Goal: Task Accomplishment & Management: Use online tool/utility

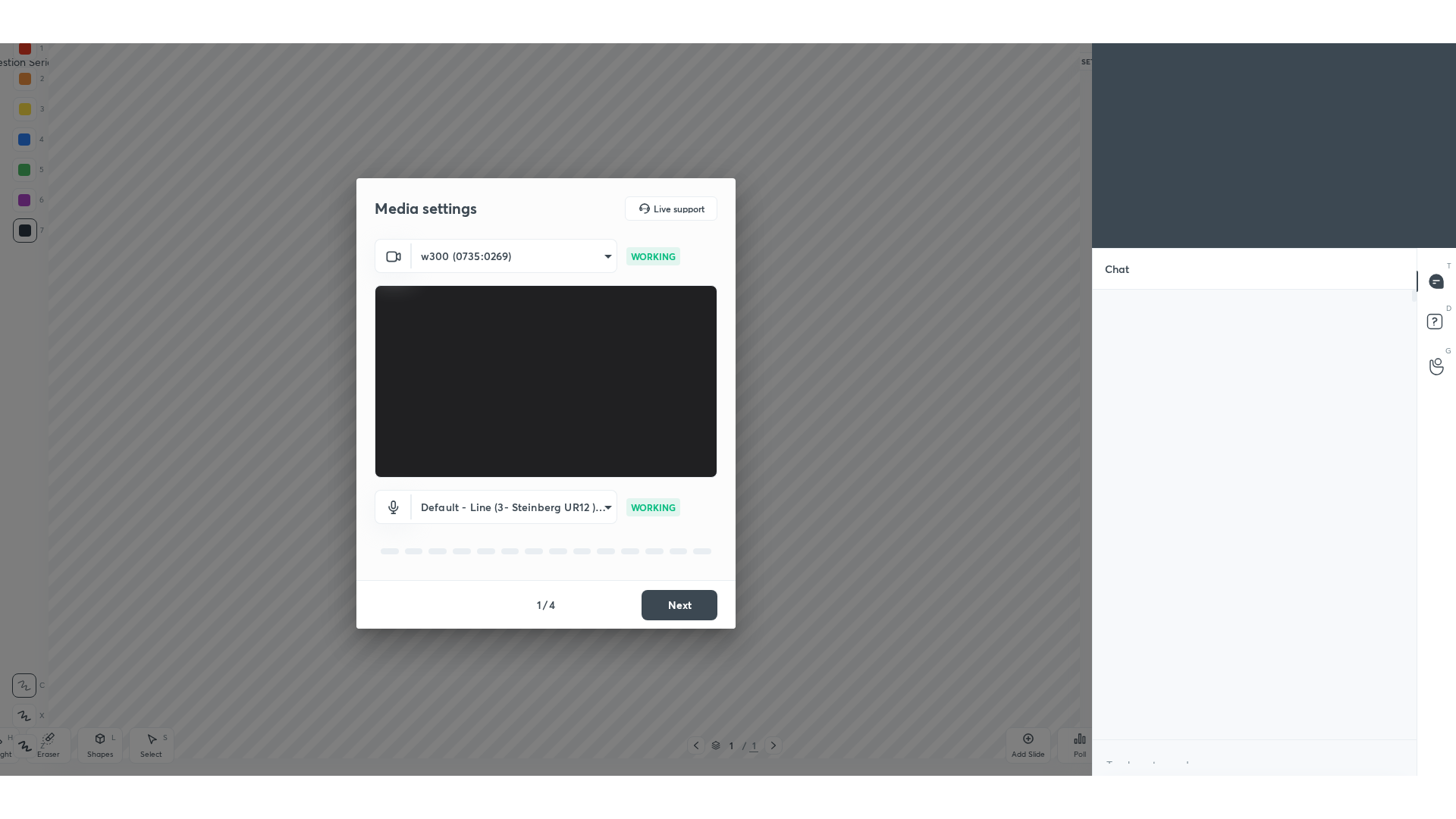
scroll to position [5, 5]
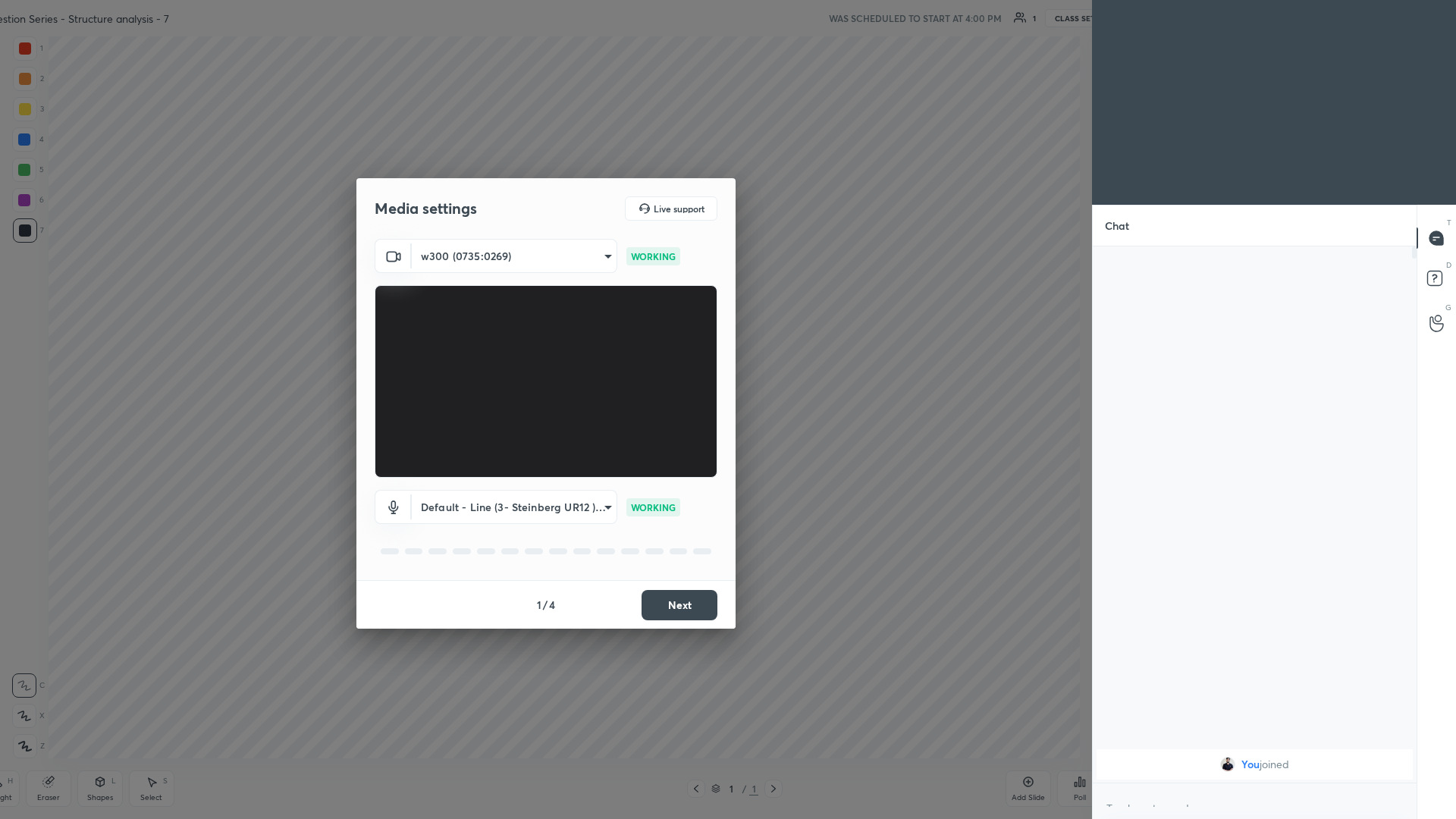
type textarea "x"
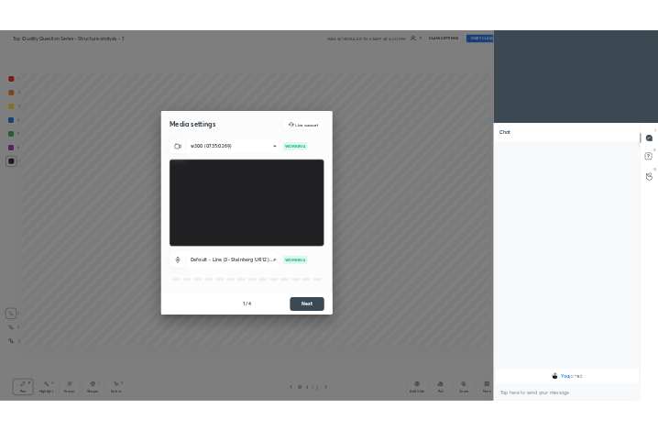
scroll to position [90772, 90399]
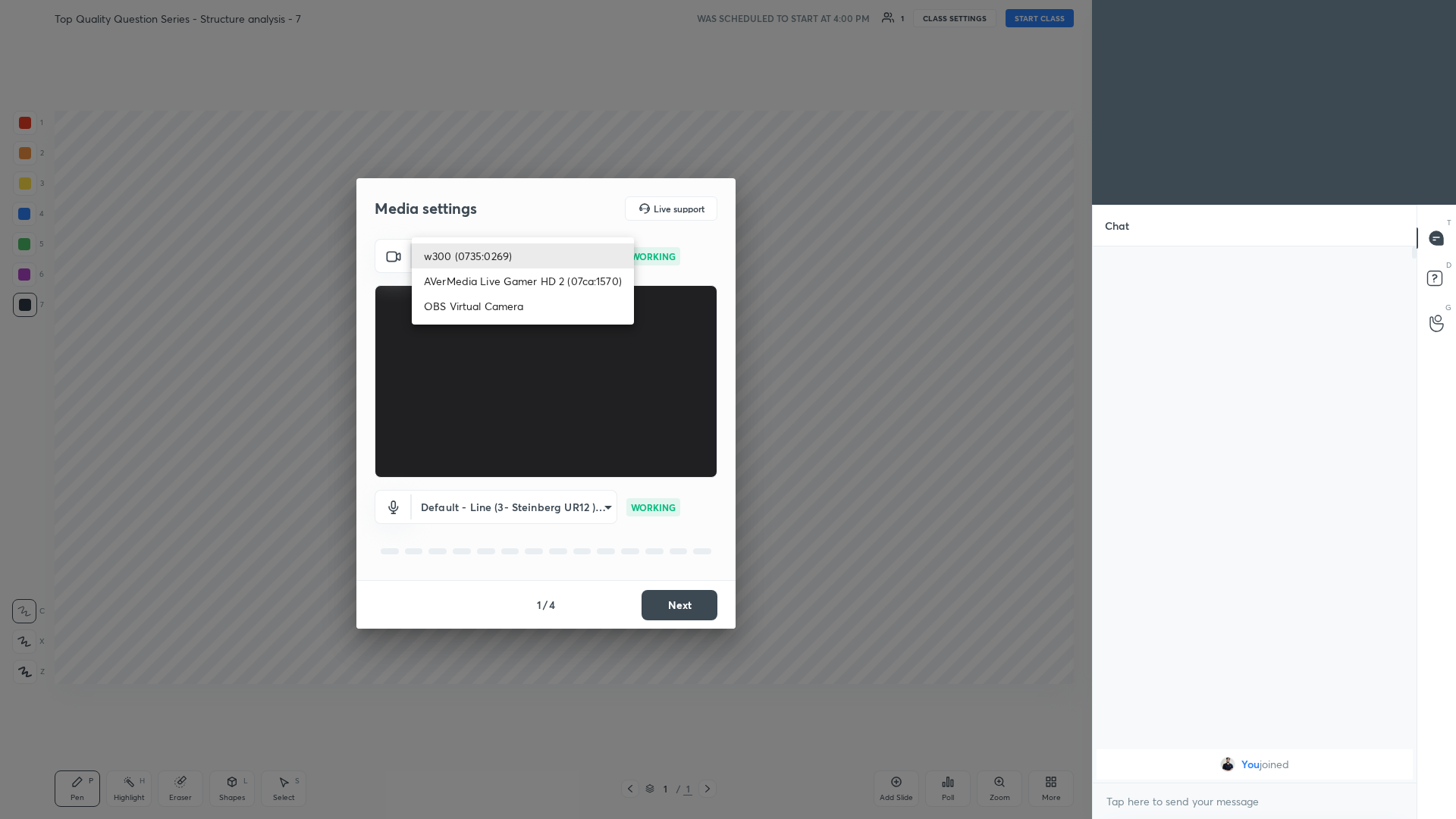
click at [544, 247] on body "1 2 3 4 5 6 7 C X Z C X Z E E Erase all H H Top Quality Question Series - Struc…" at bounding box center [728, 410] width 1456 height 819
click at [537, 305] on li "OBS Virtual Camera" at bounding box center [523, 306] width 223 height 25
type input "d2e4f965c16918721883d655407341fd47ae0acccb618331a53775d56e40cf0c"
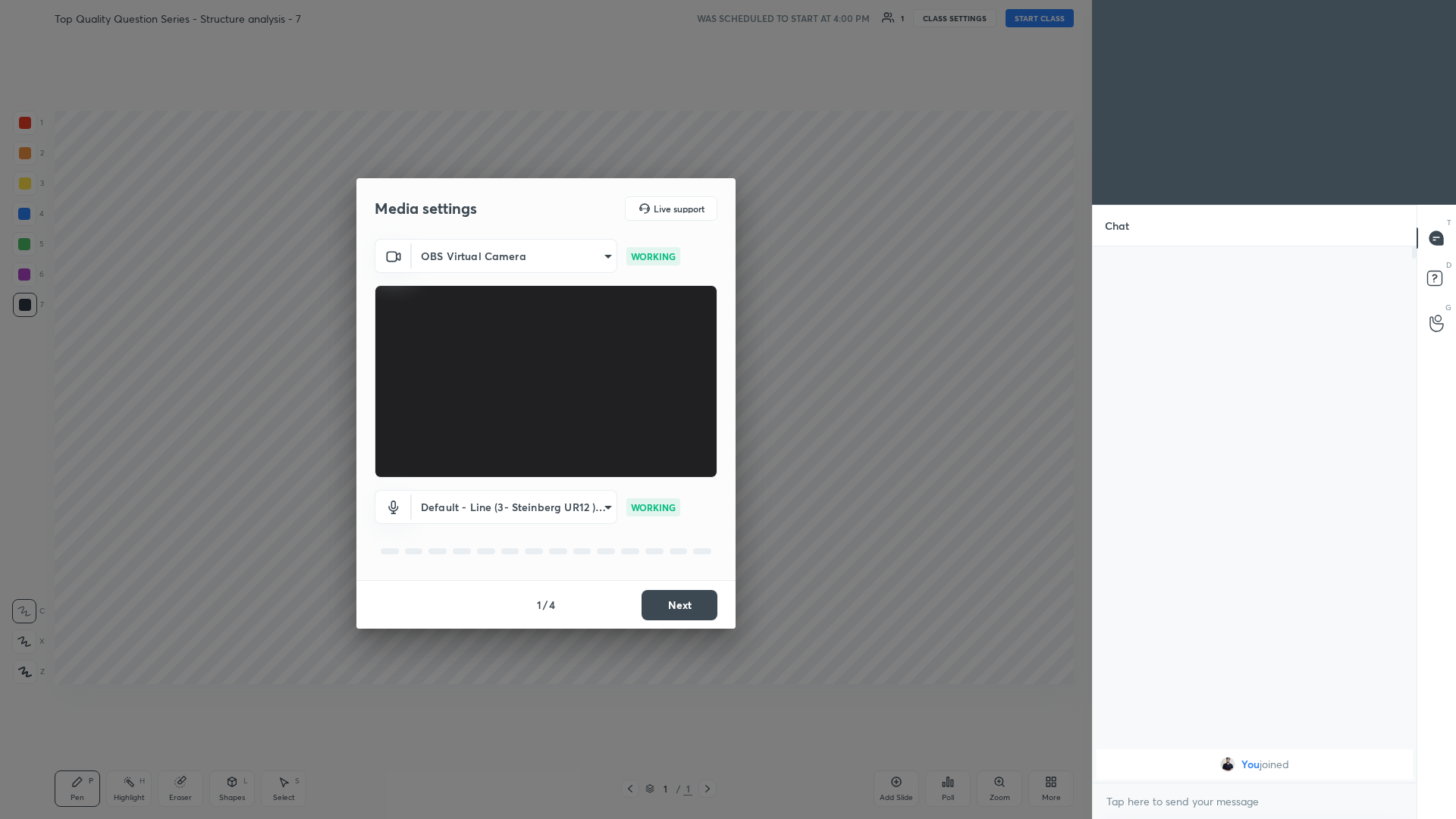
click at [544, 356] on button "Next" at bounding box center [679, 605] width 76 height 31
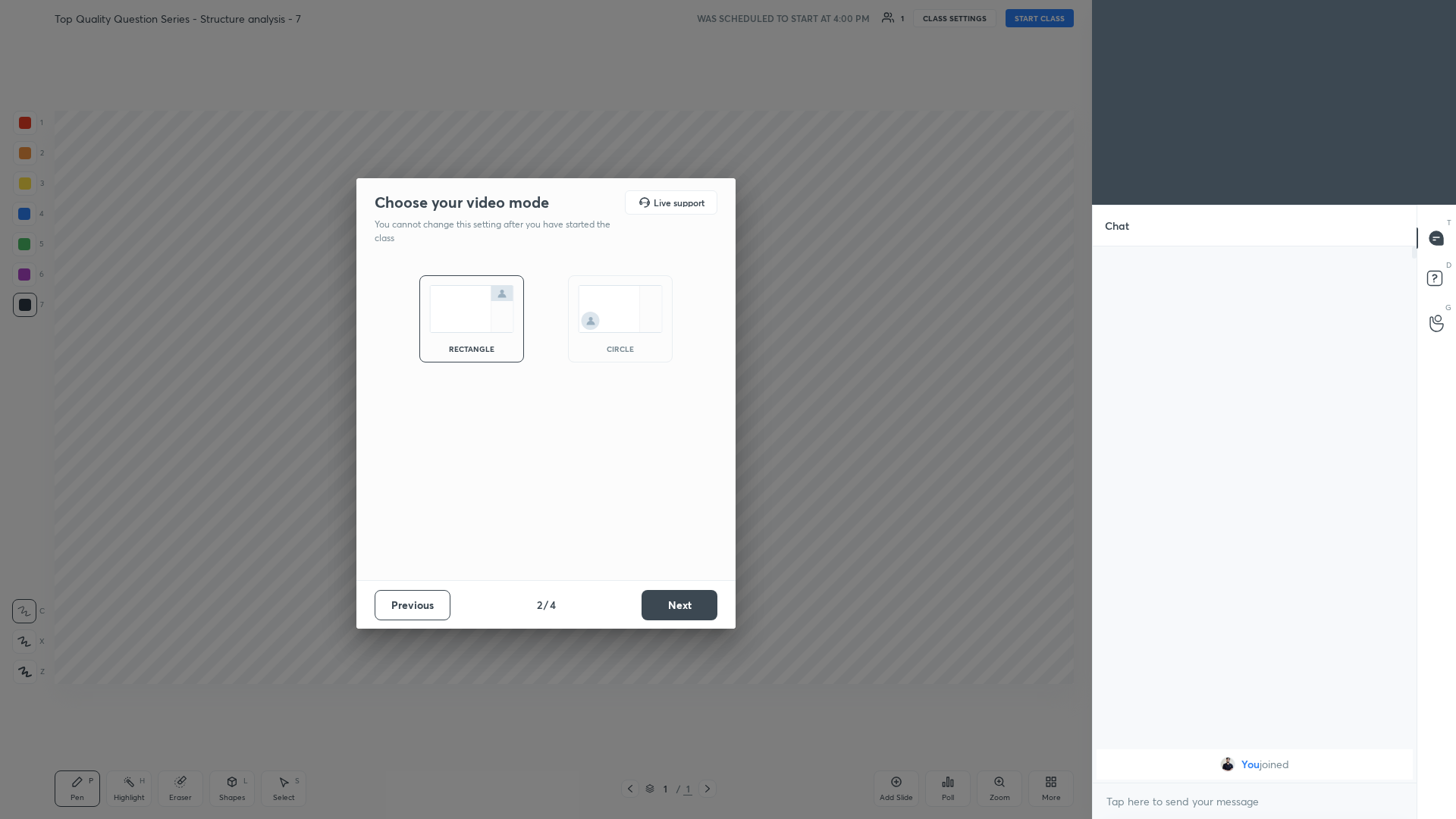
click at [544, 356] on button "Next" at bounding box center [679, 605] width 76 height 31
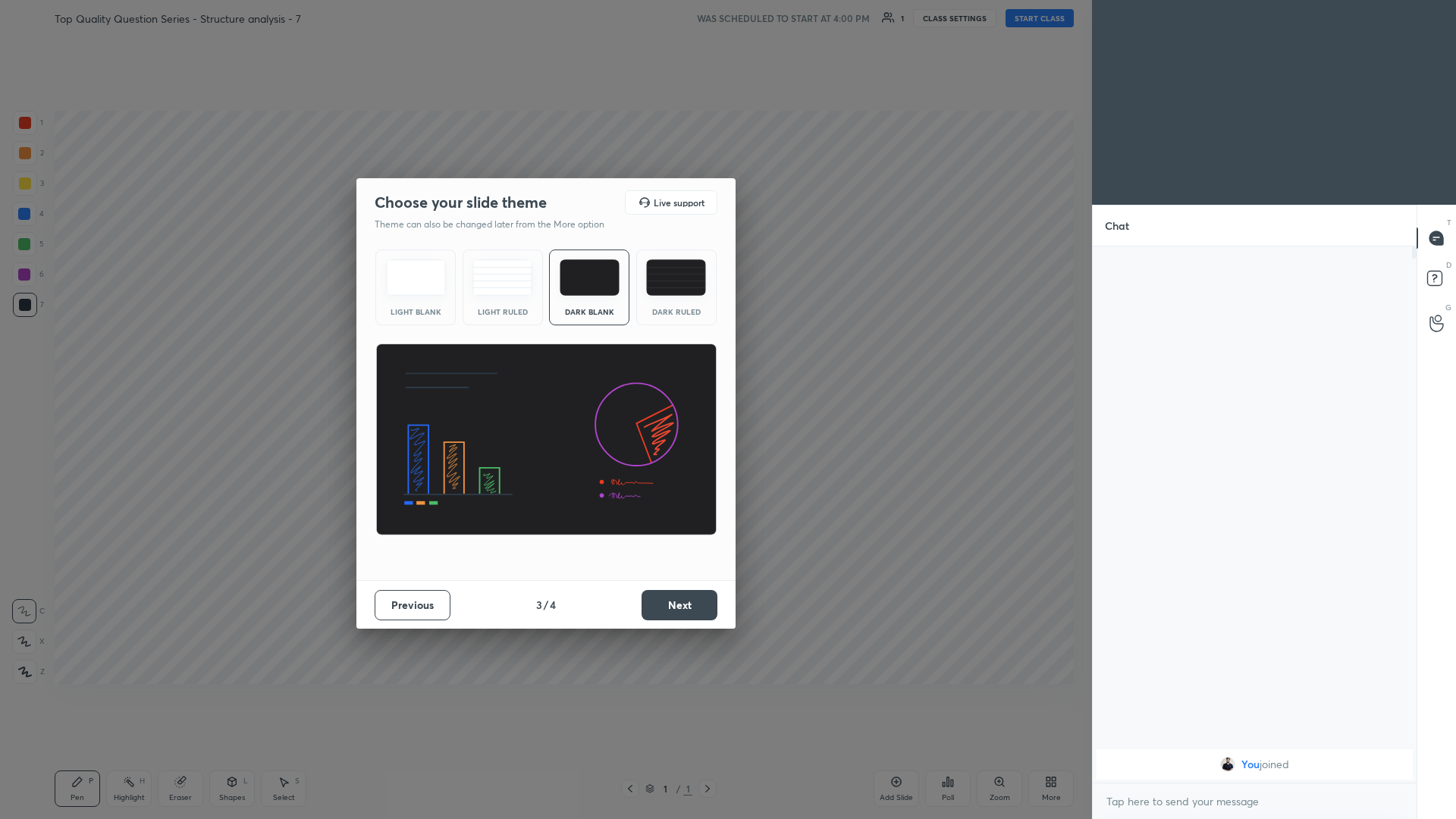
click at [544, 356] on button "Next" at bounding box center [679, 605] width 76 height 31
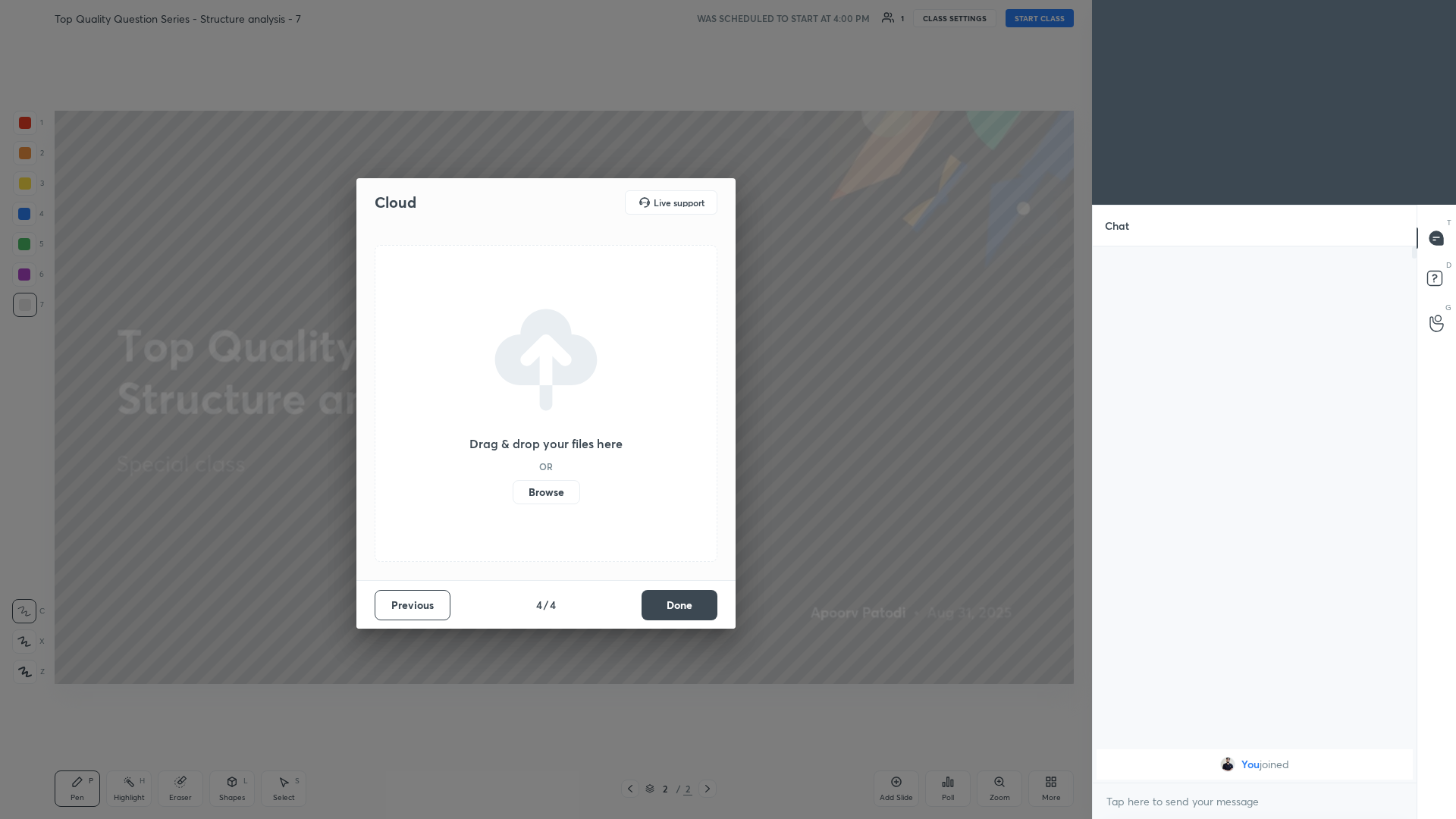
click at [544, 356] on label "Browse" at bounding box center [547, 491] width 68 height 24
click at [513, 356] on input "Browse" at bounding box center [513, 491] width 0 height 24
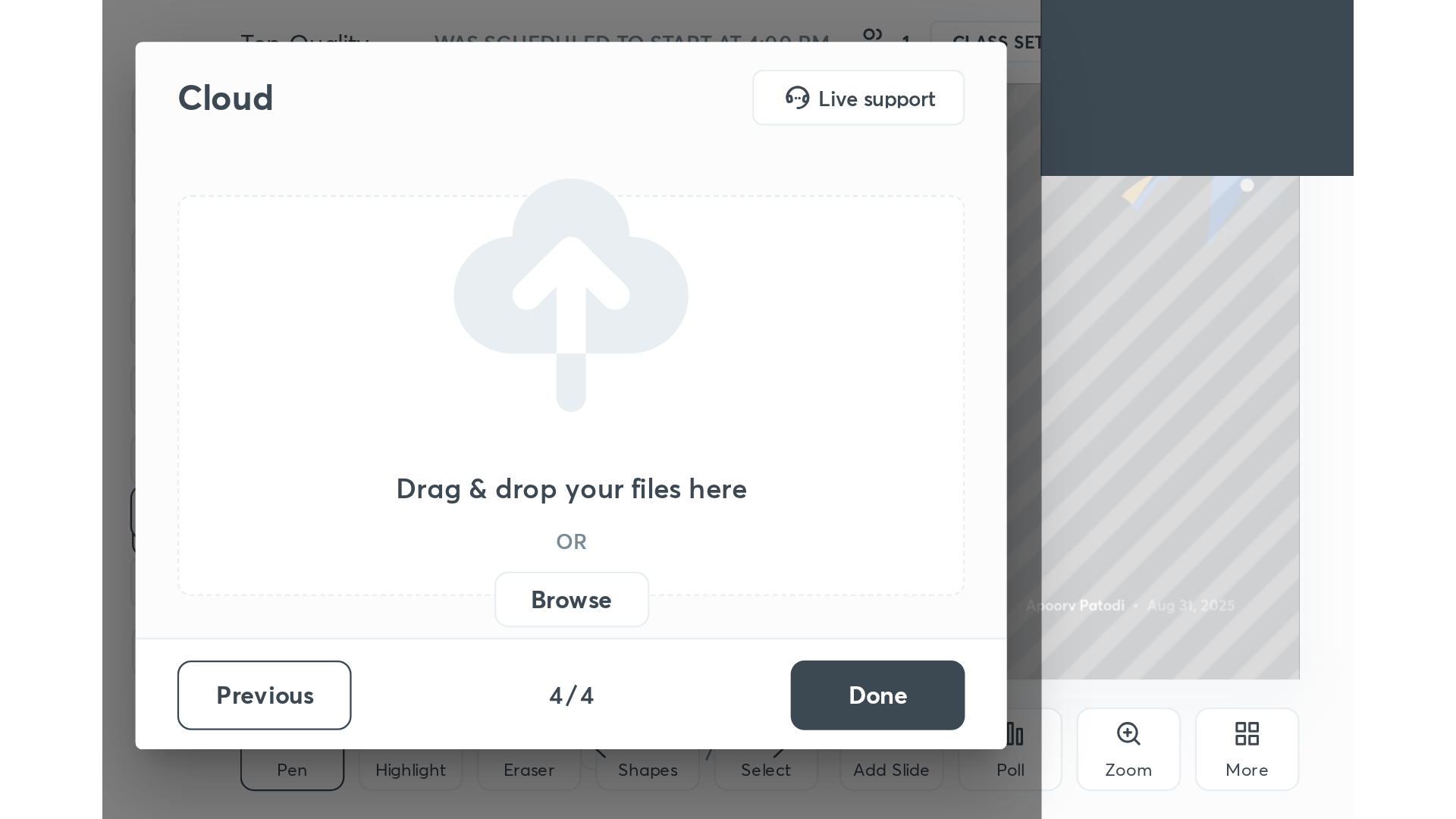
scroll to position [259, 483]
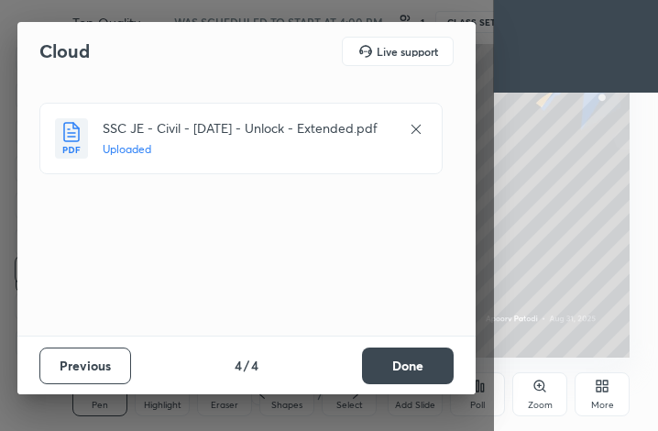
click at [415, 379] on button "Done" at bounding box center [408, 365] width 92 height 37
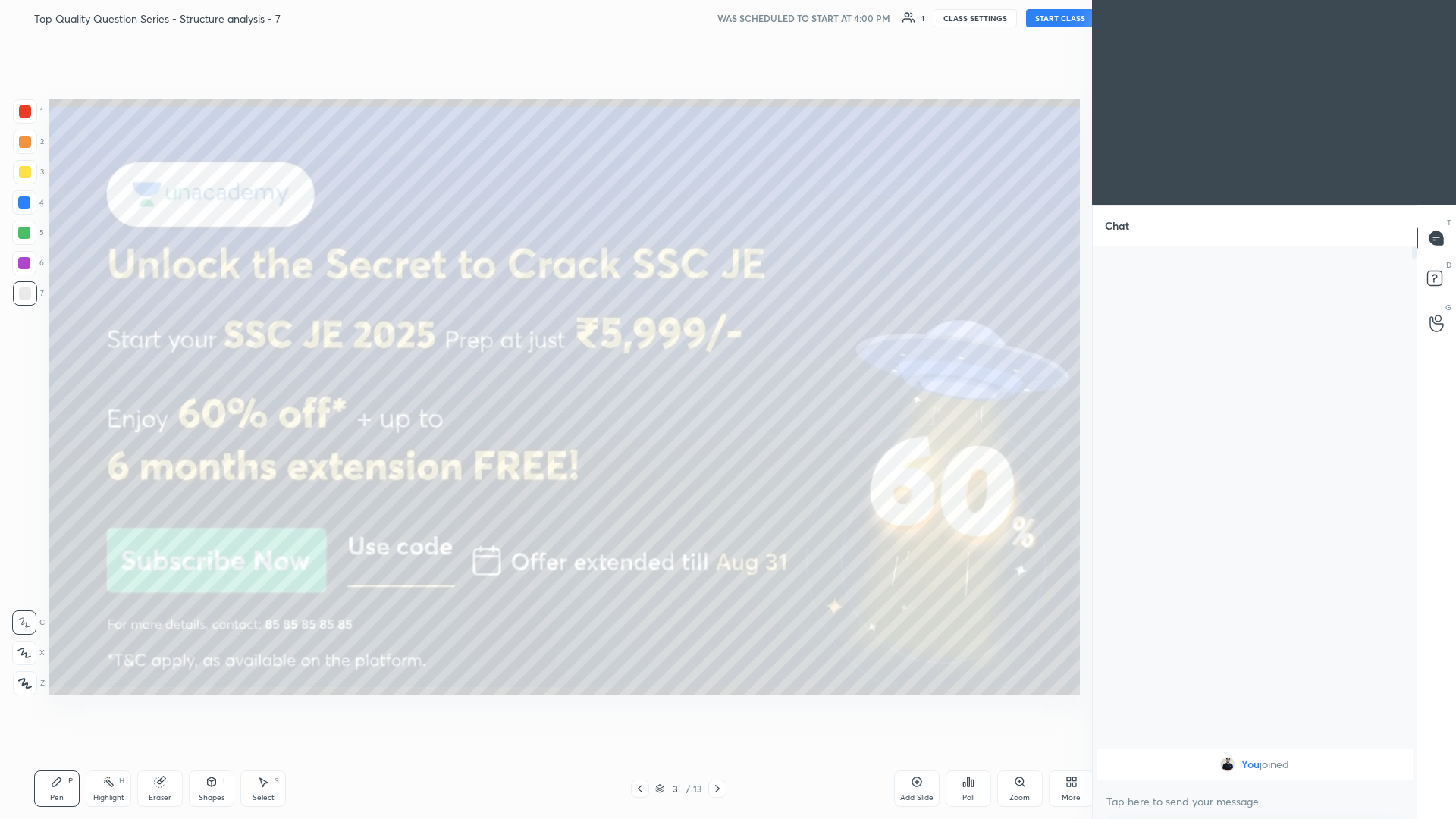
scroll to position [0, 0]
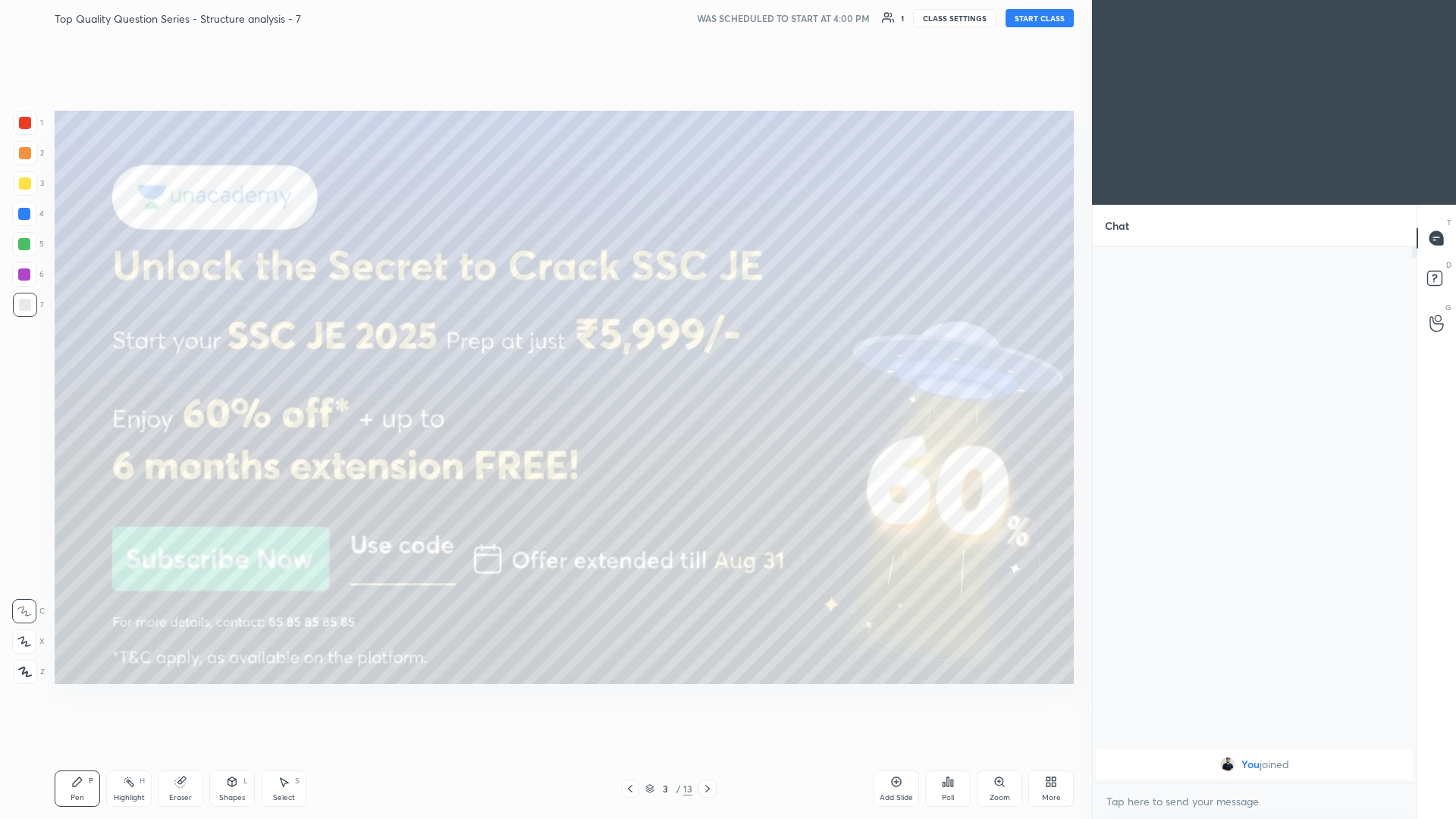
click at [544, 17] on button "START CLASS" at bounding box center [1039, 18] width 68 height 18
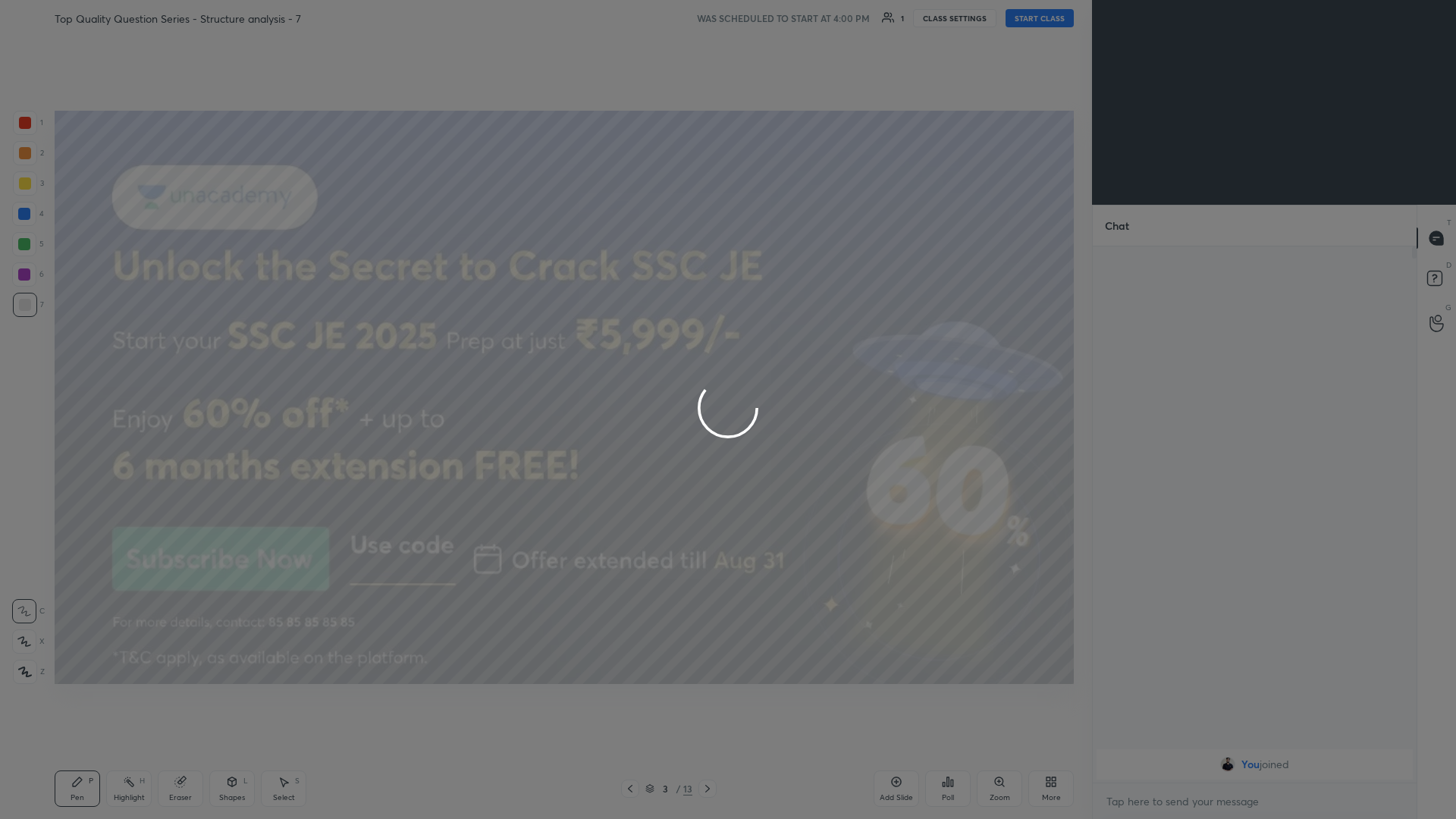
type textarea "x"
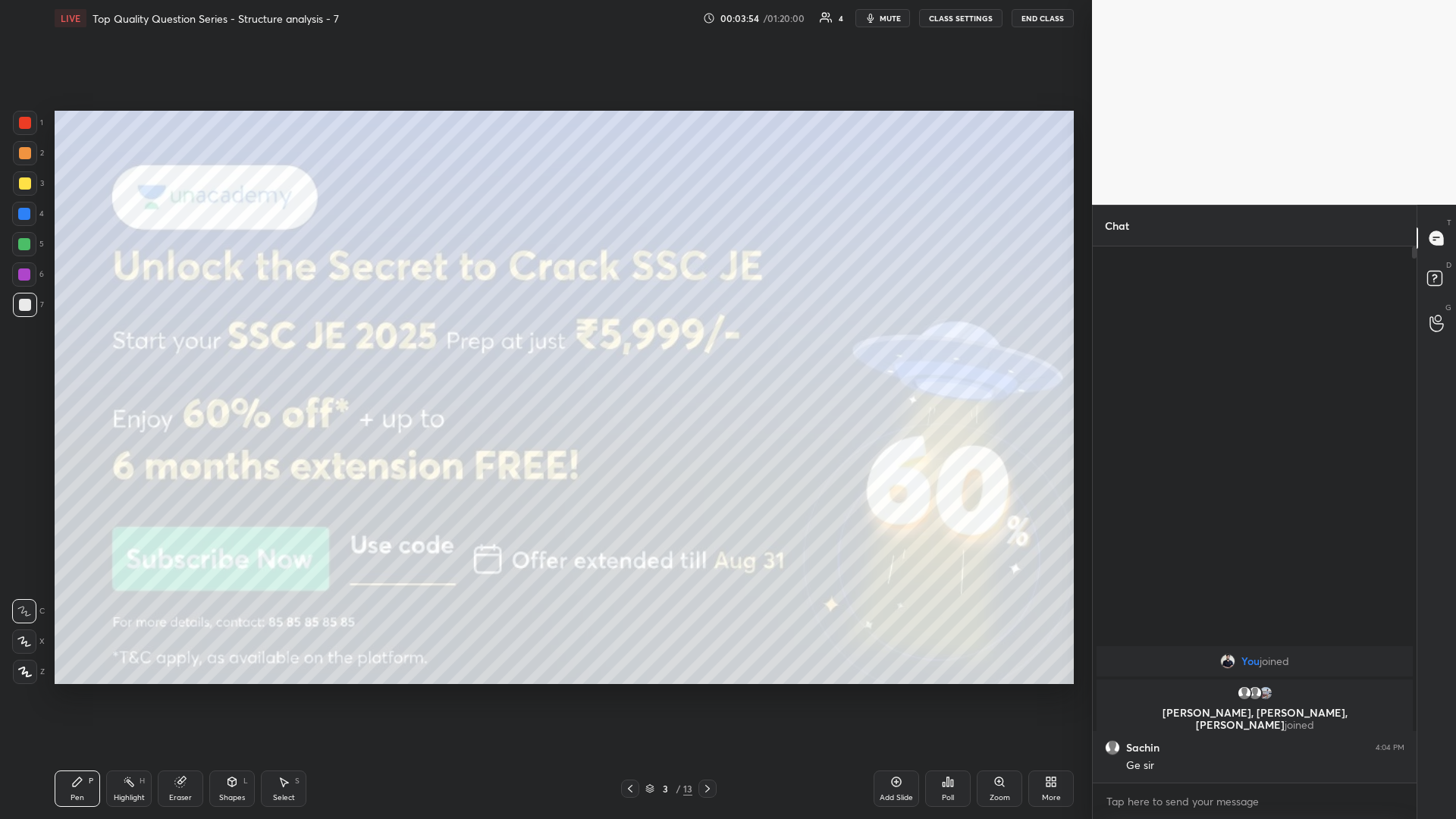
click at [544, 17] on button "CLASS SETTINGS" at bounding box center [960, 18] width 84 height 18
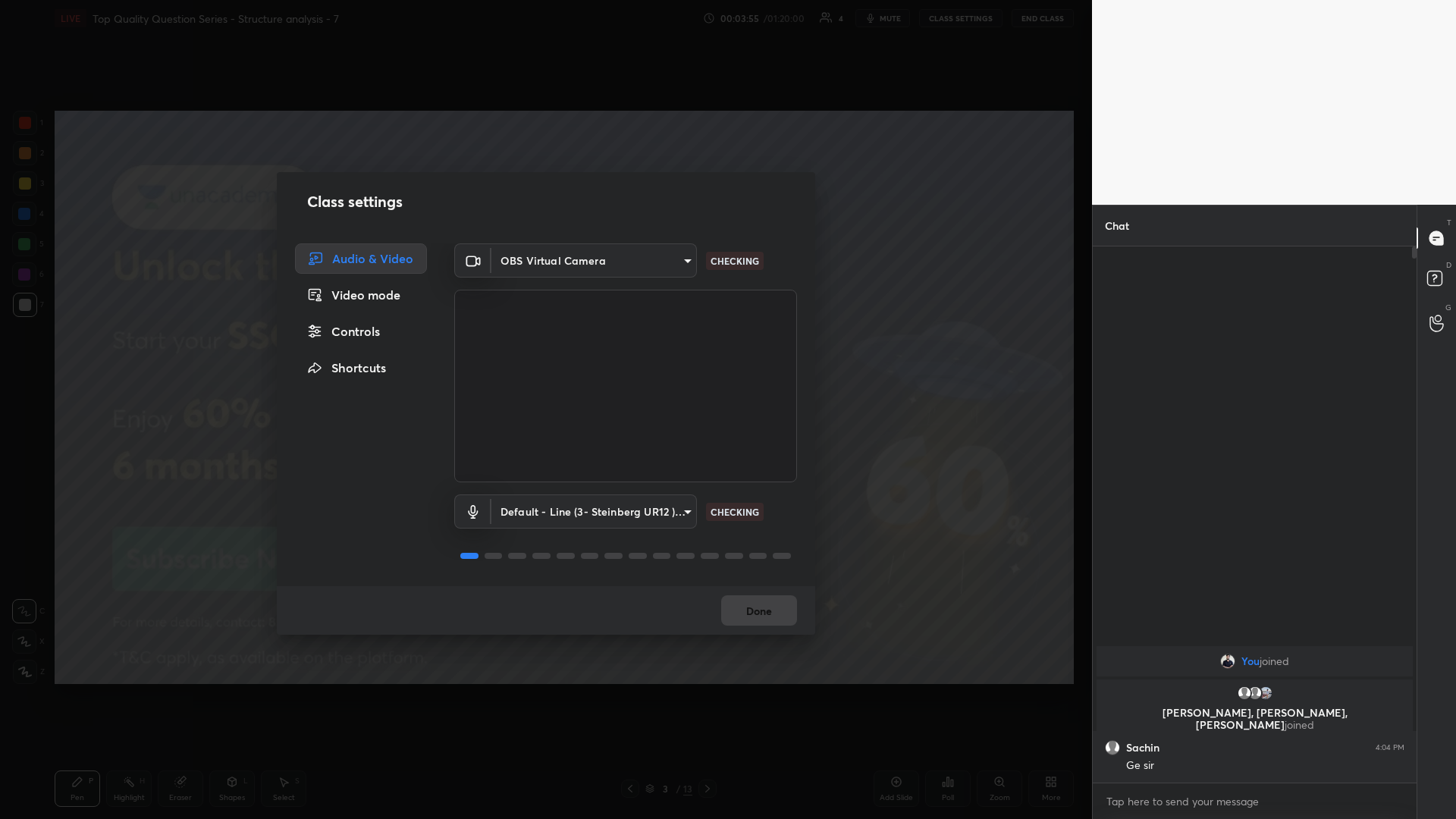
click at [544, 271] on body "1 2 3 4 5 6 7 C X Z C X Z E E Erase all H H LIVE Top Quality Question Series - …" at bounding box center [728, 410] width 1456 height 819
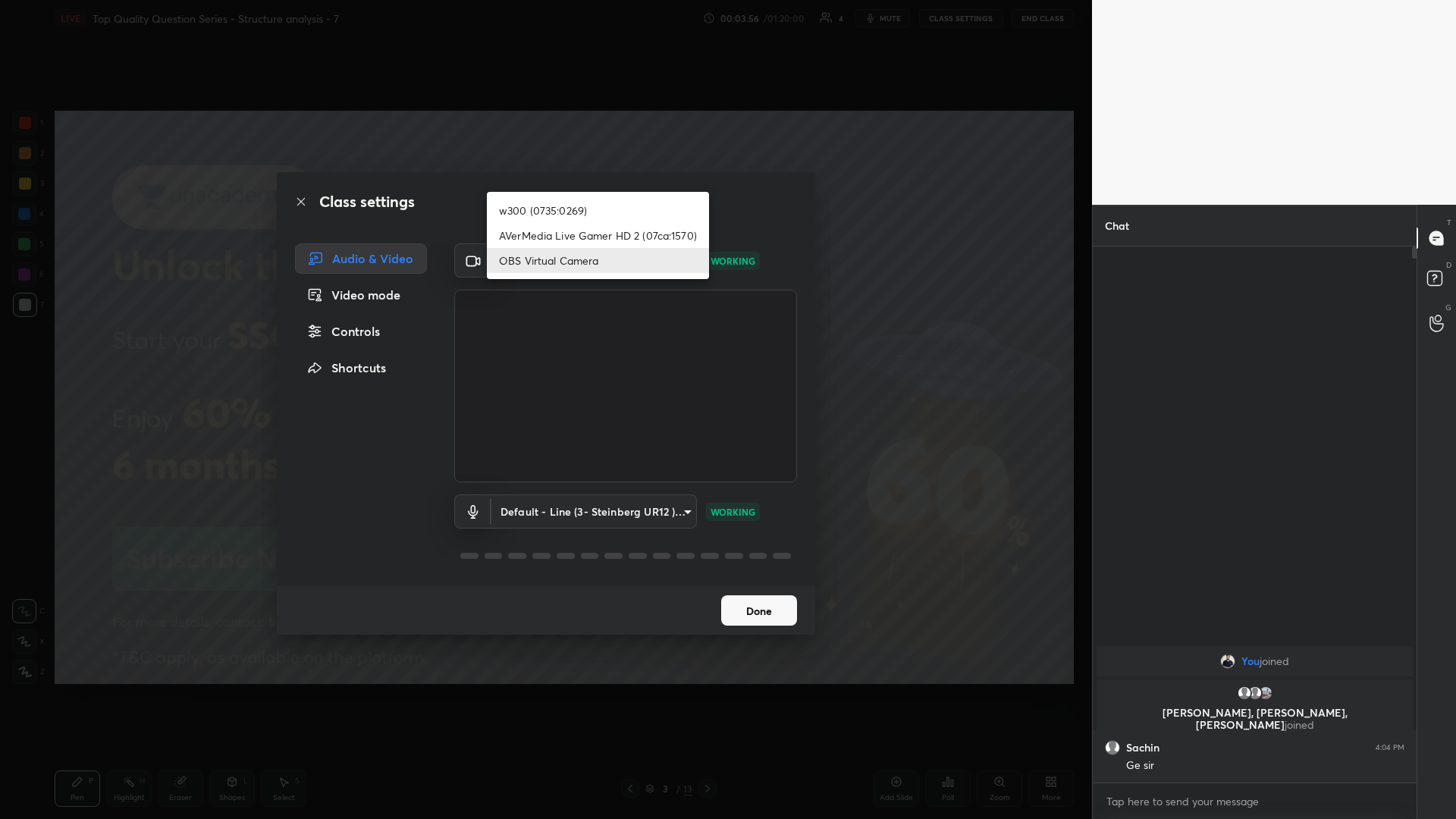
click at [544, 208] on li "w300 (0735:0269)" at bounding box center [597, 210] width 223 height 25
type input "b23cf7f29d7aad42a42b0093a36ad2a3f9f639687426db5b3e55ebd3ba9dec00"
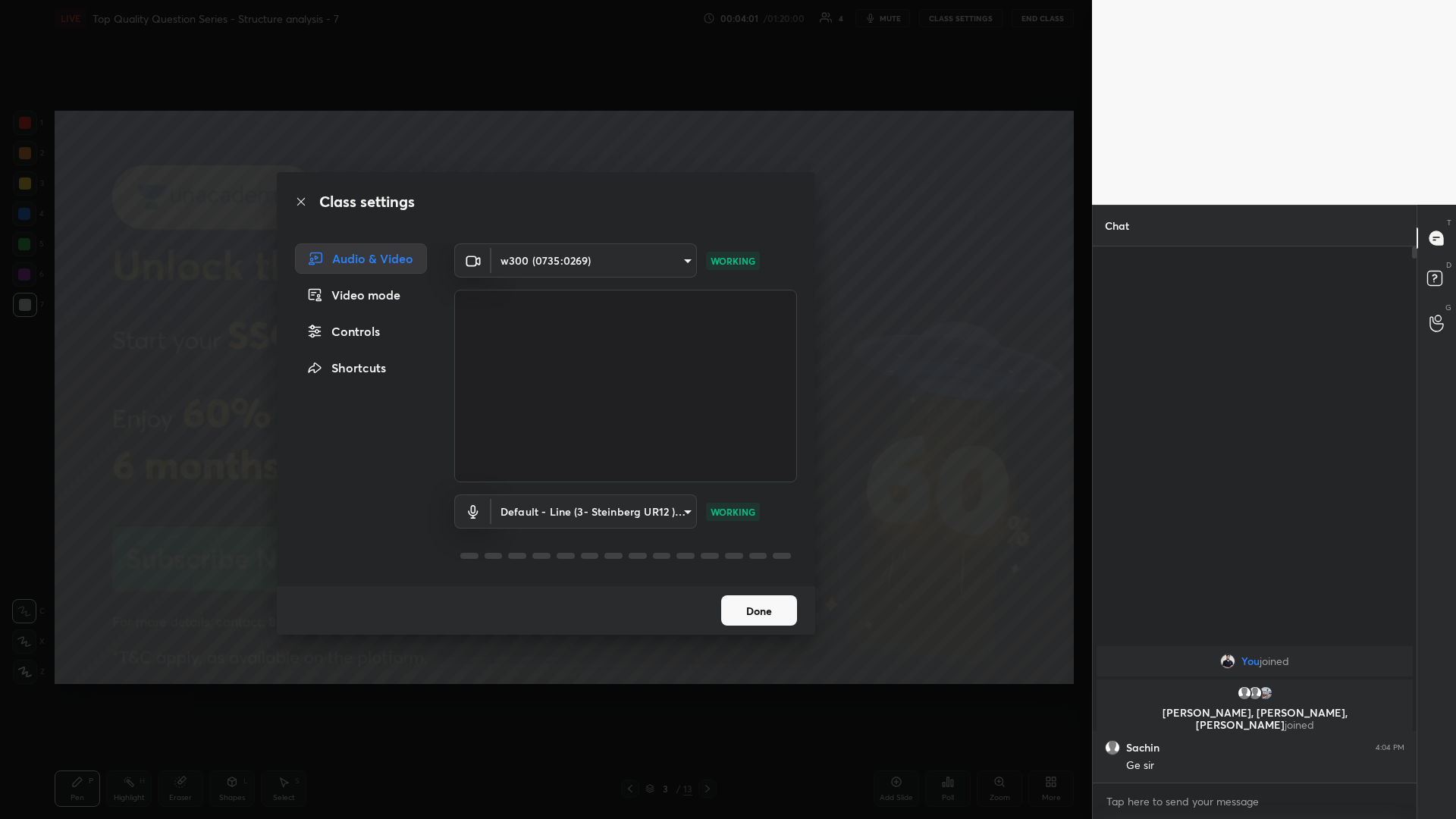
click at [544, 356] on button "Done" at bounding box center [759, 610] width 76 height 31
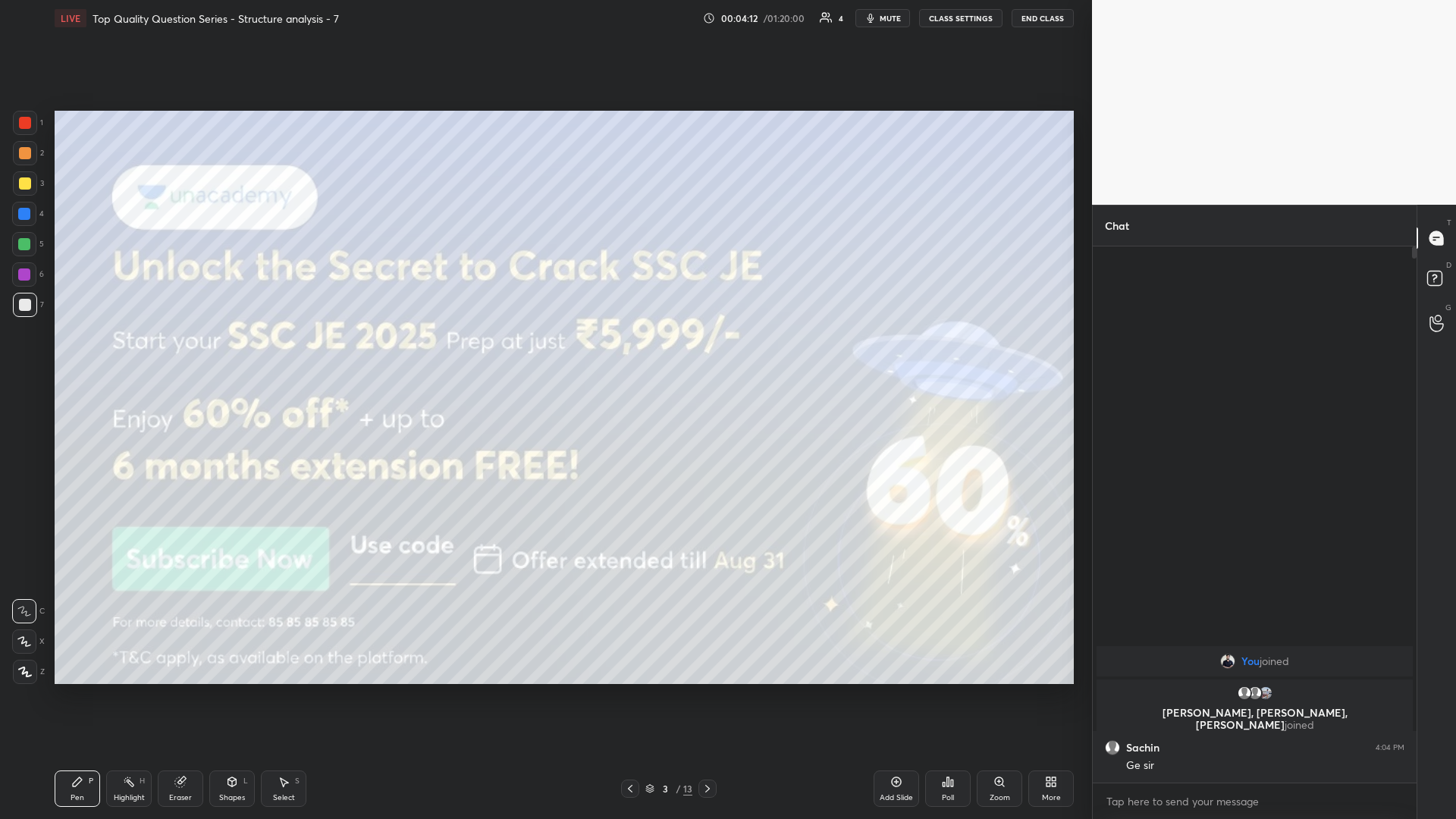
click at [25, 356] on div at bounding box center [24, 641] width 24 height 24
click at [0, 134] on div "1 2 3 4 5 6 7 C X Z C X Z E E Erase all H H" at bounding box center [24, 397] width 49 height 573
click at [31, 157] on div at bounding box center [25, 152] width 24 height 24
click at [544, 17] on button "CLASS SETTINGS" at bounding box center [960, 18] width 84 height 18
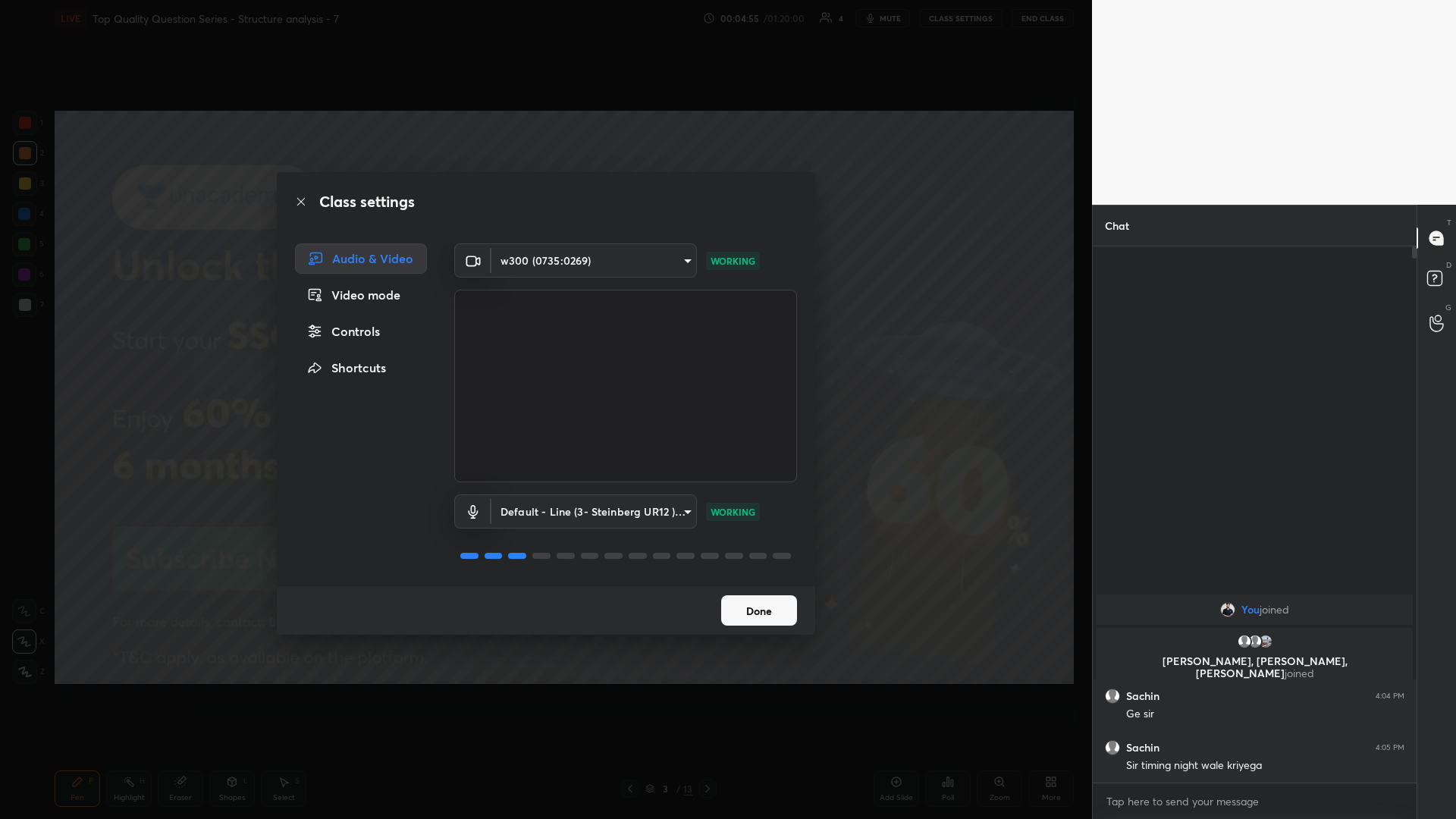
click at [544, 356] on button "Done" at bounding box center [759, 610] width 76 height 31
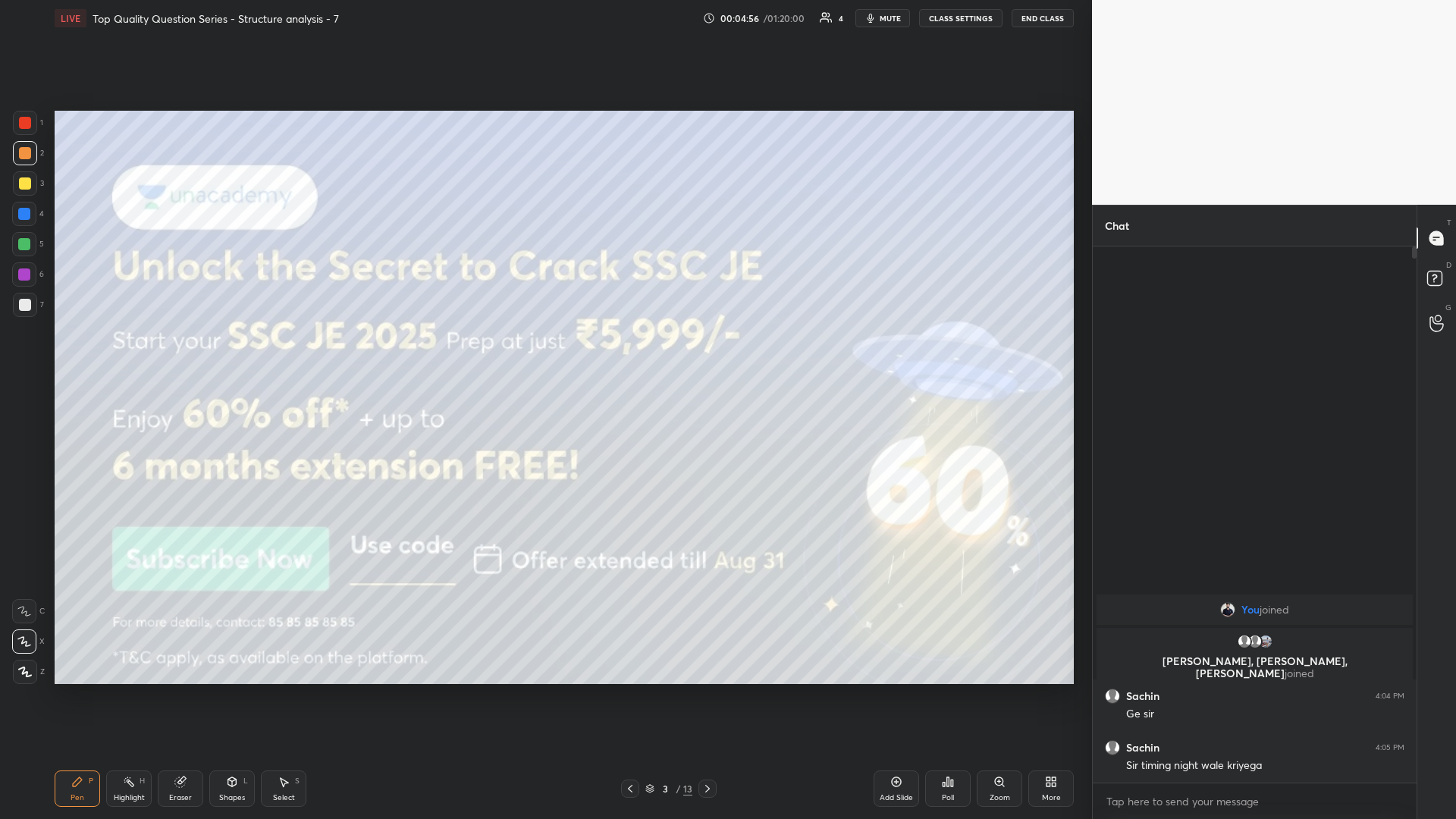
click at [23, 356] on icon at bounding box center [25, 672] width 13 height 11
click at [24, 304] on div at bounding box center [25, 304] width 12 height 12
click at [31, 250] on div at bounding box center [24, 243] width 24 height 24
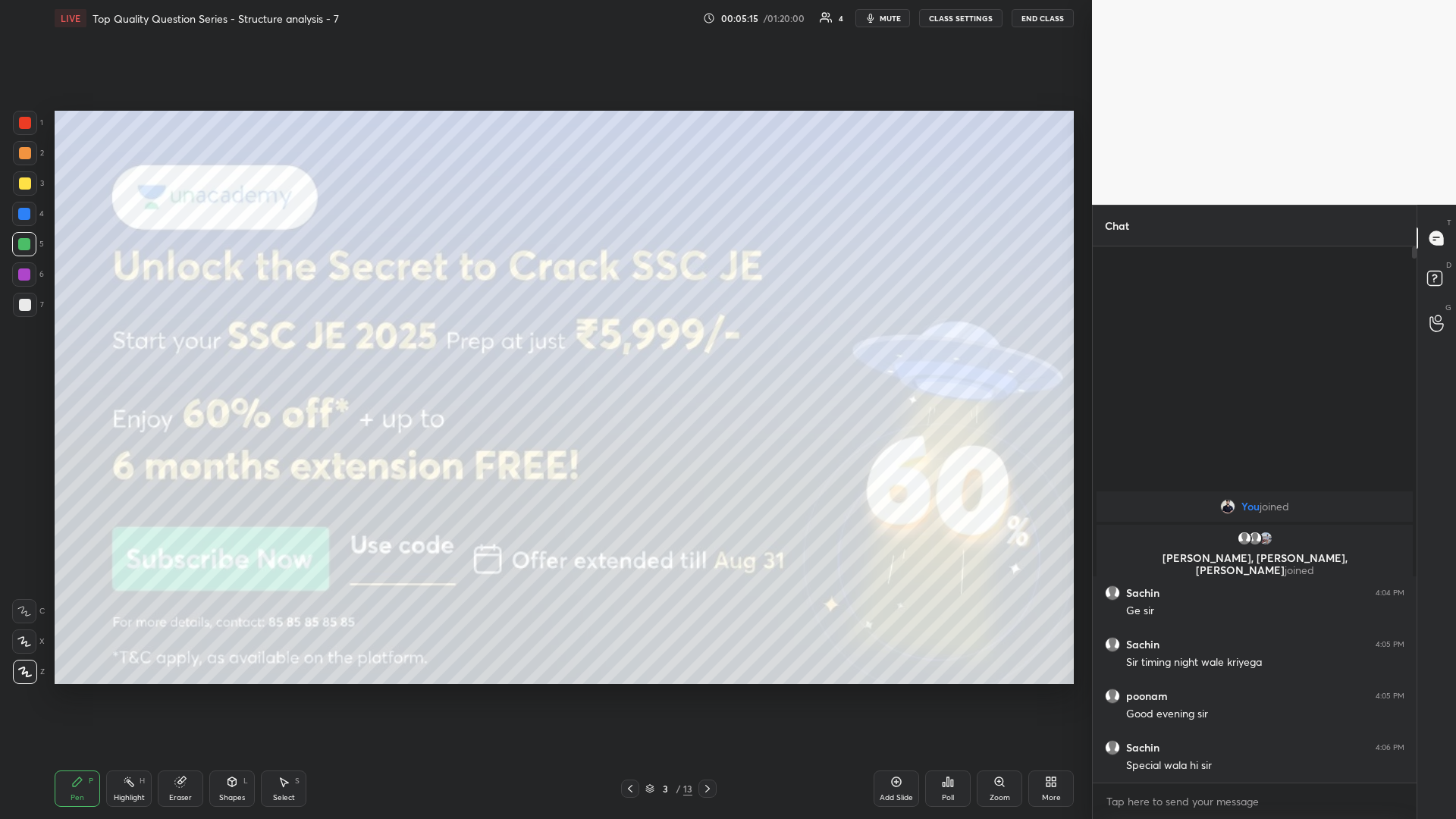
click at [224, 356] on div "Pen P Highlight H Eraser Shapes L Select S 3 / 13 Add Slide Poll Zoom More" at bounding box center [564, 788] width 1019 height 60
click at [220, 356] on div "Pen P Highlight H Eraser Shapes L Select S 3 / 13 Add Slide Poll Zoom More" at bounding box center [564, 788] width 1019 height 60
click at [227, 356] on div "Shapes L" at bounding box center [232, 788] width 46 height 36
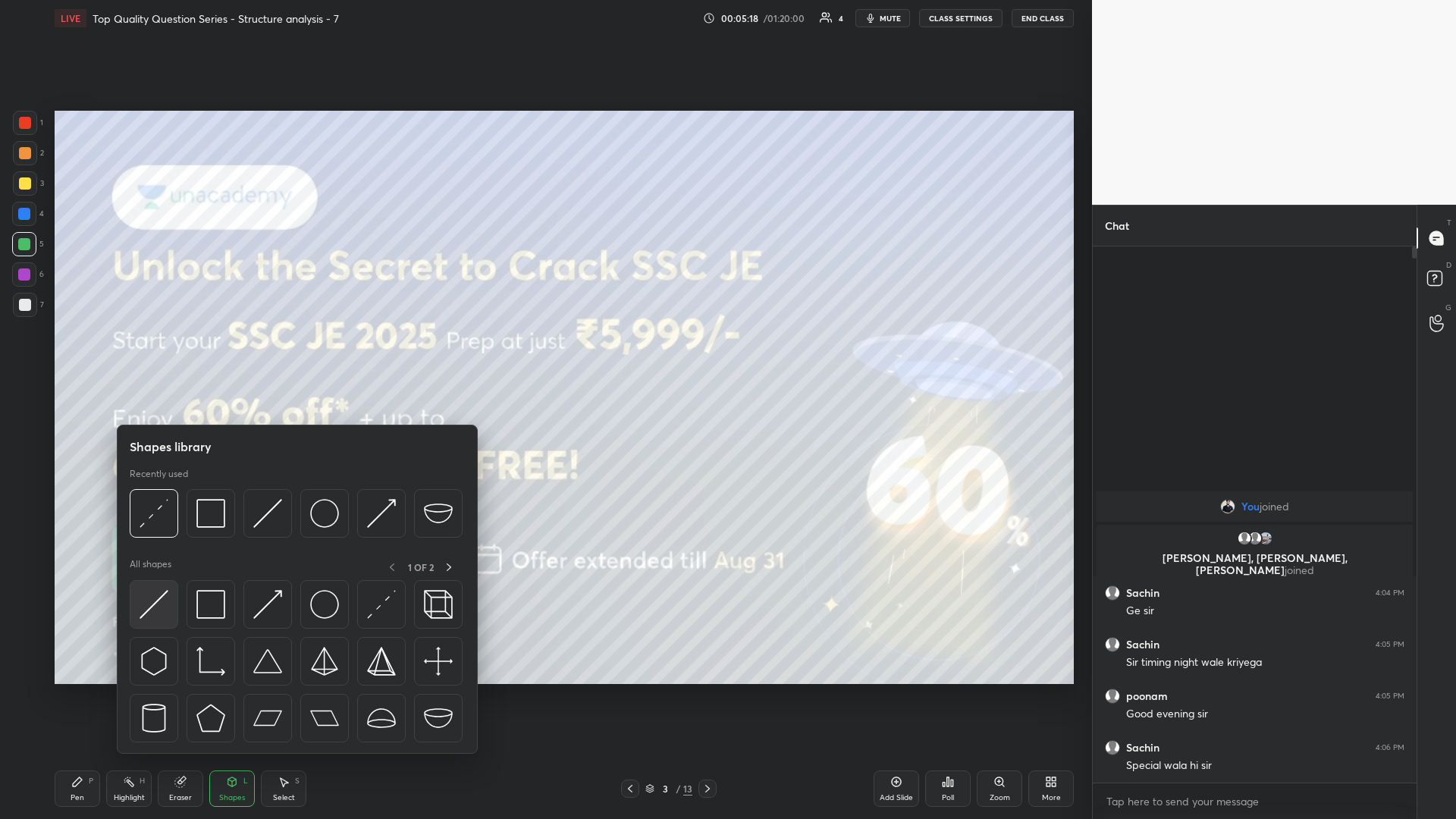
click at [140, 356] on img at bounding box center [154, 604] width 29 height 29
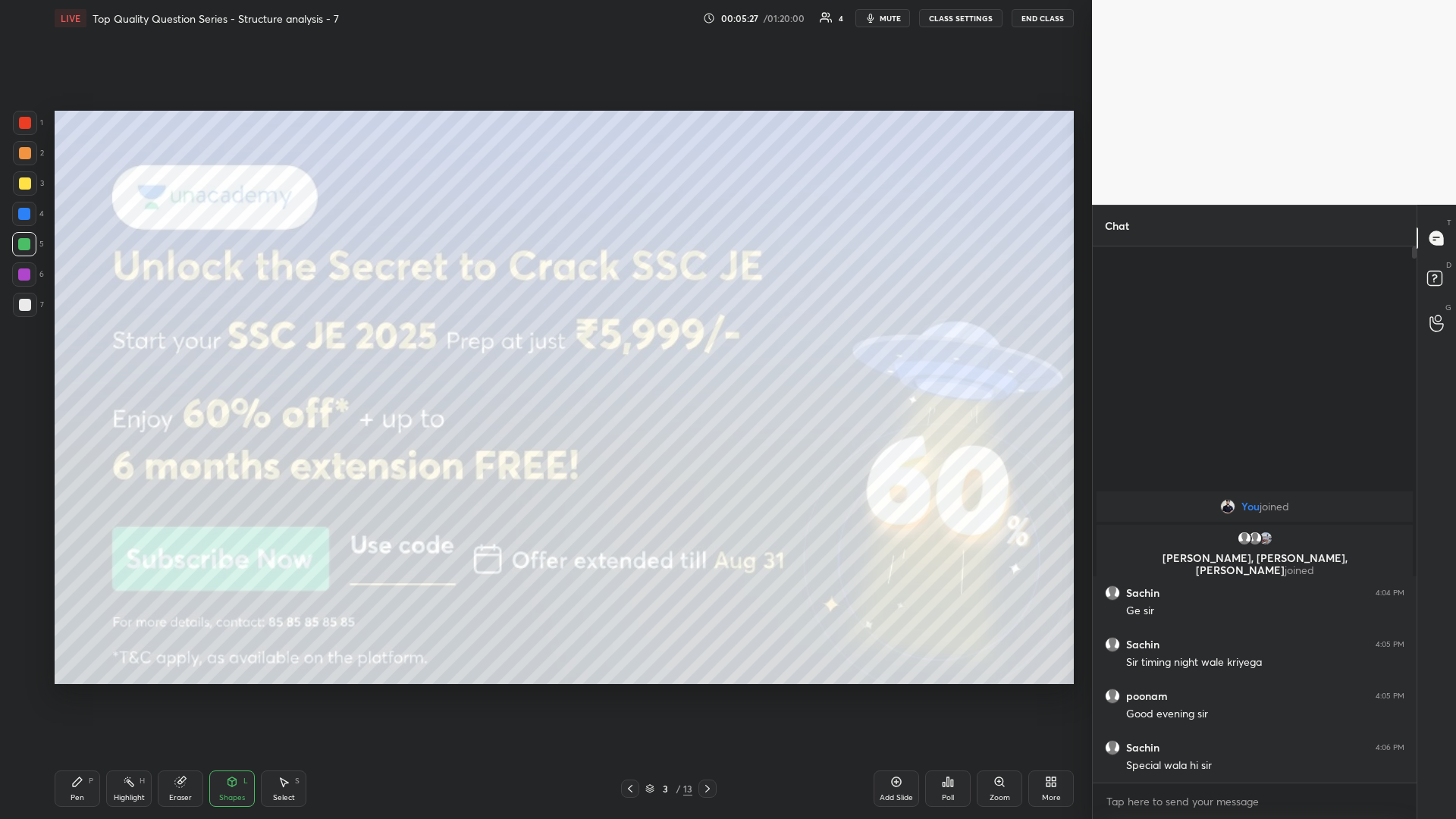
click at [84, 356] on div "Pen P" at bounding box center [77, 788] width 46 height 36
click at [78, 356] on icon at bounding box center [77, 782] width 12 height 12
click at [544, 356] on icon at bounding box center [707, 788] width 12 height 12
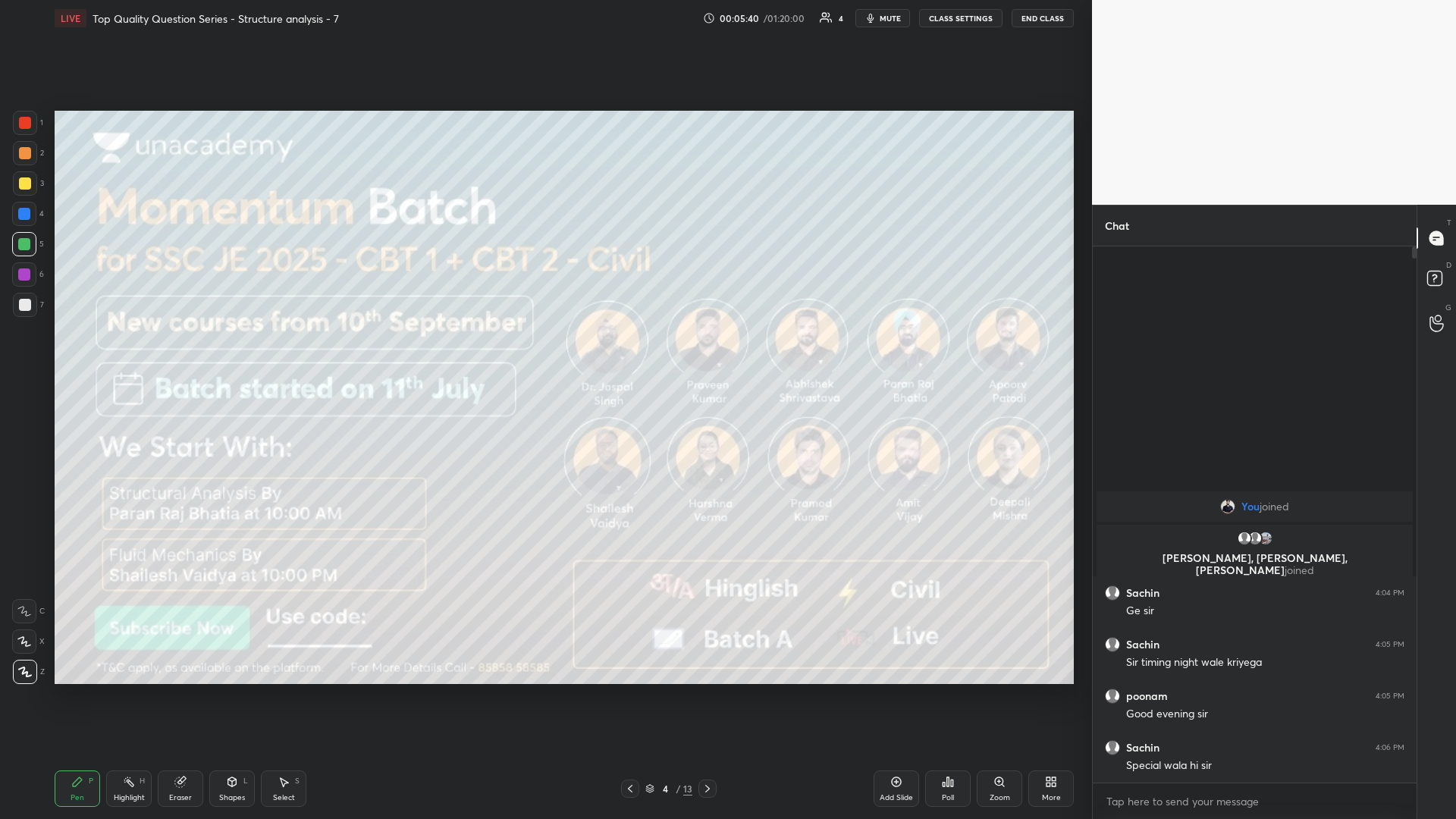
click at [19, 309] on div at bounding box center [25, 304] width 12 height 12
click at [544, 356] on div at bounding box center [707, 788] width 18 height 18
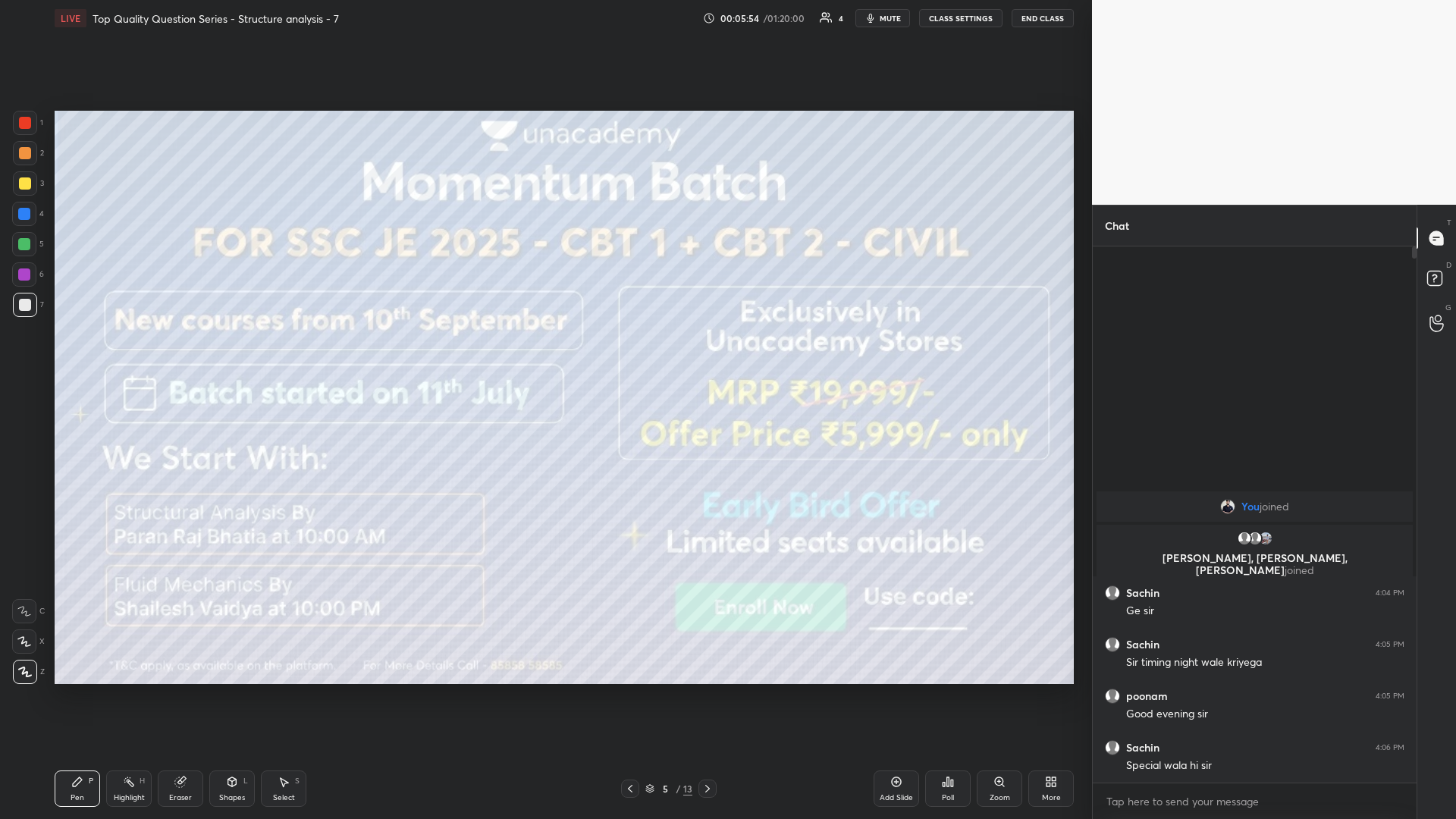
click at [544, 356] on icon at bounding box center [707, 788] width 12 height 12
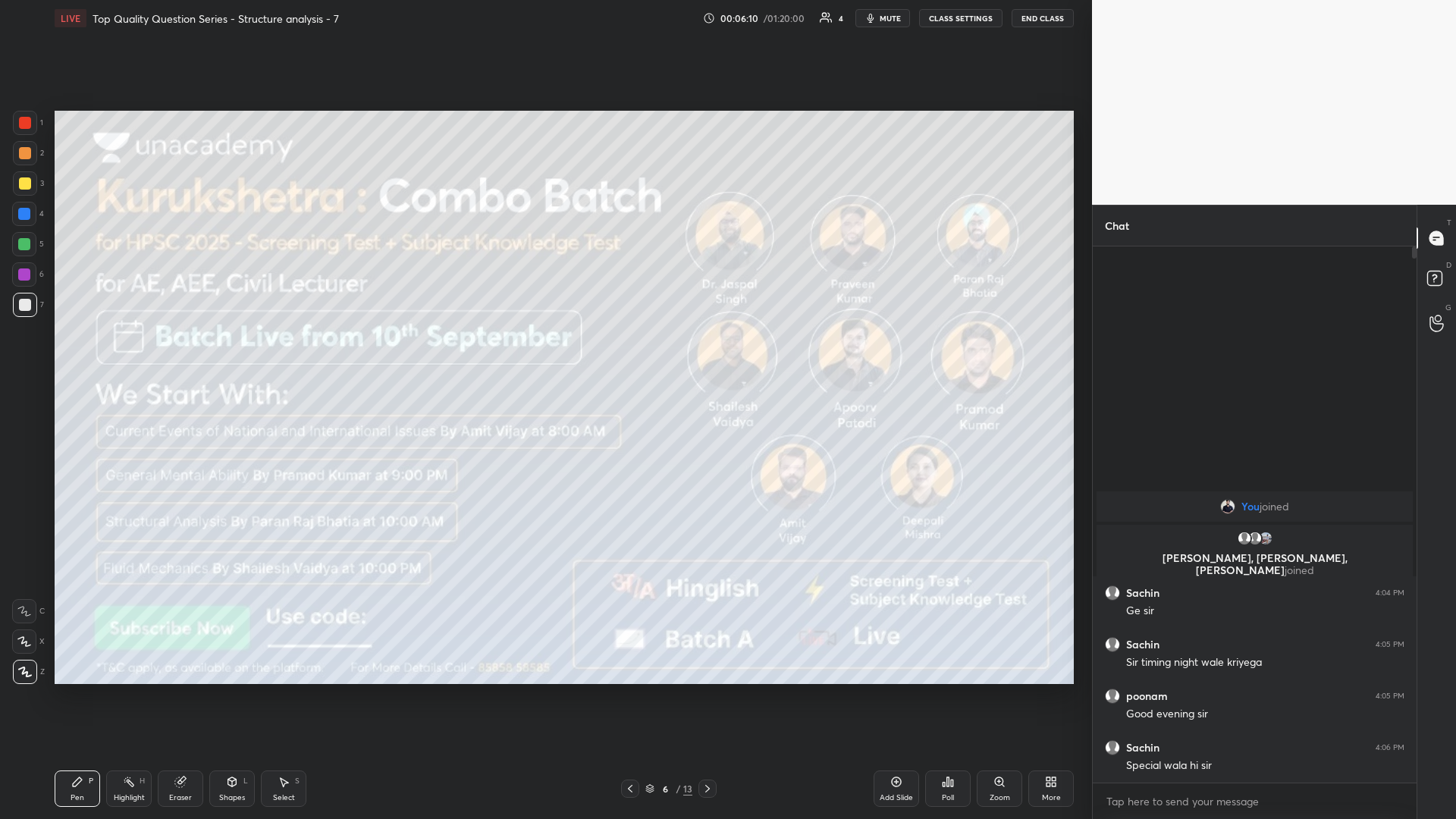
click at [544, 356] on div at bounding box center [707, 788] width 18 height 18
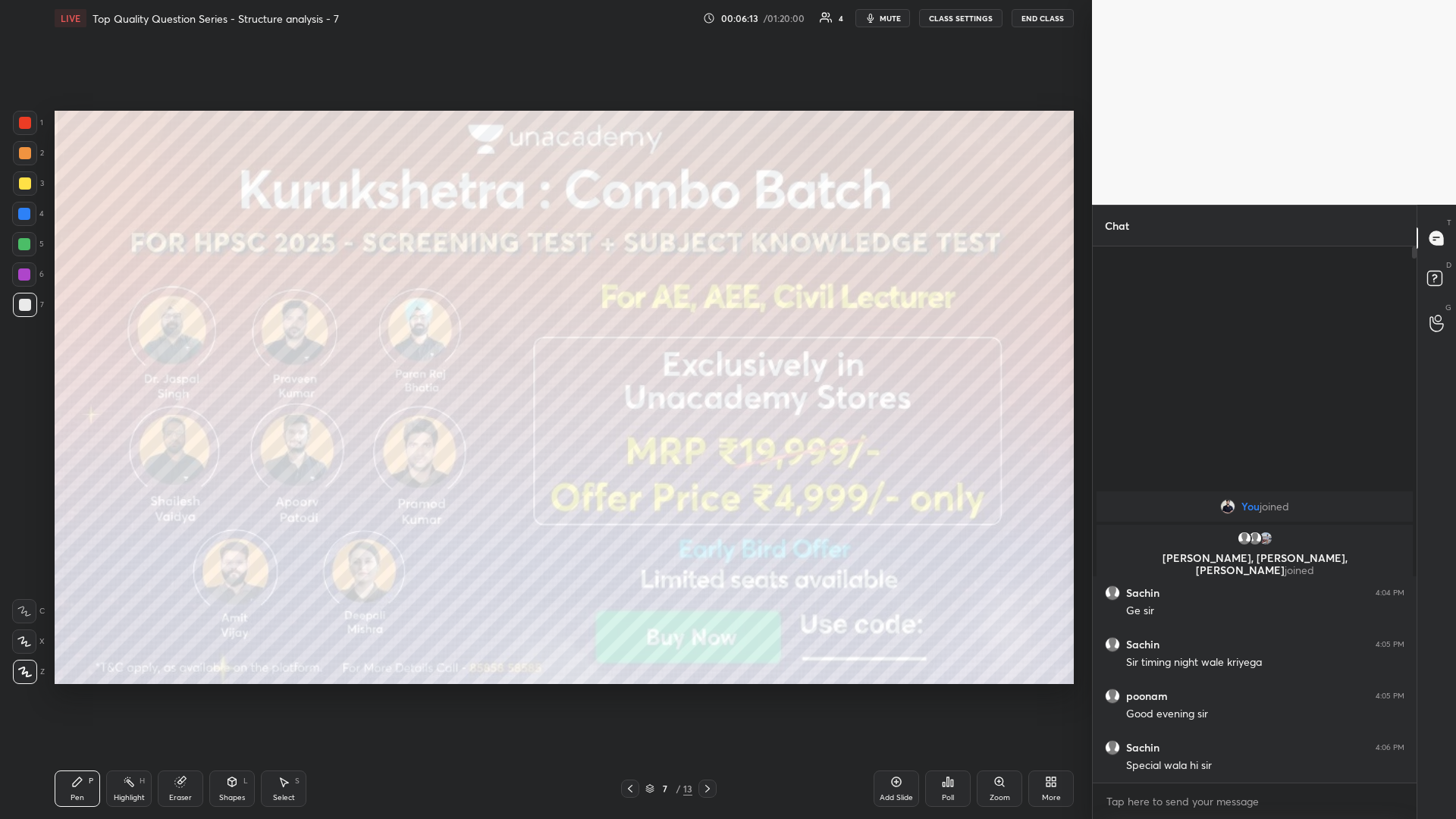
click at [544, 356] on div at bounding box center [707, 788] width 18 height 18
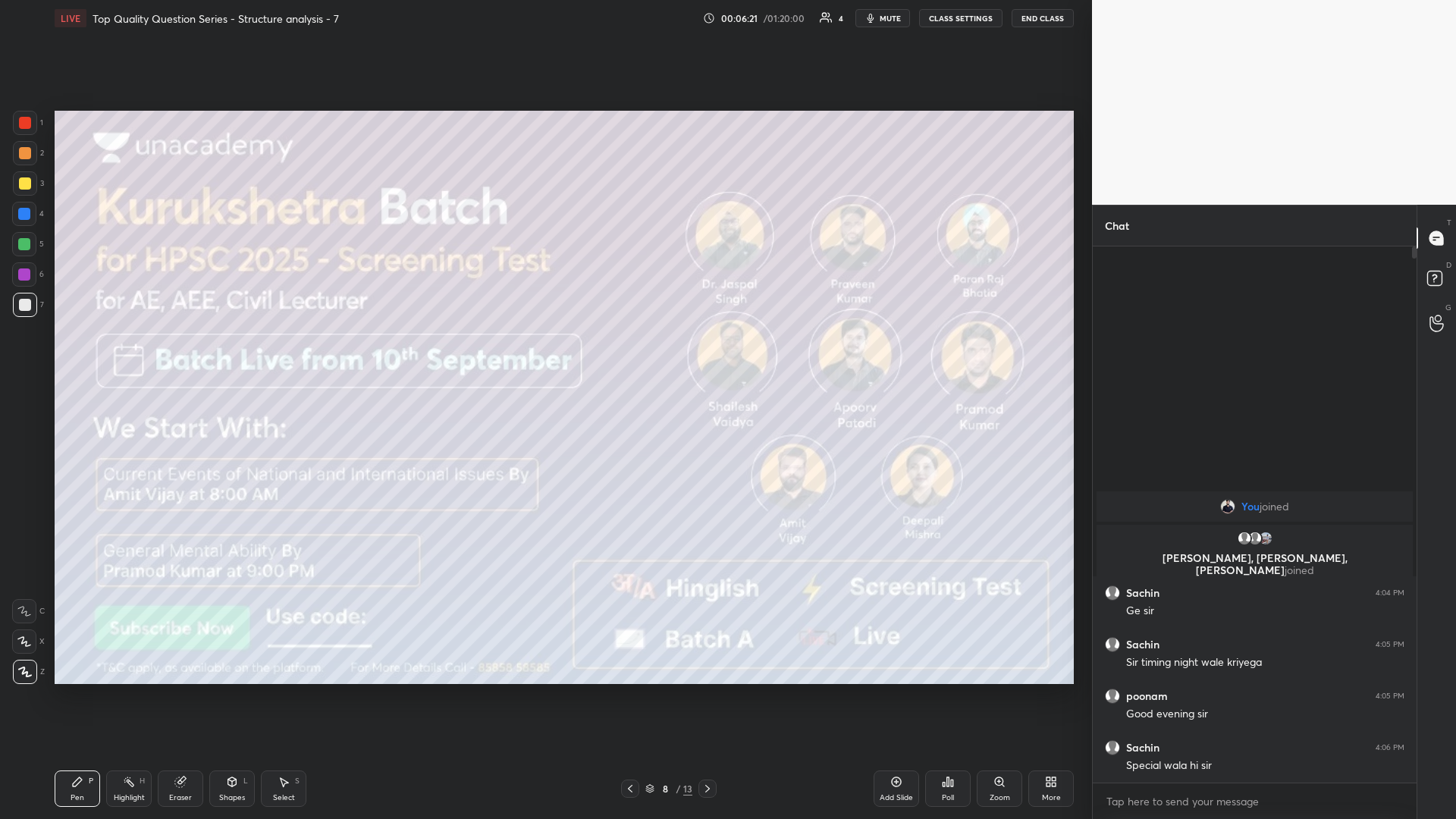
click at [544, 356] on icon at bounding box center [707, 788] width 12 height 12
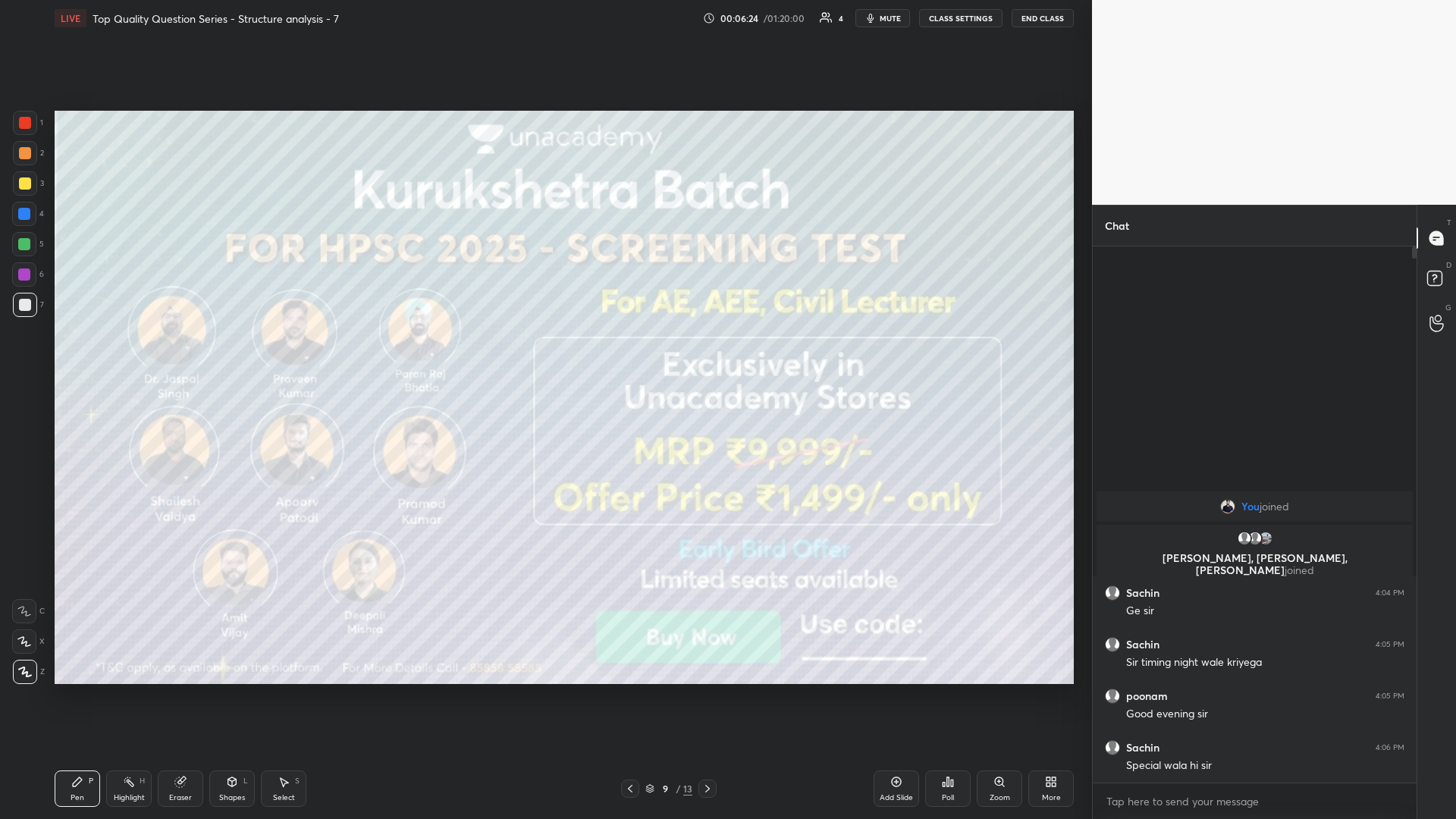
click at [544, 356] on icon at bounding box center [707, 788] width 12 height 12
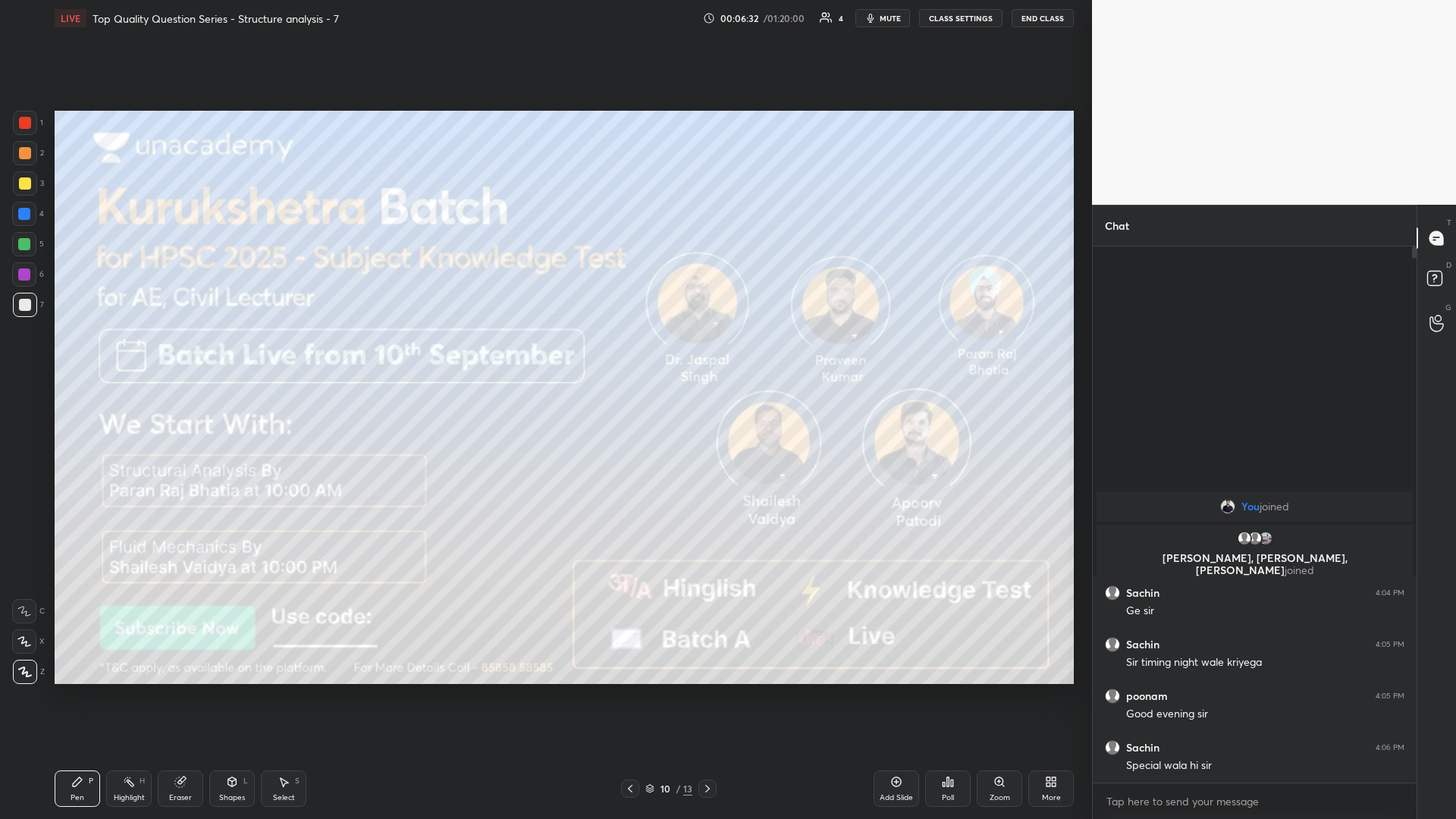
click at [544, 356] on icon at bounding box center [706, 788] width 4 height 7
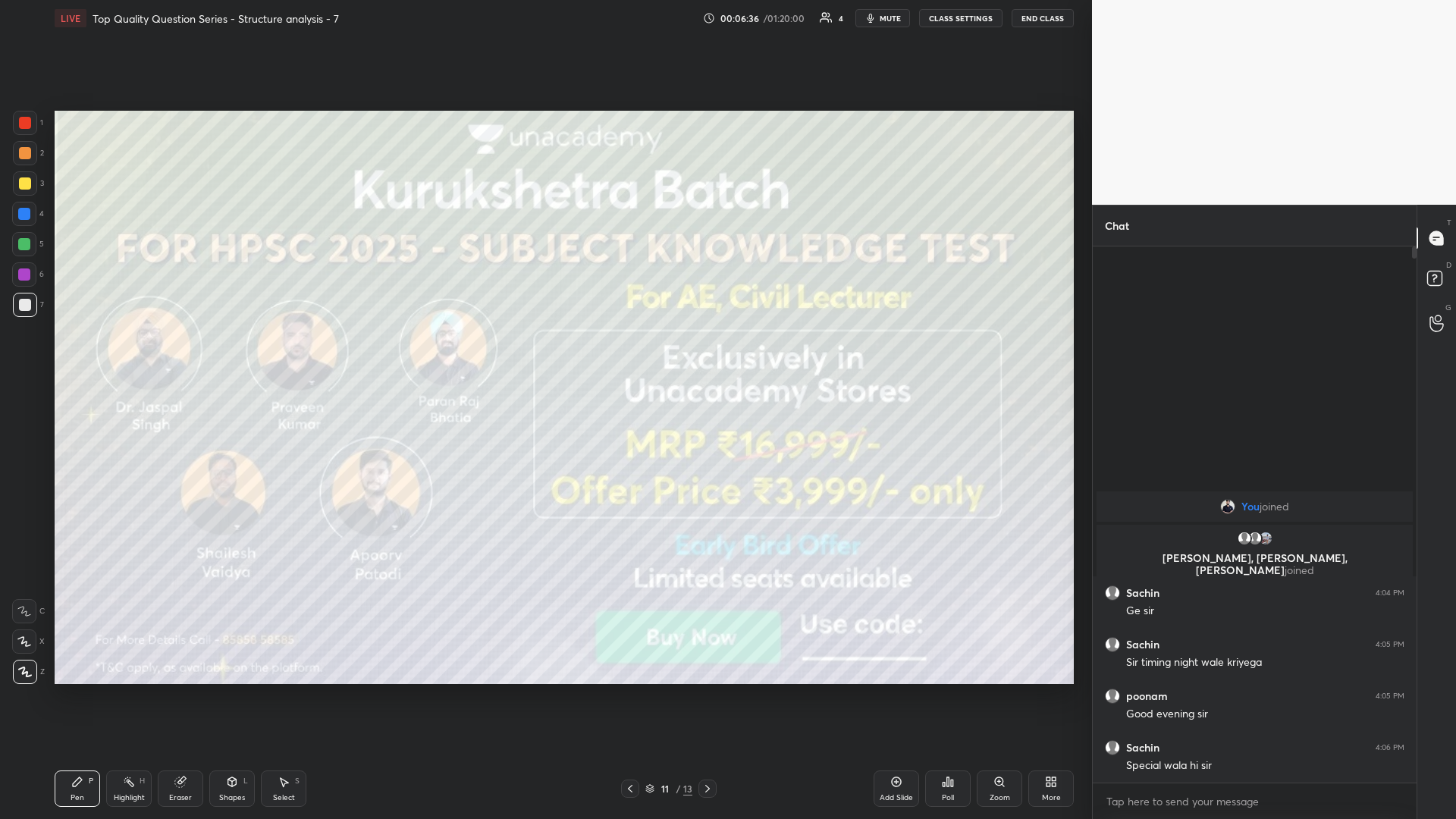
click at [544, 356] on icon at bounding box center [707, 788] width 12 height 12
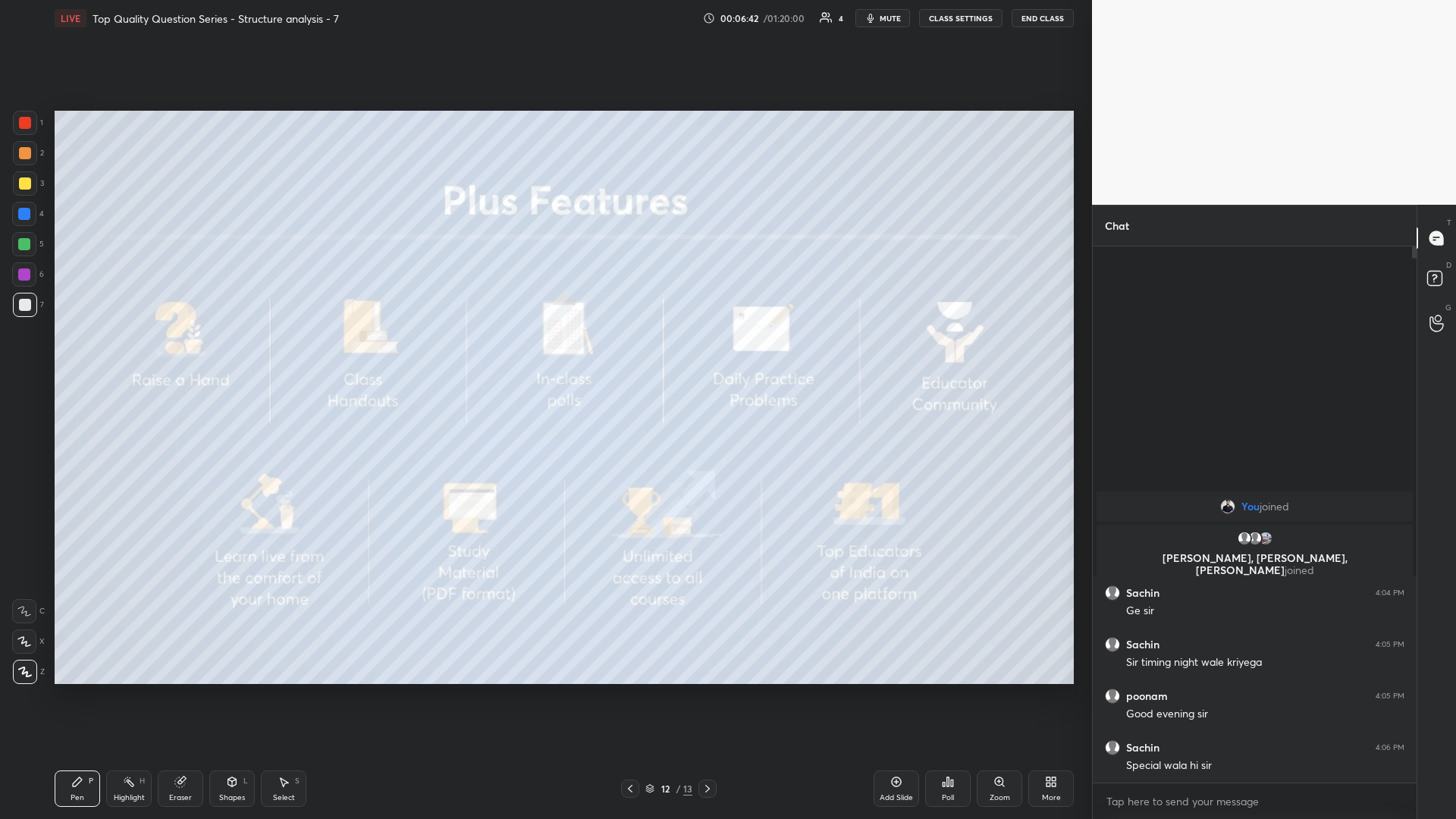
click at [544, 356] on icon at bounding box center [707, 788] width 12 height 12
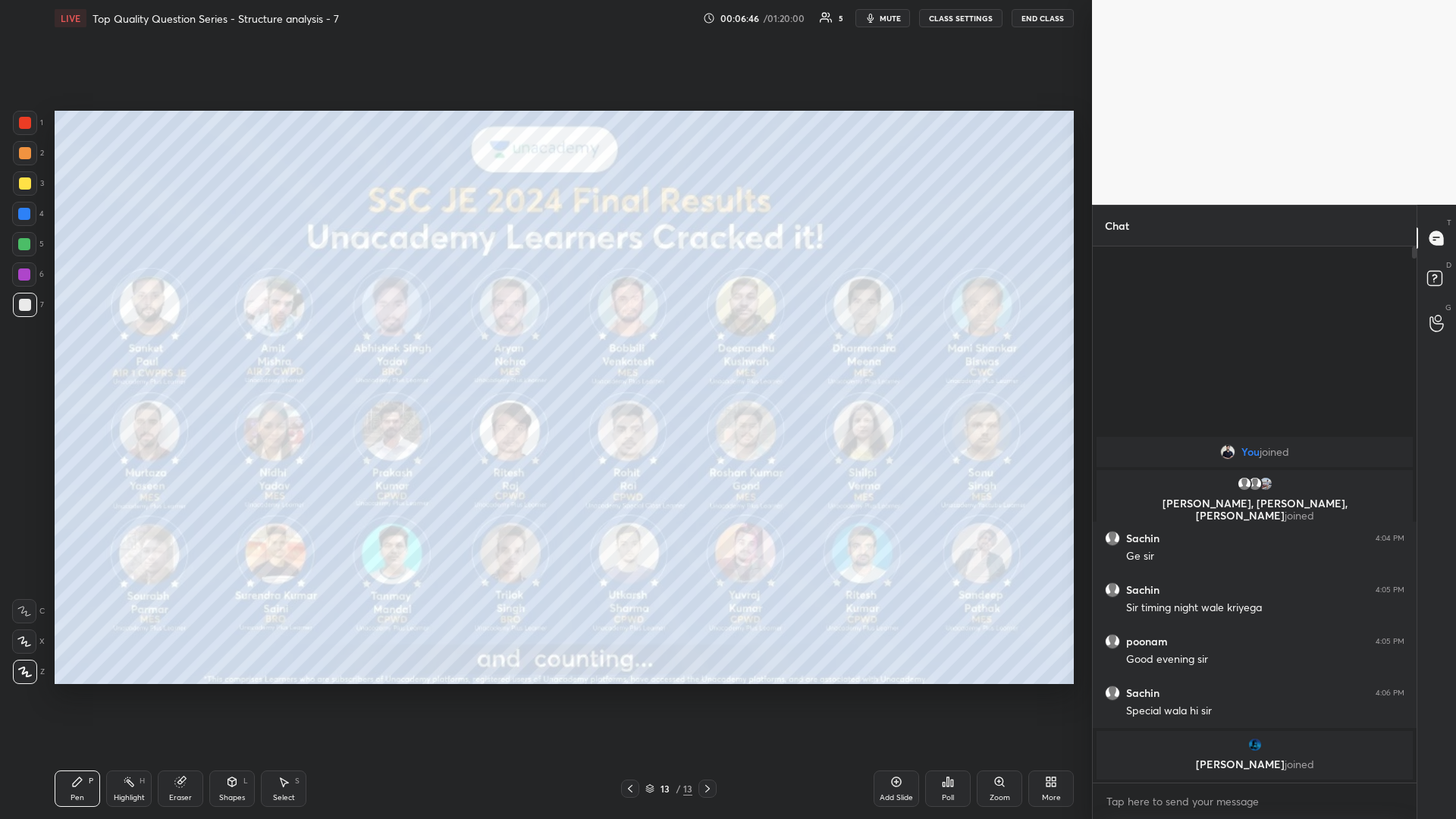
click at [23, 128] on div at bounding box center [25, 122] width 12 height 12
click at [544, 356] on div "Pen P Highlight H Eraser Shapes L Select S 13 / 13 Add Slide Poll Zoom More" at bounding box center [564, 788] width 1019 height 60
click at [286, 356] on div "Select" at bounding box center [284, 797] width 22 height 7
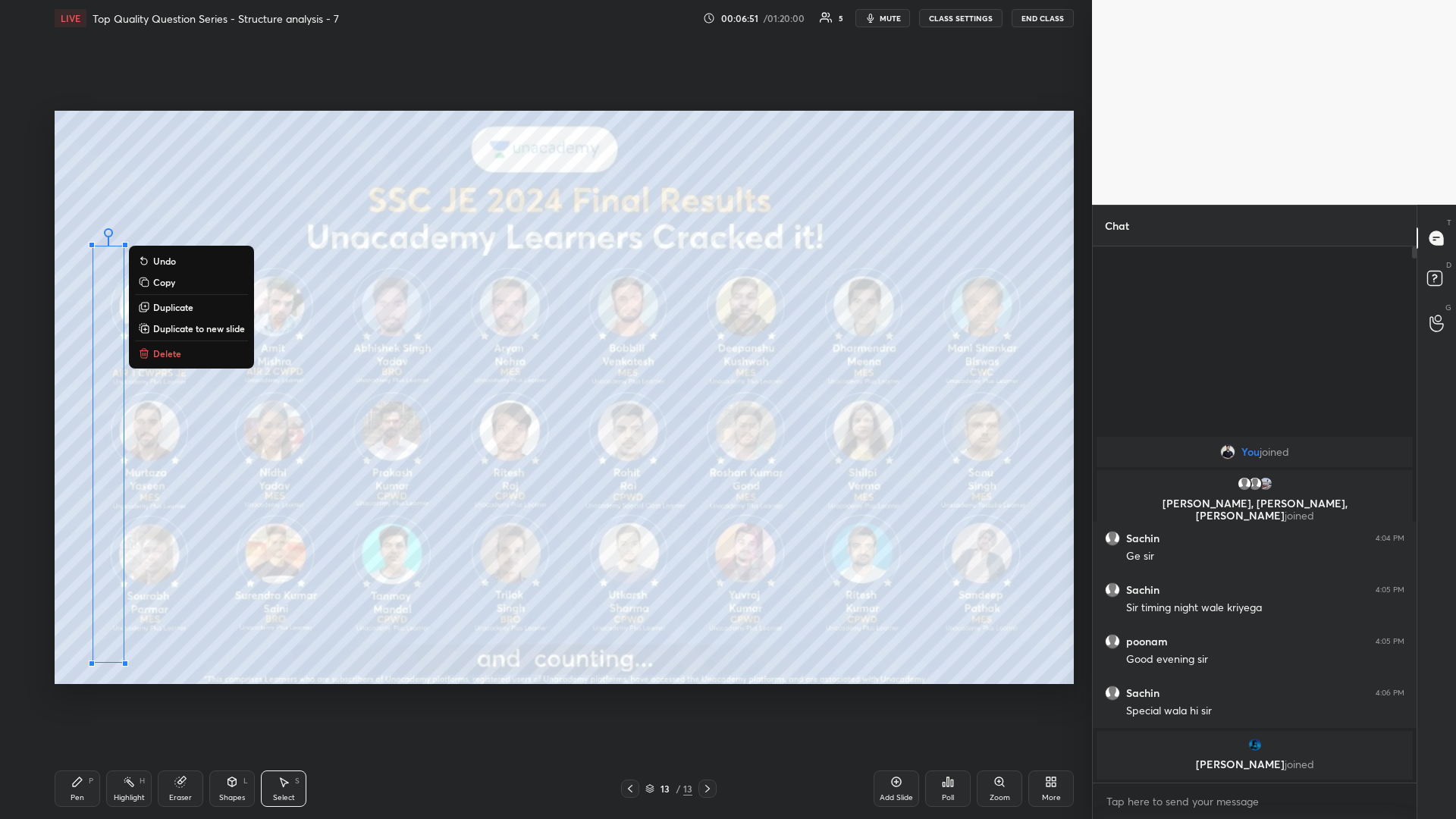
click at [74, 356] on icon at bounding box center [77, 782] width 12 height 12
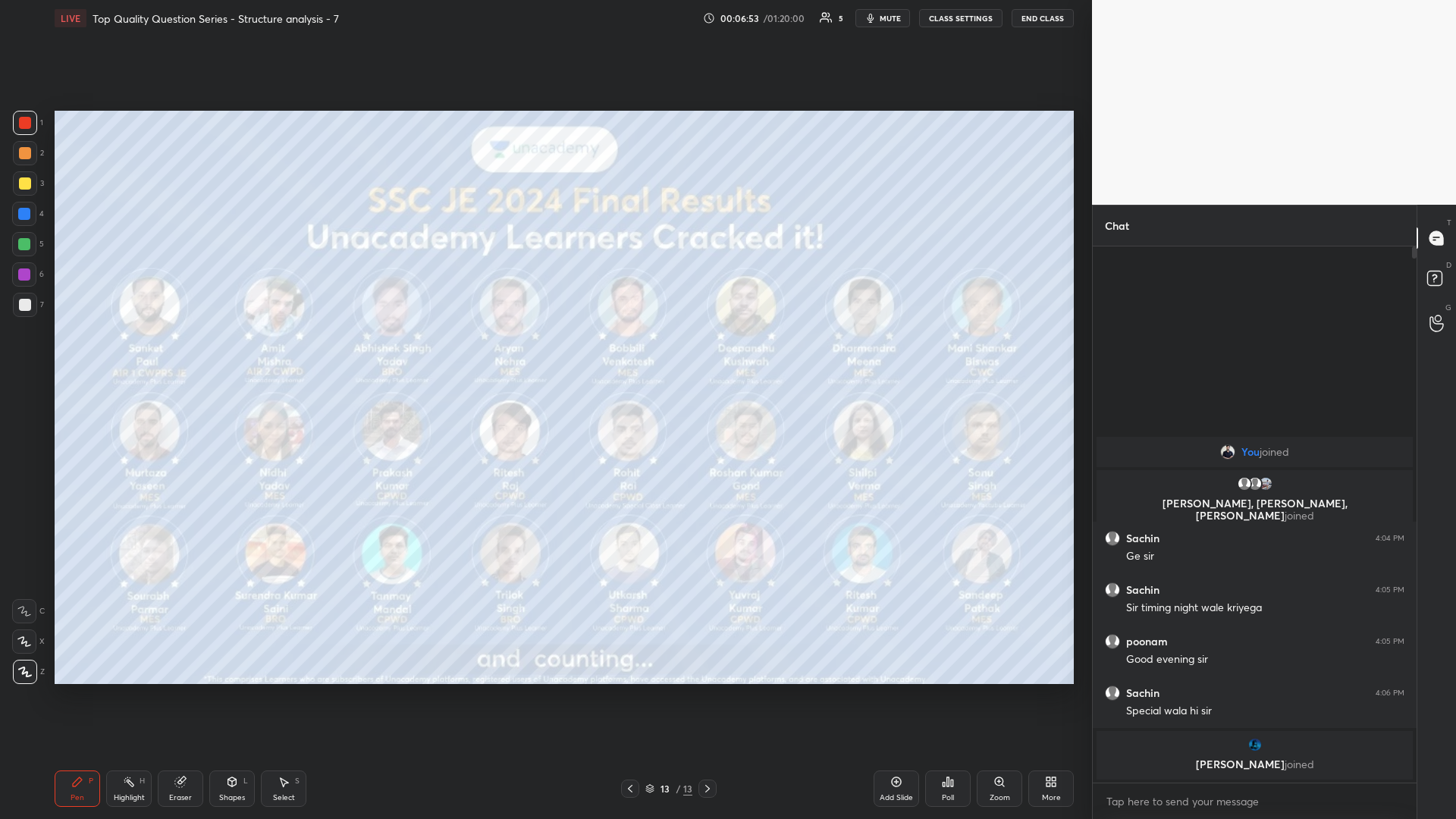
click at [23, 194] on div at bounding box center [25, 183] width 24 height 24
click at [36, 192] on div at bounding box center [25, 183] width 24 height 24
click at [45, 186] on div "1 2 3 4 5 6 7 C X Z C X Z E E Erase all H H" at bounding box center [24, 397] width 49 height 573
click at [22, 191] on div at bounding box center [25, 183] width 24 height 24
click at [544, 356] on icon at bounding box center [896, 782] width 12 height 12
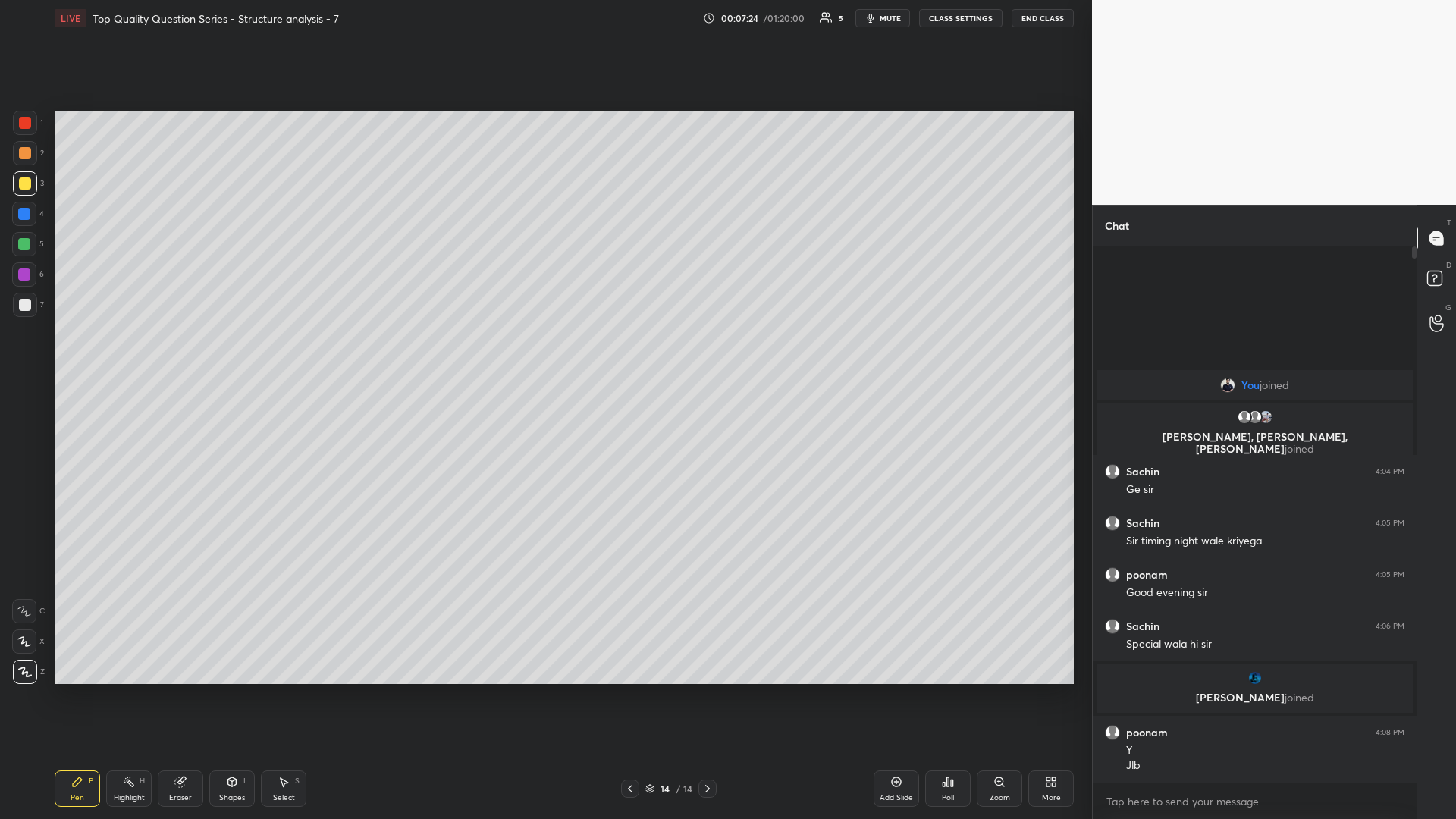
click at [231, 356] on div "Shapes" at bounding box center [232, 797] width 26 height 7
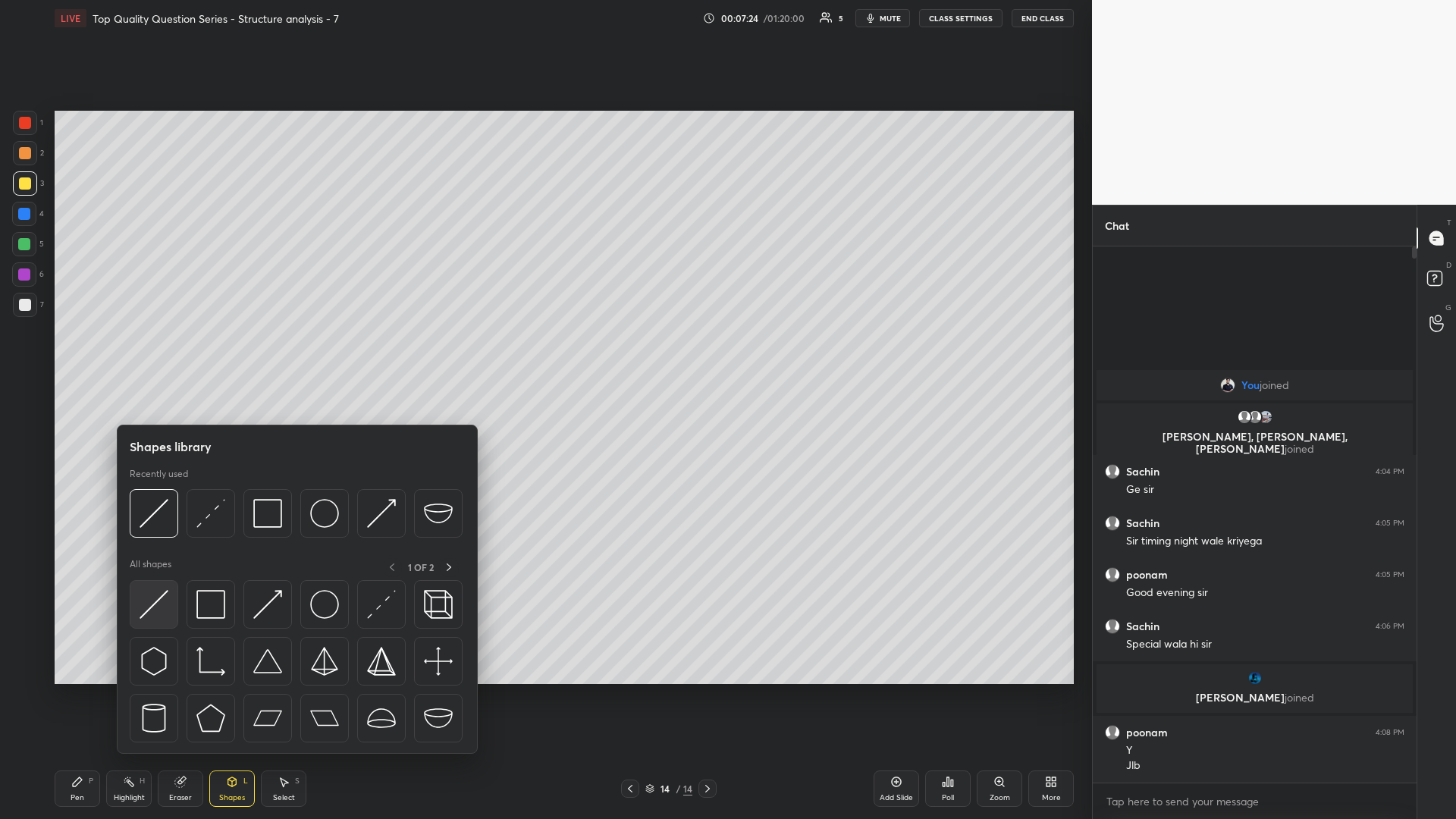
click at [162, 356] on img at bounding box center [154, 604] width 29 height 29
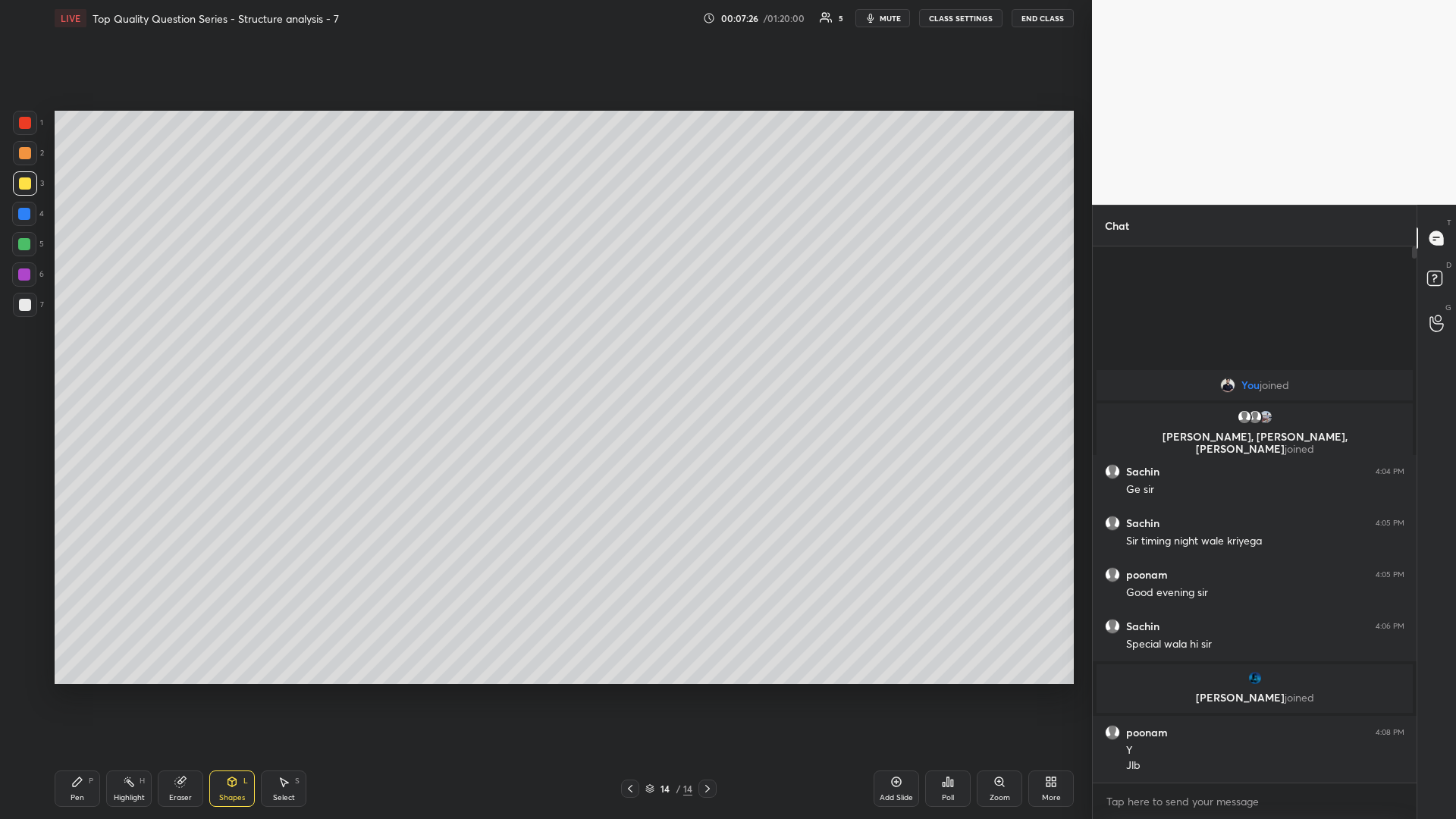
click at [24, 304] on div at bounding box center [25, 304] width 12 height 12
click at [98, 356] on div "Pen P" at bounding box center [77, 788] width 46 height 36
click at [6, 356] on div "1 2 3 4 5 6 7 C X Z C X Z E E Erase all H H" at bounding box center [24, 397] width 49 height 573
click at [27, 356] on div at bounding box center [24, 641] width 24 height 24
click at [227, 356] on div "Shapes L" at bounding box center [232, 788] width 46 height 36
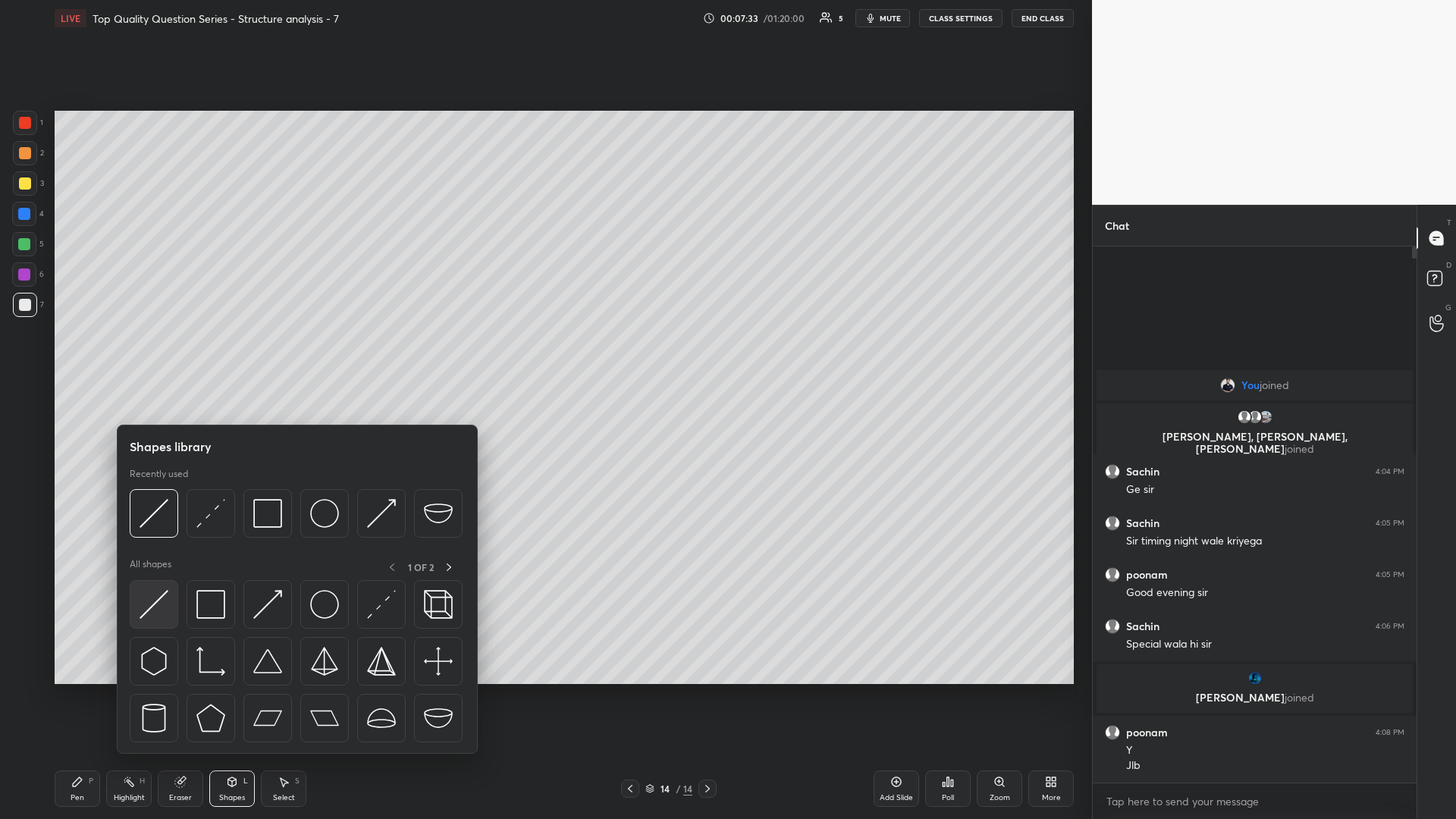
click at [146, 356] on img at bounding box center [154, 604] width 29 height 29
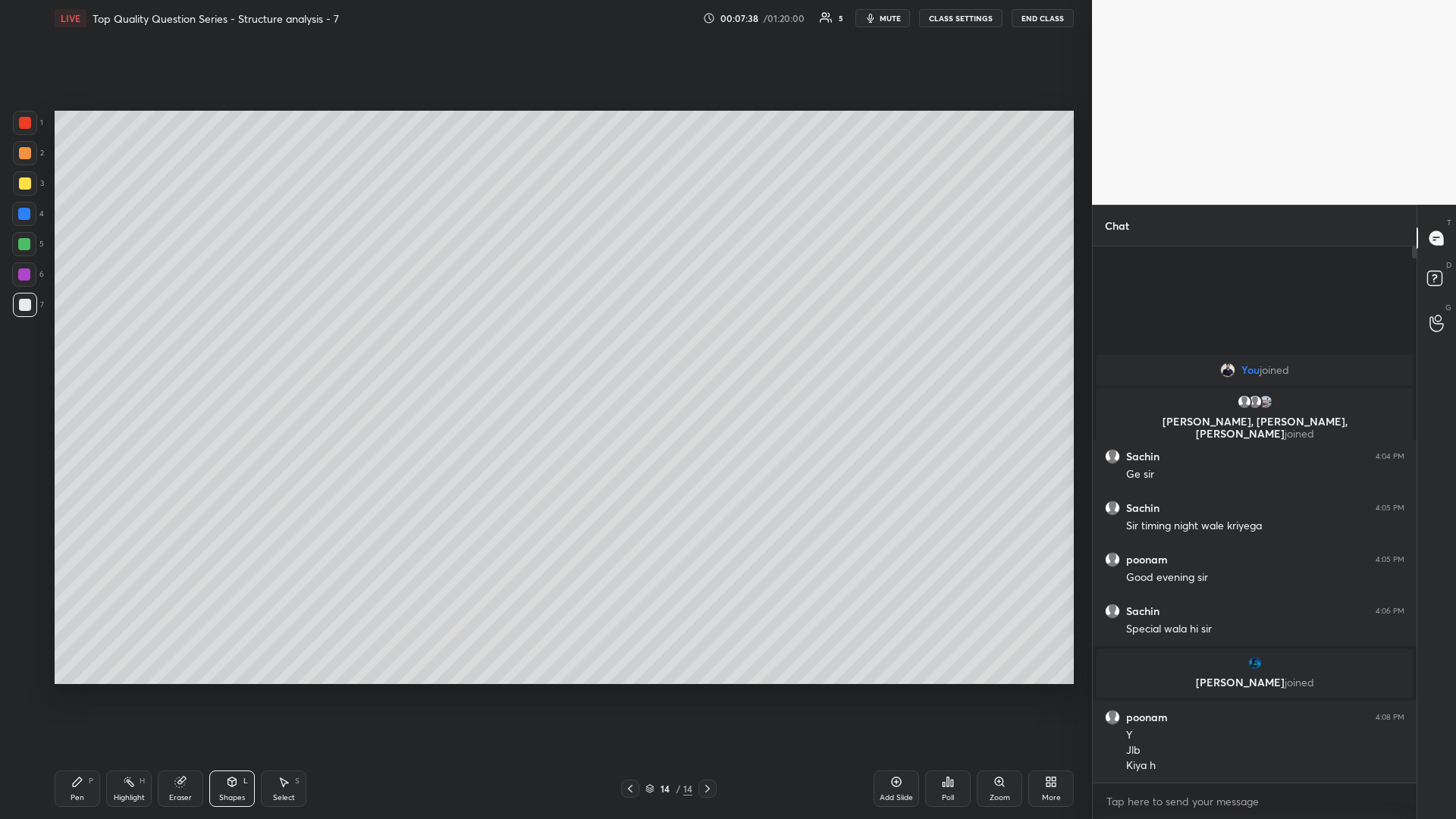
click at [72, 356] on icon at bounding box center [77, 782] width 12 height 12
click at [284, 356] on icon at bounding box center [285, 782] width 8 height 9
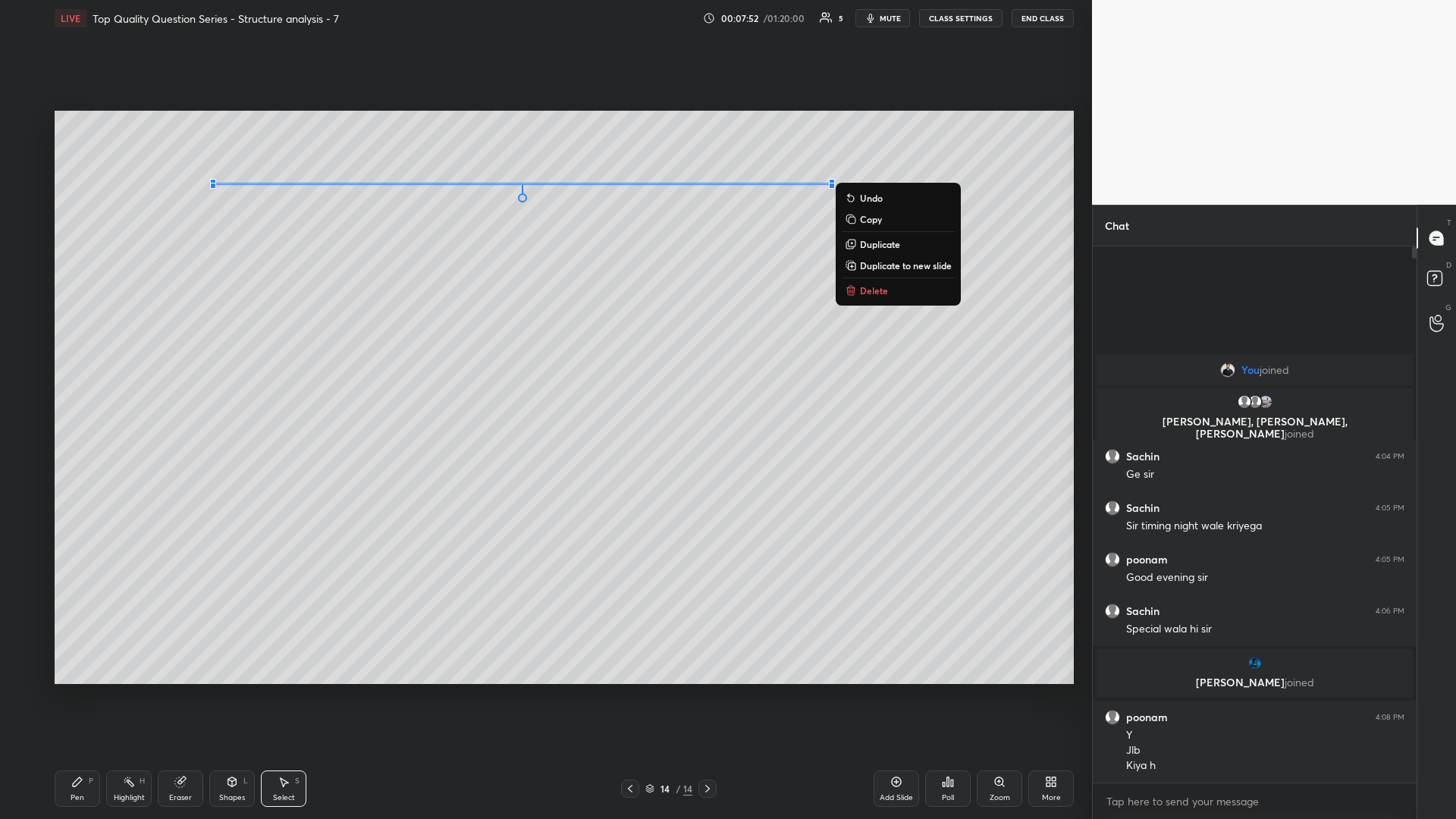
click at [544, 320] on div "0 ° Undo Copy Duplicate Duplicate to new slide Delete" at bounding box center [564, 397] width 1019 height 573
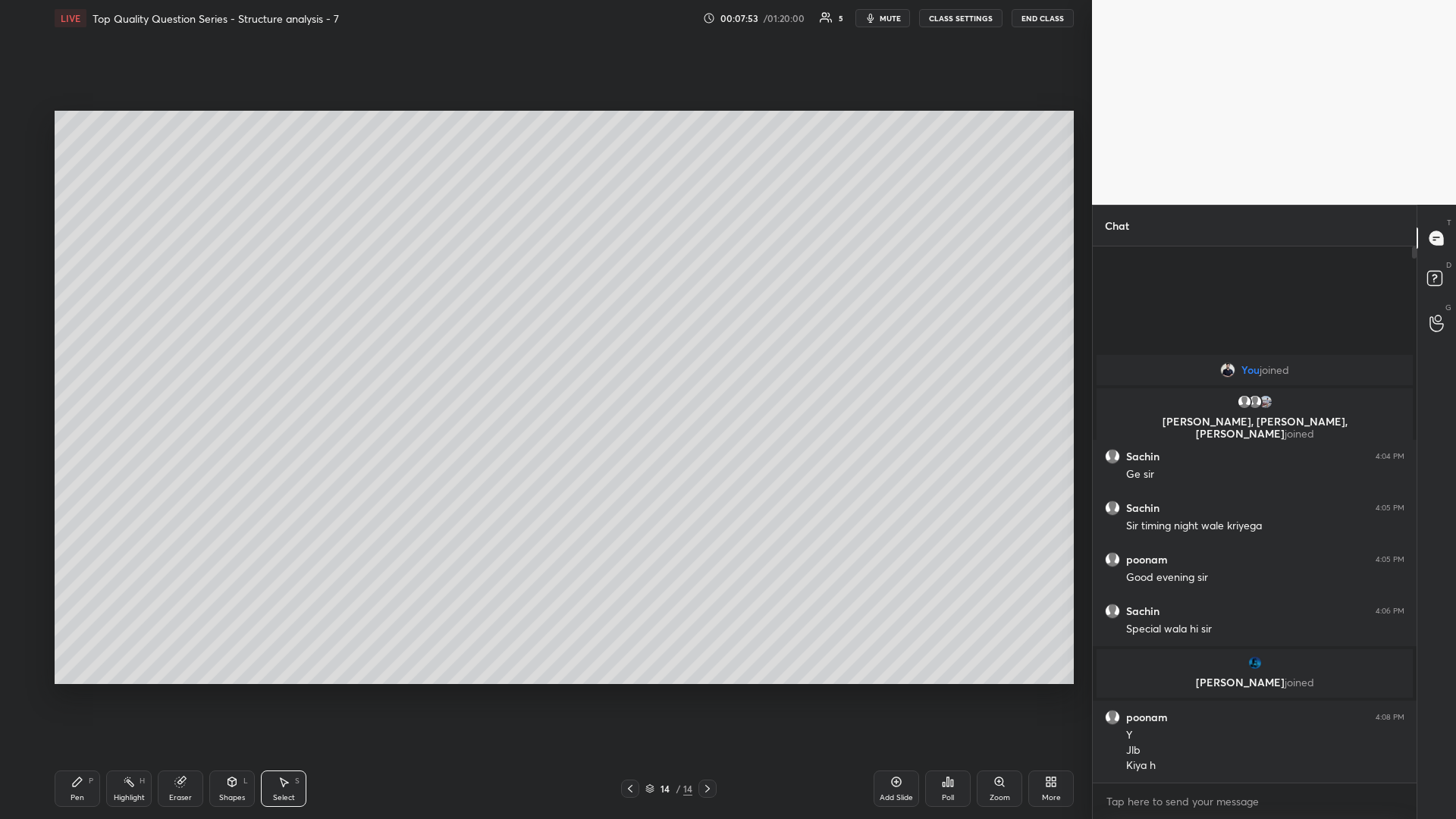
click at [82, 356] on icon at bounding box center [77, 782] width 12 height 12
click at [31, 156] on div at bounding box center [25, 153] width 12 height 12
click at [232, 356] on div "Pen P Highlight H Eraser Shapes L Select S 14 / 14 Add Slide Poll Zoom More" at bounding box center [564, 788] width 1019 height 60
click at [216, 356] on div "Shapes L" at bounding box center [232, 788] width 46 height 36
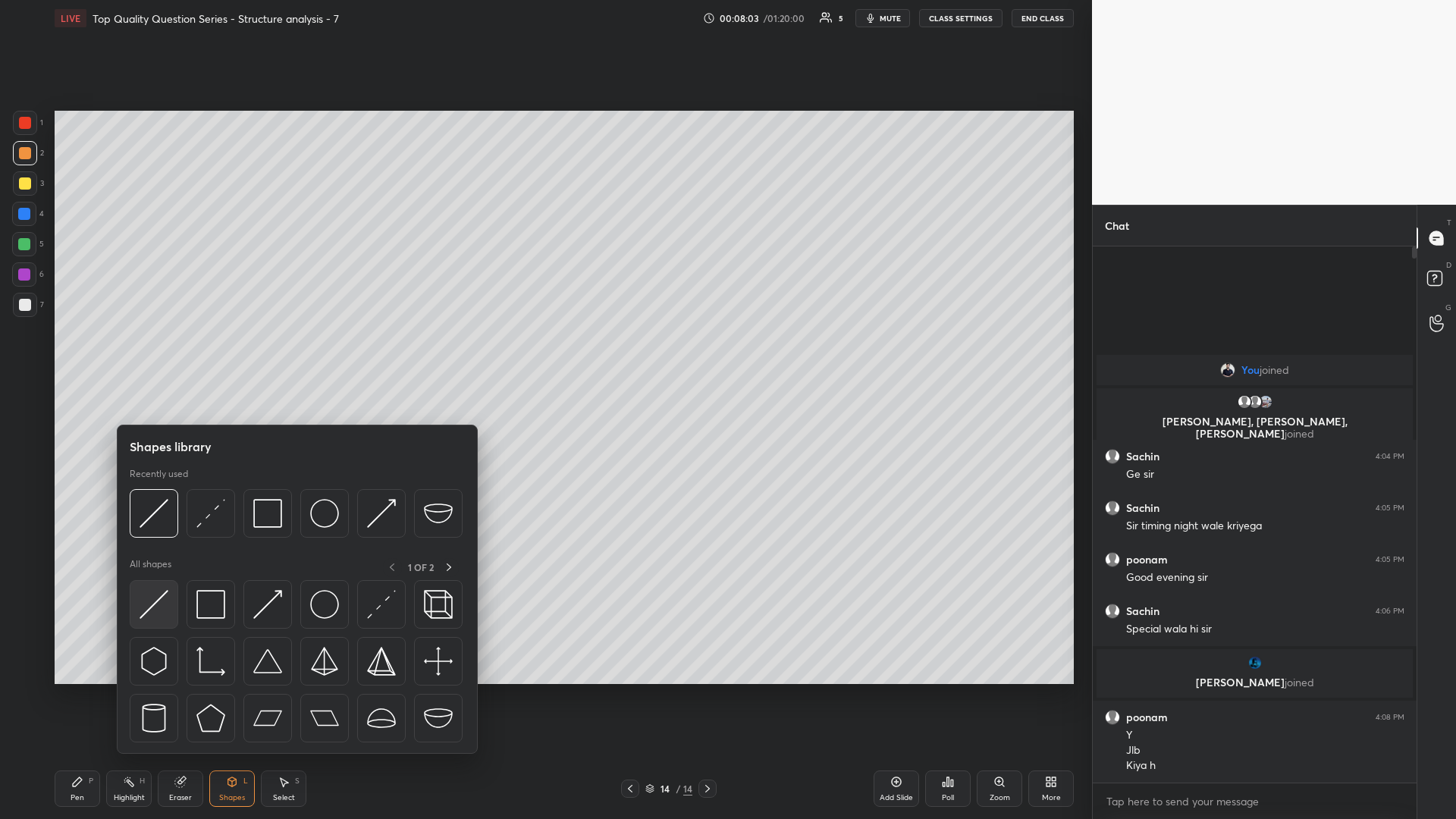
click at [150, 356] on img at bounding box center [154, 604] width 29 height 29
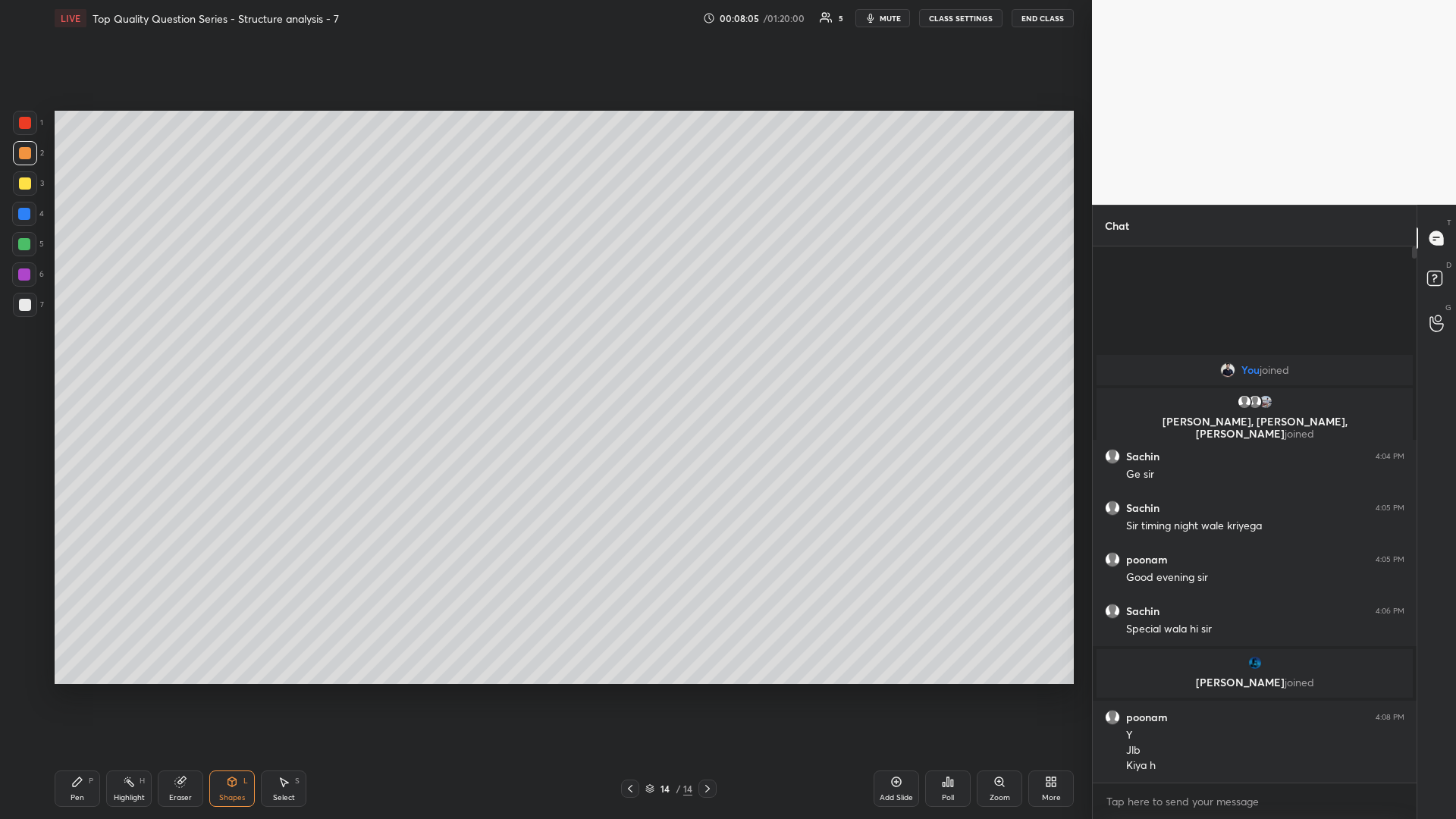
click at [22, 246] on div at bounding box center [24, 244] width 12 height 12
click at [74, 356] on div "Pen P" at bounding box center [77, 788] width 46 height 36
click at [271, 356] on div "Select S" at bounding box center [283, 788] width 46 height 36
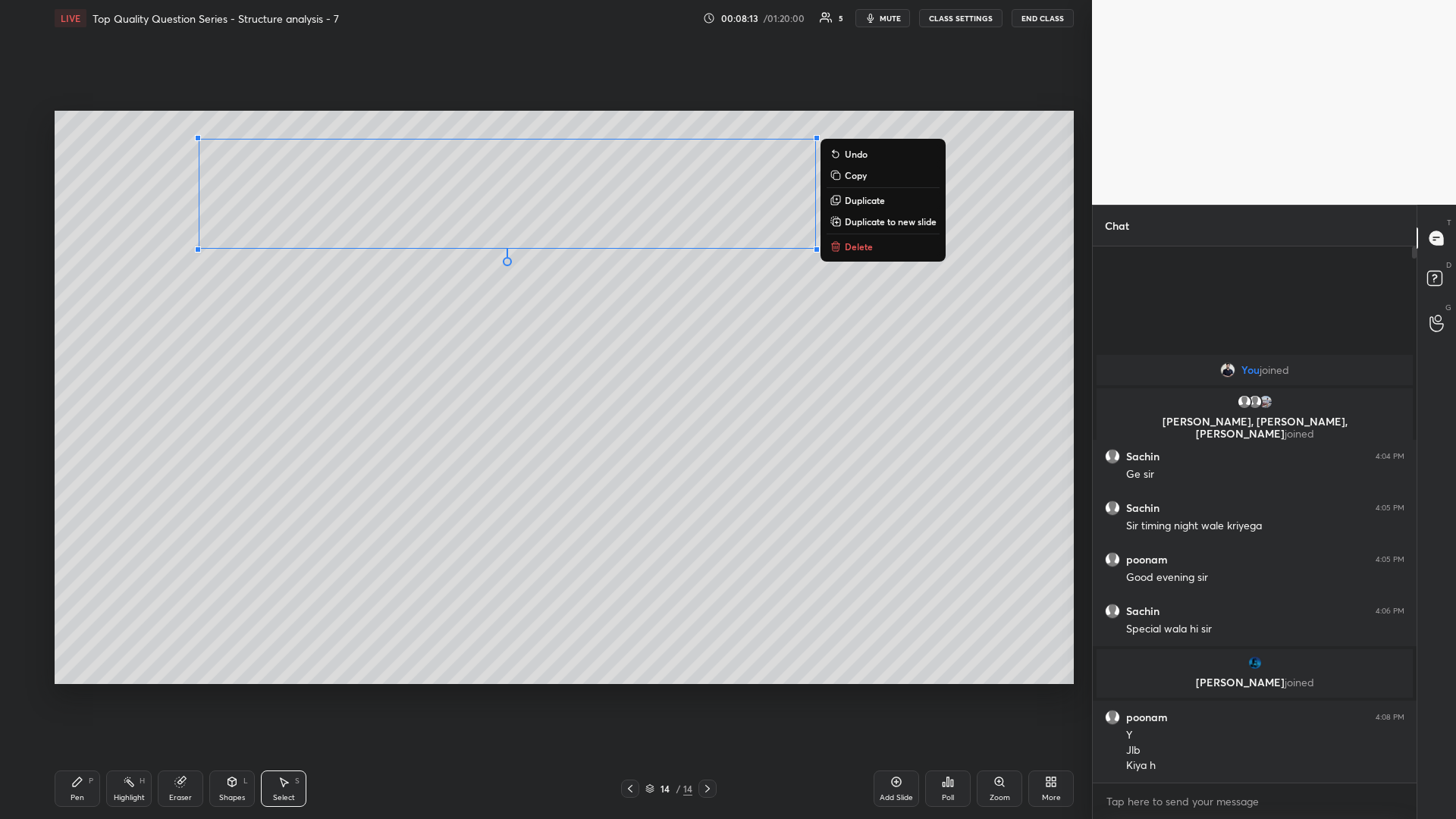
click at [412, 328] on div "0 ° Undo Copy Duplicate Duplicate to new slide Delete" at bounding box center [564, 397] width 1019 height 573
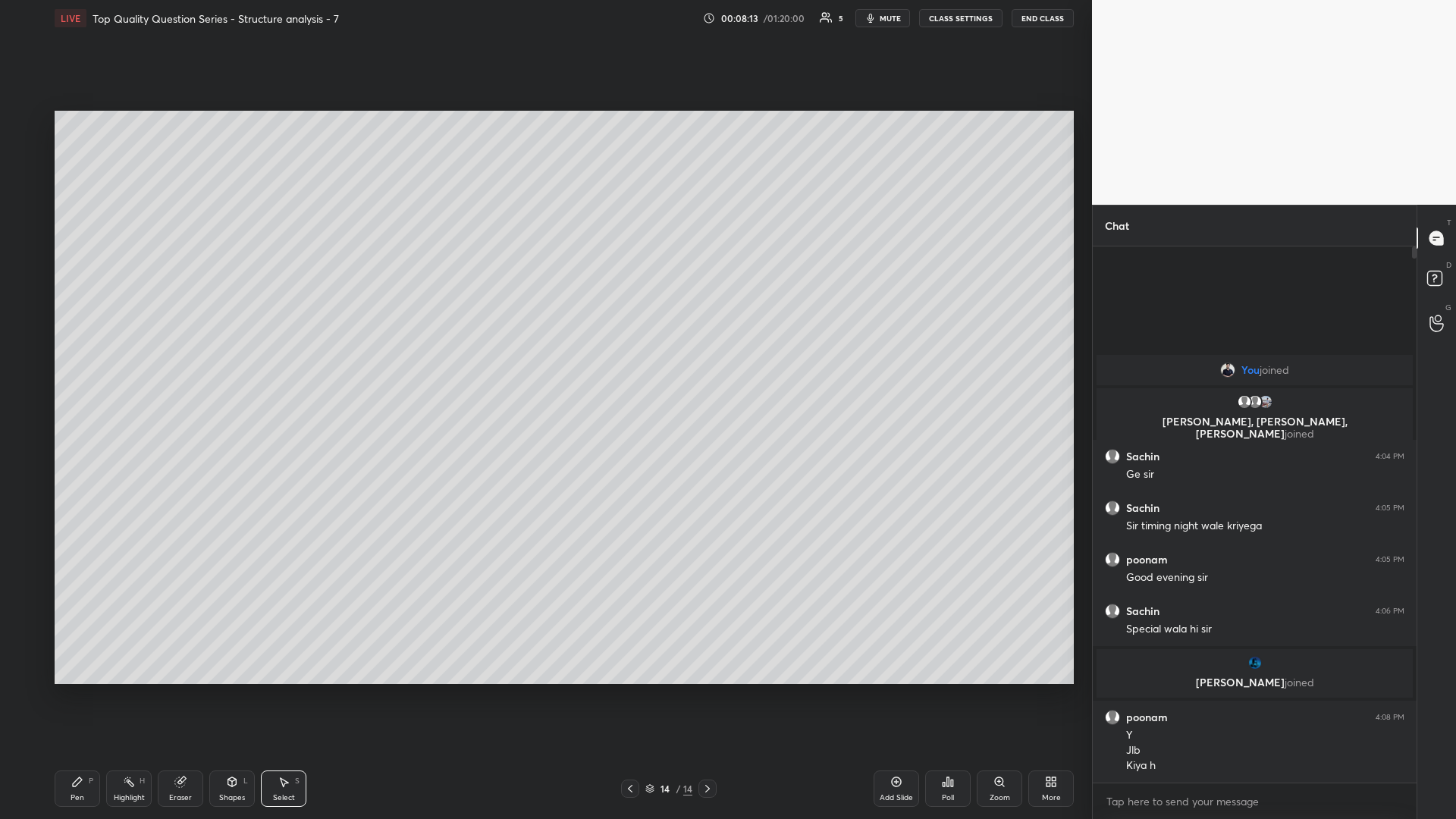
click at [241, 356] on div "Shapes L" at bounding box center [232, 788] width 46 height 36
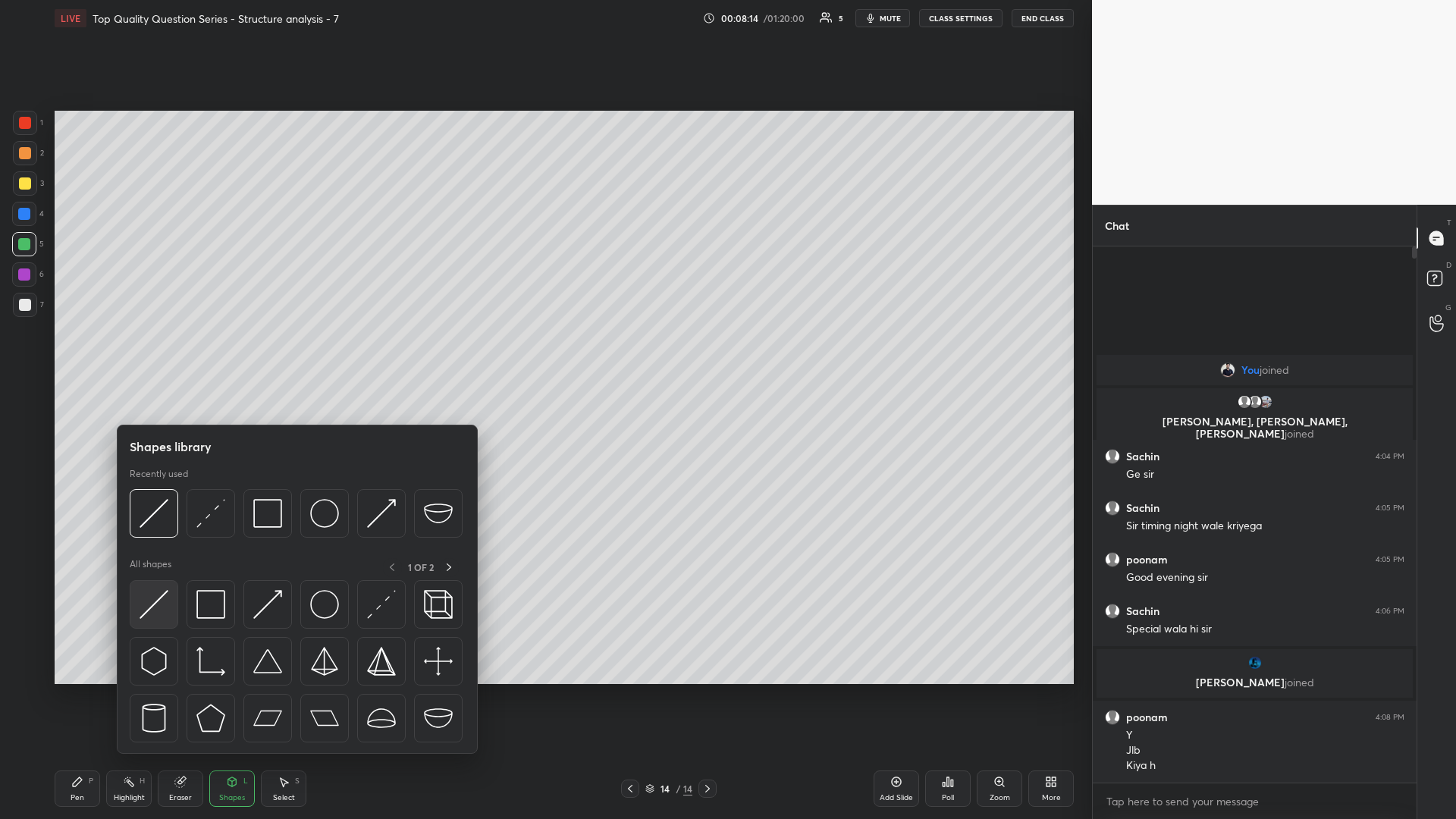
click at [180, 356] on div at bounding box center [297, 665] width 335 height 170
click at [165, 356] on div at bounding box center [154, 604] width 49 height 49
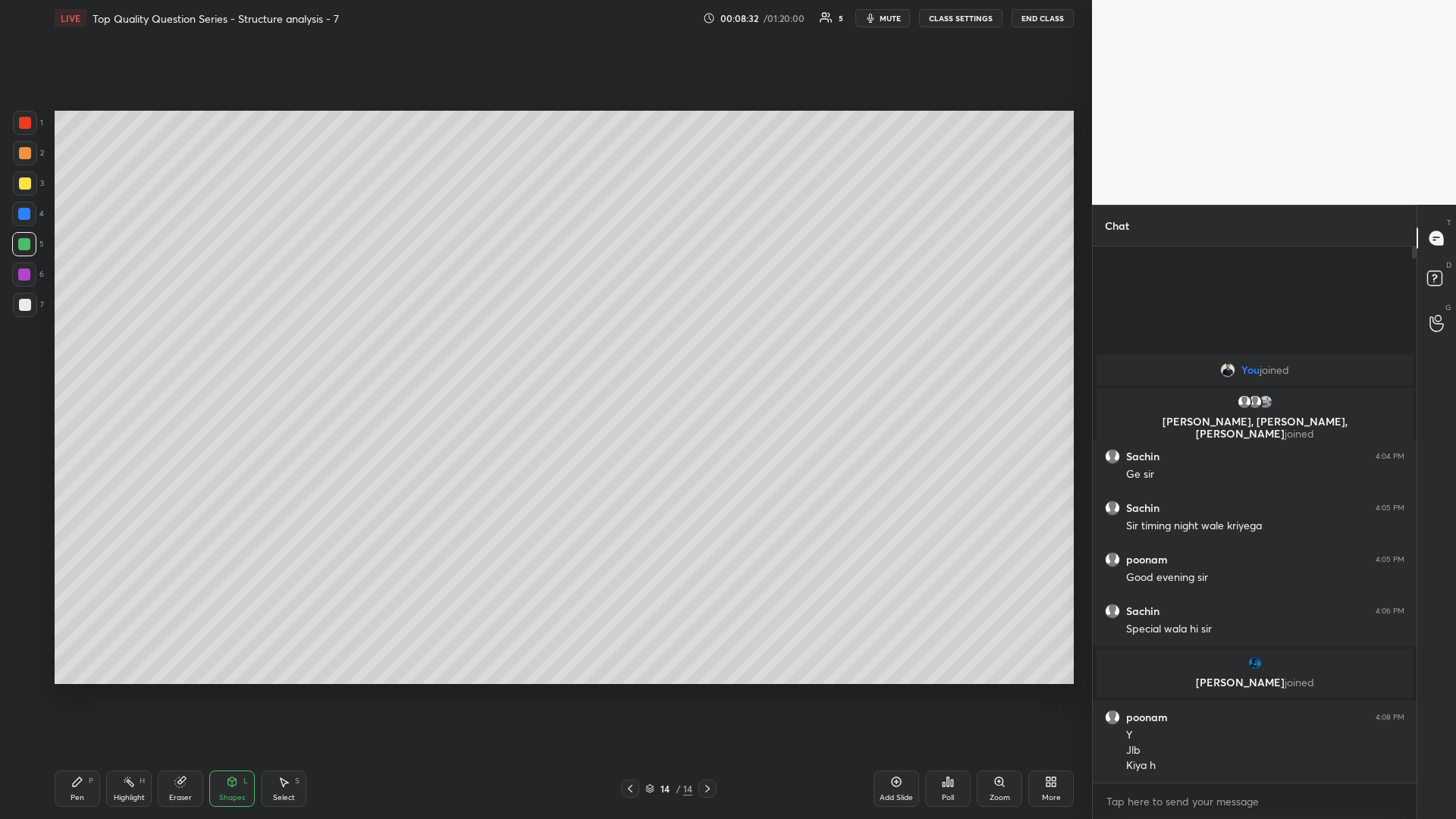
click at [75, 356] on icon at bounding box center [77, 781] width 9 height 9
click at [21, 177] on div at bounding box center [25, 183] width 12 height 12
click at [223, 356] on div "Shapes L" at bounding box center [232, 788] width 46 height 36
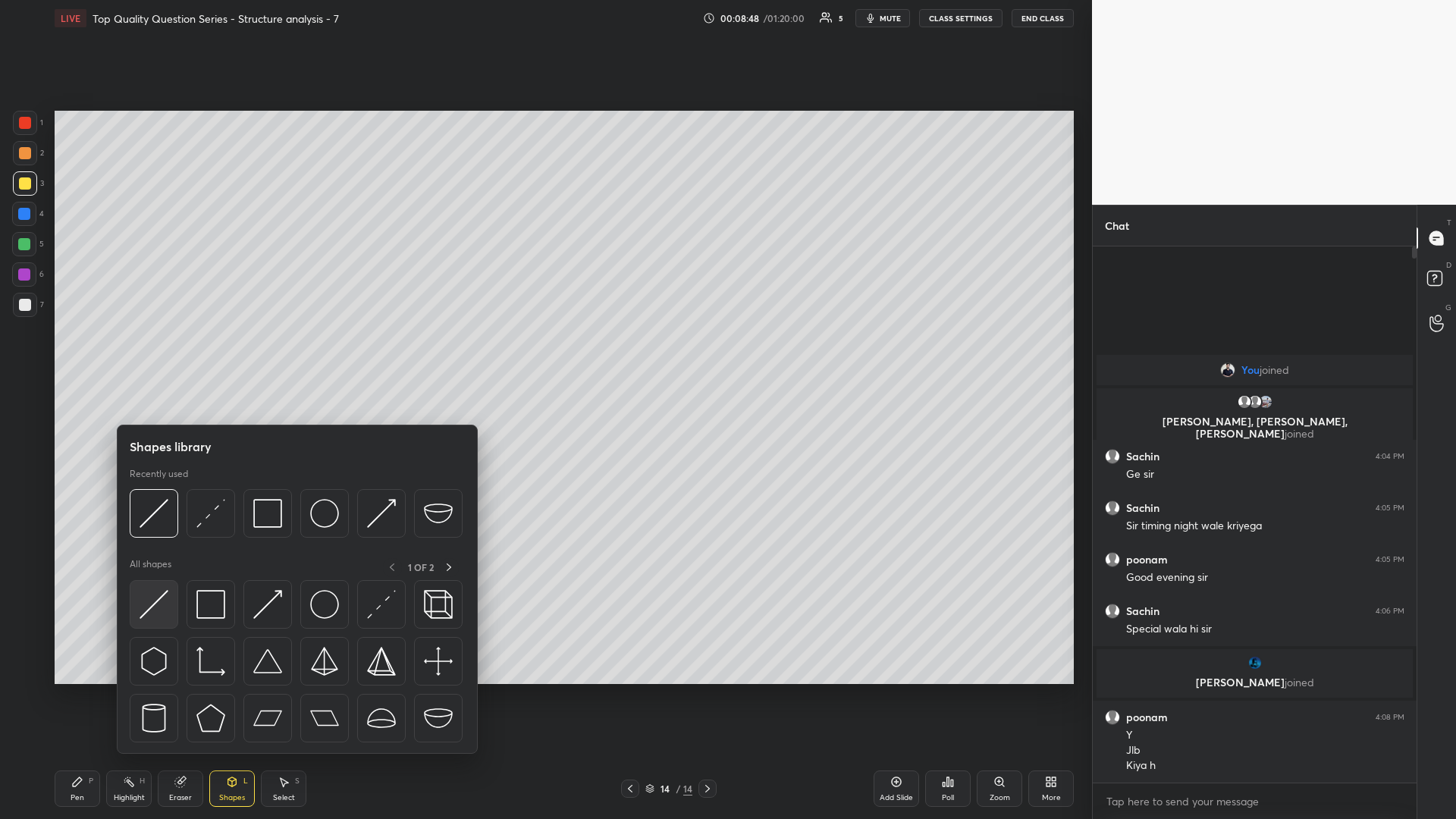
click at [155, 356] on img at bounding box center [154, 604] width 29 height 29
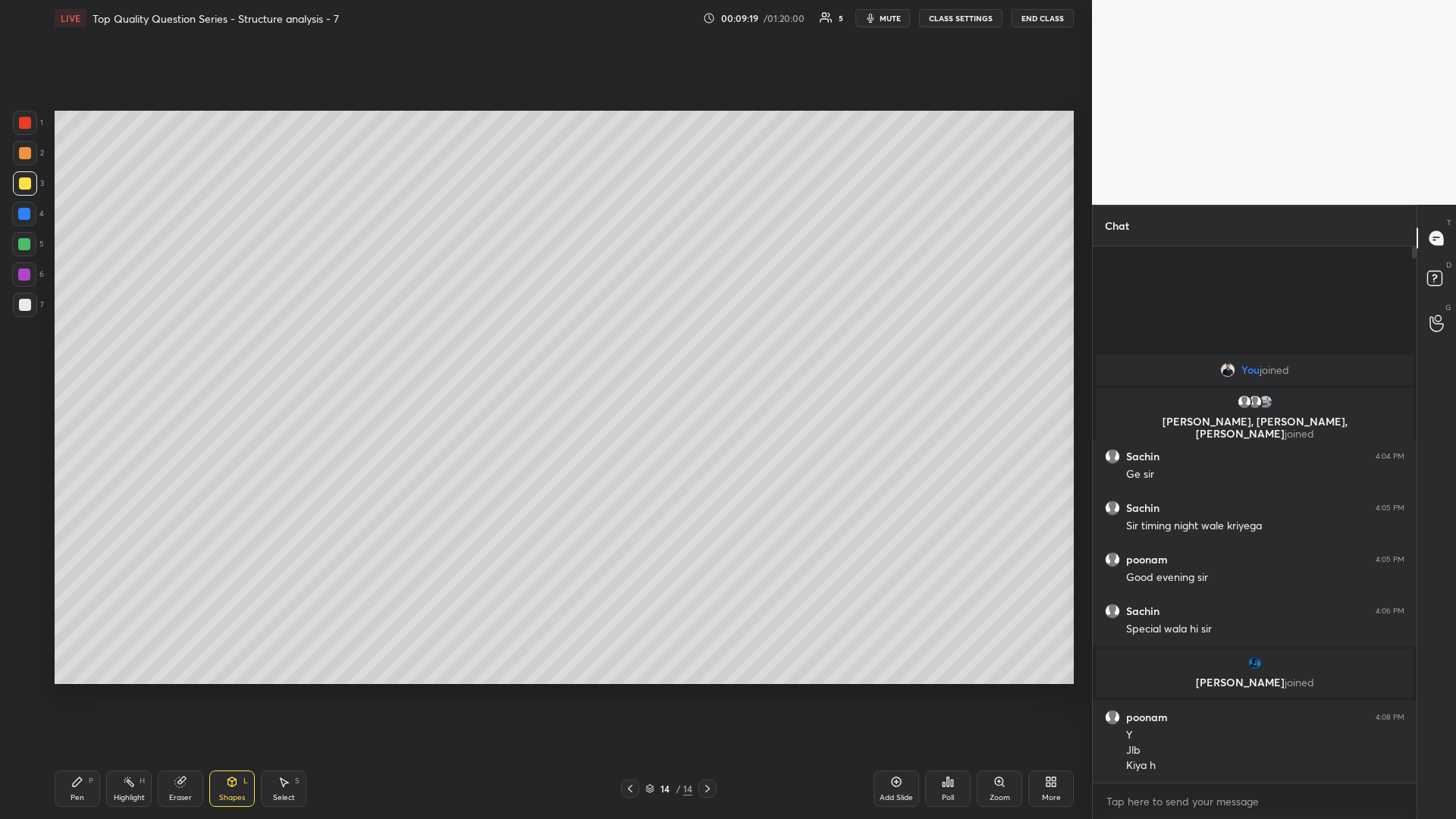
click at [77, 356] on icon at bounding box center [77, 781] width 9 height 9
click at [271, 356] on div "Pen P Highlight H Eraser Shapes L Select S 14 / 14 Add Slide Poll Zoom More" at bounding box center [564, 788] width 1019 height 60
click at [281, 356] on icon at bounding box center [285, 782] width 8 height 9
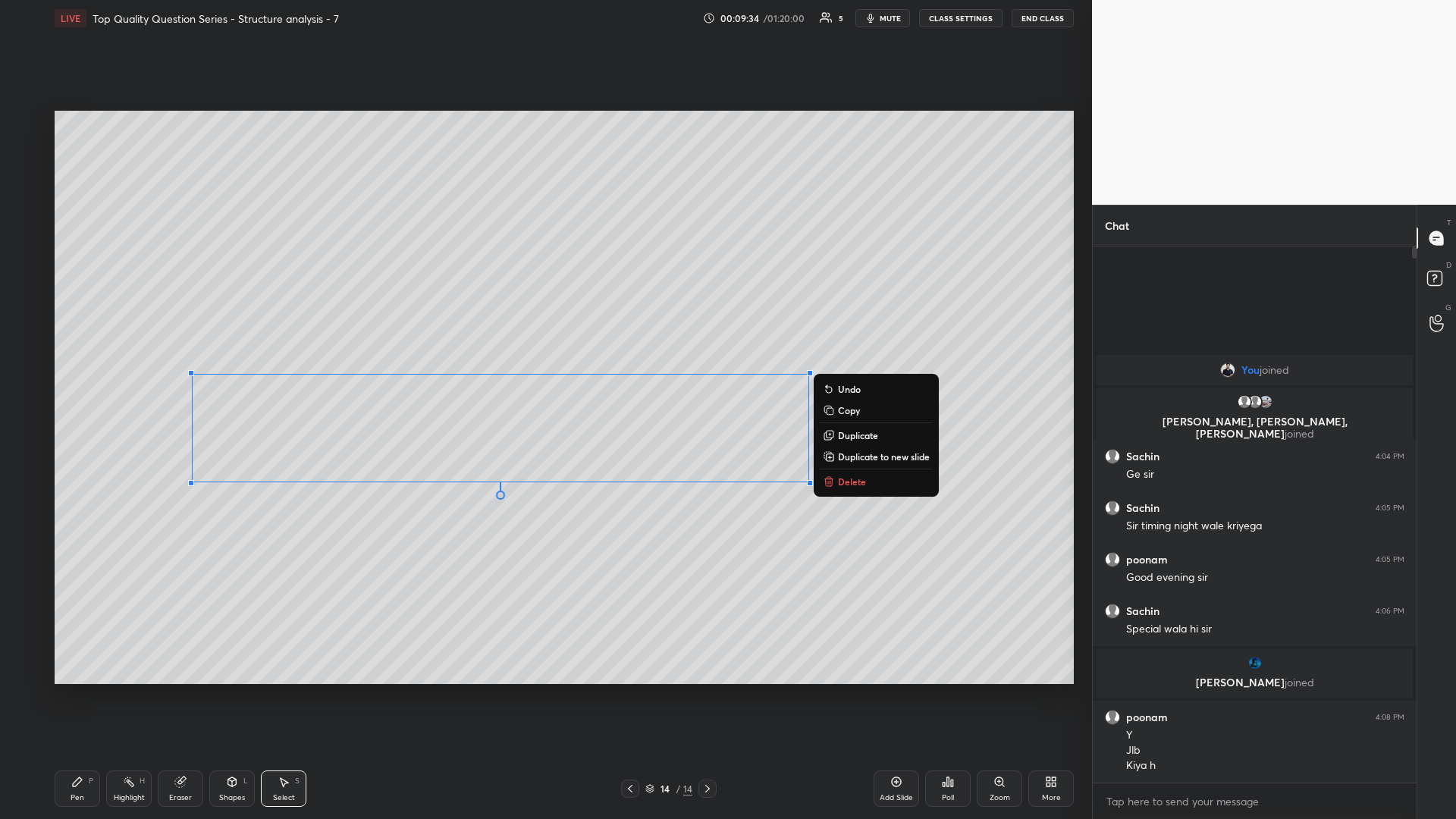
click at [503, 356] on div "0 ° Undo Copy Duplicate Duplicate to new slide Delete" at bounding box center [564, 397] width 1019 height 573
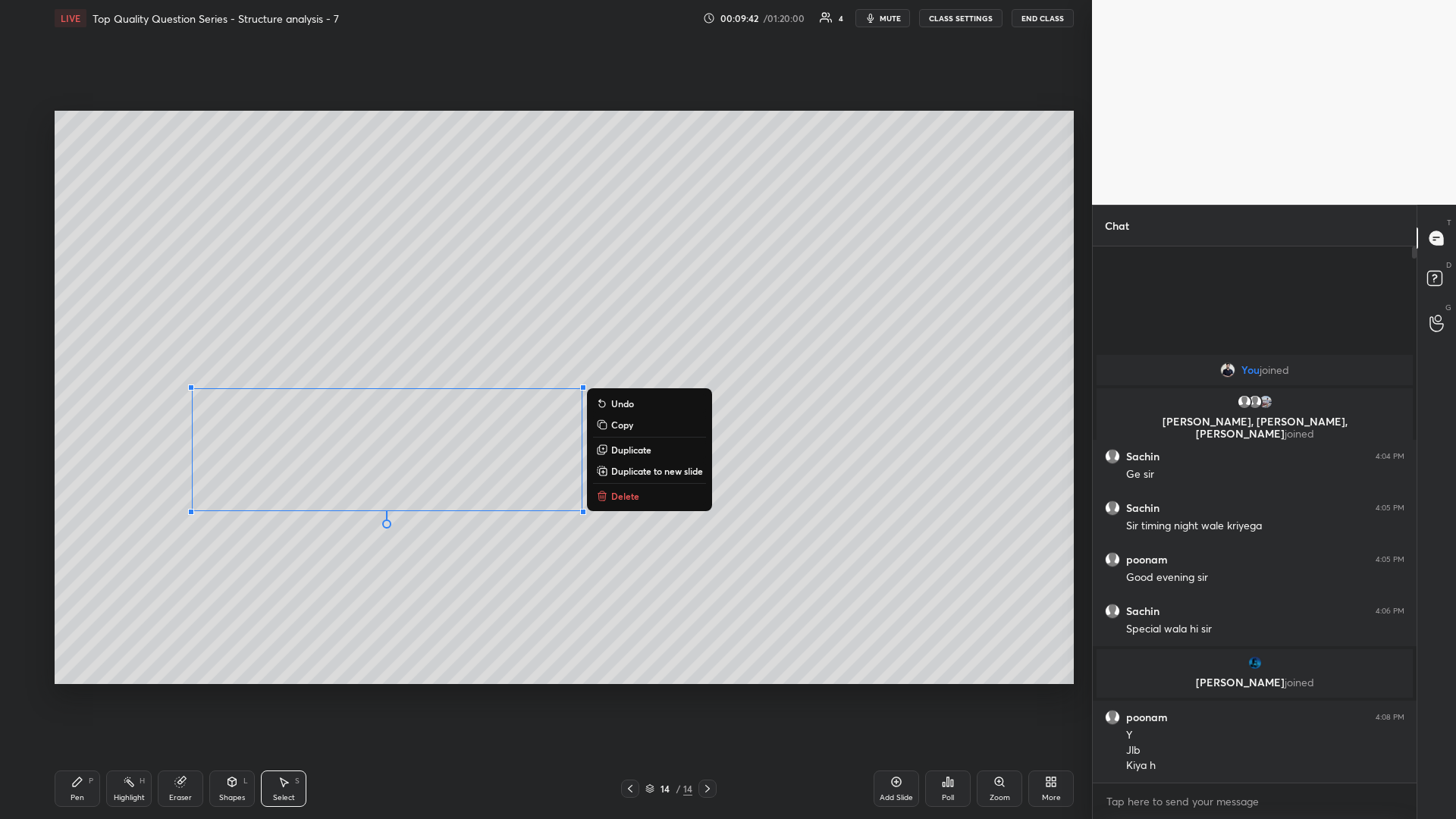
click at [544, 356] on div "0 ° Undo Copy Duplicate Duplicate to new slide Delete" at bounding box center [564, 397] width 1019 height 573
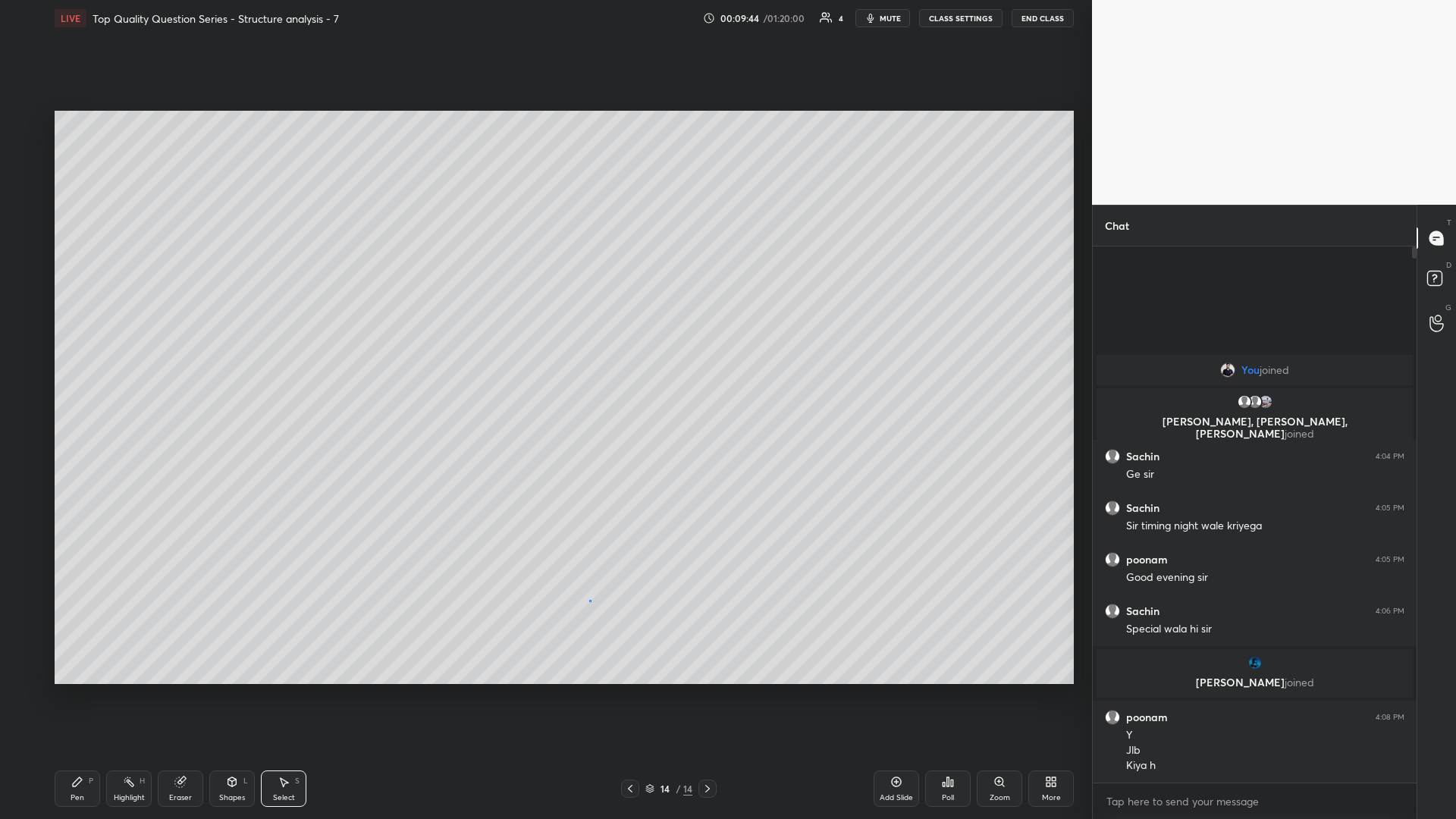
click at [544, 356] on div "0 ° Undo Copy Duplicate Duplicate to new slide Delete" at bounding box center [564, 397] width 1019 height 573
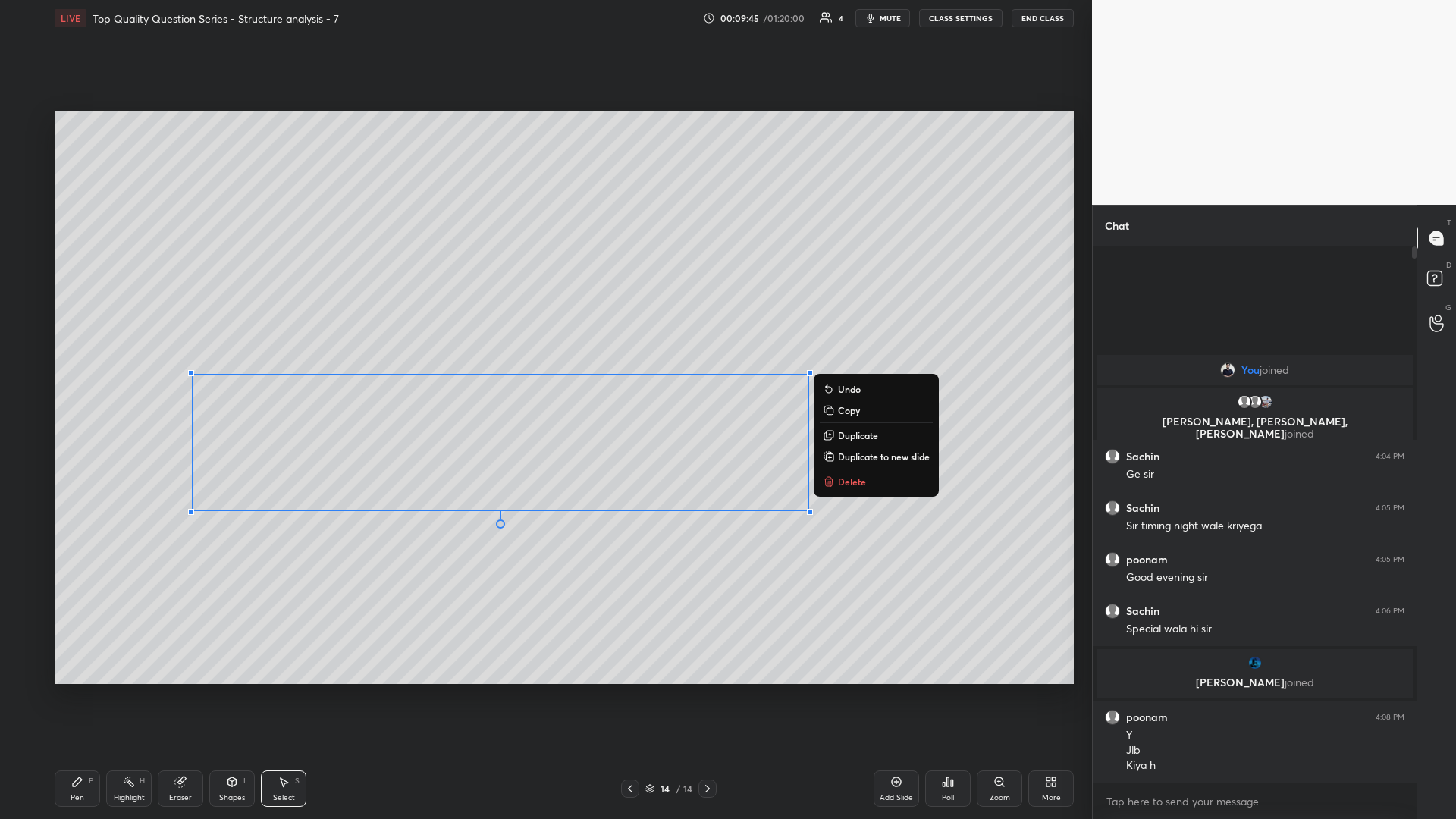
click at [544, 356] on div "0 ° Undo Copy Duplicate Duplicate to new slide Delete" at bounding box center [564, 397] width 1019 height 573
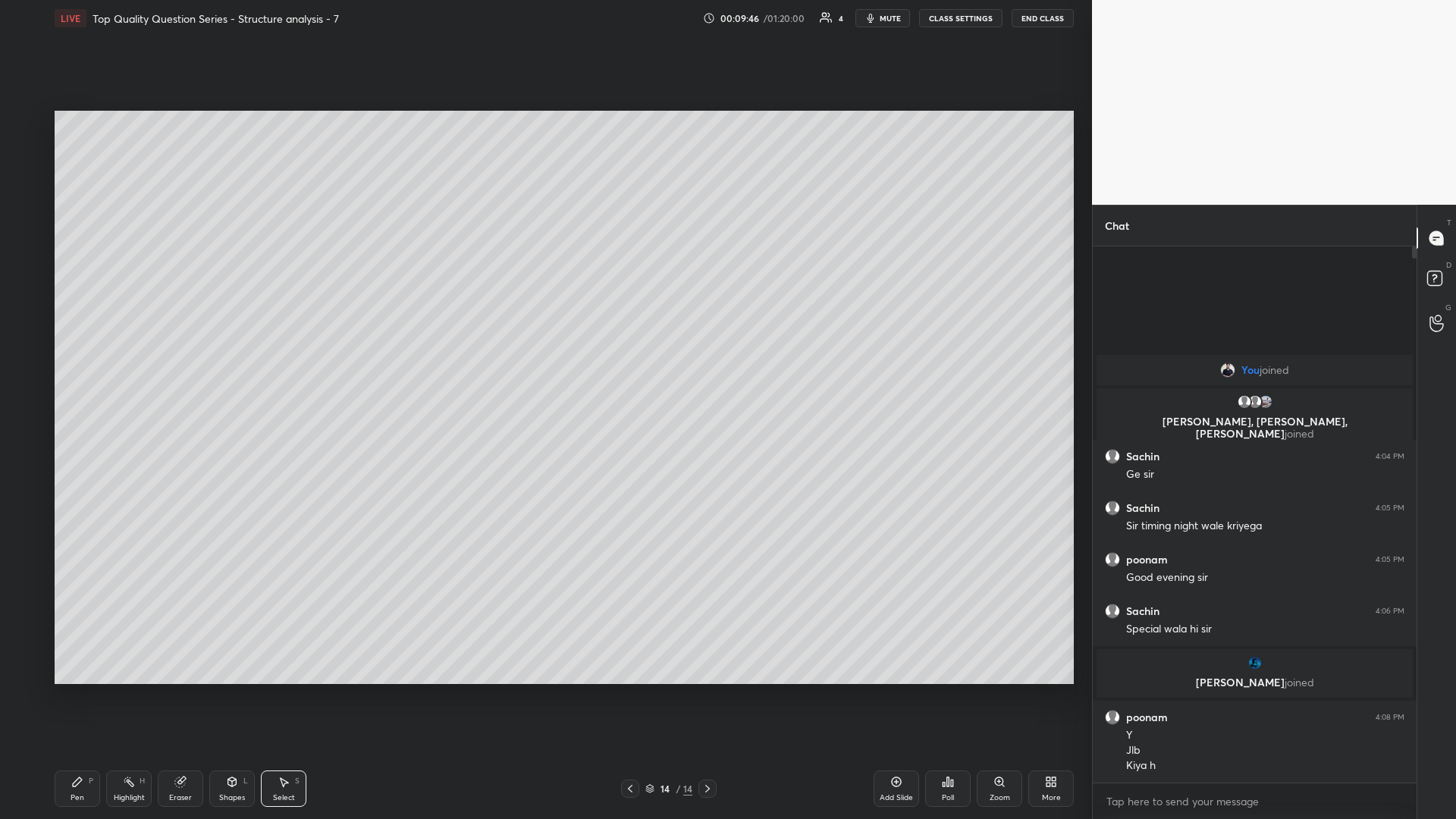
click at [232, 356] on icon at bounding box center [232, 783] width 0 height 5
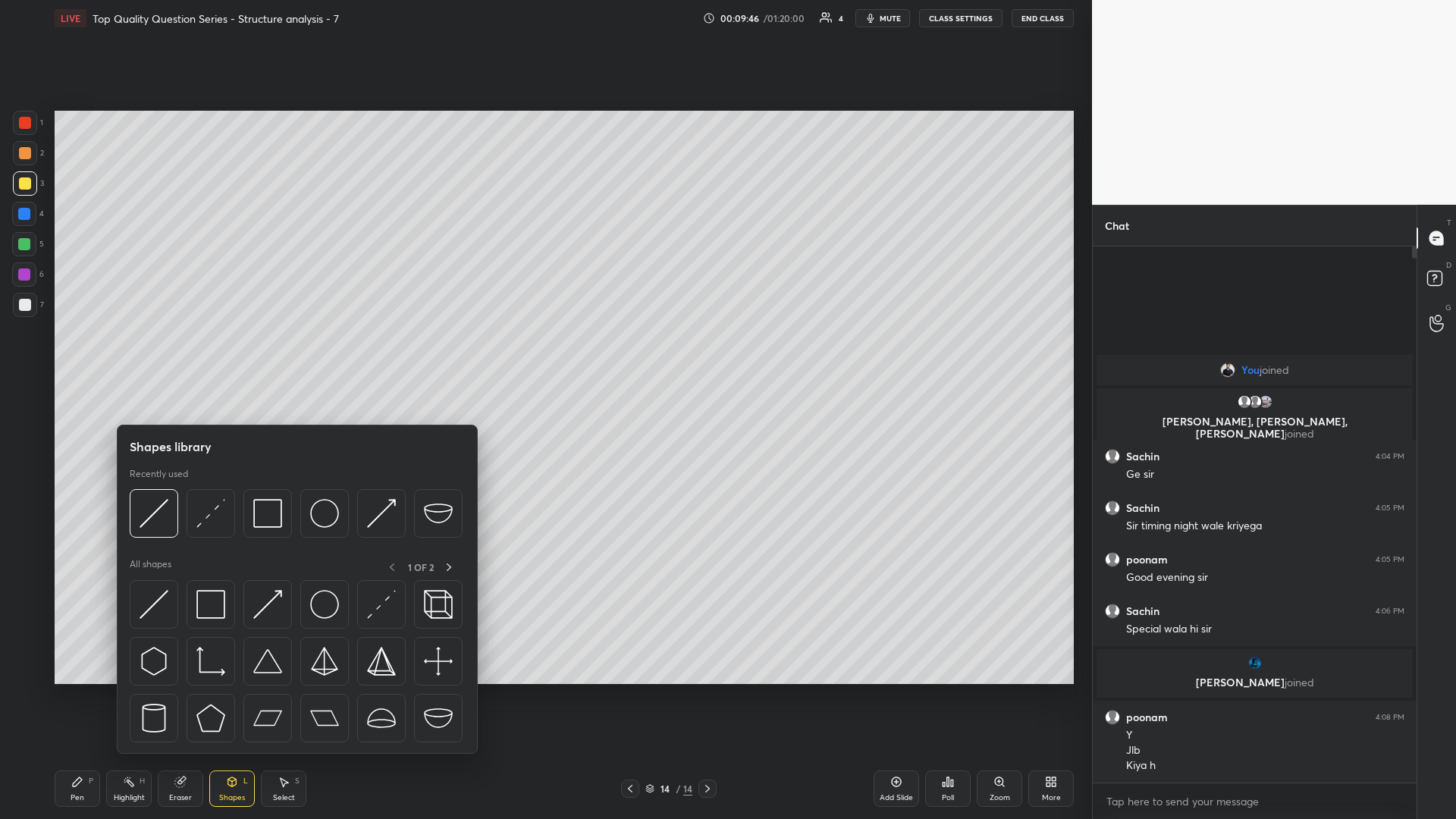
click at [148, 356] on p "All shapes" at bounding box center [151, 568] width 41 height 19
click at [155, 356] on img at bounding box center [154, 604] width 29 height 29
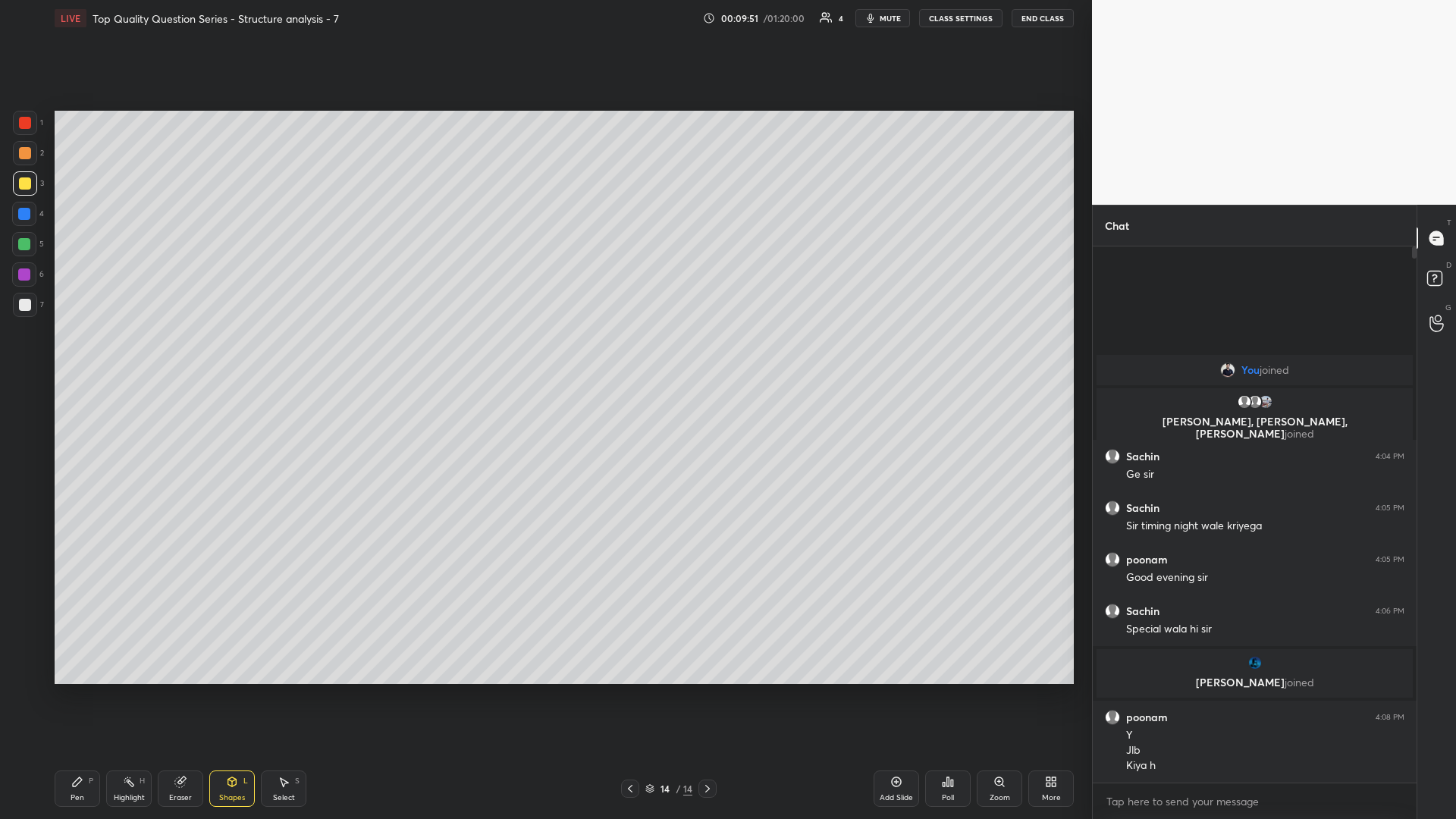
click at [235, 356] on icon at bounding box center [232, 781] width 8 height 9
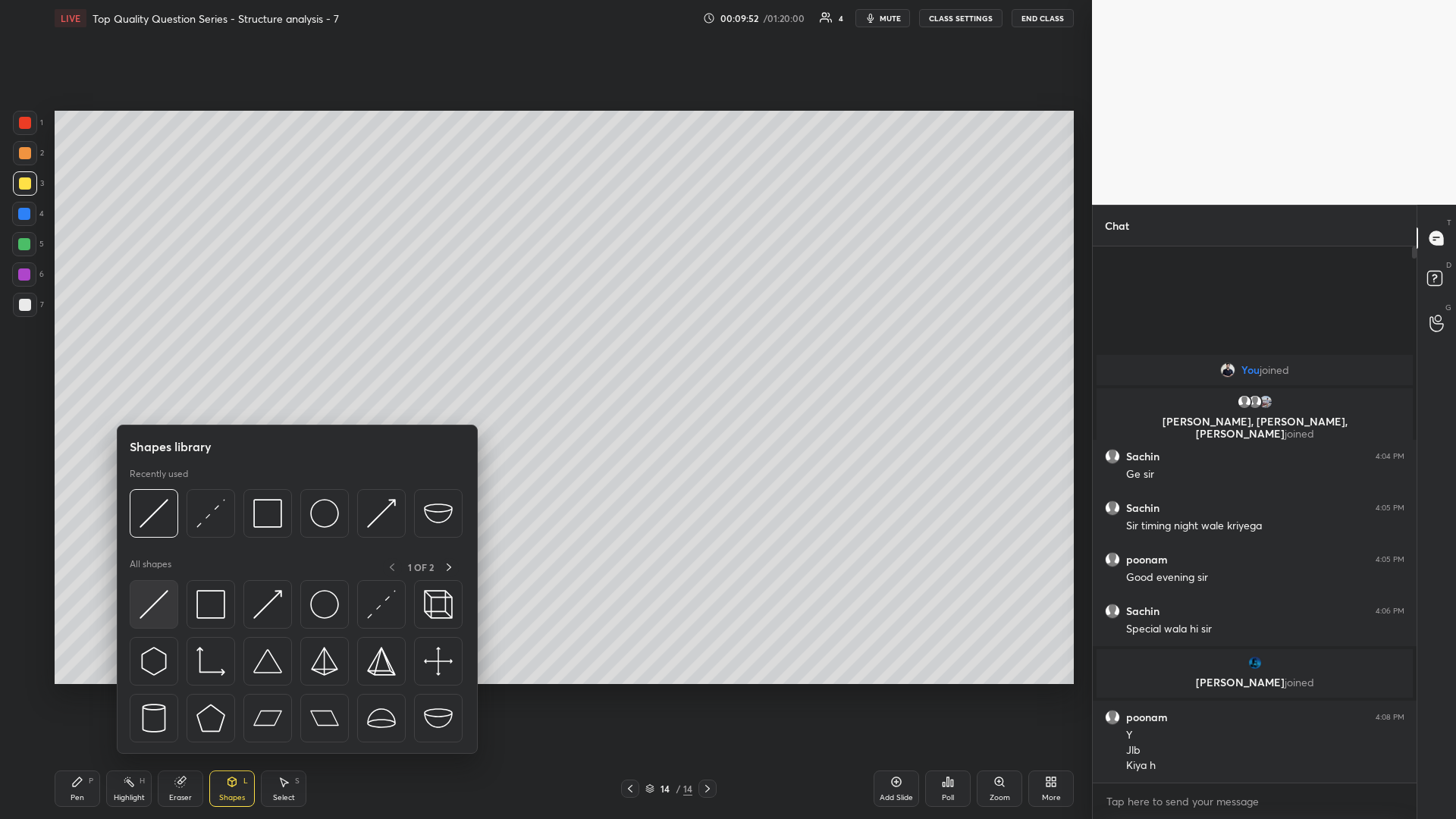
click at [162, 356] on img at bounding box center [154, 604] width 29 height 29
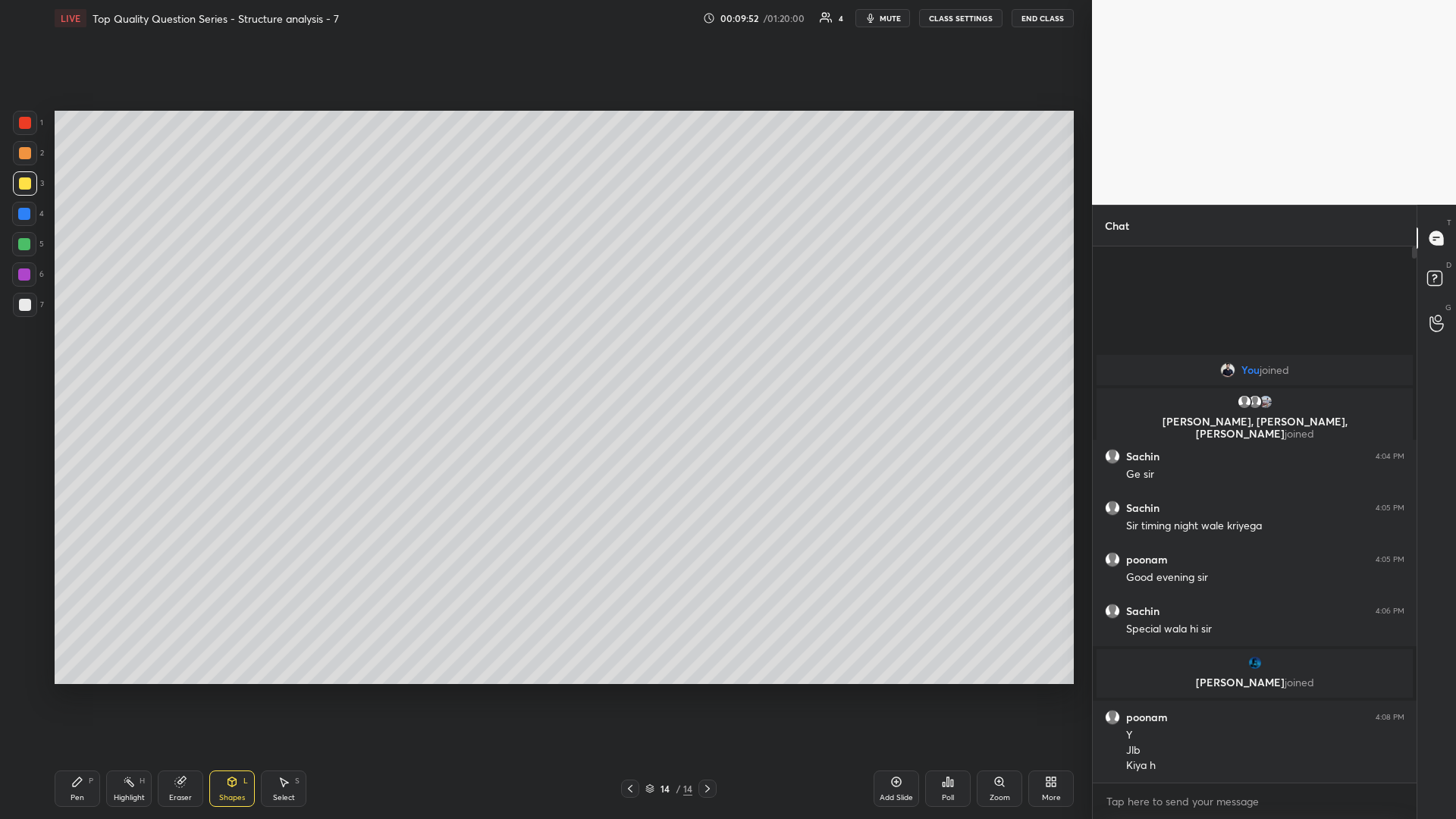
click at [70, 356] on div "Pen P" at bounding box center [77, 788] width 46 height 36
click at [24, 245] on div at bounding box center [24, 244] width 12 height 12
click at [119, 356] on div "Highlight H" at bounding box center [128, 788] width 46 height 36
click at [237, 356] on icon at bounding box center [232, 782] width 12 height 12
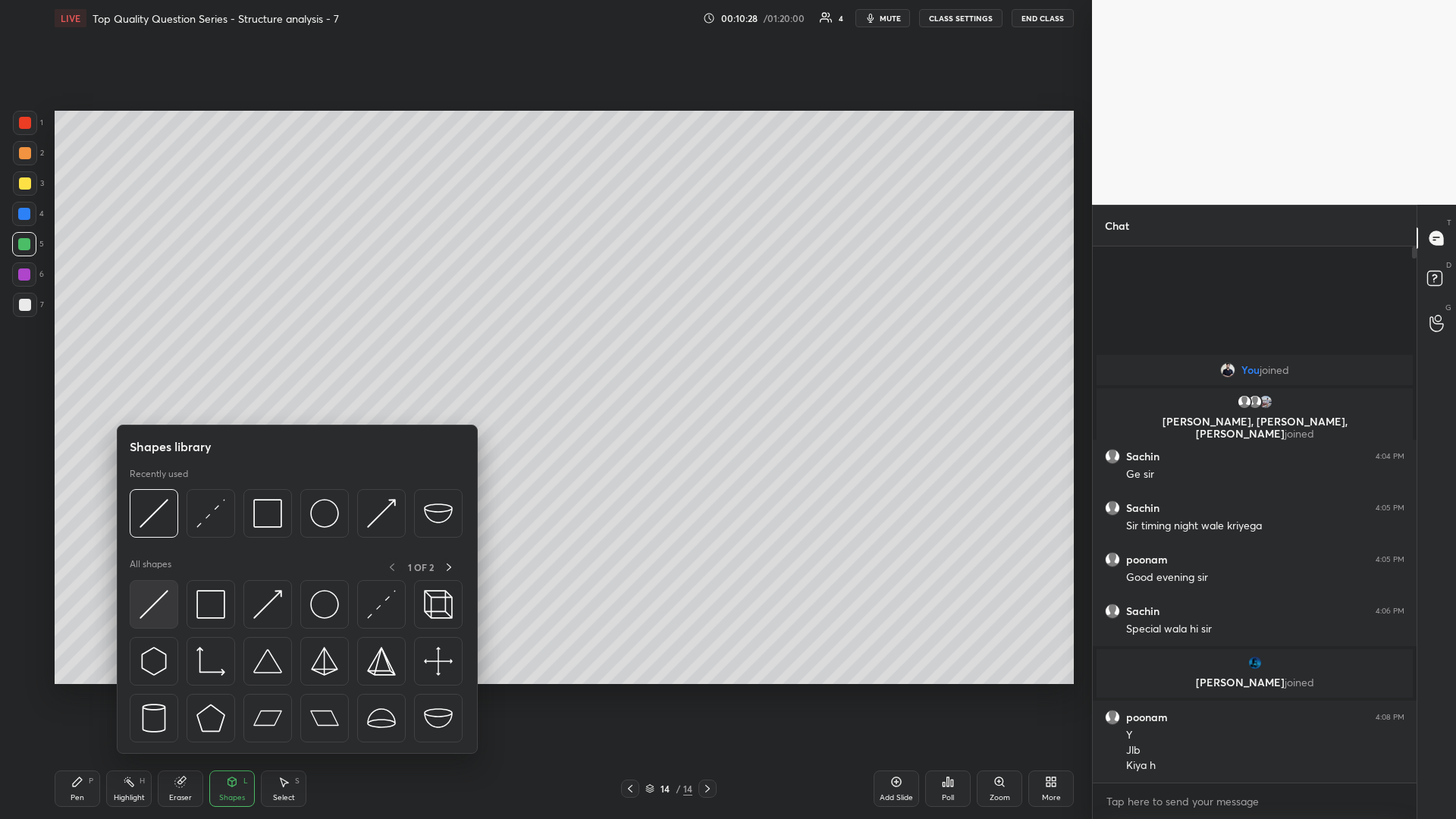
click at [150, 356] on img at bounding box center [154, 604] width 29 height 29
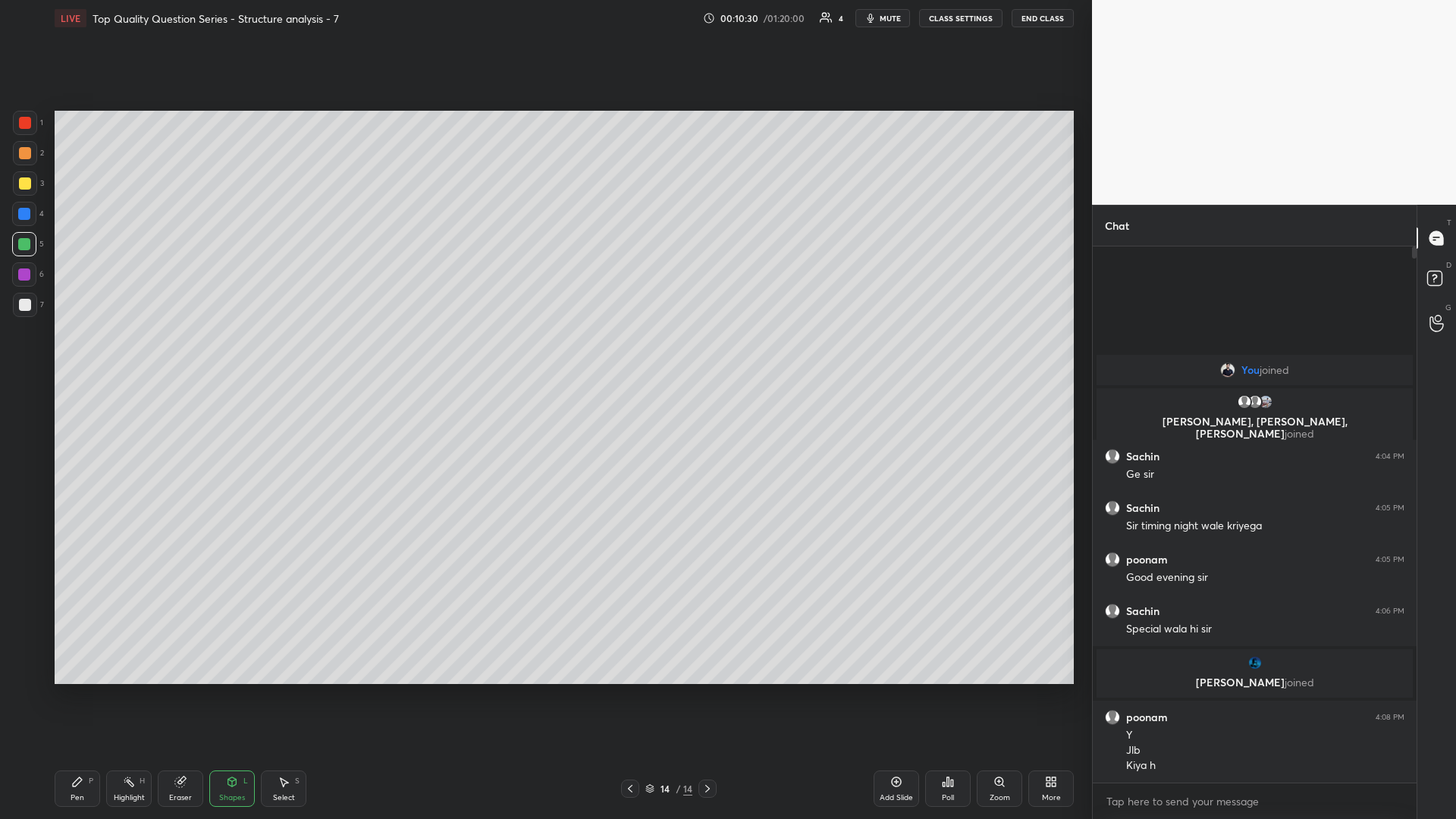
click at [22, 159] on div at bounding box center [25, 153] width 12 height 12
click at [30, 273] on div at bounding box center [24, 274] width 12 height 12
click at [74, 356] on div "Pen" at bounding box center [77, 797] width 13 height 7
click at [84, 356] on div "Pen P" at bounding box center [77, 788] width 46 height 36
click at [269, 356] on div "Select S" at bounding box center [283, 788] width 46 height 36
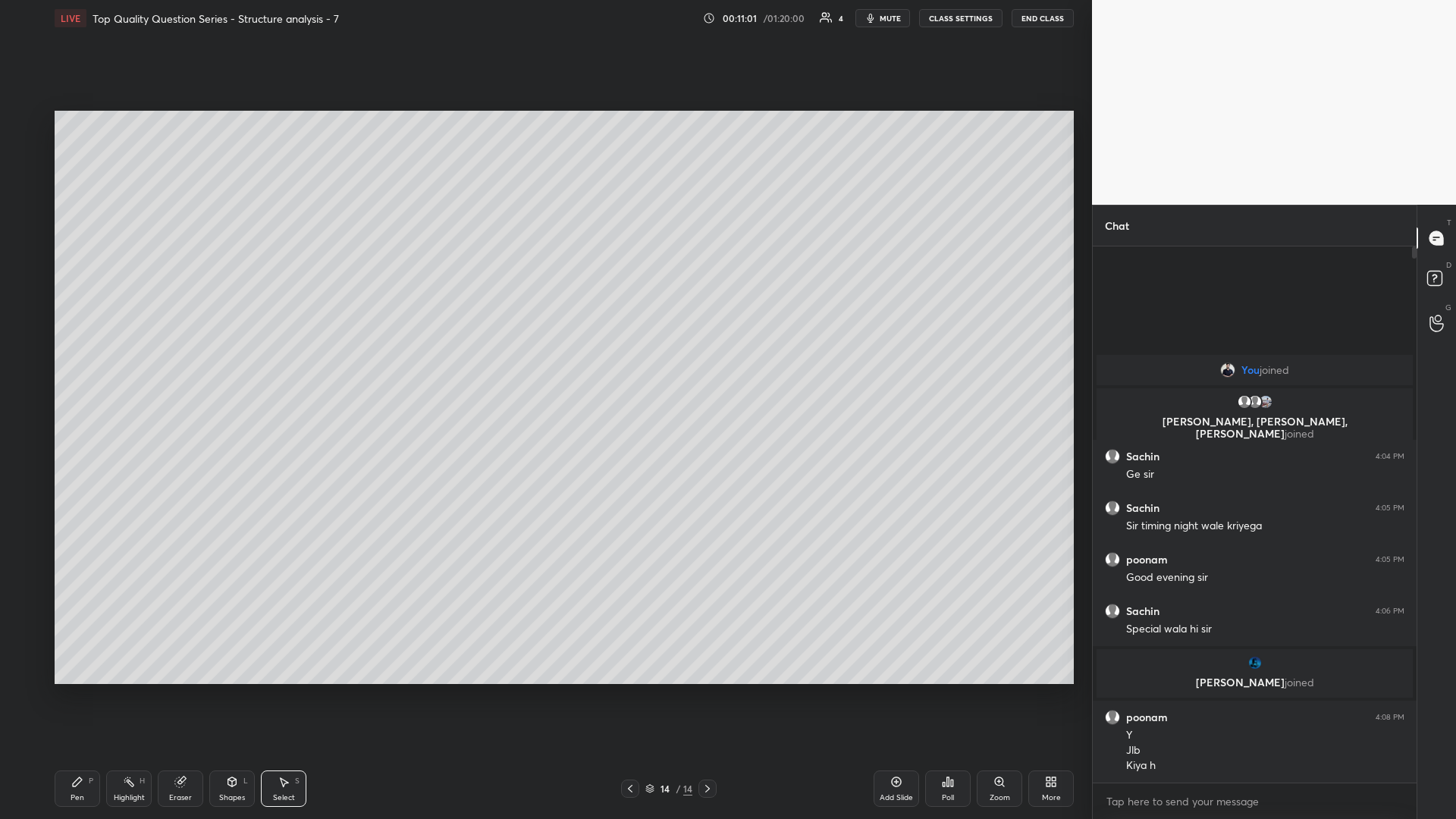
click at [544, 356] on div "0 ° Undo Copy Duplicate Duplicate to new slide Delete Setting up your live clas…" at bounding box center [564, 397] width 1031 height 721
click at [77, 356] on icon at bounding box center [77, 781] width 9 height 9
click at [74, 356] on icon at bounding box center [77, 782] width 12 height 12
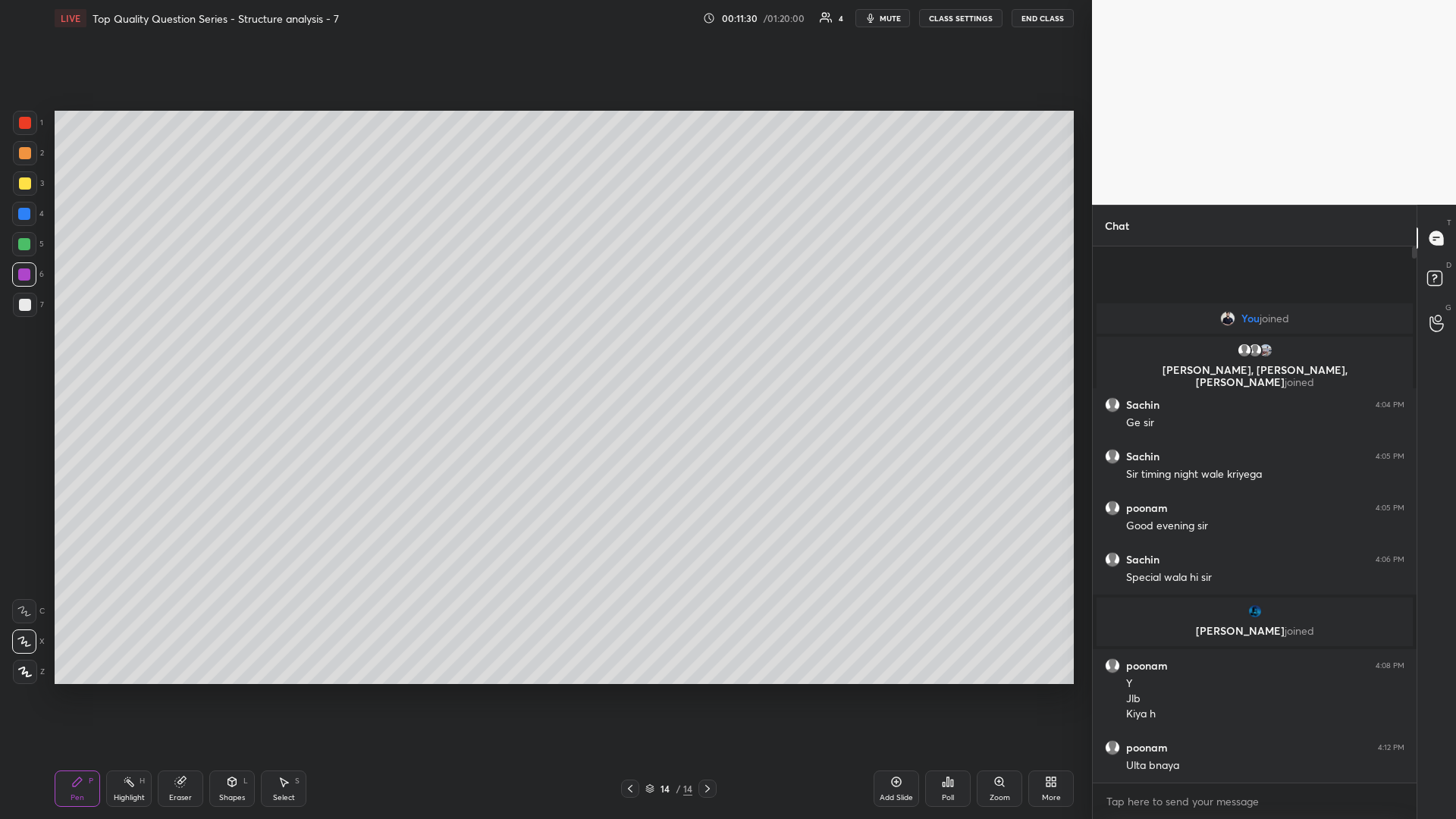
click at [77, 356] on div "Pen P Highlight H Eraser Shapes L Select S 14 / 14 Add Slide Poll Zoom More" at bounding box center [564, 788] width 1019 height 60
click at [25, 304] on div at bounding box center [25, 304] width 12 height 12
click at [26, 309] on div at bounding box center [25, 304] width 12 height 12
click at [544, 356] on div "Add Slide" at bounding box center [896, 788] width 46 height 36
click at [232, 356] on div "Shapes L" at bounding box center [232, 788] width 46 height 36
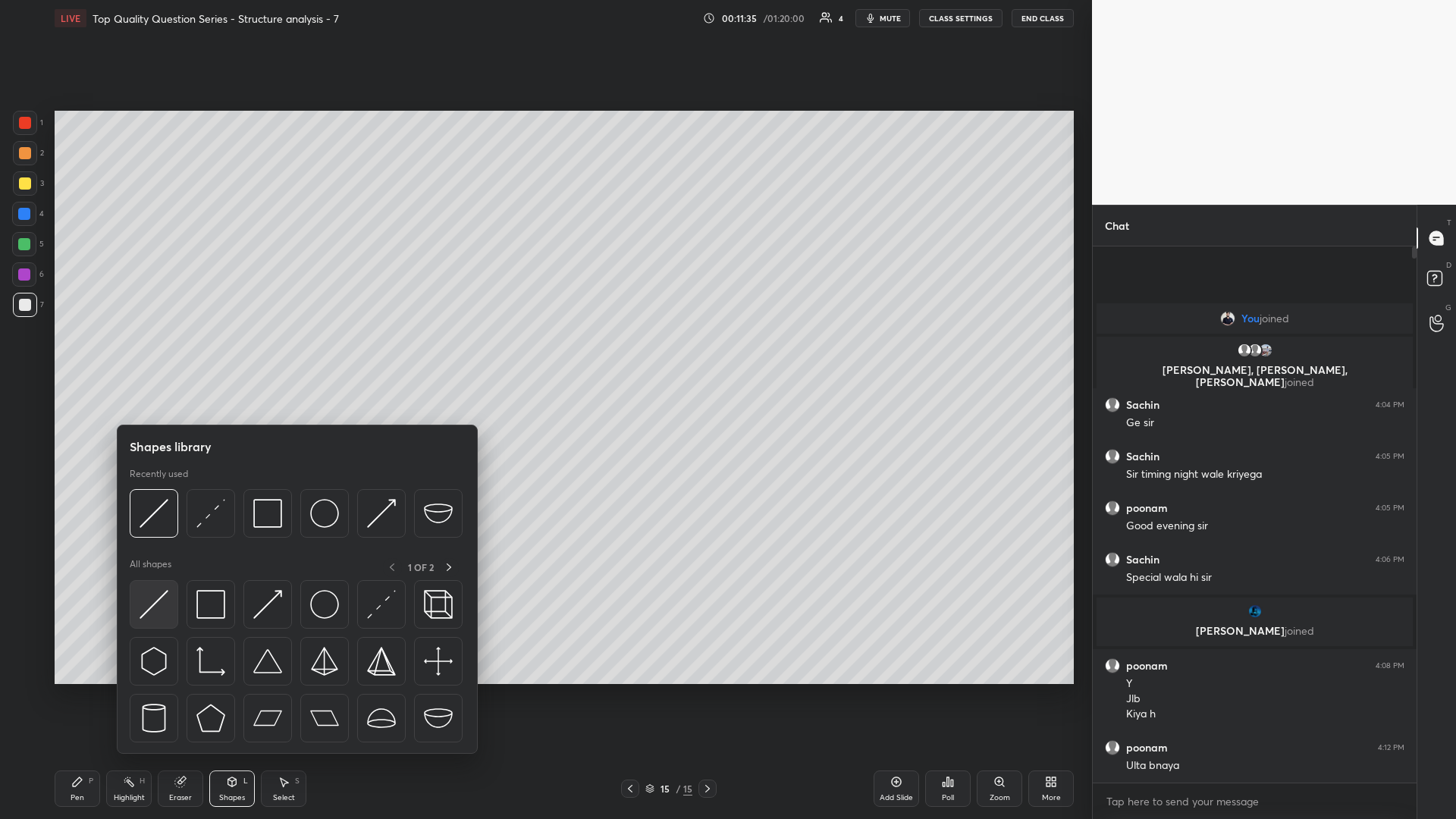
click at [157, 356] on img at bounding box center [154, 604] width 29 height 29
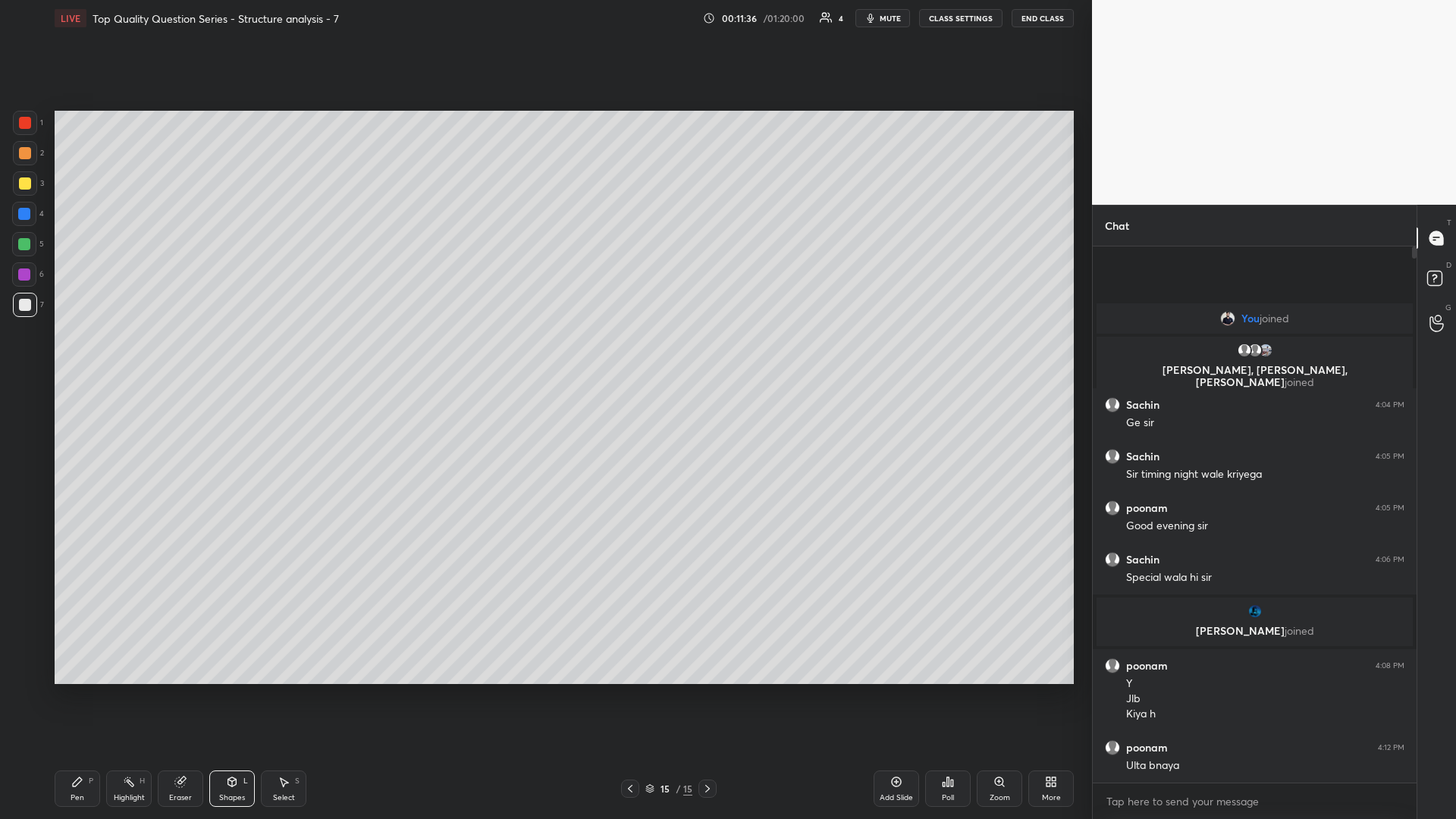
click at [31, 310] on div at bounding box center [25, 304] width 24 height 24
click at [70, 356] on div "Pen P" at bounding box center [77, 788] width 46 height 36
click at [25, 236] on div at bounding box center [24, 243] width 24 height 24
click at [177, 356] on icon at bounding box center [180, 782] width 10 height 10
click at [136, 356] on div "Highlight" at bounding box center [129, 797] width 31 height 7
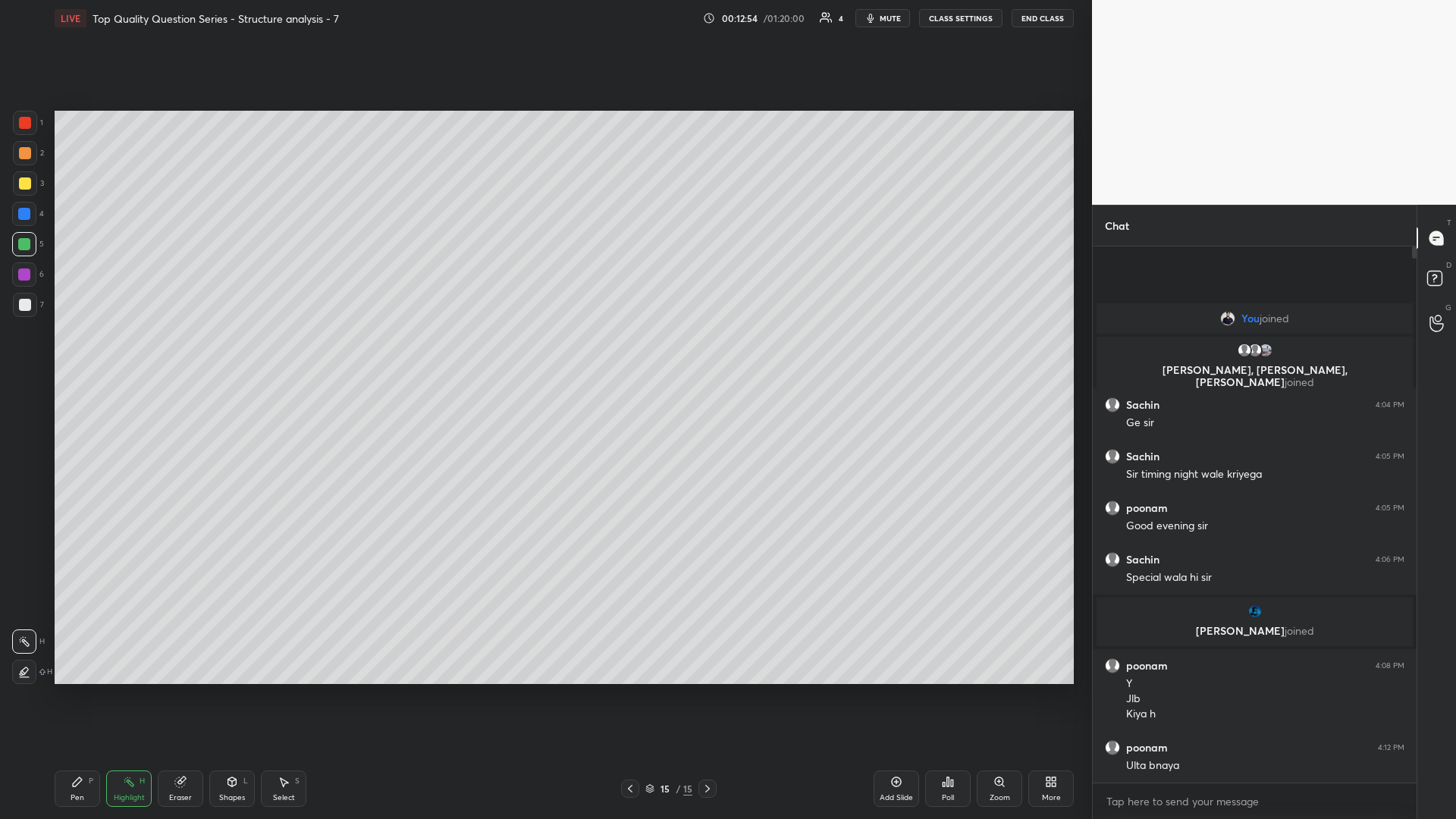
click at [230, 356] on div "Shapes L" at bounding box center [232, 788] width 46 height 36
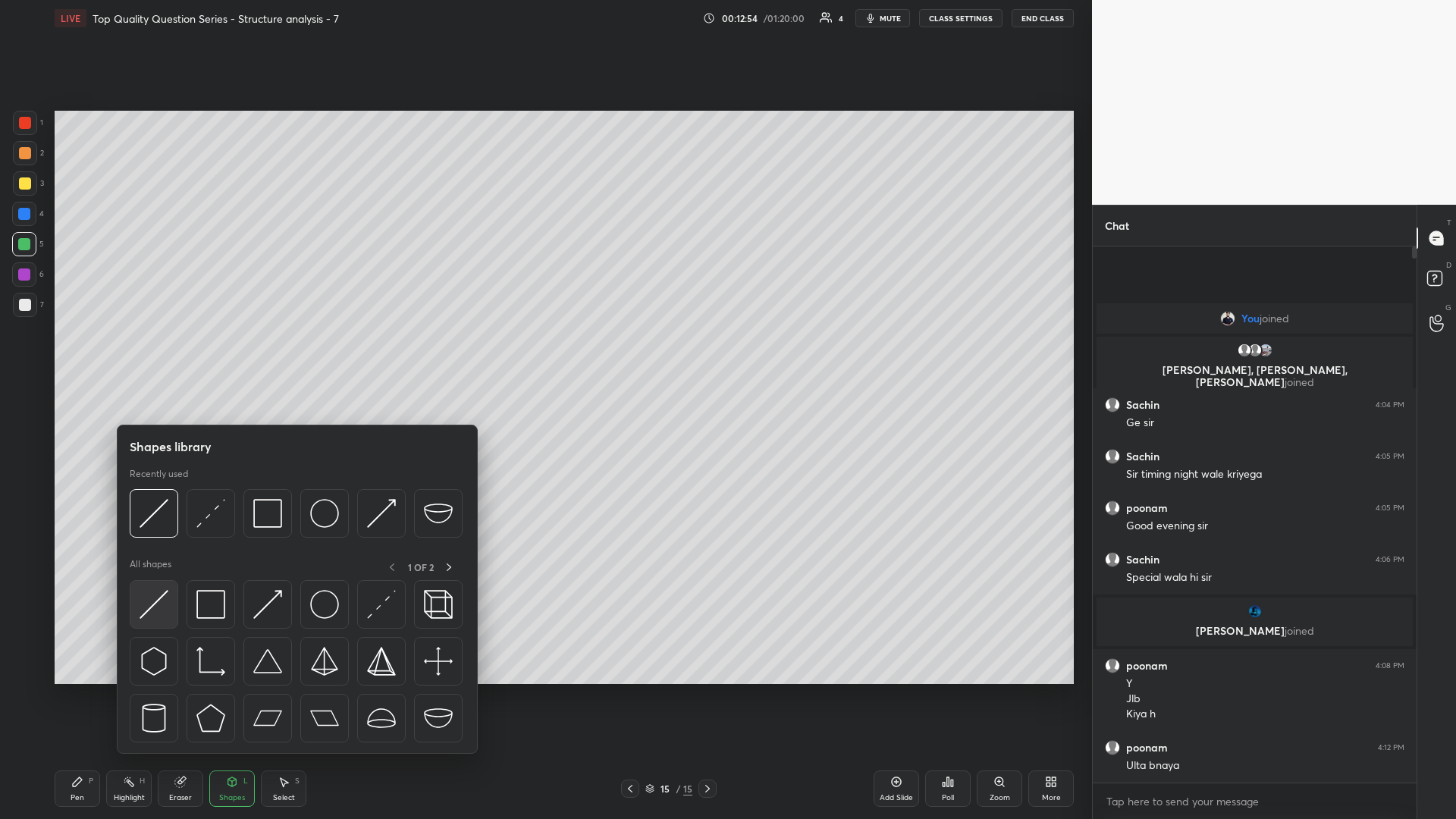
click at [155, 356] on img at bounding box center [154, 604] width 29 height 29
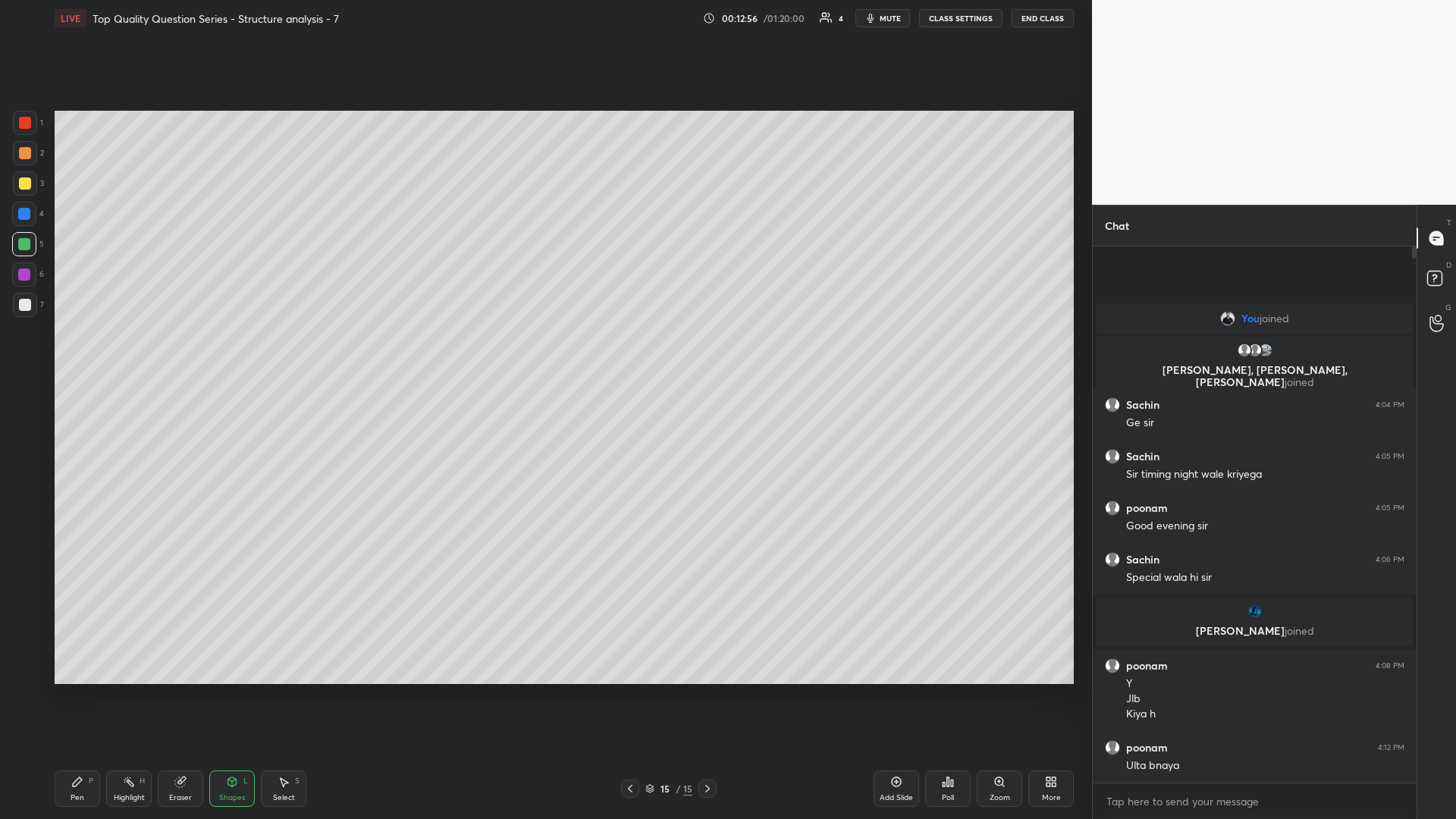
click at [23, 156] on div at bounding box center [25, 153] width 12 height 12
click at [290, 356] on div "Select S" at bounding box center [283, 788] width 46 height 36
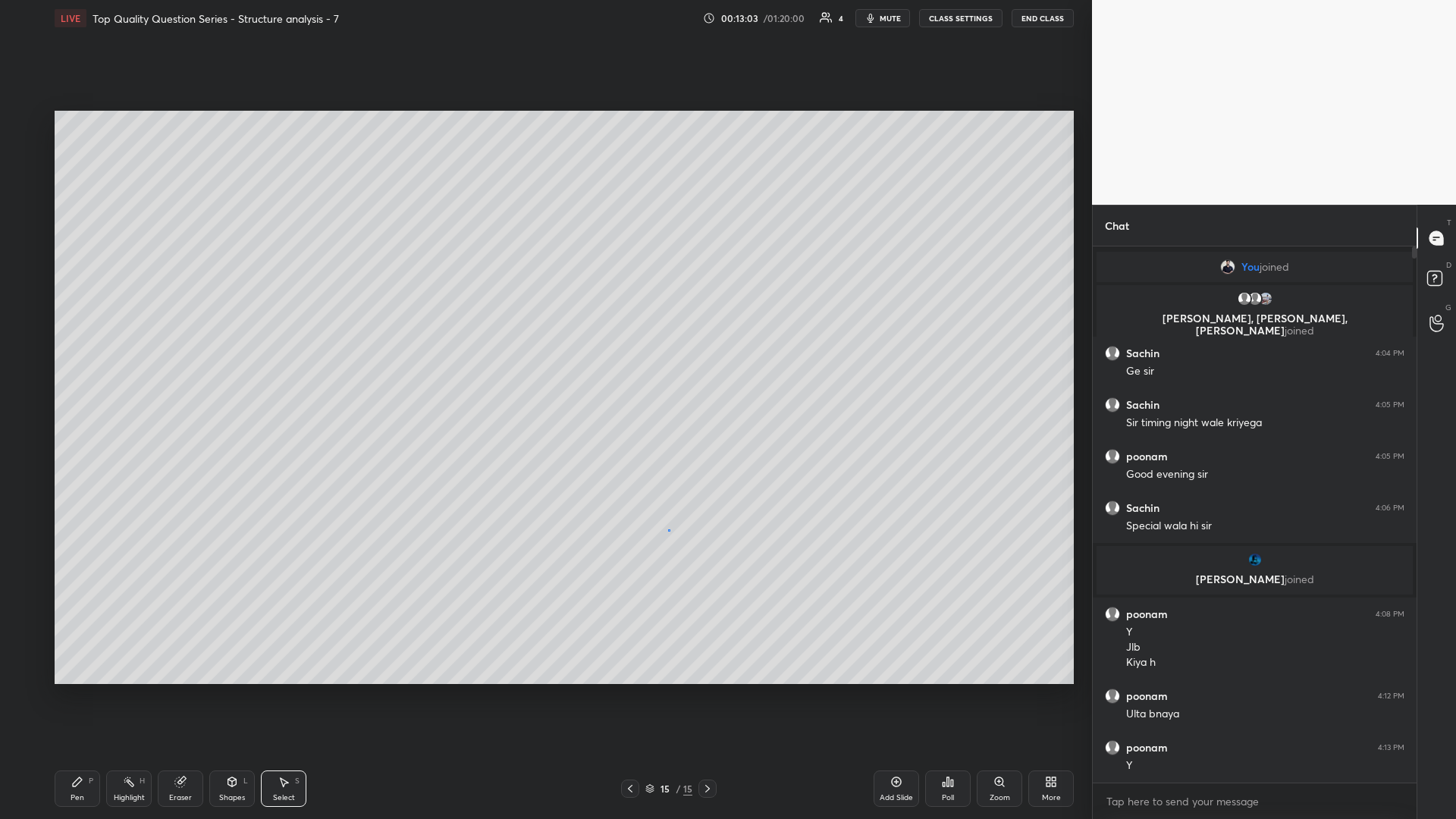
click at [544, 356] on div "0 ° Undo Copy Duplicate Duplicate to new slide Delete" at bounding box center [564, 397] width 1019 height 573
click at [241, 356] on div "Shapes L" at bounding box center [232, 788] width 46 height 36
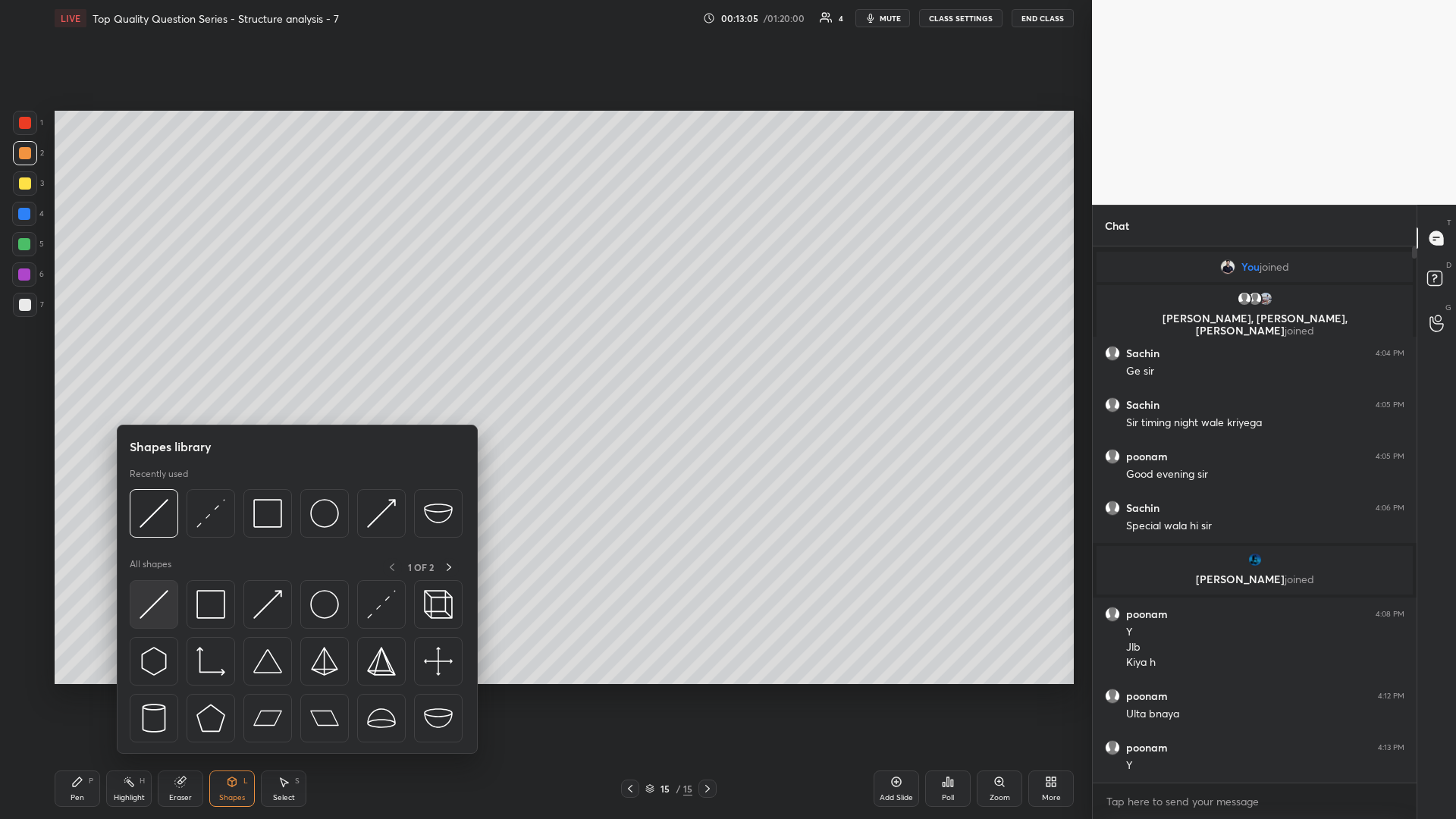
click at [156, 356] on img at bounding box center [154, 604] width 29 height 29
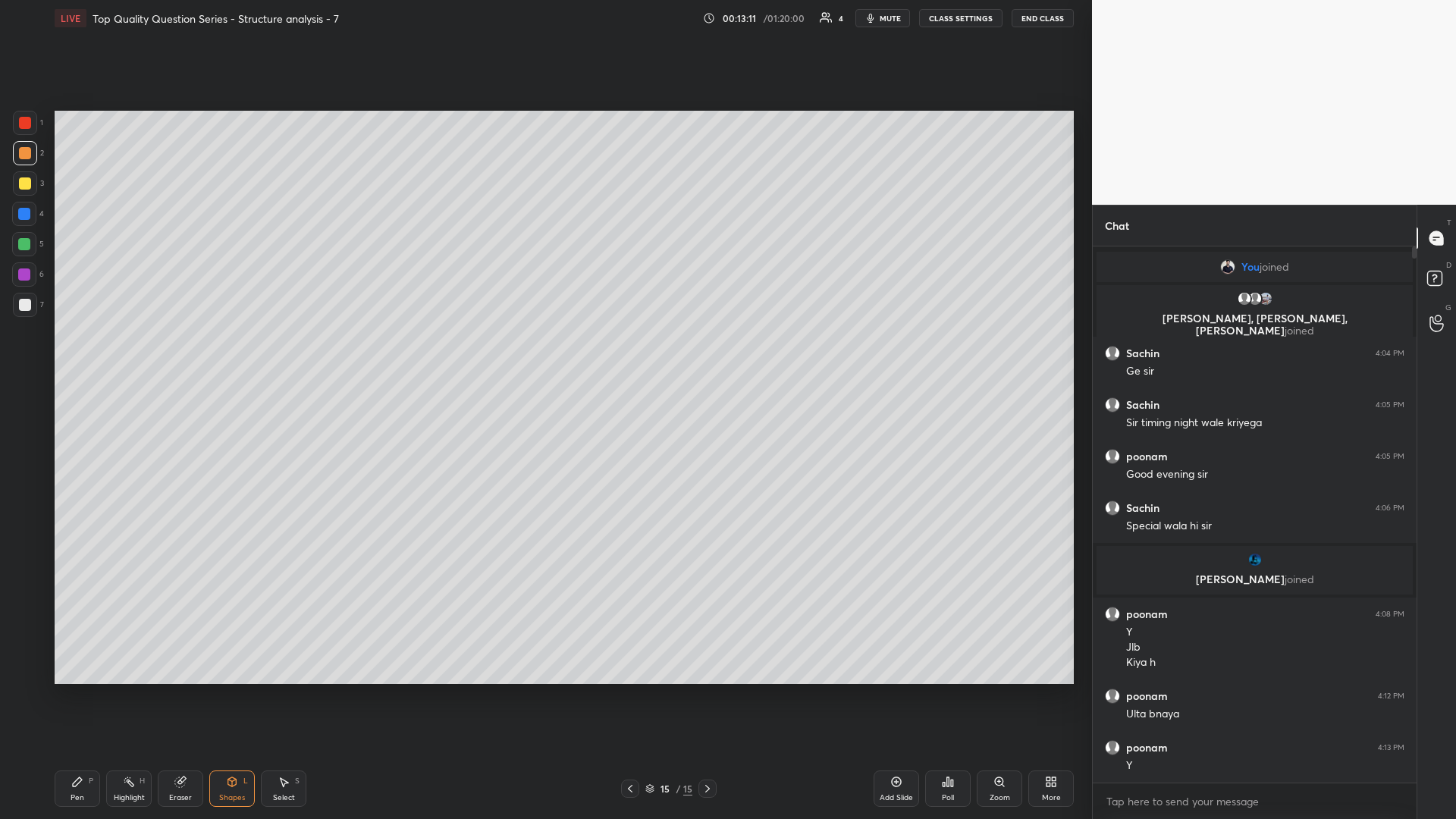
click at [111, 356] on div "Highlight H" at bounding box center [128, 788] width 46 height 36
click at [236, 356] on div "Shapes" at bounding box center [232, 797] width 26 height 7
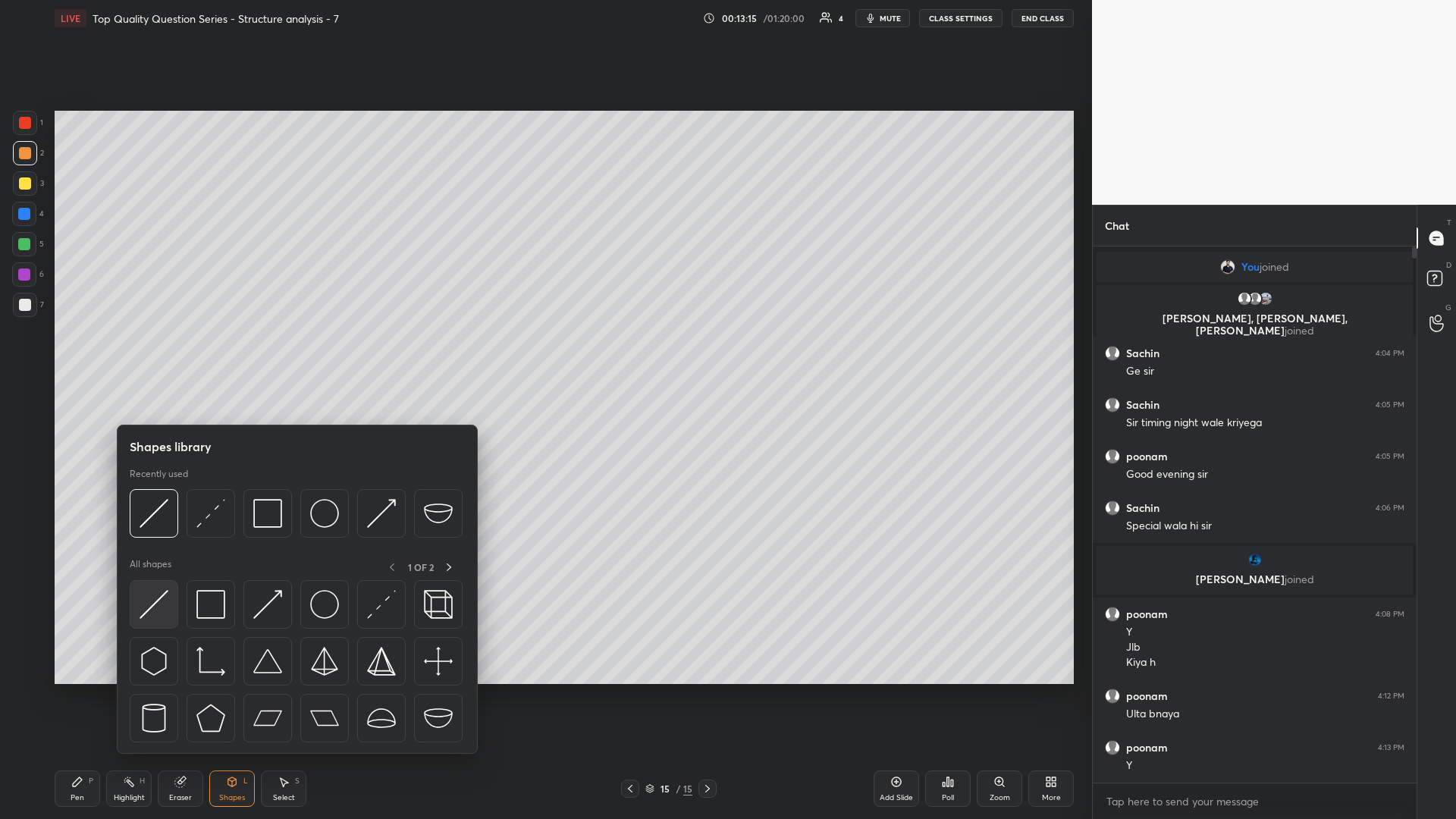
click at [161, 356] on img at bounding box center [154, 604] width 29 height 29
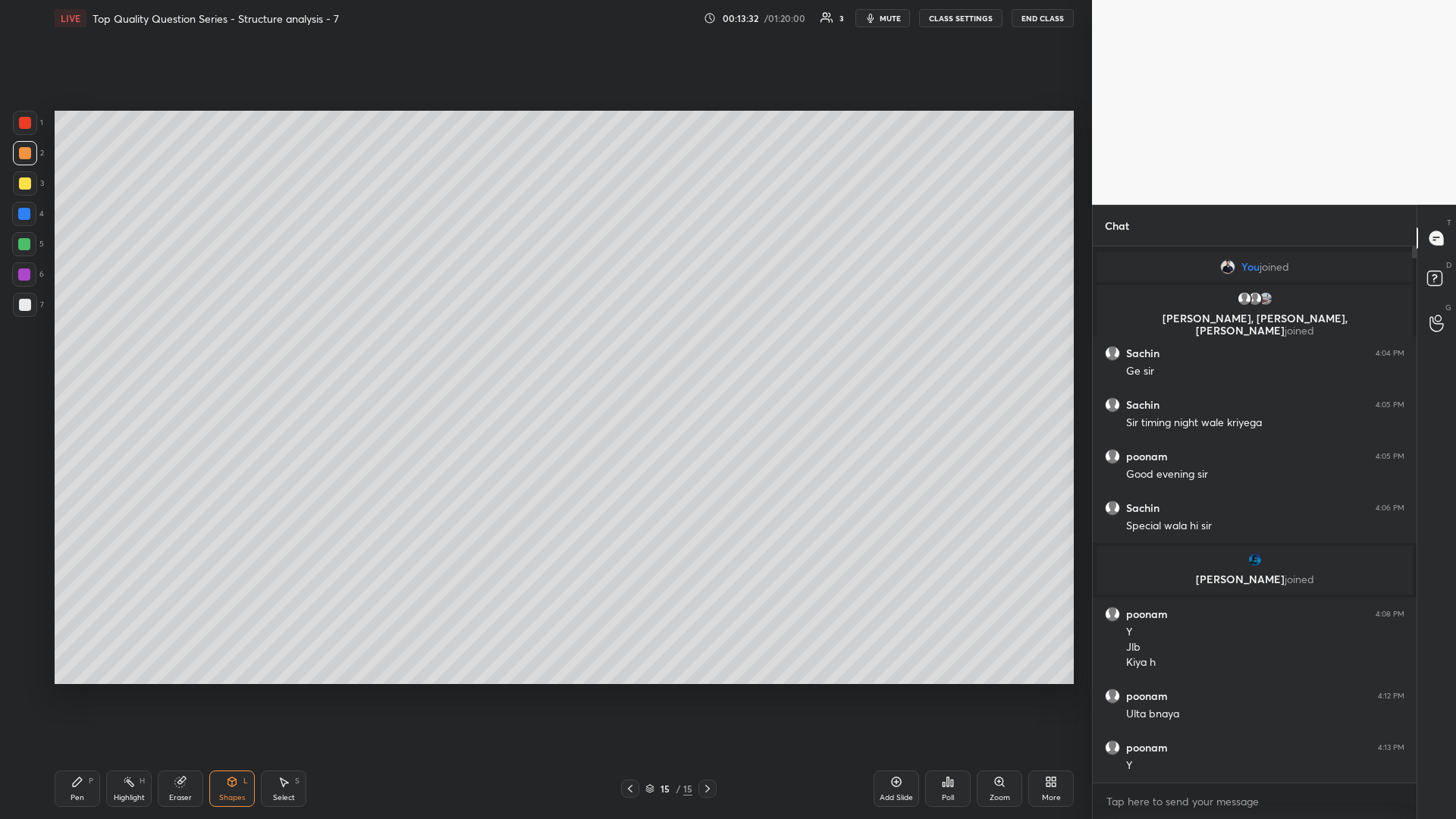
click at [145, 356] on div "Highlight H" at bounding box center [128, 788] width 46 height 36
click at [241, 356] on div "Shapes L" at bounding box center [232, 788] width 46 height 36
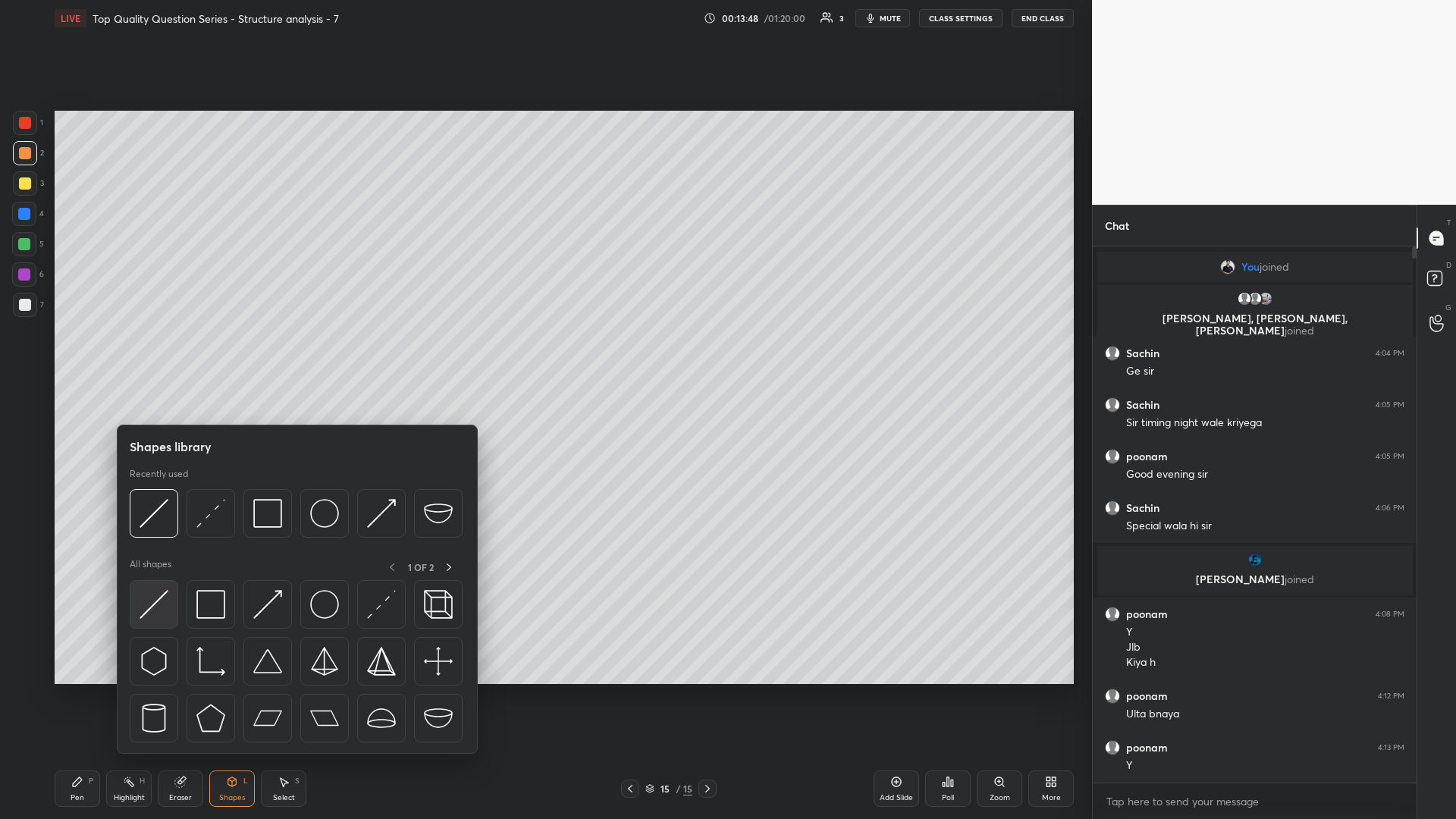
click at [174, 356] on div at bounding box center [154, 604] width 49 height 49
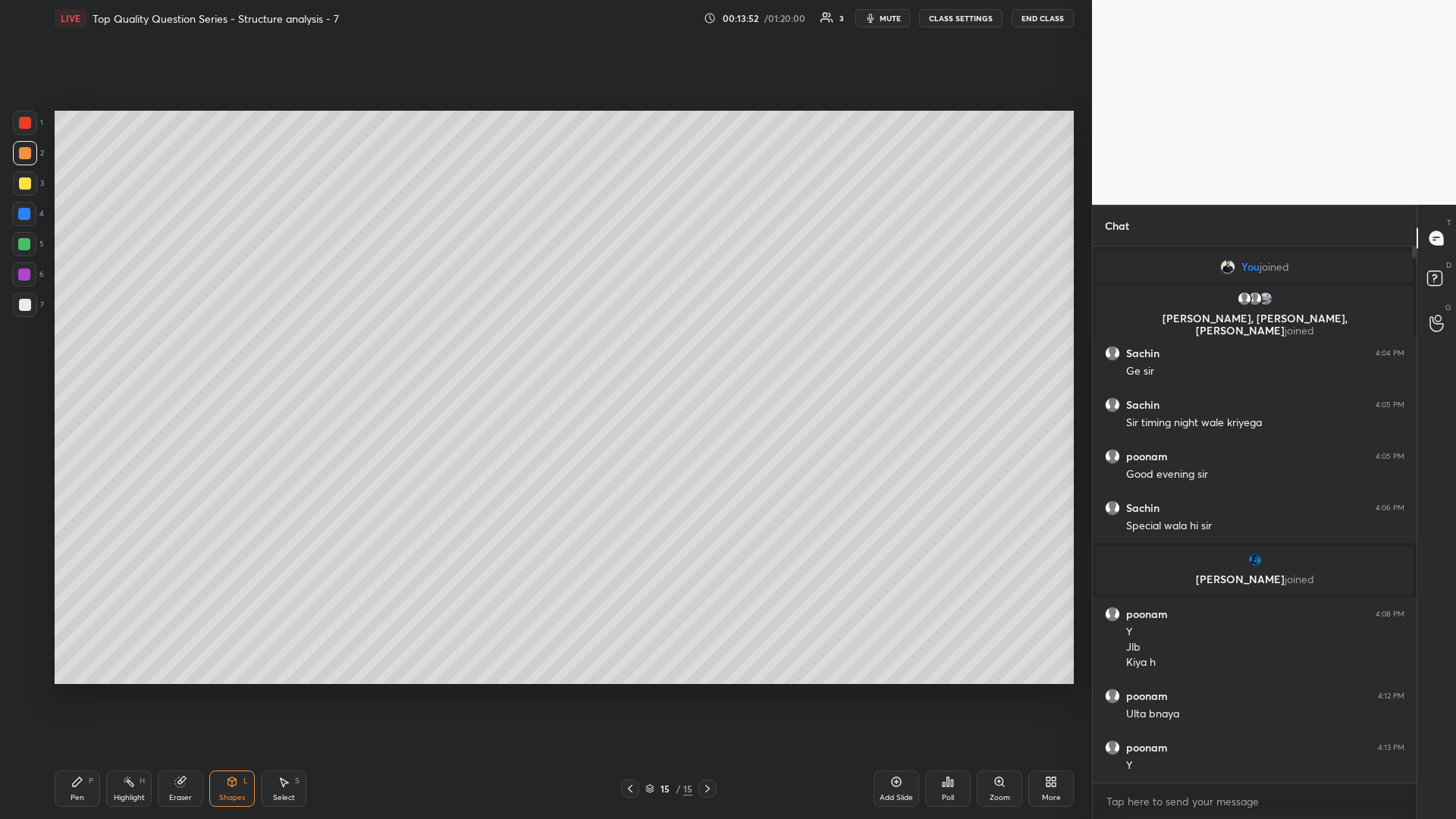
click at [87, 356] on div "Pen P" at bounding box center [77, 788] width 46 height 36
click at [132, 356] on rect at bounding box center [130, 783] width 7 height 7
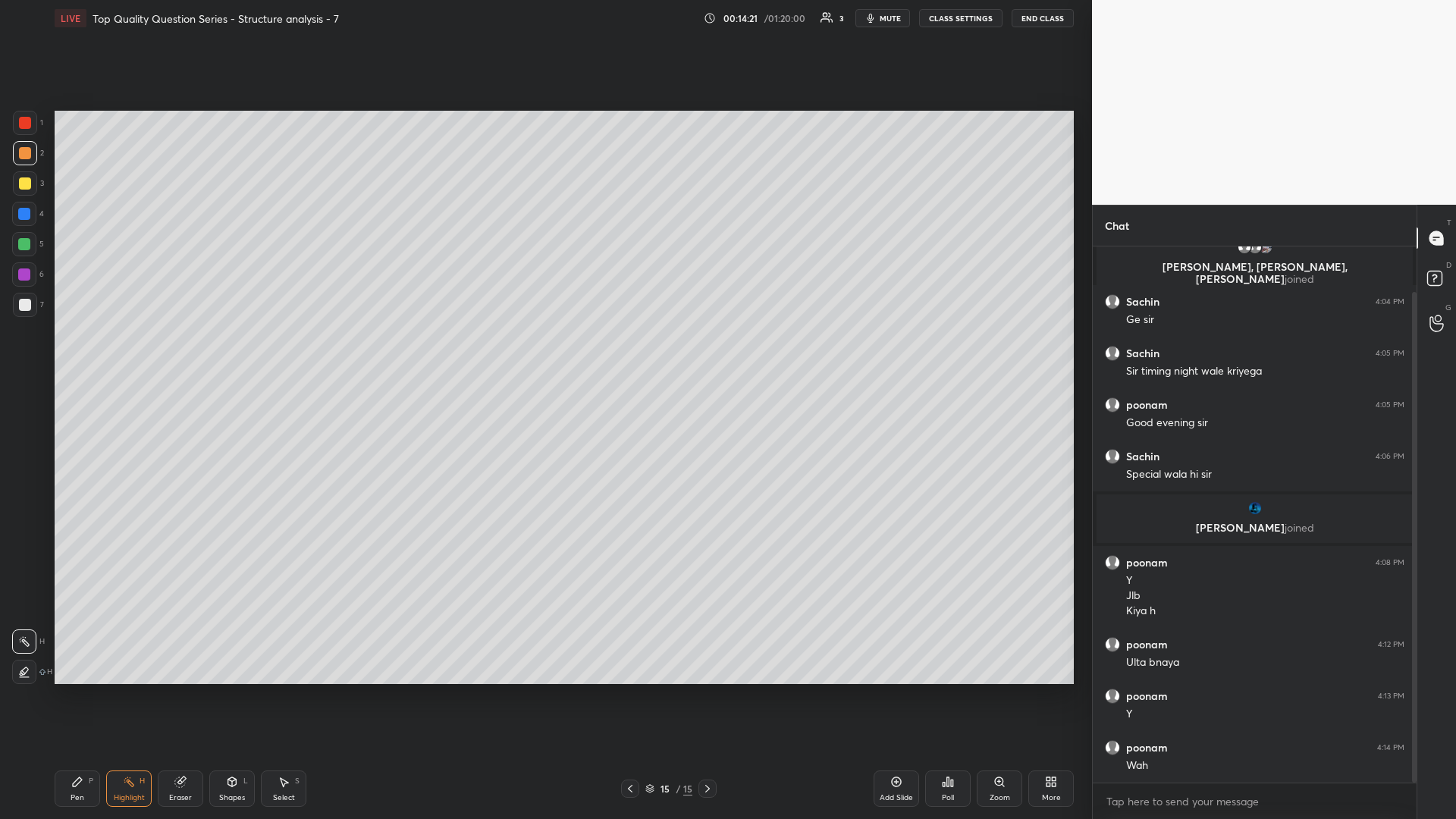
click at [79, 356] on div "Pen P" at bounding box center [77, 788] width 46 height 36
click at [295, 356] on div "Select S" at bounding box center [283, 788] width 46 height 36
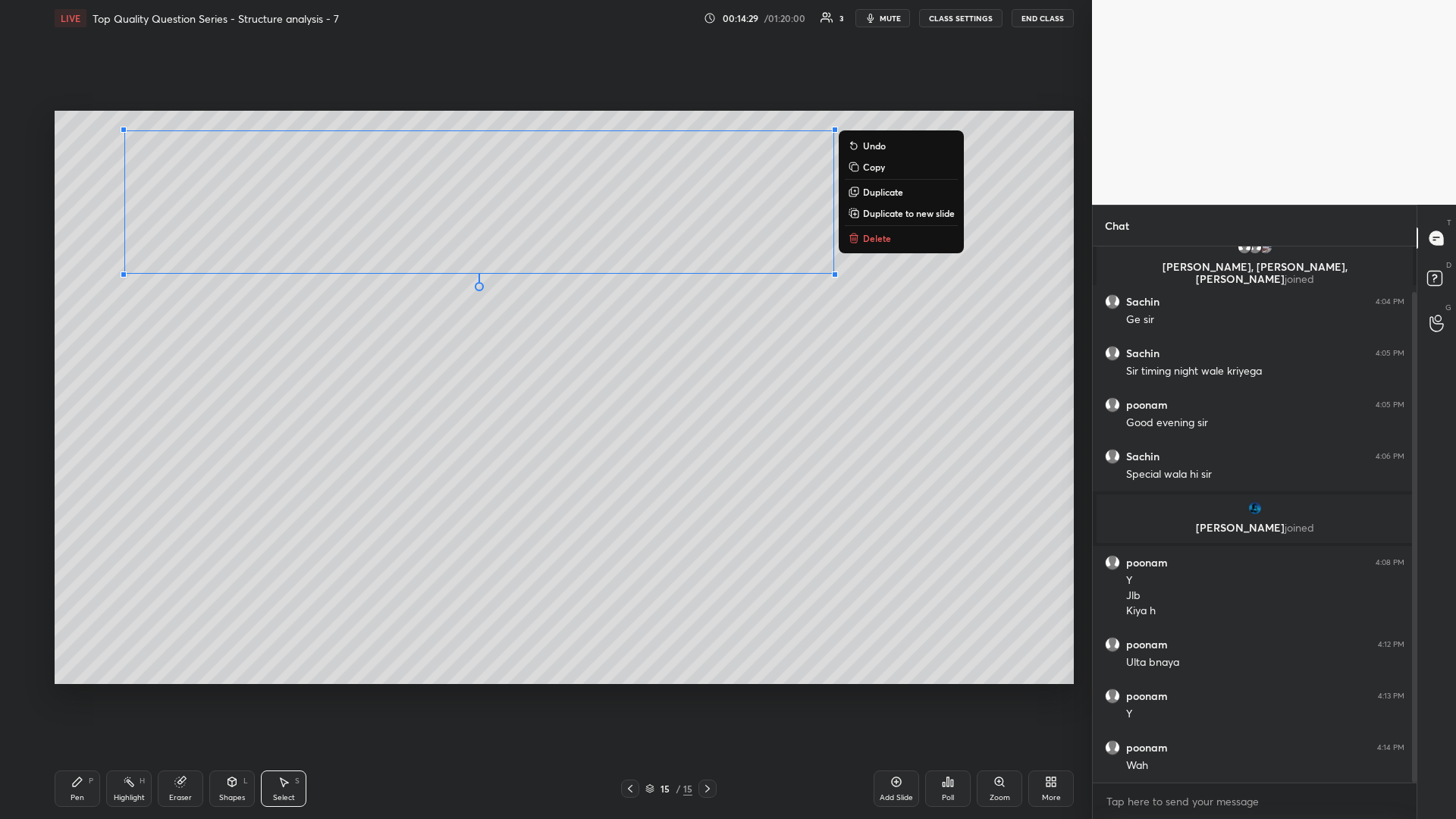
scroll to position [101, 0]
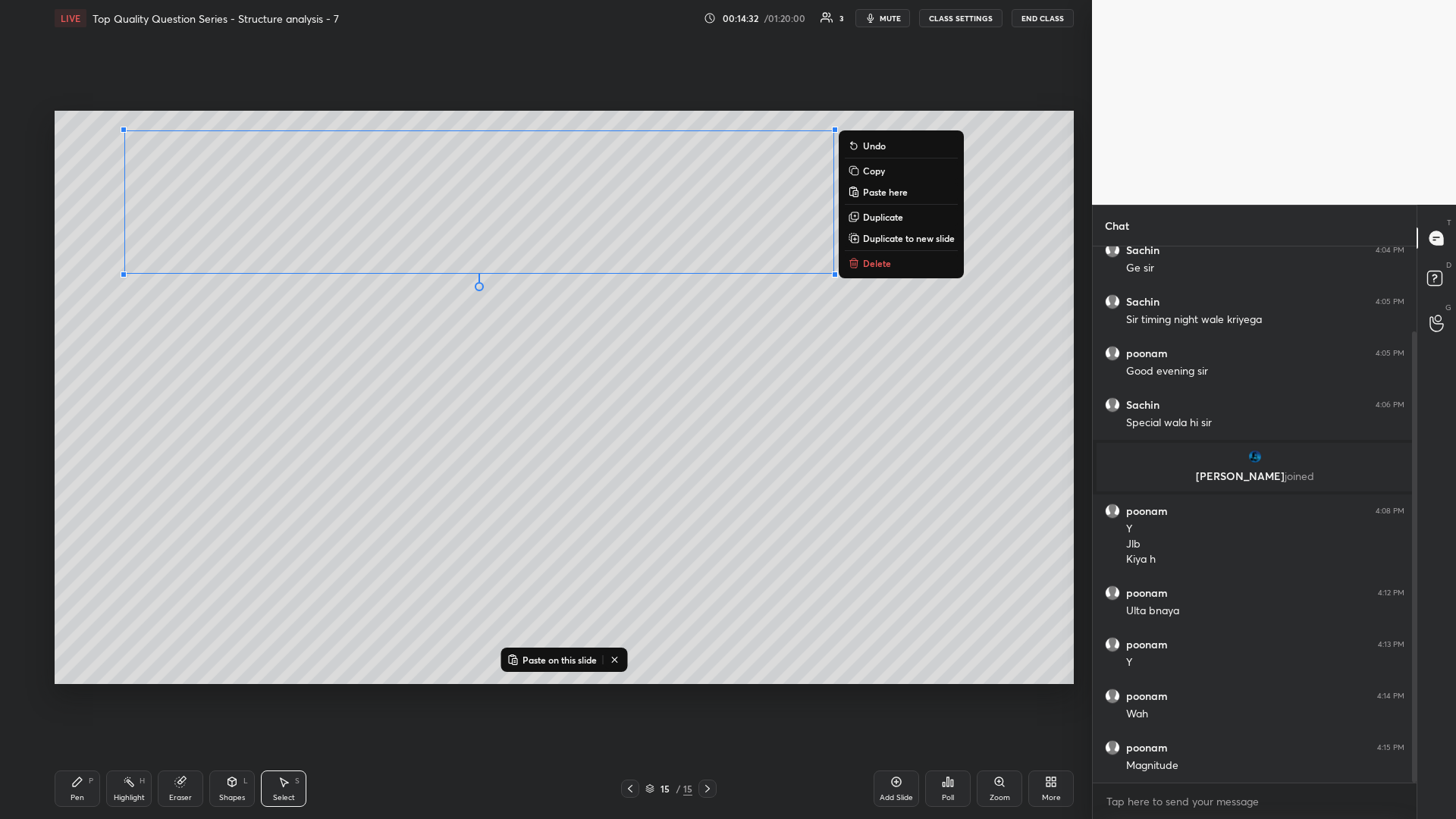
click at [74, 356] on icon at bounding box center [77, 781] width 9 height 9
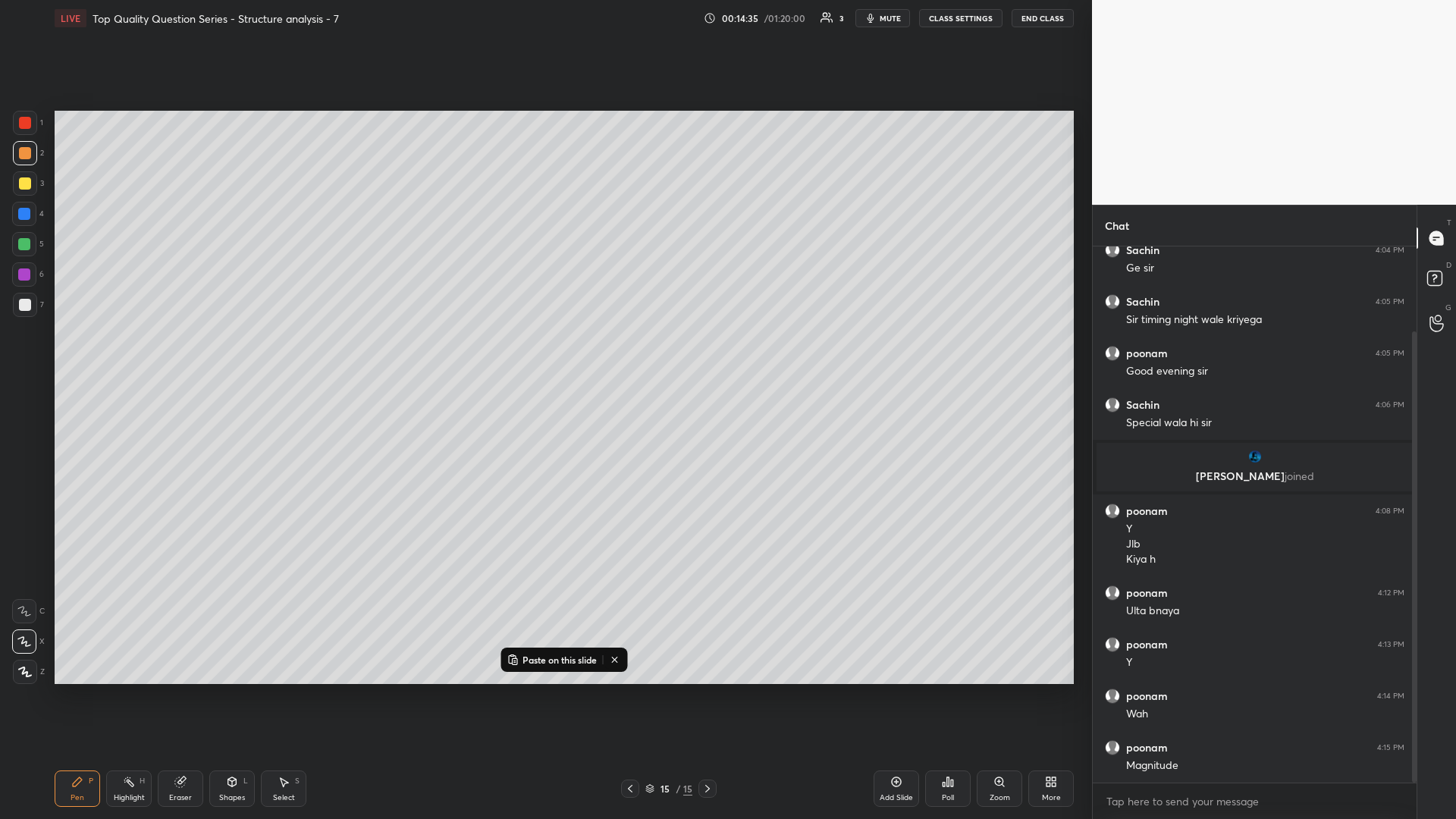
click at [132, 356] on rect at bounding box center [130, 783] width 7 height 7
click at [544, 356] on div at bounding box center [707, 788] width 18 height 18
click at [544, 356] on icon at bounding box center [897, 782] width 10 height 10
click at [536, 356] on p "Paste on this slide" at bounding box center [559, 659] width 74 height 12
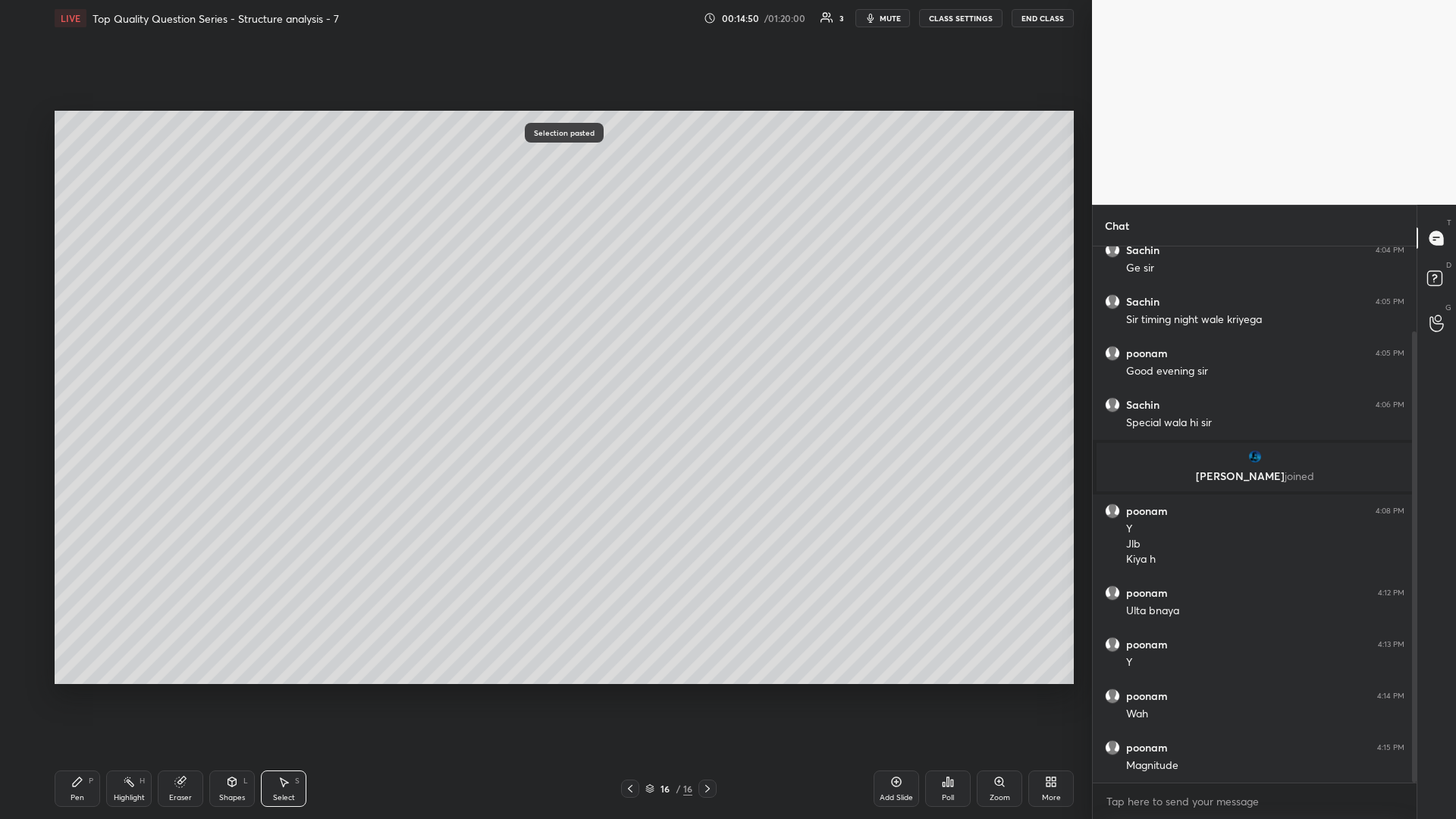
click at [244, 356] on div "0 ° Undo Copy Paste here Duplicate Duplicate to new slide Delete" at bounding box center [564, 397] width 1019 height 573
click at [237, 356] on icon at bounding box center [232, 782] width 12 height 12
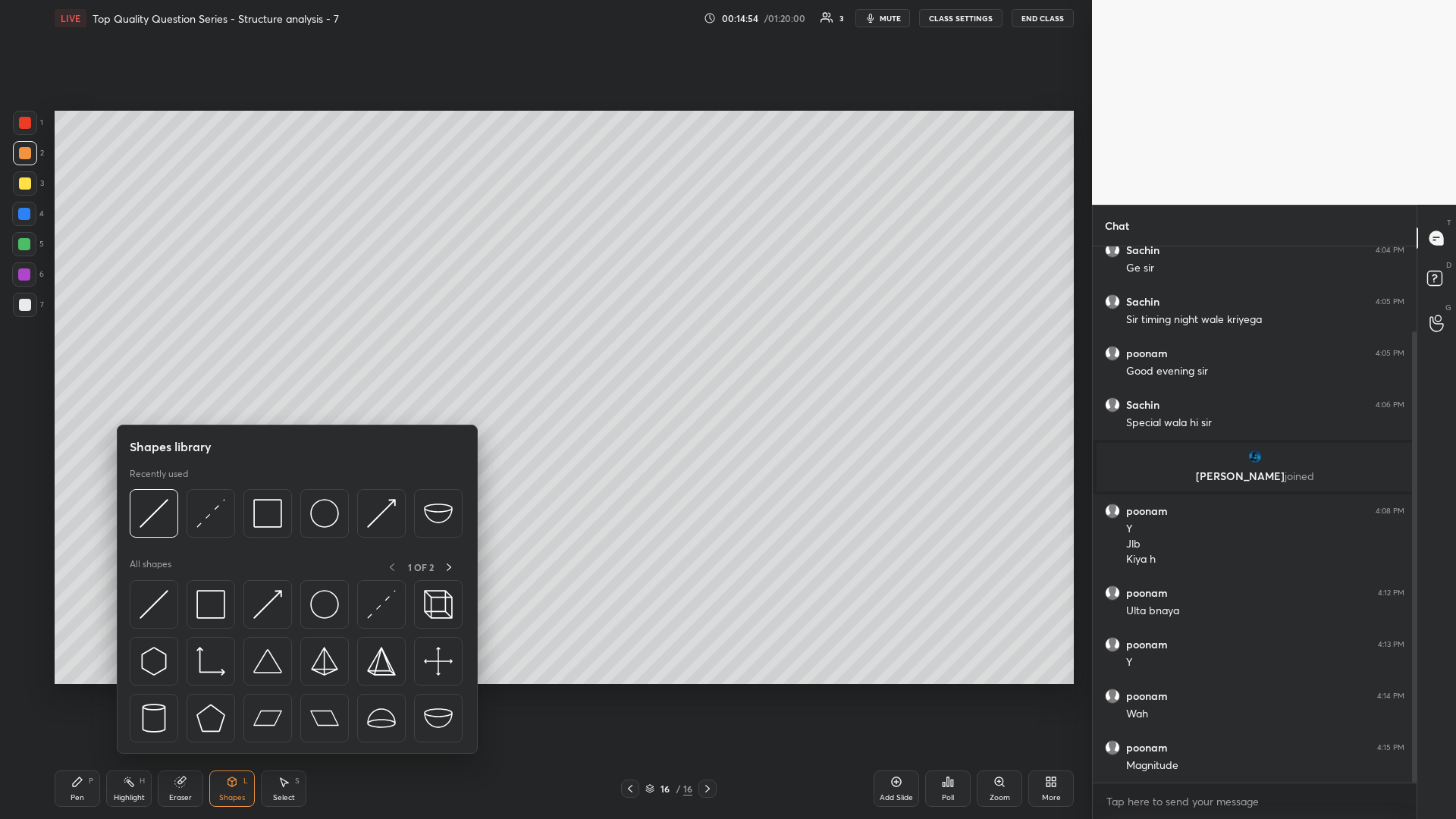
click at [283, 356] on icon at bounding box center [285, 782] width 8 height 9
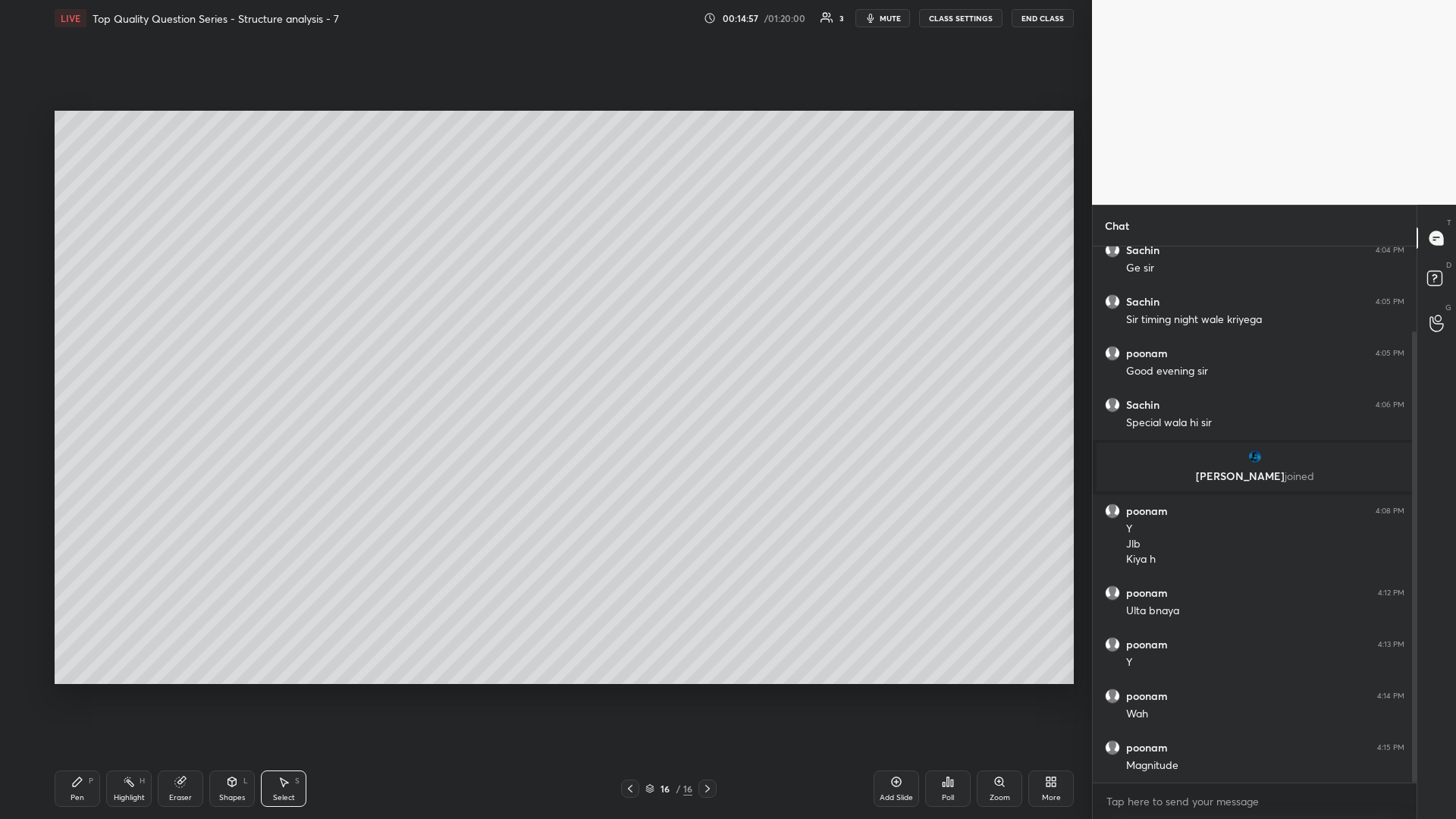
click at [220, 356] on div "Shapes L" at bounding box center [232, 788] width 46 height 36
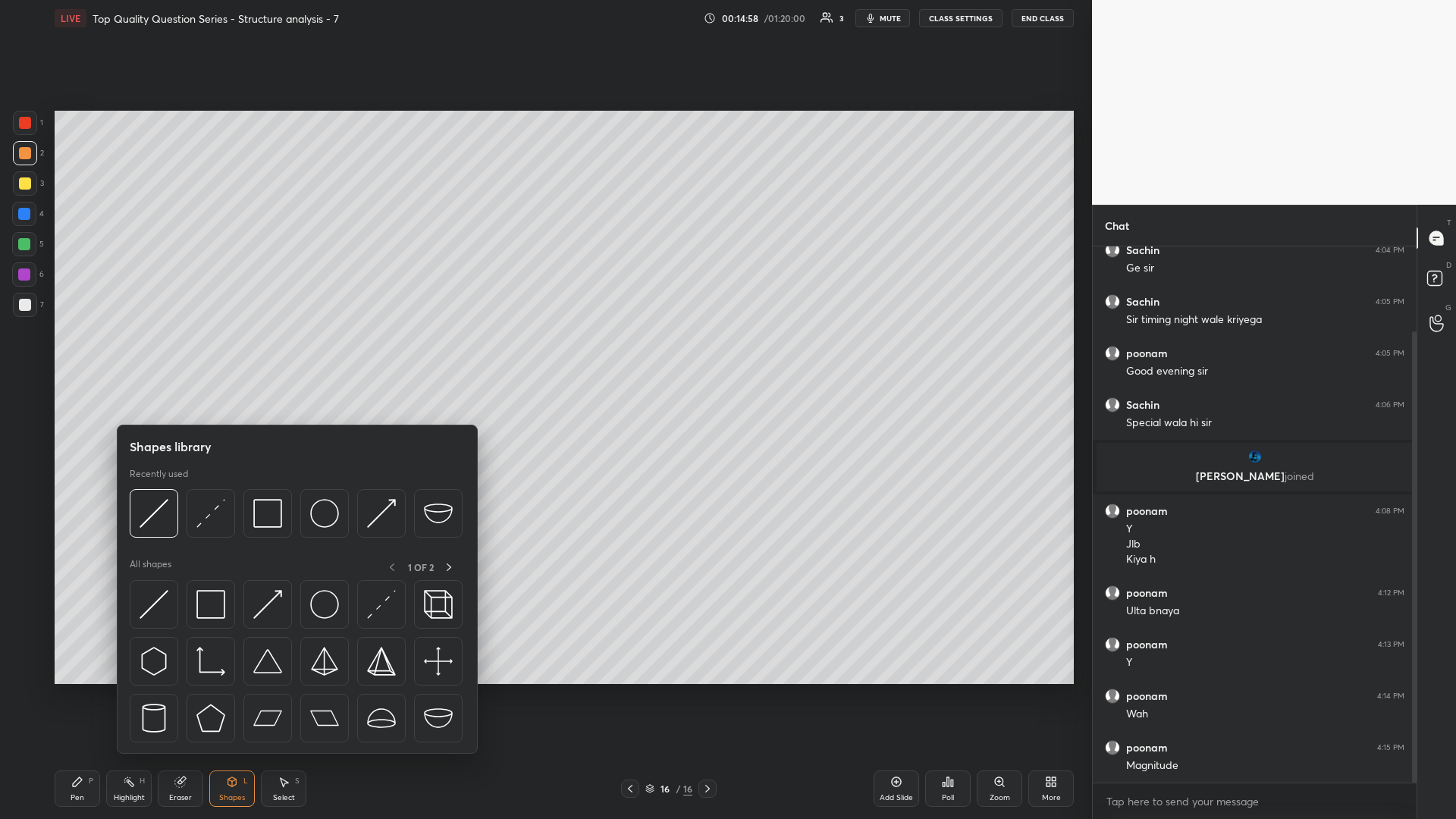
click at [288, 356] on icon at bounding box center [283, 782] width 12 height 12
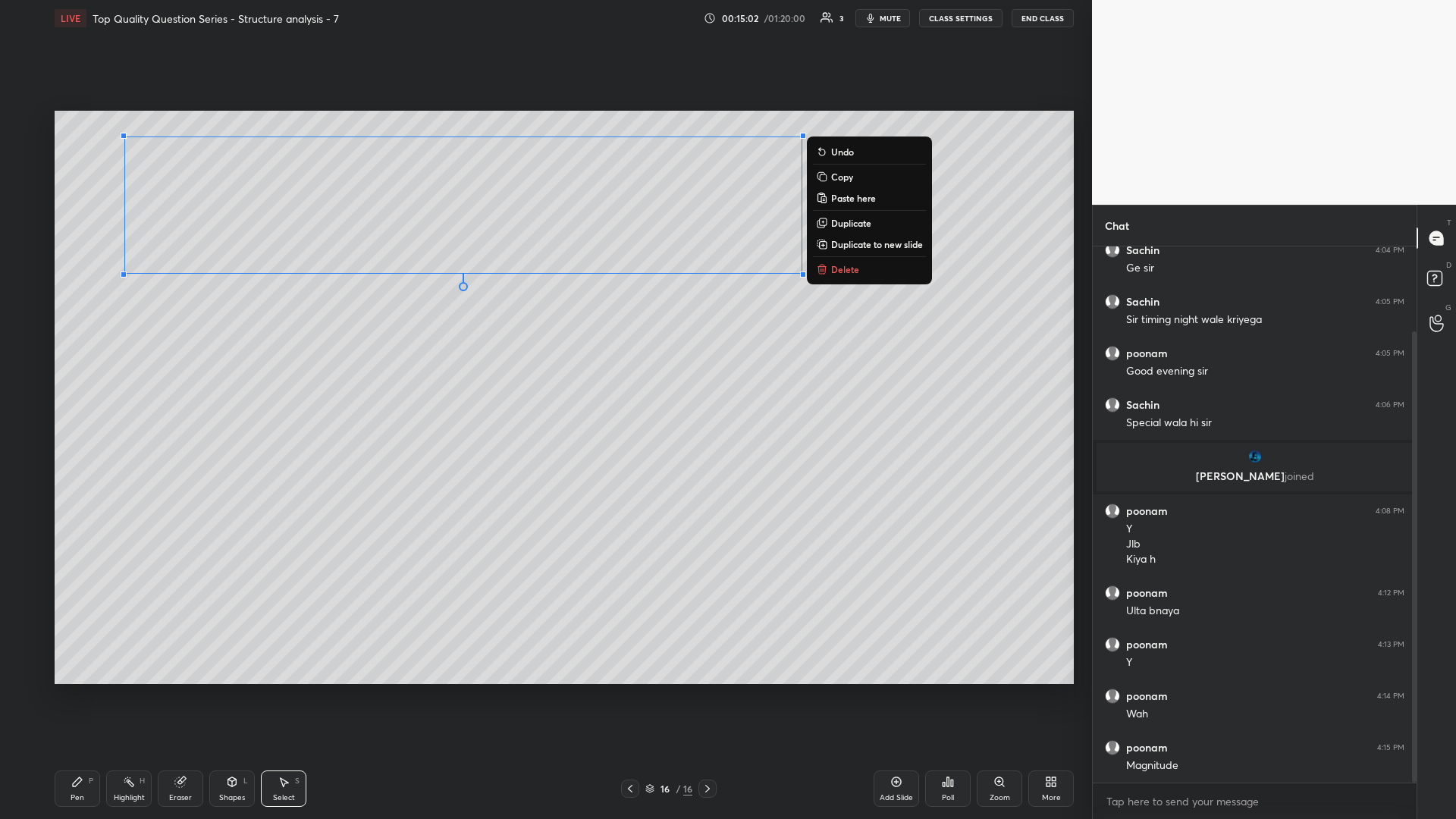
click at [544, 223] on p "Duplicate" at bounding box center [850, 223] width 41 height 12
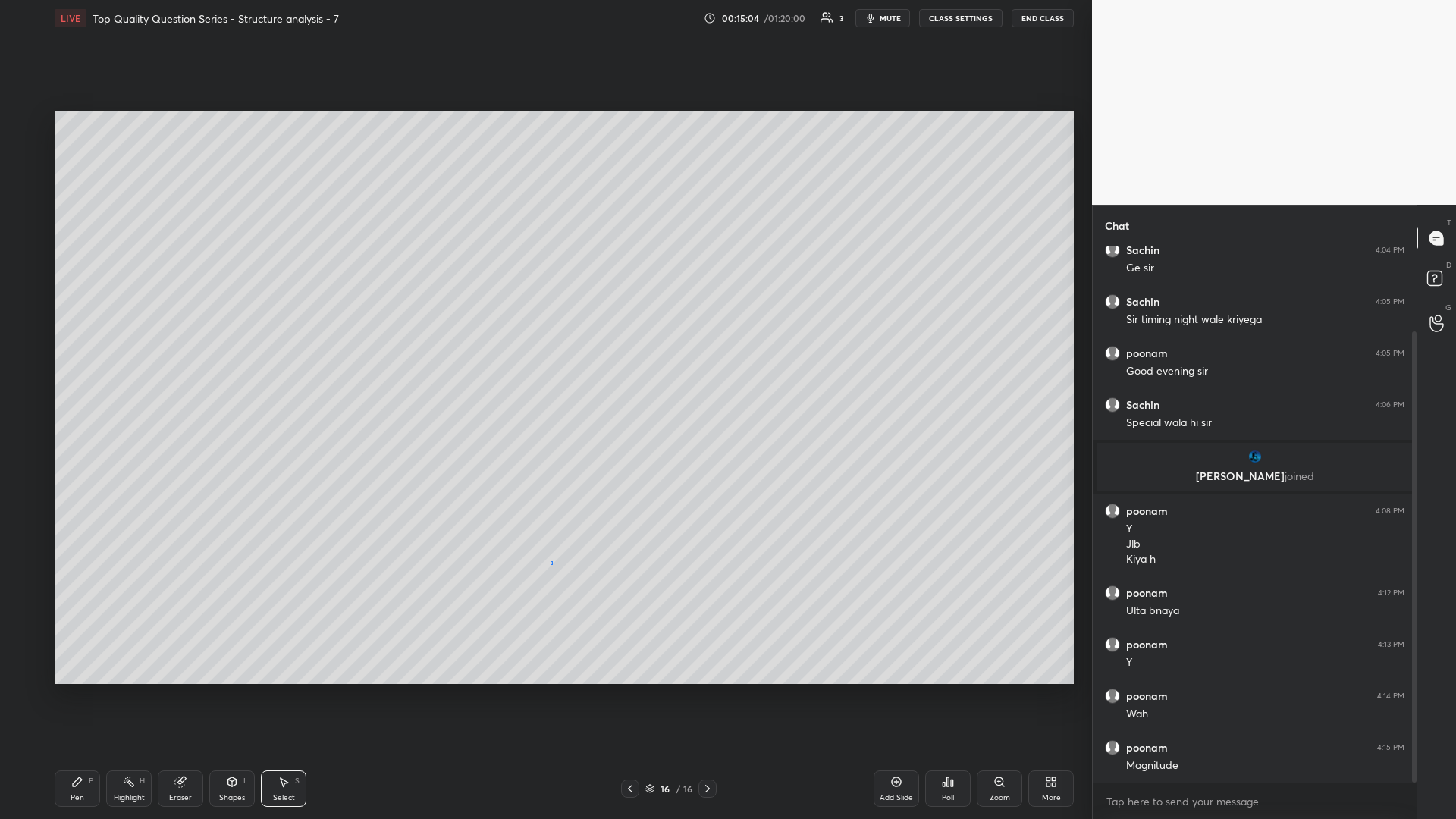
click at [544, 356] on div "0 ° Undo Copy Paste here Duplicate Duplicate to new slide Delete" at bounding box center [564, 397] width 1019 height 573
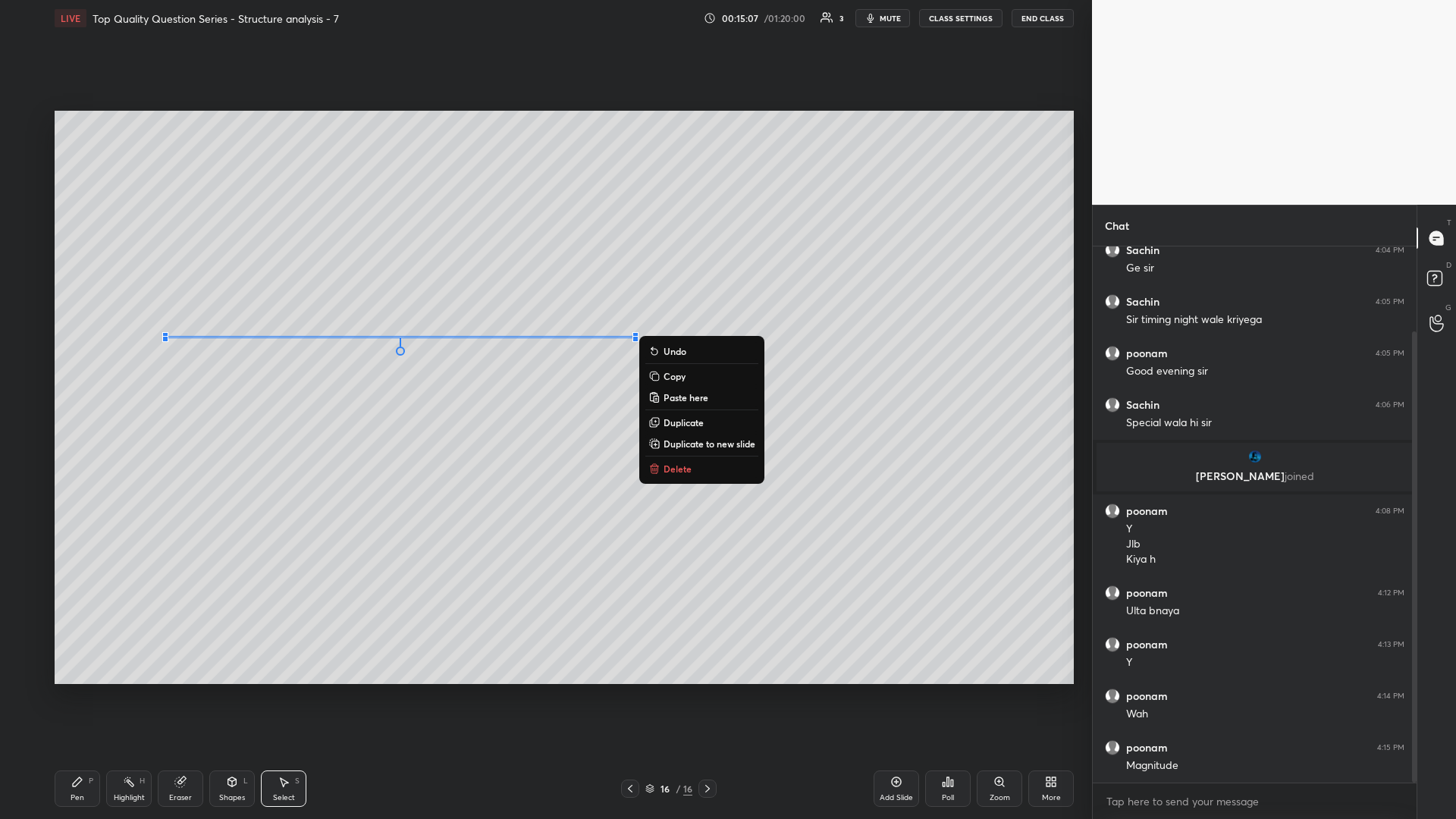
click at [544, 356] on div "0 ° Undo Copy Paste here Duplicate Duplicate to new slide Delete" at bounding box center [564, 397] width 1019 height 573
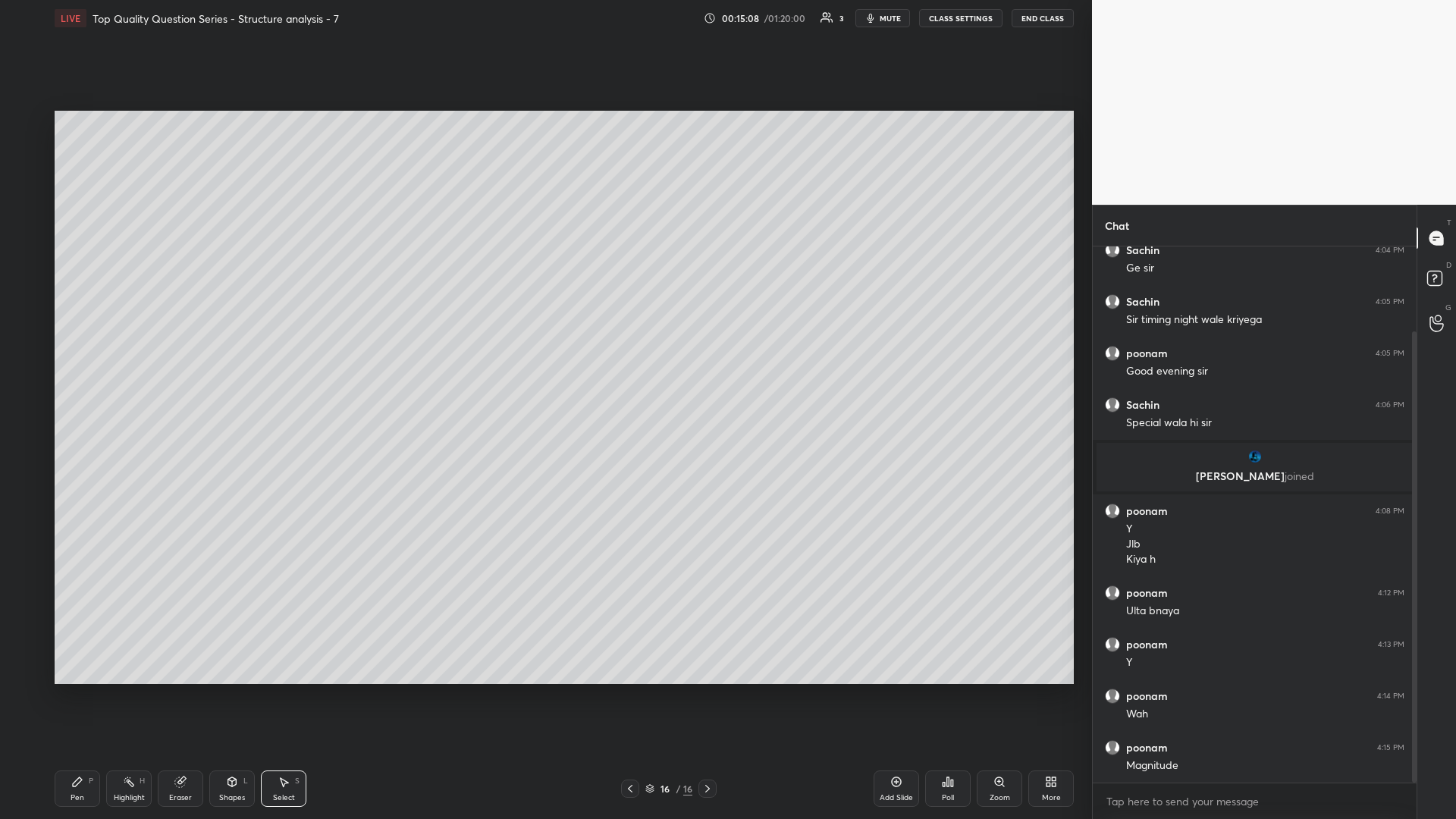
click at [232, 356] on div "Shapes L" at bounding box center [232, 788] width 46 height 36
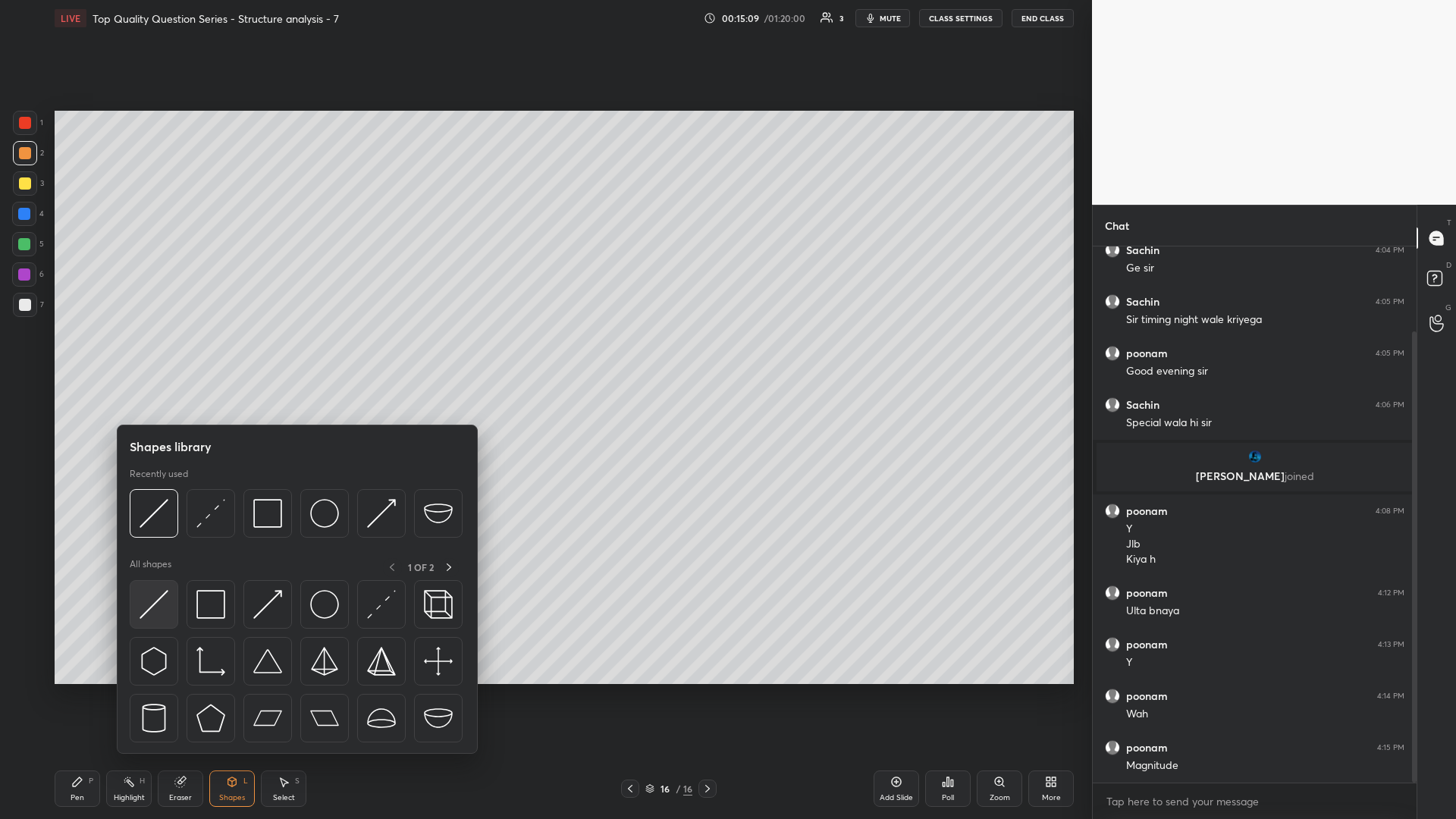
click at [163, 356] on img at bounding box center [154, 604] width 29 height 29
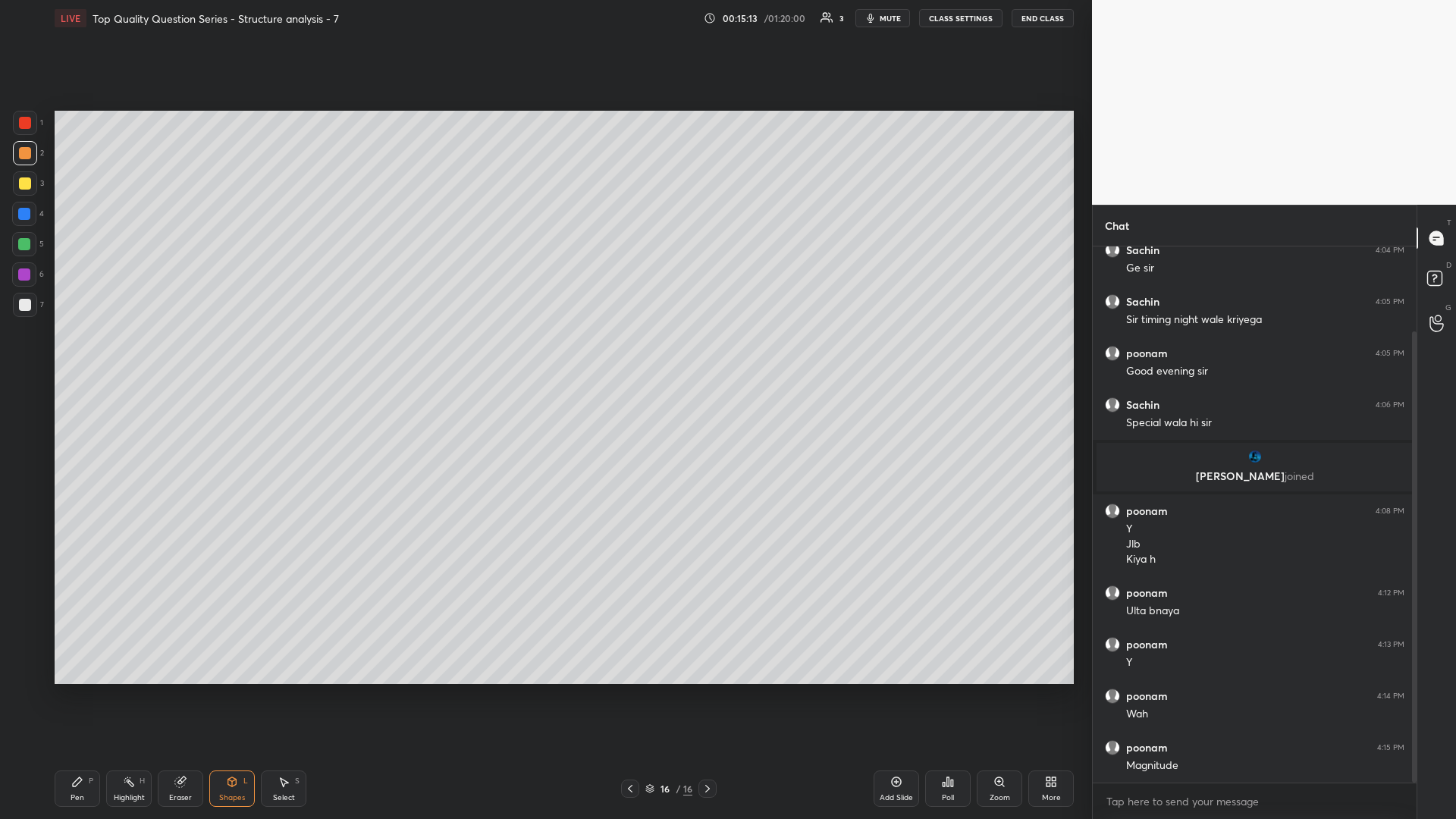
click at [72, 356] on icon at bounding box center [77, 782] width 12 height 12
click at [31, 248] on div at bounding box center [24, 243] width 24 height 24
click at [227, 356] on icon at bounding box center [232, 782] width 12 height 12
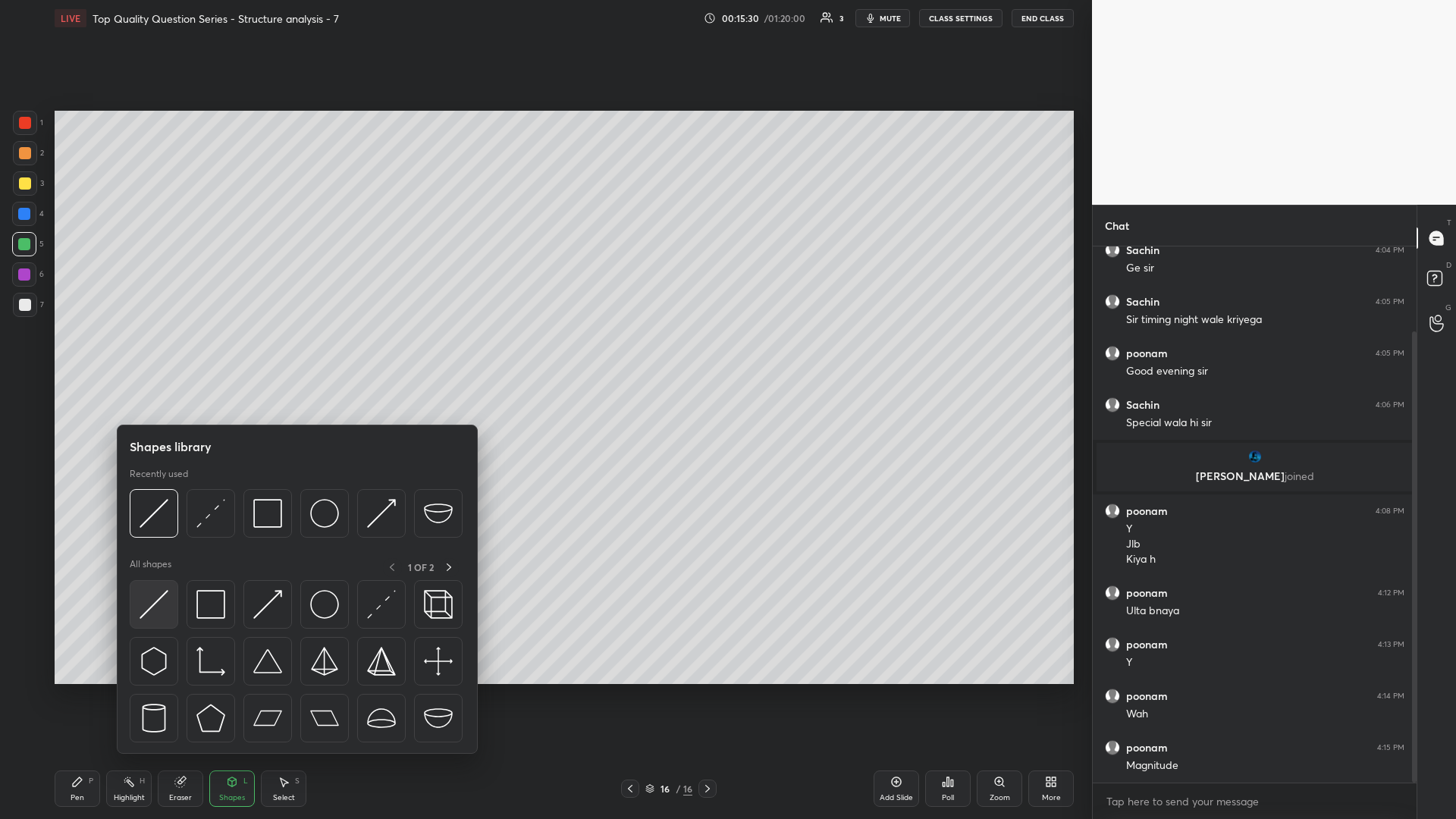
click at [159, 356] on img at bounding box center [154, 604] width 29 height 29
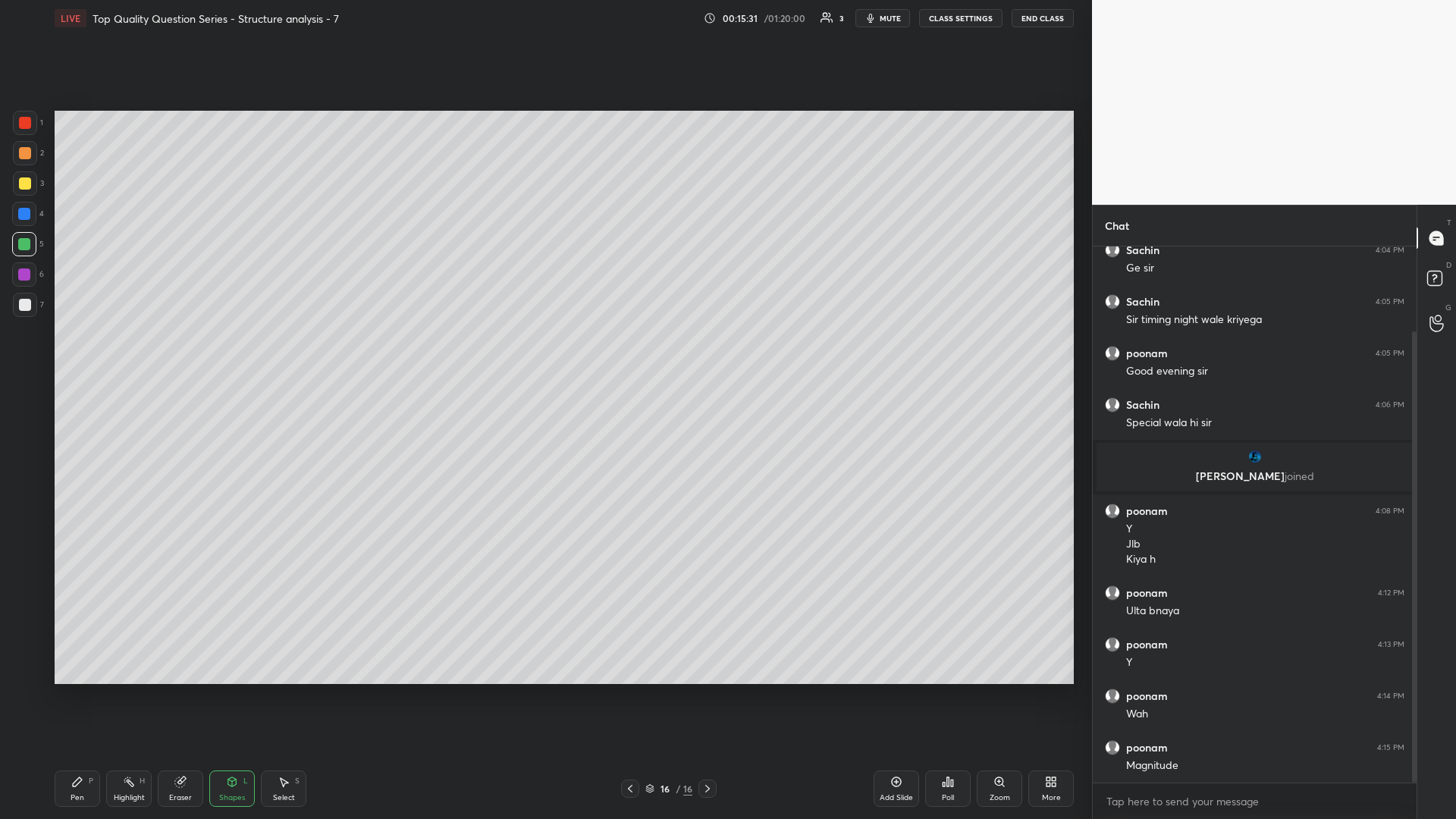
click at [25, 275] on div at bounding box center [24, 274] width 12 height 12
click at [61, 356] on div "Pen P" at bounding box center [77, 788] width 46 height 36
click at [226, 356] on icon at bounding box center [232, 782] width 12 height 12
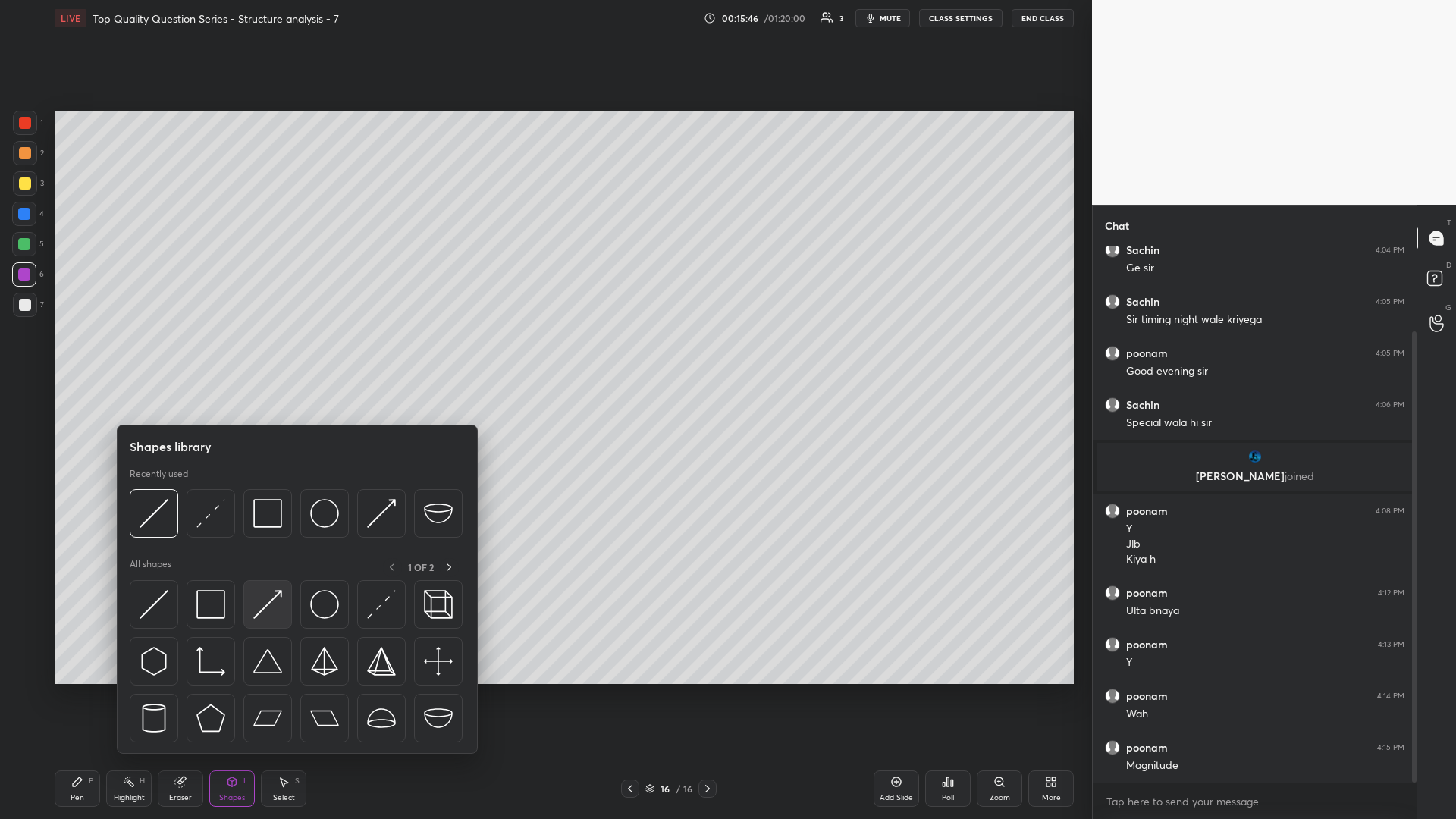
click at [261, 356] on img at bounding box center [267, 604] width 29 height 29
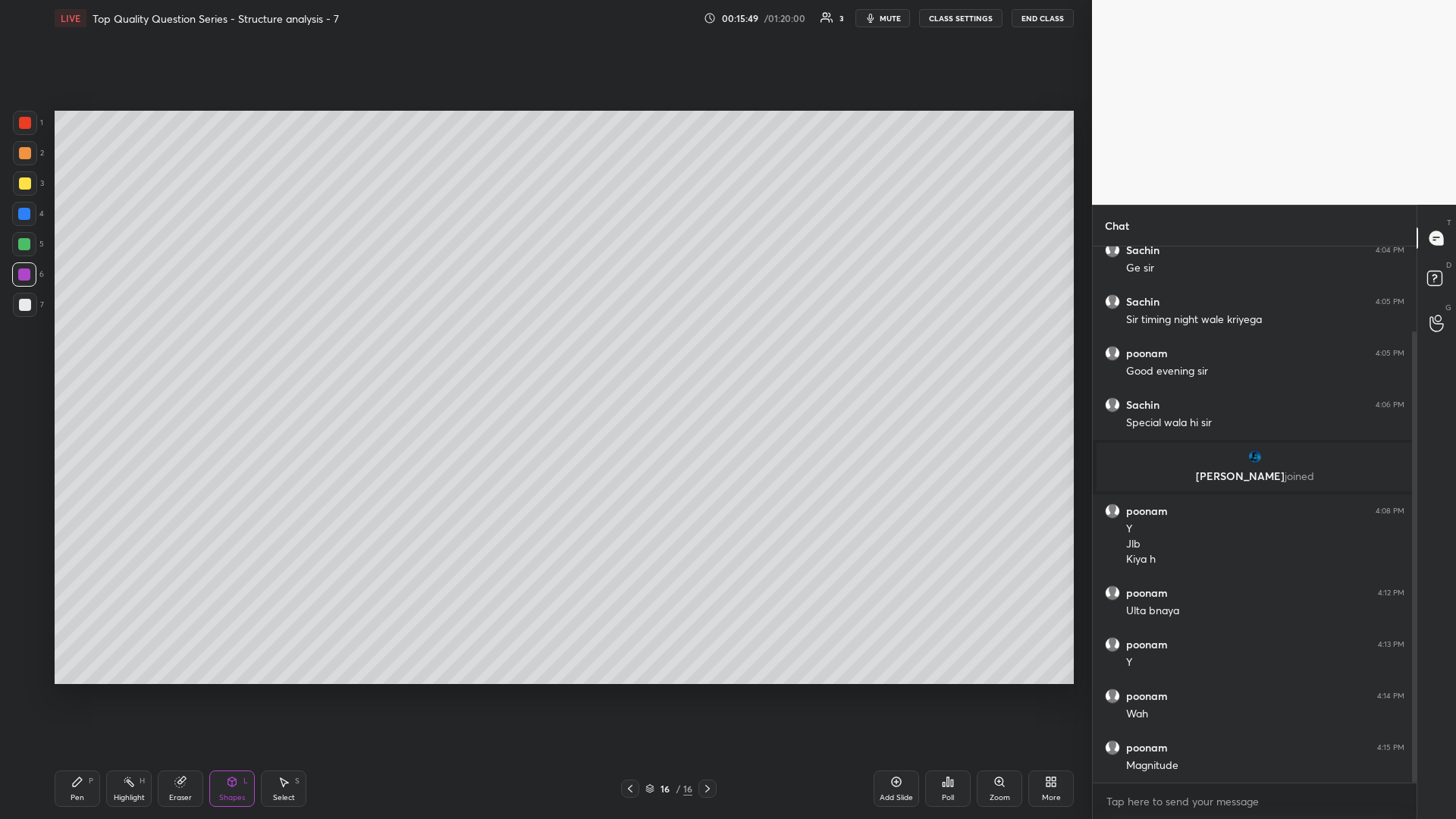
click at [22, 208] on div at bounding box center [24, 213] width 12 height 12
click at [22, 179] on div at bounding box center [25, 183] width 12 height 12
click at [223, 356] on div "Shapes L" at bounding box center [232, 788] width 46 height 36
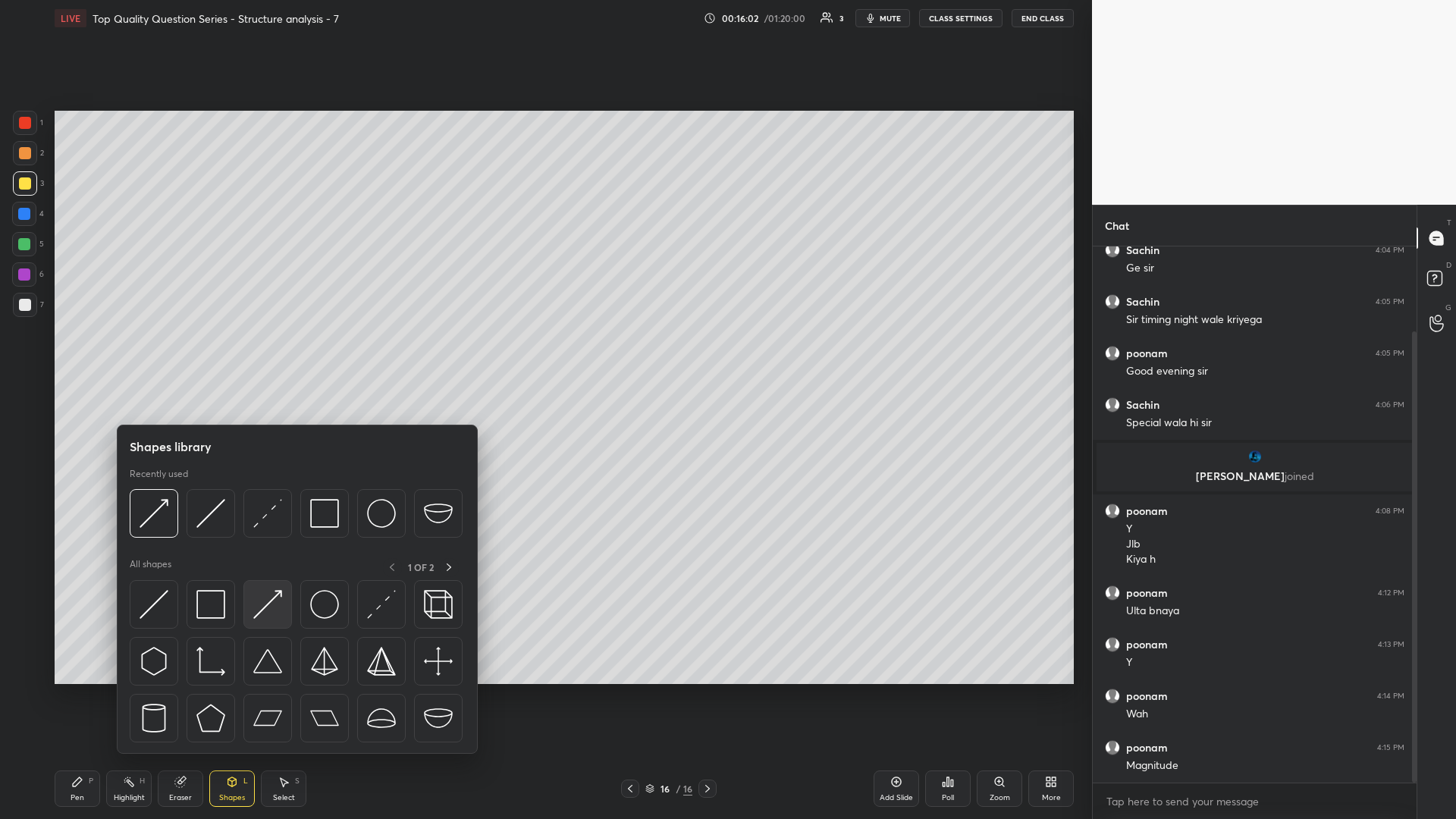
click at [266, 356] on img at bounding box center [267, 604] width 29 height 29
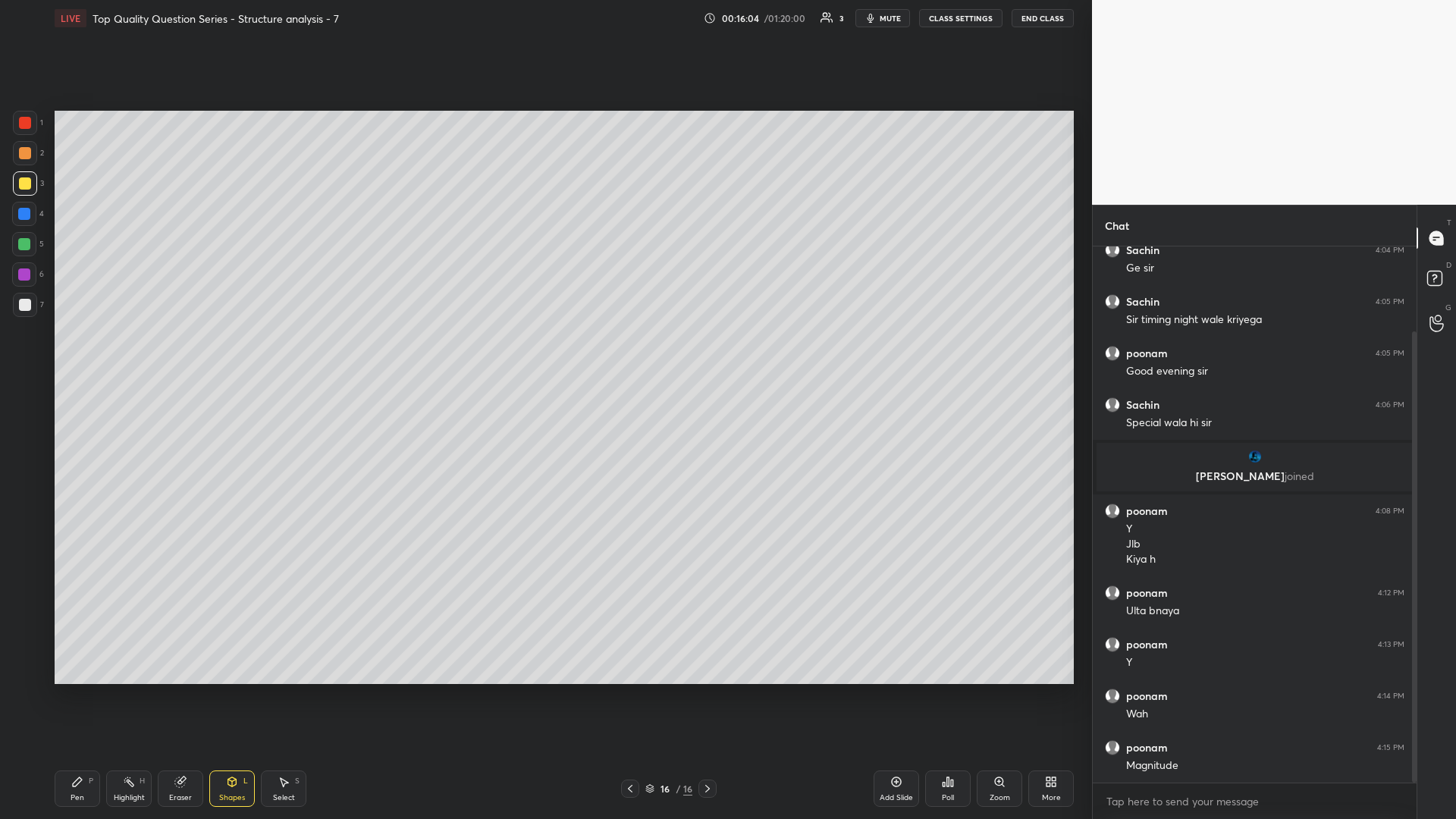
click at [79, 356] on icon at bounding box center [77, 782] width 12 height 12
click at [127, 356] on icon at bounding box center [128, 782] width 12 height 12
click at [135, 356] on div "Highlight H" at bounding box center [128, 788] width 46 height 36
click at [92, 356] on div "Pen P" at bounding box center [77, 788] width 46 height 36
click at [124, 356] on icon at bounding box center [128, 782] width 12 height 12
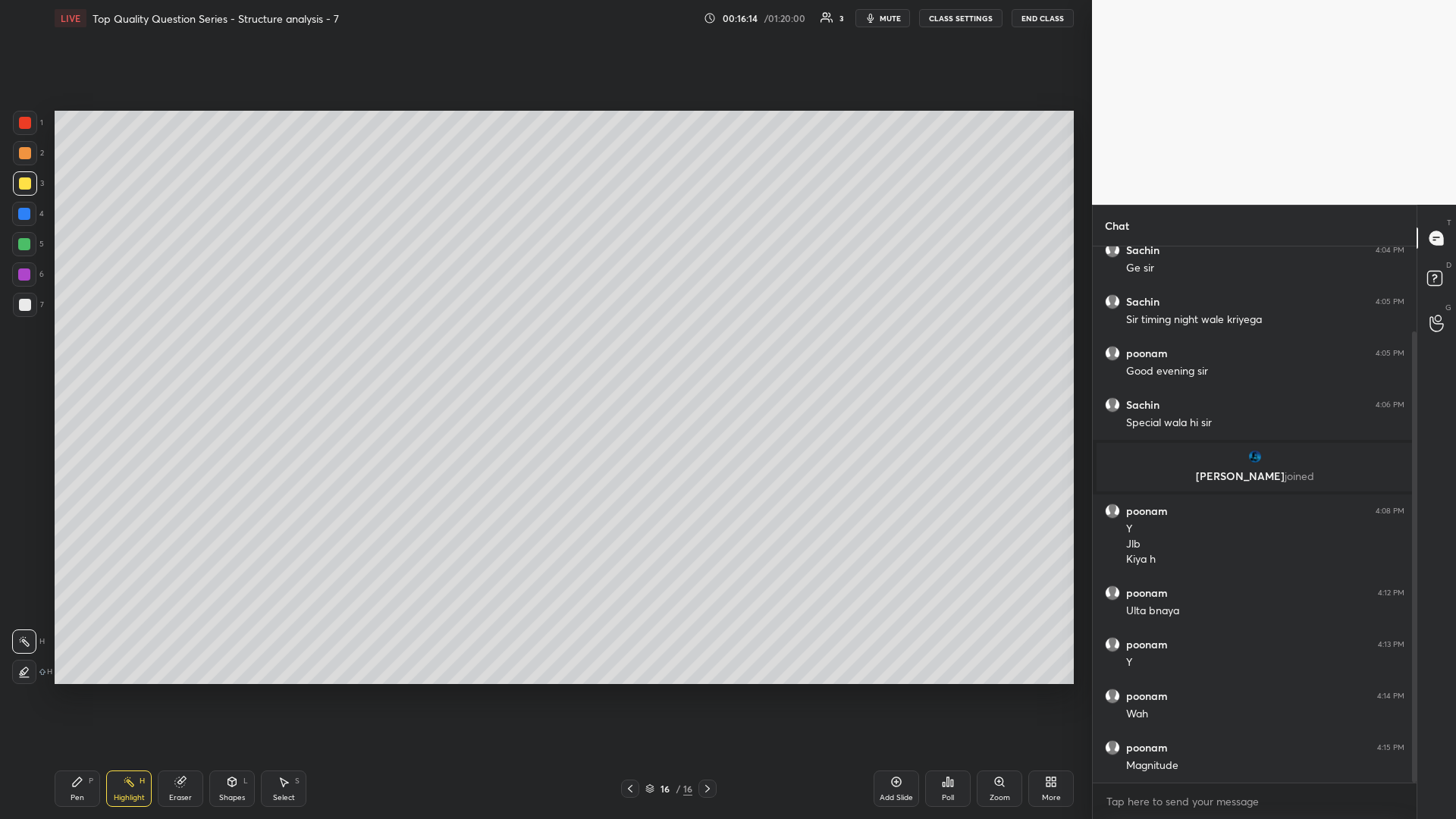
click at [122, 356] on div "Highlight H" at bounding box center [128, 788] width 46 height 36
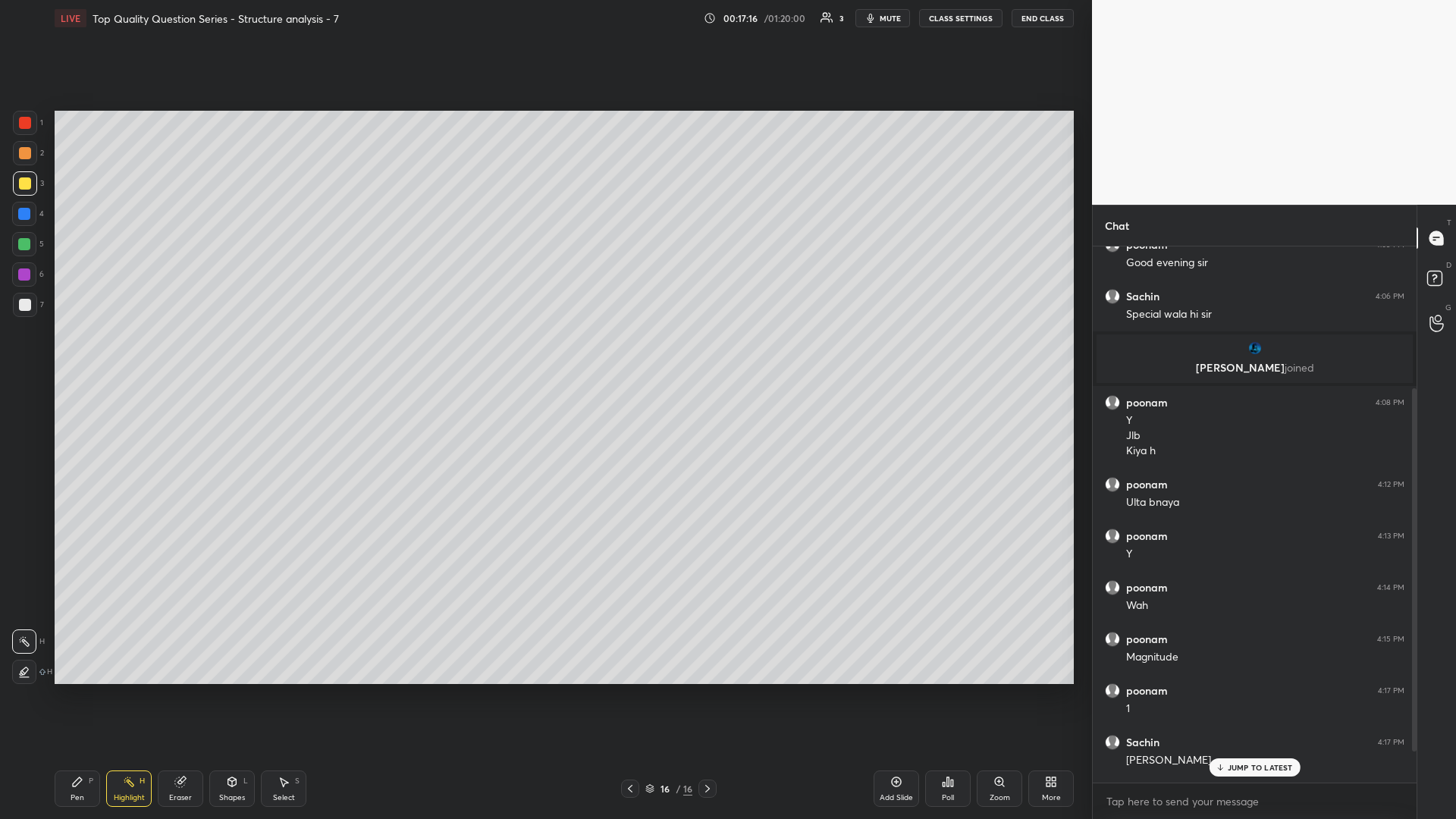
scroll to position [256, 0]
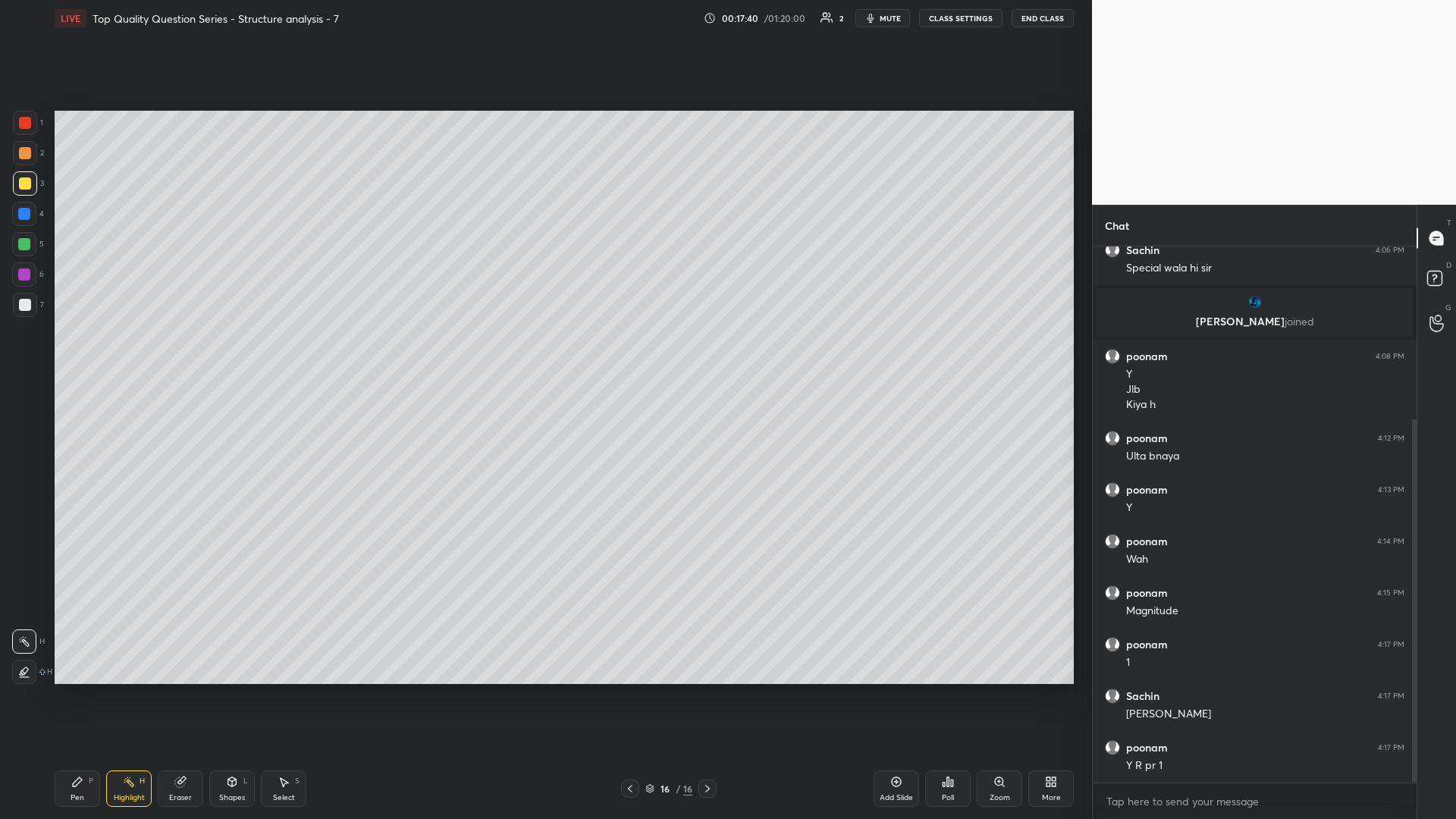
click at [65, 356] on div "Pen P" at bounding box center [77, 788] width 46 height 36
click at [60, 356] on div "Pen P" at bounding box center [77, 788] width 46 height 36
click at [135, 356] on div "Highlight H" at bounding box center [128, 788] width 46 height 36
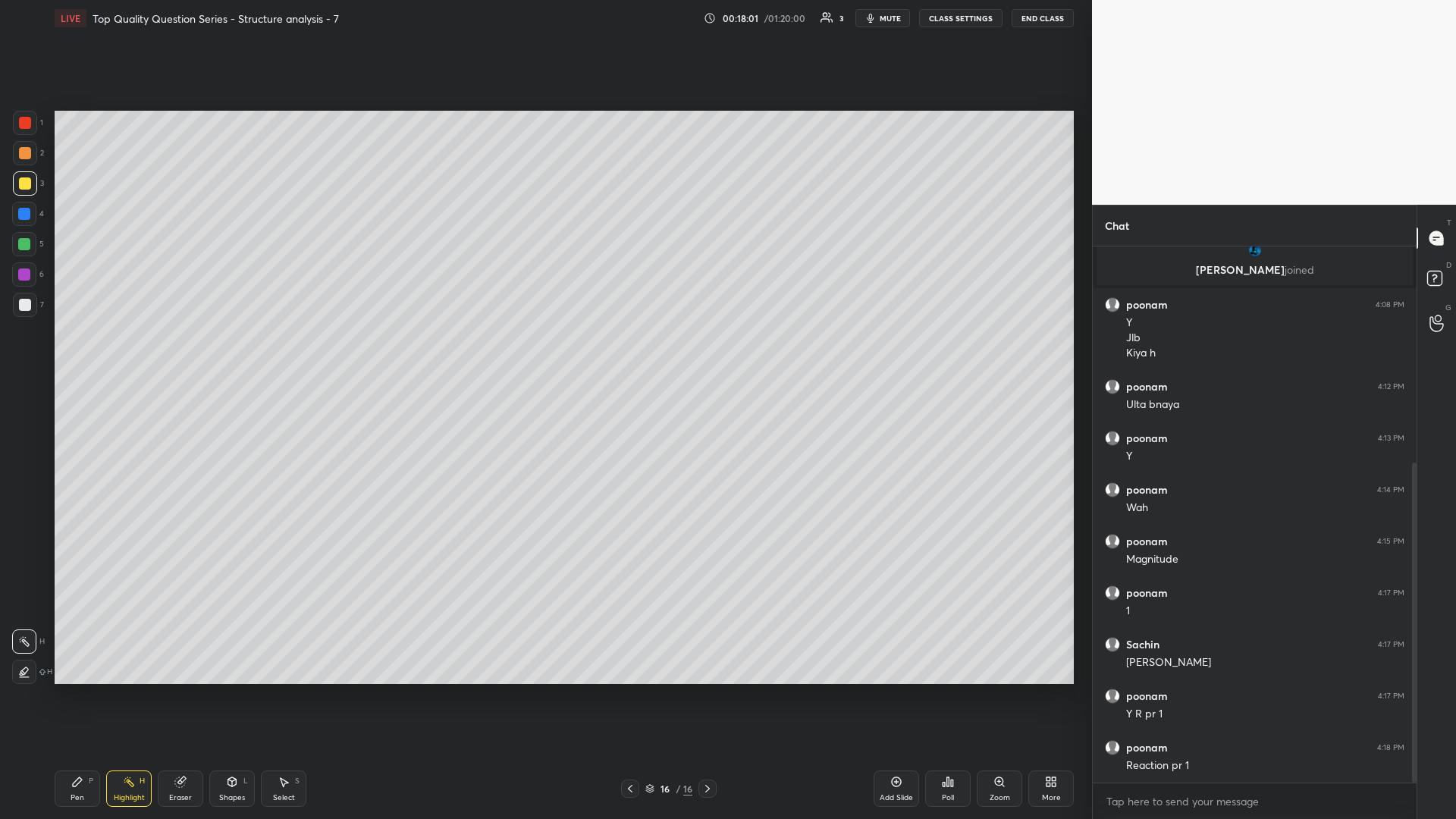
scroll to position [362, 0]
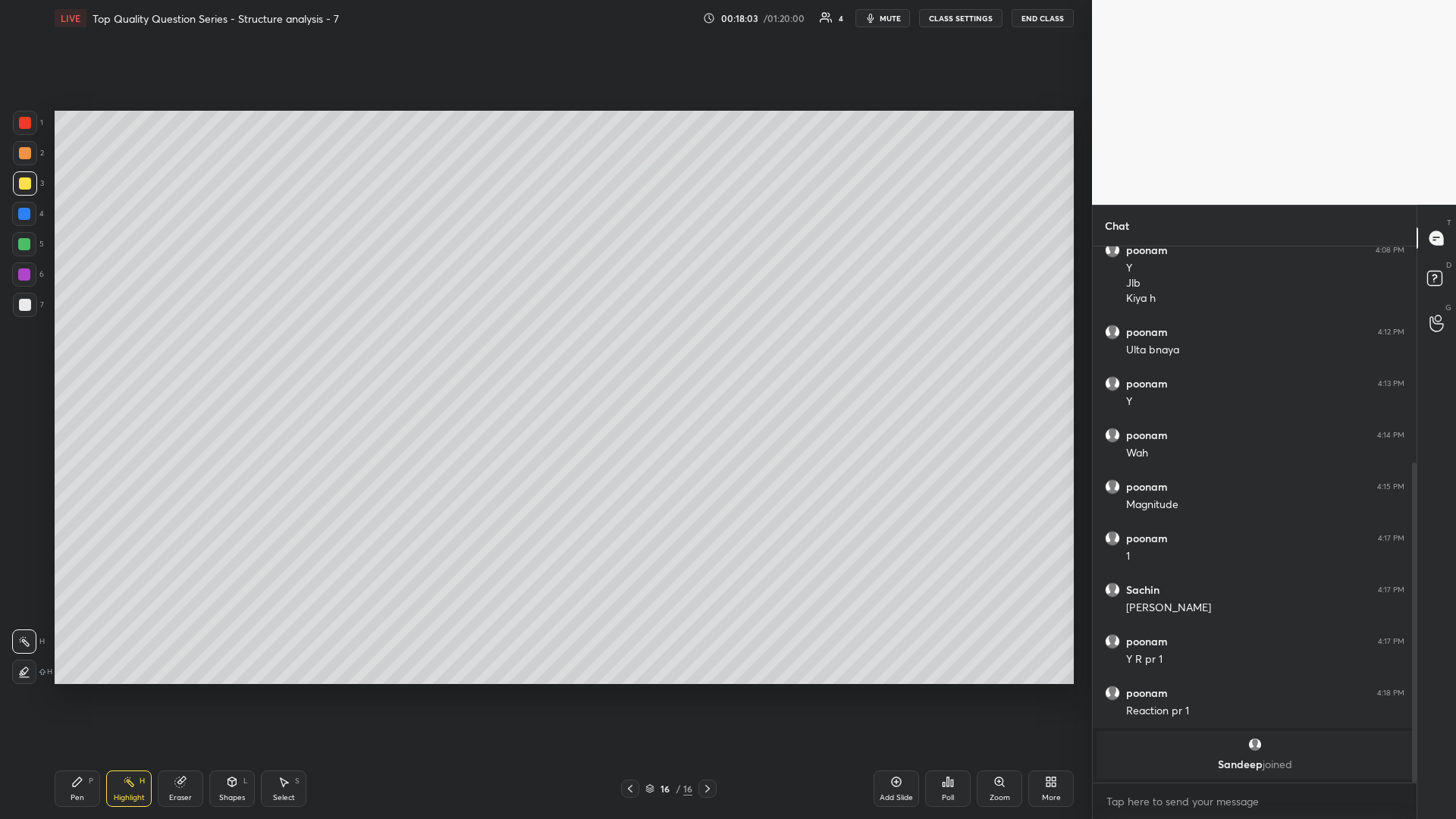
click at [67, 356] on div "Pen P" at bounding box center [77, 788] width 46 height 36
click at [114, 356] on div "Highlight H" at bounding box center [128, 788] width 46 height 36
click at [278, 356] on icon at bounding box center [283, 782] width 12 height 12
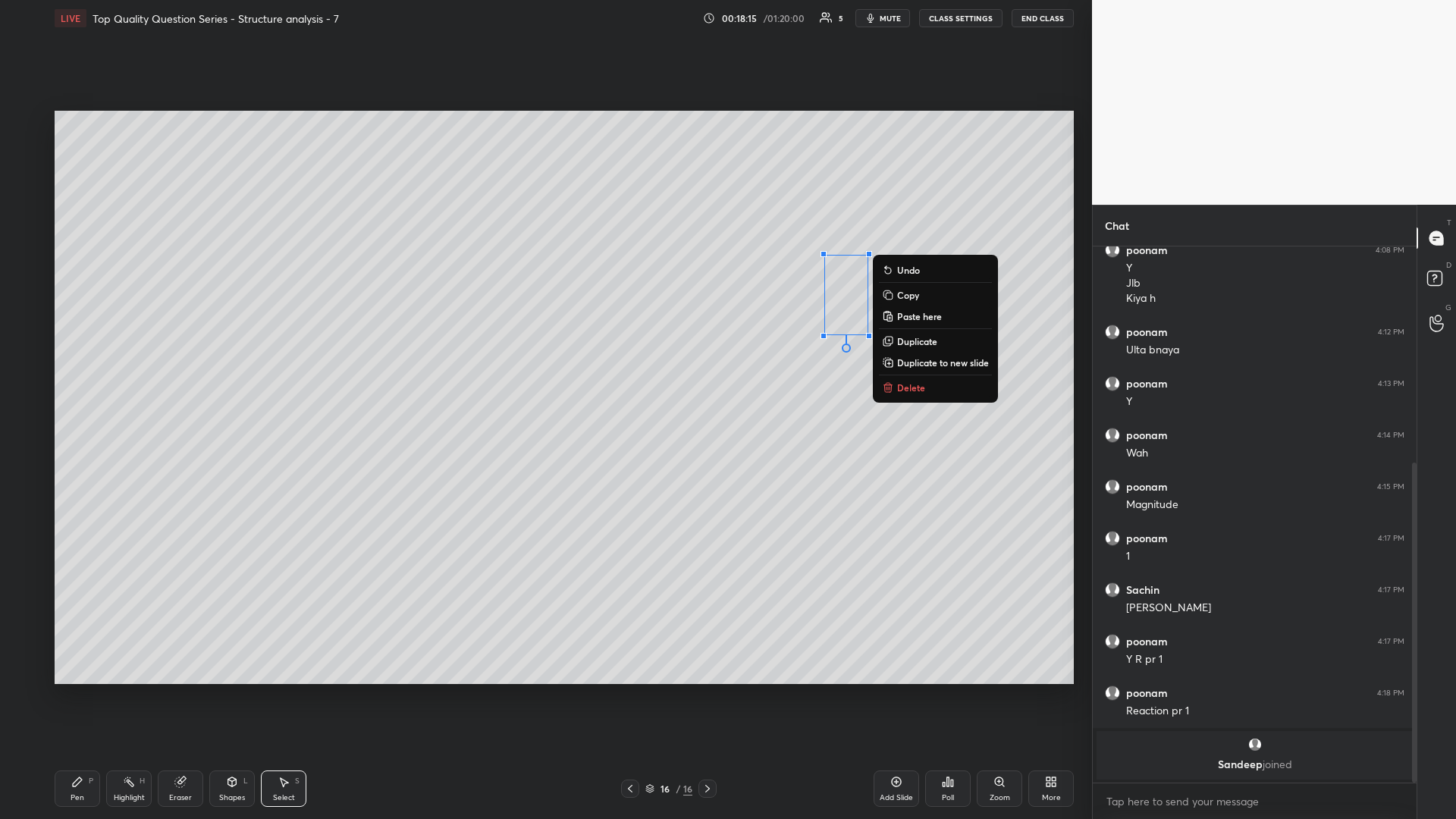
click at [544, 356] on div "0 ° Undo Copy Paste here Duplicate Duplicate to new slide Delete" at bounding box center [564, 397] width 1019 height 573
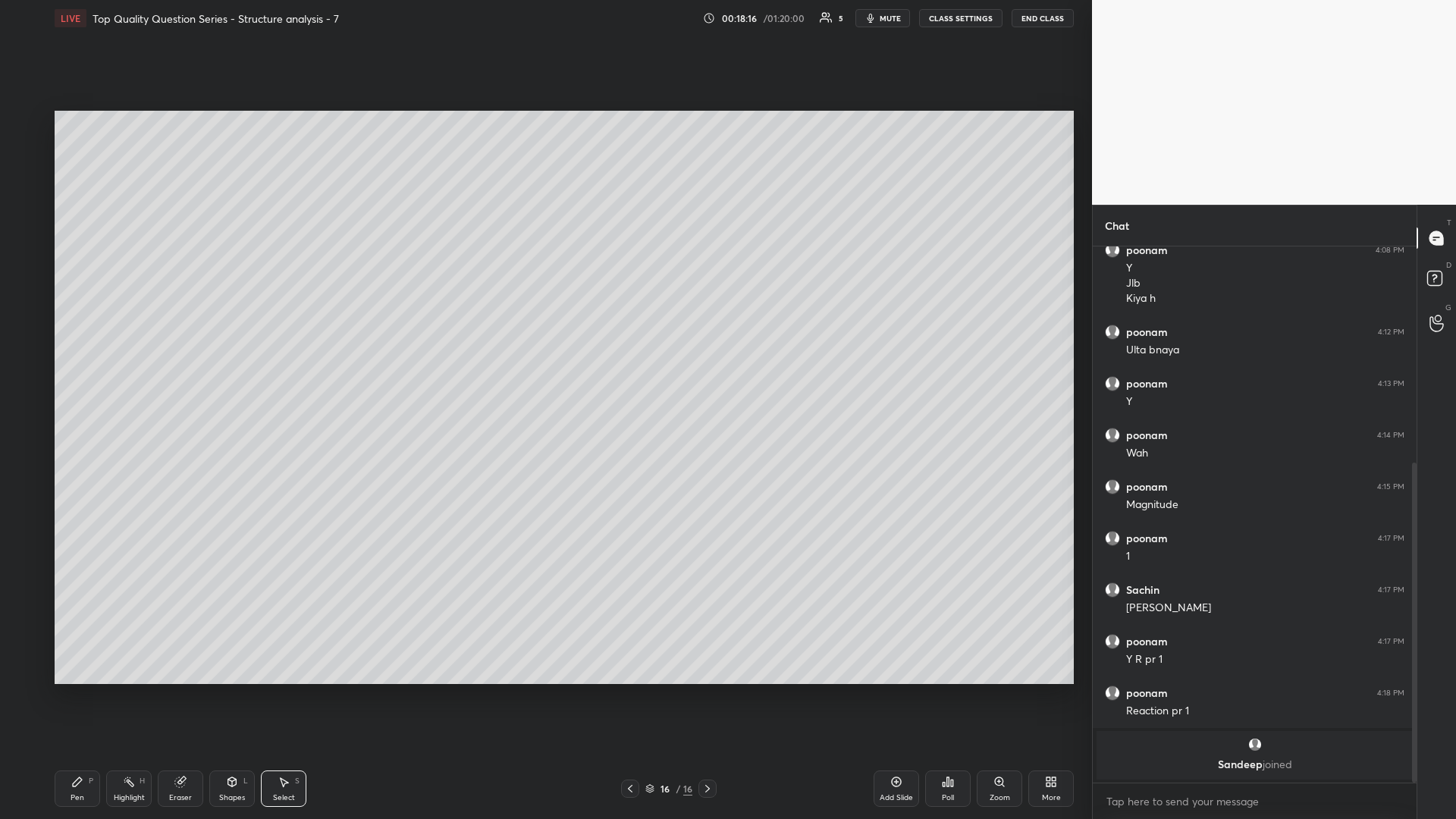
click at [129, 356] on rect at bounding box center [130, 783] width 7 height 7
click at [78, 356] on icon at bounding box center [77, 781] width 9 height 9
click at [125, 356] on icon at bounding box center [128, 782] width 12 height 12
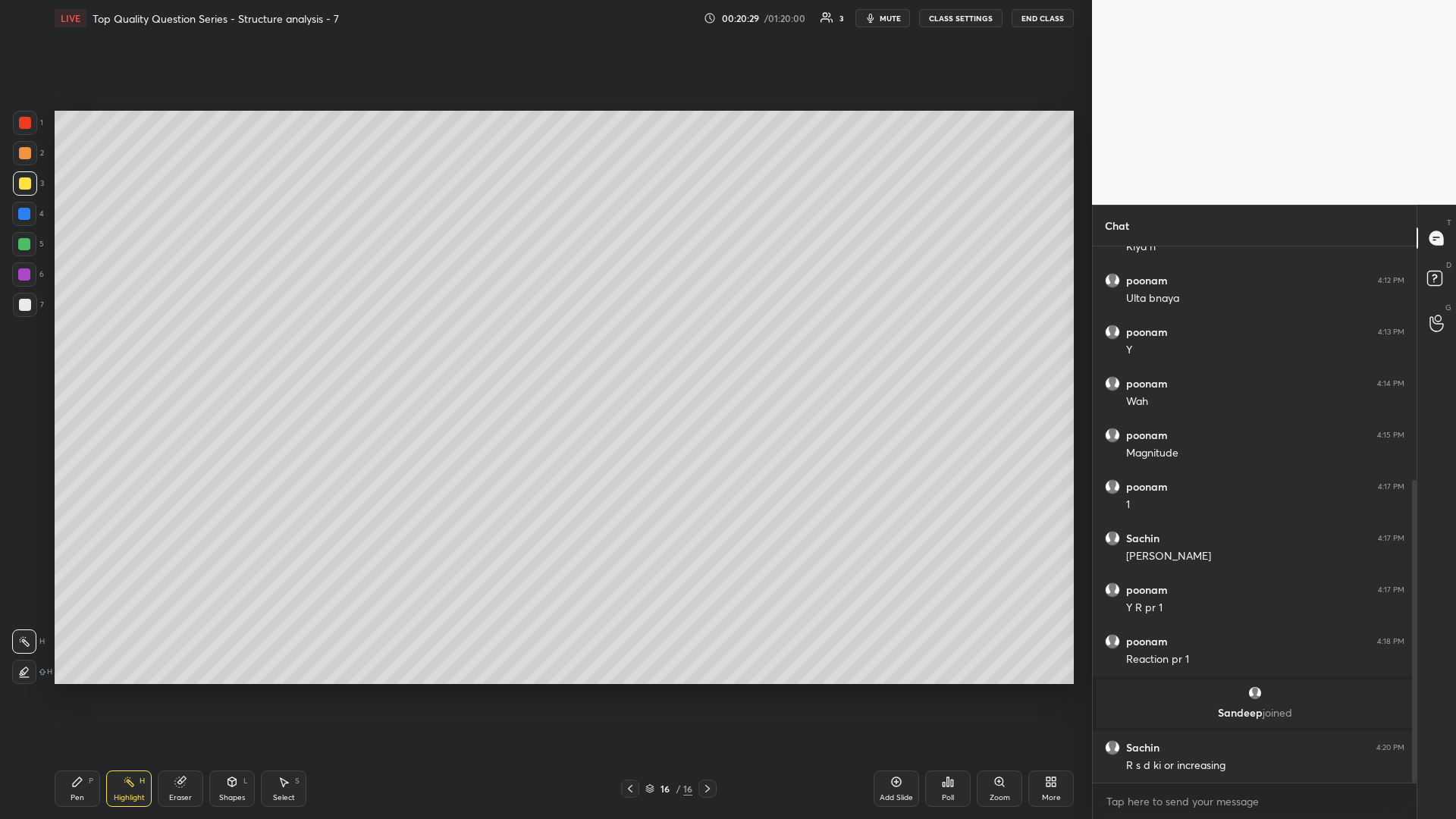
click at [235, 356] on icon at bounding box center [232, 781] width 8 height 9
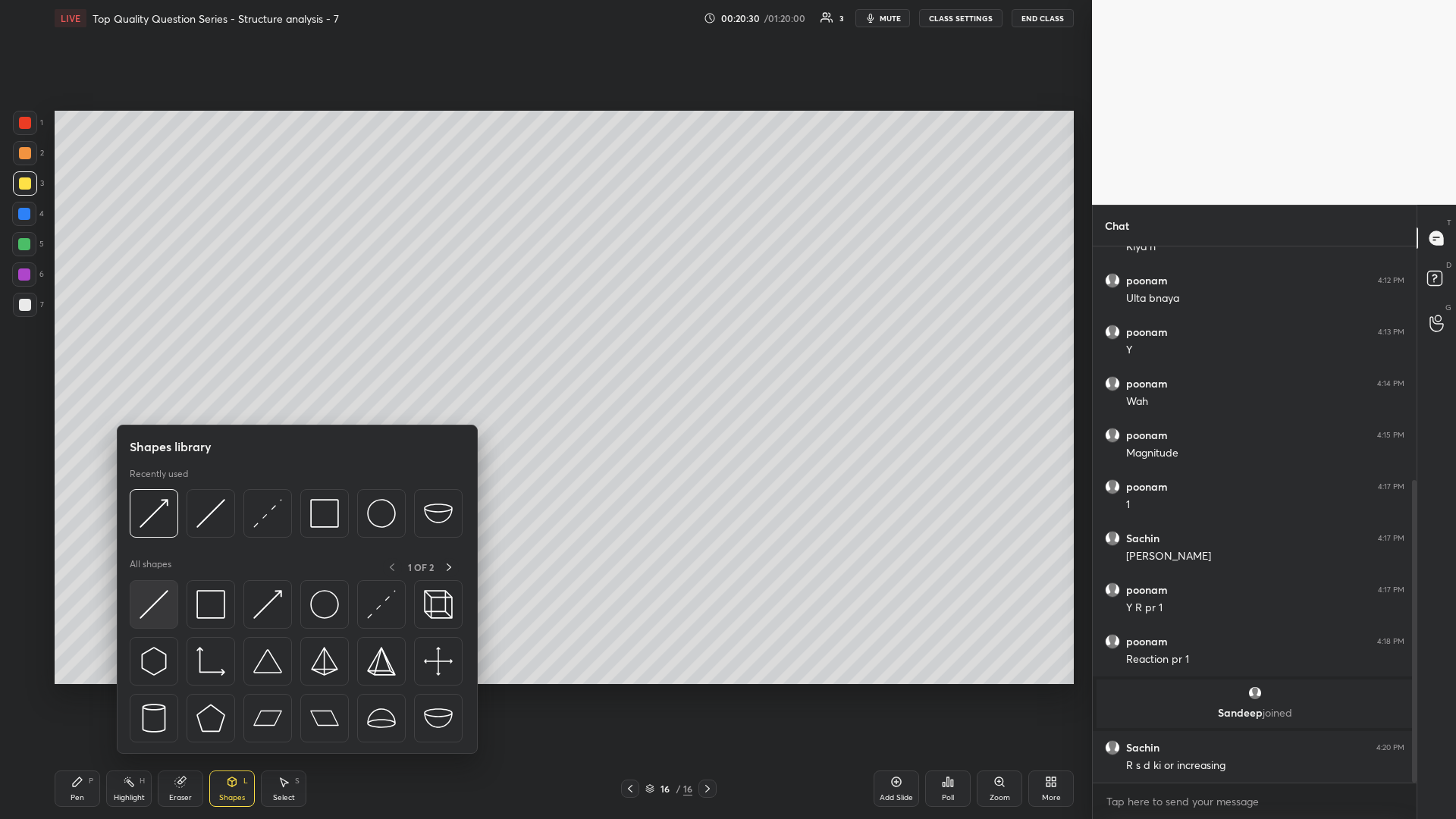
click at [159, 356] on img at bounding box center [154, 604] width 29 height 29
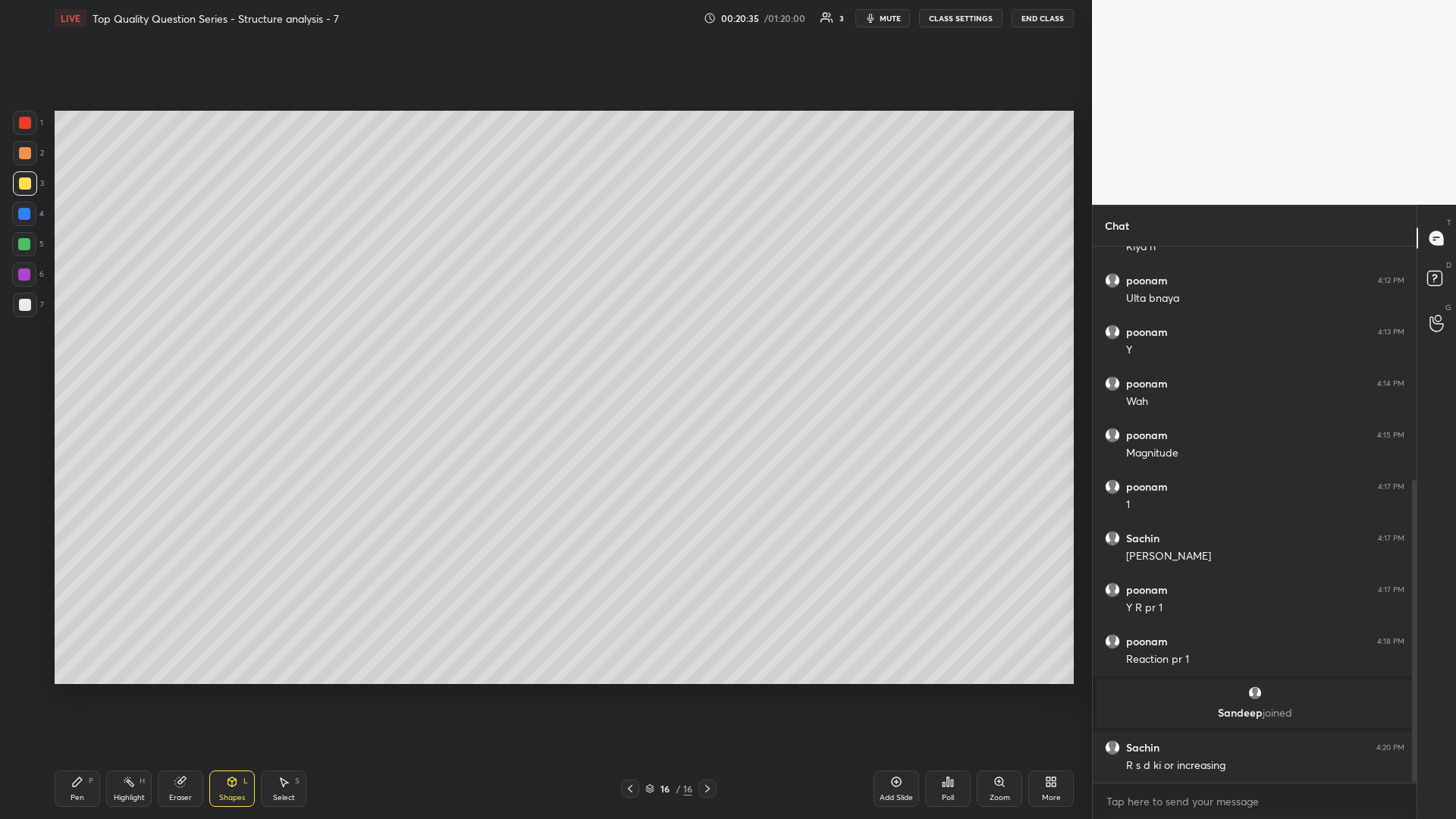
click at [121, 356] on div "Highlight H" at bounding box center [128, 788] width 46 height 36
click at [282, 356] on icon at bounding box center [285, 782] width 8 height 9
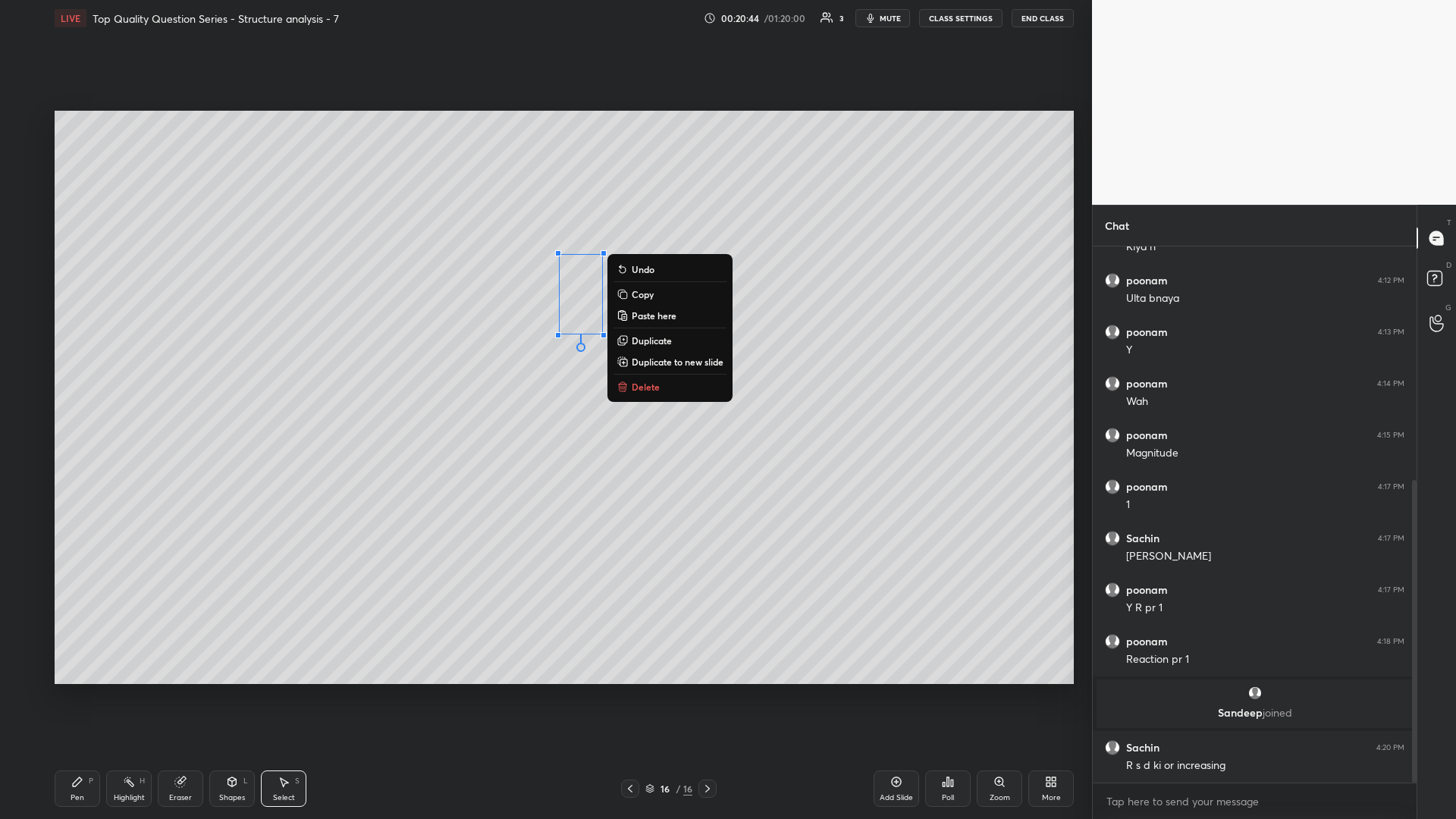
click at [132, 356] on icon at bounding box center [128, 782] width 12 height 12
click at [133, 356] on icon at bounding box center [128, 782] width 12 height 12
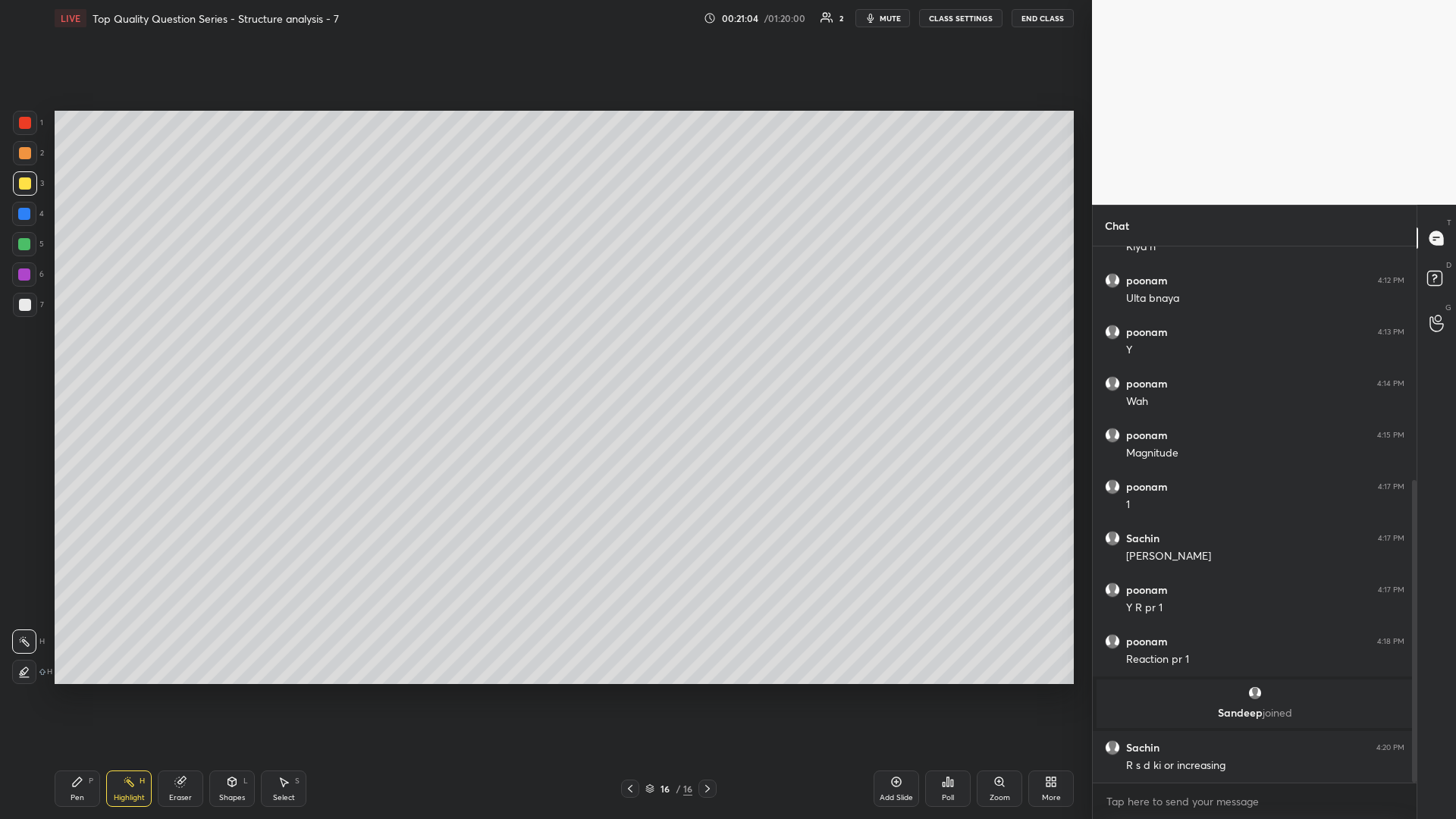
scroll to position [465, 0]
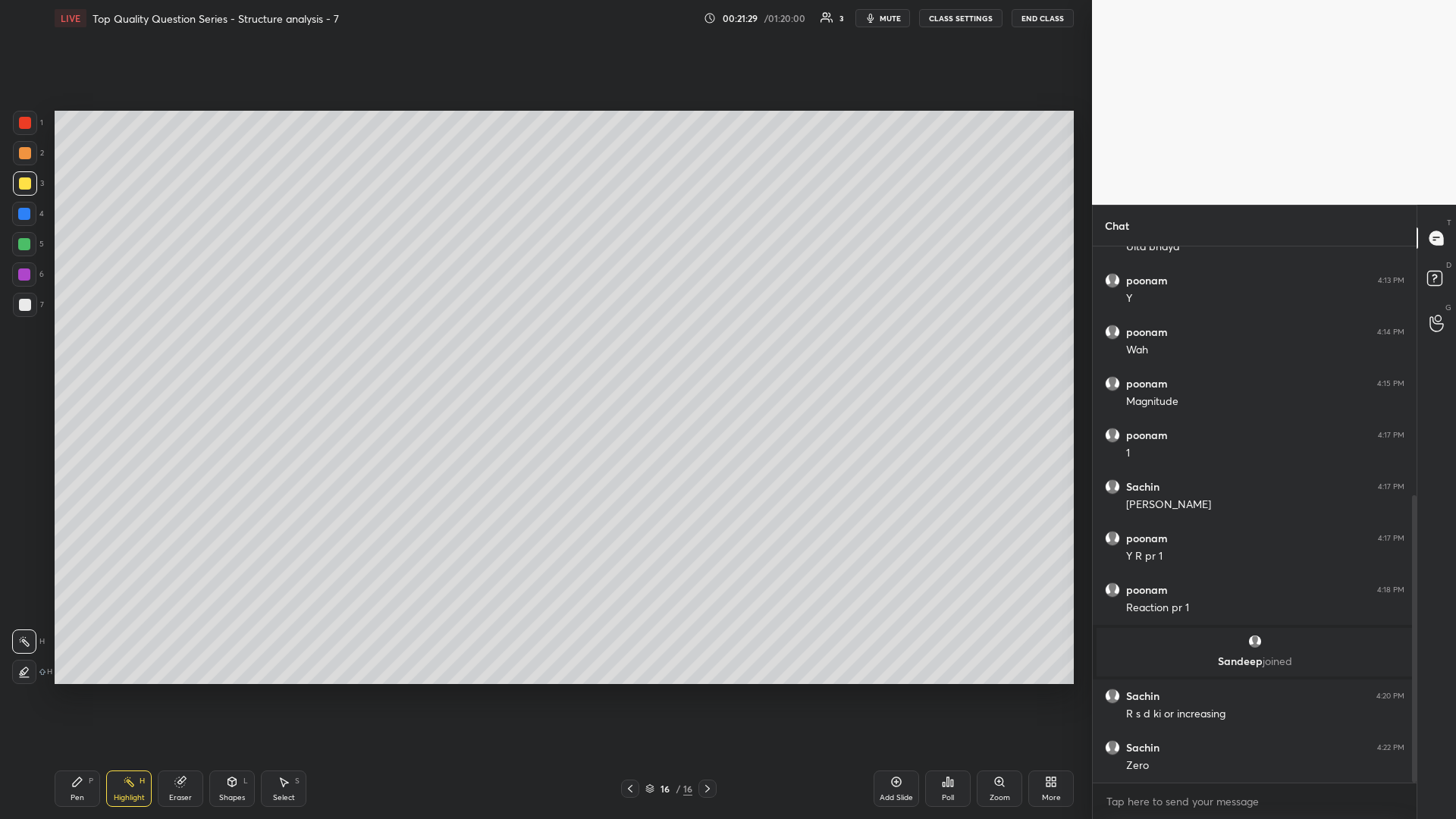
click at [235, 356] on icon at bounding box center [232, 781] width 8 height 9
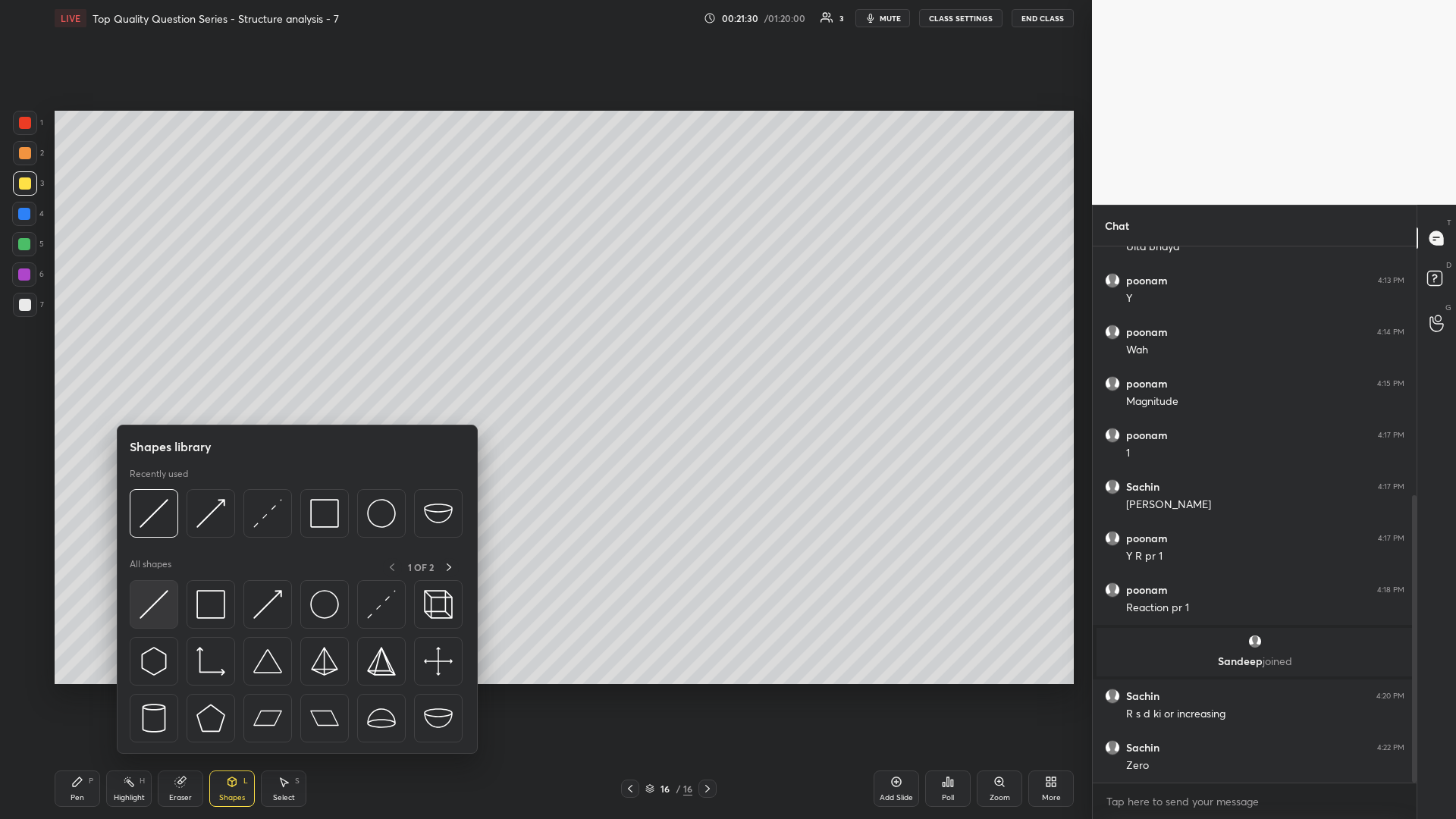
click at [150, 356] on img at bounding box center [154, 604] width 29 height 29
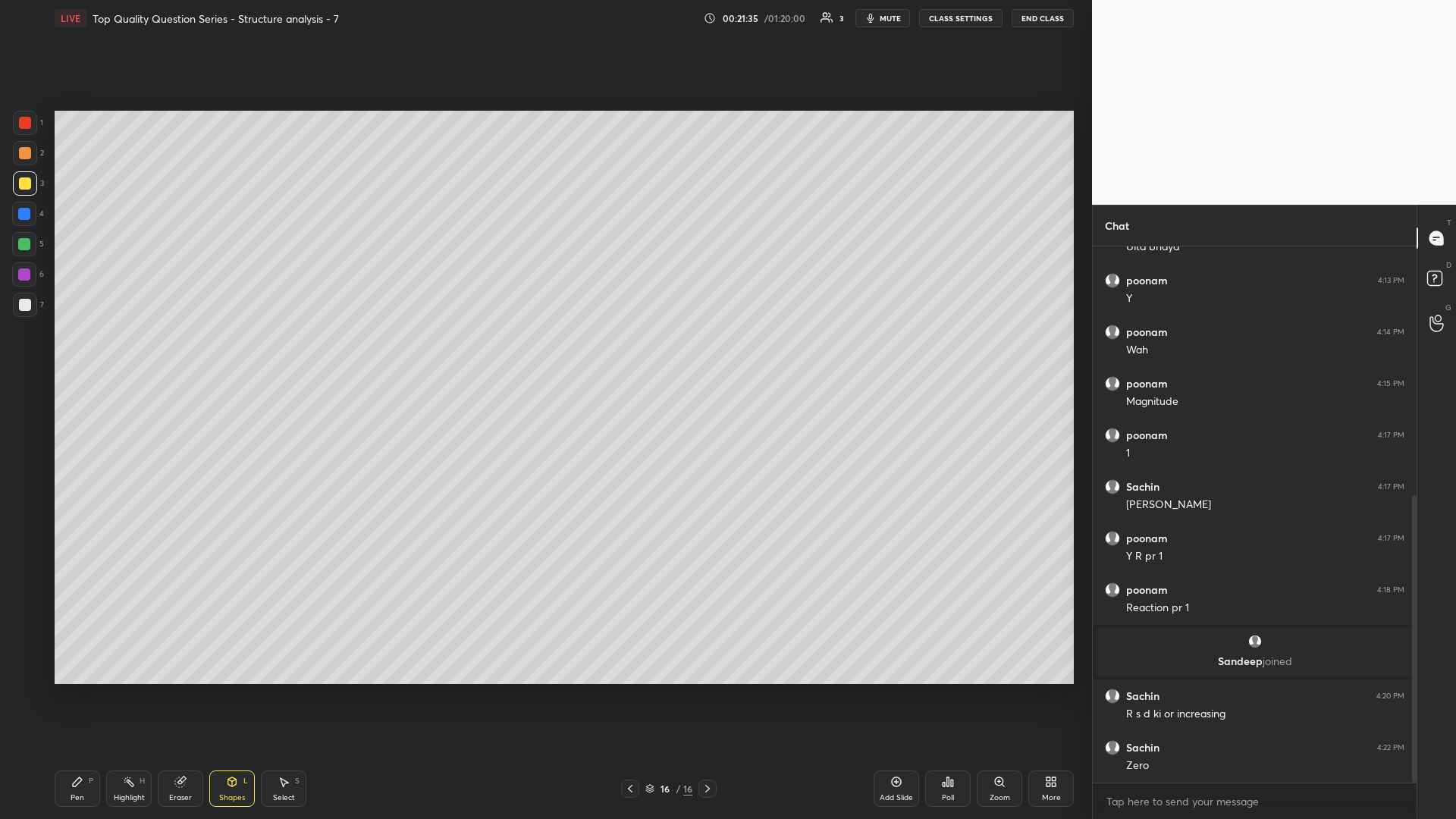
click at [268, 356] on div "Select S" at bounding box center [283, 788] width 46 height 36
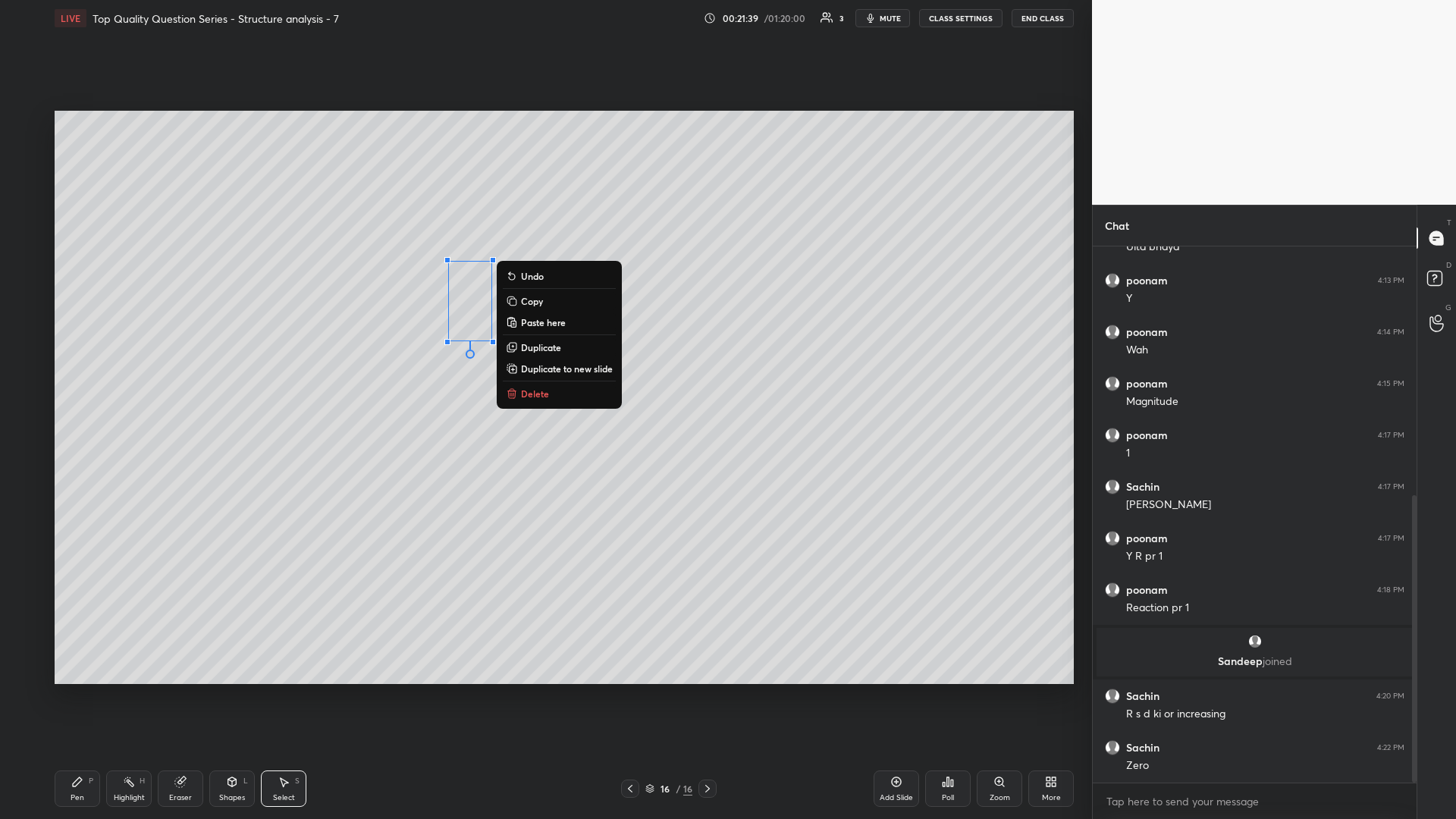
click at [335, 356] on div "0 ° Undo Copy Paste here Duplicate Duplicate to new slide Delete" at bounding box center [564, 397] width 1019 height 573
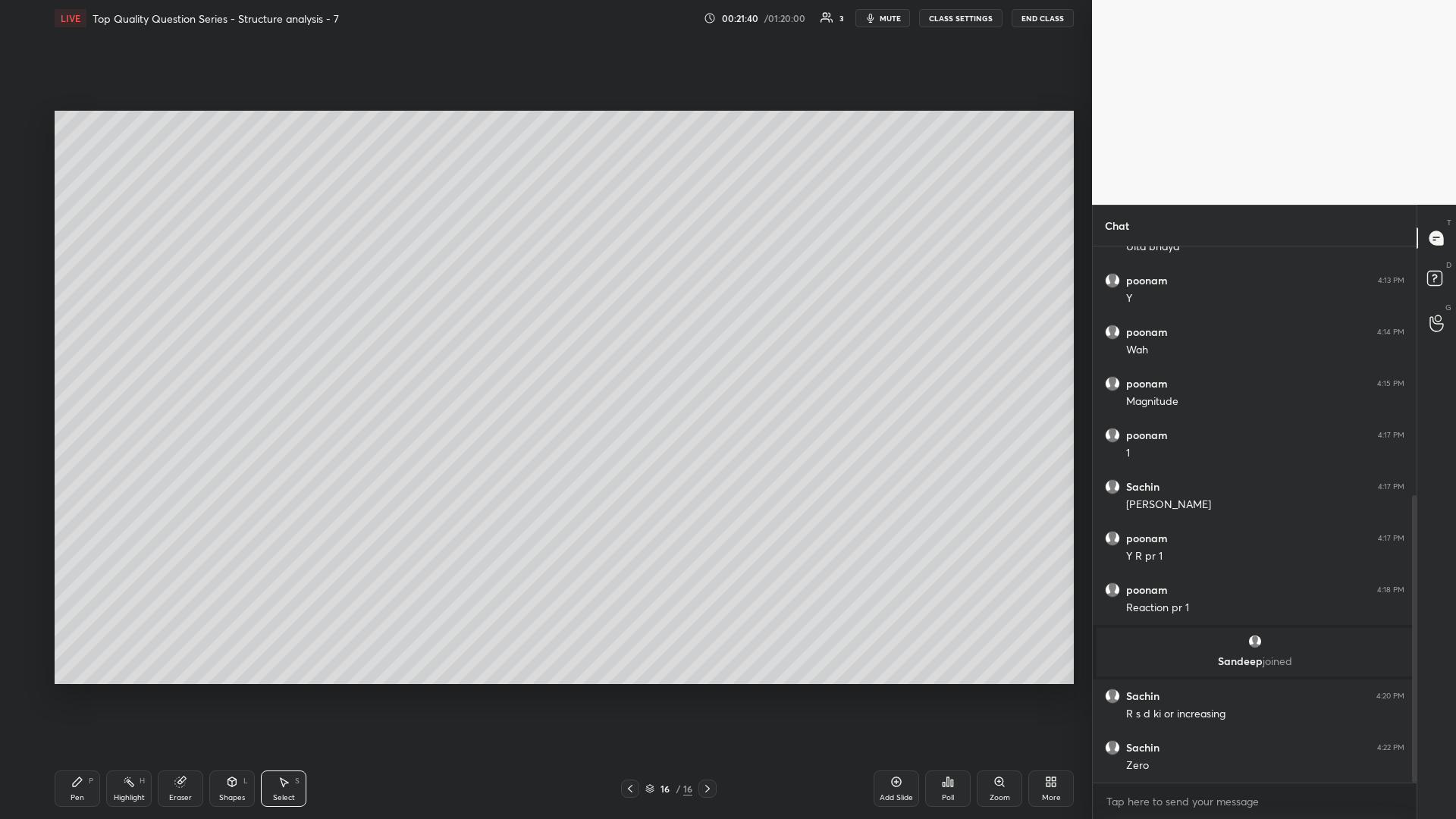
click at [127, 356] on div "Highlight" at bounding box center [129, 797] width 31 height 7
click at [292, 356] on div "Select S" at bounding box center [283, 788] width 46 height 36
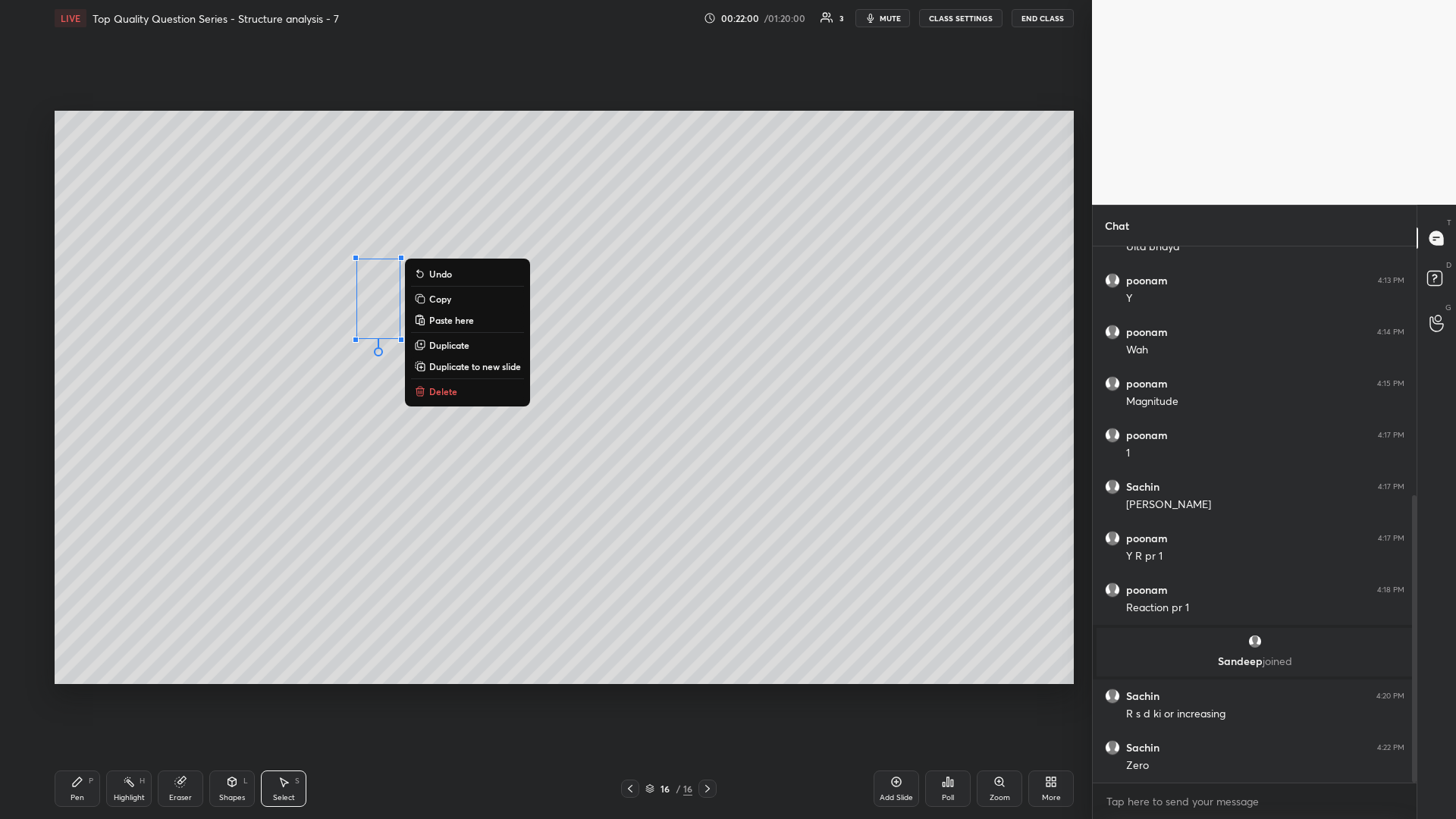
click at [363, 356] on div "0 ° Undo Copy Paste here Duplicate Duplicate to new slide Delete" at bounding box center [564, 397] width 1019 height 573
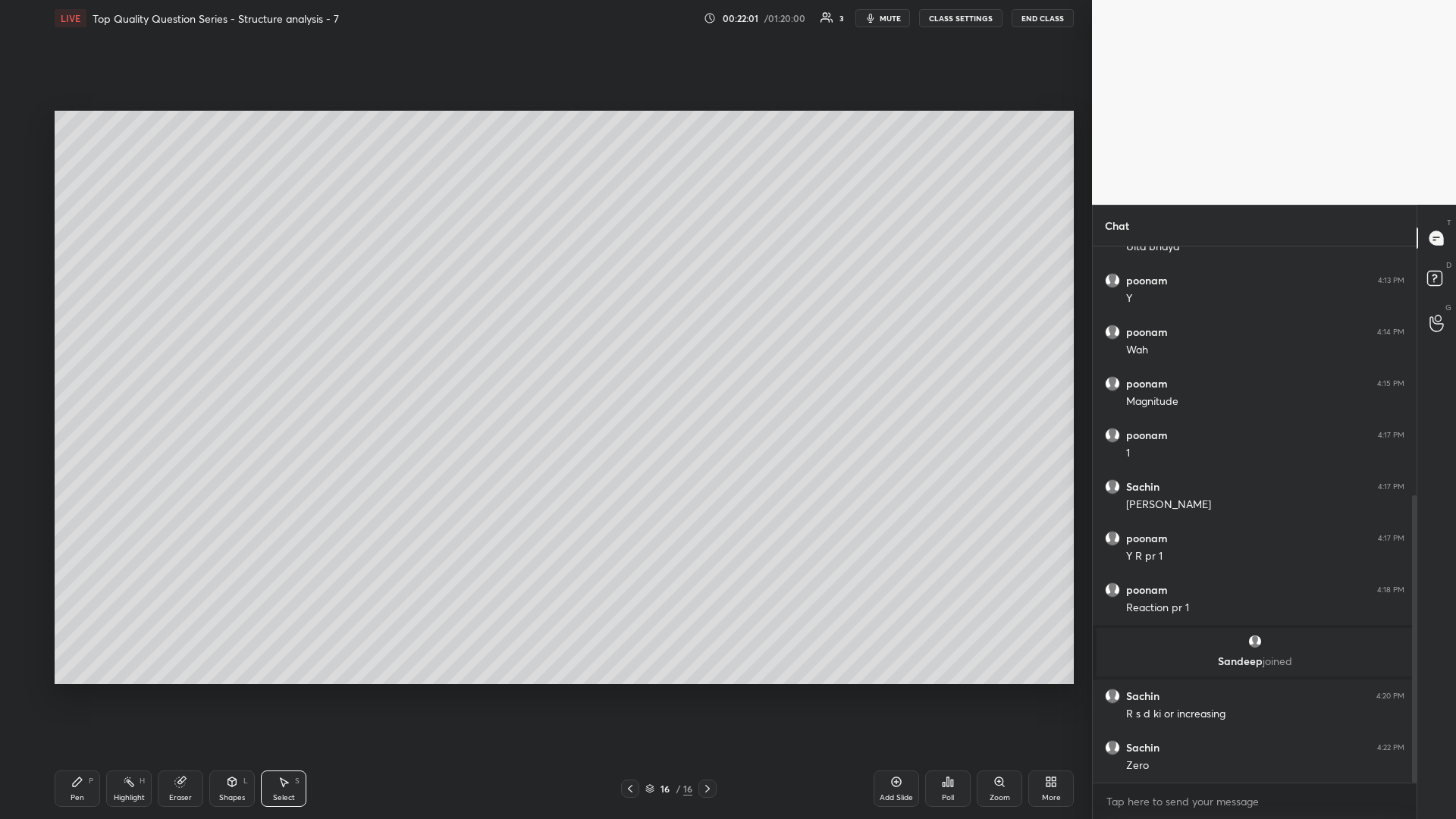
click at [132, 356] on icon at bounding box center [128, 782] width 12 height 12
click at [273, 356] on div "Select S" at bounding box center [283, 788] width 46 height 36
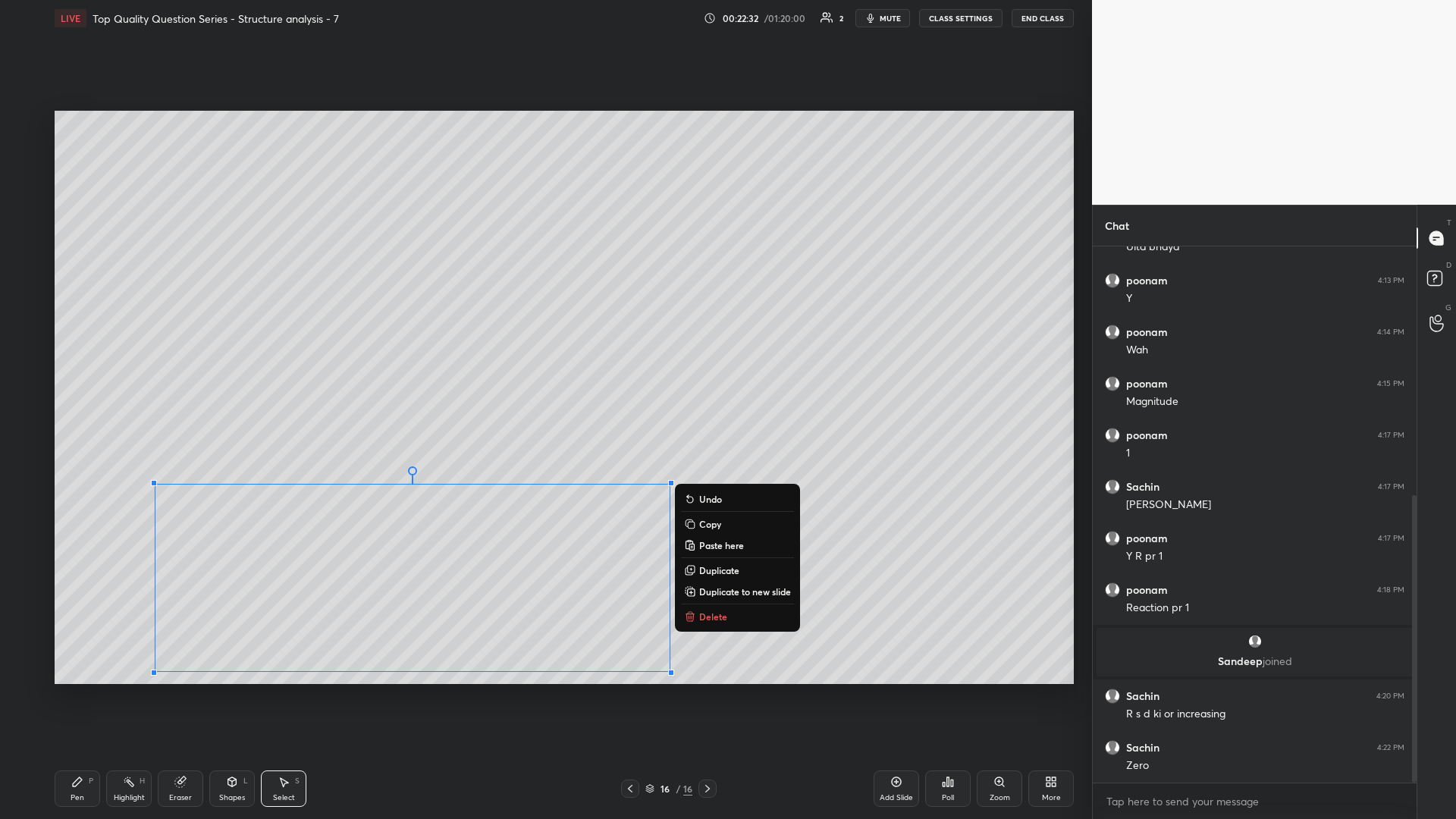
click at [77, 356] on div "0 ° Undo Copy Paste here Duplicate Duplicate to new slide Delete" at bounding box center [564, 397] width 1019 height 573
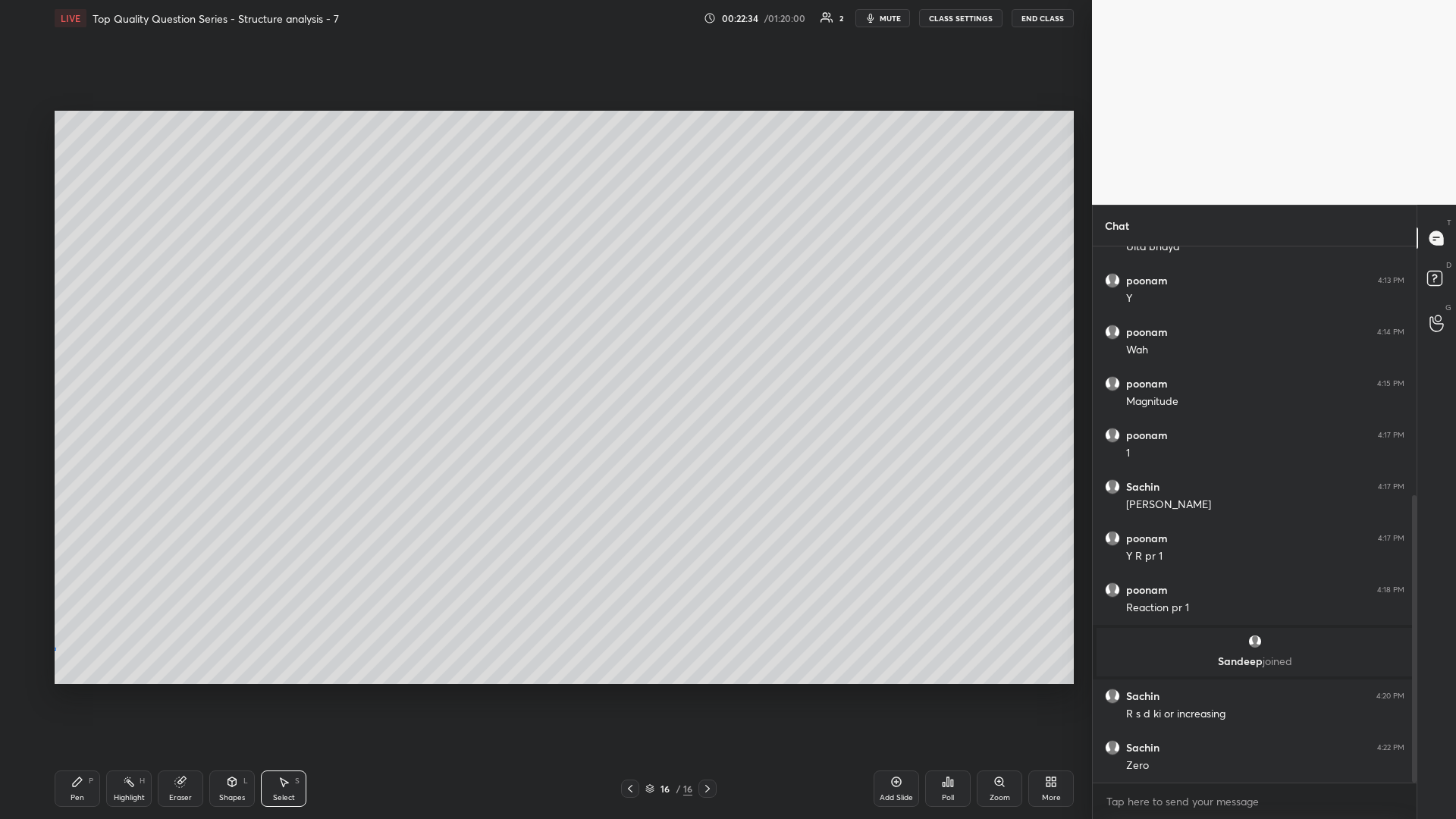
click at [55, 356] on div "0 ° Undo Copy Paste here Duplicate Duplicate to new slide Delete" at bounding box center [564, 397] width 1019 height 573
click at [164, 356] on div "Eraser" at bounding box center [180, 788] width 46 height 36
click at [31, 356] on div at bounding box center [24, 641] width 24 height 24
click at [231, 356] on icon at bounding box center [232, 780] width 8 height 2
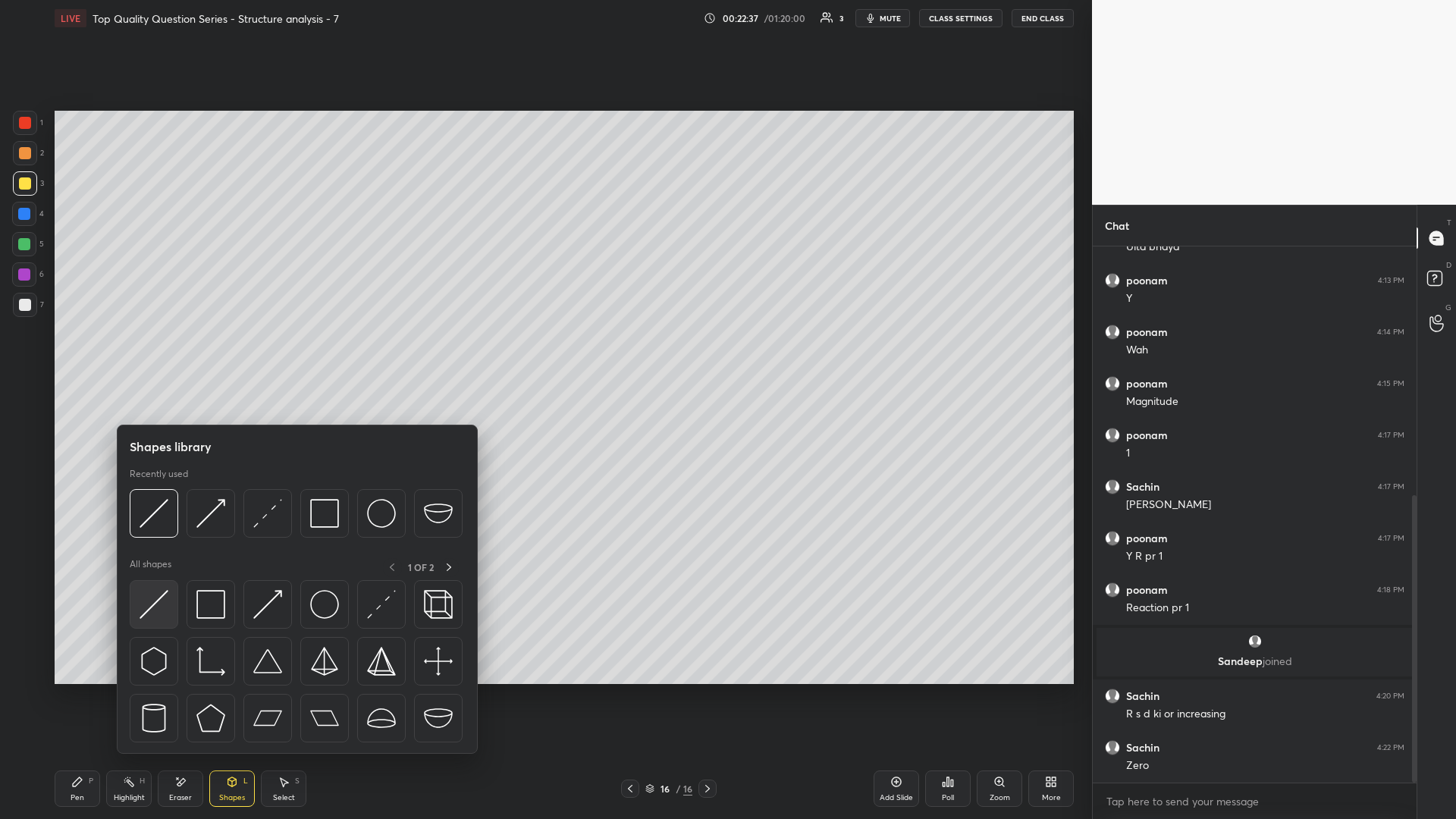
click at [156, 356] on img at bounding box center [154, 604] width 29 height 29
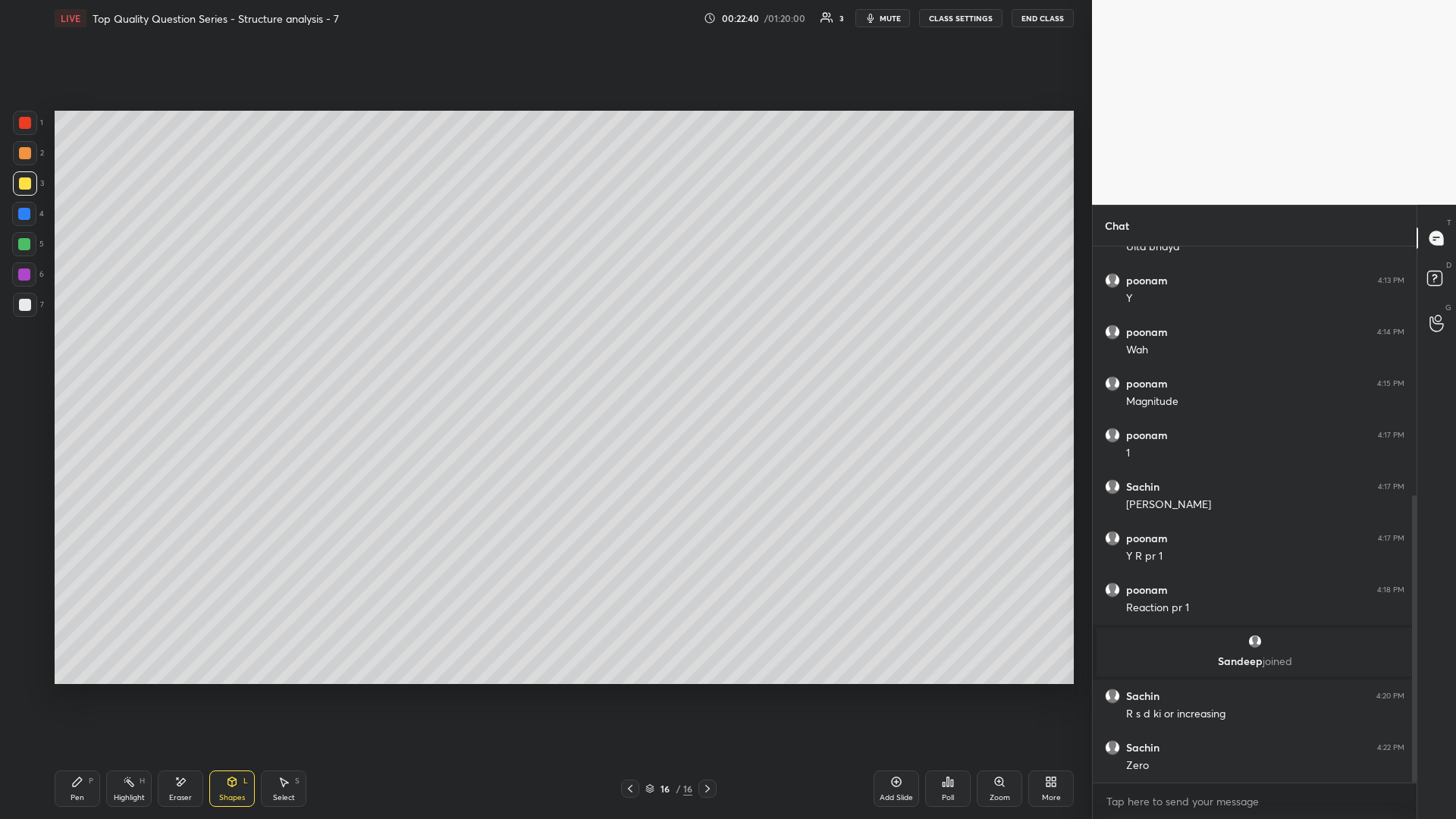
click at [77, 356] on icon at bounding box center [77, 781] width 9 height 9
click at [134, 356] on icon at bounding box center [128, 782] width 12 height 12
click at [188, 356] on div "Eraser" at bounding box center [180, 788] width 46 height 36
click at [81, 356] on icon at bounding box center [77, 782] width 12 height 12
click at [544, 356] on div at bounding box center [630, 788] width 18 height 18
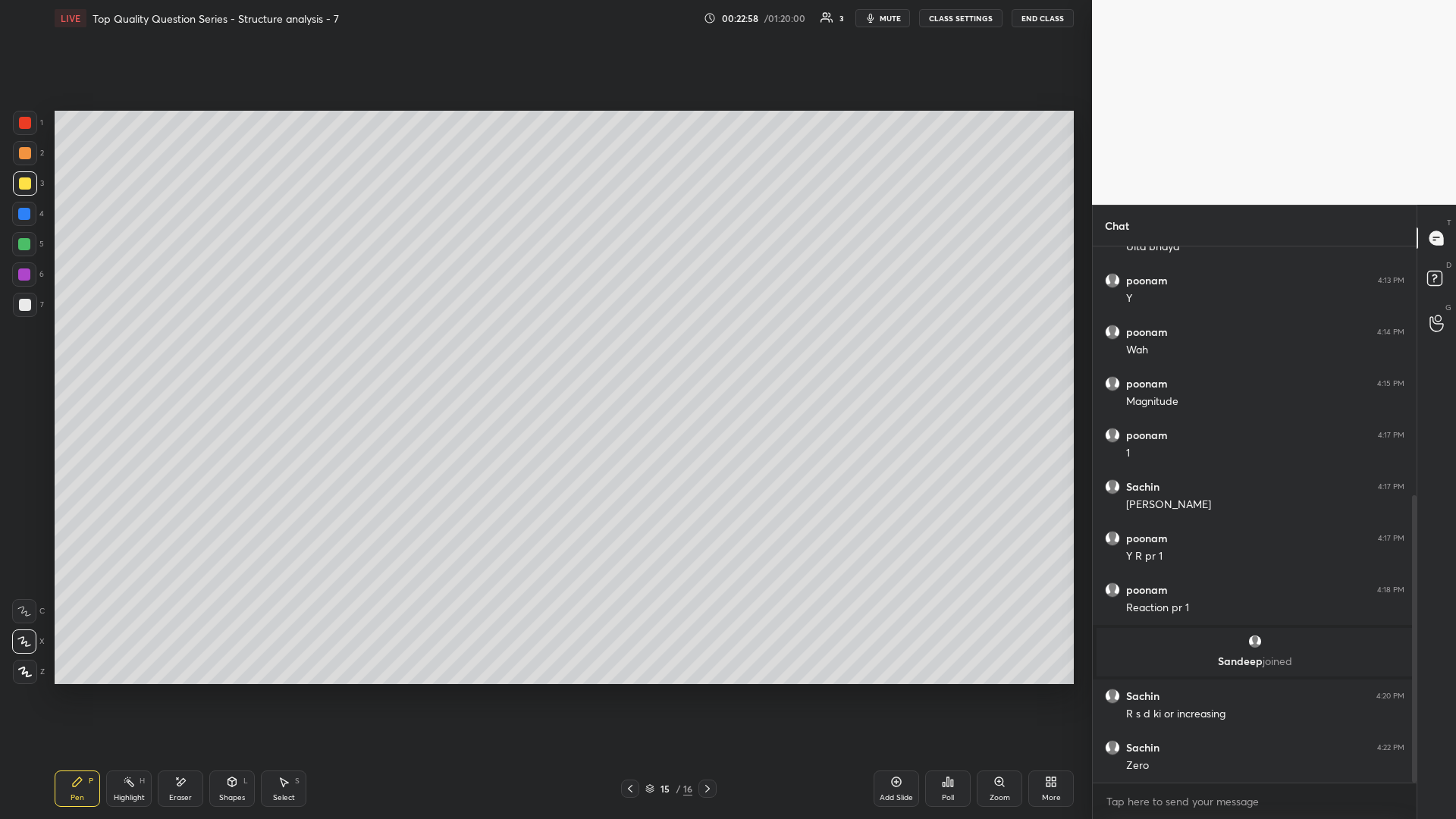
click at [117, 356] on div "Highlight H" at bounding box center [128, 788] width 46 height 36
click at [544, 356] on icon at bounding box center [707, 788] width 12 height 12
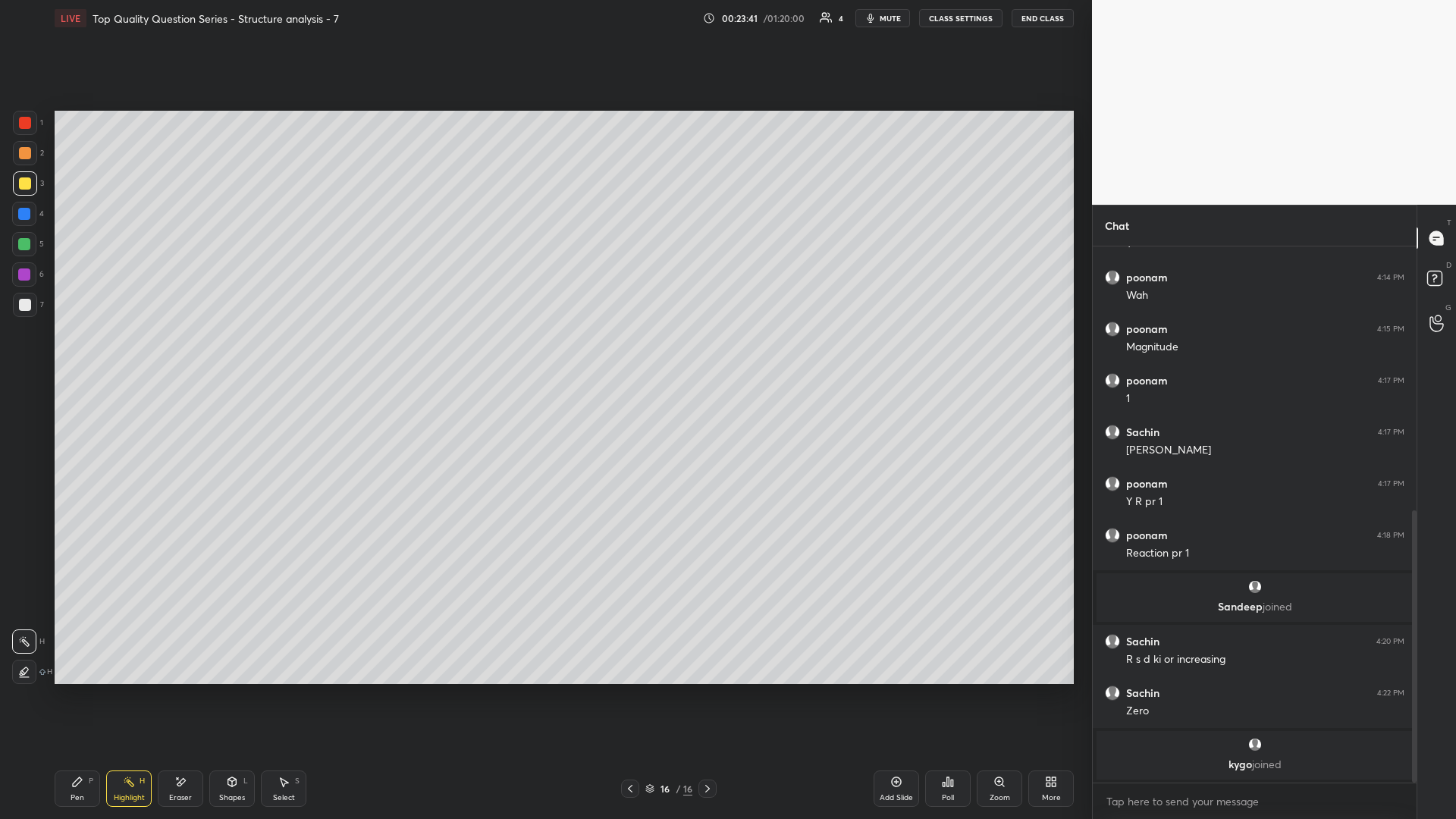
click at [544, 356] on div "Pen P Highlight H Eraser Shapes L Select S 16 / 16 Add Slide Poll Zoom More" at bounding box center [564, 788] width 1019 height 60
click at [544, 356] on icon at bounding box center [630, 788] width 12 height 12
click at [544, 356] on icon at bounding box center [707, 788] width 12 height 12
click at [544, 356] on div at bounding box center [707, 788] width 18 height 18
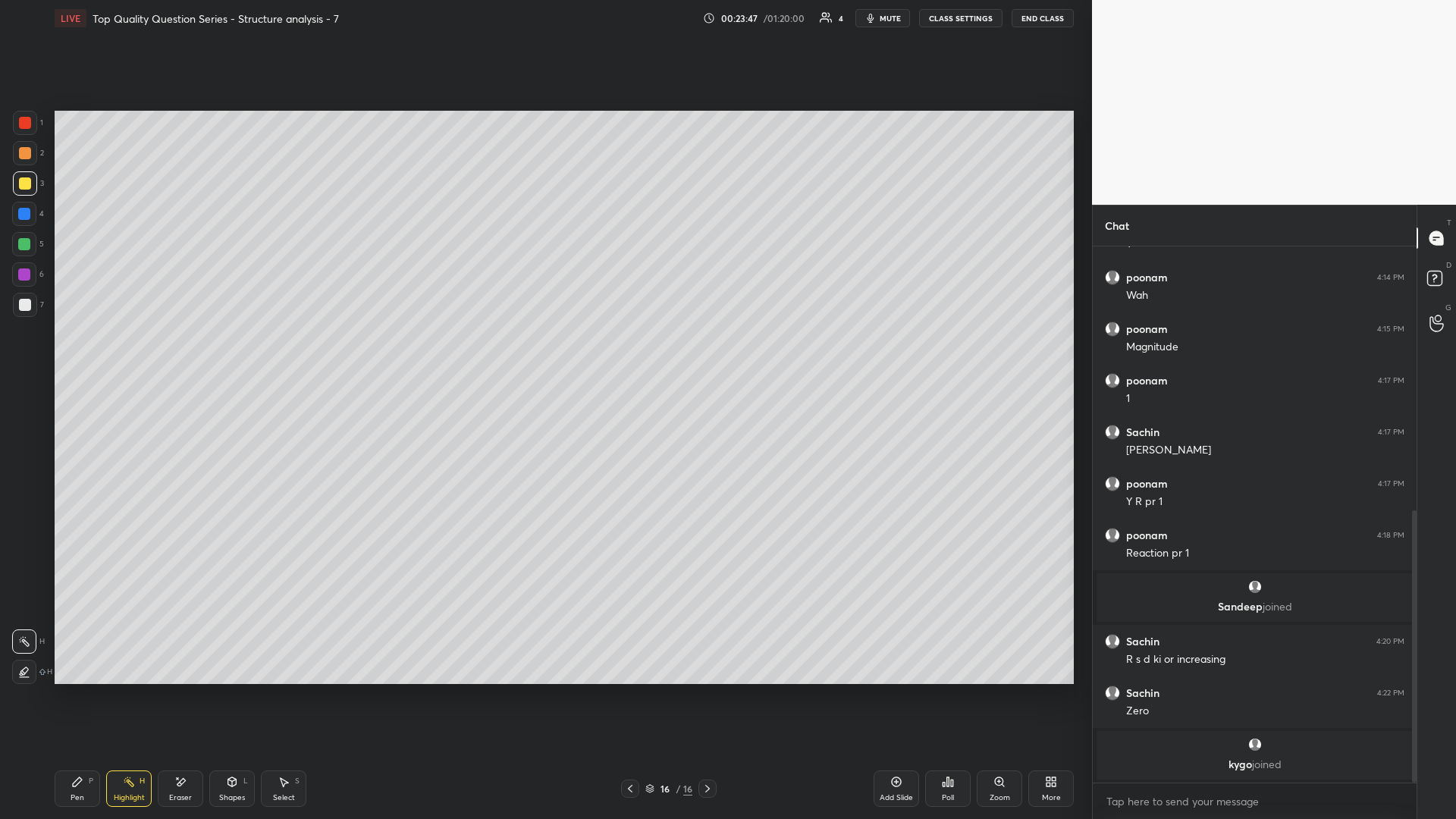
click at [74, 356] on icon at bounding box center [77, 781] width 9 height 9
click at [285, 356] on icon at bounding box center [285, 782] width 8 height 9
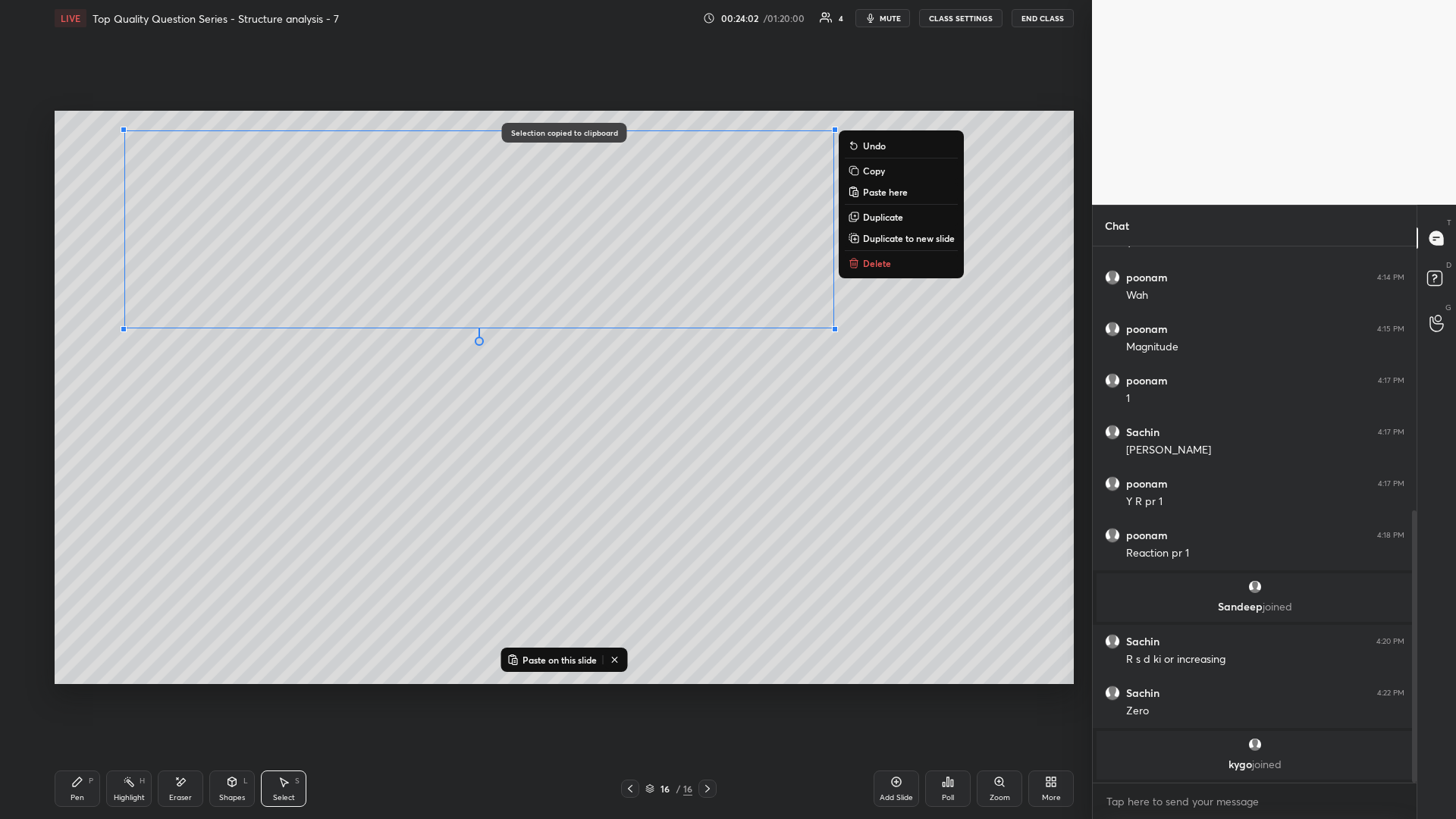
click at [544, 356] on icon at bounding box center [897, 782] width 10 height 10
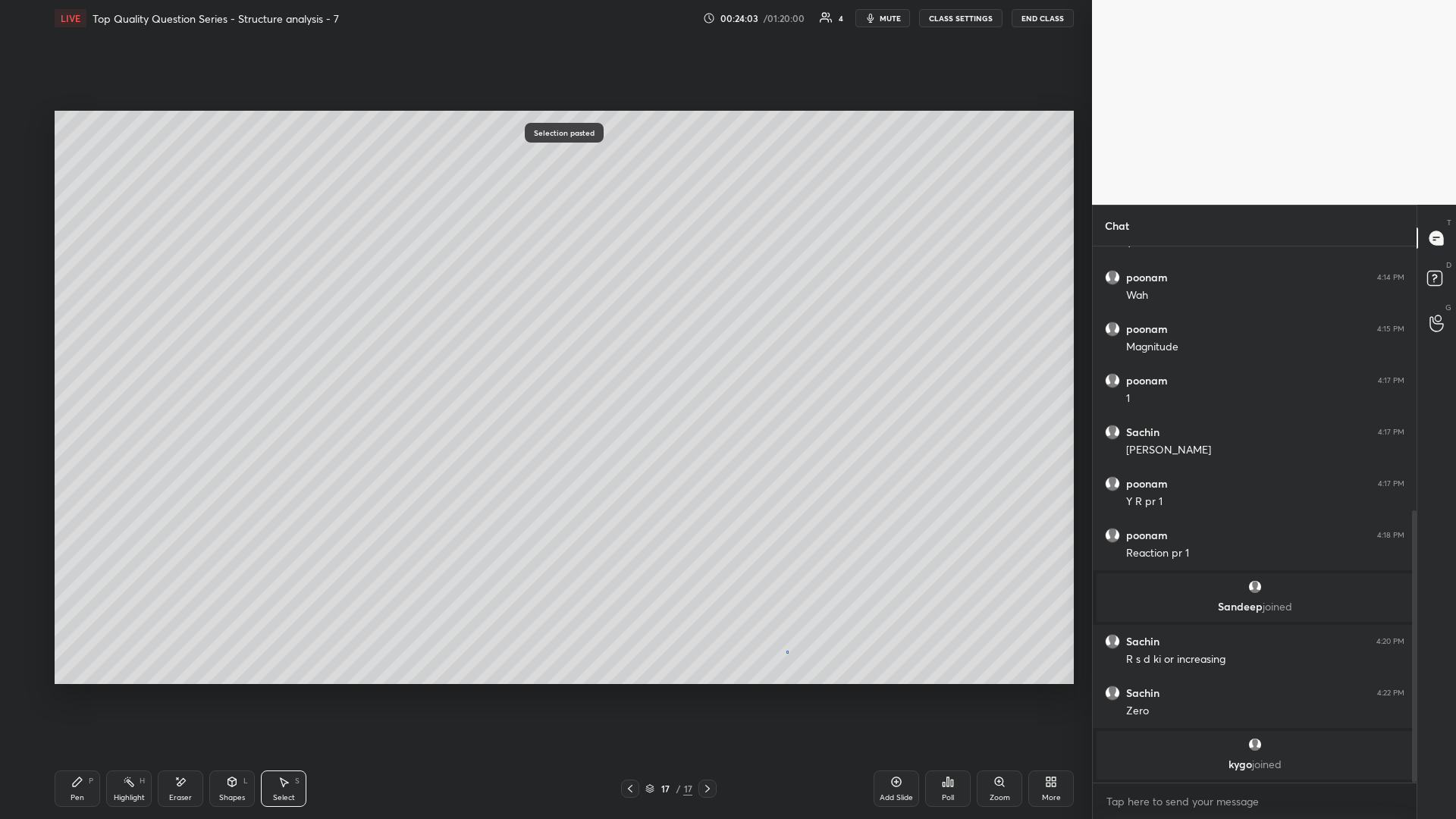
click at [544, 356] on div "0 ° Undo Copy Paste here Duplicate Duplicate to new slide Delete" at bounding box center [564, 397] width 1019 height 573
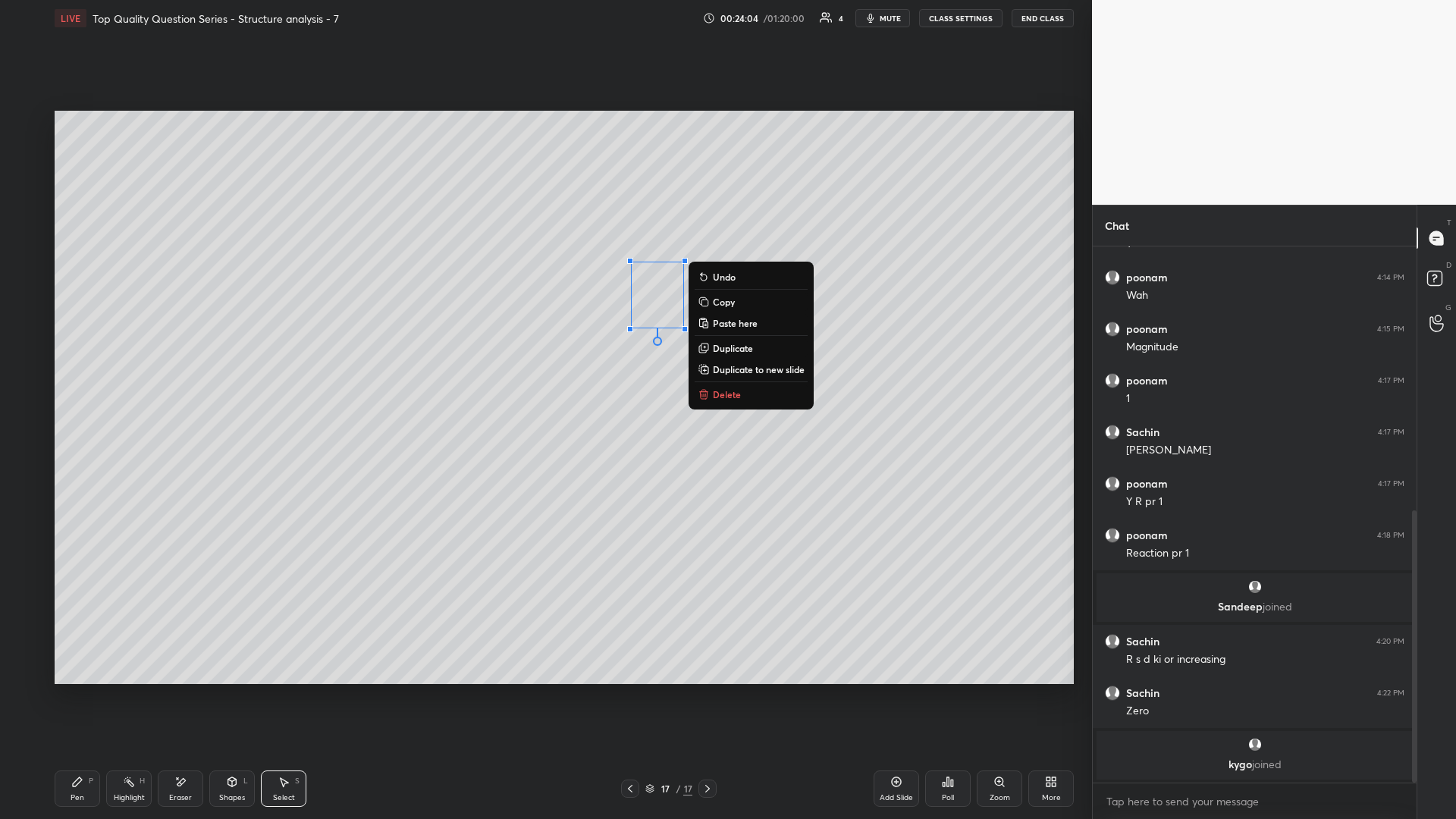
click at [544, 356] on p "Delete" at bounding box center [726, 394] width 28 height 12
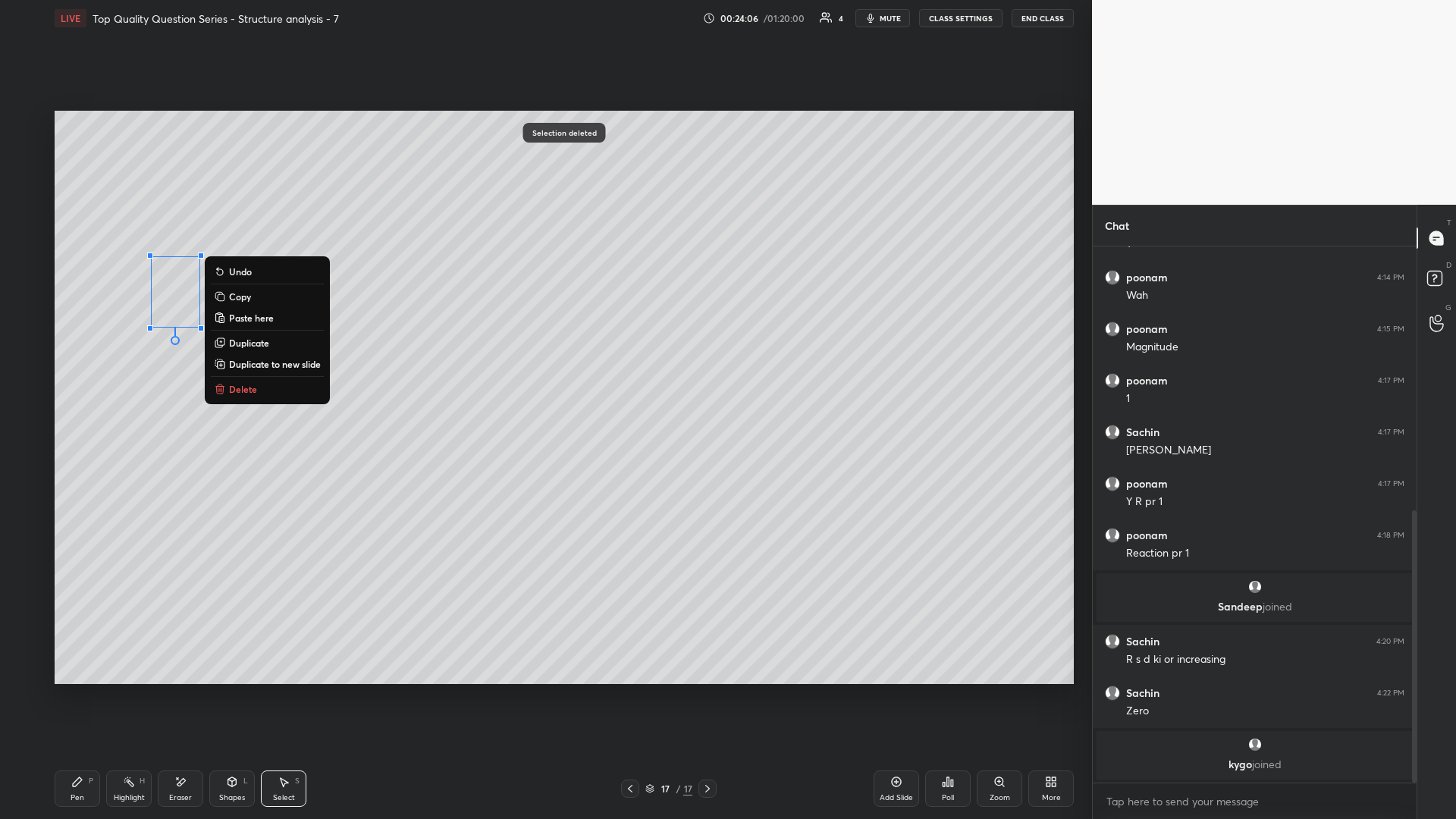
click at [276, 356] on button "Delete" at bounding box center [267, 389] width 113 height 18
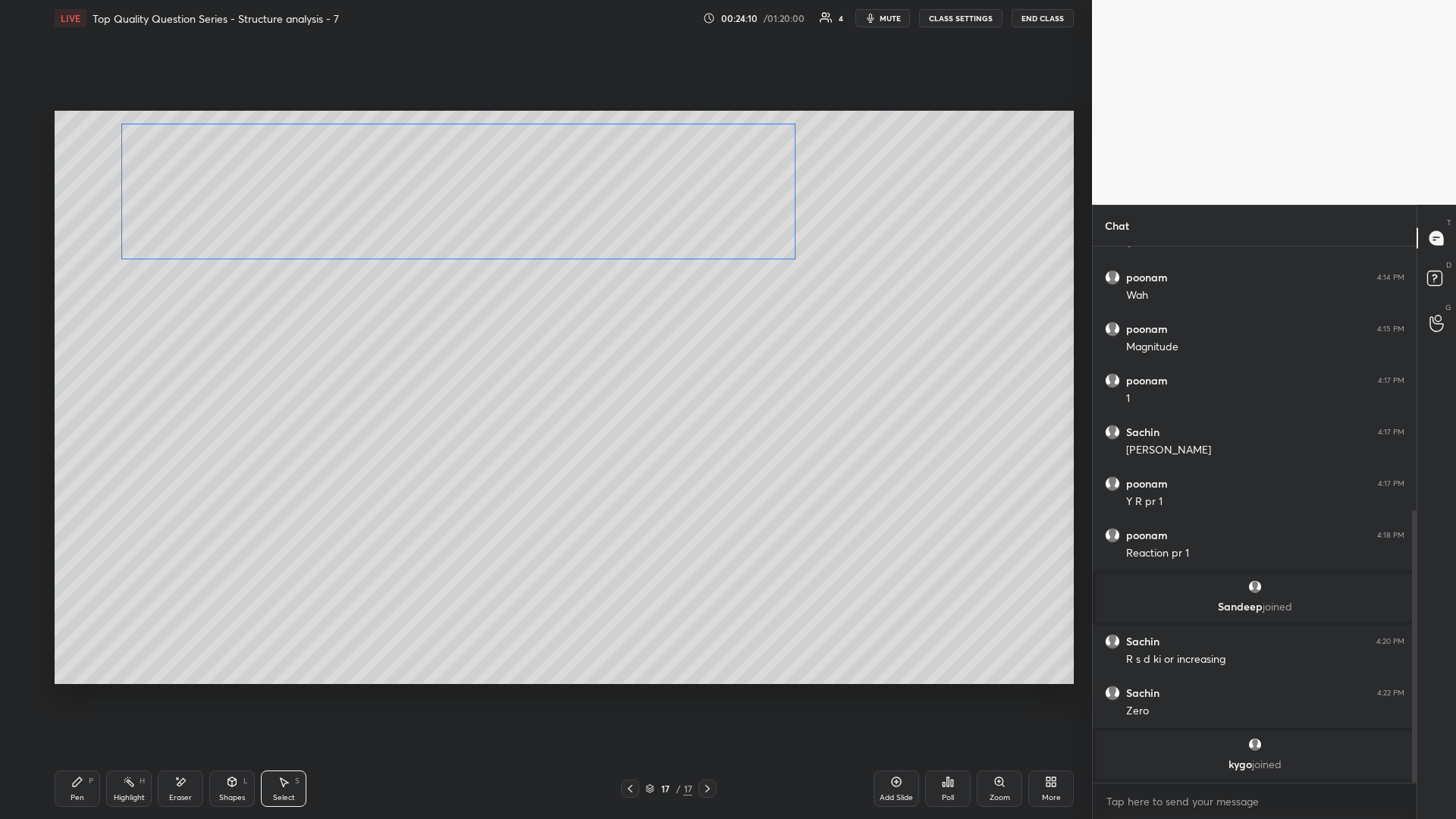
click at [544, 231] on div "0 ° Undo Copy Paste here Duplicate Duplicate to new slide Delete" at bounding box center [564, 397] width 1019 height 573
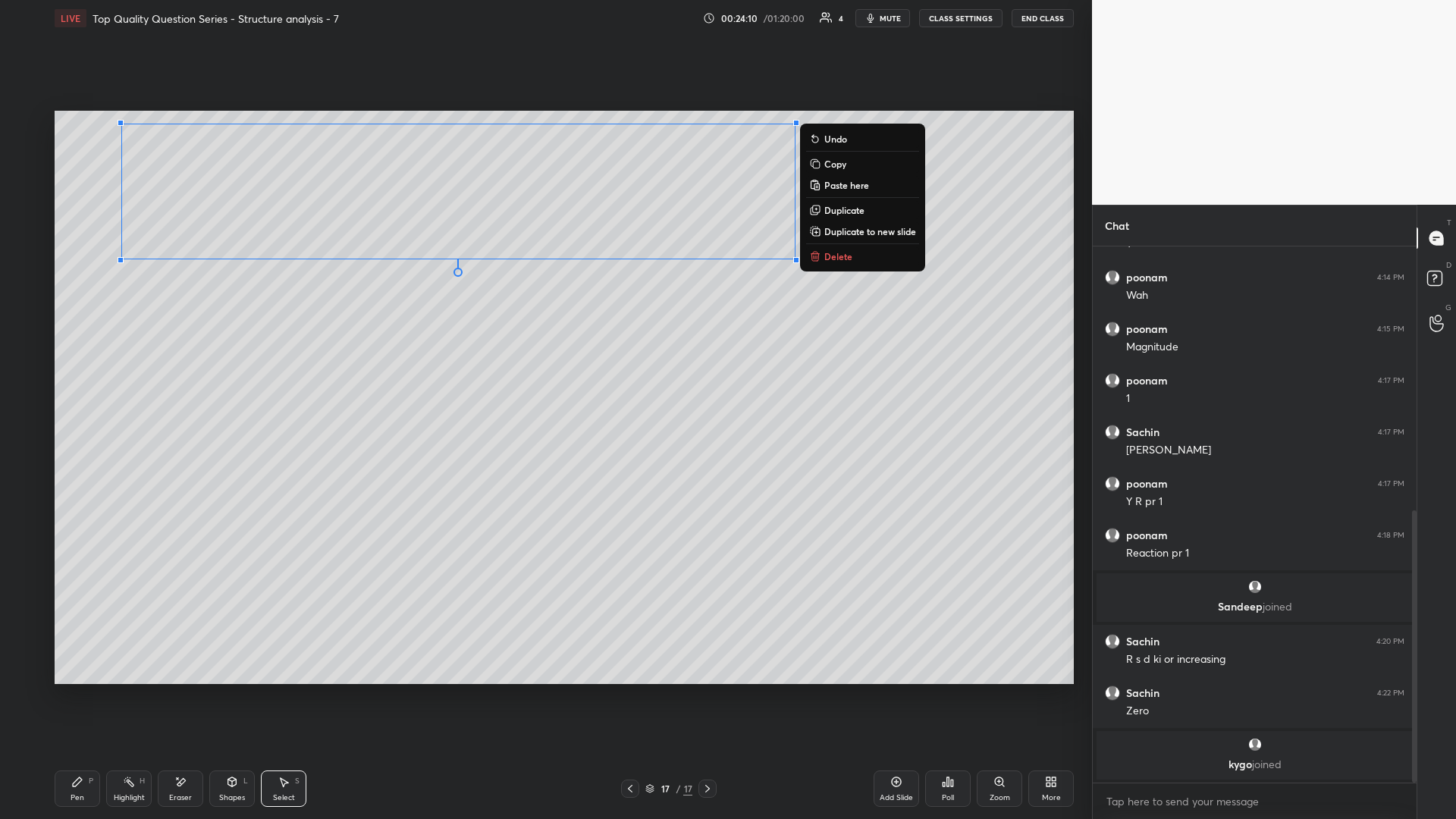
click at [219, 356] on div "0 ° Undo Copy Paste here Duplicate Duplicate to new slide Delete" at bounding box center [564, 397] width 1019 height 573
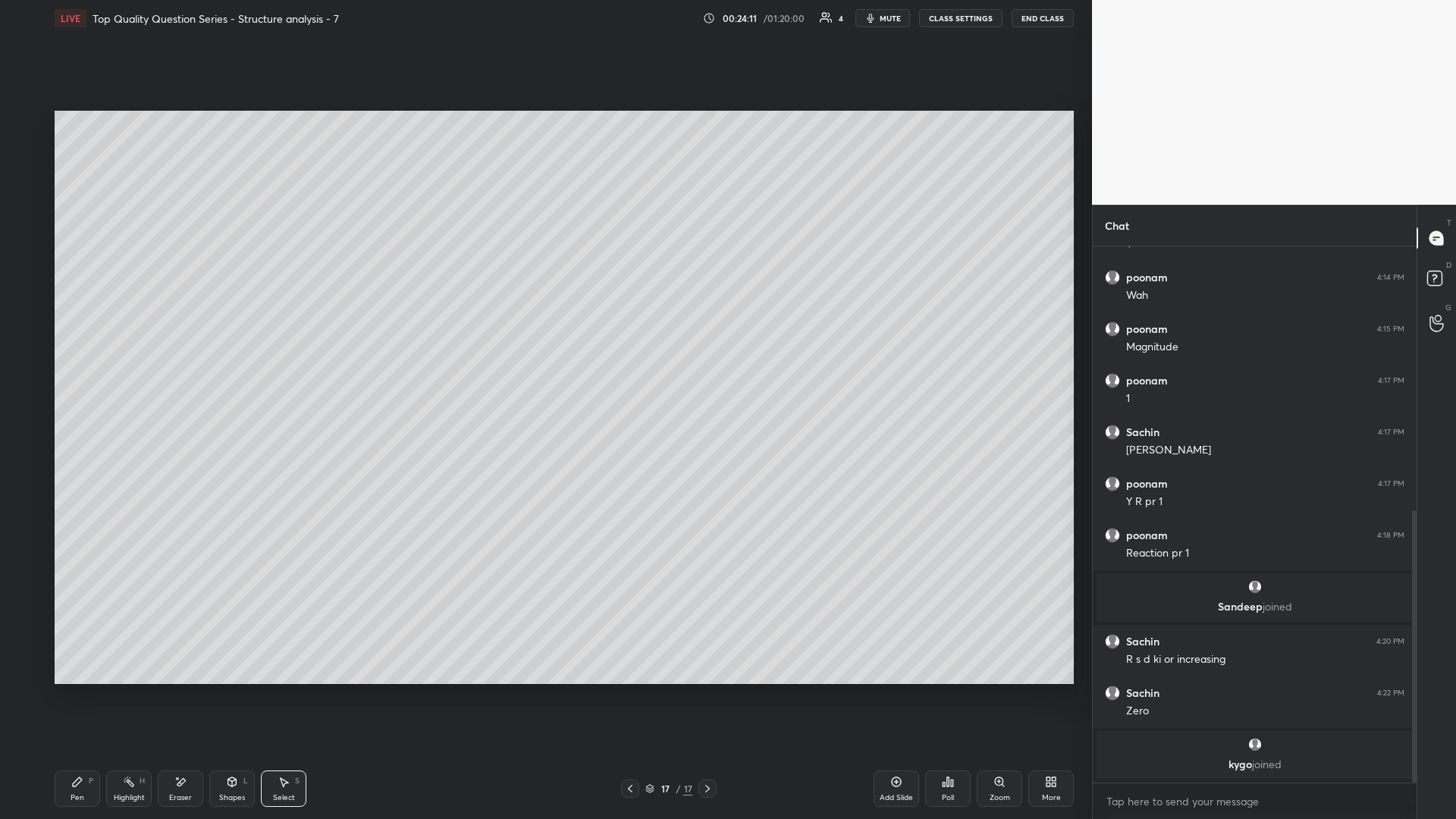
click at [235, 356] on icon at bounding box center [232, 781] width 8 height 9
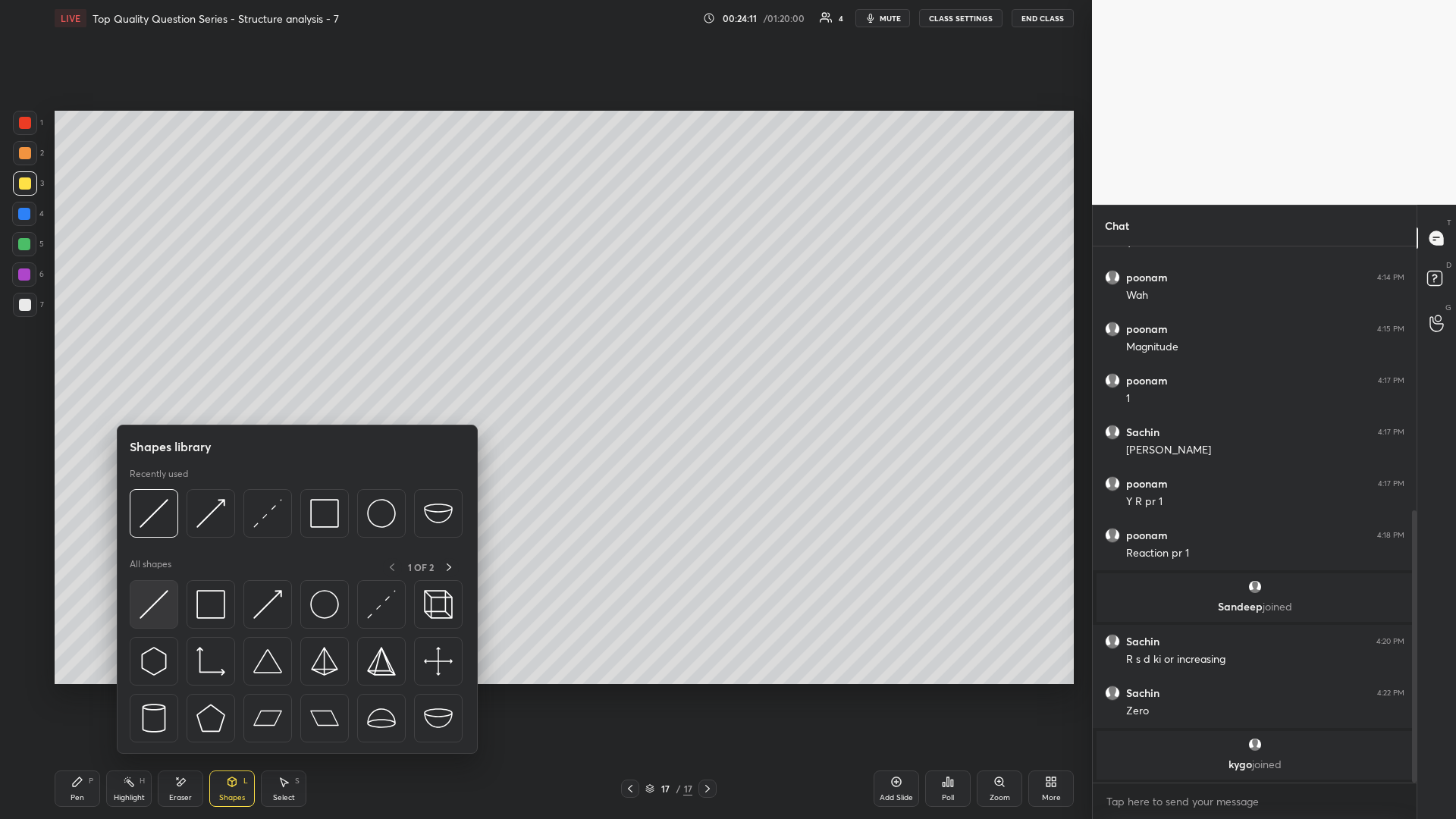
click at [147, 356] on img at bounding box center [154, 604] width 29 height 29
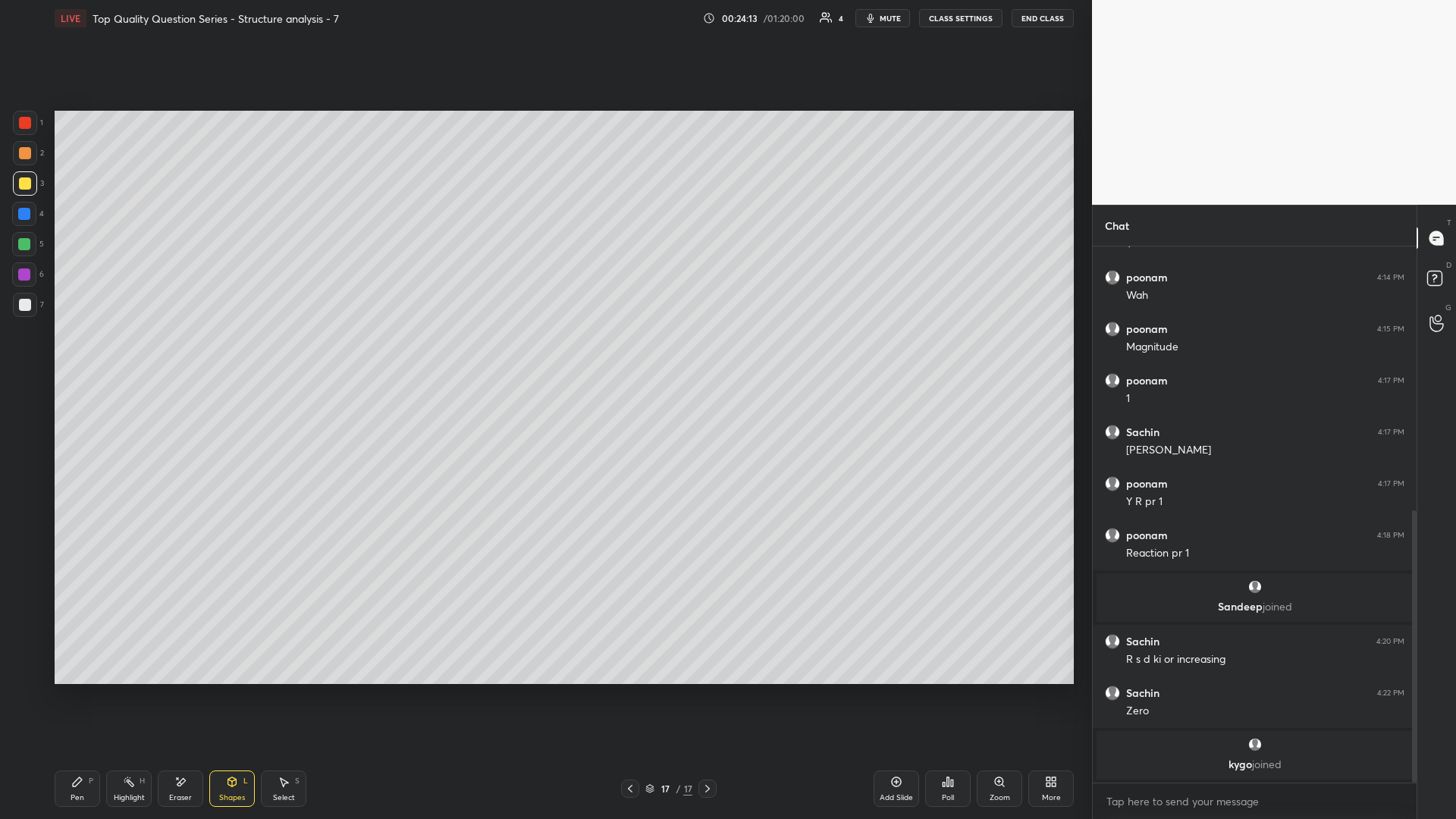
click at [77, 356] on icon at bounding box center [77, 782] width 12 height 12
click at [210, 356] on div "Shapes L" at bounding box center [232, 788] width 46 height 36
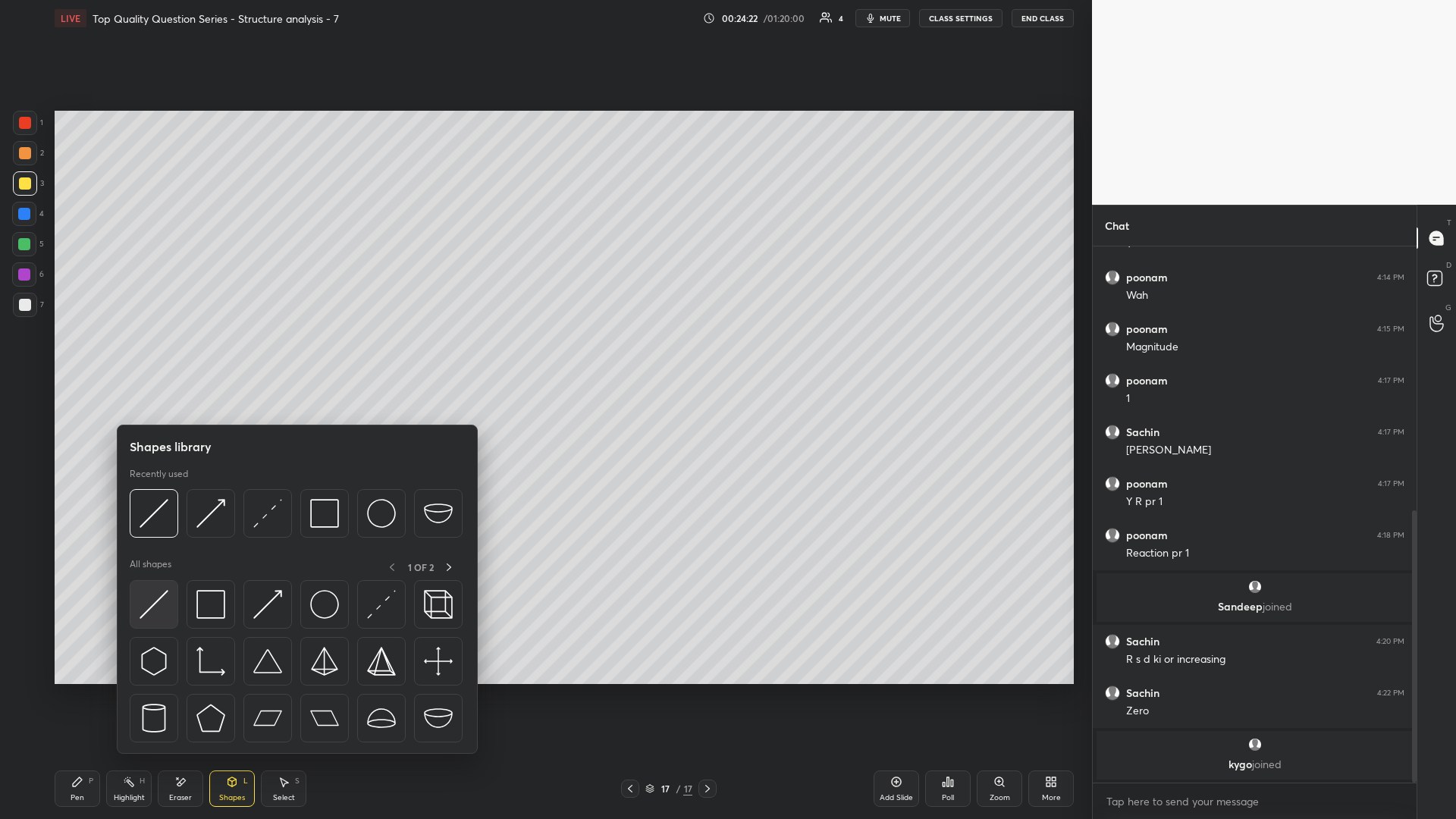
click at [143, 356] on img at bounding box center [154, 604] width 29 height 29
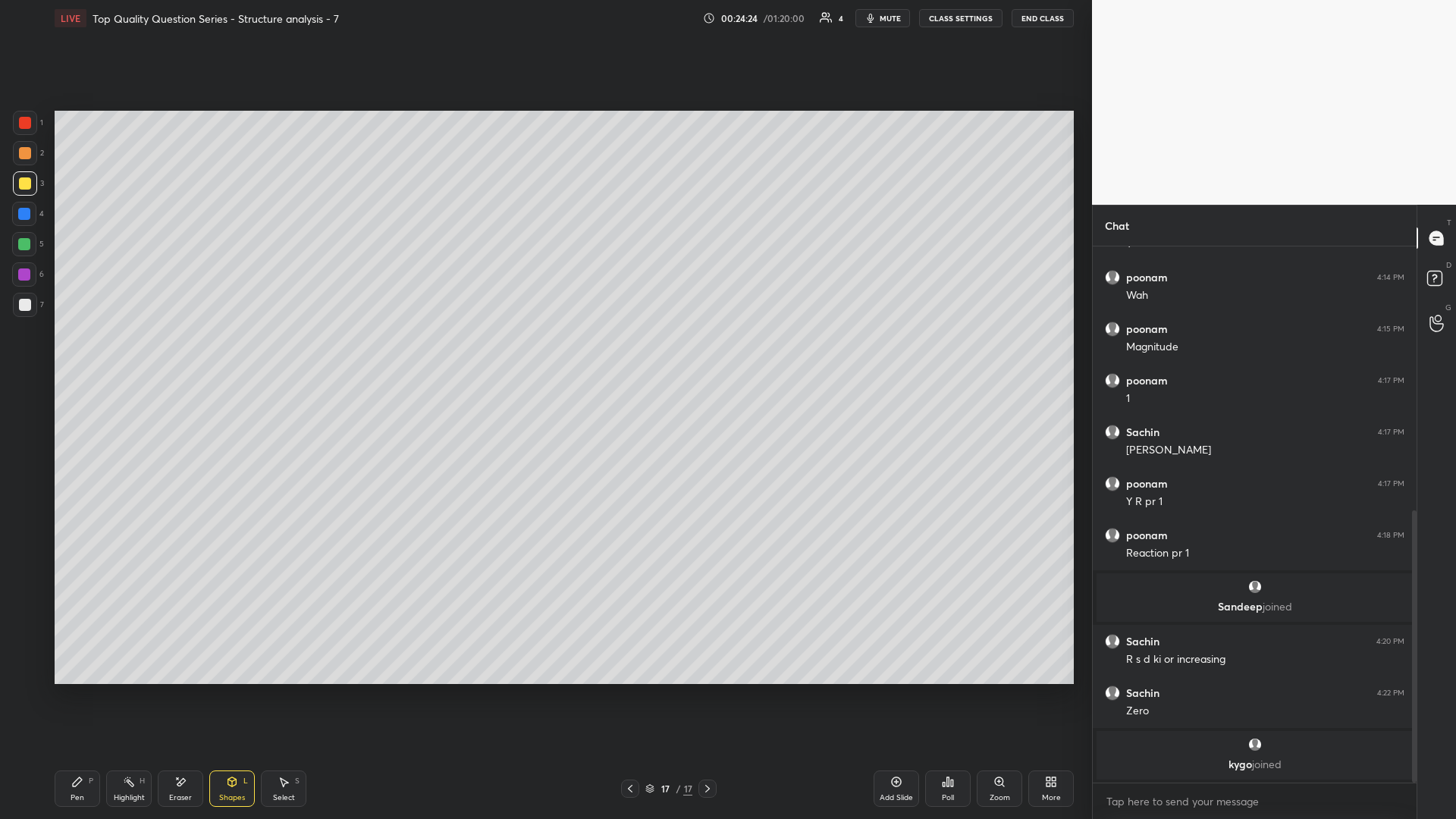
click at [22, 153] on div at bounding box center [25, 153] width 12 height 12
click at [138, 356] on div "Highlight" at bounding box center [129, 797] width 31 height 7
click at [236, 356] on icon at bounding box center [232, 782] width 12 height 12
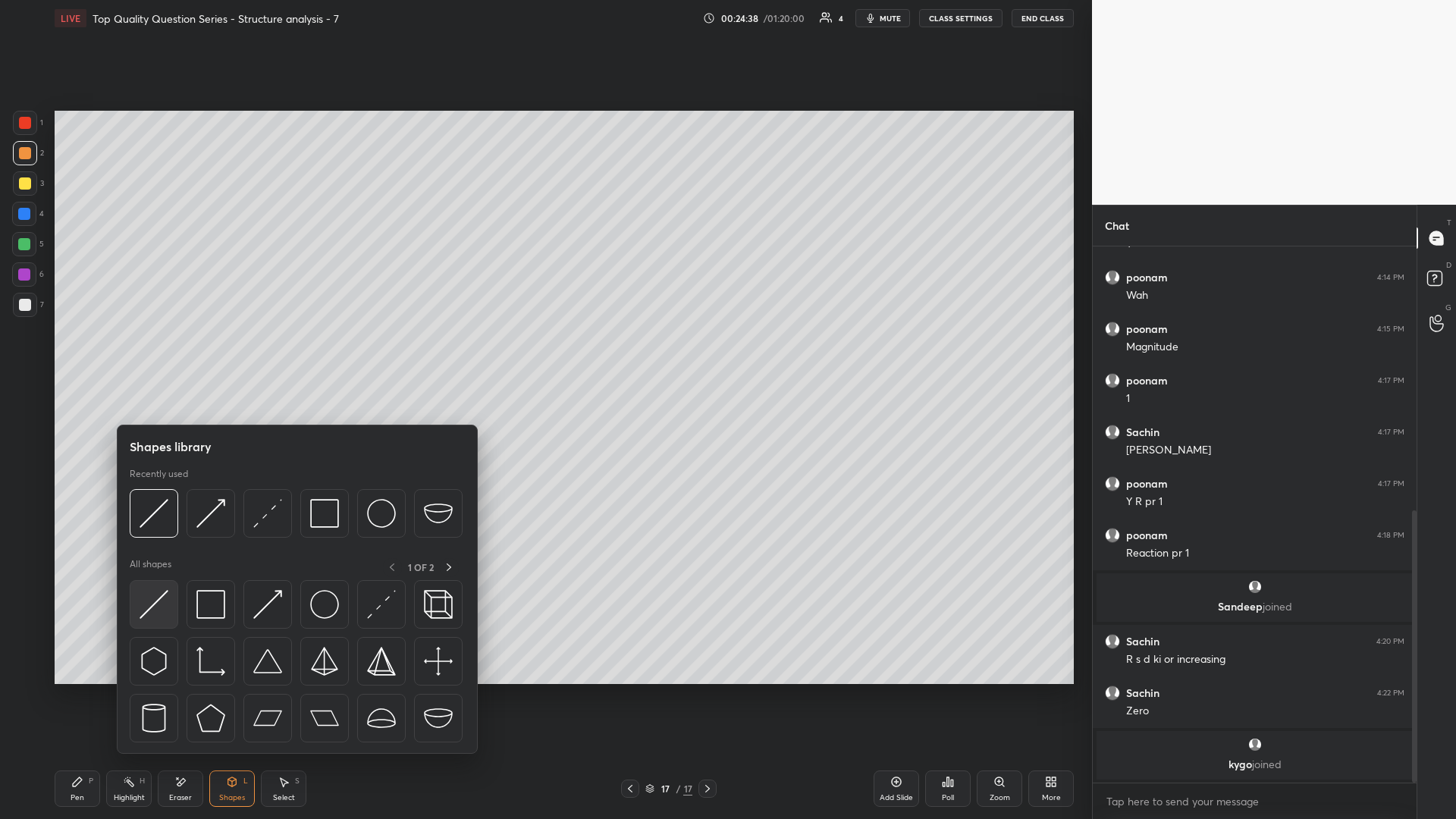
click at [149, 356] on img at bounding box center [154, 604] width 29 height 29
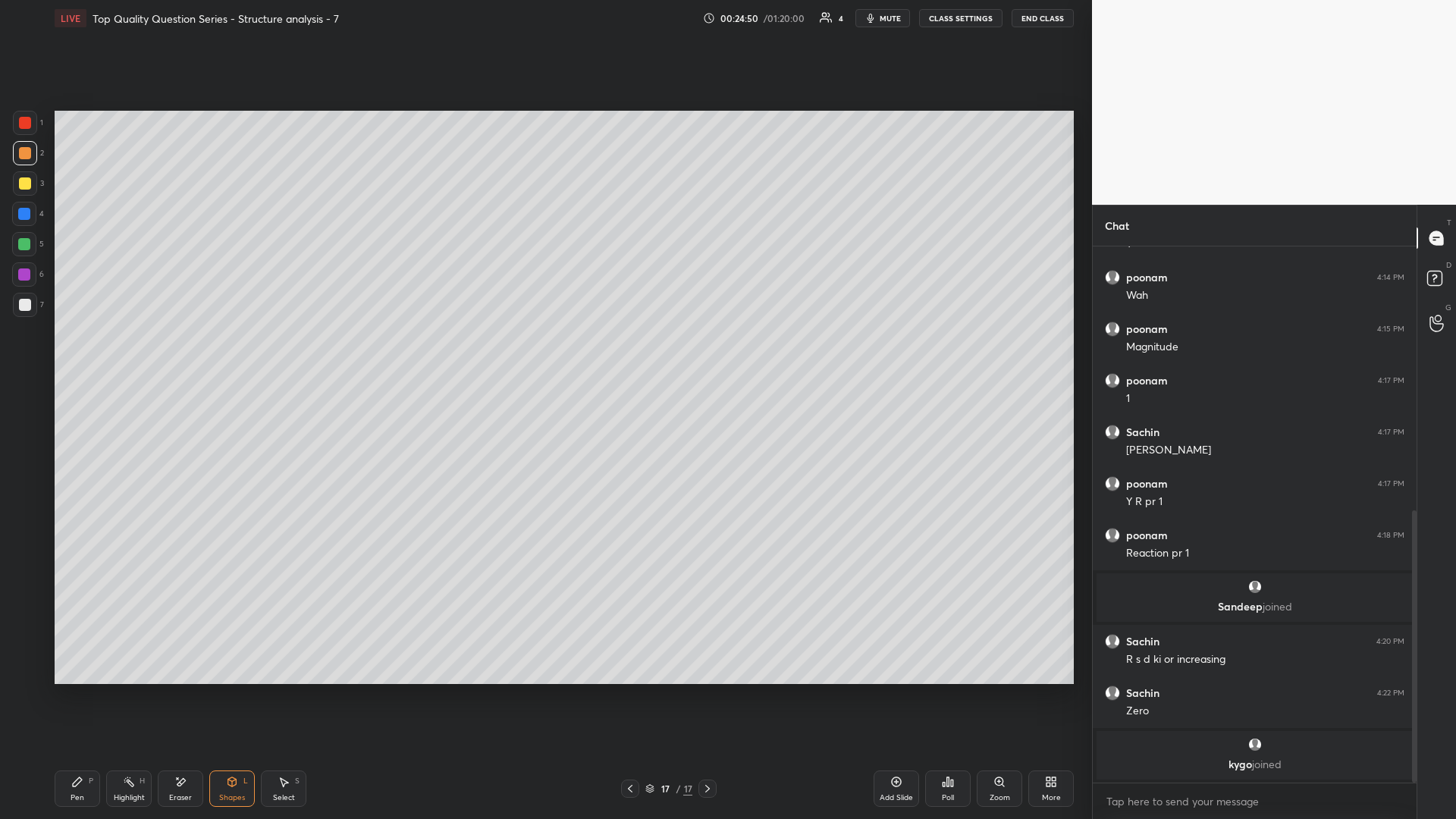
click at [124, 356] on circle at bounding box center [125, 782] width 2 height 2
click at [228, 356] on div "Shapes L" at bounding box center [232, 788] width 46 height 36
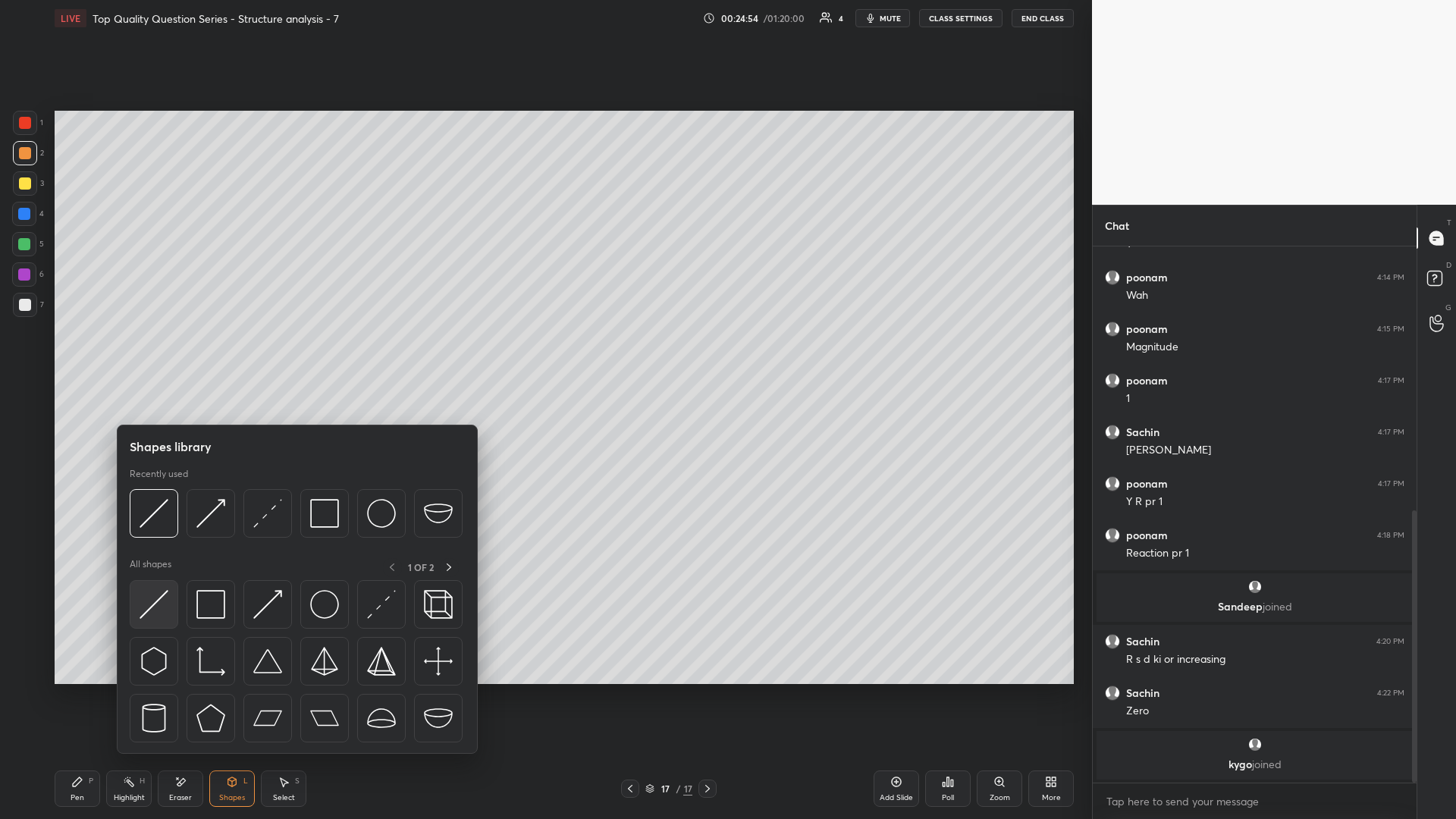
click at [166, 356] on div at bounding box center [154, 604] width 49 height 49
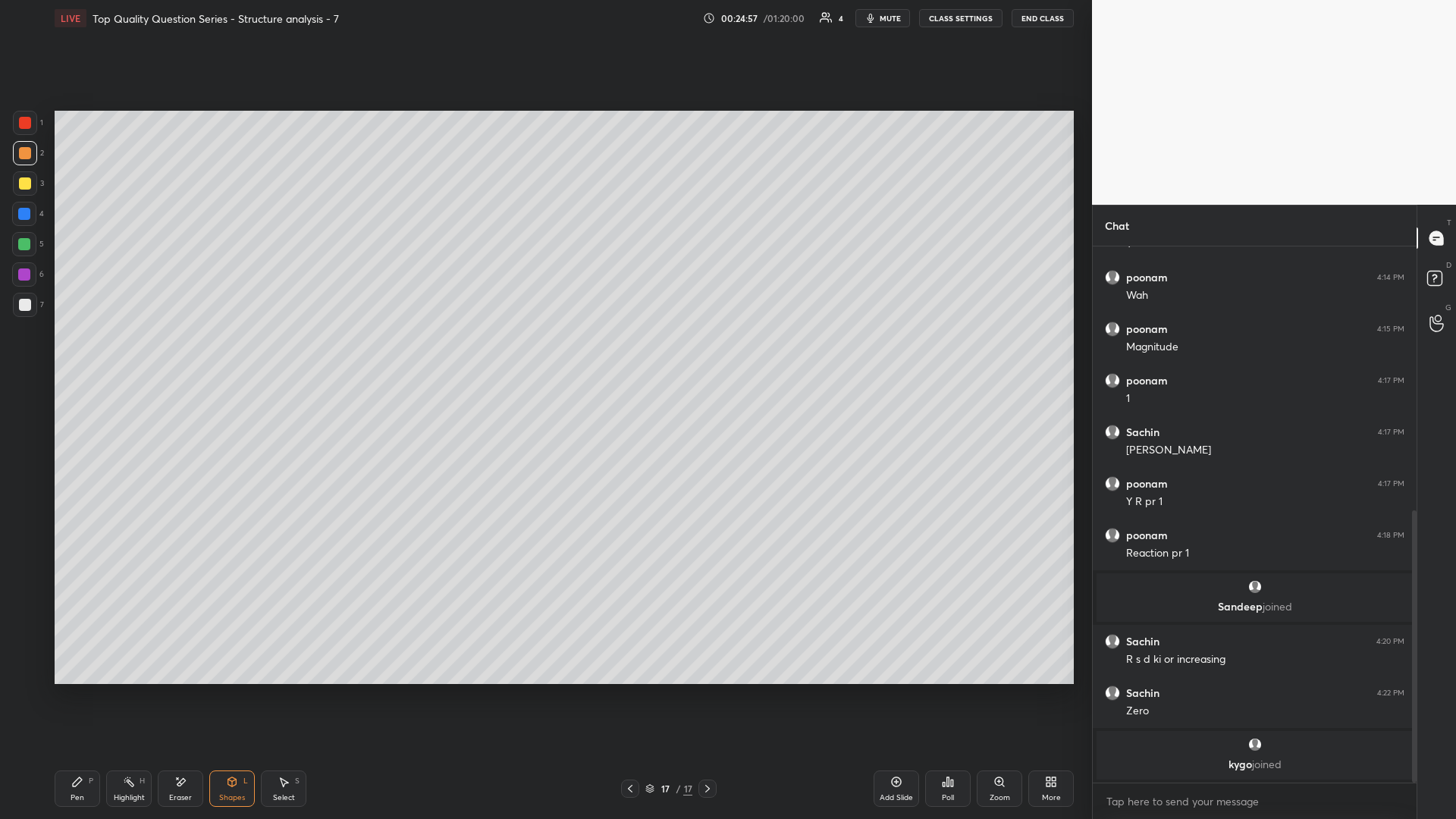
scroll to position [571, 0]
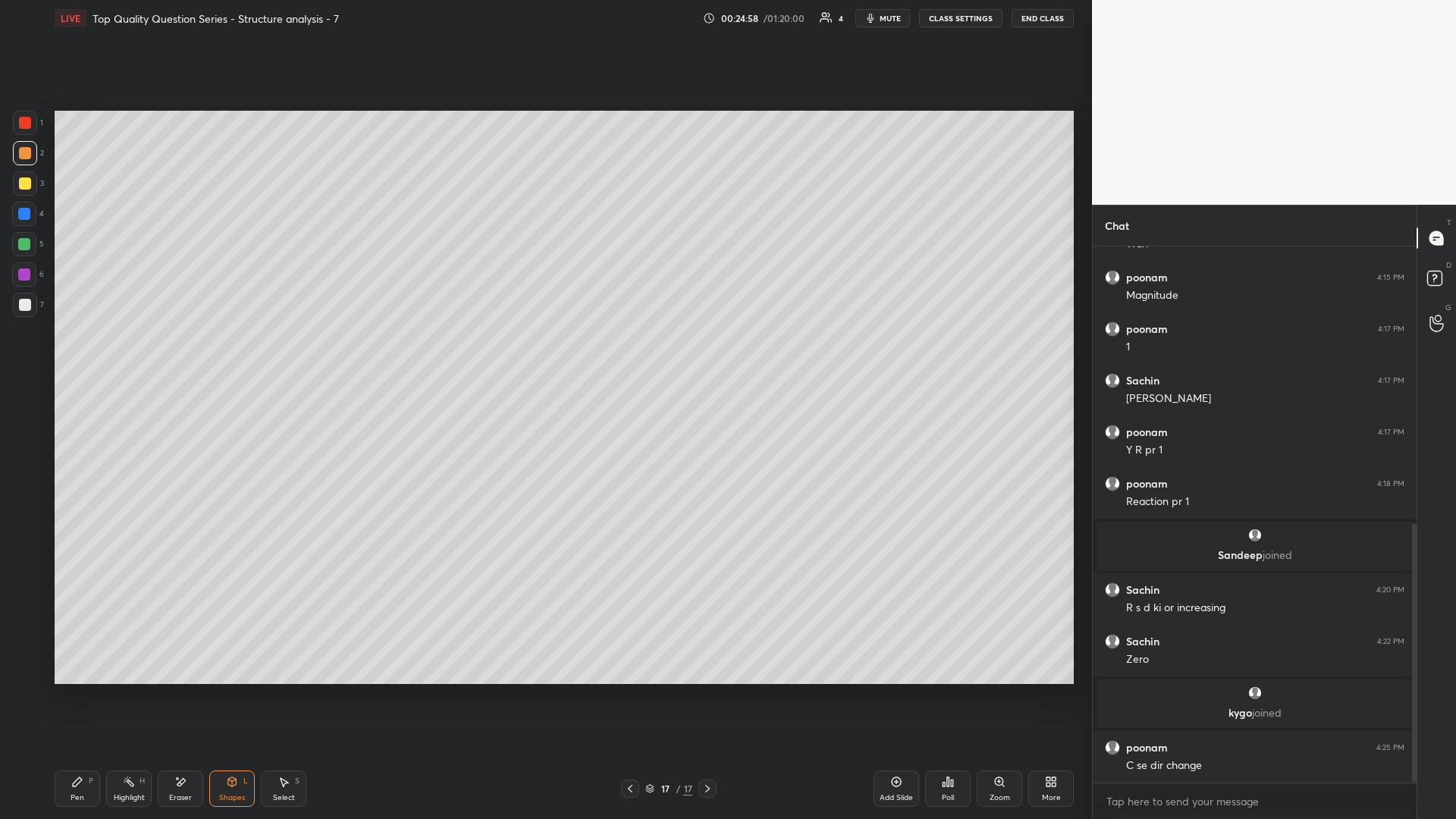
click at [235, 356] on icon at bounding box center [232, 781] width 8 height 9
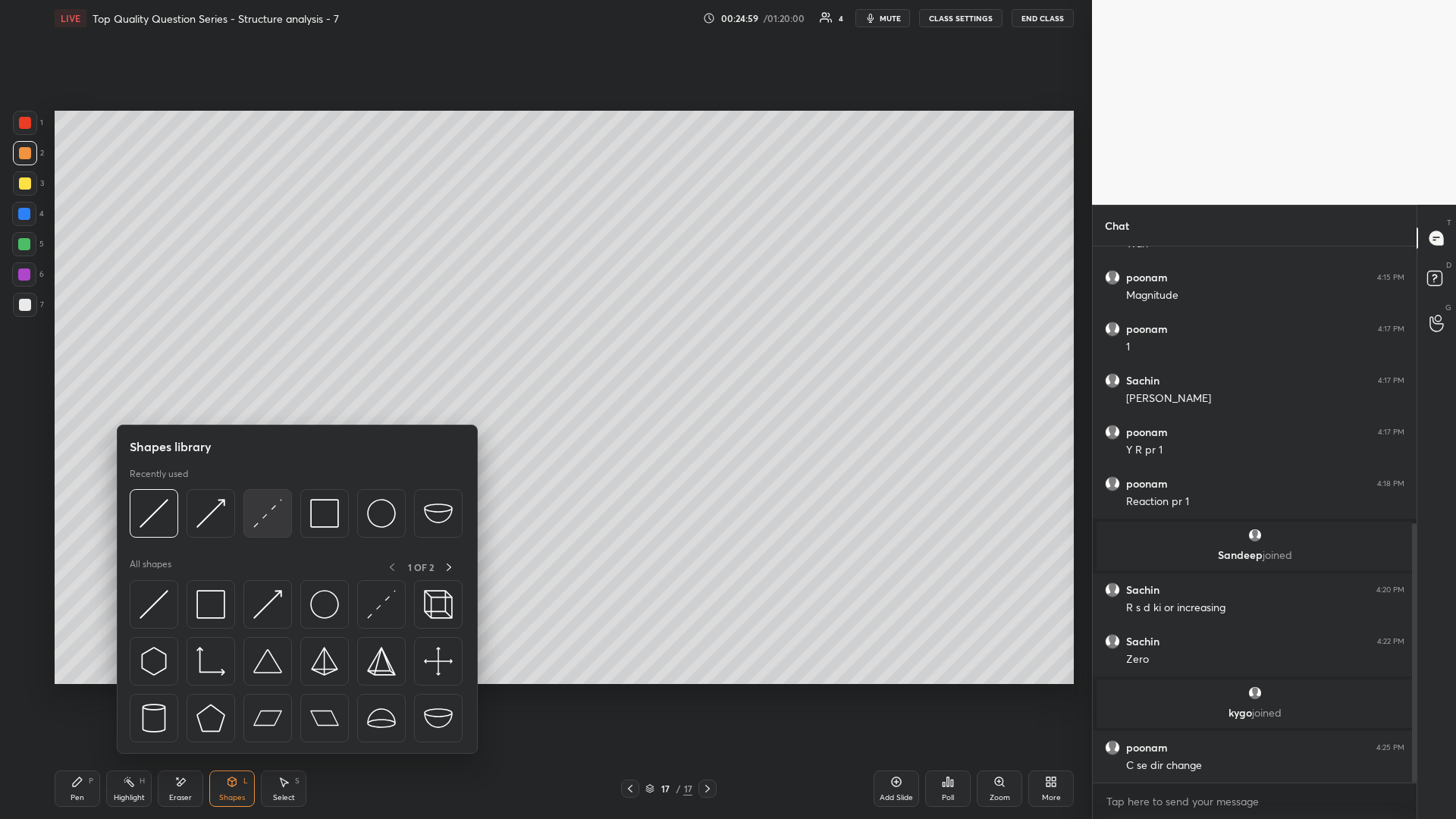
click at [266, 356] on img at bounding box center [267, 513] width 29 height 29
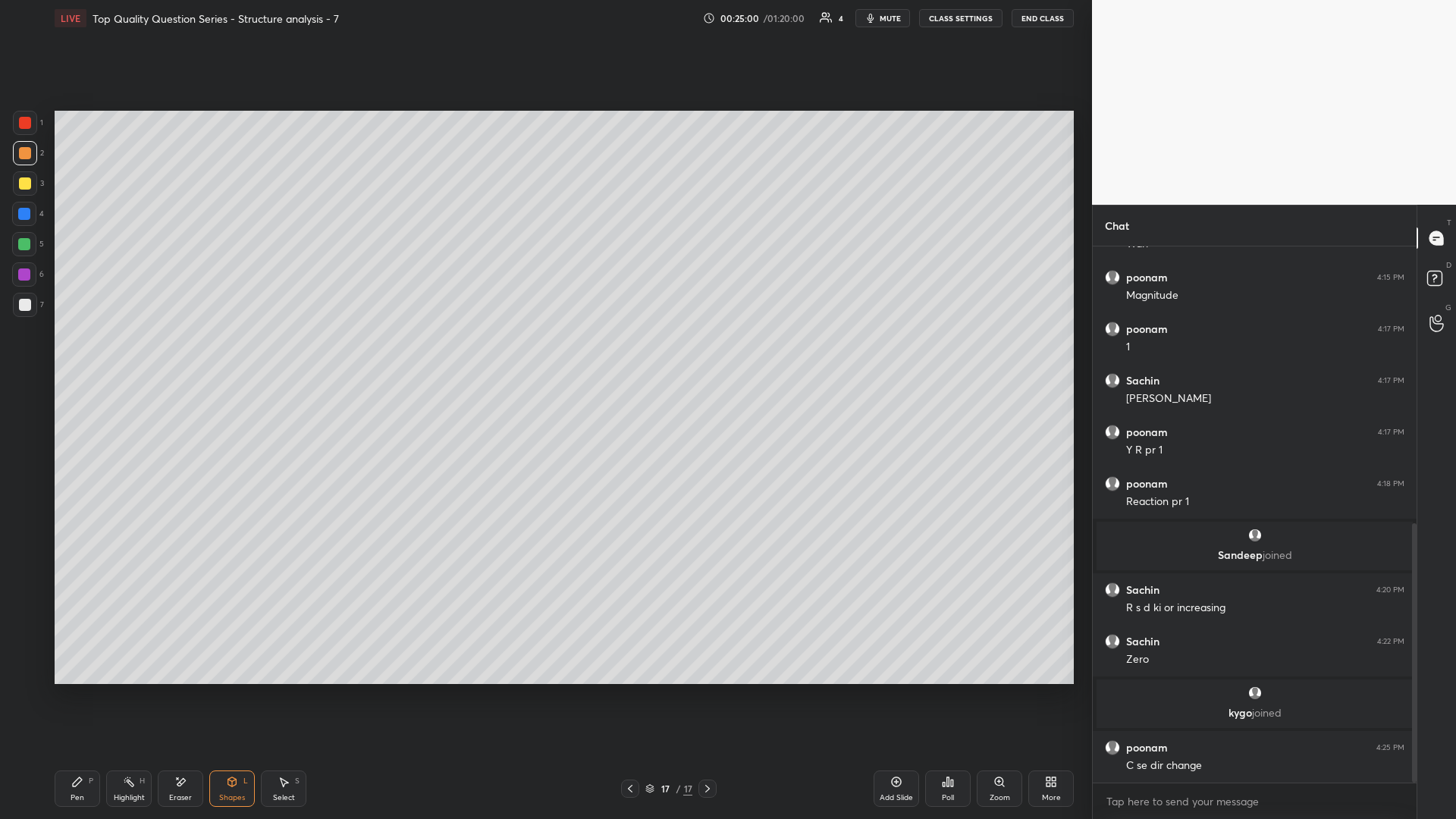
click at [247, 356] on div "L" at bounding box center [245, 780] width 4 height 7
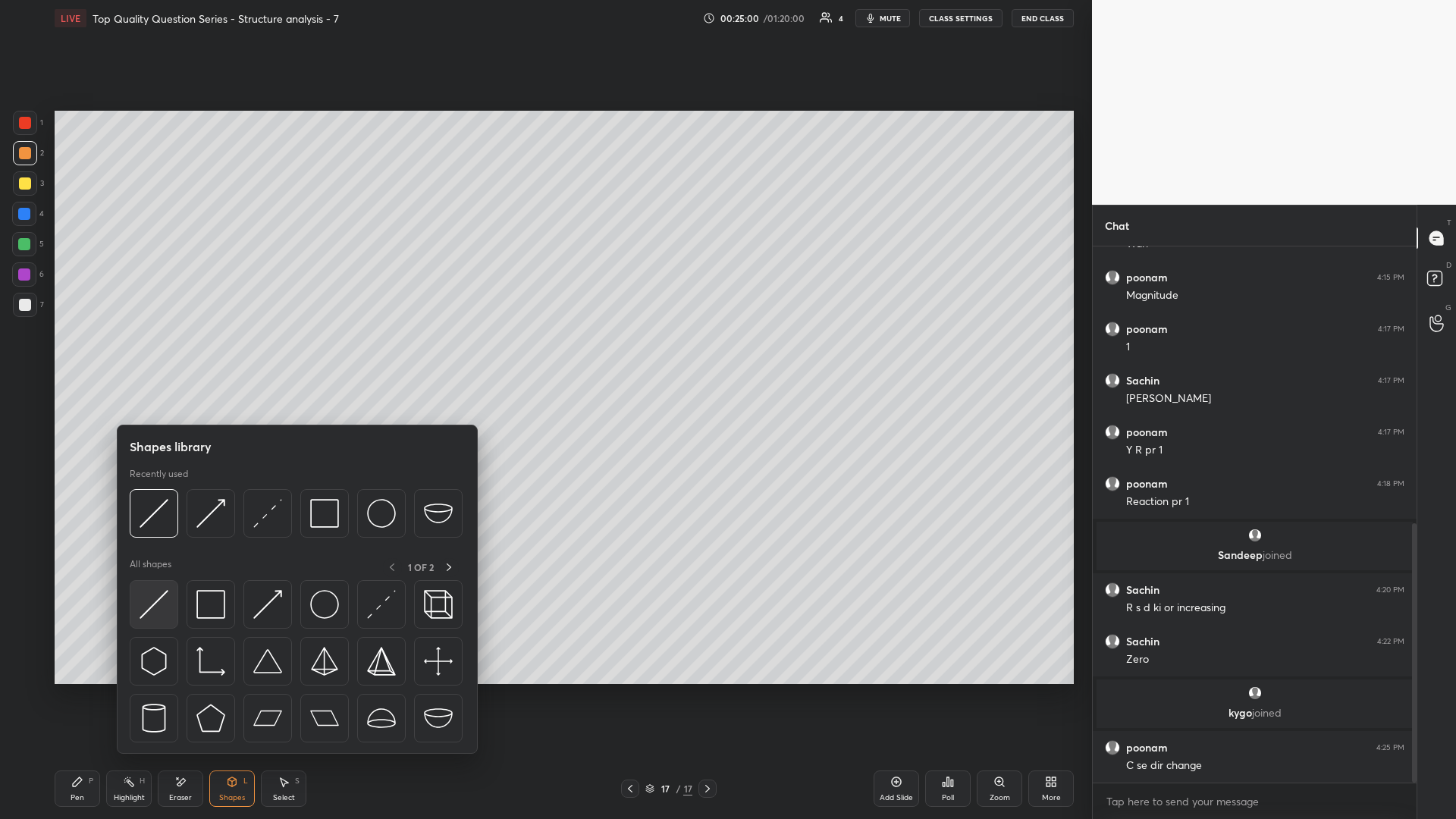
click at [159, 356] on img at bounding box center [154, 604] width 29 height 29
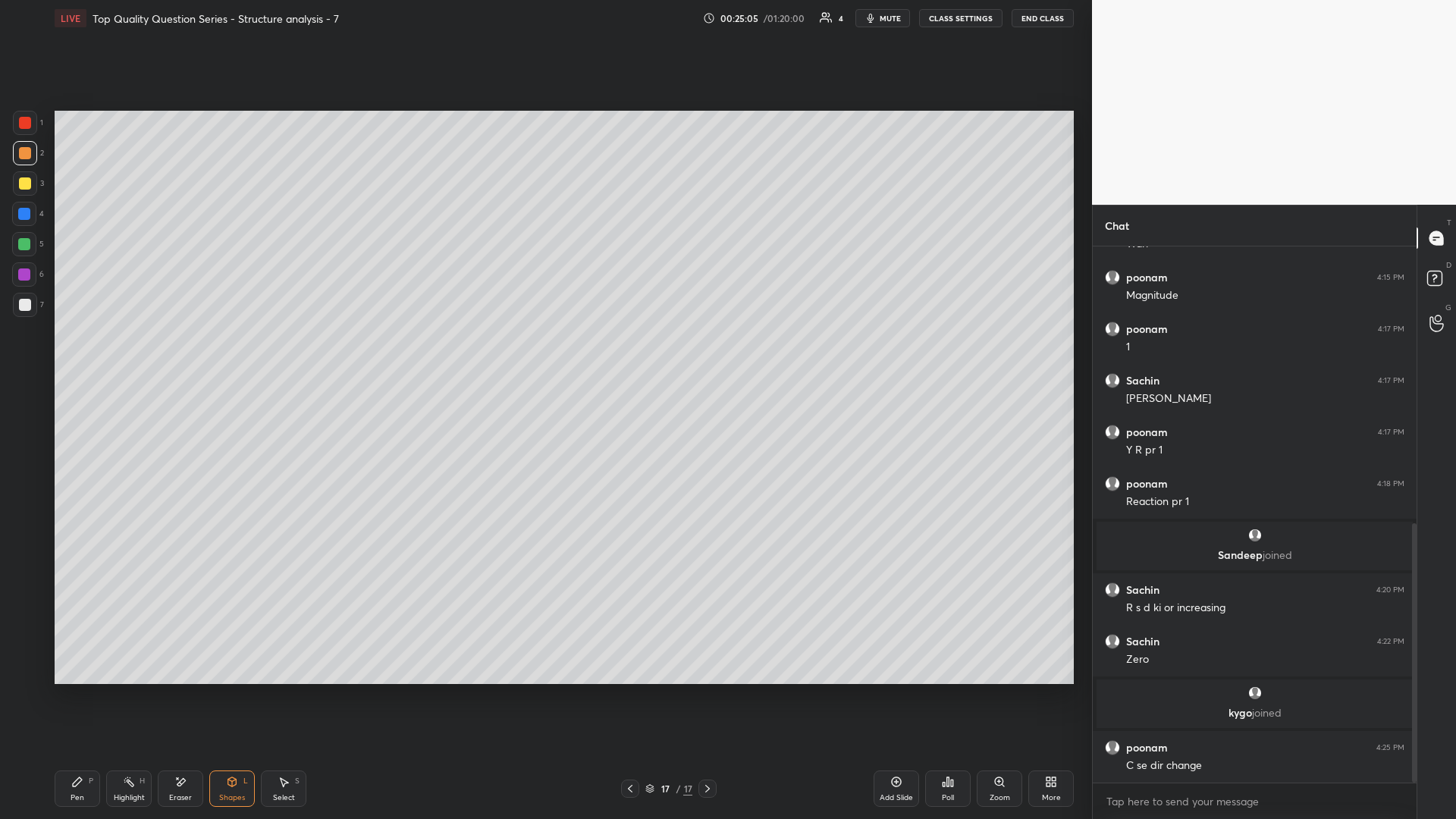
click at [93, 356] on div "P" at bounding box center [90, 780] width 4 height 7
click at [278, 356] on icon at bounding box center [283, 782] width 12 height 12
click at [544, 356] on div "0 ° Undo Copy Paste here Duplicate Duplicate to new slide Delete" at bounding box center [564, 397] width 1019 height 573
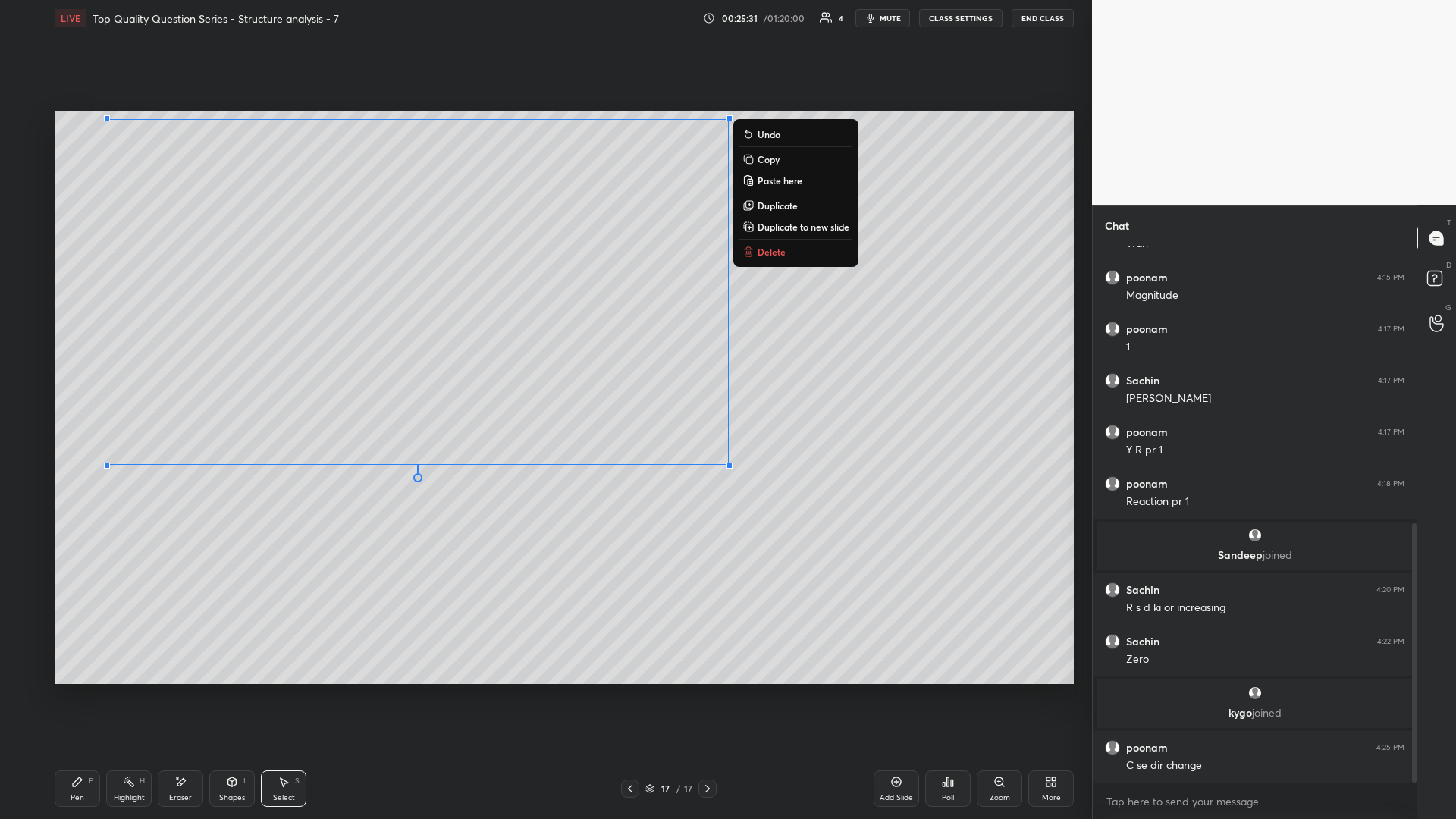
click at [544, 356] on div "0 ° Undo Copy Paste here Duplicate Duplicate to new slide Delete" at bounding box center [564, 397] width 1019 height 573
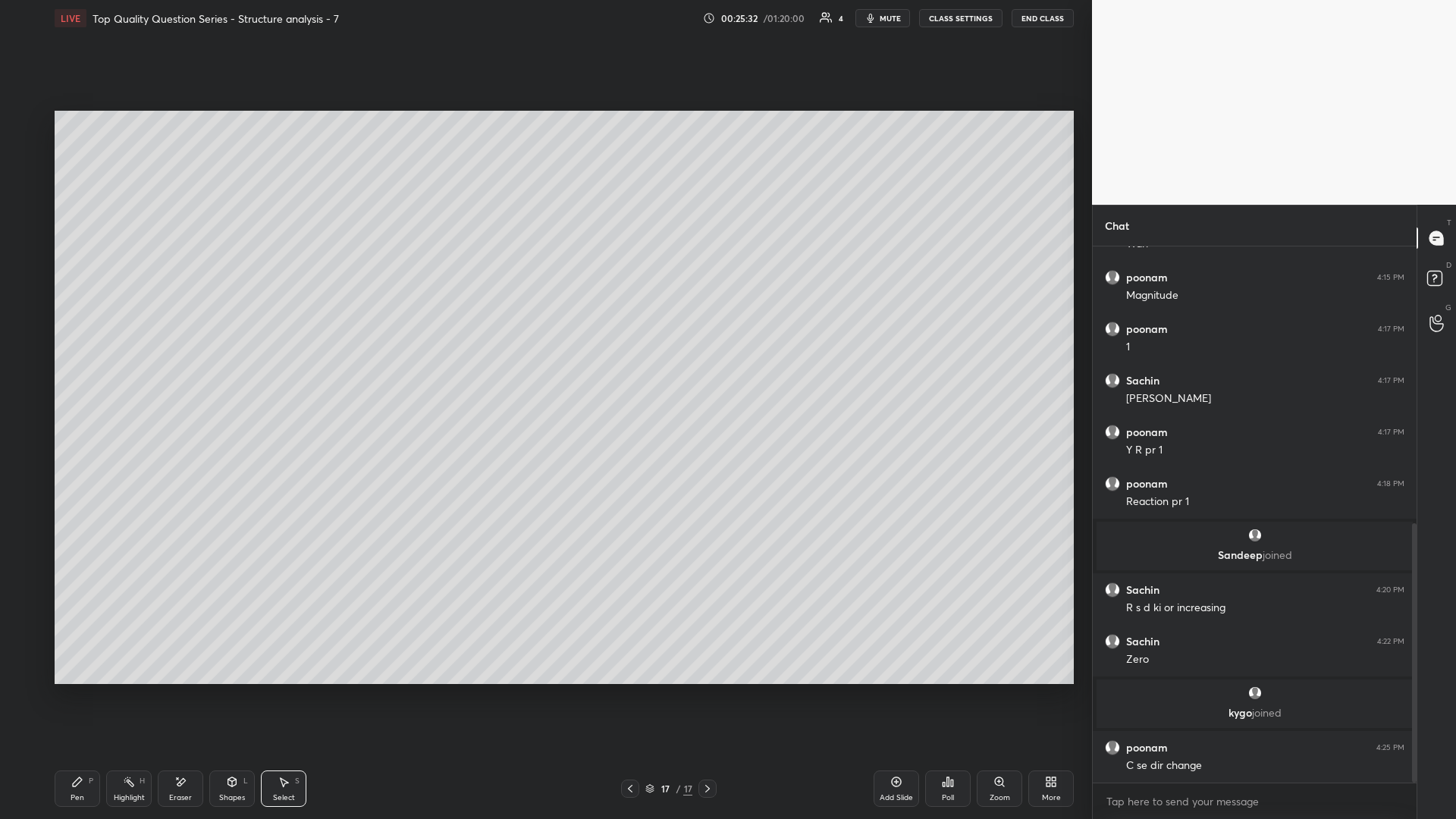
click at [225, 356] on div "Shapes L" at bounding box center [232, 788] width 46 height 36
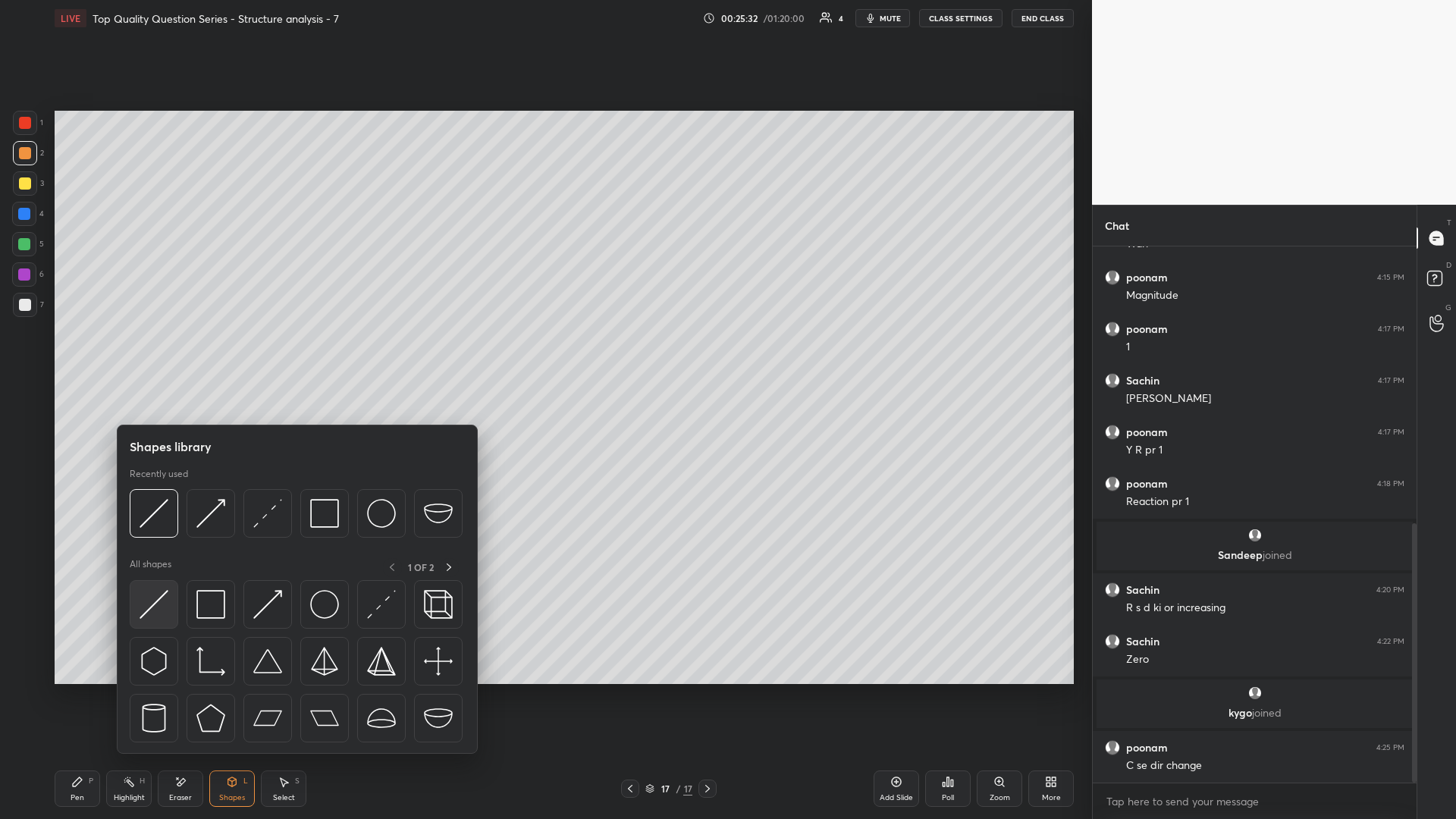
click at [148, 356] on img at bounding box center [154, 604] width 29 height 29
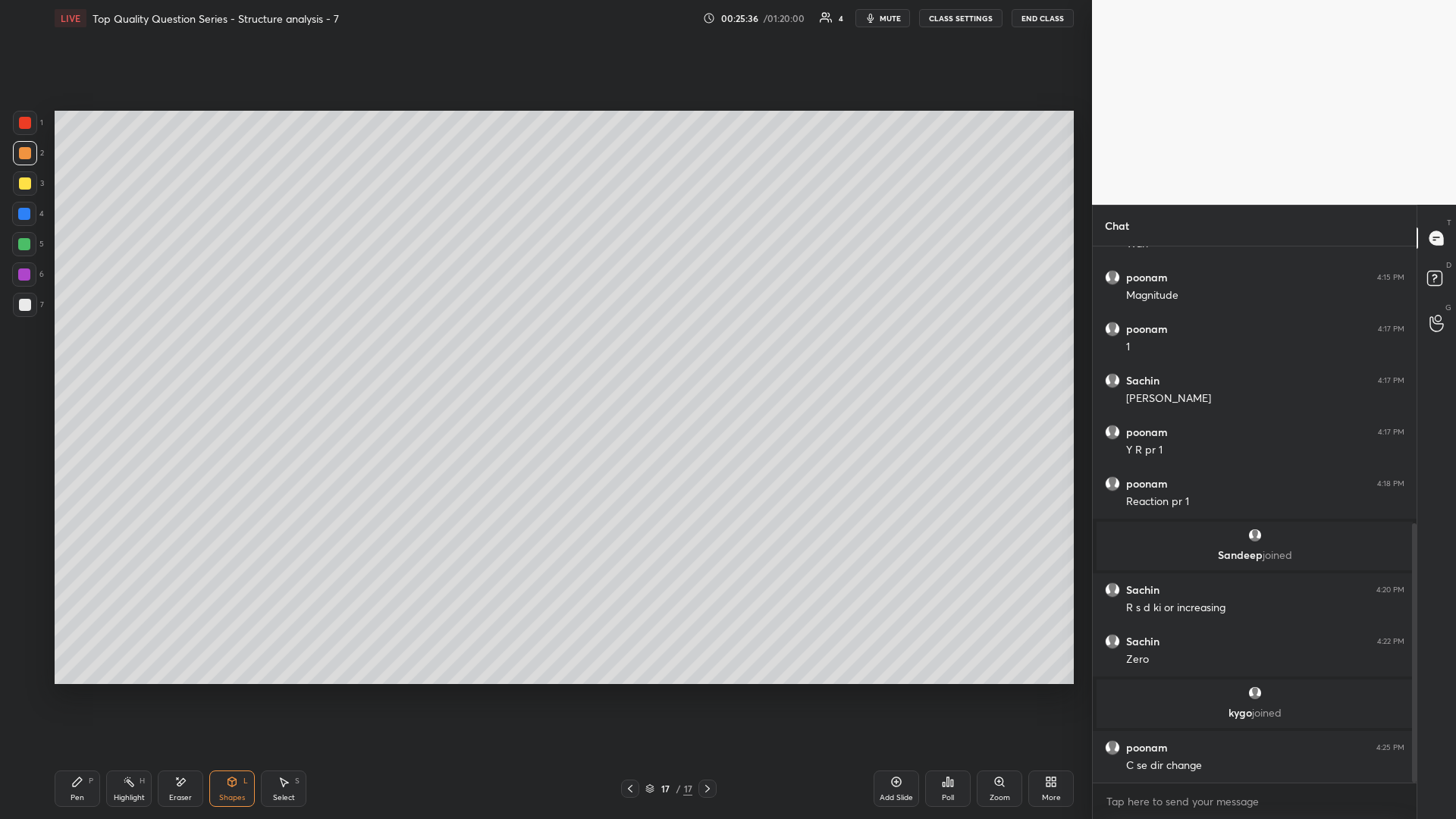
click at [79, 356] on icon at bounding box center [77, 781] width 9 height 9
click at [544, 356] on icon at bounding box center [630, 788] width 12 height 12
click at [129, 356] on div "Highlight H" at bounding box center [128, 788] width 46 height 36
click at [277, 356] on div "Select S" at bounding box center [283, 788] width 46 height 36
click at [127, 356] on icon at bounding box center [128, 782] width 12 height 12
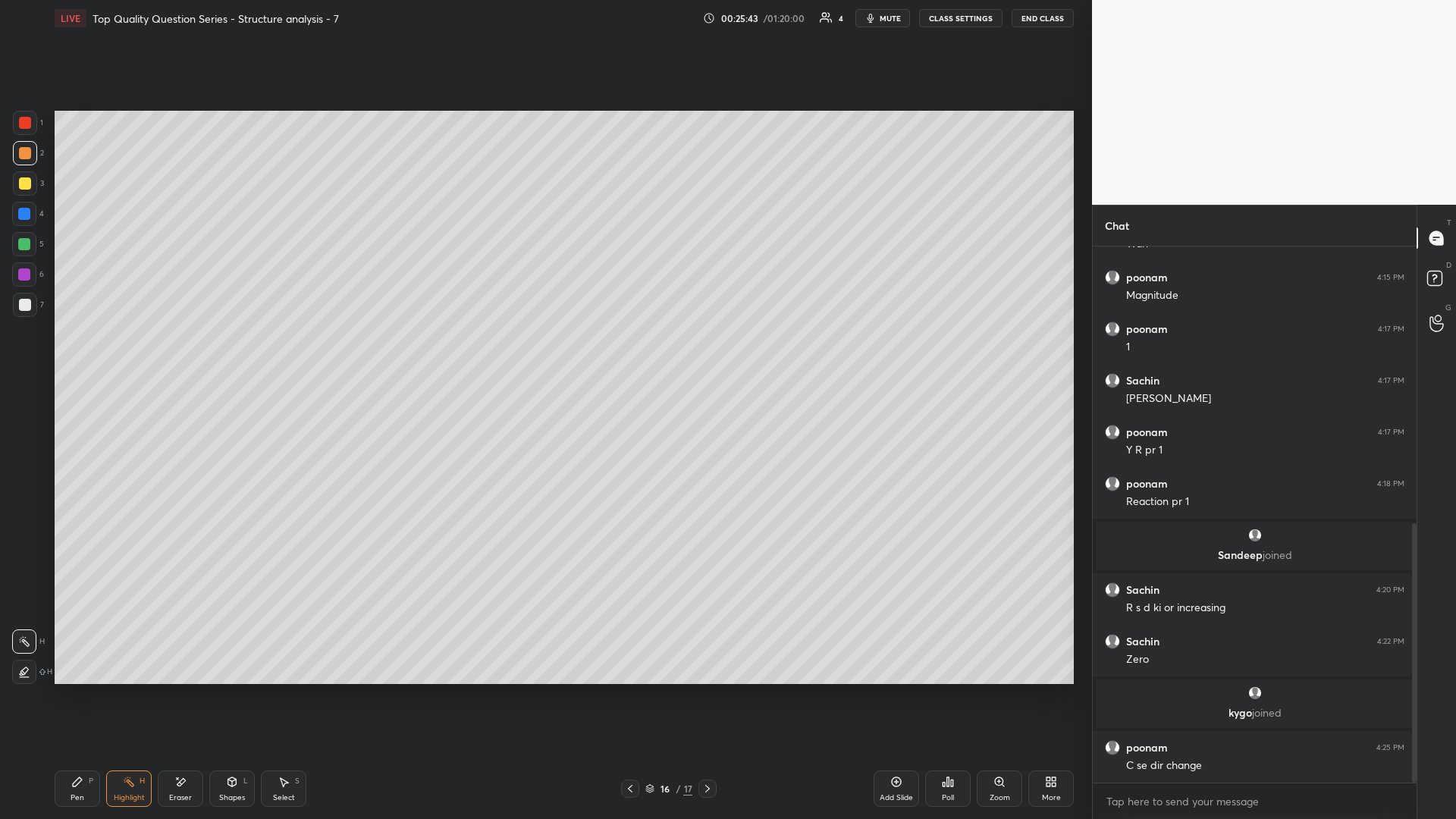
click at [76, 356] on icon at bounding box center [77, 782] width 12 height 12
click at [179, 356] on div "Eraser" at bounding box center [180, 797] width 22 height 7
click at [303, 356] on div "Select S" at bounding box center [283, 788] width 46 height 36
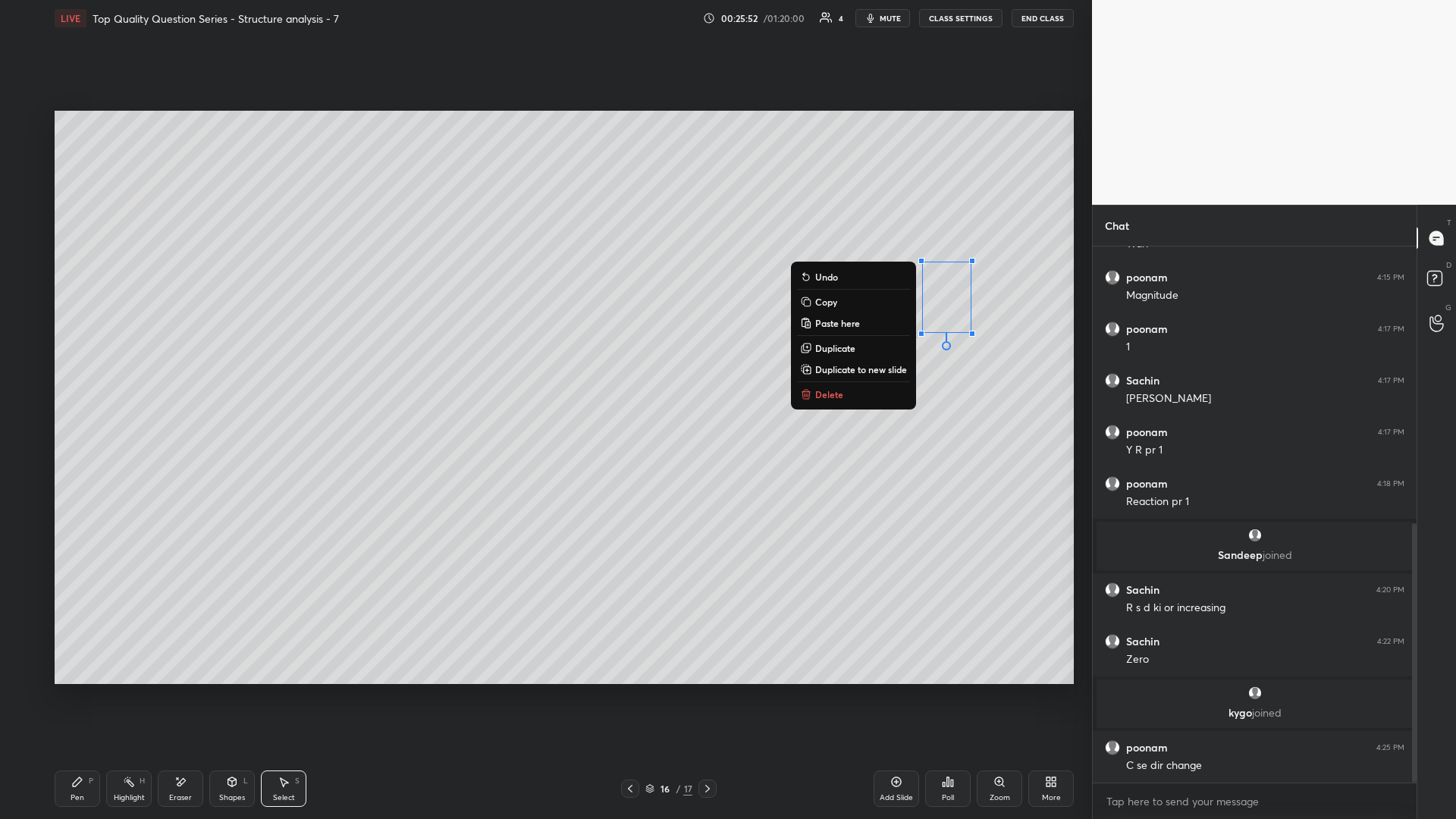
click at [544, 356] on div "0 ° Undo Copy Paste here Duplicate Duplicate to new slide Delete" at bounding box center [564, 397] width 1019 height 573
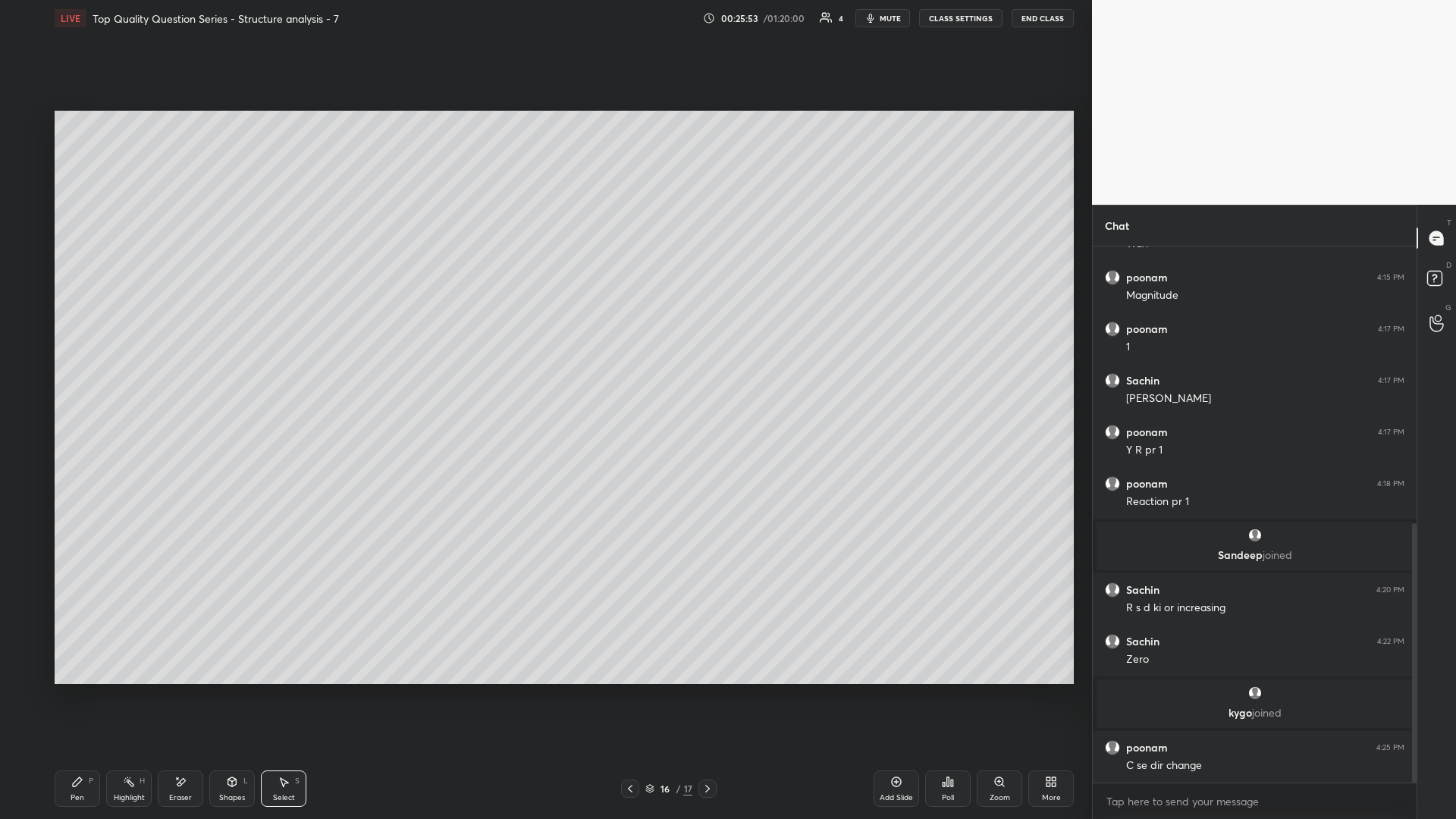
click at [101, 356] on div "Pen P Highlight H Eraser Shapes L Select S" at bounding box center [259, 788] width 410 height 36
click at [93, 356] on div "Pen P" at bounding box center [77, 788] width 46 height 36
click at [122, 356] on icon at bounding box center [128, 782] width 12 height 12
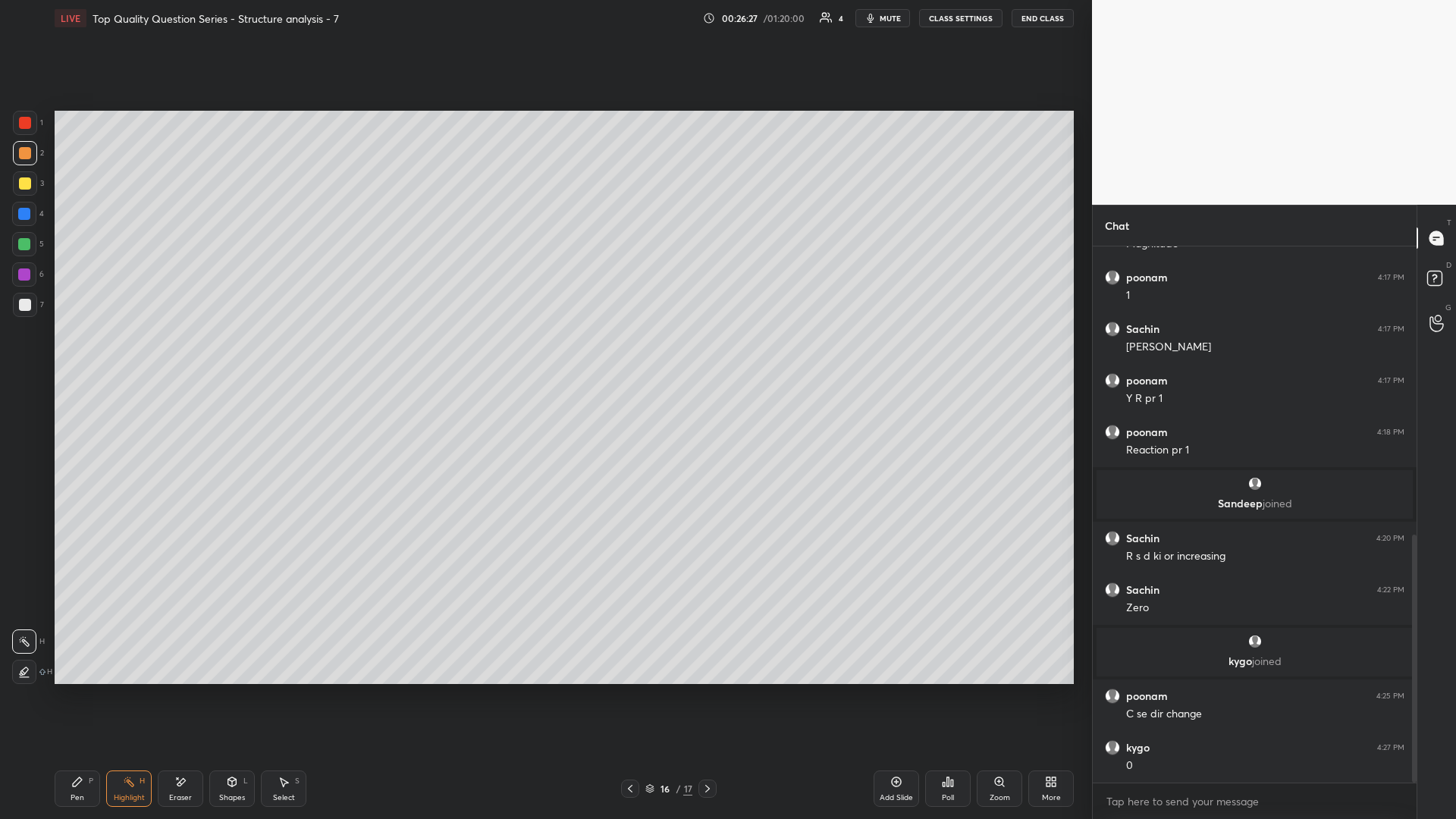
click at [544, 356] on div at bounding box center [707, 788] width 18 height 18
click at [65, 356] on div "Pen P" at bounding box center [77, 788] width 46 height 36
click at [26, 303] on div at bounding box center [25, 304] width 12 height 12
click at [544, 356] on icon at bounding box center [630, 788] width 12 height 12
click at [123, 356] on div "Highlight H" at bounding box center [128, 788] width 46 height 36
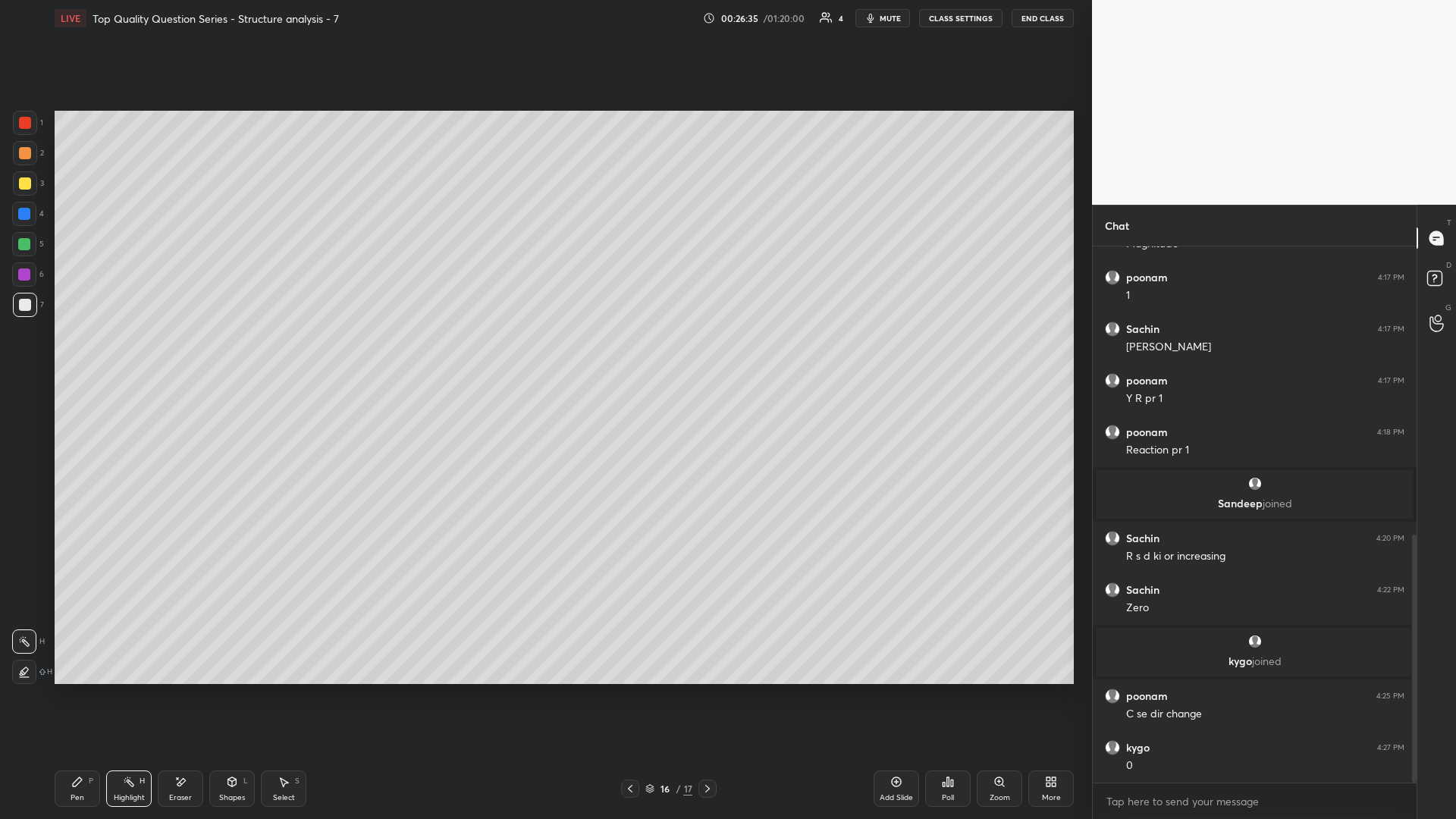
click at [285, 356] on icon at bounding box center [283, 782] width 12 height 12
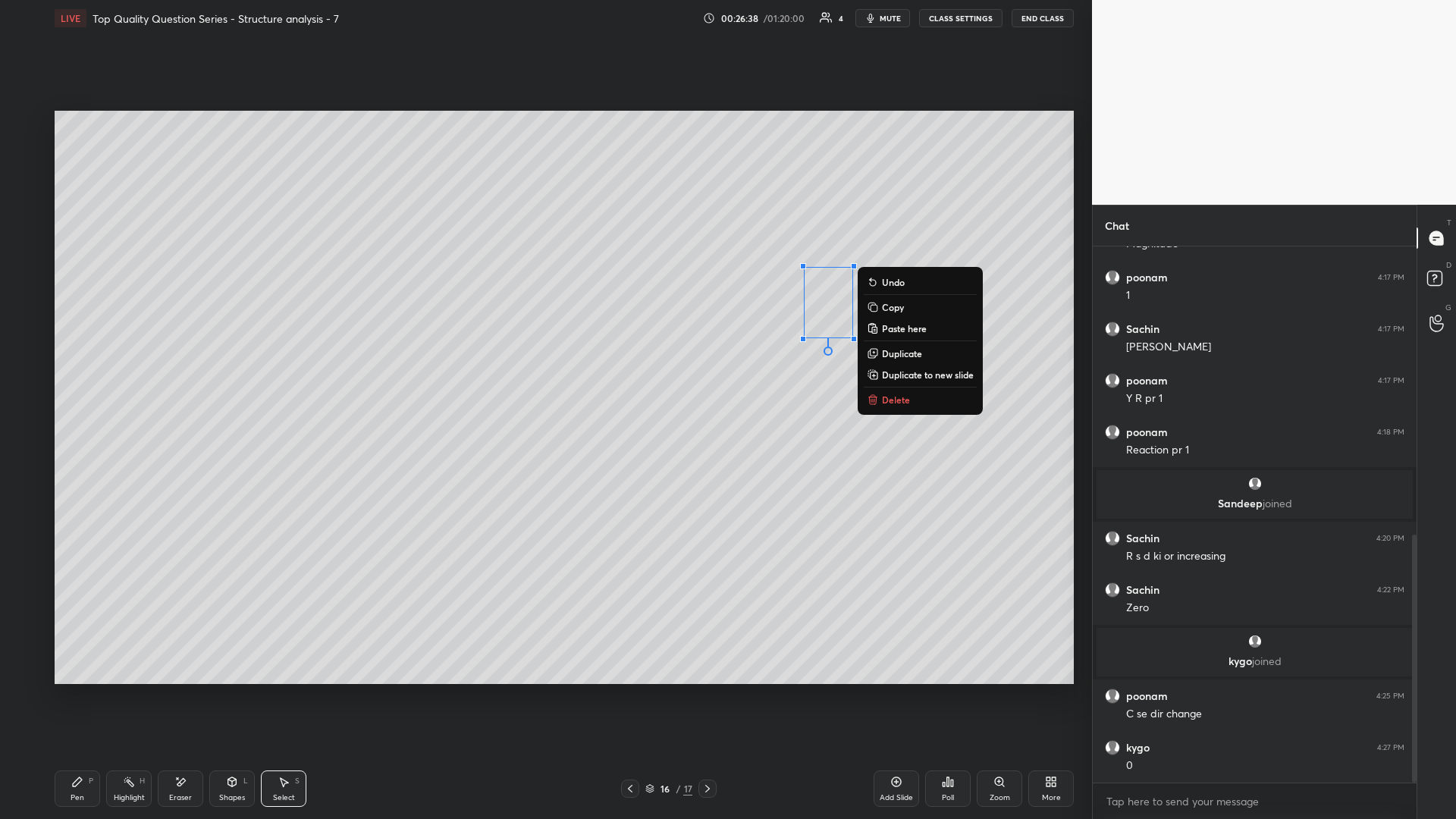
click at [132, 356] on icon at bounding box center [128, 782] width 12 height 12
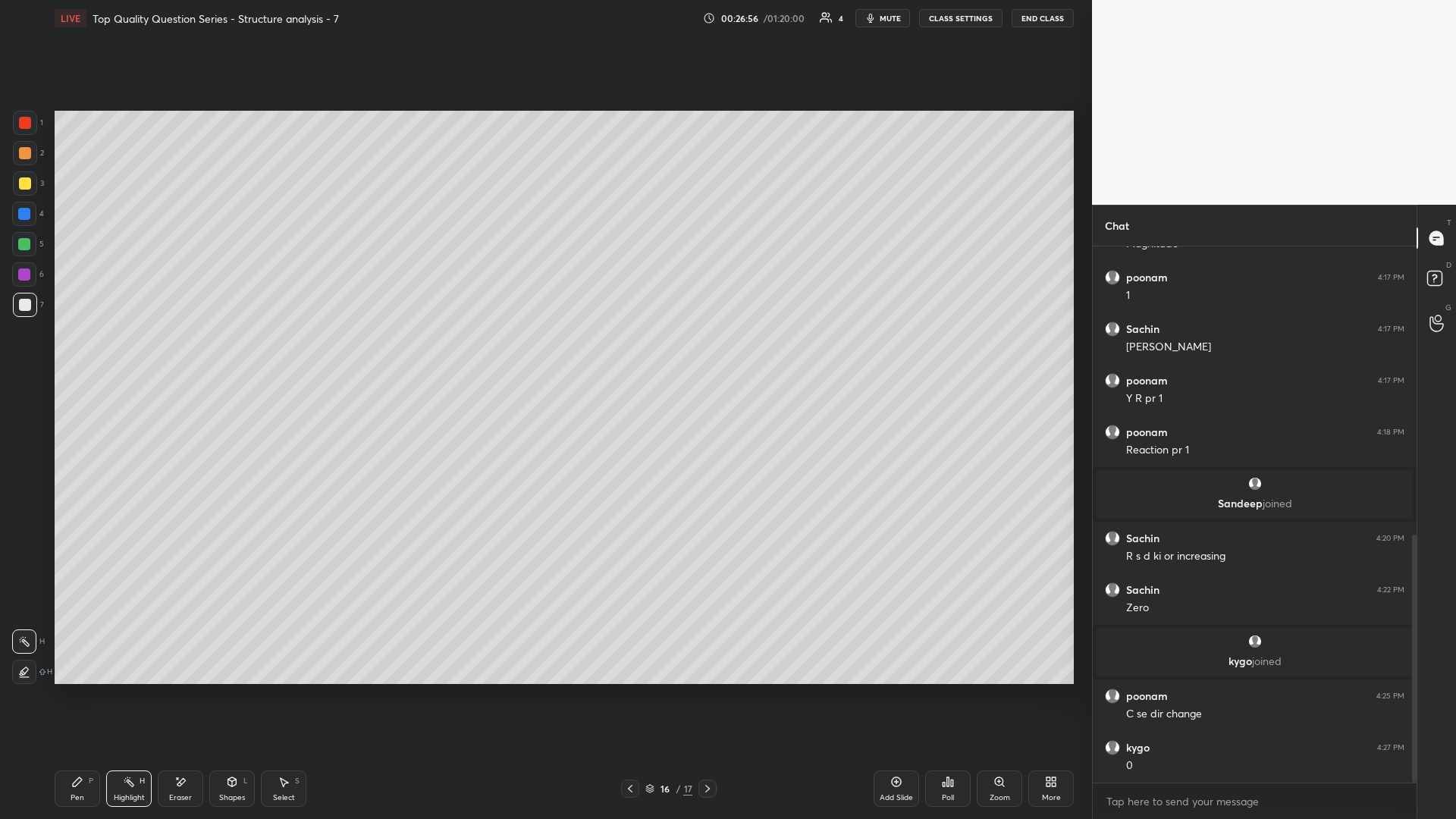
scroll to position [674, 0]
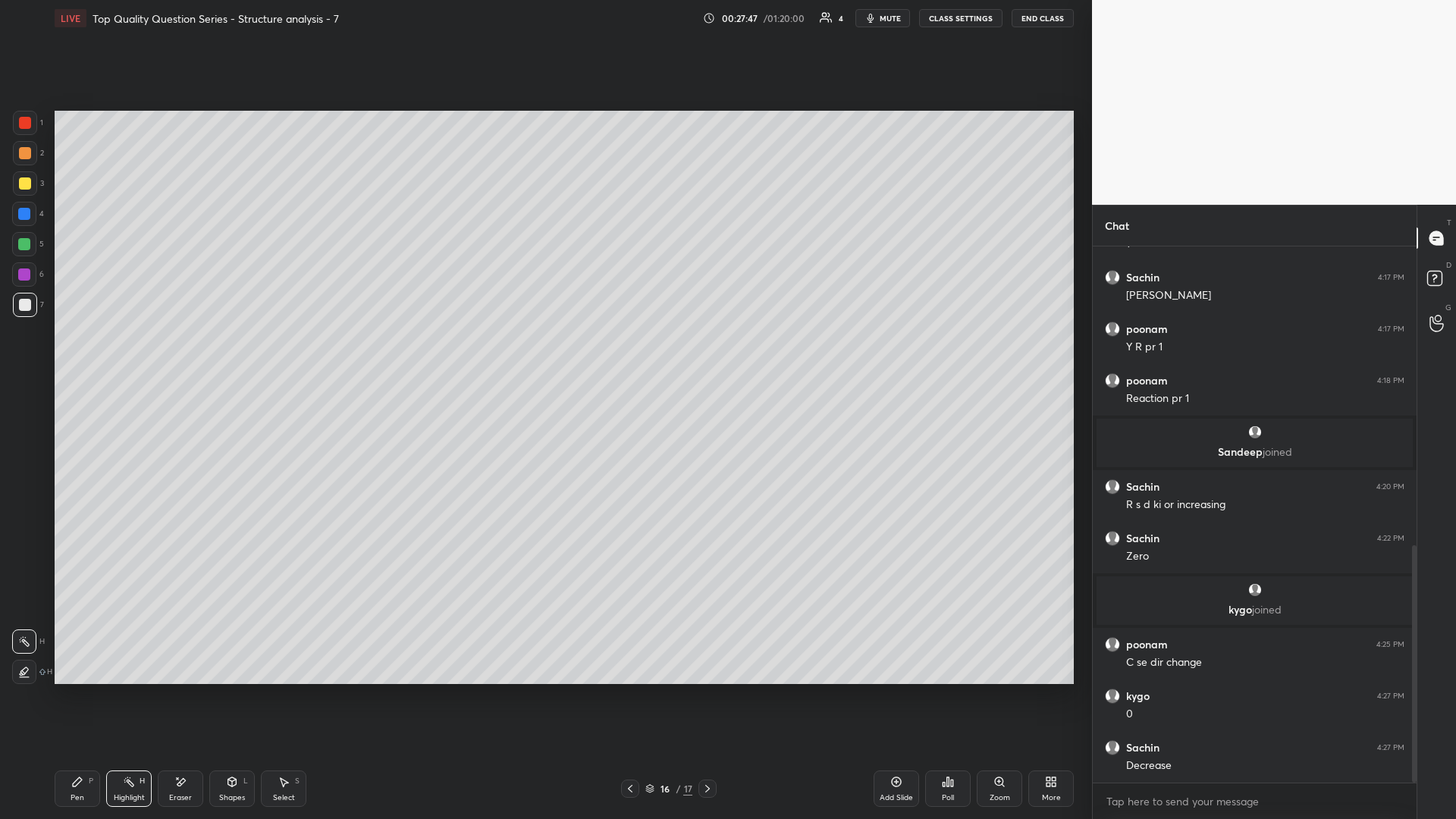
click at [136, 356] on div "Highlight H" at bounding box center [128, 788] width 46 height 36
click at [544, 356] on div at bounding box center [707, 788] width 18 height 18
click at [231, 356] on icon at bounding box center [232, 781] width 8 height 9
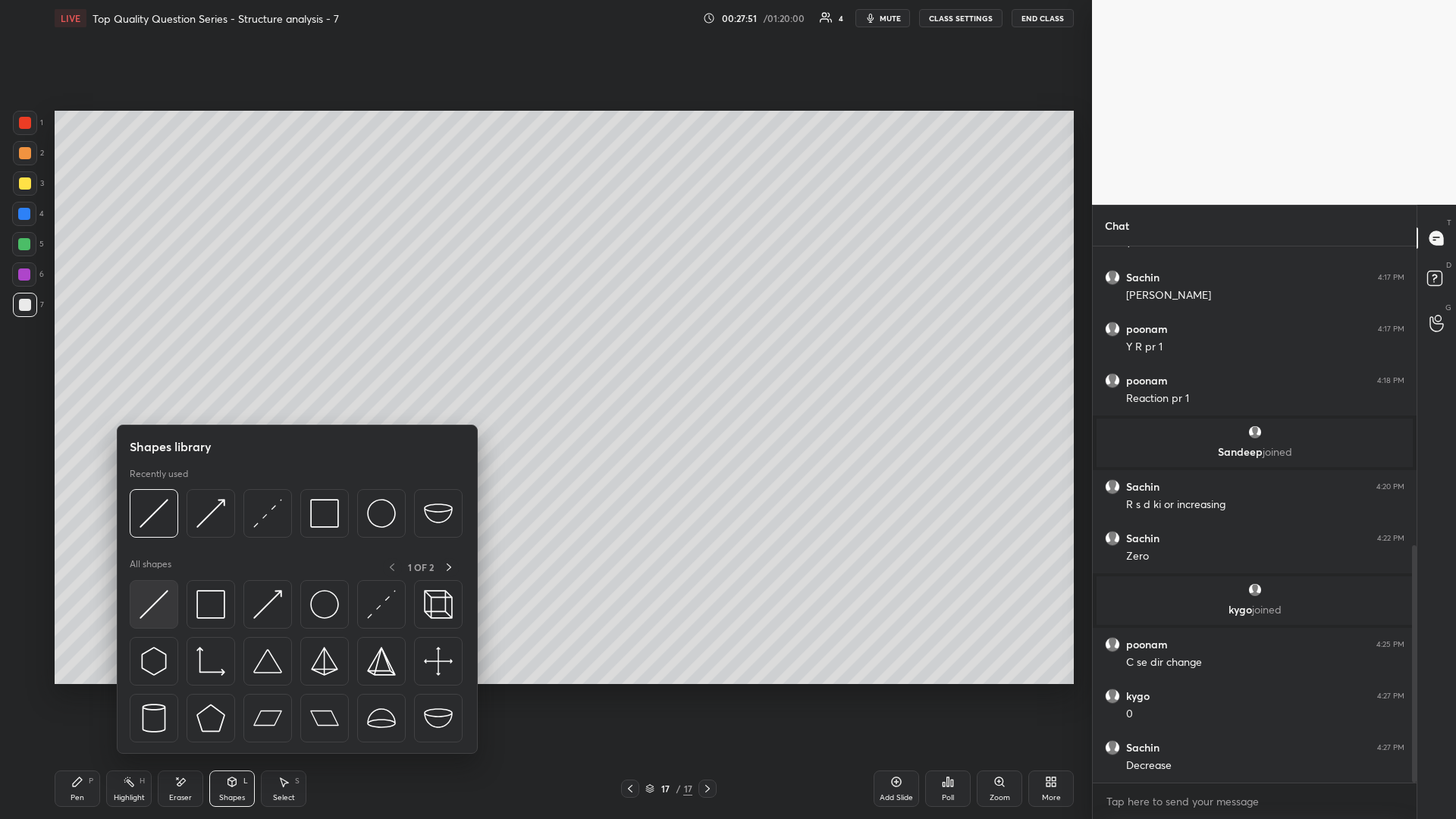
click at [161, 356] on img at bounding box center [154, 604] width 29 height 29
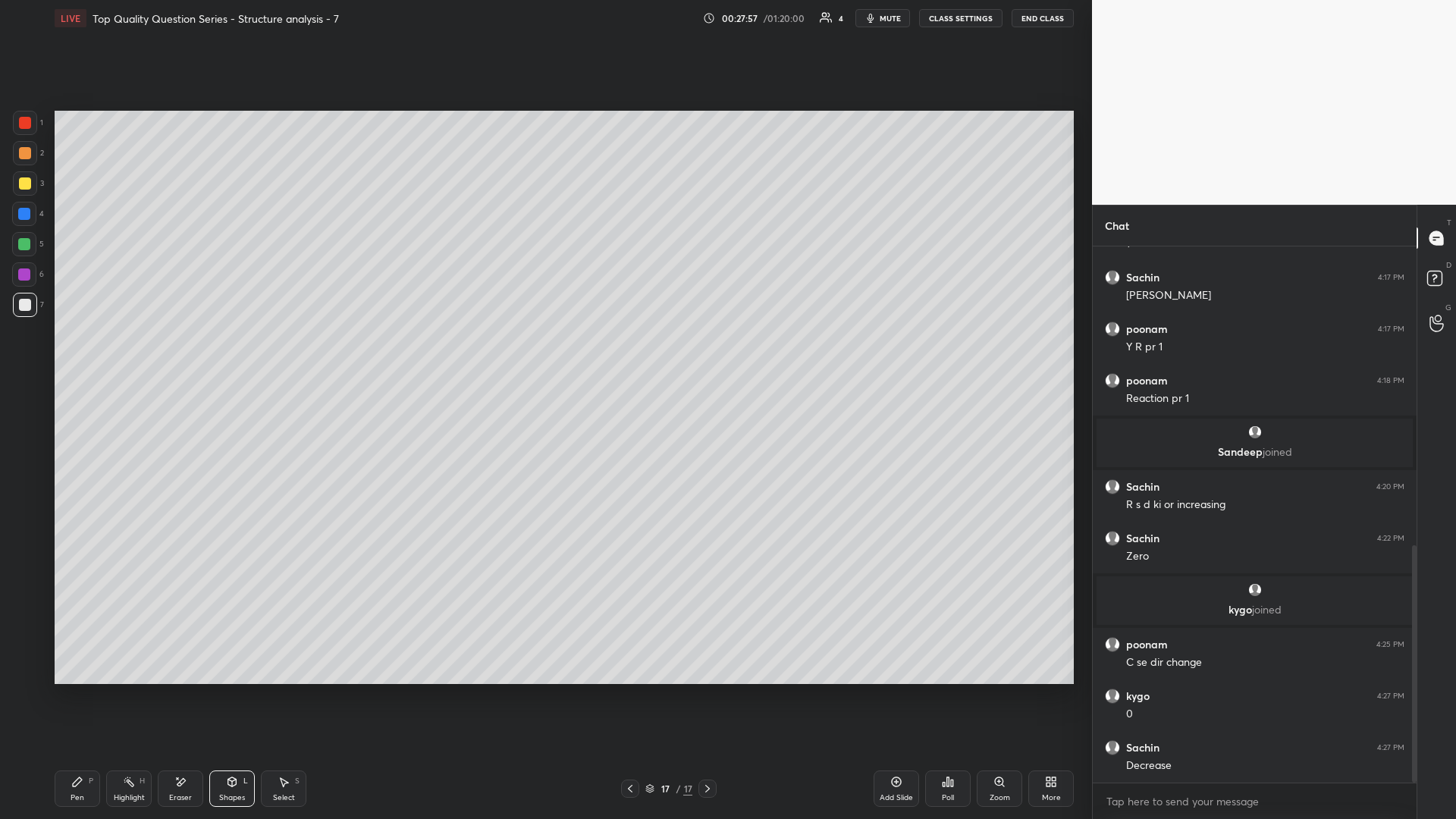
click at [129, 356] on icon at bounding box center [128, 782] width 12 height 12
click at [544, 356] on icon at bounding box center [630, 788] width 12 height 12
click at [285, 356] on div "Select" at bounding box center [284, 797] width 22 height 7
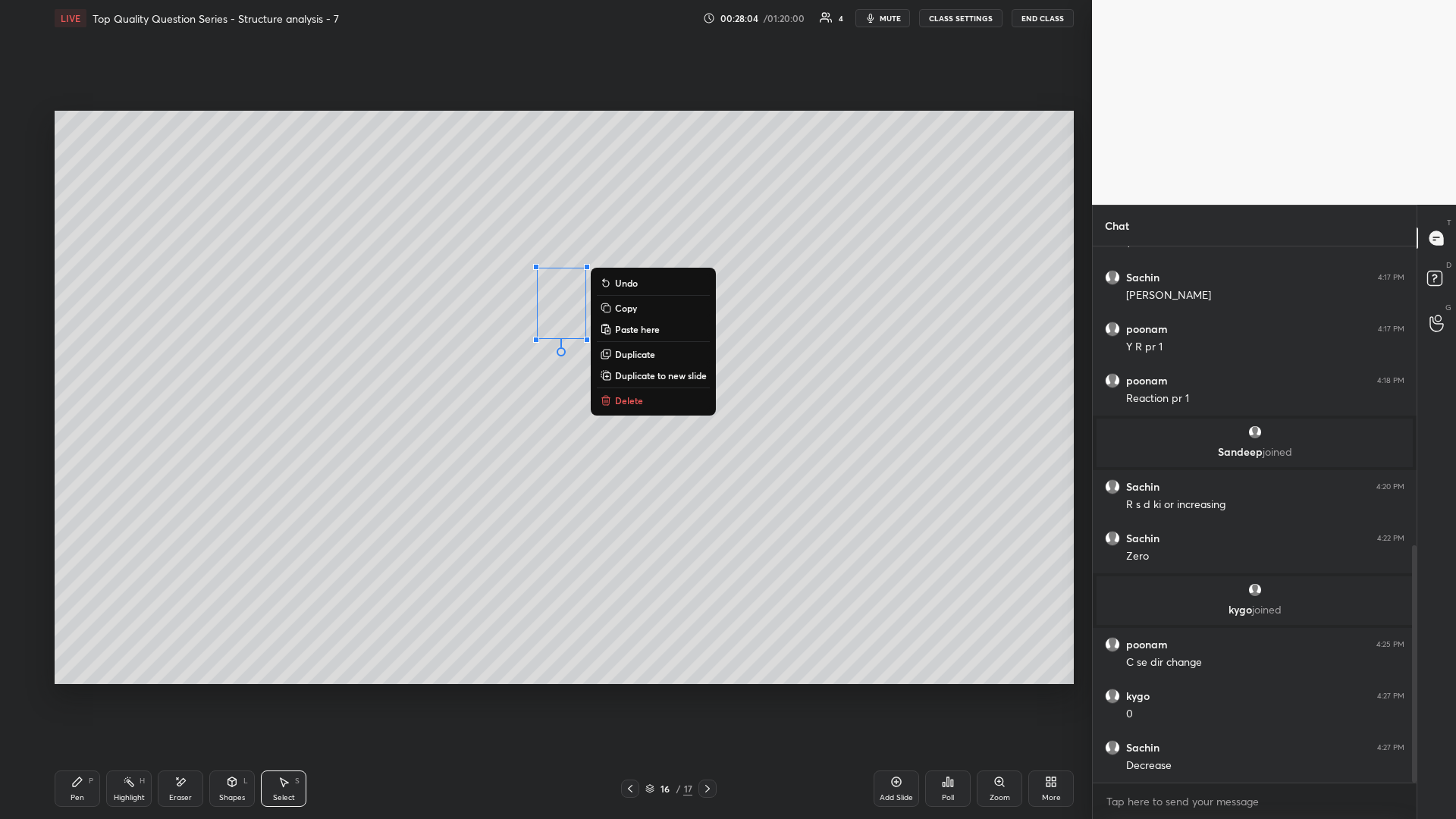
click at [122, 356] on div "Highlight H" at bounding box center [128, 788] width 46 height 36
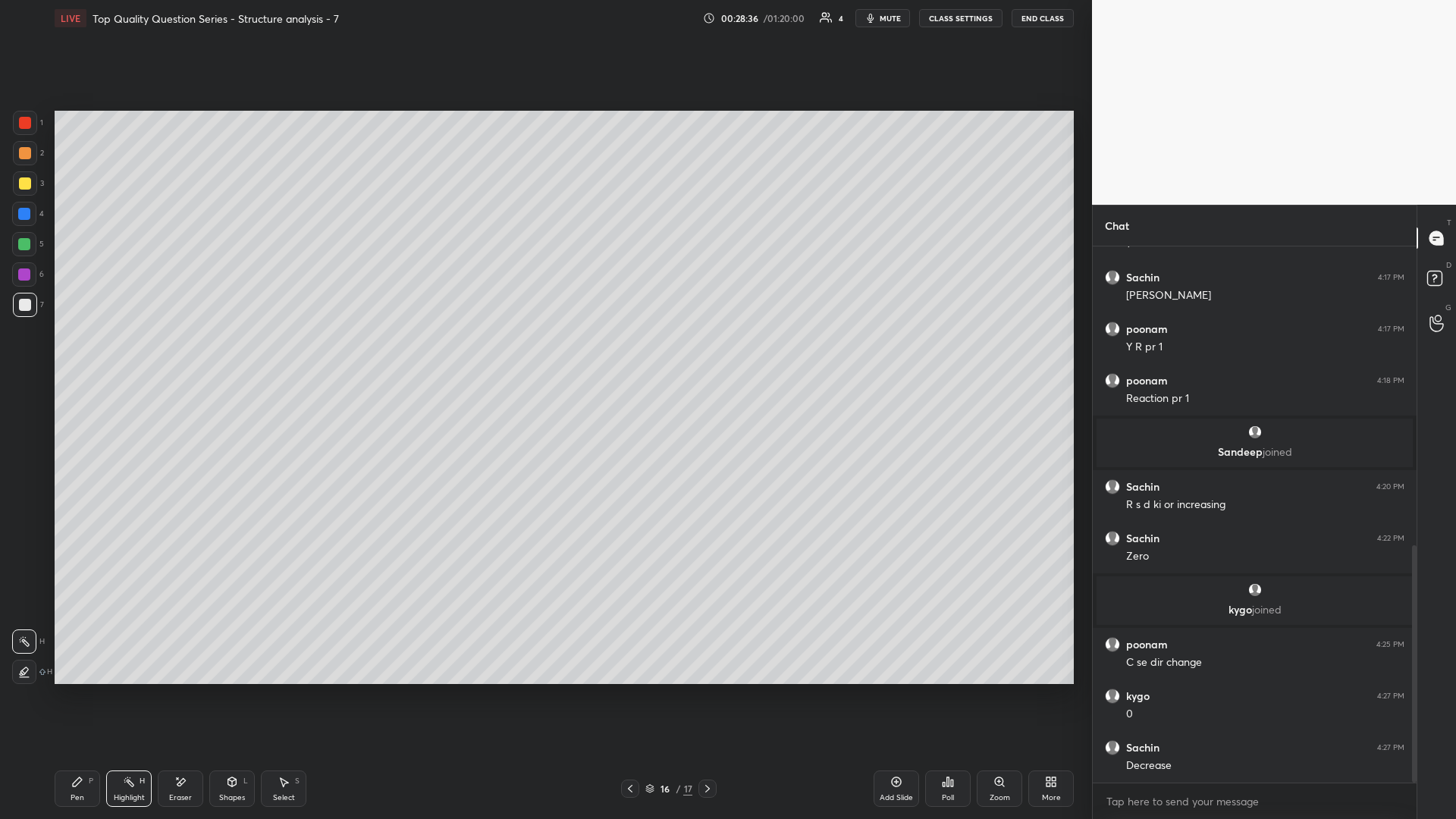
click at [544, 356] on icon at bounding box center [706, 788] width 4 height 7
click at [179, 356] on div "Eraser" at bounding box center [180, 788] width 46 height 36
click at [231, 356] on div "Shapes" at bounding box center [232, 797] width 26 height 7
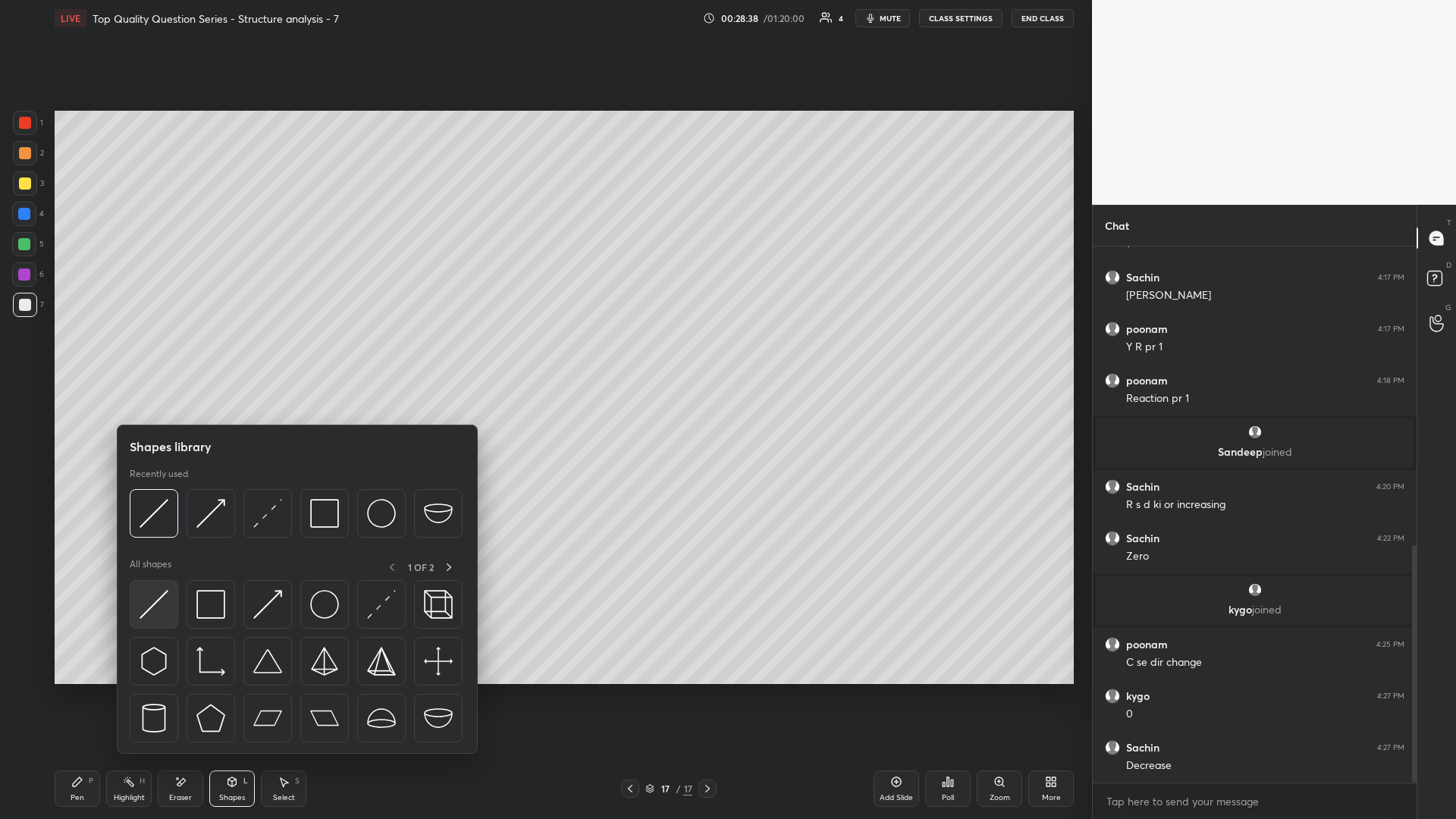
click at [162, 356] on img at bounding box center [154, 604] width 29 height 29
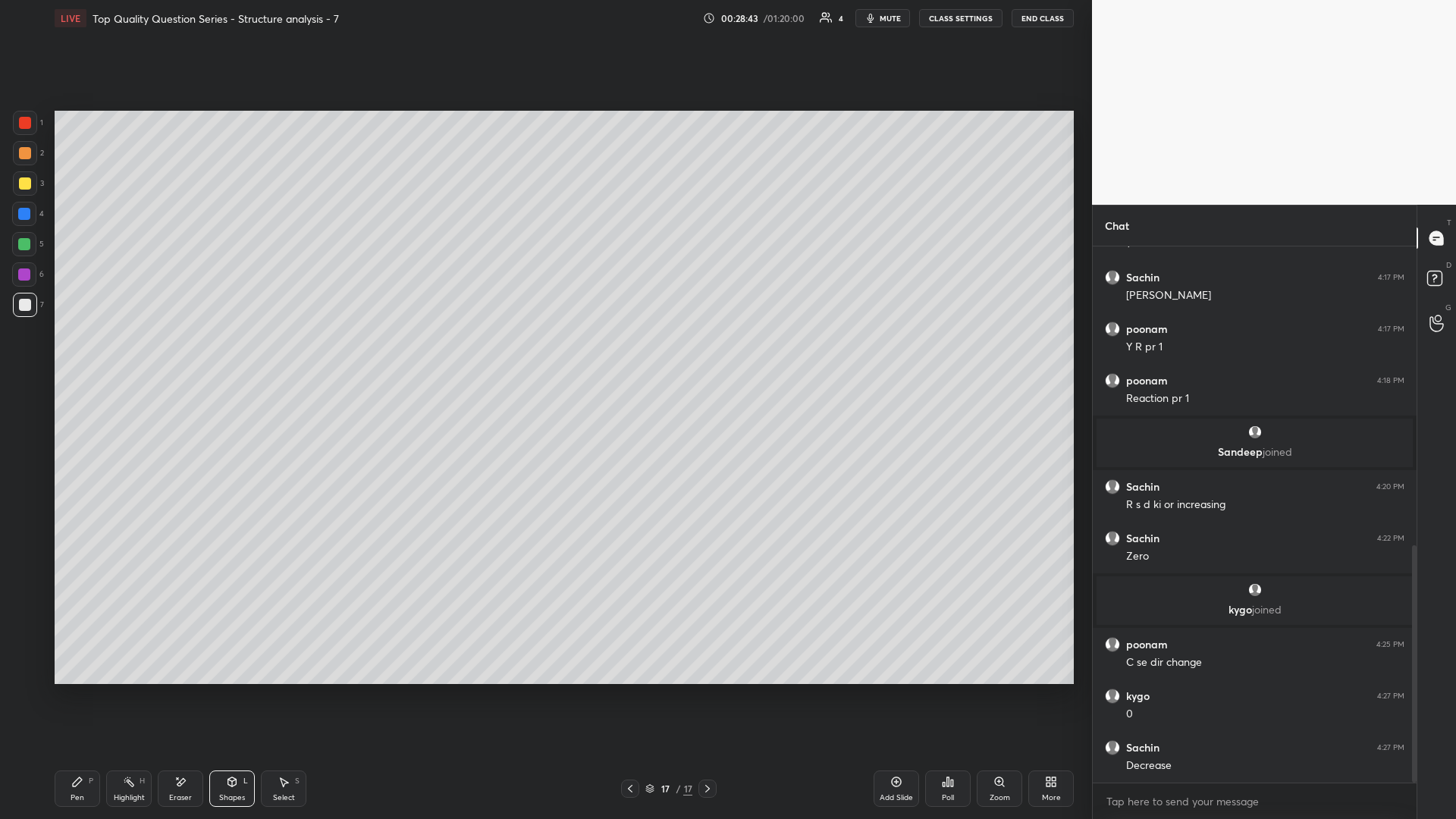
click at [544, 356] on icon at bounding box center [630, 788] width 4 height 7
click at [544, 356] on icon at bounding box center [707, 788] width 12 height 12
click at [140, 356] on div "H" at bounding box center [142, 780] width 5 height 7
click at [544, 356] on div at bounding box center [630, 788] width 18 height 18
click at [284, 356] on icon at bounding box center [283, 782] width 12 height 12
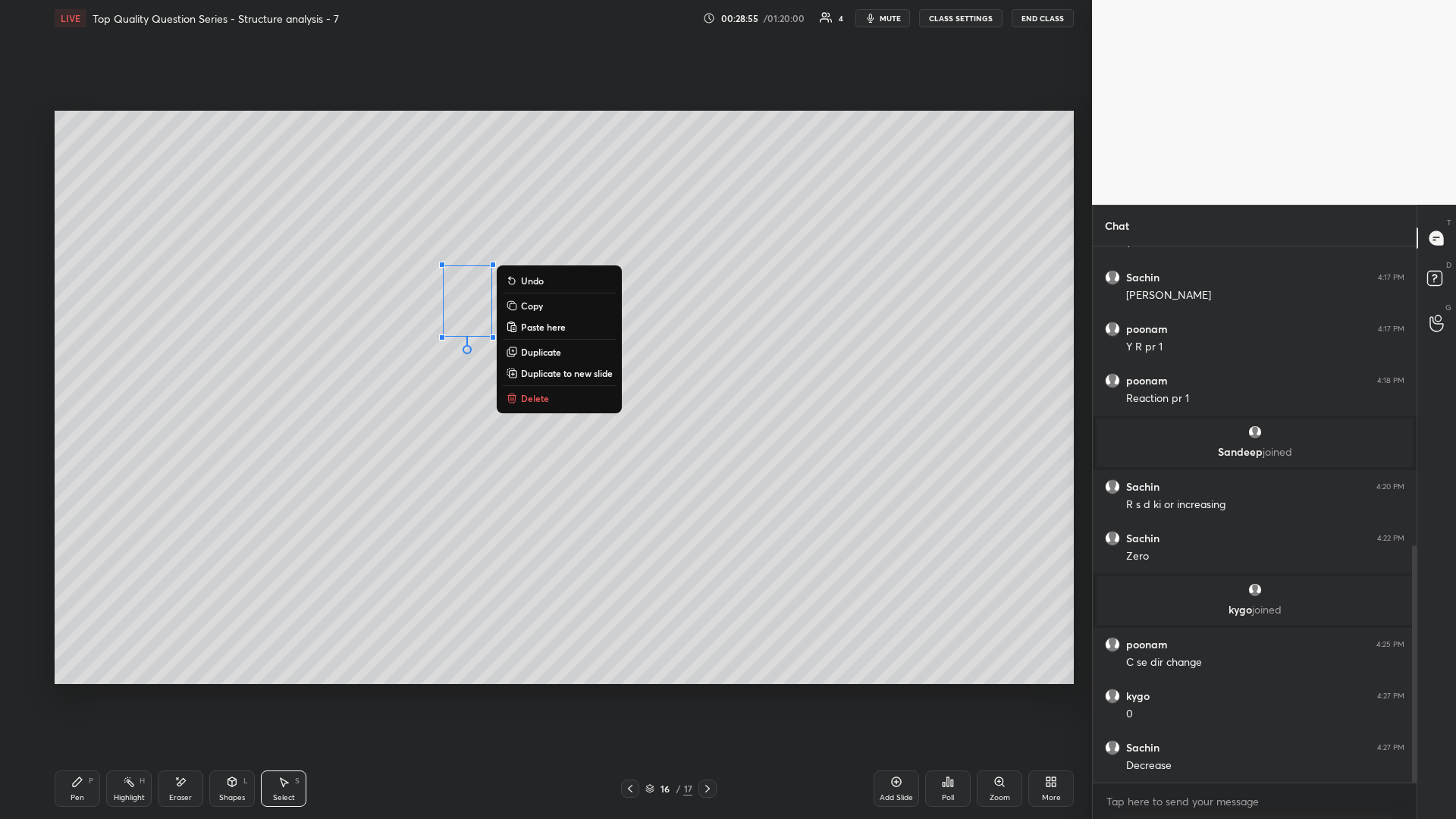
click at [128, 356] on rect at bounding box center [130, 783] width 7 height 7
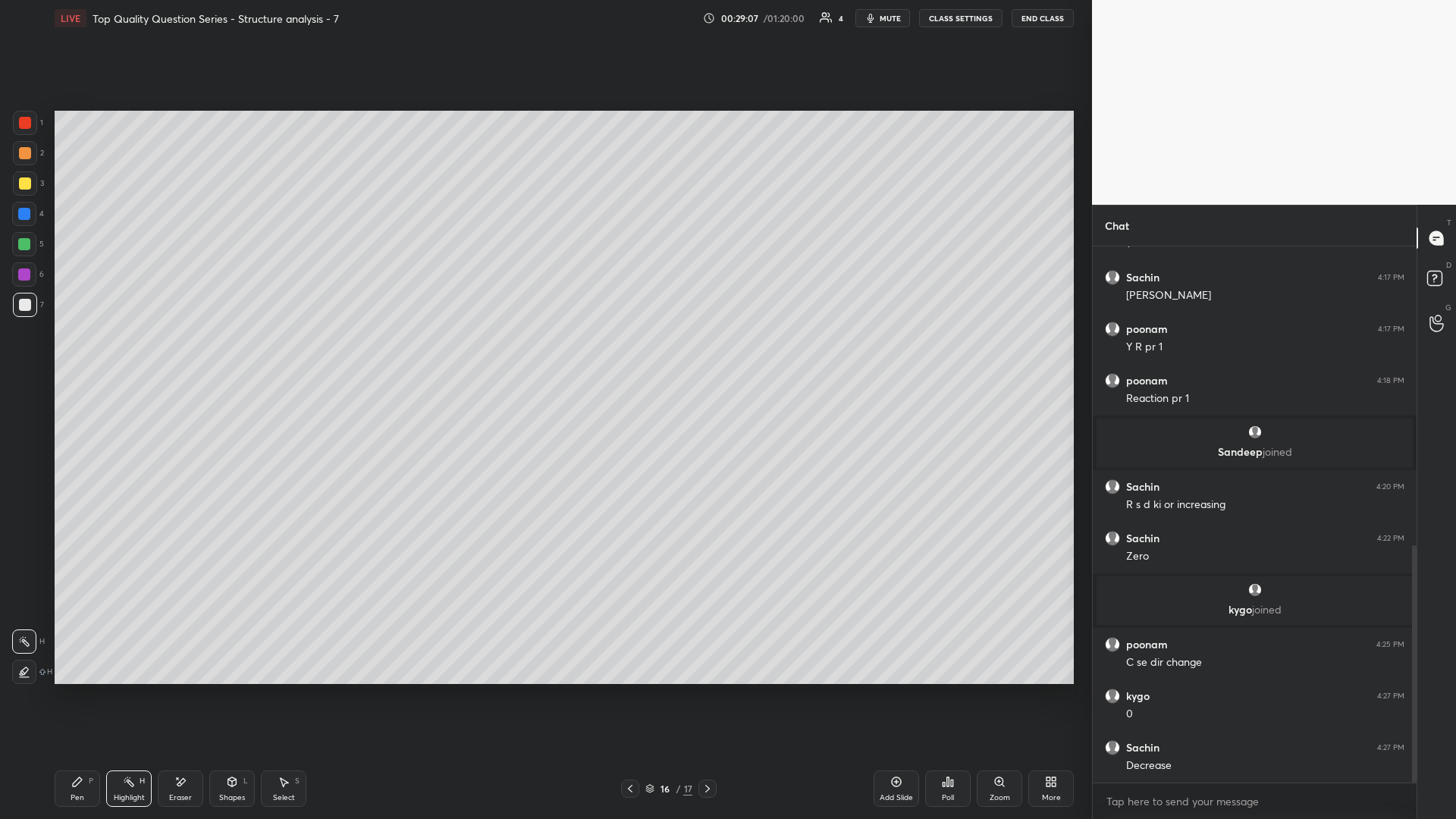
click at [544, 356] on div "Pen P Highlight H Eraser Shapes L Select S 16 / 17 Add Slide Poll Zoom More" at bounding box center [564, 788] width 1019 height 60
click at [544, 356] on icon at bounding box center [706, 788] width 4 height 7
click at [544, 356] on icon at bounding box center [630, 788] width 4 height 7
click at [288, 356] on icon at bounding box center [283, 782] width 12 height 12
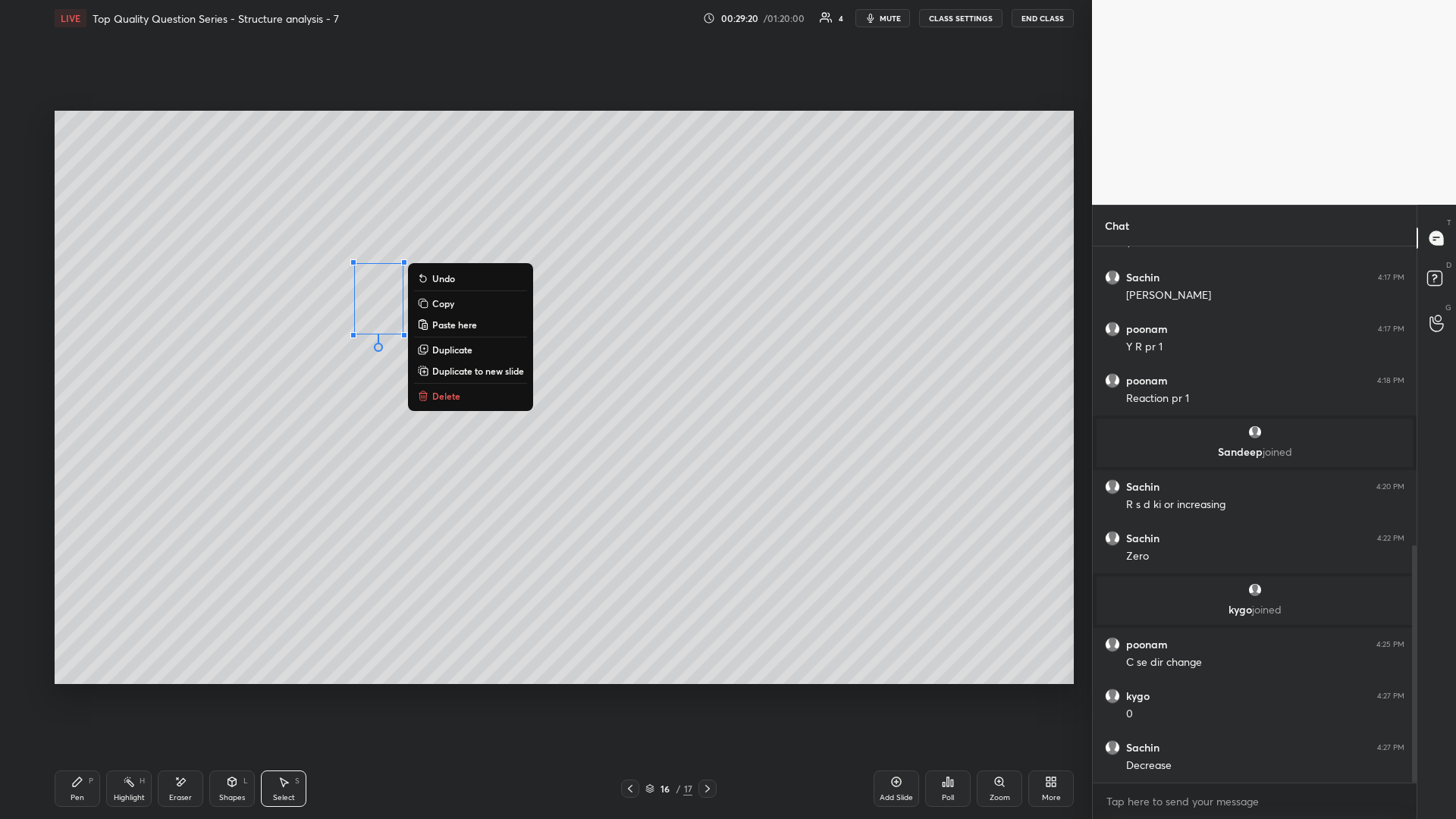
click at [125, 356] on icon at bounding box center [128, 782] width 12 height 12
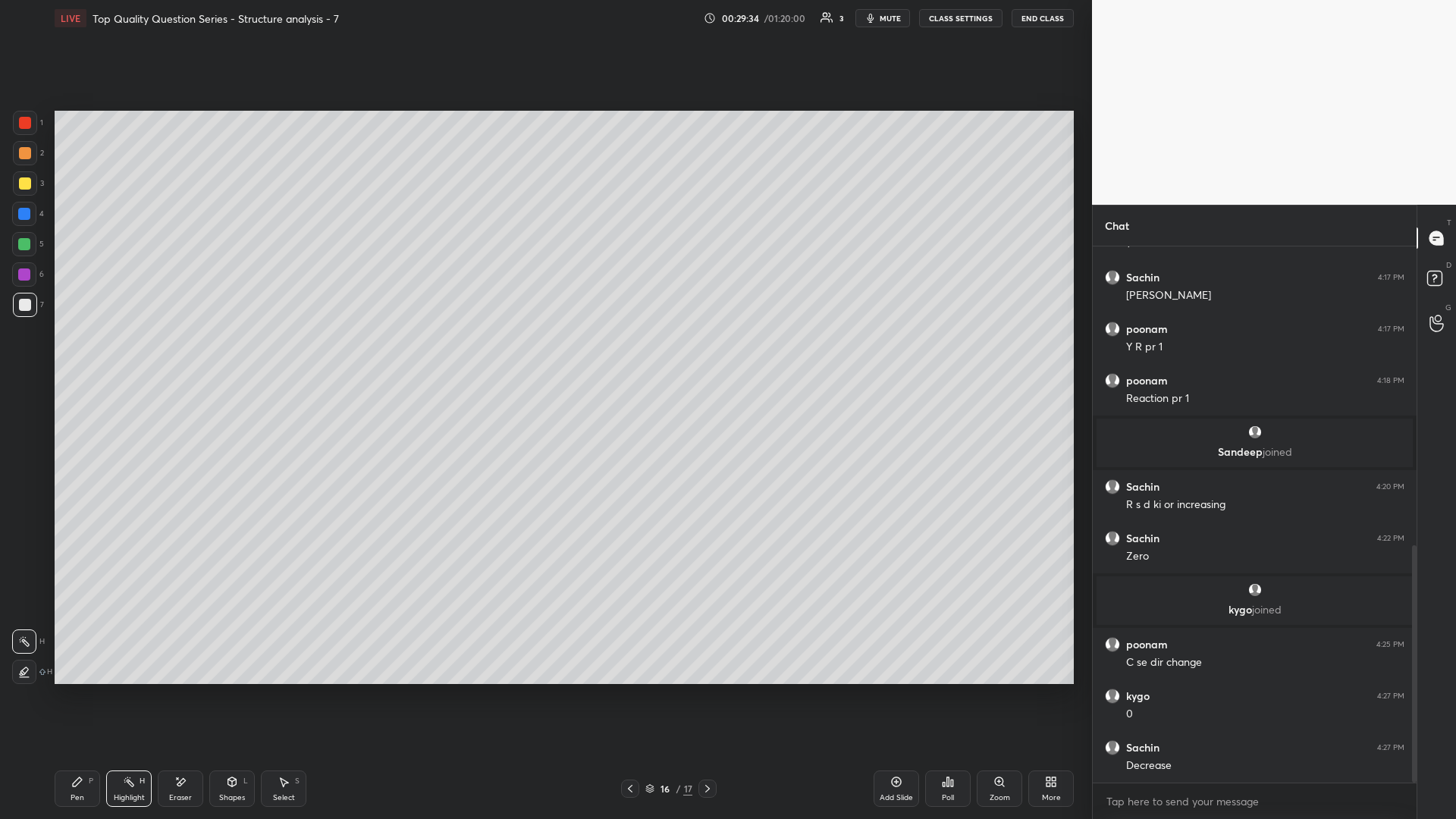
click at [544, 356] on icon at bounding box center [707, 788] width 12 height 12
click at [226, 356] on div "Shapes" at bounding box center [232, 797] width 26 height 7
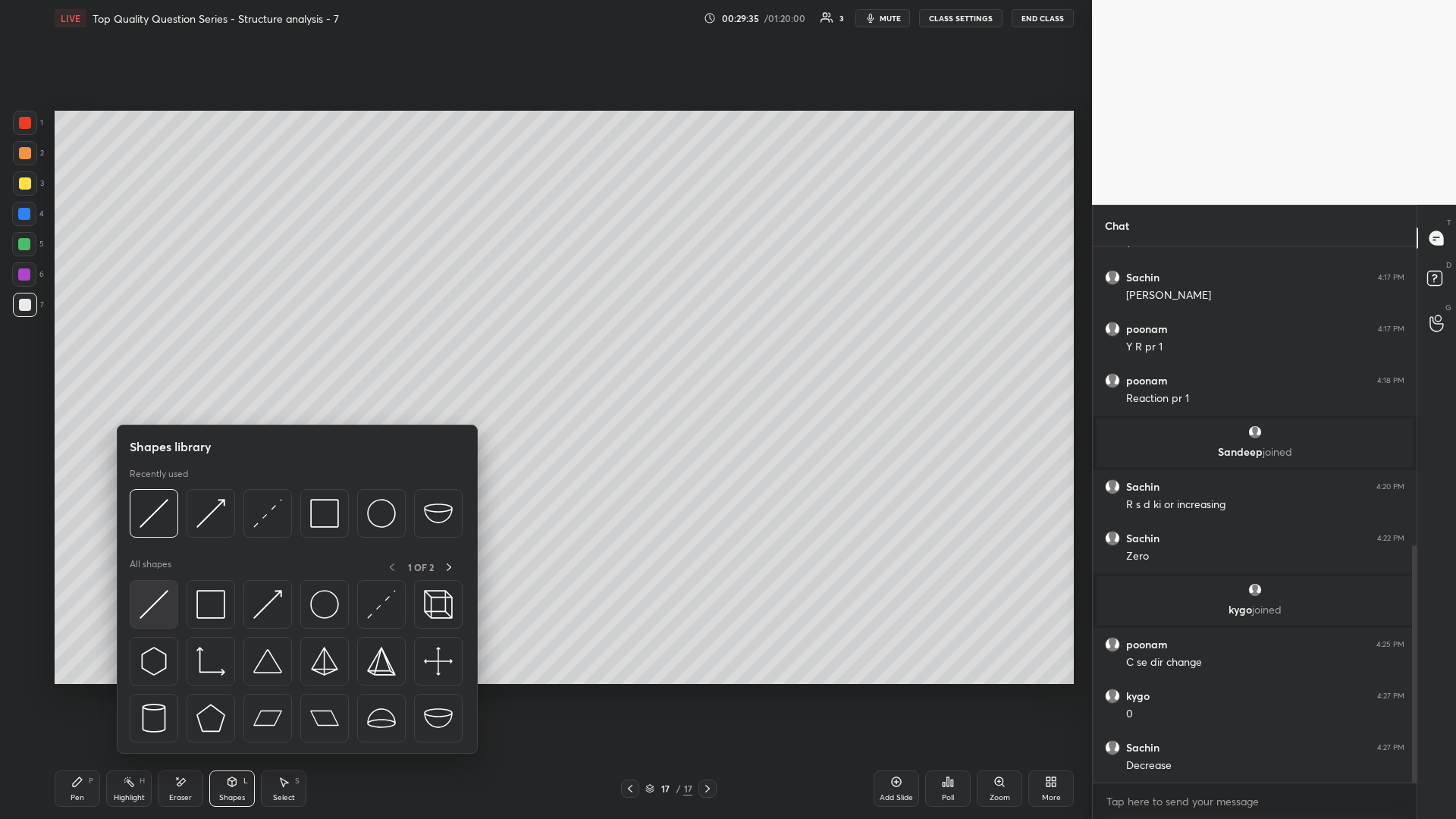
click at [156, 356] on img at bounding box center [154, 604] width 29 height 29
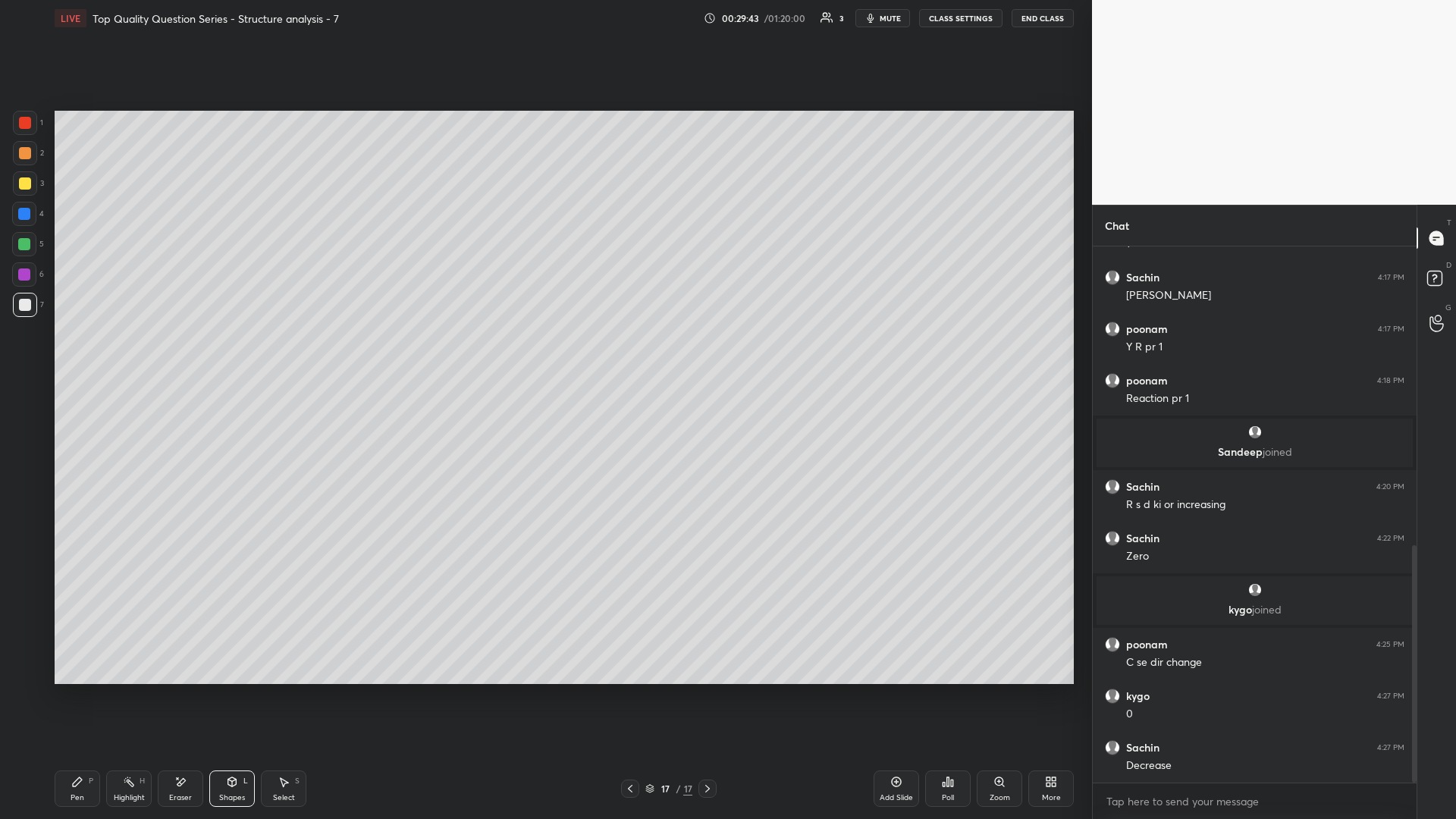
click at [544, 356] on div at bounding box center [630, 788] width 18 height 18
click at [127, 356] on icon at bounding box center [128, 782] width 12 height 12
click at [544, 356] on div at bounding box center [707, 788] width 18 height 18
click at [74, 356] on icon at bounding box center [77, 782] width 12 height 12
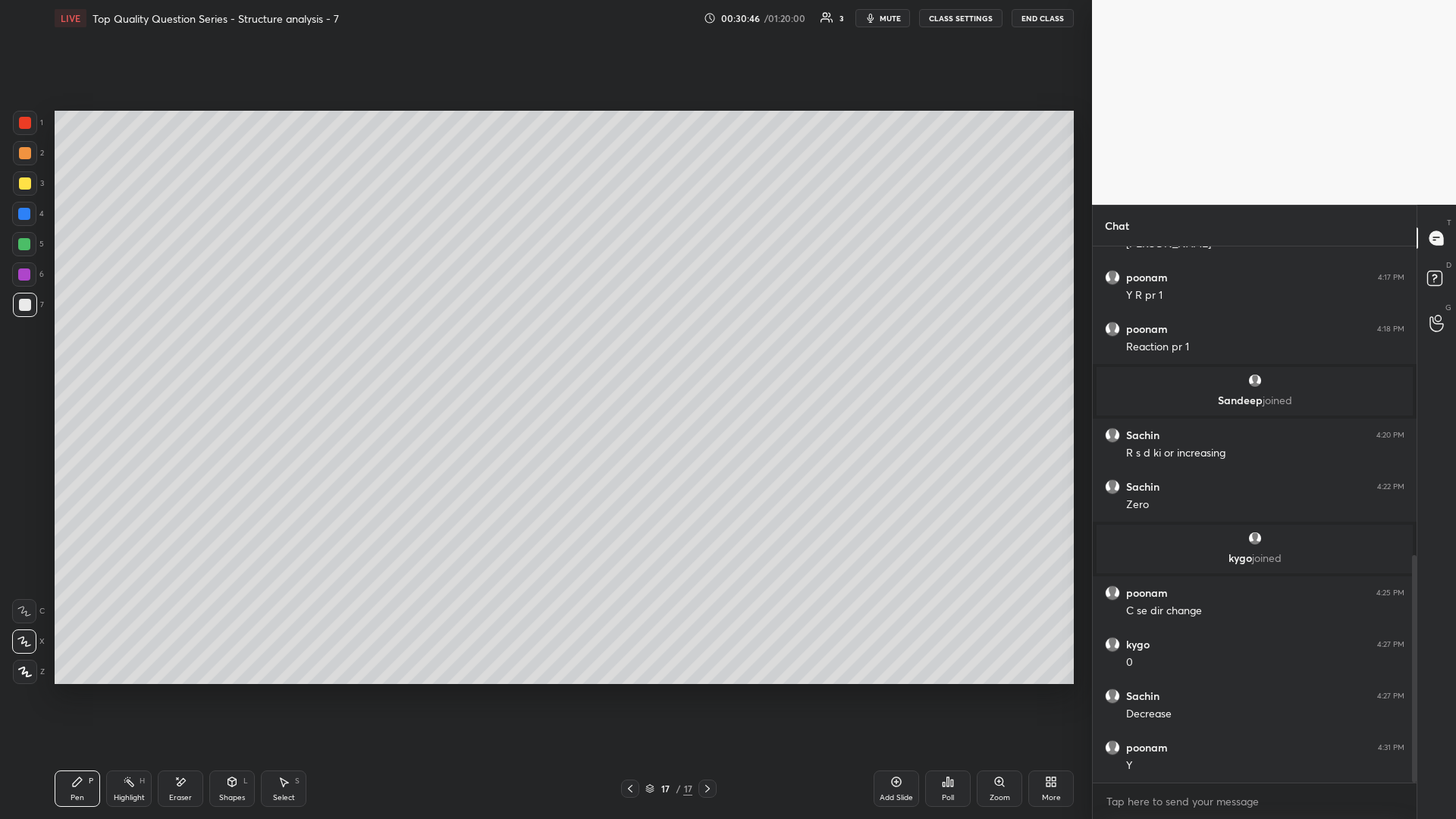
click at [280, 356] on icon at bounding box center [283, 782] width 12 height 12
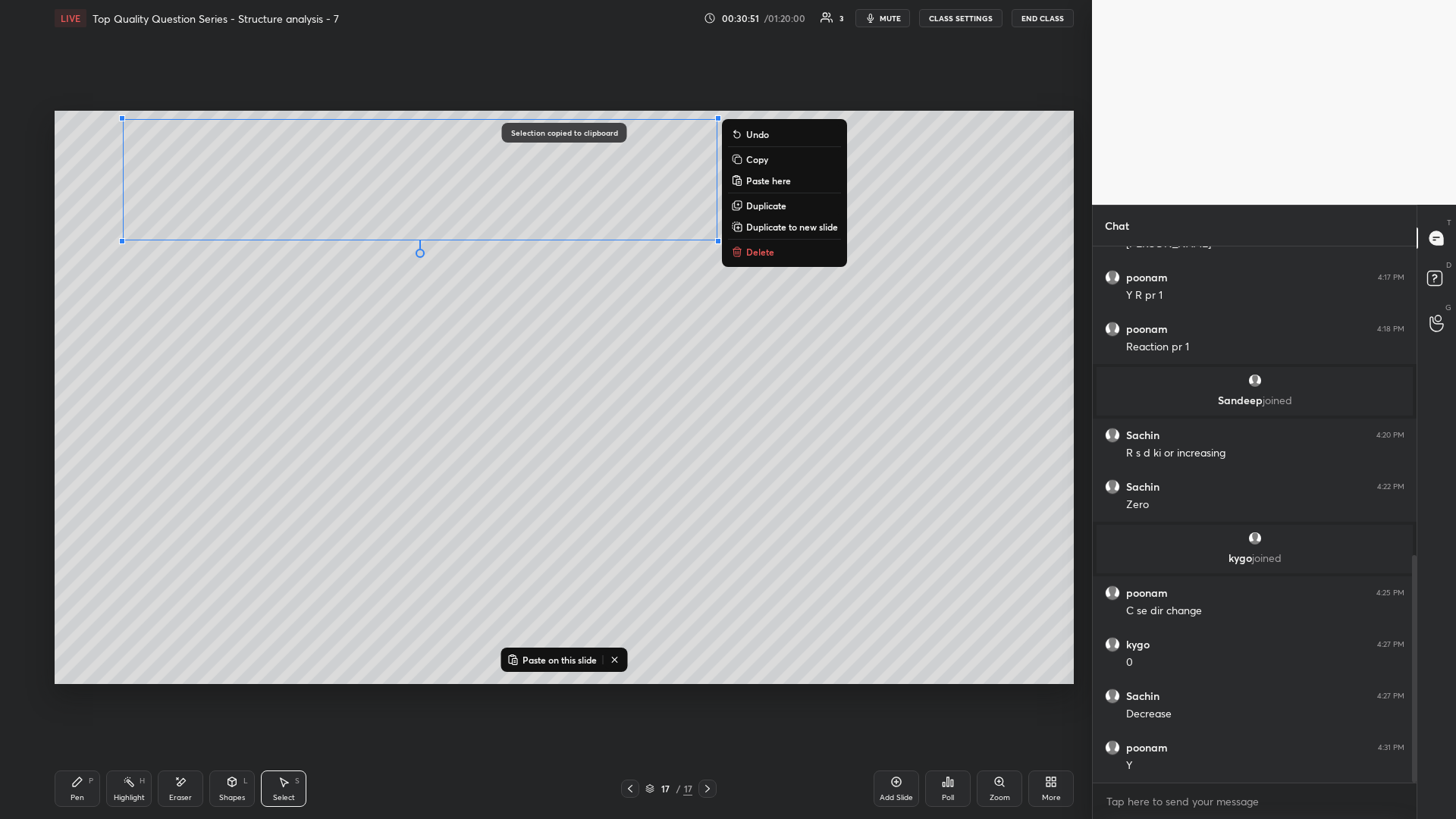
click at [544, 356] on div "Add Slide" at bounding box center [896, 788] width 46 height 36
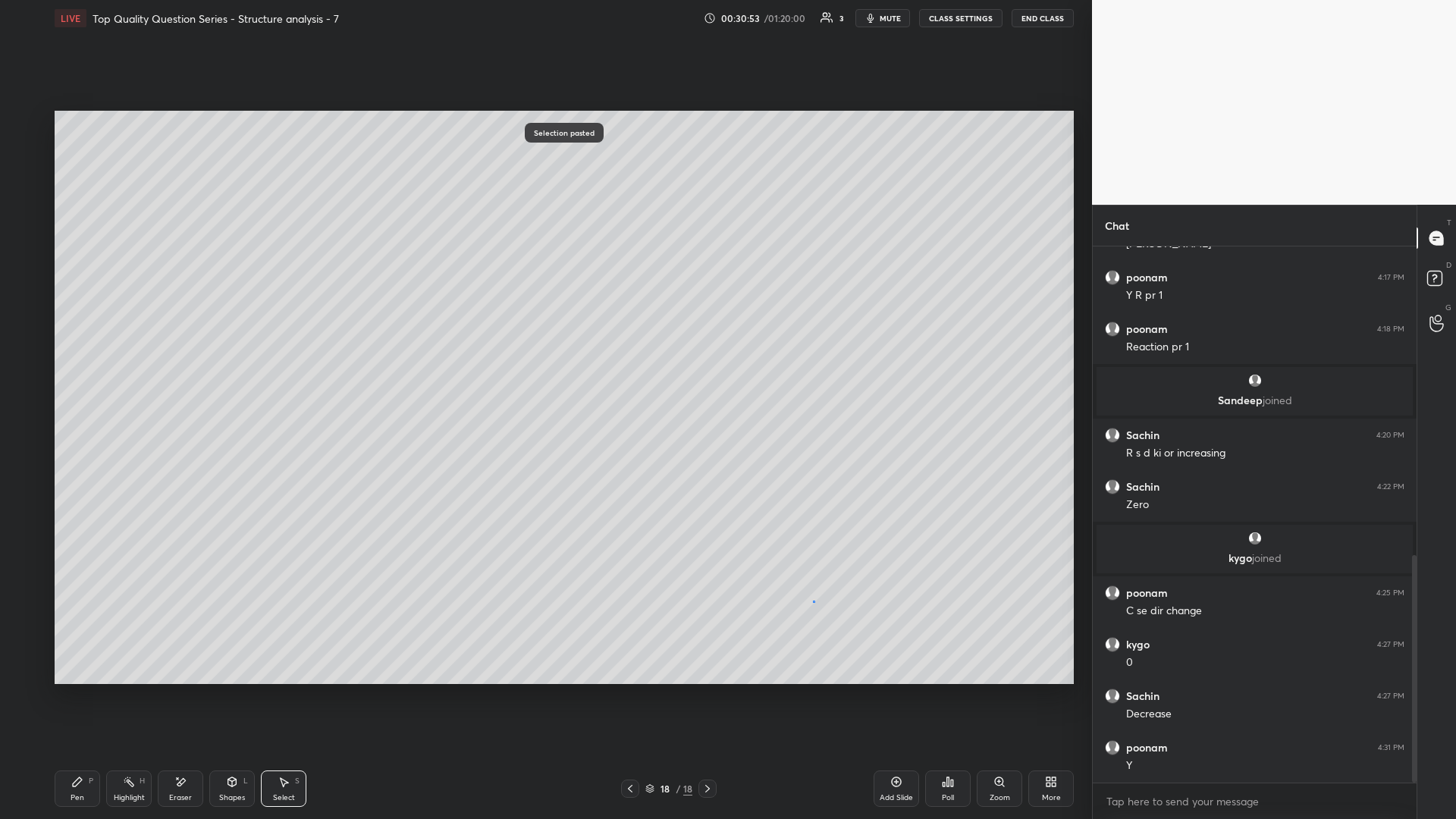
click at [544, 356] on div "0 ° Undo Copy Paste here Duplicate Duplicate to new slide Delete" at bounding box center [564, 397] width 1019 height 573
click at [241, 356] on div "Shapes" at bounding box center [232, 797] width 26 height 7
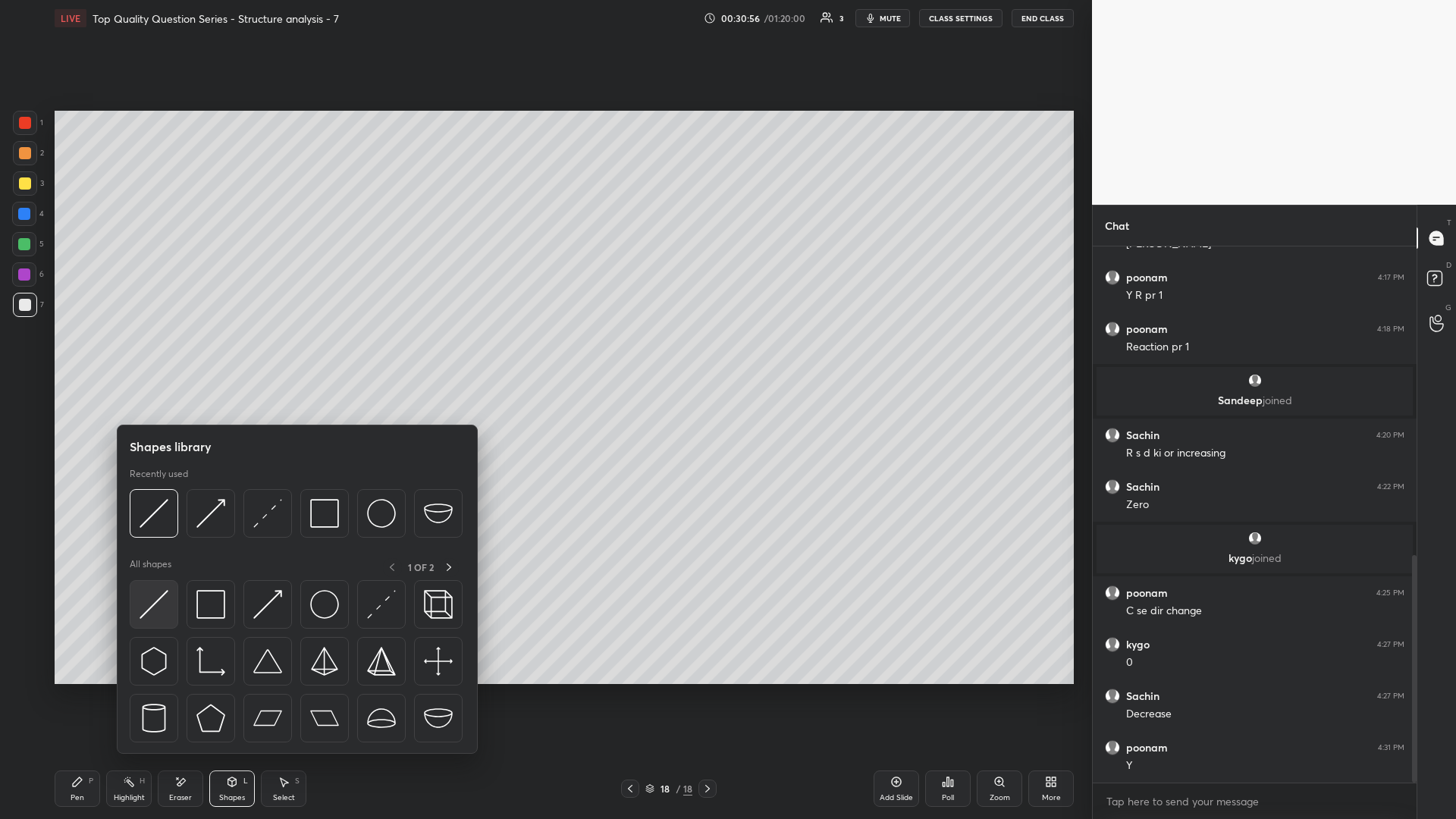
click at [165, 356] on img at bounding box center [154, 604] width 29 height 29
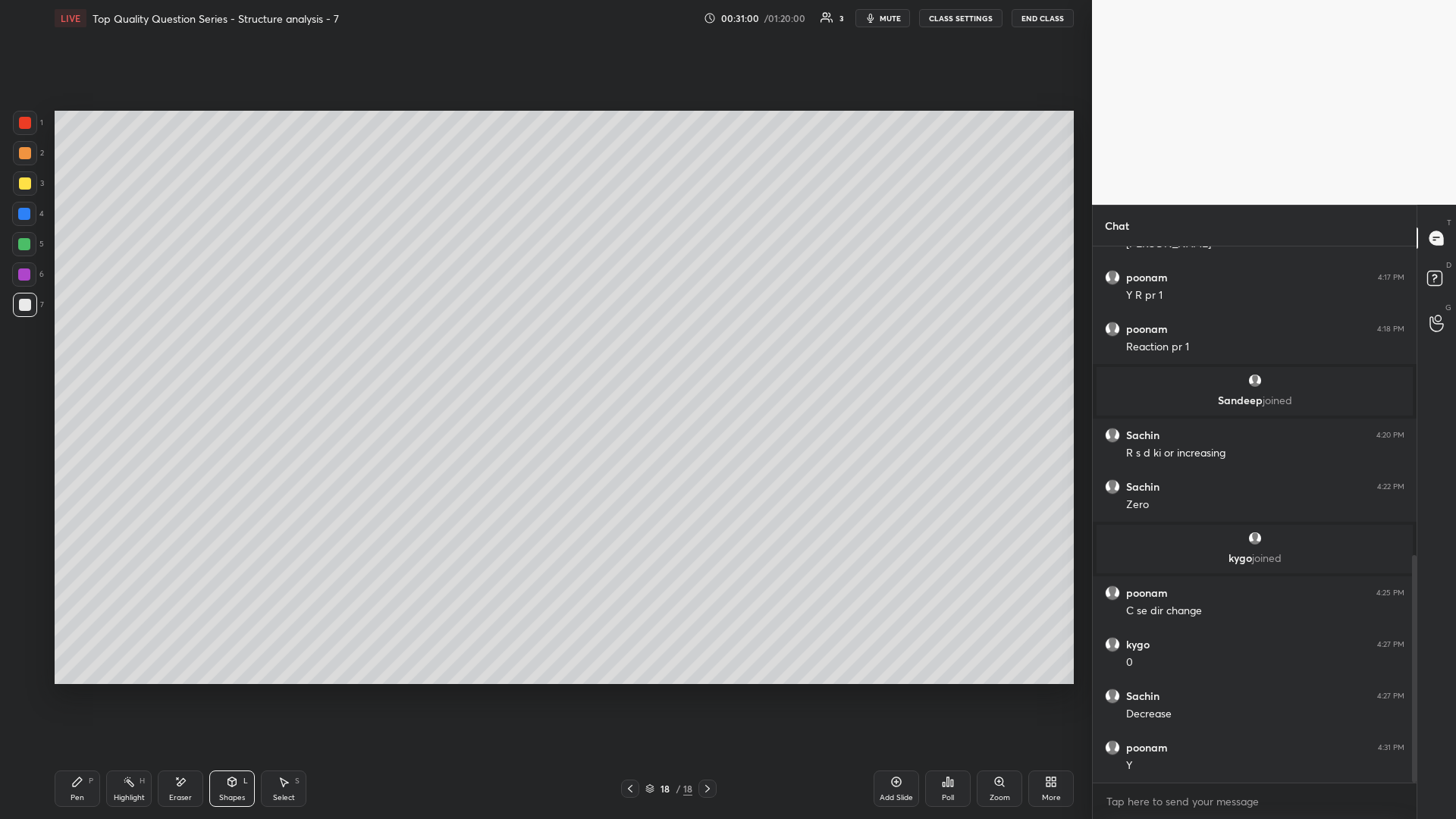
click at [27, 160] on div at bounding box center [25, 152] width 24 height 24
click at [80, 356] on icon at bounding box center [77, 781] width 9 height 9
click at [26, 305] on div at bounding box center [25, 304] width 12 height 12
click at [118, 356] on div "Highlight H" at bounding box center [128, 788] width 46 height 36
click at [230, 356] on icon at bounding box center [232, 782] width 12 height 12
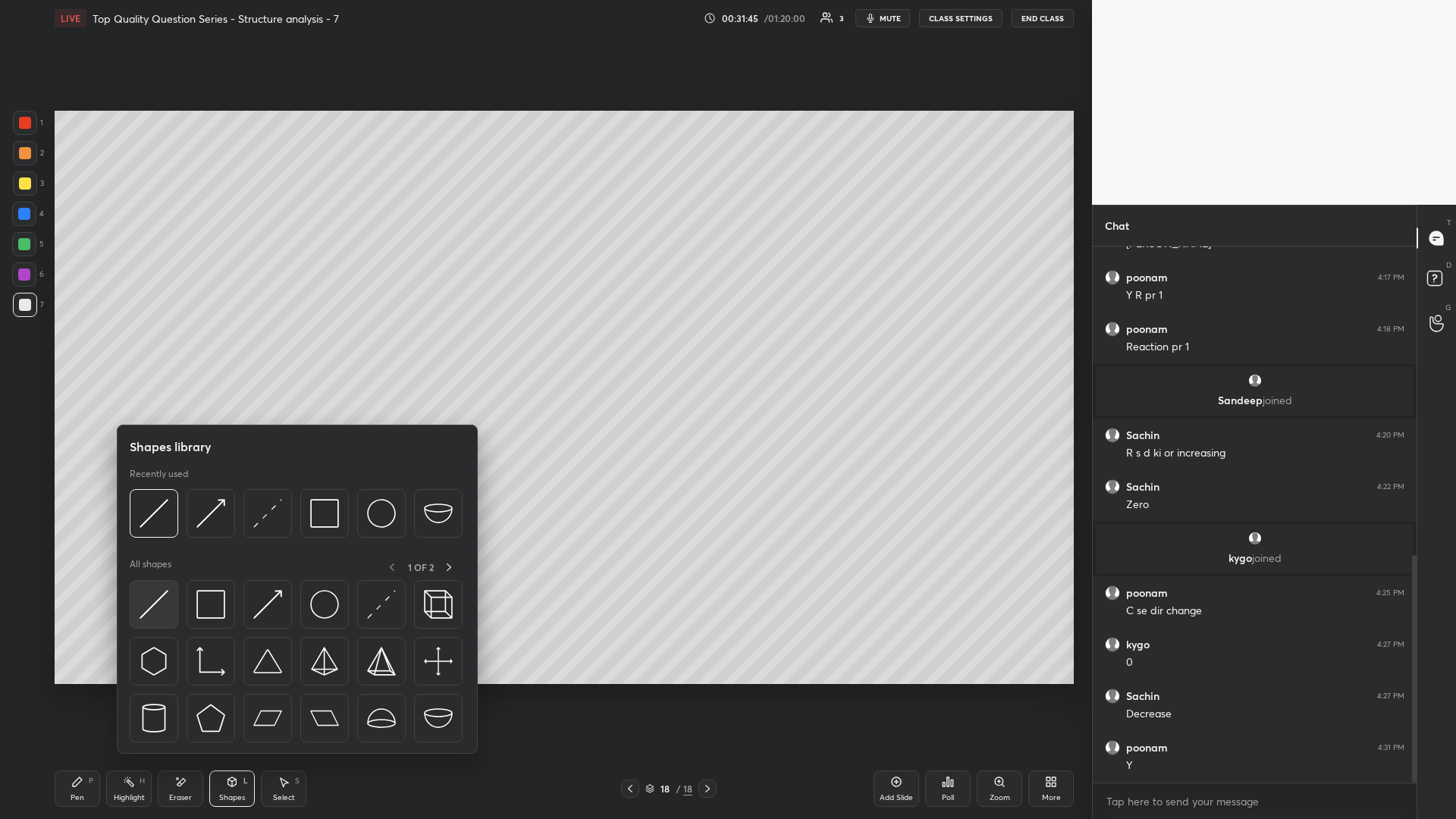
click at [154, 356] on img at bounding box center [154, 604] width 29 height 29
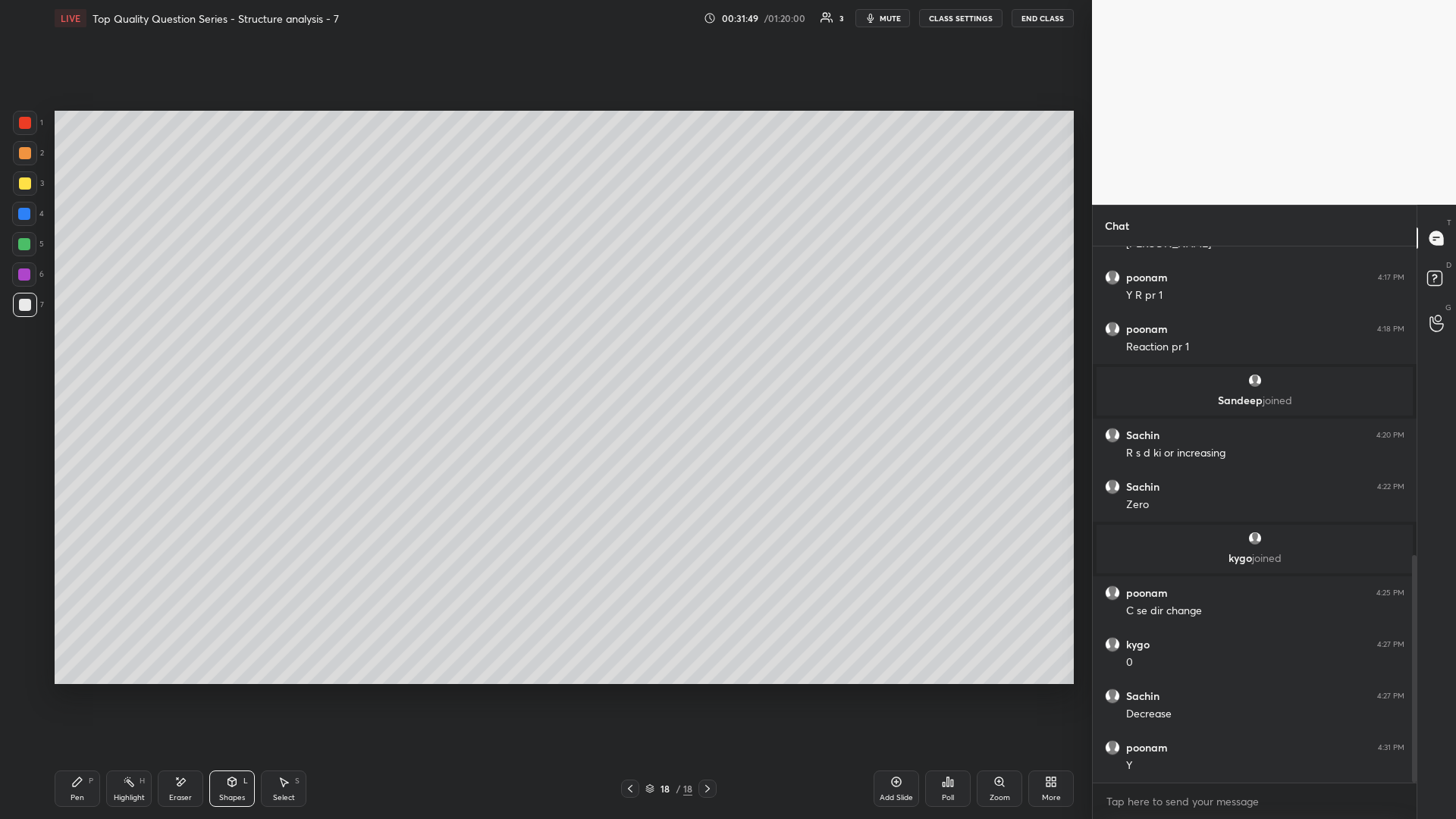
click at [74, 356] on div "Pen P" at bounding box center [77, 788] width 46 height 36
click at [113, 356] on div "Highlight H" at bounding box center [128, 788] width 46 height 36
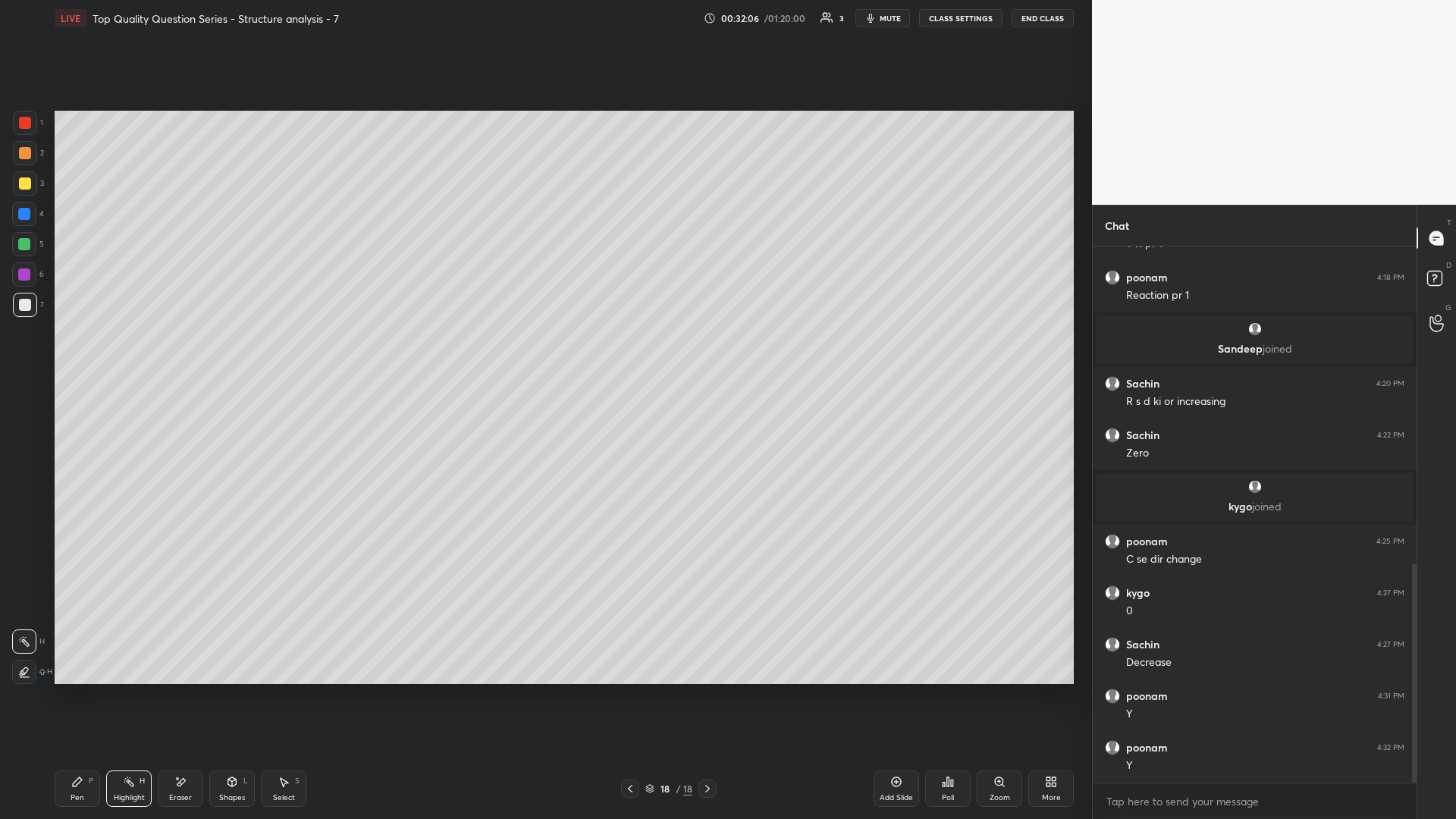
click at [237, 356] on icon at bounding box center [232, 782] width 12 height 12
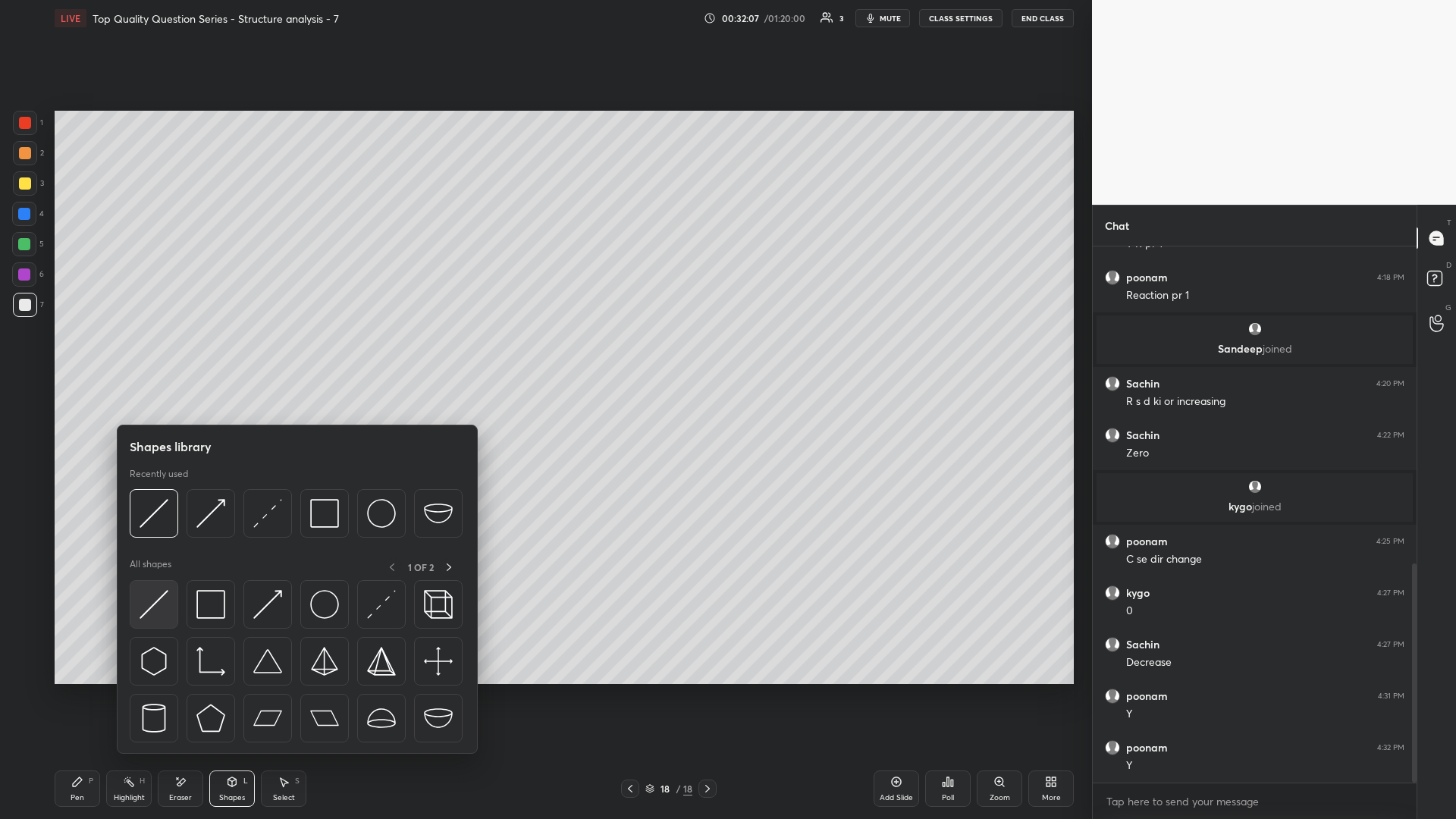
click at [152, 356] on img at bounding box center [154, 604] width 29 height 29
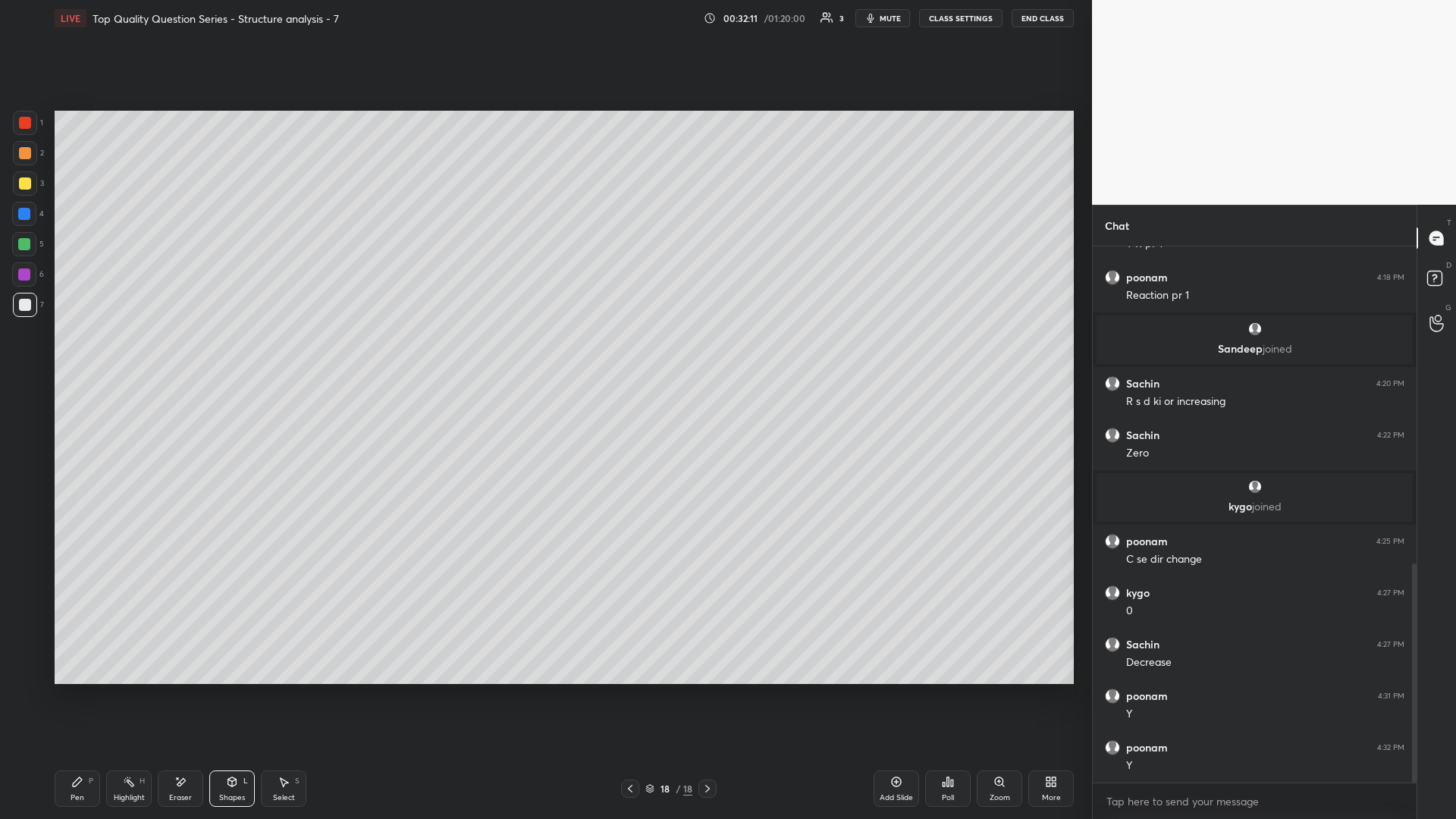
click at [78, 356] on icon at bounding box center [77, 782] width 12 height 12
click at [277, 356] on div "Select S" at bounding box center [283, 788] width 46 height 36
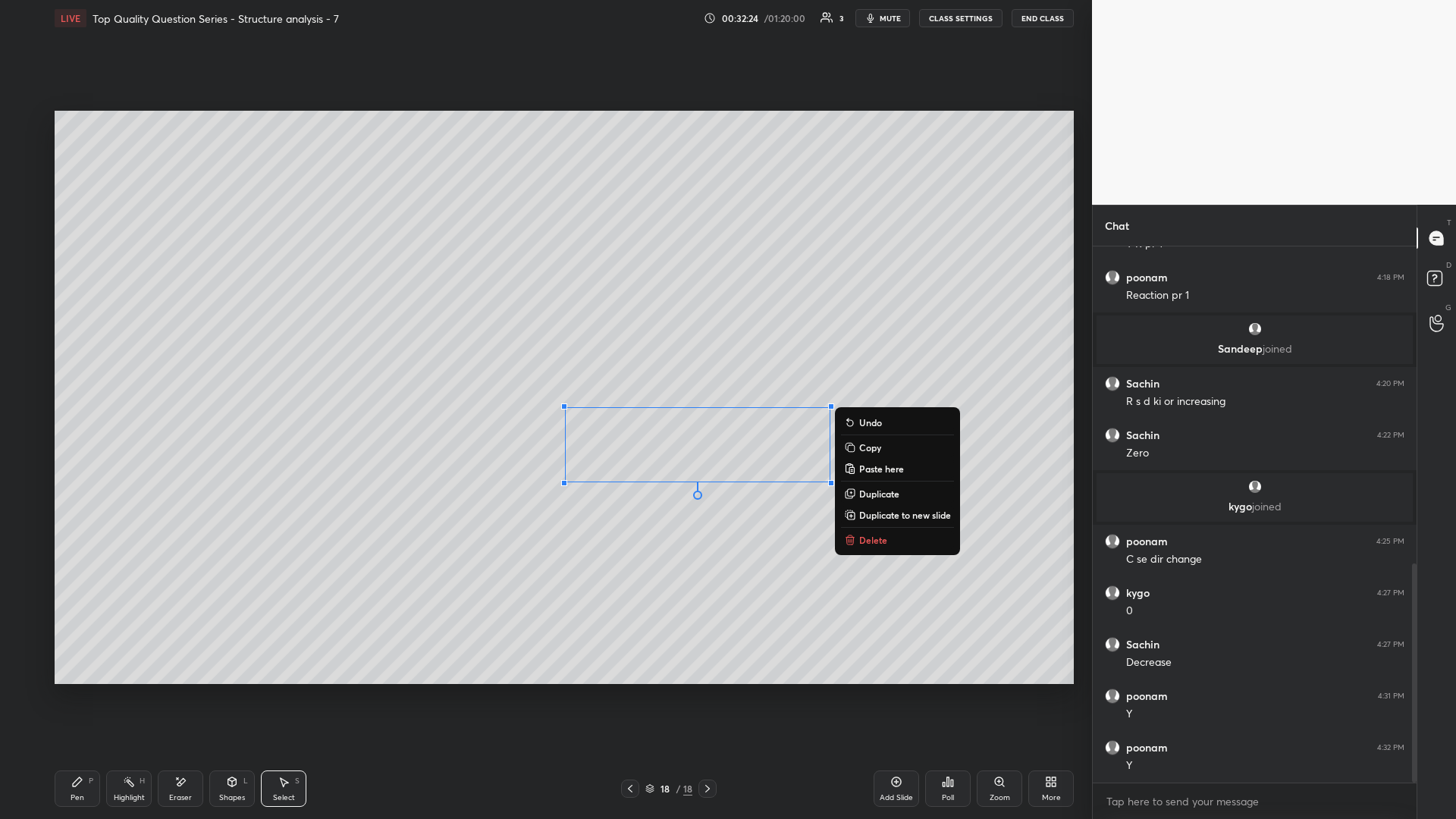
click at [443, 356] on div "0 ° Undo Copy Paste here Duplicate Duplicate to new slide Delete" at bounding box center [564, 397] width 1019 height 573
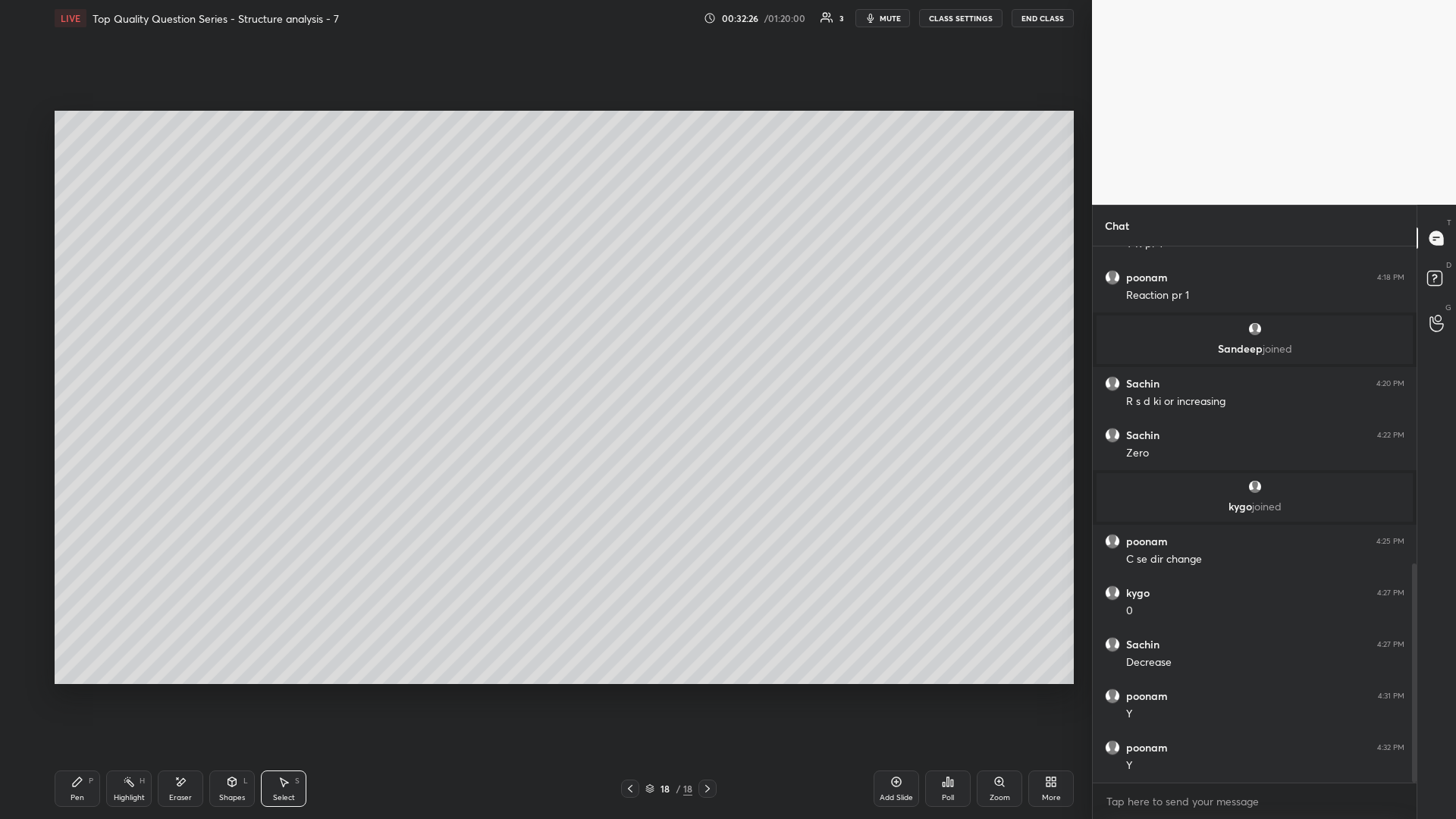
click at [135, 356] on div "Highlight H" at bounding box center [128, 788] width 46 height 36
click at [284, 356] on icon at bounding box center [285, 782] width 8 height 9
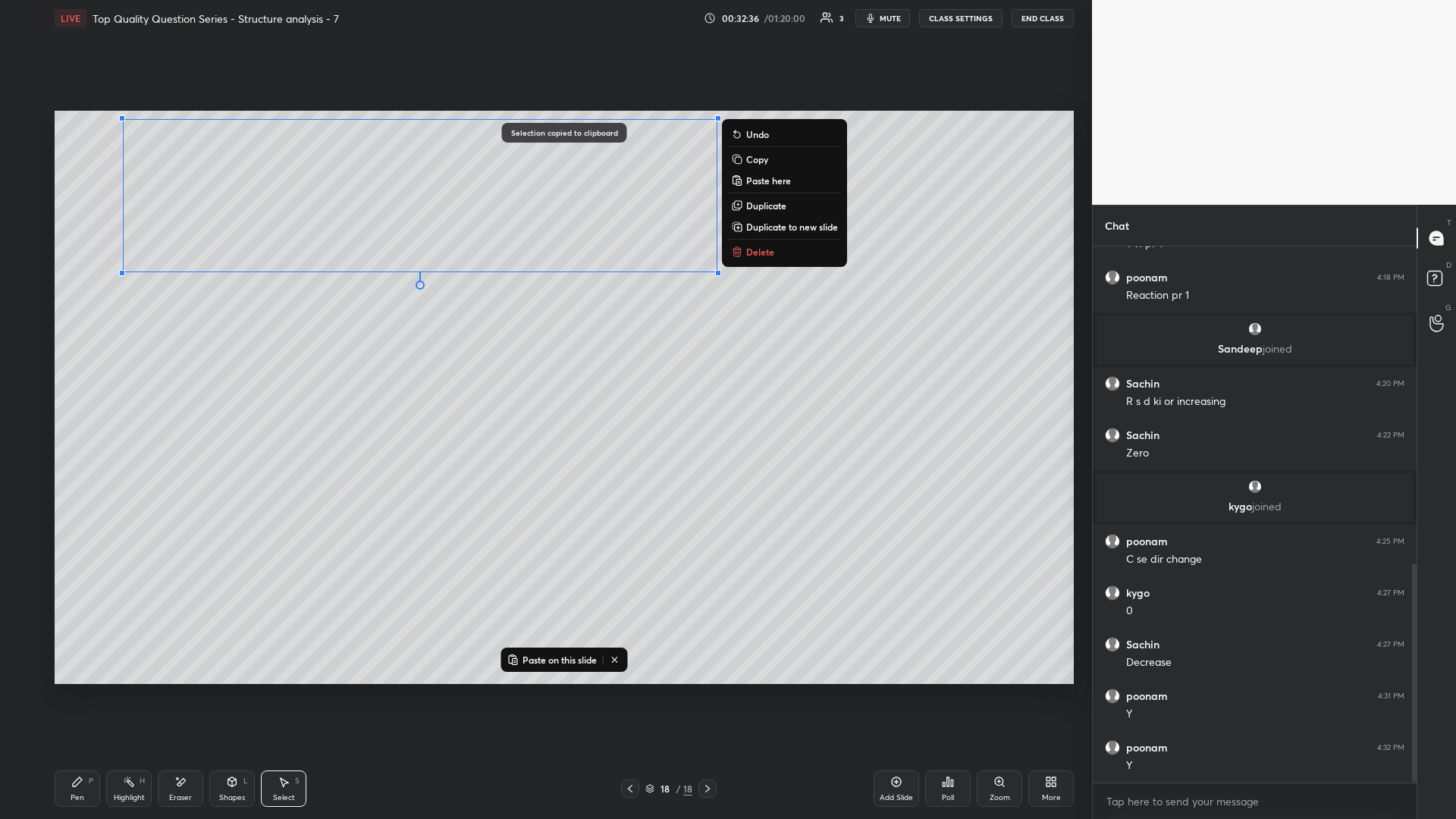
click at [544, 356] on div "18 / 18" at bounding box center [668, 788] width 410 height 18
click at [544, 356] on div "Add Slide" at bounding box center [896, 788] width 46 height 36
click at [544, 356] on div "0 ° Undo Copy Paste here Duplicate Duplicate to new slide Delete" at bounding box center [564, 397] width 1019 height 573
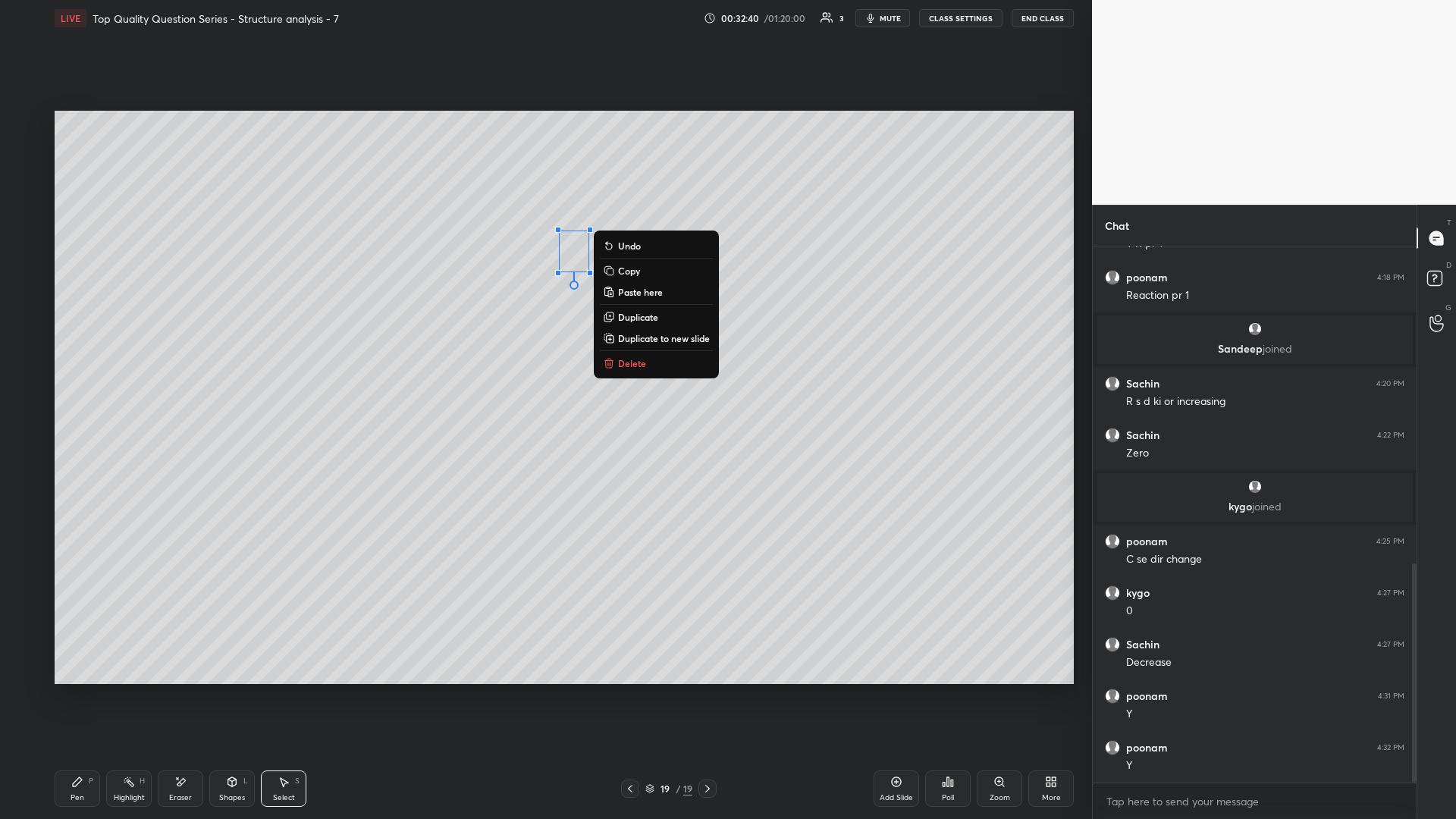
click at [544, 356] on button "Delete" at bounding box center [656, 363] width 113 height 18
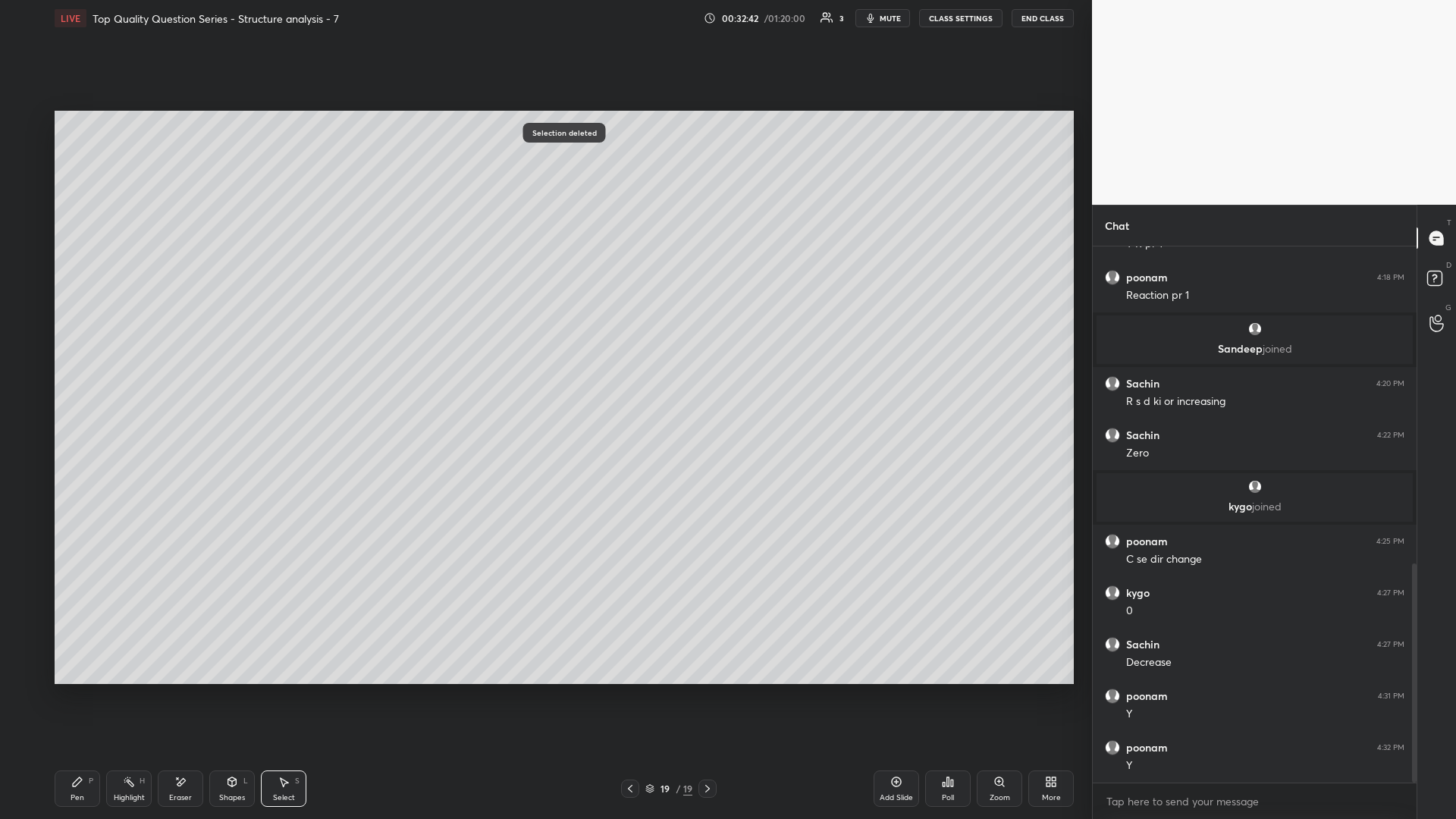
click at [544, 356] on icon at bounding box center [630, 788] width 12 height 12
click at [544, 356] on icon at bounding box center [707, 788] width 12 height 12
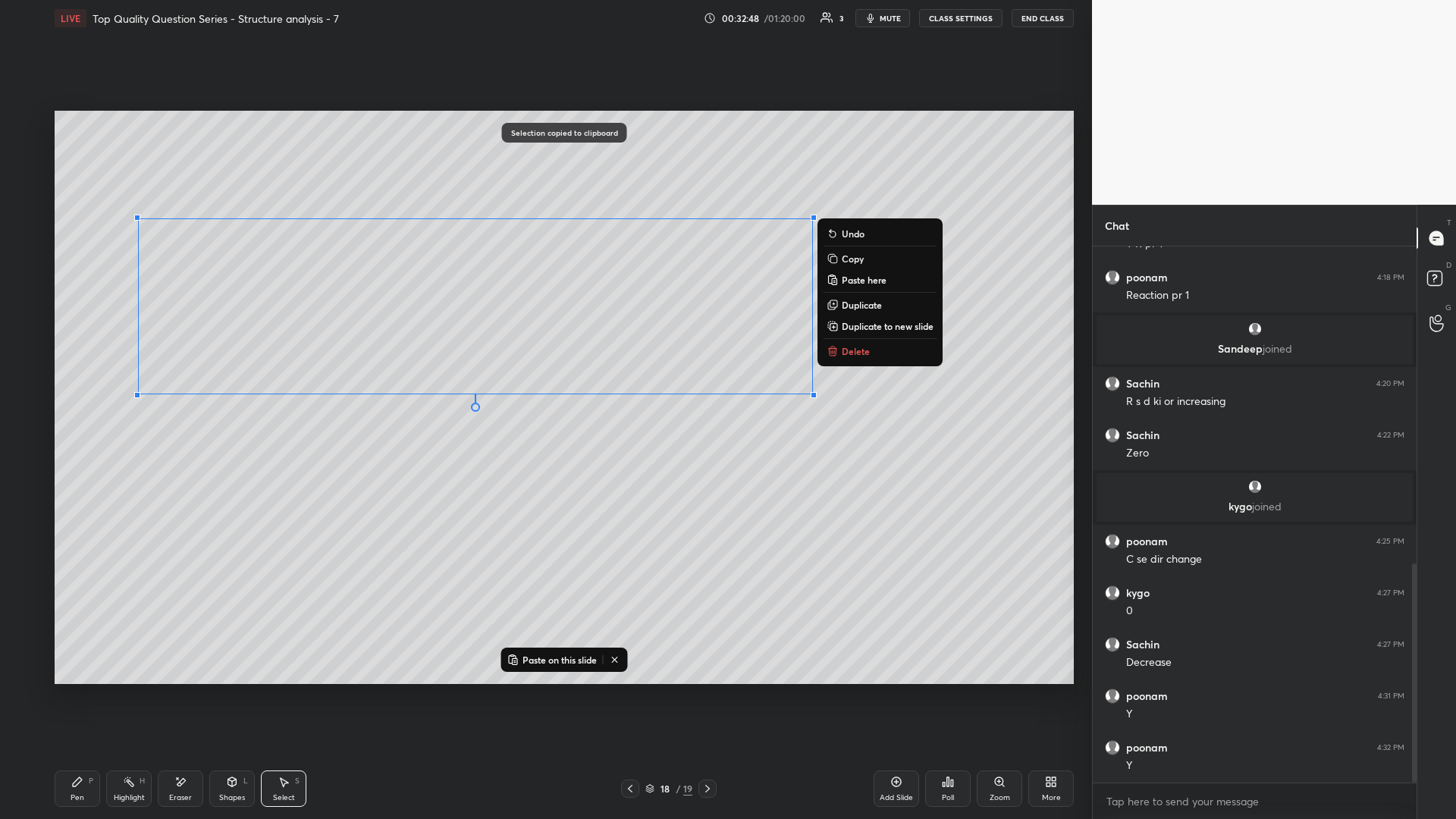
click at [544, 356] on icon at bounding box center [707, 788] width 12 height 12
click at [544, 356] on div "0 ° Undo Copy Paste here Duplicate Duplicate to new slide Delete" at bounding box center [564, 397] width 1019 height 573
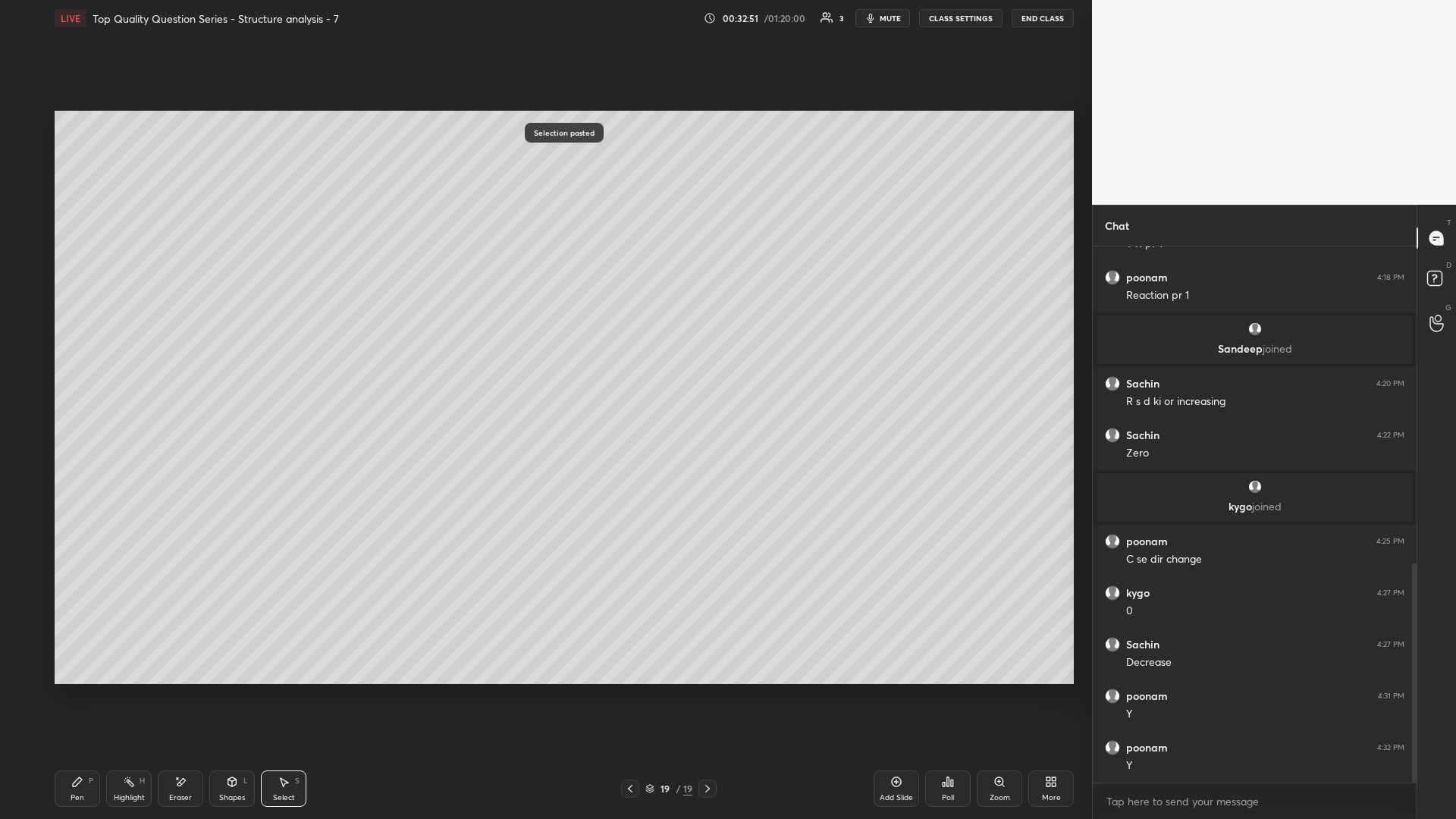
click at [241, 356] on div "Shapes L" at bounding box center [232, 788] width 46 height 36
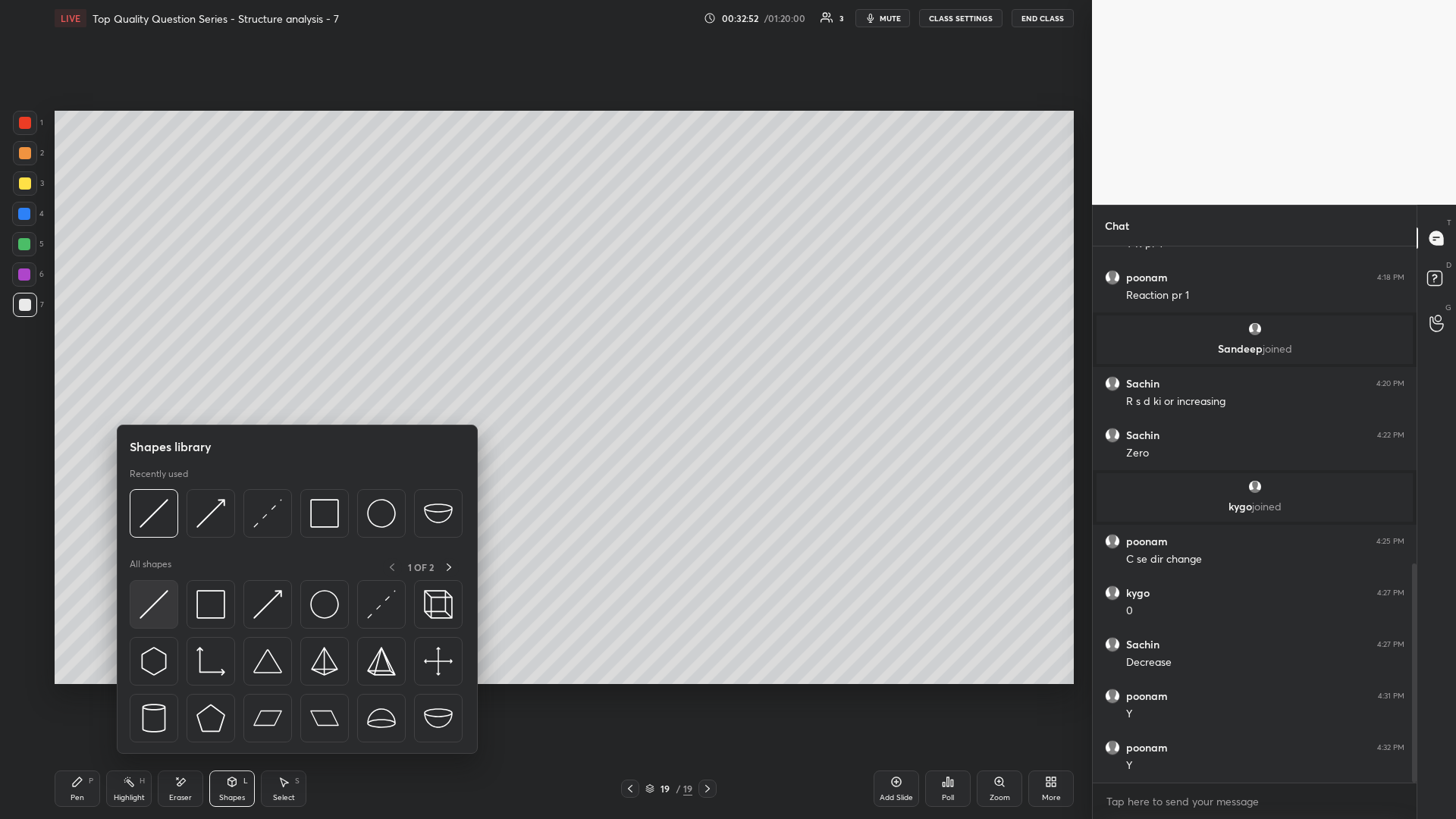
click at [165, 356] on img at bounding box center [154, 604] width 29 height 29
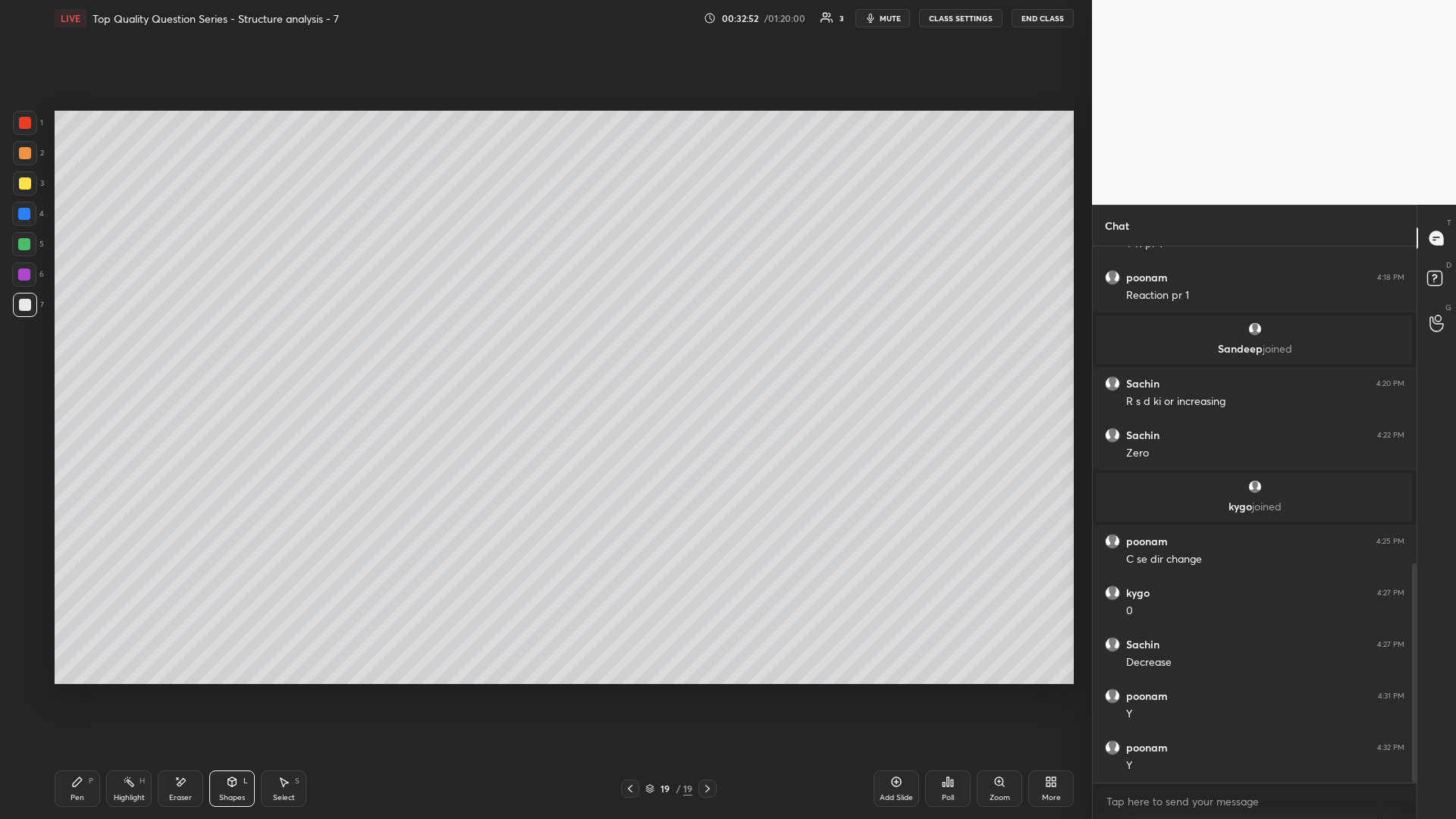
click at [26, 245] on div at bounding box center [24, 244] width 12 height 12
click at [74, 356] on icon at bounding box center [77, 782] width 12 height 12
click at [224, 356] on div "Shapes L" at bounding box center [232, 788] width 46 height 36
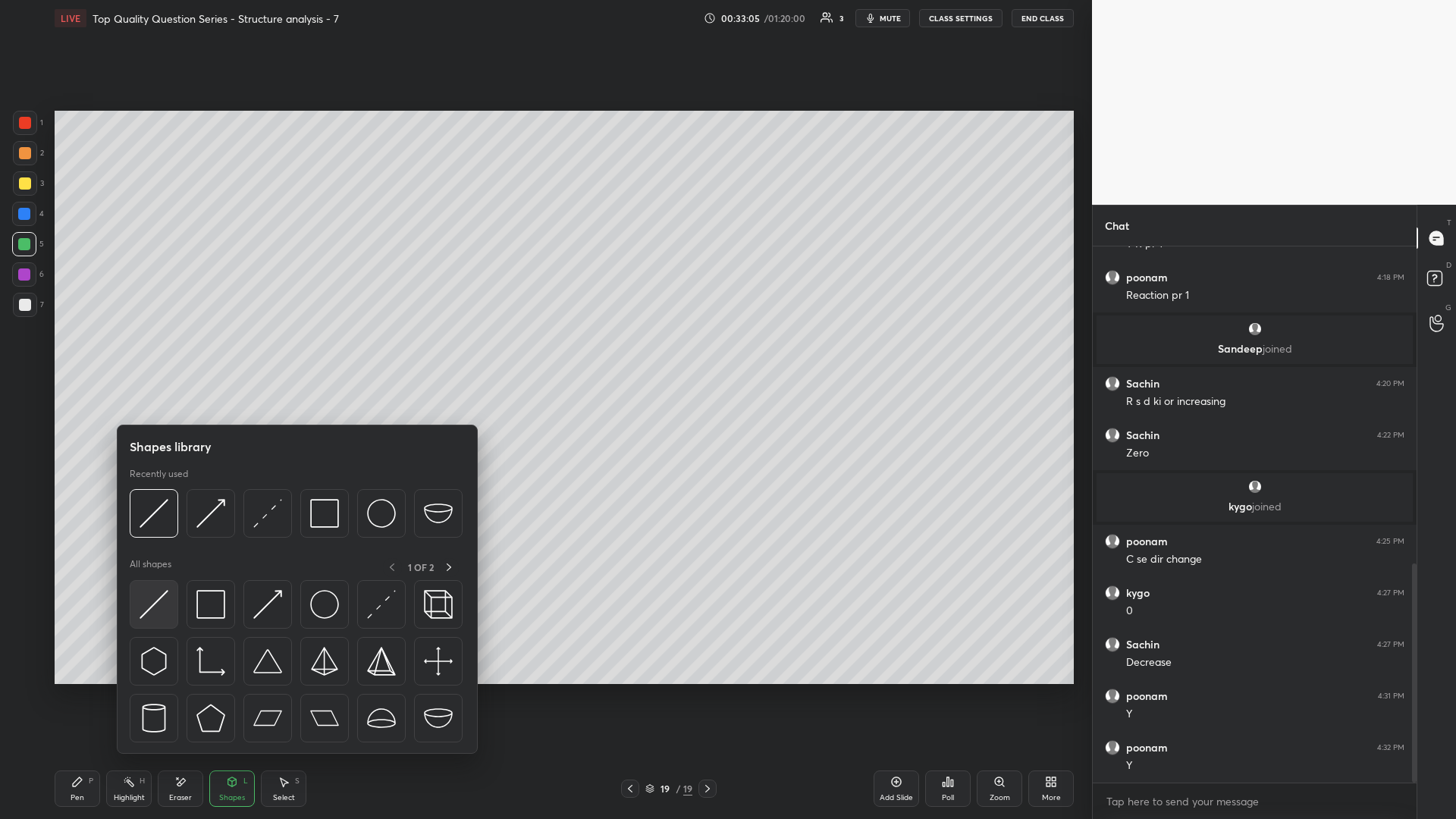
click at [160, 356] on div at bounding box center [154, 604] width 49 height 49
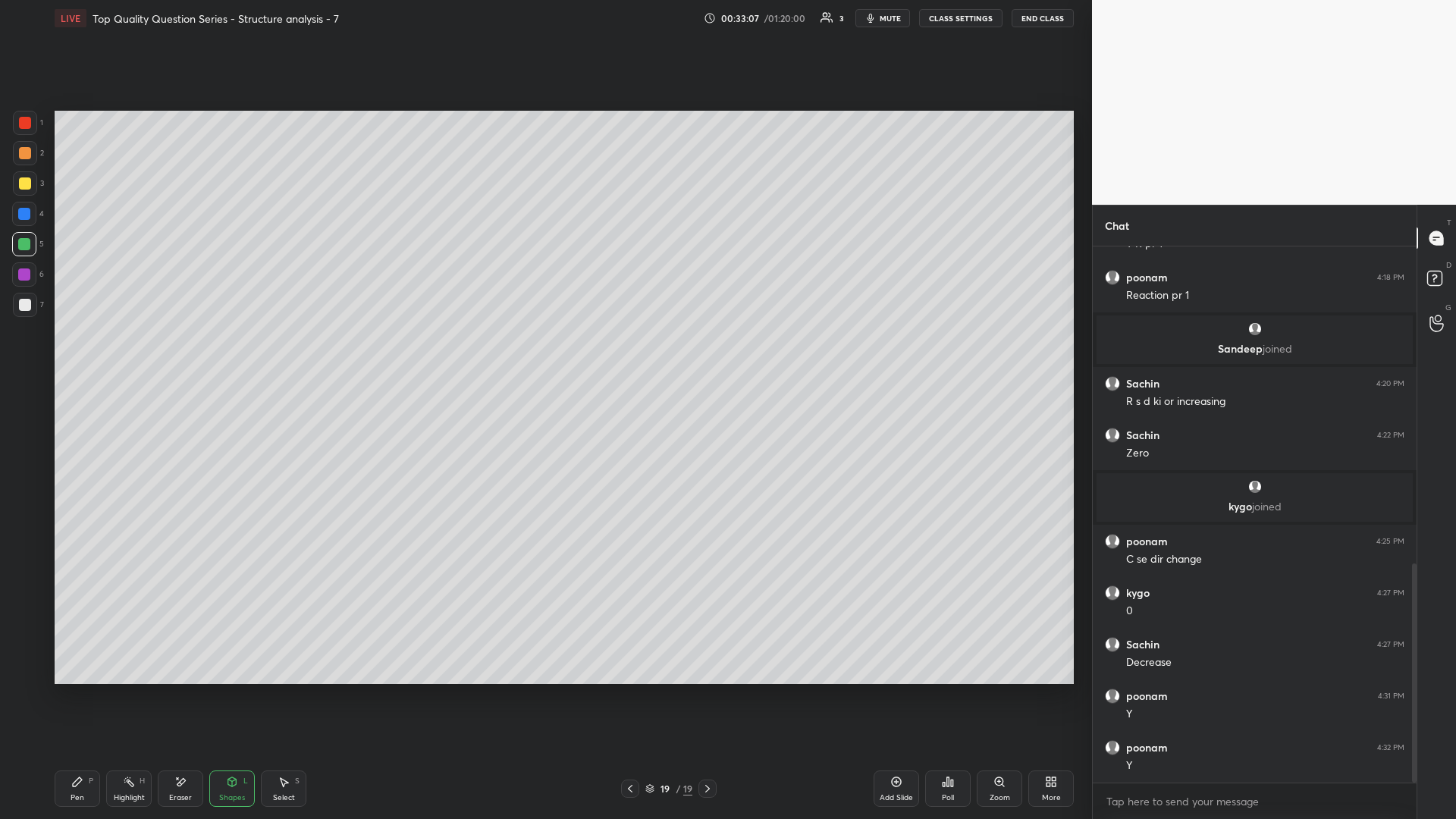
click at [26, 186] on div at bounding box center [25, 183] width 12 height 12
click at [60, 356] on div "Pen P" at bounding box center [77, 788] width 46 height 36
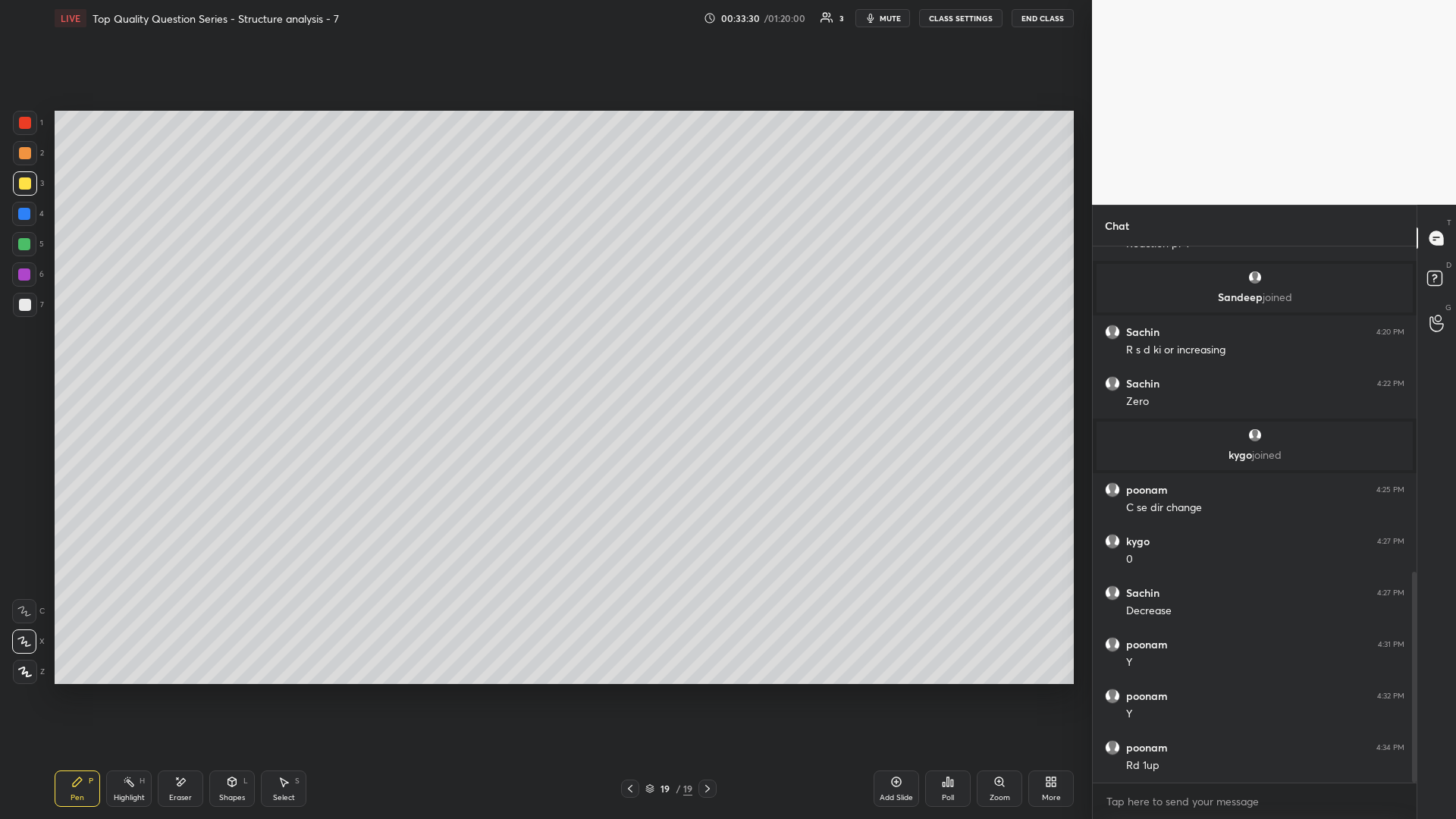
click at [116, 356] on div "Highlight H" at bounding box center [128, 788] width 46 height 36
click at [122, 356] on div "Highlight H" at bounding box center [128, 788] width 46 height 36
click at [130, 356] on div "Highlight H" at bounding box center [128, 788] width 46 height 36
click at [220, 356] on div "Shapes L" at bounding box center [232, 788] width 46 height 36
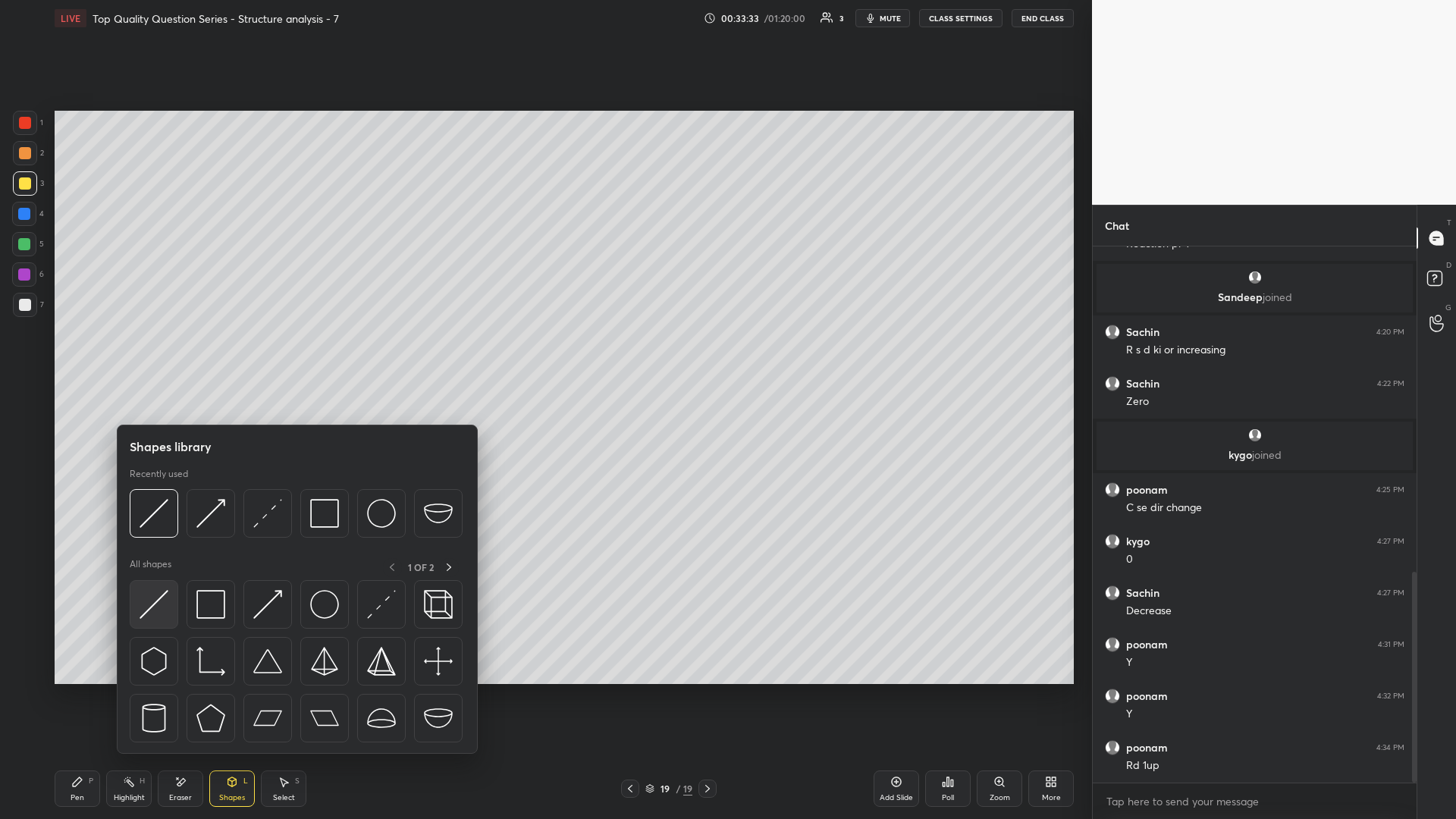
click at [165, 356] on img at bounding box center [154, 604] width 29 height 29
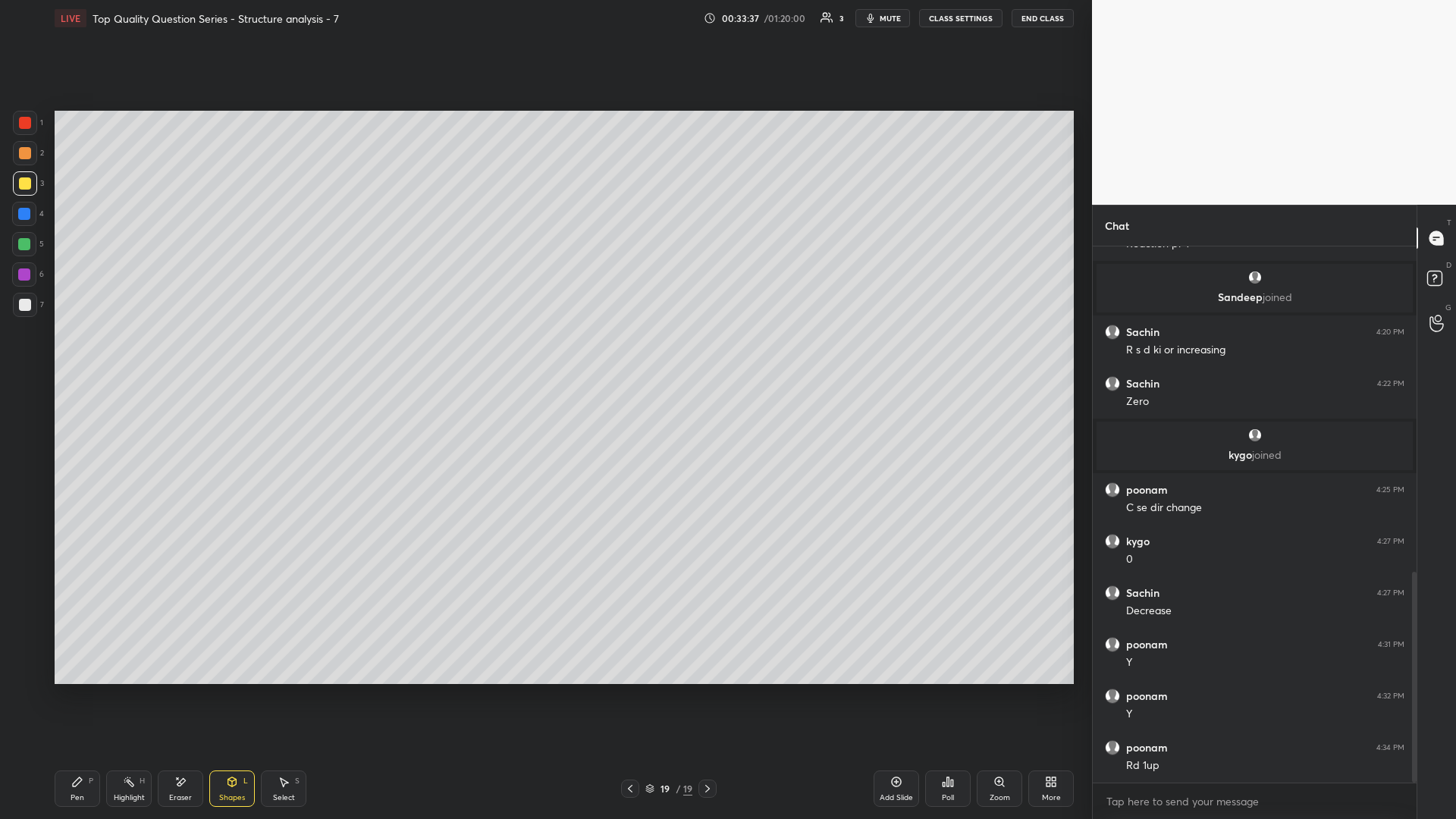
click at [119, 356] on div "Highlight" at bounding box center [129, 797] width 31 height 7
click at [301, 356] on div "Select S" at bounding box center [283, 788] width 46 height 36
click at [278, 356] on icon at bounding box center [283, 782] width 12 height 12
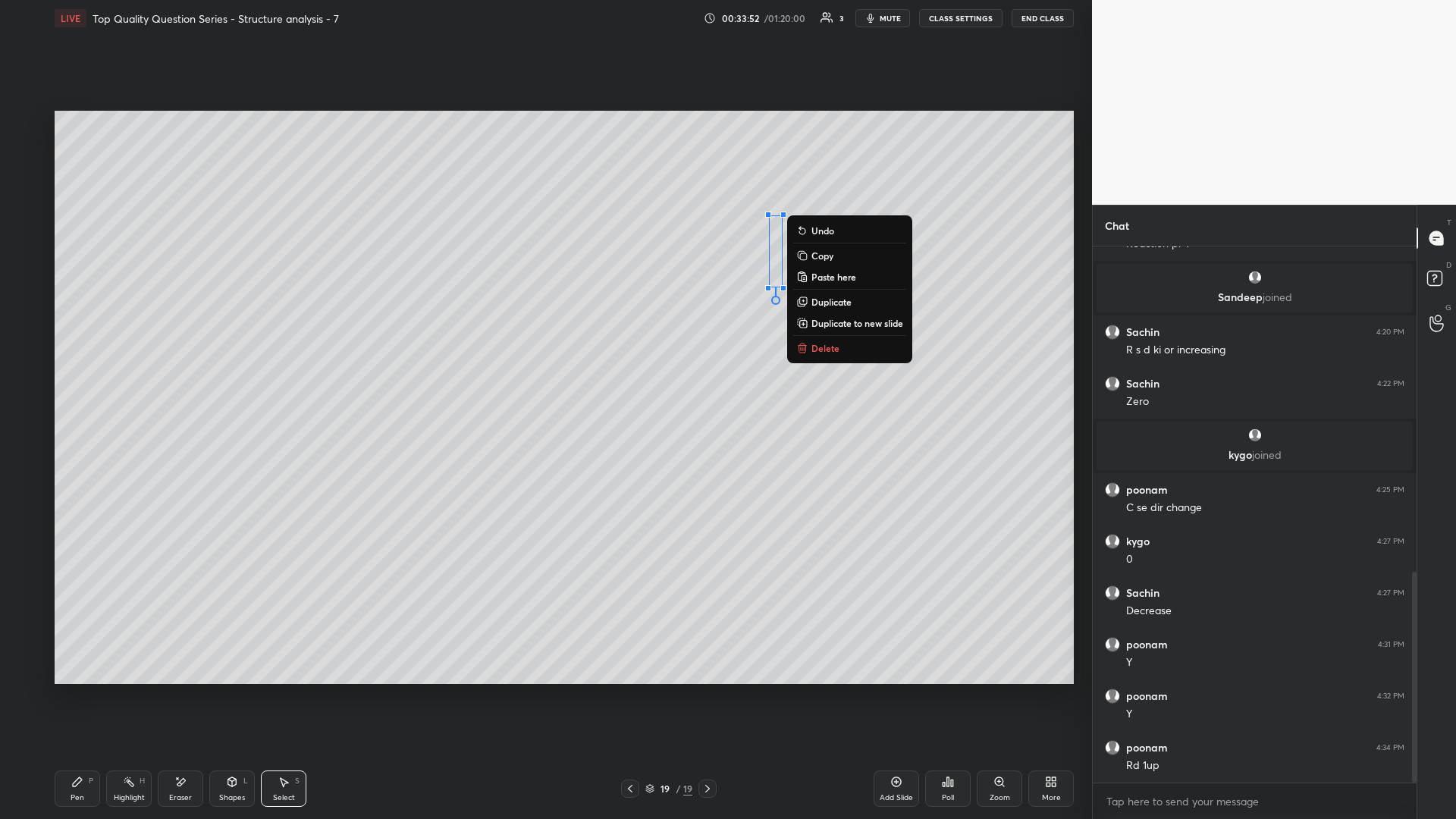
click at [544, 353] on button "Delete" at bounding box center [850, 348] width 113 height 18
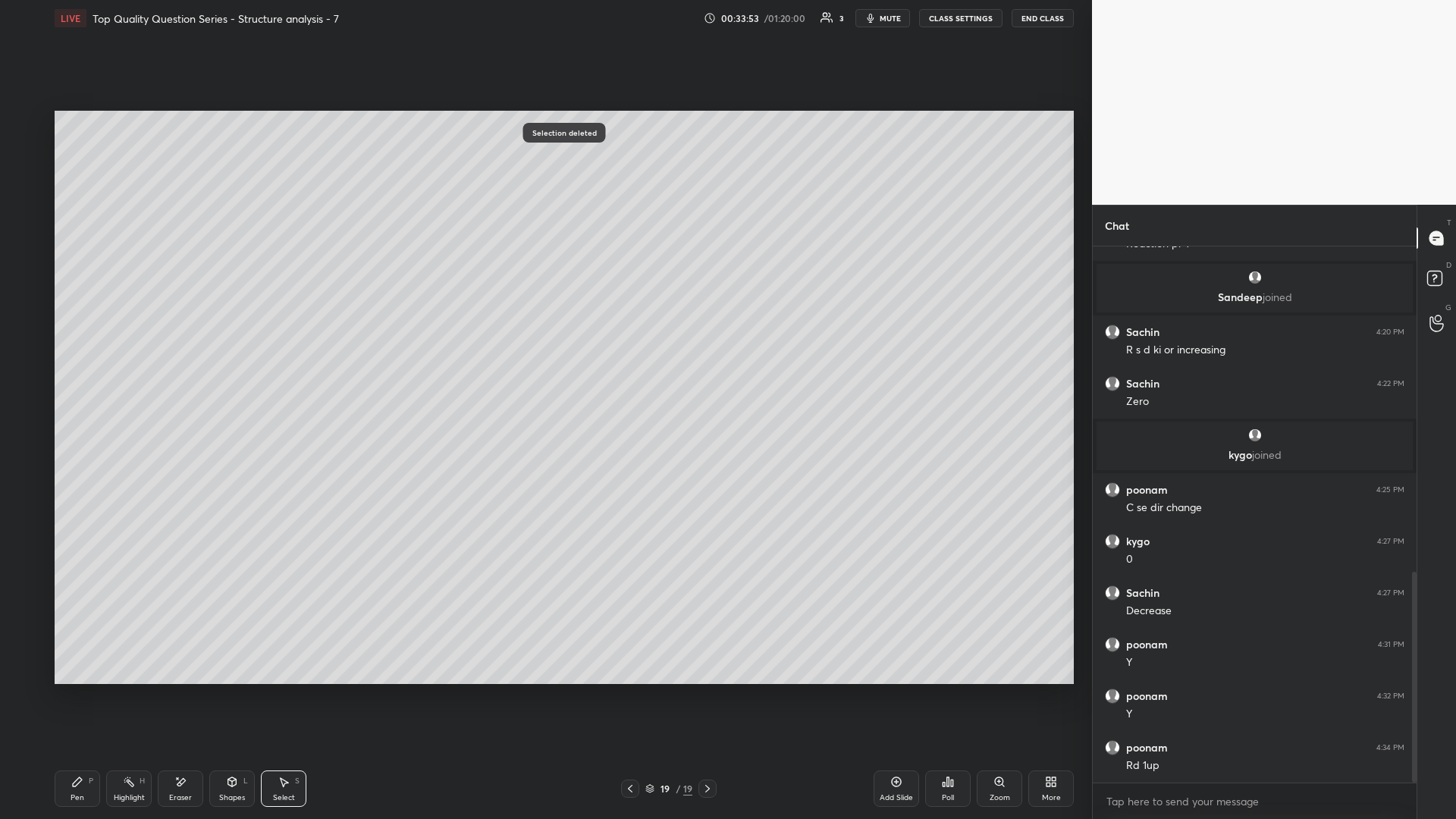
click at [218, 356] on div "Shapes L" at bounding box center [232, 788] width 46 height 36
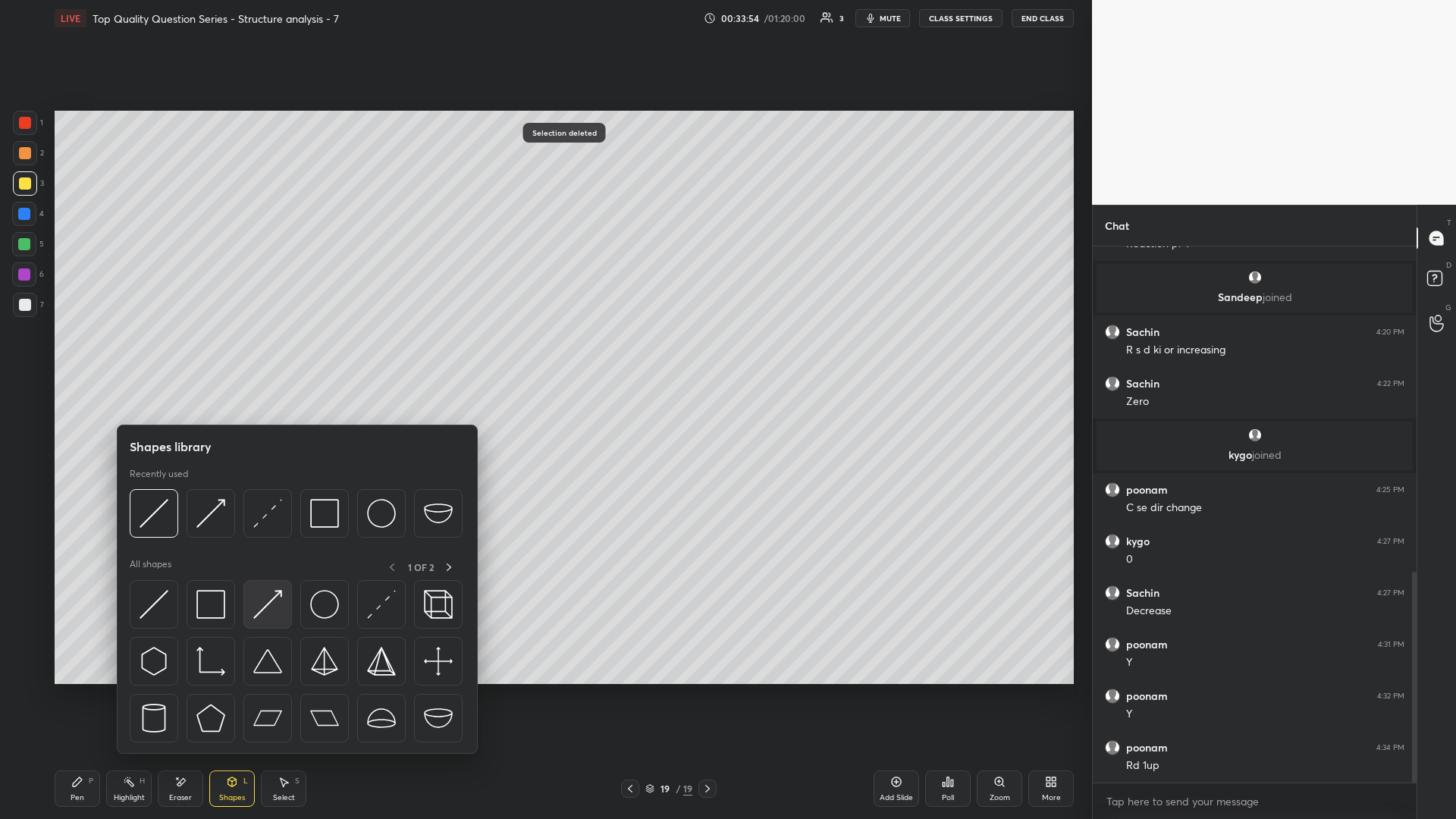
click at [266, 356] on img at bounding box center [267, 604] width 29 height 29
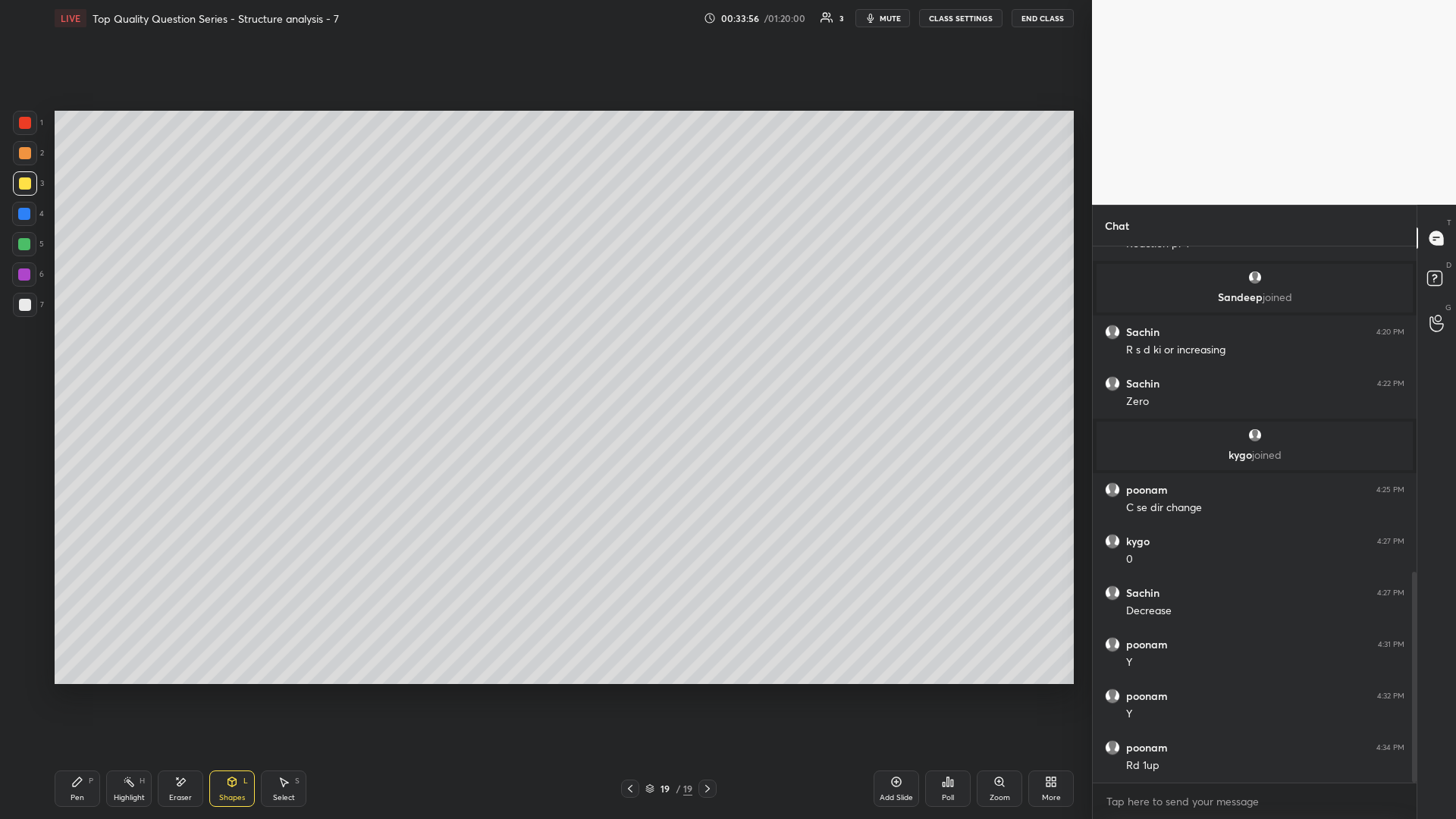
click at [284, 356] on div "Select" at bounding box center [284, 797] width 22 height 7
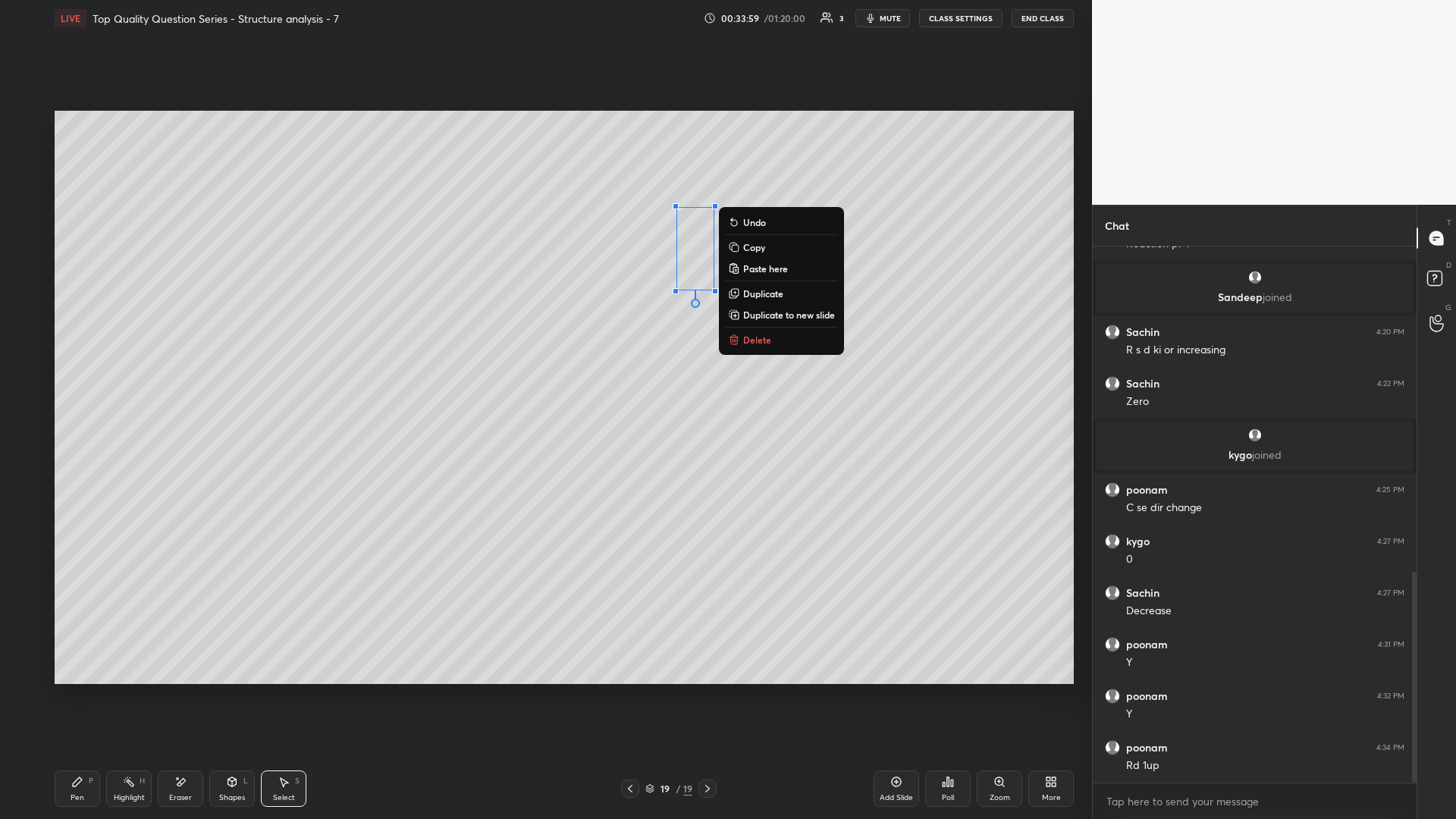
click at [544, 356] on div "0 ° Undo Copy Paste here Duplicate Duplicate to new slide Delete" at bounding box center [564, 397] width 1019 height 573
click at [544, 327] on div "0 ° Undo Copy Paste here Duplicate Duplicate to new slide Delete" at bounding box center [564, 397] width 1019 height 573
click at [544, 337] on p "Delete" at bounding box center [757, 339] width 28 height 12
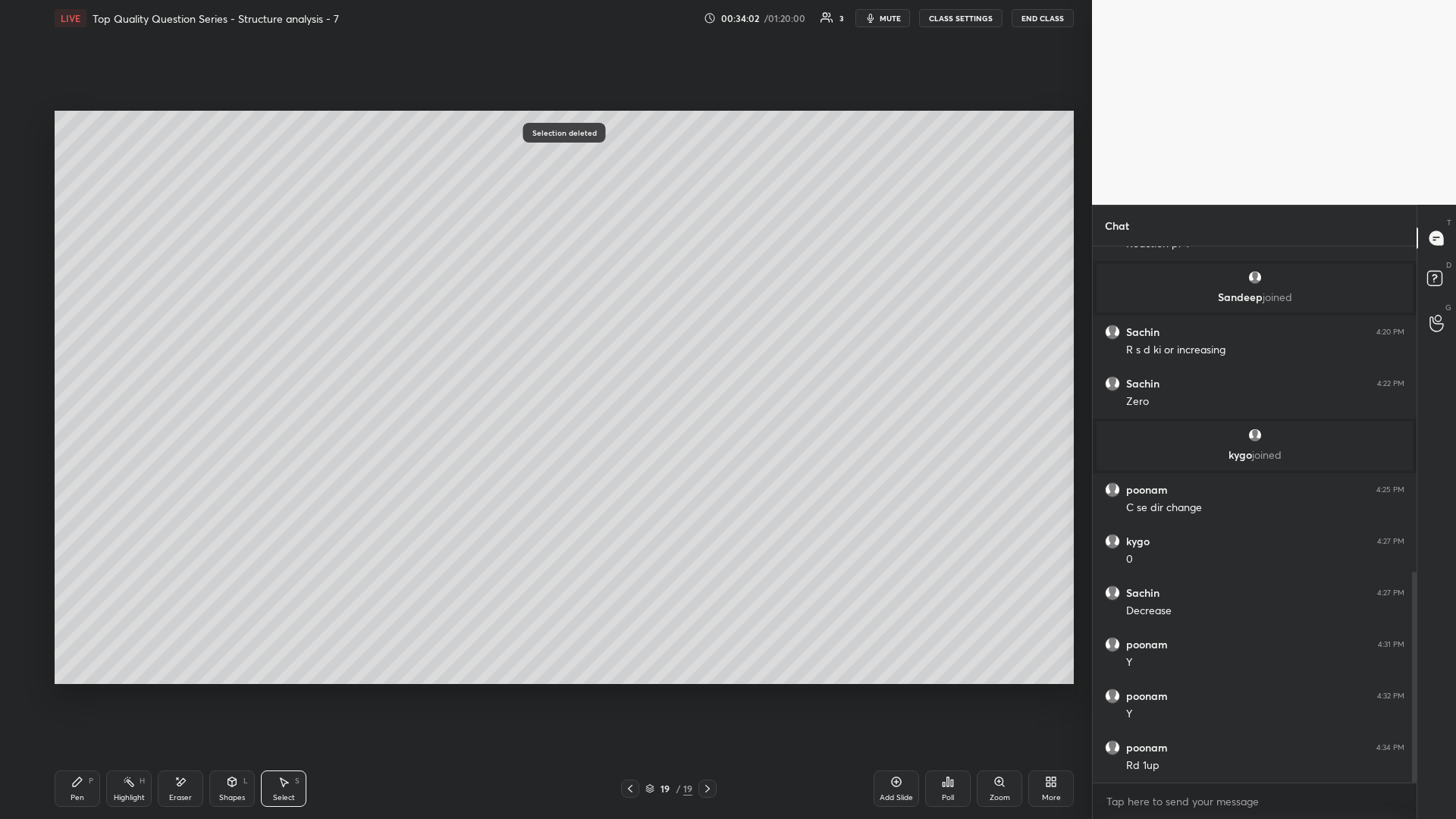
click at [84, 356] on div "Pen P" at bounding box center [77, 788] width 46 height 36
click at [127, 356] on div "Highlight" at bounding box center [129, 797] width 31 height 7
click at [185, 356] on div "Eraser" at bounding box center [180, 797] width 22 height 7
click at [95, 356] on div "Pen P" at bounding box center [77, 788] width 46 height 36
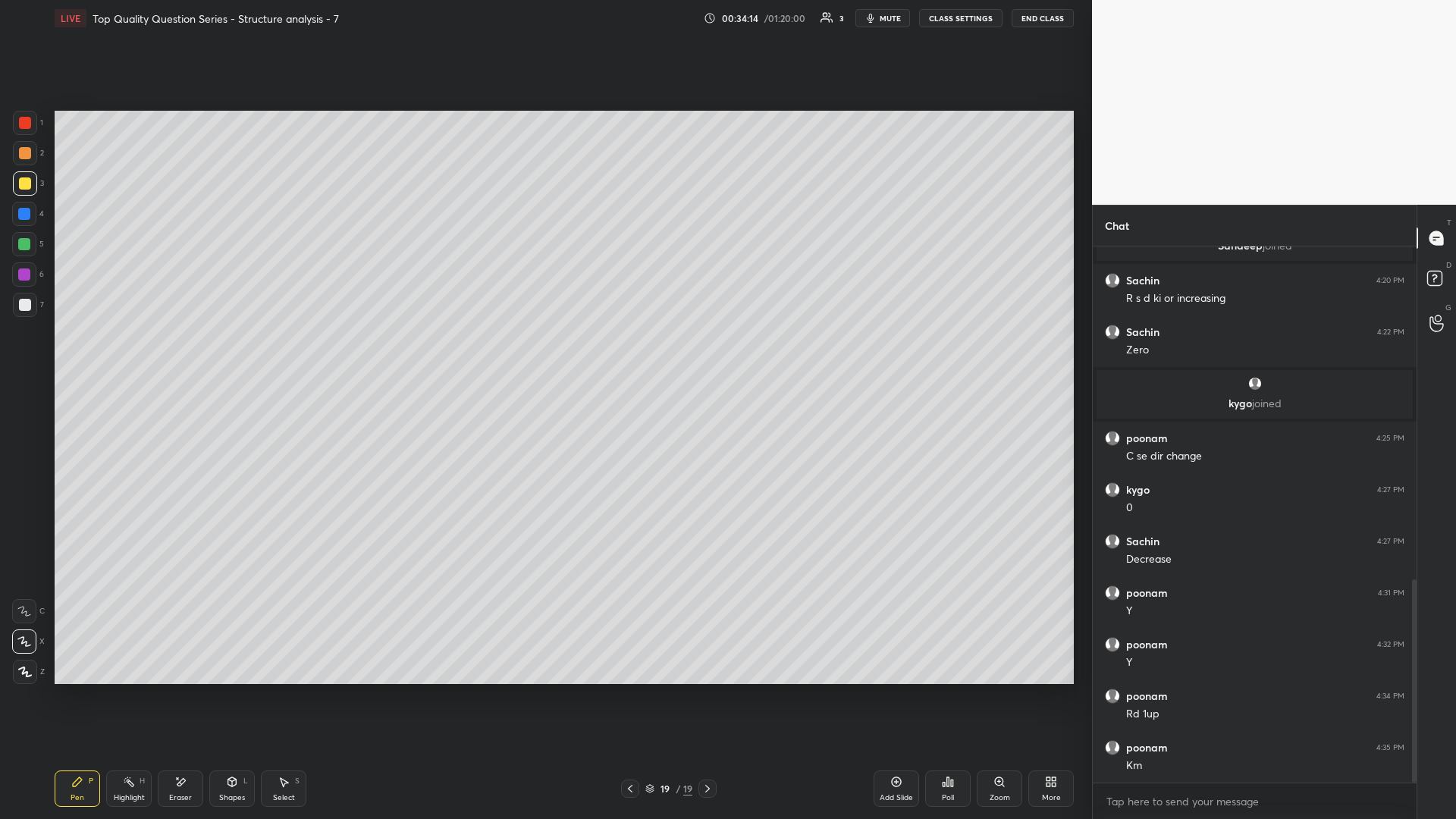
click at [132, 356] on div "Highlight H" at bounding box center [128, 788] width 46 height 36
click at [233, 356] on div "Shapes L" at bounding box center [232, 788] width 46 height 36
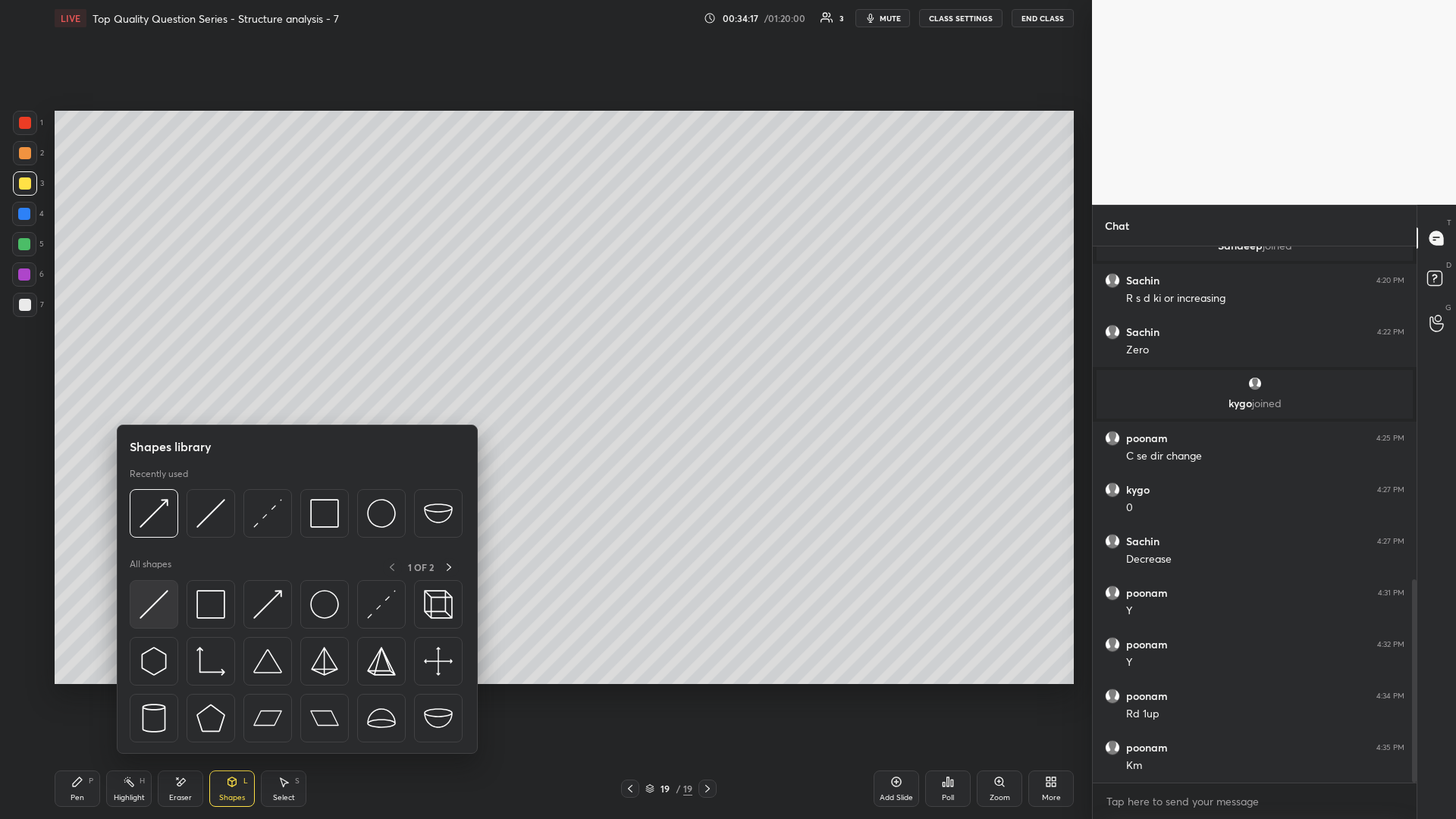
click at [164, 356] on img at bounding box center [154, 604] width 29 height 29
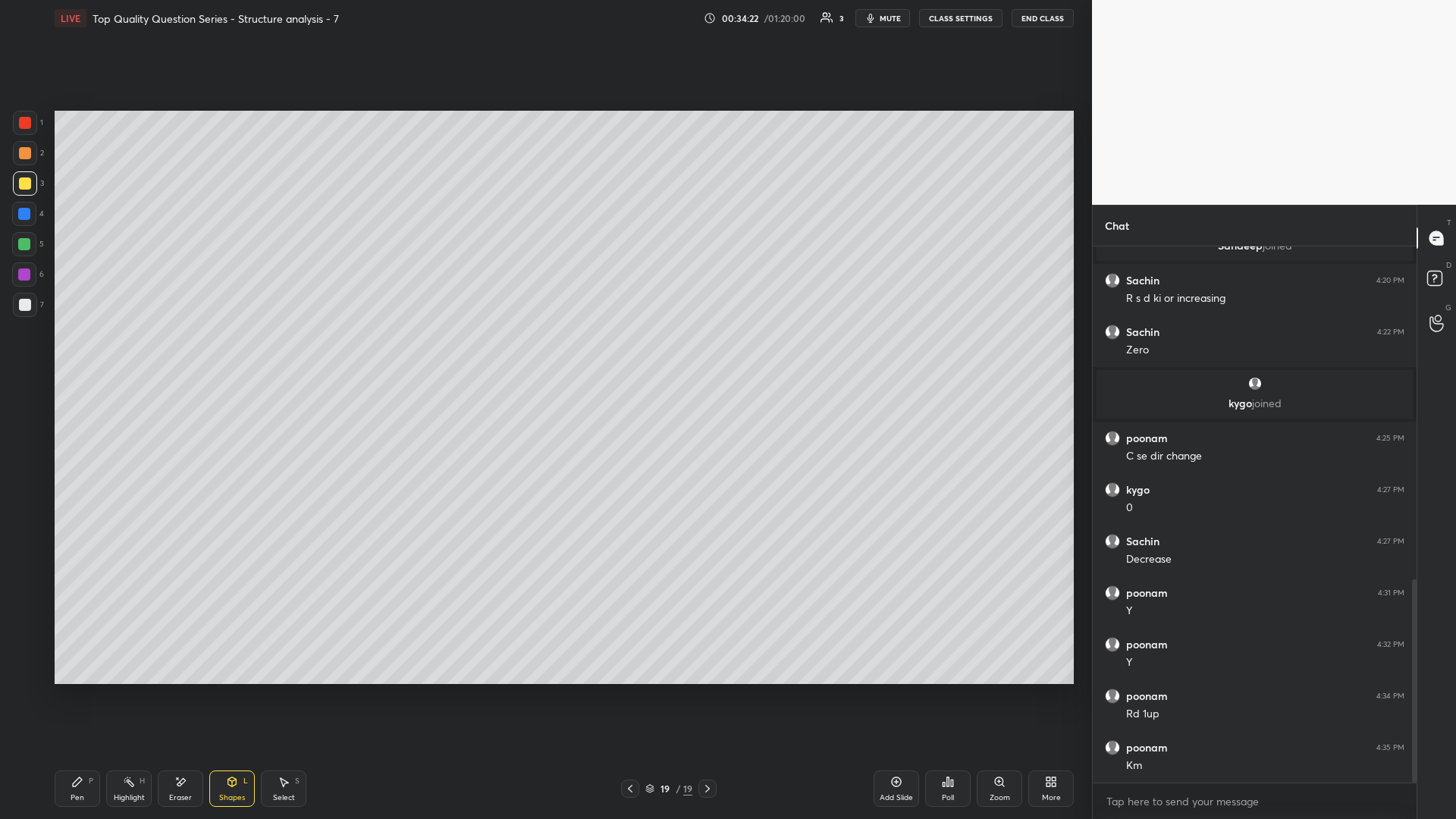
click at [288, 356] on icon at bounding box center [283, 782] width 12 height 12
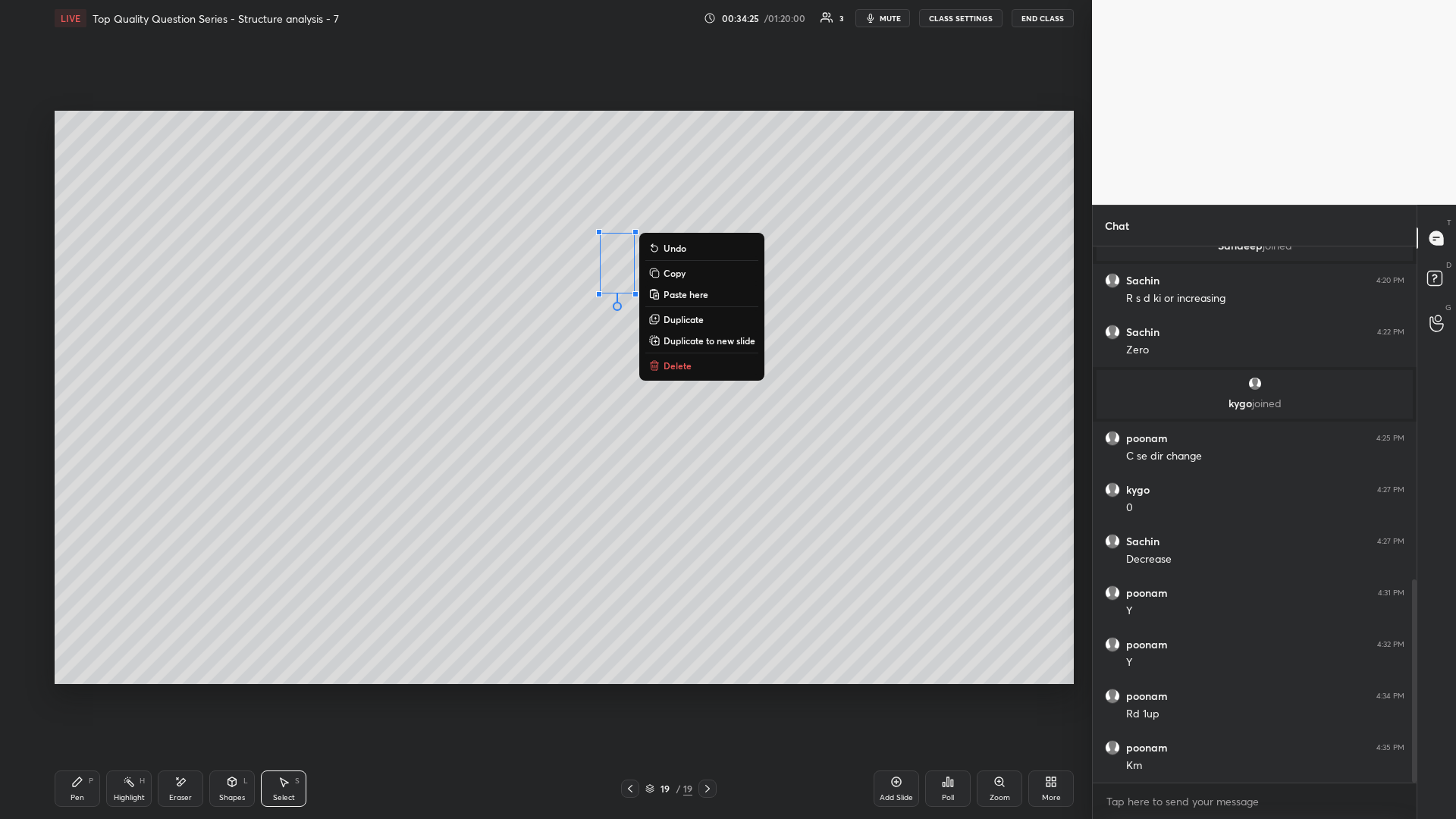
click at [527, 356] on div "0 ° Undo Copy Paste here Duplicate Duplicate to new slide Delete" at bounding box center [564, 397] width 1019 height 573
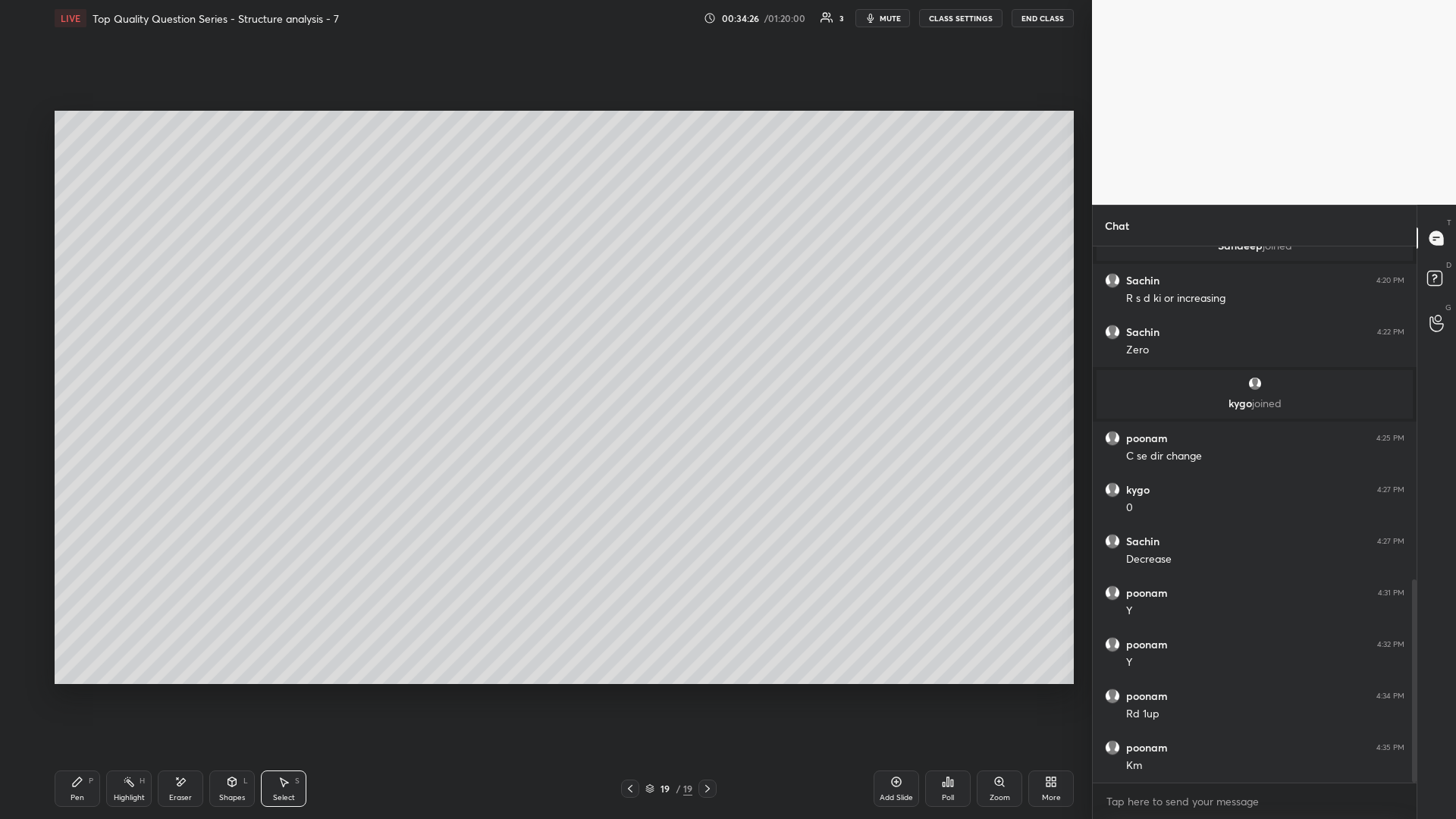
click at [134, 356] on icon at bounding box center [128, 782] width 12 height 12
click at [186, 356] on div "Eraser" at bounding box center [180, 788] width 46 height 36
click at [103, 356] on div "Pen P Highlight H Eraser Shapes L Select S" at bounding box center [259, 788] width 410 height 36
click at [99, 356] on div "Pen P" at bounding box center [77, 788] width 46 height 36
click at [94, 356] on div "Pen P" at bounding box center [77, 788] width 46 height 36
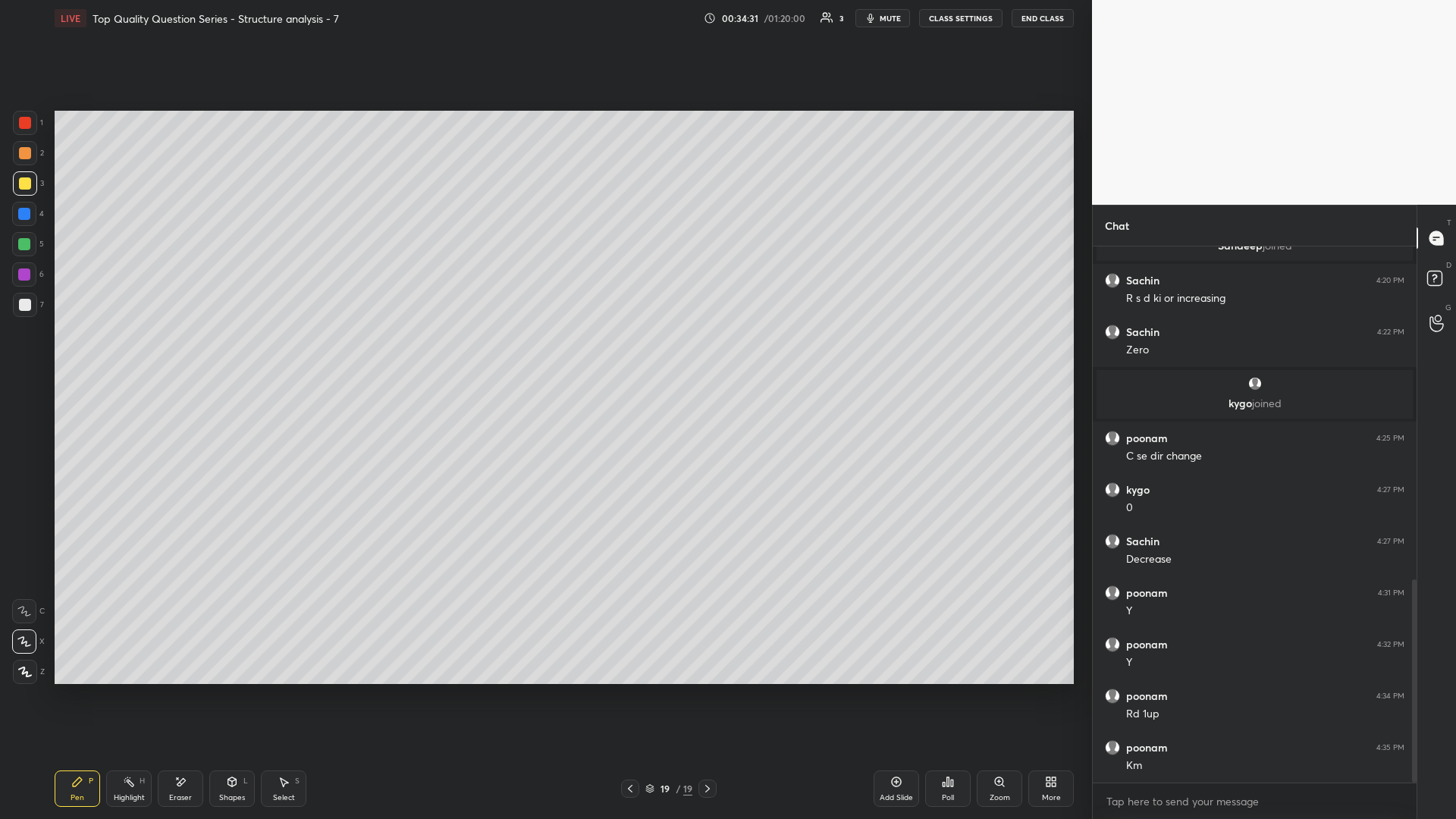
scroll to position [895, 0]
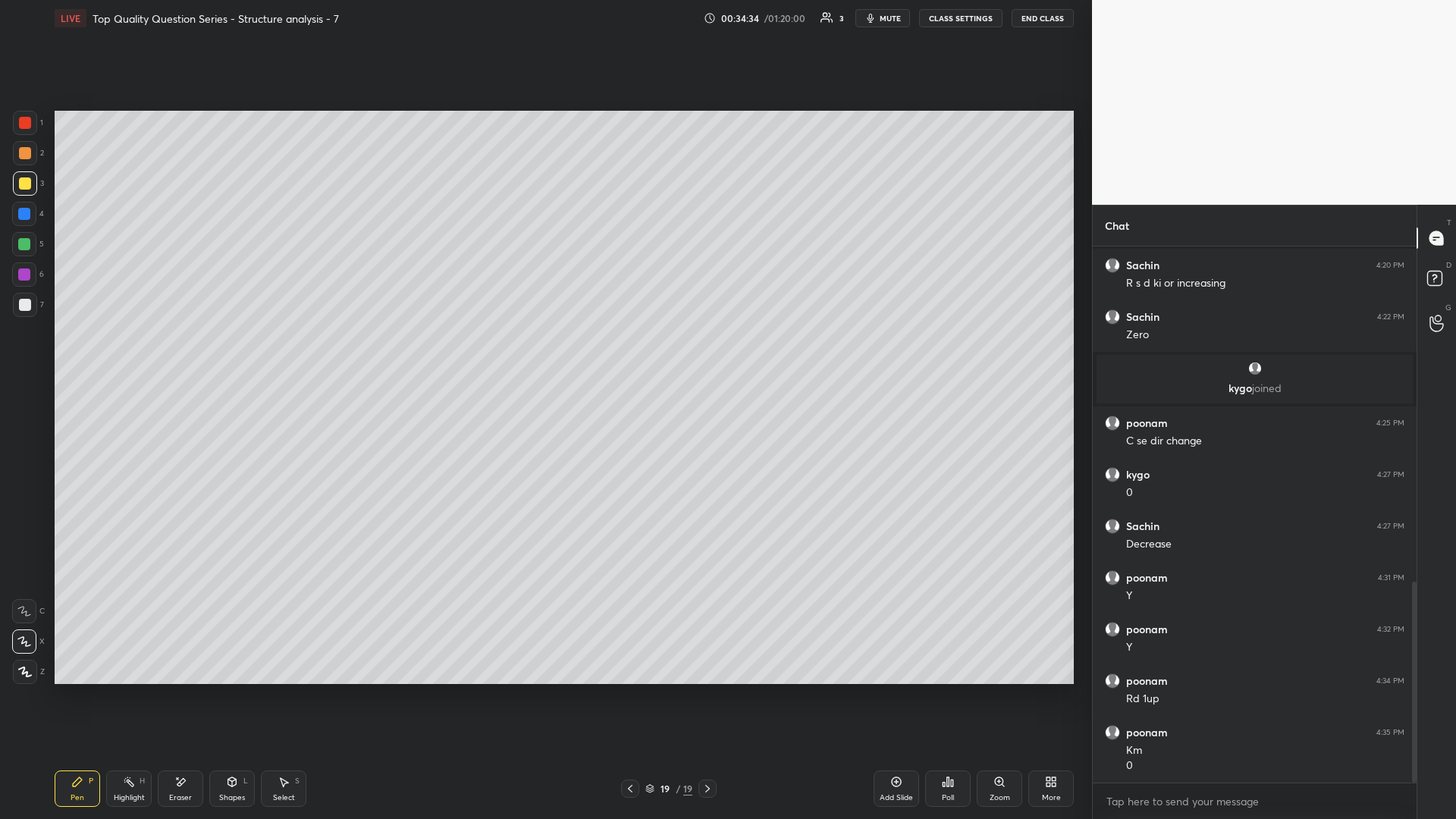
click at [124, 356] on div "Highlight H" at bounding box center [128, 788] width 46 height 36
click at [285, 356] on icon at bounding box center [283, 782] width 12 height 12
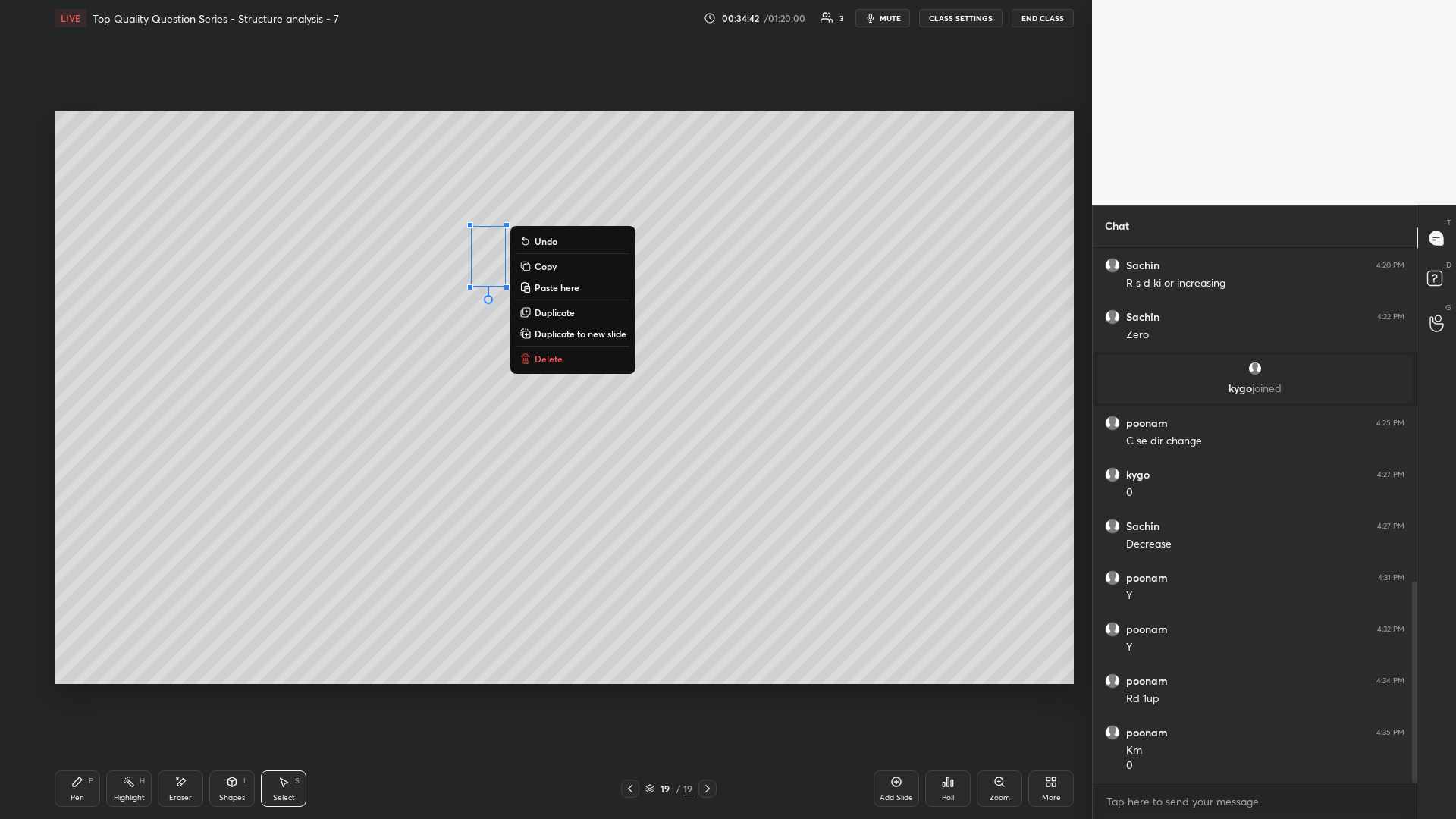
click at [87, 356] on div "Pen P" at bounding box center [77, 788] width 46 height 36
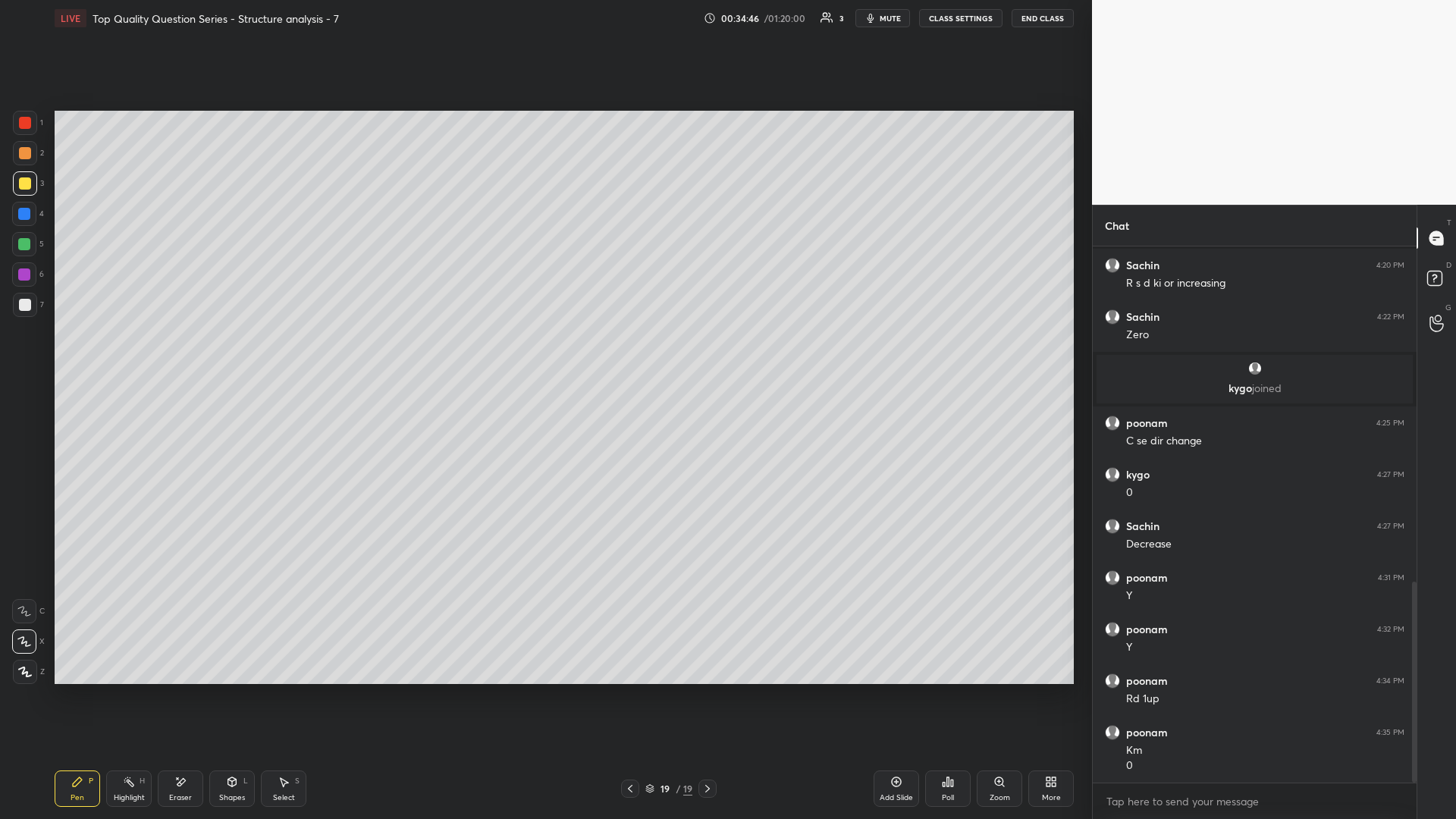
click at [127, 356] on div "Highlight H" at bounding box center [128, 788] width 46 height 36
click at [79, 356] on div "Pen" at bounding box center [77, 797] width 13 height 7
click at [125, 356] on icon at bounding box center [128, 782] width 12 height 12
click at [544, 356] on div at bounding box center [630, 788] width 18 height 18
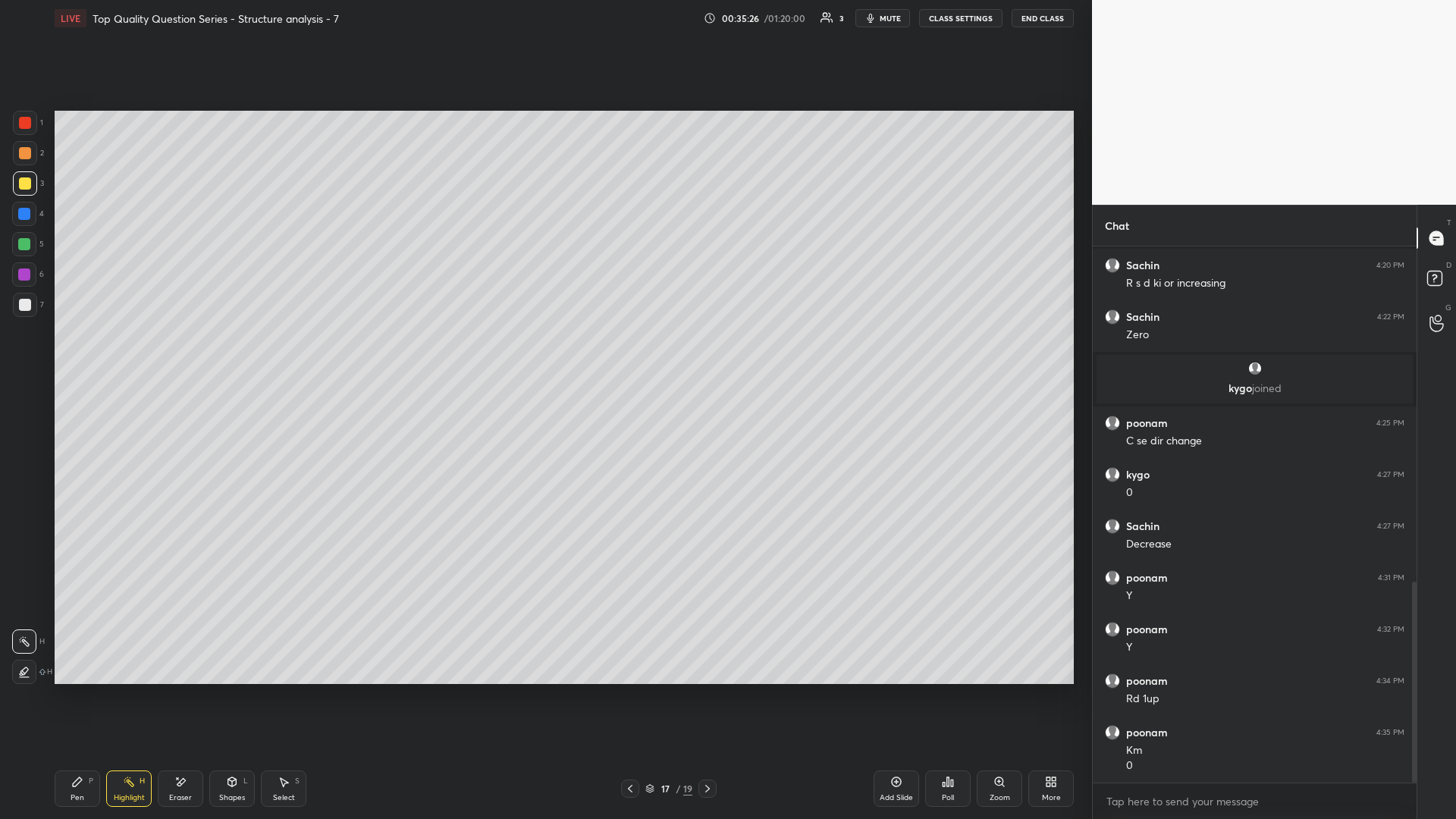
click at [544, 356] on icon at bounding box center [630, 788] width 12 height 12
click at [544, 356] on div at bounding box center [630, 788] width 18 height 18
click at [279, 356] on div "Select S" at bounding box center [283, 788] width 46 height 36
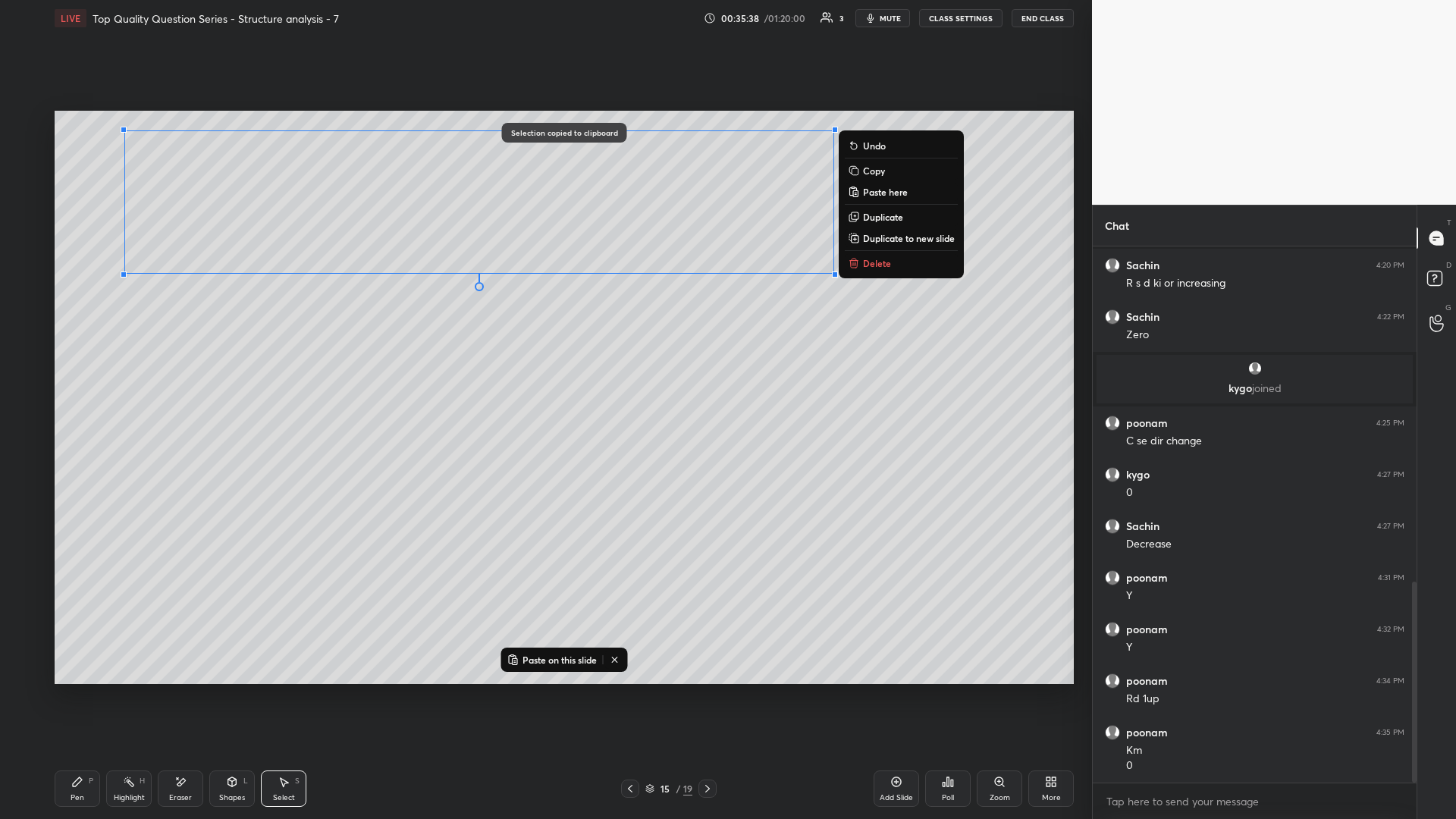
click at [544, 356] on div at bounding box center [707, 788] width 18 height 18
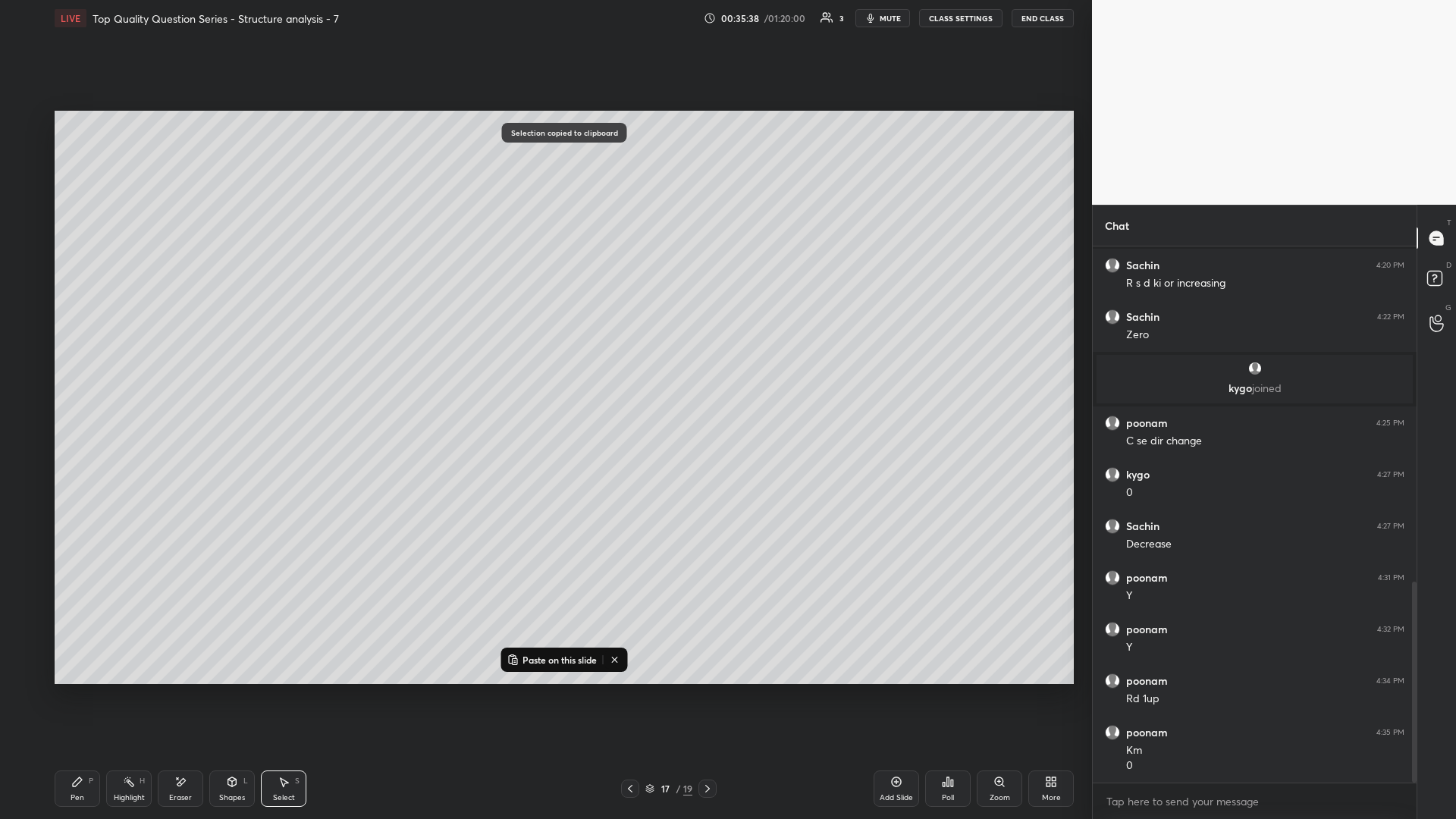
click at [544, 356] on div "Pen P Highlight H Eraser Shapes L Select S 17 / 19 Add Slide Poll Zoom More" at bounding box center [564, 788] width 1019 height 60
click at [544, 356] on icon at bounding box center [707, 788] width 12 height 12
click at [544, 356] on div "Add Slide" at bounding box center [896, 788] width 46 height 36
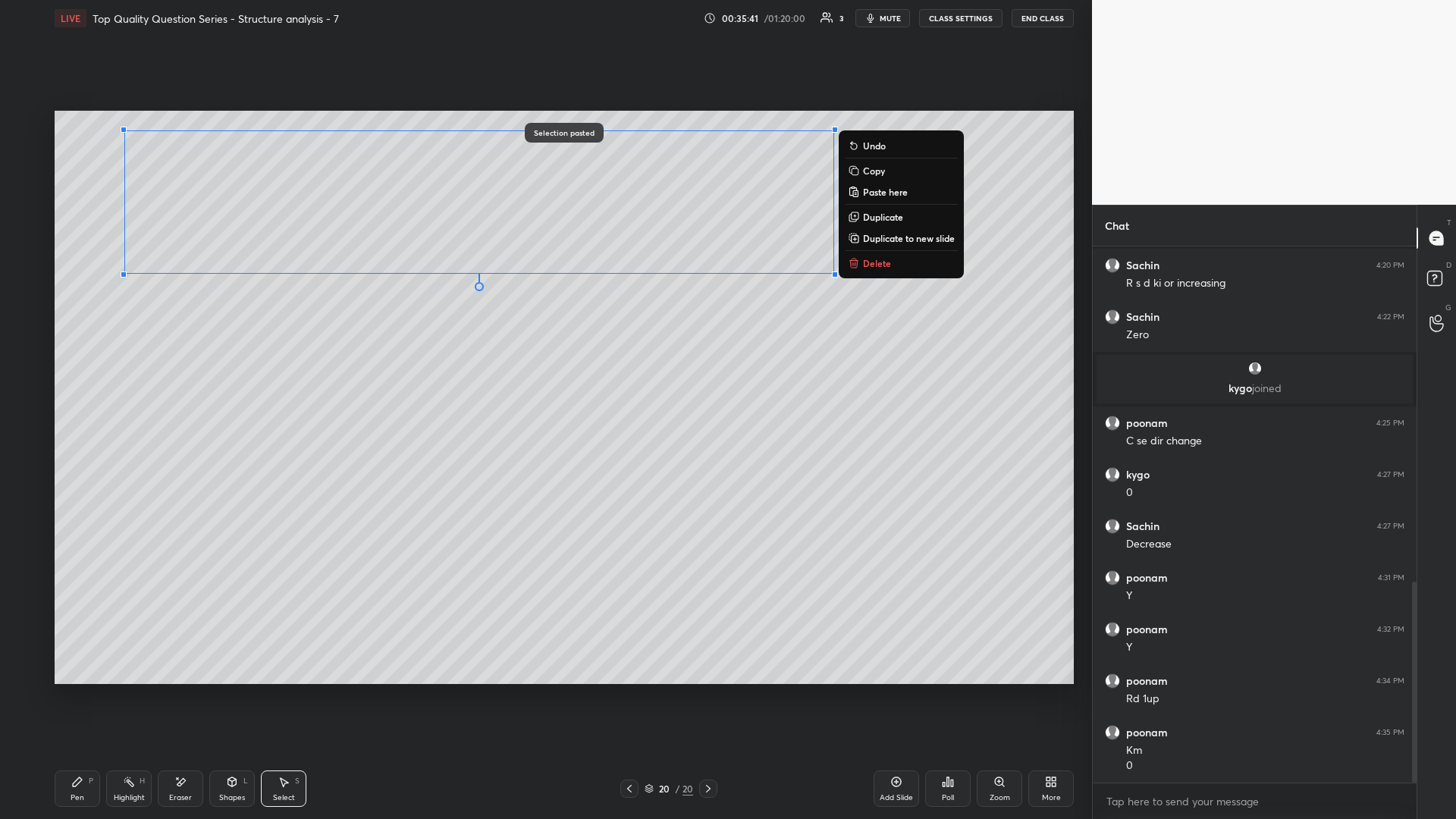
click at [544, 356] on div "0 ° Undo Copy Paste here Duplicate Duplicate to new slide Delete" at bounding box center [564, 397] width 1019 height 573
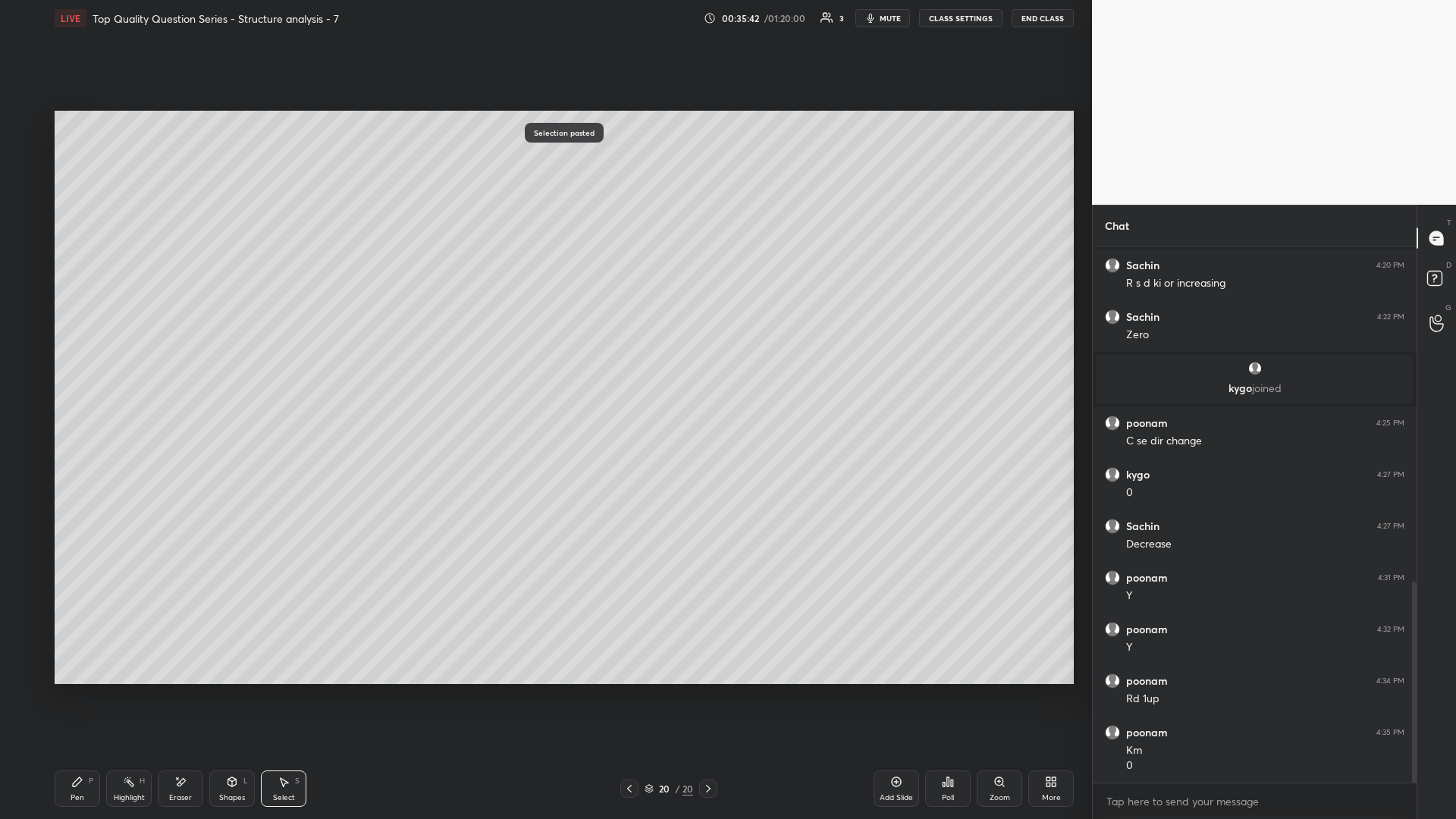
click at [240, 356] on div "Shapes L" at bounding box center [232, 788] width 46 height 36
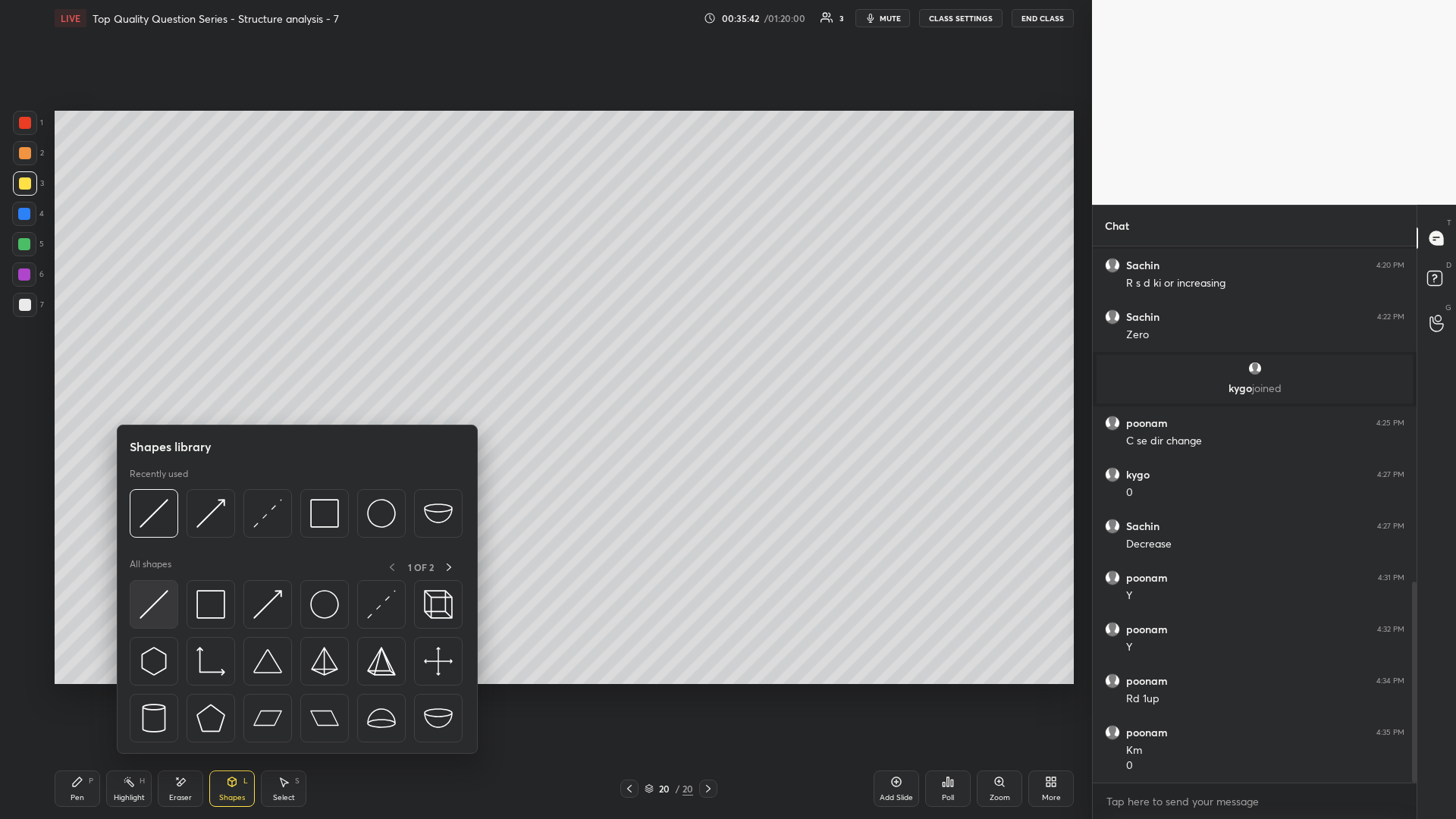
click at [153, 356] on img at bounding box center [154, 604] width 29 height 29
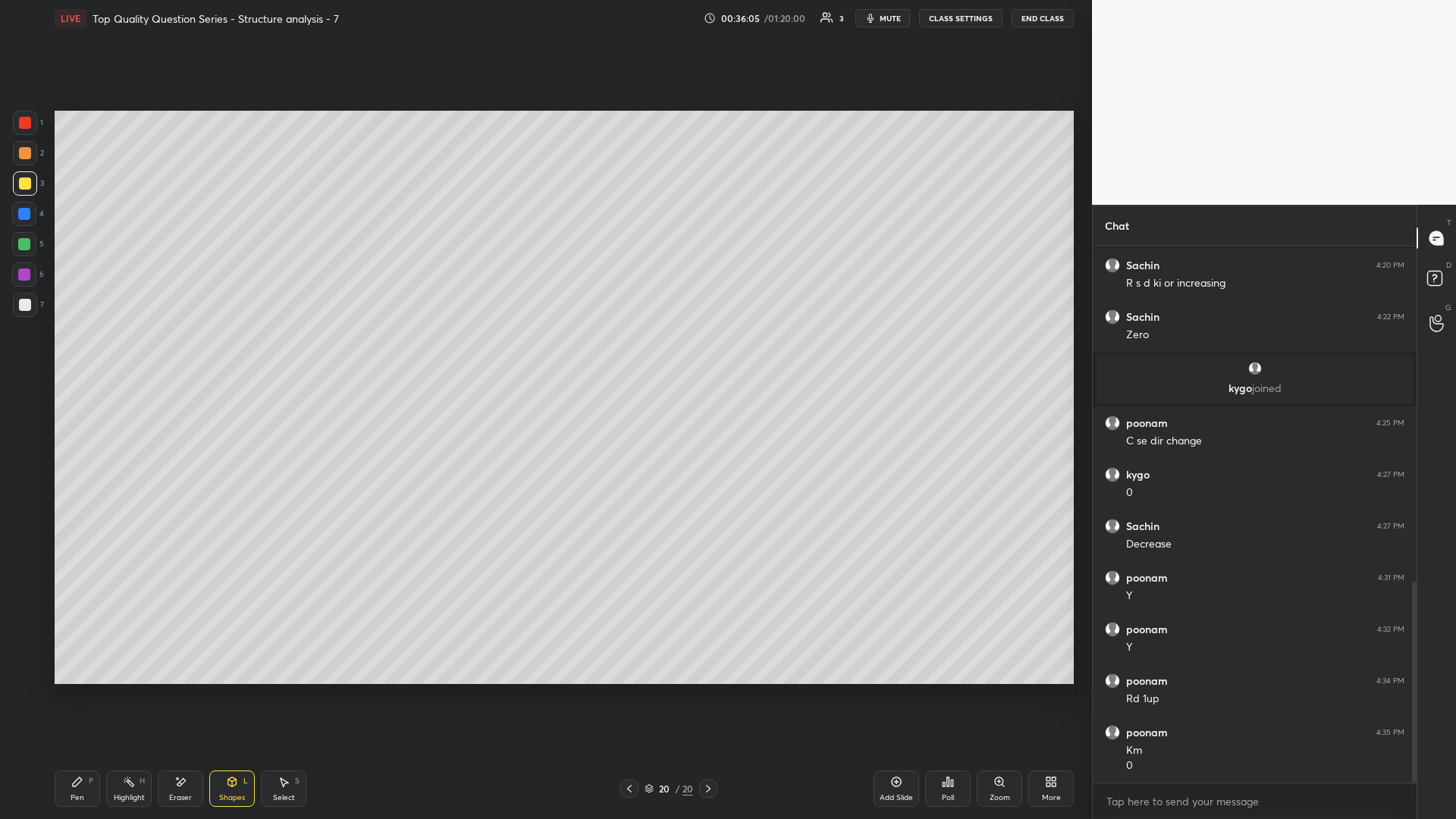
click at [86, 356] on div "Pen P" at bounding box center [77, 788] width 46 height 36
click at [108, 356] on div "Highlight H" at bounding box center [128, 788] width 46 height 36
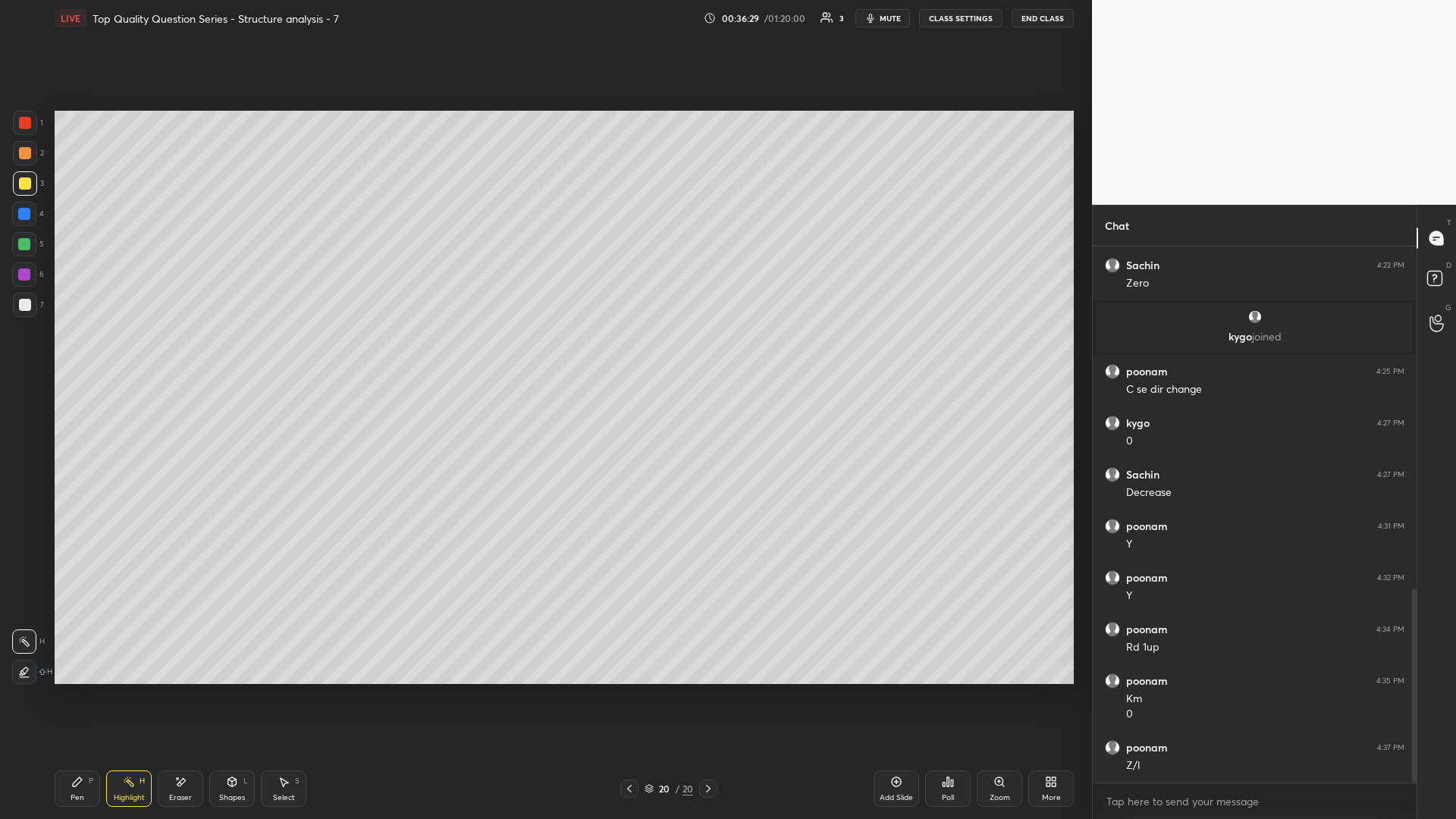
click at [290, 356] on div "Select S" at bounding box center [283, 788] width 46 height 36
click at [544, 356] on div "0 ° Undo Copy Paste here Duplicate Duplicate to new slide Delete" at bounding box center [564, 397] width 1019 height 573
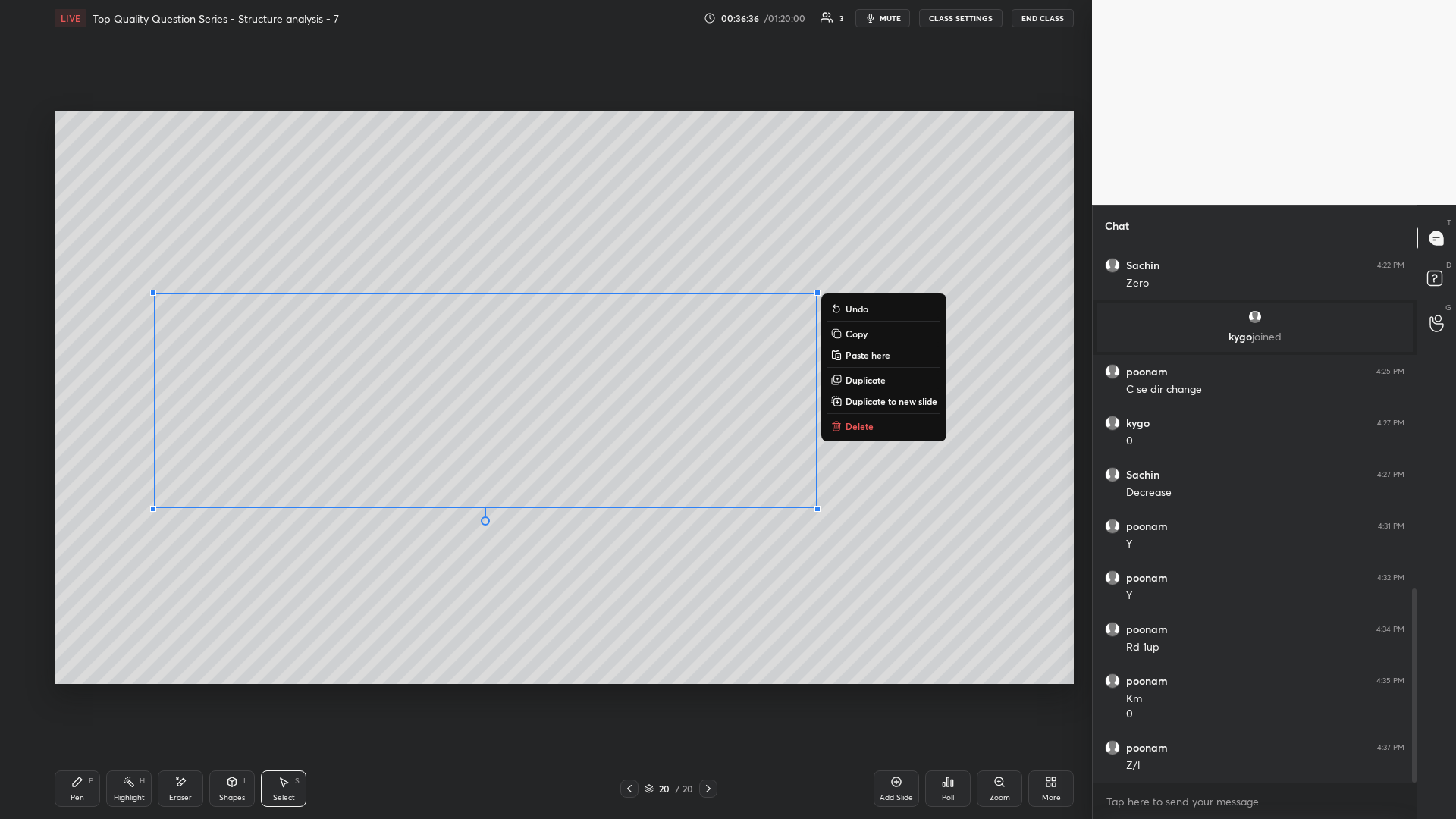
click at [544, 356] on div "0 ° Undo Copy Paste here Duplicate Duplicate to new slide Delete" at bounding box center [564, 397] width 1019 height 573
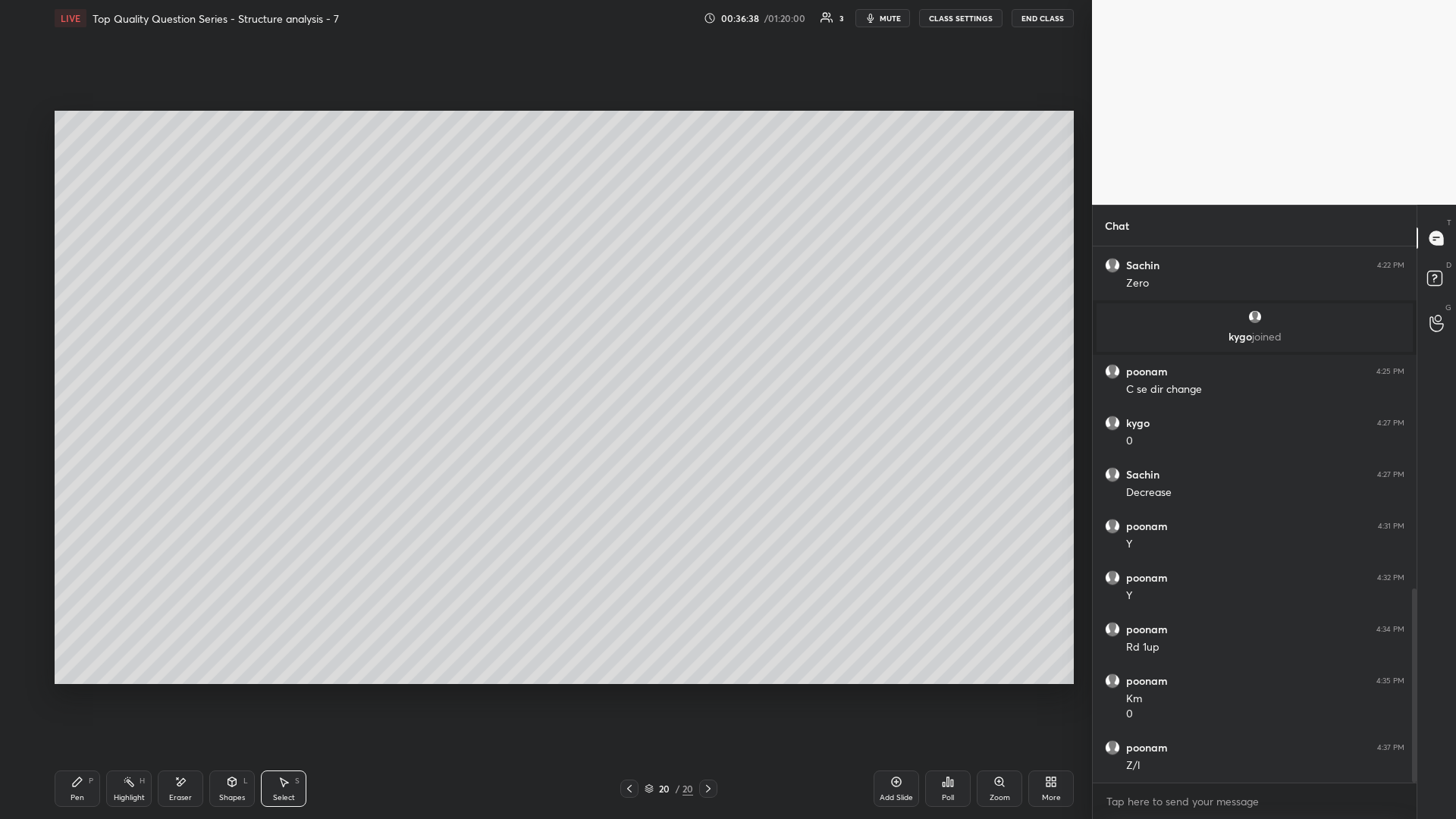
click at [57, 356] on div "Pen P" at bounding box center [77, 788] width 46 height 36
click at [282, 356] on div "Select S" at bounding box center [283, 788] width 46 height 36
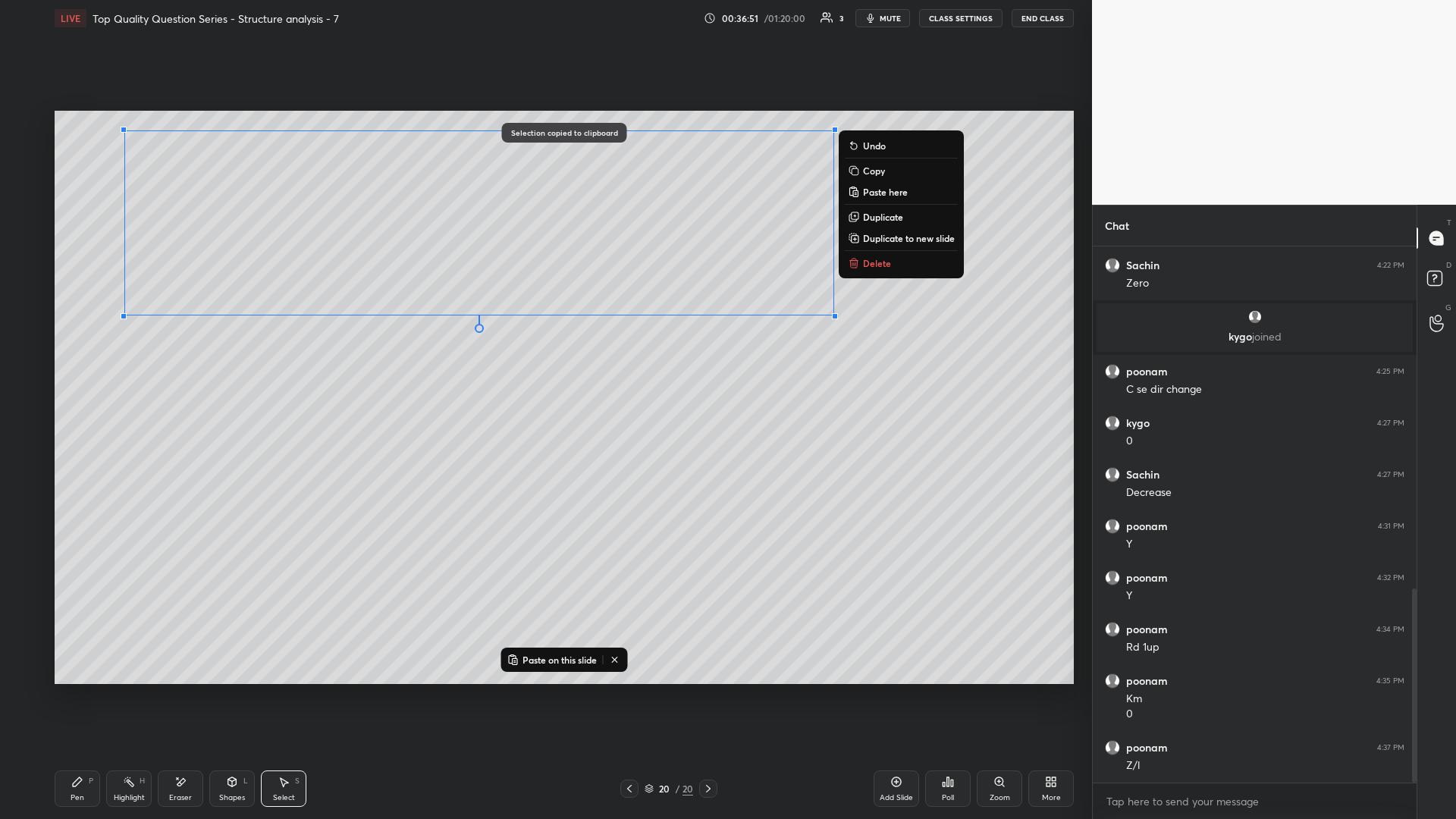
click at [544, 356] on icon at bounding box center [896, 782] width 12 height 12
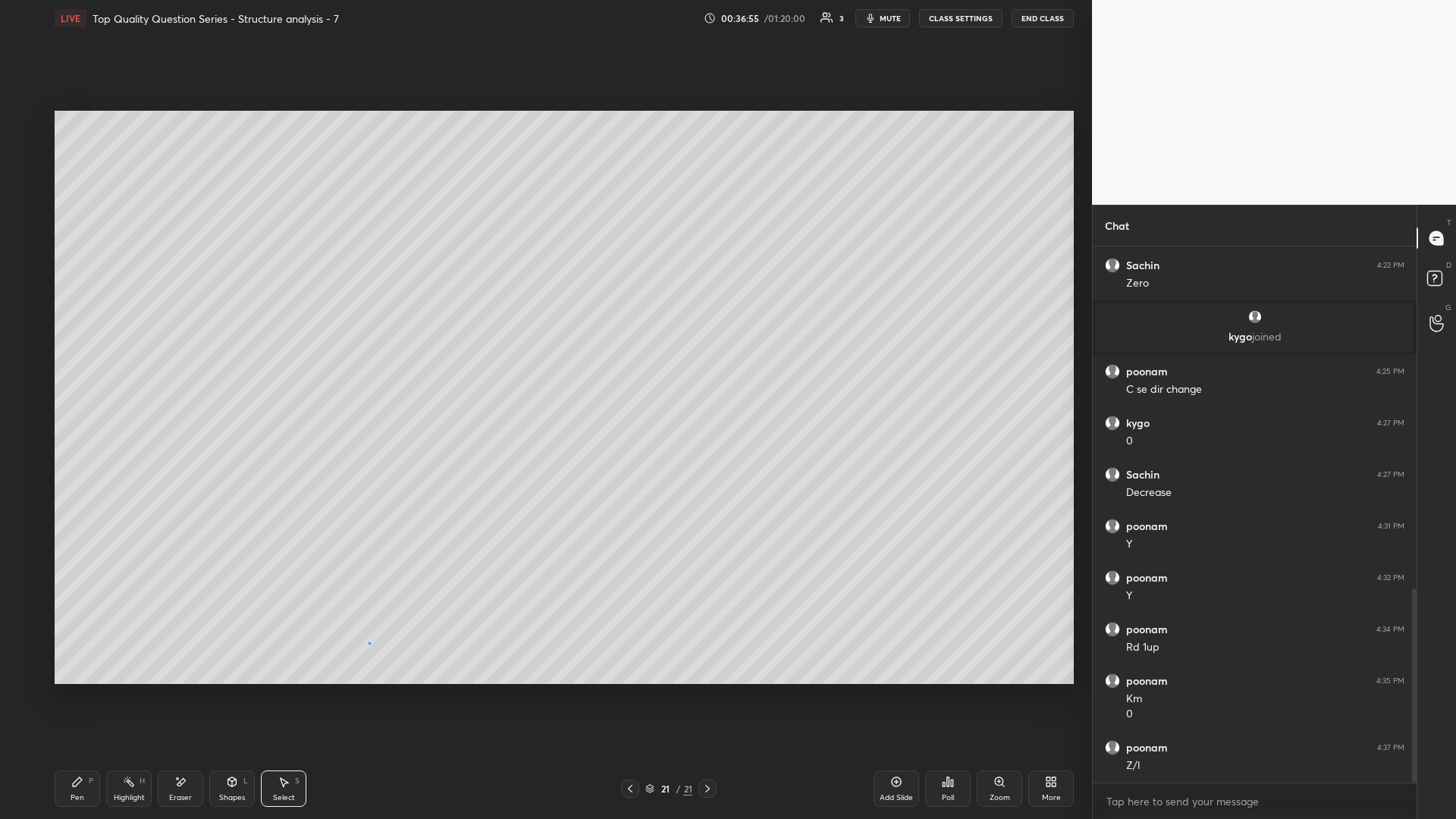
click at [371, 356] on div "0 ° Undo Copy Paste here Duplicate Duplicate to new slide Delete" at bounding box center [564, 397] width 1019 height 573
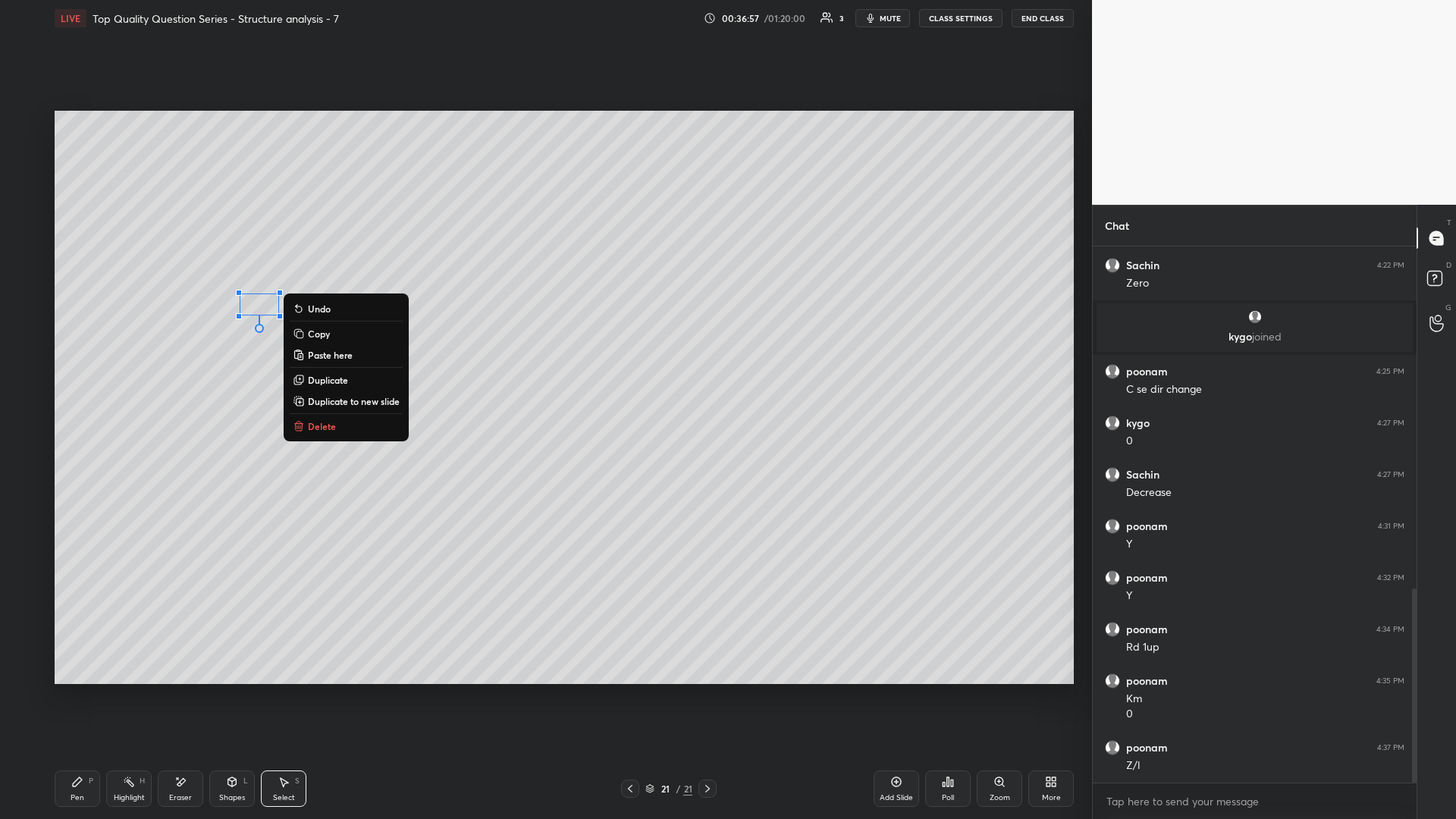
click at [361, 356] on button "Delete" at bounding box center [346, 426] width 113 height 18
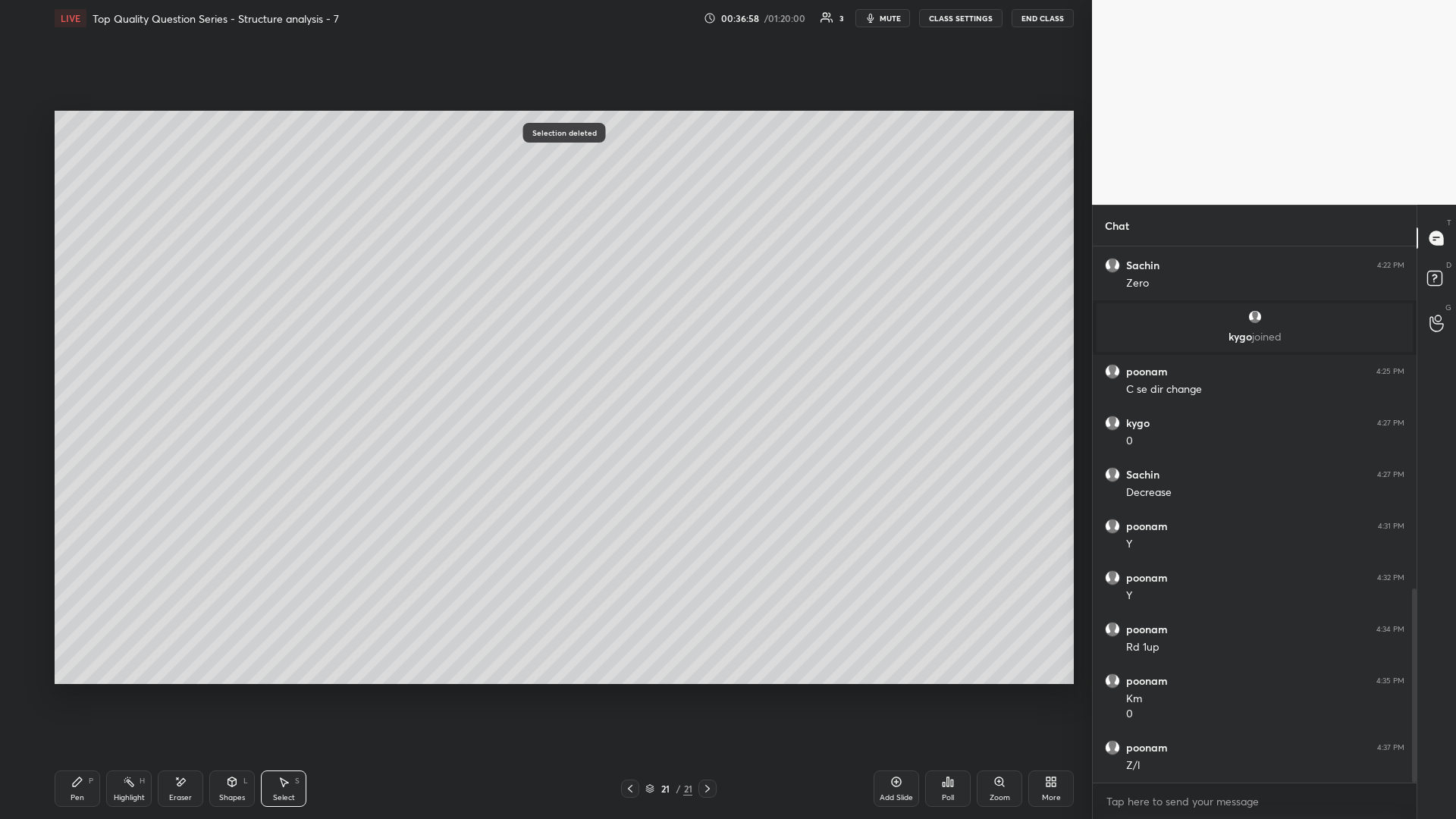
click at [70, 356] on div "Pen P" at bounding box center [77, 788] width 46 height 36
click at [233, 356] on icon at bounding box center [232, 781] width 8 height 9
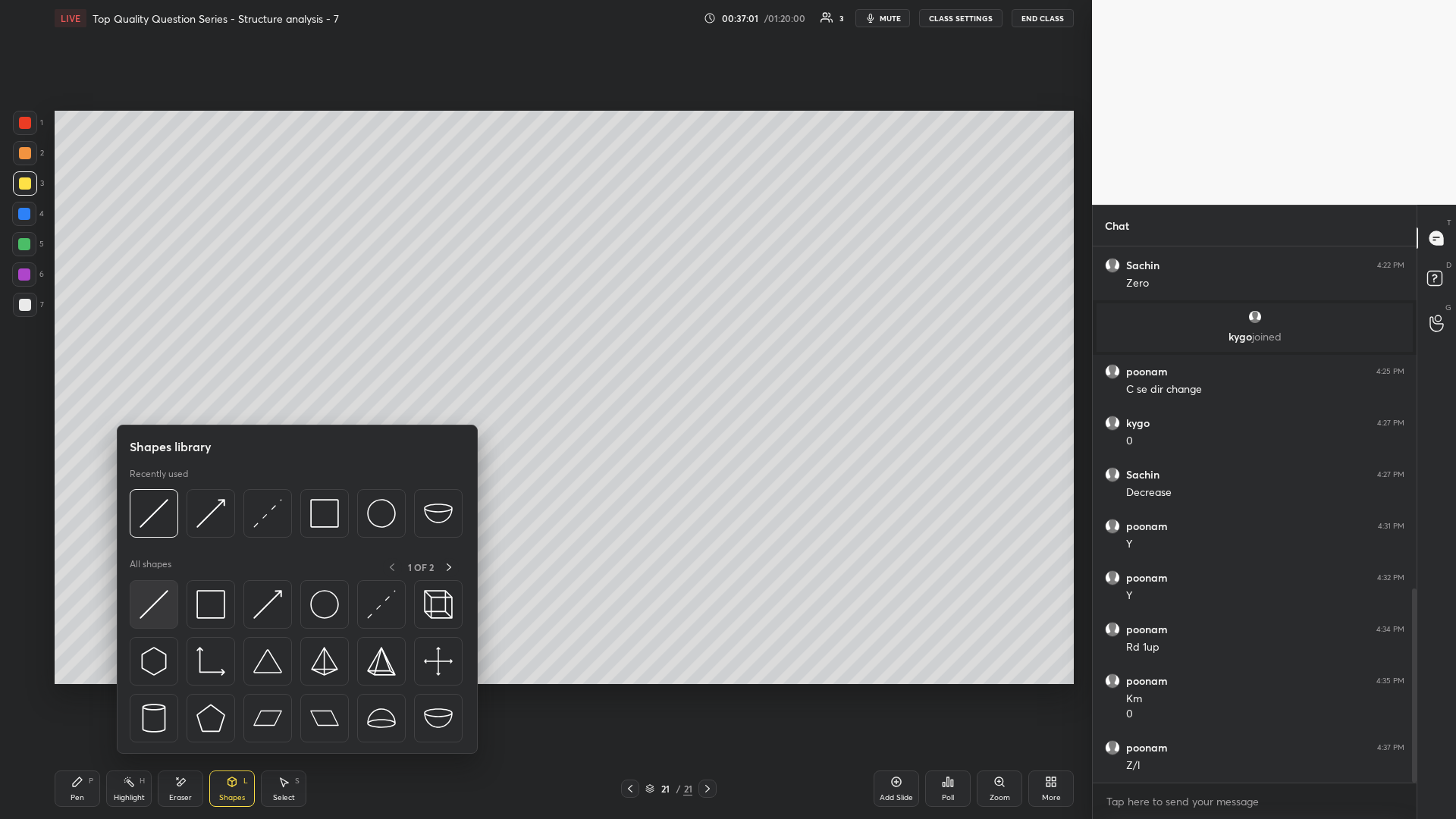
click at [159, 356] on img at bounding box center [154, 604] width 29 height 29
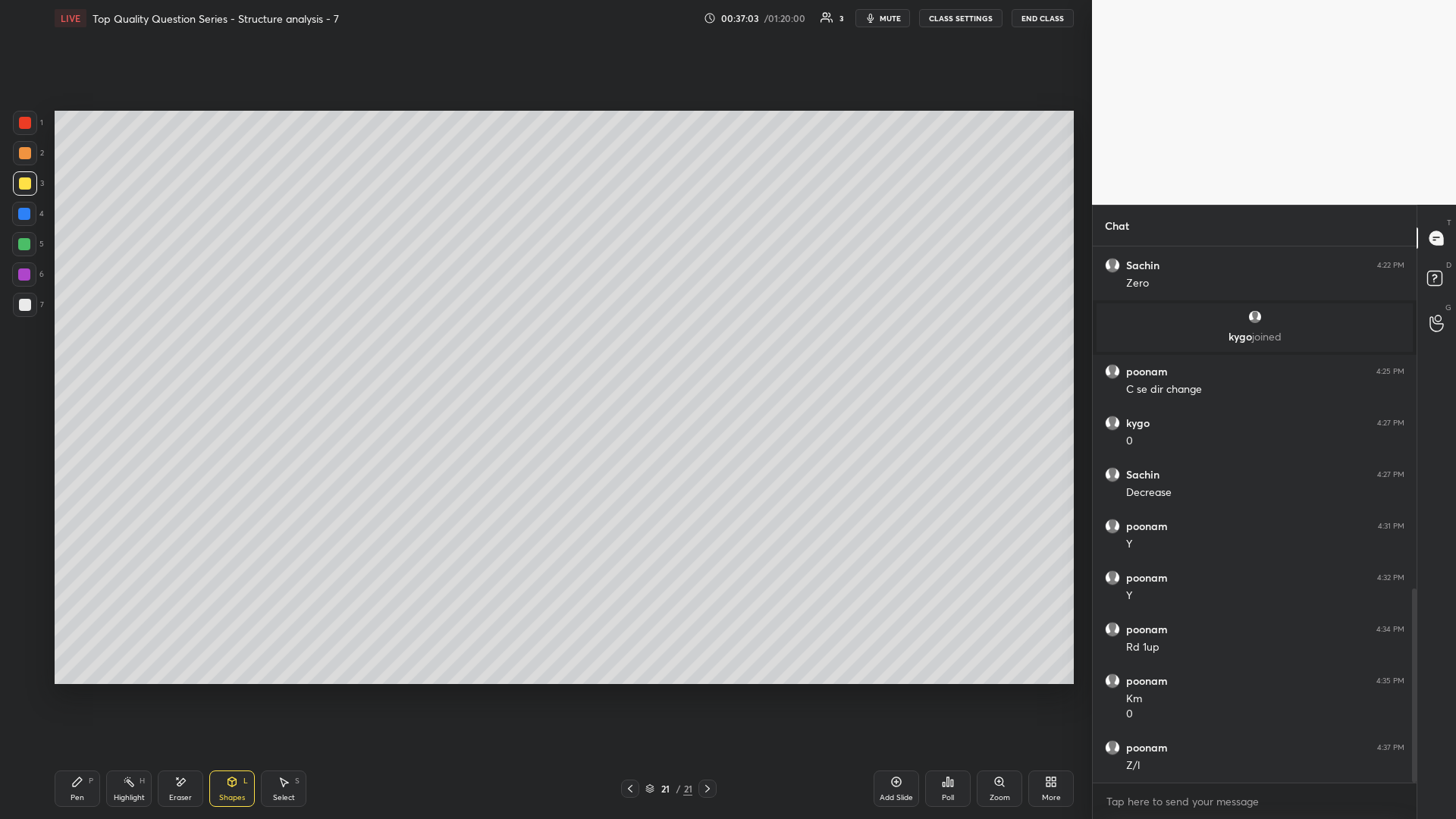
click at [231, 356] on div "Shapes L" at bounding box center [232, 788] width 46 height 36
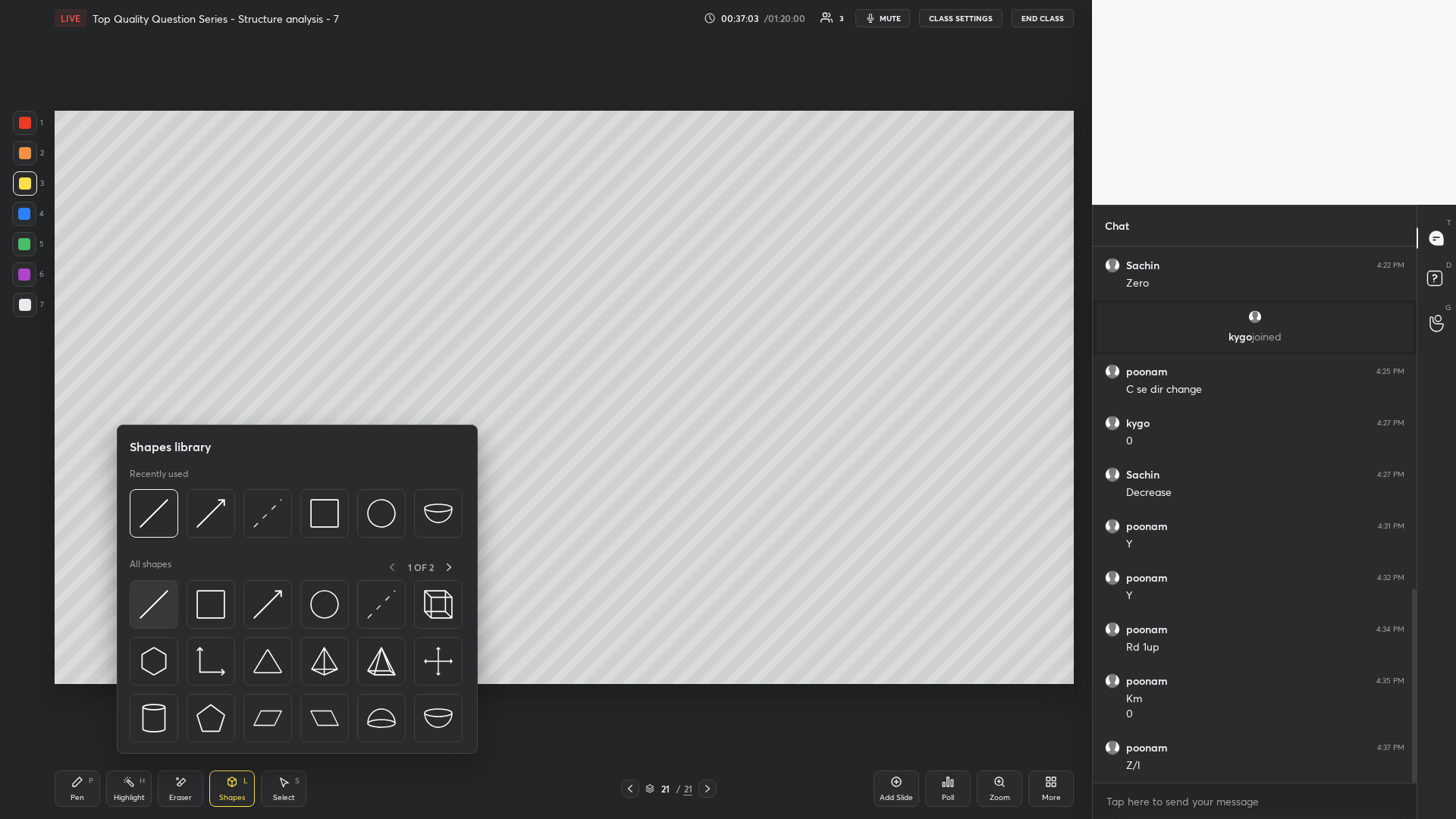
click at [150, 356] on img at bounding box center [154, 604] width 29 height 29
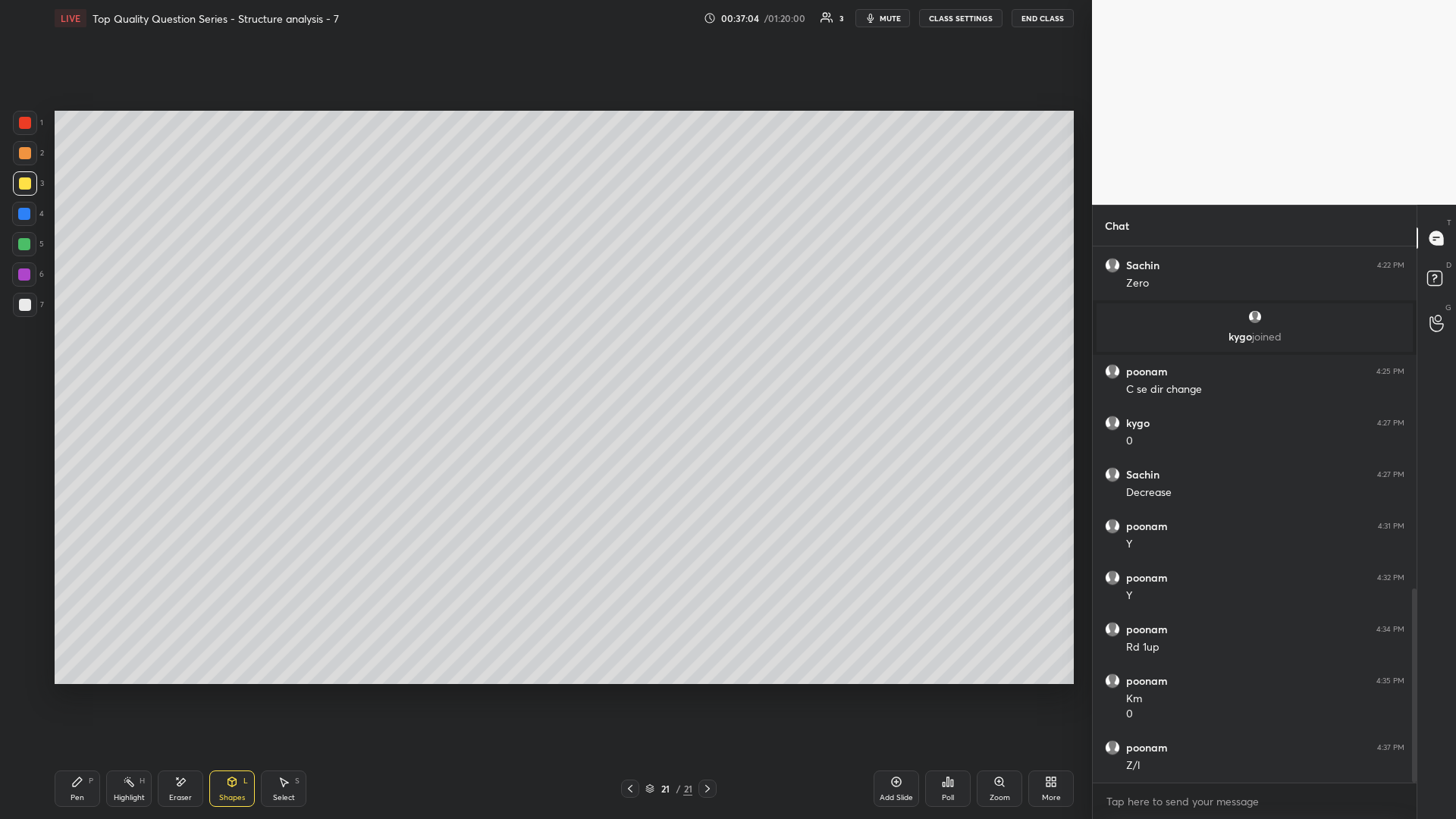
click at [26, 317] on div "7" at bounding box center [29, 308] width 31 height 31
click at [74, 356] on div "Pen P" at bounding box center [77, 788] width 46 height 36
click at [236, 356] on icon at bounding box center [232, 781] width 8 height 9
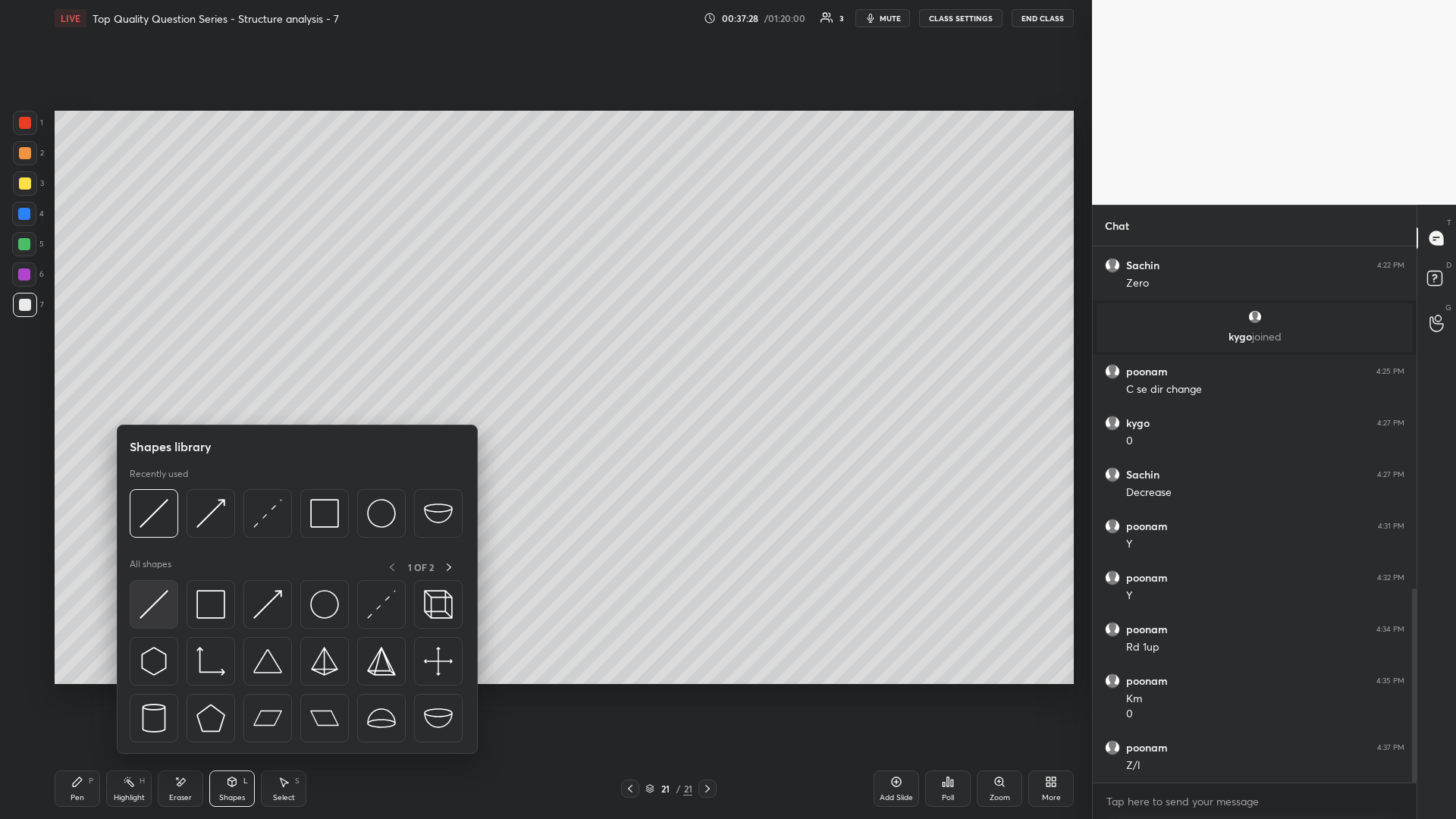
click at [164, 356] on img at bounding box center [154, 604] width 29 height 29
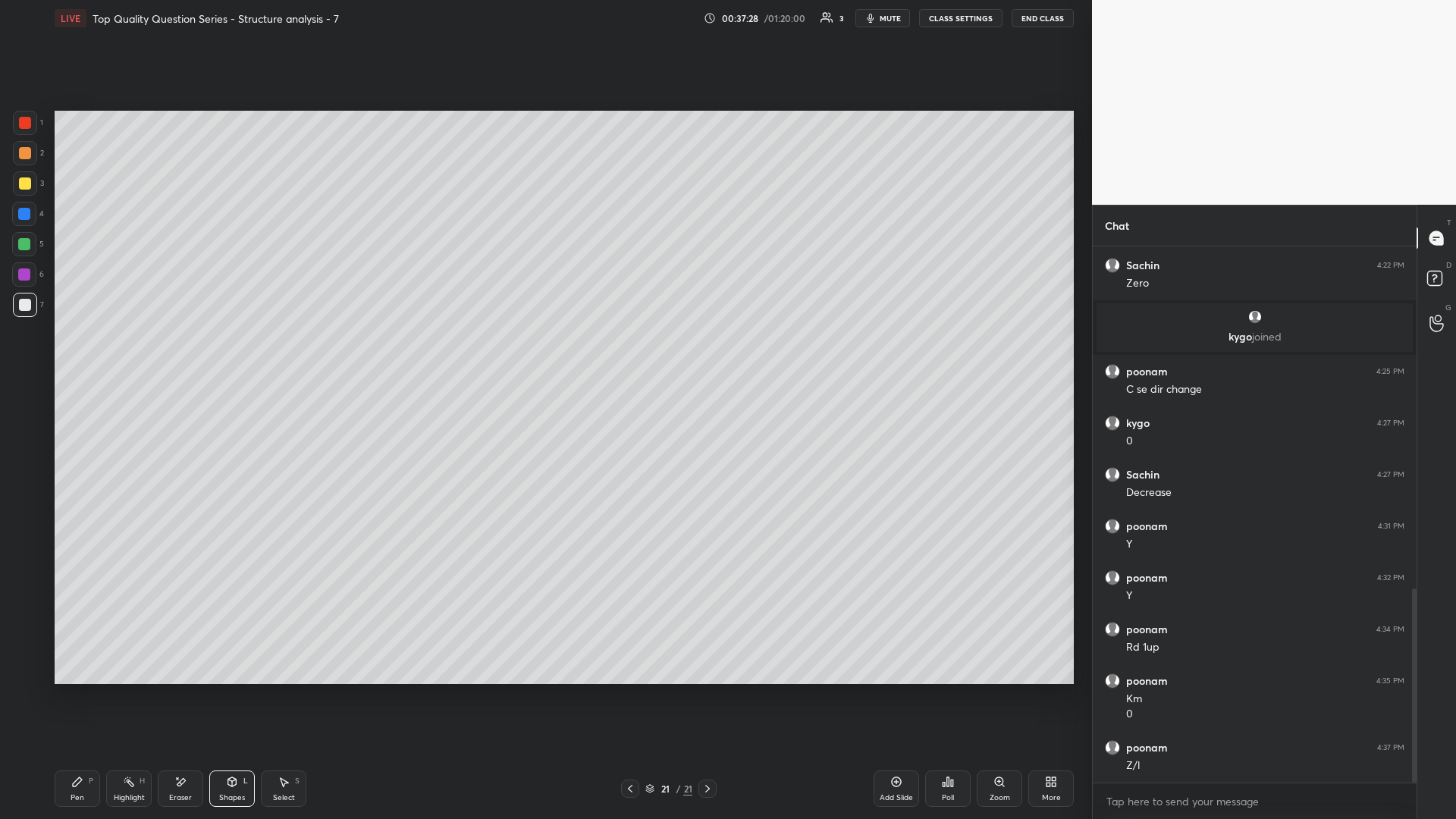
click at [26, 159] on div at bounding box center [25, 153] width 12 height 12
click at [66, 356] on div "Pen P" at bounding box center [77, 788] width 46 height 36
click at [544, 356] on icon at bounding box center [630, 788] width 12 height 12
click at [544, 356] on div at bounding box center [707, 788] width 18 height 18
click at [232, 356] on icon at bounding box center [232, 781] width 8 height 9
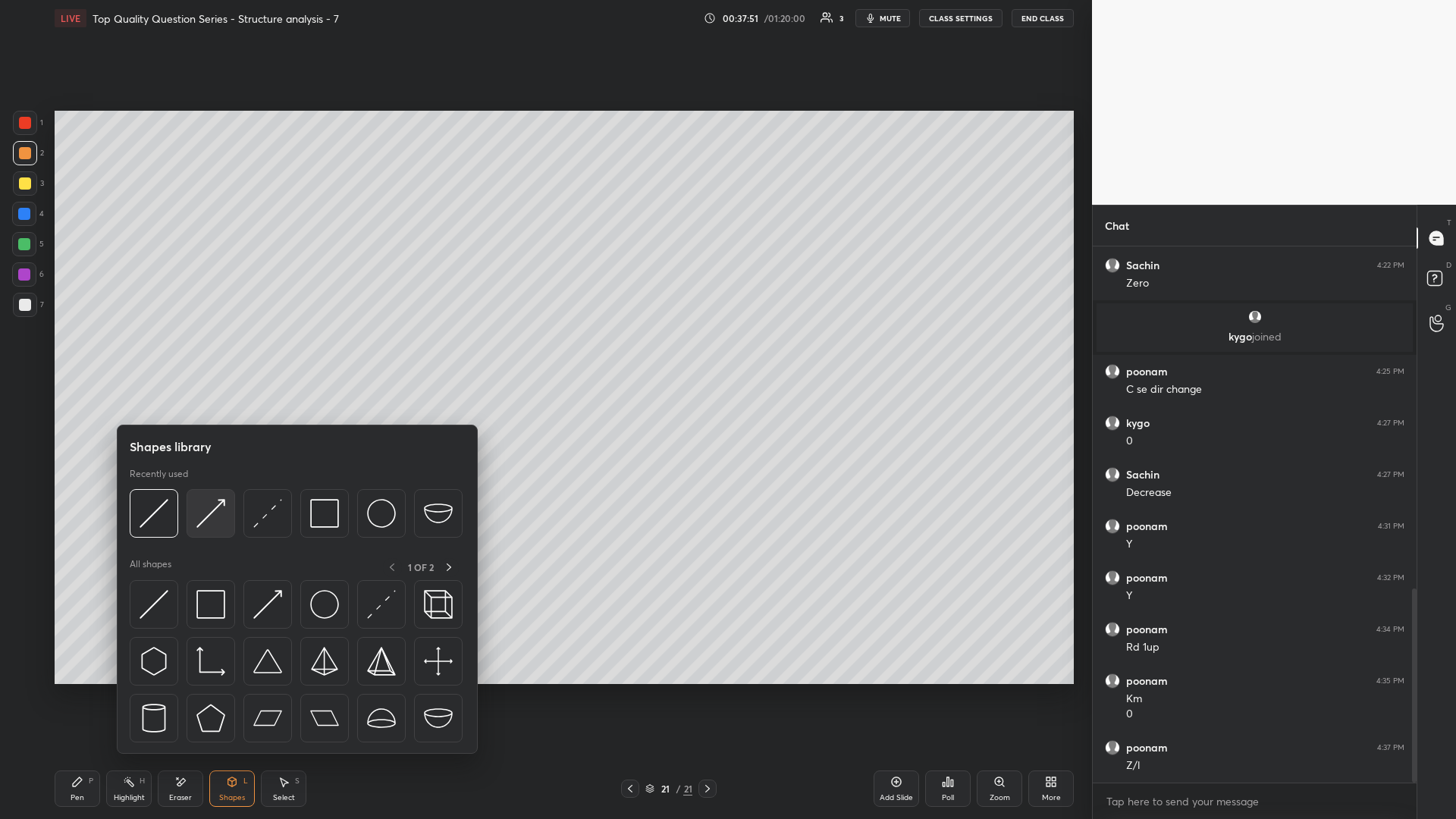
click at [220, 356] on img at bounding box center [210, 513] width 29 height 29
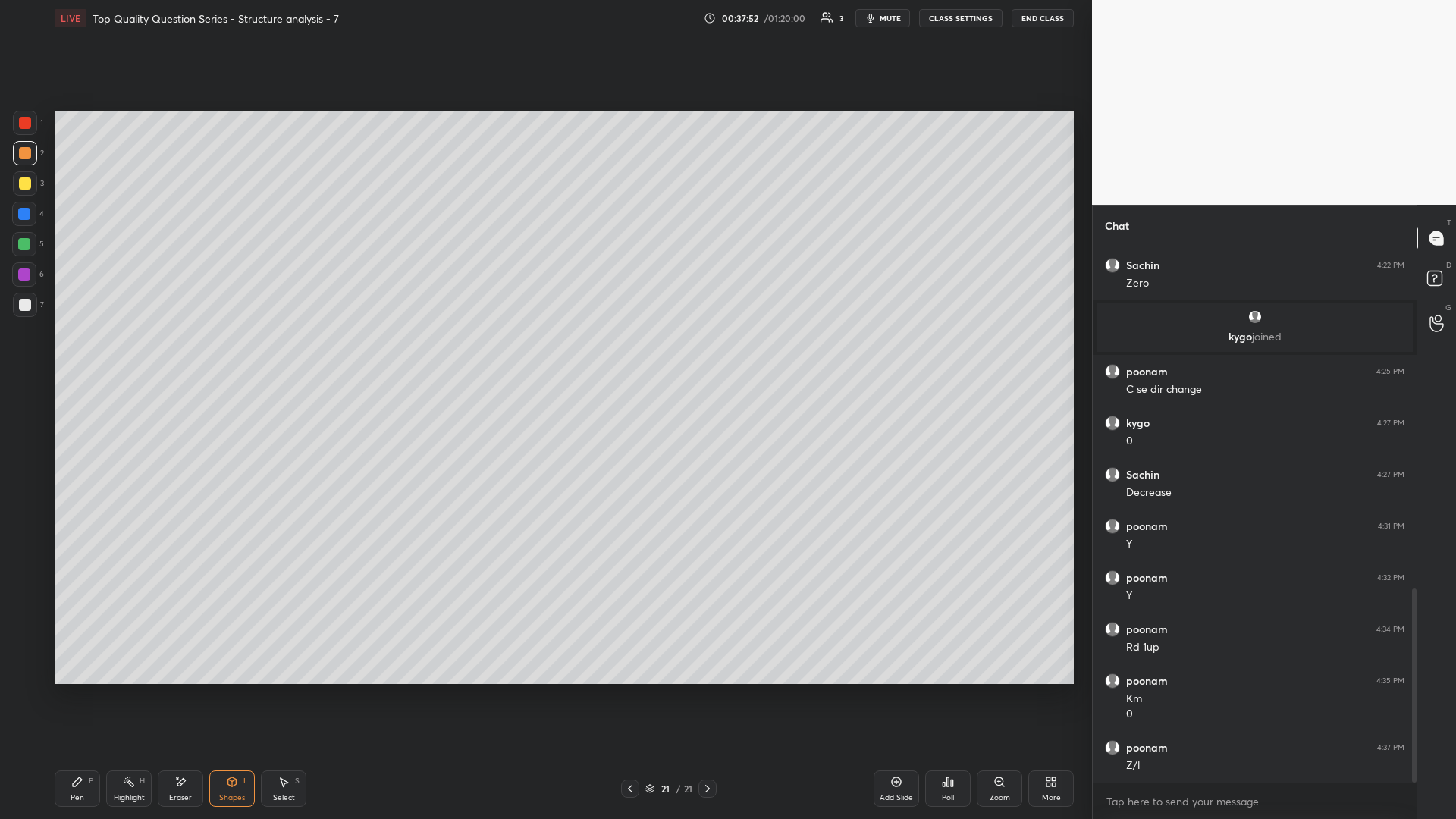
click at [20, 240] on div at bounding box center [24, 244] width 12 height 12
click at [62, 356] on div "Pen P" at bounding box center [77, 788] width 46 height 36
click at [222, 356] on div "Shapes L" at bounding box center [232, 788] width 46 height 36
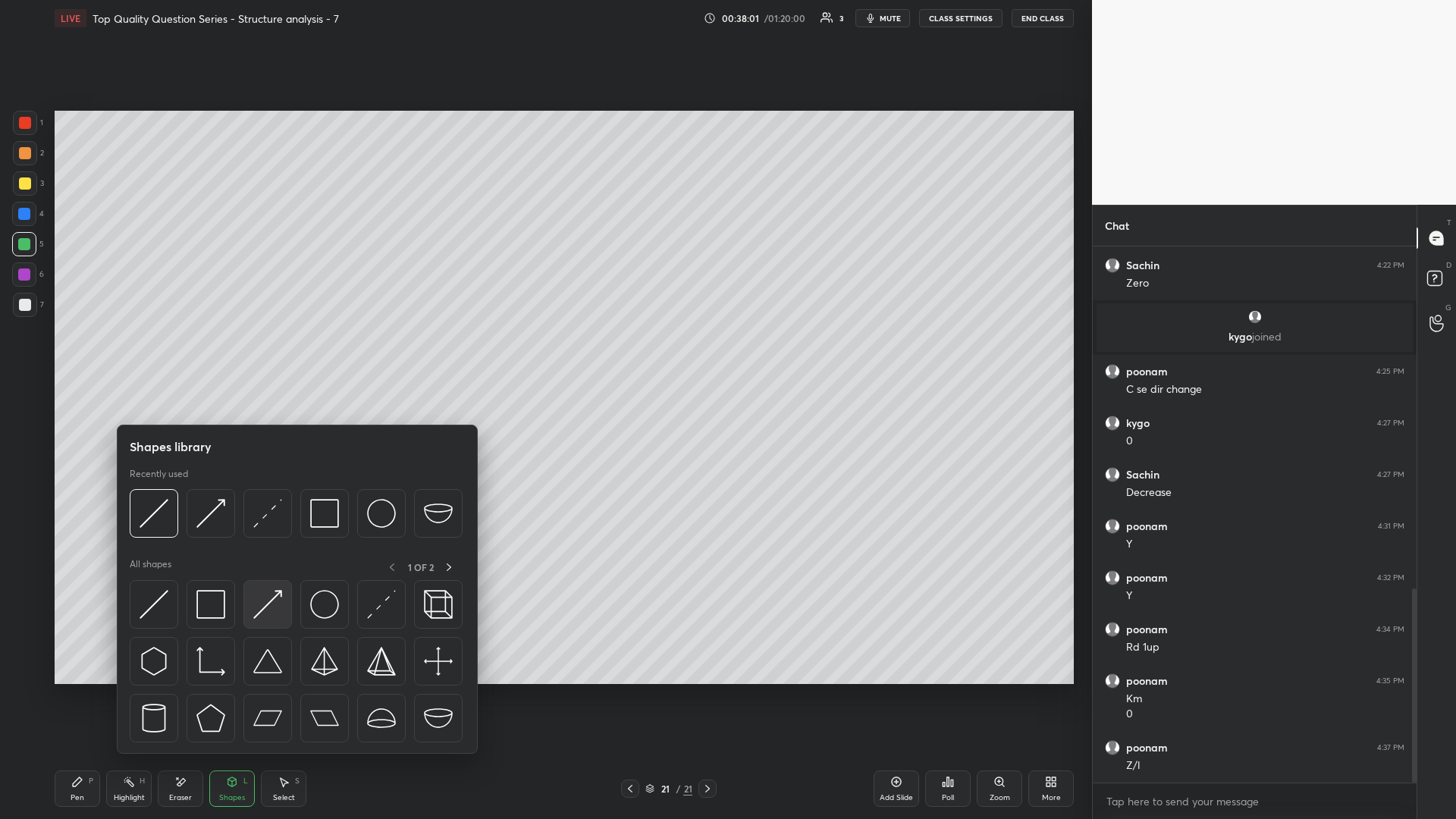
click at [268, 356] on img at bounding box center [267, 604] width 29 height 29
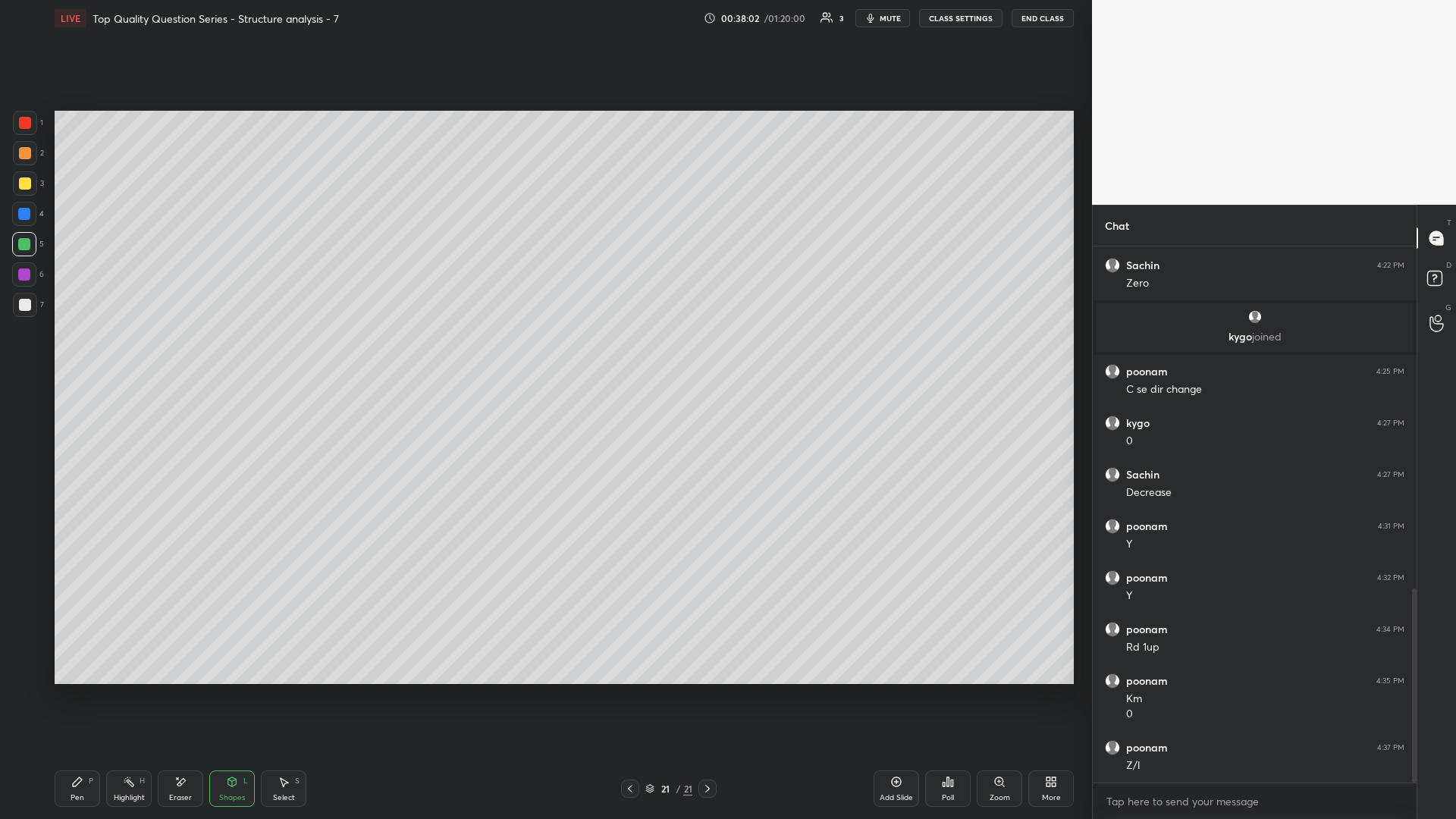
click at [31, 161] on div at bounding box center [25, 152] width 24 height 24
click at [21, 184] on div at bounding box center [25, 183] width 12 height 12
click at [89, 356] on div "P" at bounding box center [90, 780] width 4 height 7
click at [266, 356] on div "Select S" at bounding box center [283, 788] width 46 height 36
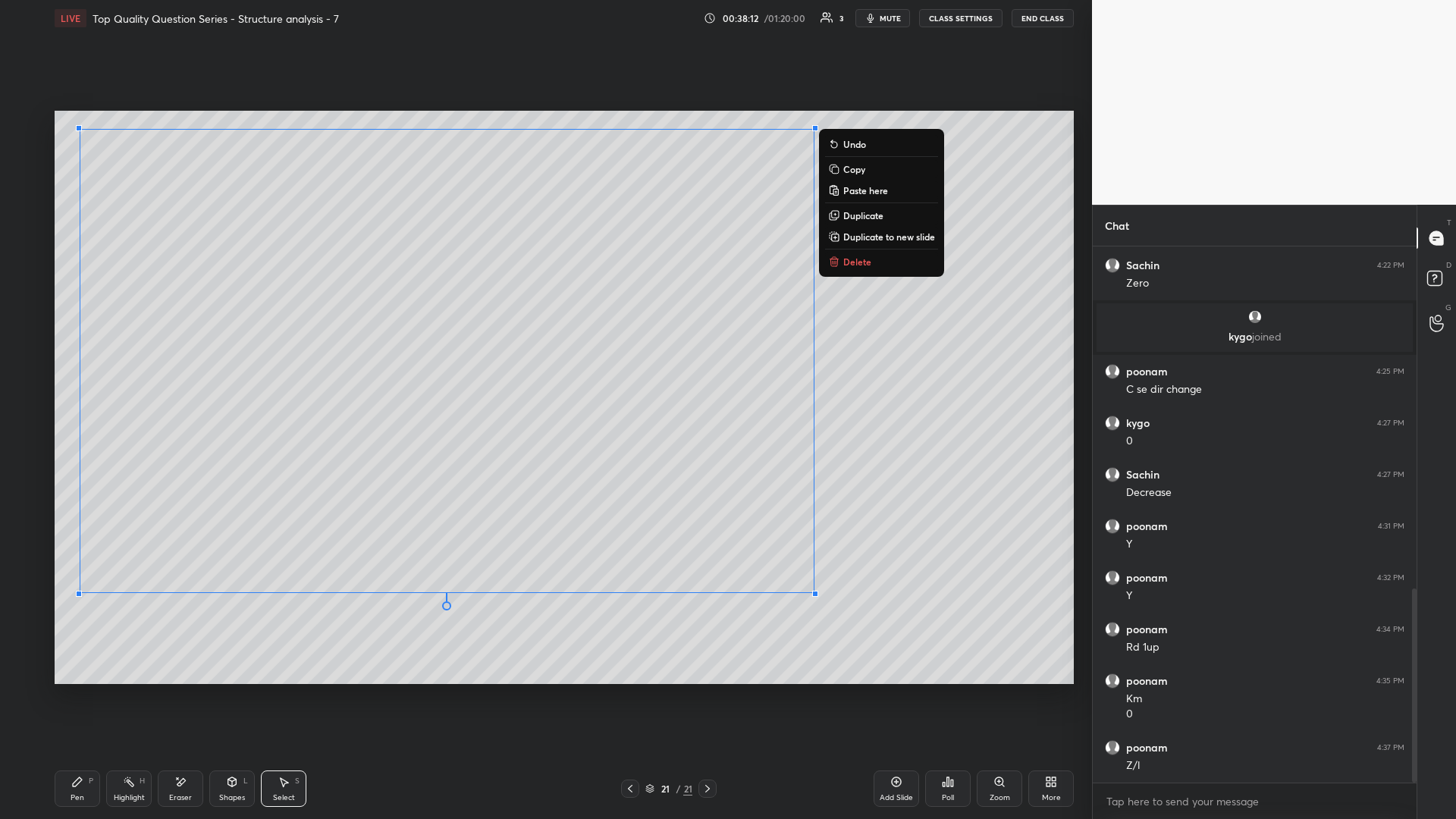
click at [544, 356] on div "0 ° Undo Copy Paste here Duplicate Duplicate to new slide Delete" at bounding box center [564, 397] width 1019 height 573
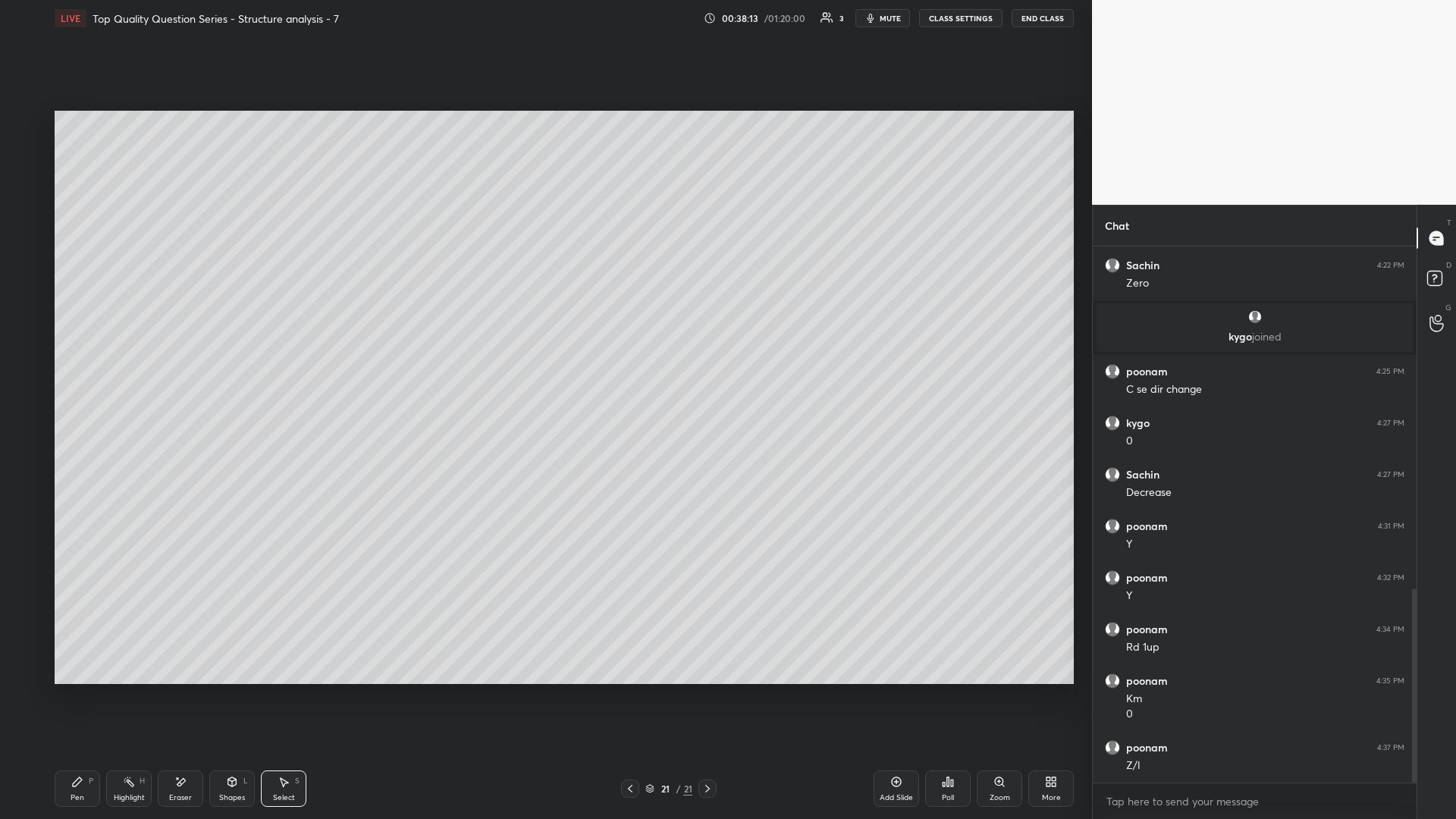
click at [77, 356] on div "Pen P" at bounding box center [77, 788] width 46 height 36
click at [130, 356] on rect at bounding box center [130, 783] width 7 height 7
click at [66, 356] on div "Pen P Highlight H Eraser Shapes L Select S 21 / 21 Add Slide Poll Zoom More" at bounding box center [564, 788] width 1019 height 60
click at [77, 356] on div "Pen" at bounding box center [77, 797] width 13 height 7
click at [127, 356] on icon at bounding box center [128, 782] width 12 height 12
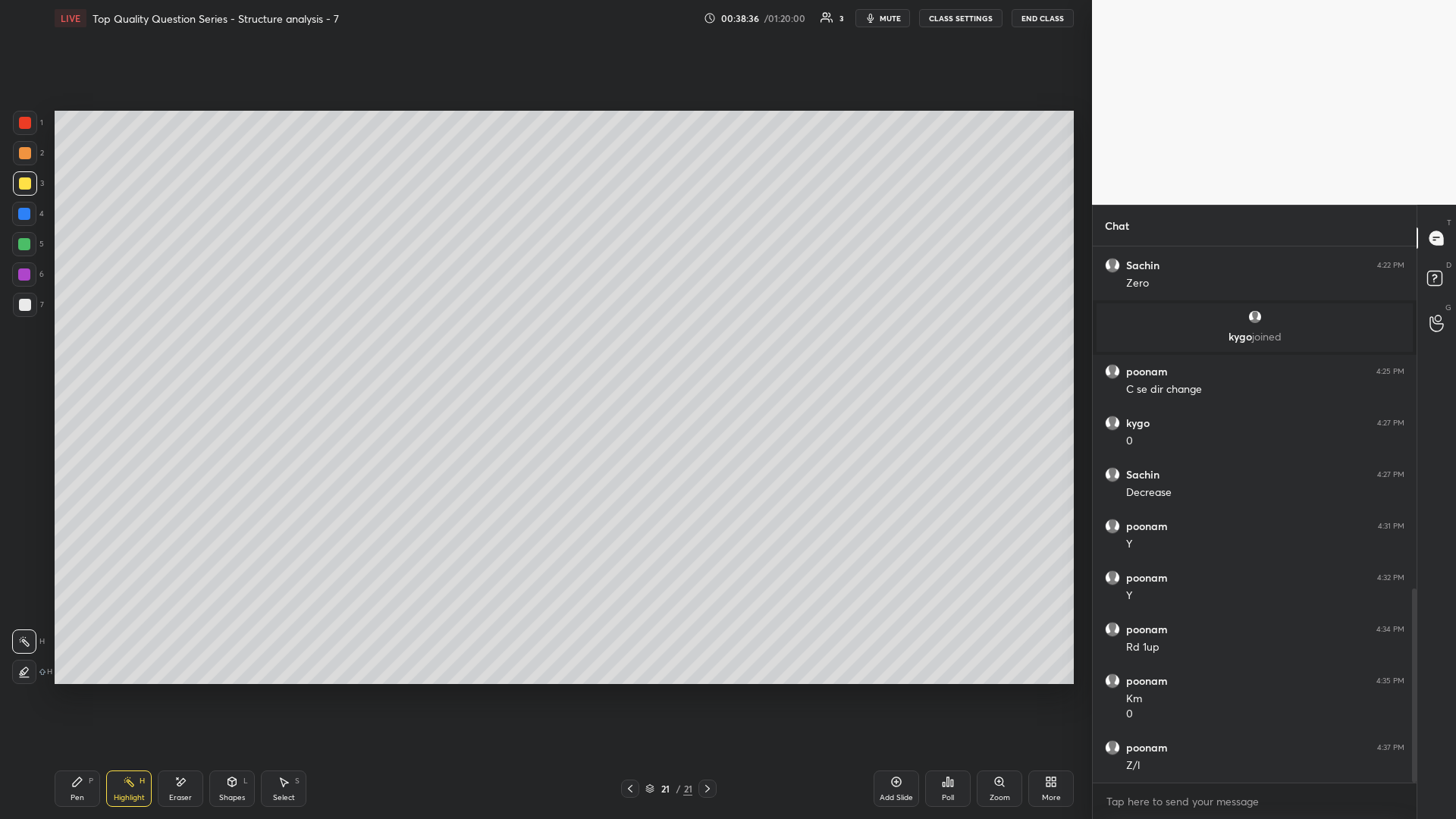
click at [78, 356] on icon at bounding box center [77, 782] width 12 height 12
click at [127, 356] on icon at bounding box center [128, 782] width 12 height 12
click at [71, 356] on icon at bounding box center [77, 782] width 12 height 12
click at [31, 294] on div at bounding box center [25, 304] width 24 height 24
click at [266, 356] on div "Select S" at bounding box center [283, 788] width 46 height 36
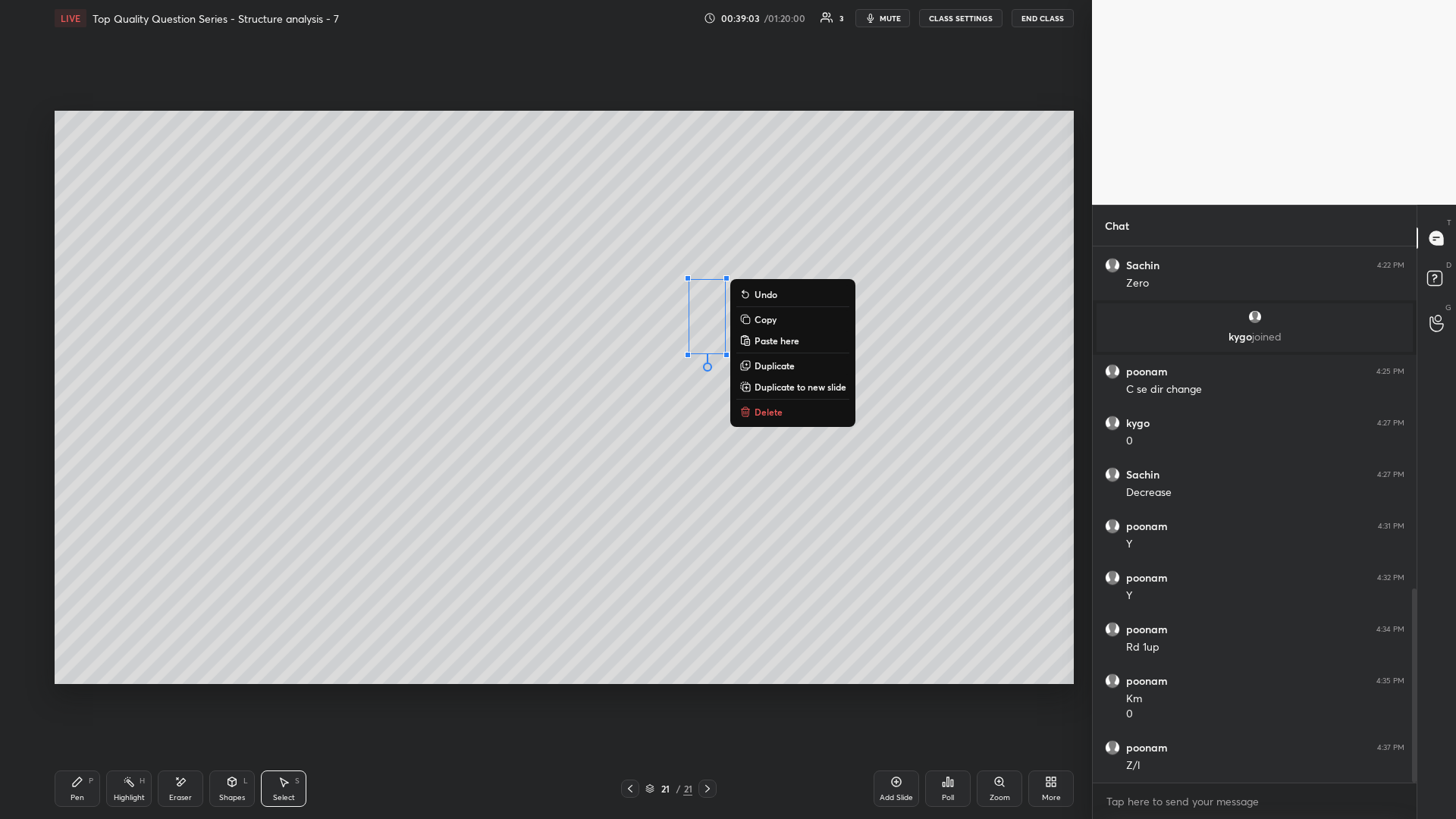
click at [94, 356] on div "Pen P" at bounding box center [77, 788] width 46 height 36
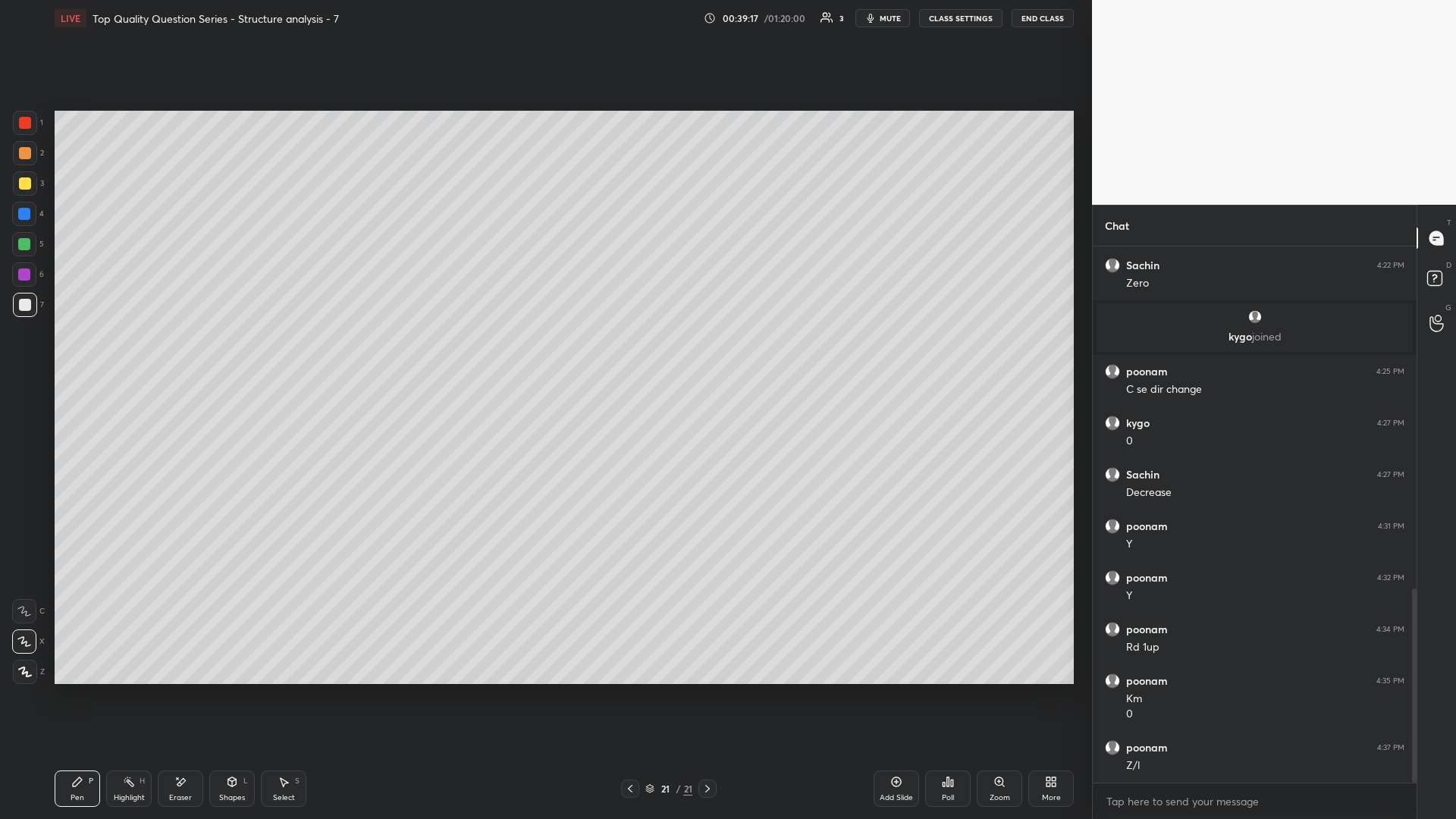
click at [135, 356] on div "Highlight H" at bounding box center [128, 788] width 46 height 36
click at [84, 356] on div "Pen P" at bounding box center [77, 788] width 46 height 36
click at [82, 356] on icon at bounding box center [77, 781] width 9 height 9
click at [126, 356] on icon at bounding box center [128, 782] width 12 height 12
click at [79, 356] on div "Pen P" at bounding box center [77, 788] width 46 height 36
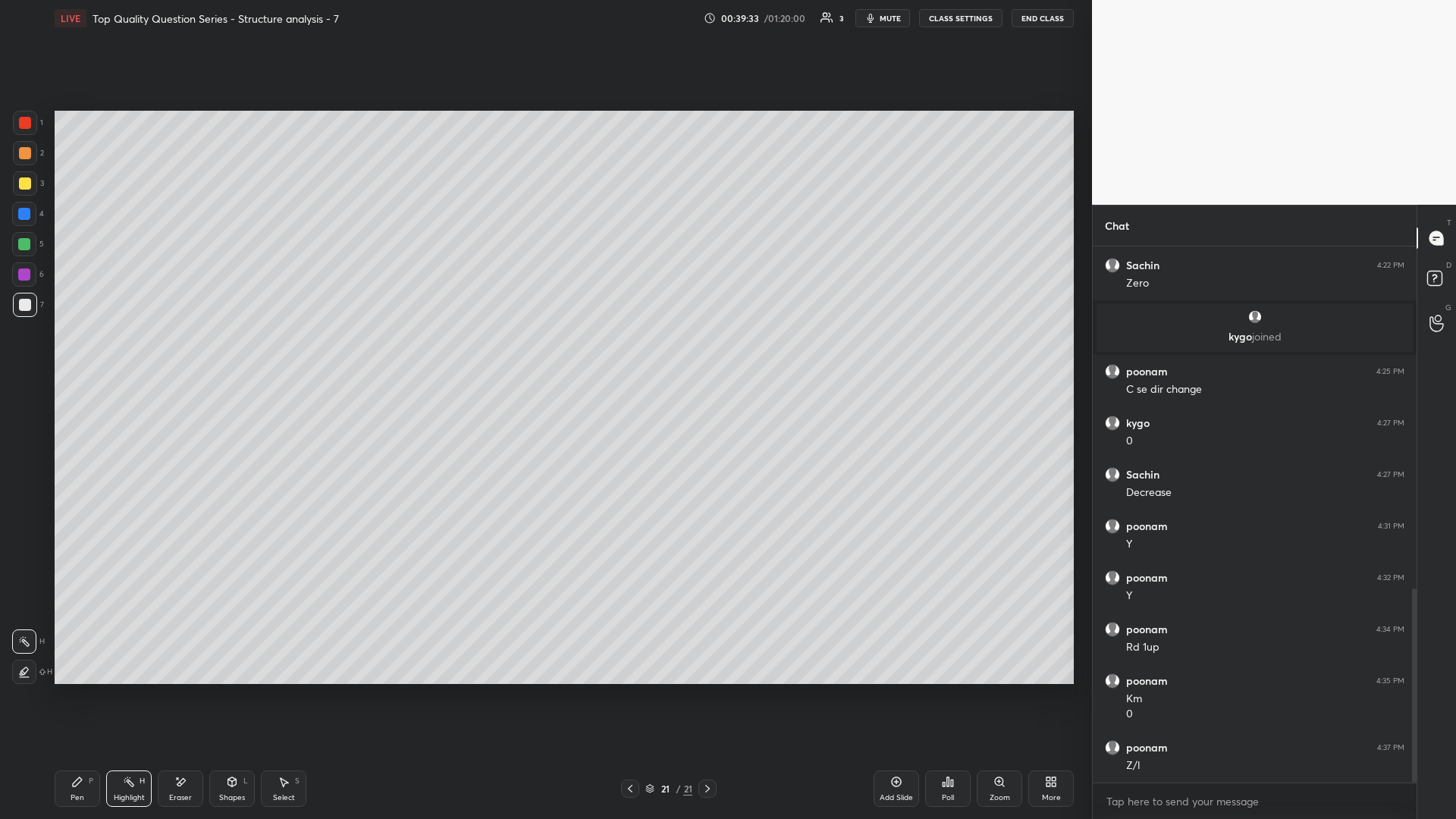
click at [74, 356] on icon at bounding box center [77, 781] width 9 height 9
click at [141, 356] on div "Highlight H" at bounding box center [128, 788] width 46 height 36
click at [83, 356] on icon at bounding box center [77, 782] width 12 height 12
click at [76, 356] on icon at bounding box center [77, 781] width 9 height 9
click at [132, 356] on div "Highlight" at bounding box center [129, 797] width 31 height 7
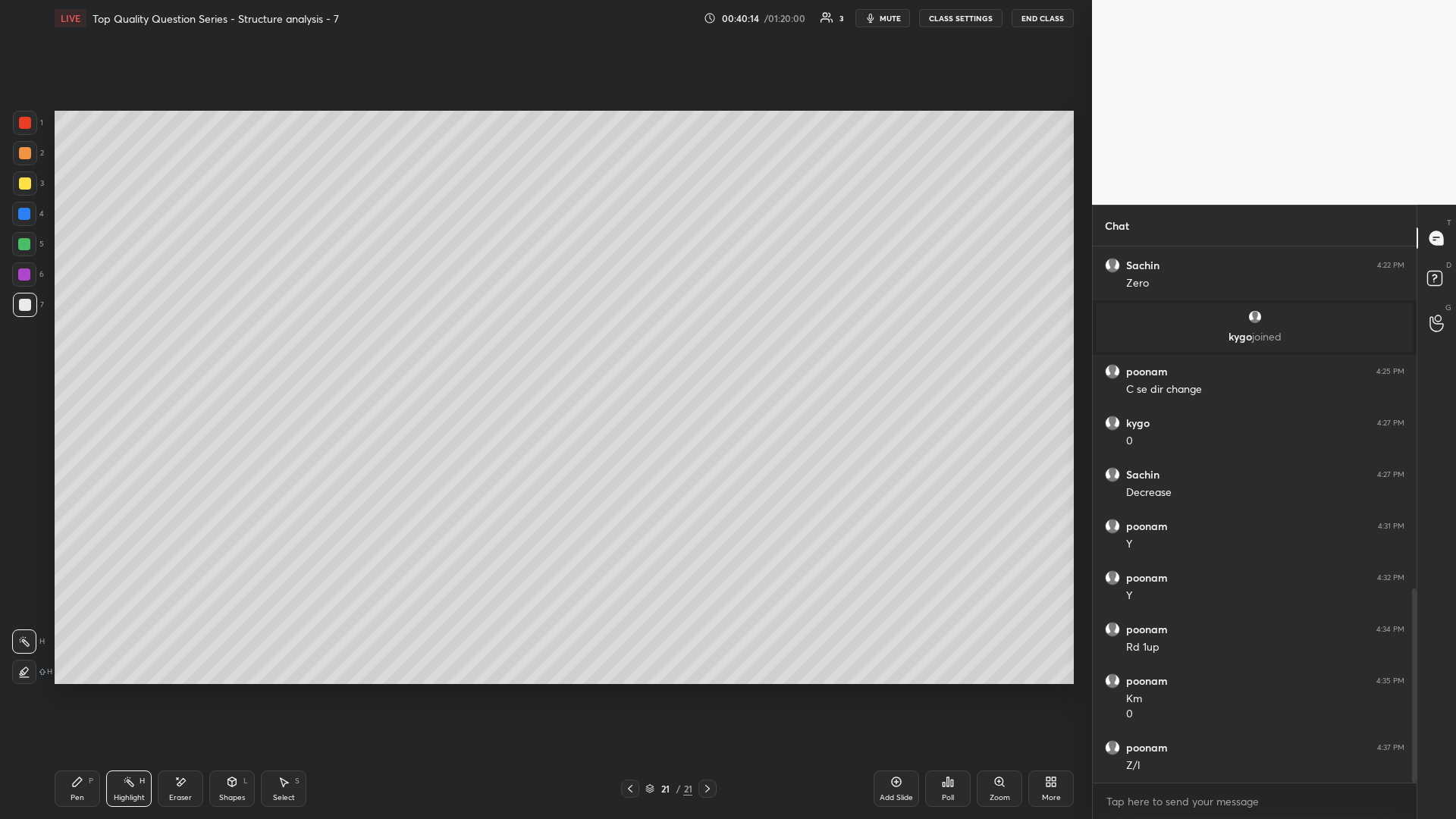
click at [141, 356] on div "Highlight" at bounding box center [129, 797] width 31 height 7
click at [231, 356] on div "Shapes L" at bounding box center [232, 788] width 46 height 36
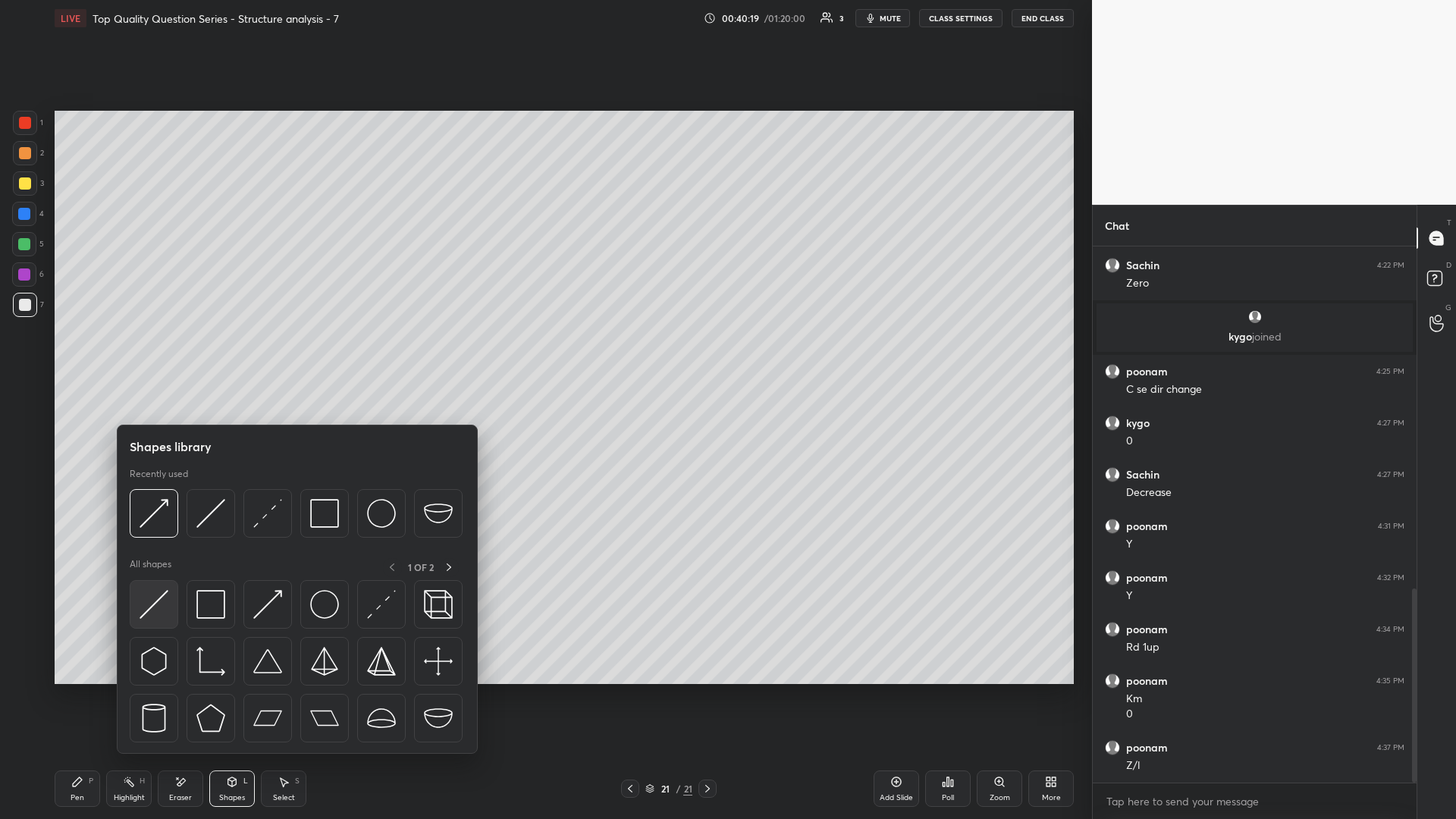
click at [160, 356] on img at bounding box center [154, 604] width 29 height 29
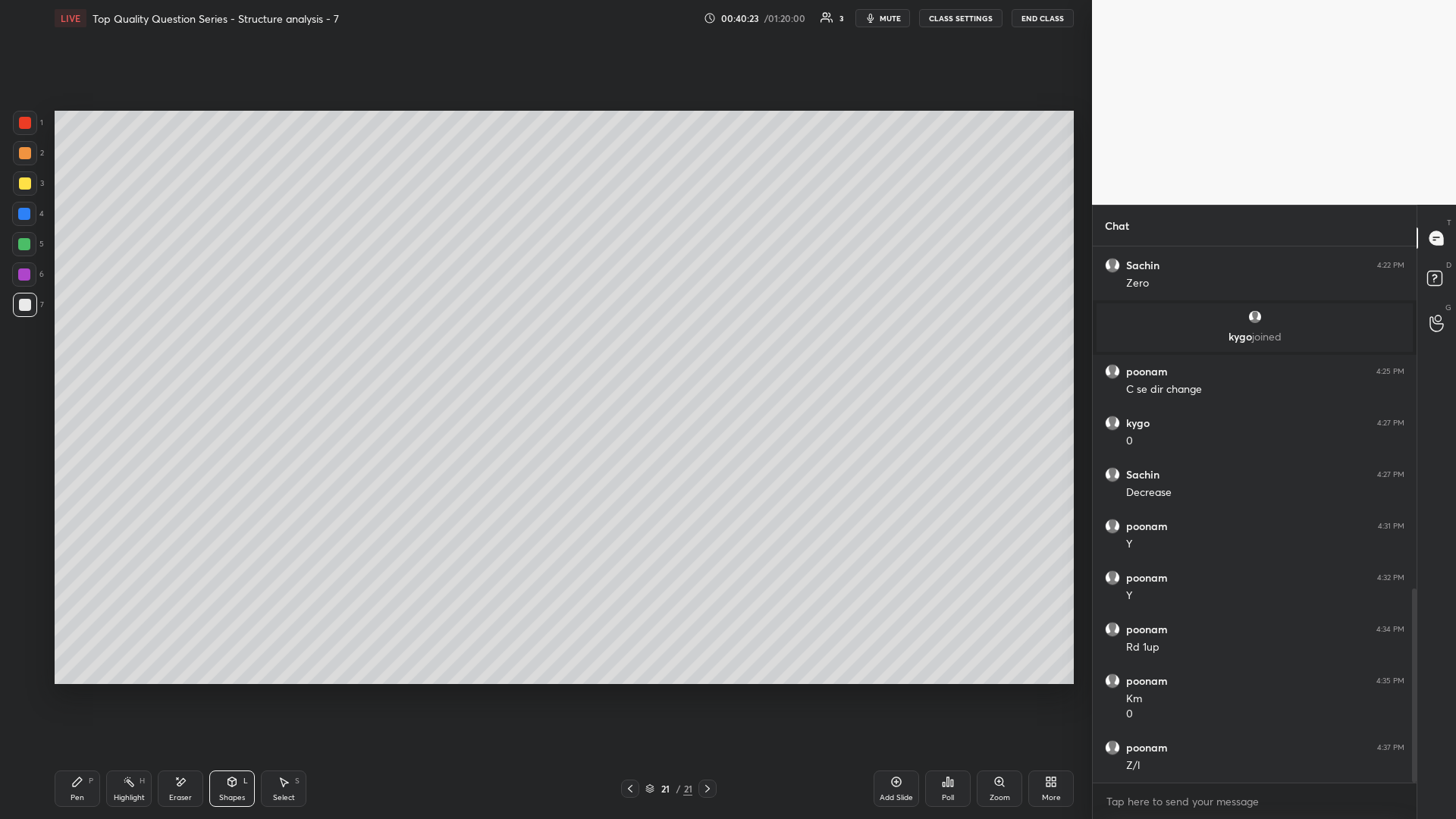
click at [134, 356] on icon at bounding box center [128, 782] width 12 height 12
click at [278, 356] on div "Select S" at bounding box center [283, 788] width 46 height 36
click at [508, 356] on div "0 ° Undo Copy Paste here Duplicate Duplicate to new slide Delete" at bounding box center [564, 397] width 1019 height 573
click at [138, 356] on div "Highlight H" at bounding box center [128, 788] width 46 height 36
click at [180, 356] on div "Eraser" at bounding box center [180, 797] width 22 height 7
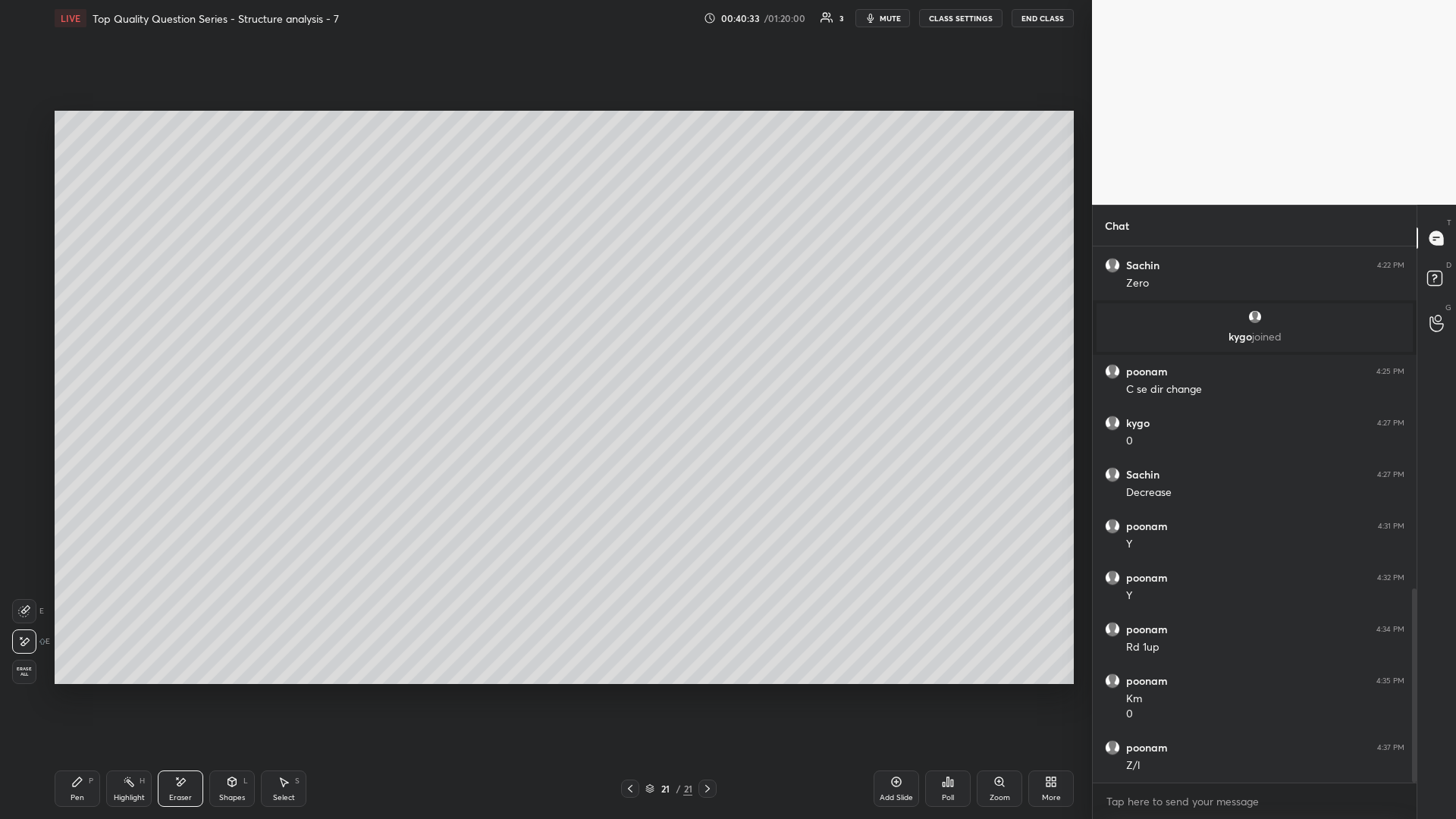
click at [80, 356] on icon at bounding box center [77, 781] width 9 height 9
click at [235, 356] on icon at bounding box center [232, 782] width 12 height 12
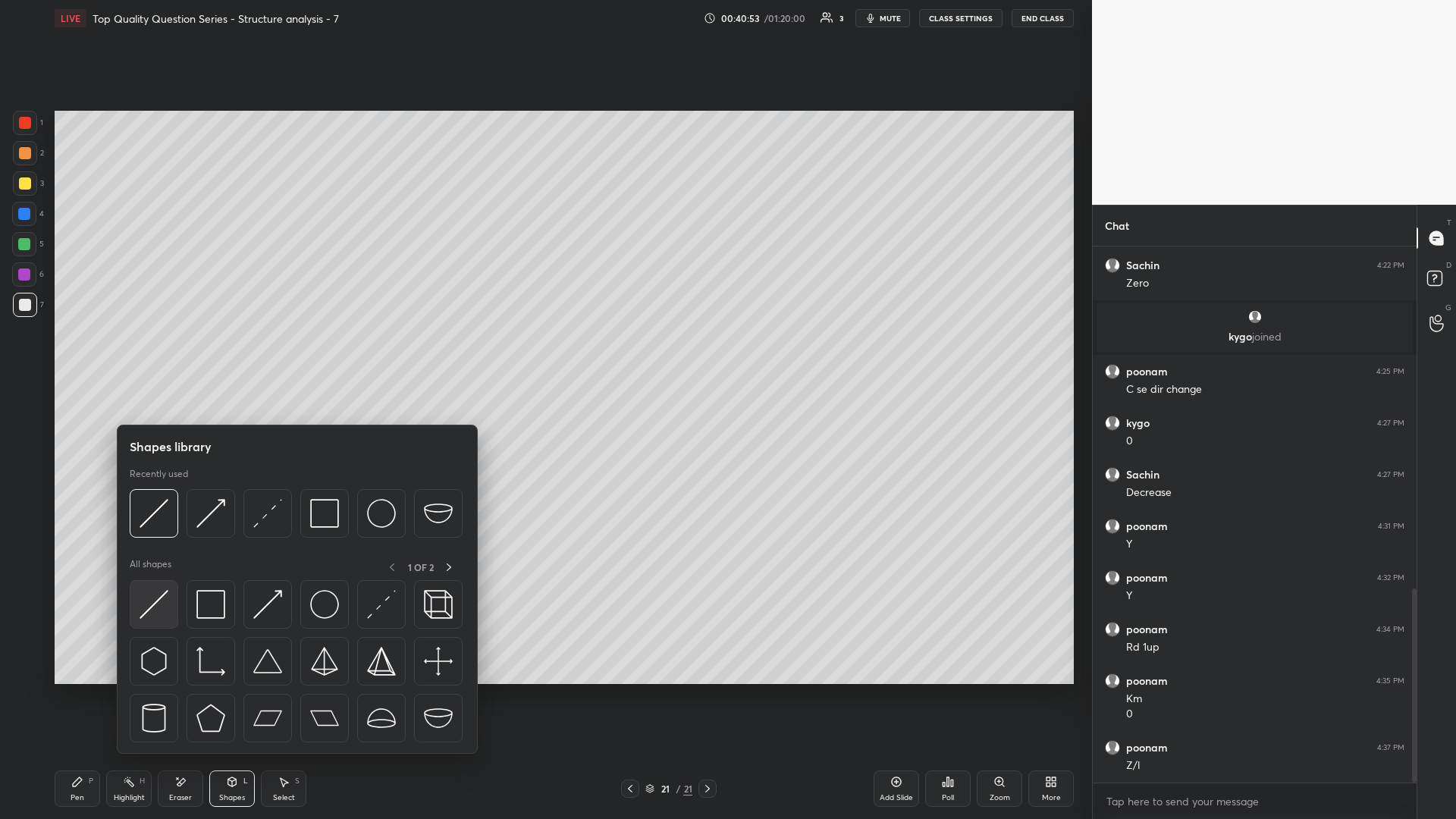
click at [164, 356] on img at bounding box center [154, 604] width 29 height 29
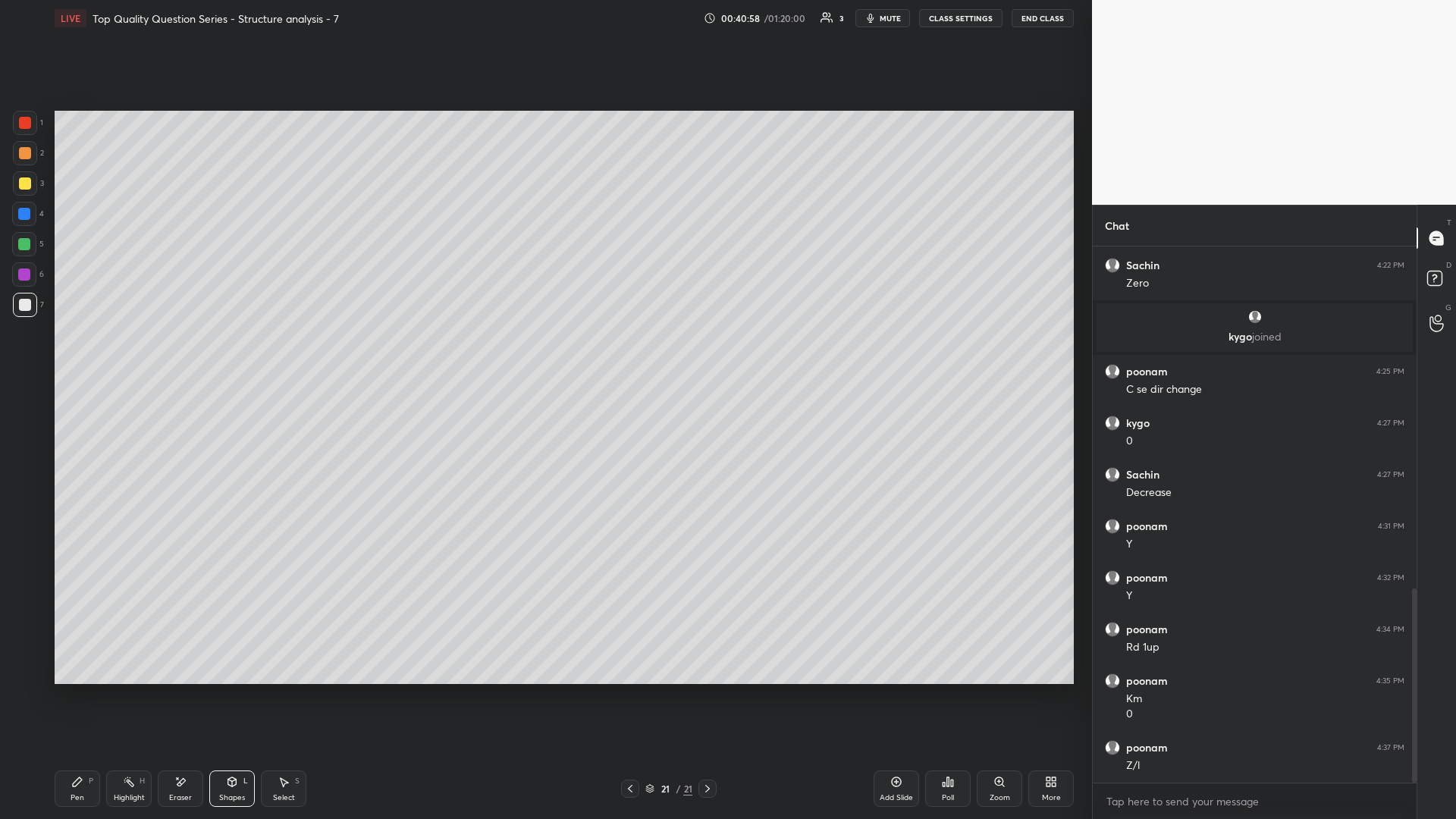
click at [298, 356] on div "S" at bounding box center [296, 780] width 4 height 7
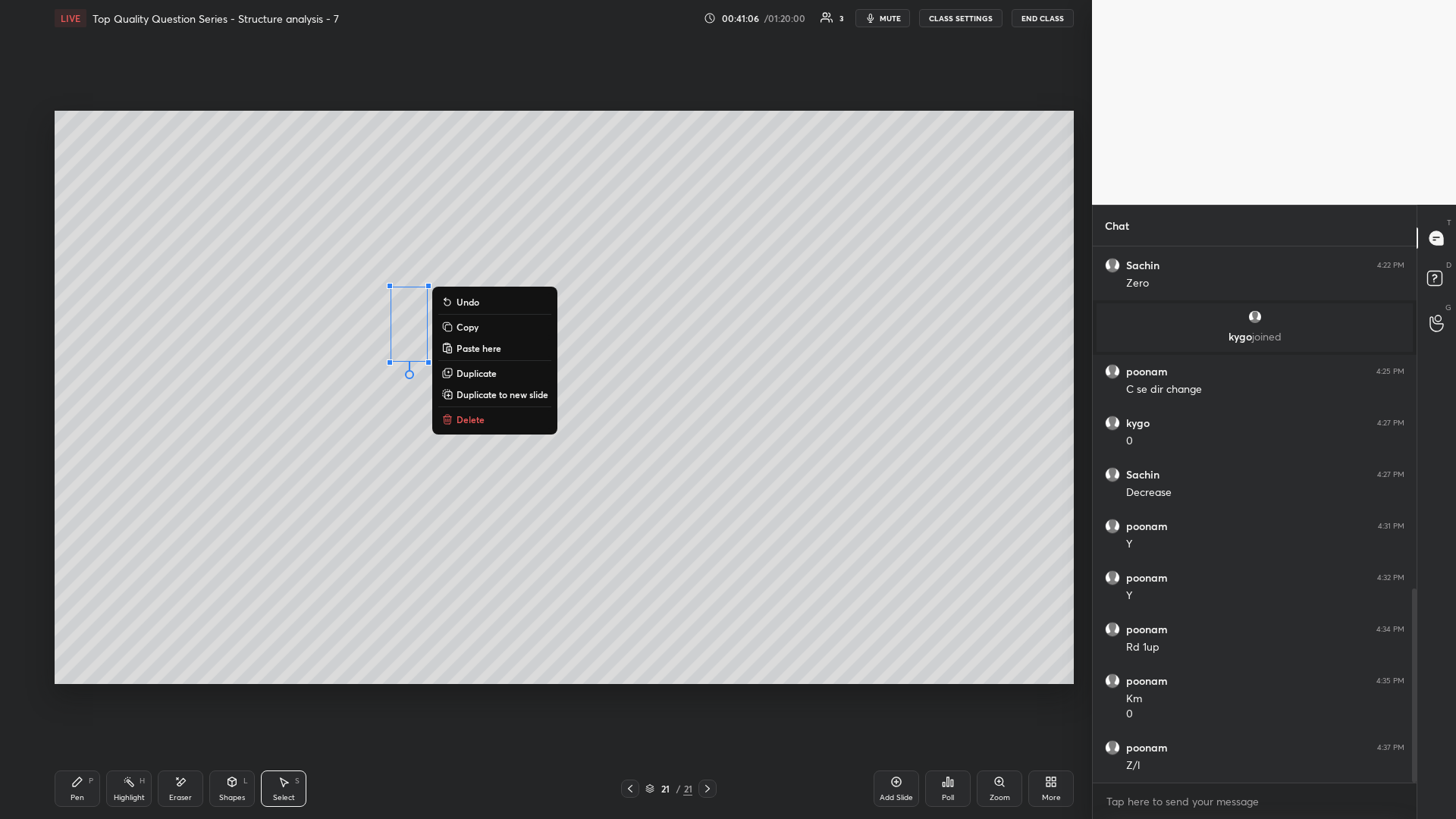
click at [106, 356] on div "Highlight H" at bounding box center [128, 788] width 46 height 36
click at [123, 356] on div "Highlight" at bounding box center [129, 797] width 31 height 7
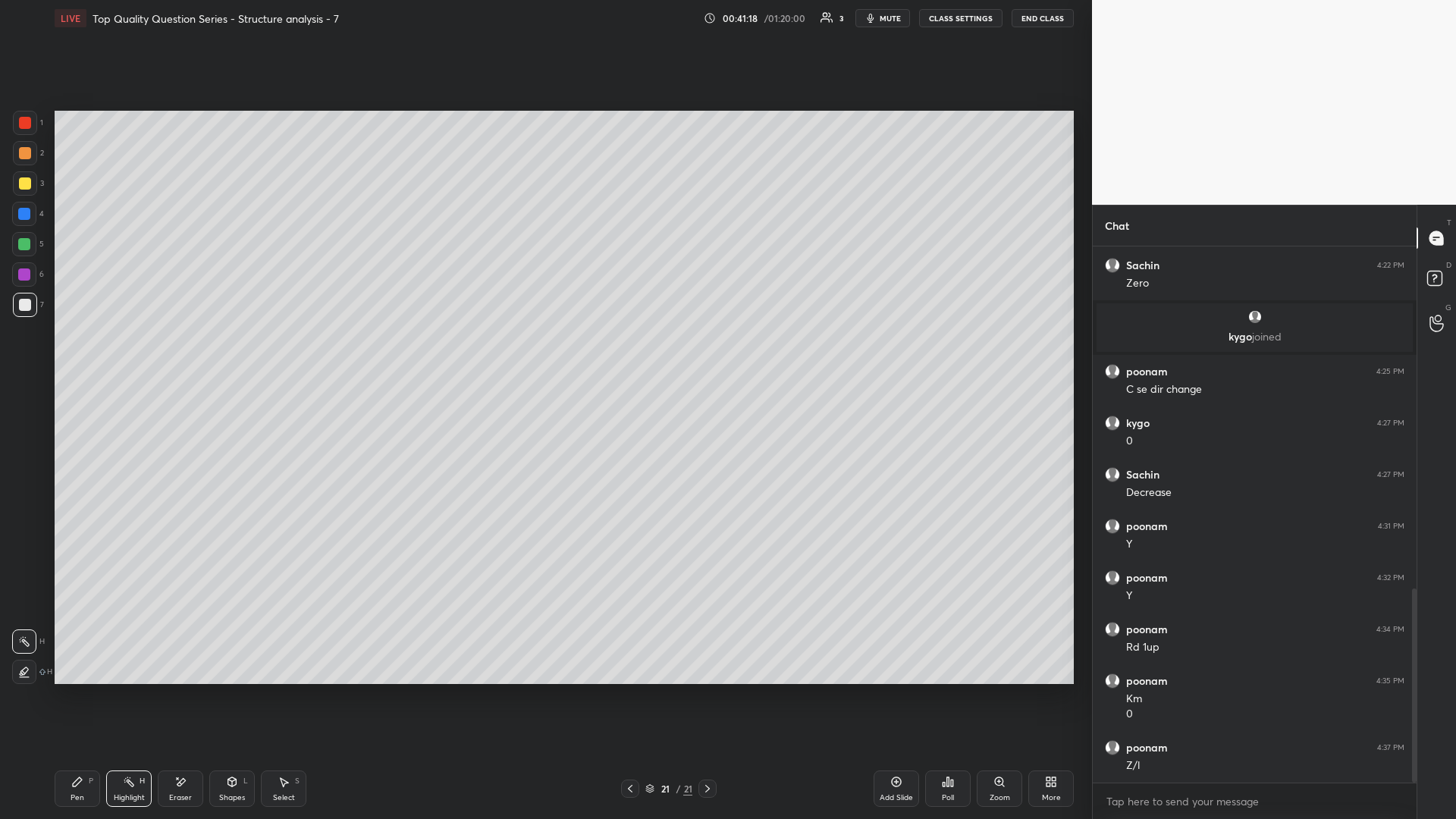
click at [285, 356] on icon at bounding box center [285, 782] width 8 height 9
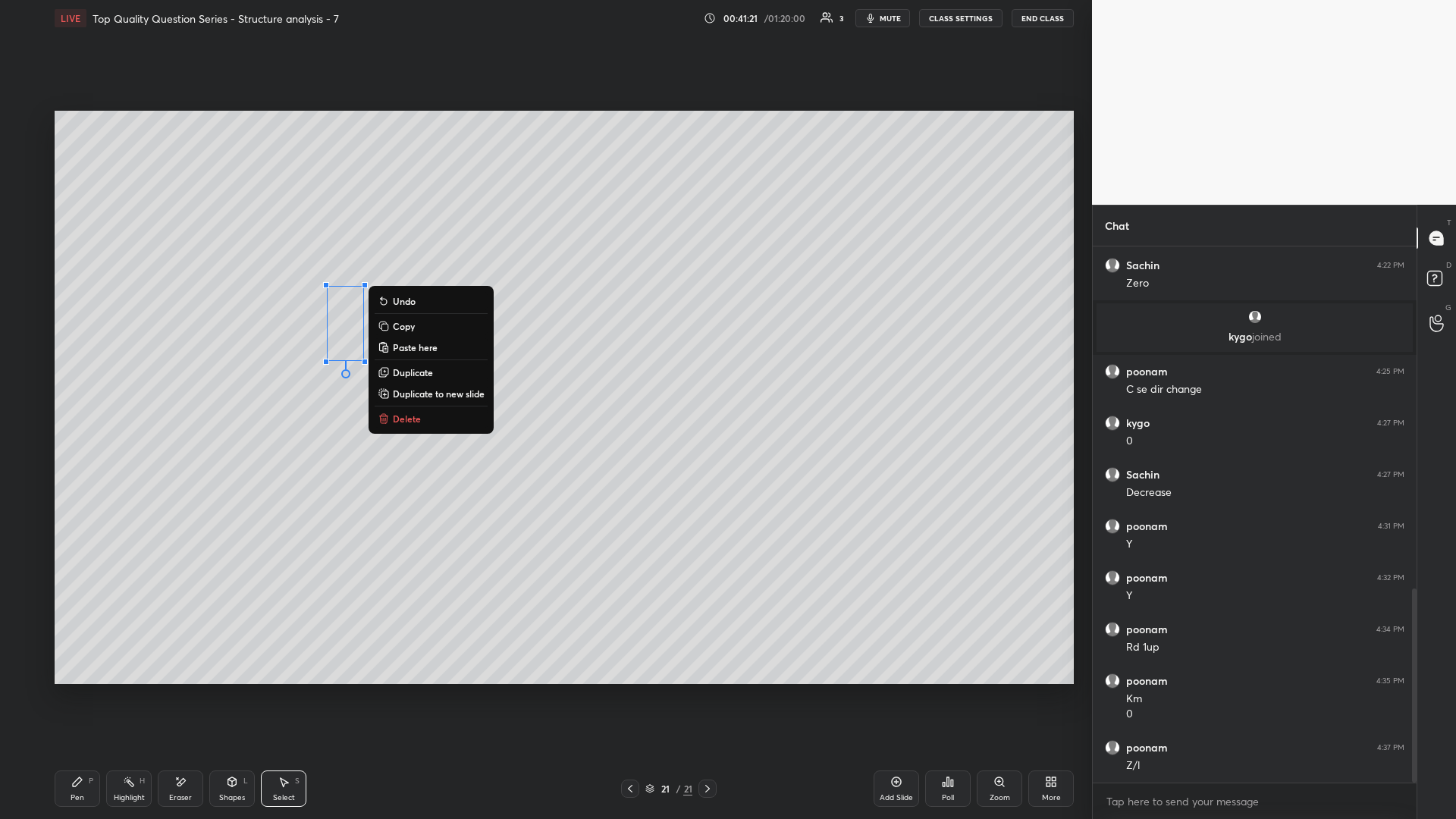
click at [319, 356] on div "0 ° Undo Copy Paste here Duplicate Duplicate to new slide Delete" at bounding box center [564, 397] width 1019 height 573
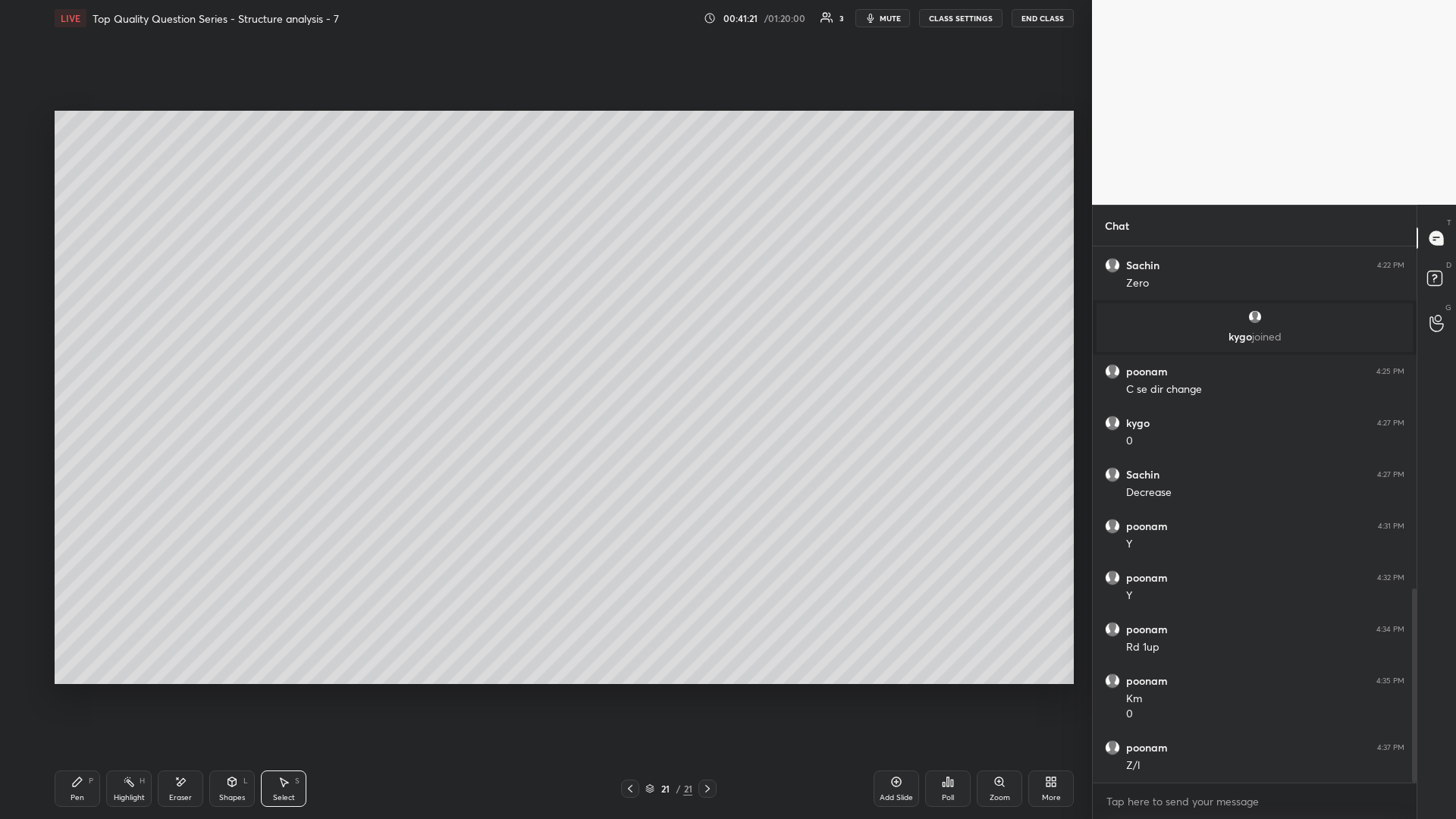
click at [136, 356] on div "Highlight H" at bounding box center [128, 788] width 46 height 36
click at [173, 356] on div "Eraser" at bounding box center [180, 788] width 46 height 36
click at [237, 356] on icon at bounding box center [232, 782] width 12 height 12
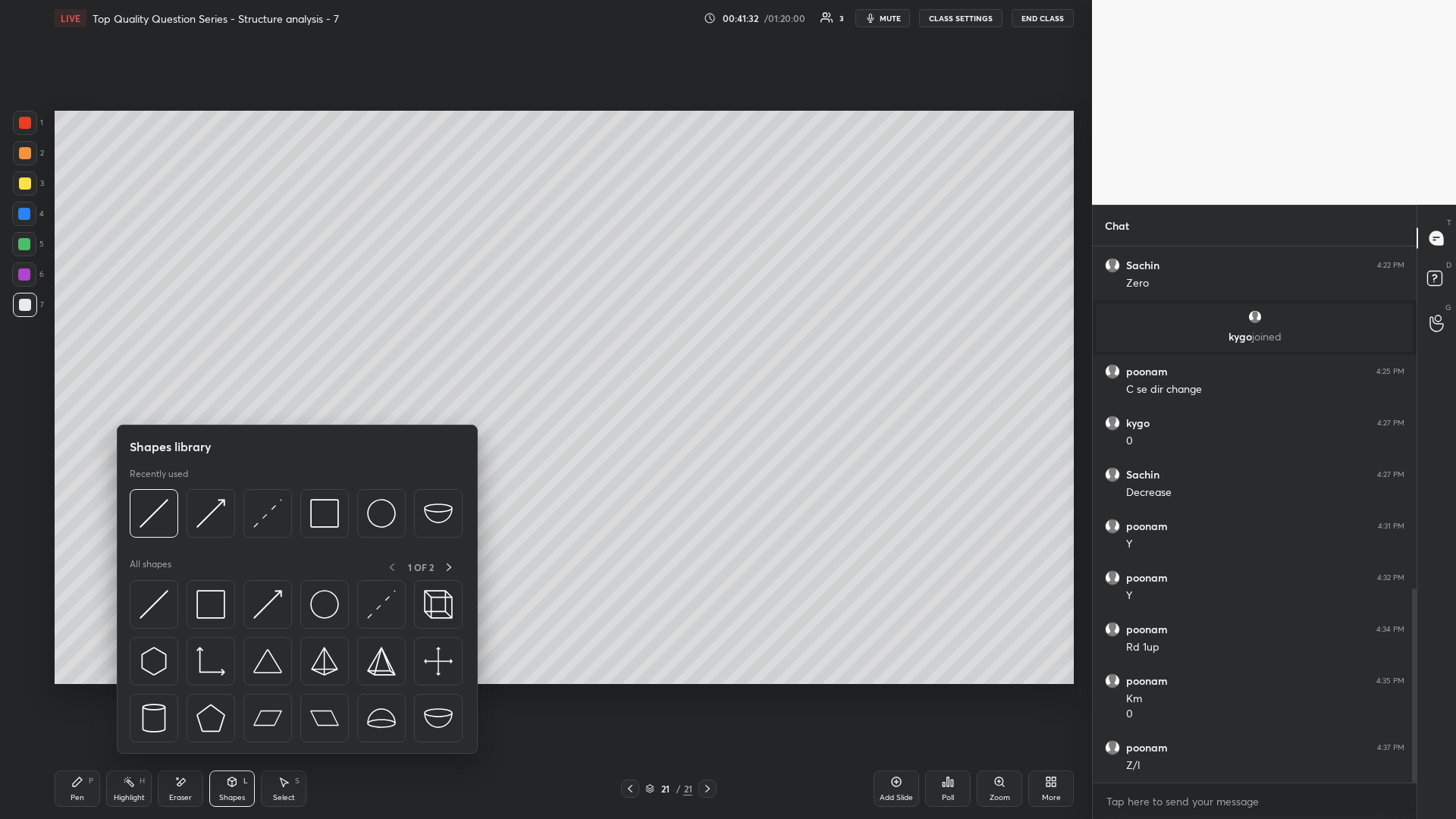
click at [237, 356] on div at bounding box center [297, 665] width 335 height 170
click at [264, 356] on img at bounding box center [267, 604] width 29 height 29
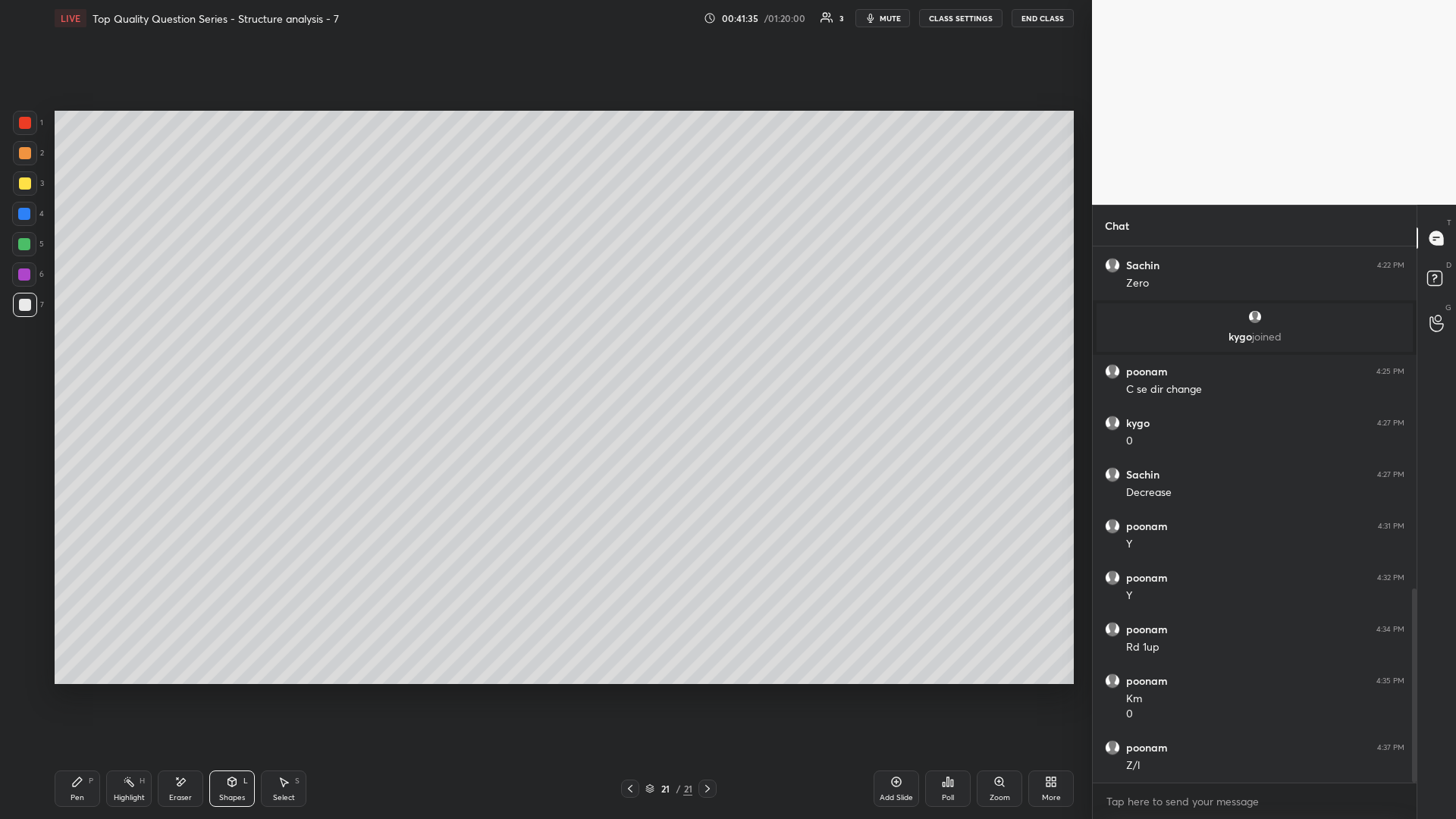
click at [86, 356] on div "Pen P" at bounding box center [77, 788] width 46 height 36
click at [136, 356] on div "Highlight H" at bounding box center [128, 788] width 46 height 36
click at [74, 356] on div "Pen P" at bounding box center [77, 788] width 46 height 36
click at [78, 356] on div "Pen" at bounding box center [77, 797] width 13 height 7
click at [276, 356] on div "Select S" at bounding box center [283, 788] width 46 height 36
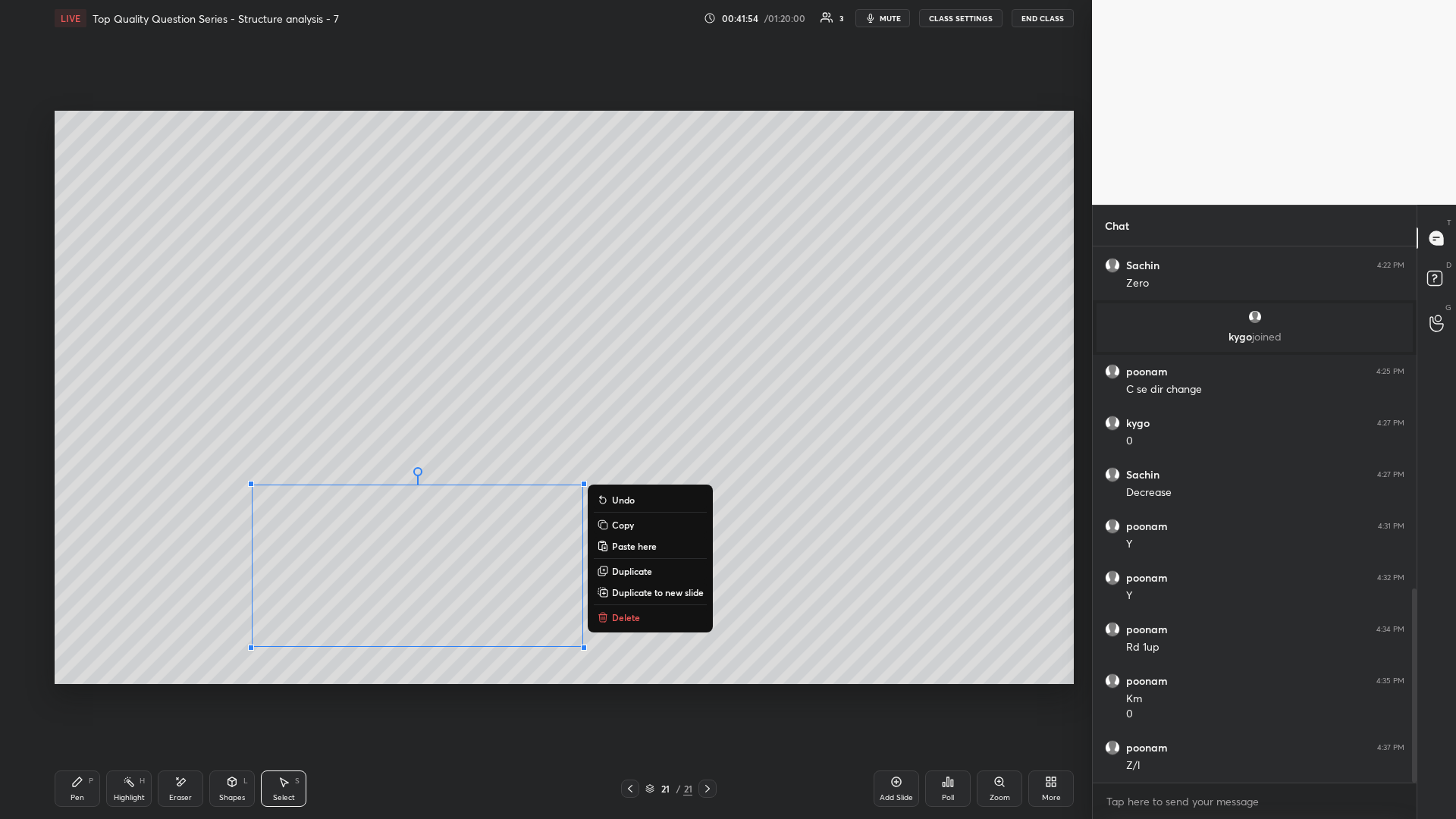
click at [134, 356] on div "0 ° Undo Copy Paste here Duplicate Duplicate to new slide Delete" at bounding box center [564, 397] width 1019 height 573
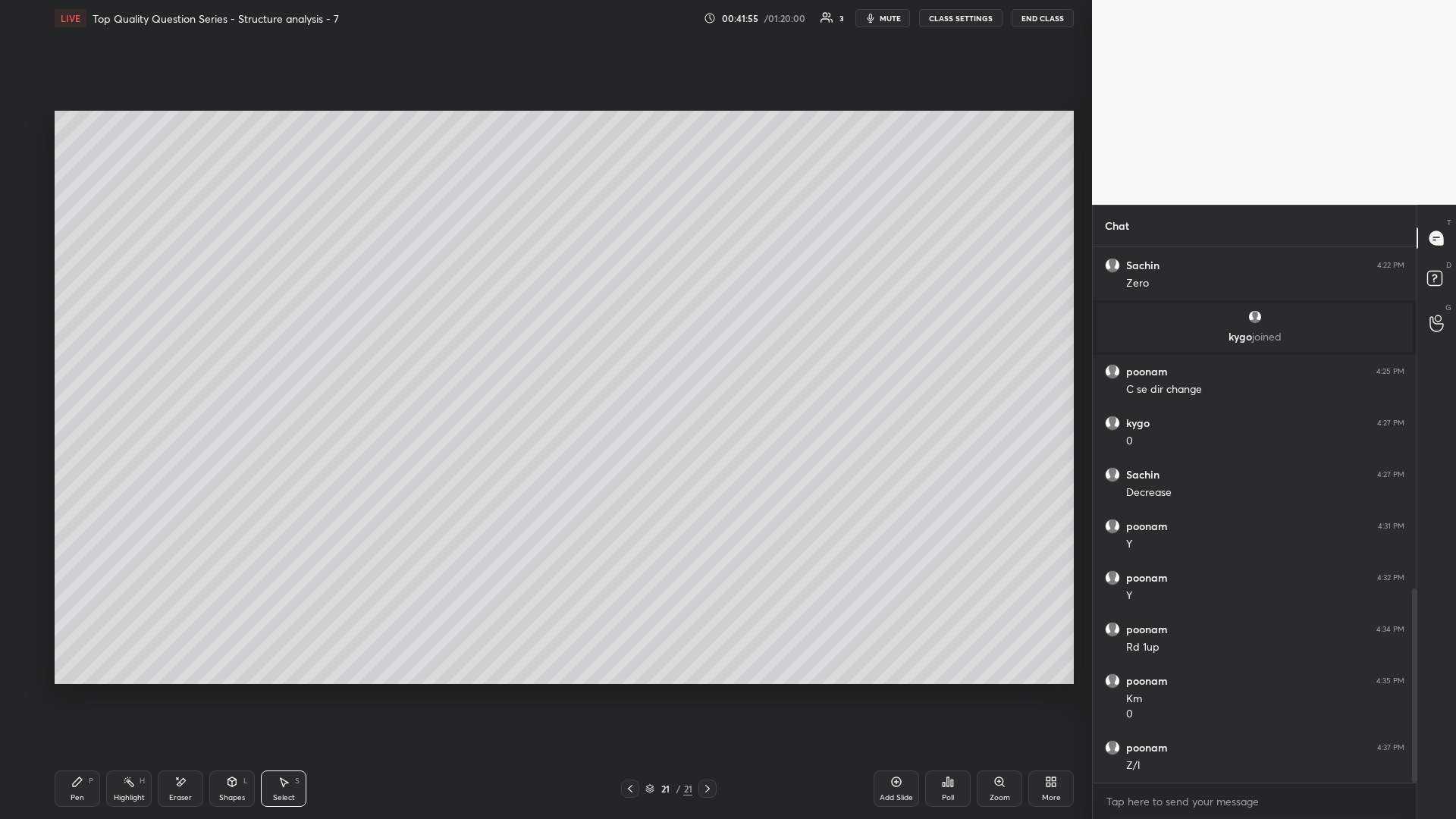
click at [79, 356] on icon at bounding box center [77, 781] width 9 height 9
click at [271, 356] on div "Select S" at bounding box center [283, 788] width 46 height 36
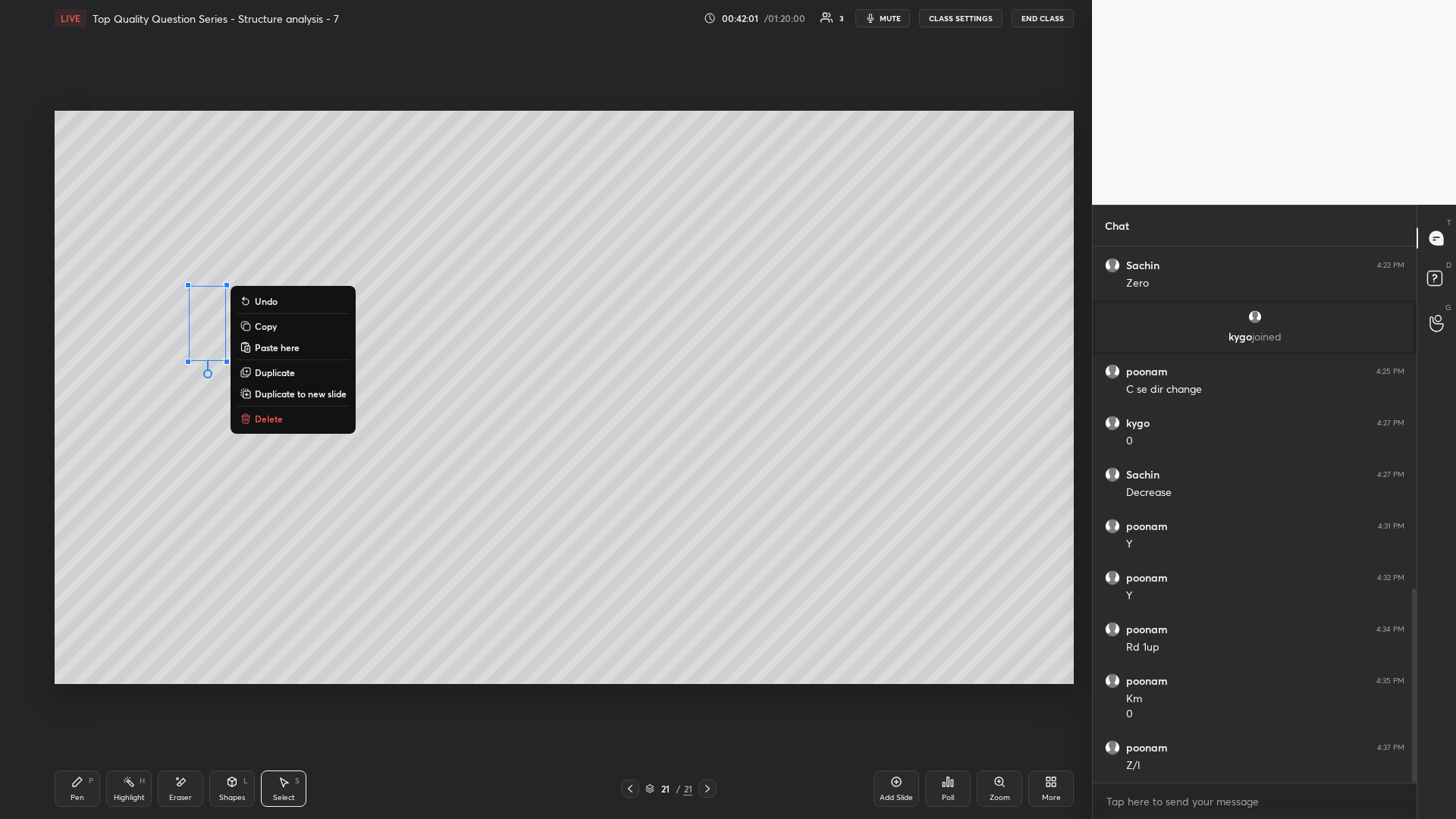
click at [165, 356] on div "0 ° Undo Copy Paste here Duplicate Duplicate to new slide Delete" at bounding box center [564, 397] width 1019 height 573
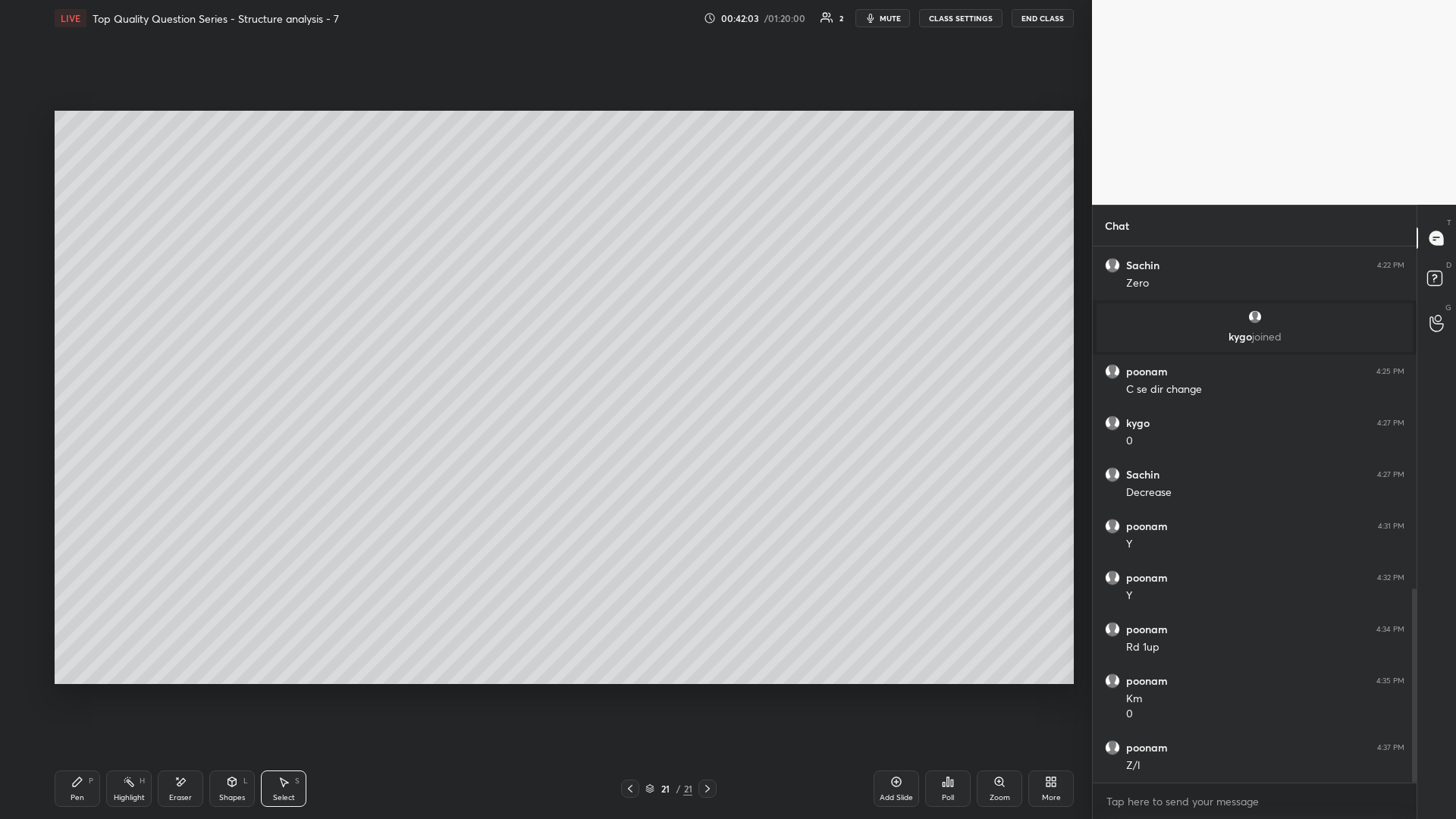
click at [132, 356] on div "Highlight" at bounding box center [129, 797] width 31 height 7
click at [63, 356] on div "Pen P" at bounding box center [77, 788] width 46 height 36
click at [68, 356] on div "Pen P" at bounding box center [77, 788] width 46 height 36
click at [118, 356] on div "Highlight H" at bounding box center [128, 788] width 46 height 36
click at [131, 356] on rect at bounding box center [130, 783] width 7 height 7
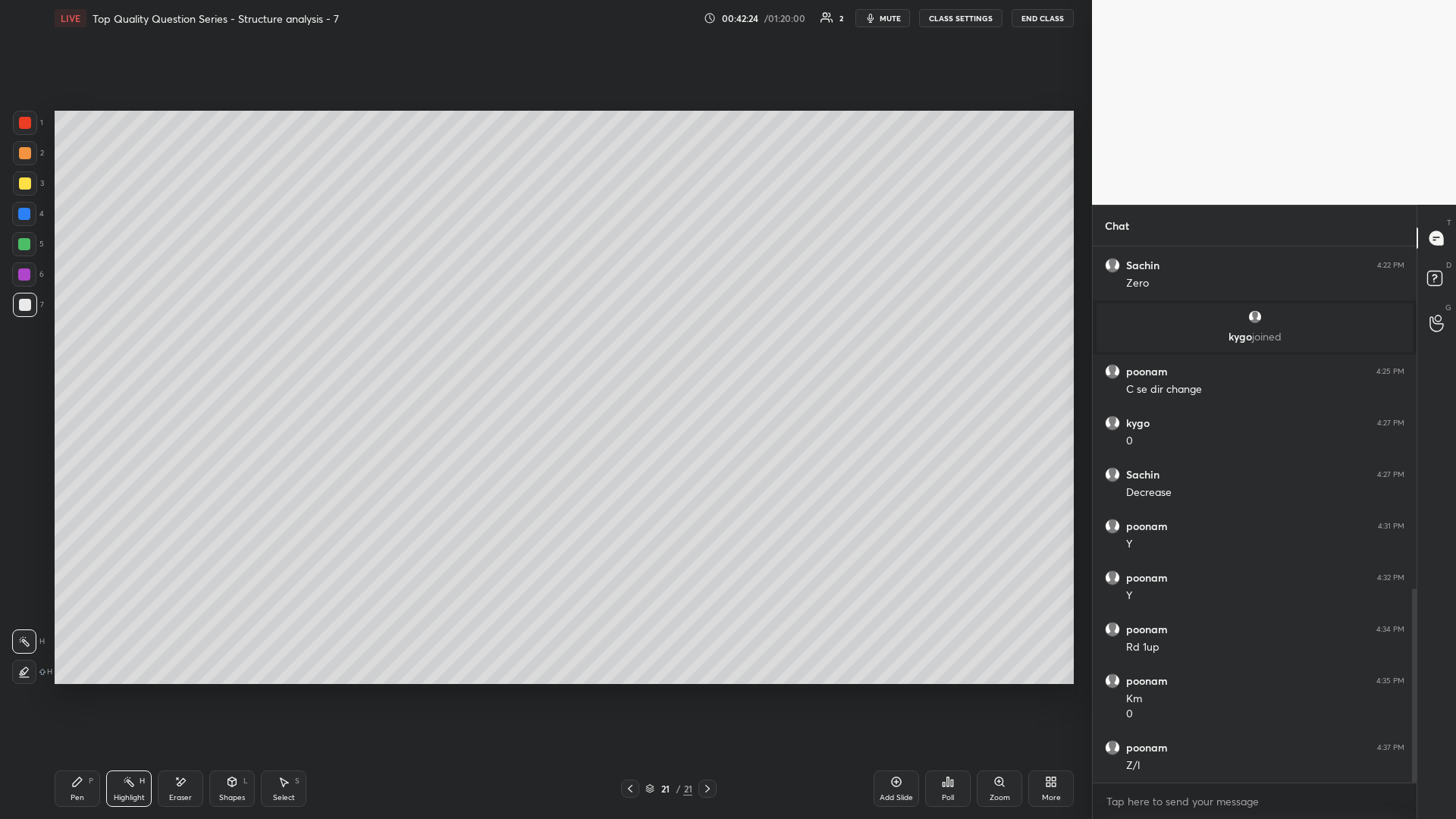
click at [136, 356] on div "Highlight H" at bounding box center [128, 788] width 46 height 36
click at [66, 356] on div "Pen P" at bounding box center [77, 788] width 46 height 36
click at [76, 356] on div "Pen P" at bounding box center [77, 788] width 46 height 36
click at [132, 356] on div "Highlight H" at bounding box center [128, 788] width 46 height 36
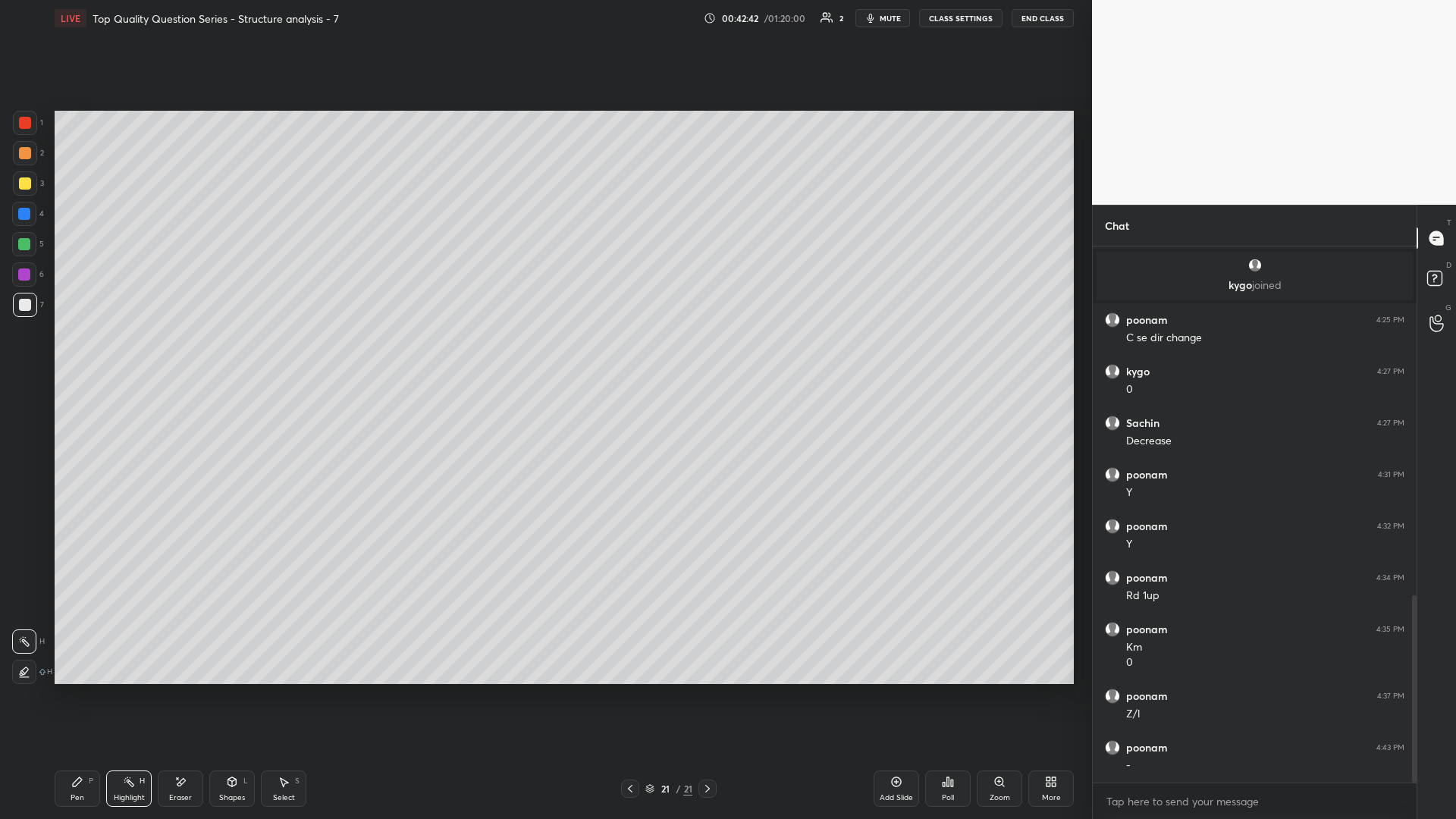
click at [81, 356] on icon at bounding box center [77, 782] width 12 height 12
click at [232, 356] on icon at bounding box center [232, 783] width 0 height 5
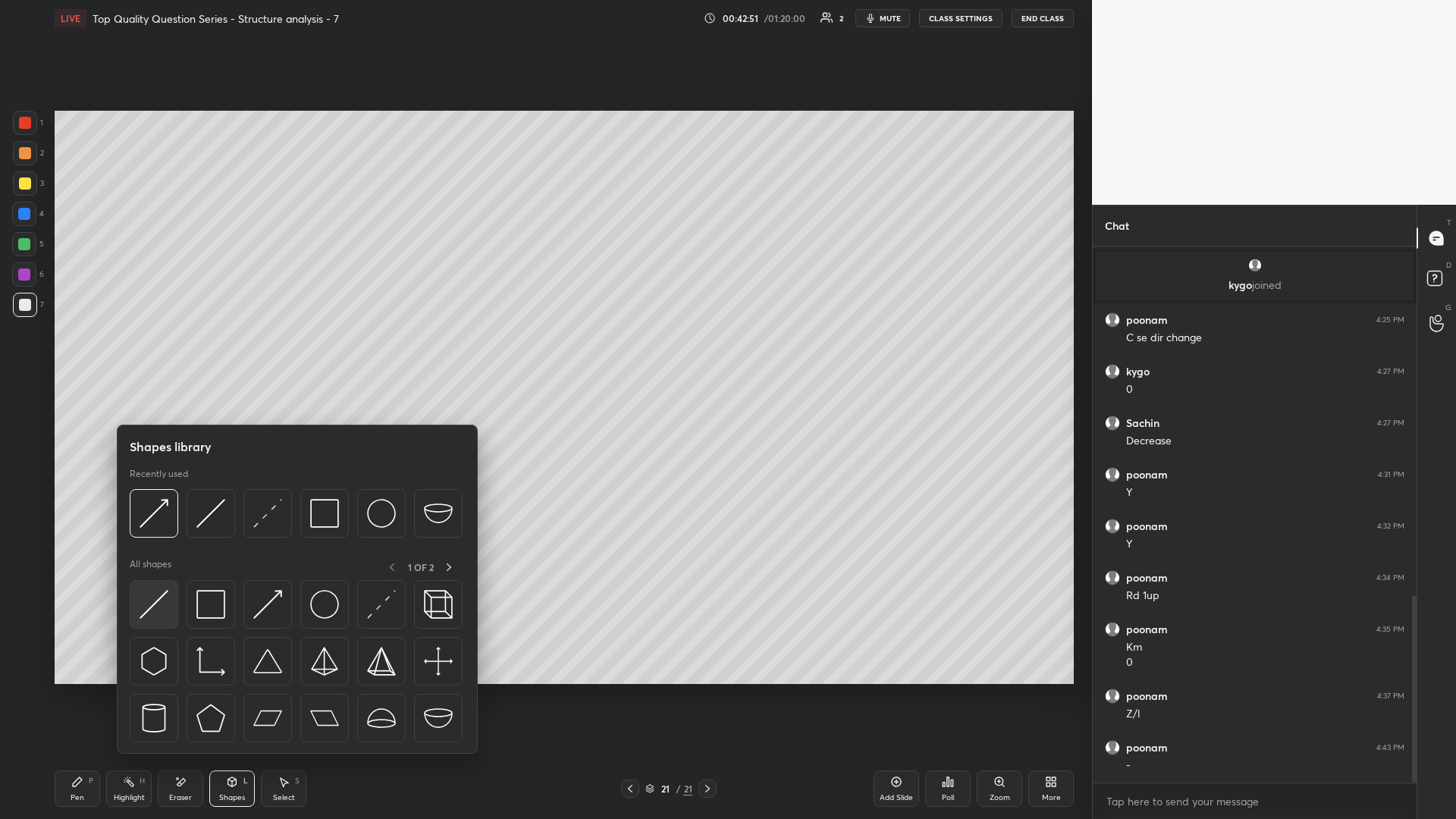
click at [151, 356] on img at bounding box center [154, 604] width 29 height 29
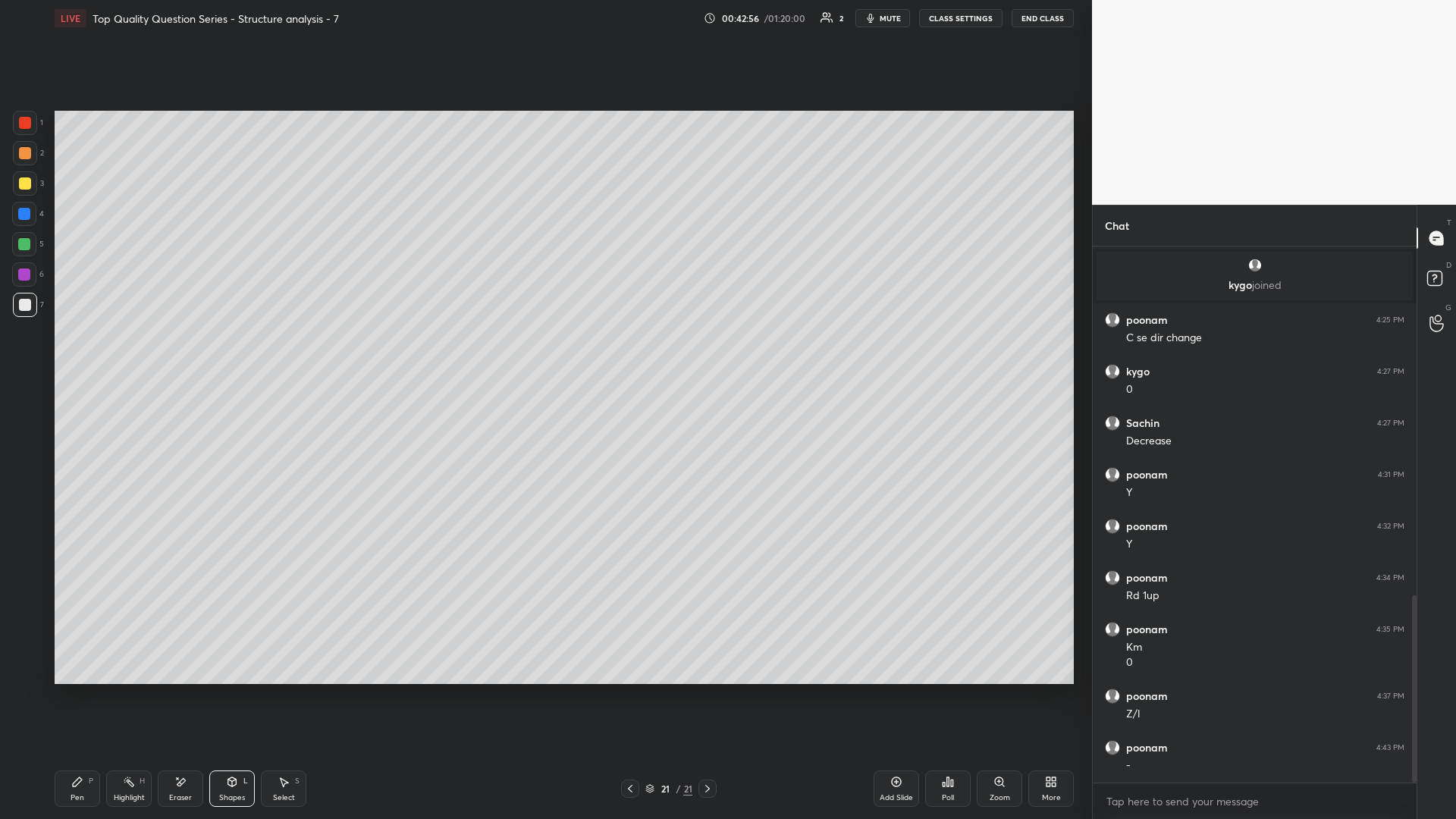
click at [228, 356] on icon at bounding box center [232, 781] width 8 height 9
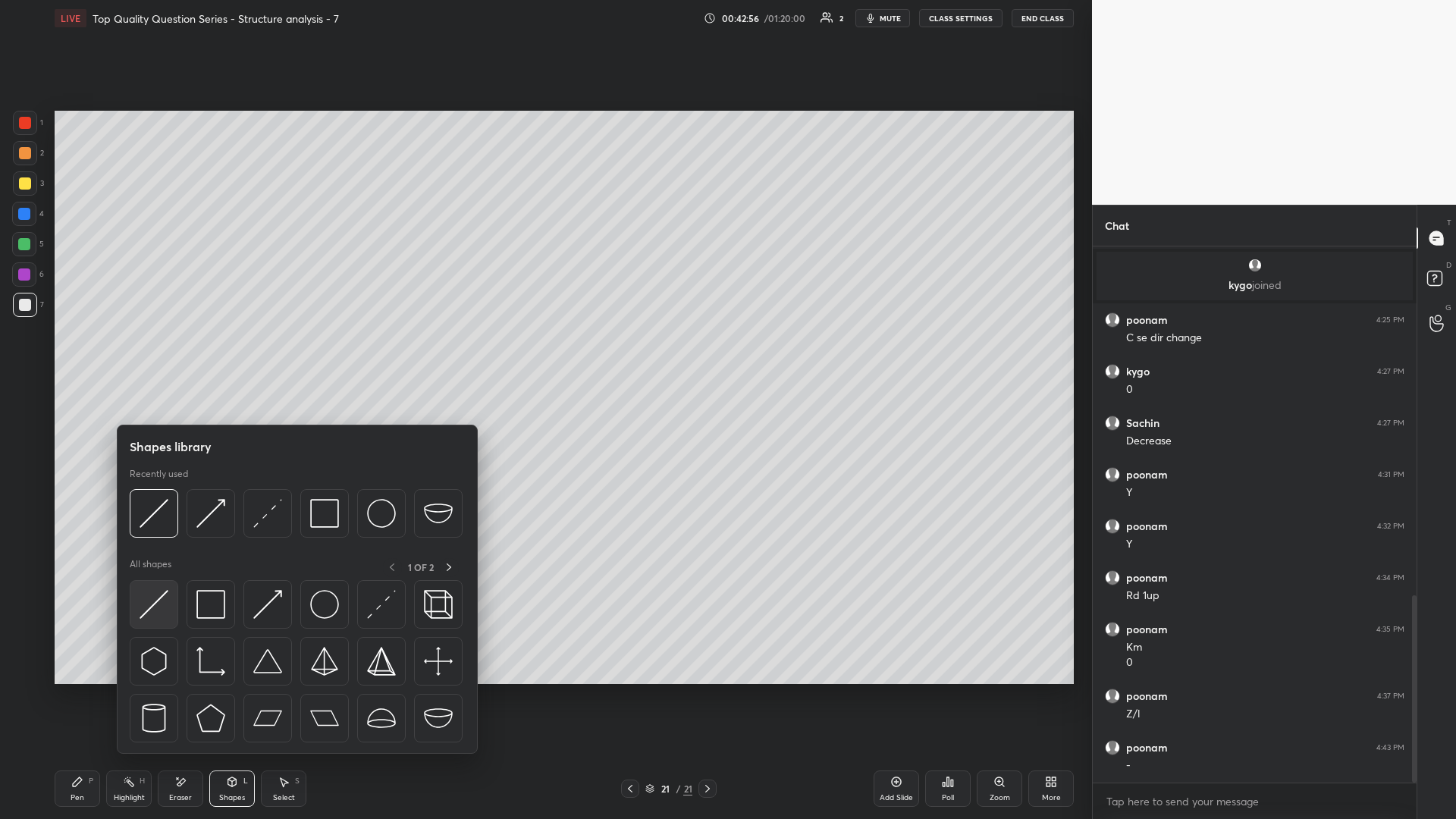
click at [155, 356] on img at bounding box center [154, 604] width 29 height 29
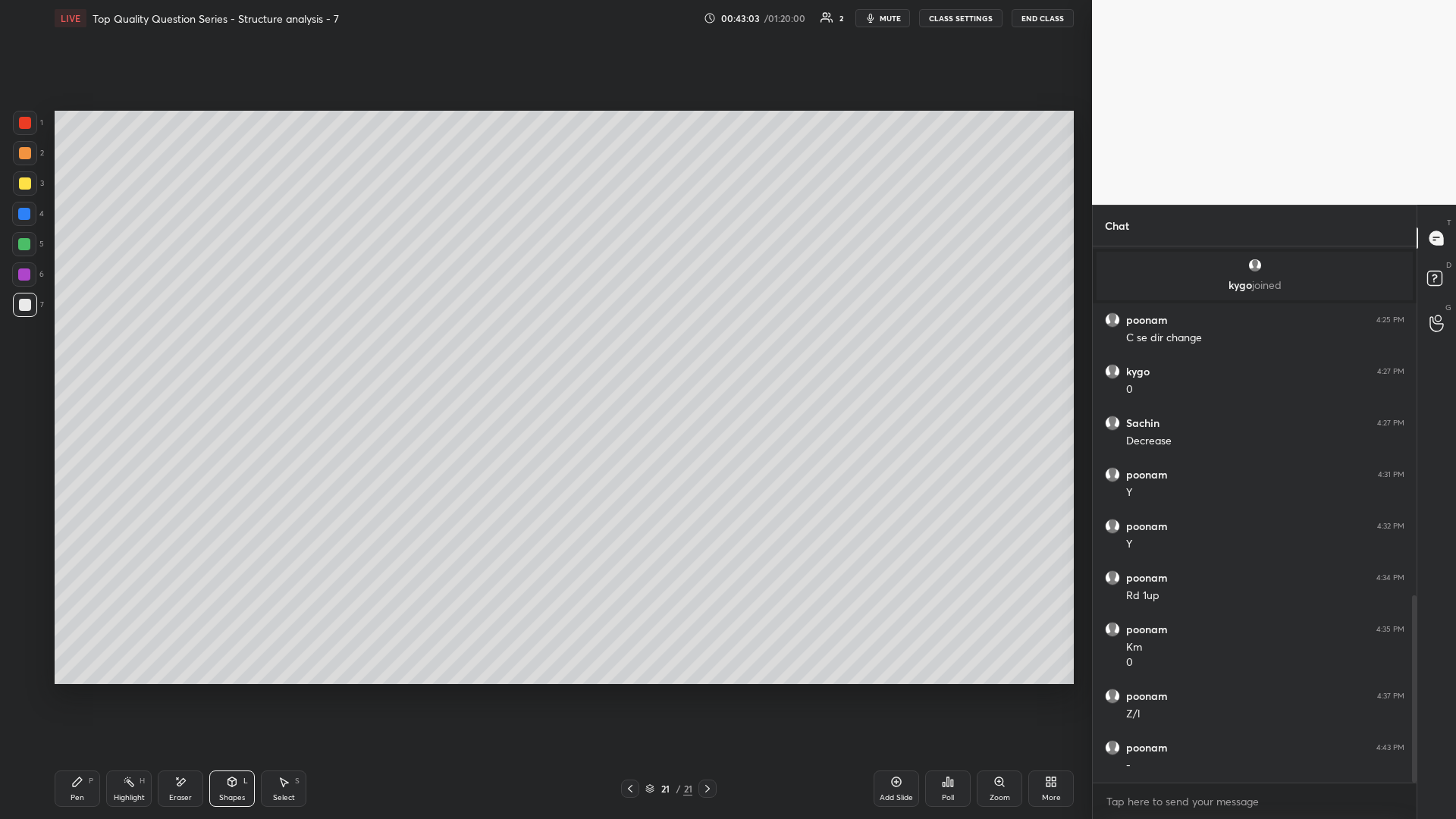
click at [88, 356] on div "Pen P" at bounding box center [77, 788] width 46 height 36
click at [544, 356] on div at bounding box center [630, 788] width 18 height 18
click at [126, 356] on icon at bounding box center [128, 782] width 12 height 12
click at [544, 356] on div "Pen P Highlight H Eraser Shapes L Select S 20 / 21 Add Slide Poll Zoom More" at bounding box center [564, 788] width 1019 height 60
click at [544, 356] on icon at bounding box center [706, 788] width 4 height 7
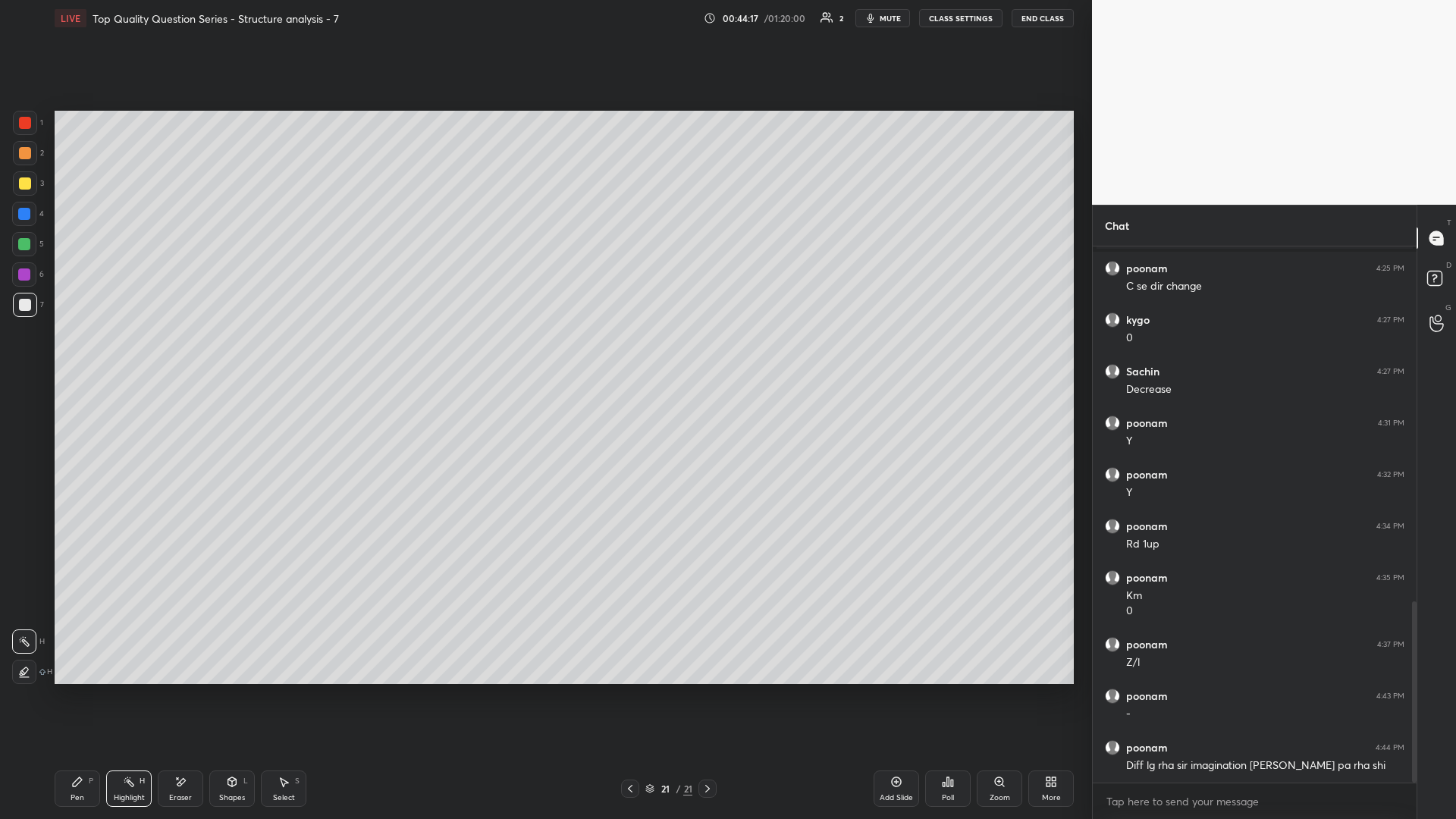
scroll to position [1102, 0]
click at [280, 356] on div "Select S" at bounding box center [283, 788] width 46 height 36
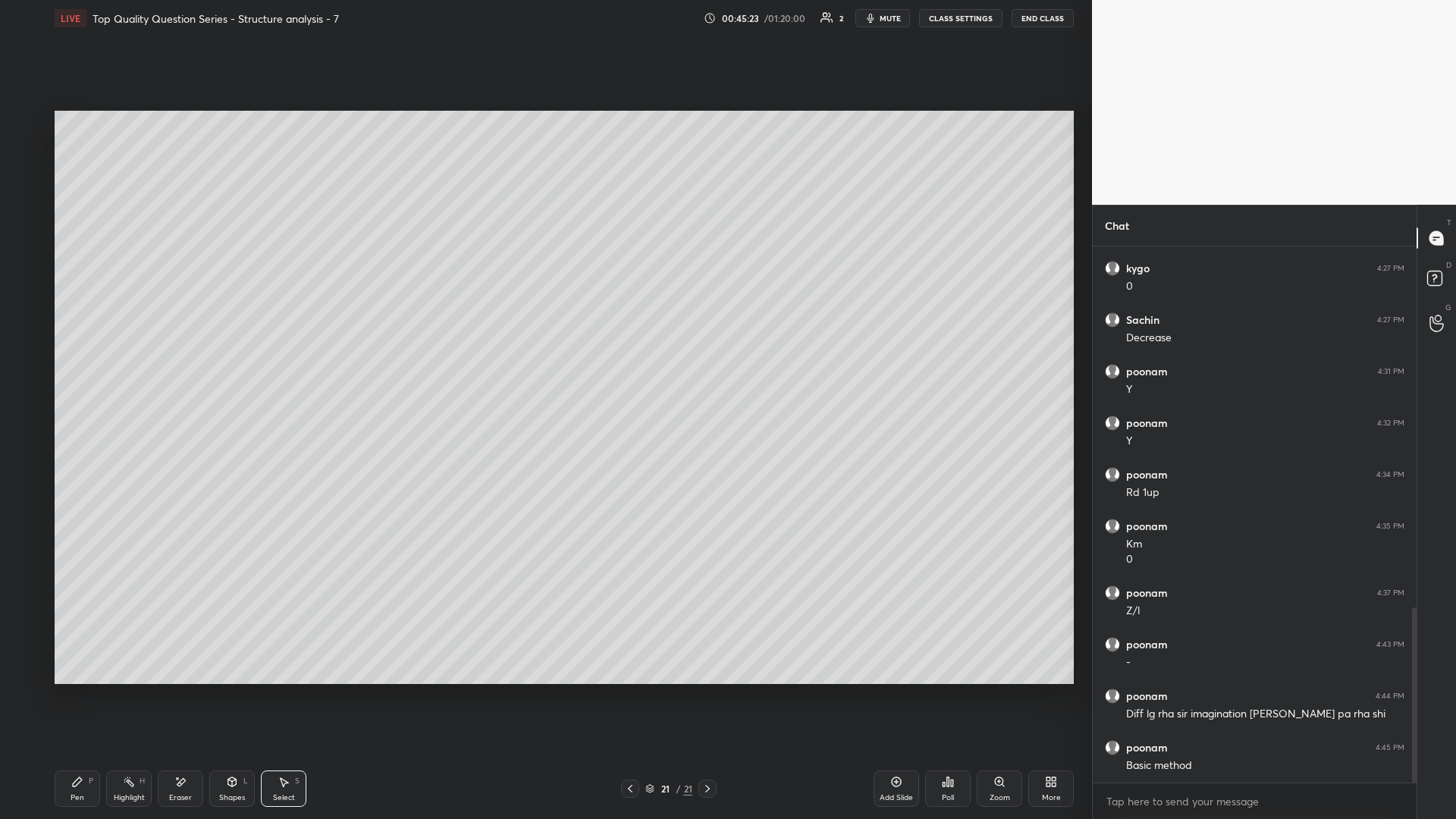
click at [544, 356] on icon at bounding box center [630, 788] width 12 height 12
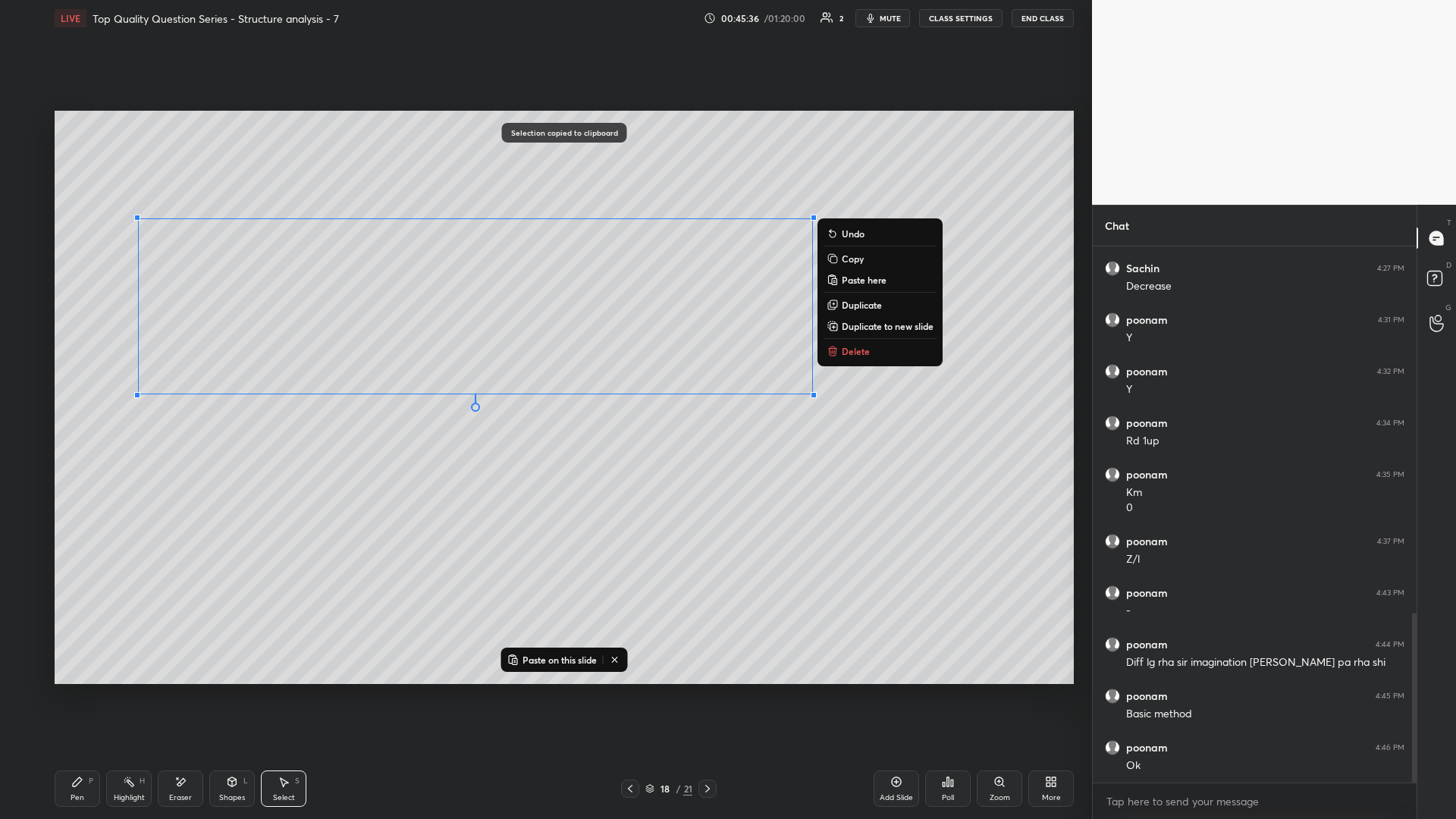
click at [544, 356] on div "18 / 21" at bounding box center [668, 788] width 410 height 18
click at [544, 356] on icon at bounding box center [706, 788] width 4 height 7
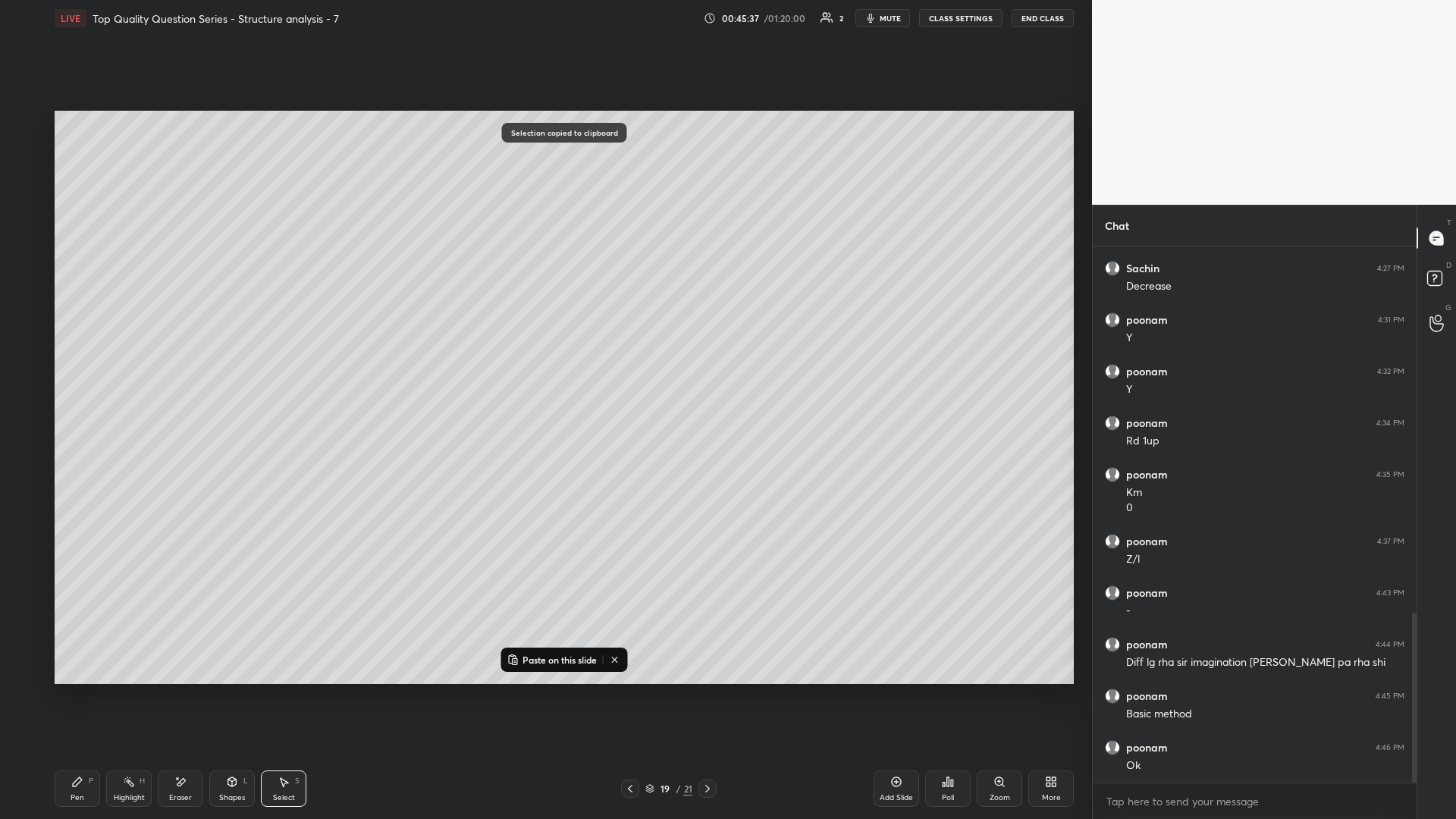
click at [544, 356] on icon at bounding box center [707, 788] width 12 height 12
click at [544, 356] on div "Add Slide" at bounding box center [896, 788] width 46 height 36
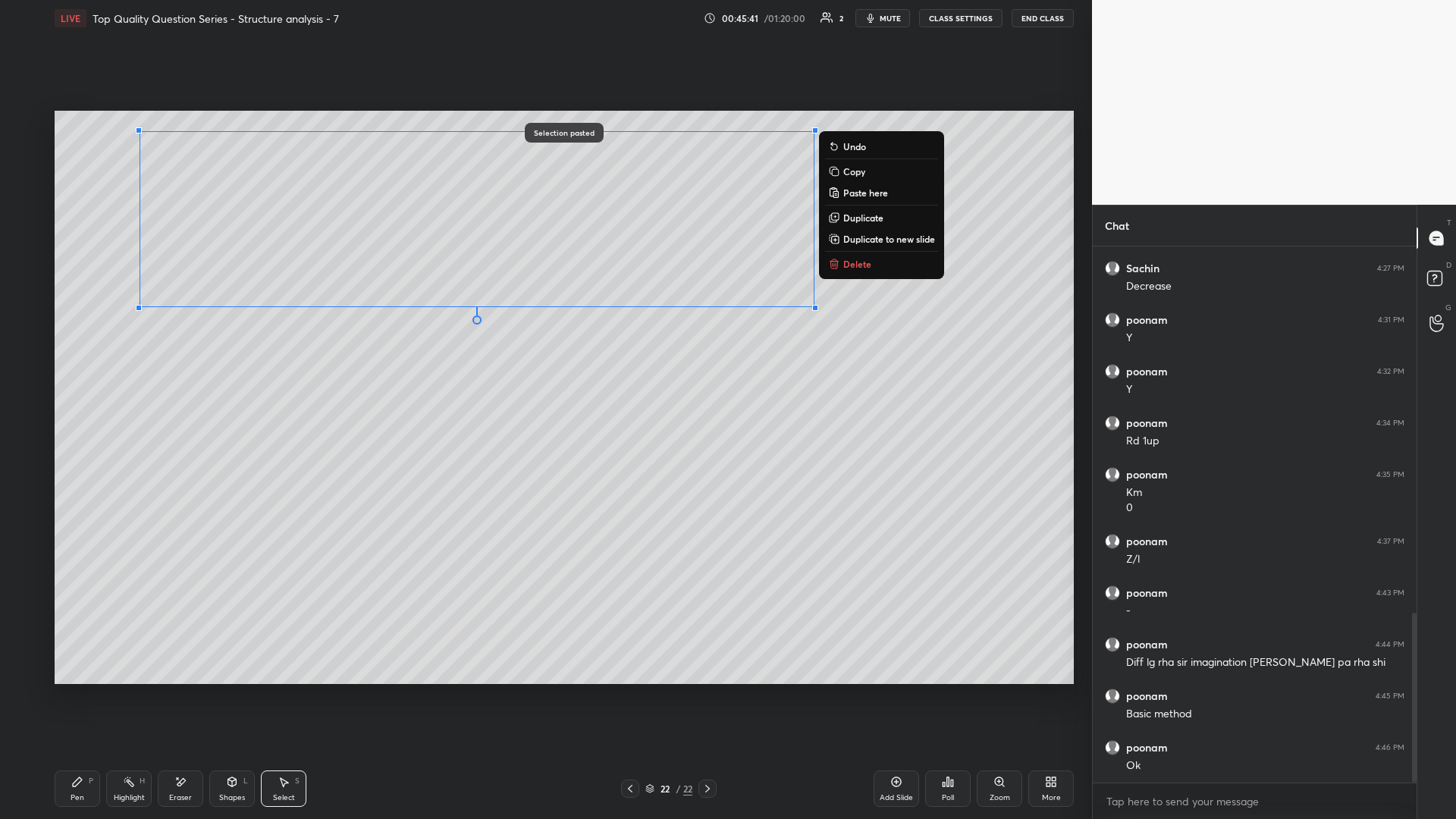
click at [441, 356] on div "0 ° Undo Copy Paste here Duplicate Duplicate to new slide Delete" at bounding box center [564, 397] width 1019 height 573
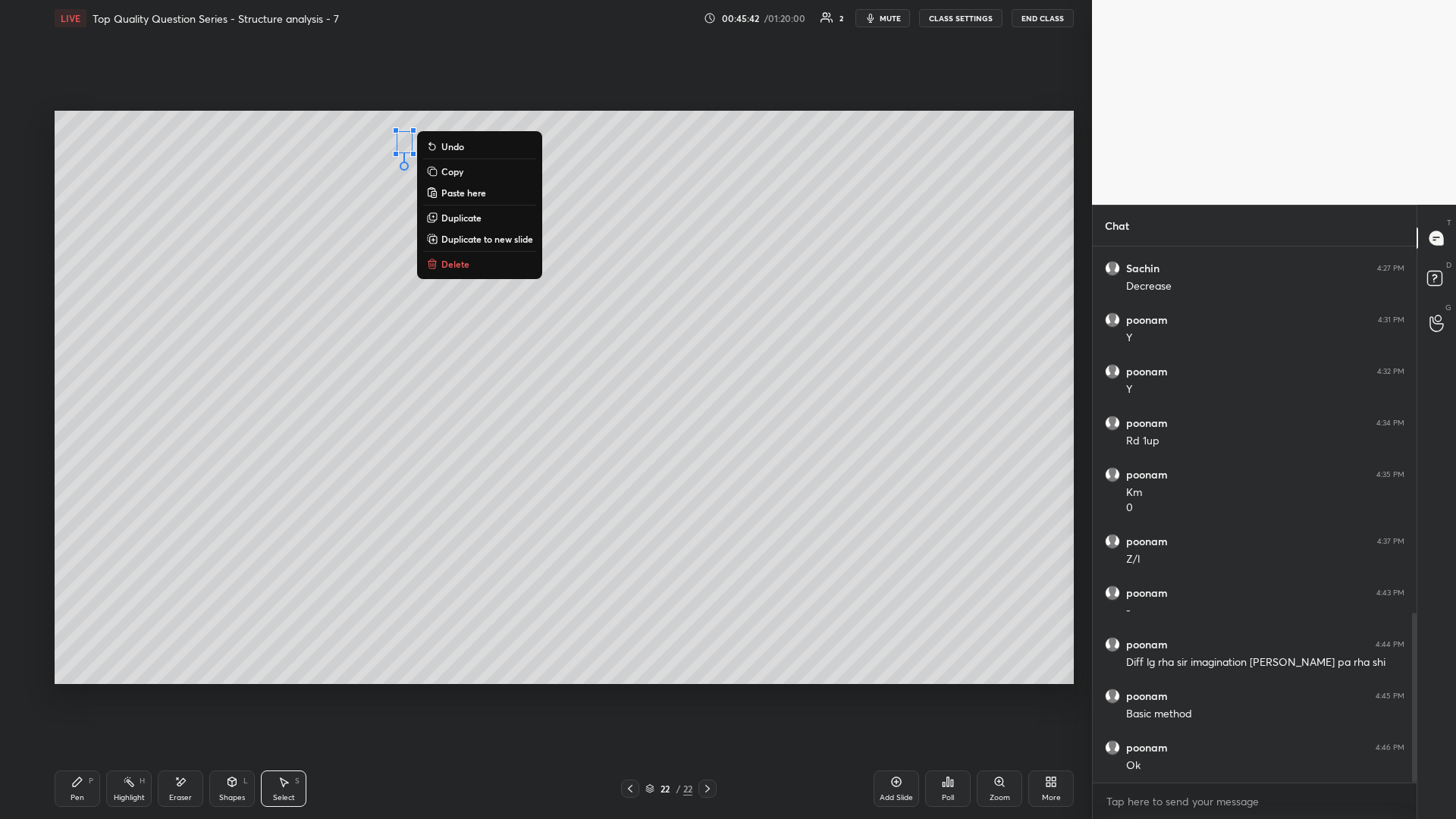
click at [478, 267] on button "Delete" at bounding box center [479, 264] width 113 height 18
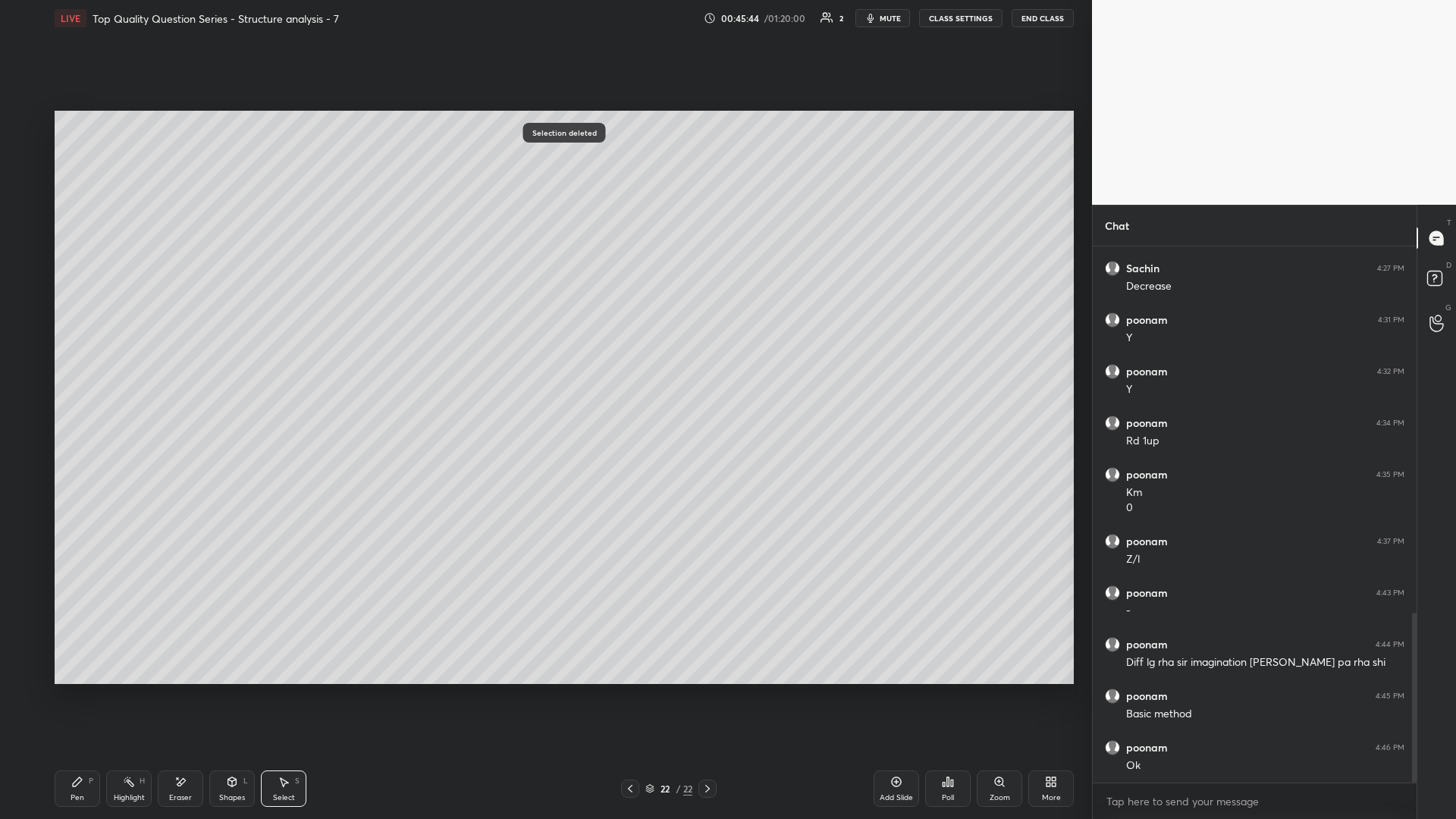
click at [75, 356] on div "Pen P" at bounding box center [77, 788] width 46 height 36
click at [26, 302] on div at bounding box center [25, 304] width 12 height 12
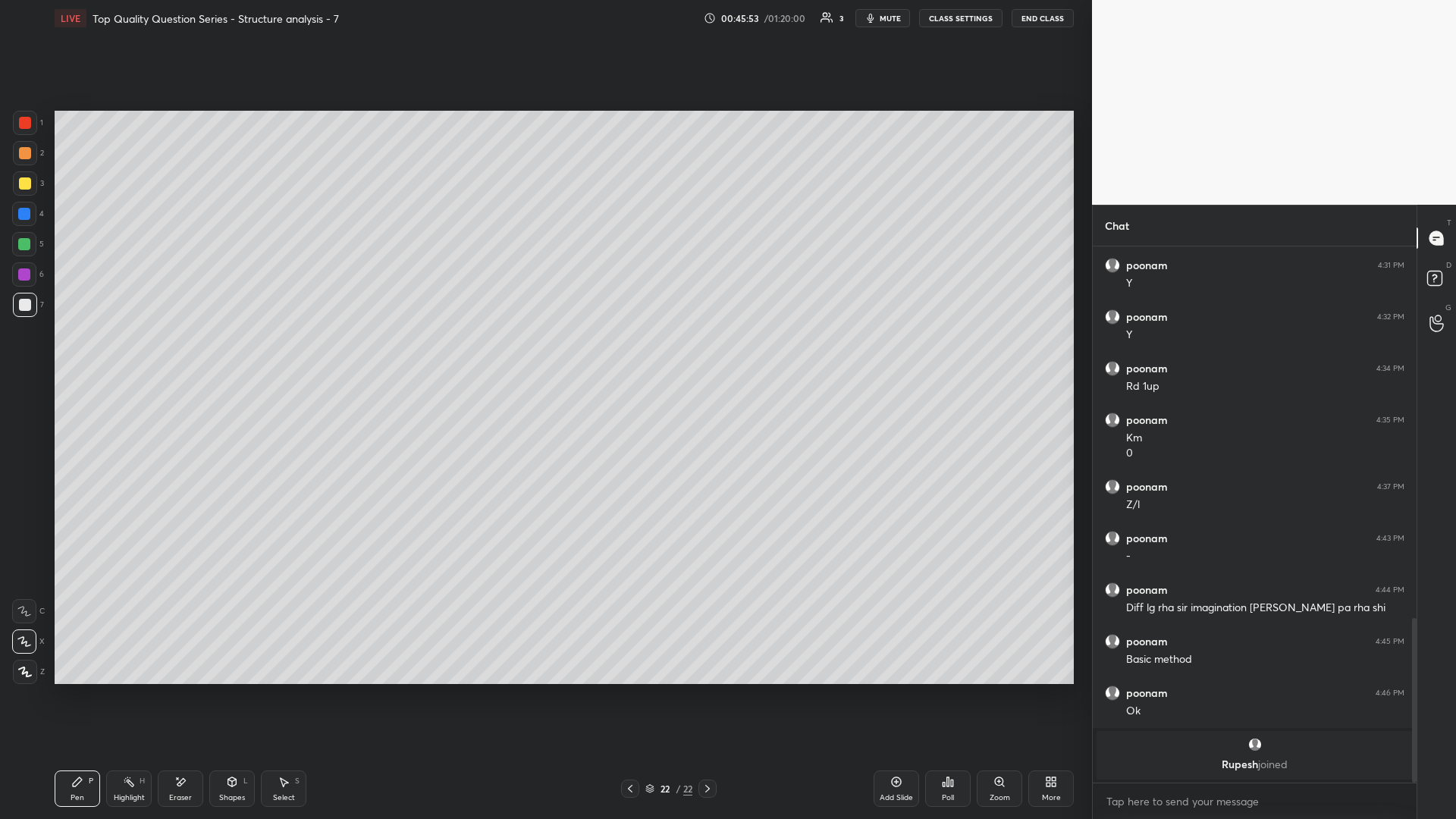
click at [28, 245] on div at bounding box center [24, 244] width 12 height 12
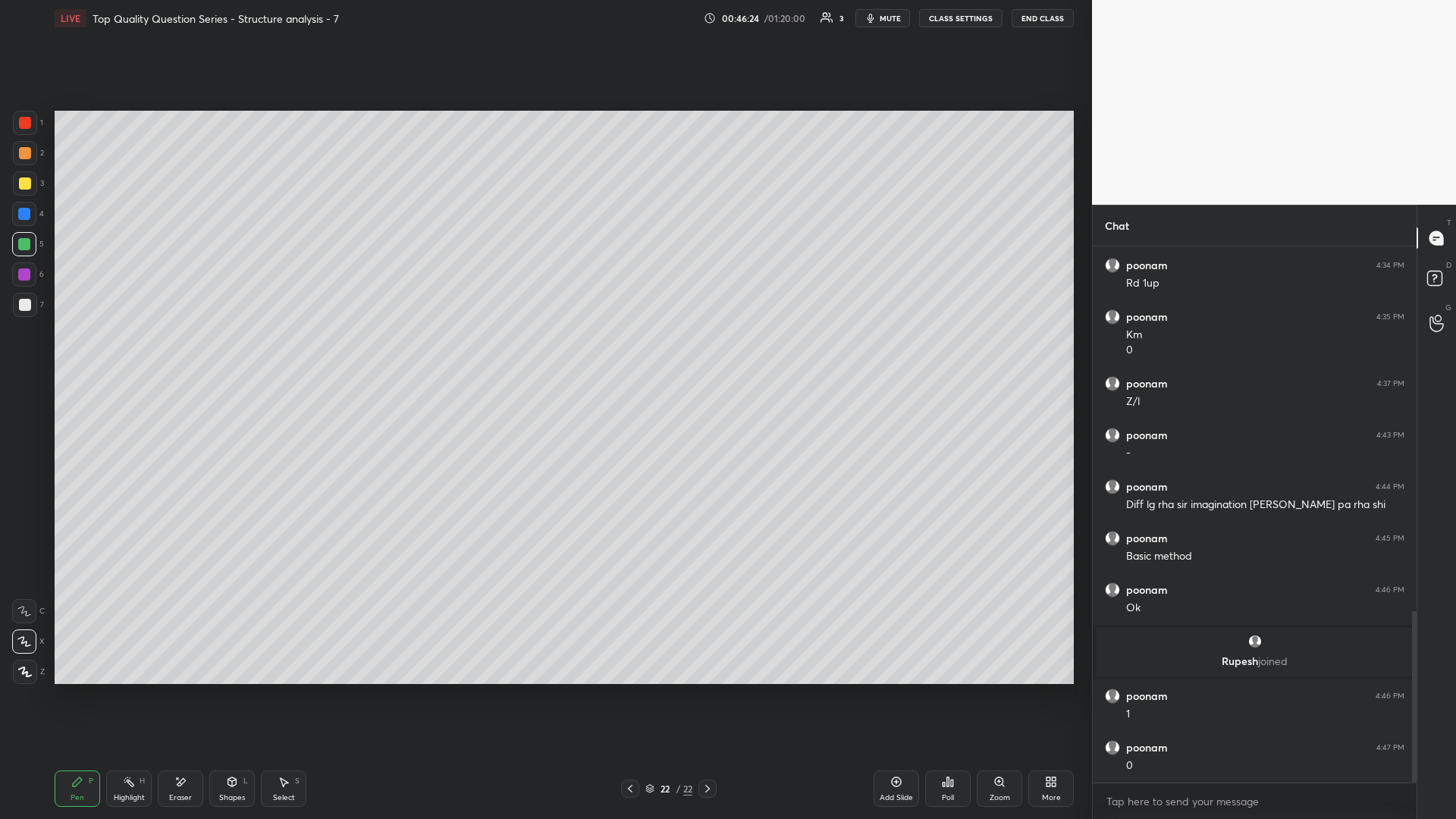
scroll to position [1157, 0]
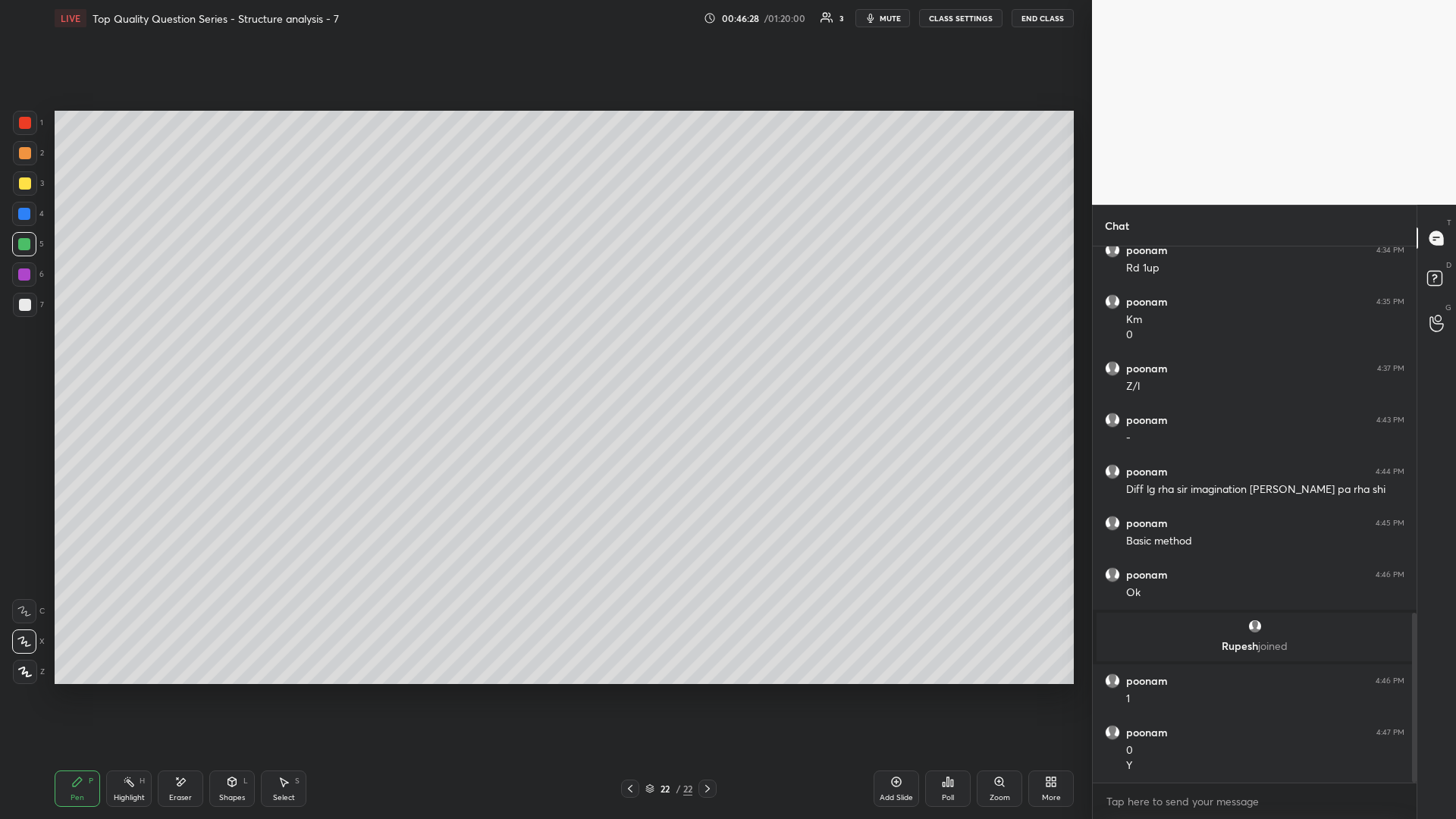
click at [280, 356] on icon at bounding box center [283, 782] width 12 height 12
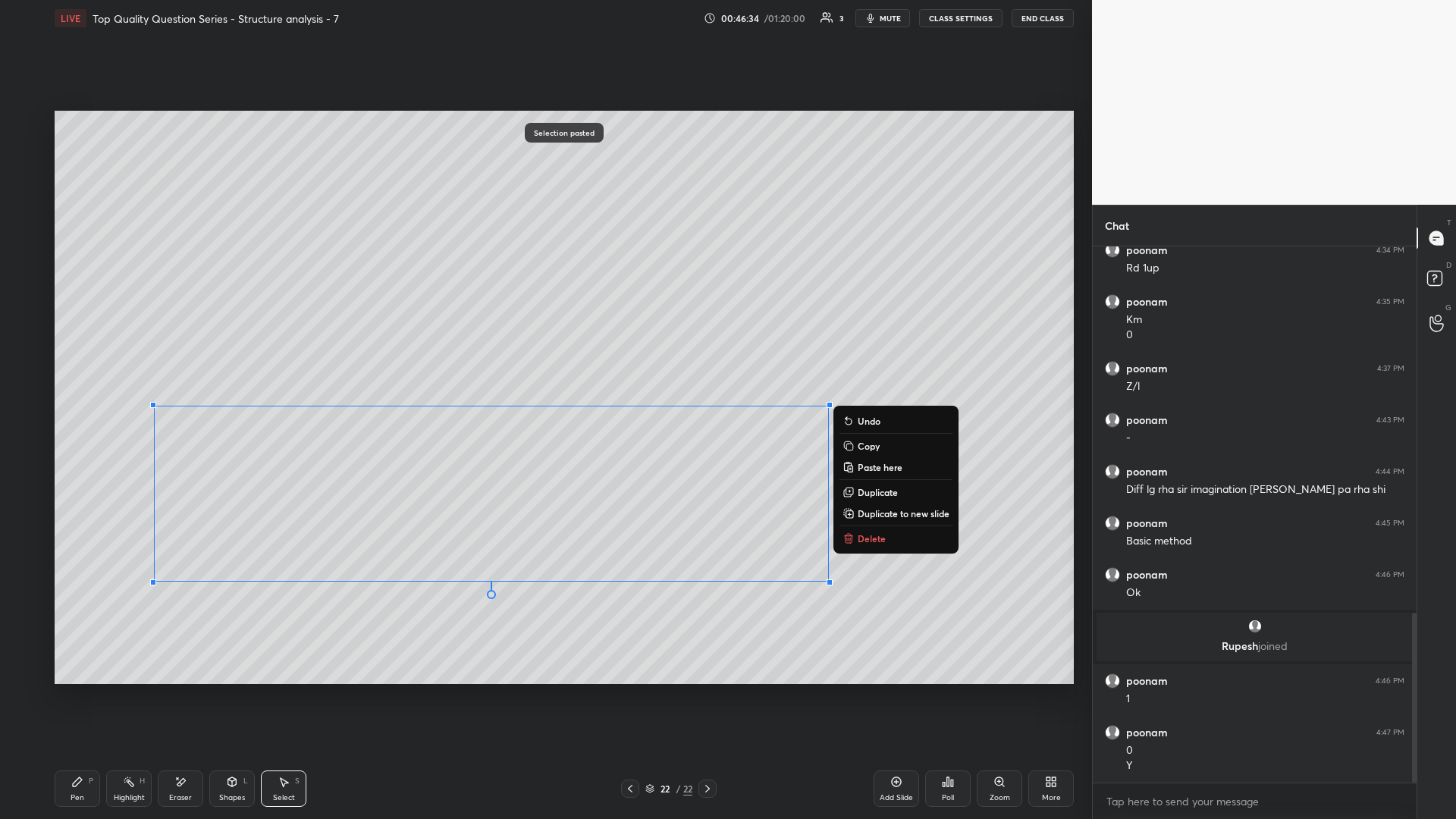
click at [468, 356] on div "0 ° Undo Copy Paste here Duplicate Duplicate to new slide Delete" at bounding box center [564, 397] width 1019 height 573
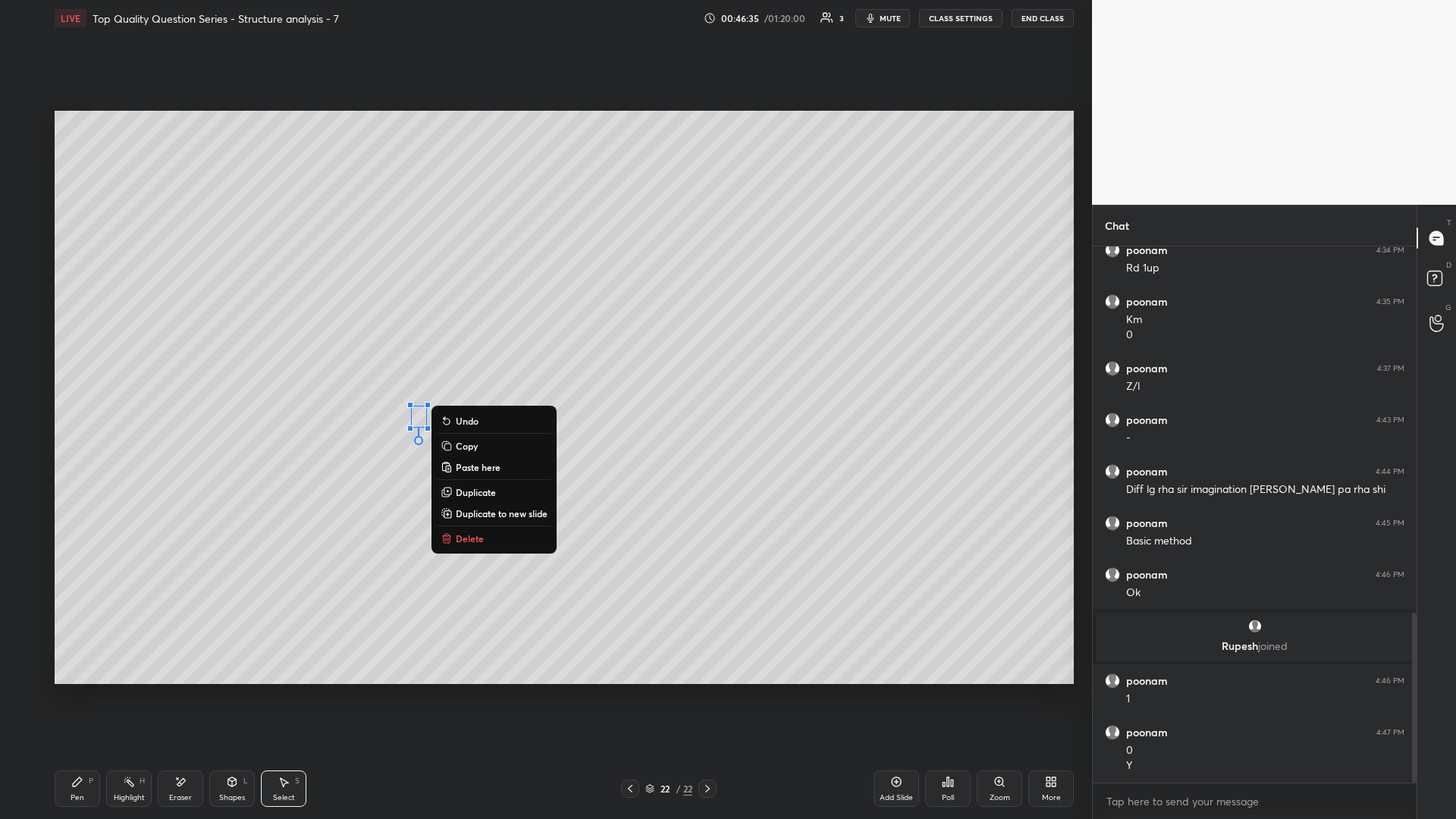
click at [484, 356] on button "Delete" at bounding box center [494, 539] width 113 height 18
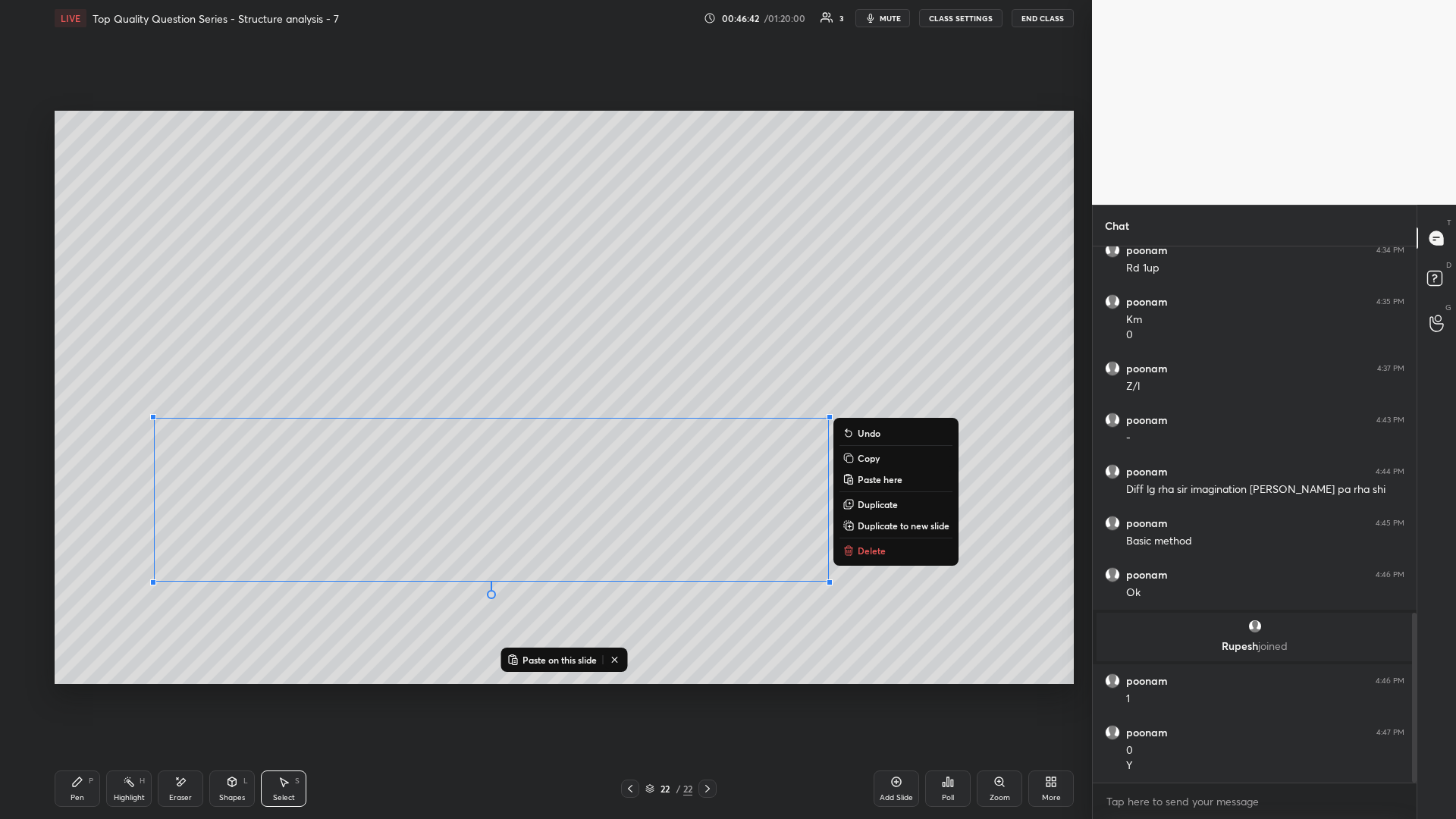
click at [247, 356] on div "Shapes L" at bounding box center [232, 788] width 46 height 36
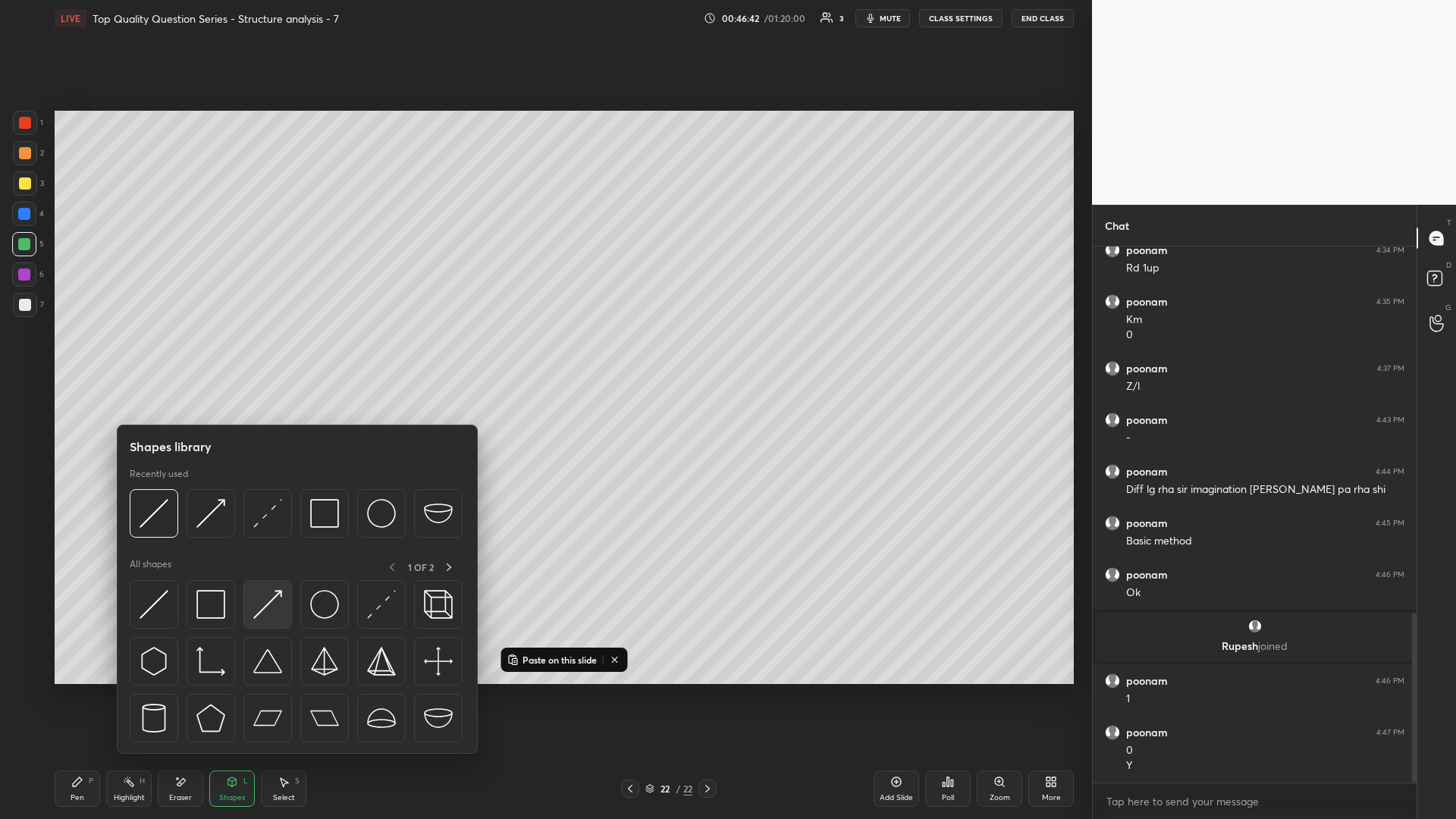
click at [265, 356] on img at bounding box center [267, 604] width 29 height 29
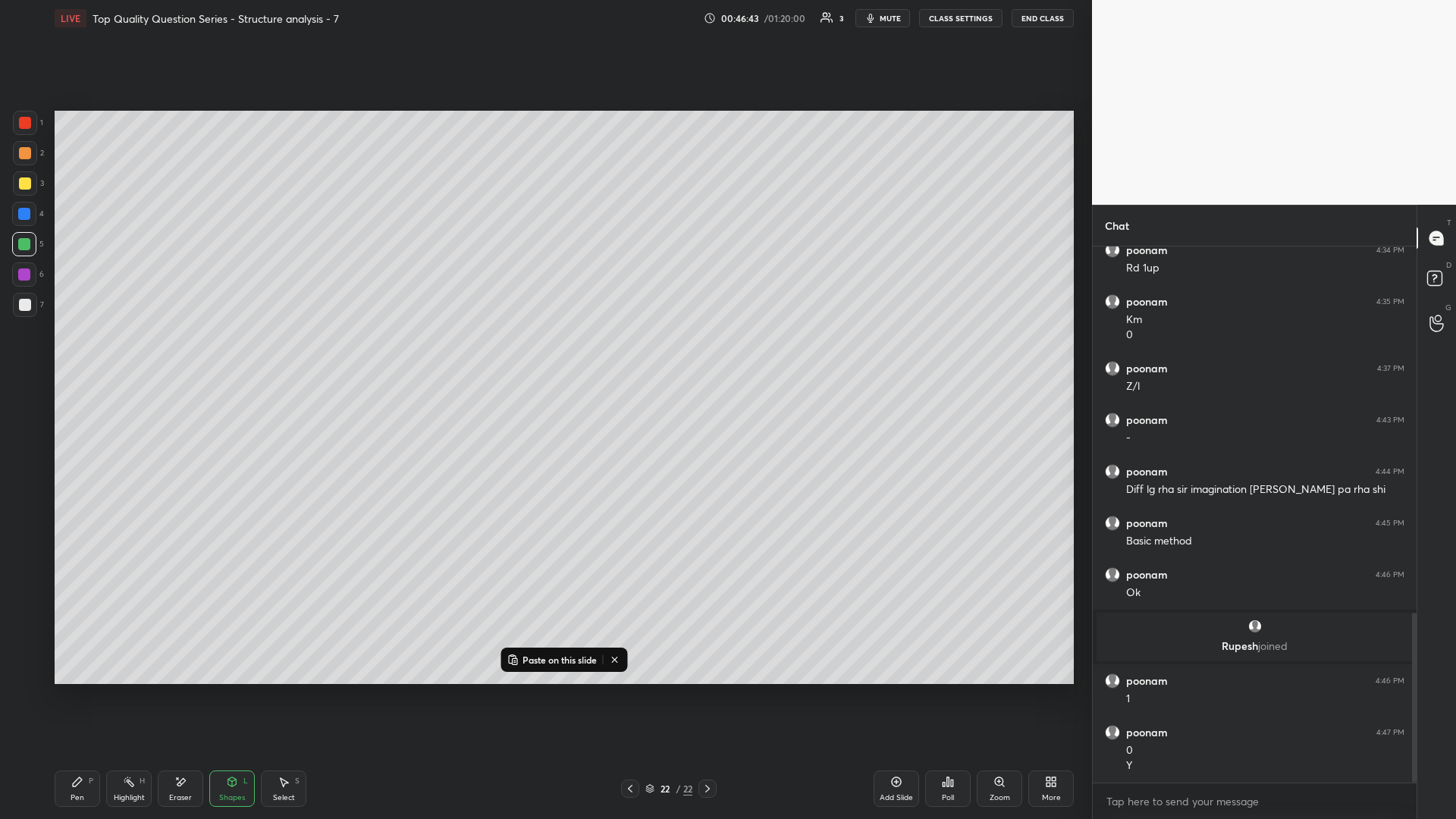
click at [34, 152] on div at bounding box center [25, 152] width 24 height 24
click at [30, 184] on div at bounding box center [25, 183] width 12 height 12
click at [65, 356] on div "Pen P" at bounding box center [77, 788] width 46 height 36
click at [241, 356] on div "Shapes L" at bounding box center [232, 788] width 46 height 36
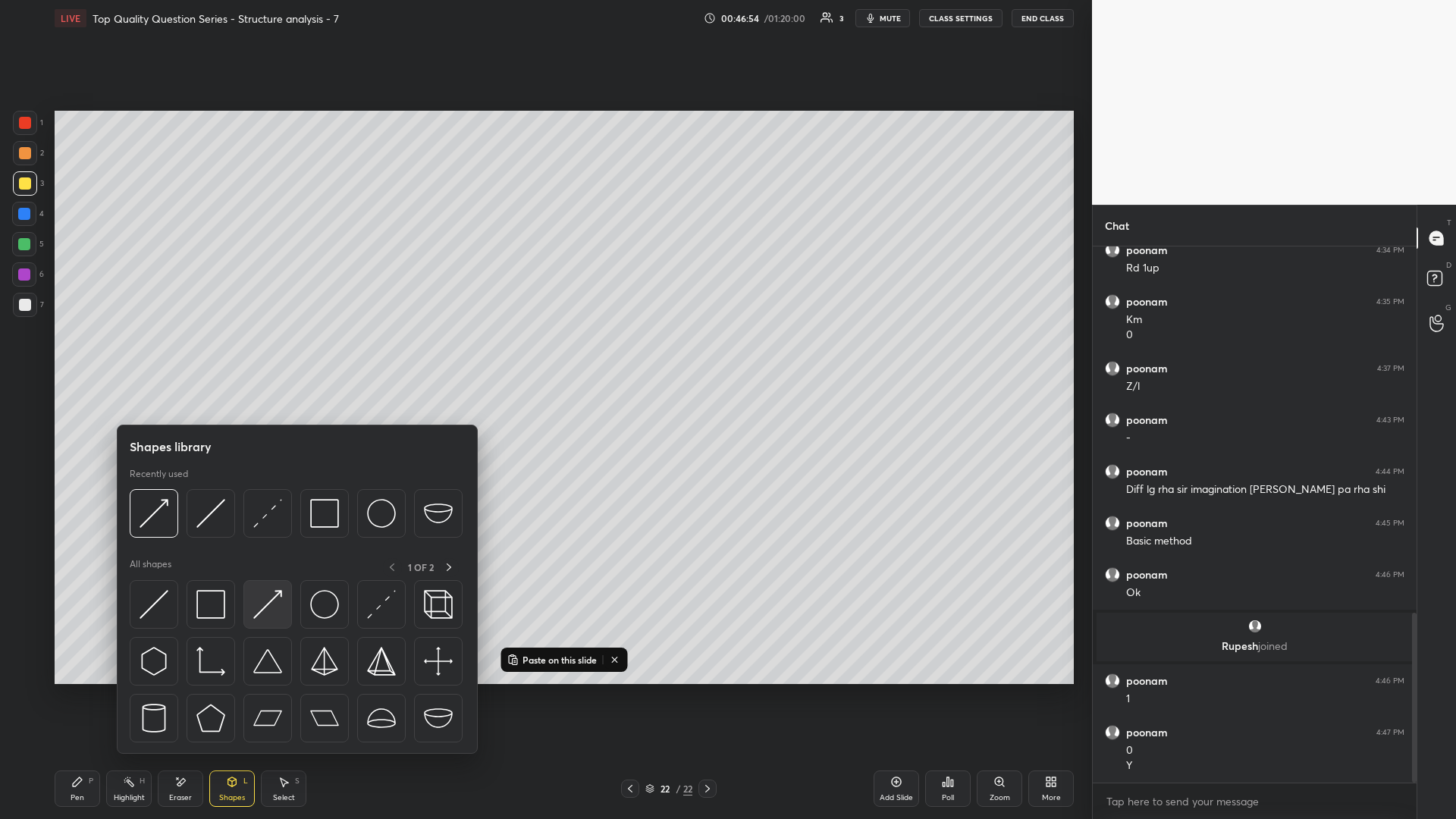
click at [287, 356] on div at bounding box center [267, 604] width 49 height 49
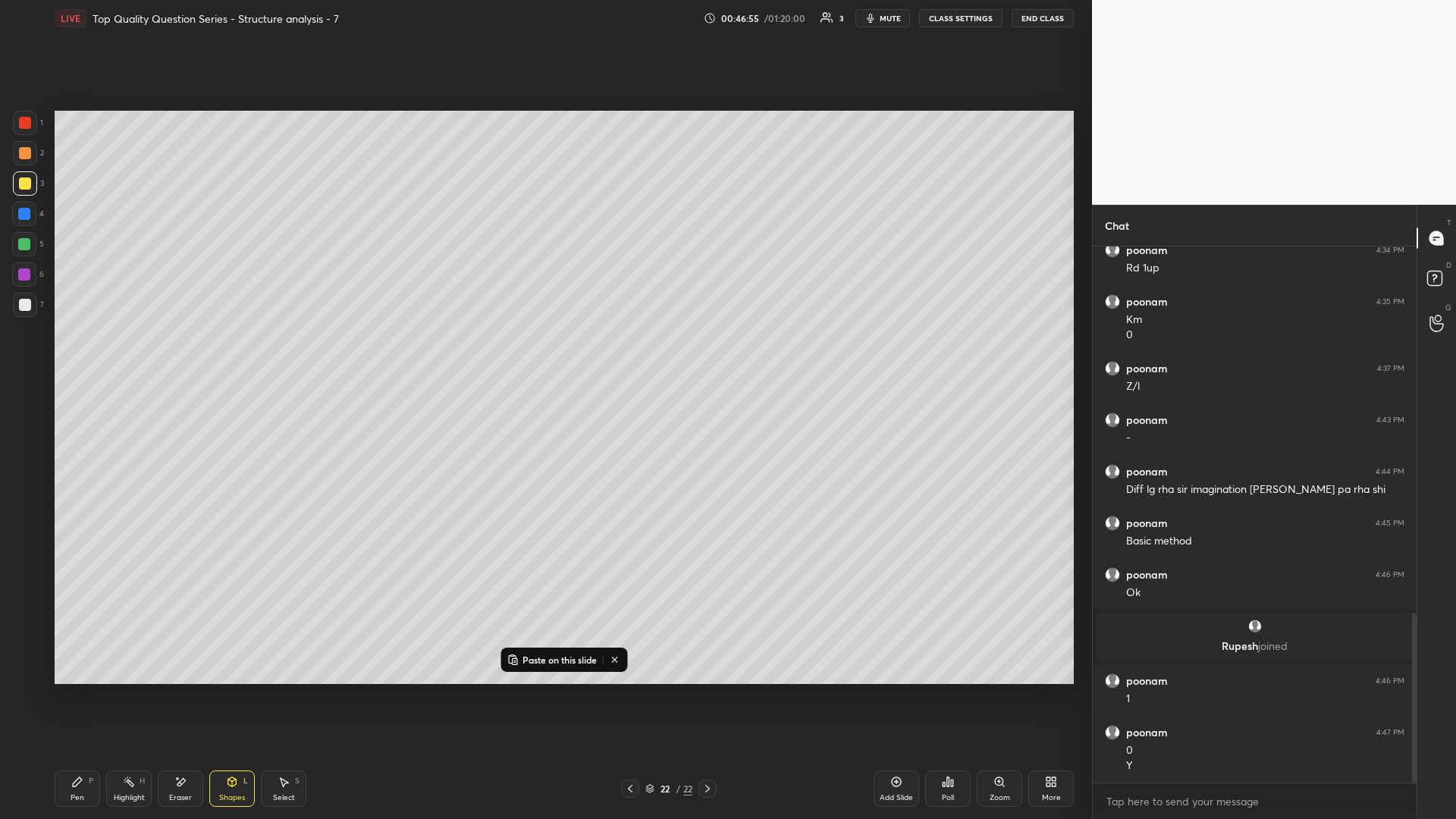
click at [27, 304] on div at bounding box center [25, 304] width 12 height 12
click at [131, 356] on icon at bounding box center [128, 782] width 12 height 12
click at [127, 356] on icon at bounding box center [128, 782] width 12 height 12
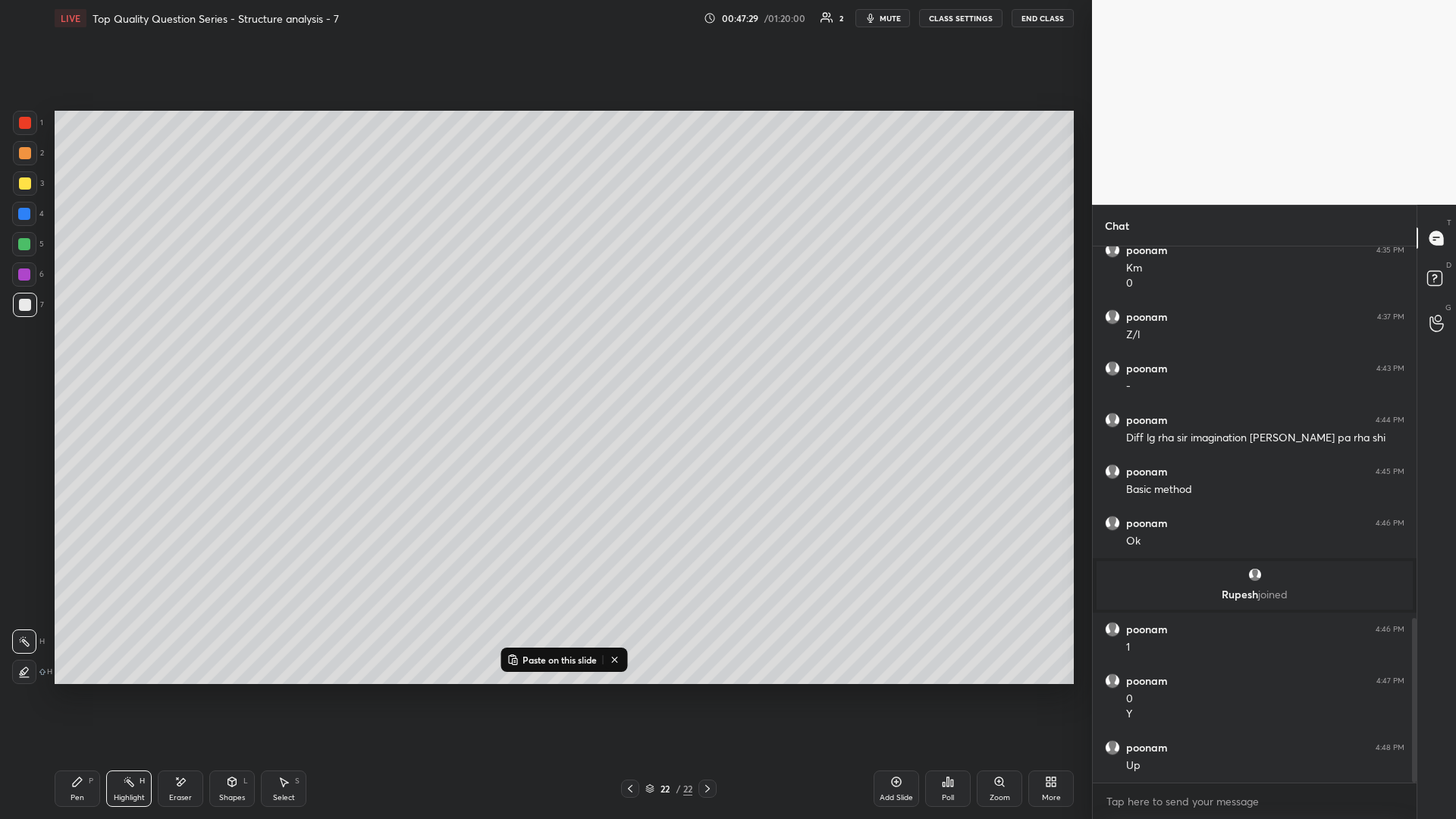
click at [241, 356] on div "Shapes L" at bounding box center [232, 788] width 46 height 36
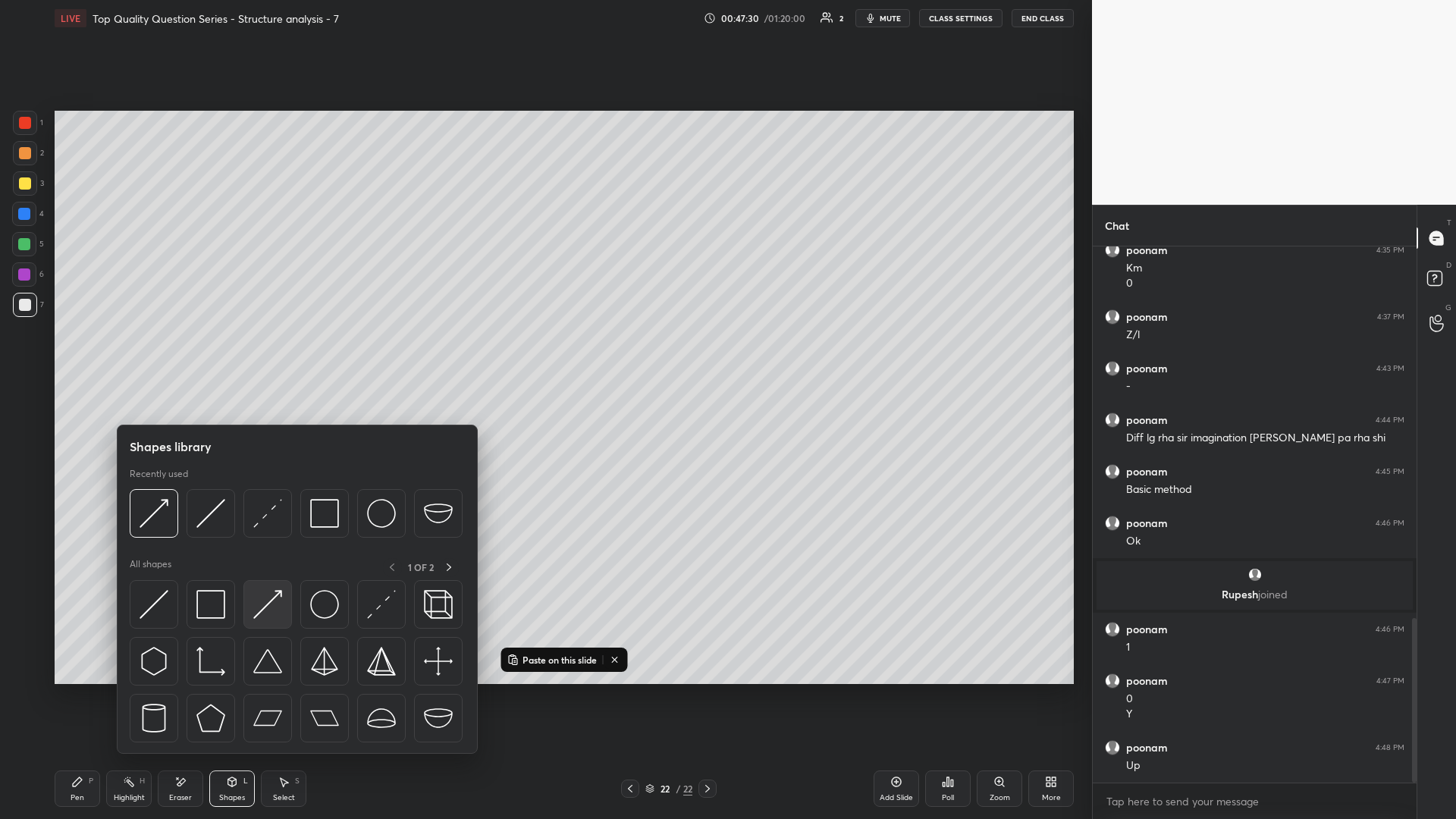
click at [273, 356] on img at bounding box center [267, 604] width 29 height 29
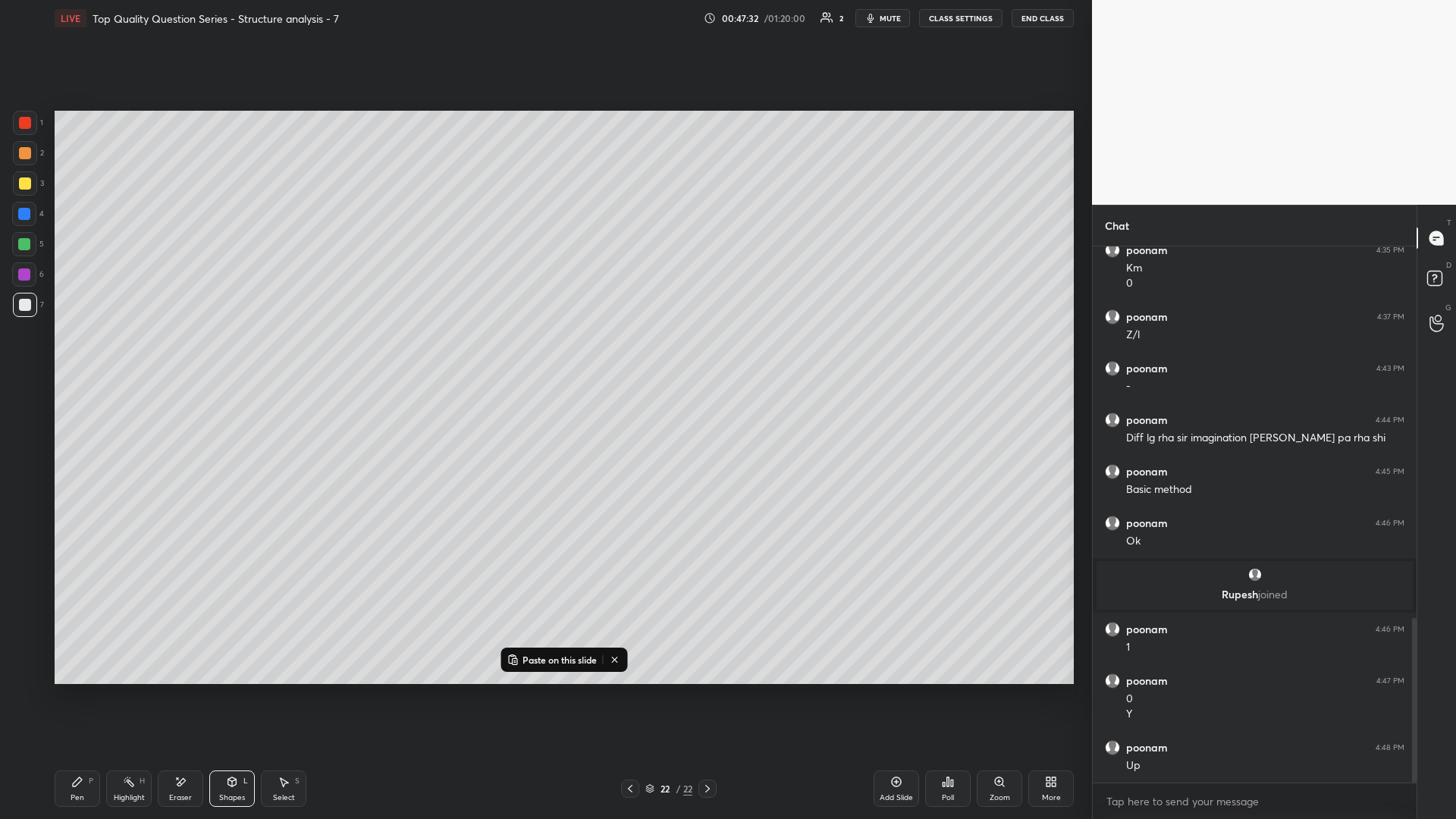
click at [84, 356] on div "Pen P" at bounding box center [77, 788] width 46 height 36
click at [119, 356] on div "Highlight H" at bounding box center [128, 788] width 46 height 36
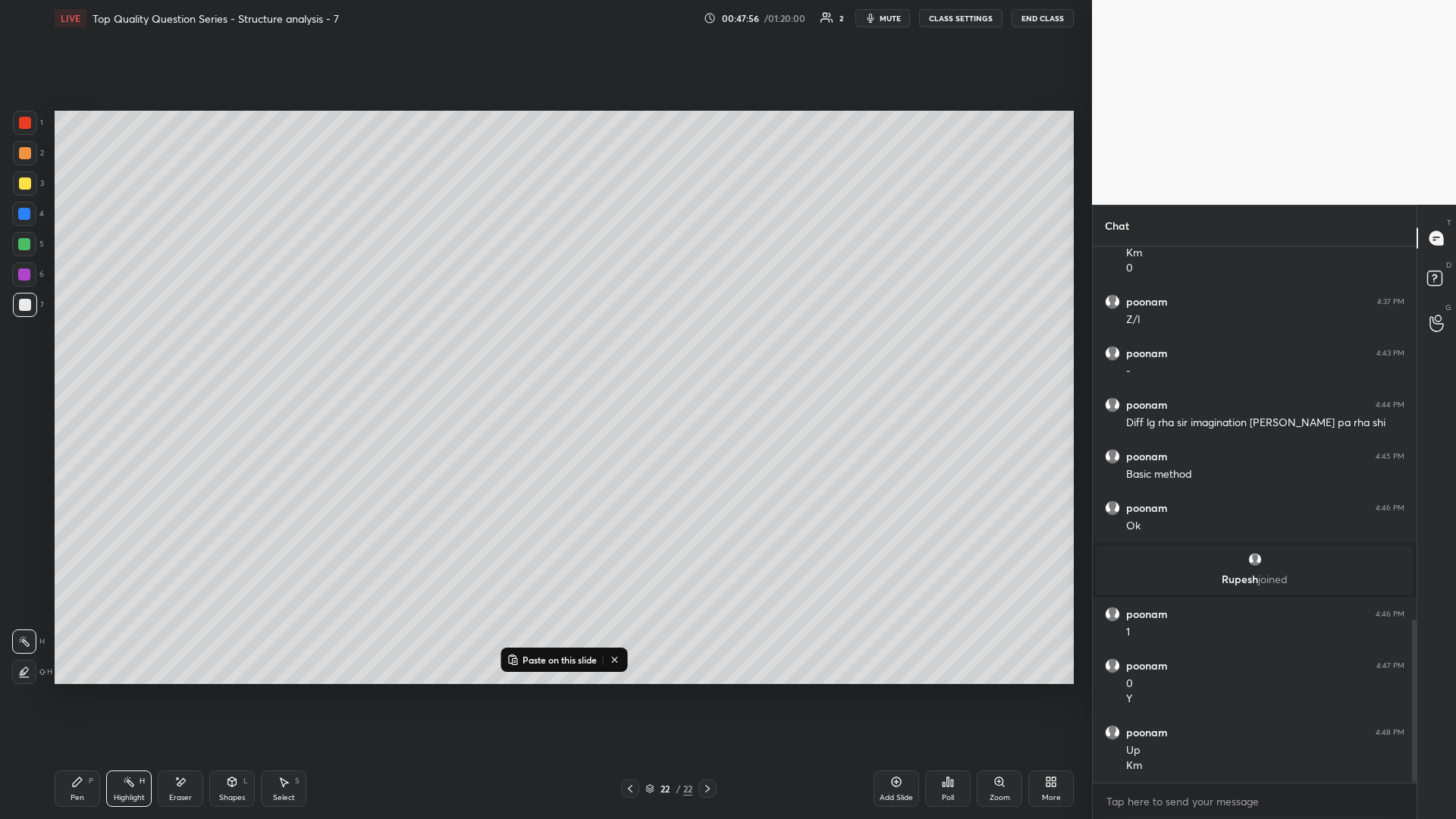
click at [78, 356] on icon at bounding box center [77, 781] width 9 height 9
click at [71, 356] on icon at bounding box center [77, 782] width 12 height 12
click at [130, 356] on icon at bounding box center [128, 782] width 12 height 12
click at [544, 22] on span "mute" at bounding box center [890, 18] width 22 height 11
click at [544, 19] on span "unmute" at bounding box center [888, 18] width 32 height 11
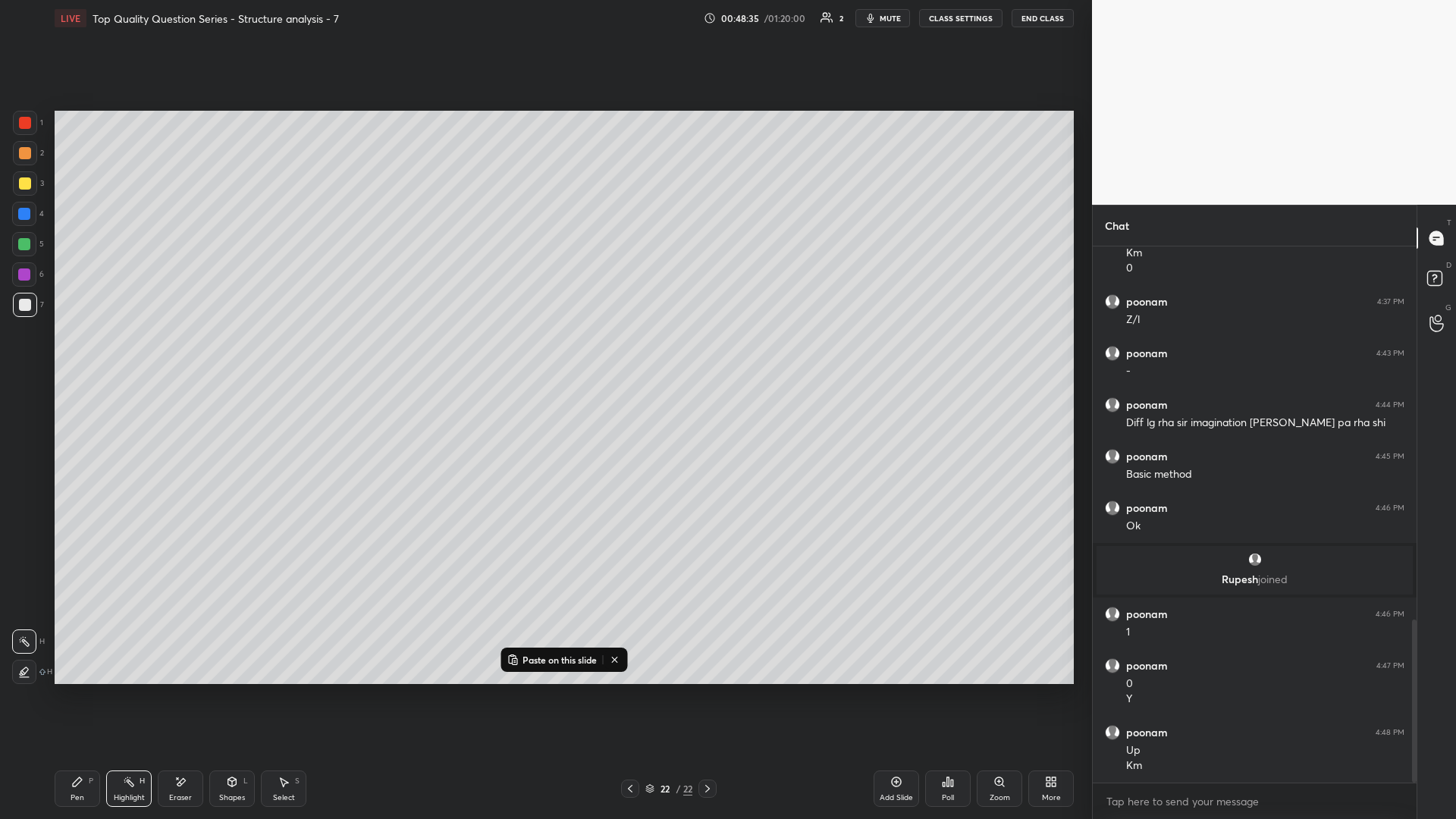
scroll to position [1276, 0]
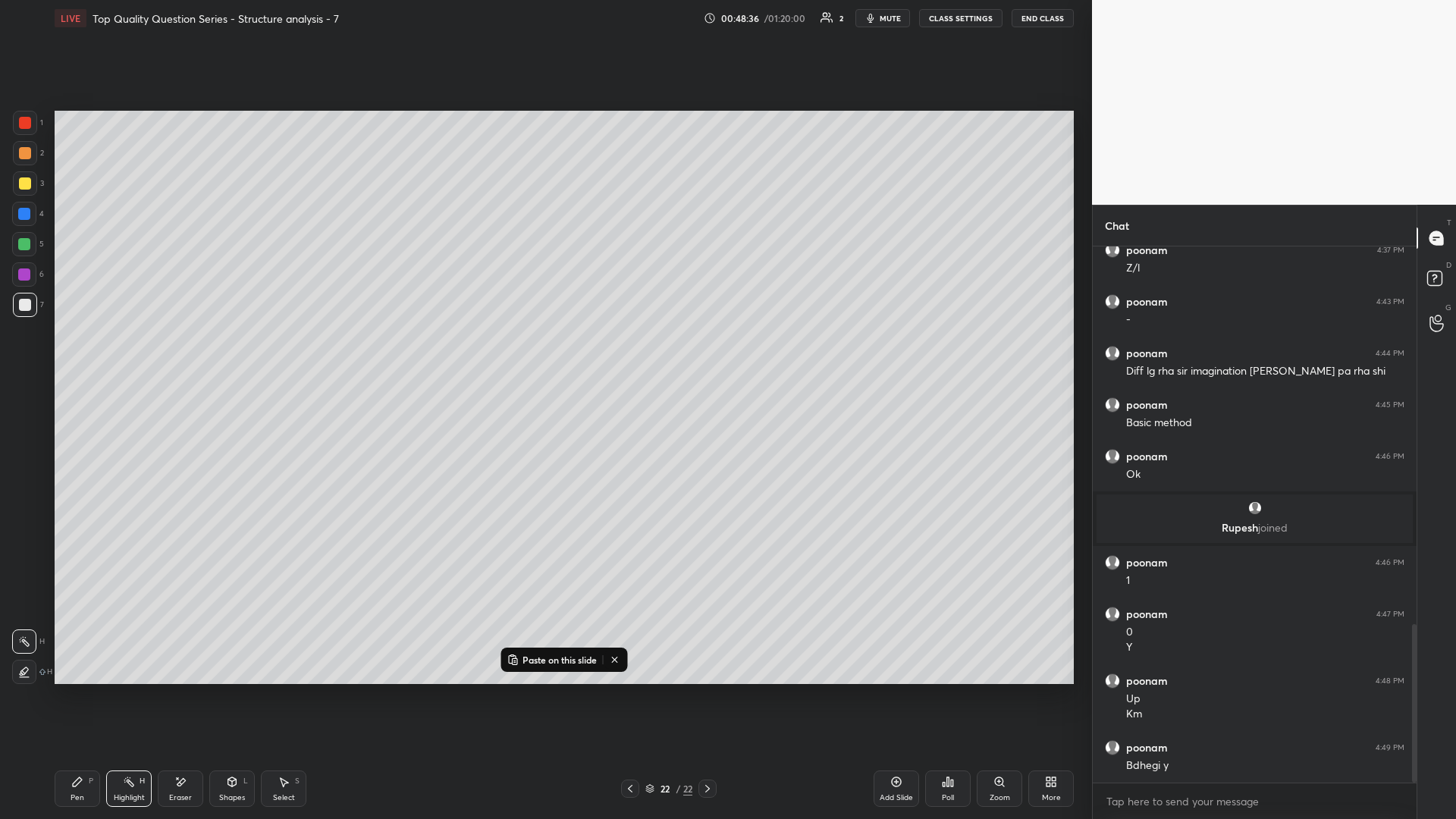
click at [68, 356] on div "Pen P" at bounding box center [77, 788] width 46 height 36
click at [127, 356] on icon at bounding box center [128, 782] width 12 height 12
click at [72, 356] on icon at bounding box center [77, 782] width 12 height 12
click at [73, 356] on div "Pen P" at bounding box center [77, 788] width 46 height 36
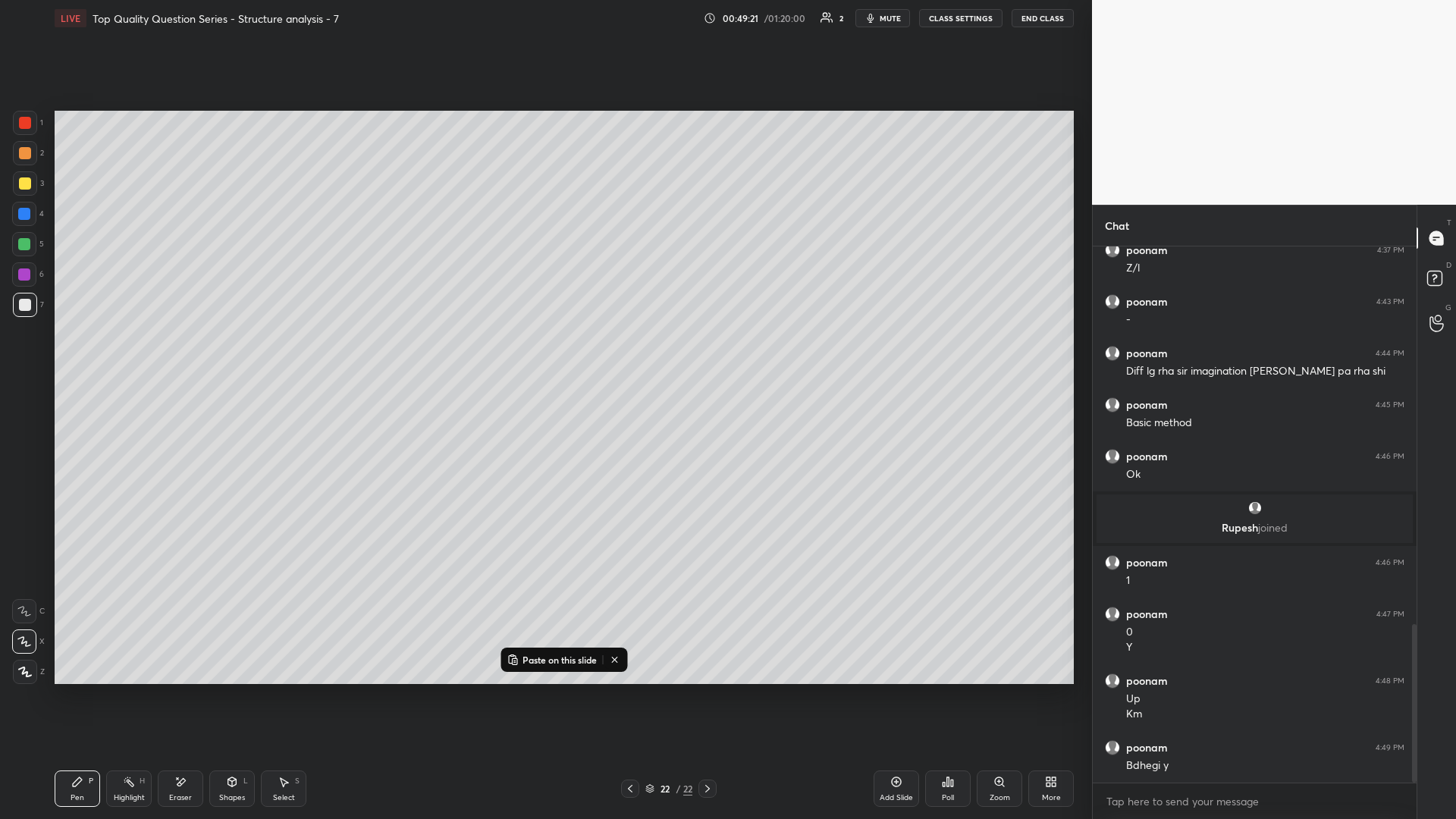
click at [174, 356] on div "Eraser" at bounding box center [180, 788] width 46 height 36
click at [76, 356] on div "Pen P" at bounding box center [77, 788] width 46 height 36
click at [182, 356] on icon at bounding box center [180, 783] width 12 height 13
click at [70, 356] on div "Pen P" at bounding box center [77, 788] width 46 height 36
click at [68, 356] on div "Pen P" at bounding box center [77, 788] width 46 height 36
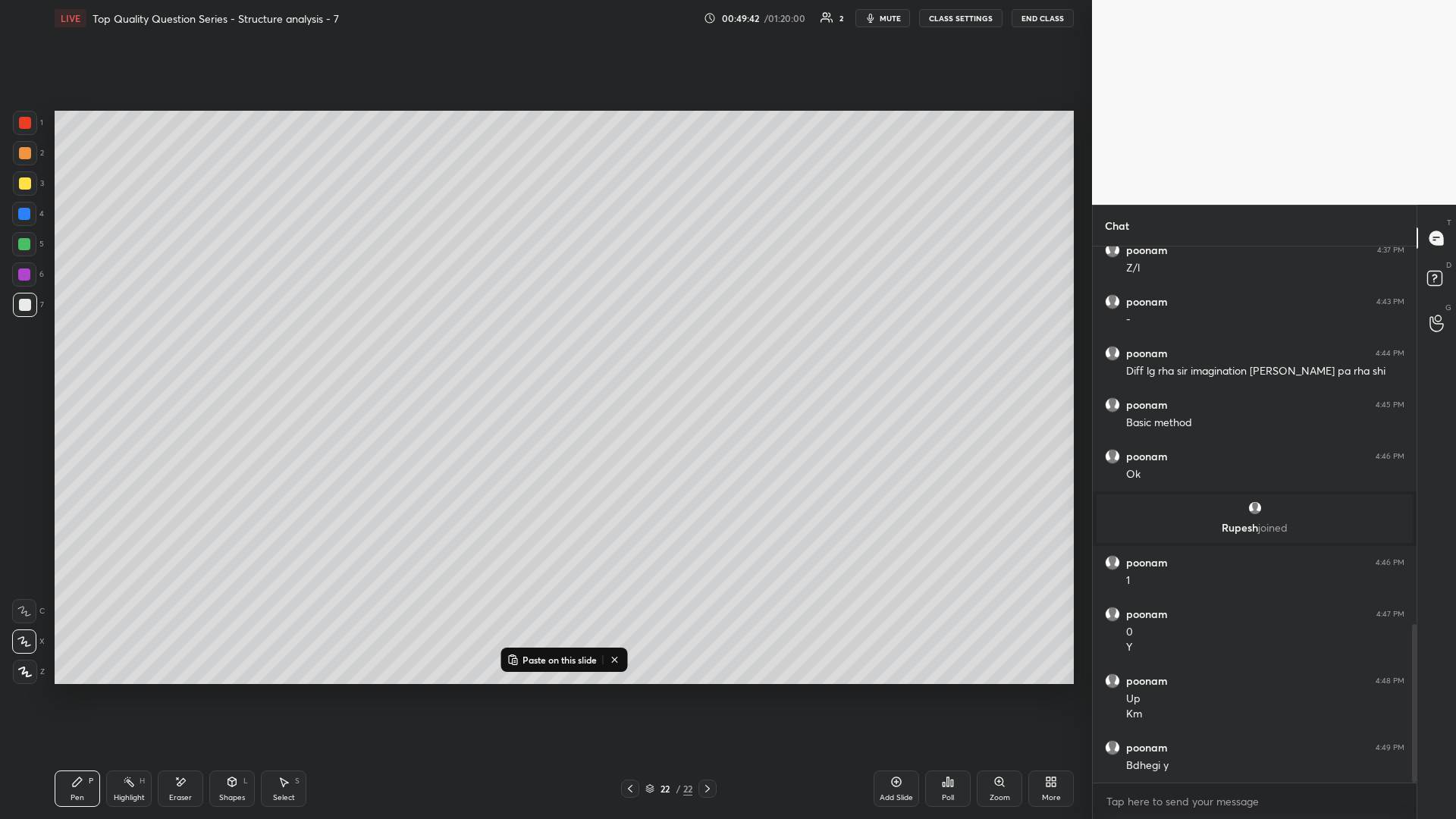
click at [116, 356] on div "Highlight H" at bounding box center [128, 788] width 46 height 36
click at [121, 356] on div "Highlight H" at bounding box center [128, 788] width 46 height 36
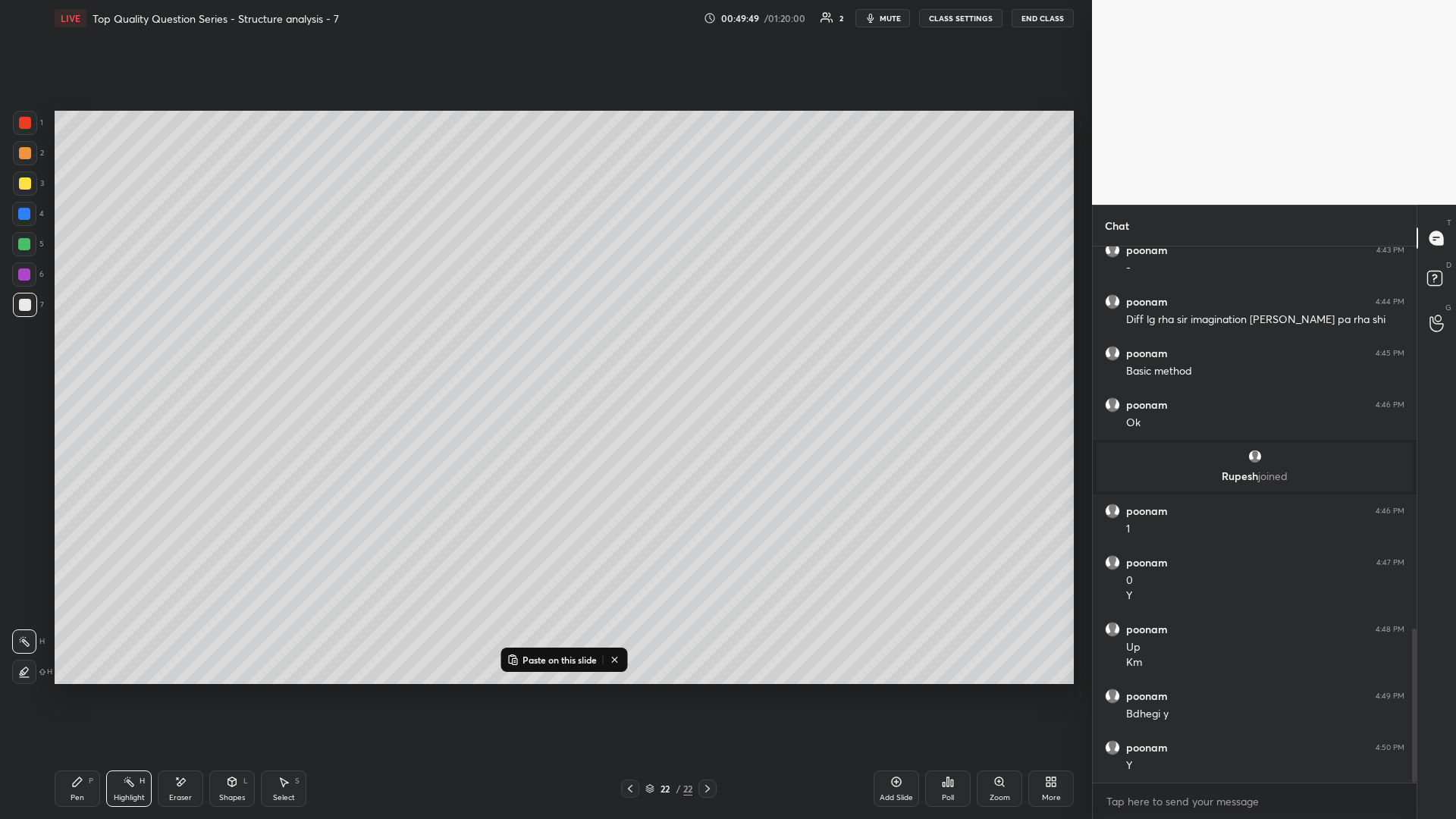
click at [123, 356] on icon at bounding box center [128, 782] width 12 height 12
click at [82, 356] on div "Pen" at bounding box center [77, 797] width 13 height 7
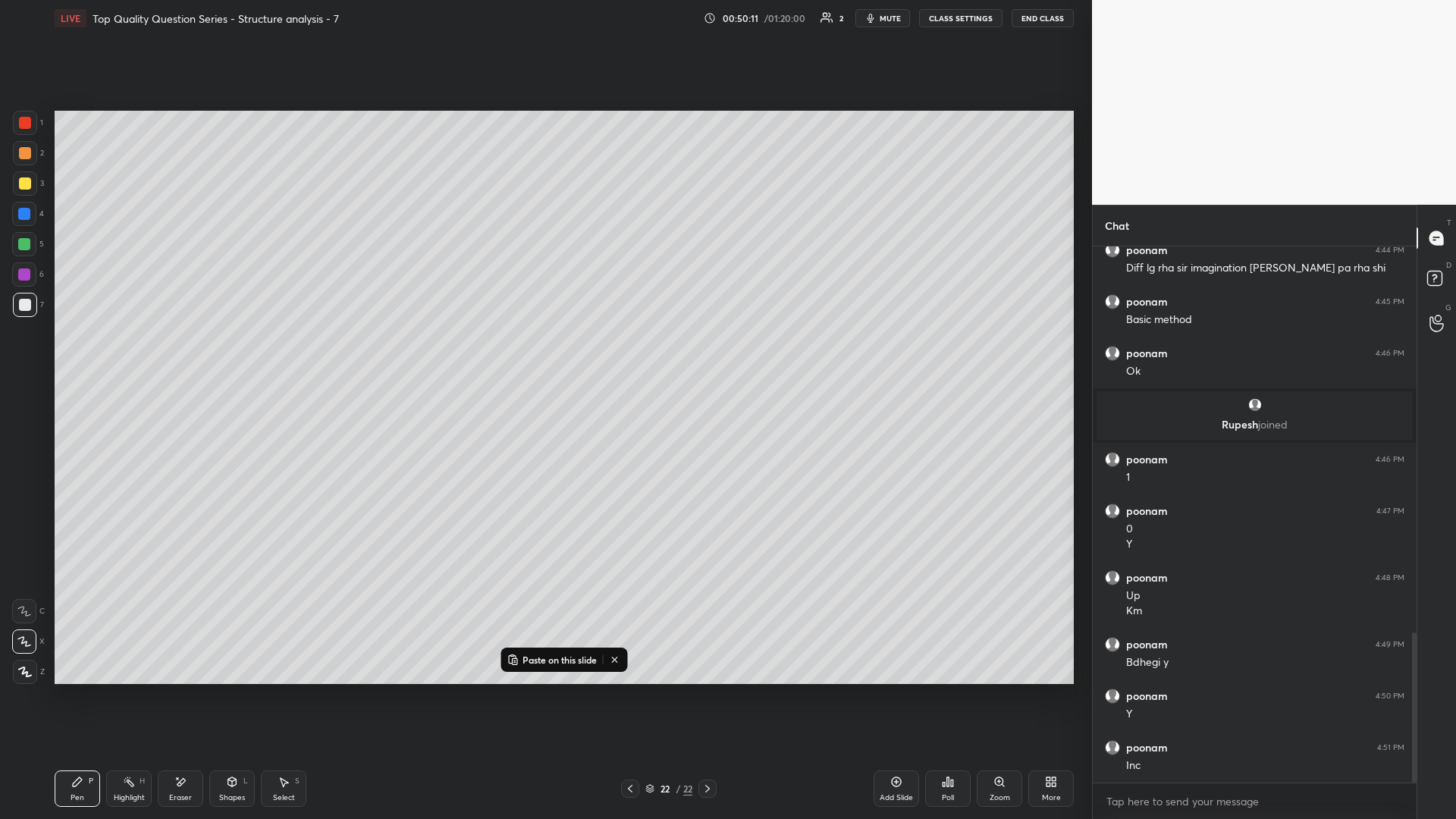
click at [128, 356] on rect at bounding box center [130, 783] width 7 height 7
click at [82, 356] on div "Pen" at bounding box center [77, 797] width 13 height 7
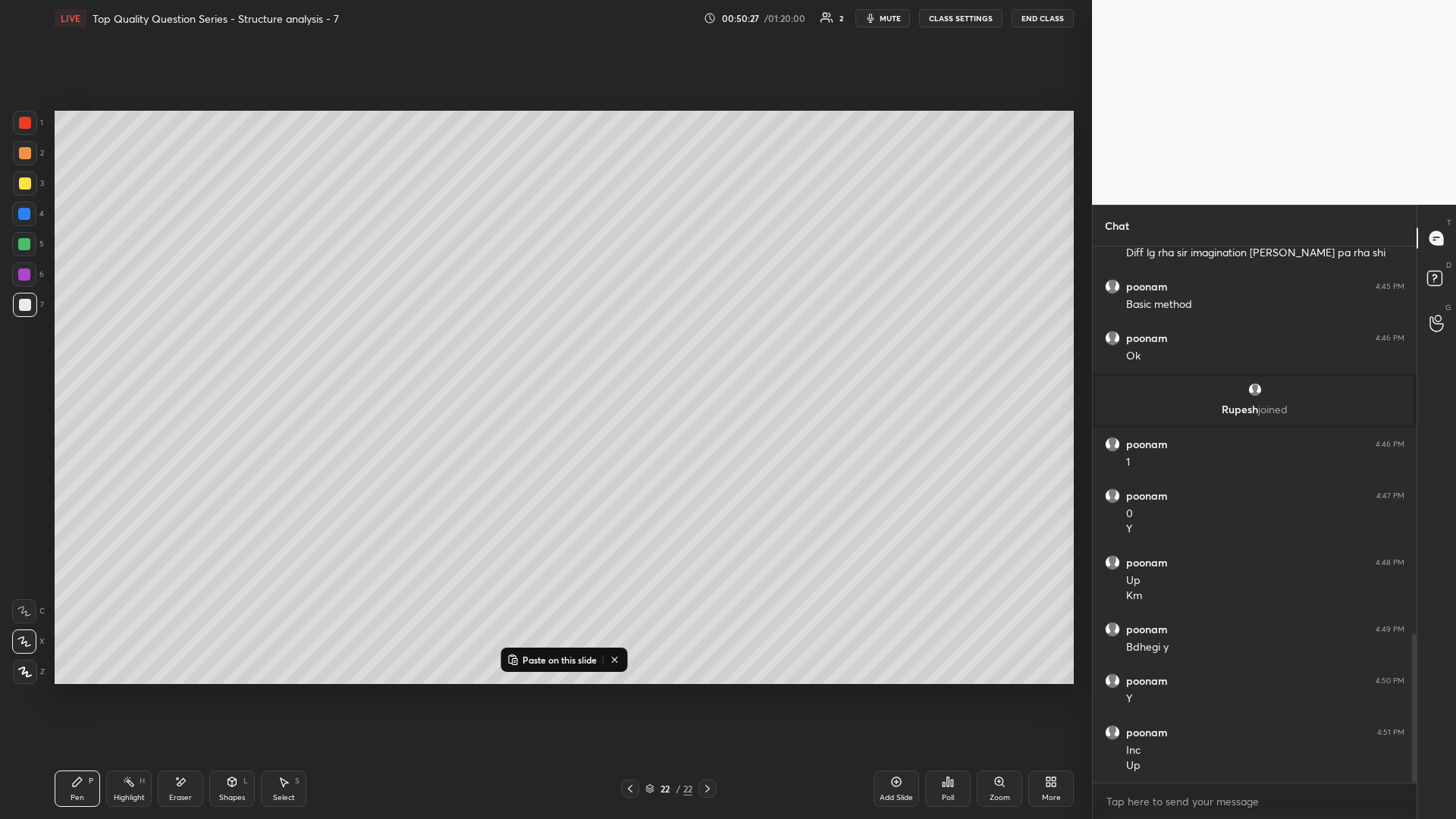
click at [117, 356] on div "Highlight H" at bounding box center [128, 788] width 46 height 36
click at [69, 356] on div "Pen P" at bounding box center [77, 788] width 46 height 36
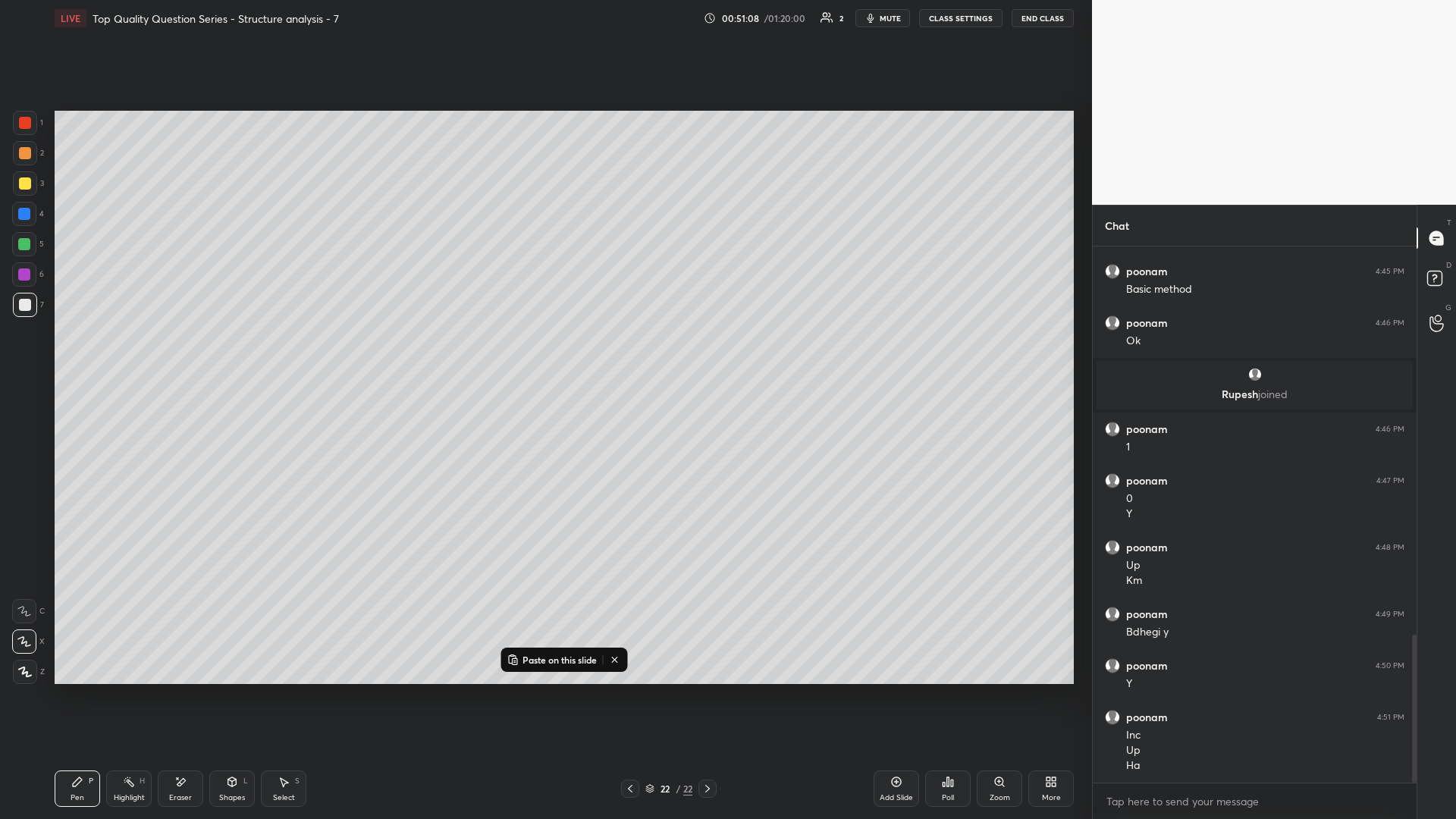
click at [131, 356] on icon at bounding box center [128, 782] width 12 height 12
click at [280, 356] on icon at bounding box center [283, 782] width 12 height 12
click at [544, 356] on icon at bounding box center [896, 782] width 12 height 12
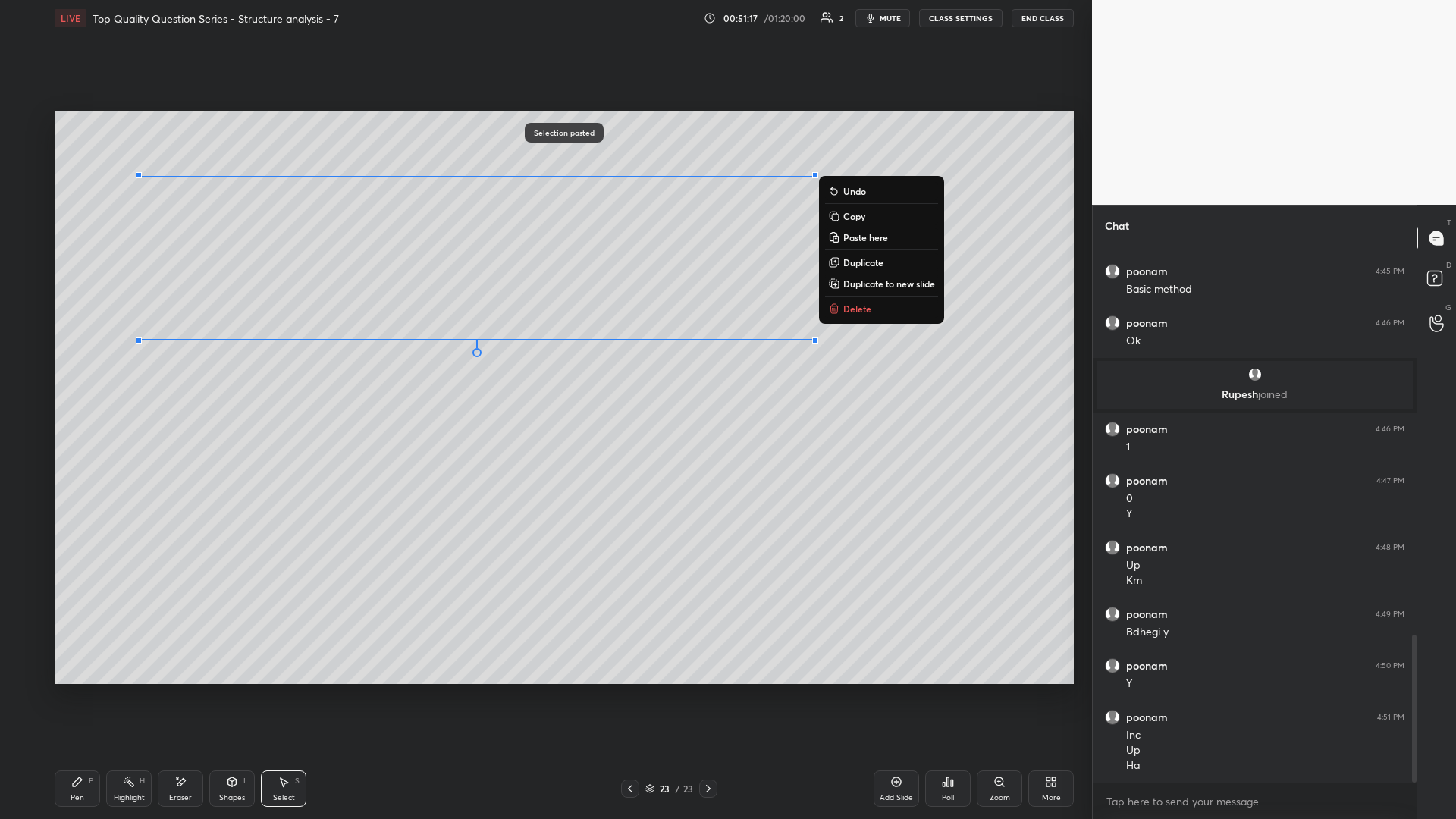
click at [522, 356] on div "0 ° Undo Copy Paste here Duplicate Duplicate to new slide Delete" at bounding box center [564, 397] width 1019 height 573
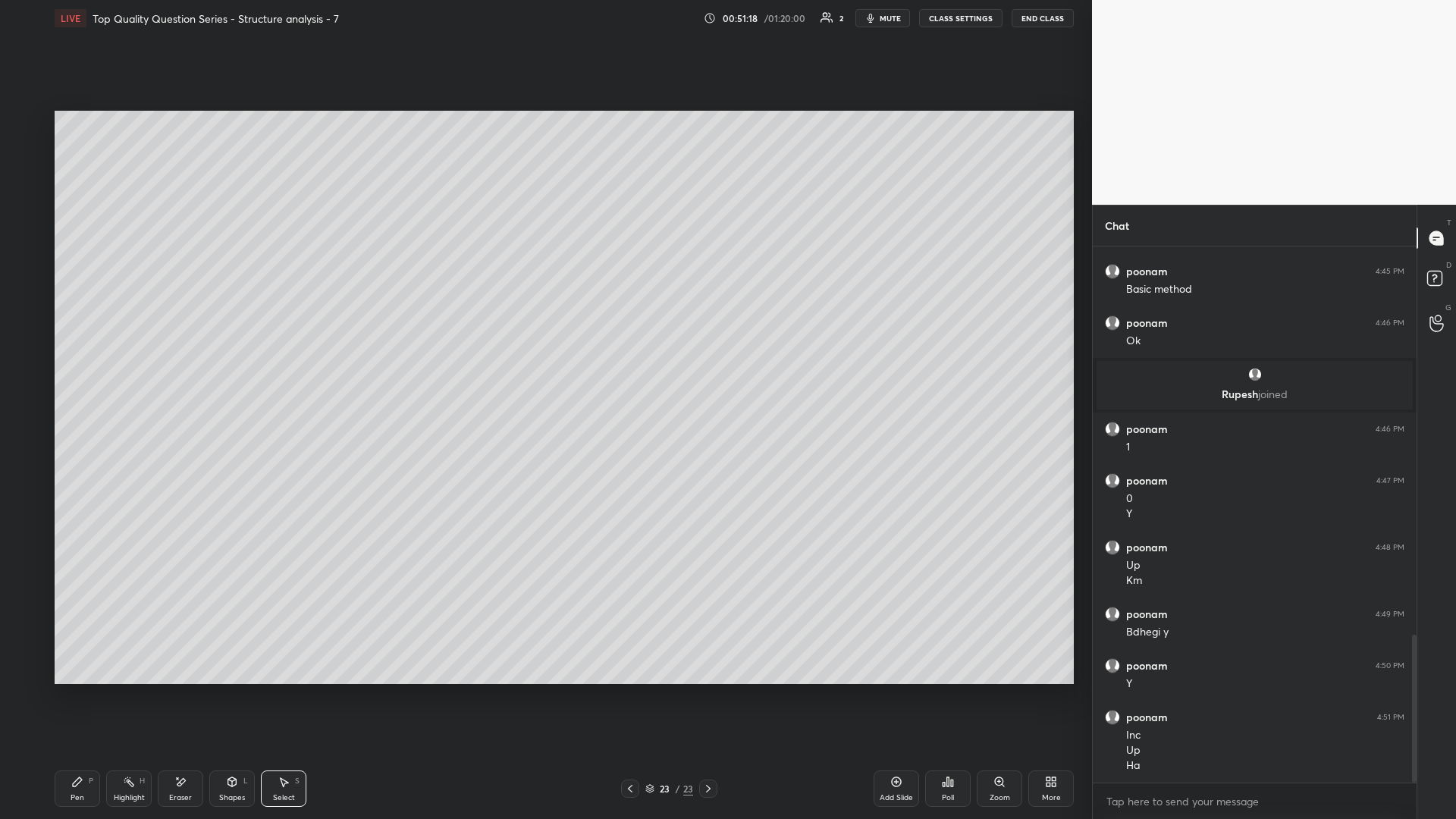
click at [238, 356] on div "Shapes L" at bounding box center [232, 788] width 46 height 36
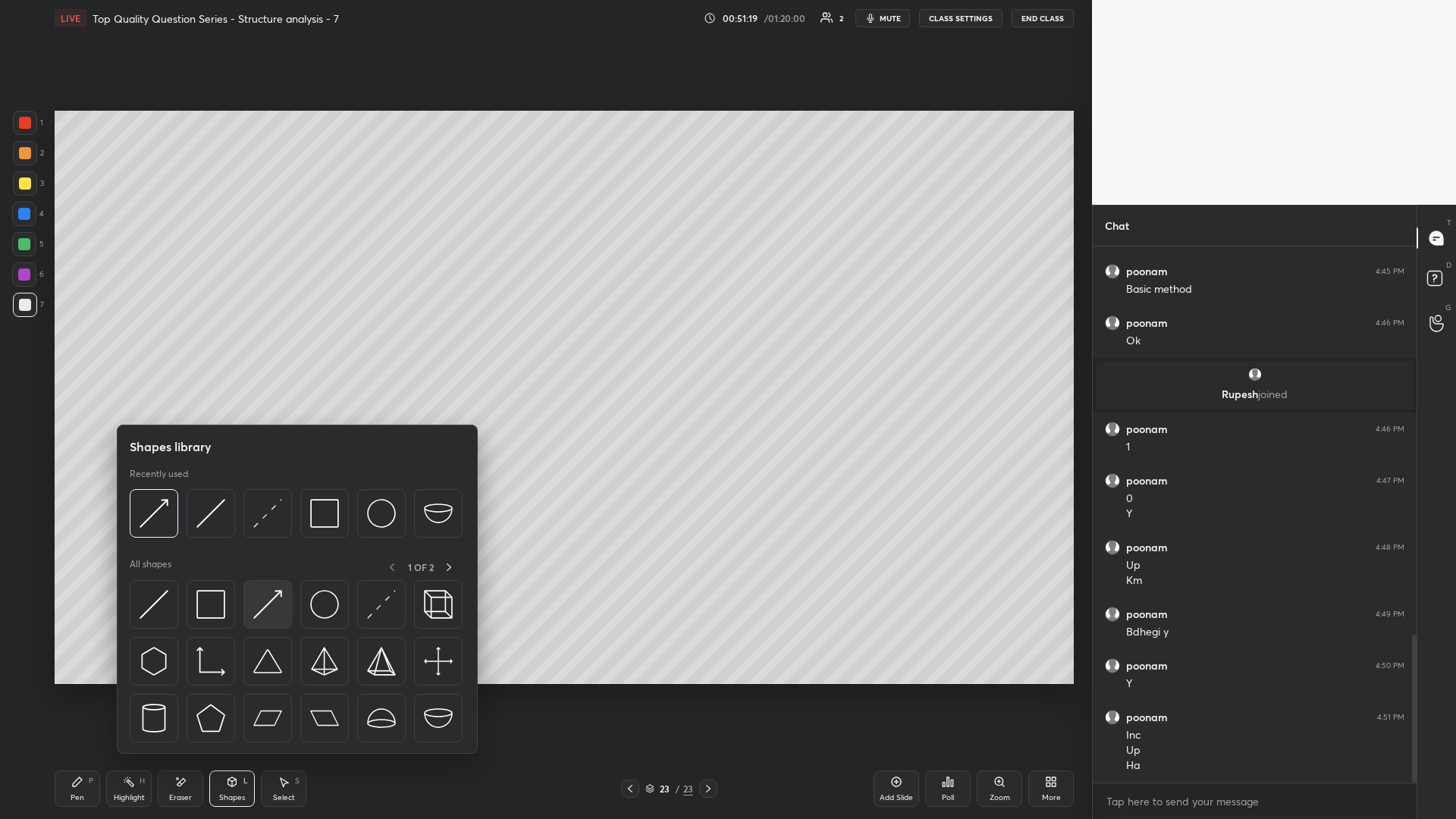
click at [271, 356] on img at bounding box center [267, 604] width 29 height 29
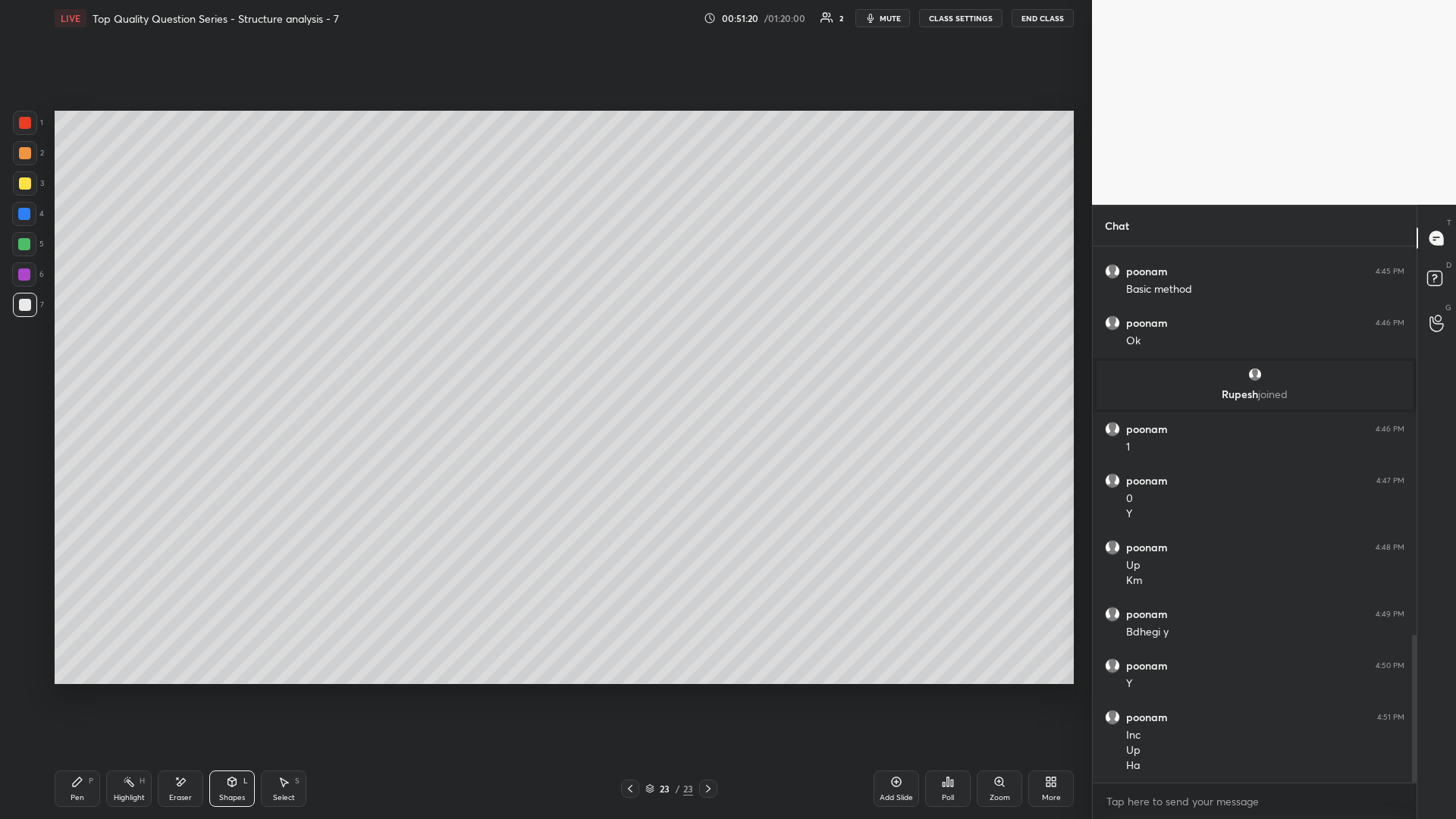
click at [24, 235] on div at bounding box center [24, 243] width 24 height 24
click at [84, 356] on div "Pen P" at bounding box center [77, 788] width 46 height 36
click at [122, 356] on div "Highlight" at bounding box center [129, 797] width 31 height 7
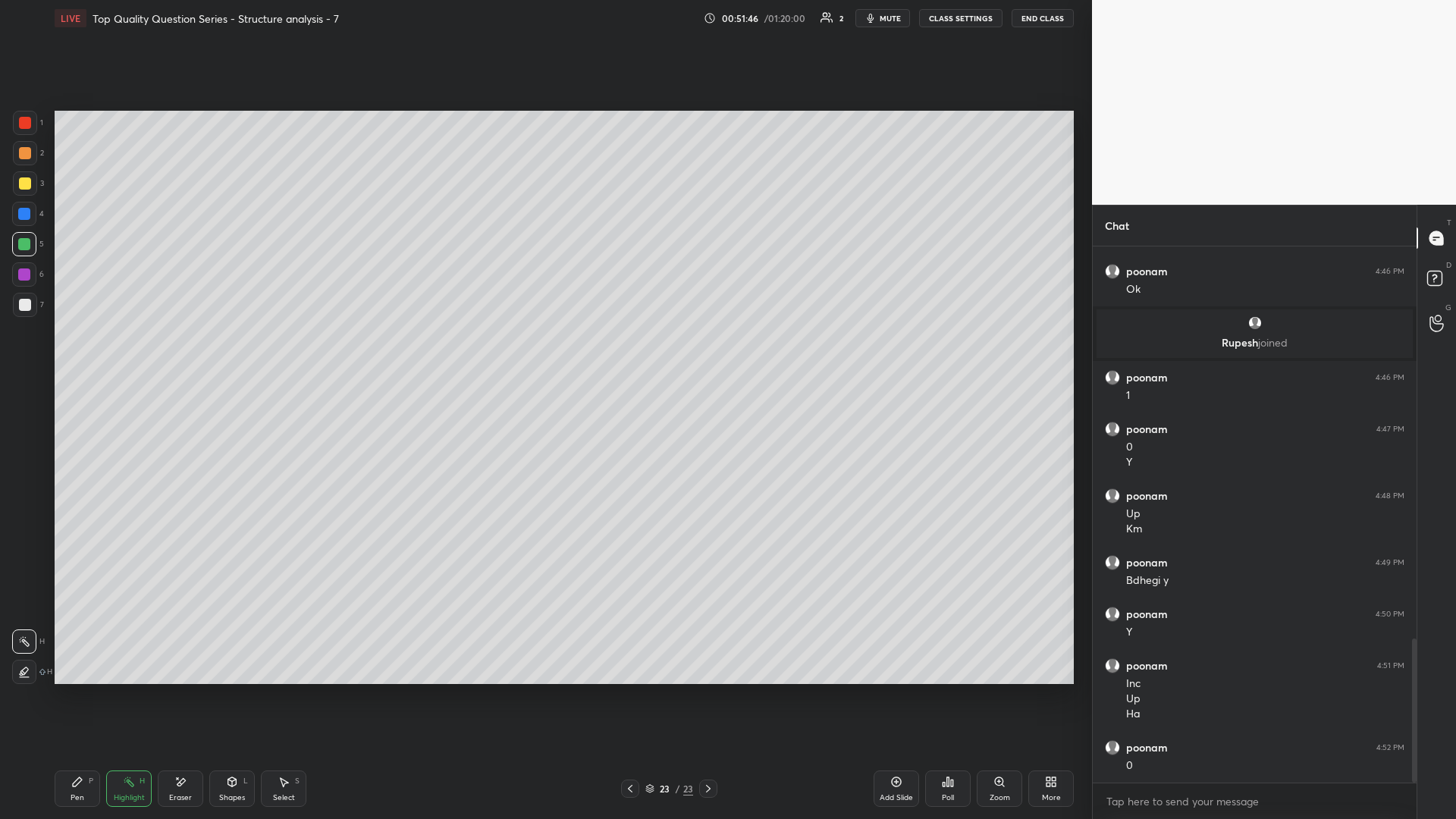
click at [82, 356] on div "Pen" at bounding box center [77, 797] width 13 height 7
click at [143, 356] on div "Highlight H" at bounding box center [128, 788] width 46 height 36
click at [136, 356] on div "Highlight" at bounding box center [129, 797] width 31 height 7
click at [63, 356] on div "Pen P" at bounding box center [77, 788] width 46 height 36
click at [136, 356] on div "Highlight H" at bounding box center [128, 788] width 46 height 36
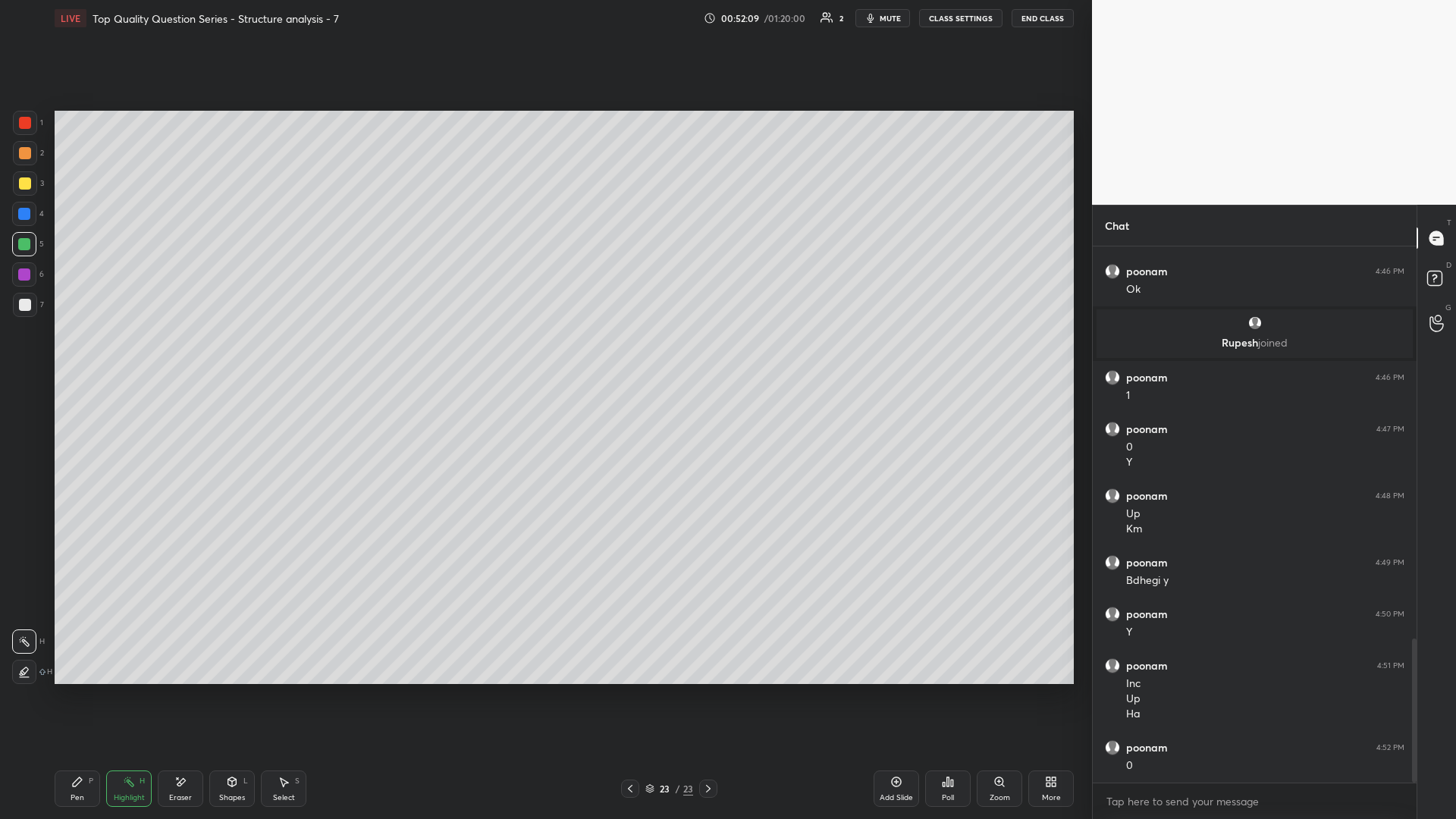
click at [68, 356] on div "Pen P" at bounding box center [77, 788] width 46 height 36
click at [25, 306] on div at bounding box center [25, 304] width 12 height 12
click at [276, 356] on div "Select S" at bounding box center [283, 788] width 46 height 36
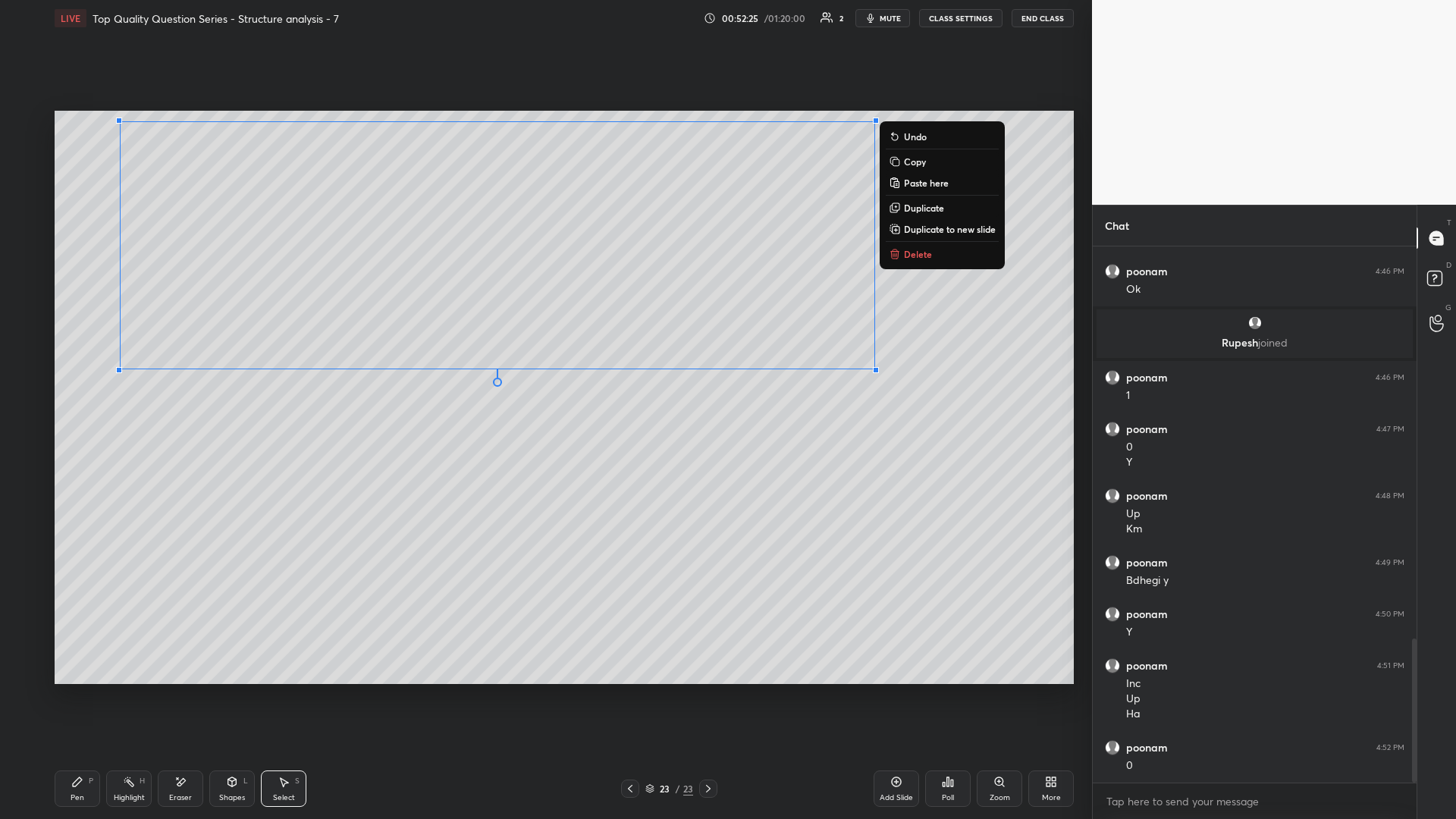
click at [477, 356] on div "0 ° Undo Copy Paste here Duplicate Duplicate to new slide Delete" at bounding box center [564, 397] width 1019 height 573
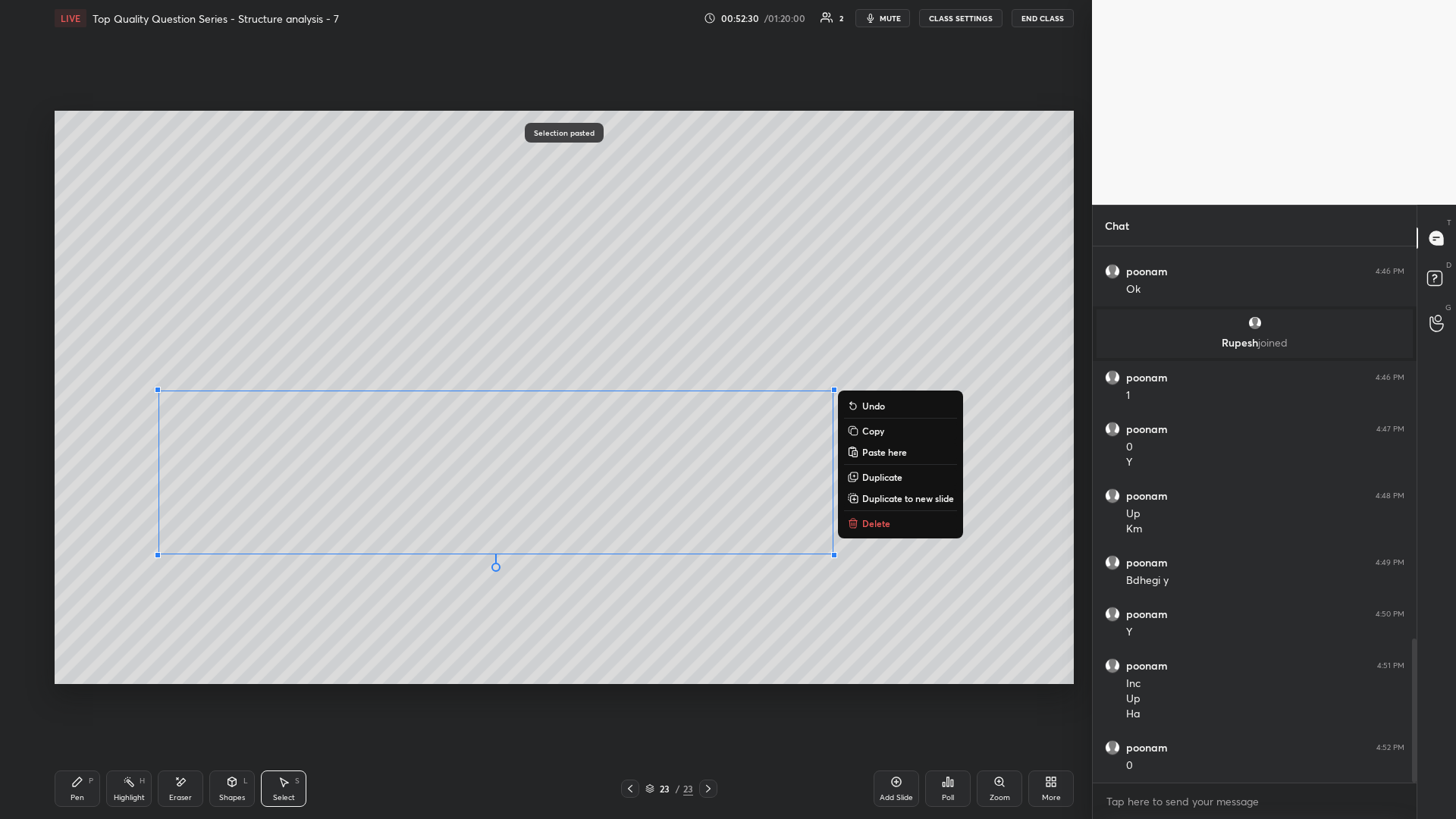
click at [537, 356] on div "0 ° Undo Copy Paste here Duplicate Duplicate to new slide Delete" at bounding box center [564, 397] width 1019 height 573
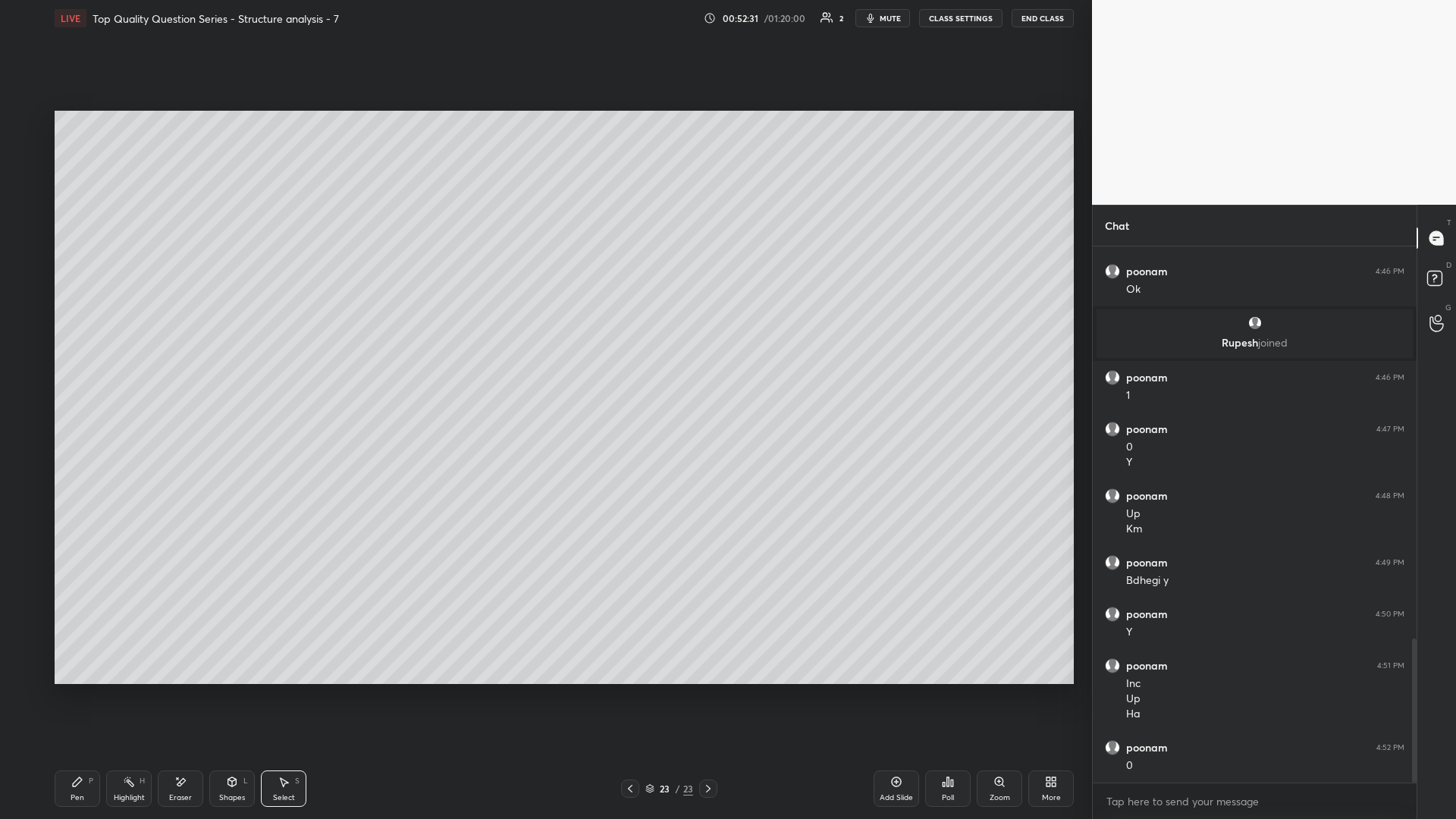
click at [242, 356] on div "Shapes L" at bounding box center [232, 788] width 46 height 36
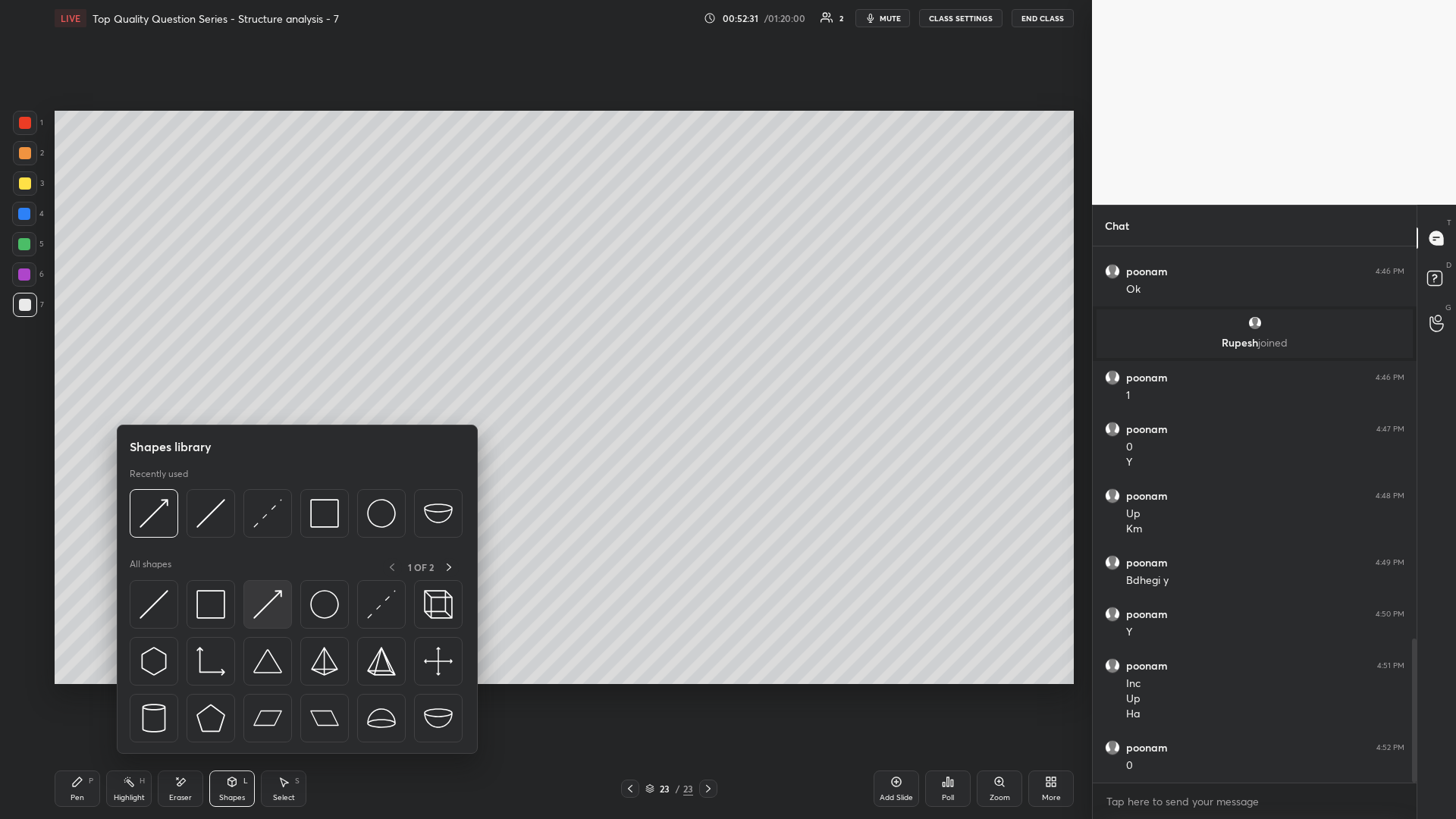
click at [273, 356] on img at bounding box center [267, 604] width 29 height 29
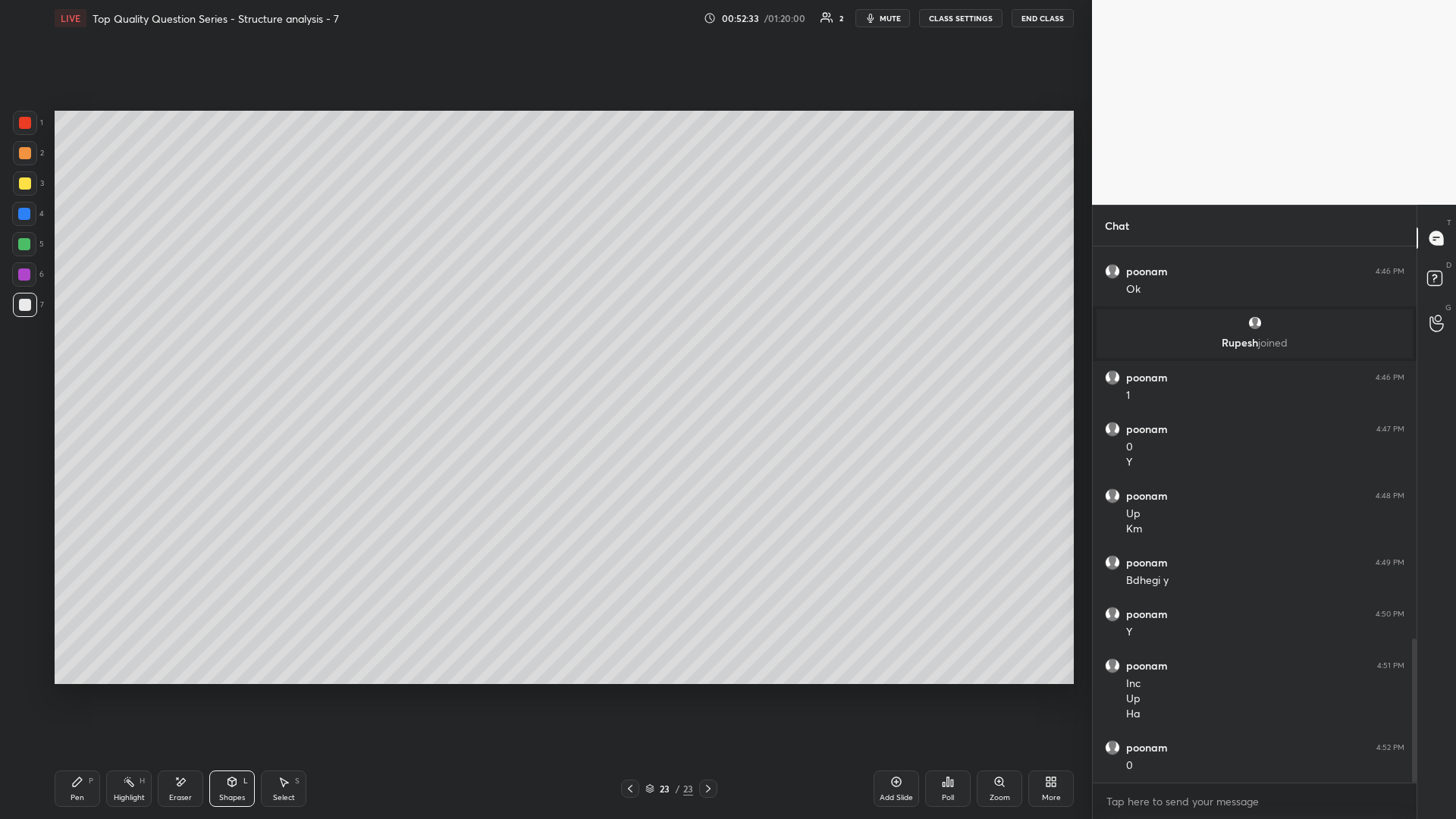
click at [16, 311] on div at bounding box center [25, 304] width 24 height 24
click at [69, 356] on div "Pen P" at bounding box center [77, 788] width 46 height 36
click at [238, 356] on div "Shapes L" at bounding box center [232, 788] width 46 height 36
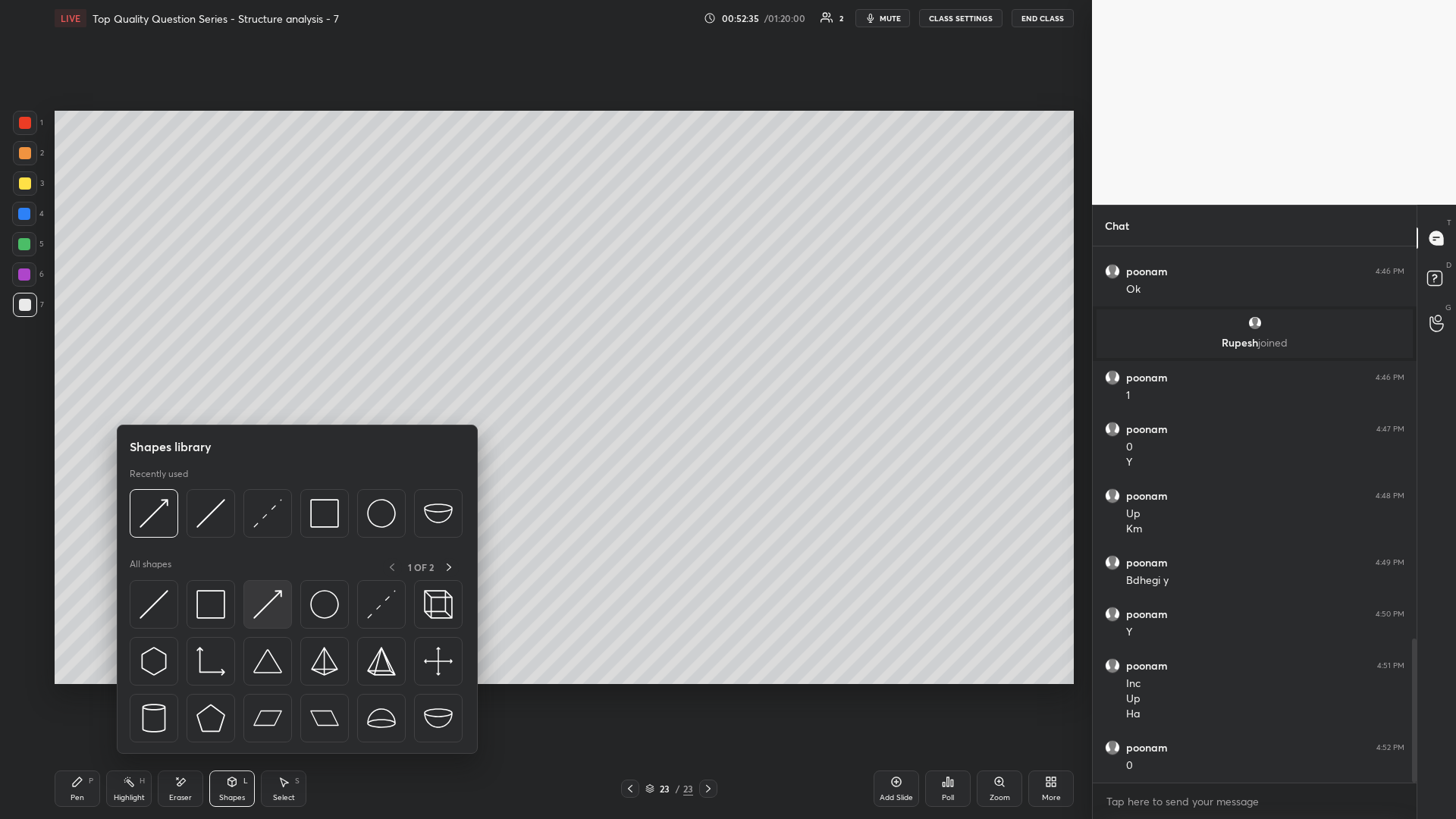
click at [275, 356] on img at bounding box center [267, 604] width 29 height 29
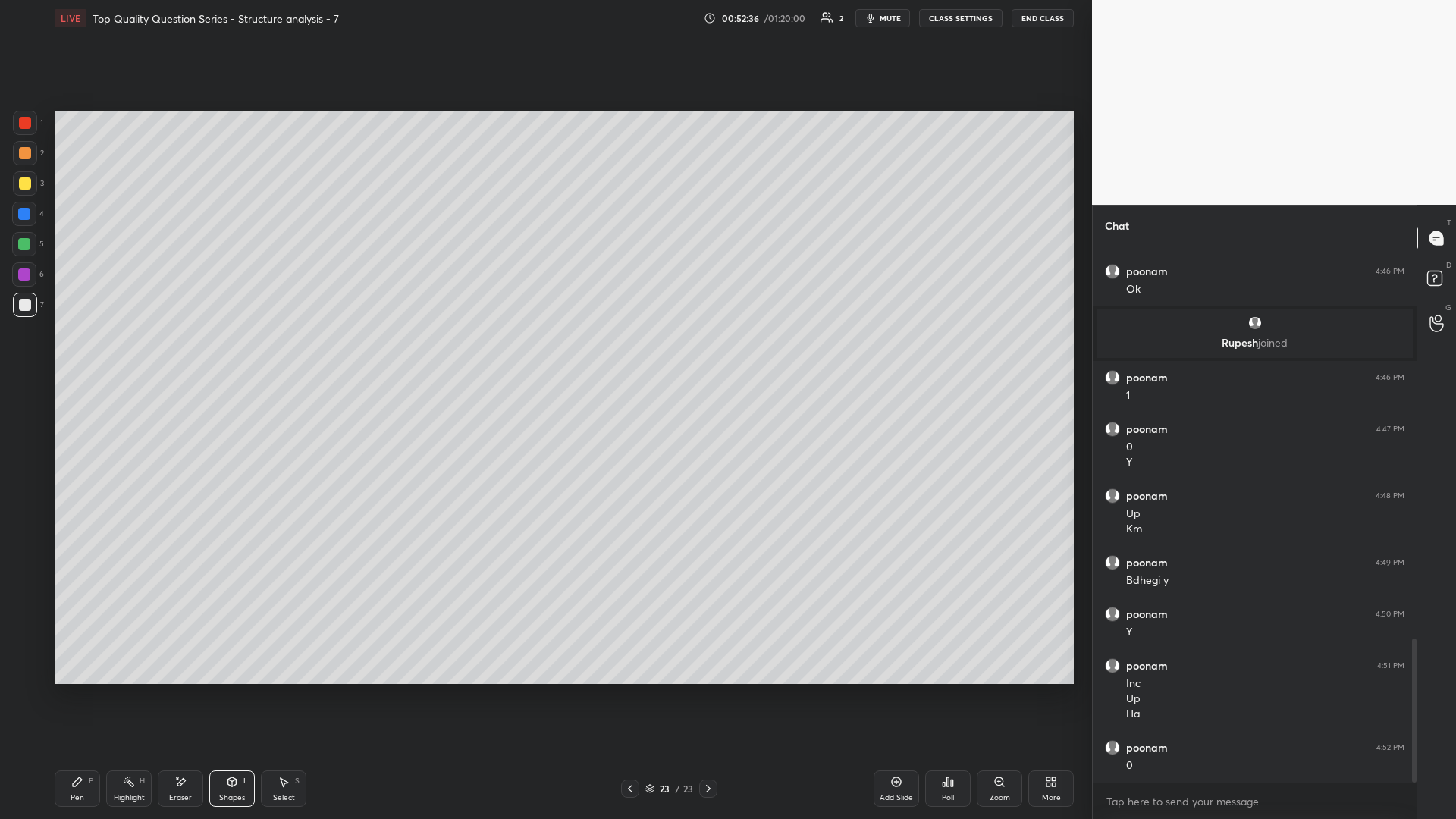
click at [27, 181] on div at bounding box center [25, 183] width 12 height 12
click at [79, 356] on div "Pen" at bounding box center [77, 797] width 13 height 7
click at [129, 356] on rect at bounding box center [130, 783] width 7 height 7
click at [83, 356] on icon at bounding box center [77, 782] width 12 height 12
click at [134, 356] on div "Highlight H" at bounding box center [128, 788] width 46 height 36
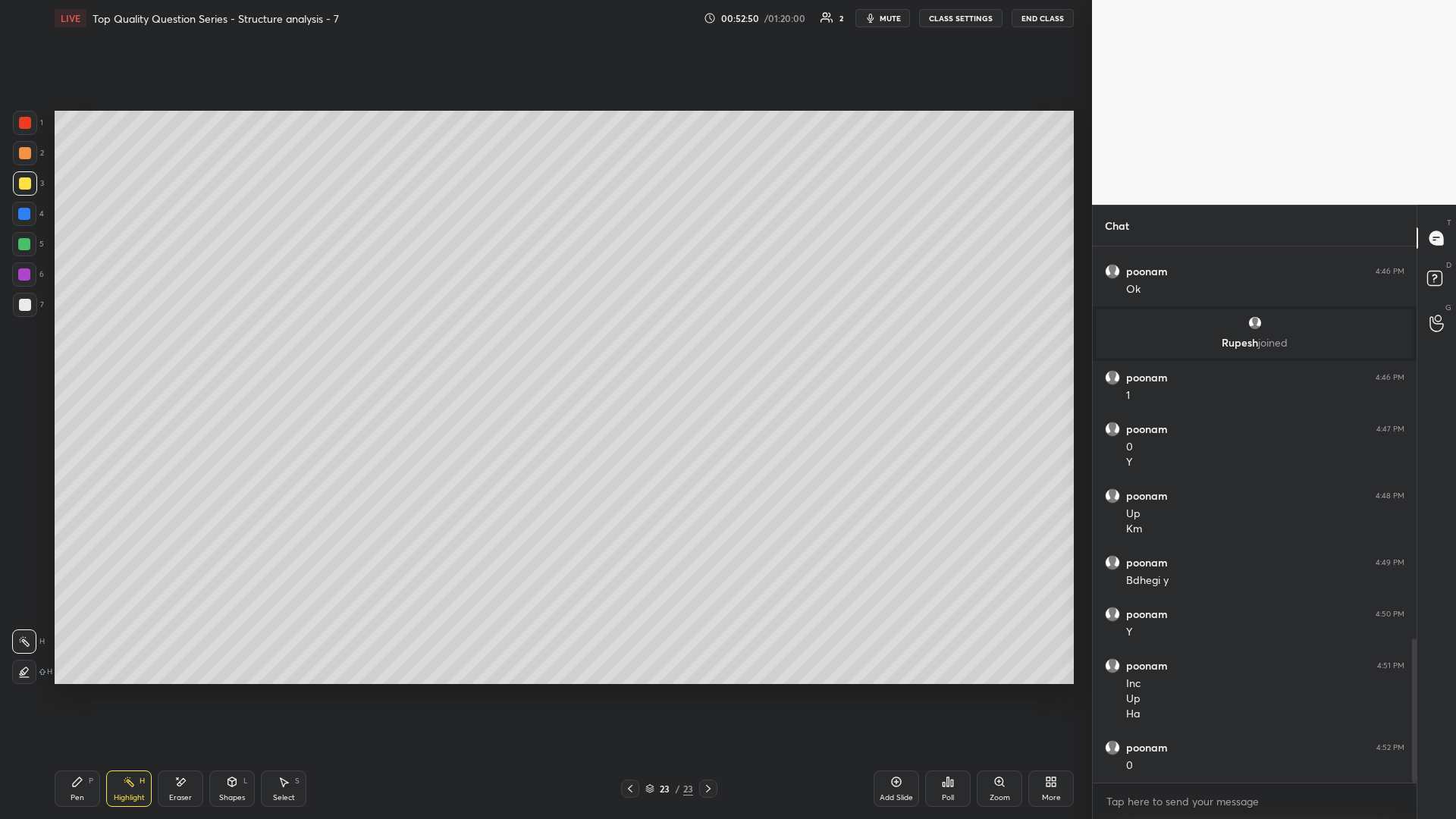
click at [80, 356] on icon at bounding box center [77, 782] width 12 height 12
click at [137, 356] on div "Highlight H" at bounding box center [128, 788] width 46 height 36
click at [128, 356] on icon at bounding box center [128, 782] width 12 height 12
click at [70, 356] on div "Pen" at bounding box center [77, 797] width 13 height 7
click at [128, 356] on rect at bounding box center [130, 783] width 7 height 7
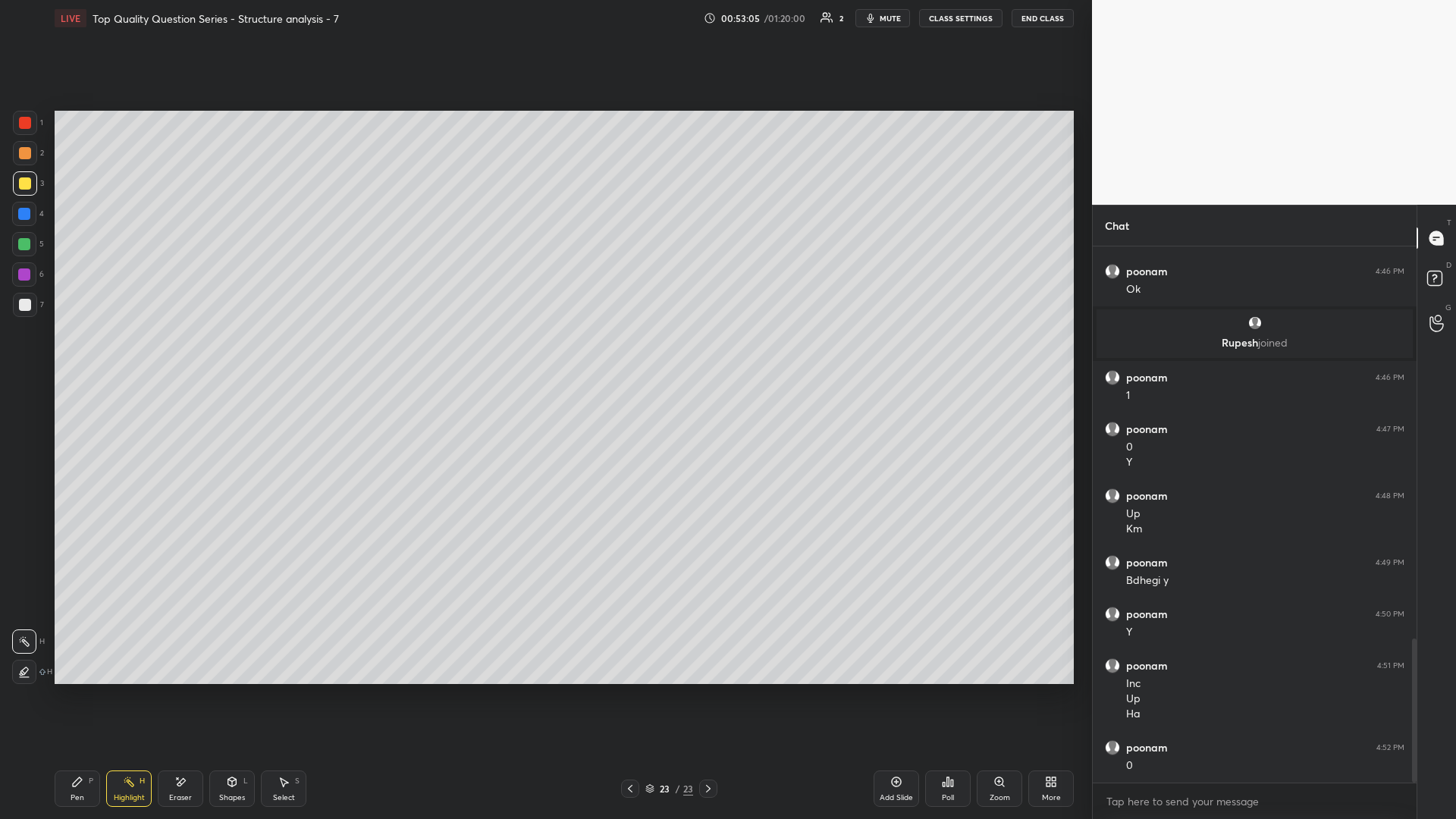
click at [86, 356] on div "Pen P Highlight H Eraser Shapes L Select S 23 / 23 Add Slide Poll Zoom More" at bounding box center [564, 788] width 1019 height 60
click at [69, 356] on div "Pen P" at bounding box center [77, 788] width 46 height 36
click at [132, 356] on rect at bounding box center [130, 783] width 7 height 7
click at [229, 356] on icon at bounding box center [232, 782] width 12 height 12
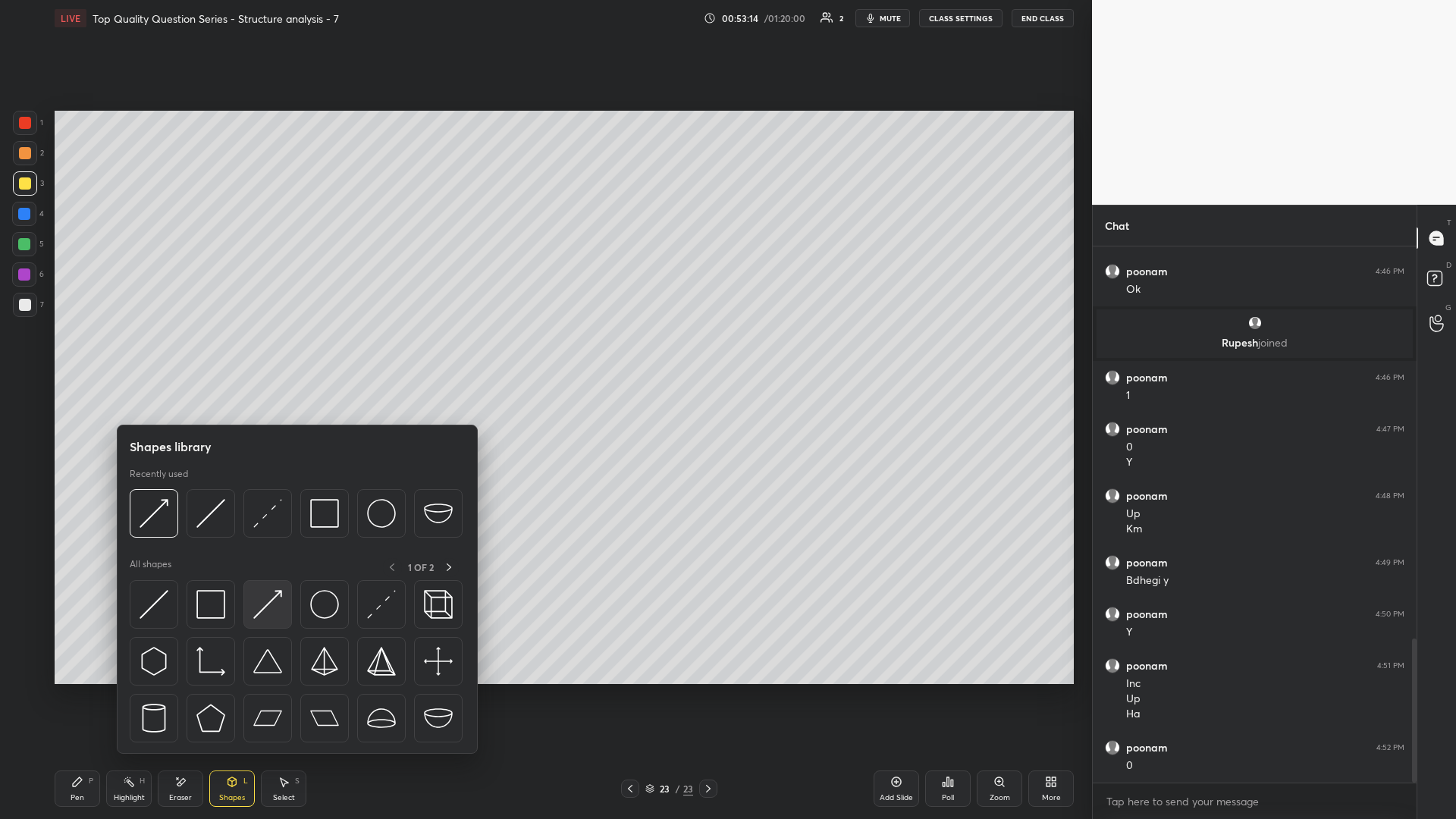
click at [255, 356] on img at bounding box center [267, 604] width 29 height 29
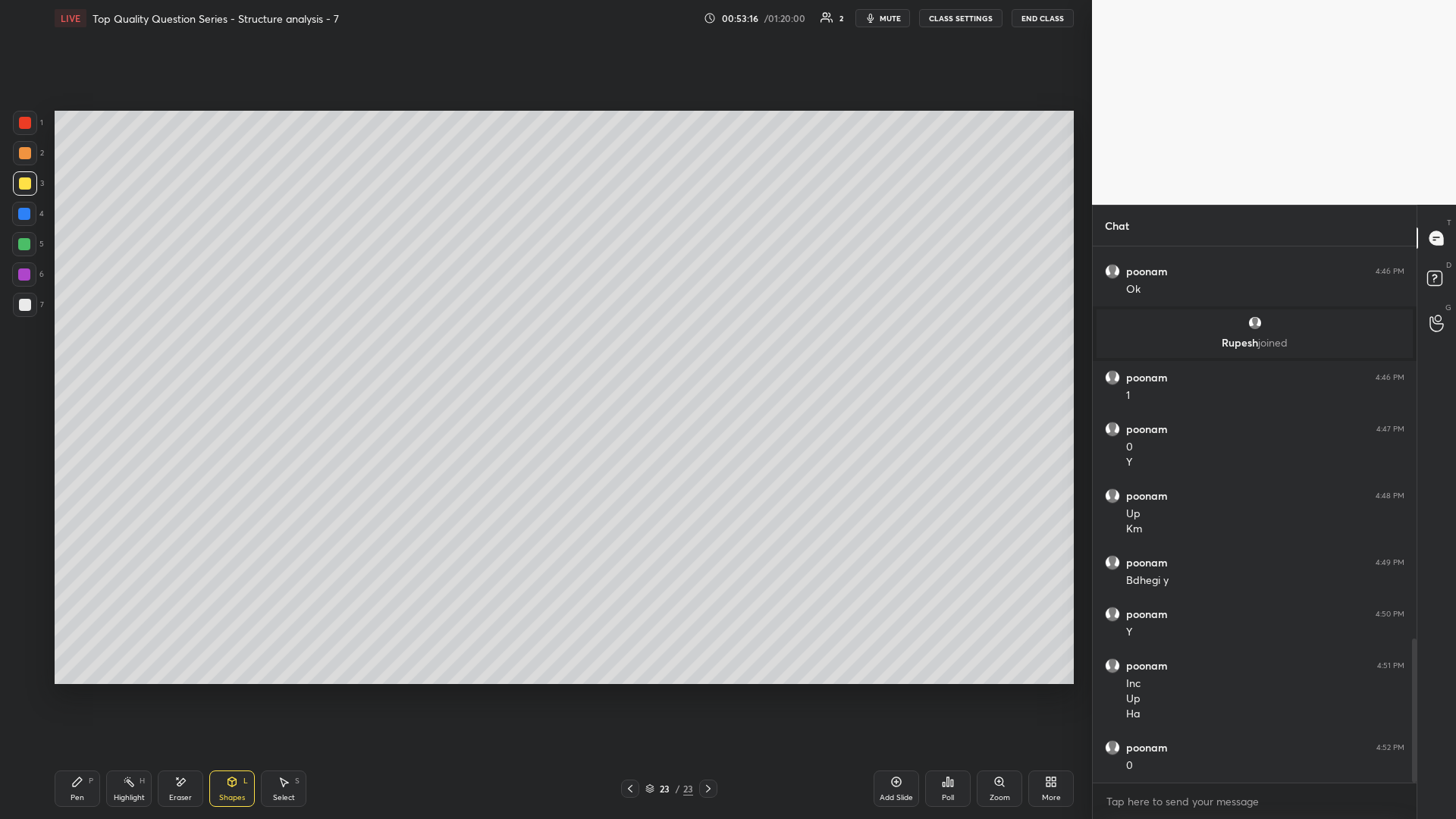
click at [124, 356] on icon at bounding box center [128, 782] width 12 height 12
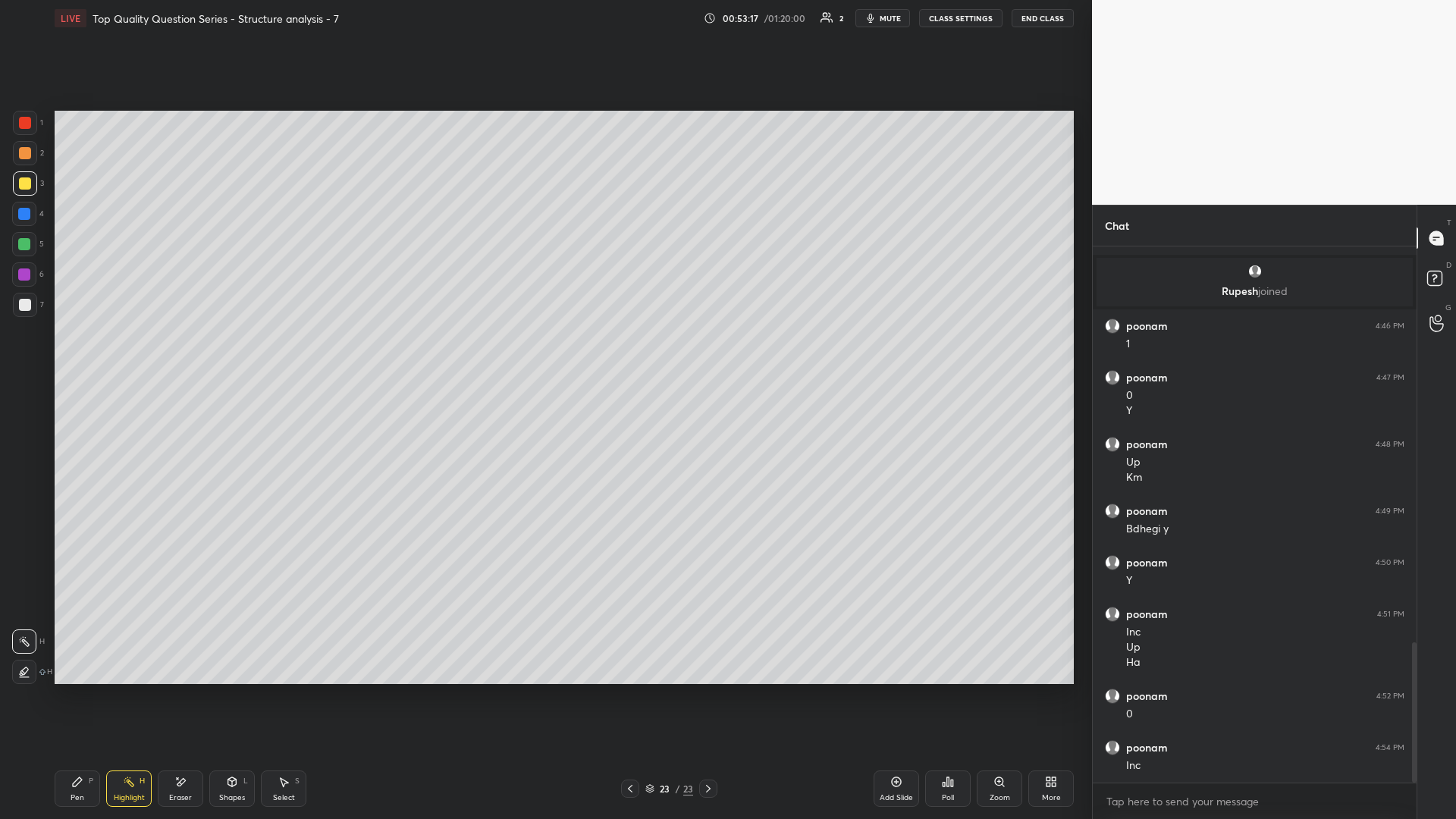
click at [76, 356] on div "Pen P" at bounding box center [77, 788] width 46 height 36
click at [132, 356] on icon at bounding box center [128, 782] width 12 height 12
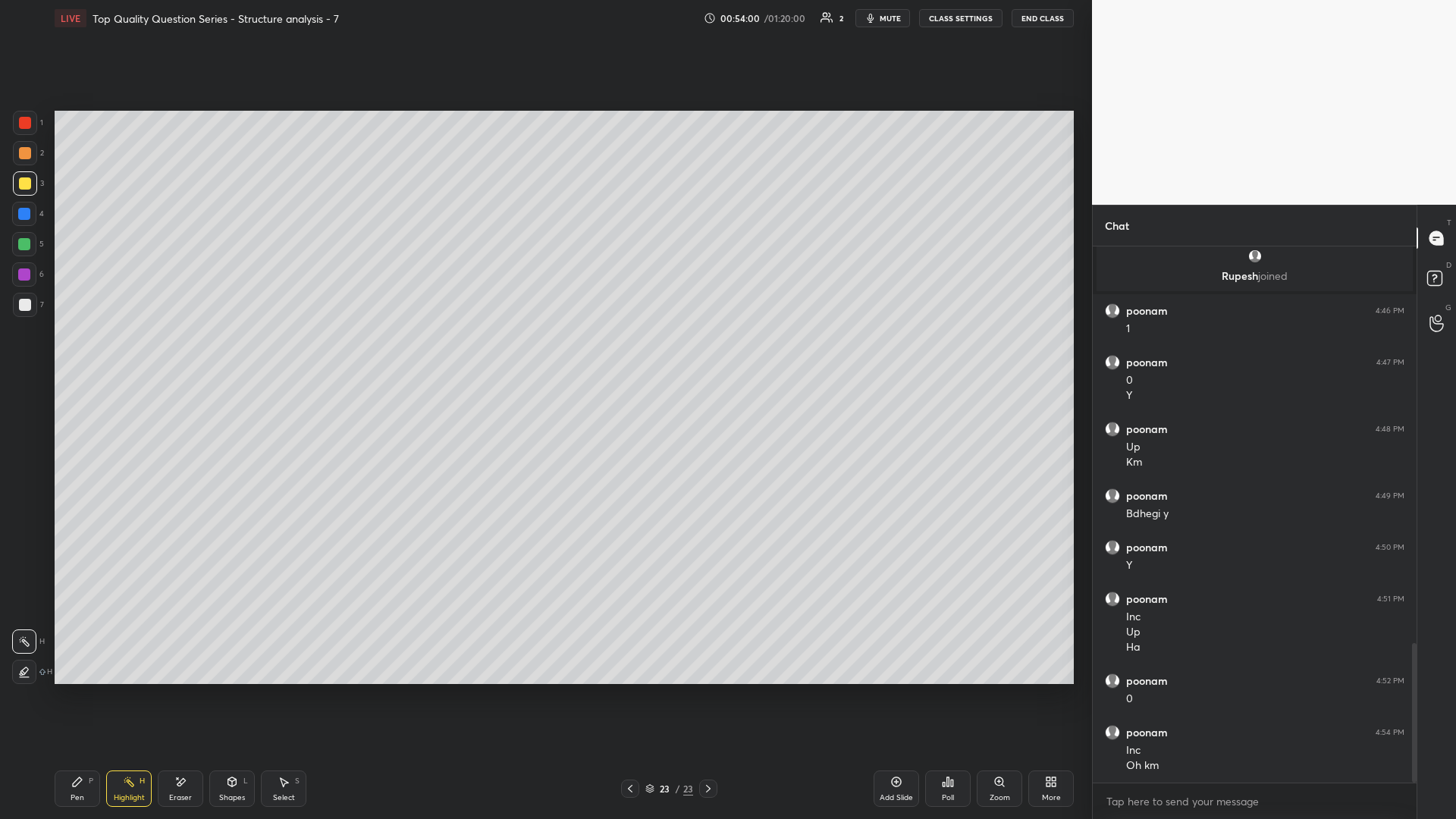
click at [78, 356] on icon at bounding box center [77, 781] width 9 height 9
click at [133, 356] on div "Highlight H" at bounding box center [128, 788] width 46 height 36
click at [76, 356] on icon at bounding box center [77, 781] width 9 height 9
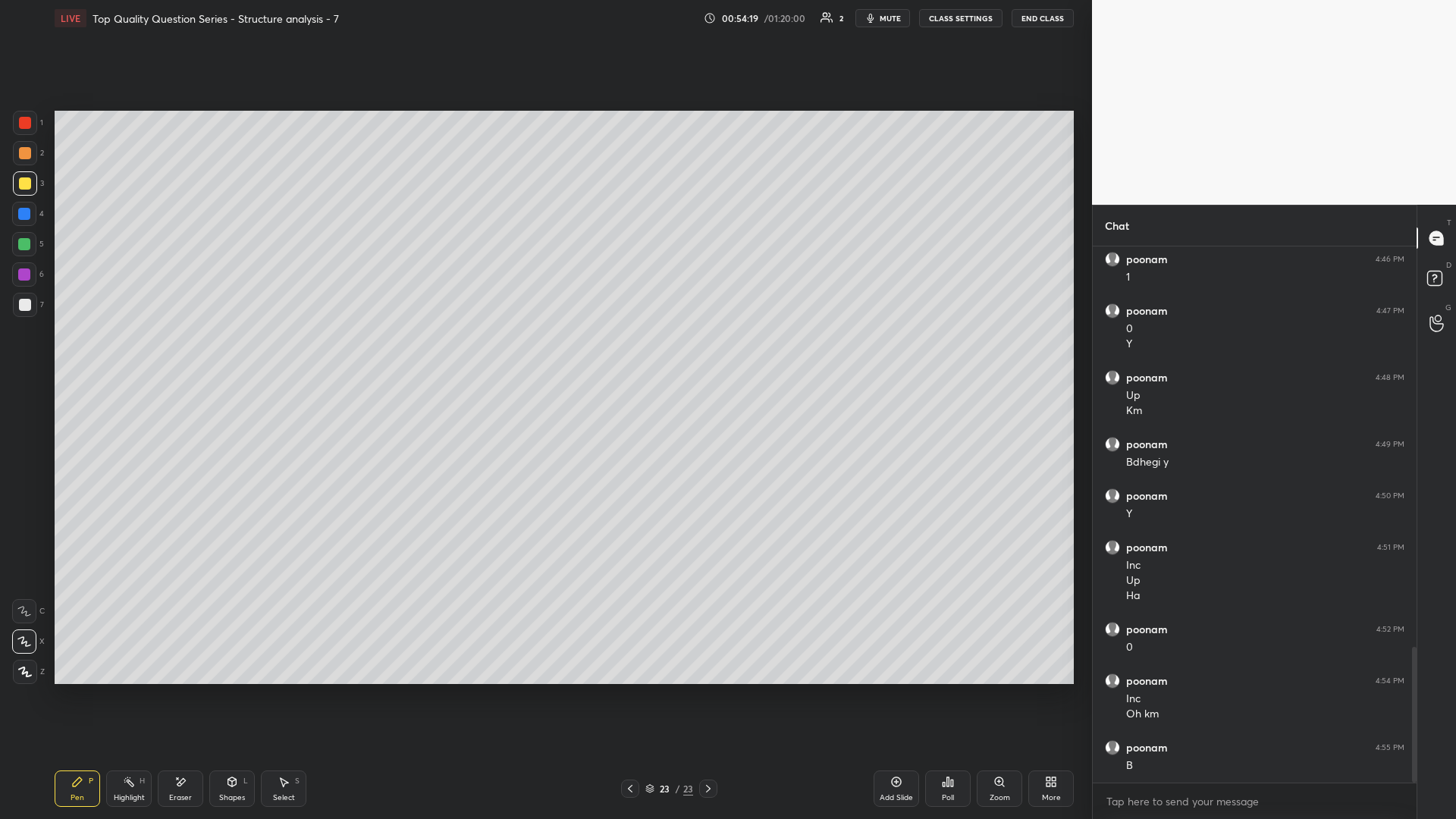
click at [132, 356] on div "Highlight H" at bounding box center [128, 788] width 46 height 36
click at [77, 356] on icon at bounding box center [77, 781] width 9 height 9
click at [134, 356] on icon at bounding box center [128, 782] width 12 height 12
click at [80, 356] on icon at bounding box center [77, 782] width 12 height 12
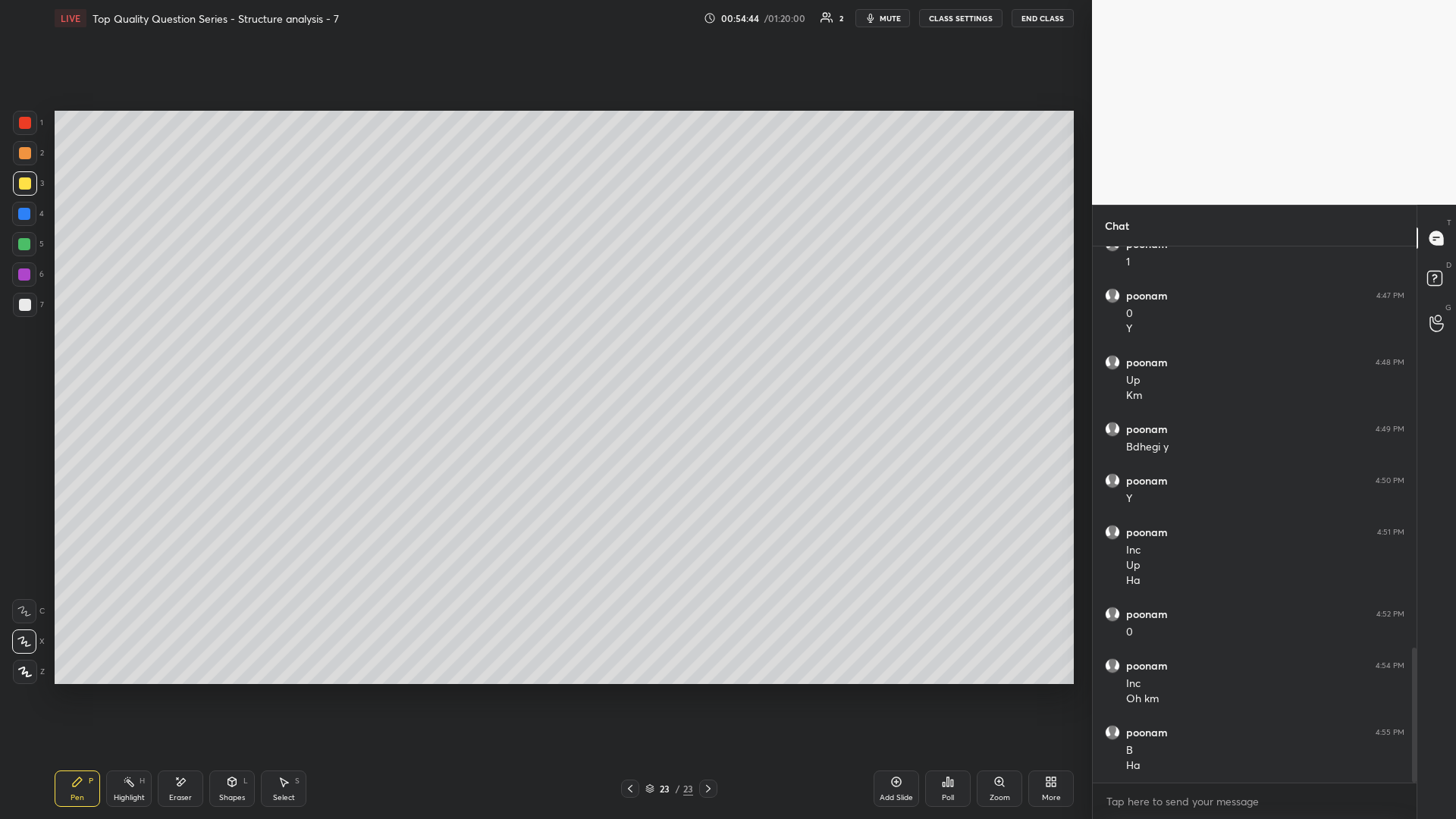
click at [175, 356] on icon at bounding box center [180, 783] width 12 height 13
click at [81, 356] on icon at bounding box center [77, 782] width 12 height 12
click at [83, 356] on icon at bounding box center [77, 782] width 12 height 12
click at [290, 356] on div "Select" at bounding box center [284, 797] width 22 height 7
click at [544, 356] on div "Add Slide" at bounding box center [896, 788] width 46 height 36
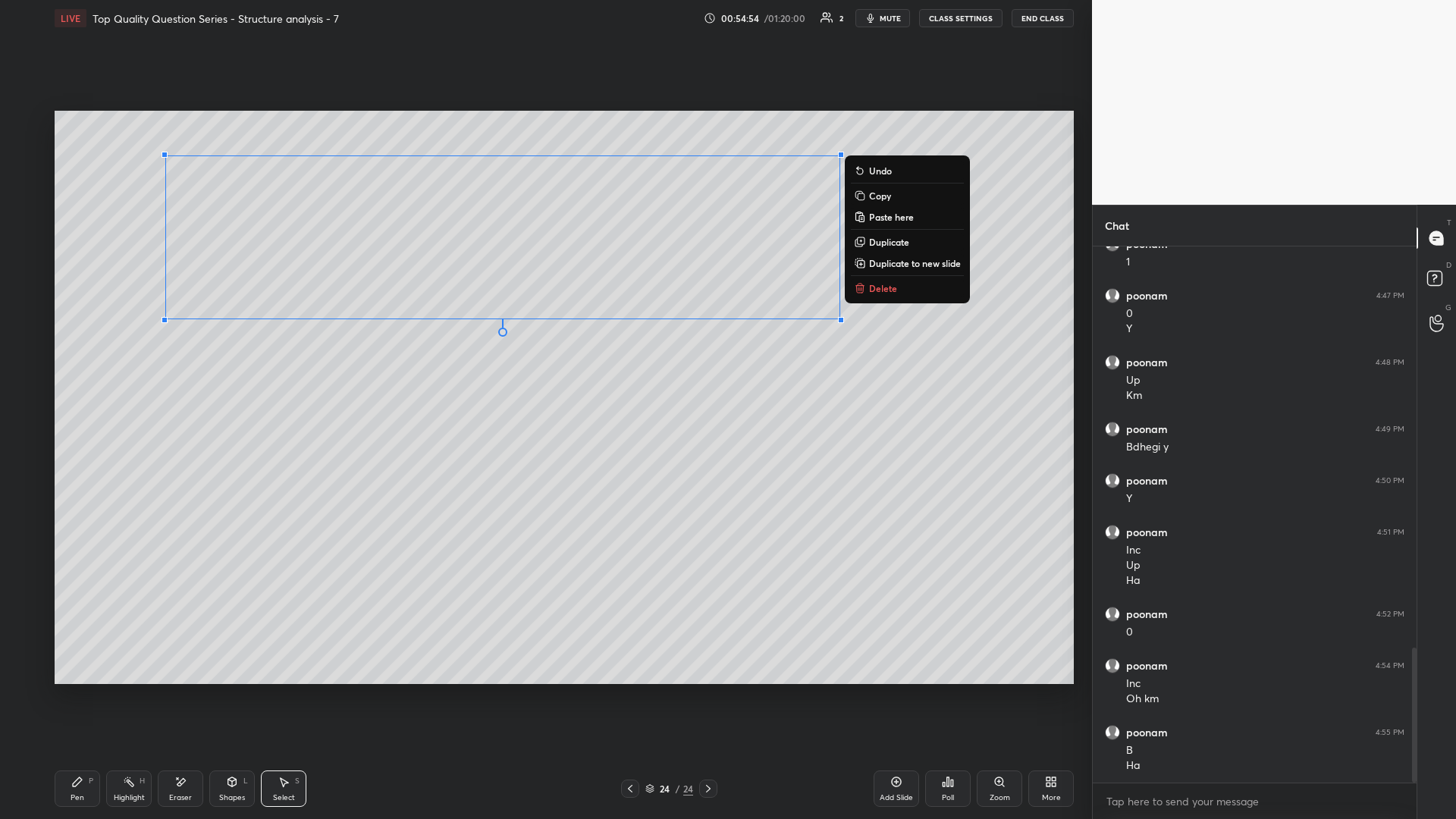
click at [544, 356] on div "0 ° Undo Copy Paste here Duplicate Duplicate to new slide Delete" at bounding box center [564, 397] width 1019 height 573
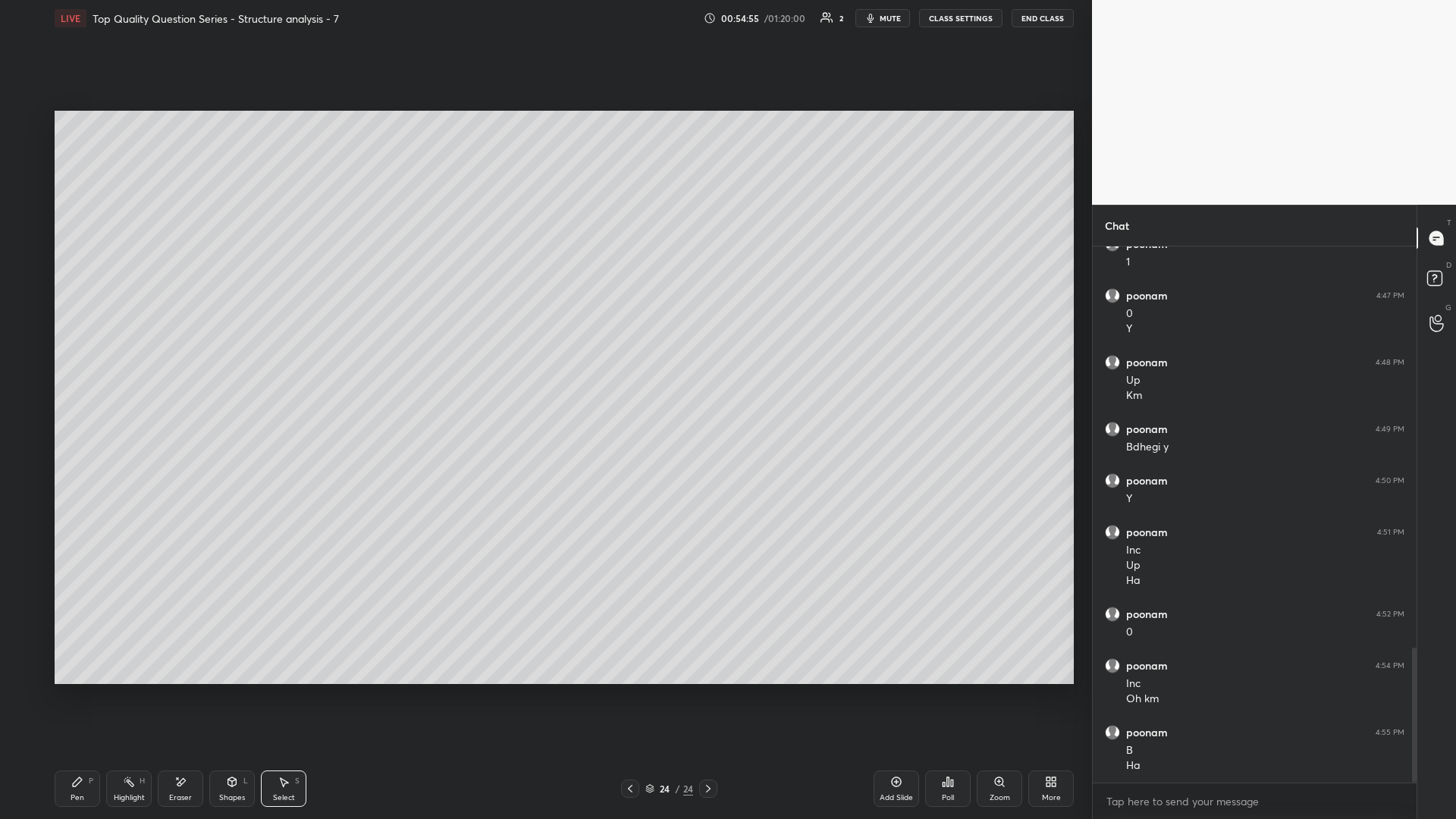
click at [232, 356] on icon at bounding box center [232, 783] width 0 height 5
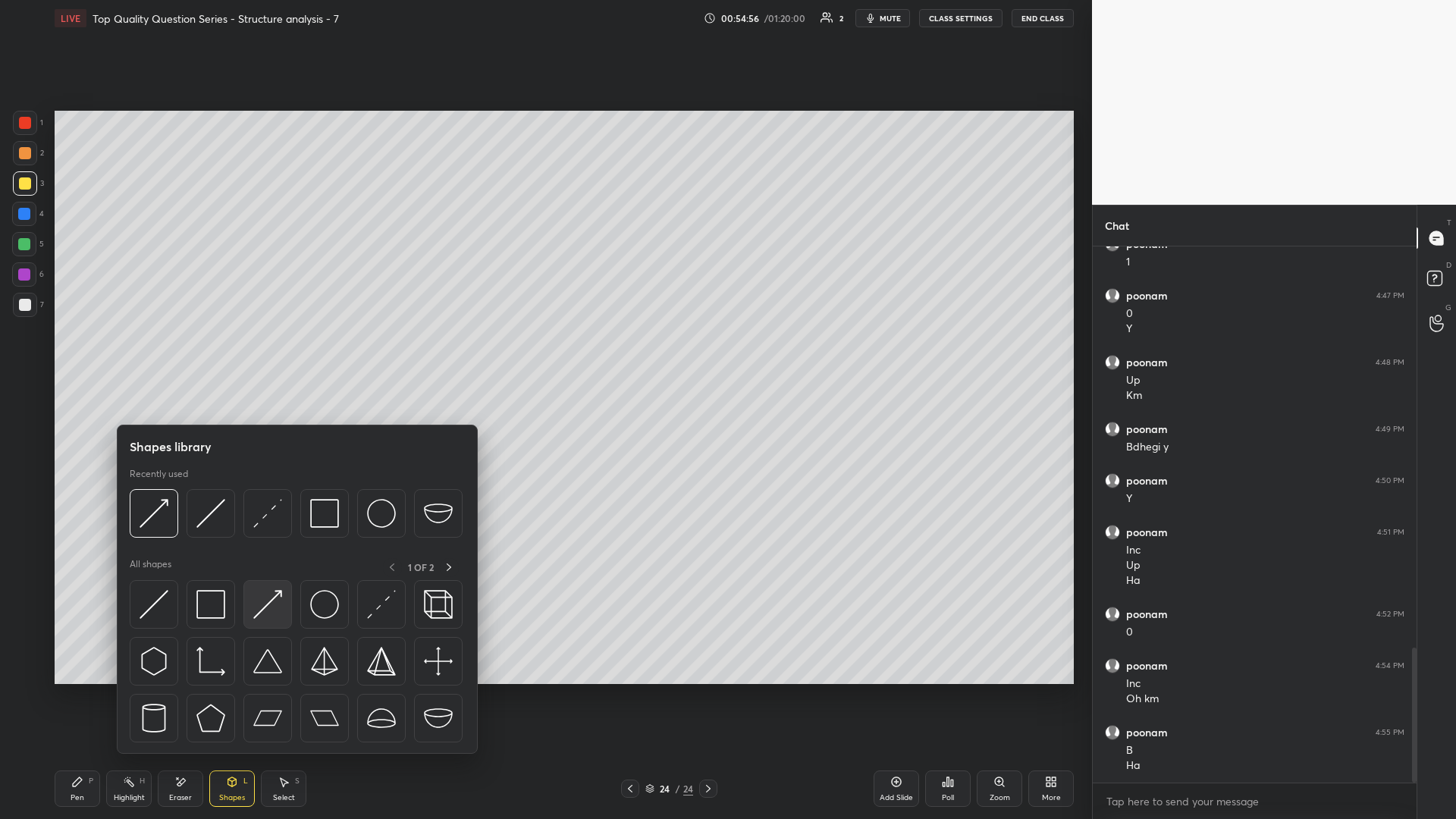
click at [274, 356] on img at bounding box center [267, 604] width 29 height 29
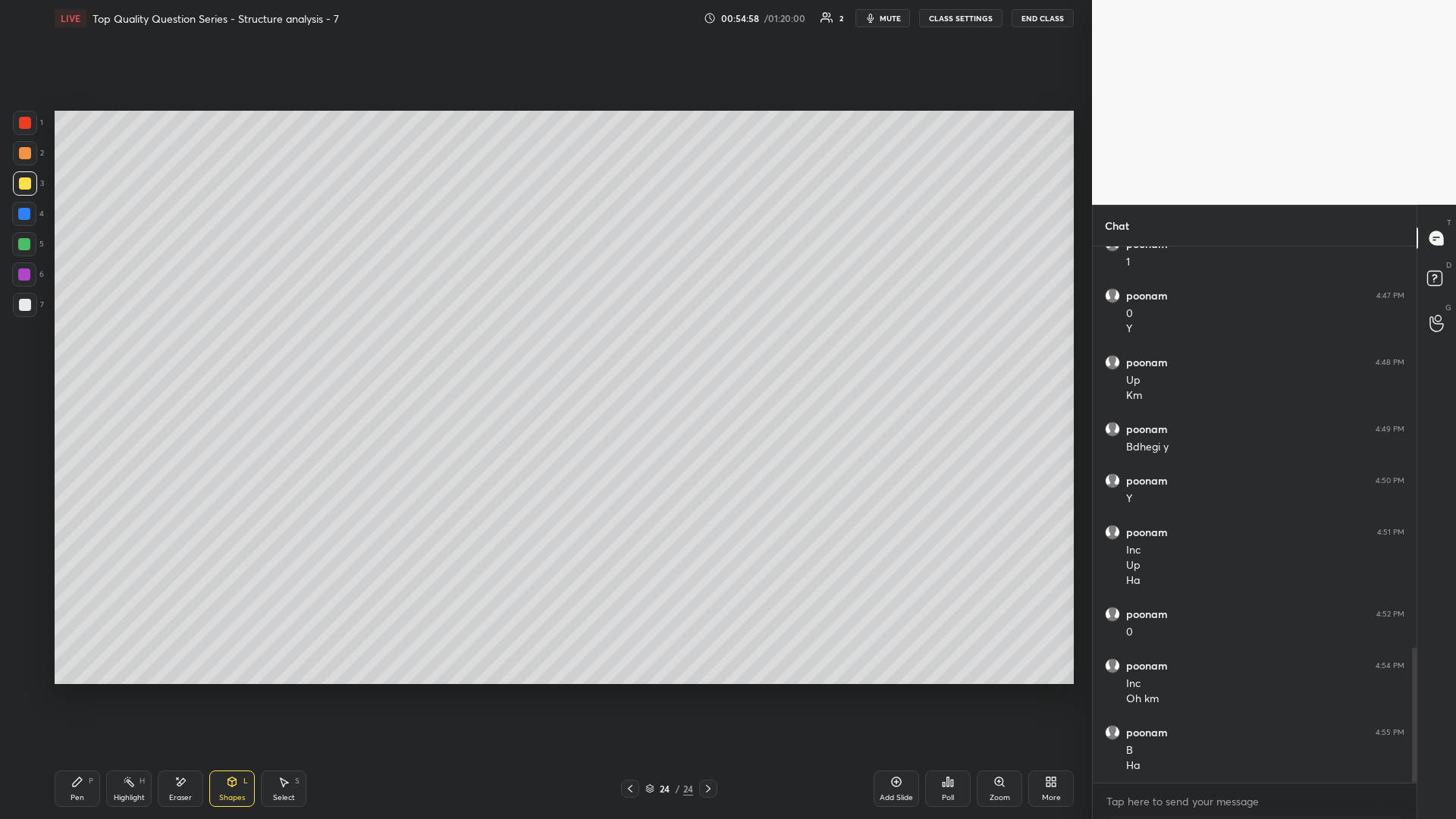
click at [55, 356] on div "Pen P" at bounding box center [77, 788] width 46 height 36
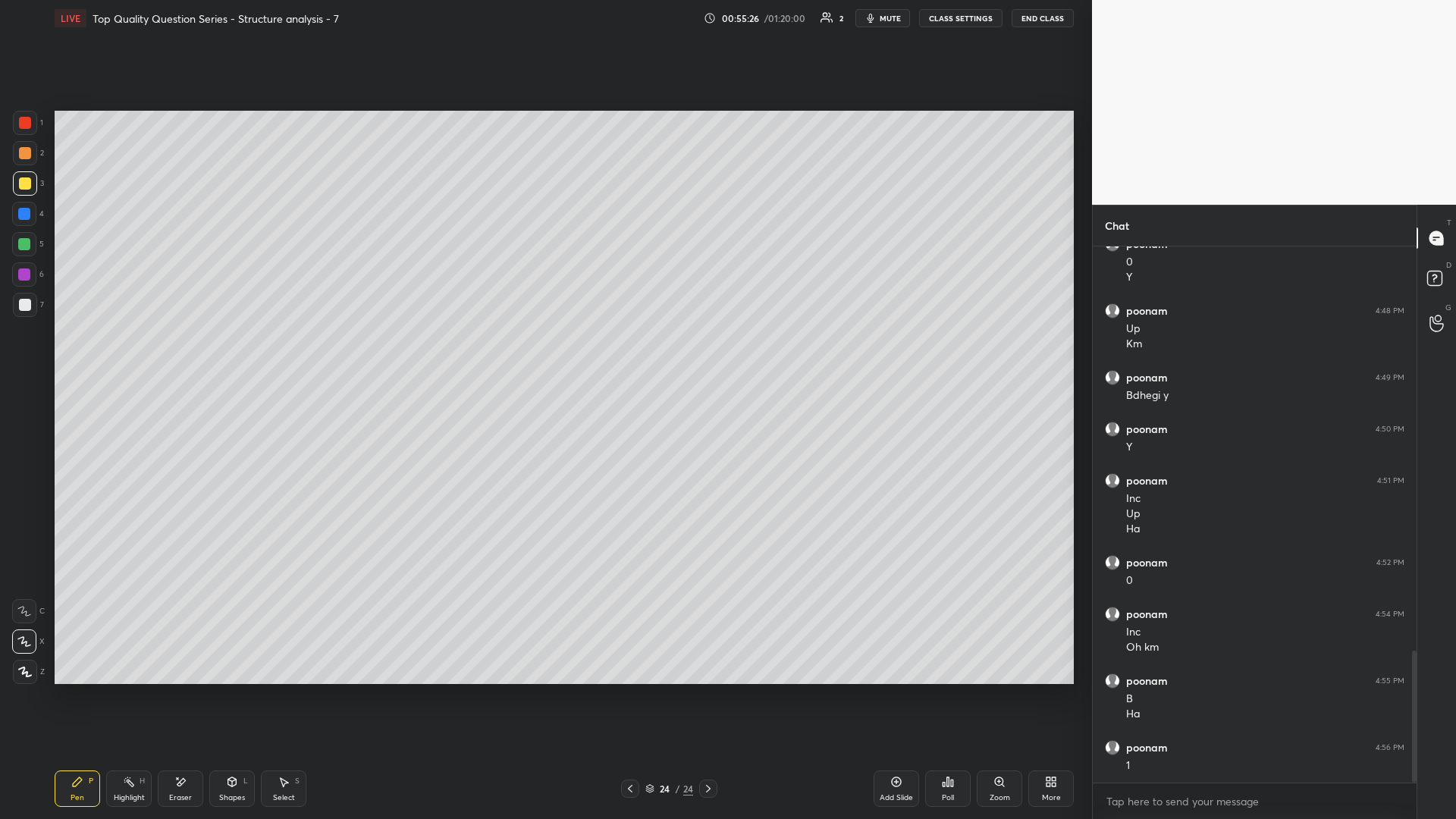
scroll to position [1661, 0]
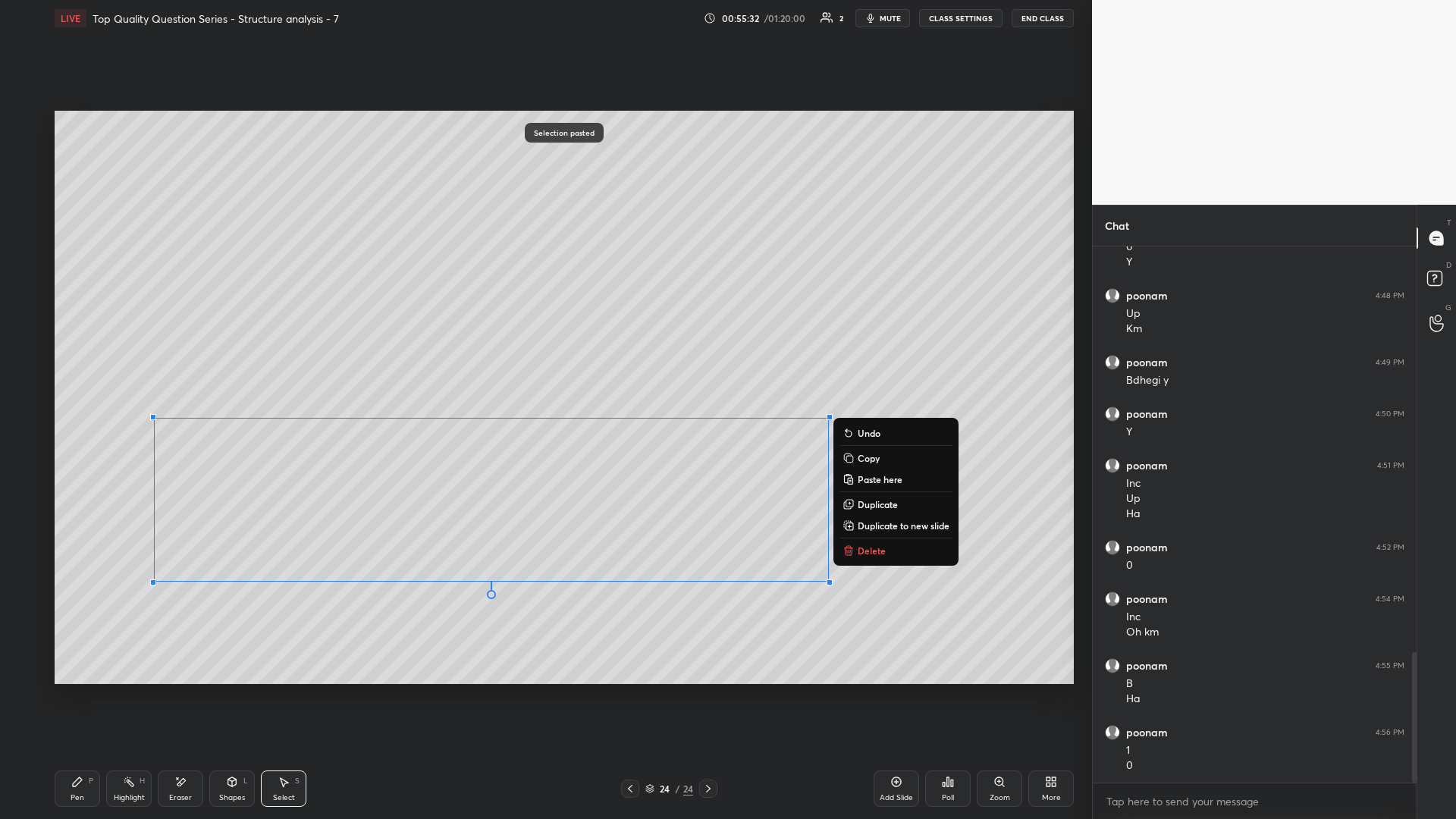
click at [309, 356] on div "0 ° Undo Copy Paste here Duplicate Duplicate to new slide Delete" at bounding box center [564, 397] width 1019 height 573
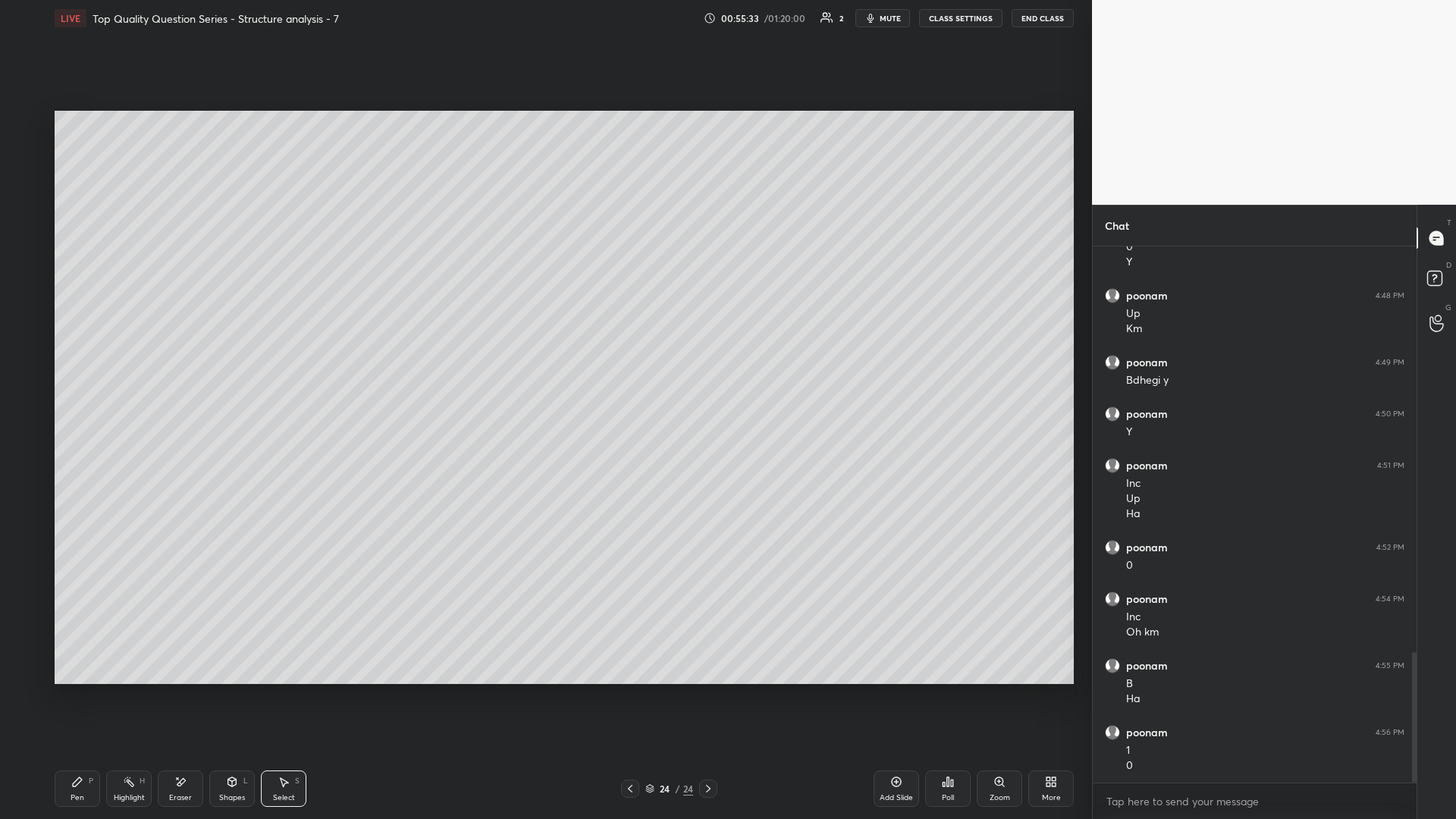
click at [235, 356] on div "Shapes L" at bounding box center [232, 788] width 46 height 36
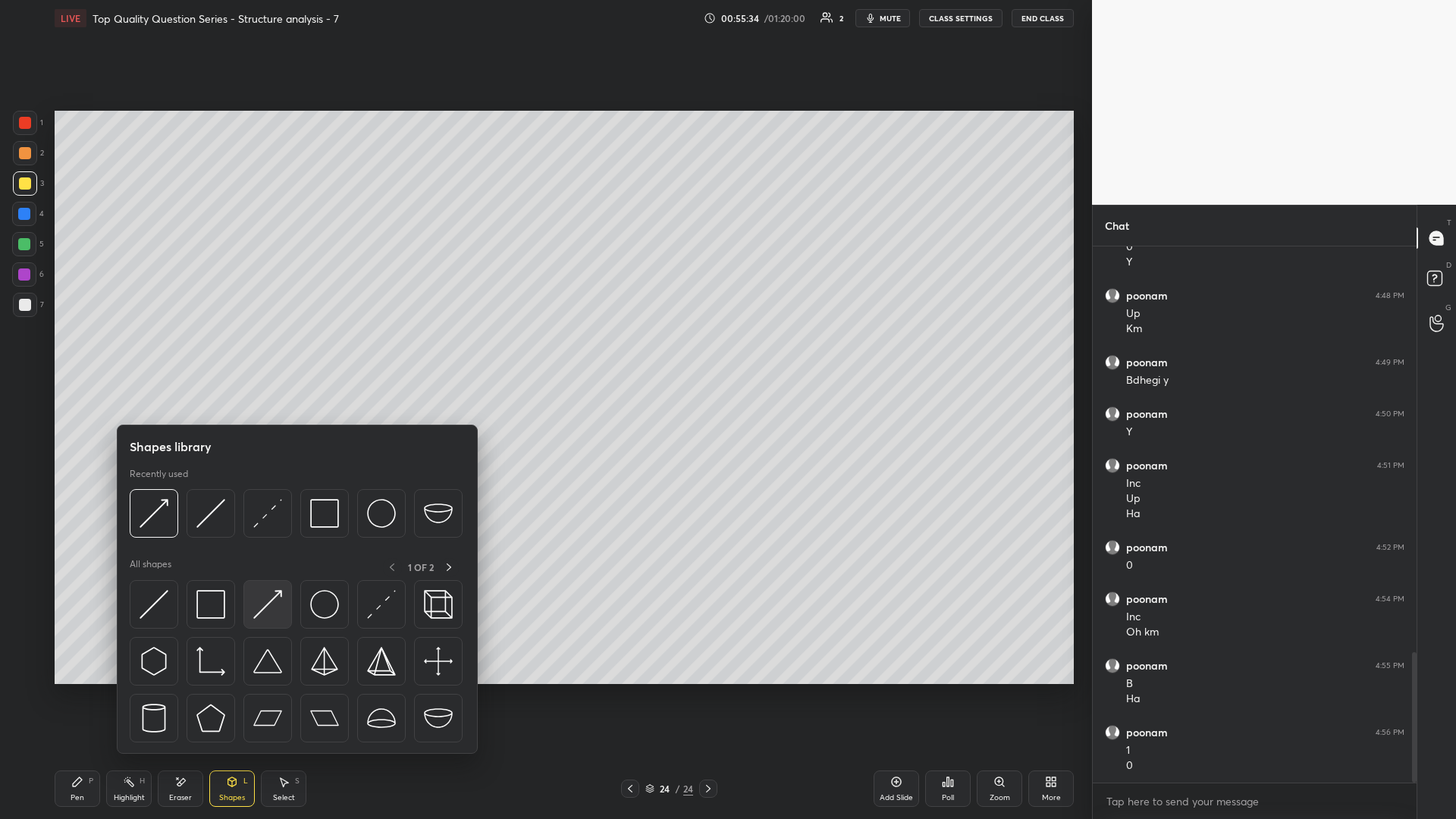
click at [274, 356] on img at bounding box center [267, 604] width 29 height 29
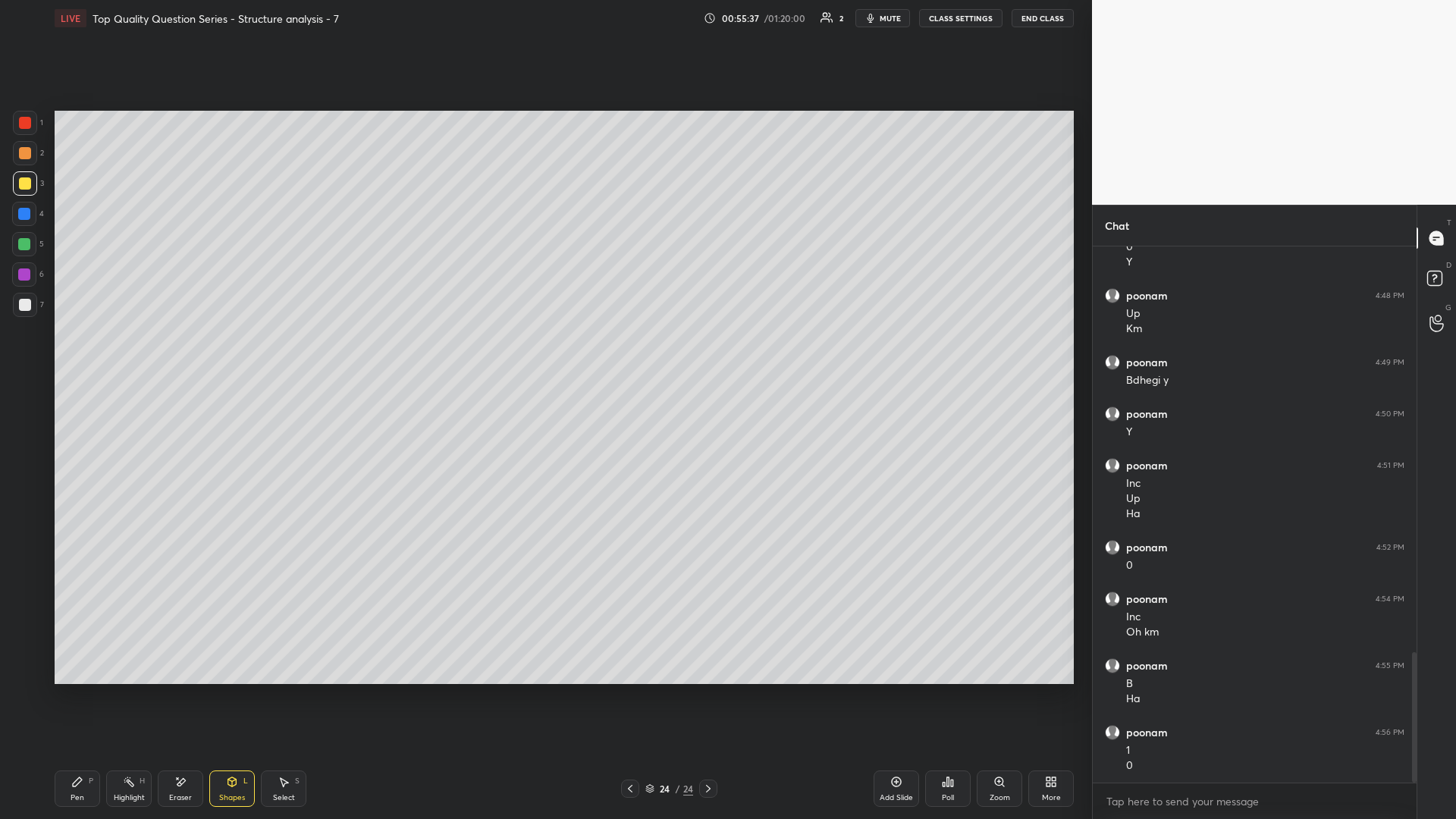
click at [79, 356] on icon at bounding box center [77, 781] width 9 height 9
click at [132, 356] on icon at bounding box center [128, 782] width 12 height 12
click at [85, 356] on div "Pen P" at bounding box center [77, 788] width 46 height 36
click at [83, 356] on icon at bounding box center [77, 782] width 12 height 12
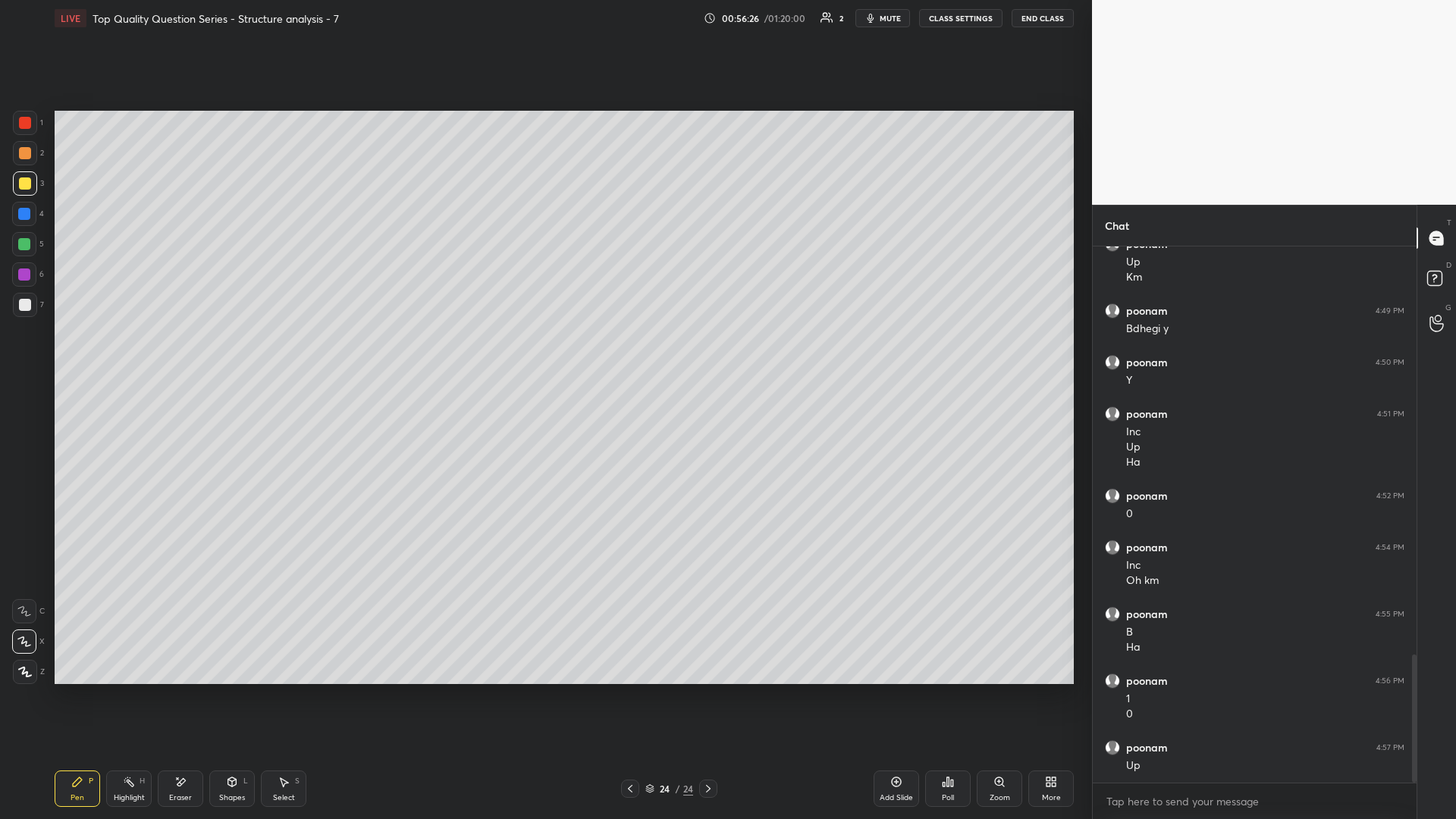
scroll to position [1767, 0]
click at [132, 356] on div "Highlight H" at bounding box center [128, 788] width 46 height 36
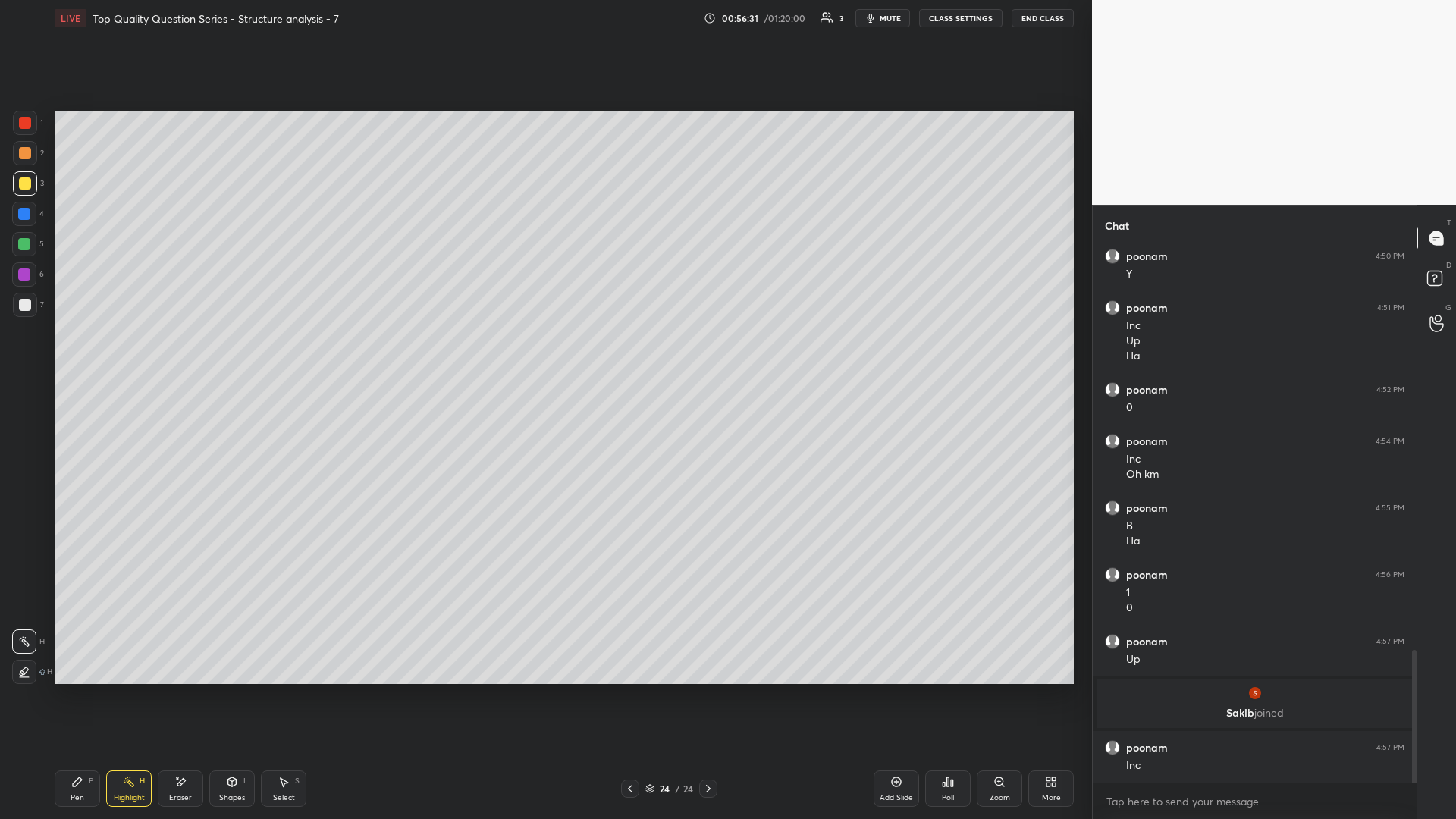
click at [79, 356] on div "Pen P" at bounding box center [77, 788] width 46 height 36
click at [134, 356] on div "Highlight" at bounding box center [129, 797] width 31 height 7
click at [80, 356] on div "Pen" at bounding box center [77, 797] width 13 height 7
click at [290, 356] on div "Select S" at bounding box center [283, 788] width 46 height 36
click at [93, 356] on div "Pen P" at bounding box center [77, 788] width 46 height 36
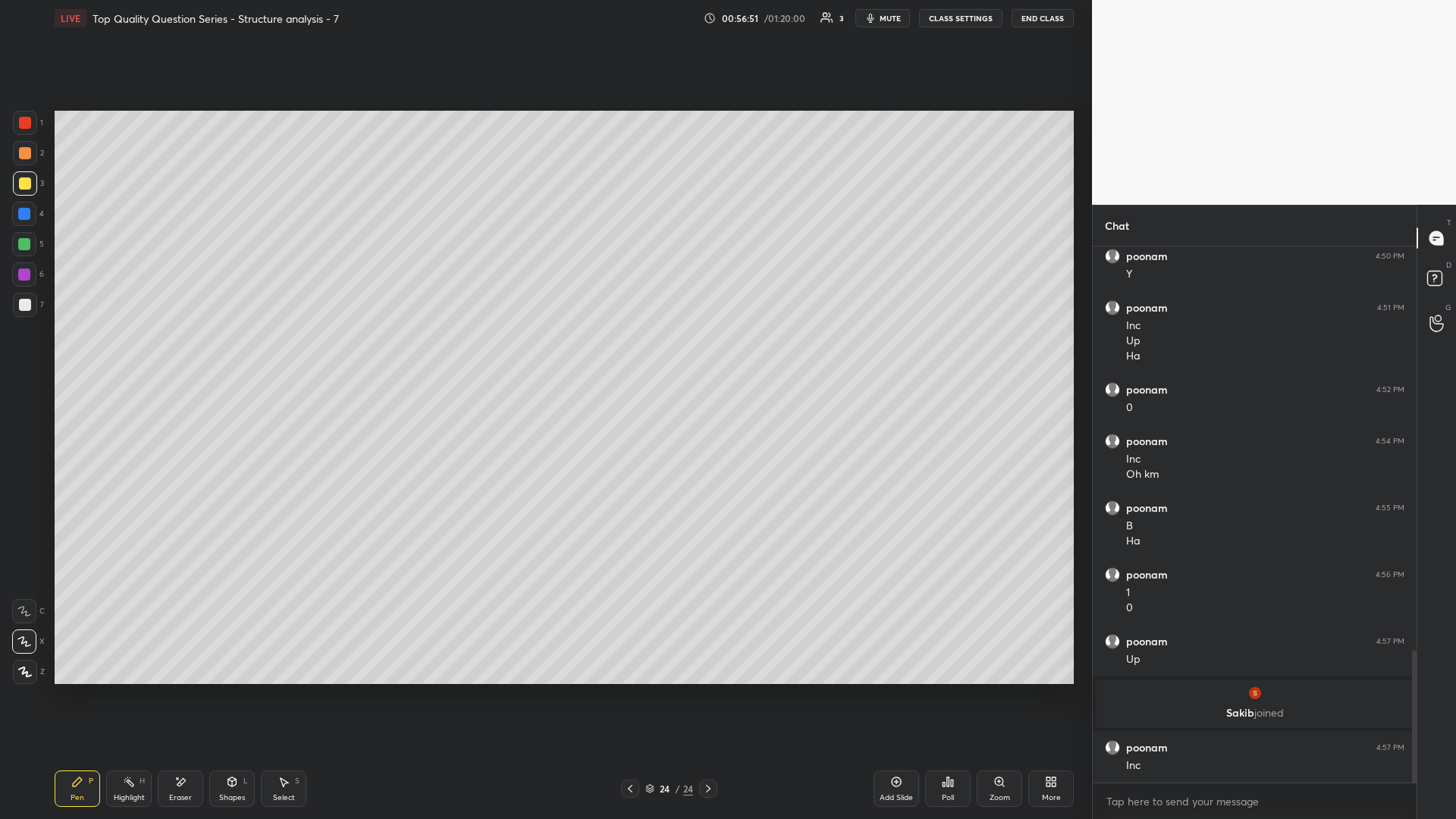
click at [544, 356] on div "Add Slide" at bounding box center [896, 788] width 46 height 36
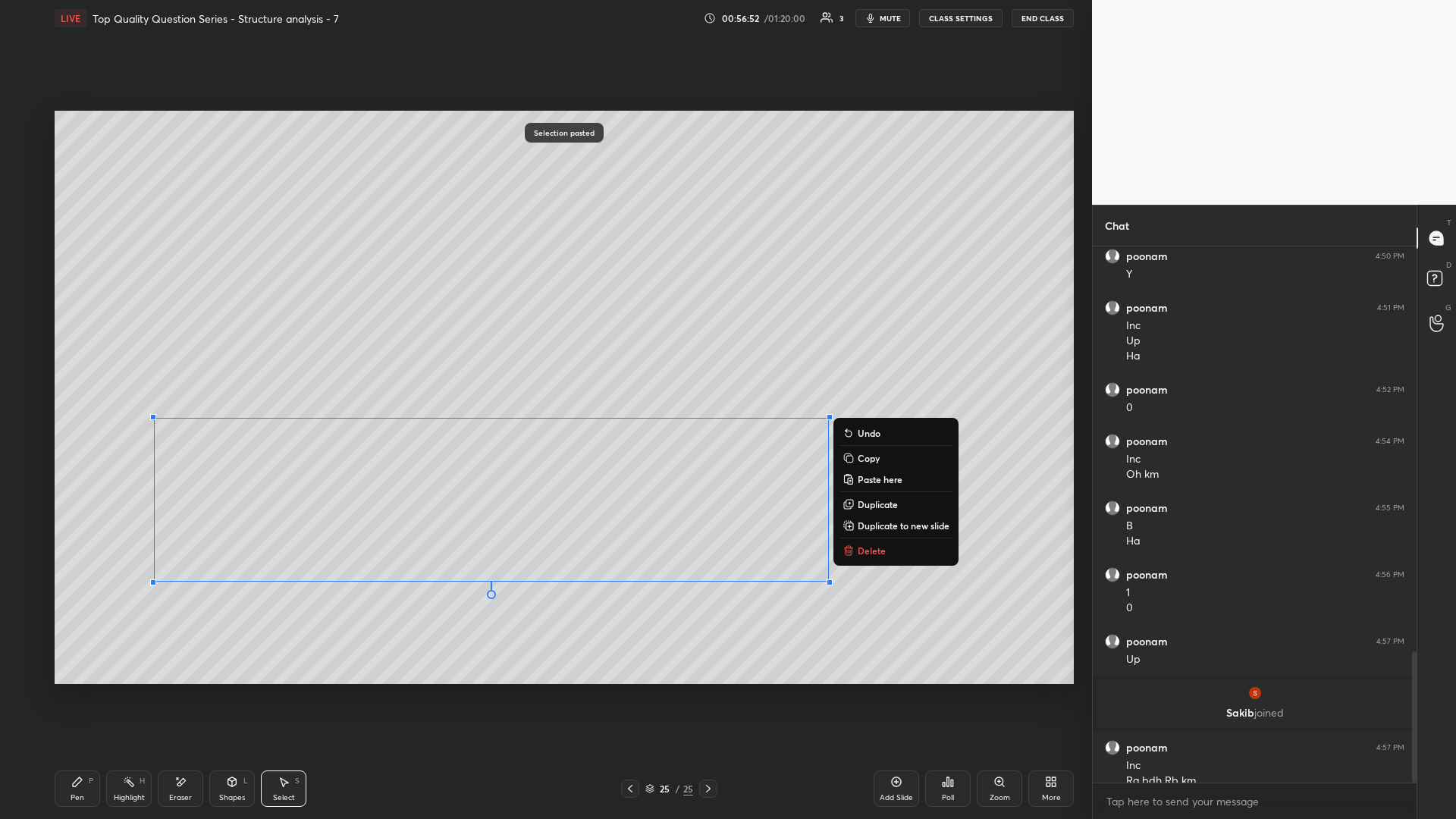
scroll to position [1650, 0]
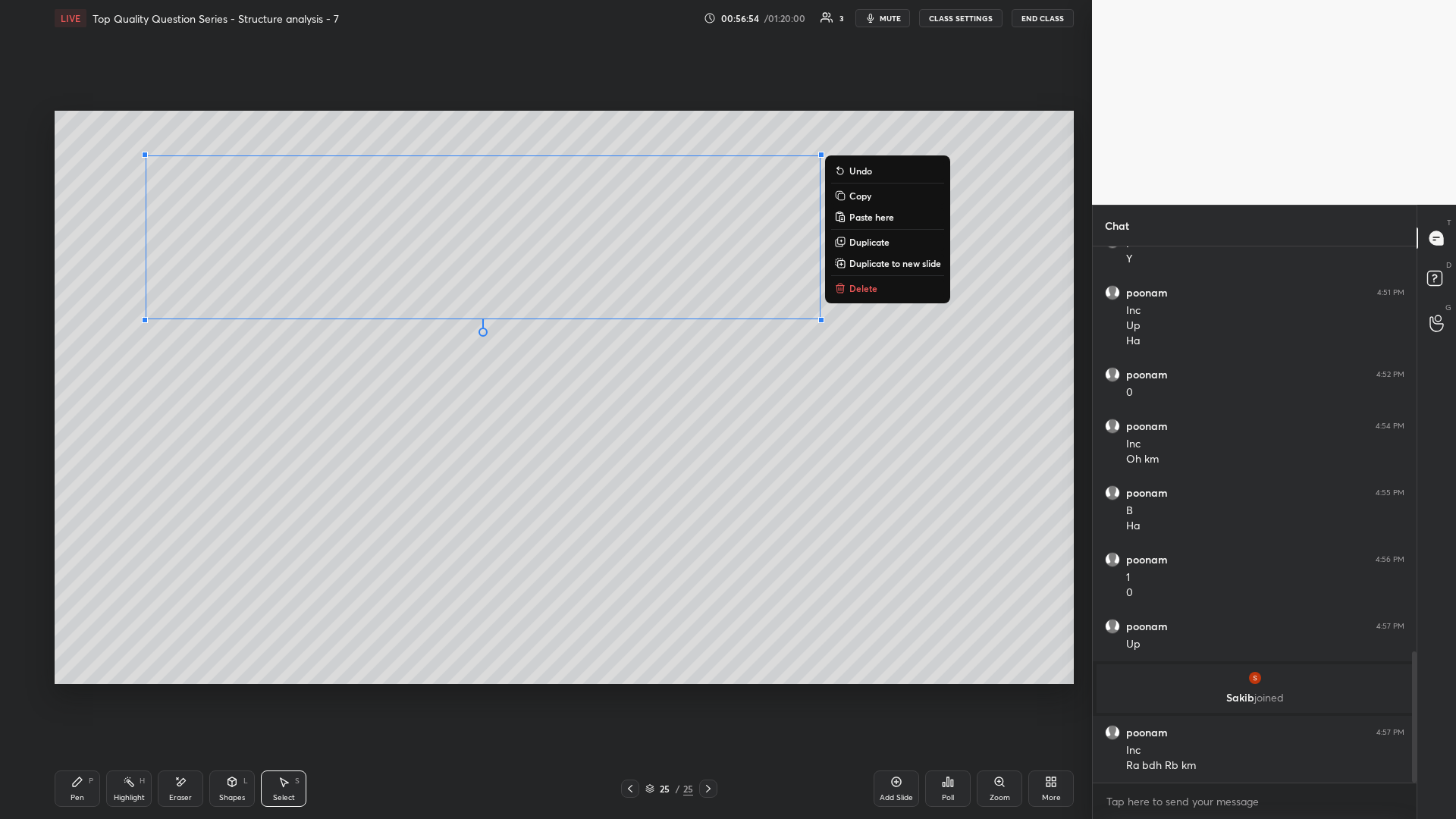
click at [453, 356] on div "0 ° Undo Copy Paste here Duplicate Duplicate to new slide Delete" at bounding box center [564, 397] width 1019 height 573
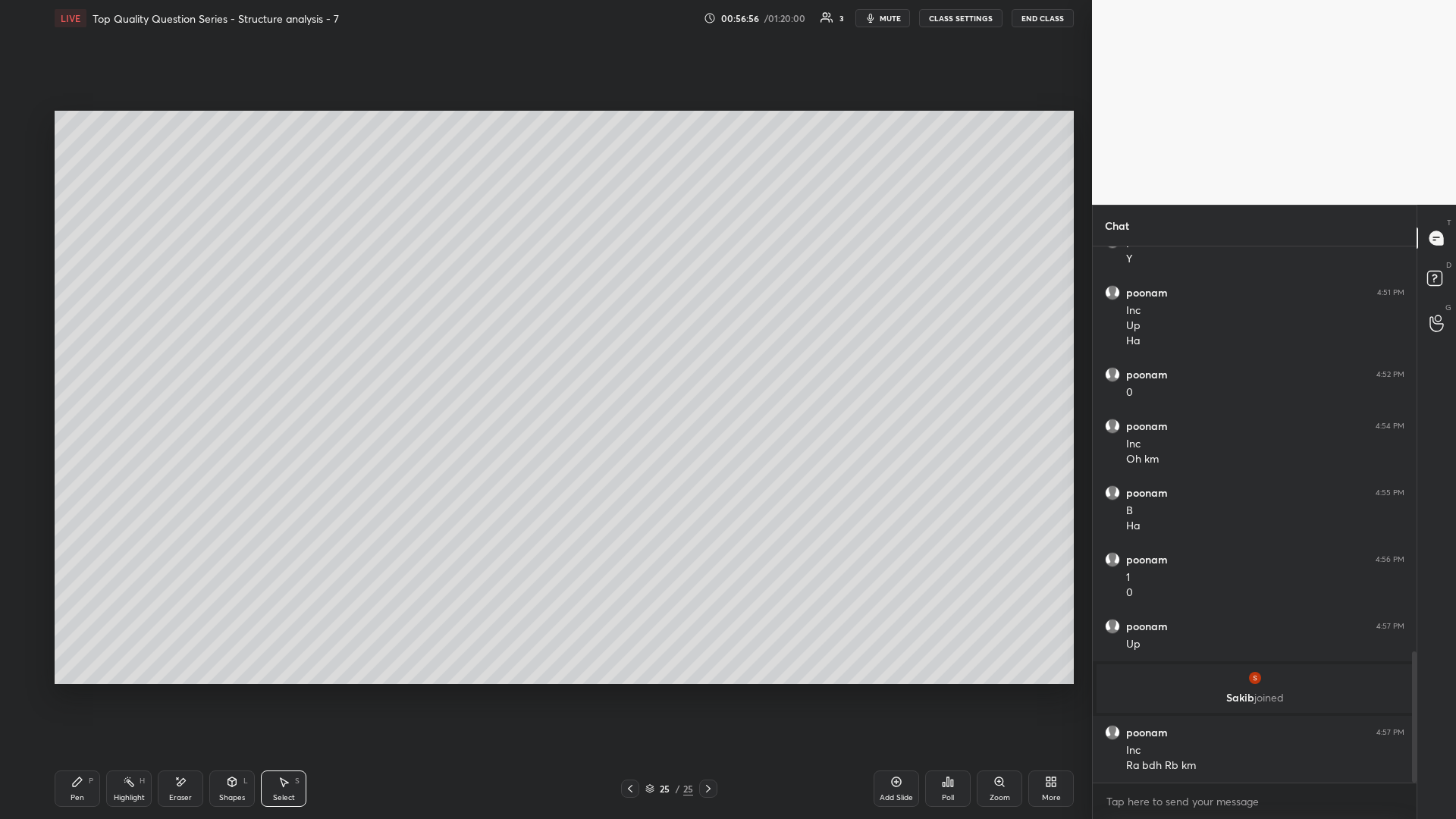
click at [74, 356] on div "Pen" at bounding box center [77, 797] width 13 height 7
click at [31, 241] on div at bounding box center [24, 244] width 12 height 12
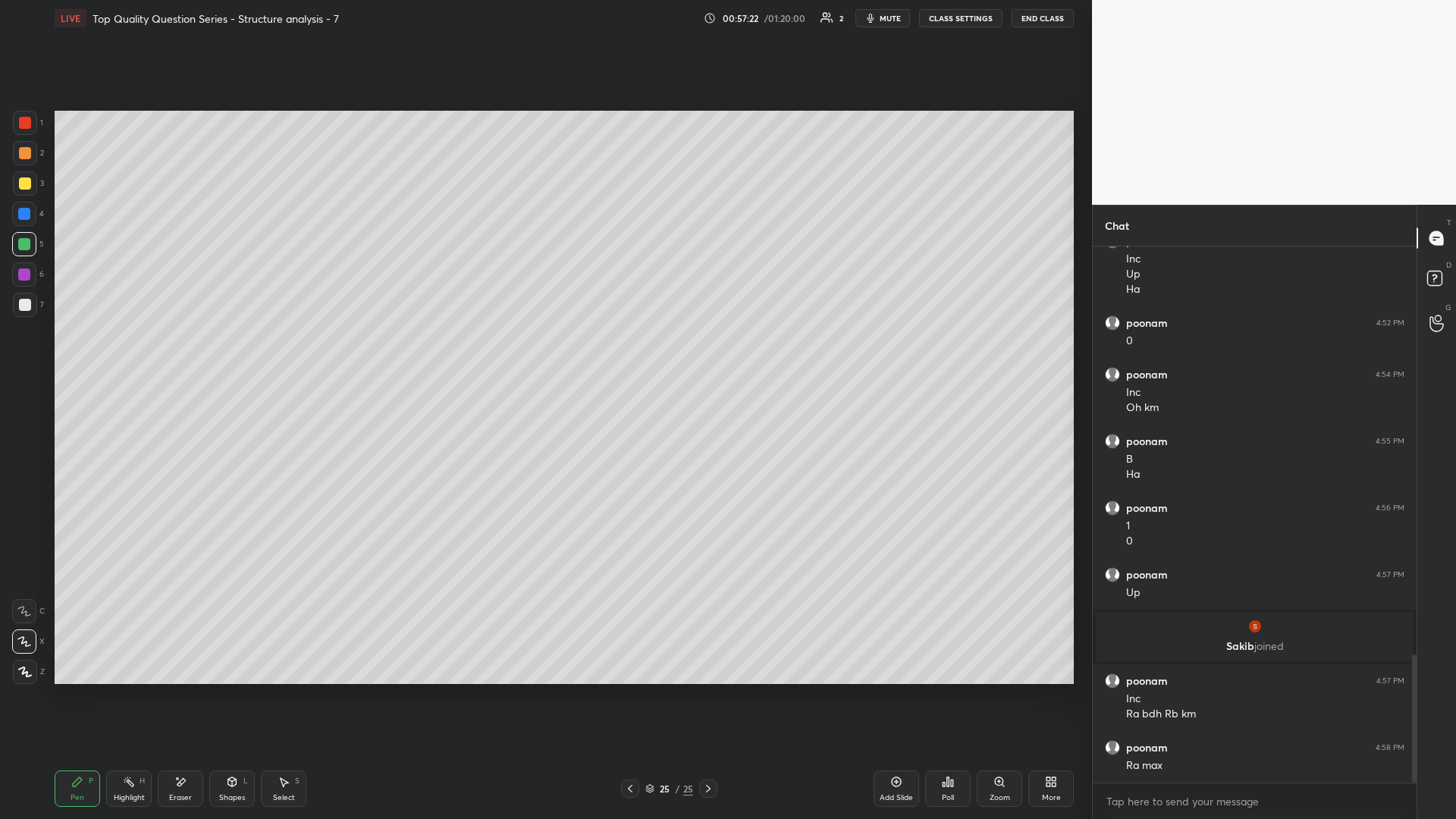
scroll to position [1717, 0]
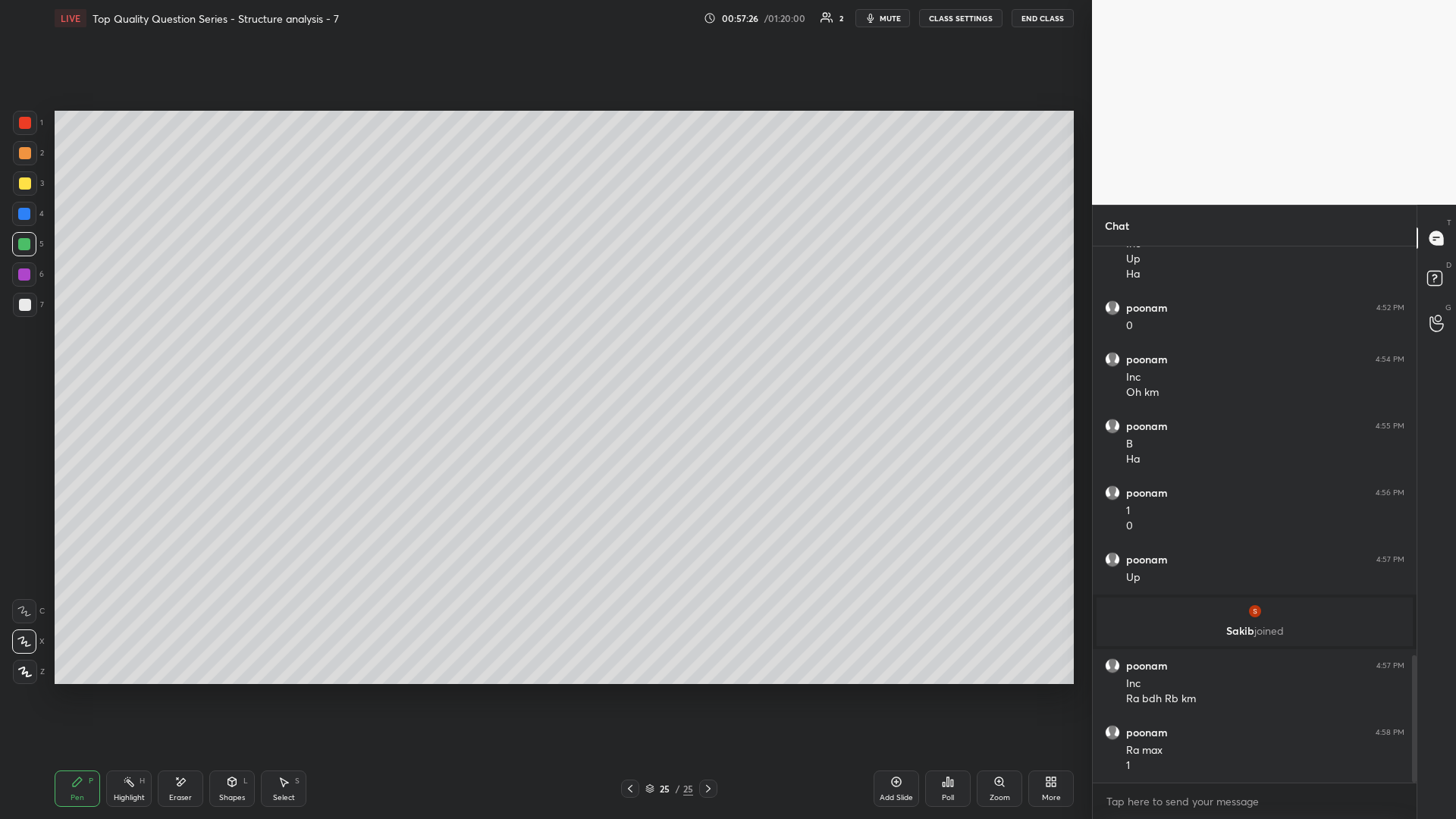
click at [136, 356] on div "Highlight H" at bounding box center [128, 788] width 46 height 36
click at [544, 356] on icon at bounding box center [630, 788] width 12 height 12
click at [544, 356] on icon at bounding box center [630, 788] width 4 height 7
click at [544, 356] on icon at bounding box center [630, 788] width 12 height 12
click at [544, 356] on icon at bounding box center [630, 788] width 4 height 7
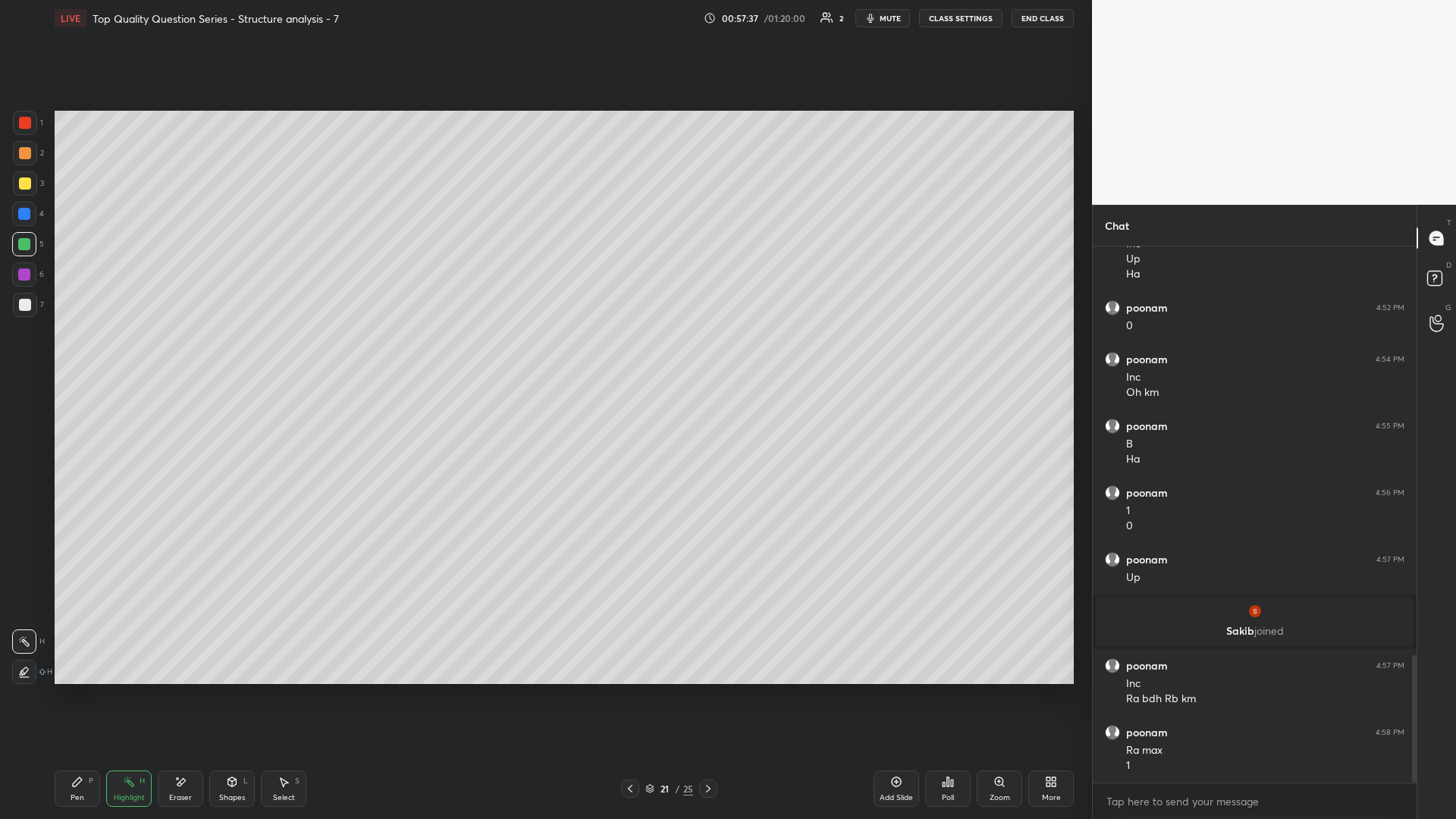
click at [544, 356] on div "21 / 25" at bounding box center [668, 788] width 410 height 18
click at [544, 356] on div at bounding box center [708, 788] width 18 height 18
click at [139, 356] on div "Highlight H" at bounding box center [128, 788] width 46 height 36
click at [544, 356] on div "Pen P Highlight H Eraser Shapes L Select S 22 / 25 Add Slide Poll Zoom More" at bounding box center [564, 788] width 1019 height 60
click at [544, 356] on icon at bounding box center [708, 788] width 12 height 12
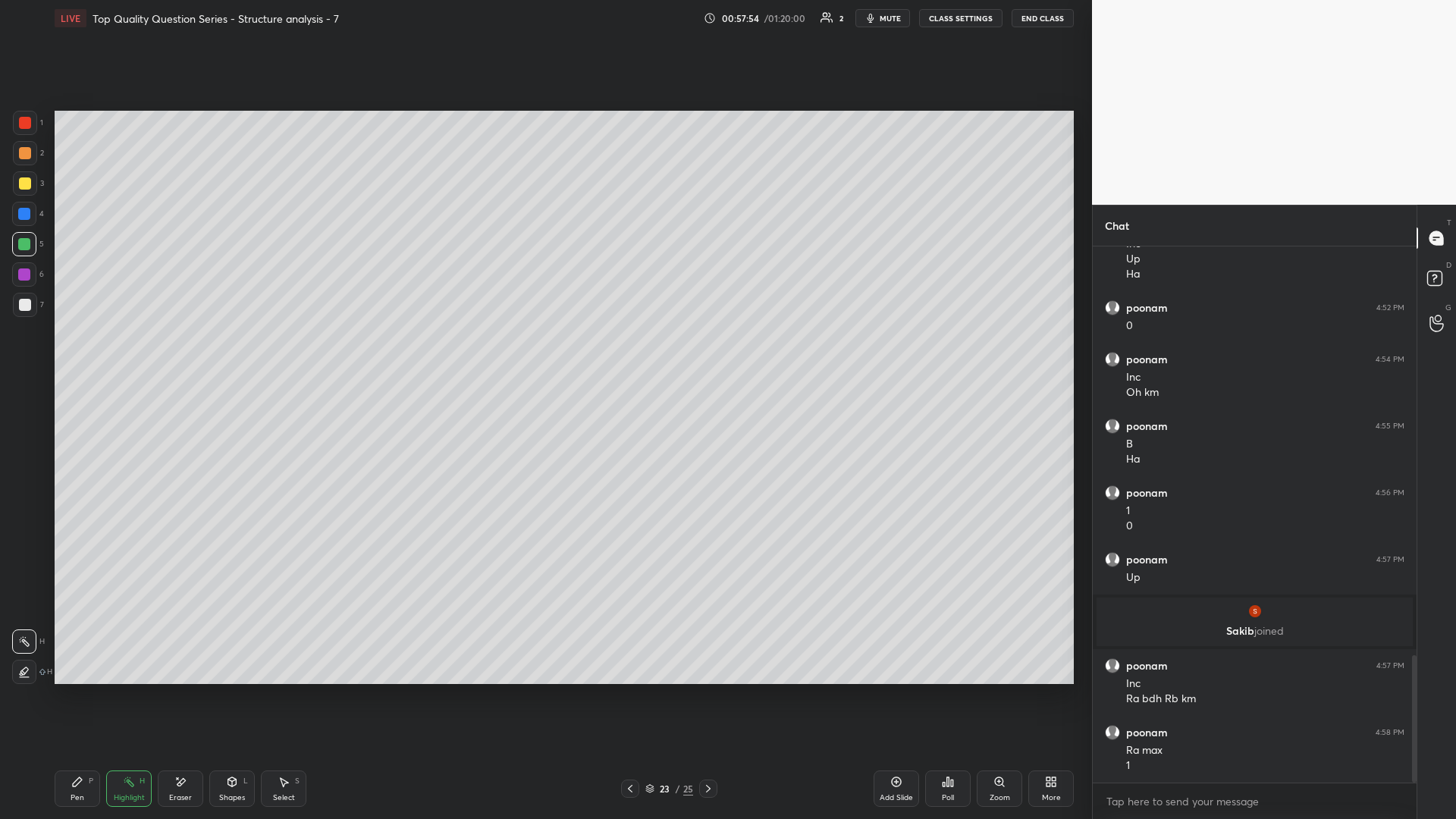
click at [544, 356] on icon at bounding box center [708, 788] width 12 height 12
click at [544, 356] on icon at bounding box center [707, 788] width 4 height 7
click at [89, 356] on div "P" at bounding box center [90, 780] width 4 height 7
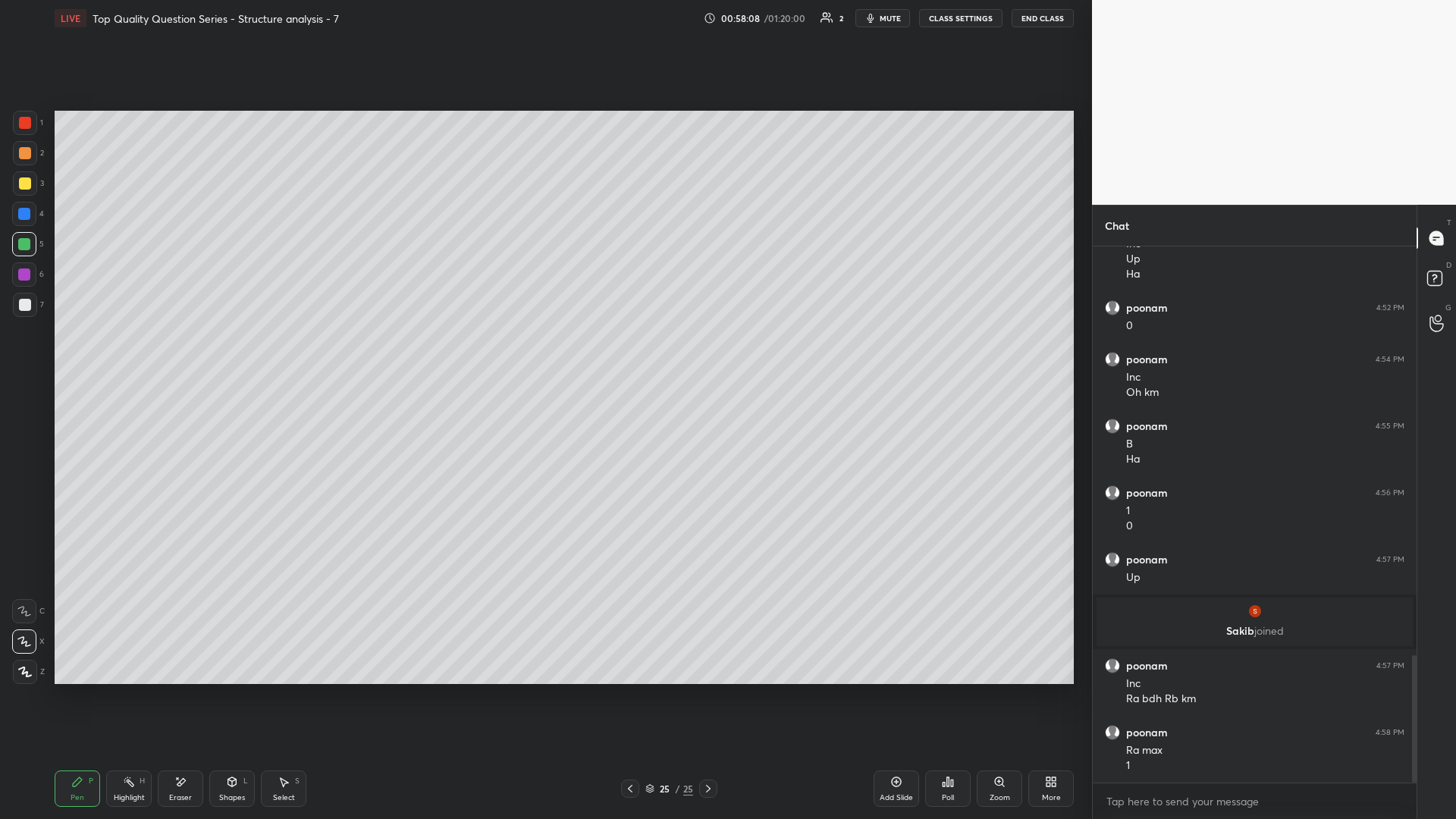
click at [31, 310] on div at bounding box center [25, 304] width 24 height 24
click at [544, 356] on icon at bounding box center [630, 788] width 12 height 12
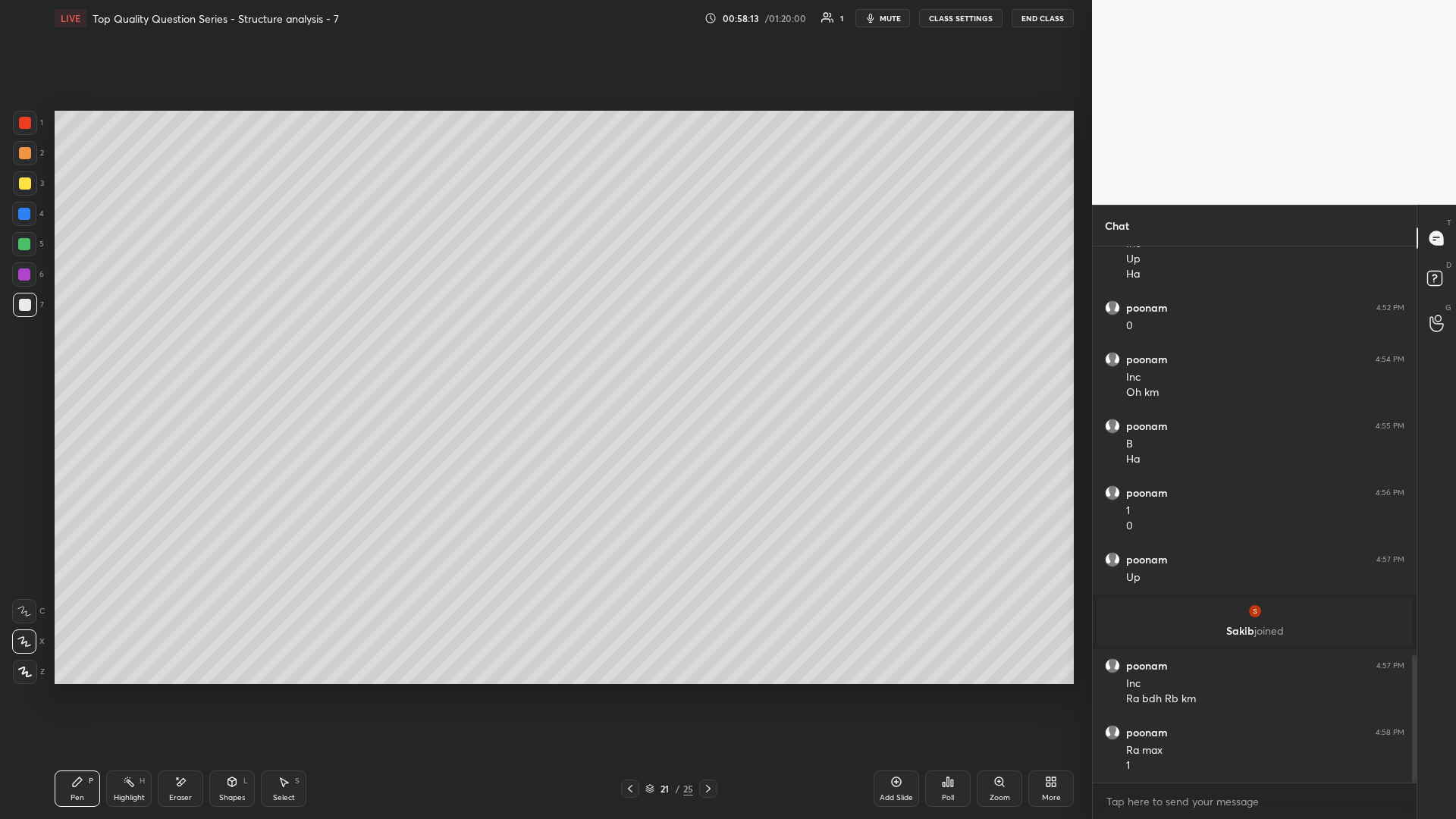
click at [544, 356] on icon at bounding box center [630, 788] width 12 height 12
click at [544, 356] on div "19 / 25" at bounding box center [668, 788] width 410 height 18
click at [544, 356] on icon at bounding box center [630, 788] width 12 height 12
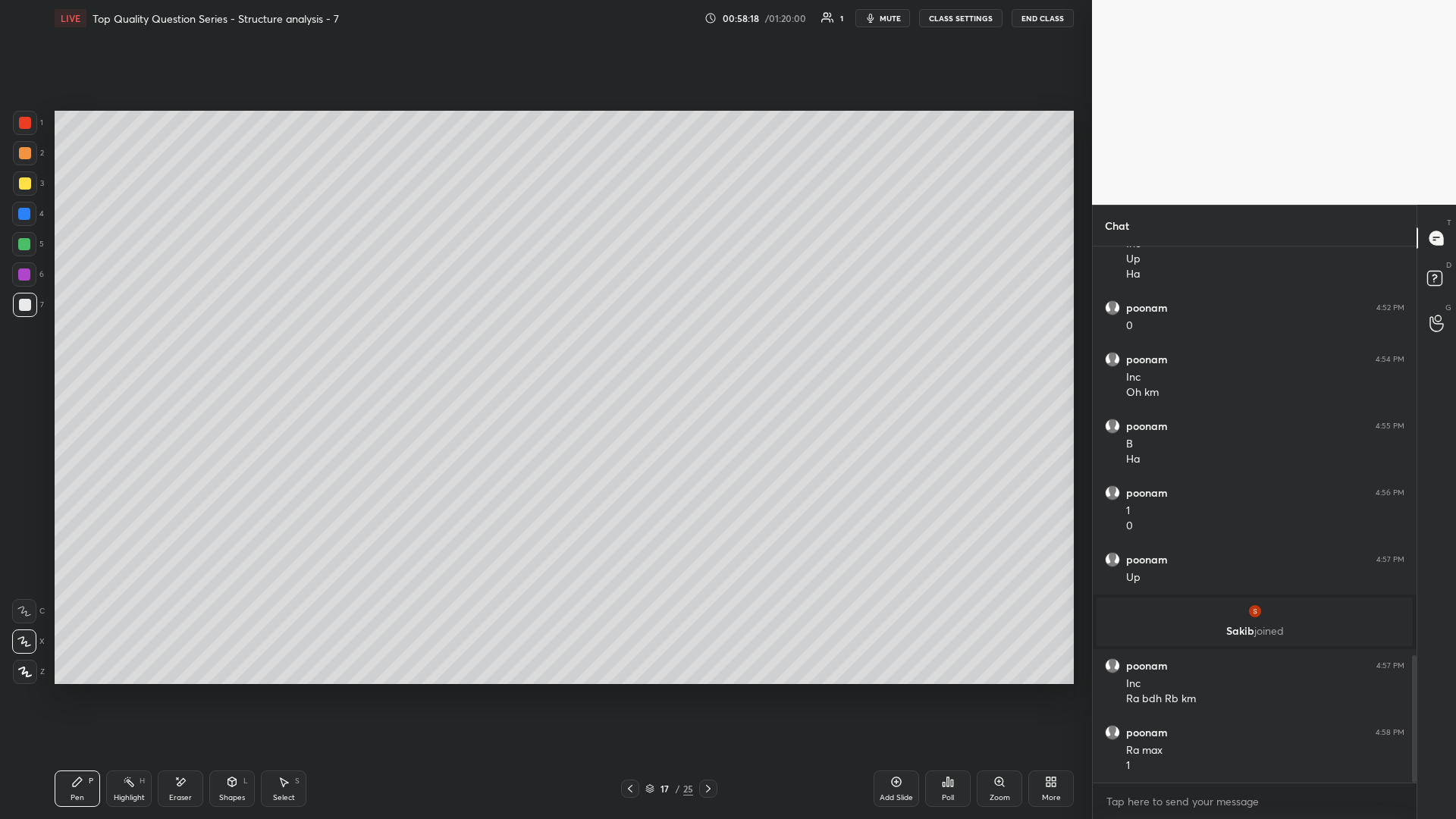
click at [544, 356] on icon at bounding box center [630, 788] width 4 height 7
click at [544, 356] on icon at bounding box center [630, 788] width 12 height 12
click at [79, 356] on div "Pen P" at bounding box center [77, 788] width 46 height 36
click at [287, 356] on icon at bounding box center [283, 782] width 12 height 12
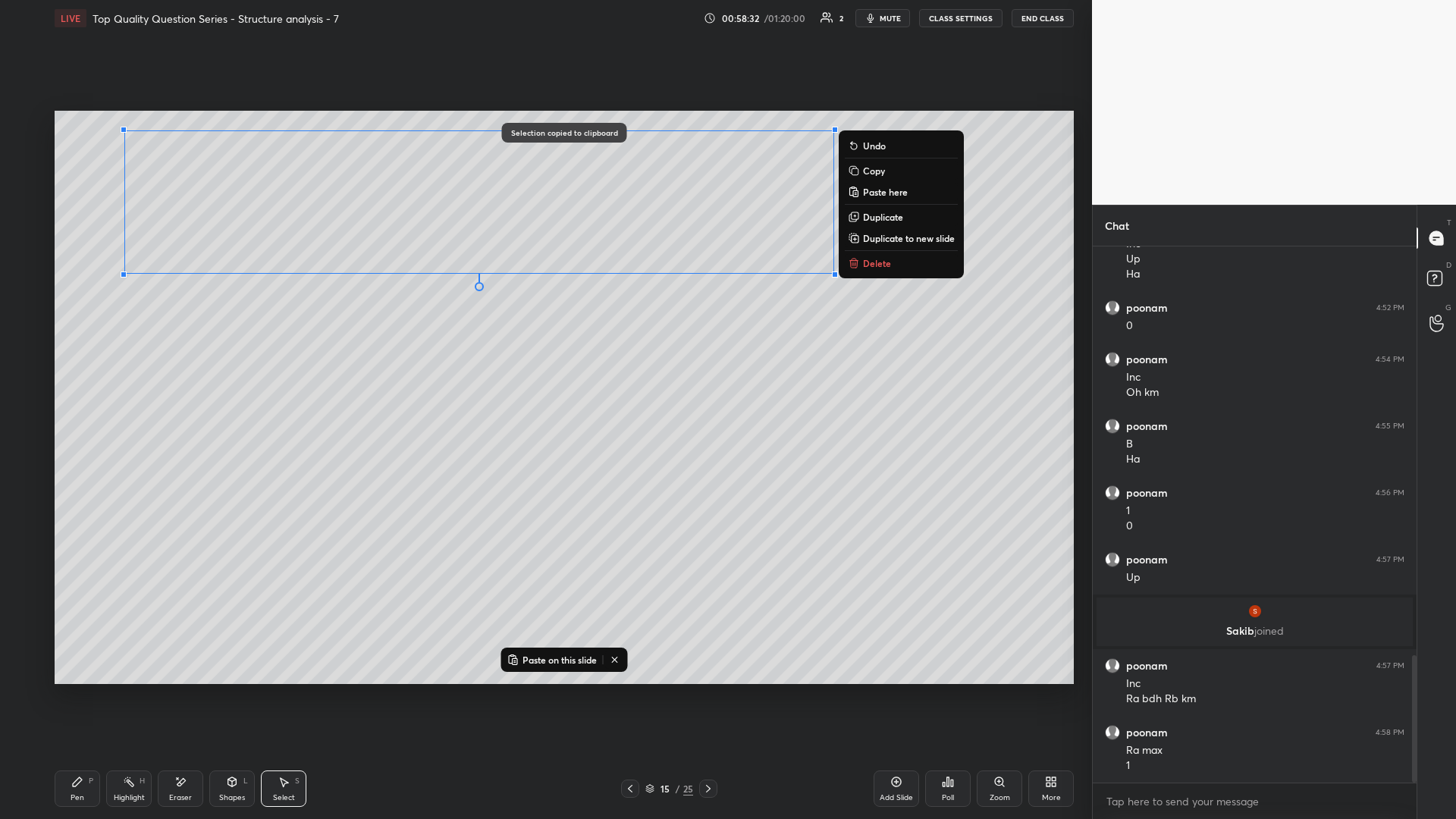
click at [544, 356] on icon at bounding box center [708, 788] width 12 height 12
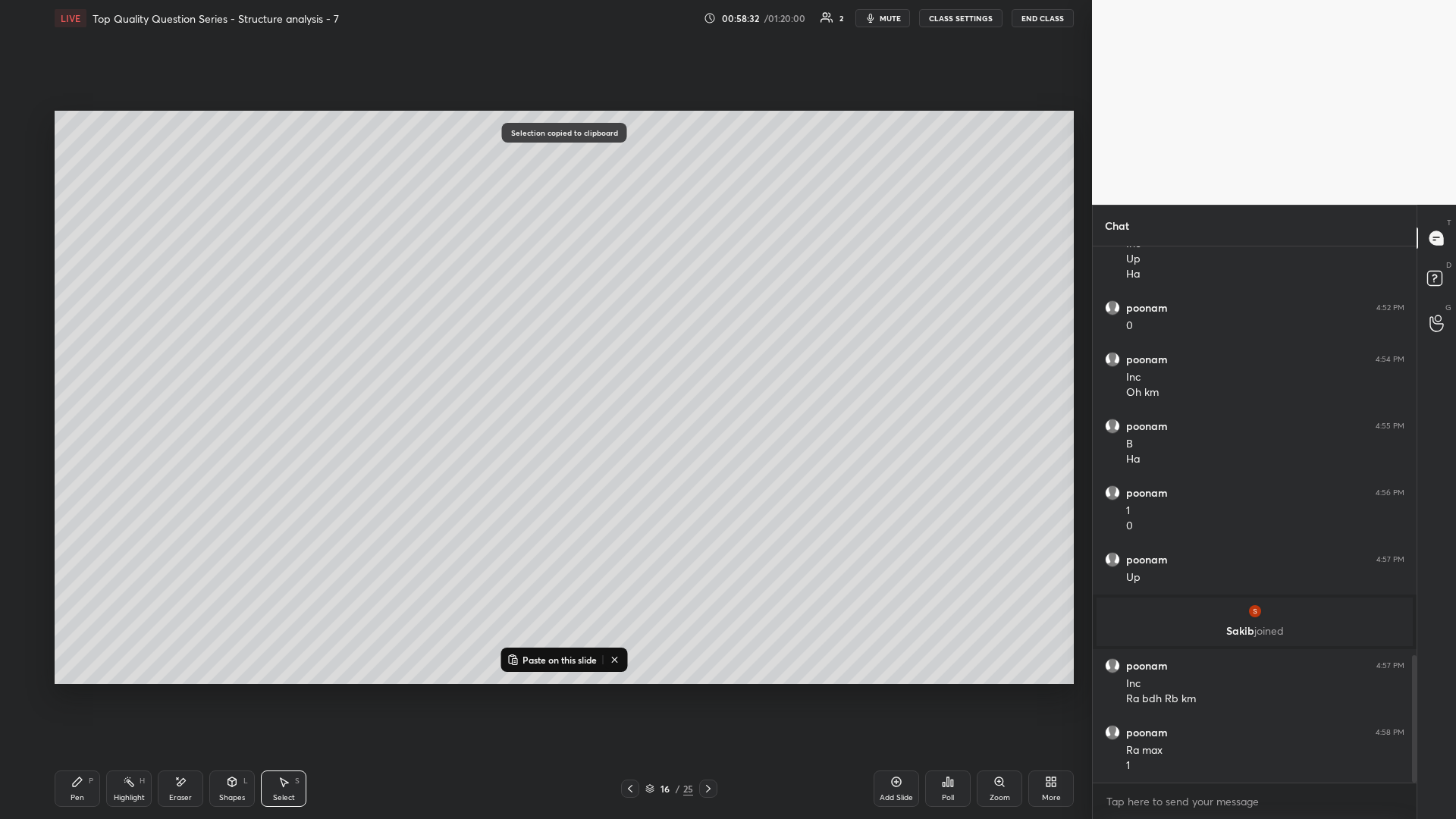
click at [544, 356] on div at bounding box center [708, 788] width 18 height 18
click at [544, 356] on icon at bounding box center [707, 788] width 4 height 7
click at [544, 356] on icon at bounding box center [708, 788] width 12 height 12
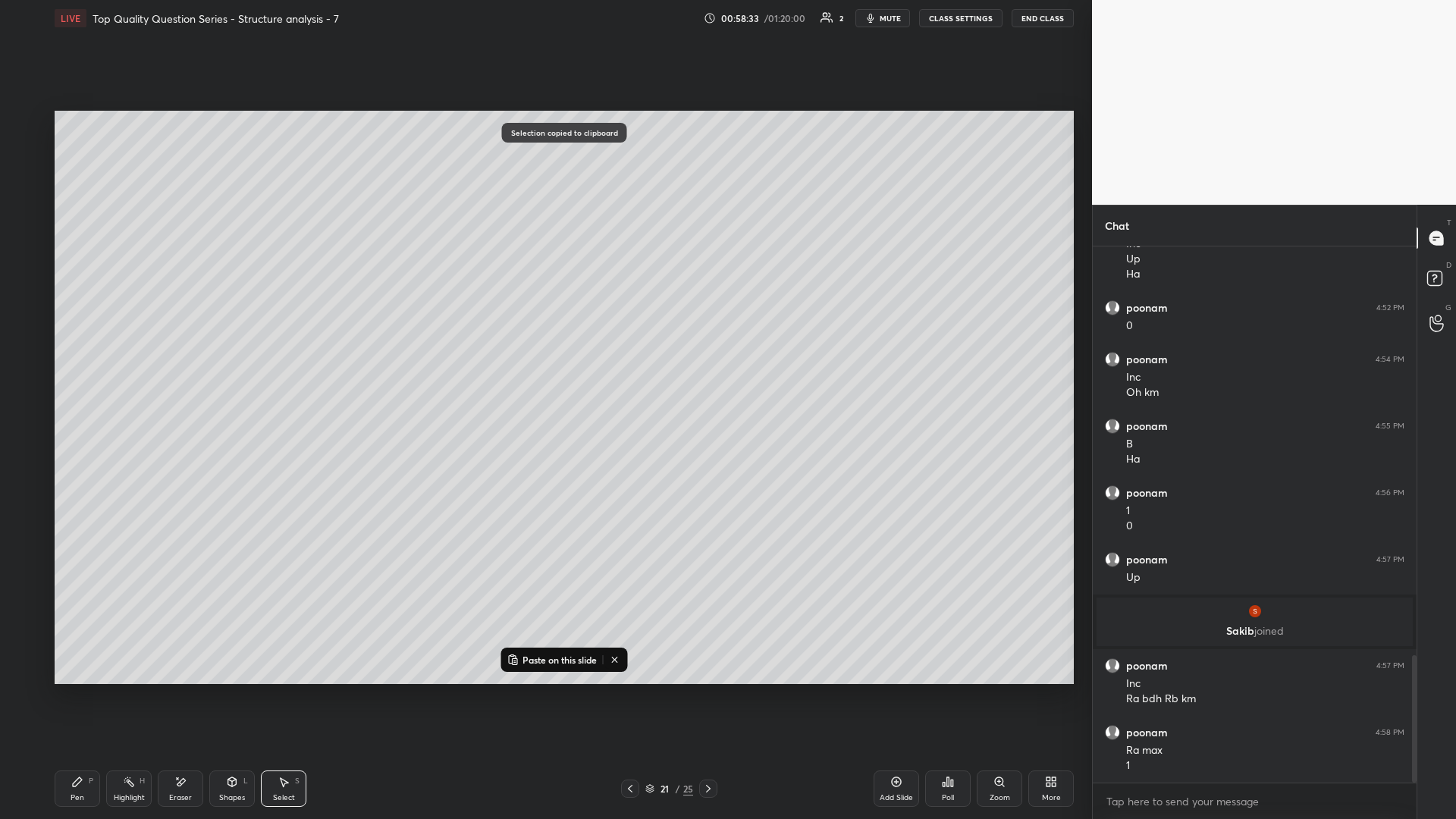
click at [544, 356] on icon at bounding box center [708, 788] width 12 height 12
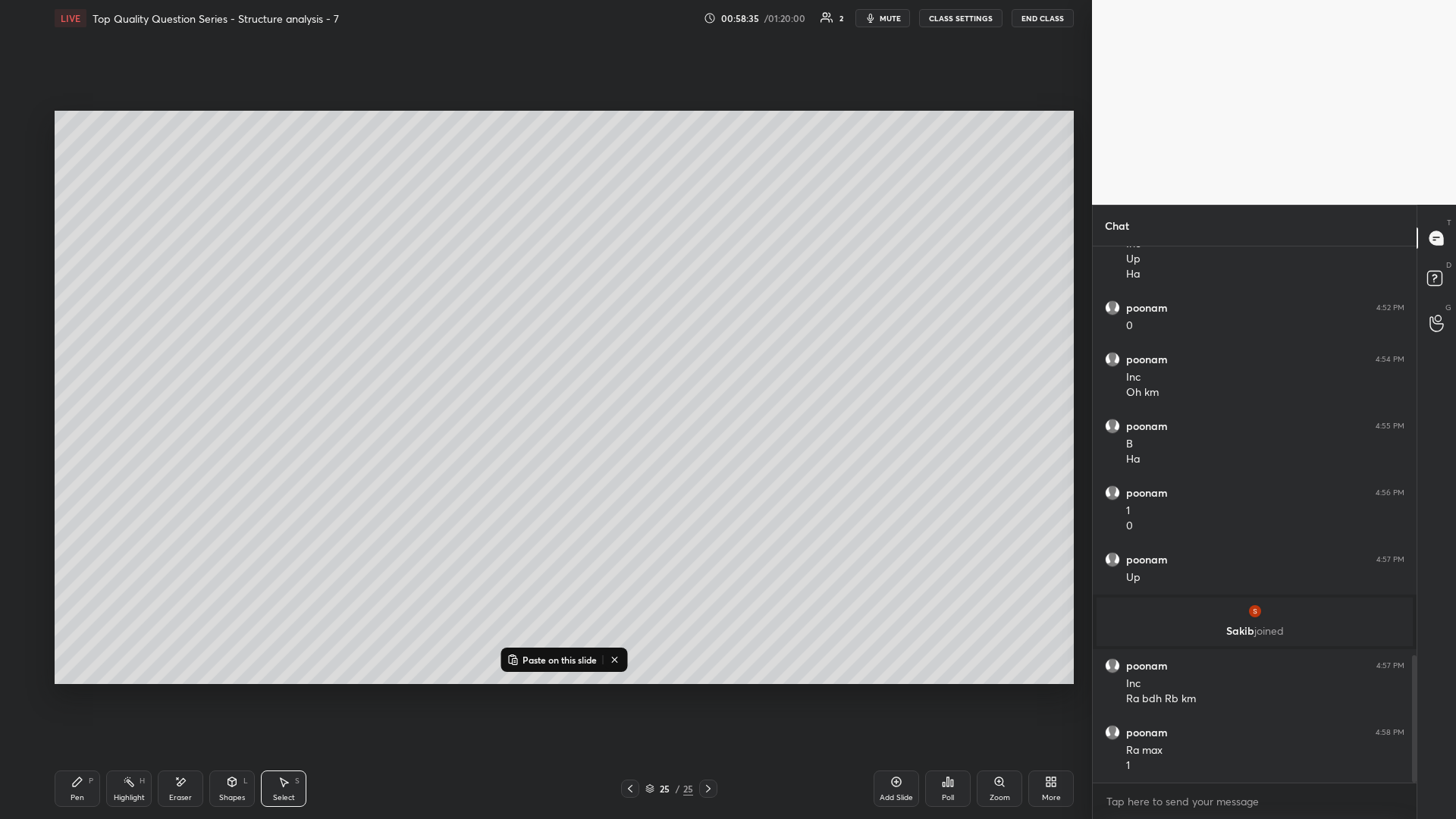
click at [544, 356] on div "Add Slide" at bounding box center [896, 788] width 46 height 36
click at [437, 356] on div "0 ° Undo Copy Paste here Duplicate Duplicate to new slide Delete" at bounding box center [564, 397] width 1019 height 573
click at [238, 356] on div "Shapes L" at bounding box center [232, 788] width 46 height 36
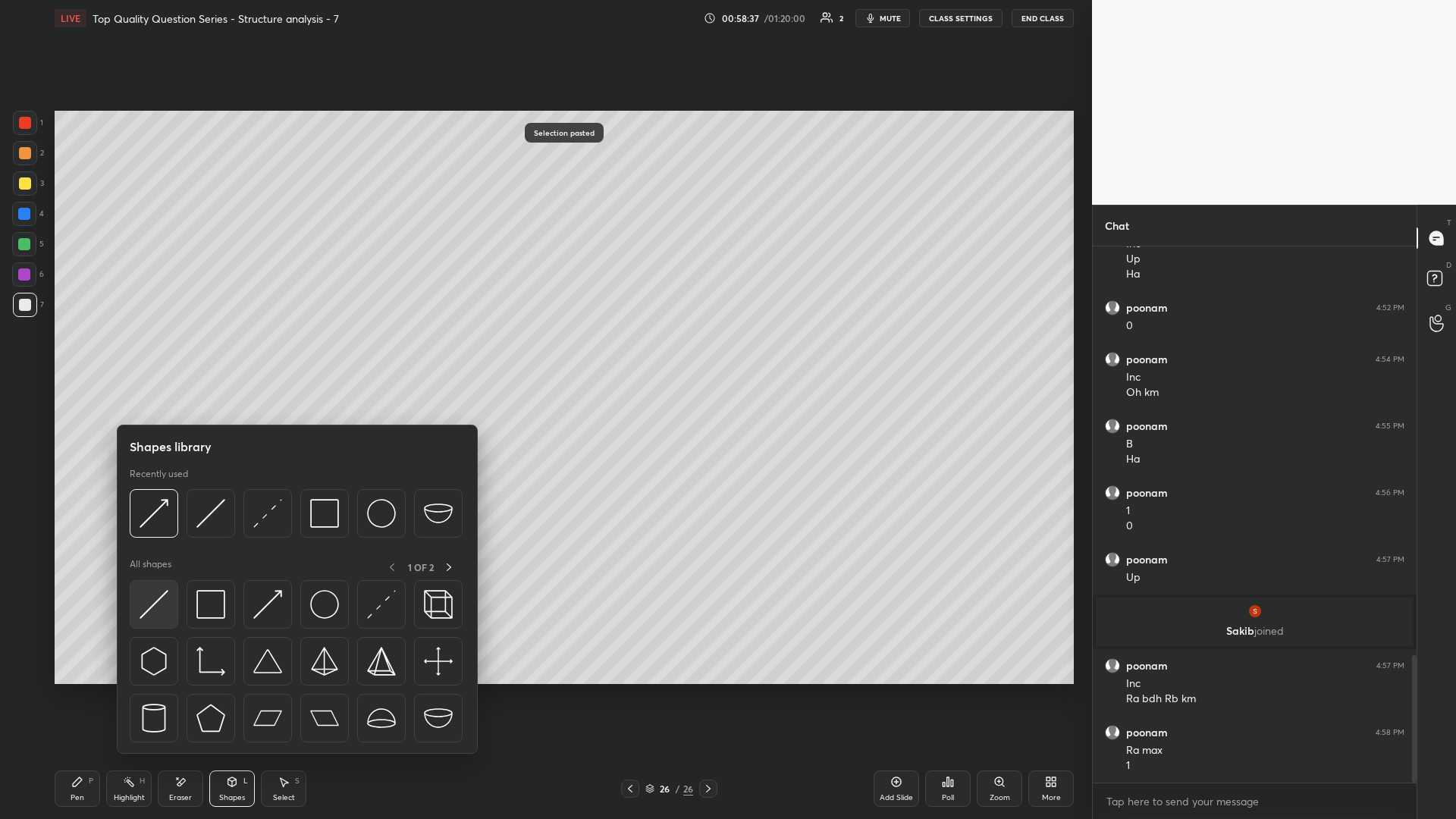
click at [152, 356] on img at bounding box center [154, 604] width 29 height 29
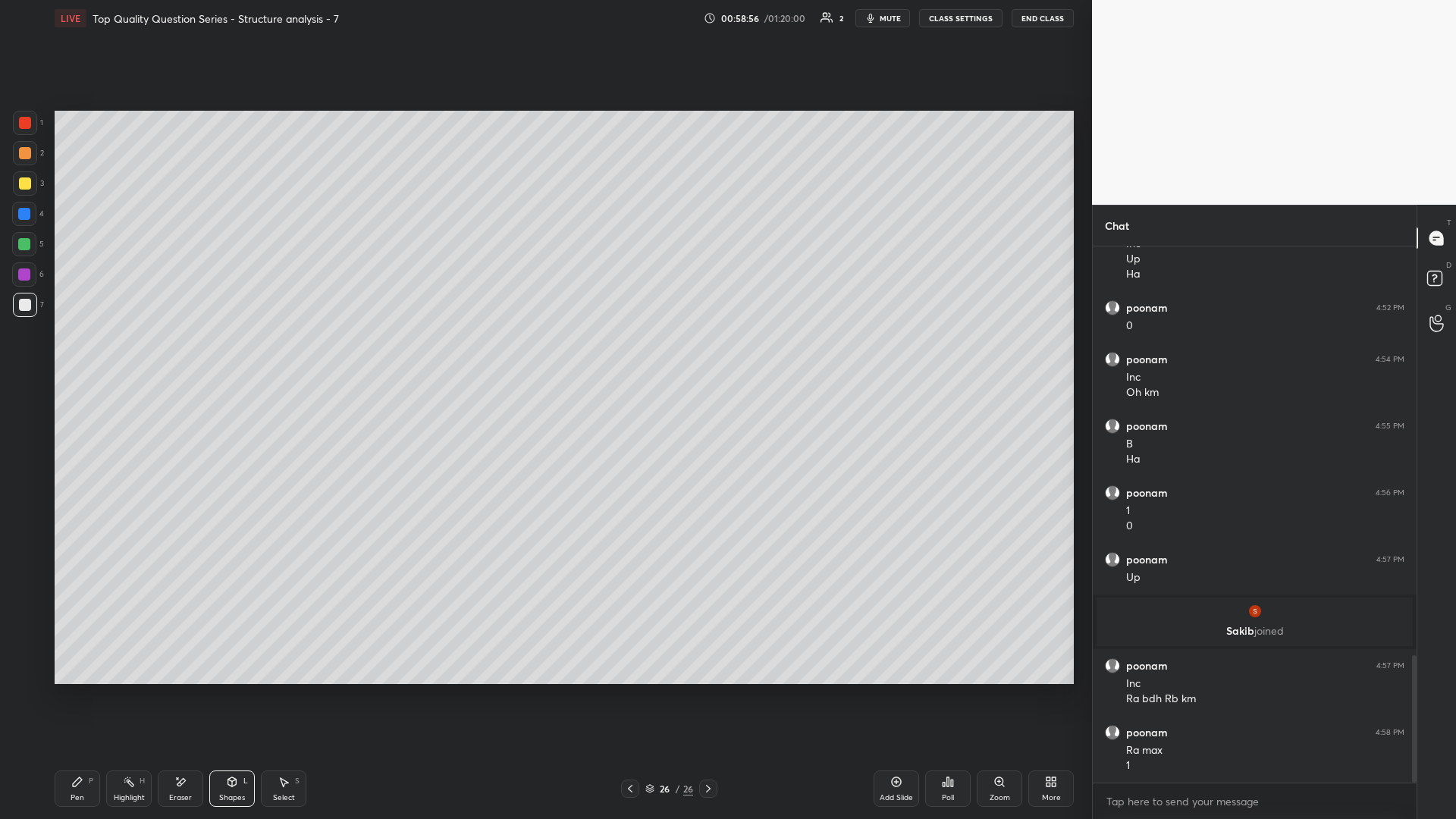
click at [87, 356] on div "Pen P" at bounding box center [77, 788] width 46 height 36
click at [544, 356] on icon at bounding box center [630, 788] width 4 height 7
click at [544, 356] on icon at bounding box center [630, 788] width 12 height 12
click at [544, 356] on div at bounding box center [630, 788] width 18 height 18
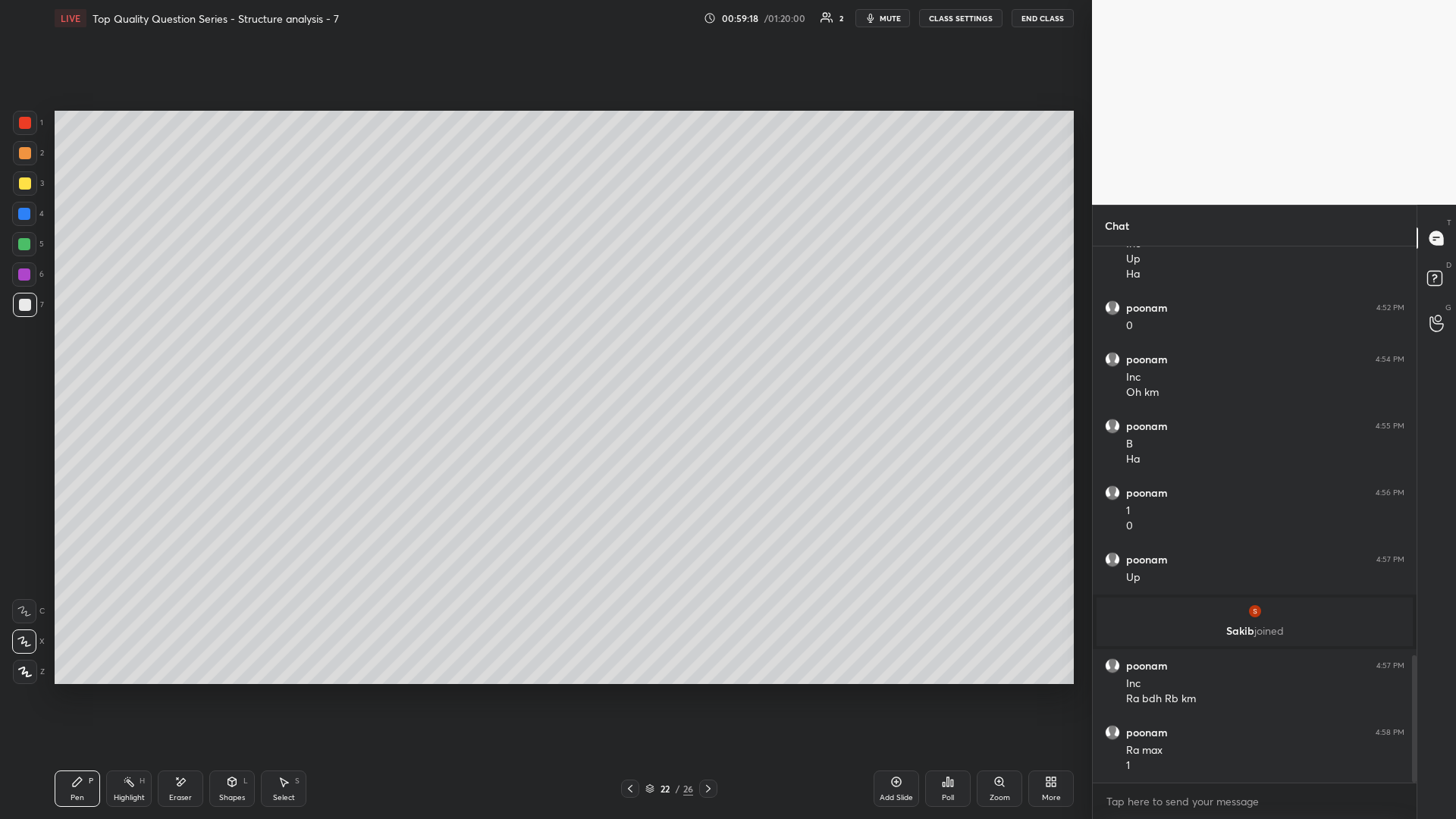
click at [544, 356] on div at bounding box center [630, 788] width 18 height 18
click at [544, 356] on icon at bounding box center [630, 788] width 12 height 12
click at [544, 356] on div at bounding box center [630, 788] width 18 height 18
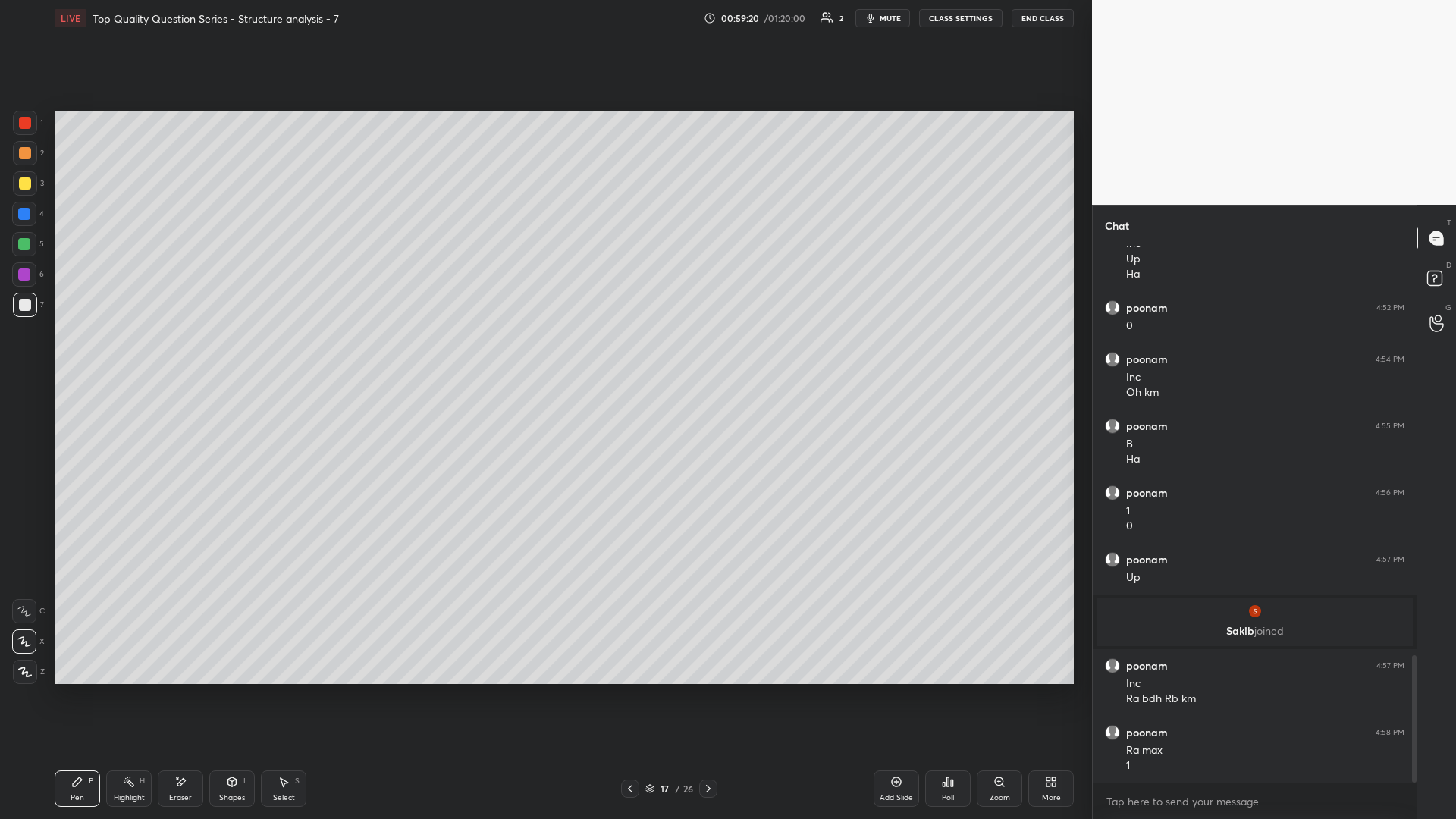
click at [544, 356] on icon at bounding box center [630, 788] width 12 height 12
click at [544, 356] on icon at bounding box center [649, 789] width 7 height 2
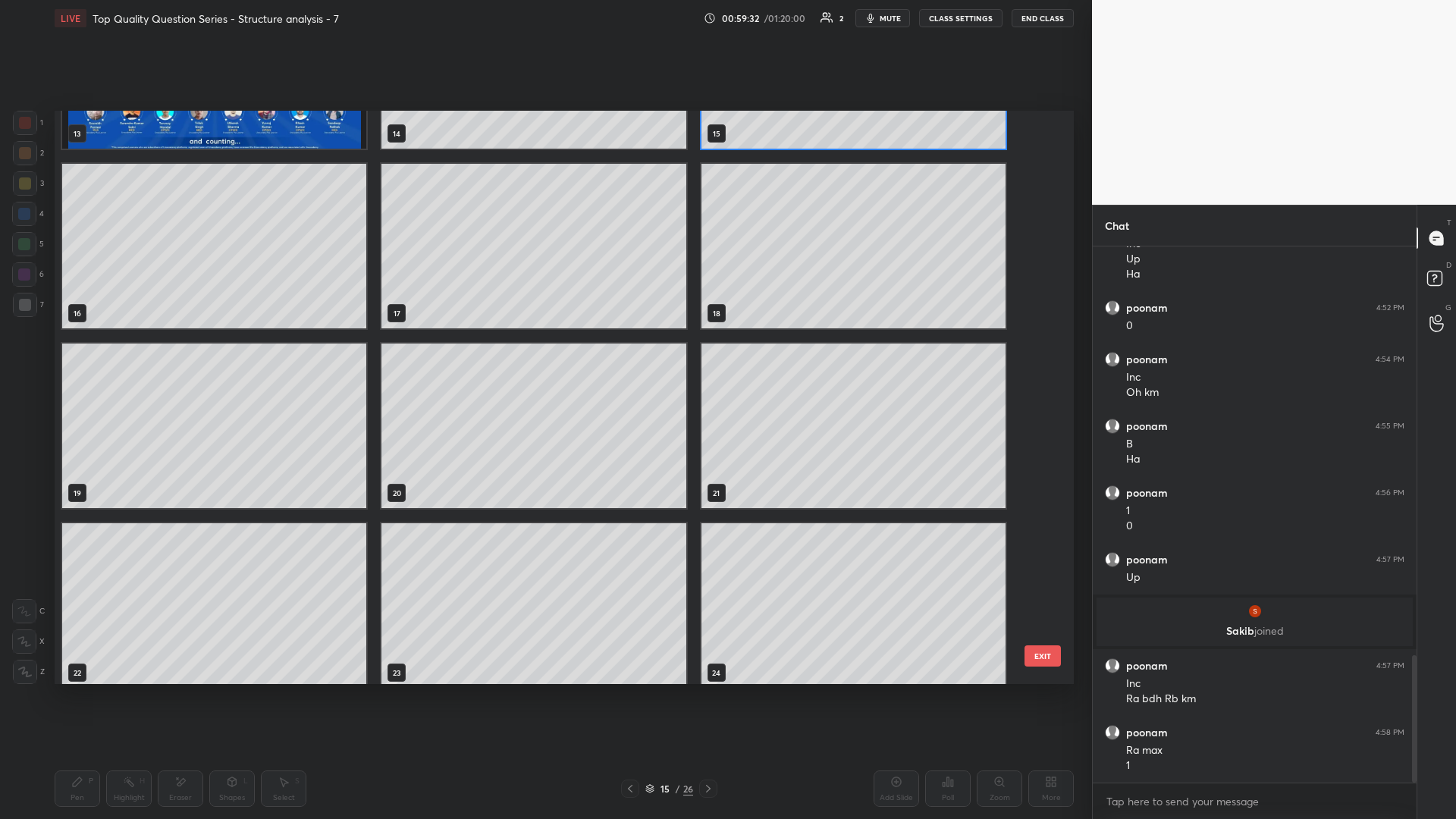
scroll to position [1044, 0]
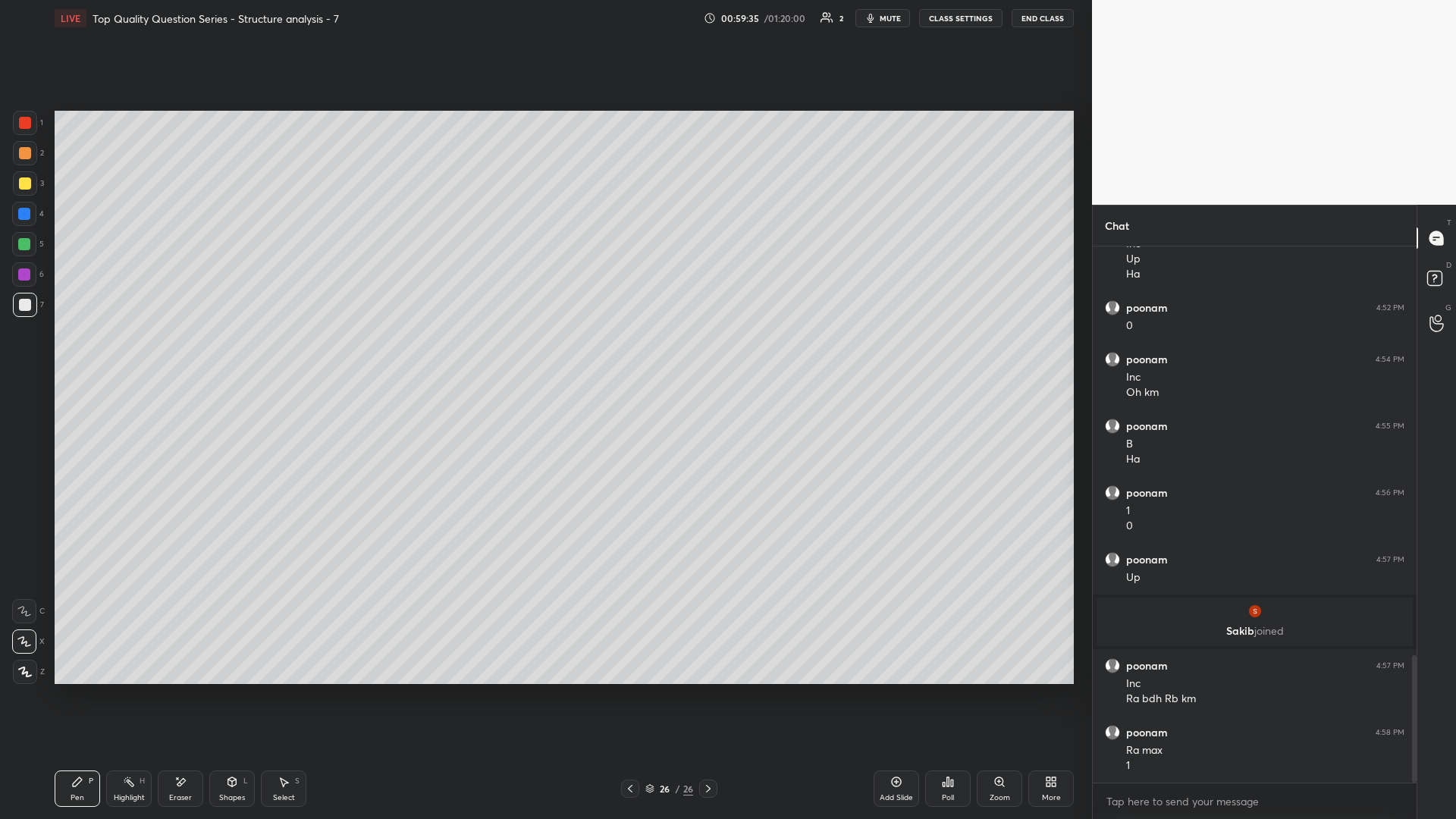
click at [544, 356] on icon at bounding box center [896, 782] width 12 height 12
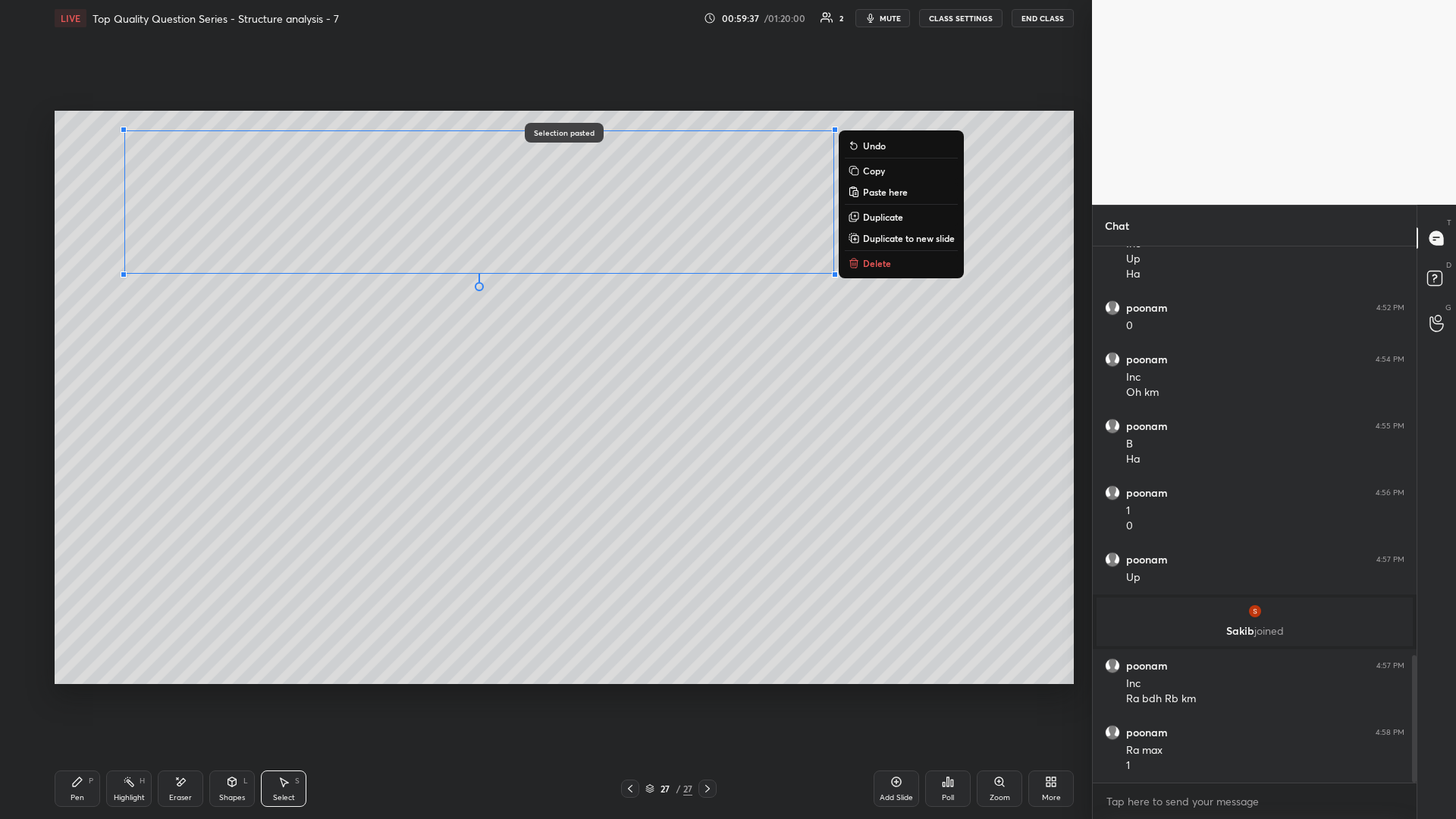
click at [544, 356] on div "0 ° Undo Copy Paste here Duplicate Duplicate to new slide Delete" at bounding box center [564, 397] width 1019 height 573
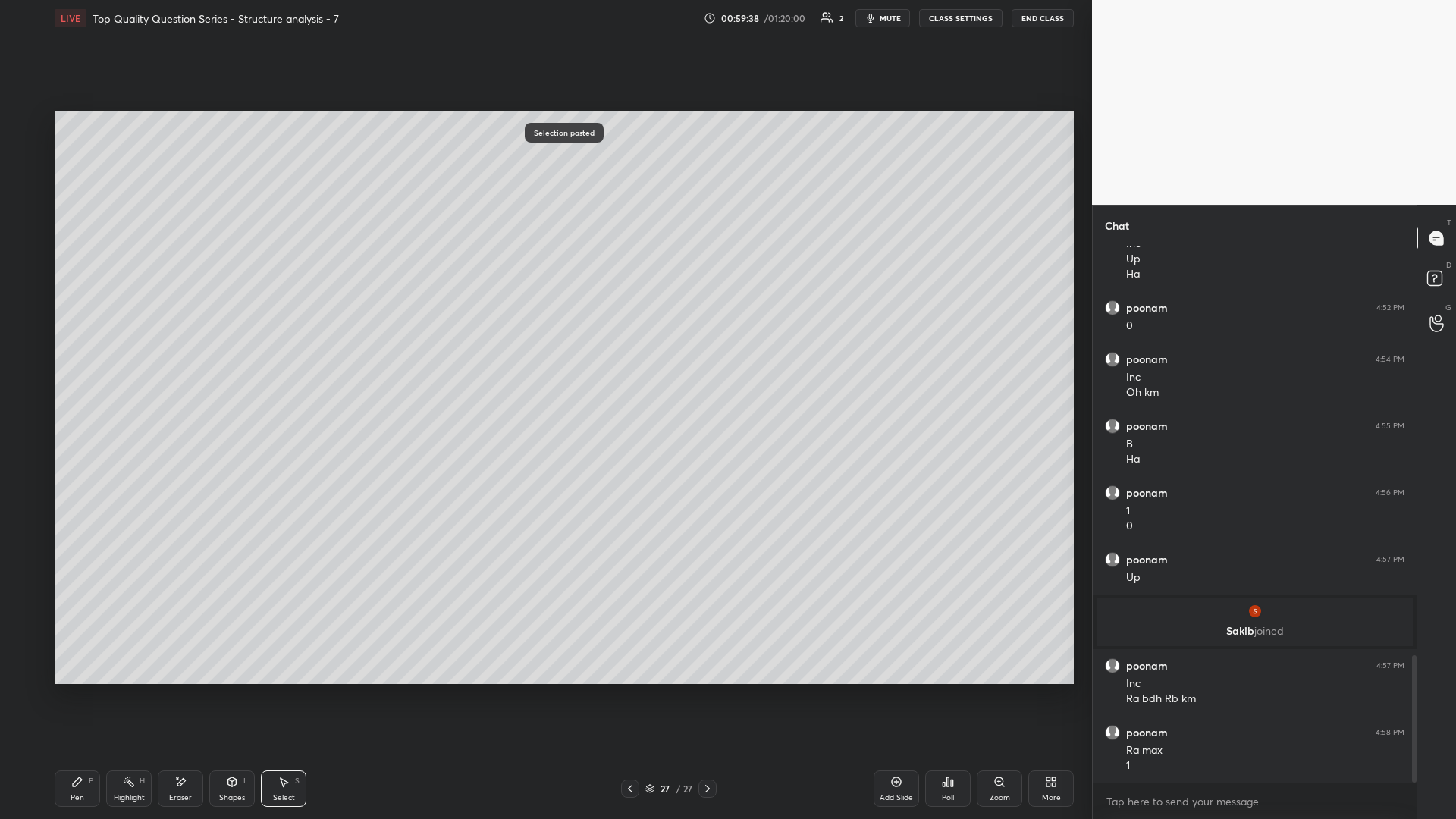
click at [65, 356] on div "Pen P" at bounding box center [77, 788] width 46 height 36
click at [145, 356] on div "Highlight H" at bounding box center [128, 788] width 46 height 36
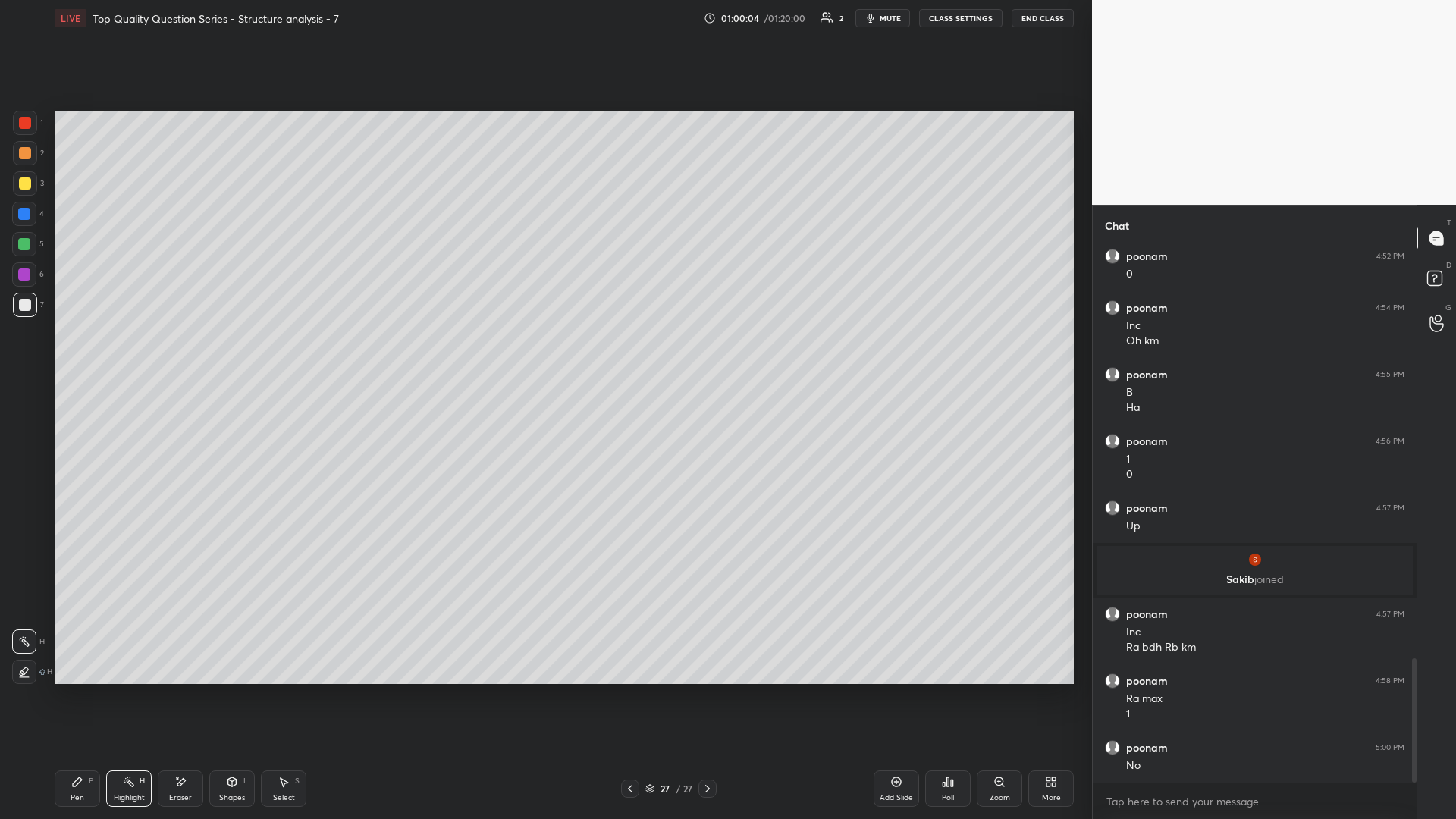
click at [231, 356] on div "Pen P Highlight H Eraser Shapes L Select S 27 / 27 Add Slide Poll Zoom More" at bounding box center [564, 788] width 1019 height 60
click at [241, 356] on div "Shapes L" at bounding box center [232, 788] width 46 height 36
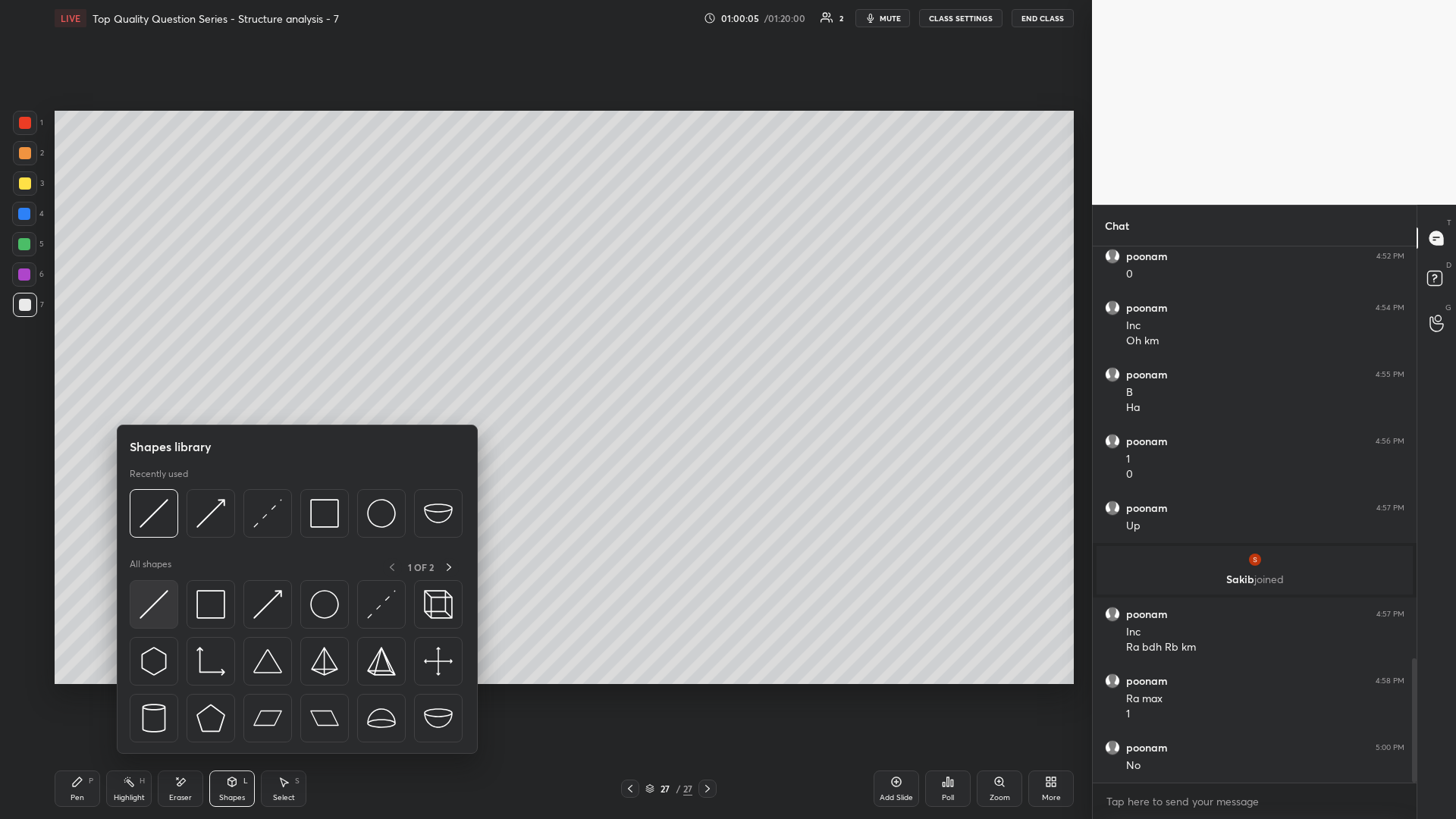
click at [162, 356] on img at bounding box center [154, 604] width 29 height 29
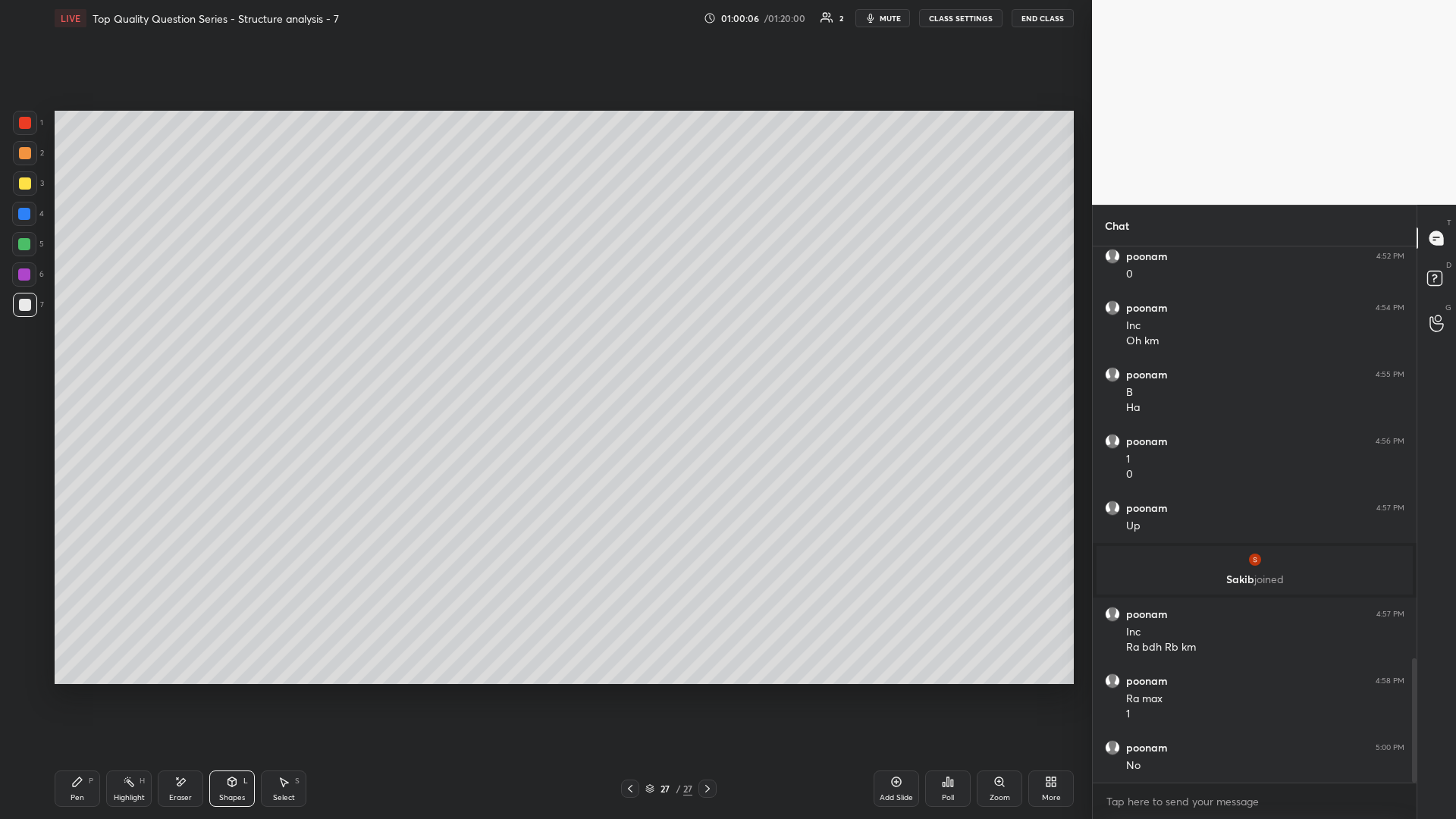
click at [37, 251] on div "5" at bounding box center [28, 243] width 31 height 24
click at [88, 356] on div "Pen P" at bounding box center [77, 788] width 46 height 36
click at [134, 356] on icon at bounding box center [128, 782] width 12 height 12
click at [87, 356] on div "Pen P" at bounding box center [77, 788] width 46 height 36
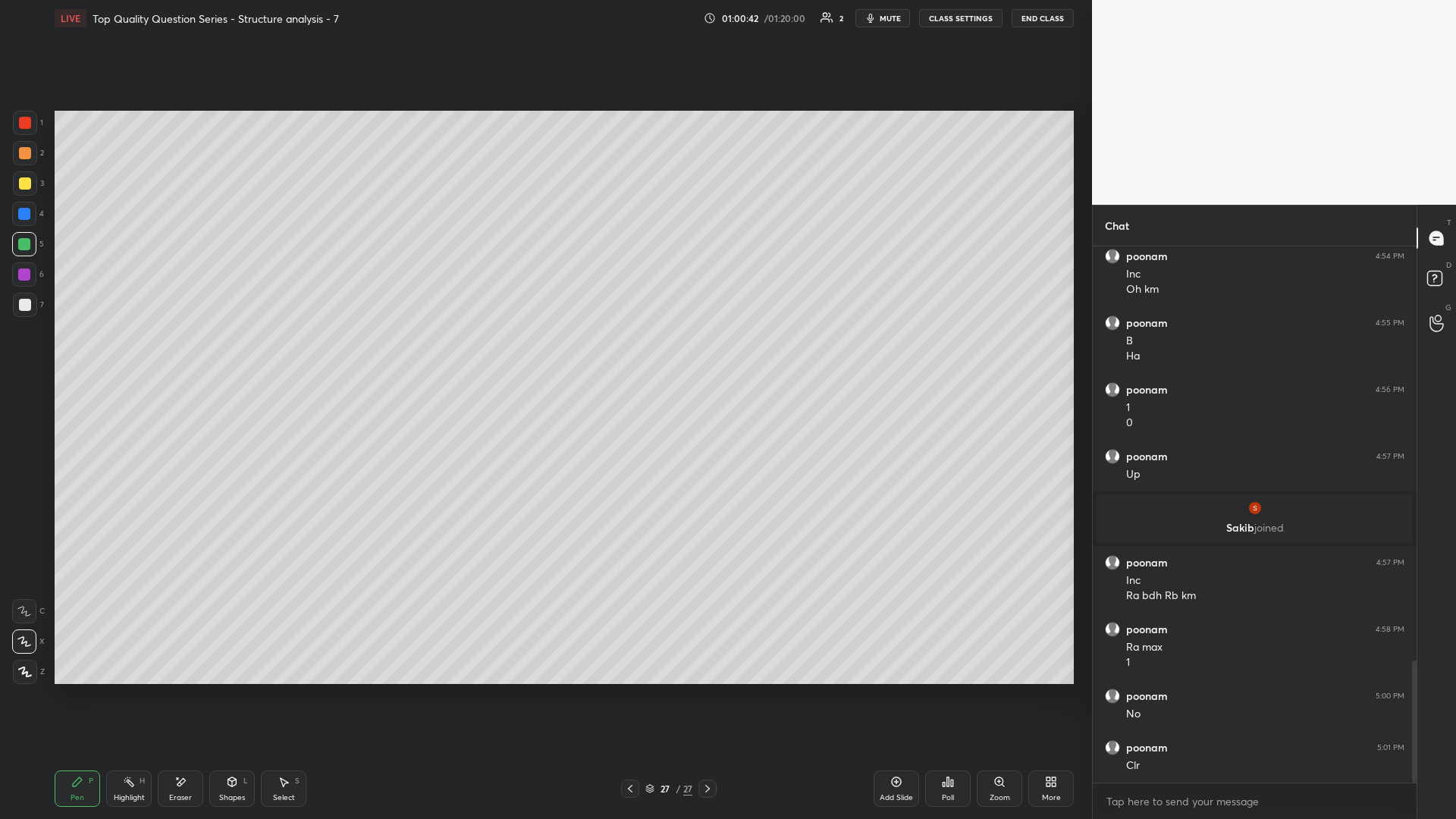
click at [110, 356] on div "Highlight H" at bounding box center [128, 788] width 46 height 36
click at [544, 356] on div at bounding box center [630, 788] width 18 height 18
click at [544, 356] on icon at bounding box center [707, 788] width 12 height 12
click at [544, 356] on icon at bounding box center [896, 782] width 12 height 12
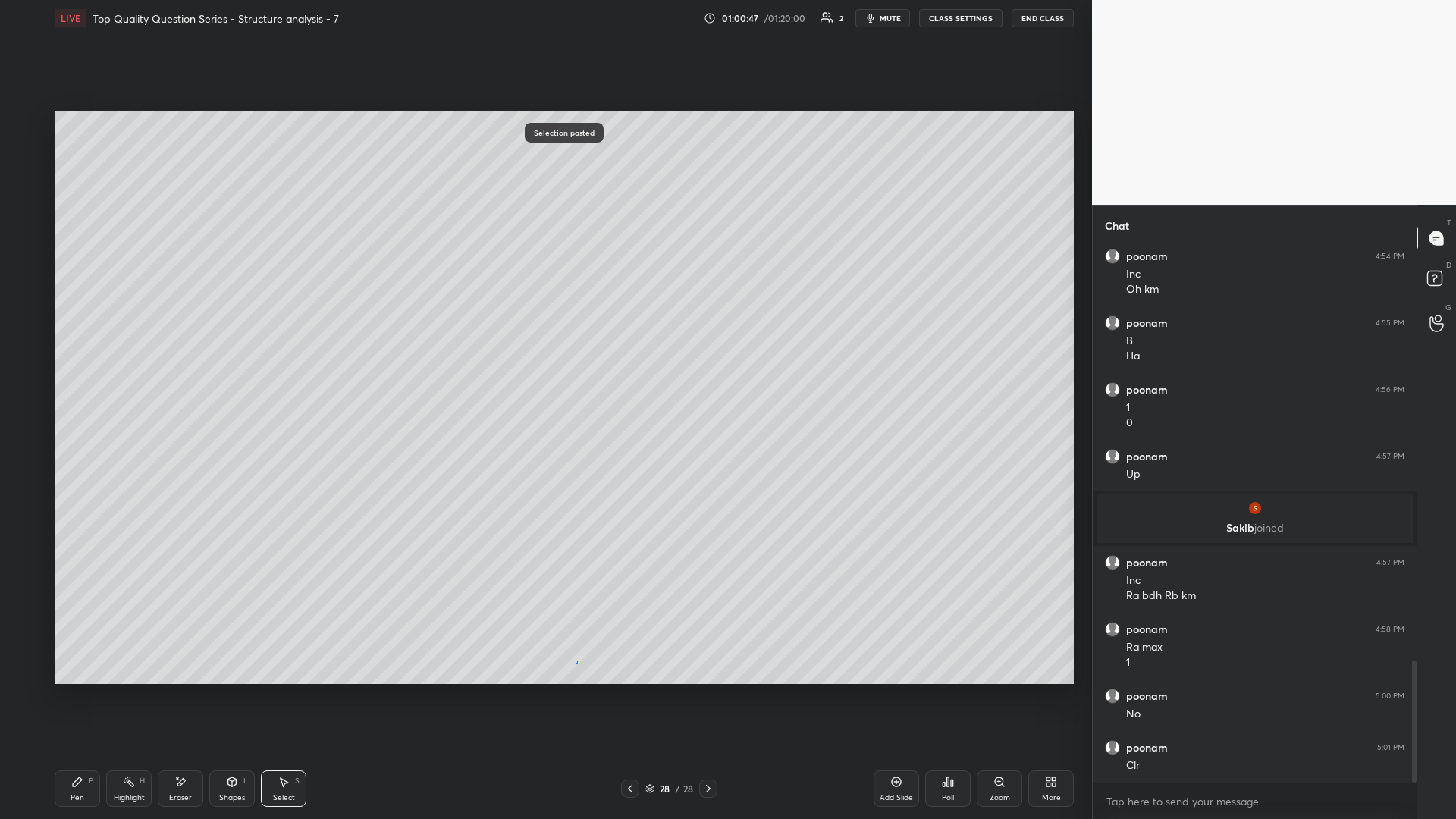
click at [544, 356] on div "0 ° Undo Copy Paste here Duplicate Duplicate to new slide Delete" at bounding box center [564, 397] width 1019 height 573
click at [228, 356] on div "Shapes L" at bounding box center [232, 788] width 46 height 36
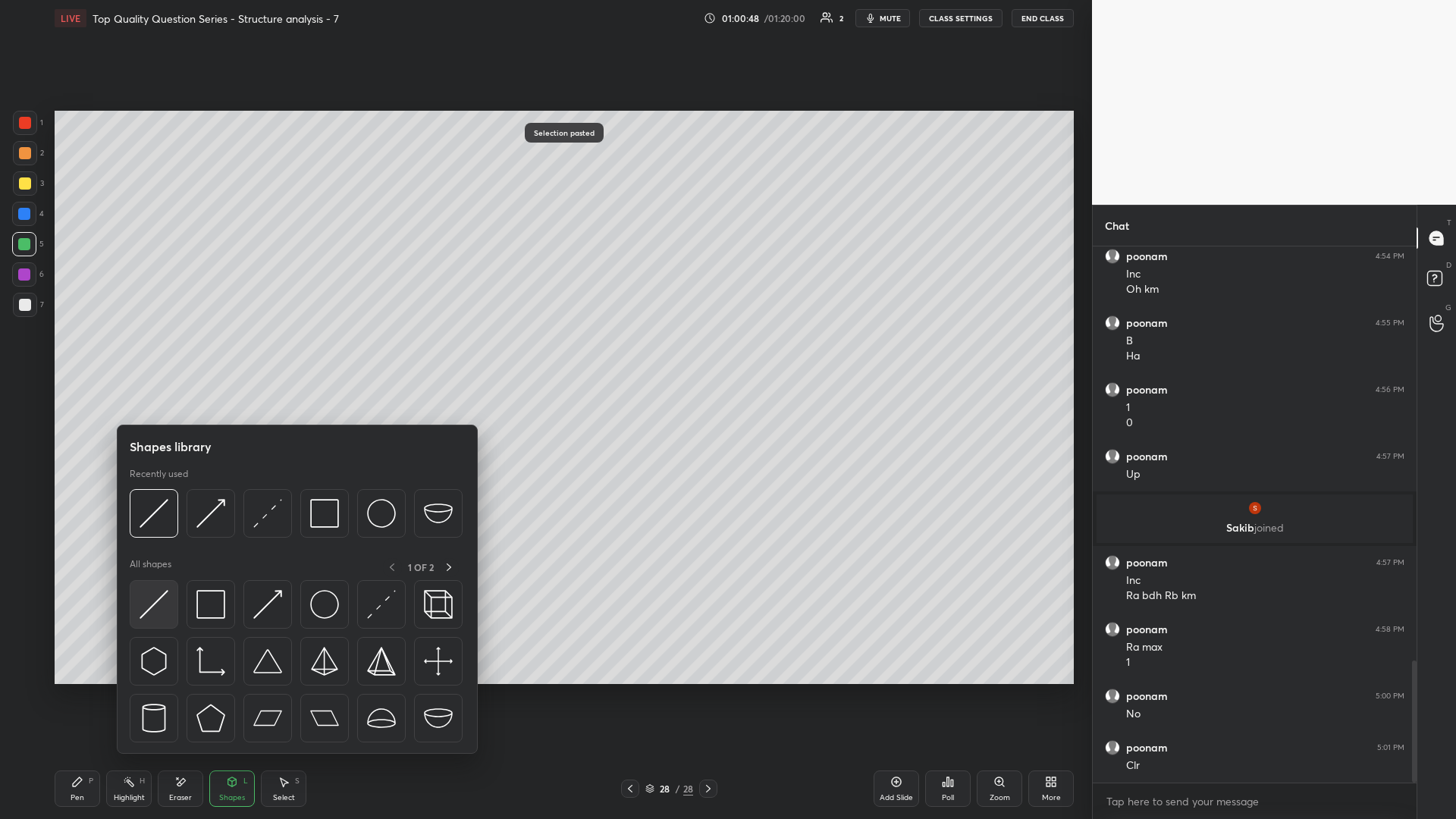
click at [157, 356] on img at bounding box center [154, 604] width 29 height 29
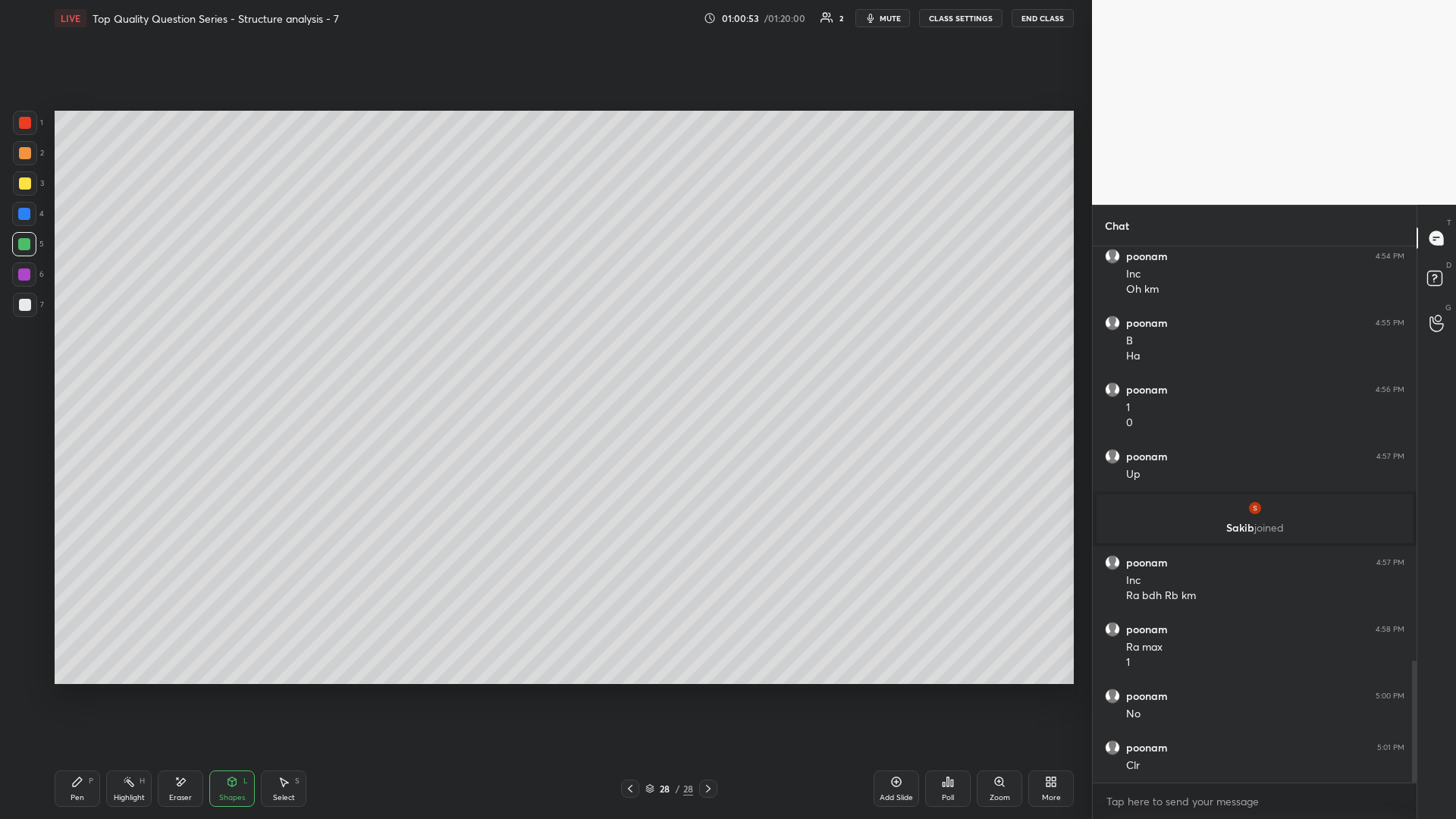
click at [276, 356] on div "Select S" at bounding box center [283, 788] width 46 height 36
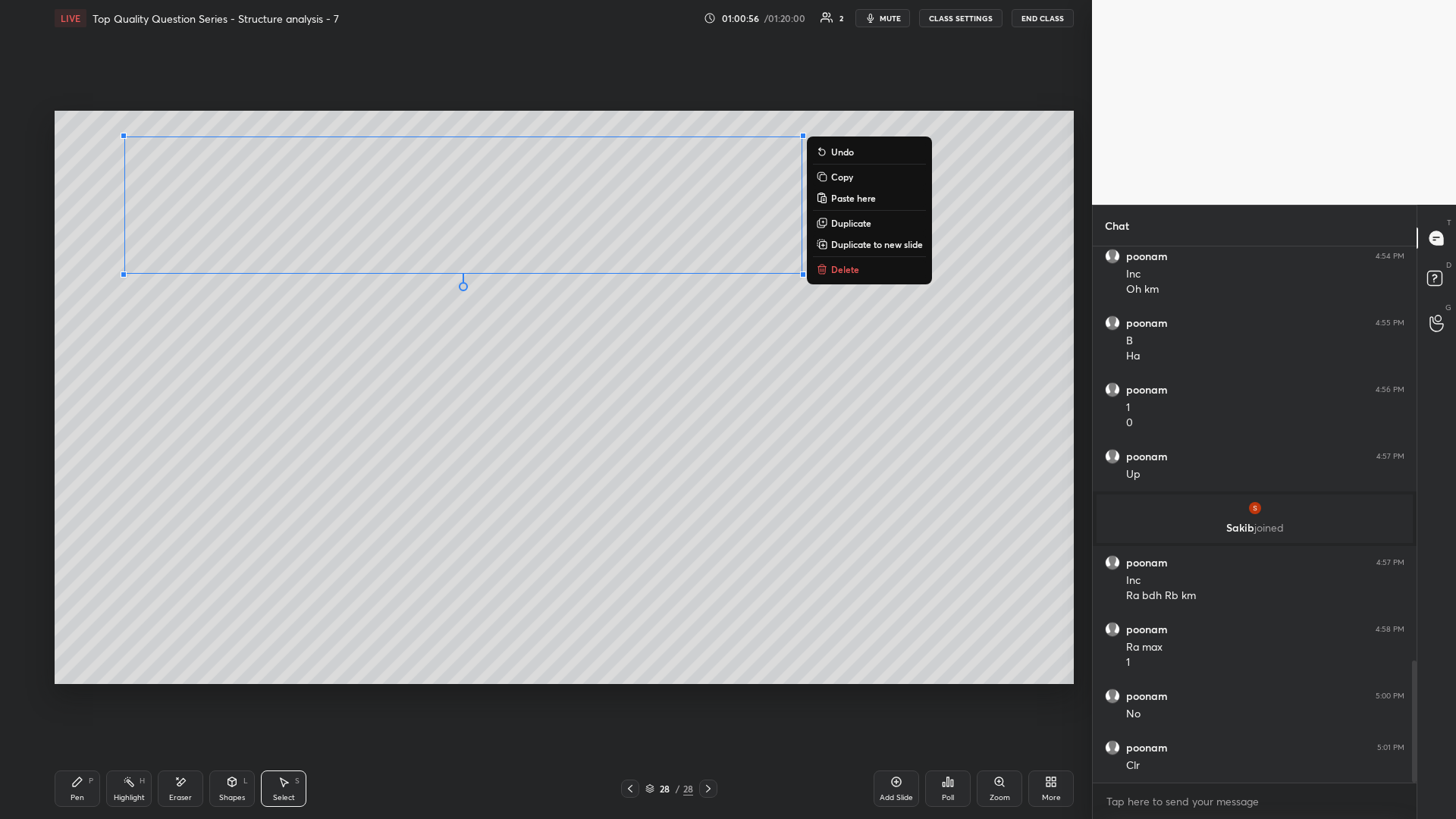
click at [544, 228] on p "Duplicate" at bounding box center [850, 223] width 41 height 12
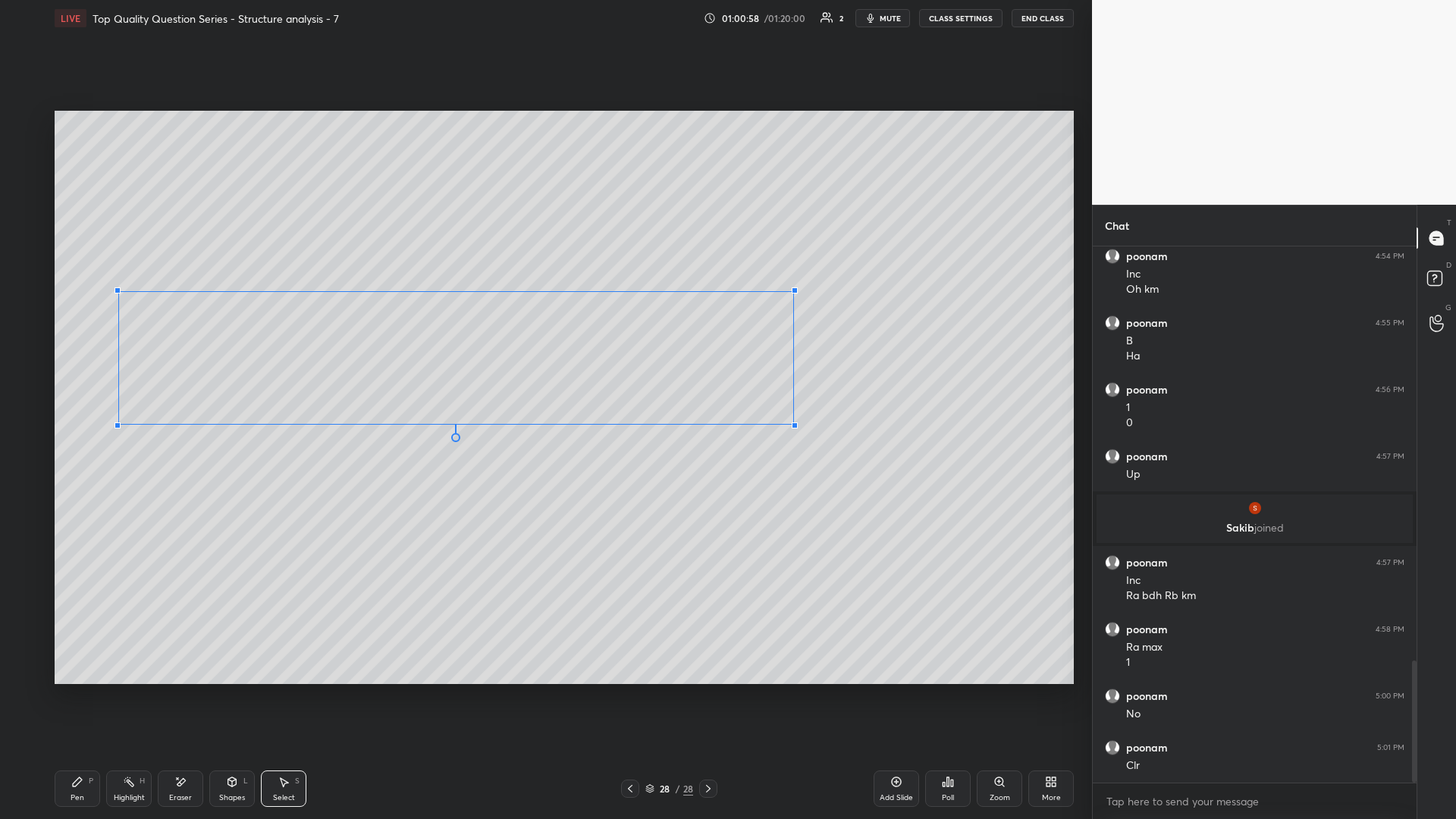
click at [544, 356] on div at bounding box center [794, 424] width 6 height 6
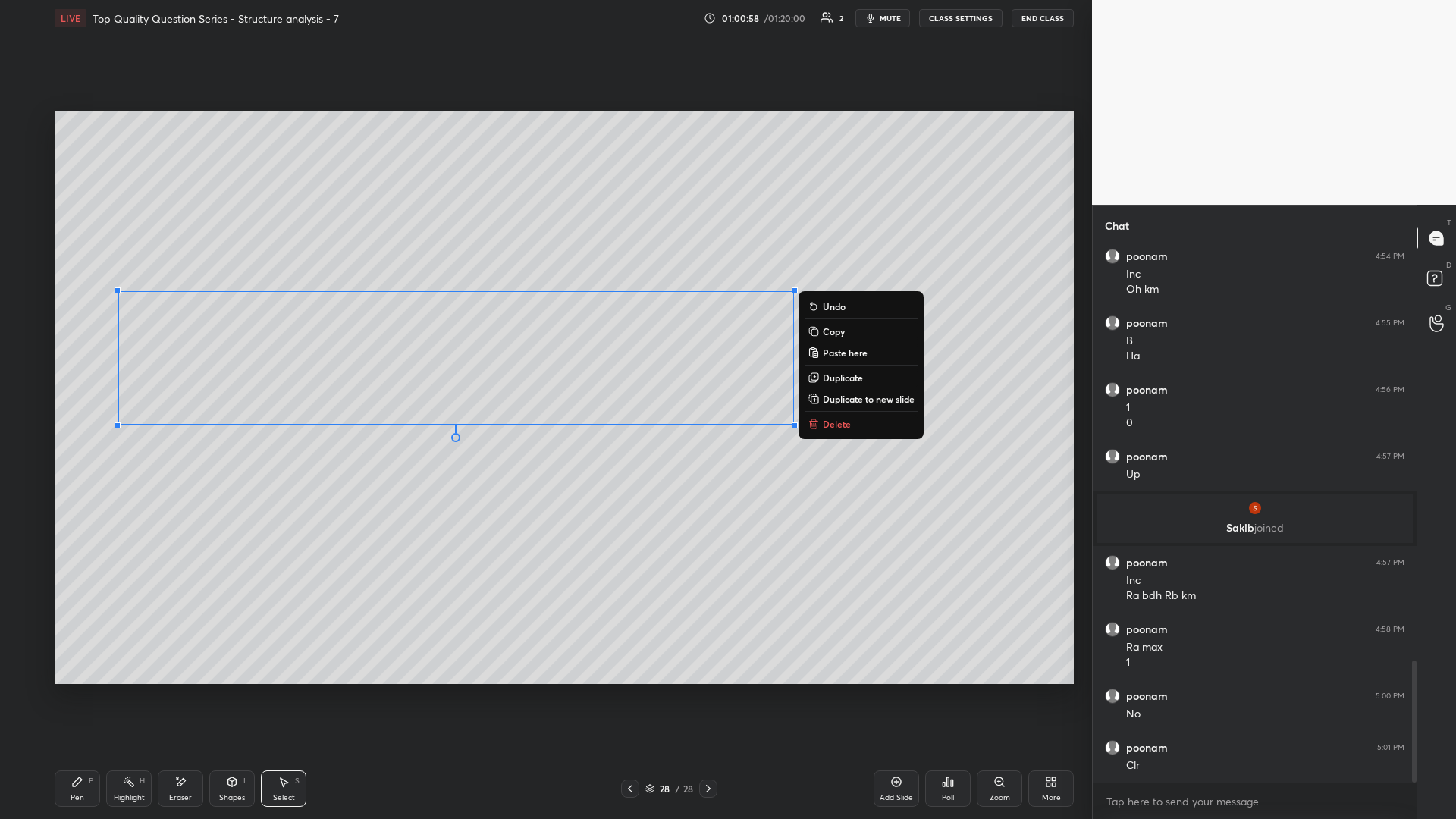
click at [544, 356] on div "0 ° Undo Copy Paste here Duplicate Duplicate to new slide Delete" at bounding box center [564, 397] width 1019 height 573
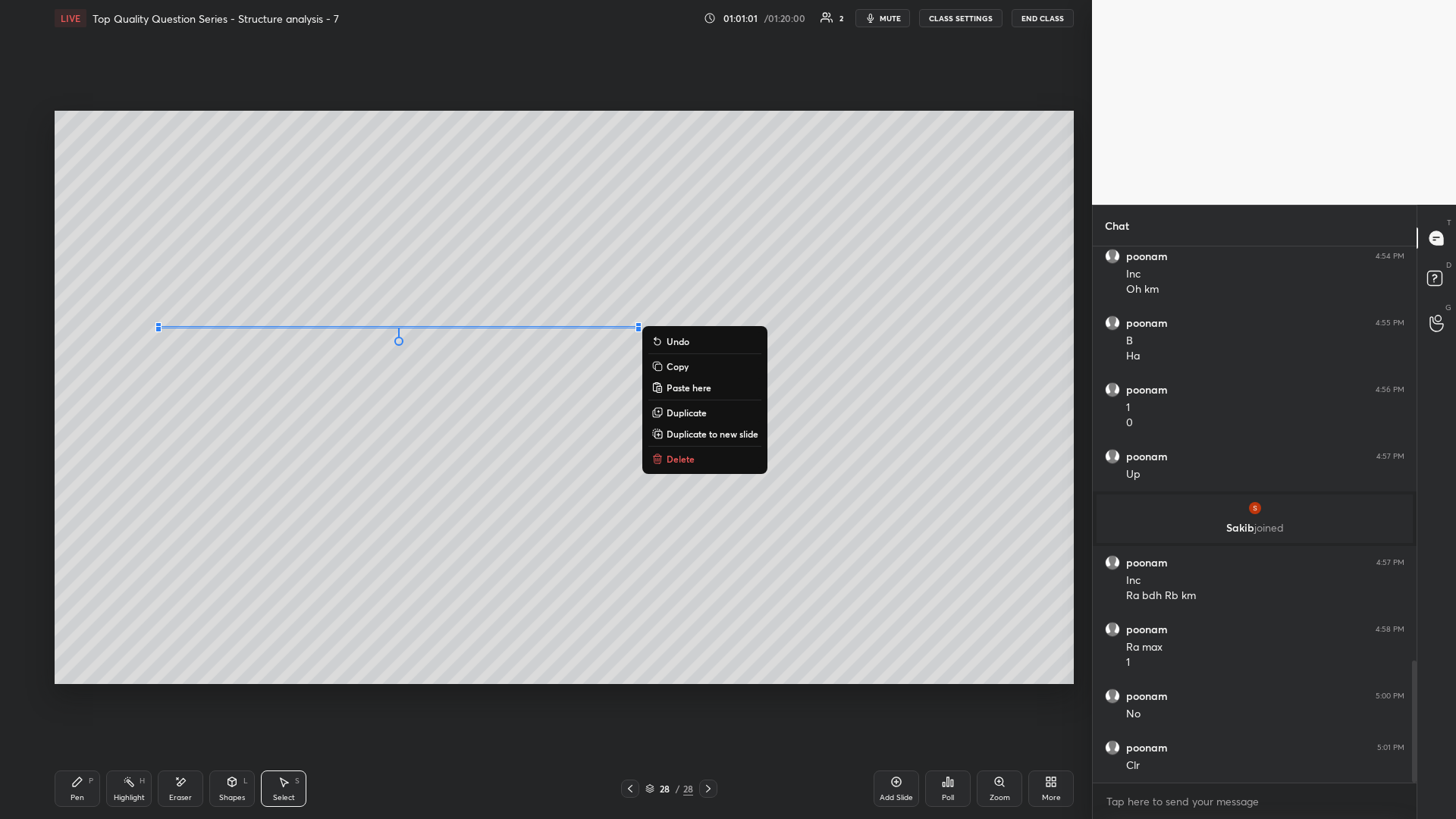
click at [544, 356] on div "0 ° Undo Copy Paste here Duplicate Duplicate to new slide Delete" at bounding box center [564, 397] width 1019 height 573
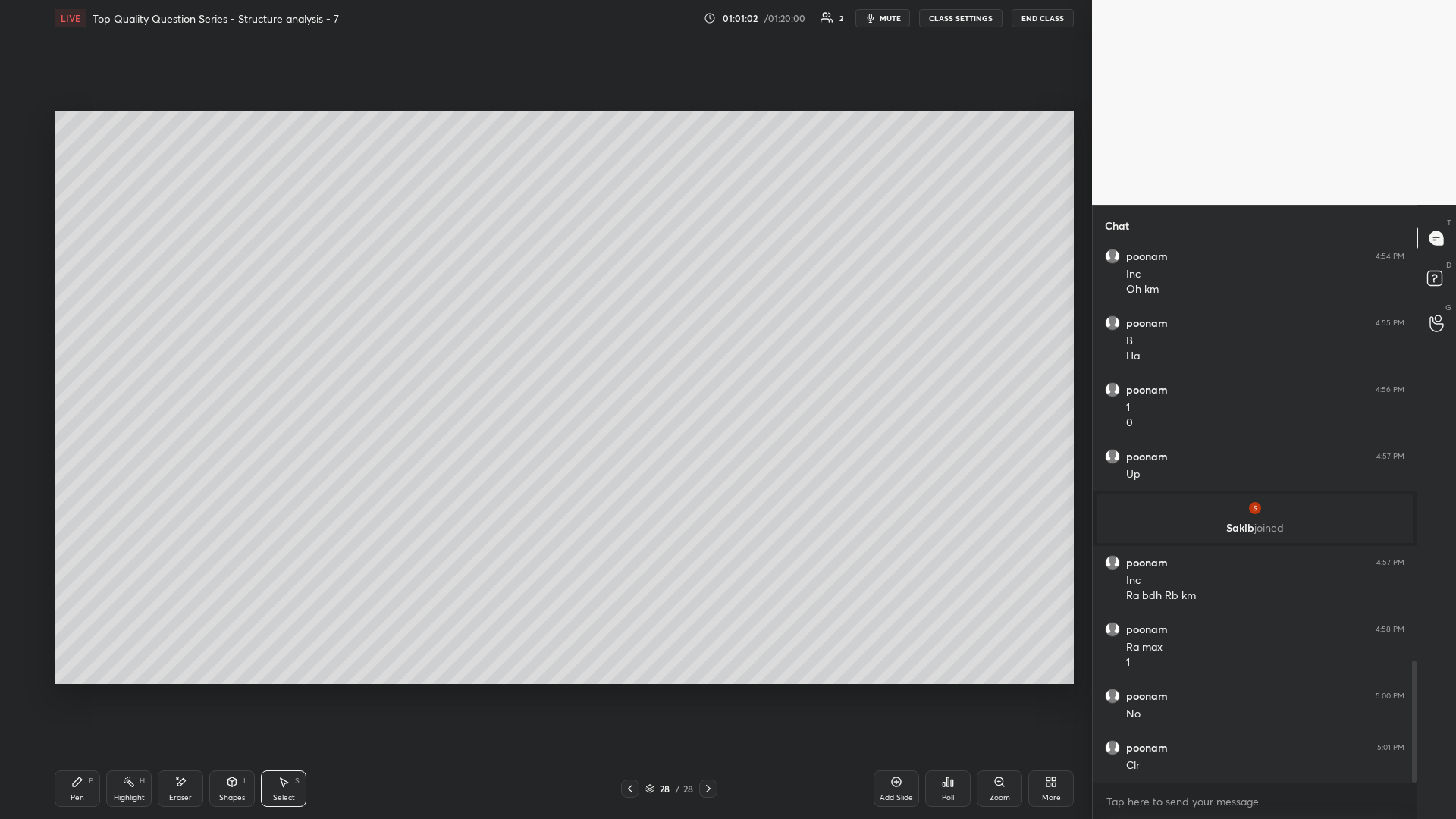
click at [240, 356] on div "Shapes" at bounding box center [232, 797] width 26 height 7
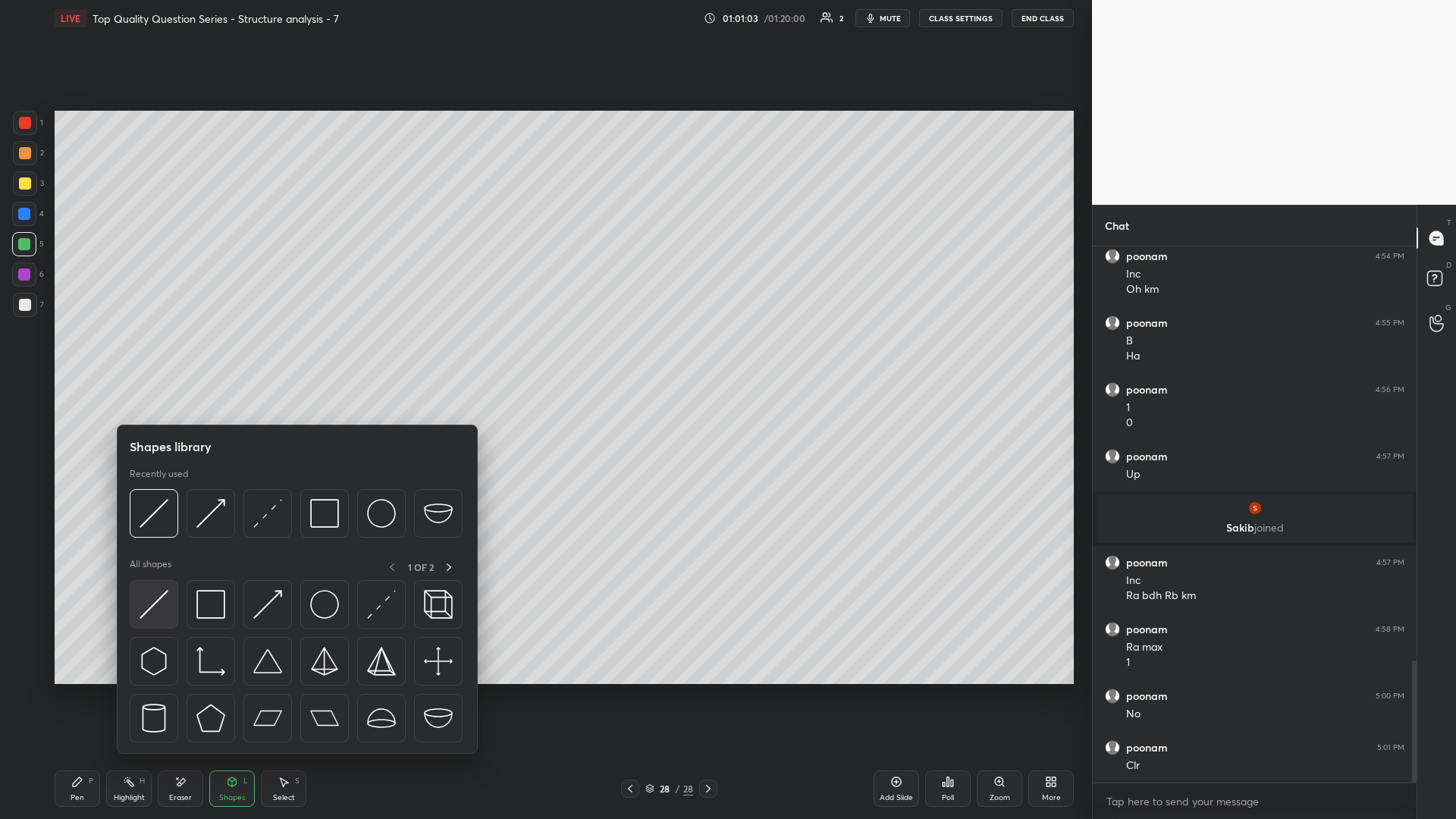
click at [160, 356] on img at bounding box center [154, 604] width 29 height 29
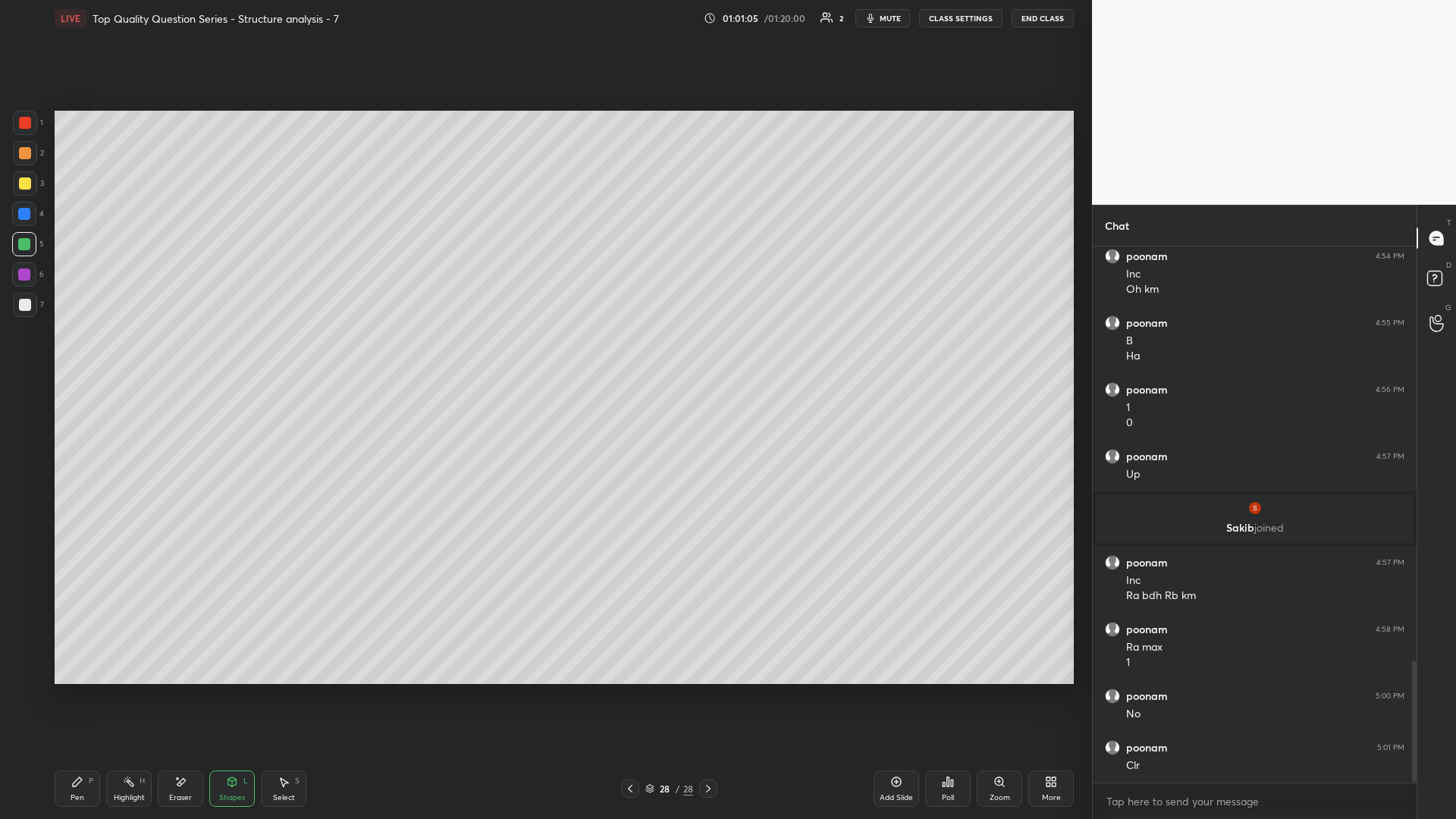
click at [69, 356] on div "Pen P" at bounding box center [77, 788] width 46 height 36
click at [33, 156] on div at bounding box center [25, 152] width 24 height 24
click at [235, 356] on div "Shapes" at bounding box center [232, 797] width 26 height 7
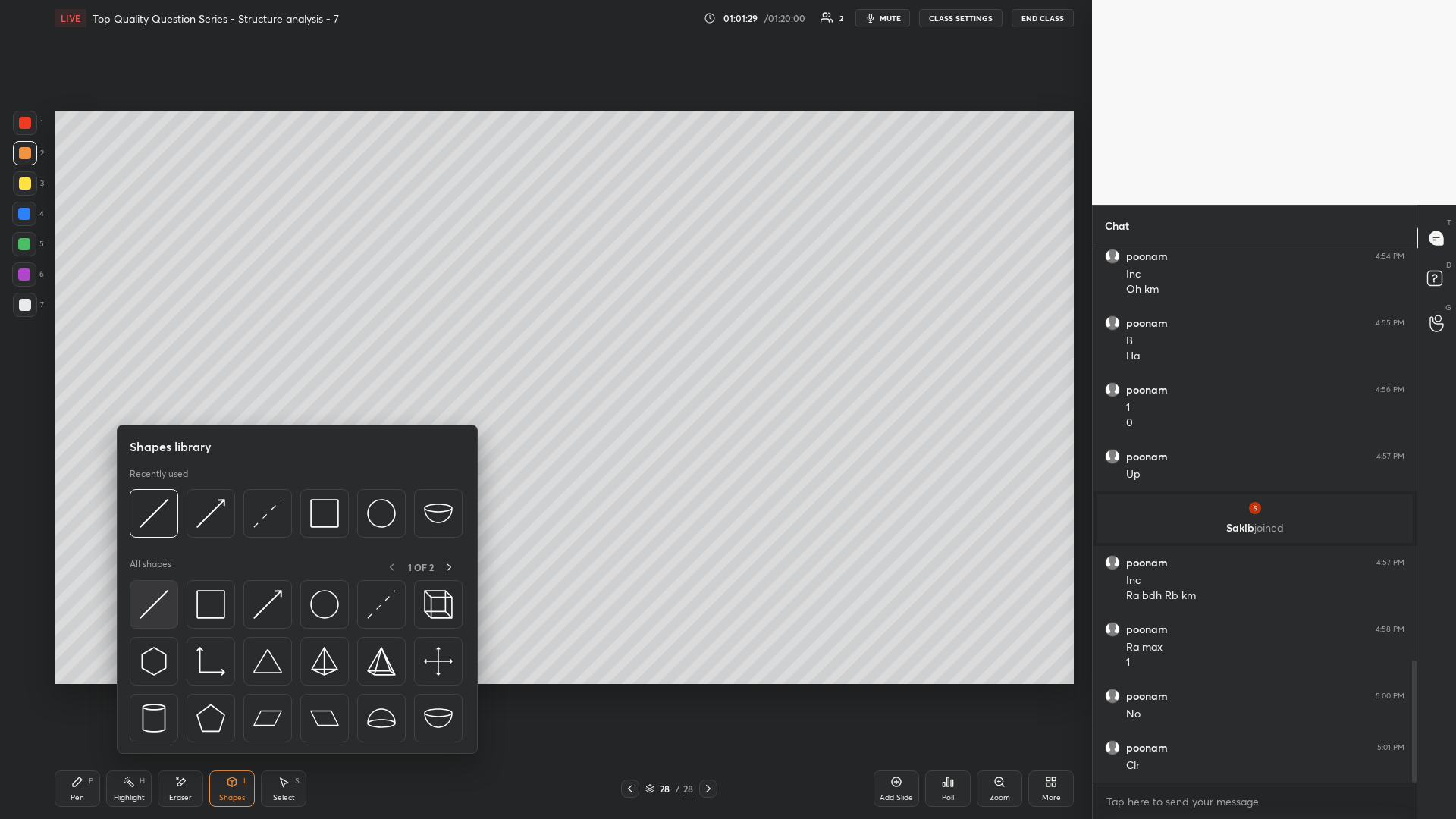
click at [159, 356] on img at bounding box center [154, 604] width 29 height 29
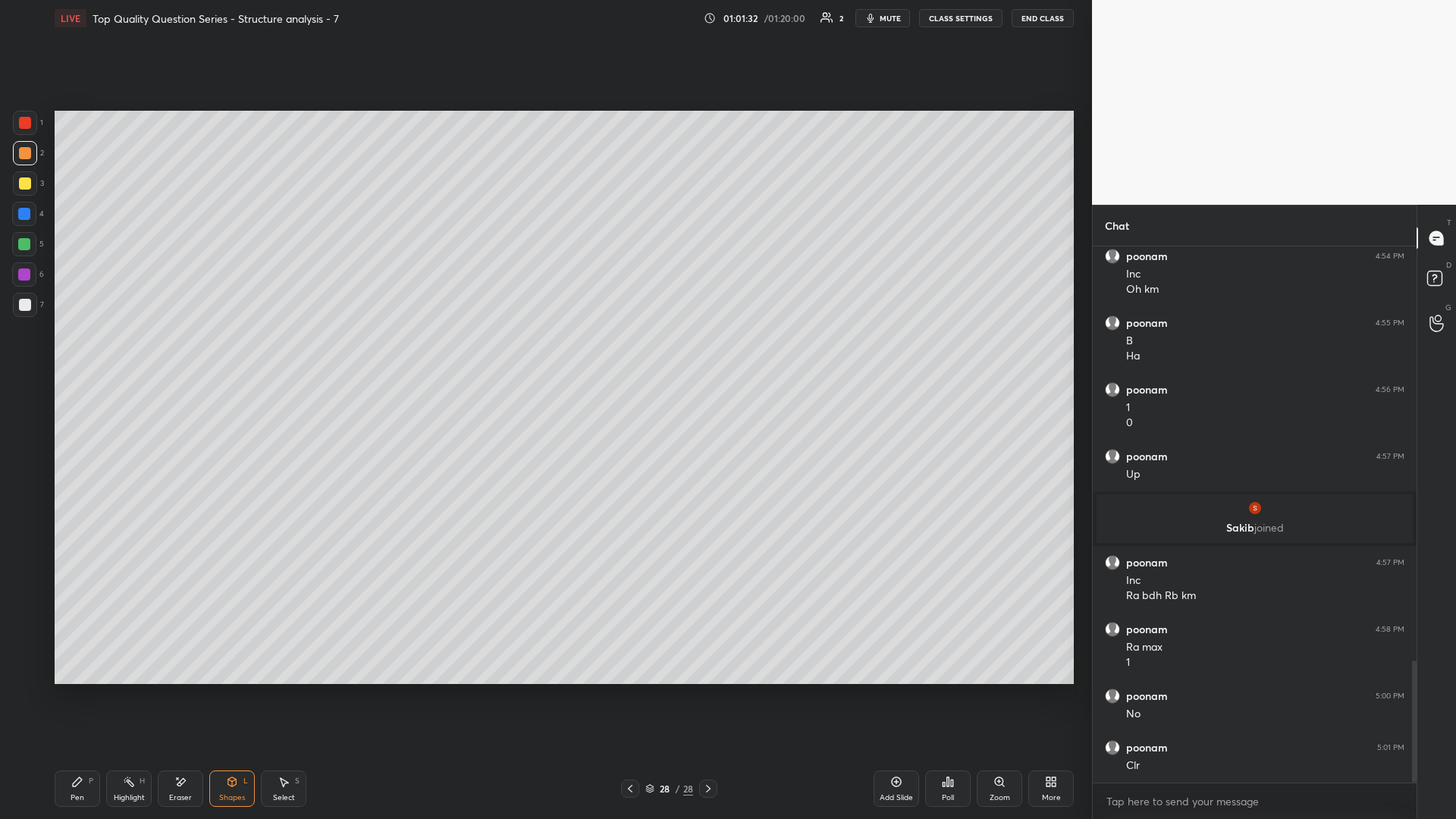
click at [59, 356] on div "Pen P" at bounding box center [77, 788] width 46 height 36
click at [127, 356] on icon at bounding box center [128, 782] width 12 height 12
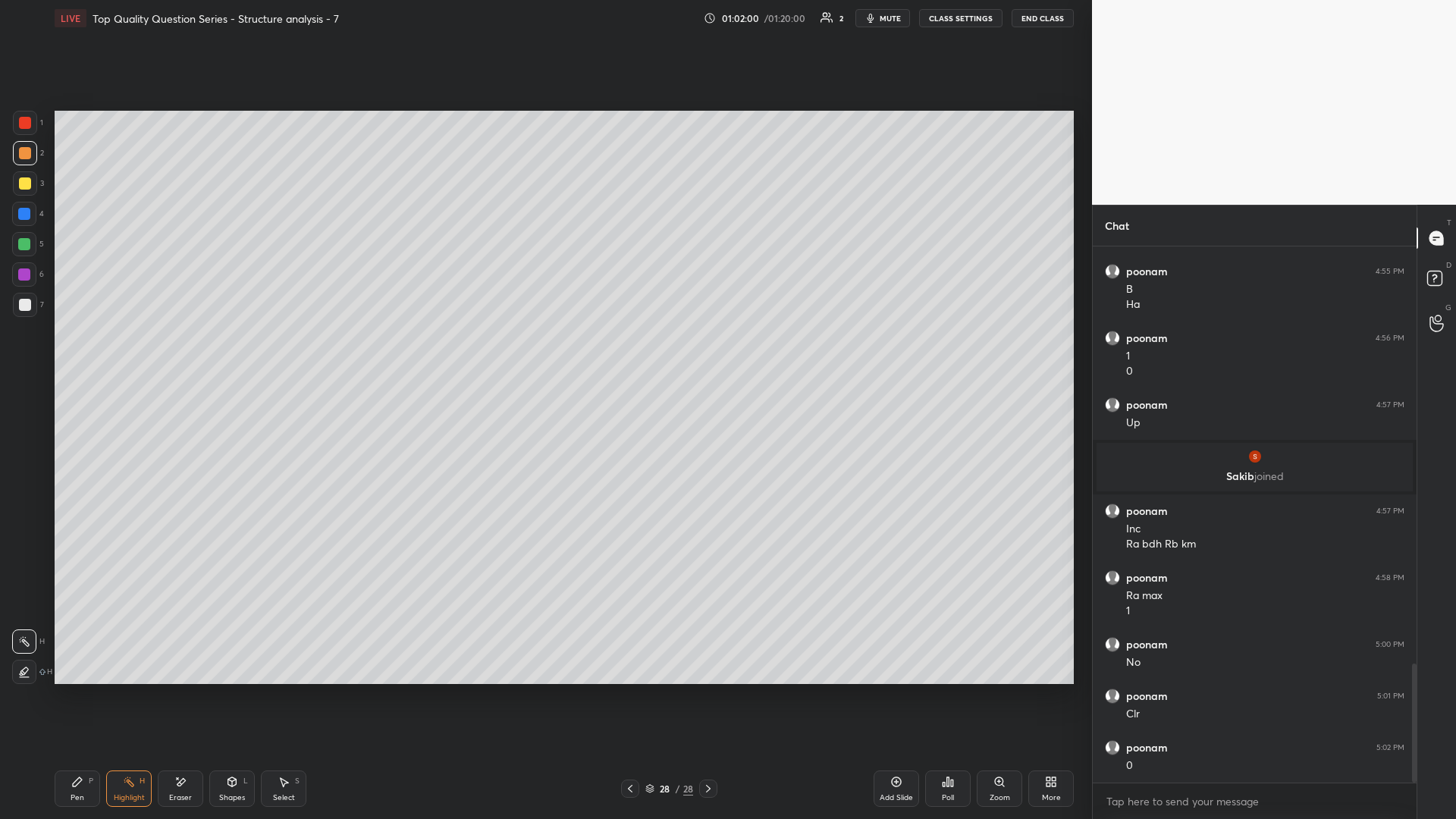
click at [78, 356] on icon at bounding box center [77, 781] width 9 height 9
click at [22, 314] on div at bounding box center [25, 304] width 24 height 24
click at [142, 356] on div "H" at bounding box center [142, 780] width 5 height 7
click at [280, 356] on icon at bounding box center [283, 782] width 12 height 12
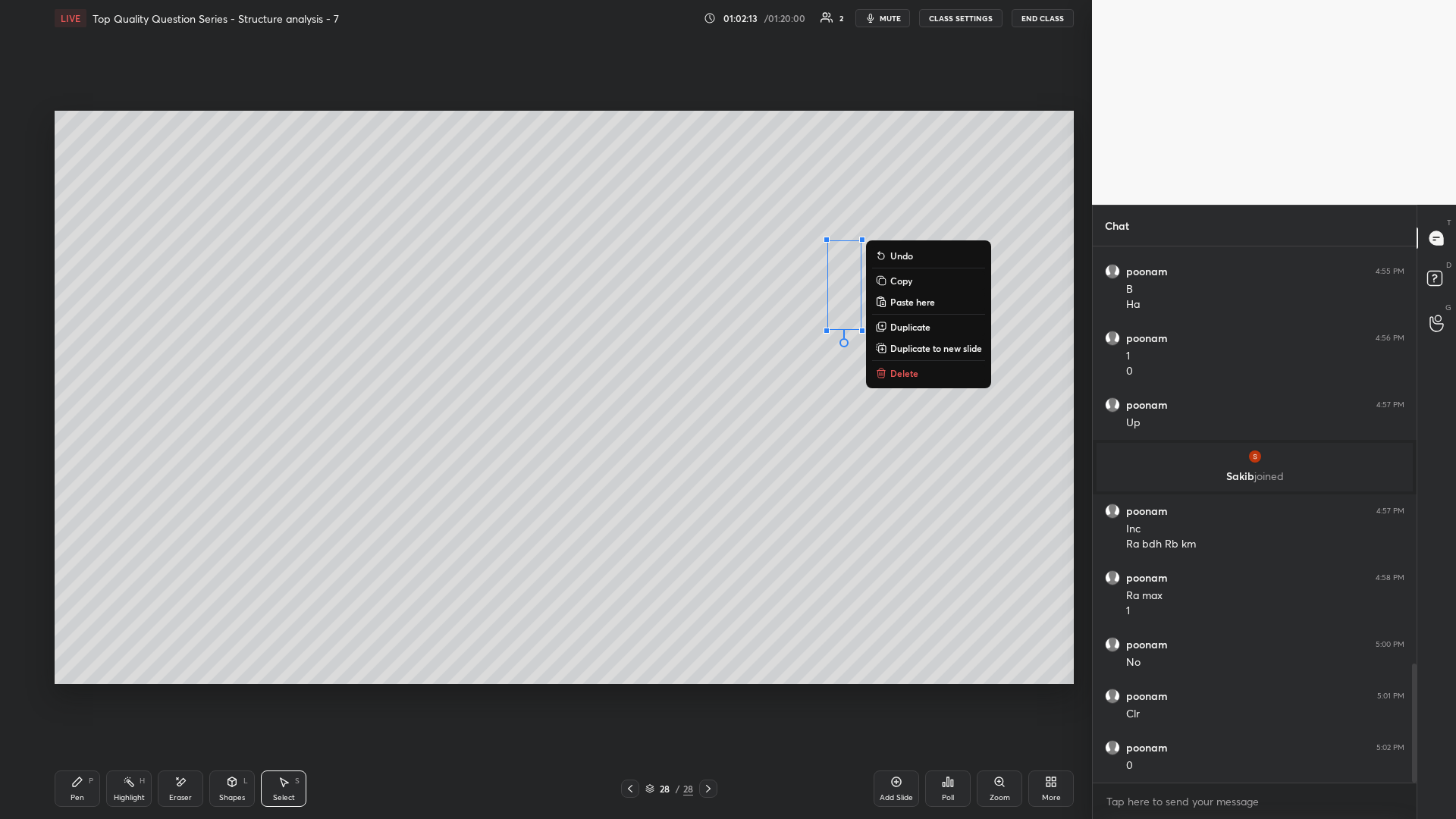
click at [130, 356] on rect at bounding box center [130, 783] width 7 height 7
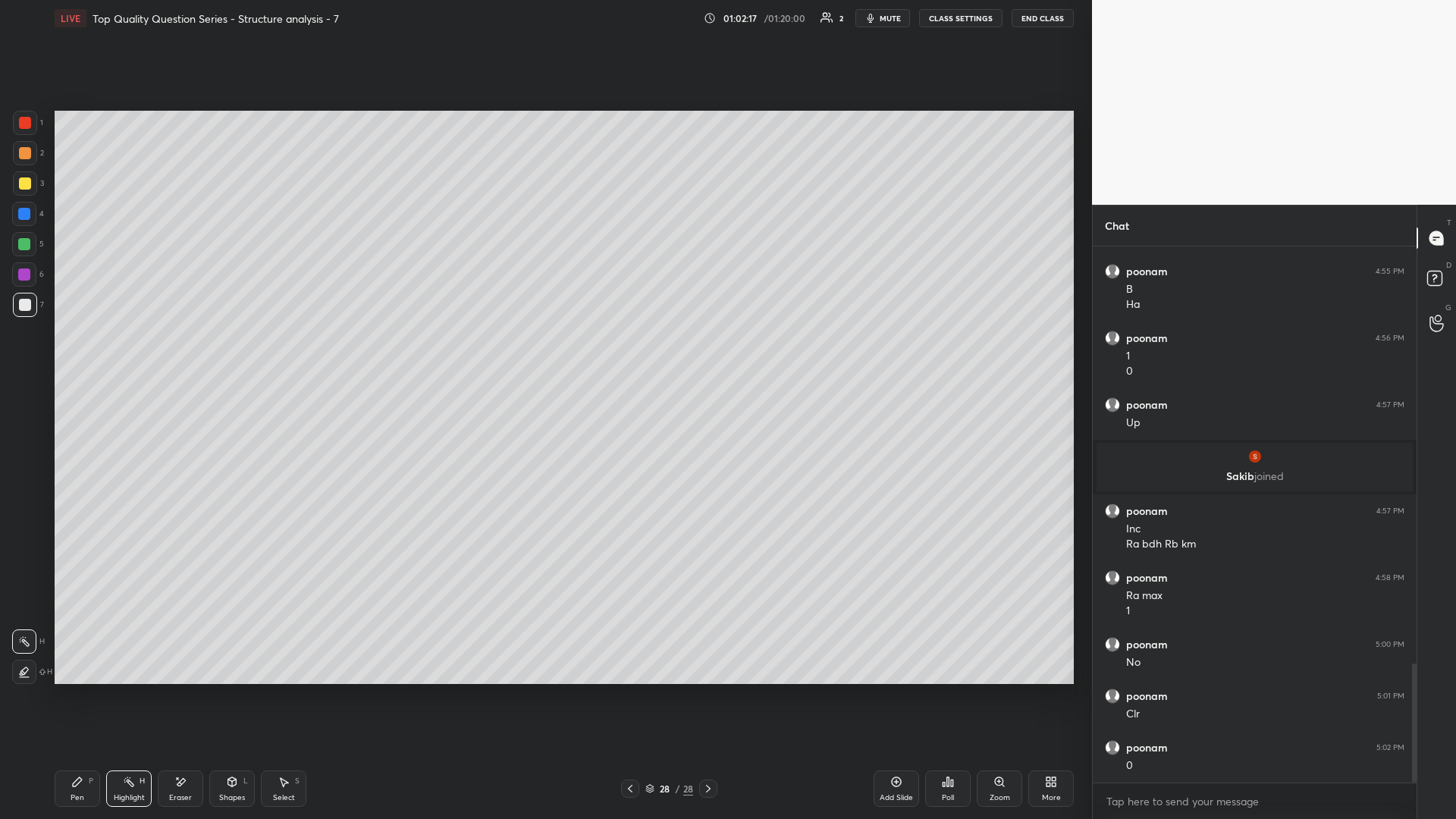
click at [89, 356] on div "Pen P" at bounding box center [77, 788] width 46 height 36
click at [188, 356] on div "Eraser" at bounding box center [180, 788] width 46 height 36
click at [79, 356] on div "Pen" at bounding box center [77, 797] width 13 height 7
click at [121, 356] on div "Highlight H" at bounding box center [128, 788] width 46 height 36
click at [136, 356] on div "Highlight H" at bounding box center [128, 788] width 46 height 36
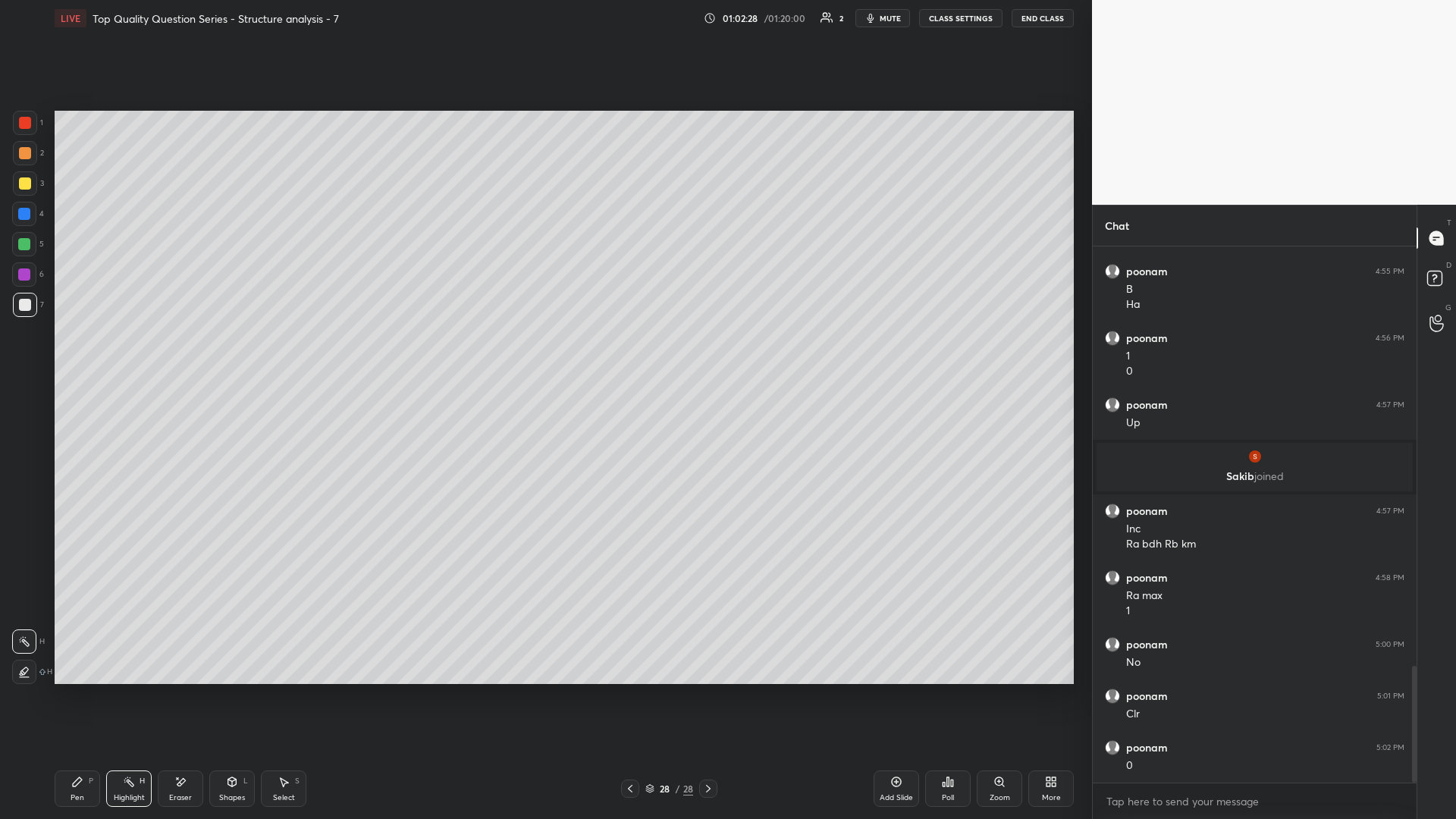
scroll to position [1923, 0]
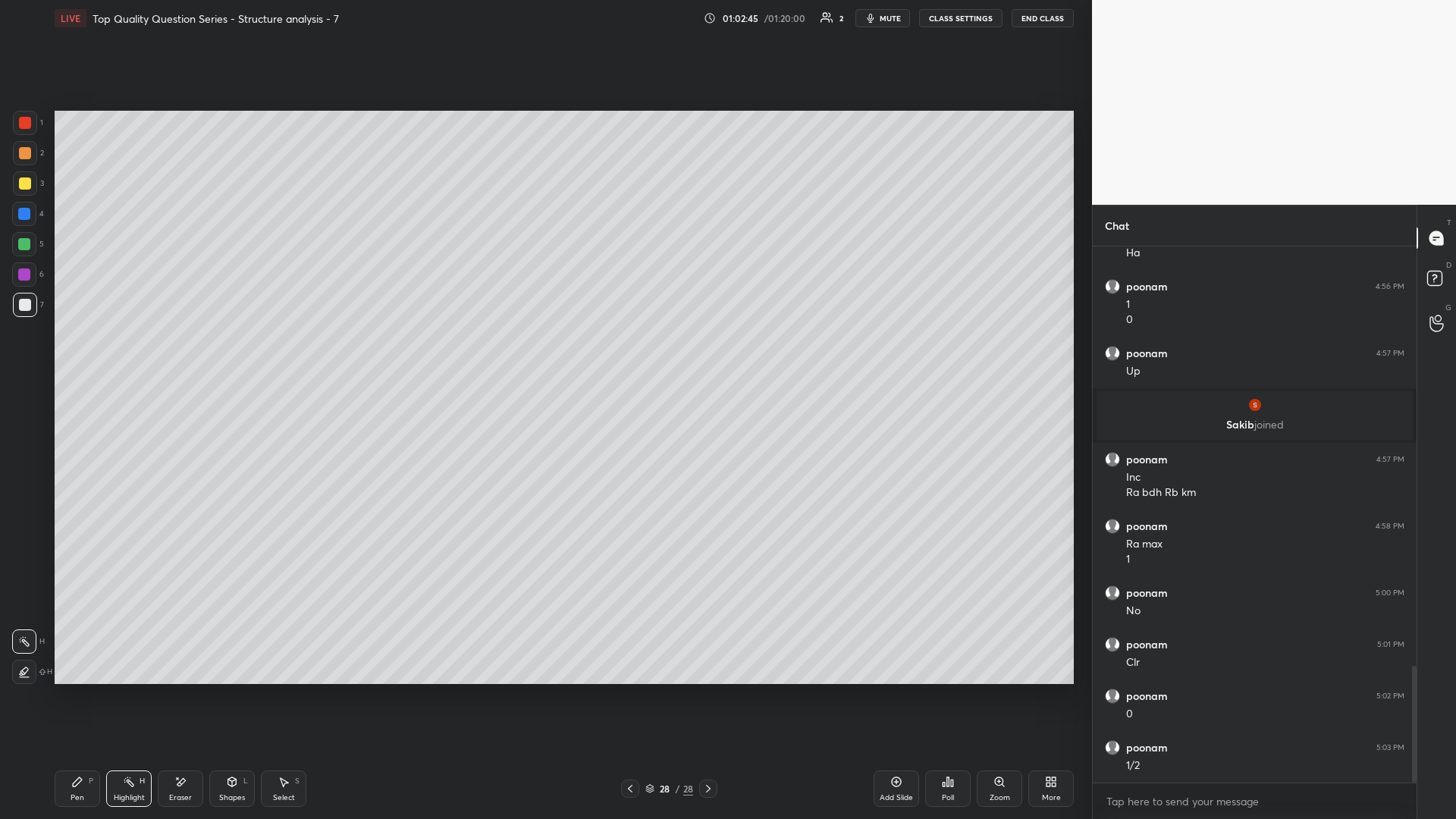
click at [223, 356] on div "Shapes L" at bounding box center [232, 788] width 46 height 36
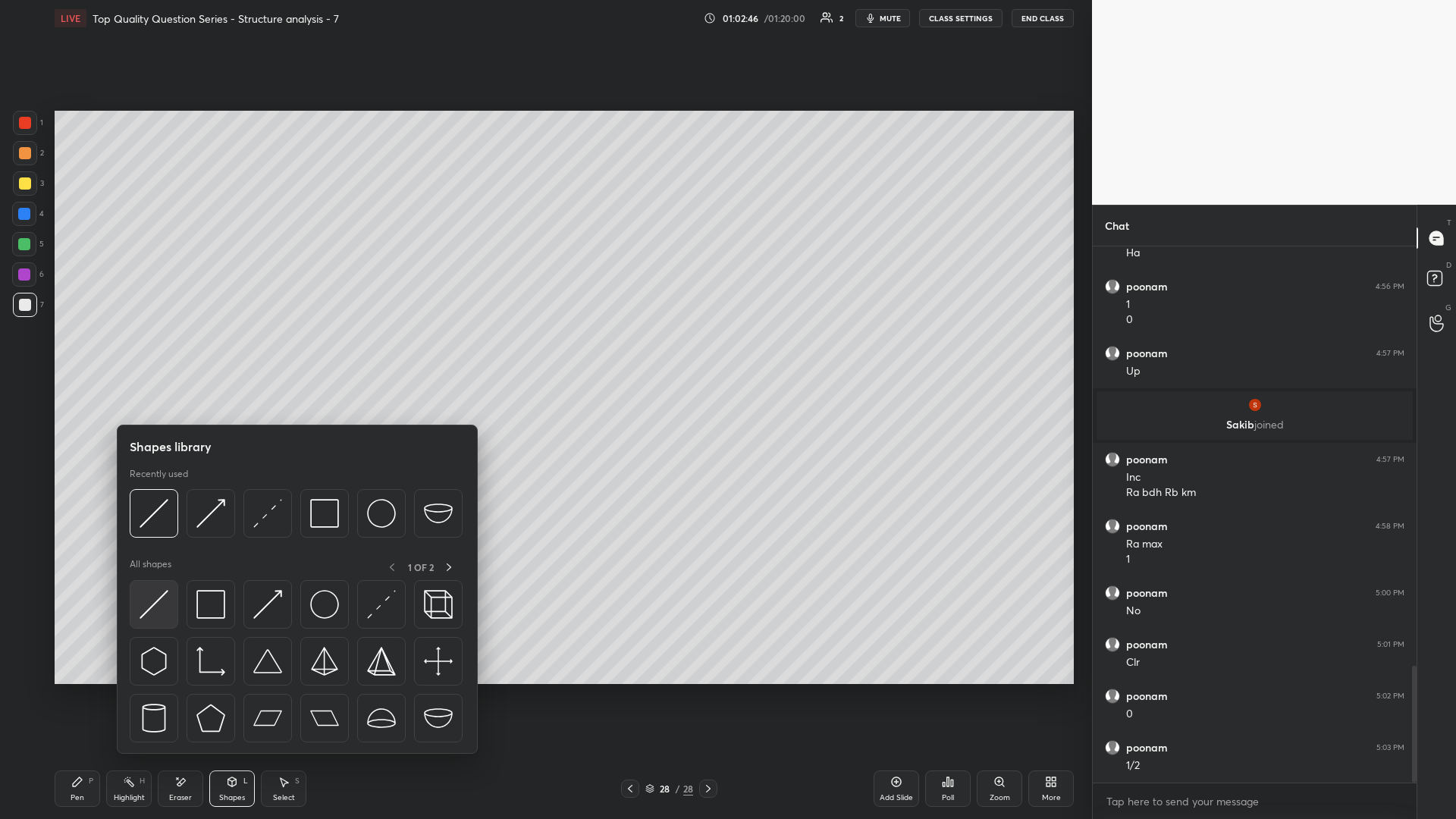
click at [156, 356] on img at bounding box center [154, 604] width 29 height 29
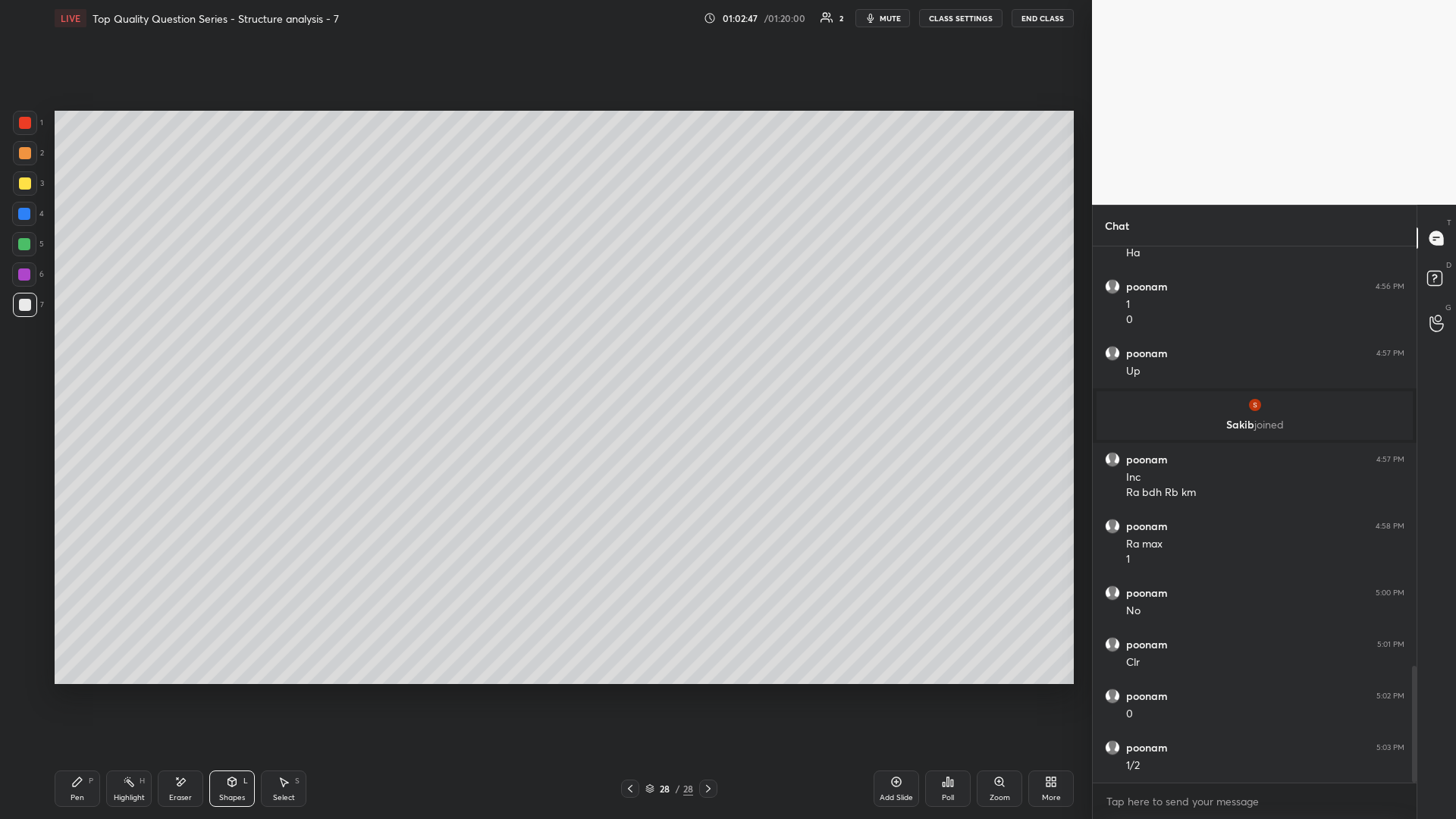
scroll to position [1938, 0]
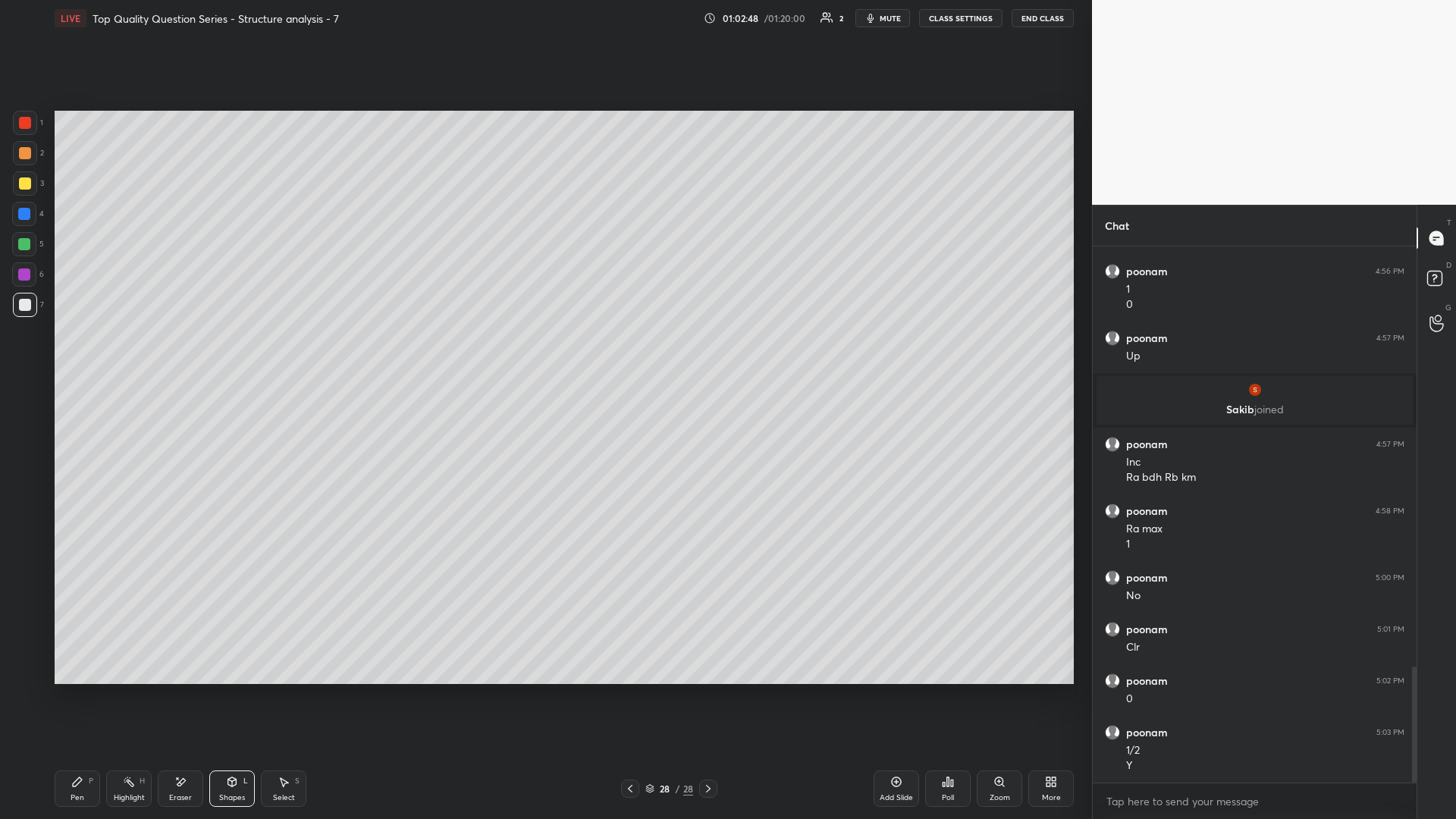
click at [132, 356] on div "Highlight H" at bounding box center [128, 788] width 46 height 36
click at [287, 356] on icon at bounding box center [283, 782] width 12 height 12
click at [77, 356] on icon at bounding box center [77, 781] width 9 height 9
click at [277, 356] on div "Select S" at bounding box center [283, 788] width 46 height 36
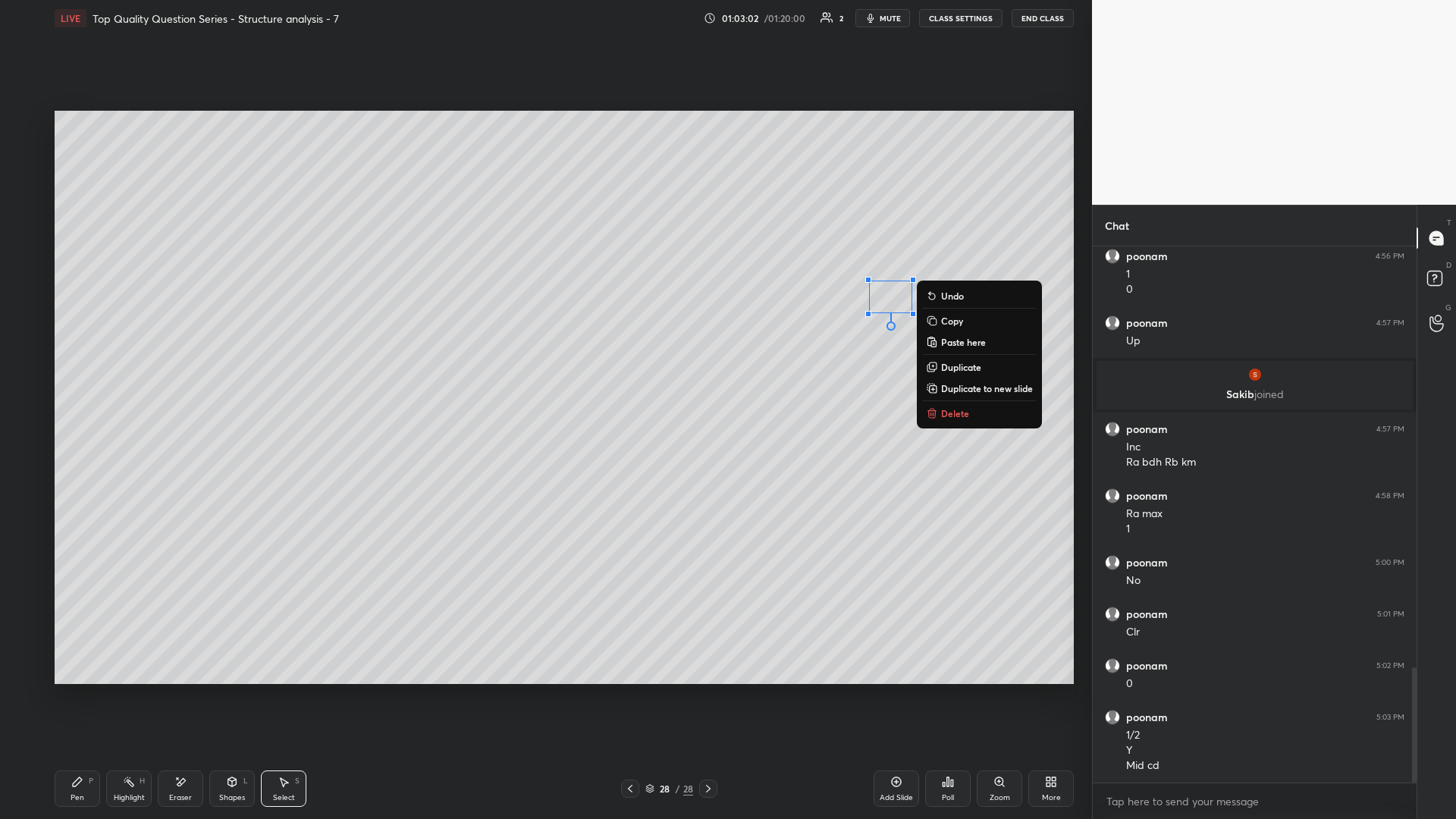
click at [544, 356] on button "Delete" at bounding box center [979, 413] width 113 height 18
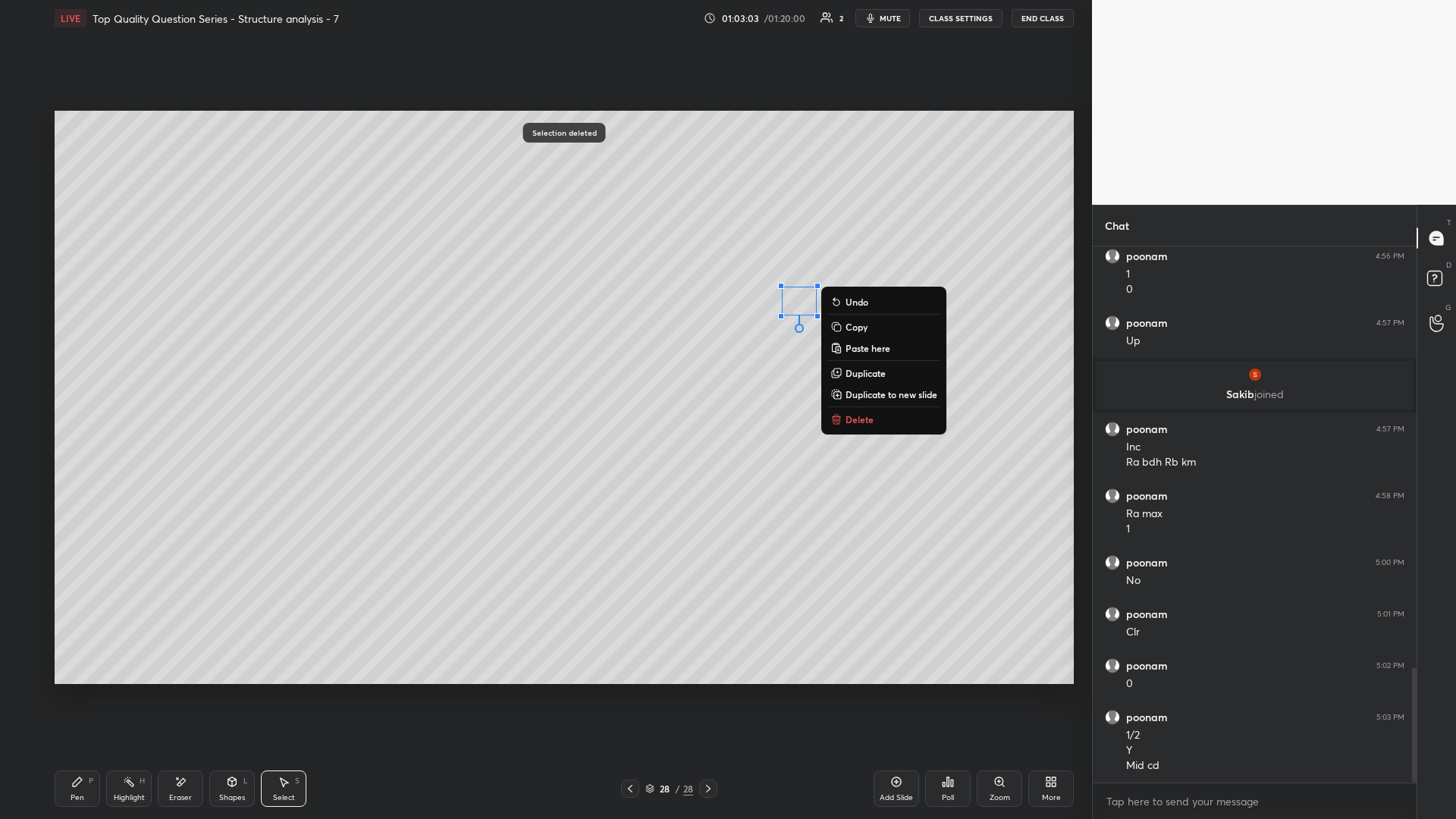
click at [544, 356] on button "Delete" at bounding box center [884, 419] width 113 height 18
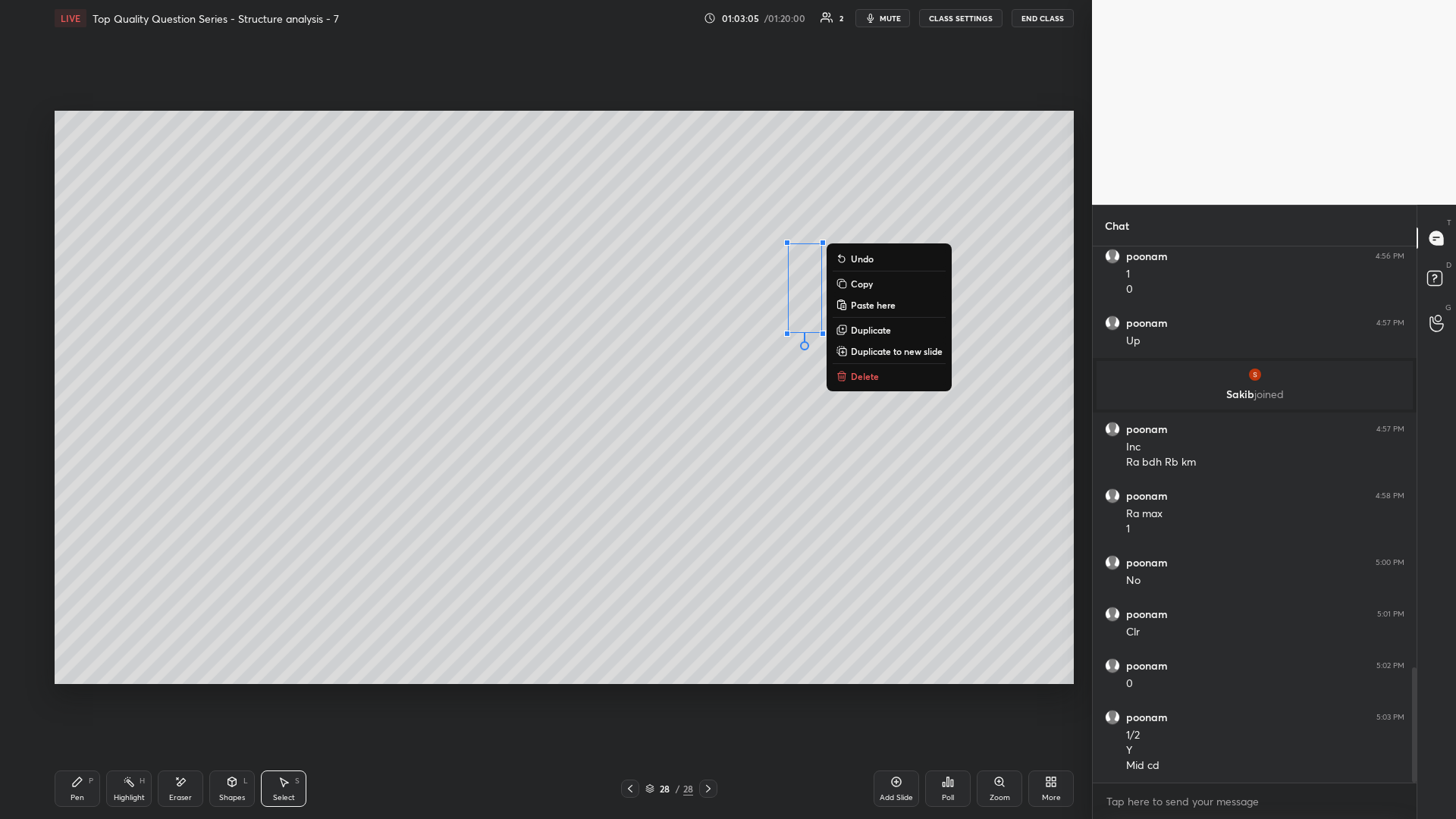
click at [84, 356] on div "Pen P" at bounding box center [77, 788] width 46 height 36
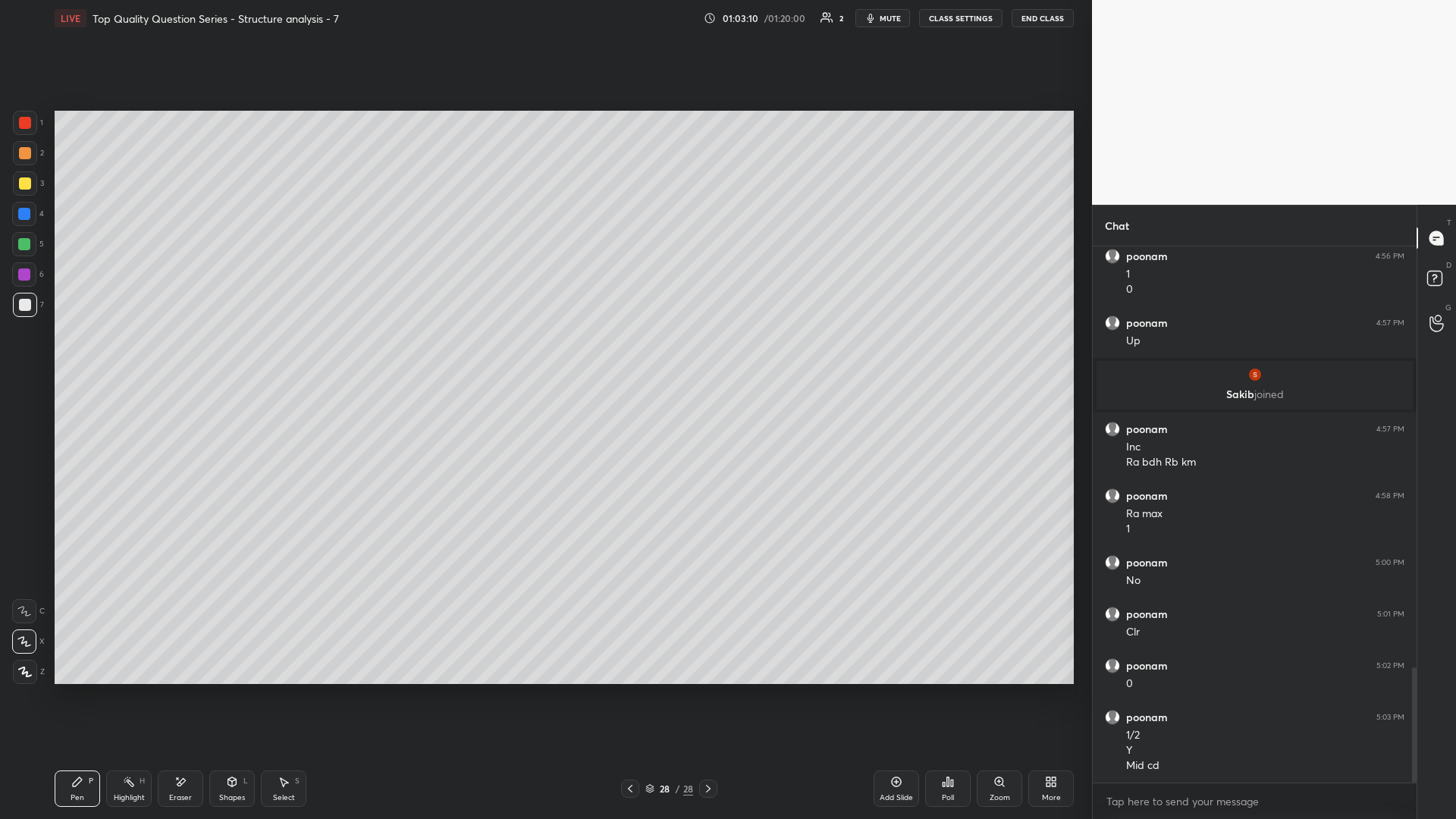
click at [175, 356] on icon at bounding box center [180, 783] width 12 height 13
click at [75, 356] on icon at bounding box center [77, 781] width 9 height 9
click at [132, 356] on icon at bounding box center [128, 782] width 12 height 12
click at [129, 356] on div "Highlight H" at bounding box center [128, 788] width 46 height 36
click at [69, 356] on div "Pen P" at bounding box center [77, 788] width 46 height 36
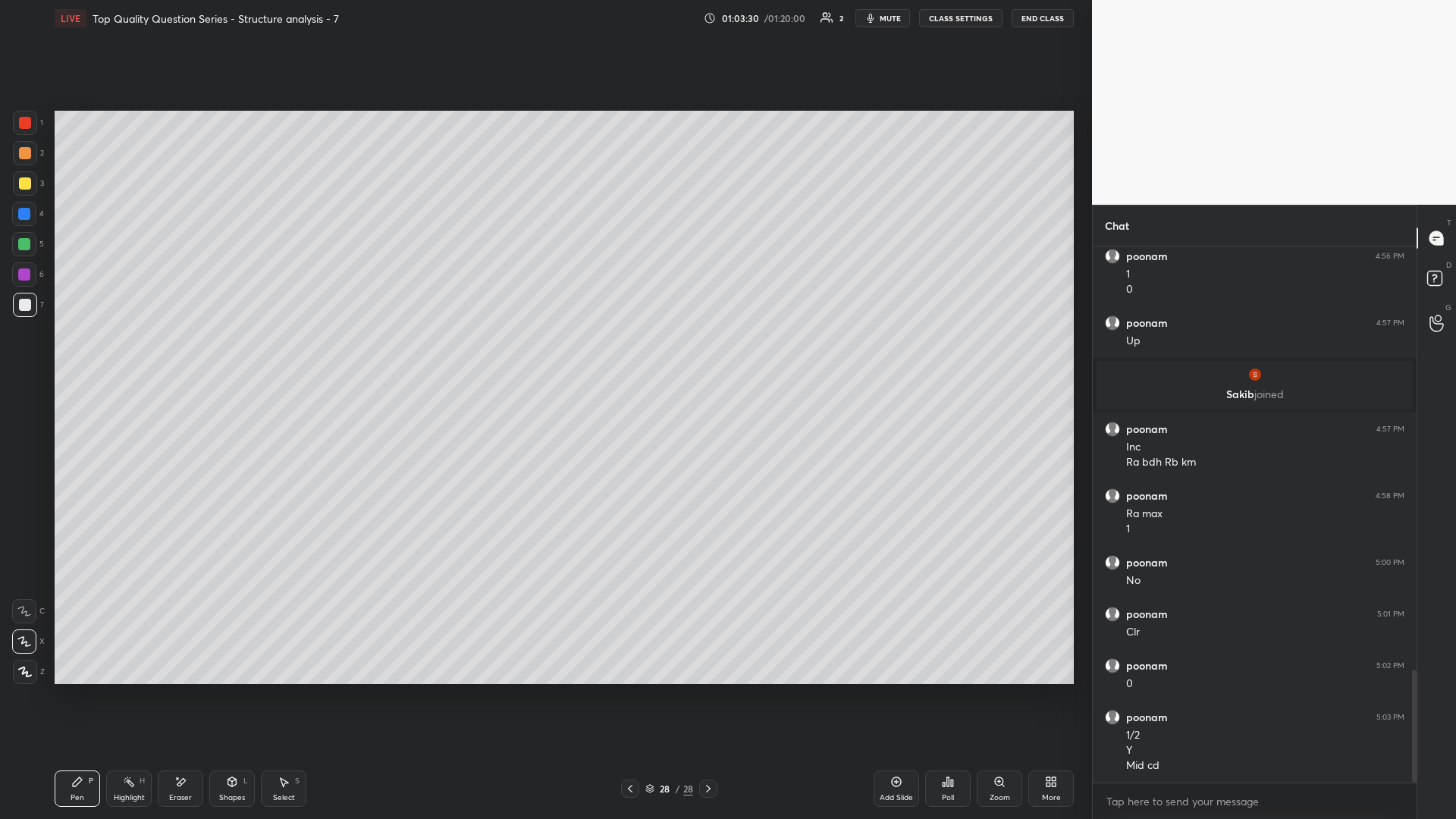
scroll to position [2005, 0]
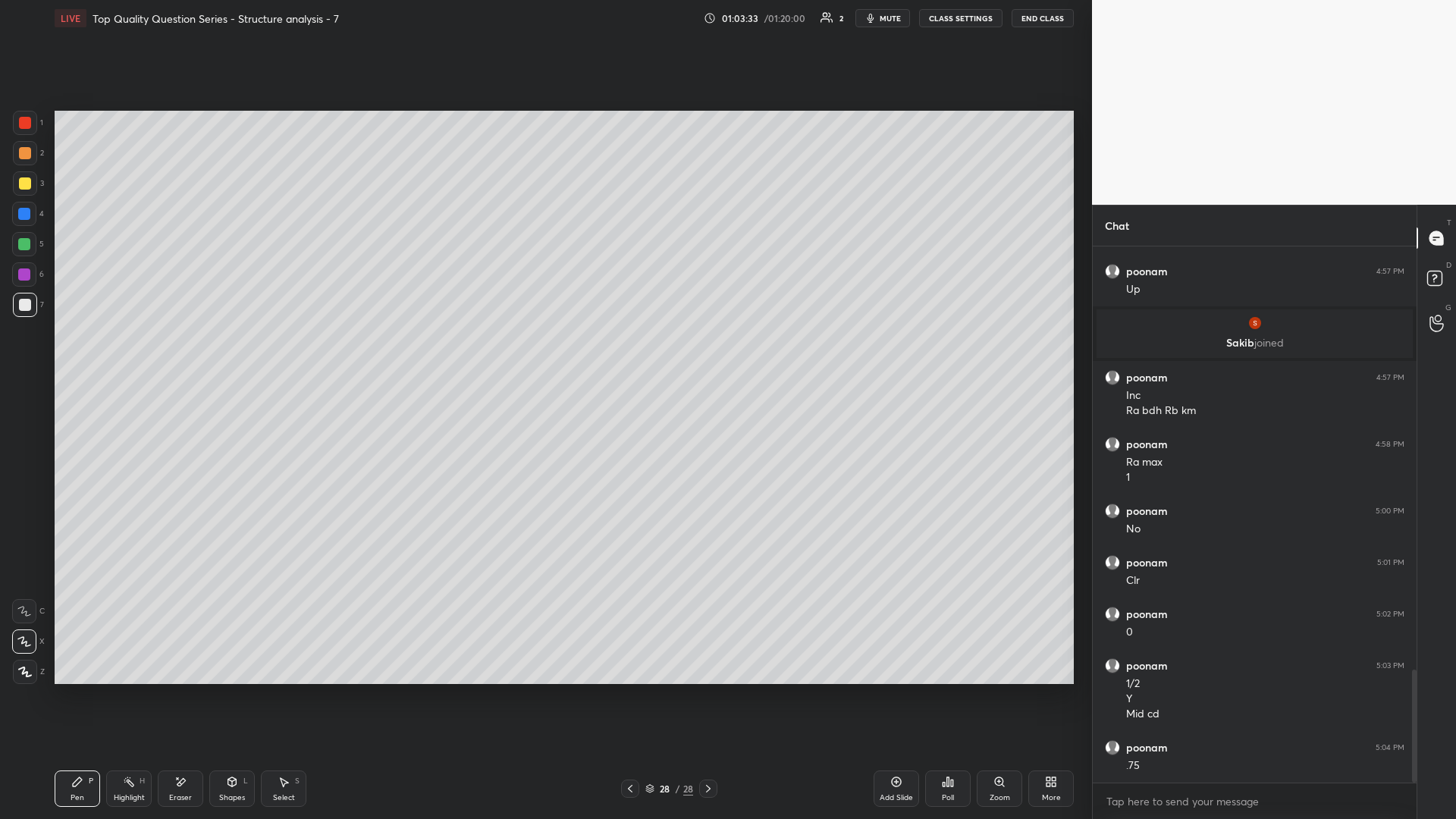
click at [137, 356] on div "Highlight H" at bounding box center [128, 788] width 46 height 36
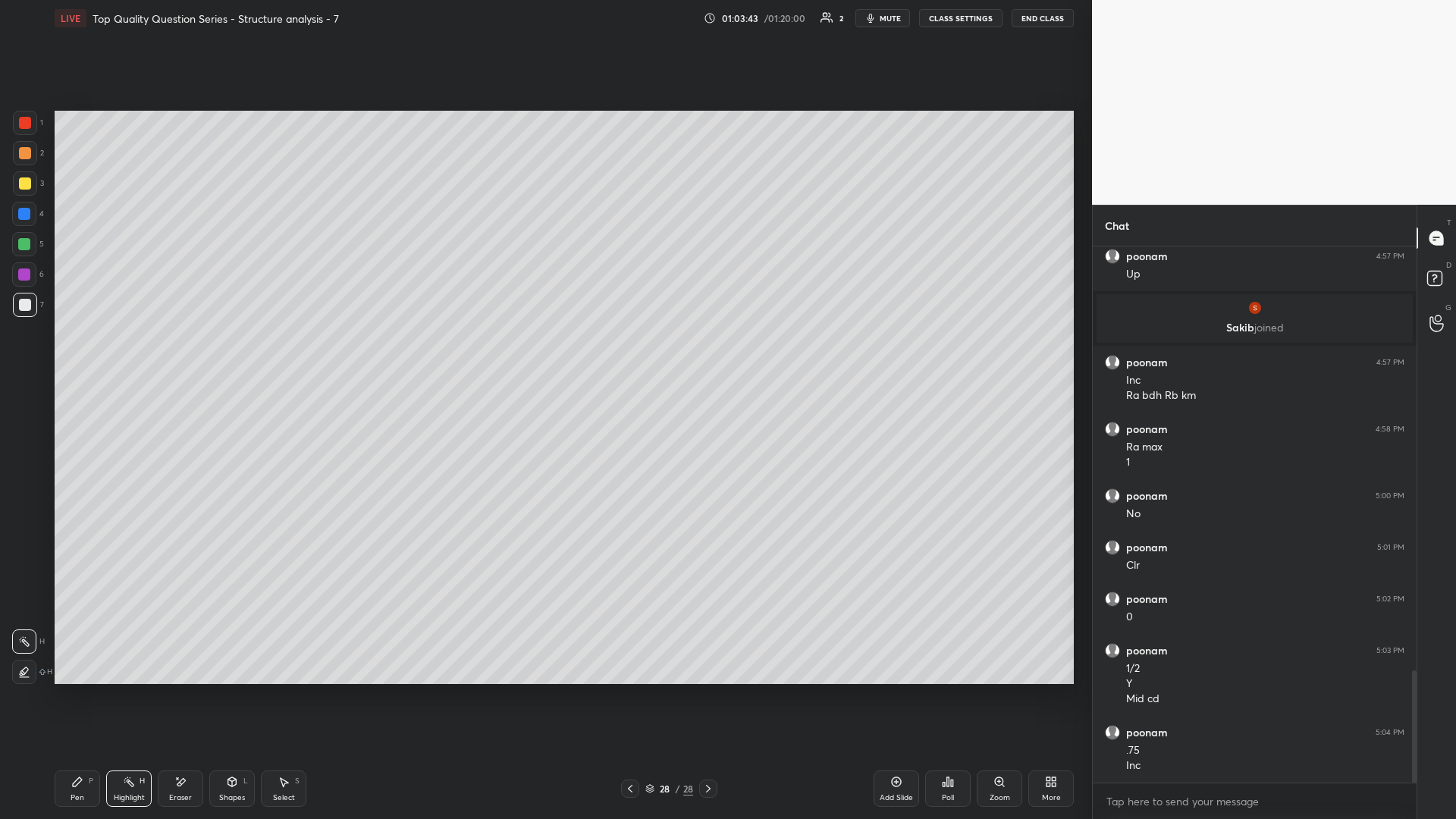
click at [188, 356] on div "Eraser" at bounding box center [180, 788] width 46 height 36
click at [217, 356] on div "Shapes L" at bounding box center [232, 788] width 46 height 36
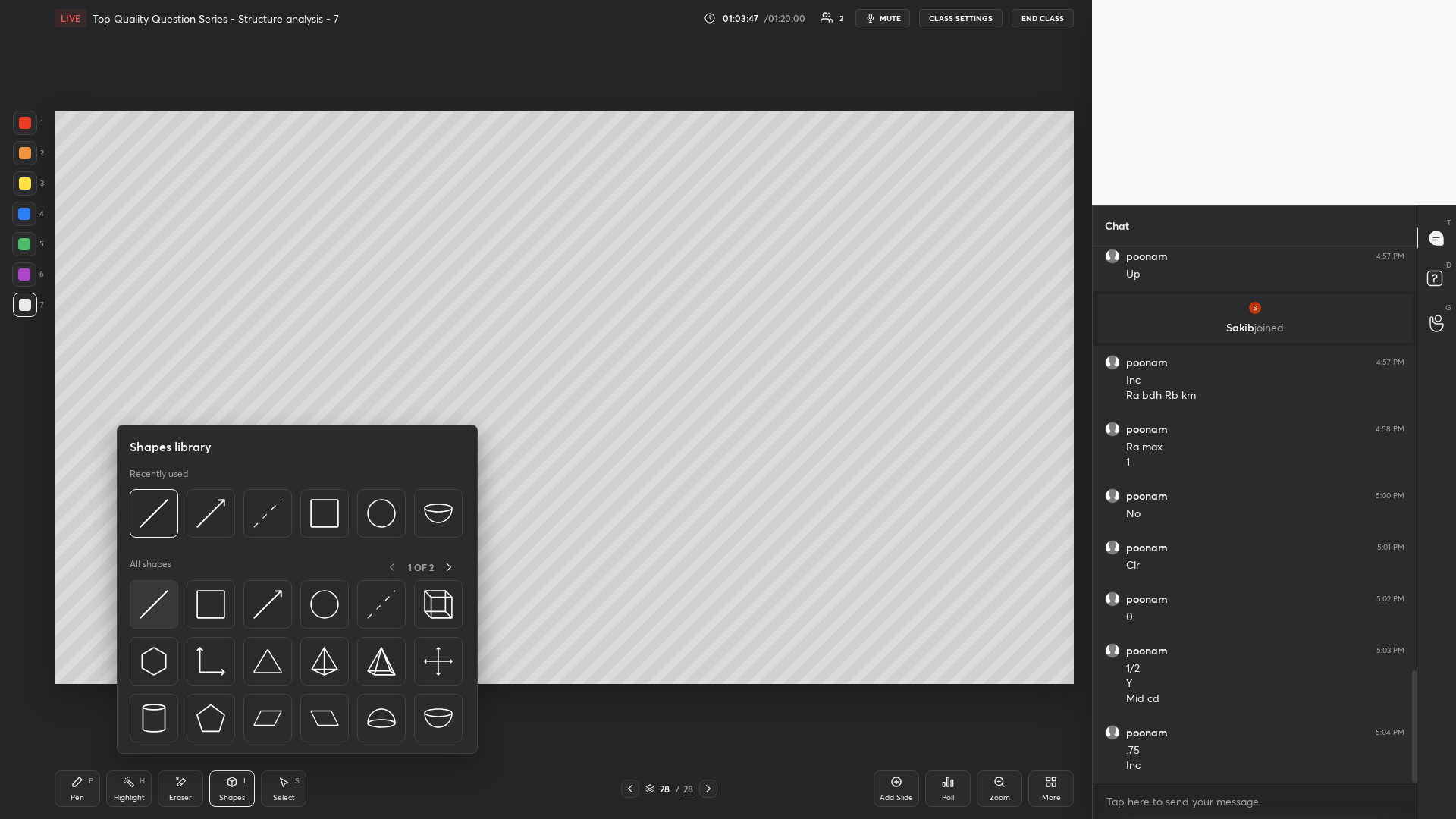
click at [158, 356] on img at bounding box center [154, 604] width 29 height 29
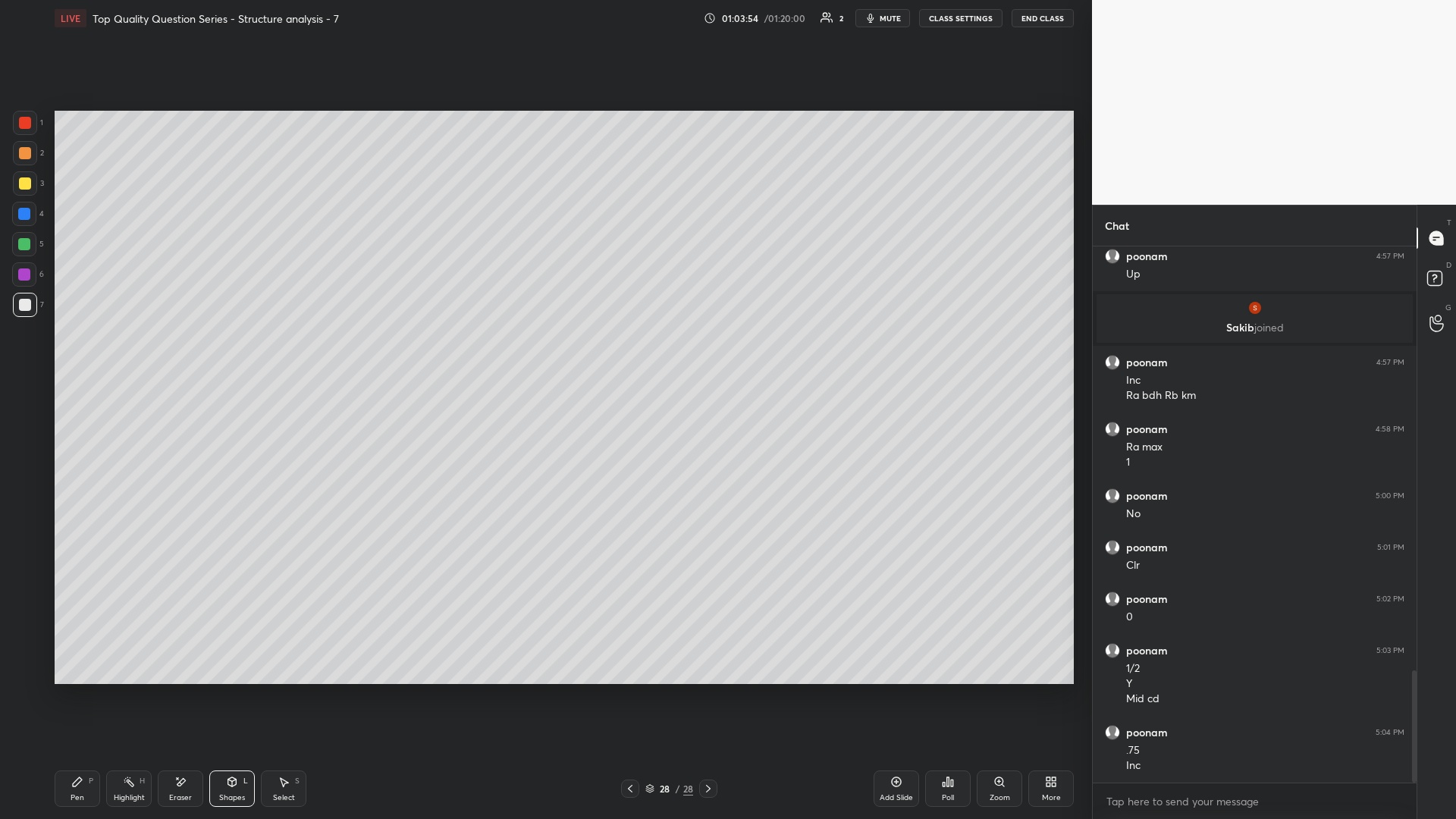
click at [68, 356] on div "Pen P" at bounding box center [77, 788] width 46 height 36
click at [132, 356] on div "Highlight H" at bounding box center [128, 788] width 46 height 36
click at [134, 356] on div "Pen P Highlight H Eraser Shapes L Select S 28 / 28 Add Slide Poll Zoom More" at bounding box center [564, 788] width 1019 height 60
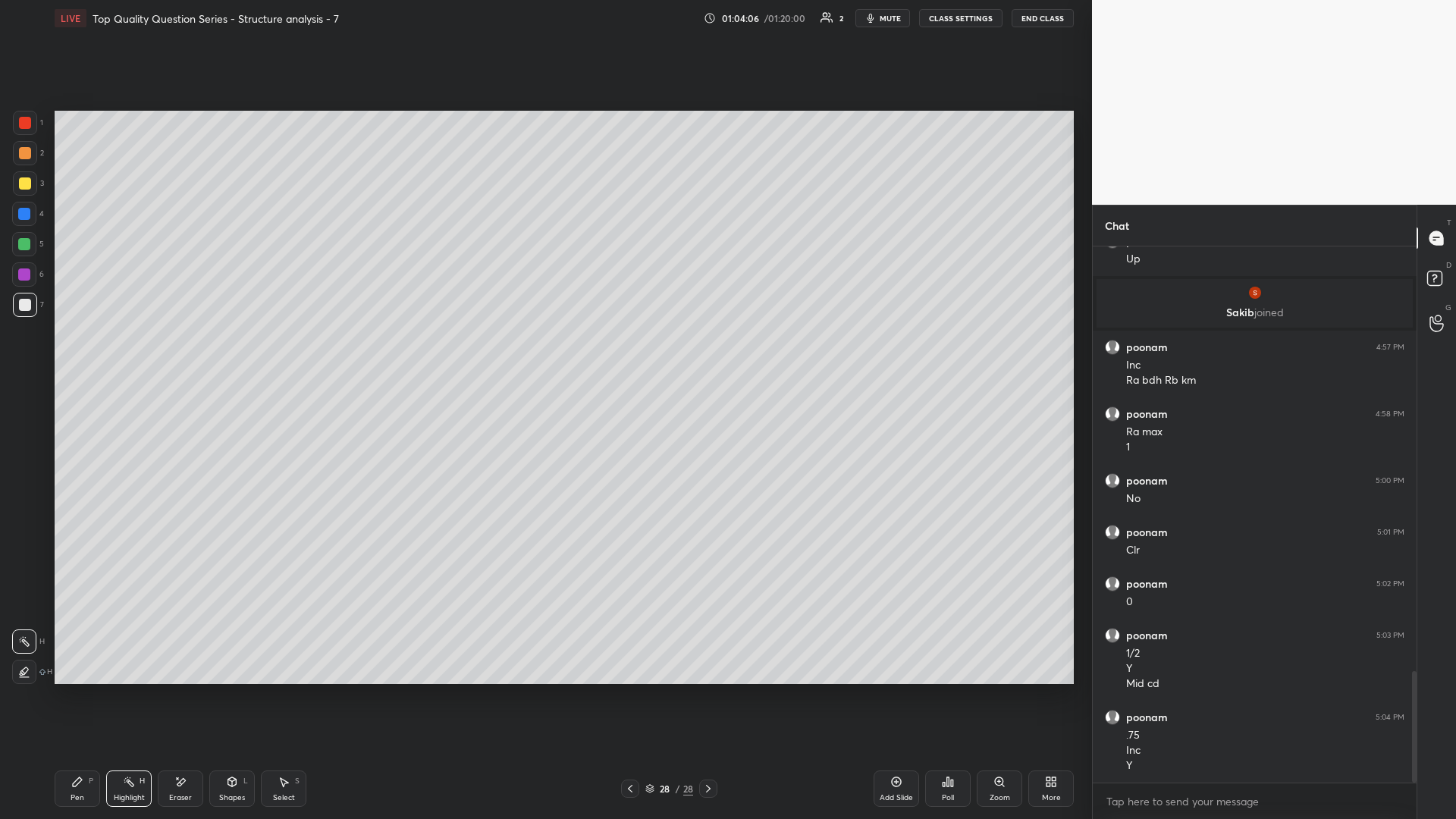
click at [283, 356] on icon at bounding box center [285, 782] width 8 height 9
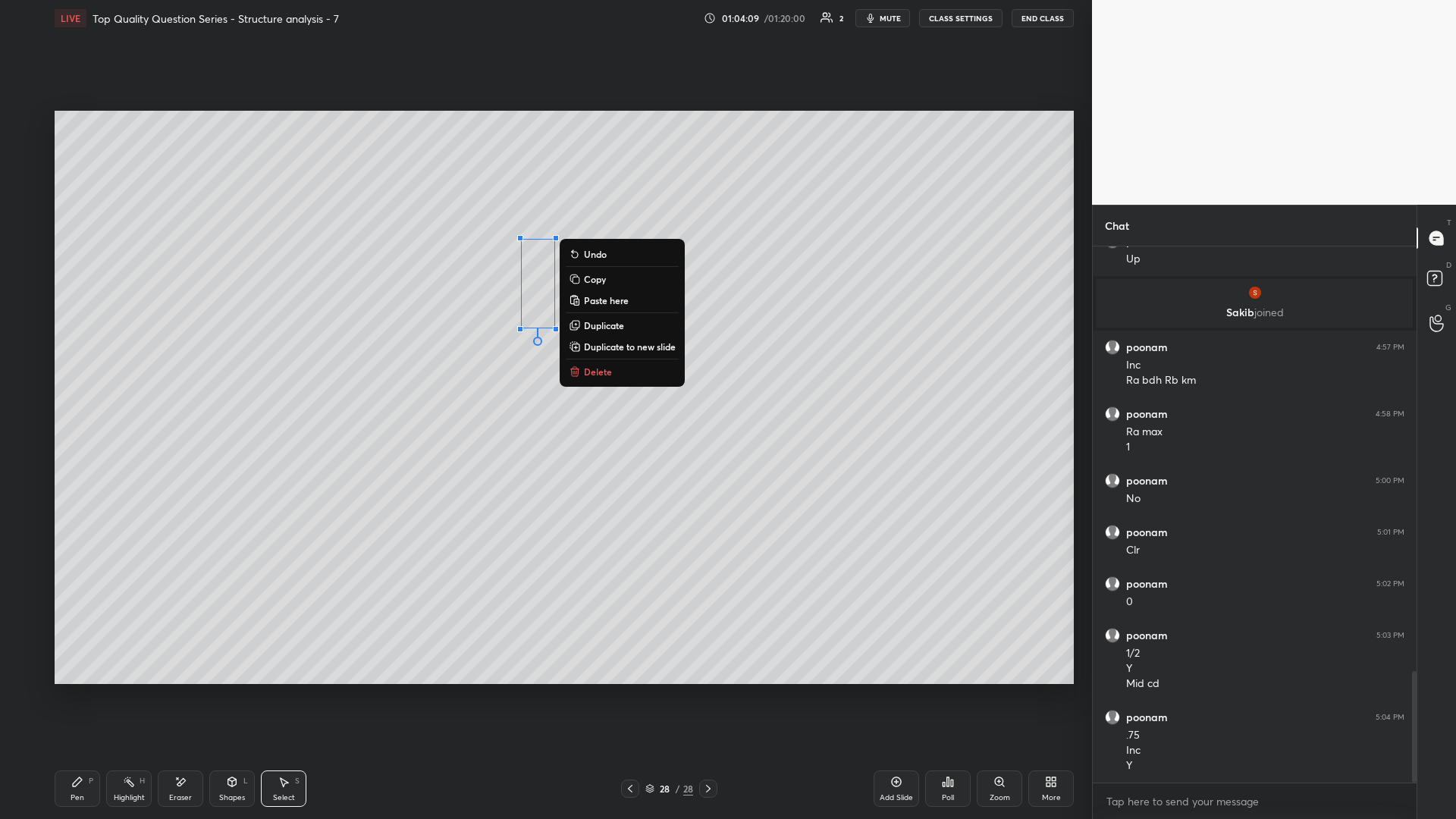
click at [464, 356] on div "0 ° Undo Copy Paste here Duplicate Duplicate to new slide Delete" at bounding box center [564, 397] width 1019 height 573
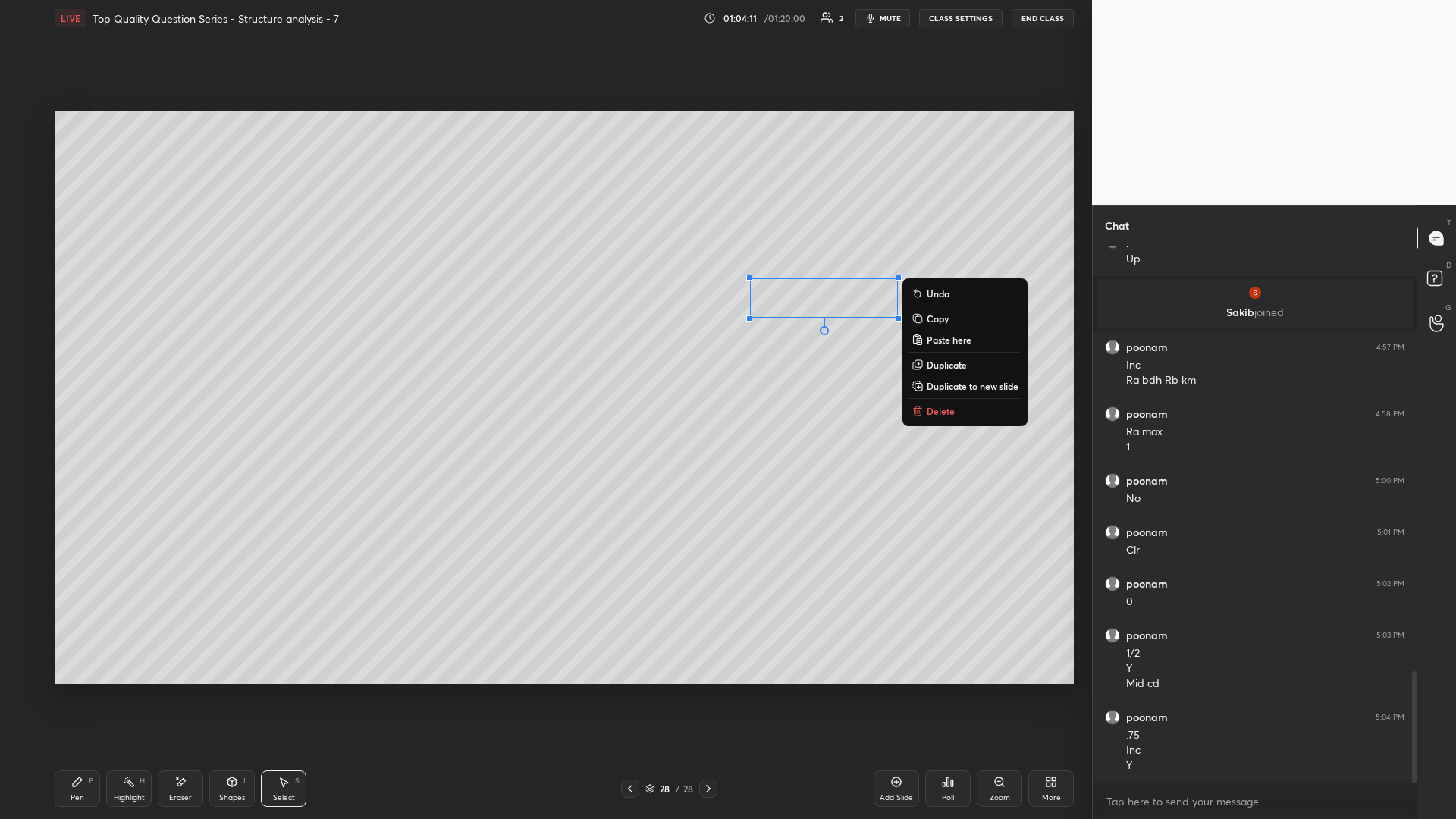
click at [544, 356] on button "Delete" at bounding box center [965, 411] width 113 height 18
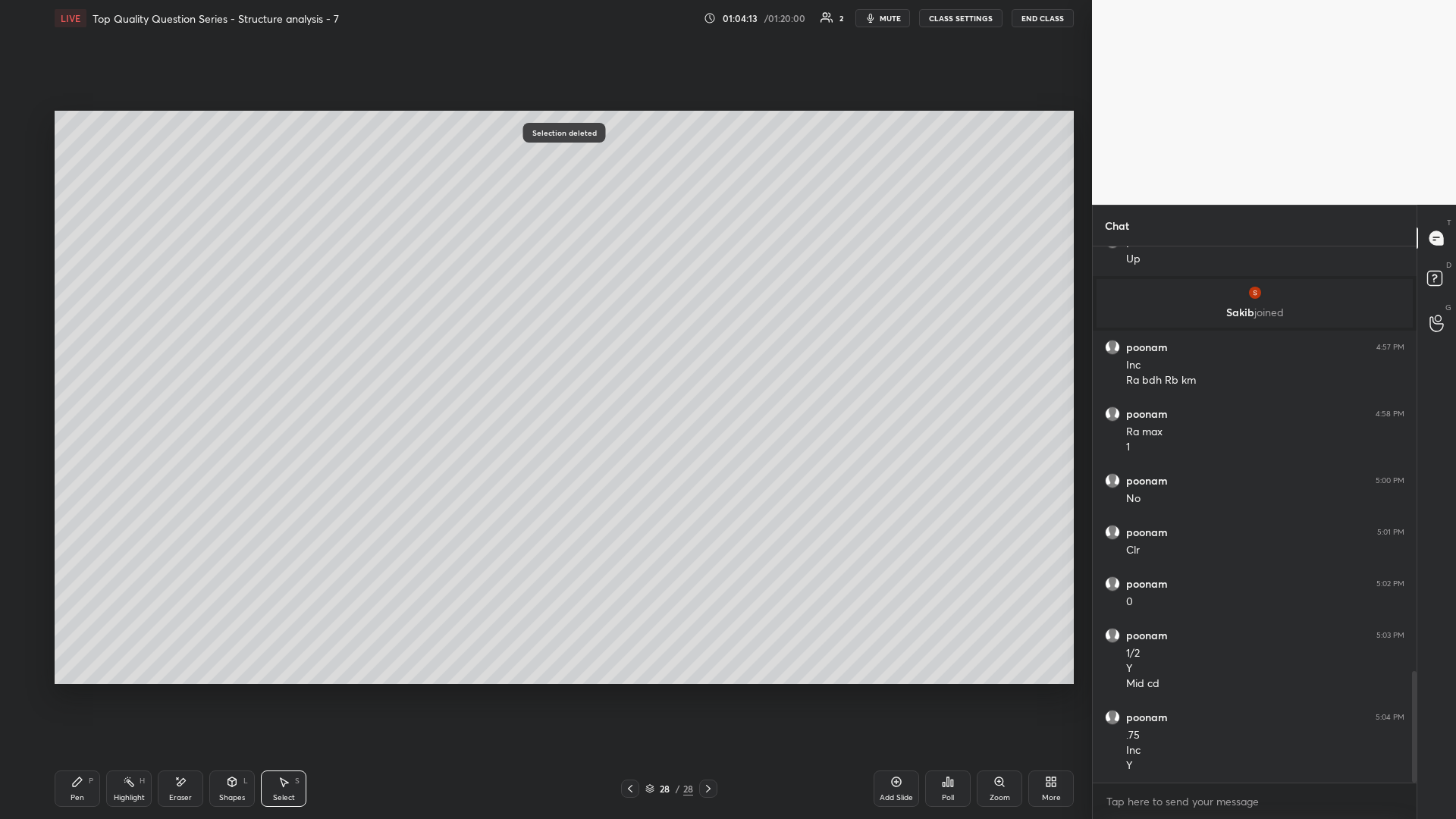
click at [127, 356] on div "Highlight H" at bounding box center [128, 788] width 46 height 36
click at [181, 356] on icon at bounding box center [180, 783] width 12 height 13
click at [59, 356] on div "Pen P" at bounding box center [77, 788] width 46 height 36
click at [126, 356] on div "Highlight H" at bounding box center [128, 788] width 46 height 36
click at [136, 356] on div "Highlight H" at bounding box center [128, 788] width 46 height 36
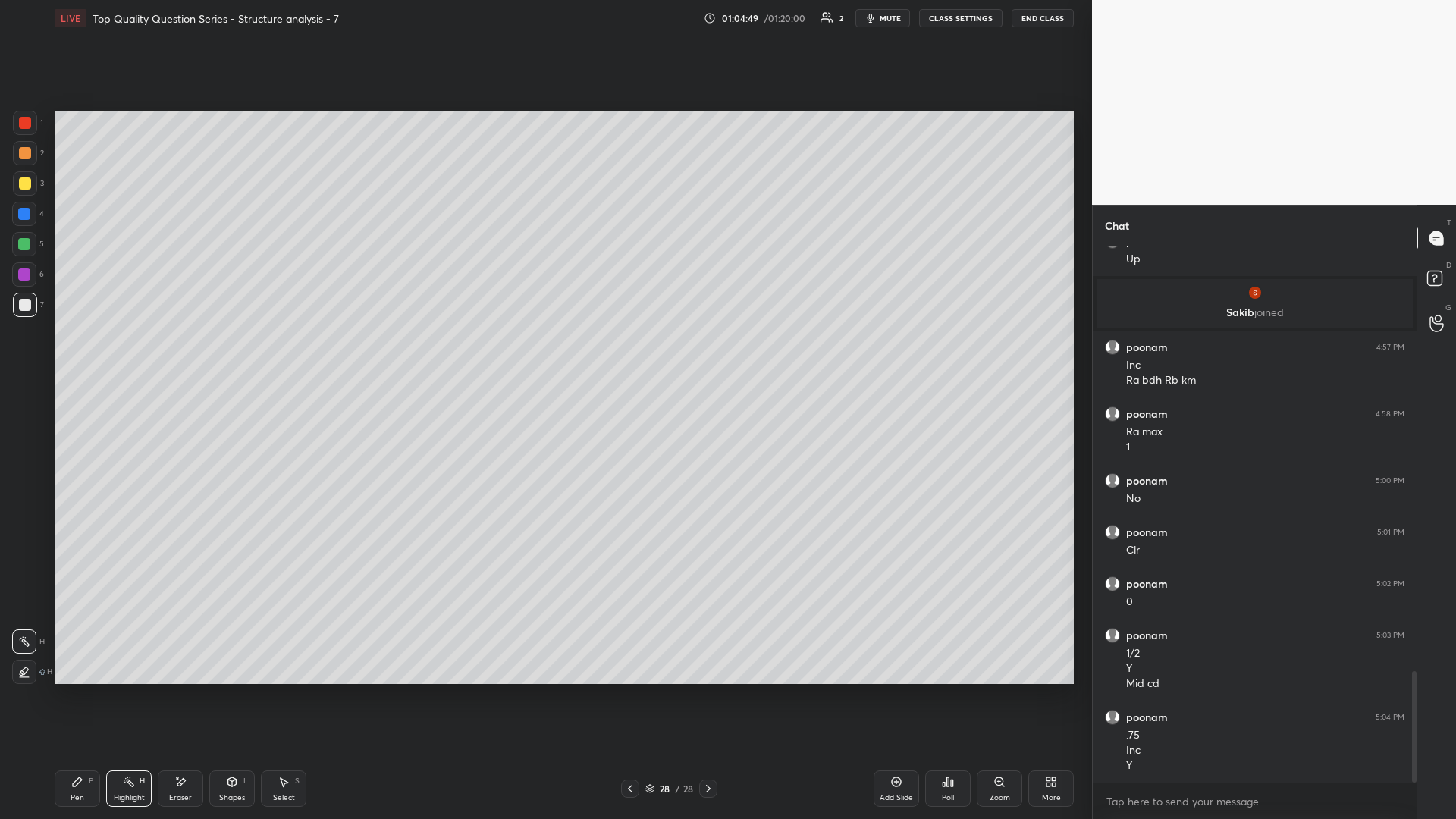
click at [77, 356] on div "Pen" at bounding box center [77, 797] width 13 height 7
click at [77, 356] on div "Pen P" at bounding box center [77, 788] width 46 height 36
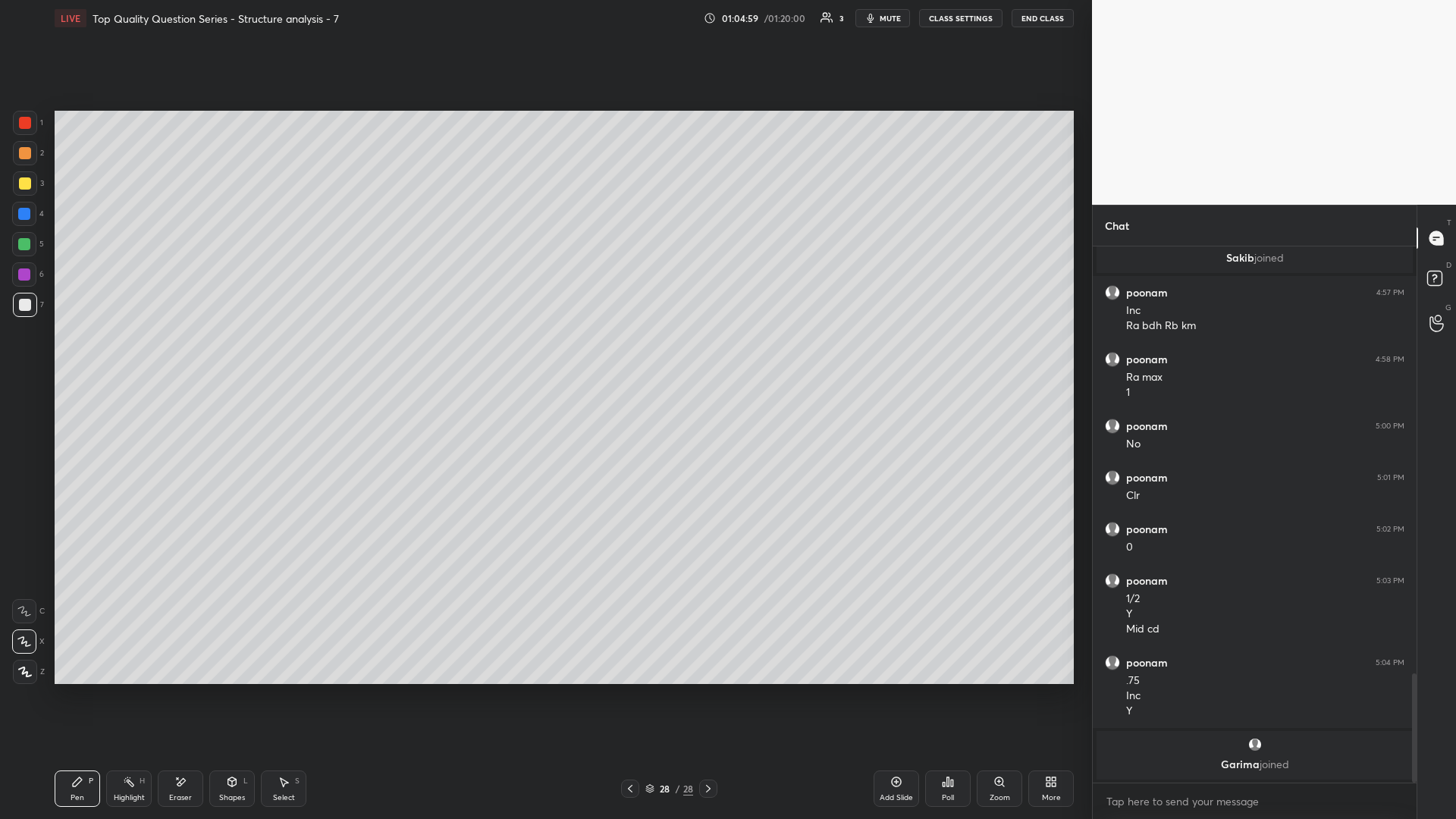
click at [282, 356] on icon at bounding box center [283, 782] width 12 height 12
click at [487, 356] on div "0 ° Undo Copy Paste here Duplicate Duplicate to new slide Delete" at bounding box center [564, 397] width 1019 height 573
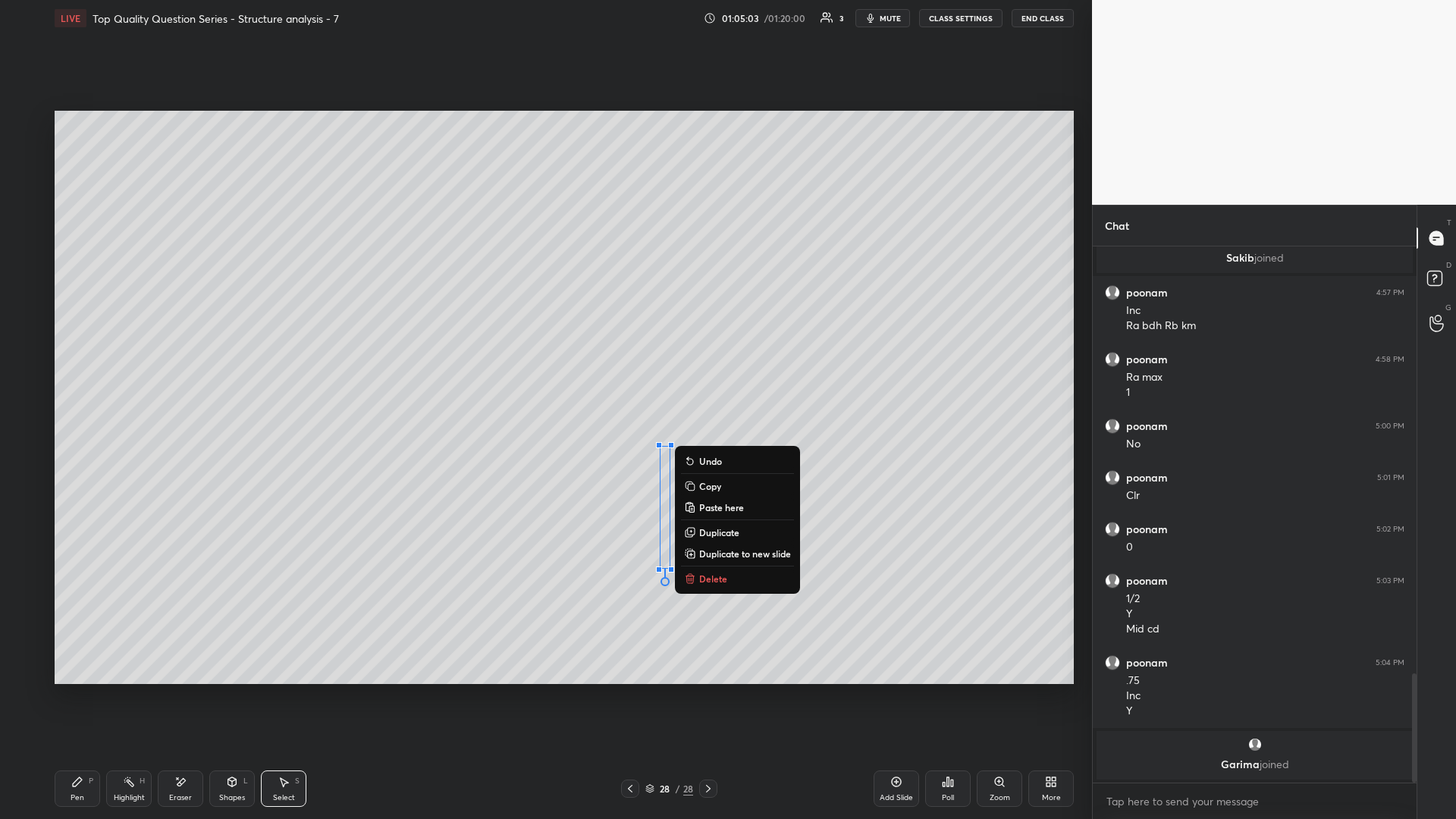
click at [544, 356] on div "0 ° Undo Copy Paste here Duplicate Duplicate to new slide Delete" at bounding box center [564, 397] width 1019 height 573
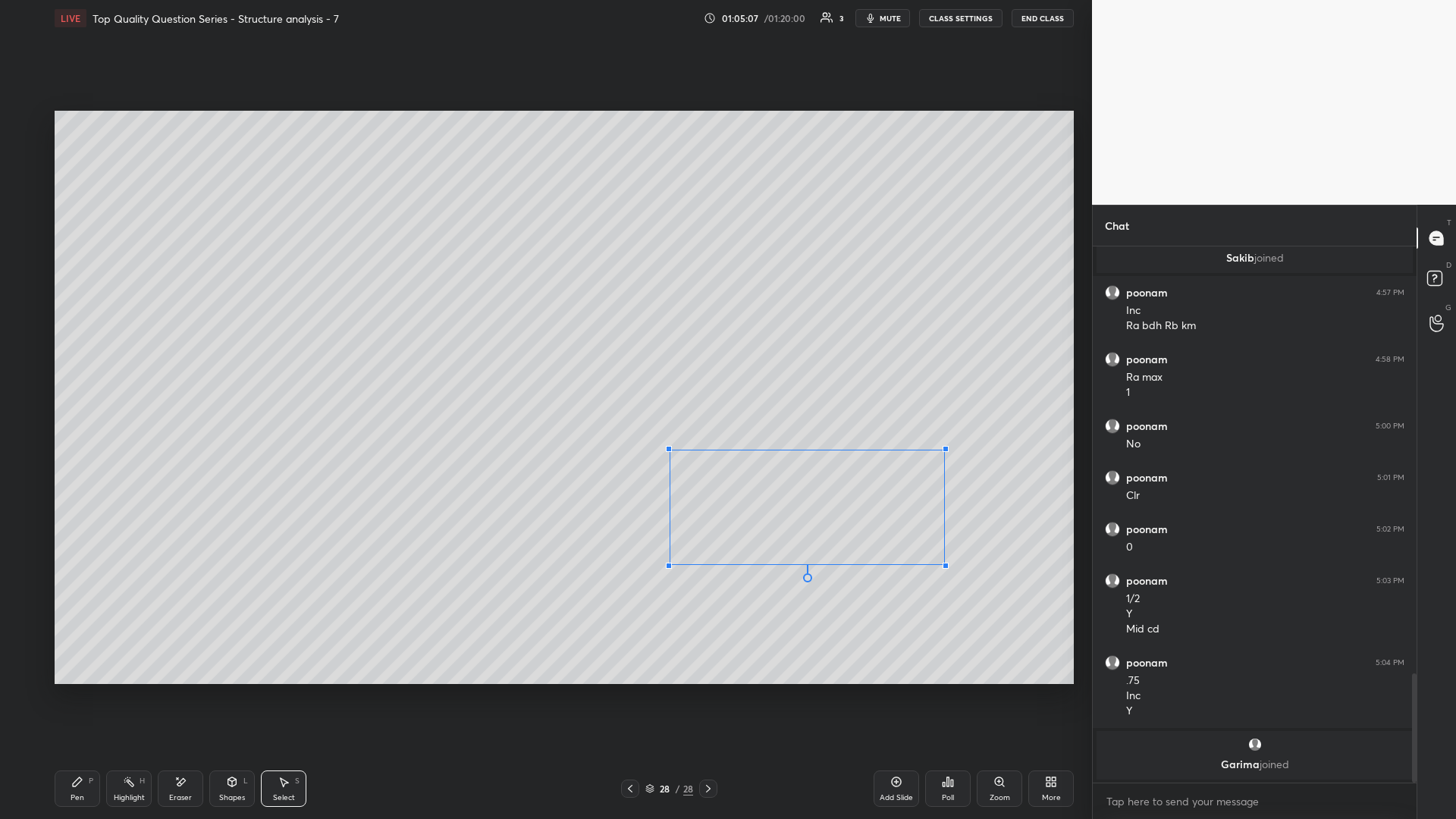
click at [544, 356] on div at bounding box center [668, 448] width 6 height 6
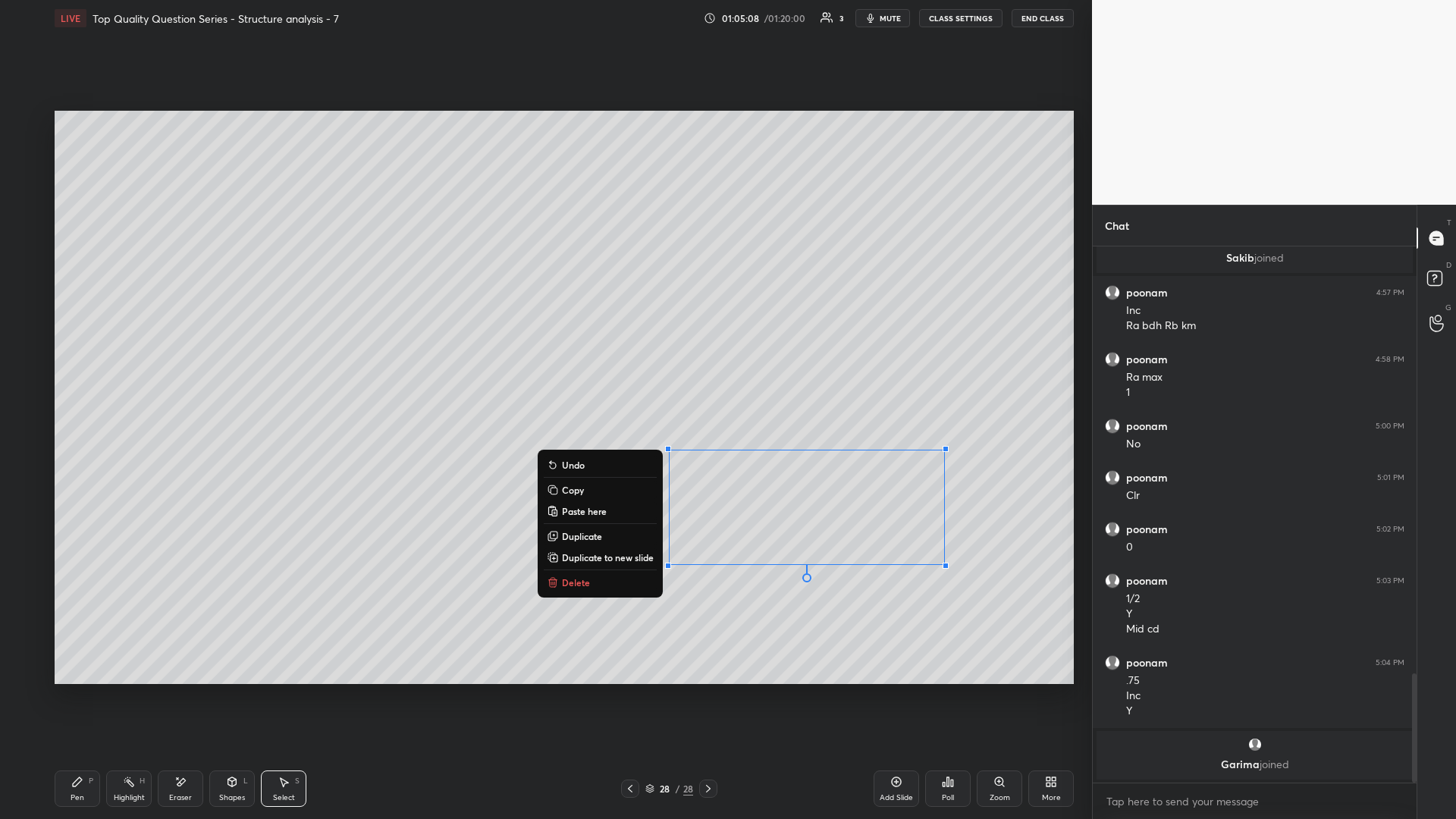
click at [544, 356] on button "Paste here" at bounding box center [600, 511] width 113 height 18
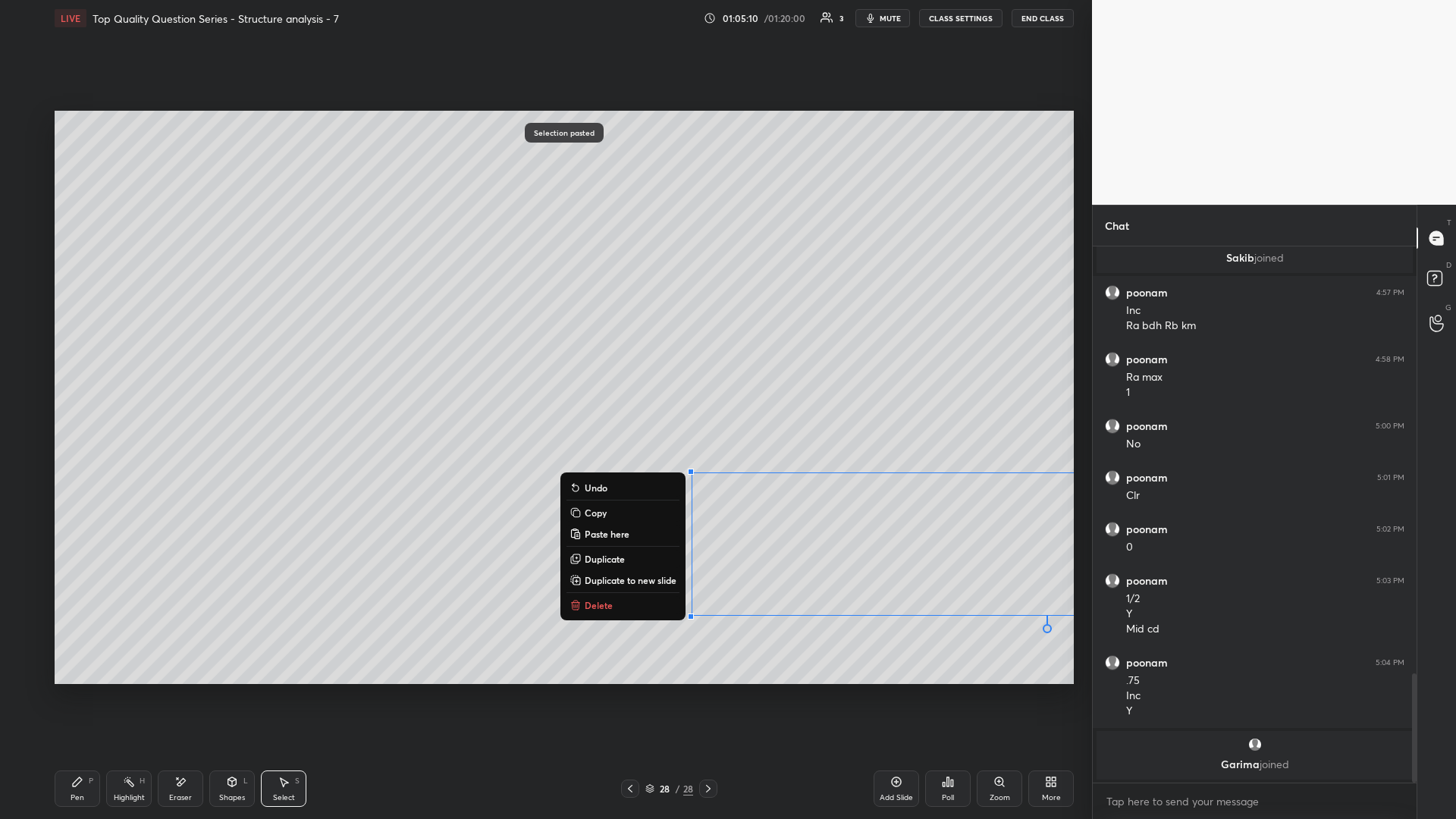
click at [544, 356] on button "Delete" at bounding box center [623, 605] width 113 height 18
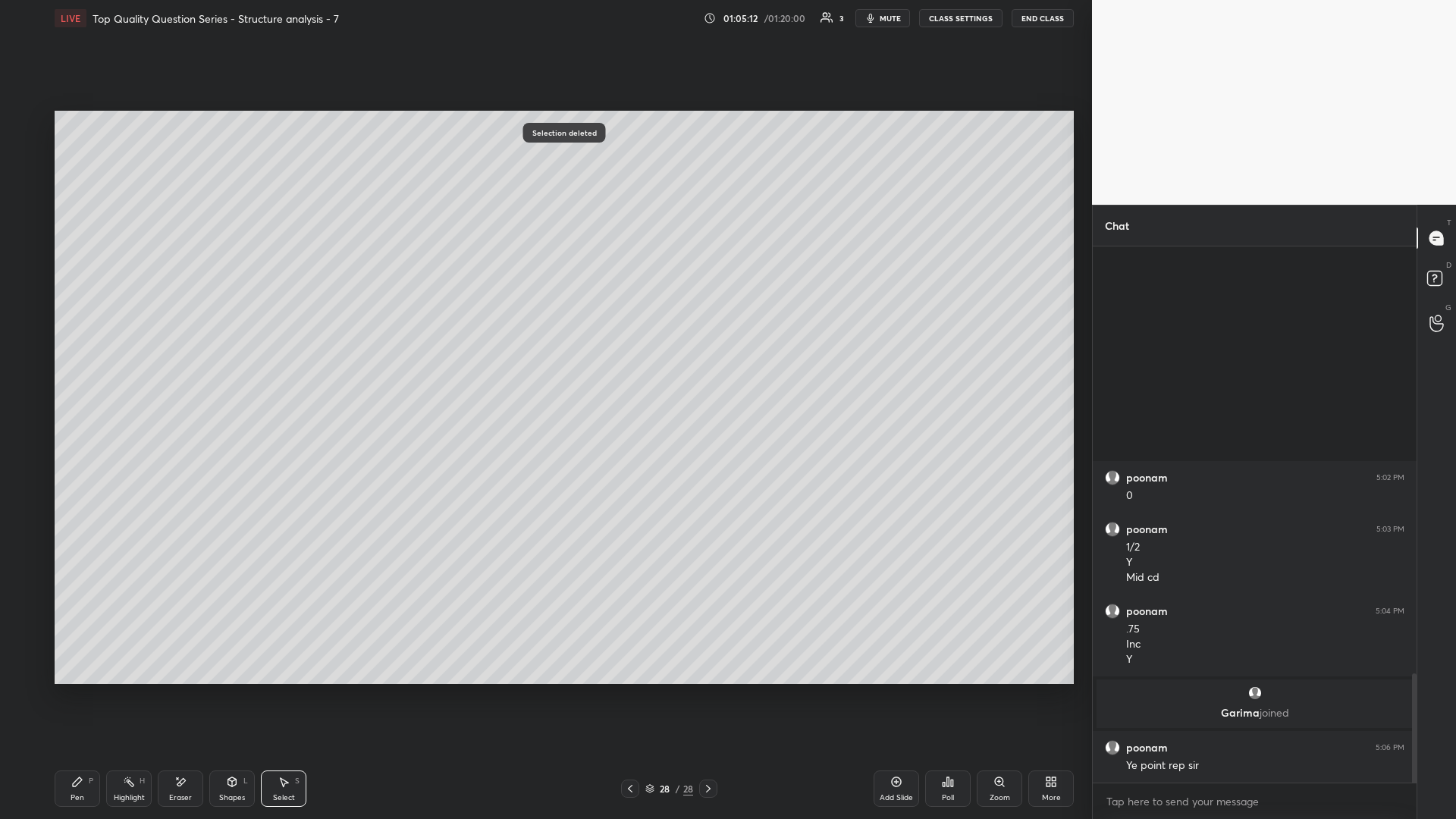
scroll to position [2031, 0]
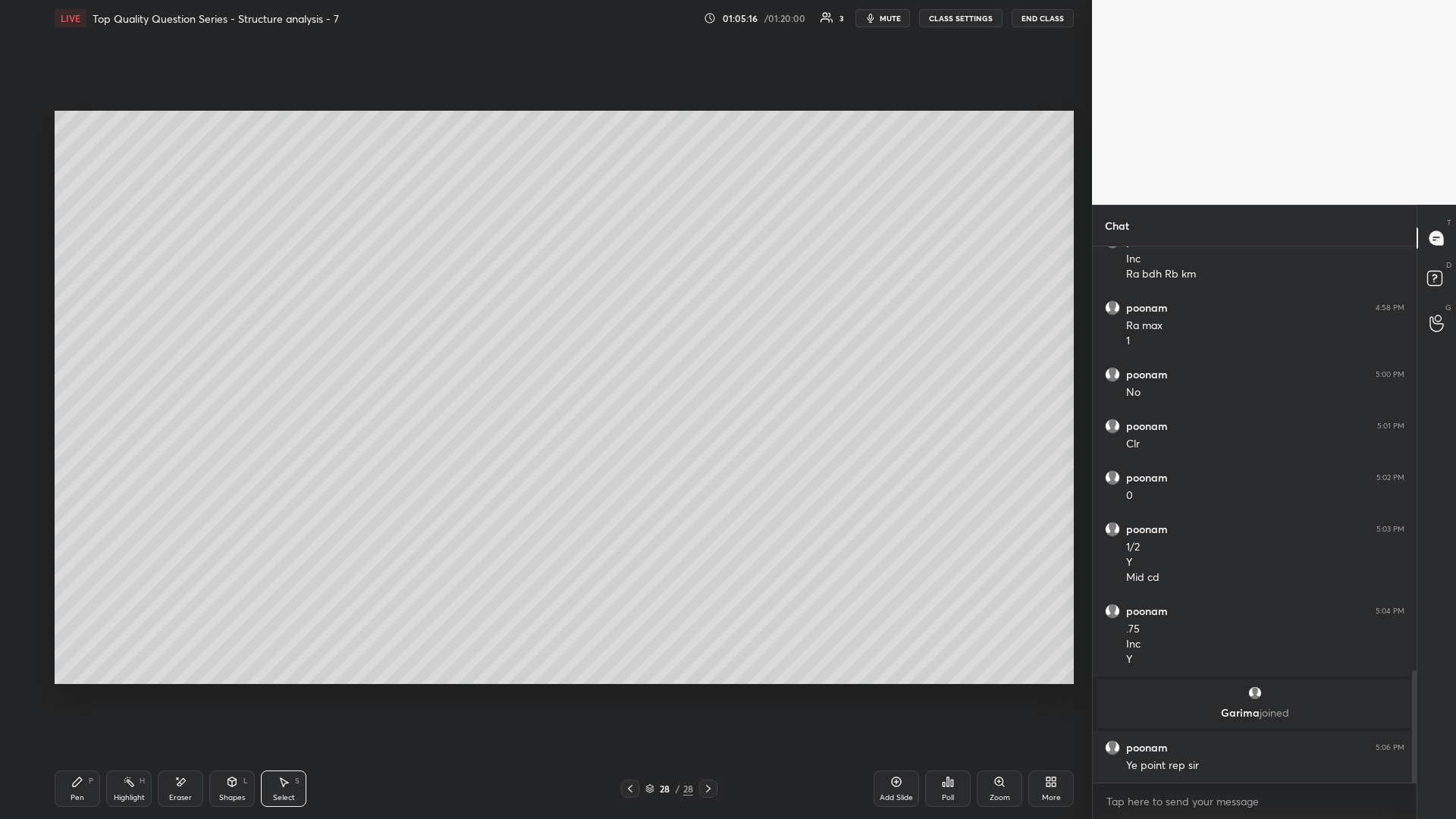
click at [134, 356] on div "Highlight H" at bounding box center [128, 788] width 46 height 36
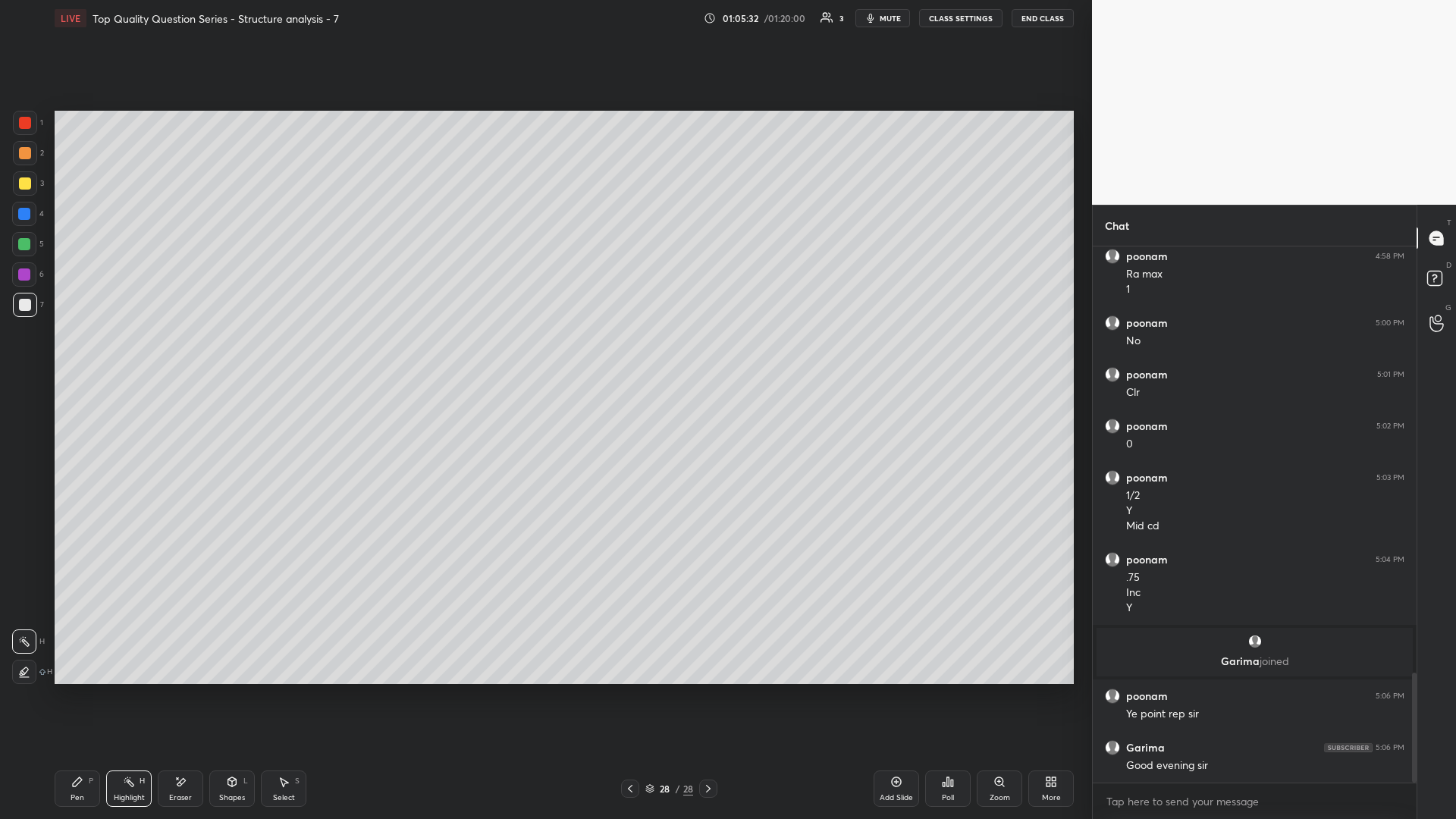
click at [287, 356] on div "Pen P Highlight H Eraser Shapes L Select S 28 / 28 Add Slide Poll Zoom More" at bounding box center [564, 788] width 1019 height 60
click at [279, 356] on div "Select S" at bounding box center [283, 788] width 46 height 36
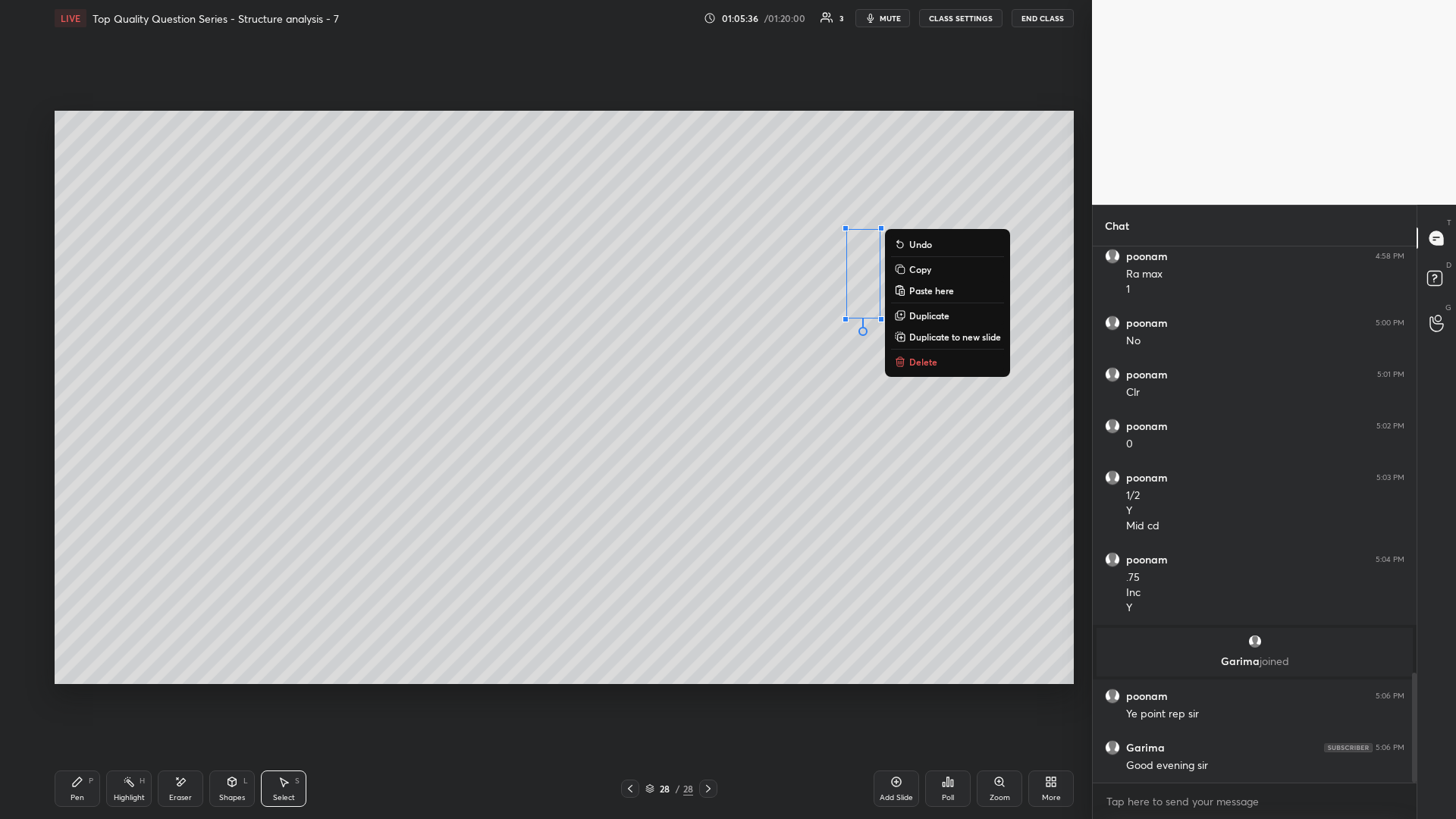
click at [132, 356] on rect at bounding box center [130, 783] width 7 height 7
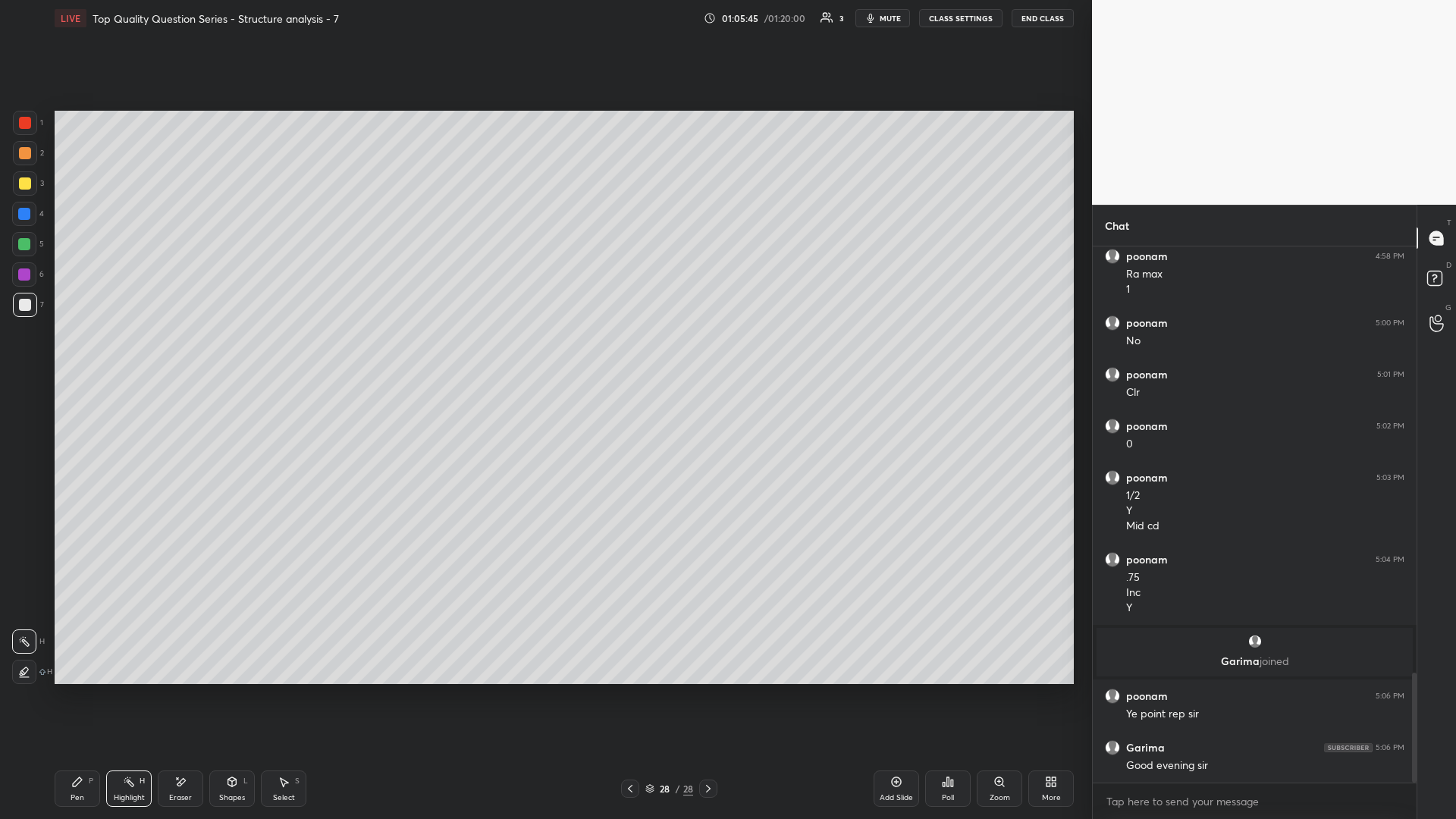
click at [294, 356] on div "Select S" at bounding box center [283, 788] width 46 height 36
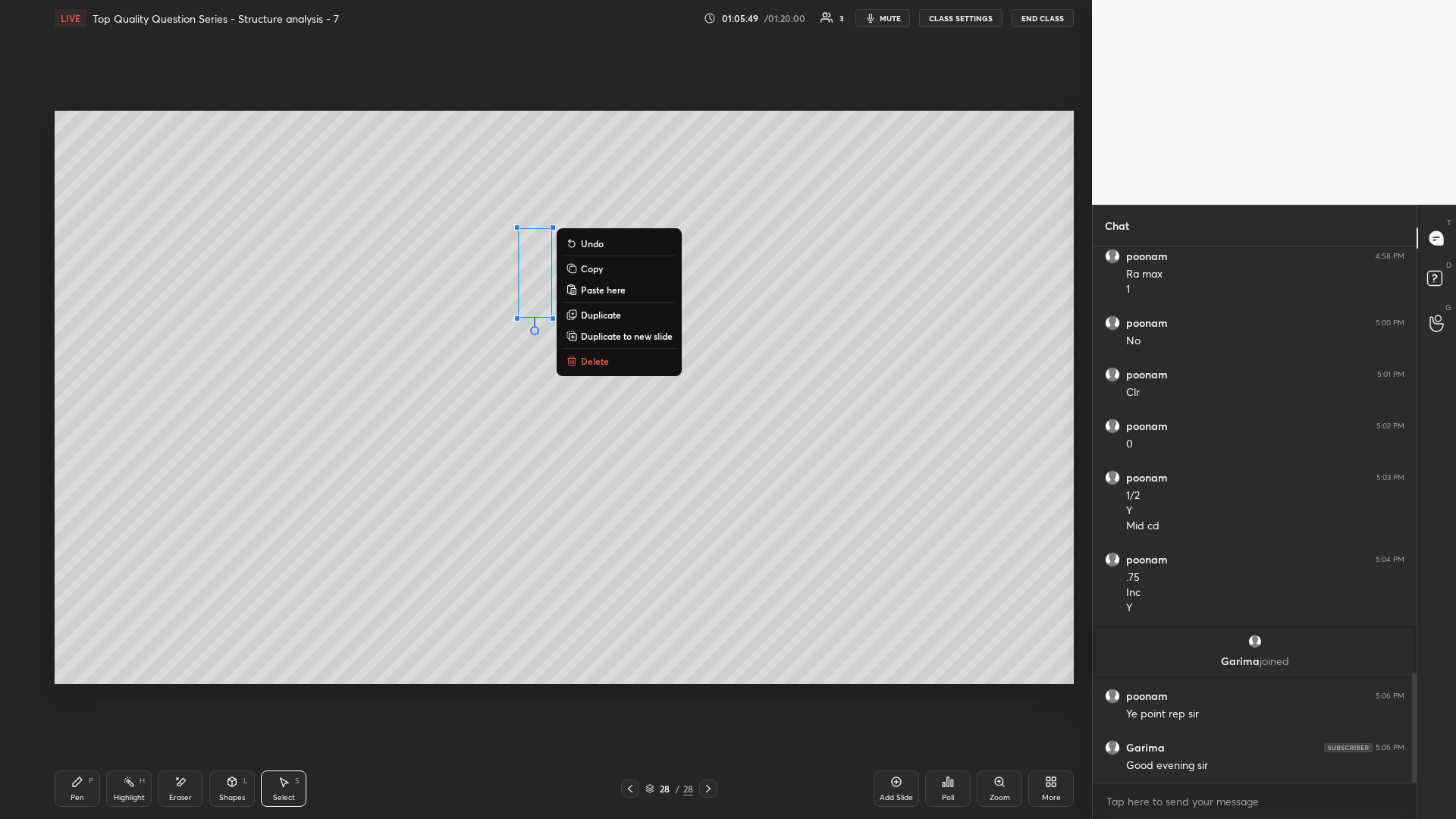
click at [141, 356] on div "H" at bounding box center [142, 780] width 5 height 7
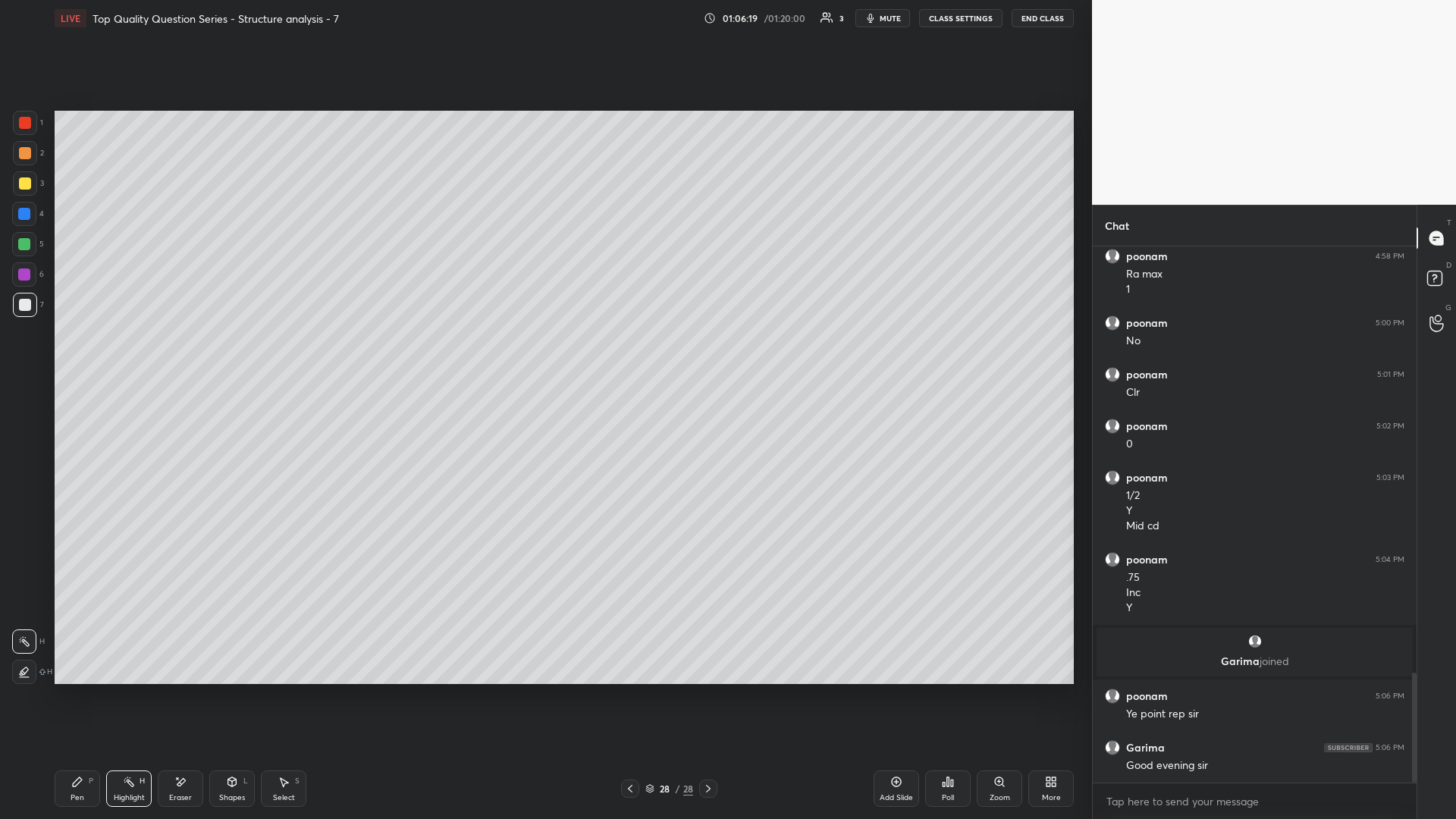
scroll to position [2134, 0]
click at [86, 356] on div "Pen P" at bounding box center [77, 788] width 46 height 36
click at [90, 356] on div "Pen P" at bounding box center [77, 788] width 46 height 36
click at [132, 356] on icon at bounding box center [128, 782] width 12 height 12
click at [187, 356] on div "Eraser" at bounding box center [180, 788] width 46 height 36
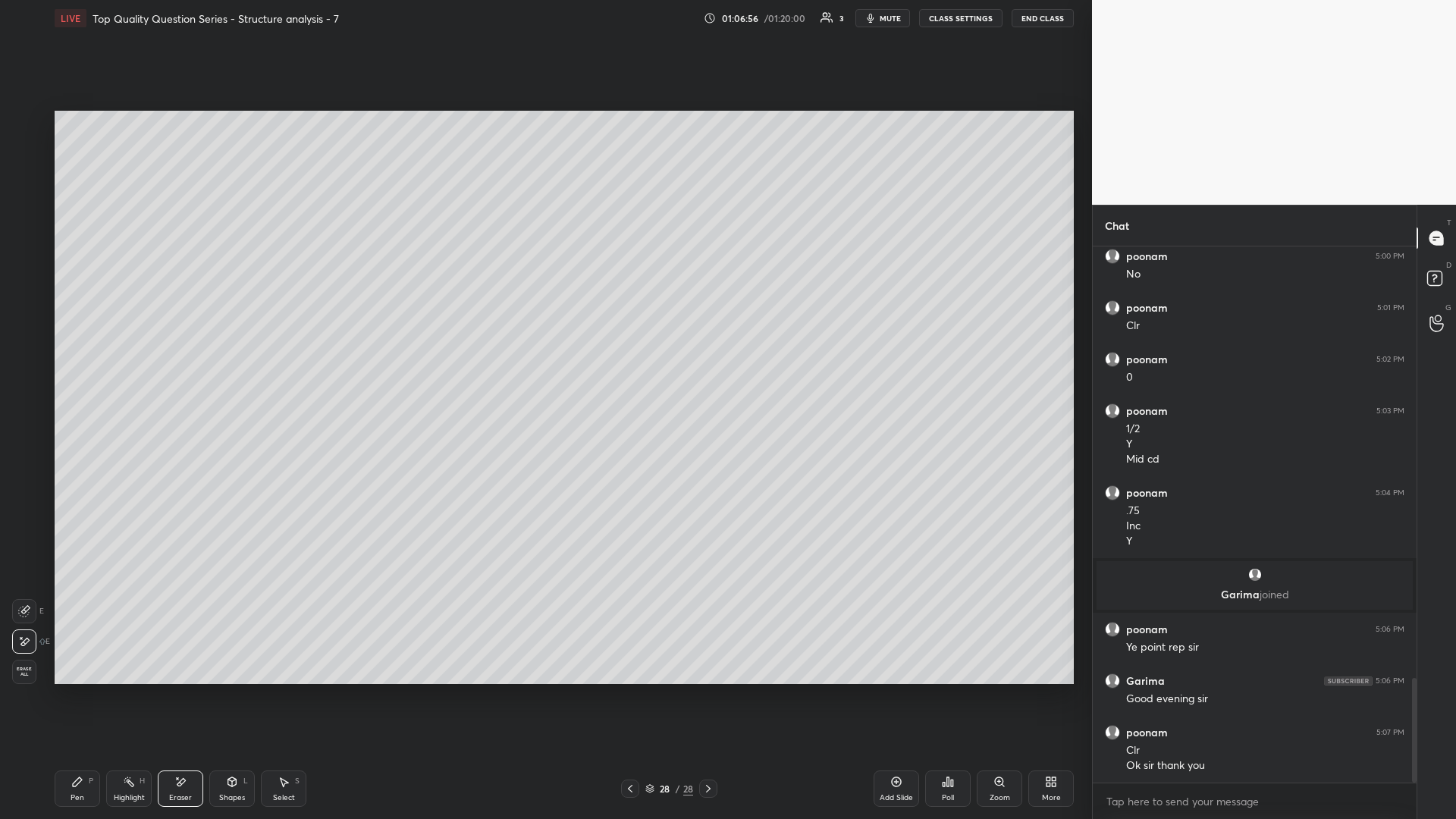
scroll to position [2201, 0]
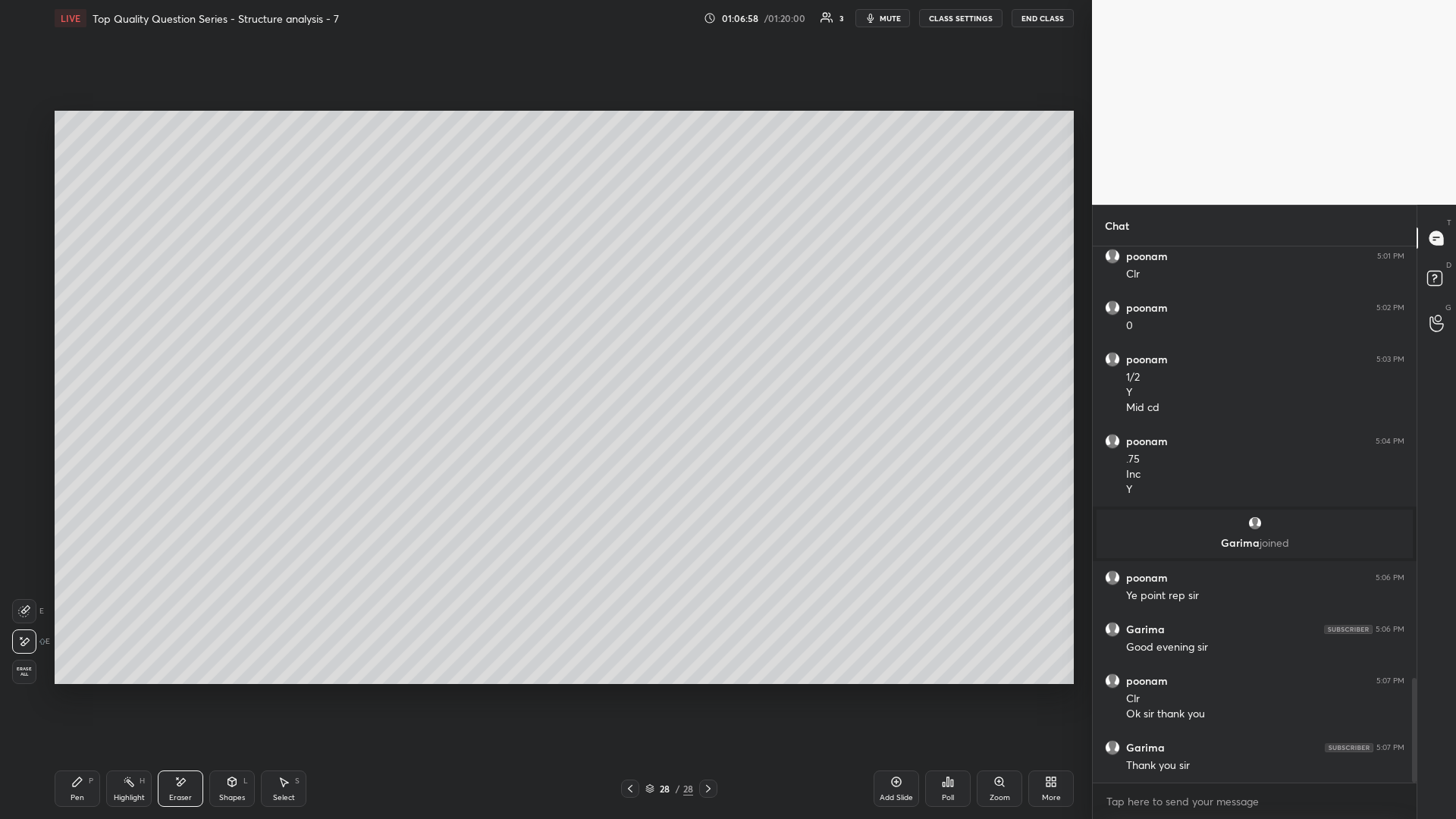
click at [69, 356] on div "Pen P" at bounding box center [77, 788] width 46 height 36
click at [72, 356] on div "Pen P" at bounding box center [77, 788] width 46 height 36
click at [25, 151] on div at bounding box center [25, 153] width 12 height 12
click at [27, 157] on div at bounding box center [25, 153] width 12 height 12
click at [544, 15] on button "End Class" at bounding box center [1042, 18] width 62 height 18
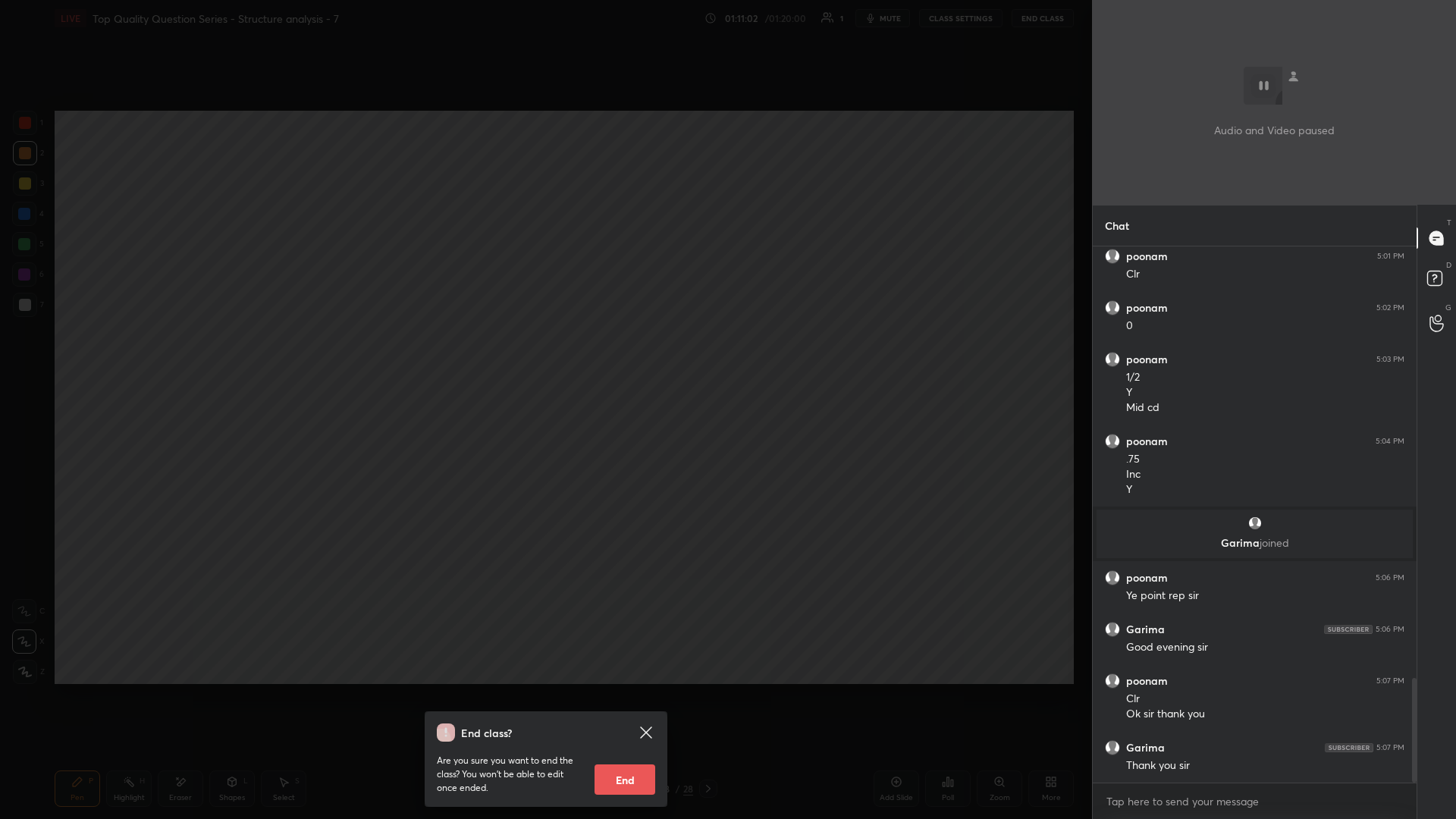
click at [544, 356] on button "End" at bounding box center [624, 779] width 60 height 31
type textarea "x"
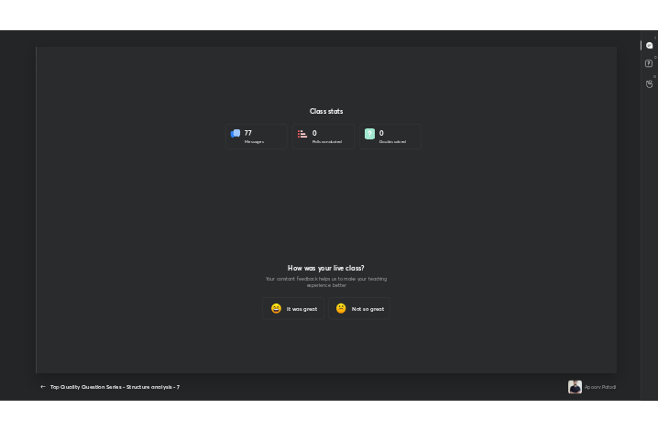
scroll to position [872, 1745]
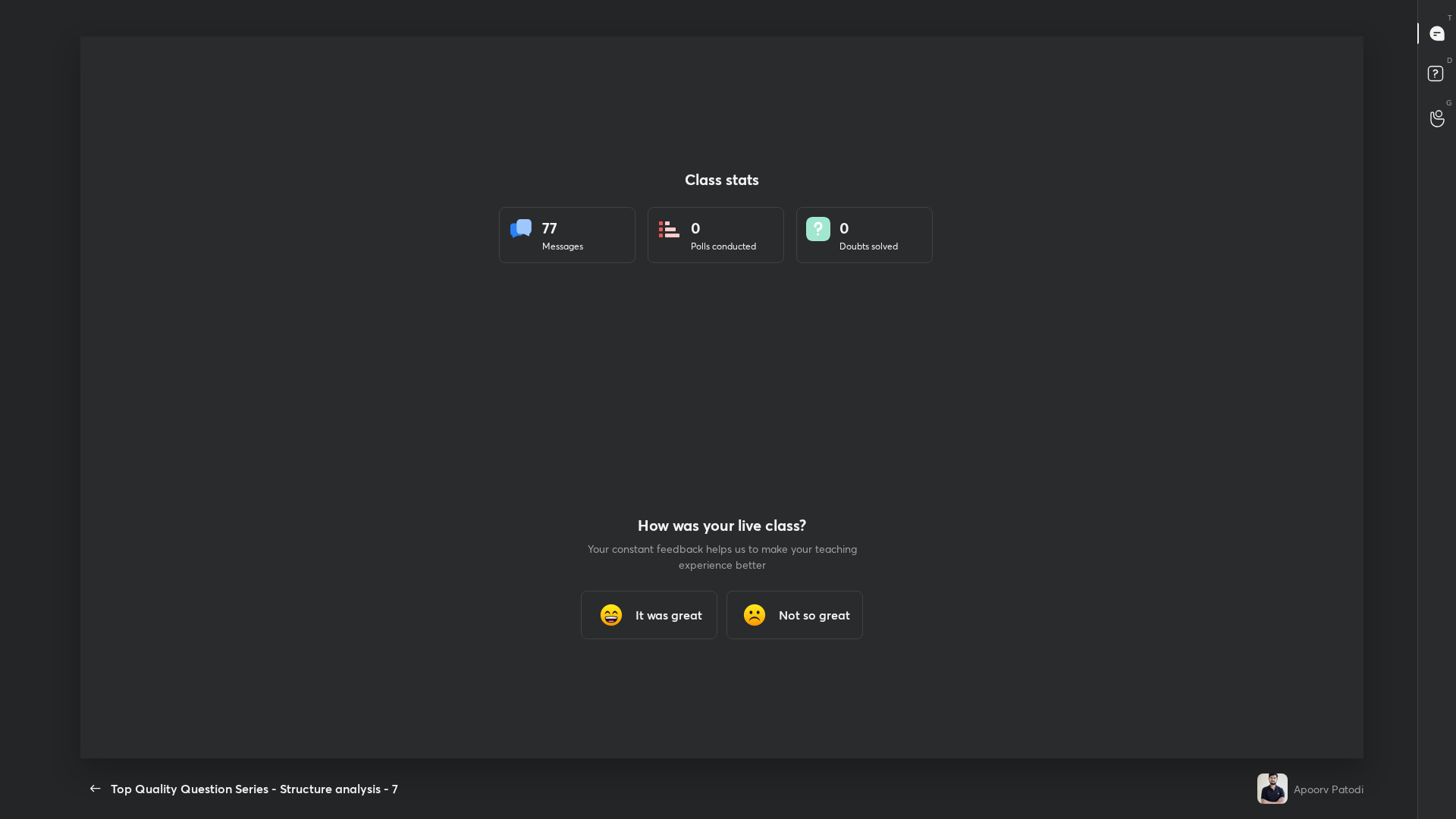
click at [544, 356] on h3 "It was great" at bounding box center [668, 615] width 67 height 18
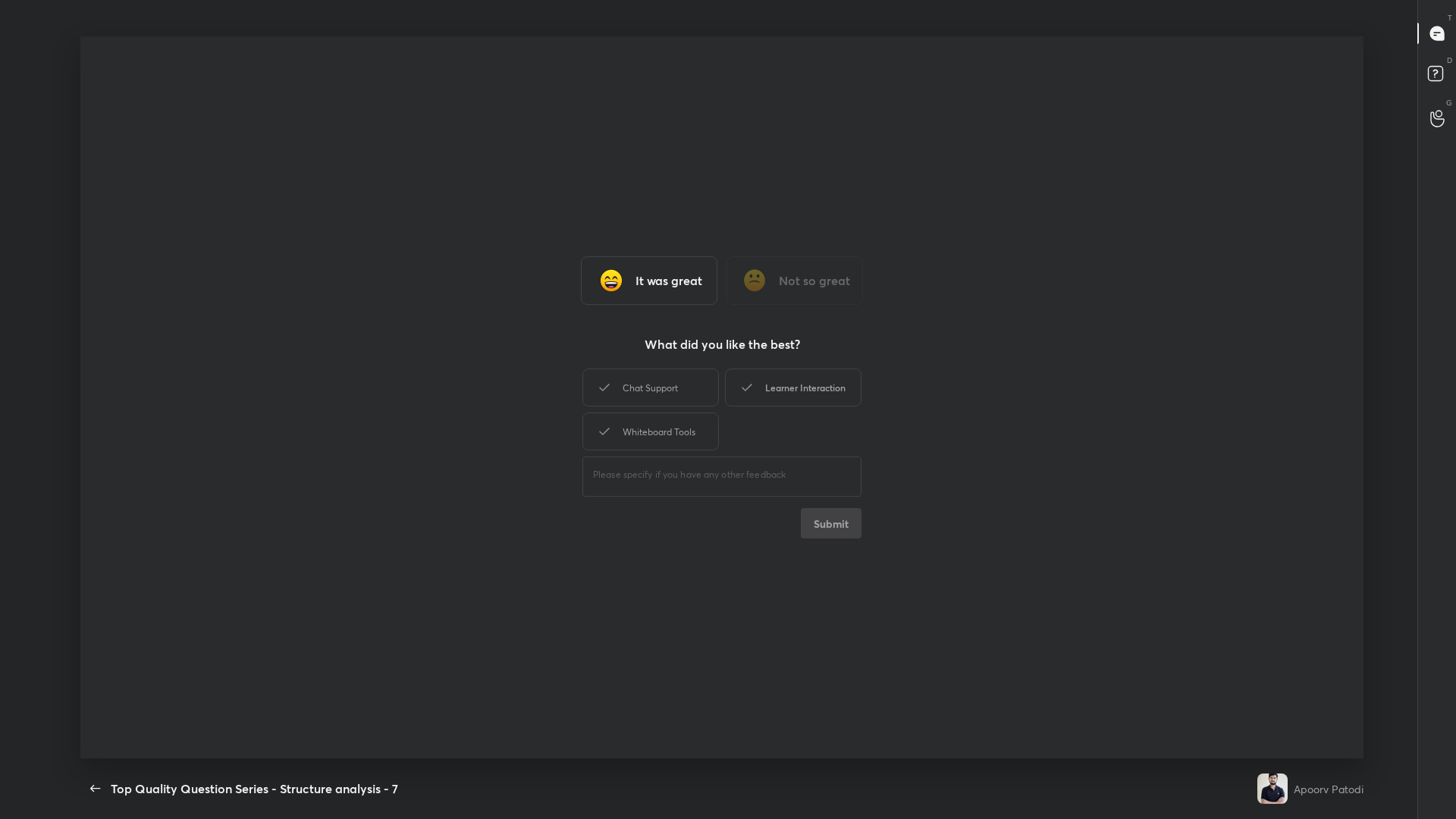
drag, startPoint x: 649, startPoint y: 386, endPoint x: 783, endPoint y: 388, distance: 134.0
click at [544, 356] on div "Chat Support" at bounding box center [650, 387] width 136 height 38
drag, startPoint x: 783, startPoint y: 388, endPoint x: 722, endPoint y: 410, distance: 64.8
click at [544, 356] on div "Learner Interaction" at bounding box center [793, 387] width 136 height 38
click at [544, 356] on div "Whiteboard Tools" at bounding box center [650, 432] width 136 height 38
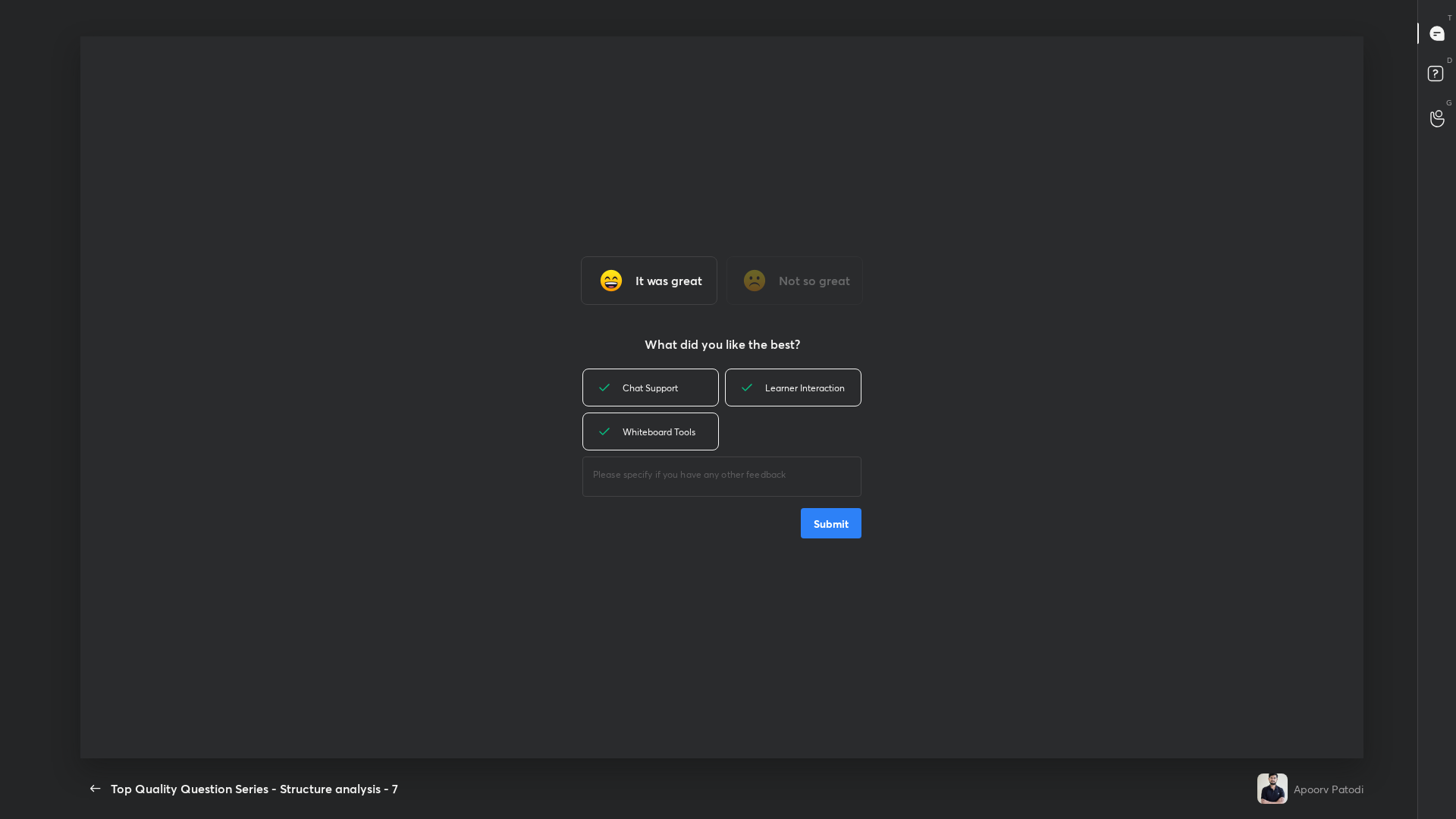
click at [544, 356] on button "Submit" at bounding box center [831, 523] width 60 height 31
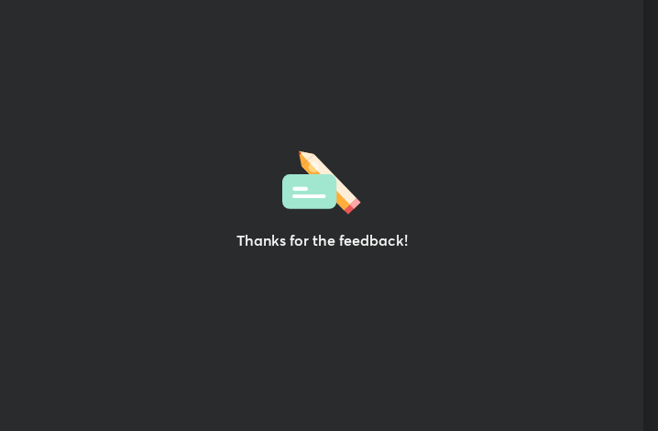
scroll to position [91332, 91002]
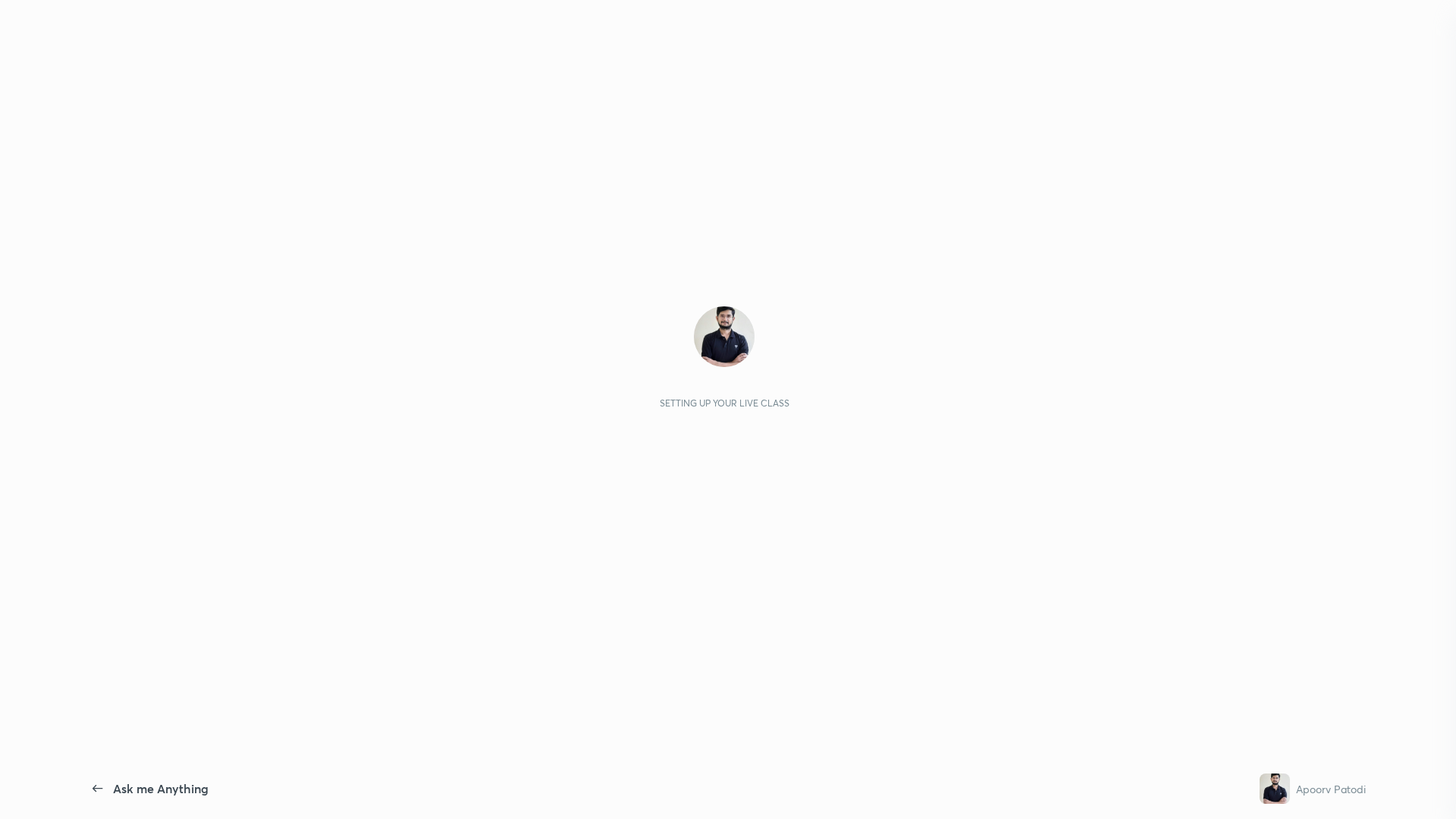
scroll to position [5, 5]
type textarea "x"
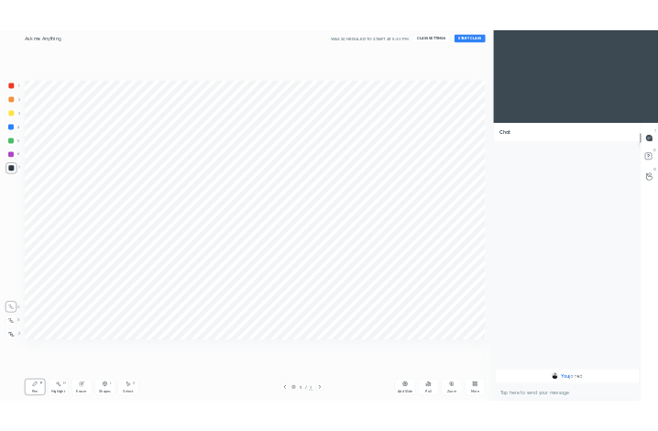
scroll to position [90772, 90399]
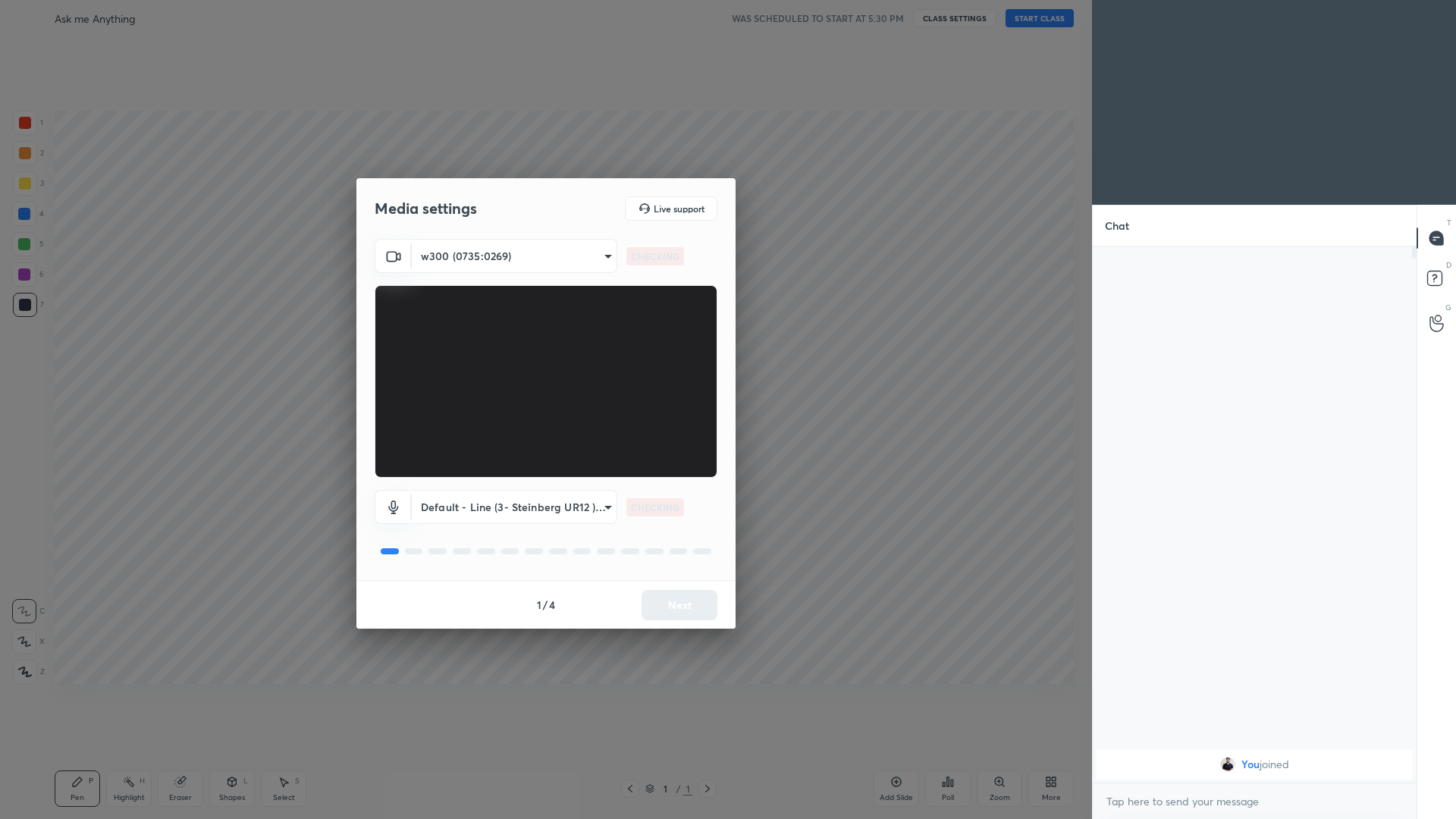
click at [544, 256] on body "1 2 3 4 5 6 7 C X Z C X Z E E Erase all H H Ask me Anything WAS SCHEDULED TO ST…" at bounding box center [728, 410] width 1456 height 819
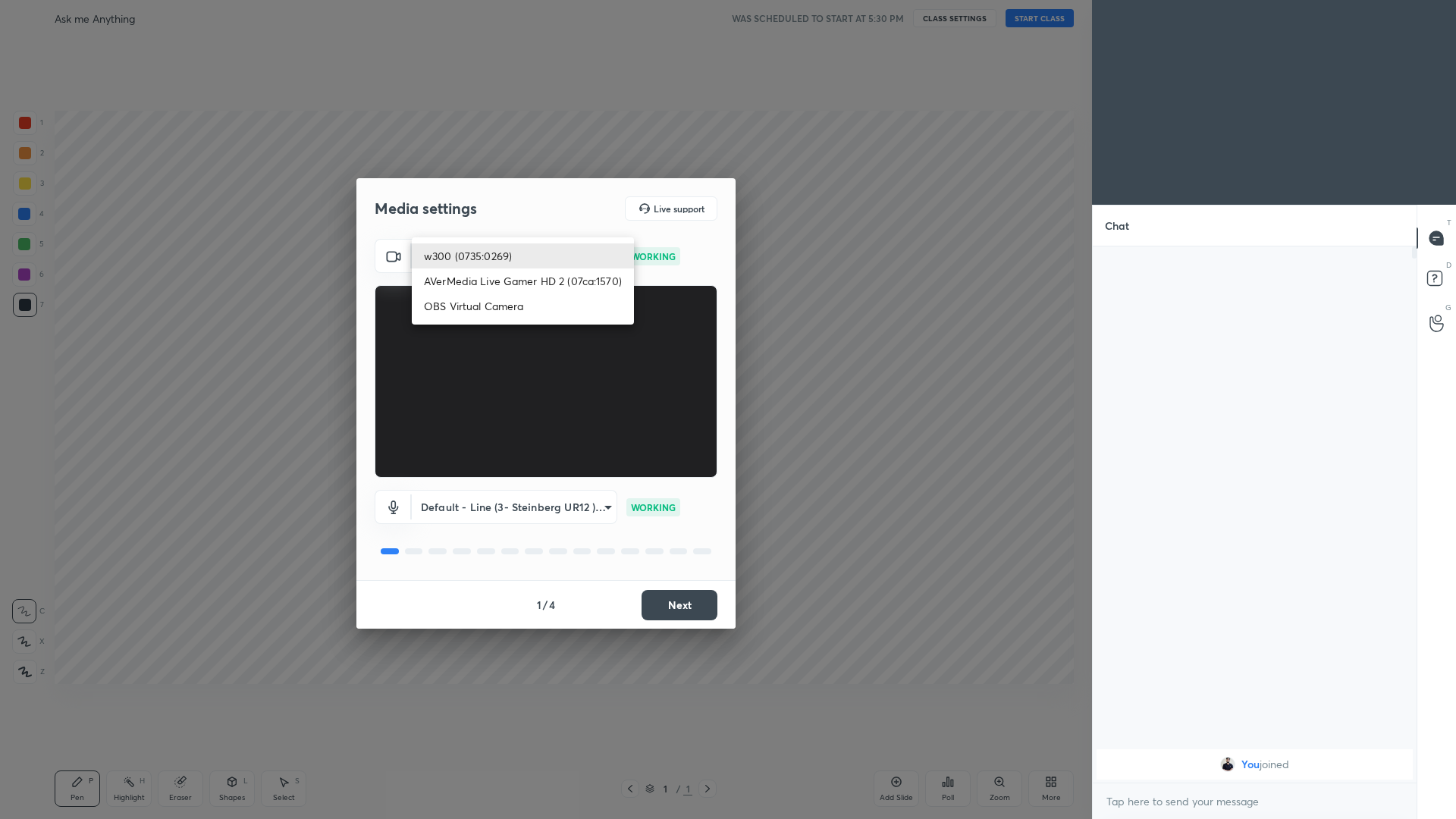
click at [544, 298] on li "OBS Virtual Camera" at bounding box center [523, 306] width 223 height 25
type input "d2e4f965c16918721883d655407341fd47ae0acccb618331a53775d56e40cf0c"
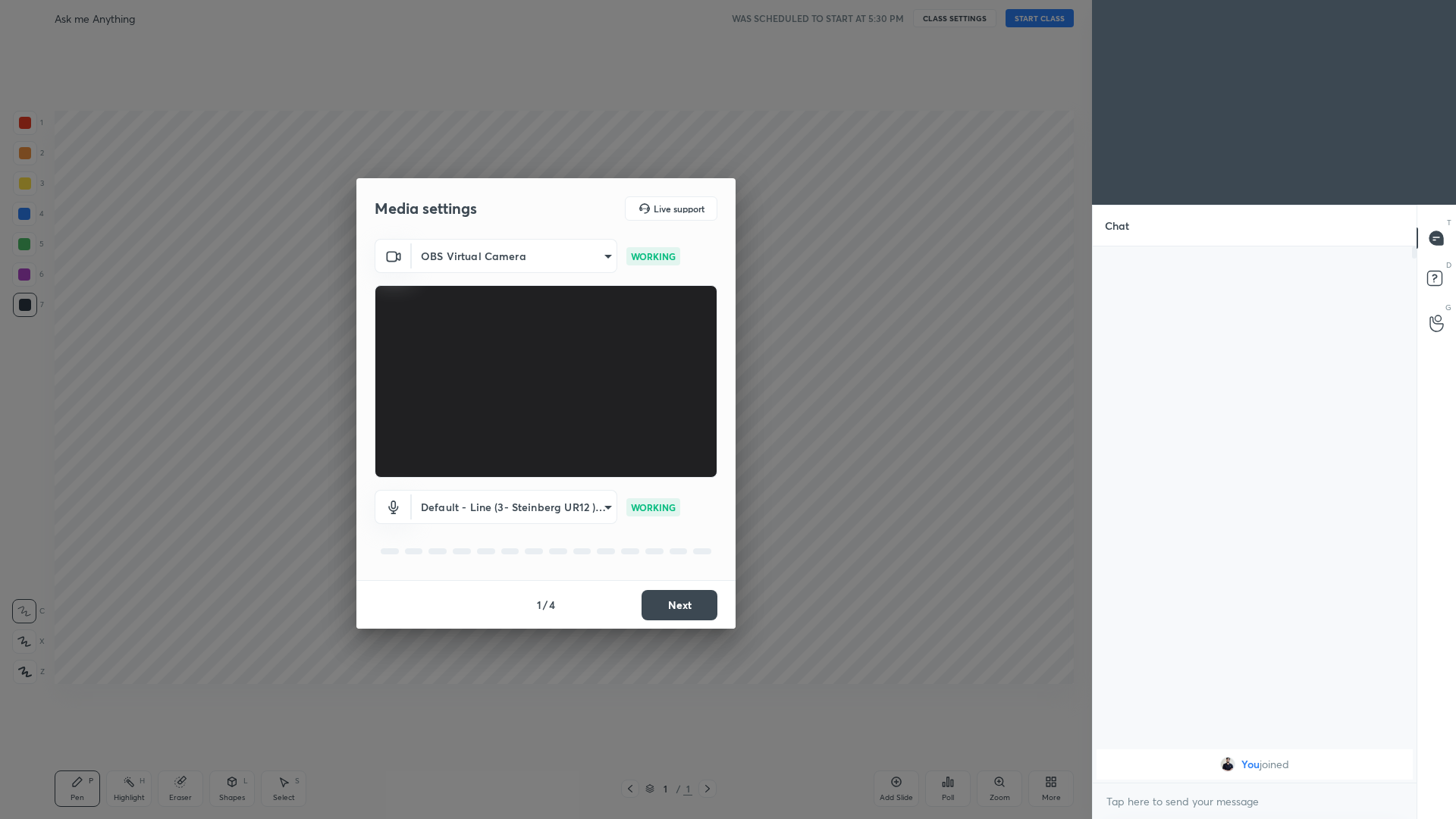
click at [544, 356] on button "Next" at bounding box center [679, 605] width 76 height 31
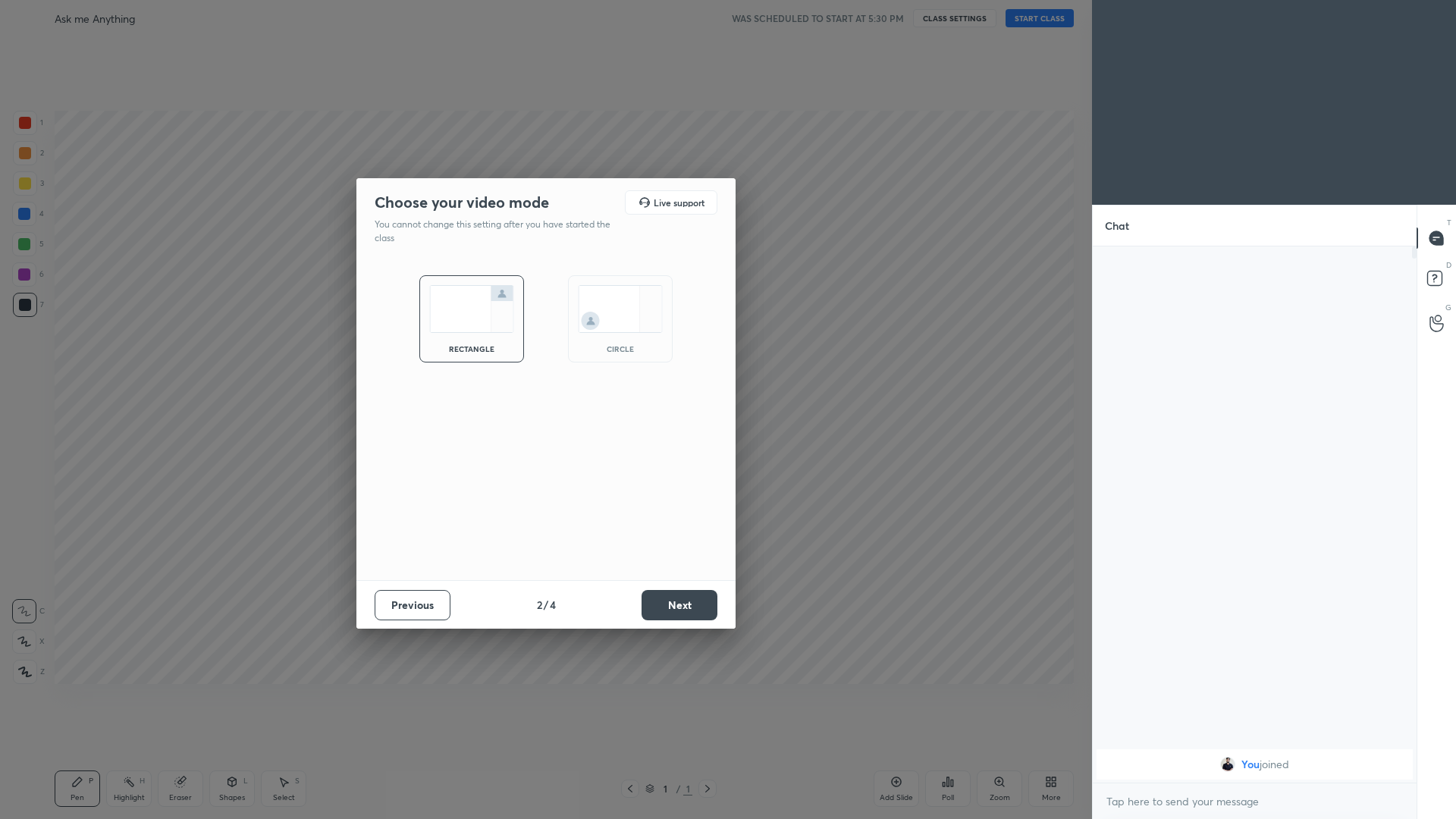
click at [544, 356] on button "Next" at bounding box center [679, 605] width 76 height 31
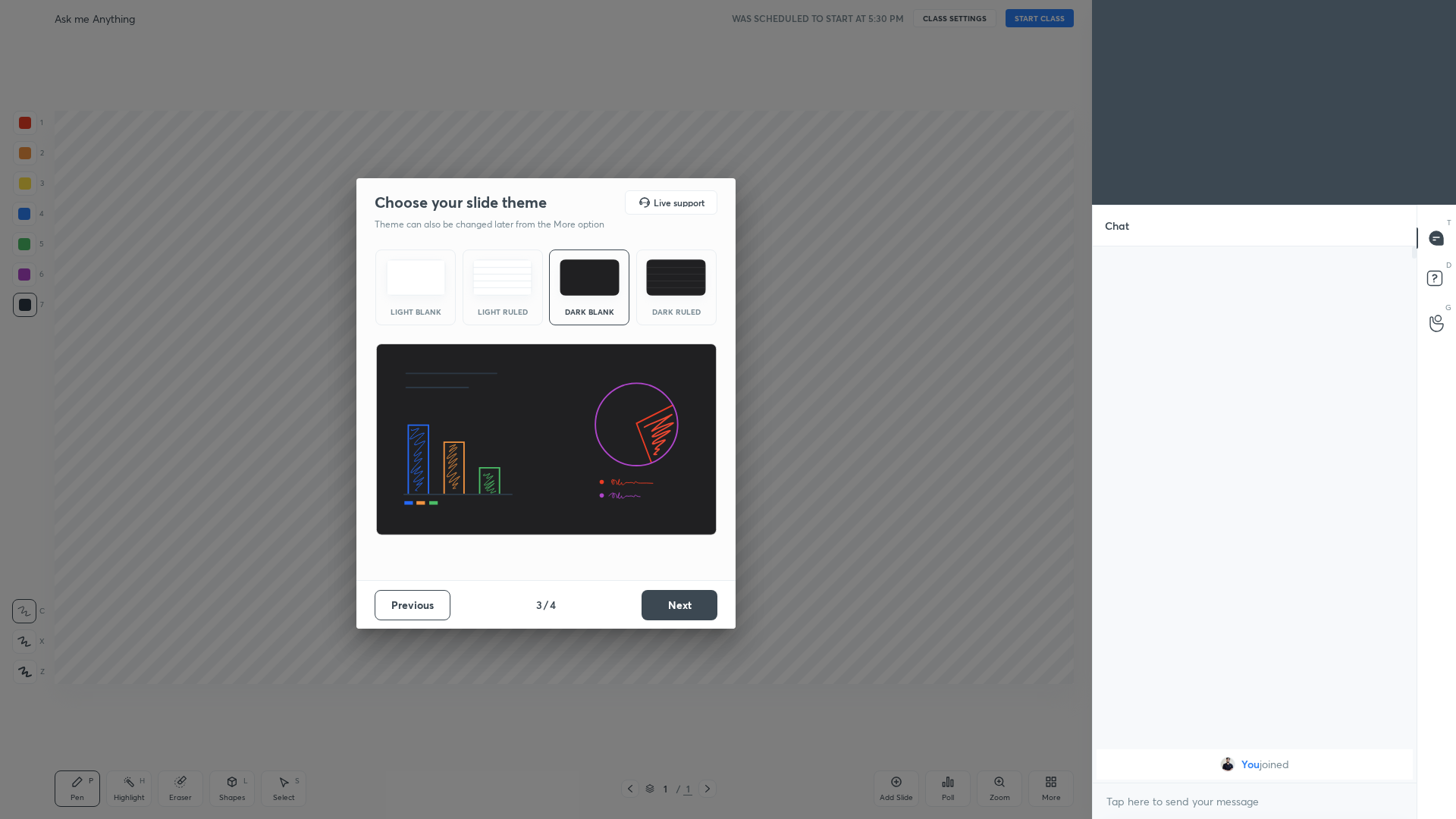
click at [544, 273] on img at bounding box center [676, 277] width 60 height 36
click at [544, 356] on button "Next" at bounding box center [679, 605] width 76 height 31
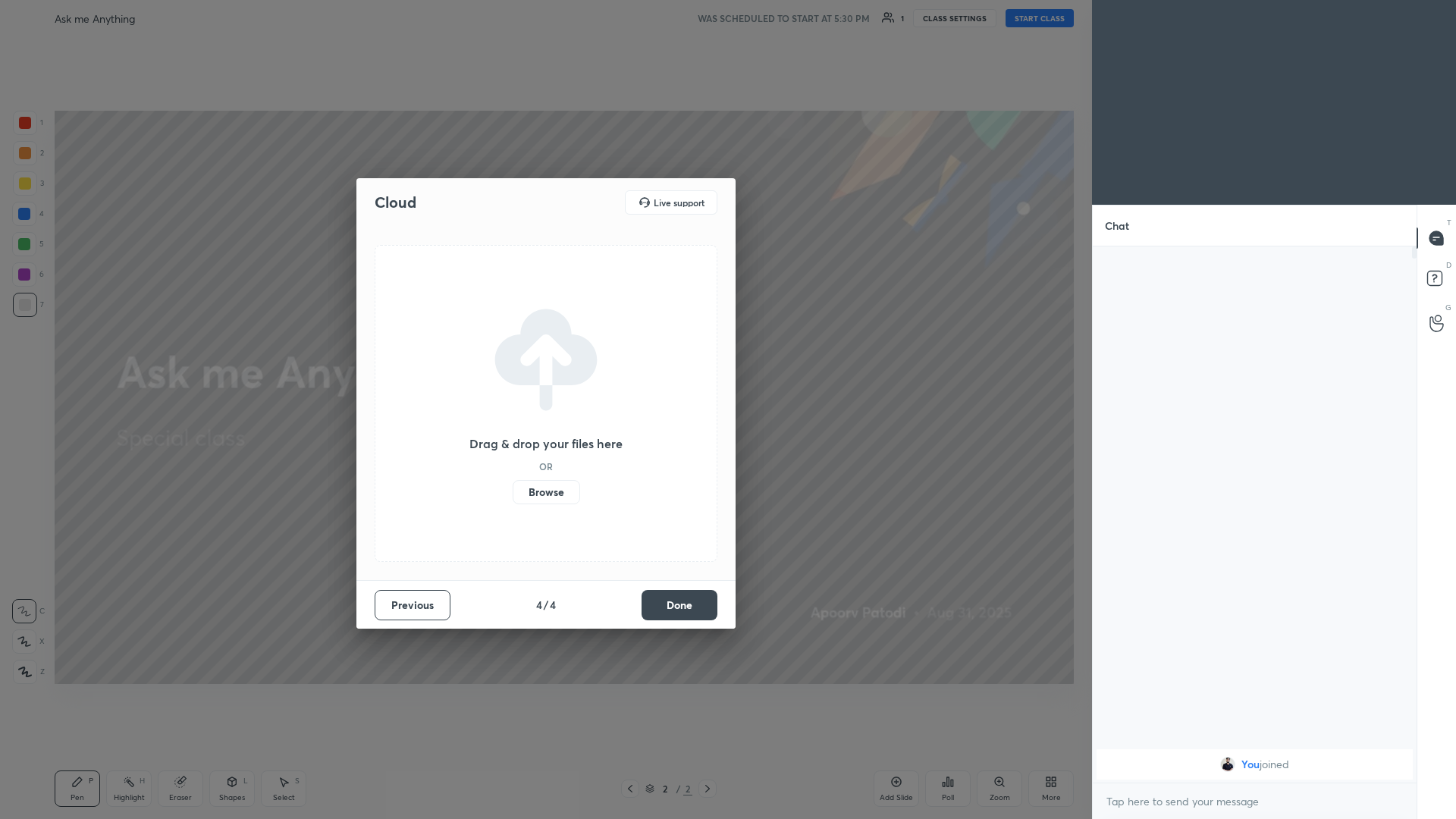
click at [544, 356] on label "Browse" at bounding box center [547, 491] width 68 height 24
click at [513, 356] on input "Browse" at bounding box center [513, 491] width 0 height 24
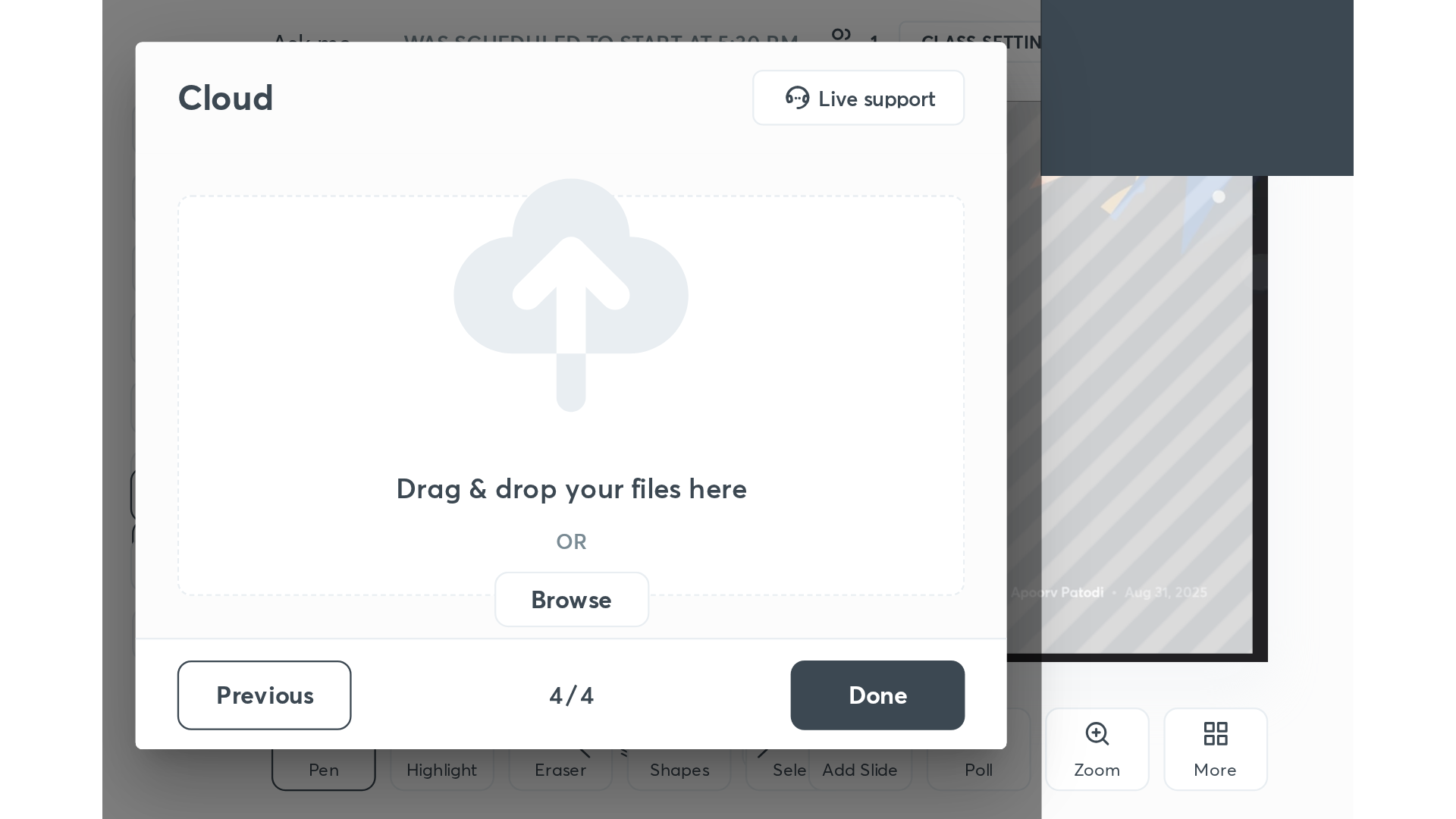
scroll to position [259, 483]
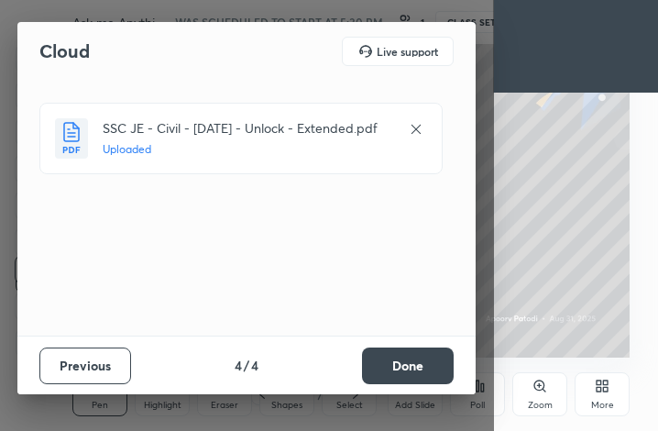
click at [414, 368] on button "Done" at bounding box center [408, 365] width 92 height 37
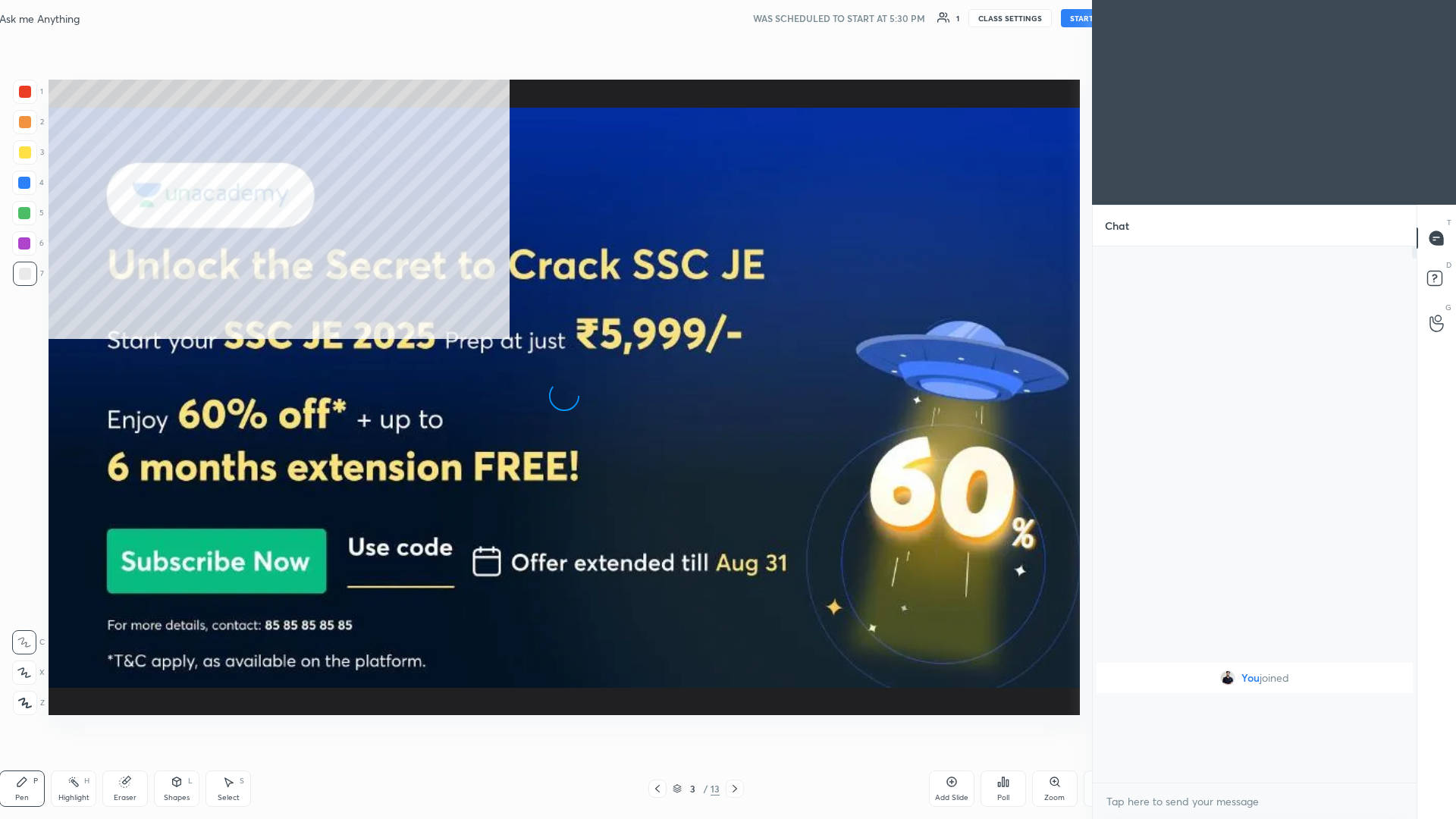
scroll to position [0, 0]
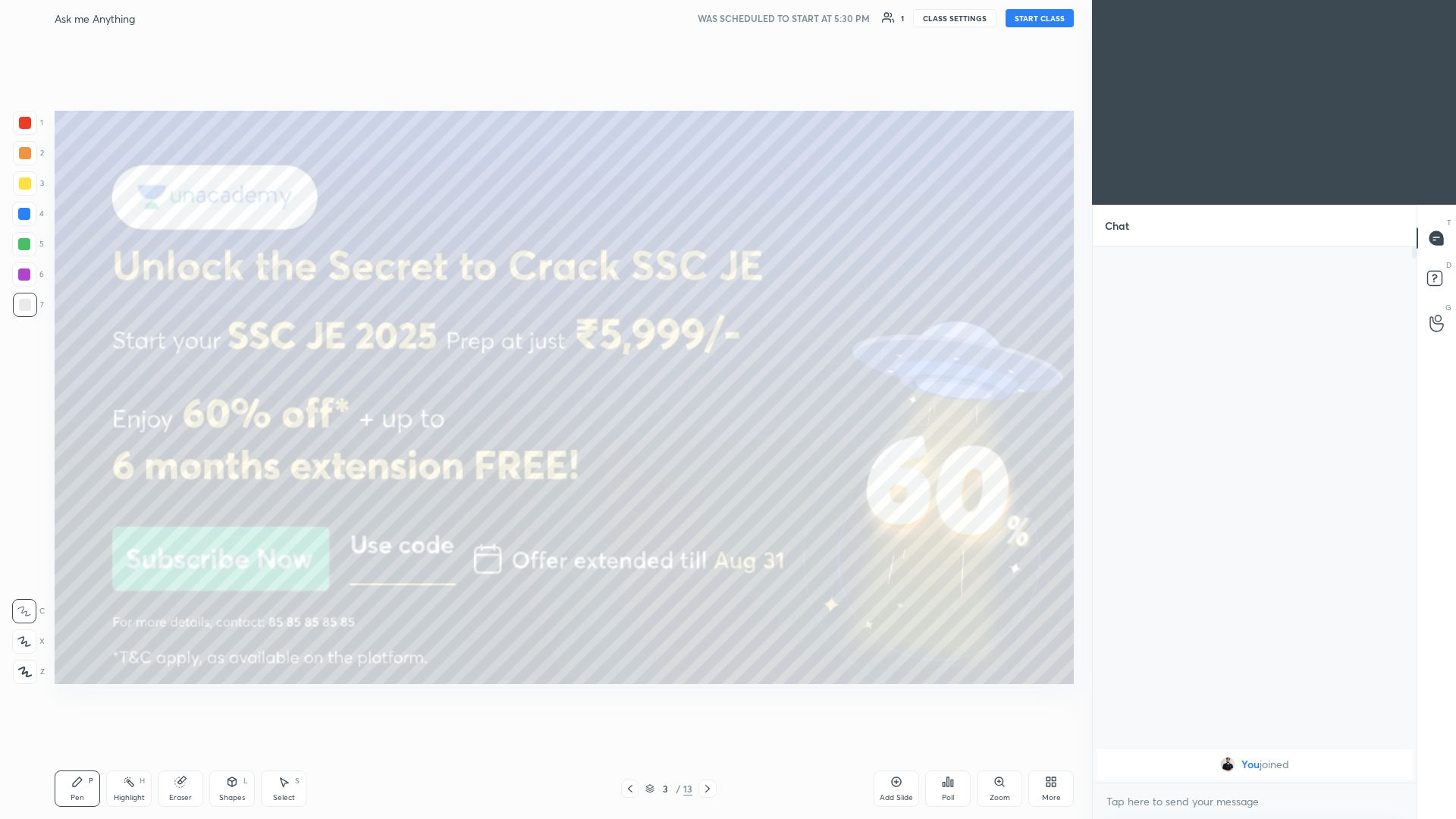
click at [544, 20] on button "START CLASS" at bounding box center [1039, 18] width 68 height 18
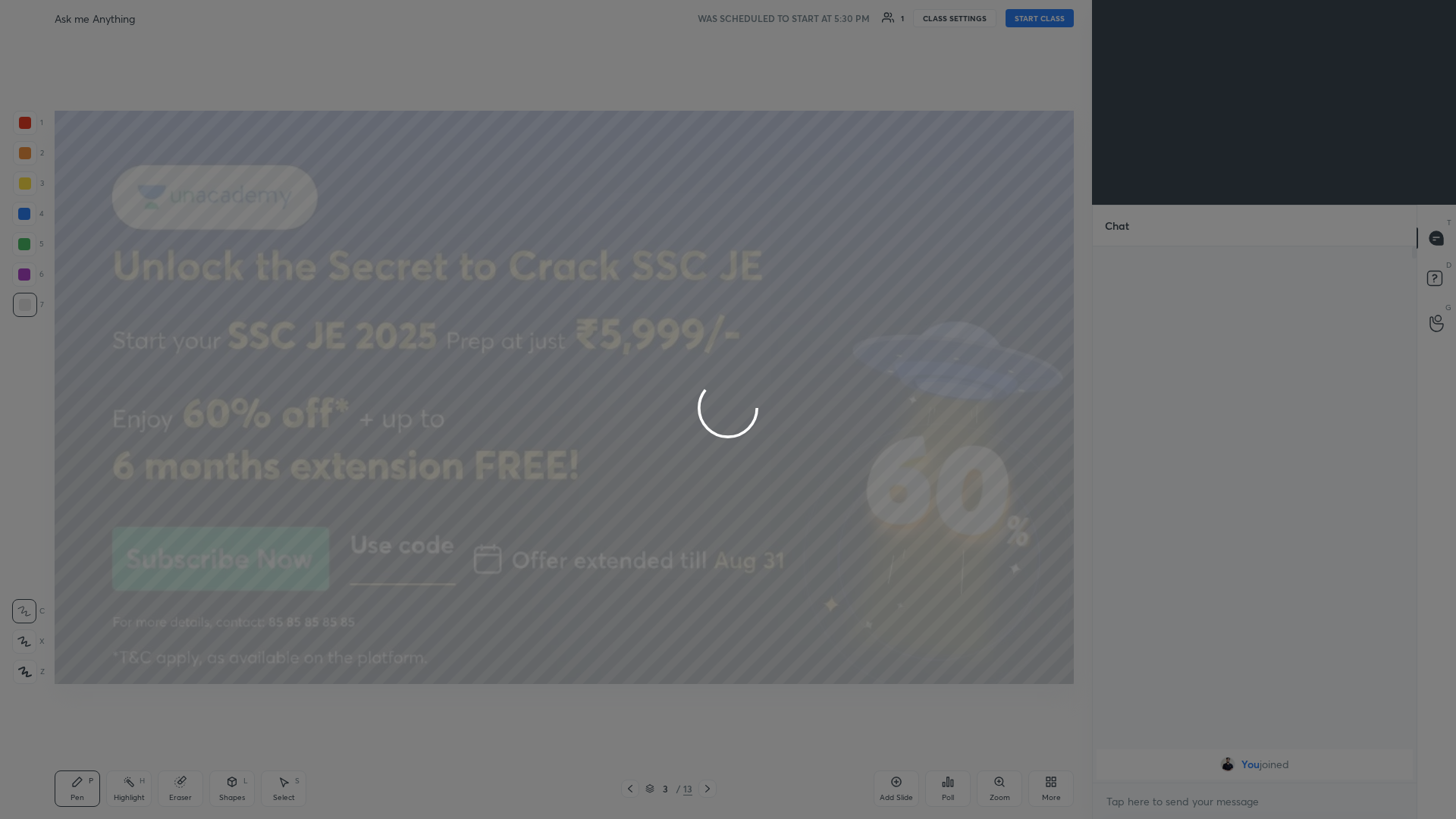
type textarea "x"
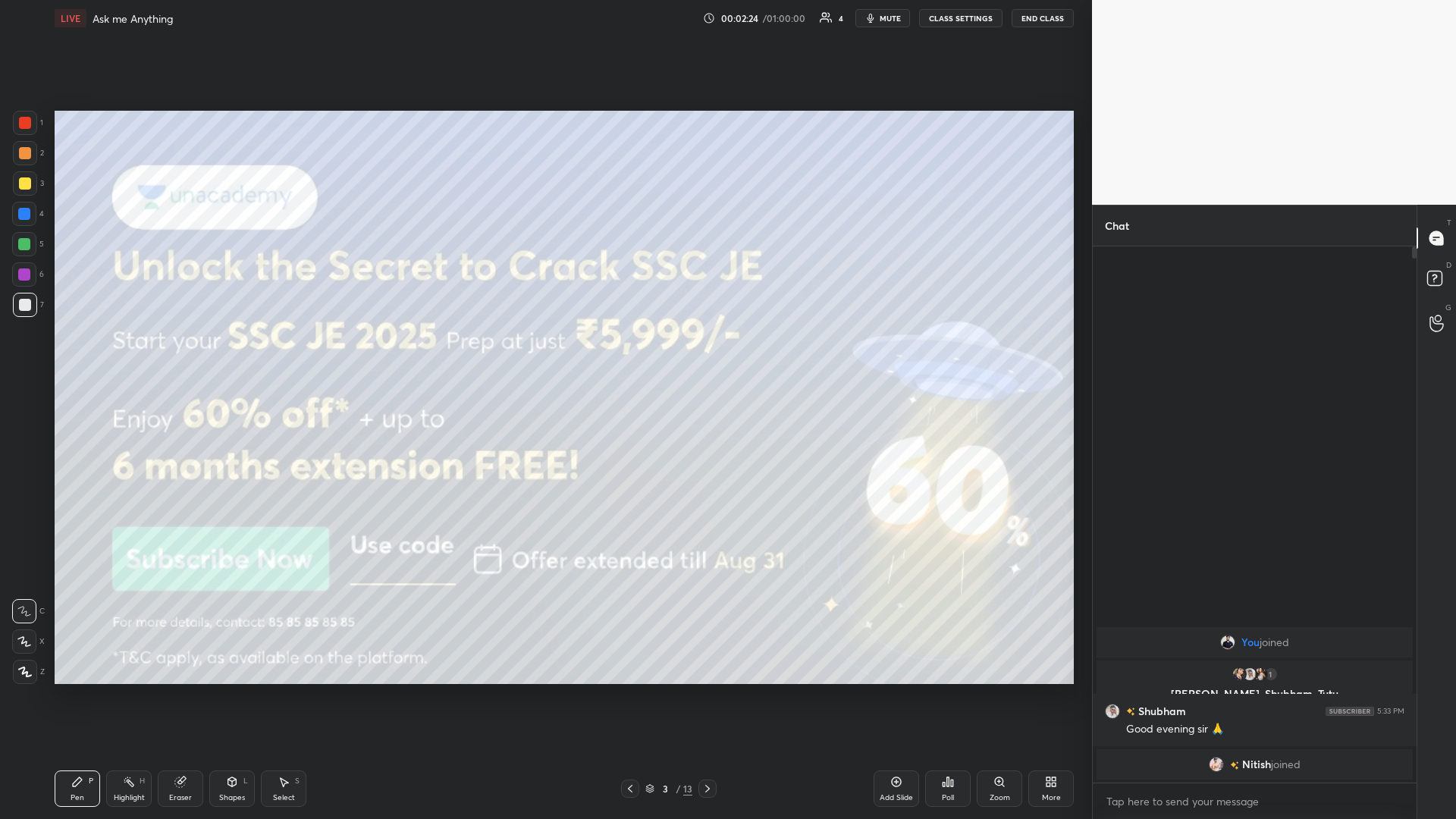
click at [544, 11] on button "CLASS SETTINGS" at bounding box center [960, 18] width 84 height 18
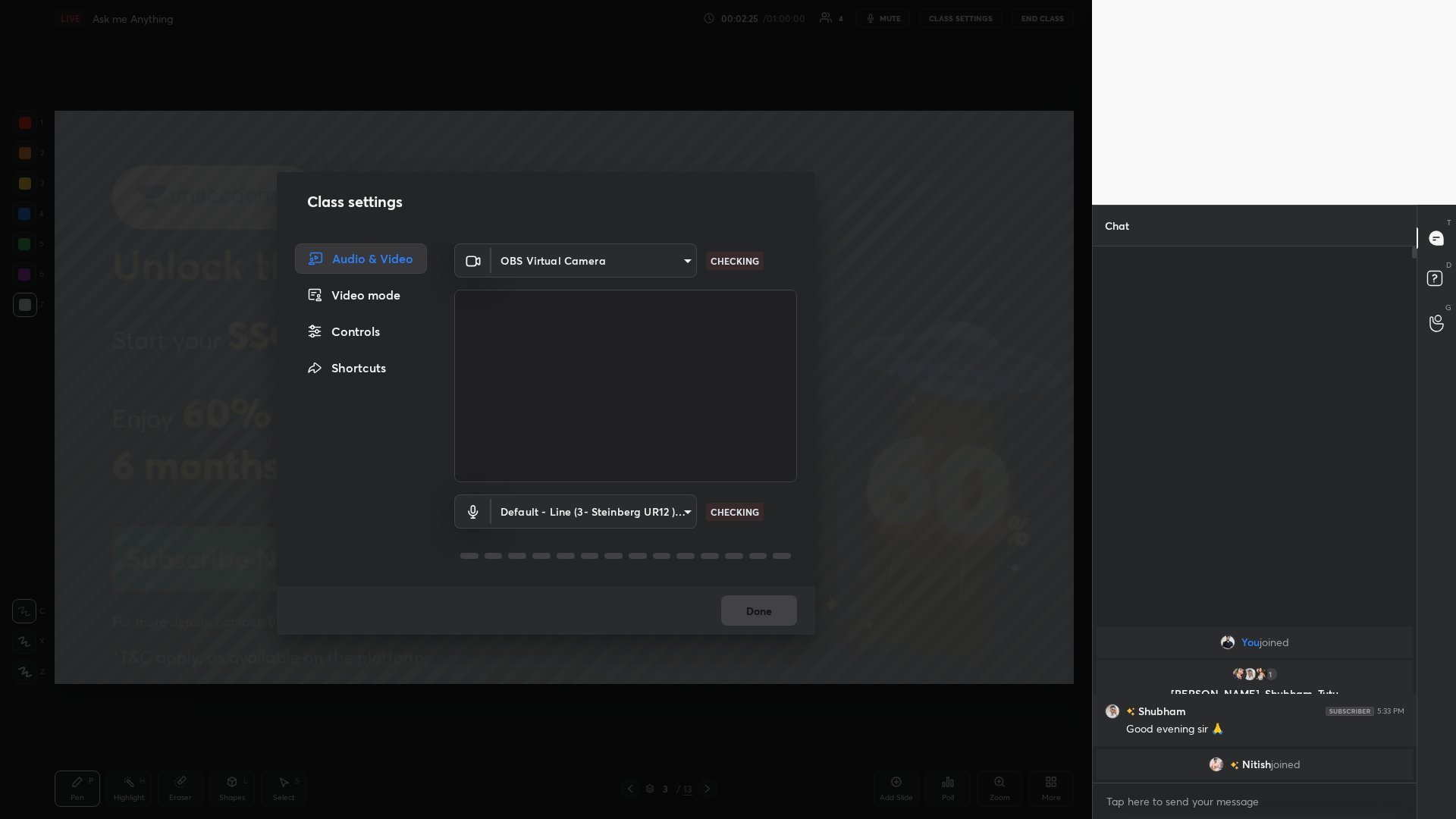
click at [544, 264] on body "1 2 3 4 5 6 7 C X Z C X Z E E Erase all H H LIVE Ask me Anything 00:02:25 / 01:…" at bounding box center [728, 410] width 1456 height 819
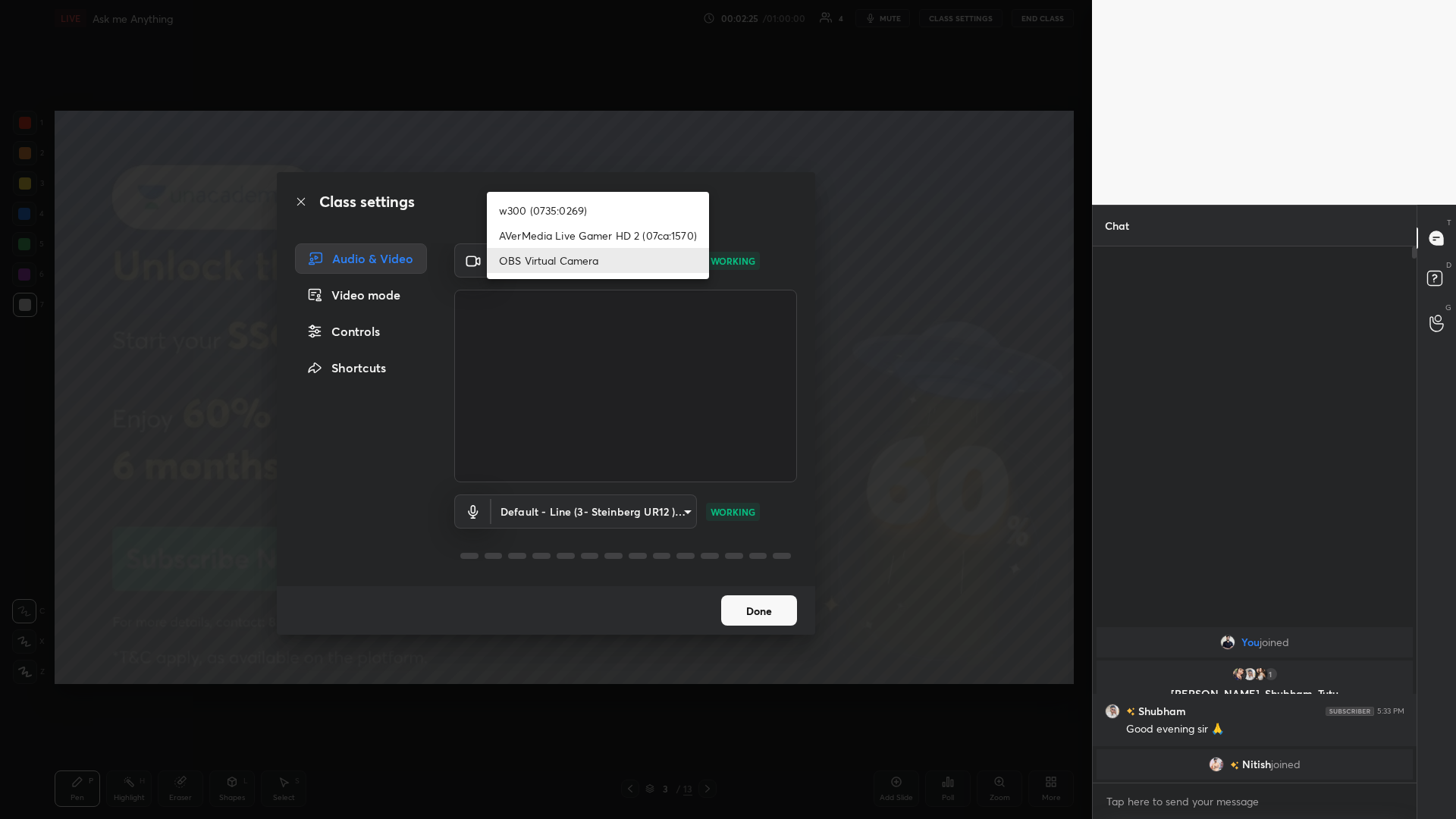
click at [544, 212] on li "w300 (0735:0269)" at bounding box center [597, 210] width 223 height 25
type input "b23cf7f29d7aad42a42b0093a36ad2a3f9f639687426db5b3e55ebd3ba9dec00"
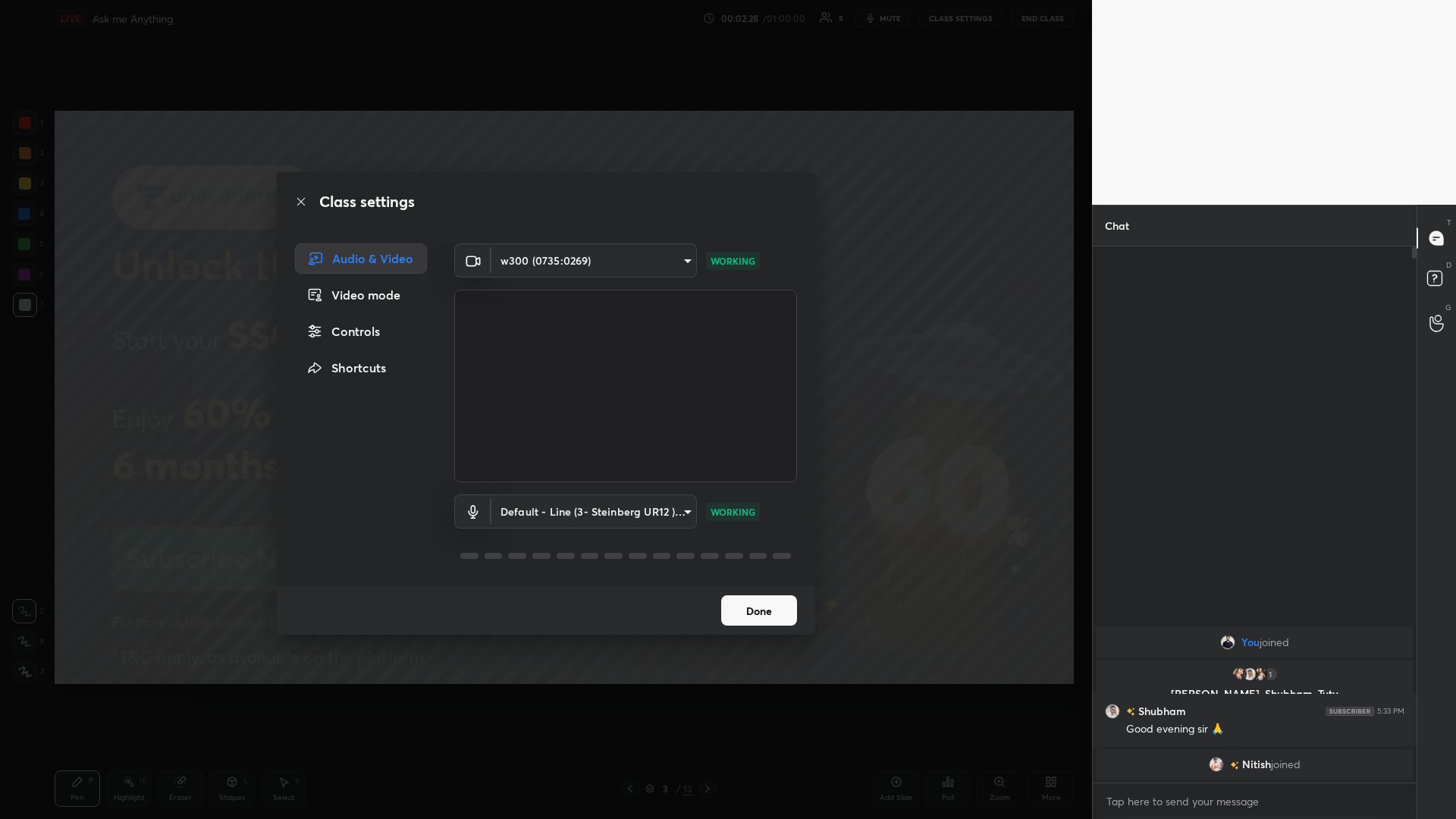
click at [544, 356] on button "Done" at bounding box center [759, 610] width 76 height 31
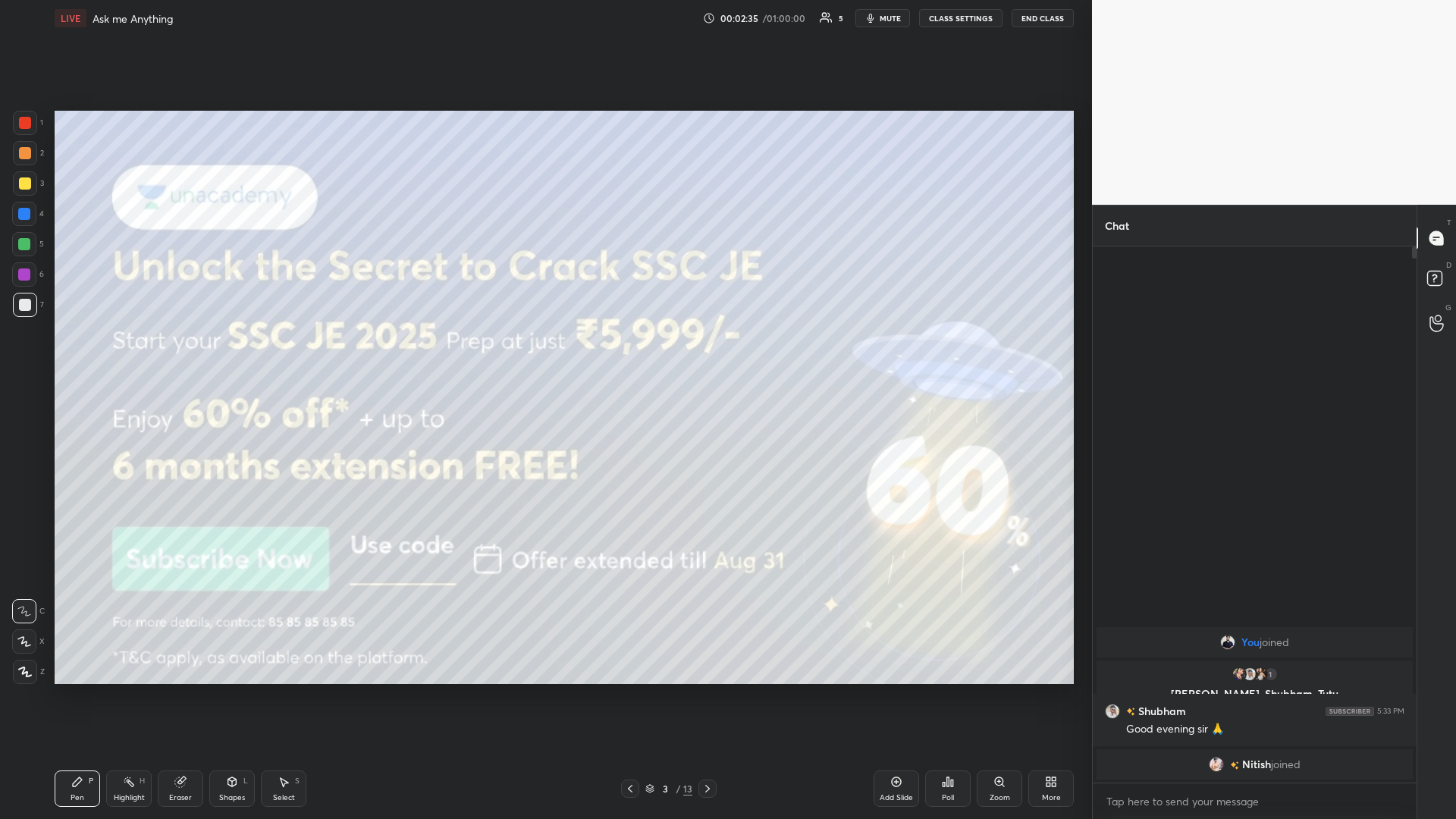
click at [25, 356] on icon at bounding box center [24, 641] width 13 height 11
click at [20, 177] on div at bounding box center [25, 183] width 12 height 12
click at [544, 15] on button "CLASS SETTINGS" at bounding box center [960, 18] width 84 height 18
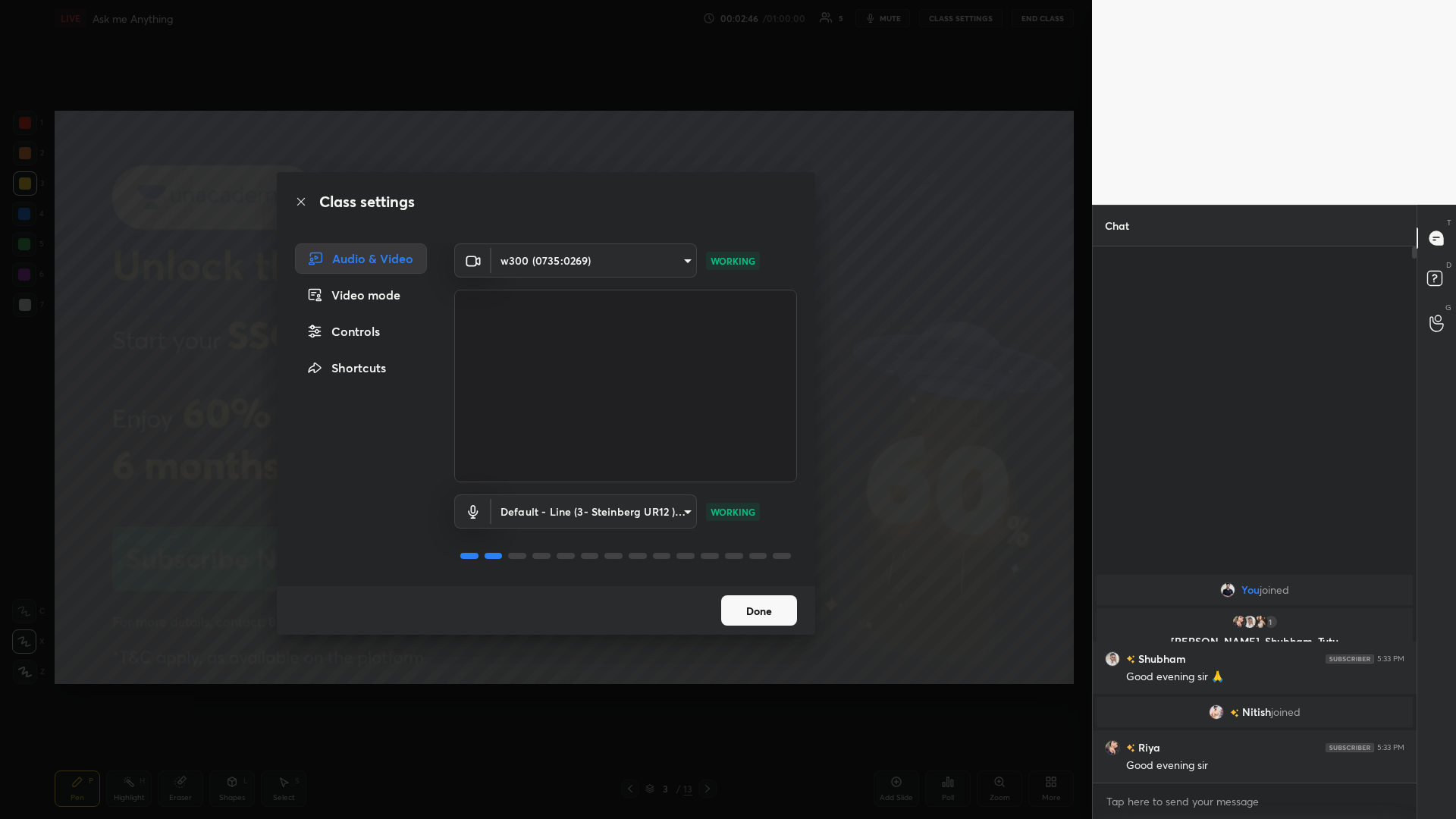
click at [544, 356] on button "Done" at bounding box center [759, 610] width 76 height 31
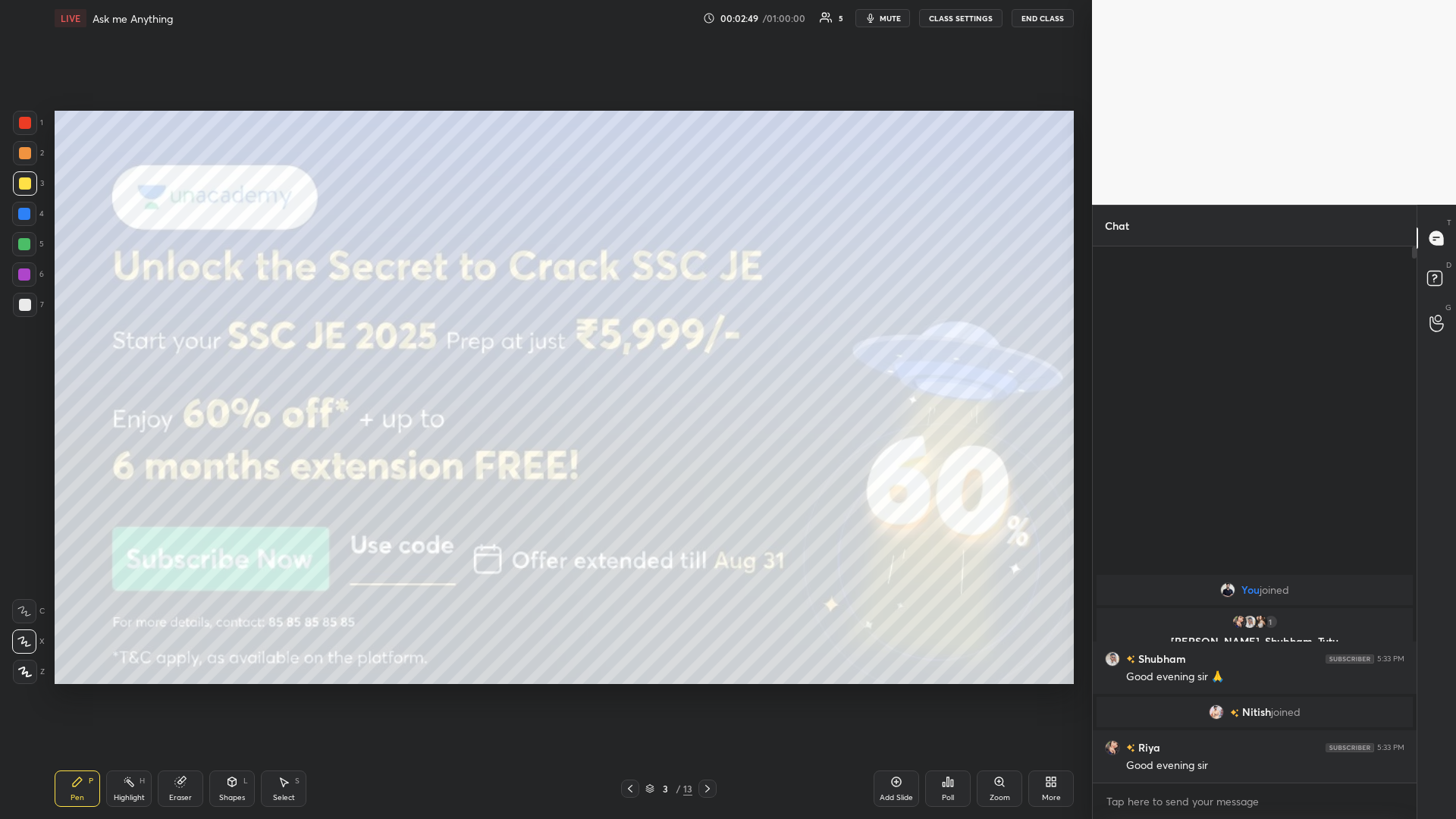
click at [20, 356] on div at bounding box center [25, 671] width 24 height 24
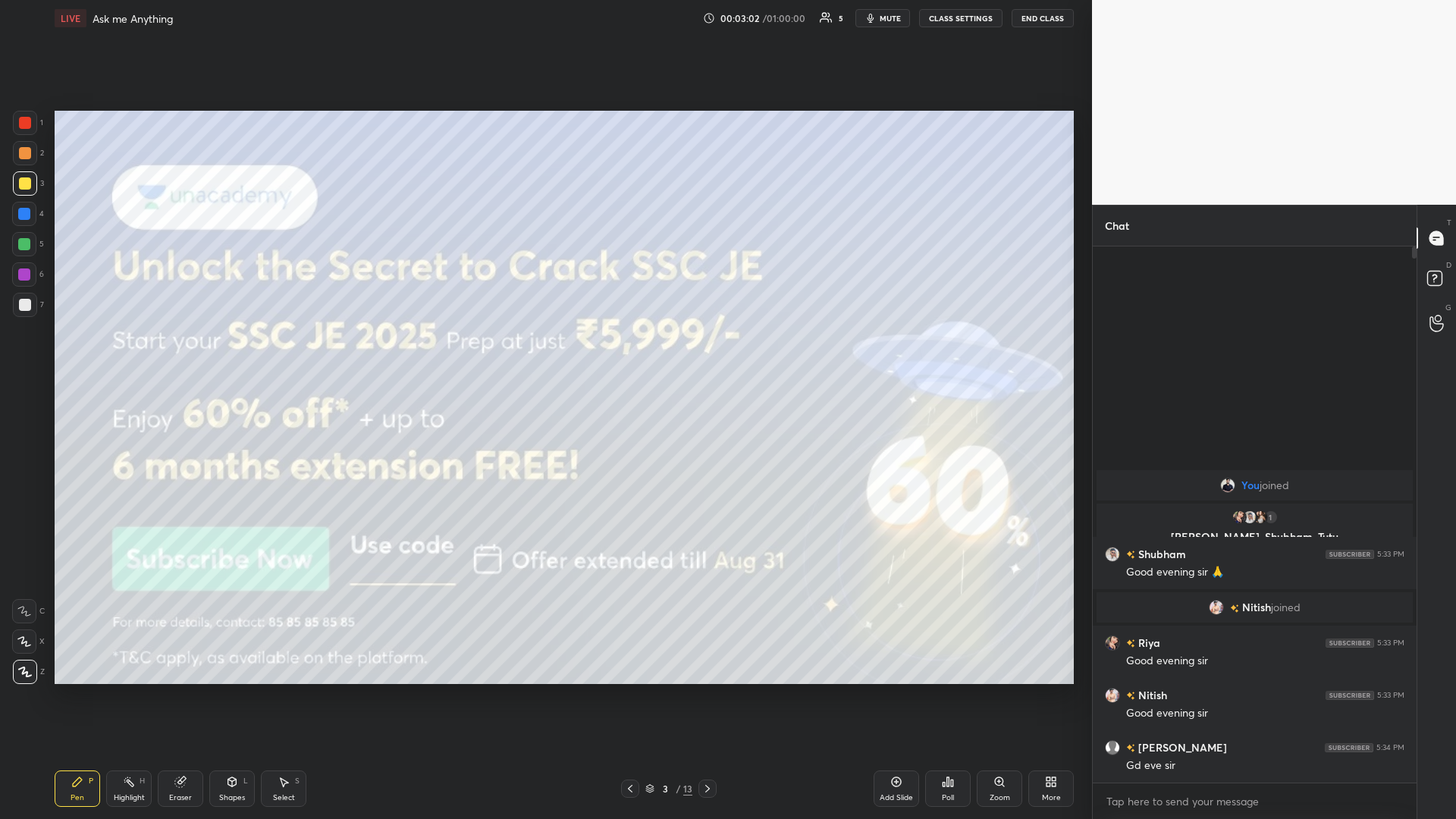
click at [28, 151] on div at bounding box center [25, 153] width 12 height 12
click at [242, 356] on div "Shapes L" at bounding box center [232, 788] width 46 height 36
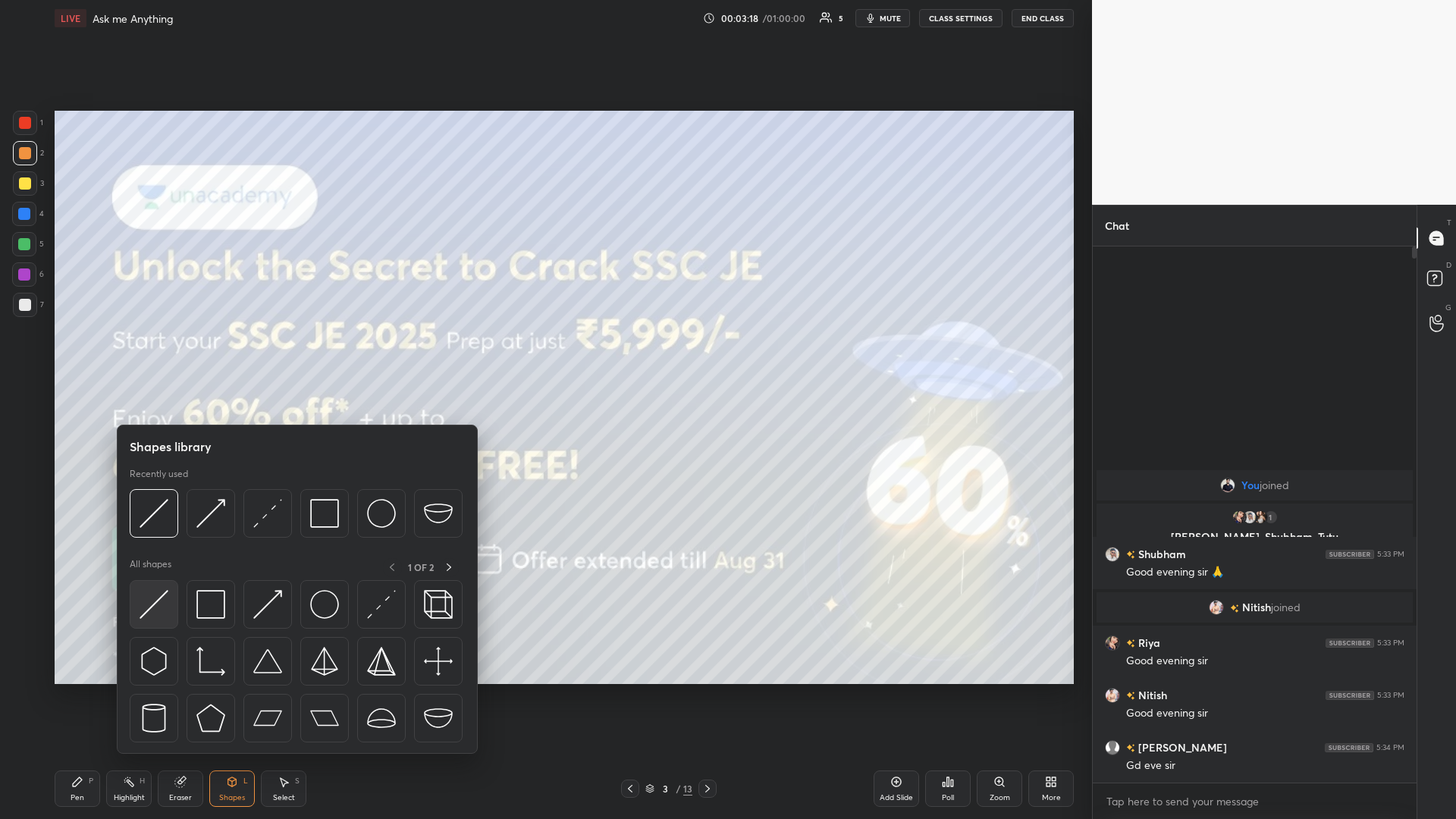
click at [156, 356] on img at bounding box center [154, 604] width 29 height 29
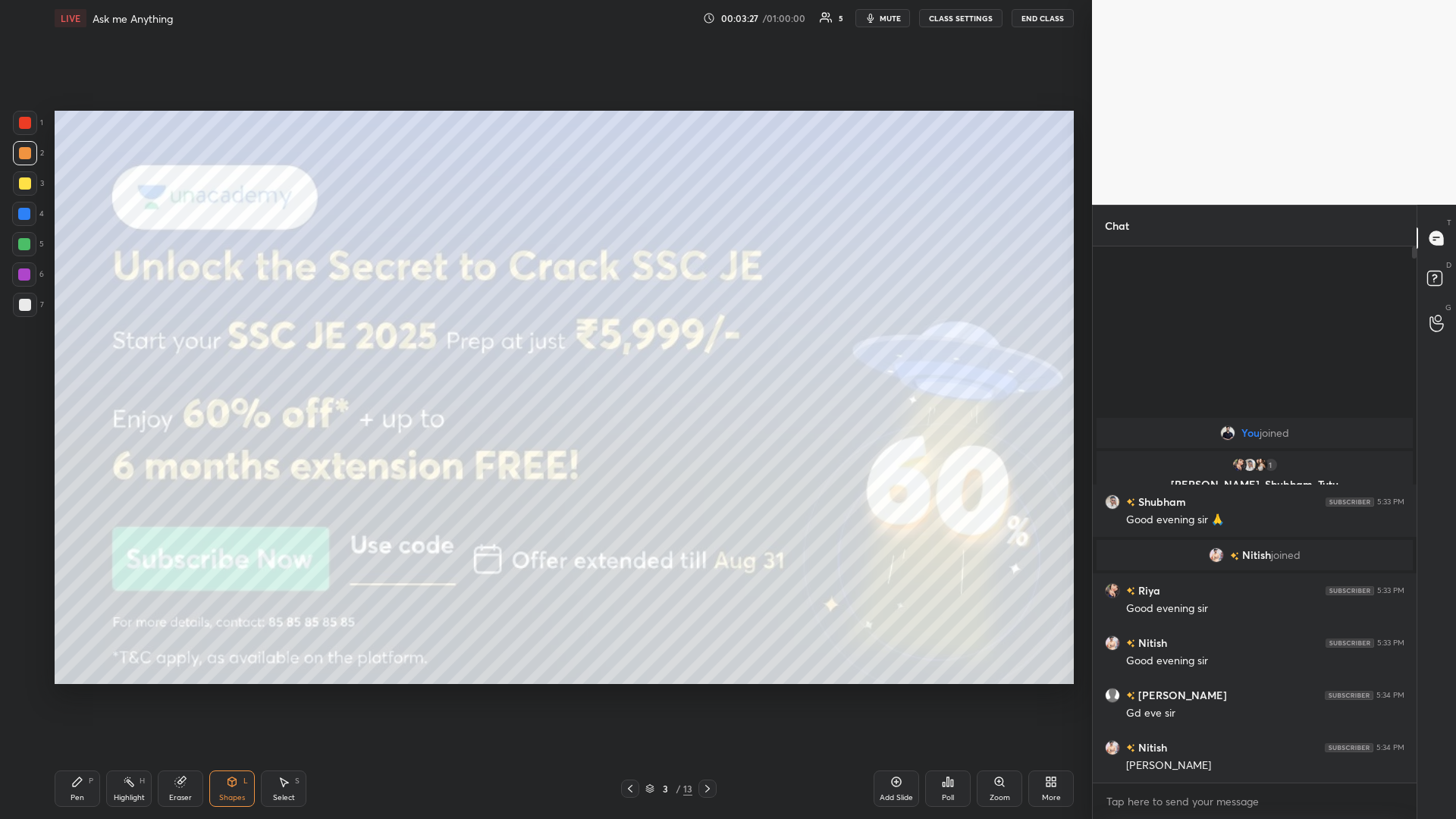
click at [74, 356] on div "Pen" at bounding box center [77, 797] width 13 height 7
click at [544, 356] on div at bounding box center [707, 788] width 18 height 18
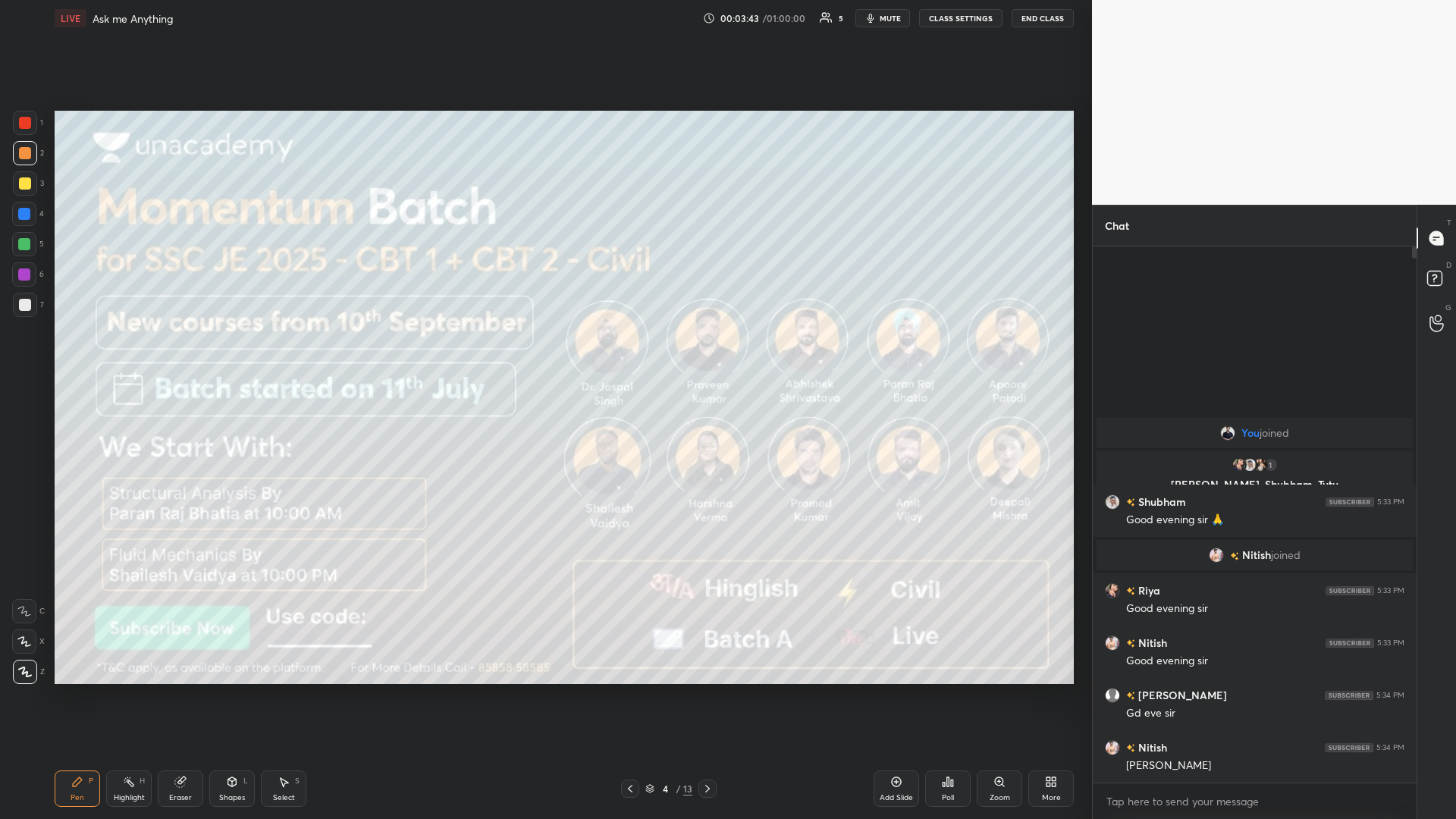
click at [28, 308] on div at bounding box center [25, 304] width 12 height 12
click at [544, 356] on icon at bounding box center [706, 788] width 4 height 7
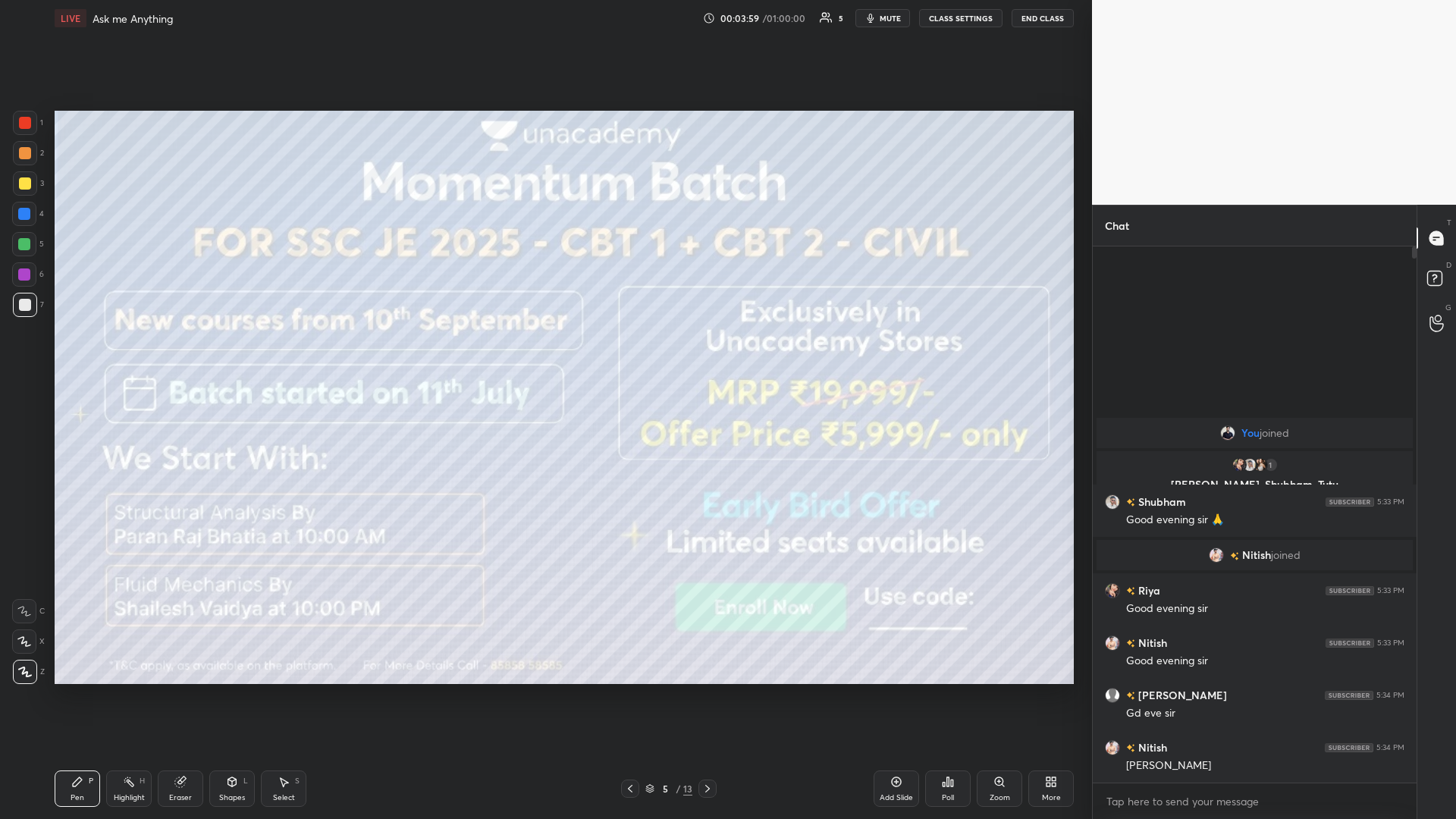
click at [544, 356] on div at bounding box center [707, 788] width 18 height 18
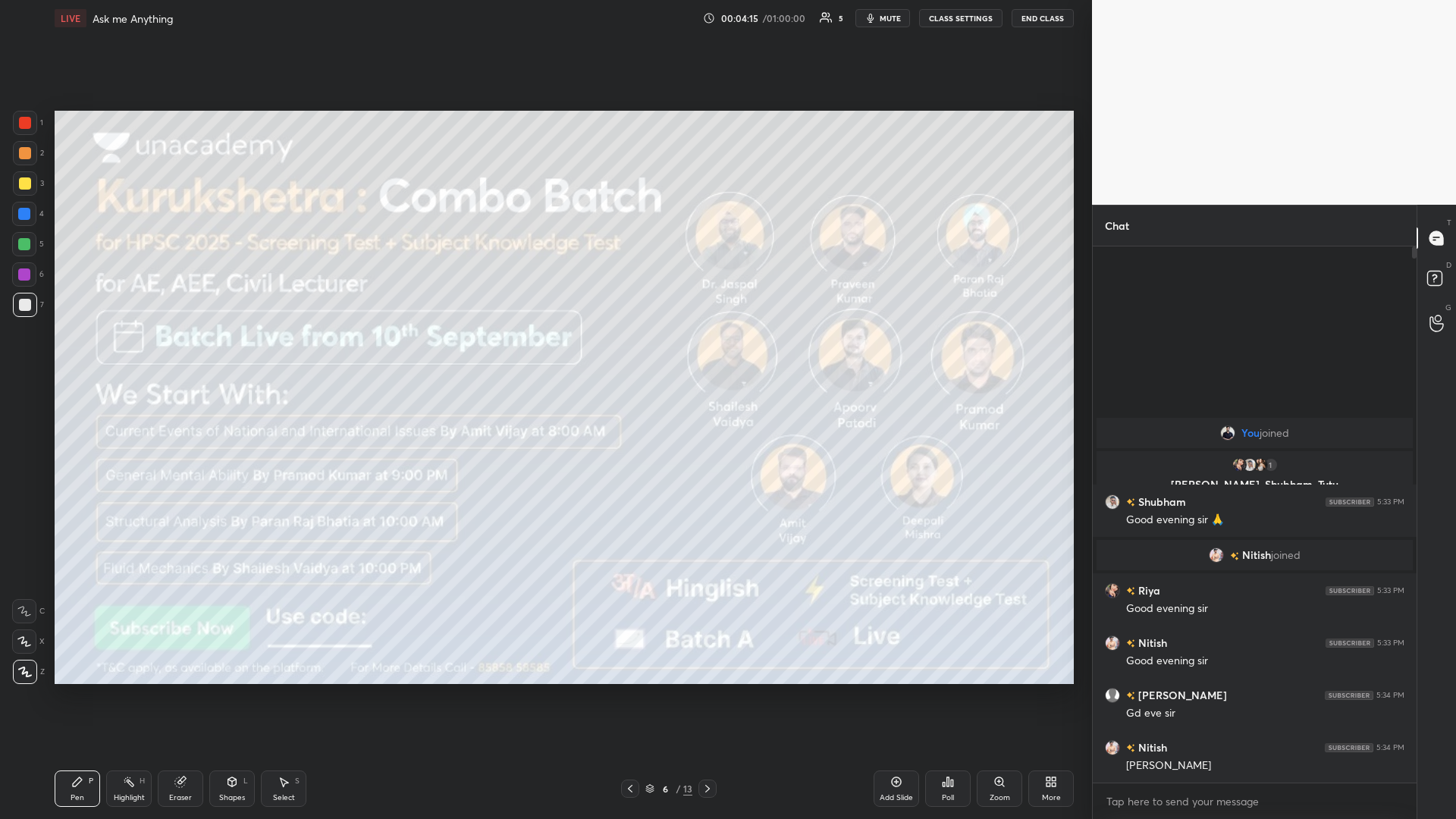
click at [544, 356] on icon at bounding box center [707, 788] width 12 height 12
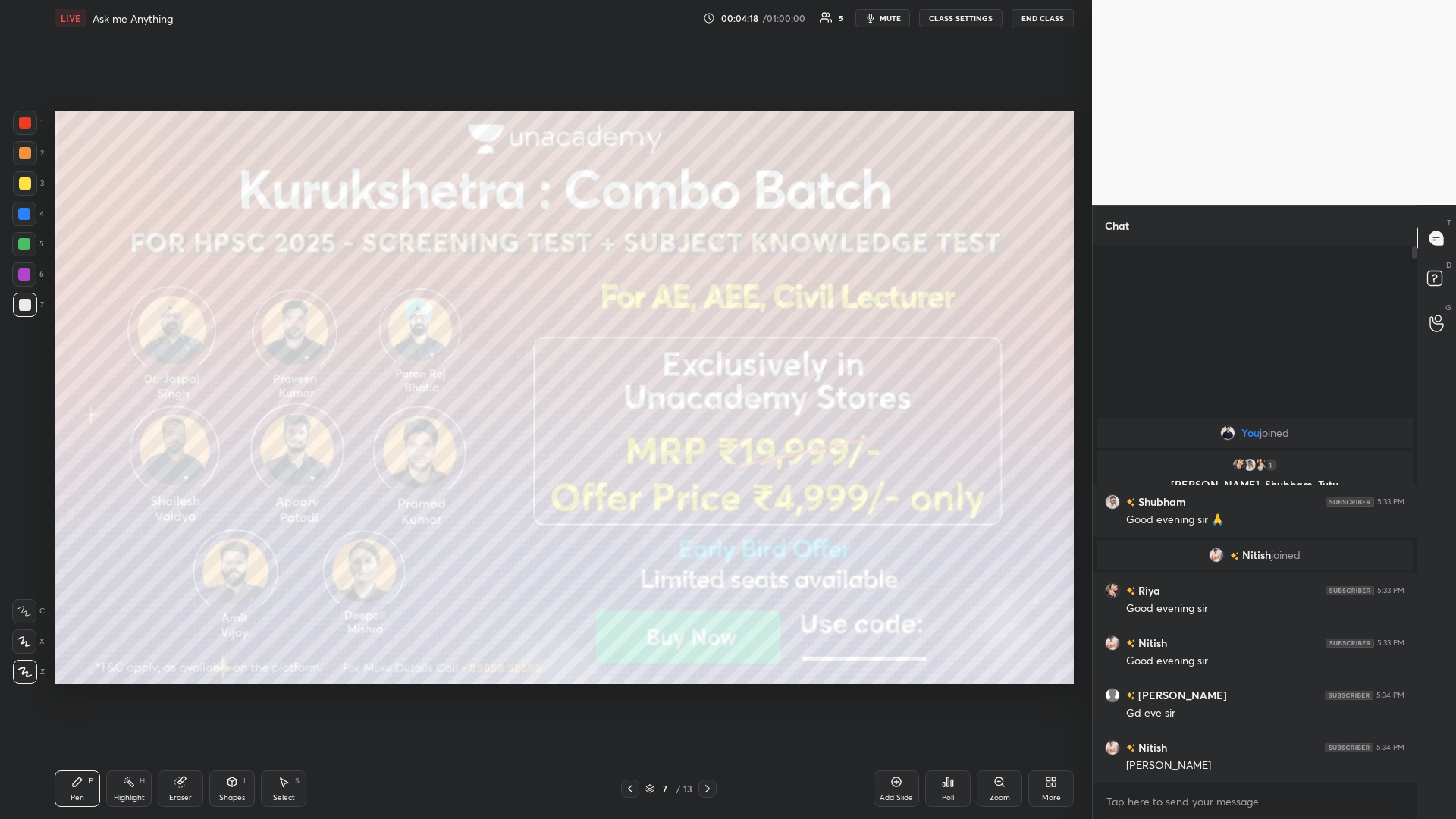
click at [544, 356] on icon at bounding box center [707, 788] width 12 height 12
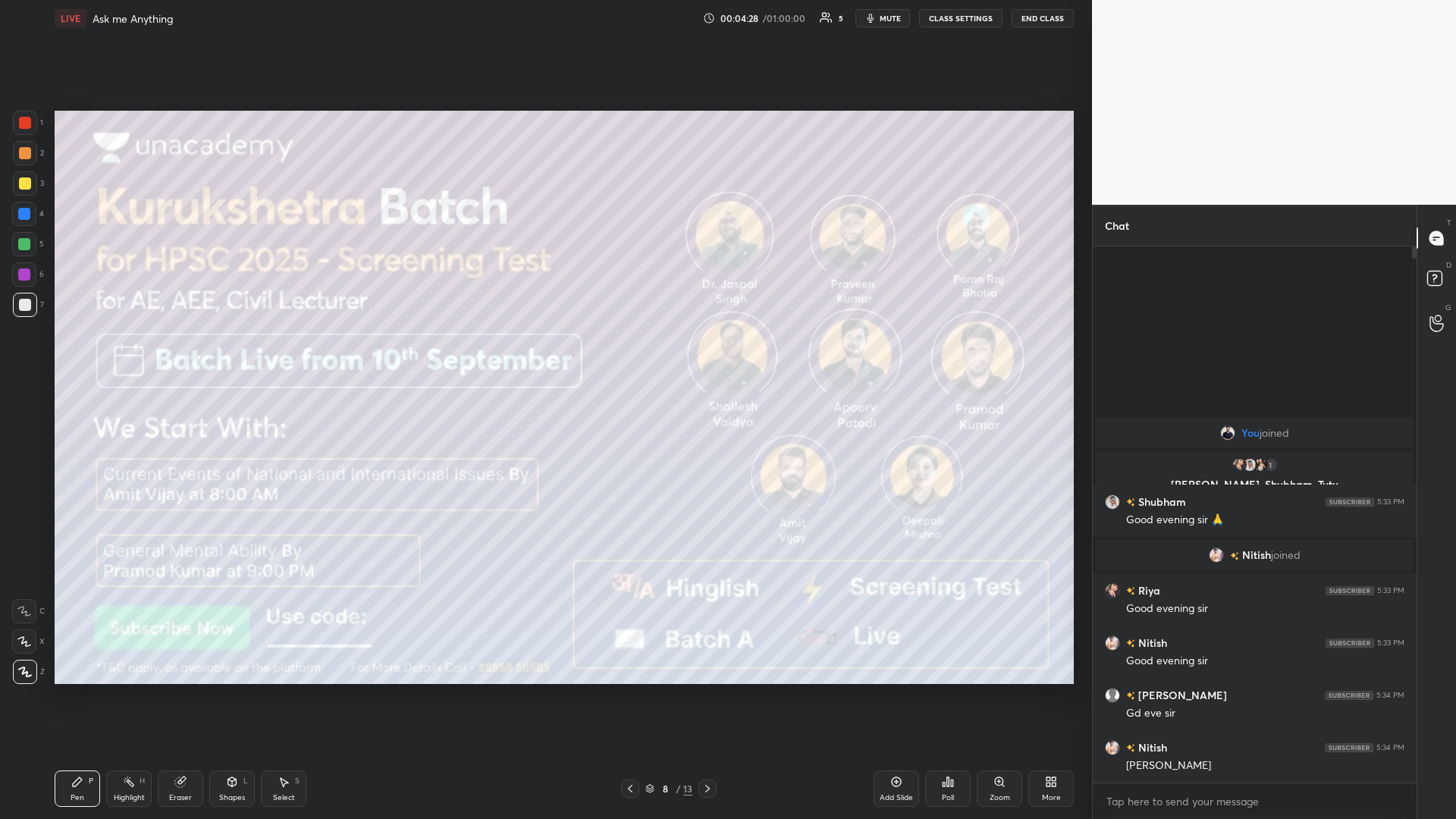
click at [544, 356] on icon at bounding box center [707, 788] width 12 height 12
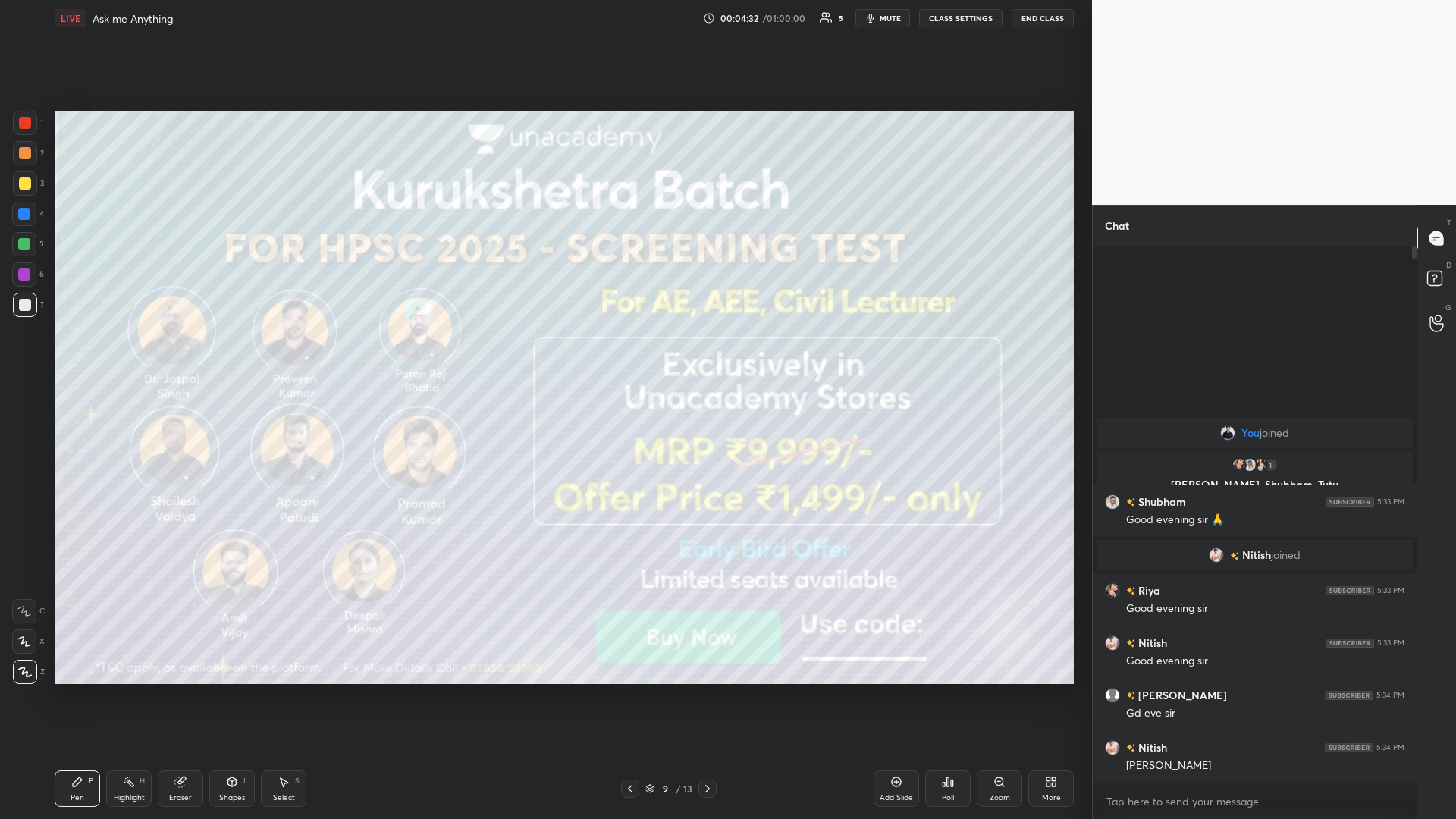
click at [544, 356] on icon at bounding box center [707, 788] width 12 height 12
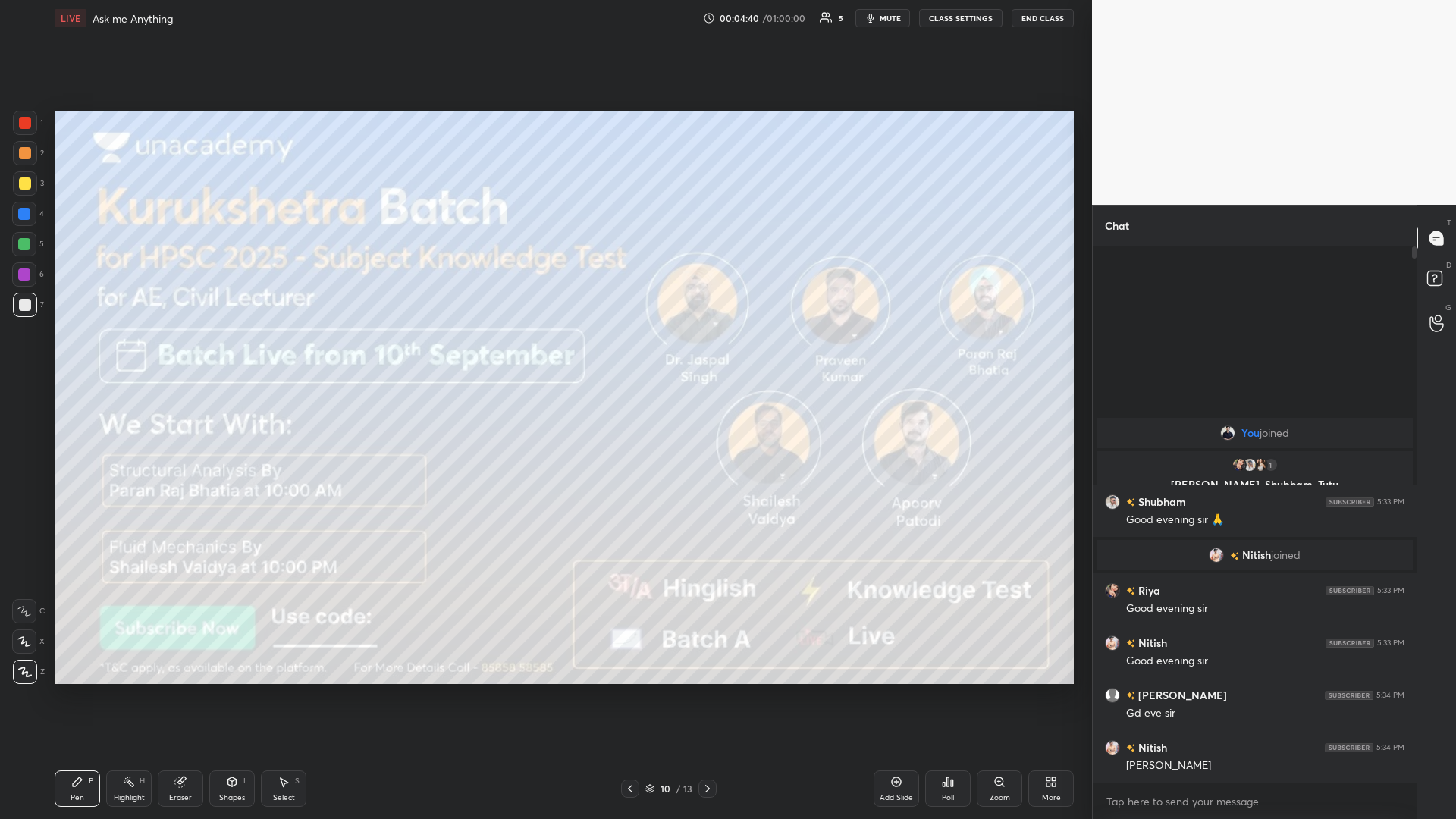
click at [544, 356] on div at bounding box center [707, 788] width 18 height 18
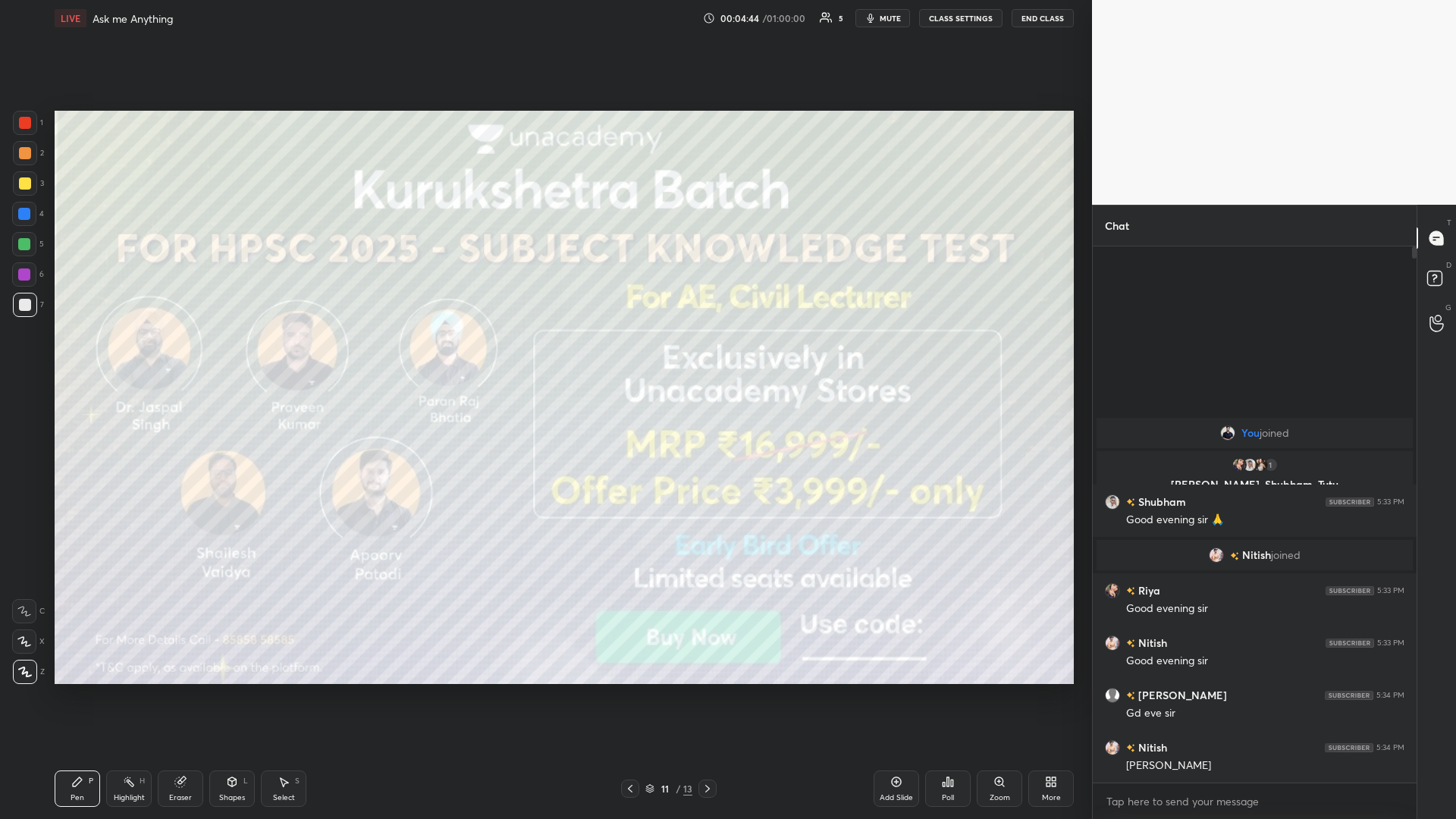
click at [544, 356] on icon at bounding box center [706, 788] width 4 height 7
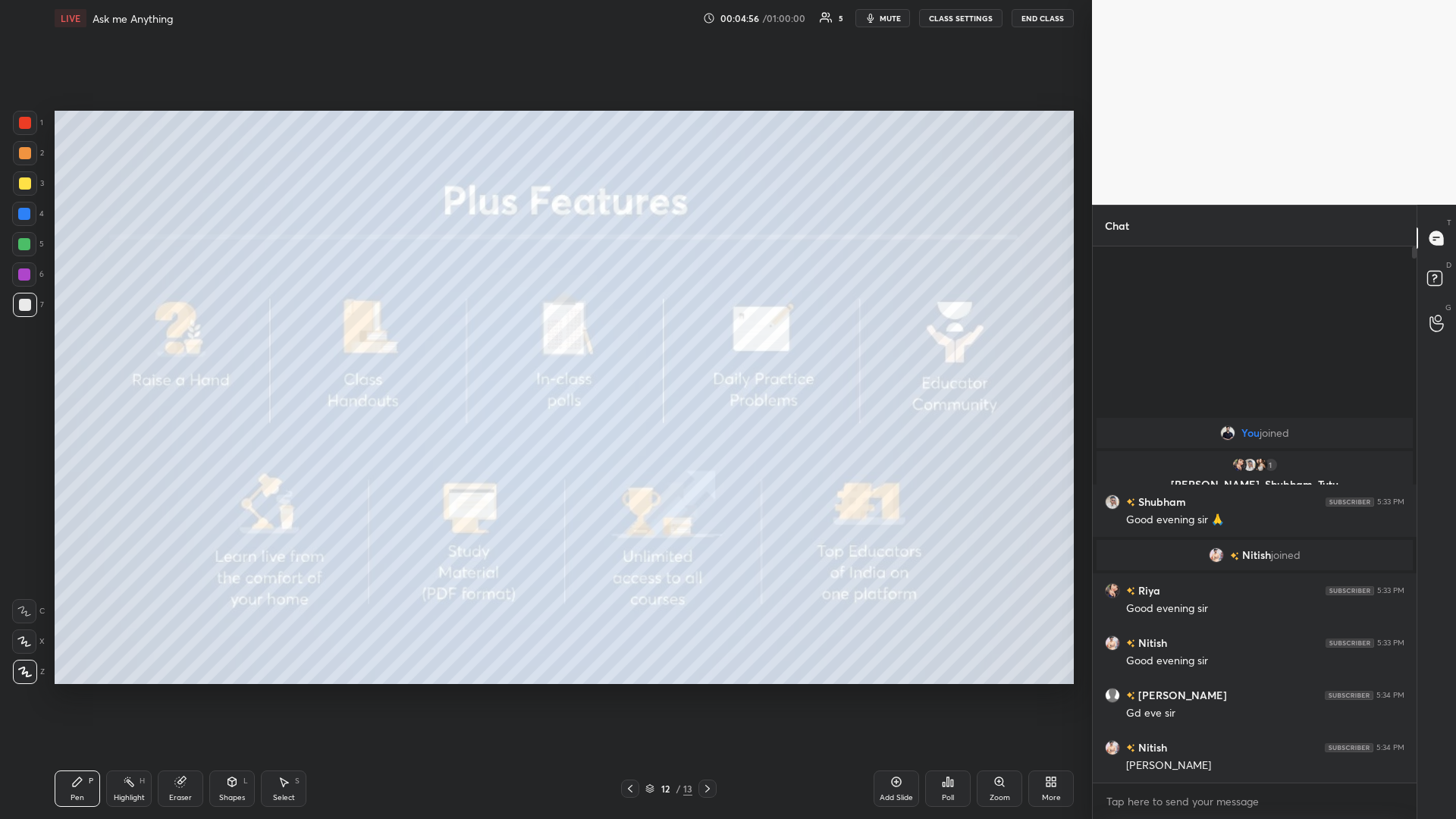
click at [544, 356] on div "Pen P Highlight H Eraser Shapes L Select S 12 / 13 Add Slide Poll Zoom More" at bounding box center [564, 788] width 1019 height 60
click at [544, 356] on icon at bounding box center [707, 788] width 12 height 12
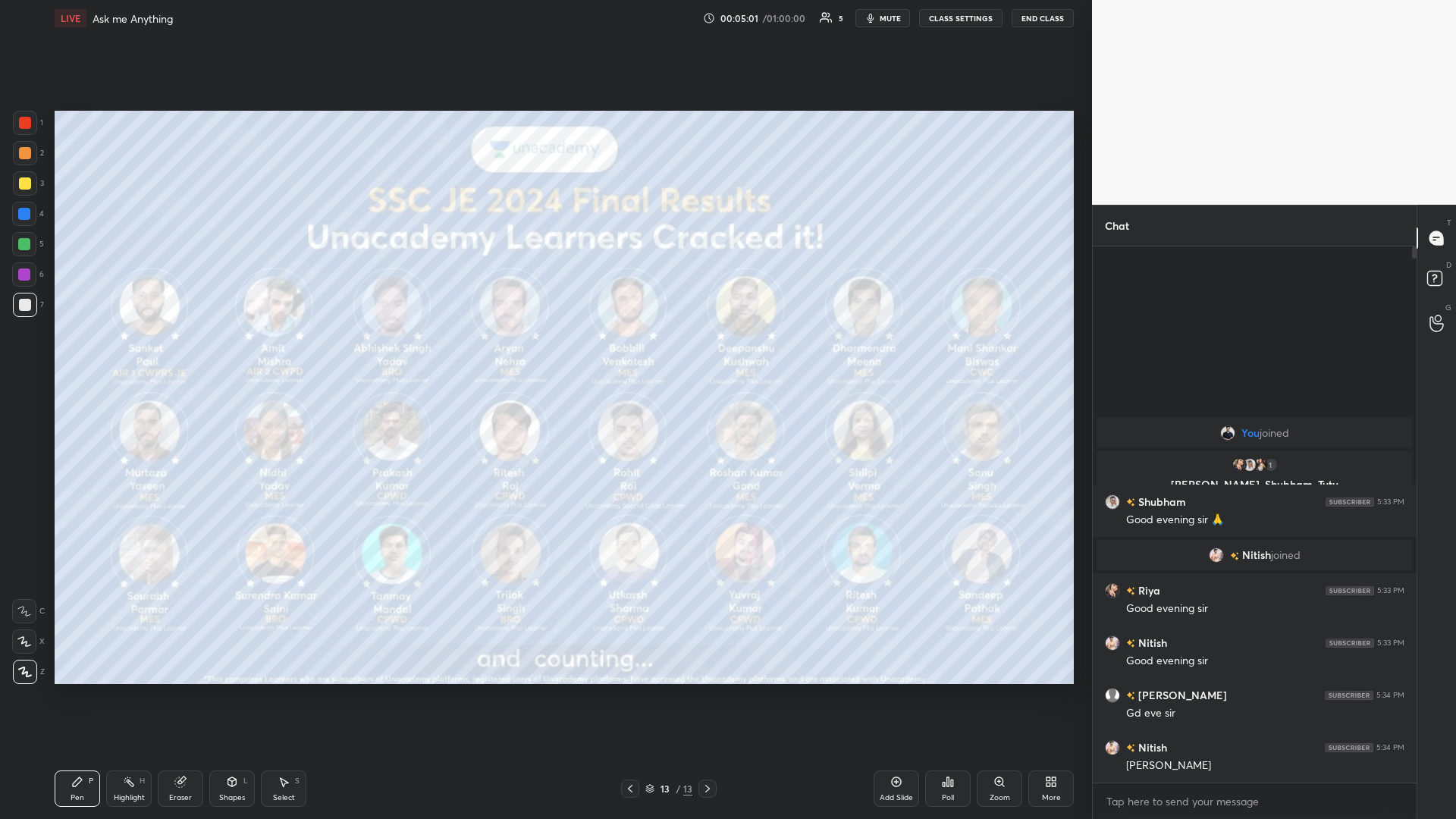
click at [70, 356] on div "Pen" at bounding box center [77, 797] width 13 height 7
click at [27, 123] on div at bounding box center [25, 122] width 12 height 12
click at [31, 129] on div at bounding box center [25, 122] width 24 height 24
click at [30, 246] on div at bounding box center [24, 244] width 12 height 12
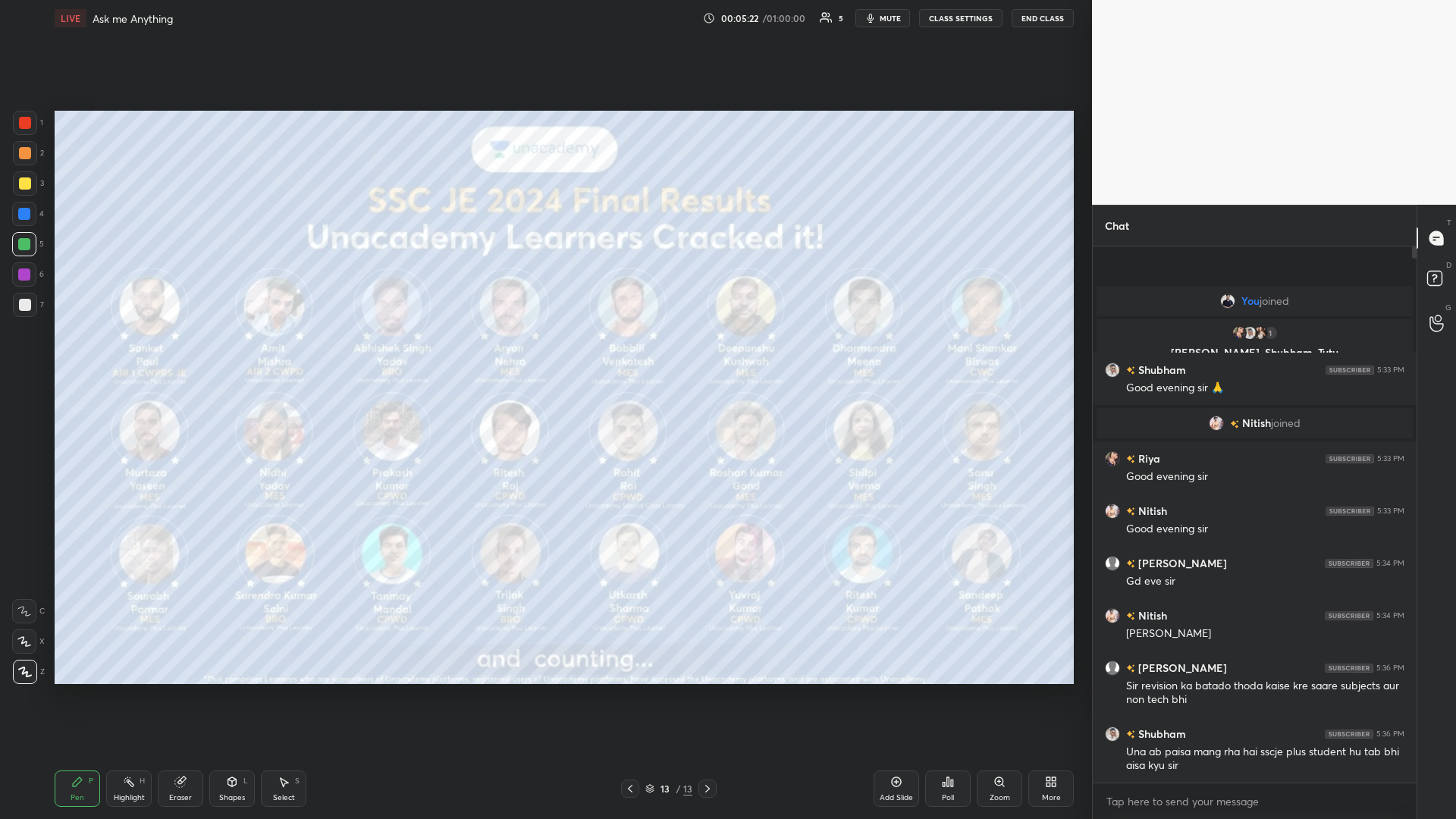
click at [23, 151] on div at bounding box center [25, 153] width 12 height 12
click at [544, 356] on icon at bounding box center [897, 782] width 10 height 10
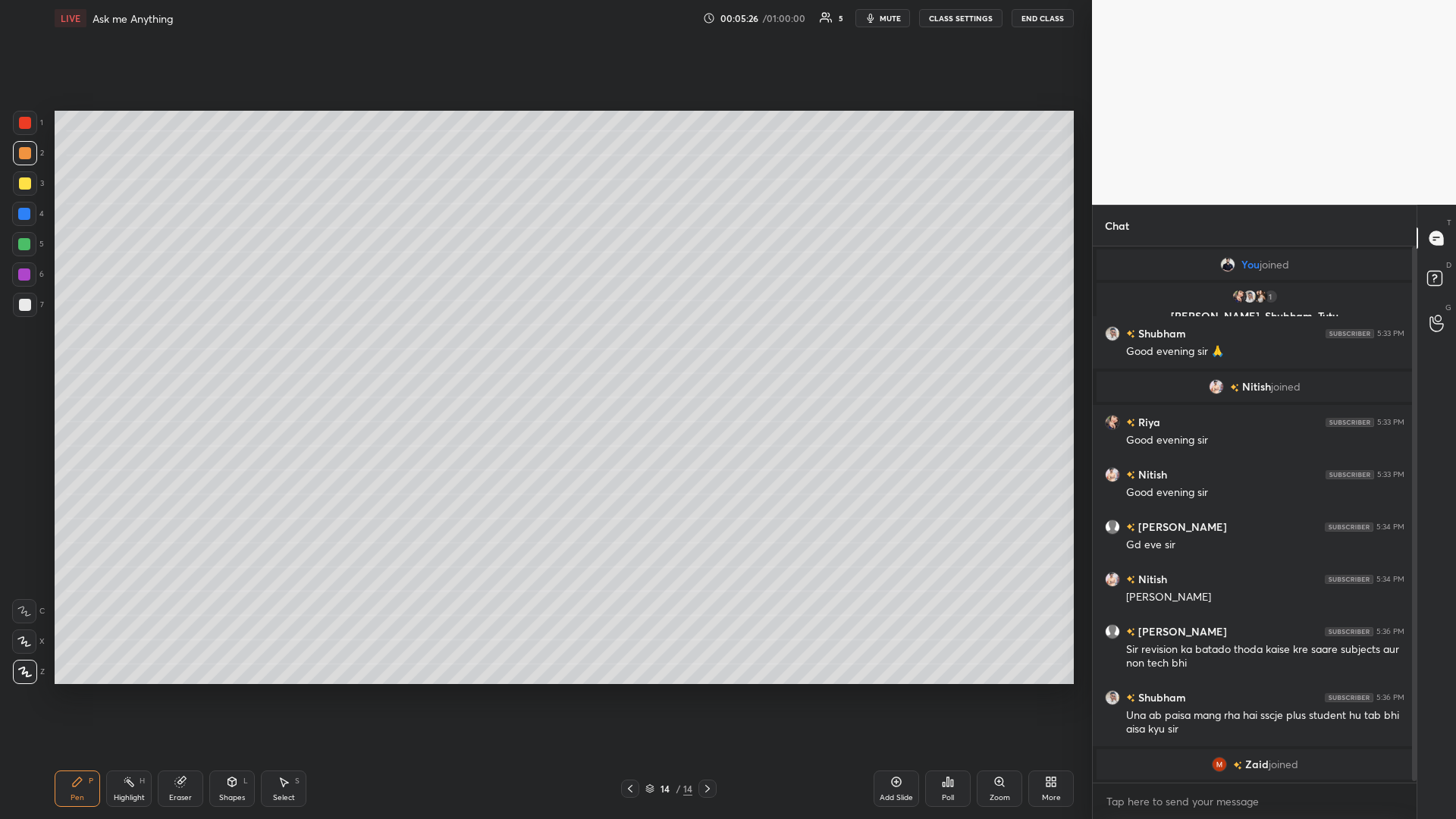
click at [86, 356] on div "Pen P" at bounding box center [77, 788] width 46 height 36
click at [22, 308] on div at bounding box center [25, 304] width 12 height 12
click at [27, 300] on div at bounding box center [25, 304] width 12 height 12
click at [232, 356] on icon at bounding box center [232, 781] width 8 height 9
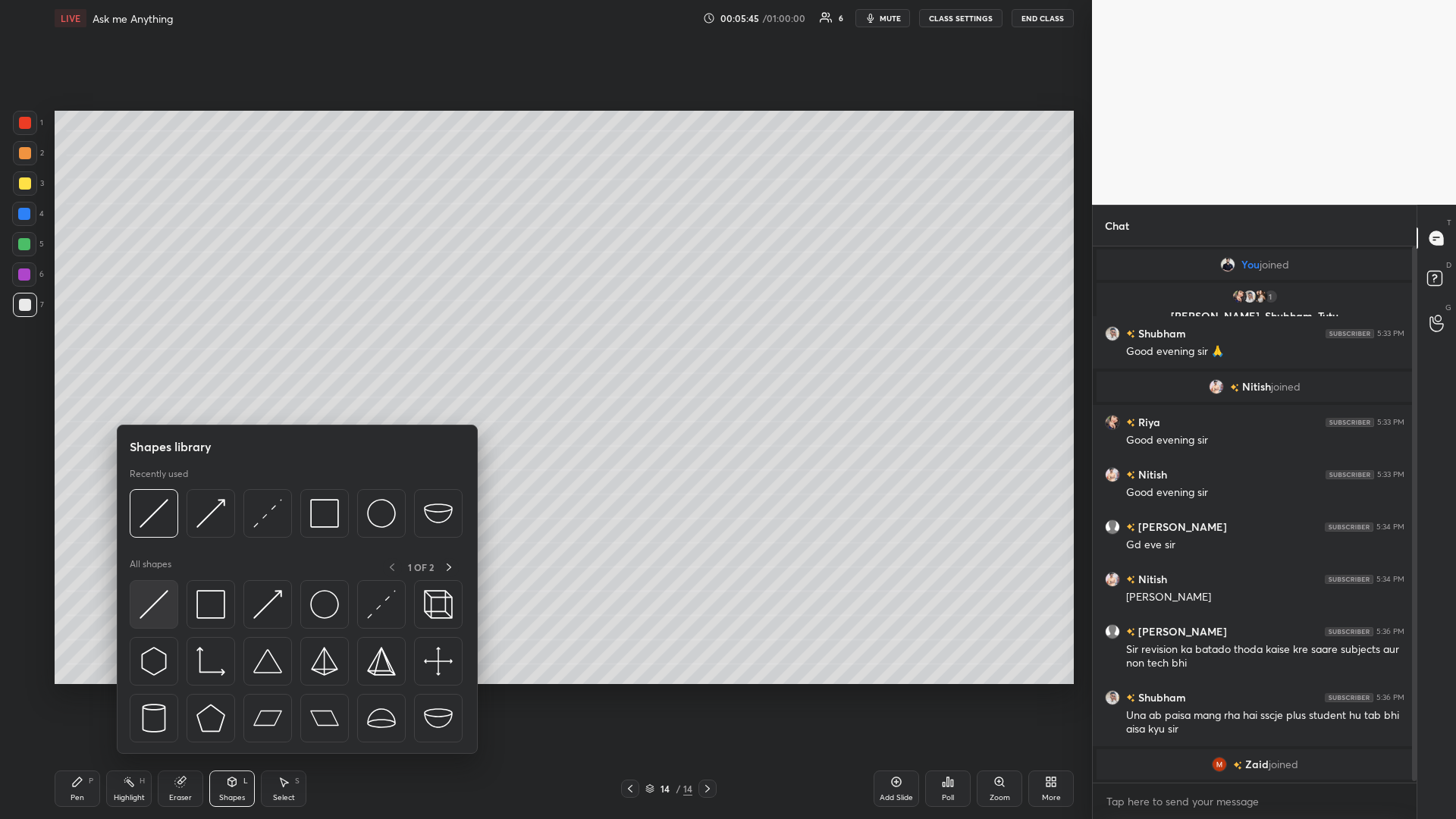
click at [144, 356] on img at bounding box center [154, 604] width 29 height 29
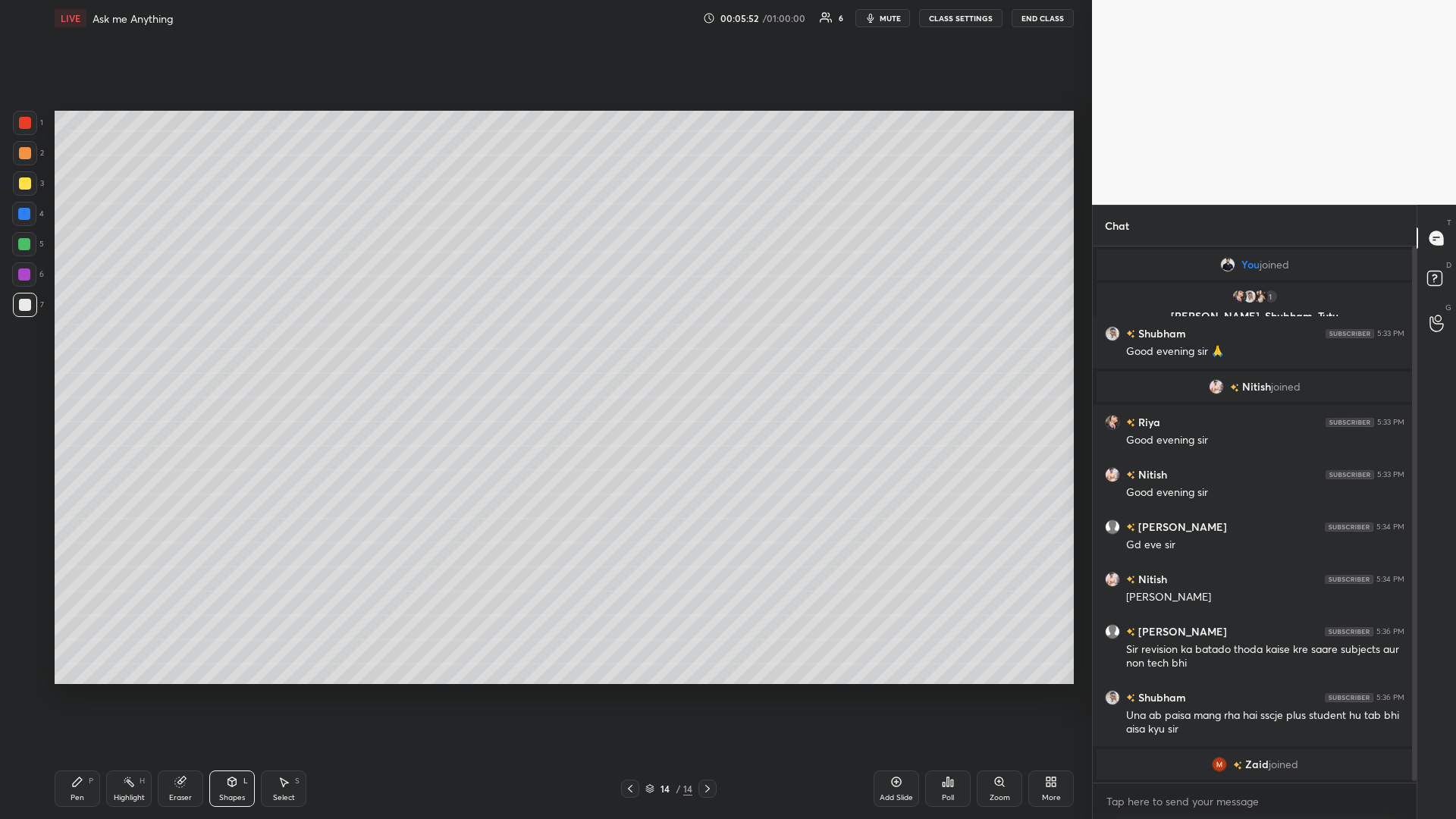
click at [77, 356] on div "Pen" at bounding box center [77, 797] width 13 height 7
click at [26, 186] on div at bounding box center [25, 183] width 12 height 12
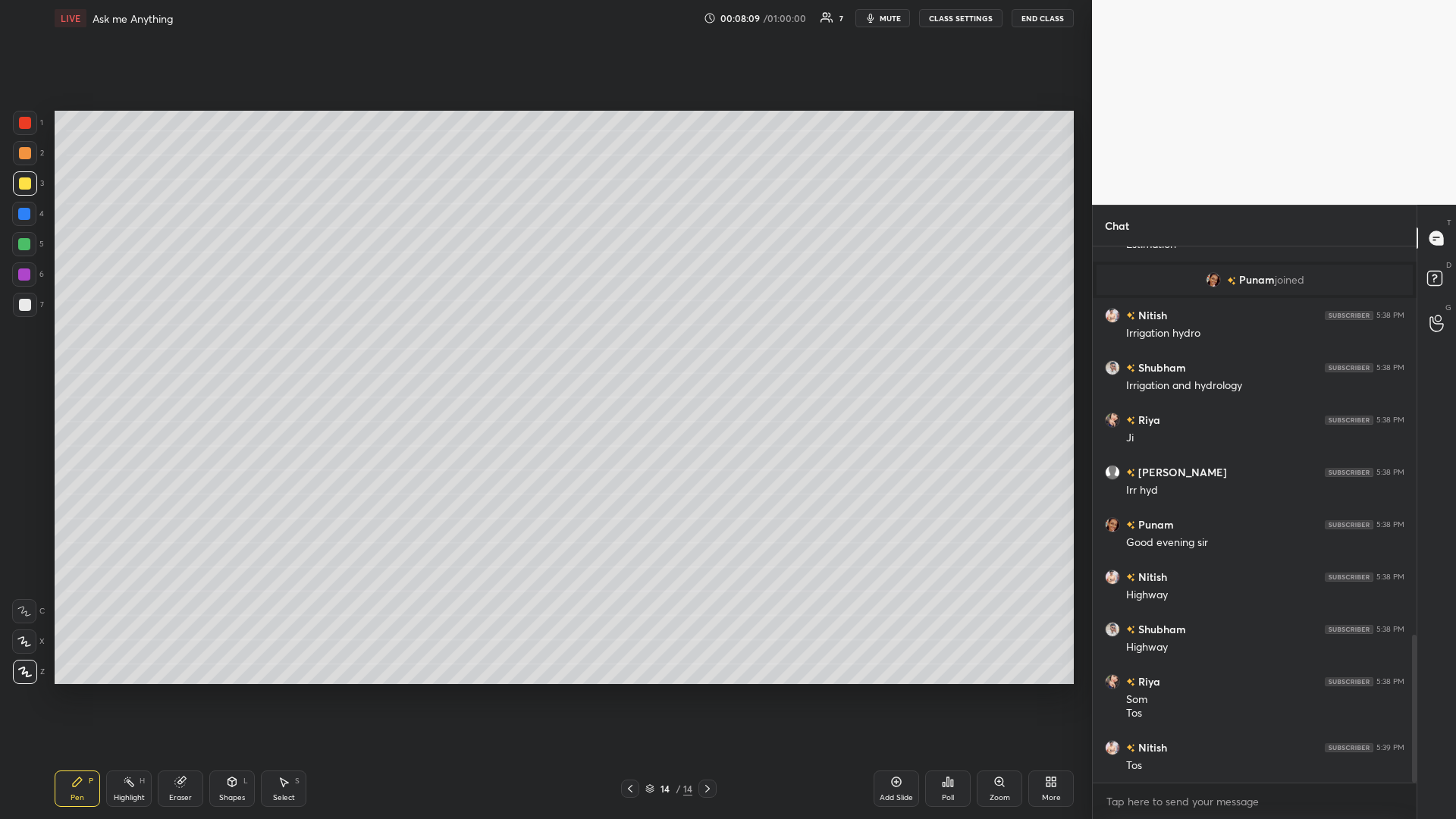
scroll to position [1464, 0]
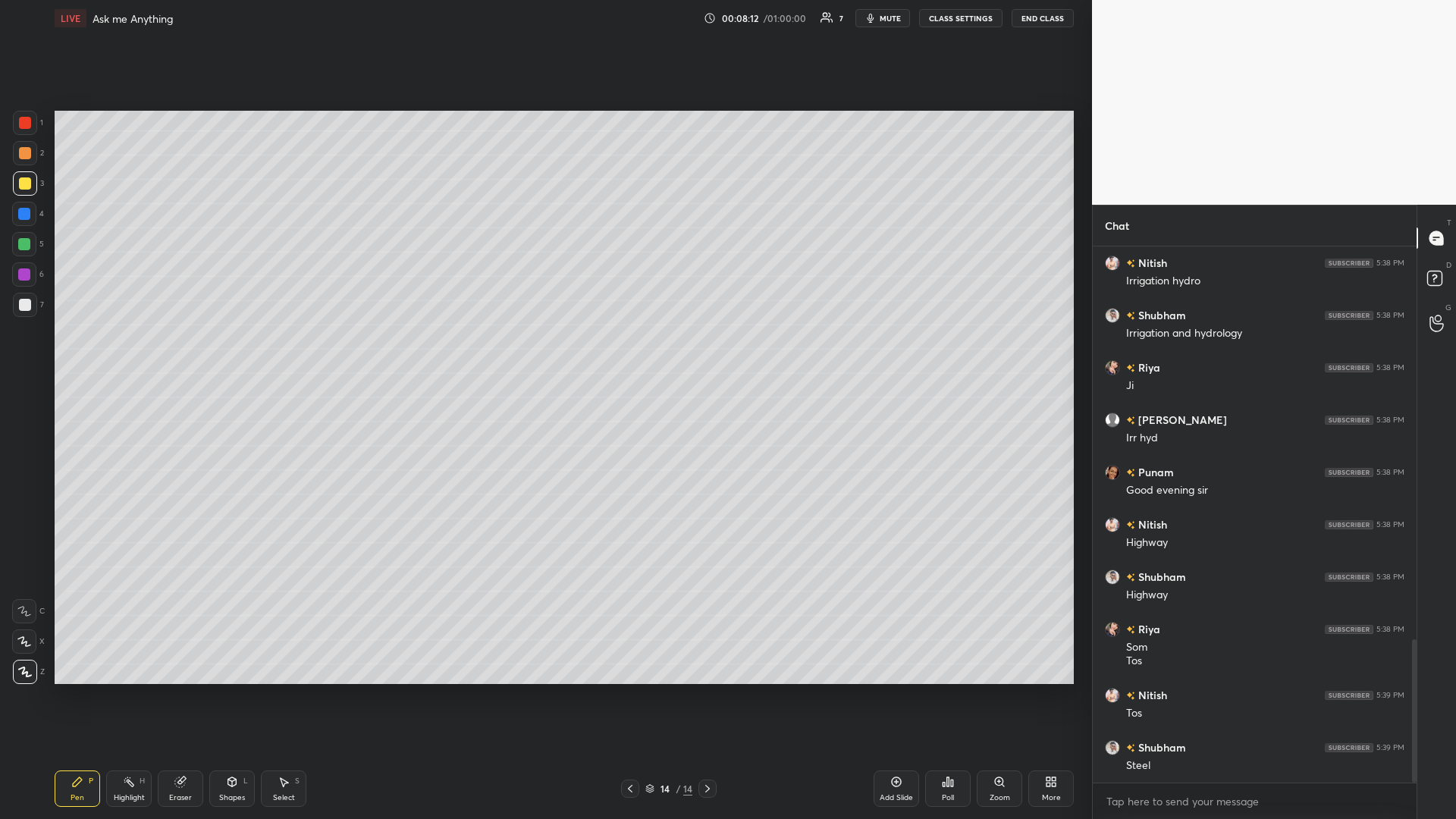
click at [281, 356] on icon at bounding box center [283, 782] width 12 height 12
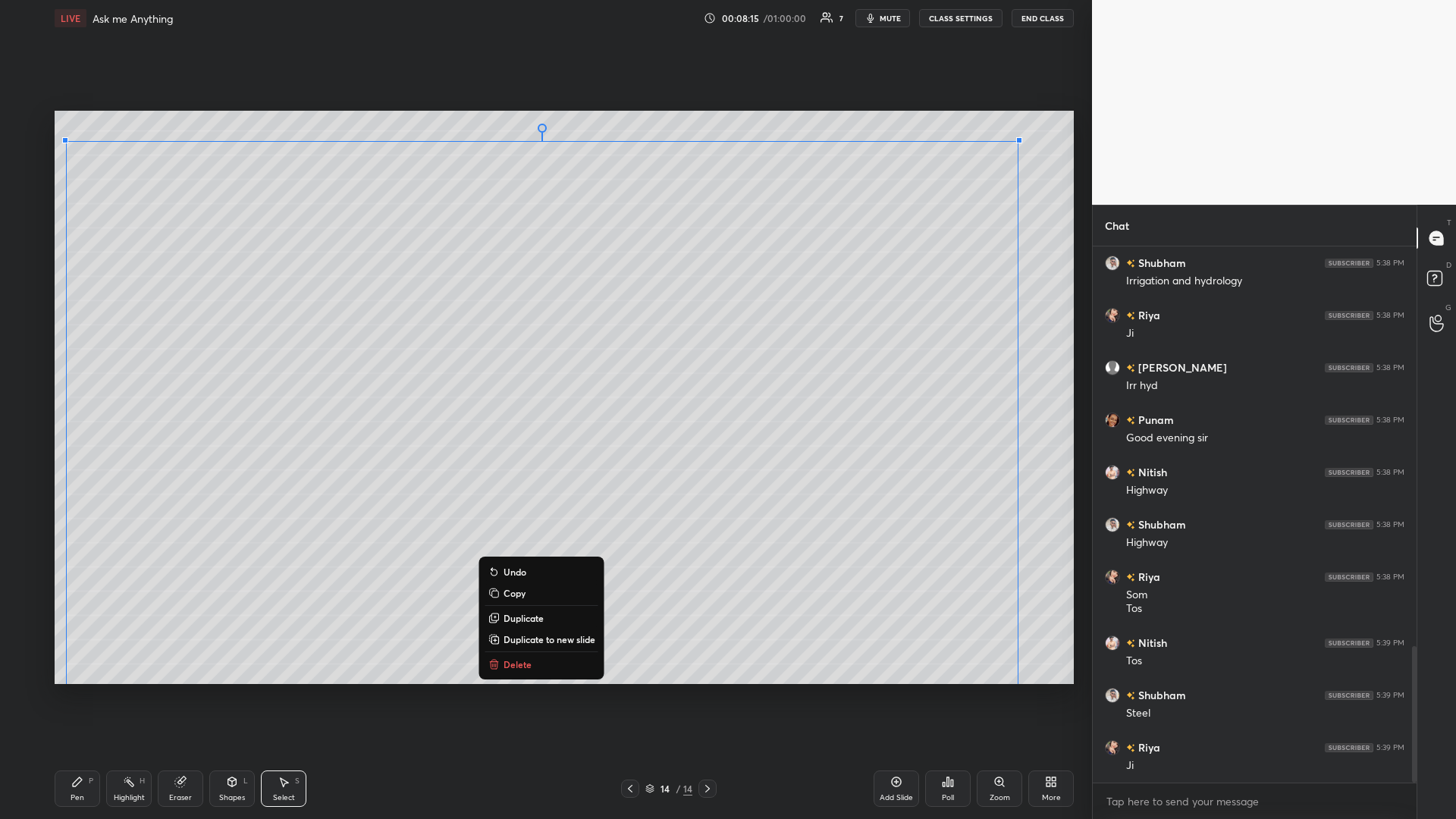
scroll to position [1569, 0]
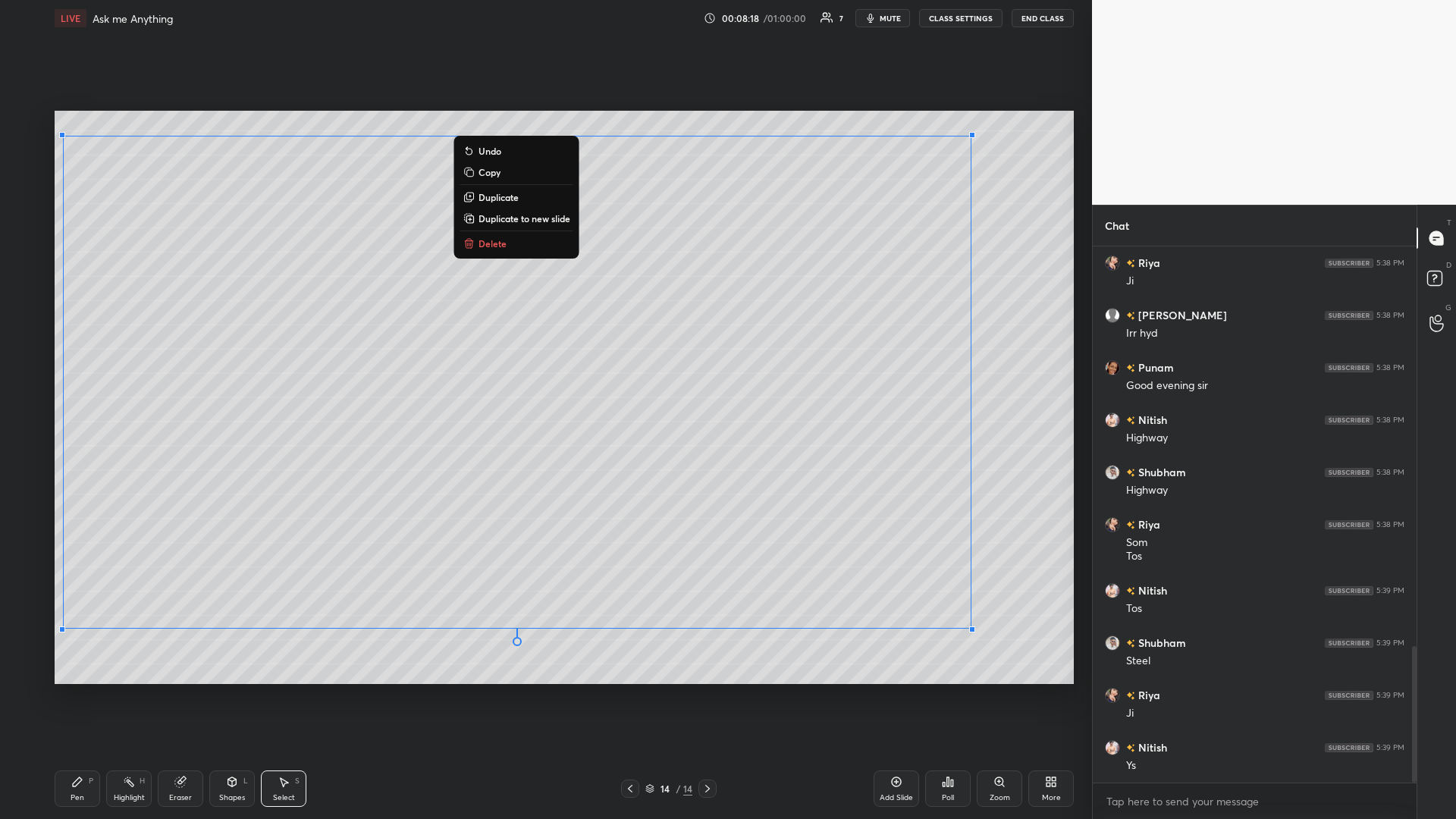
click at [544, 356] on div "0 ° Undo Copy Duplicate Duplicate to new slide Delete" at bounding box center [564, 397] width 1019 height 573
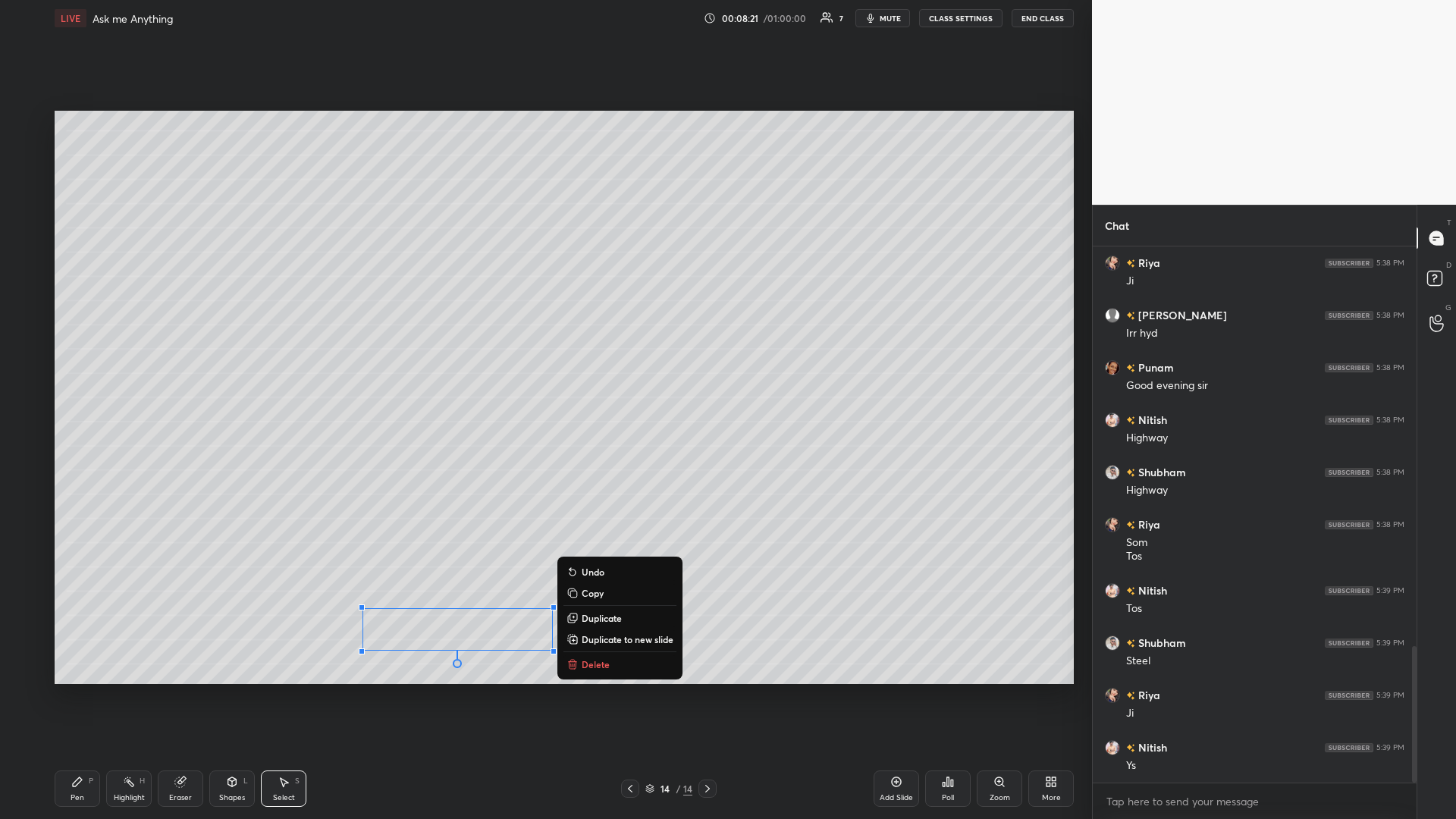
click at [85, 356] on div "Pen P" at bounding box center [77, 788] width 46 height 36
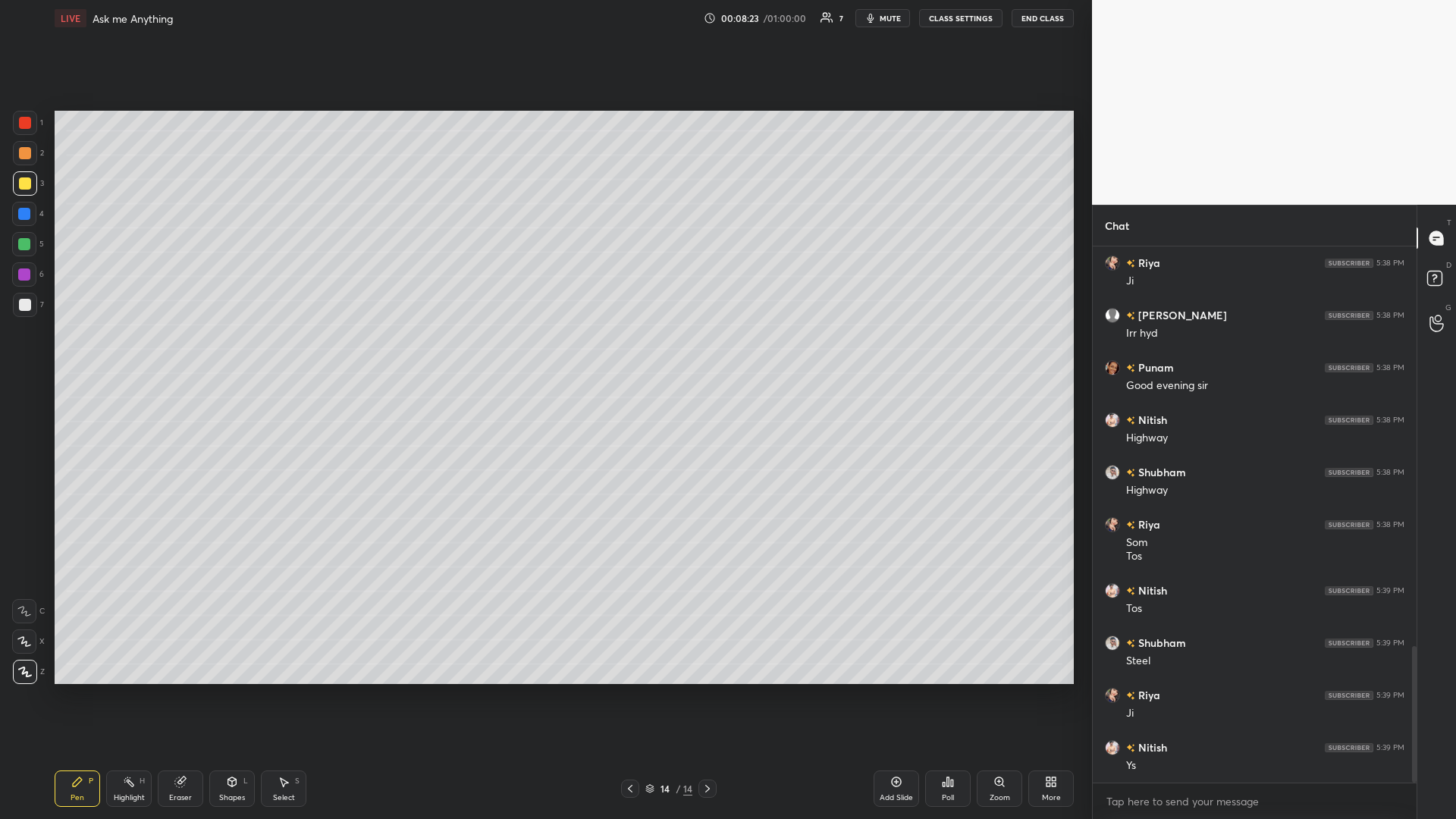
click at [29, 308] on div at bounding box center [25, 304] width 12 height 12
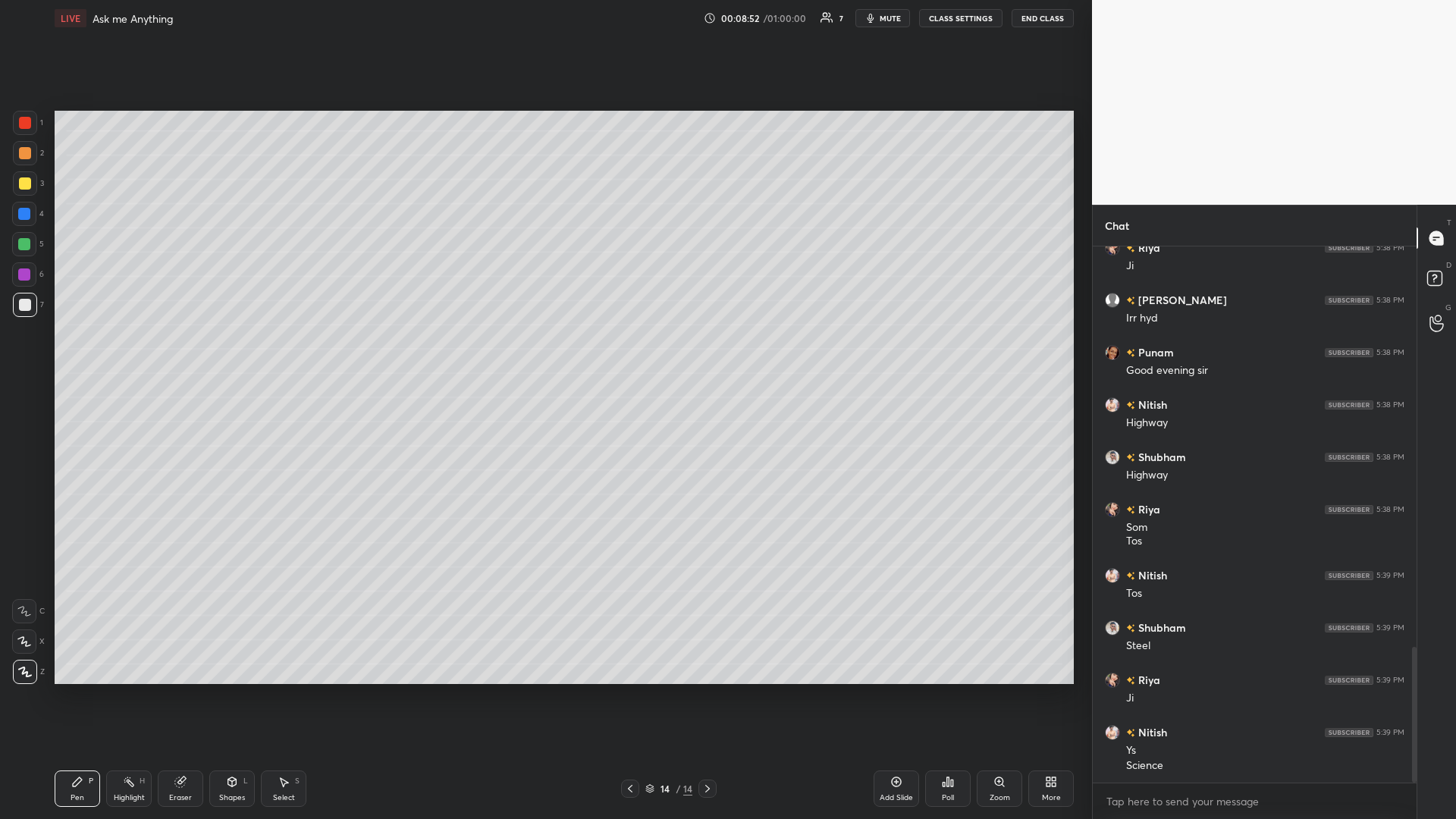
click at [132, 356] on div "Highlight H" at bounding box center [128, 788] width 46 height 36
click at [22, 242] on div at bounding box center [24, 244] width 12 height 12
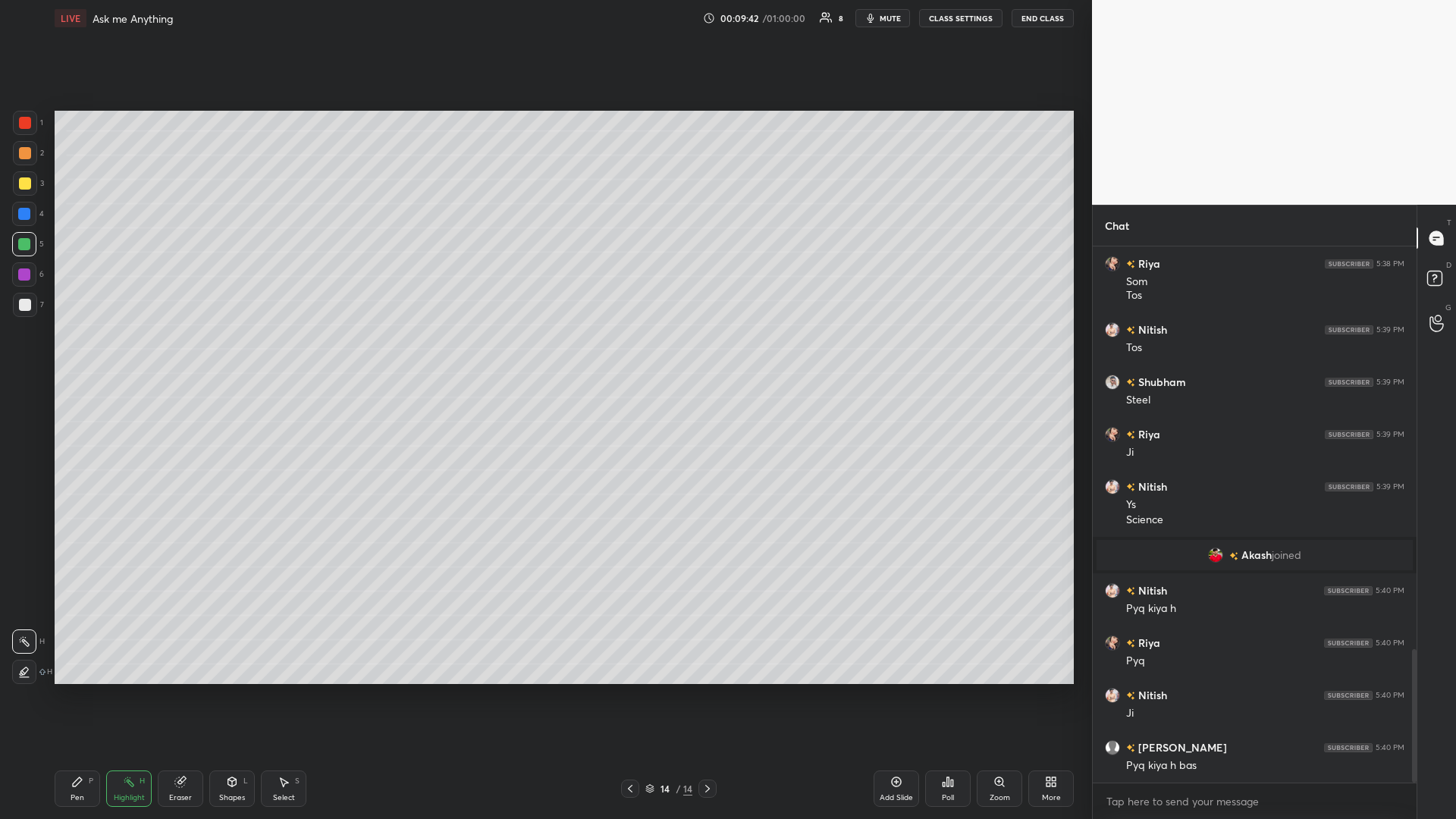
scroll to position [1653, 0]
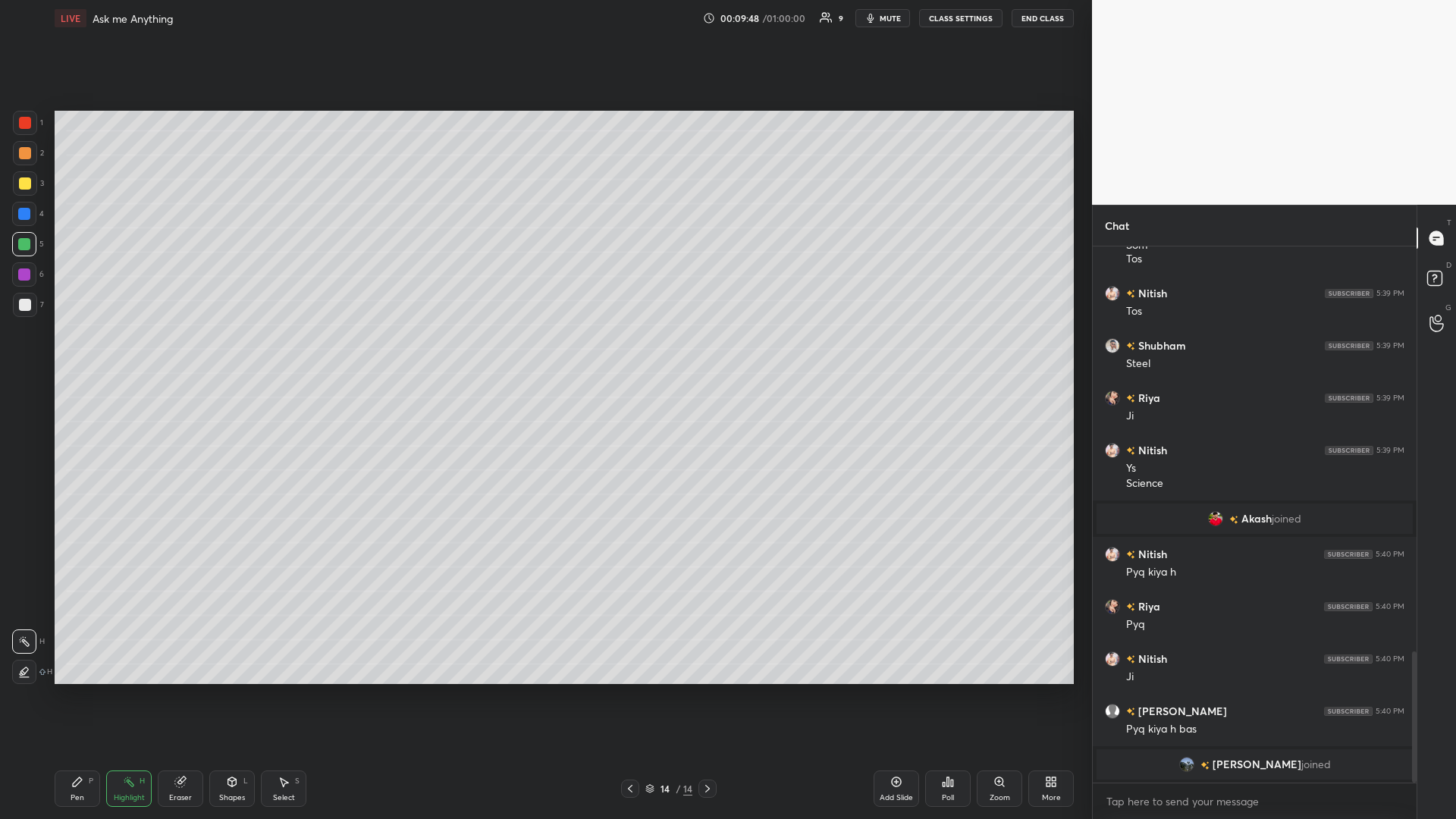
click at [544, 356] on icon at bounding box center [895, 781] width 4 height 4
click at [85, 356] on div "Pen P" at bounding box center [77, 788] width 46 height 36
click at [26, 302] on div at bounding box center [25, 304] width 12 height 12
click at [32, 246] on div at bounding box center [24, 243] width 24 height 24
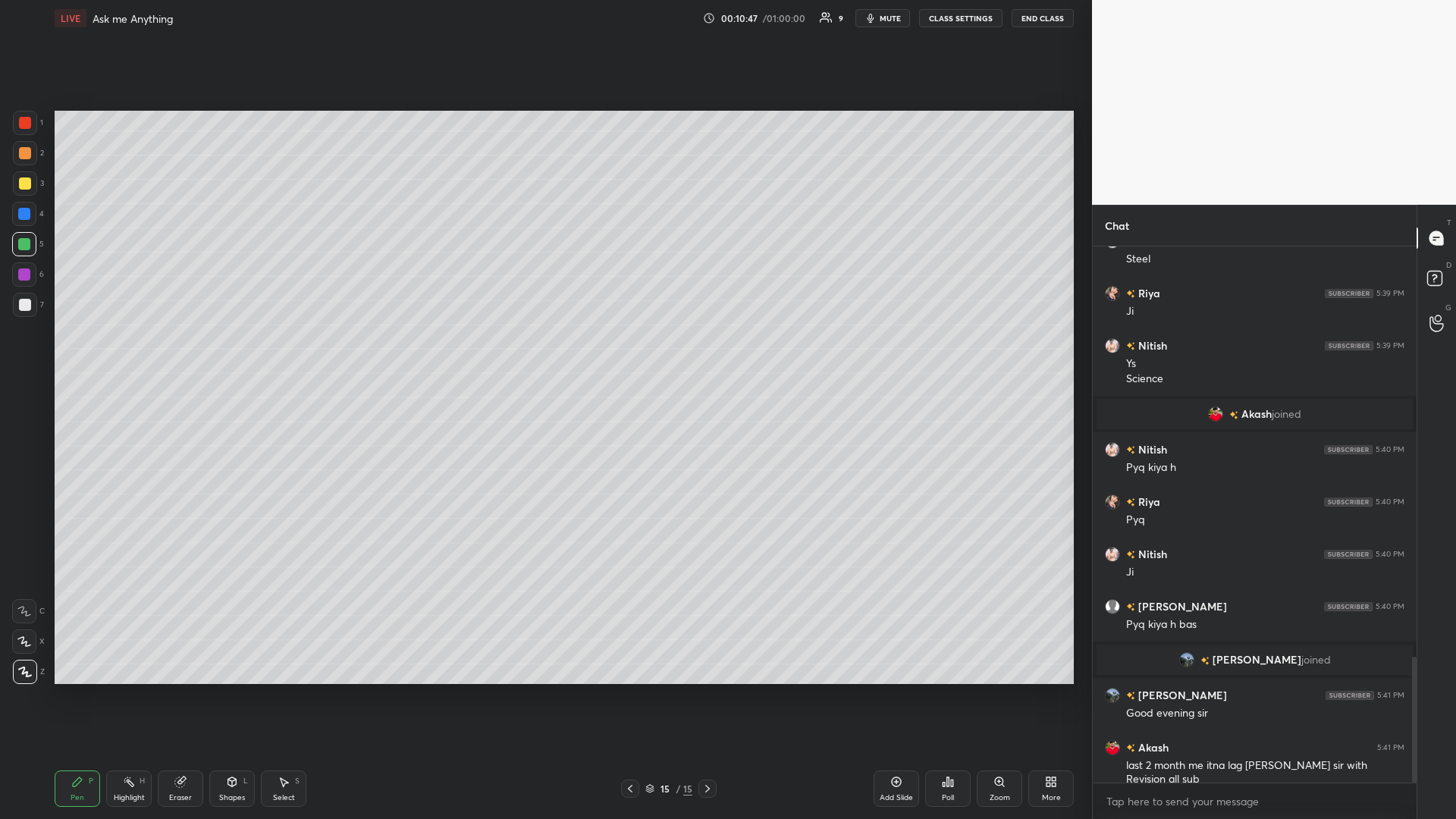
scroll to position [1752, 0]
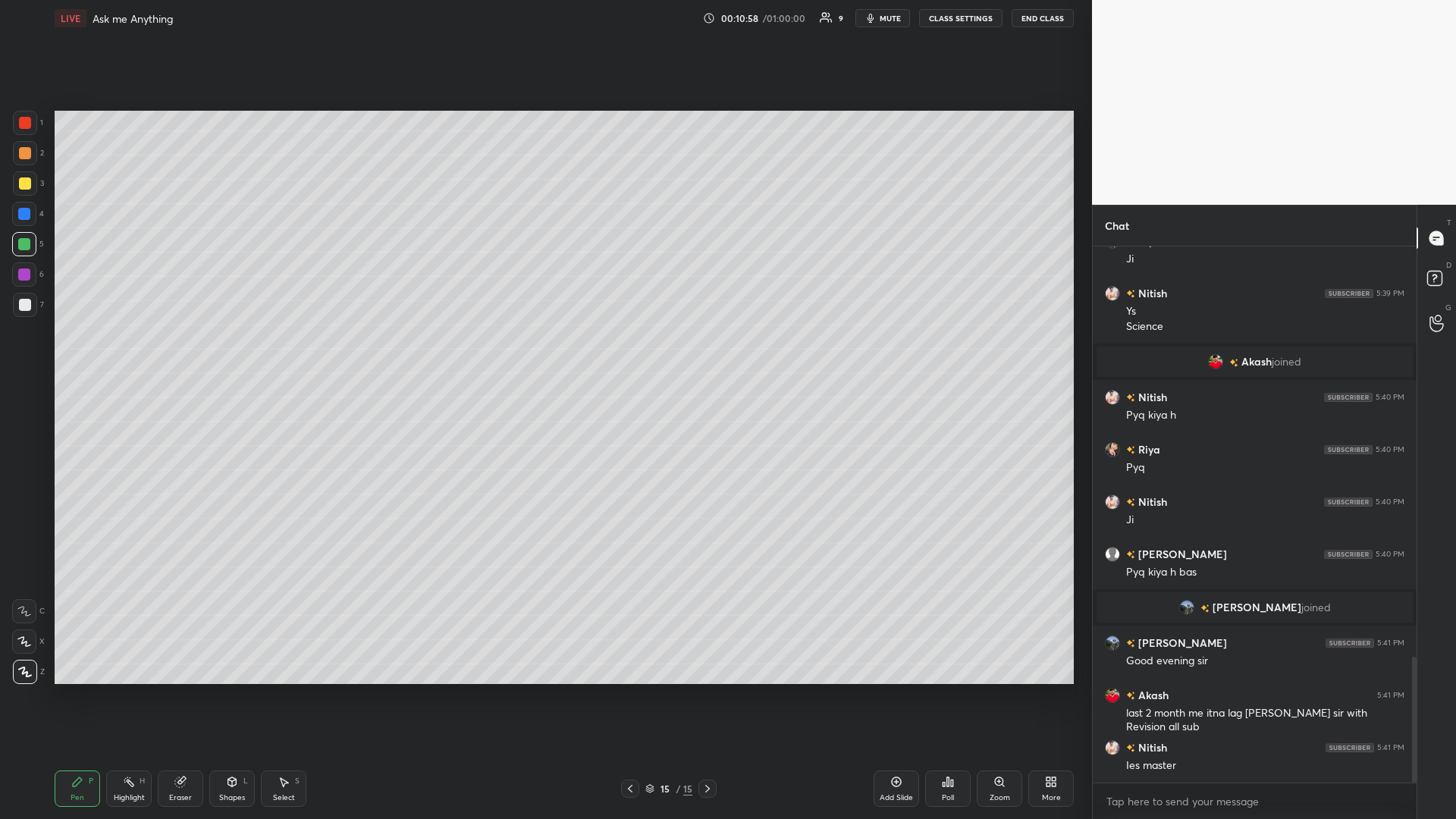
click at [129, 356] on icon at bounding box center [129, 782] width 2 height 2
click at [77, 356] on div "Pen P" at bounding box center [77, 788] width 46 height 36
click at [136, 356] on div "Highlight H" at bounding box center [128, 788] width 46 height 36
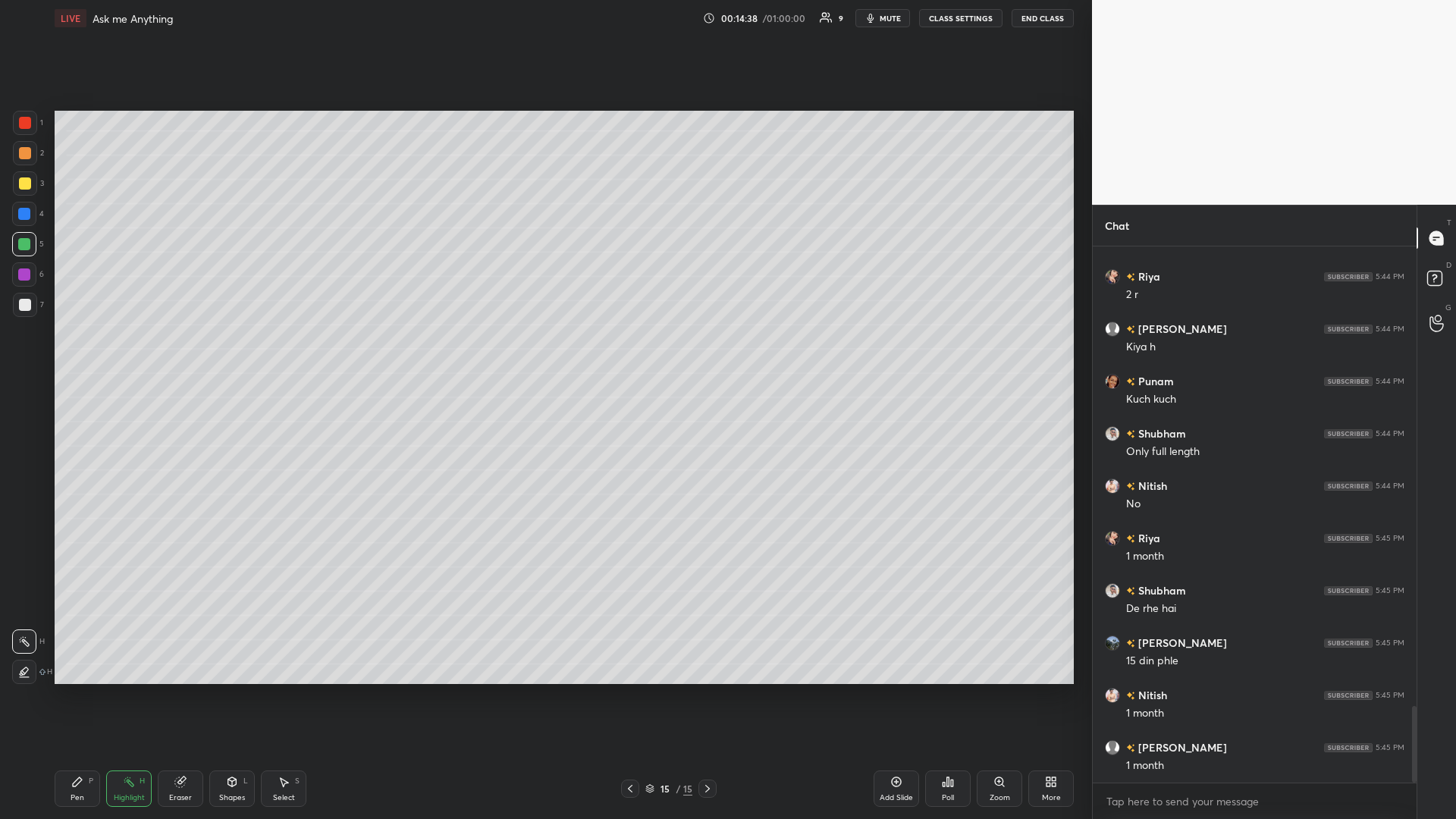
scroll to position [3216, 0]
click at [544, 356] on div at bounding box center [630, 788] width 18 height 18
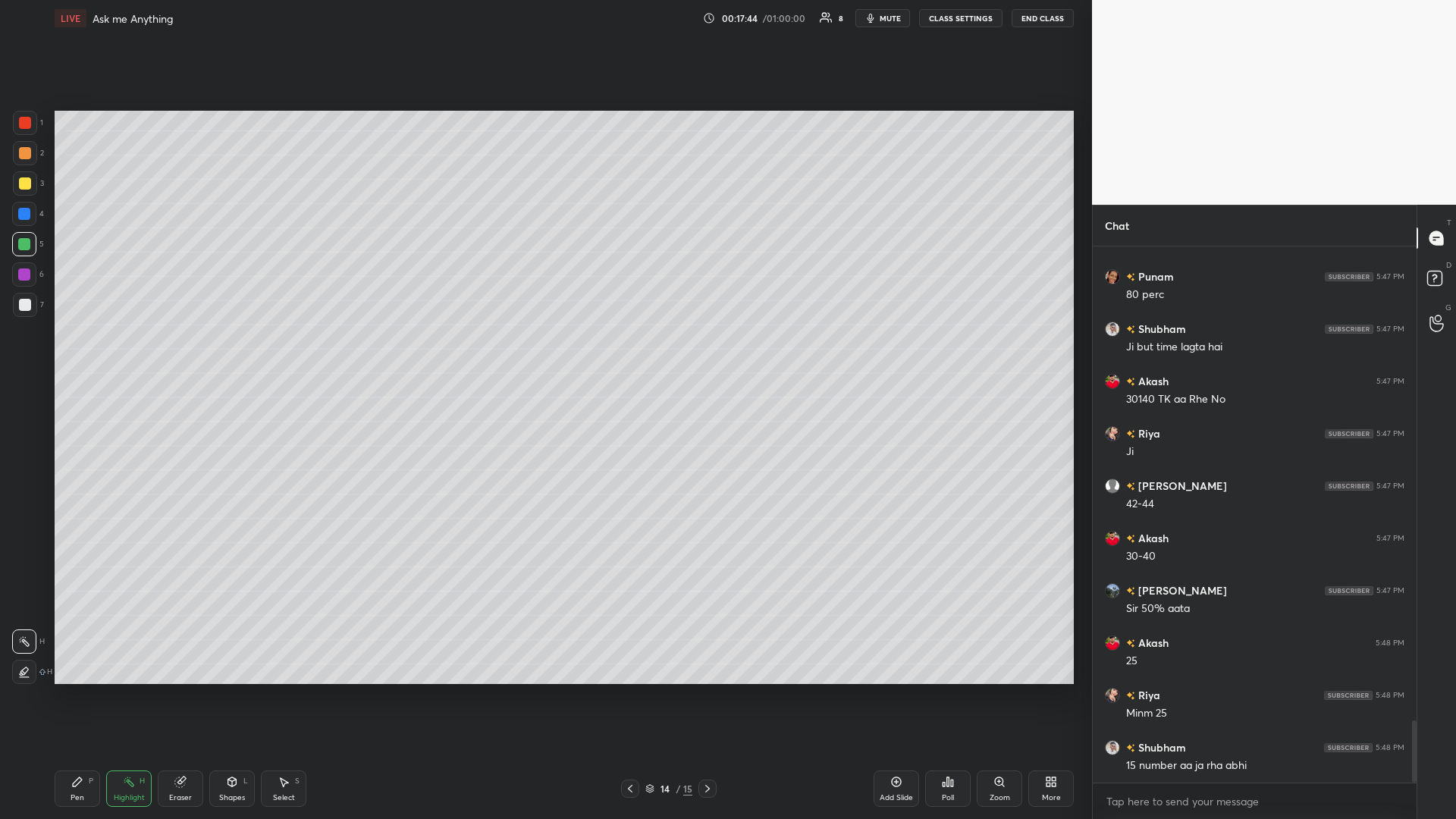
click at [79, 356] on icon at bounding box center [77, 781] width 9 height 9
click at [22, 156] on div at bounding box center [25, 153] width 12 height 12
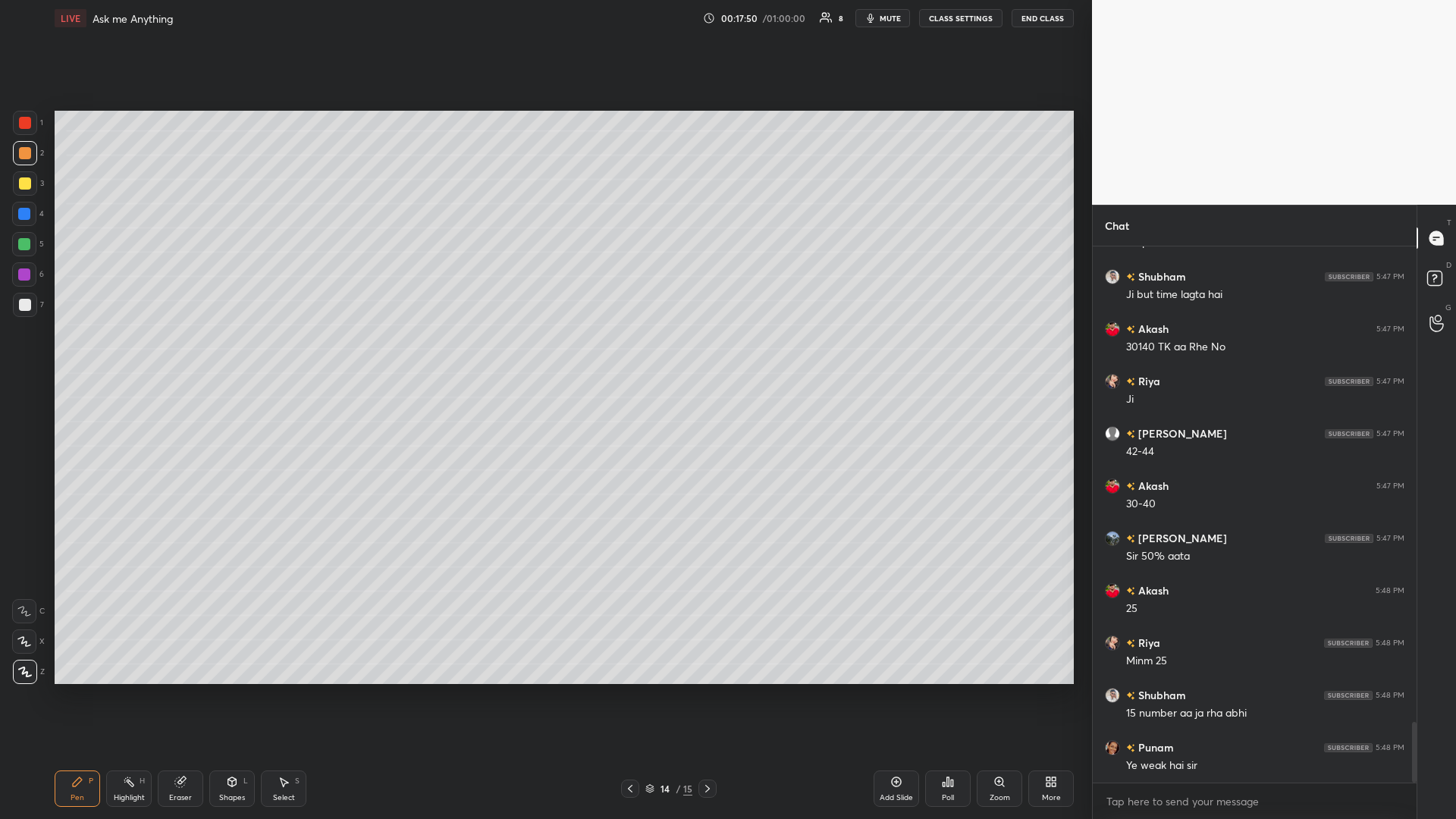
scroll to position [4174, 0]
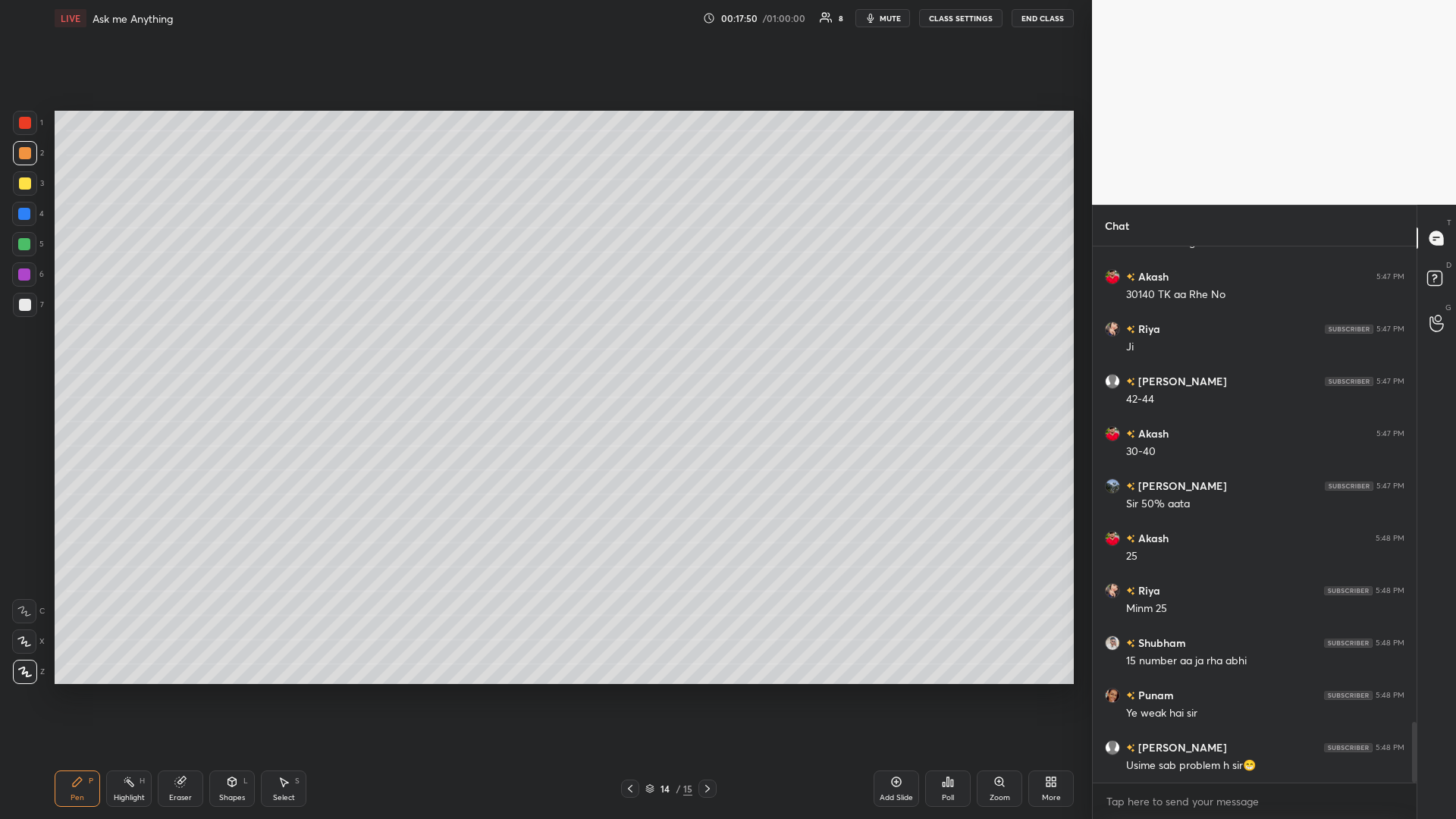
click at [29, 243] on div at bounding box center [24, 244] width 12 height 12
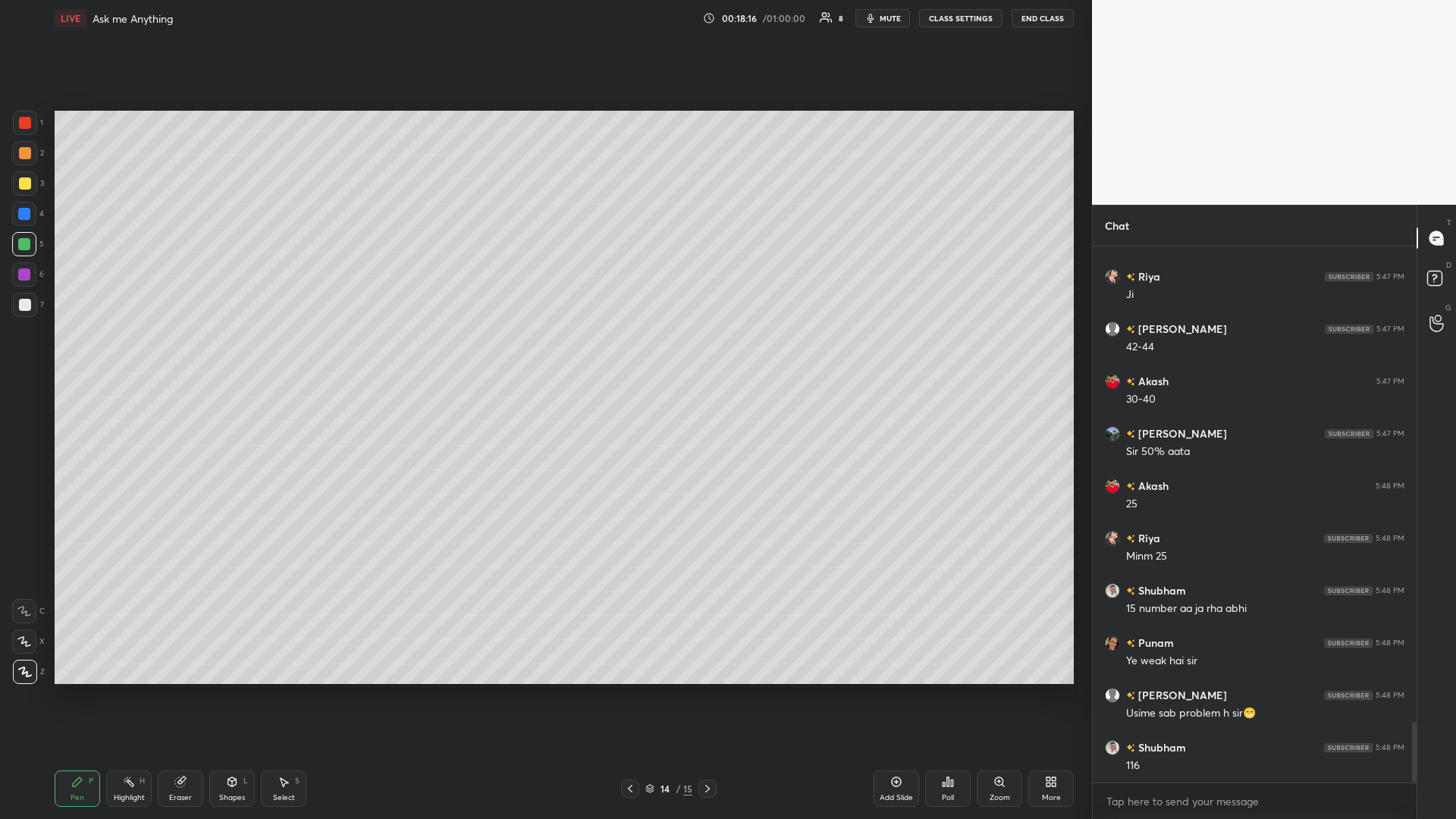
click at [126, 356] on circle at bounding box center [126, 778] width 2 height 2
click at [76, 356] on icon at bounding box center [77, 781] width 9 height 9
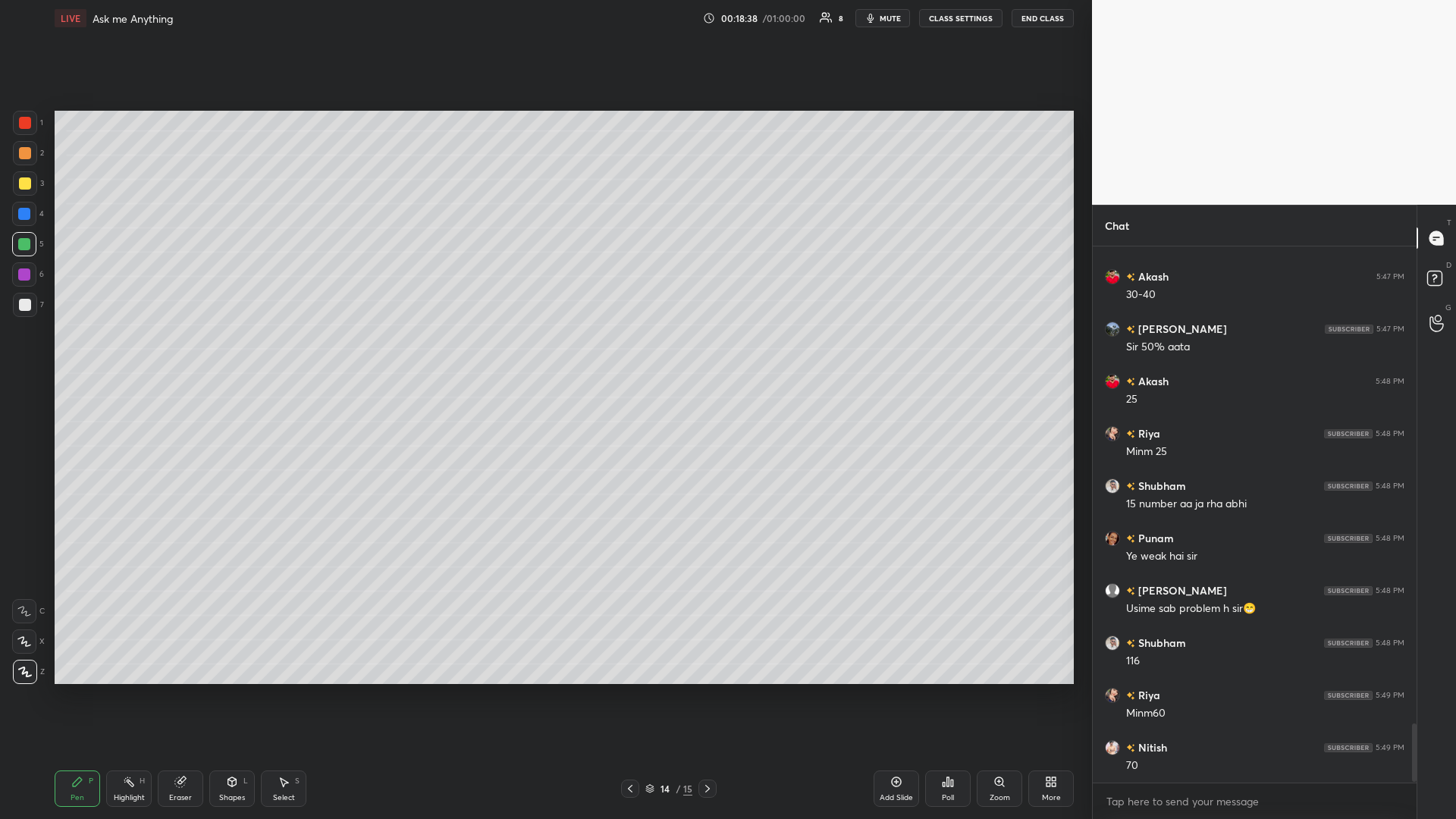
scroll to position [4383, 0]
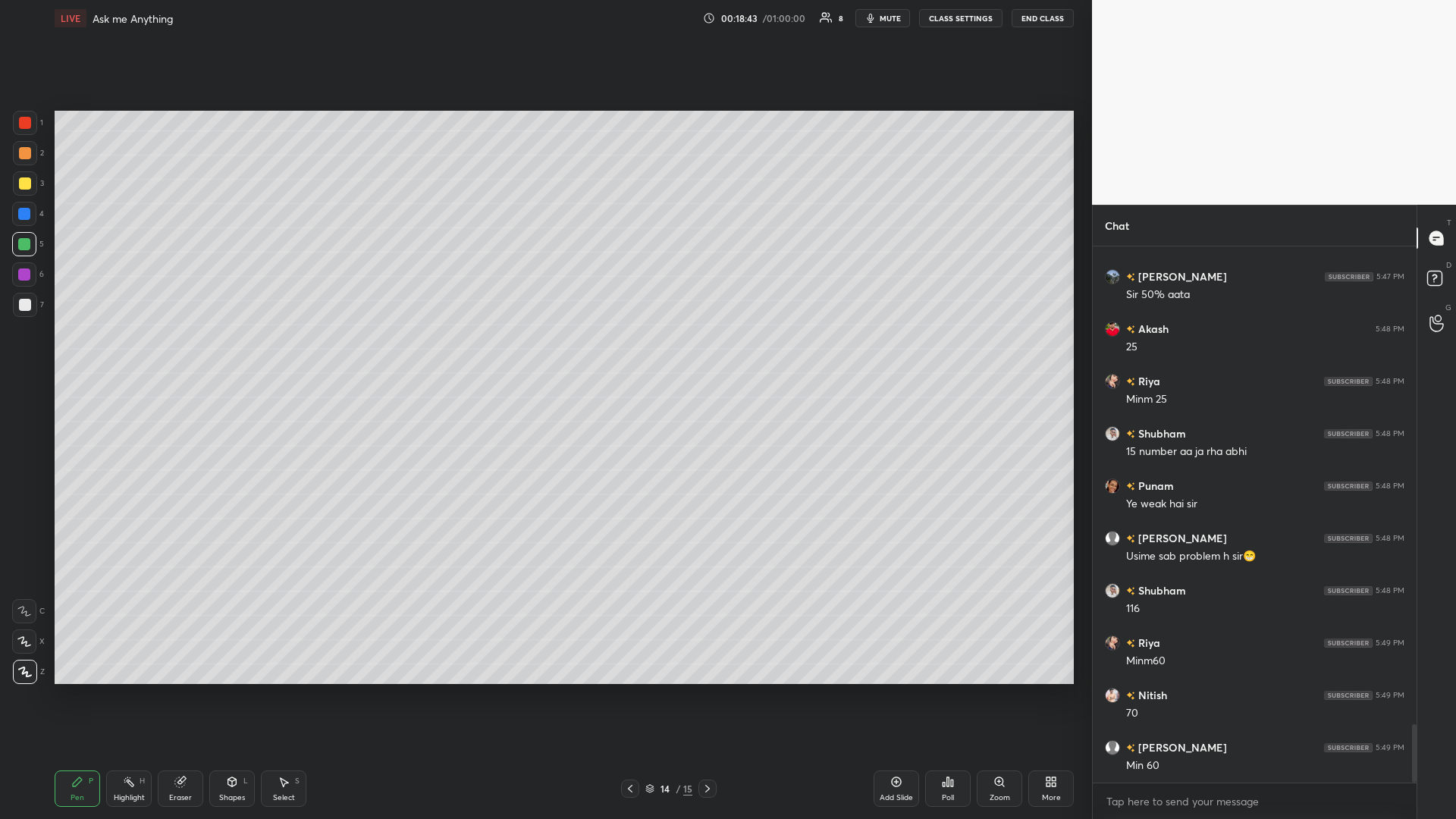
click at [544, 356] on div "Add Slide" at bounding box center [896, 788] width 46 height 36
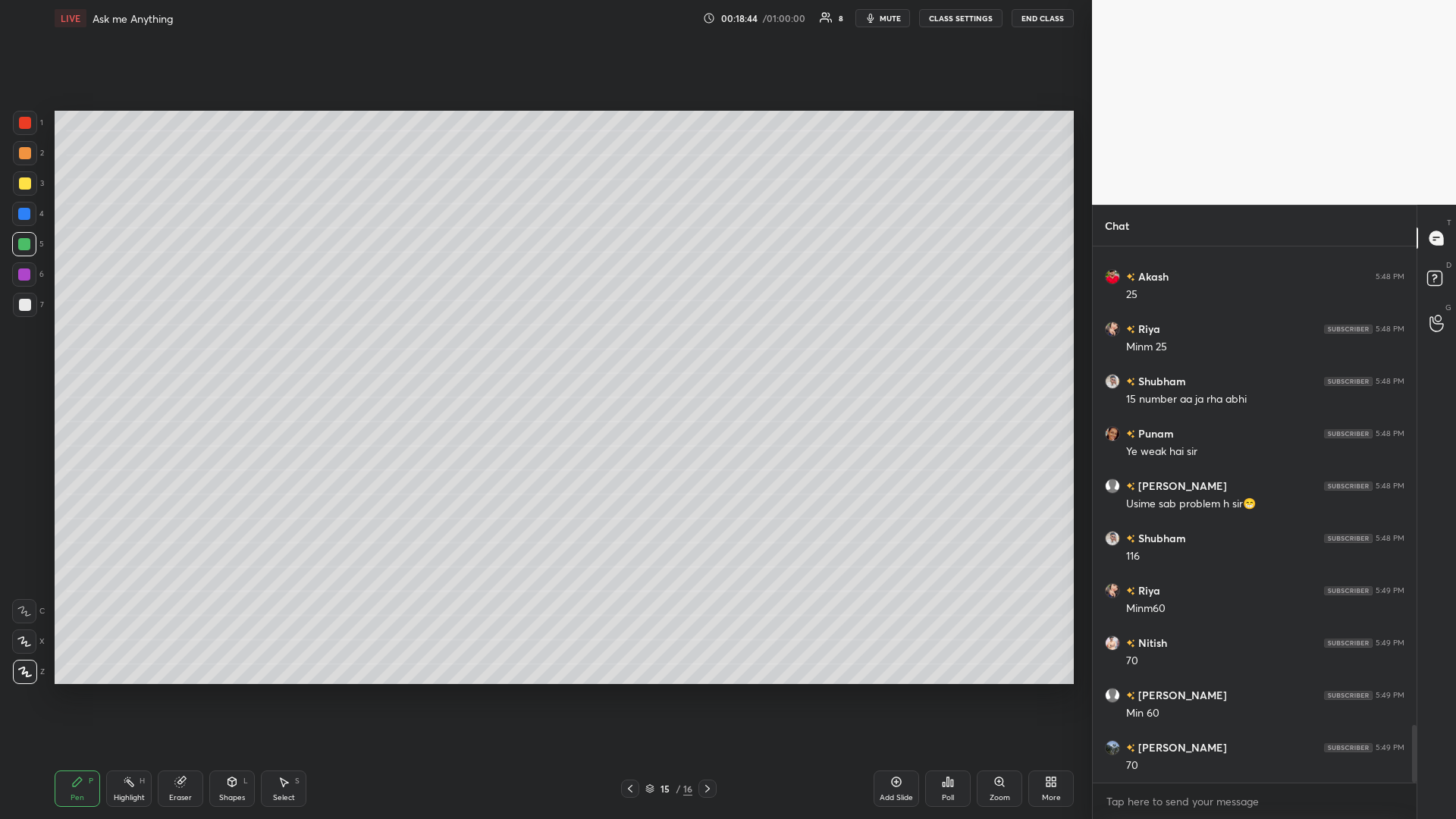
click at [20, 309] on div at bounding box center [25, 304] width 12 height 12
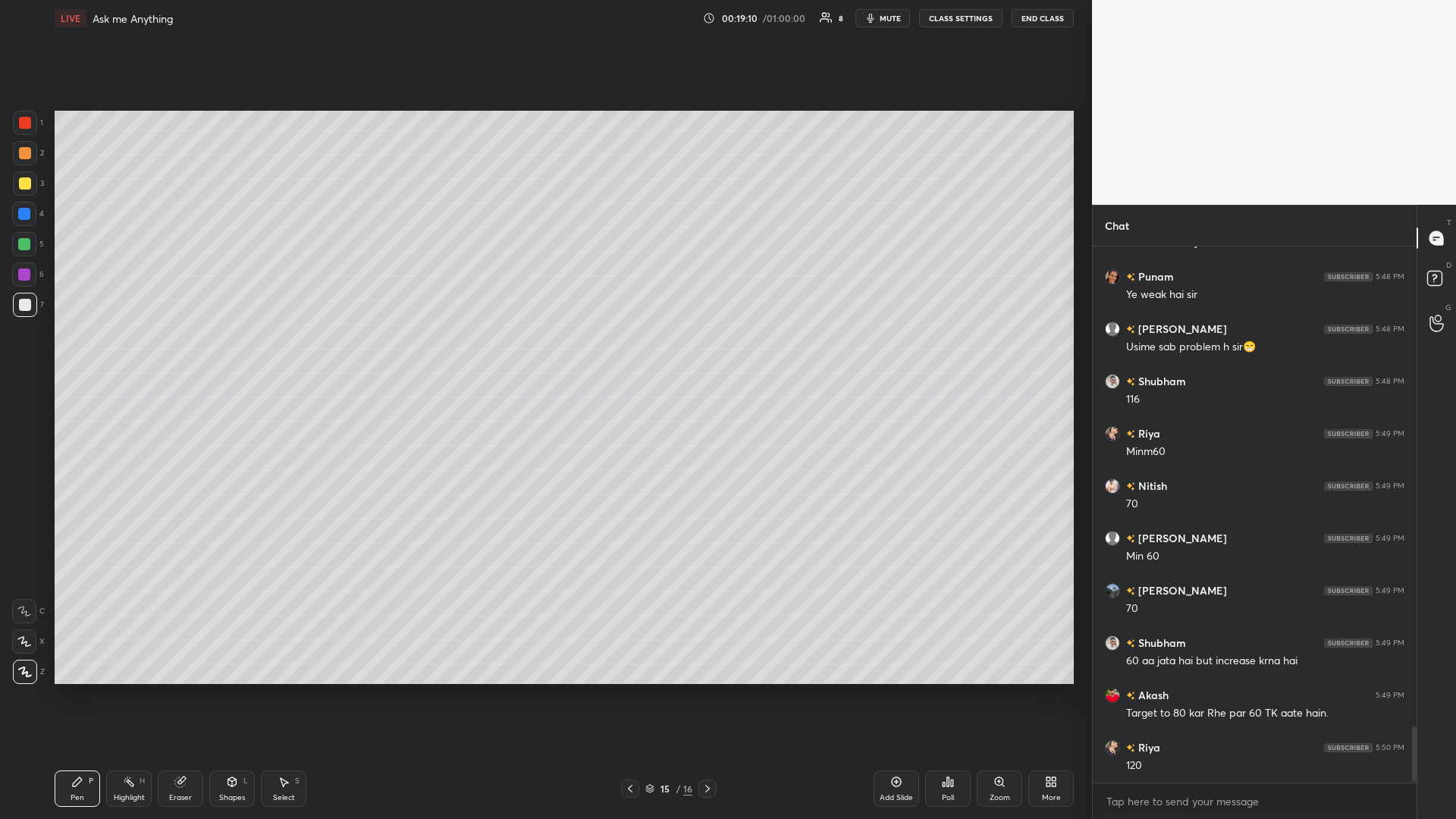
scroll to position [4644, 0]
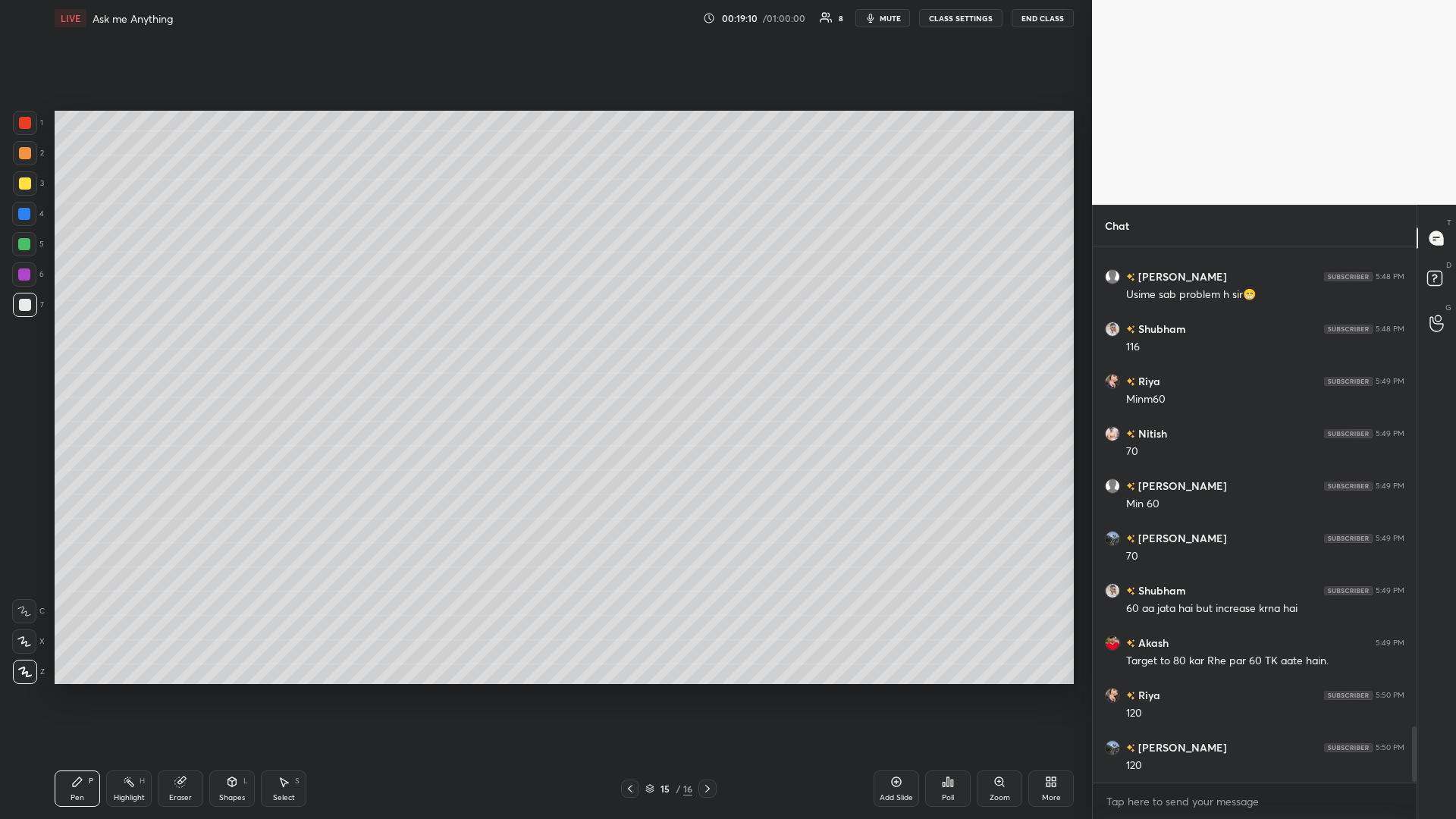
click at [544, 356] on icon at bounding box center [630, 788] width 12 height 12
click at [544, 356] on icon at bounding box center [707, 788] width 12 height 12
click at [135, 356] on div "Highlight H" at bounding box center [128, 788] width 46 height 36
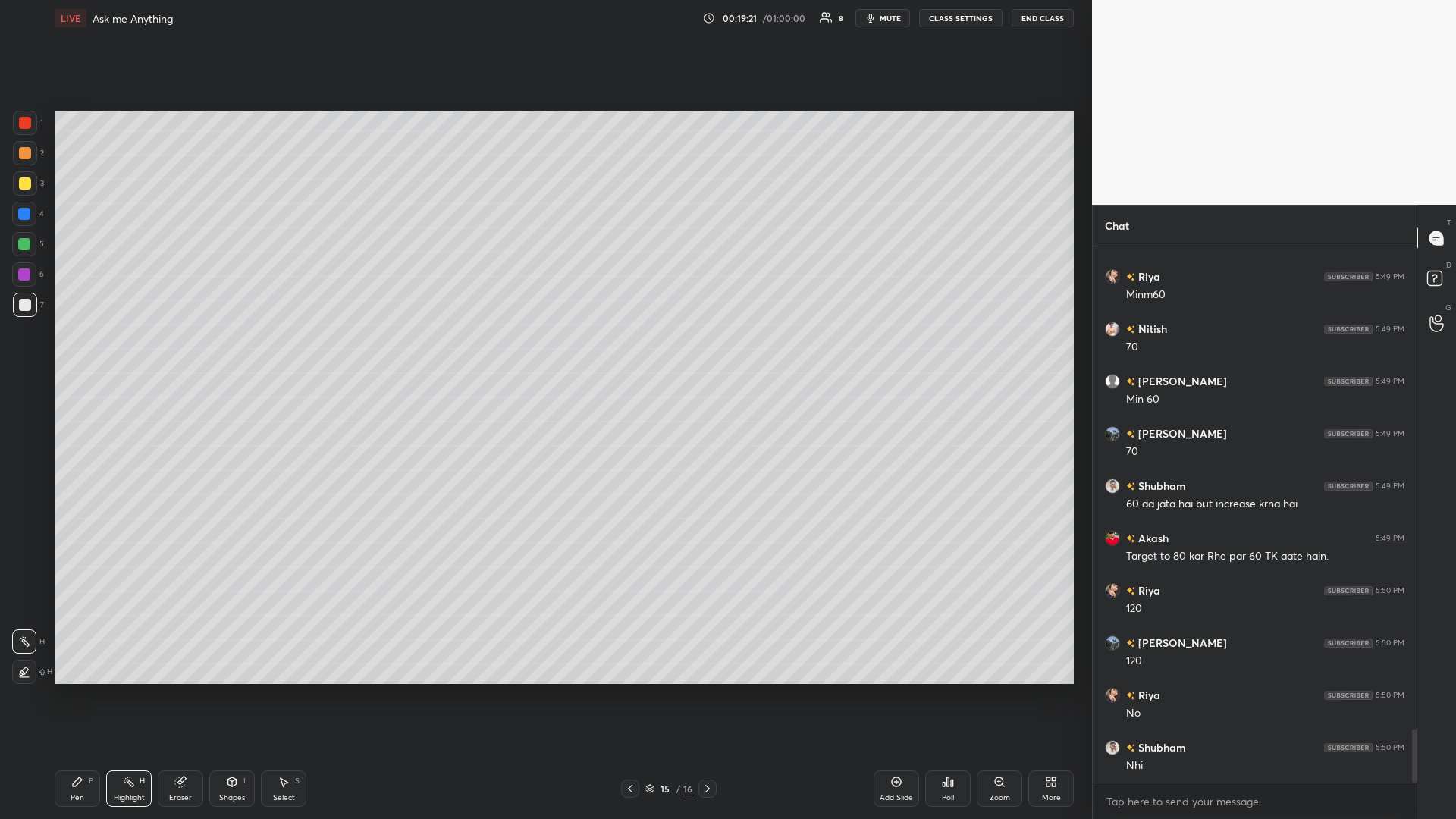
scroll to position [4801, 0]
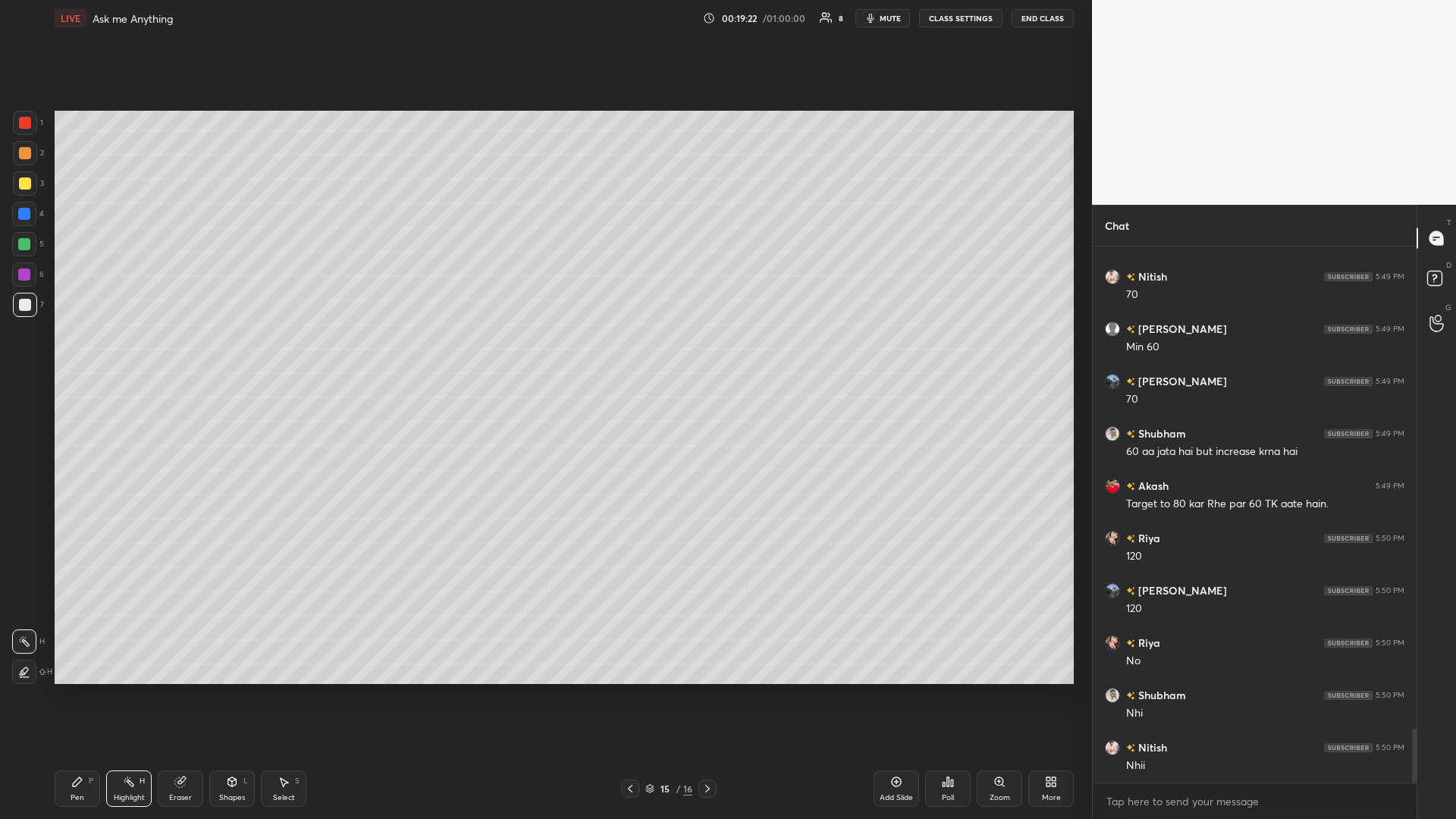
click at [228, 356] on icon at bounding box center [232, 782] width 12 height 12
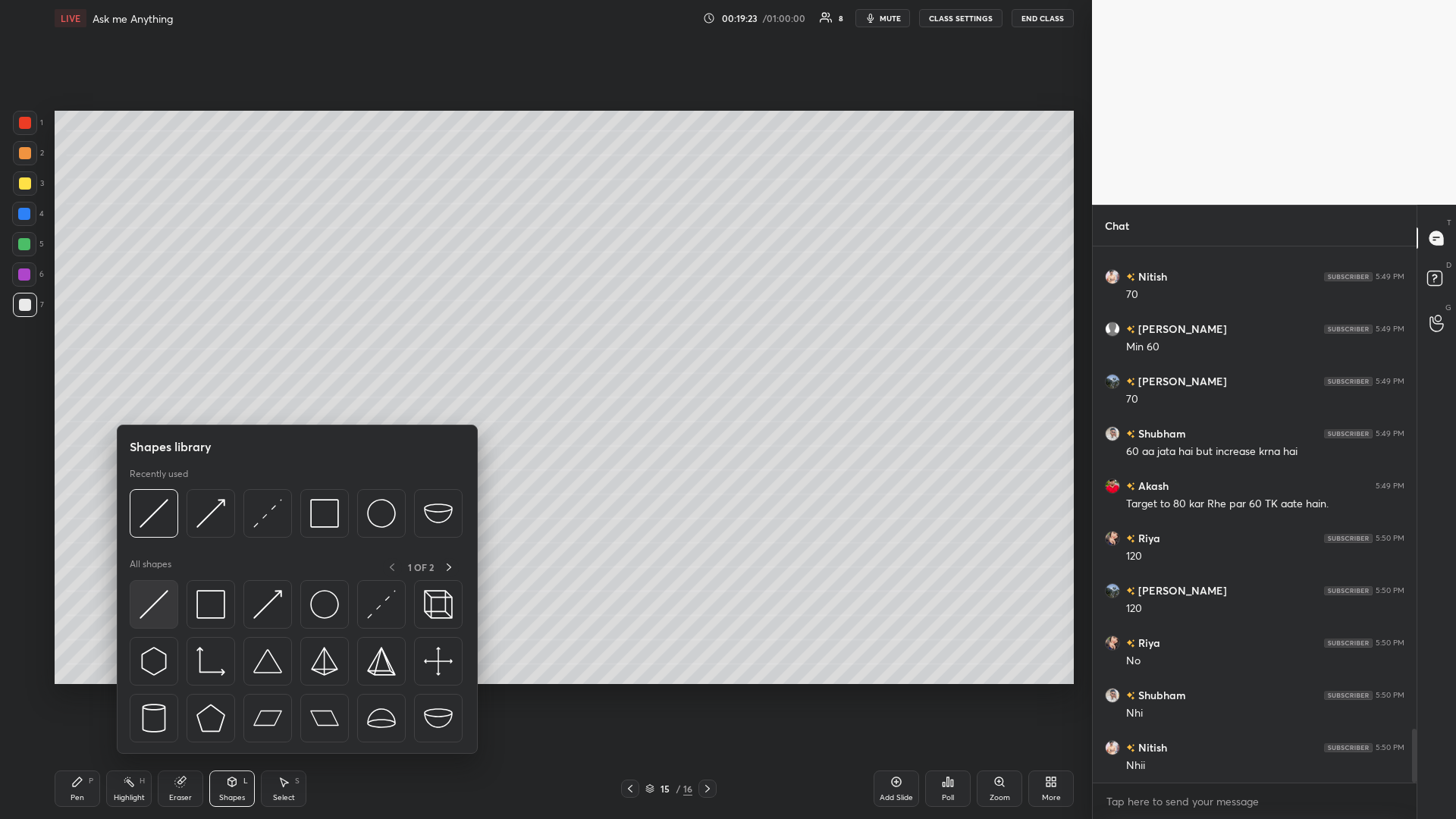
click at [154, 356] on img at bounding box center [154, 604] width 29 height 29
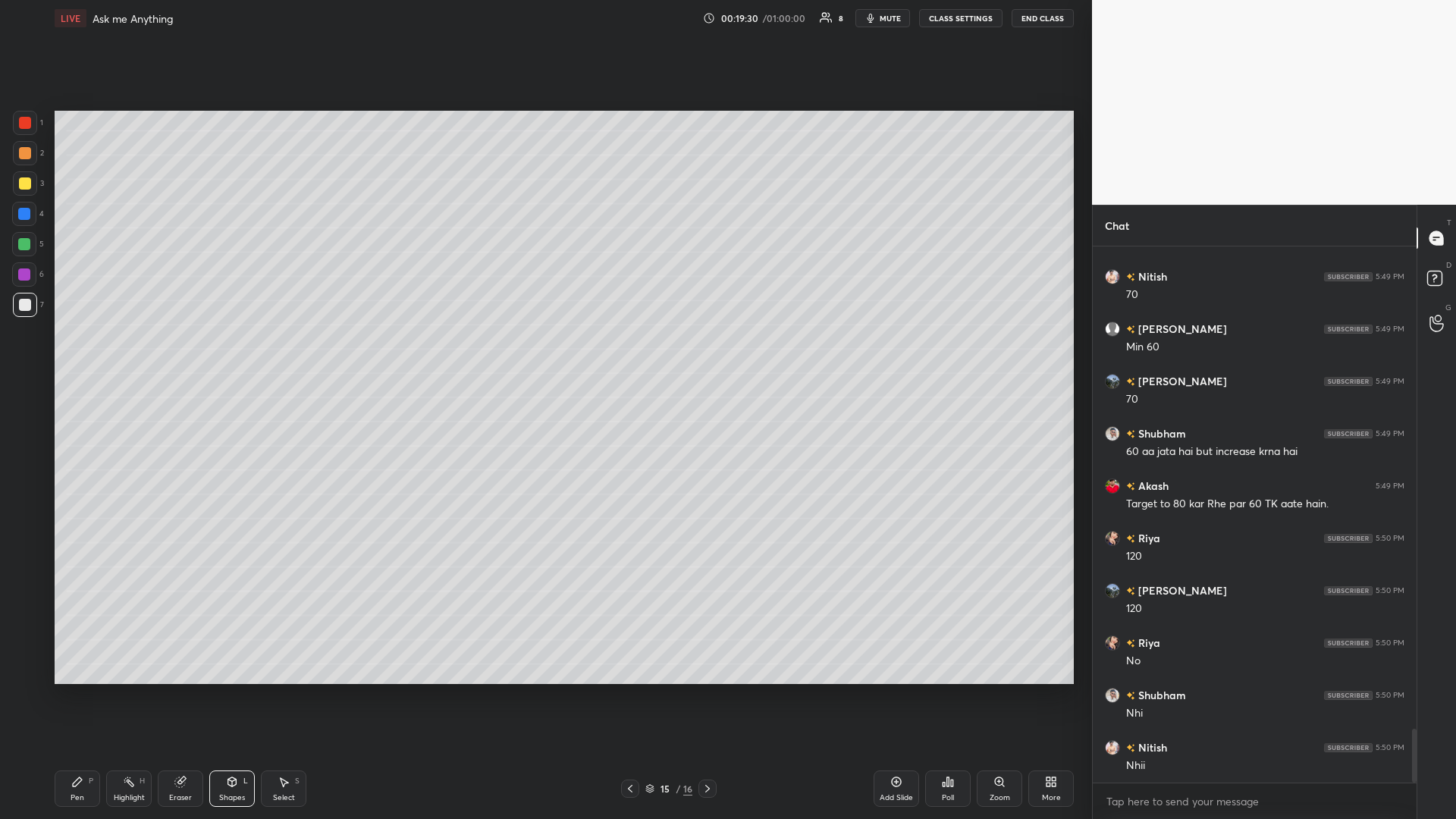
scroll to position [4816, 0]
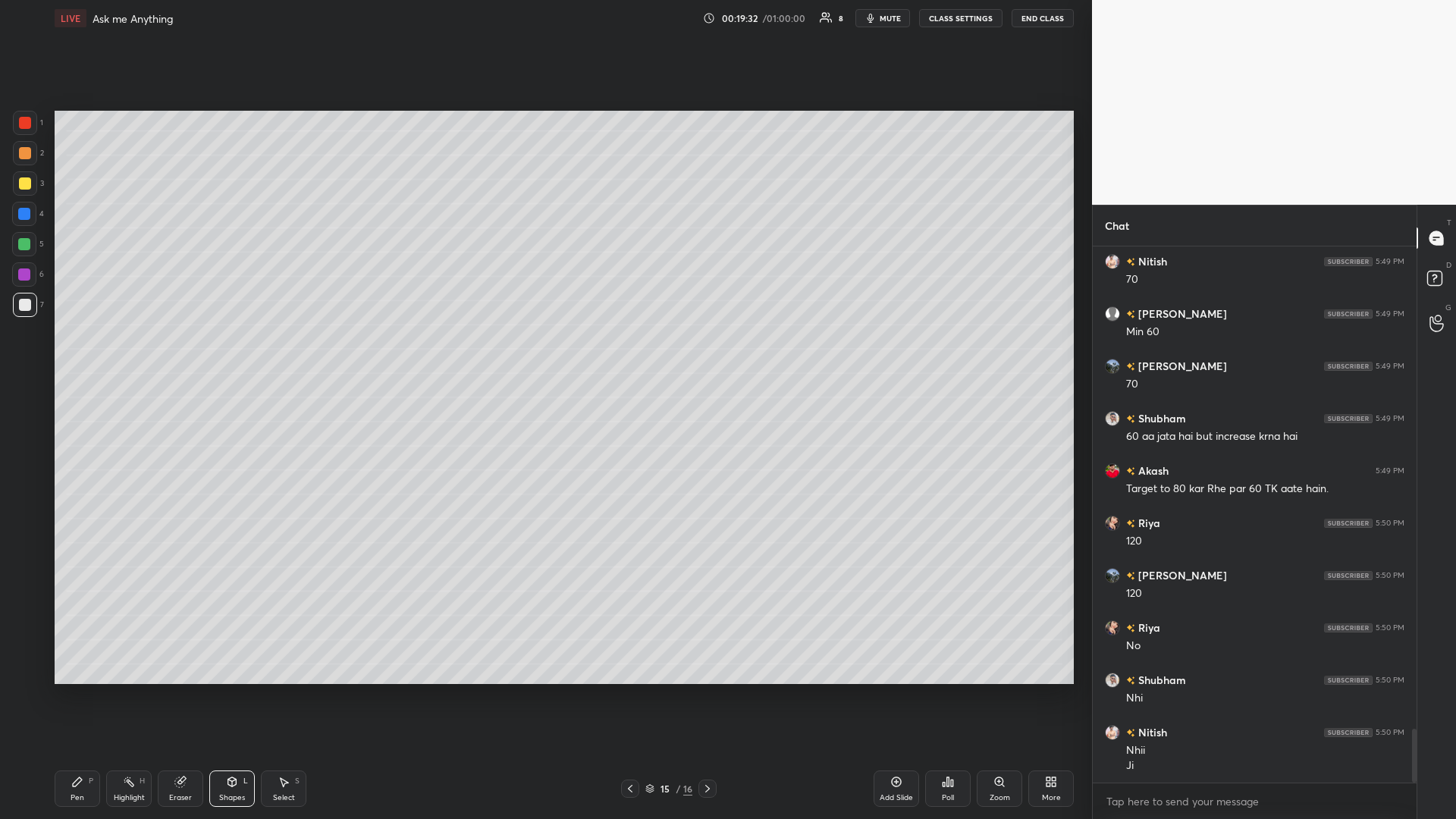
click at [131, 356] on rect at bounding box center [130, 783] width 7 height 7
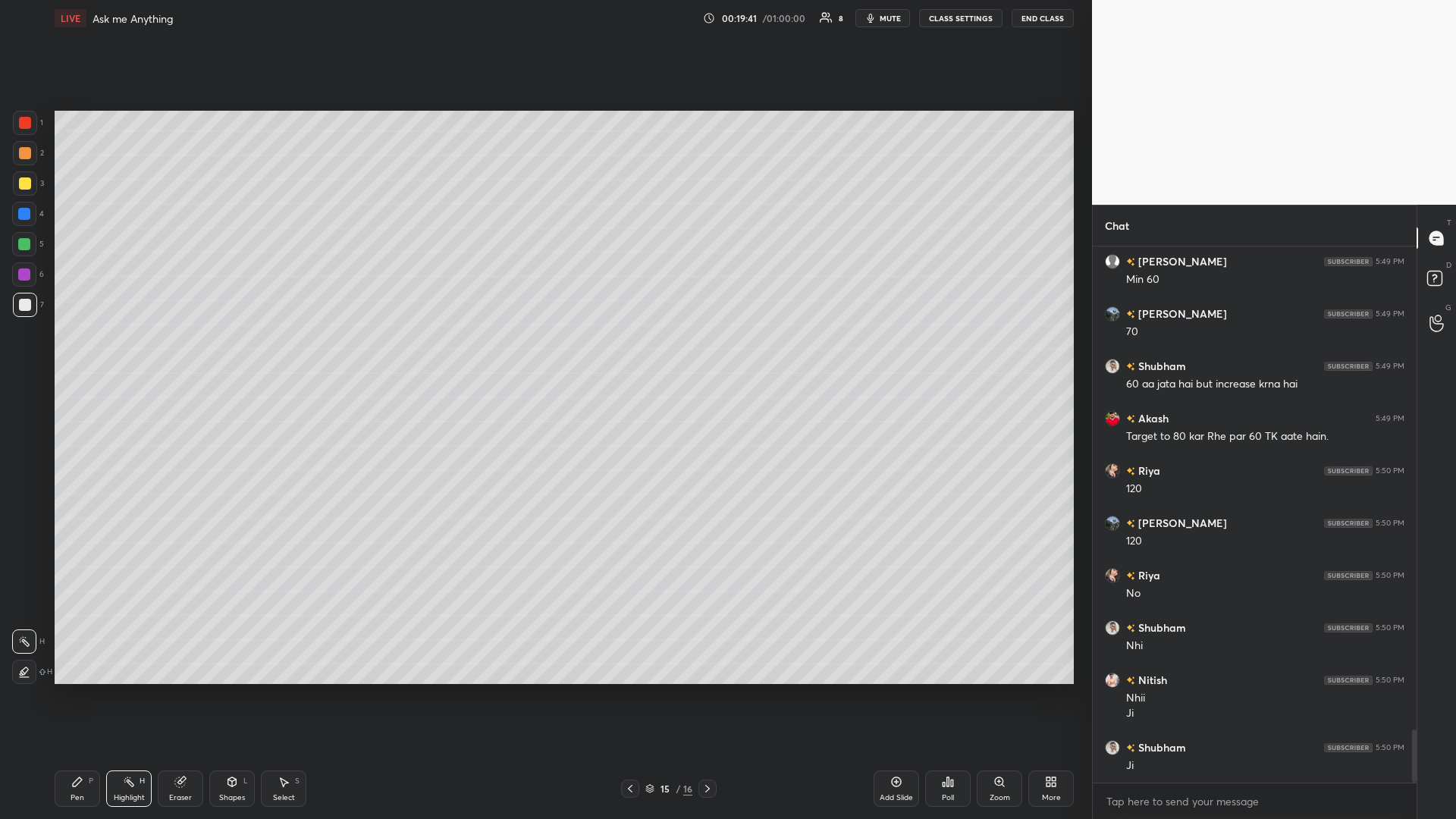
click at [81, 356] on div "Pen" at bounding box center [77, 797] width 13 height 7
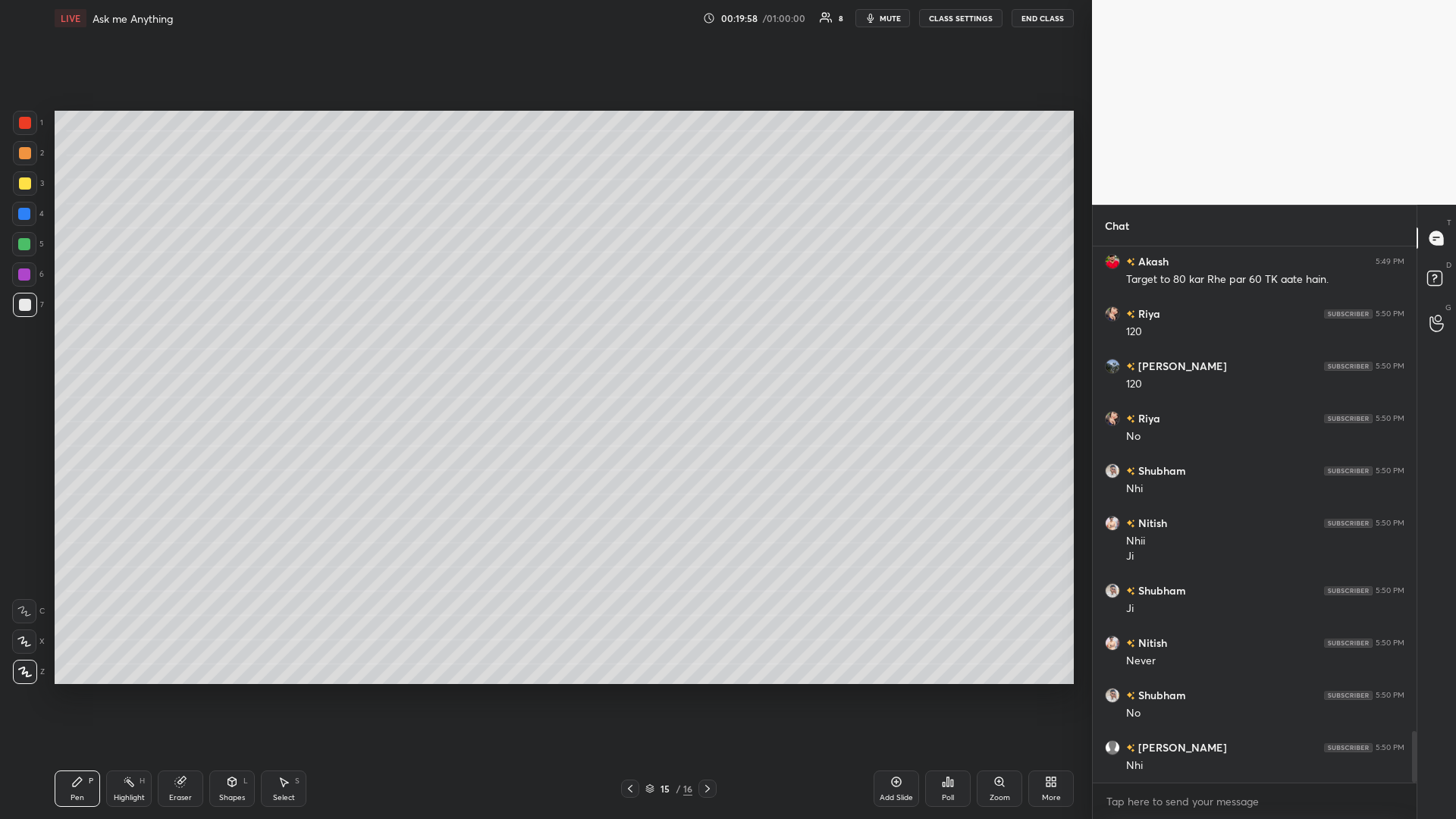
scroll to position [5078, 0]
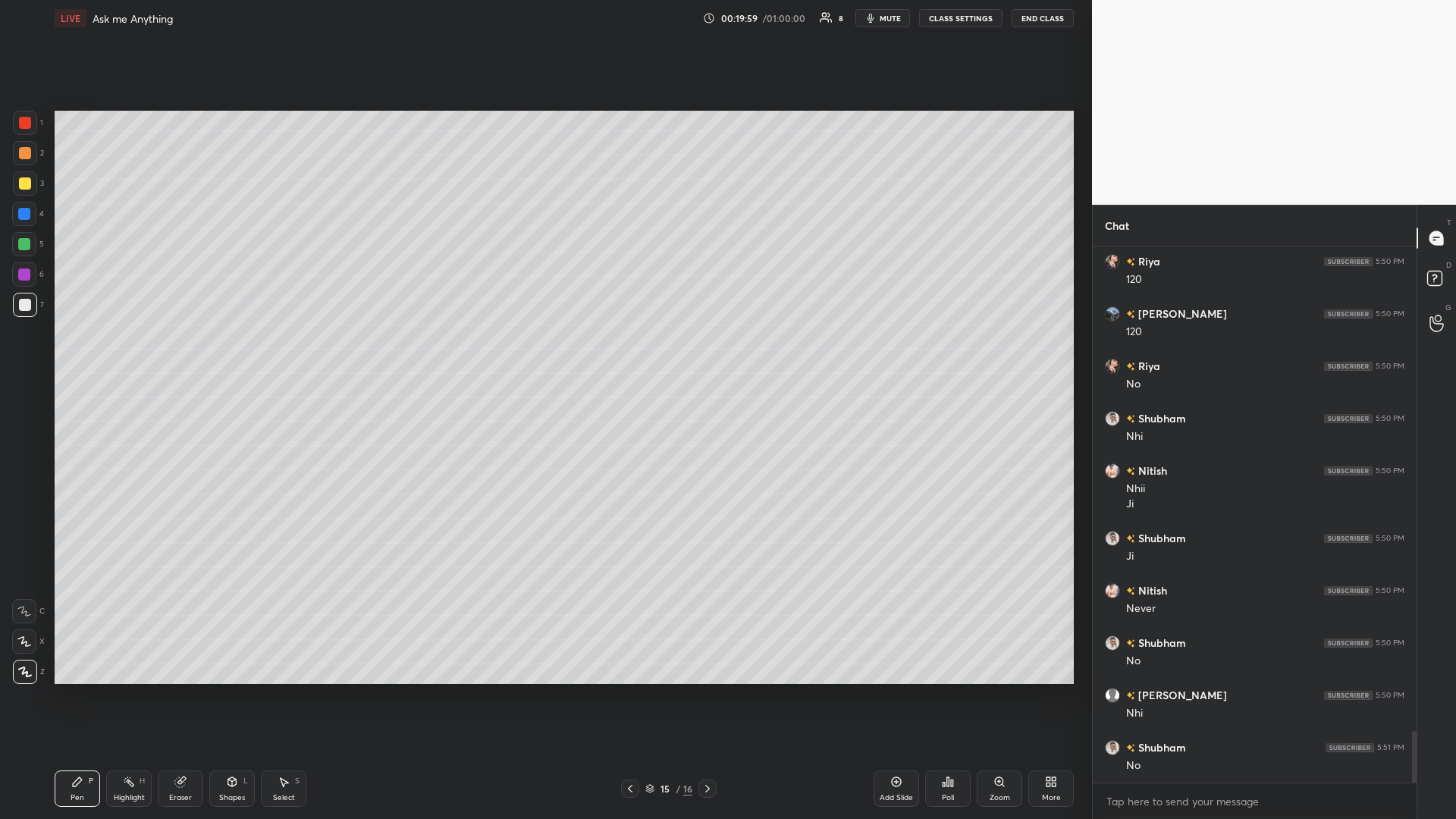
click at [124, 356] on icon at bounding box center [128, 782] width 12 height 12
click at [86, 356] on div "Pen P" at bounding box center [77, 788] width 46 height 36
click at [286, 356] on div "Select S" at bounding box center [283, 788] width 46 height 36
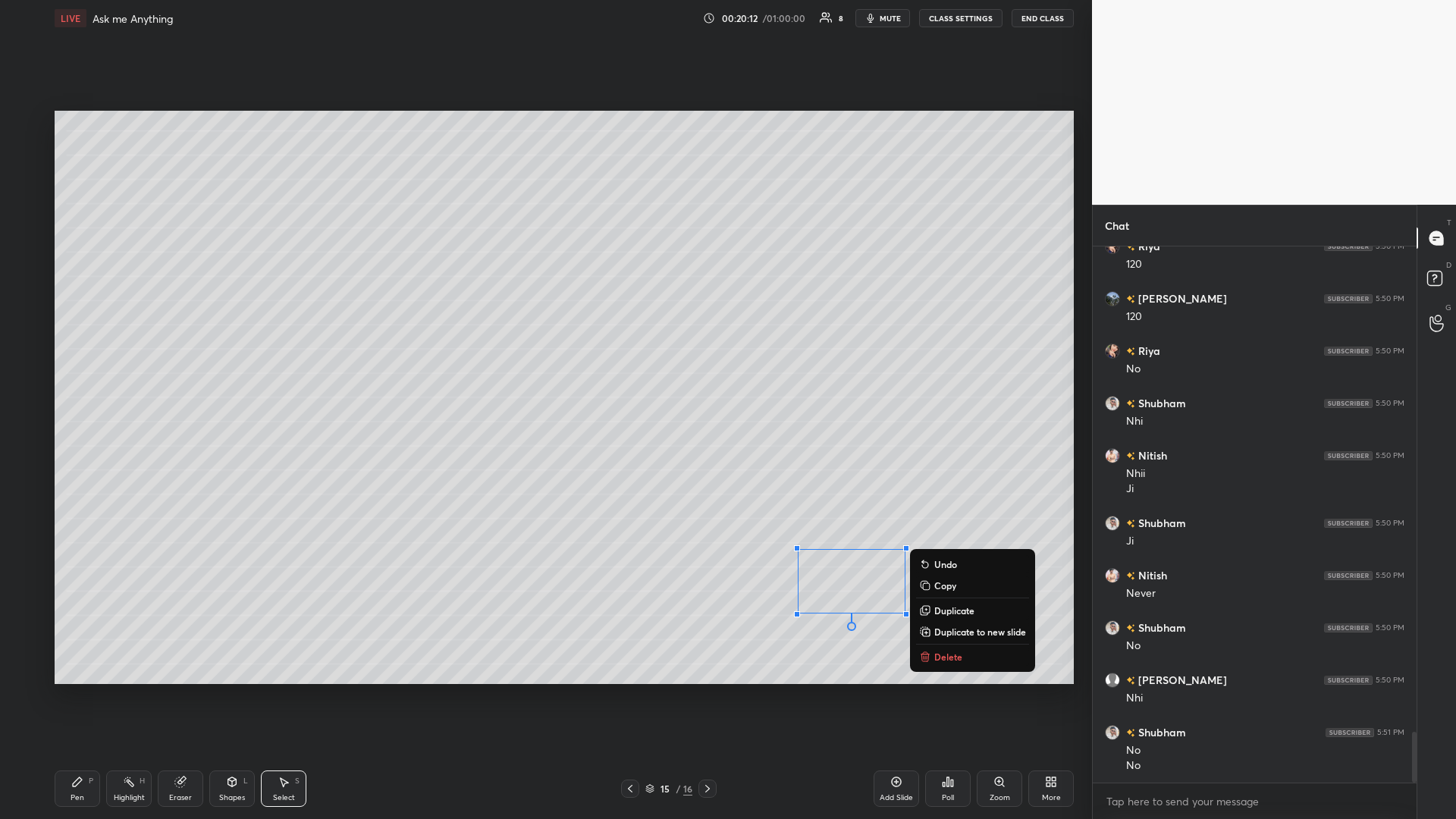
click at [544, 356] on div "0 ° Undo Copy Duplicate Duplicate to new slide Delete" at bounding box center [564, 397] width 1019 height 573
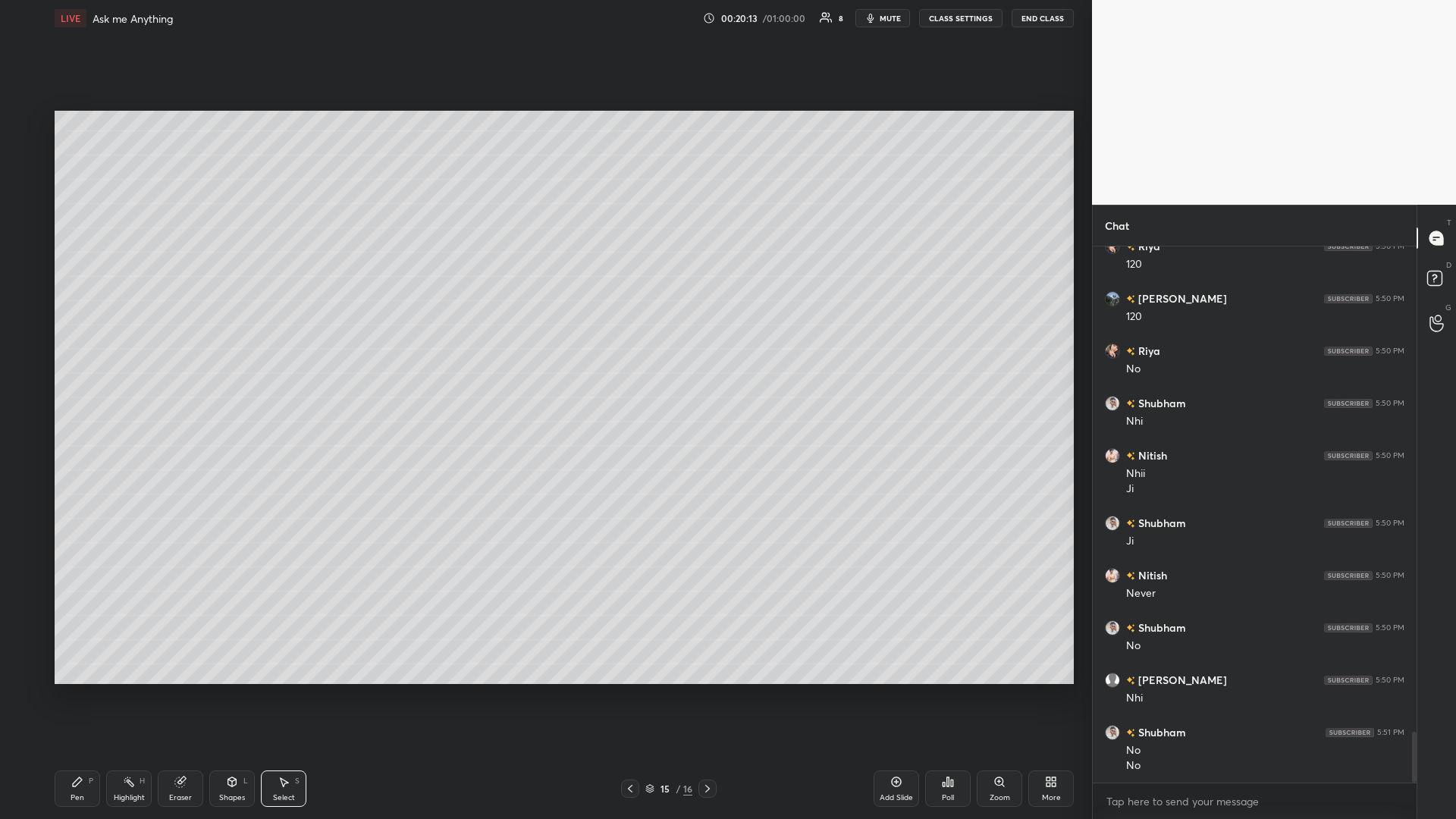
click at [137, 356] on div "Highlight H" at bounding box center [128, 788] width 46 height 36
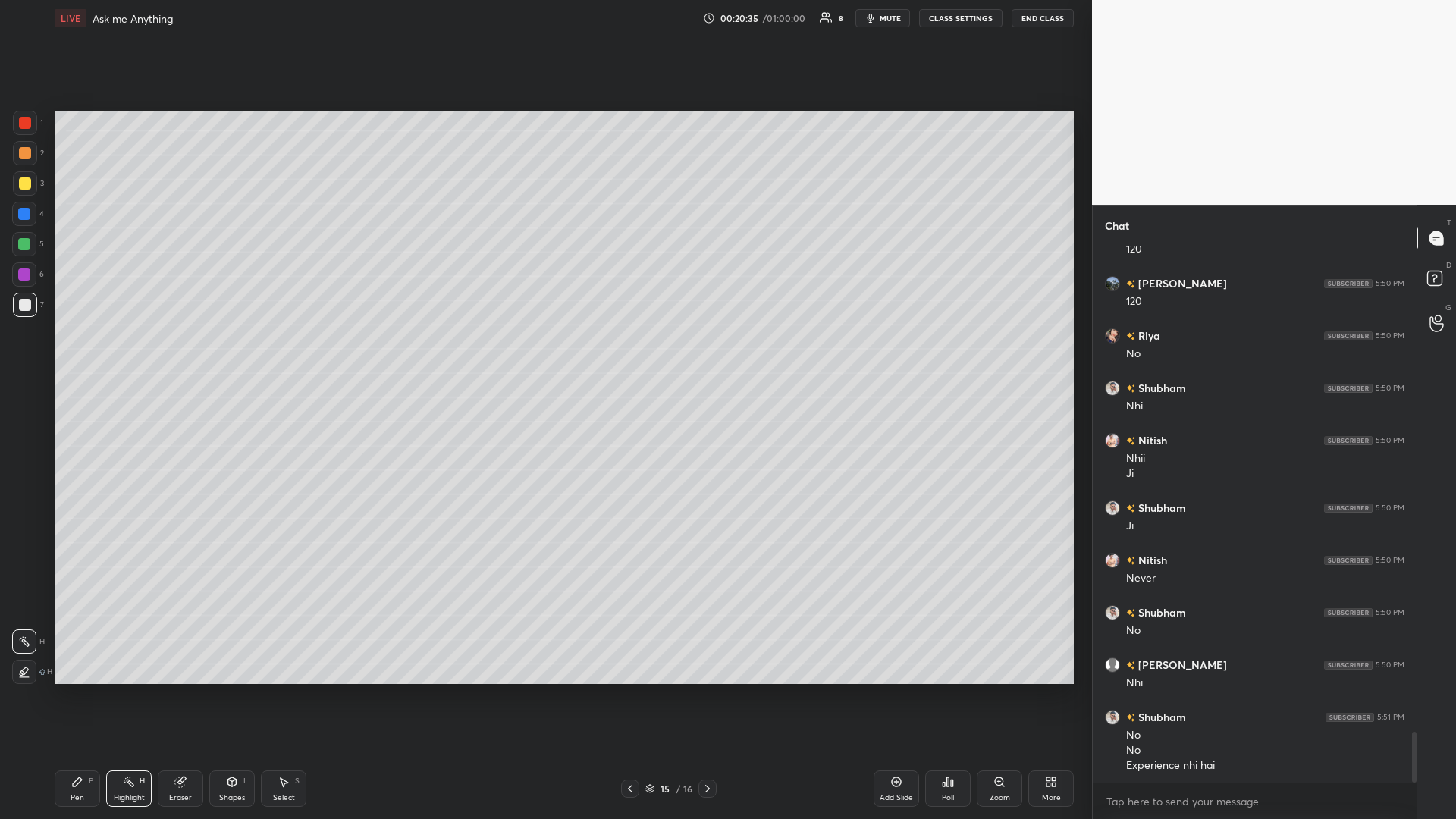
click at [84, 356] on div "Pen P" at bounding box center [77, 788] width 46 height 36
click at [26, 253] on div at bounding box center [24, 243] width 24 height 24
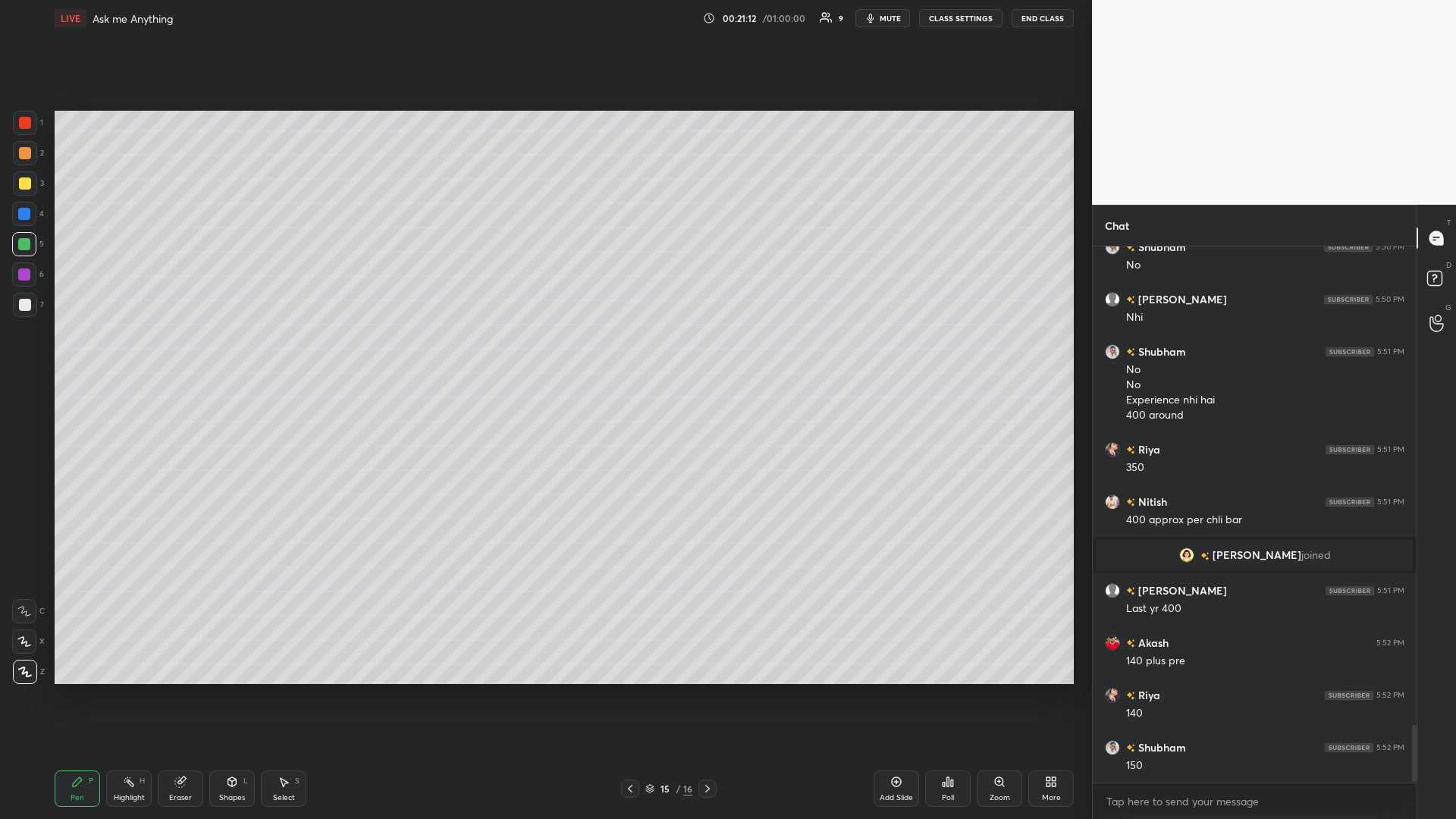
scroll to position [4508, 0]
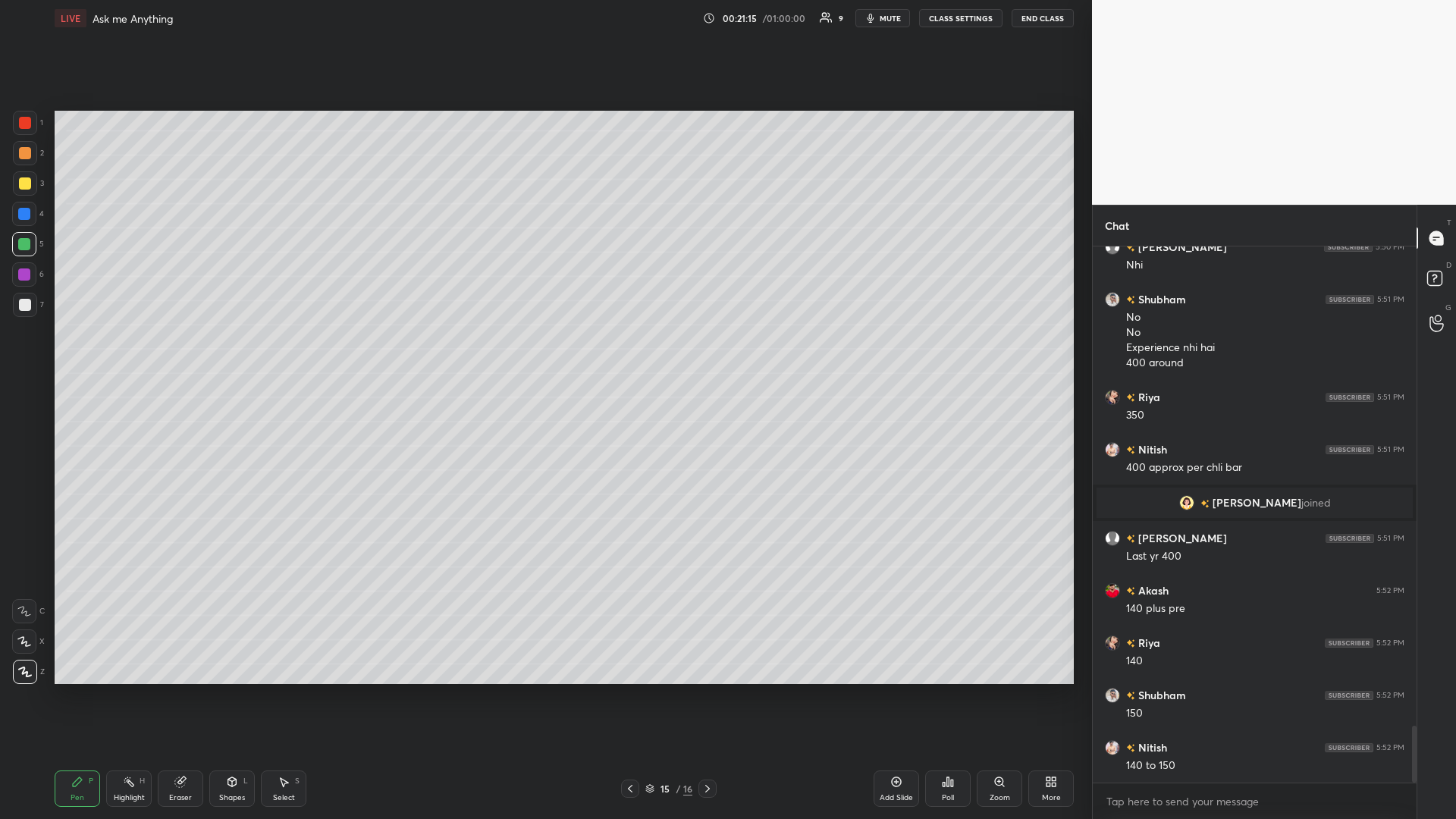
click at [183, 356] on div "Eraser" at bounding box center [180, 788] width 46 height 36
click at [84, 356] on div "Pen P" at bounding box center [77, 788] width 46 height 36
click at [134, 356] on icon at bounding box center [128, 782] width 12 height 12
click at [73, 356] on div "Pen" at bounding box center [77, 797] width 13 height 7
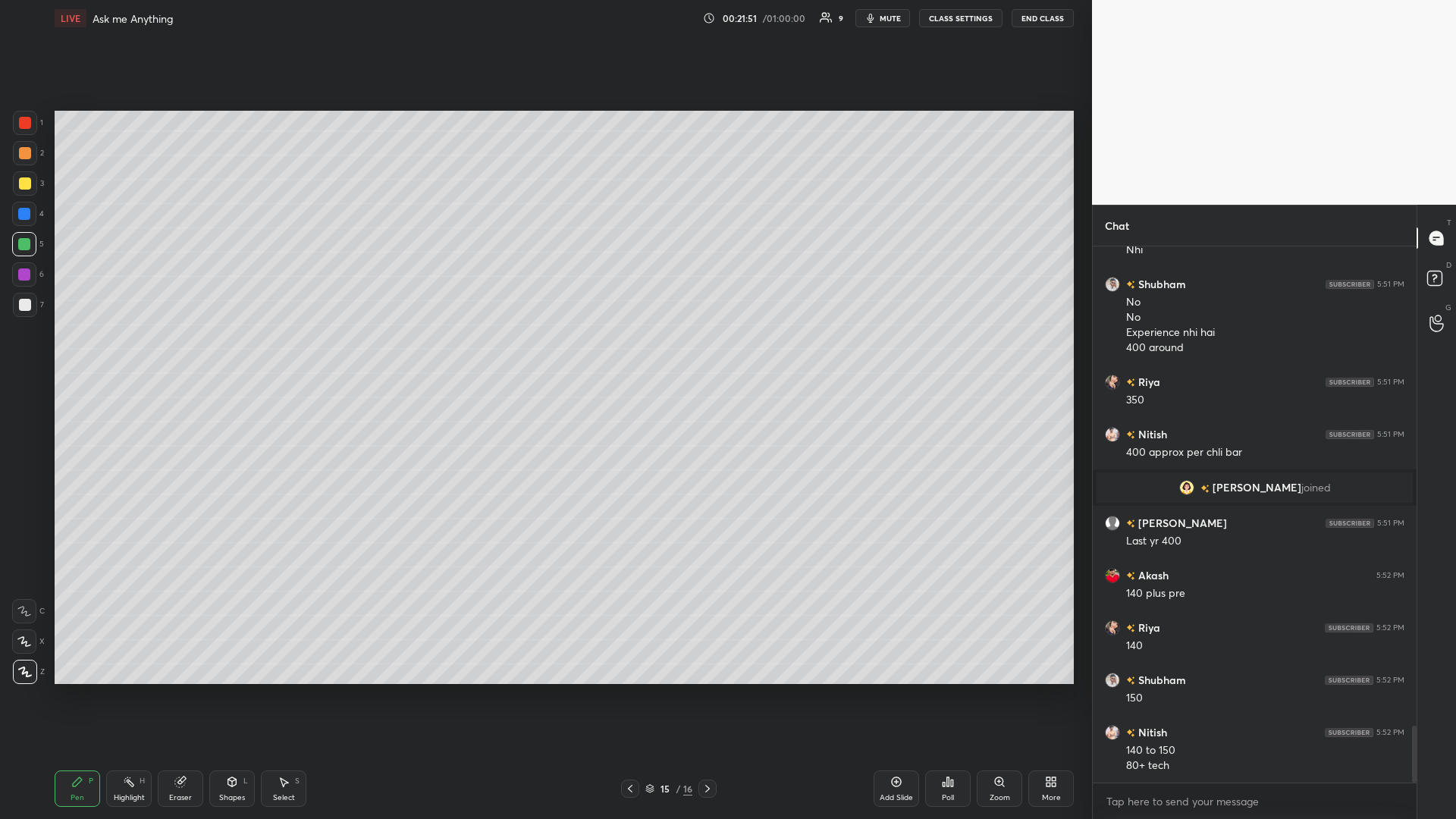
click at [26, 159] on div at bounding box center [25, 153] width 12 height 12
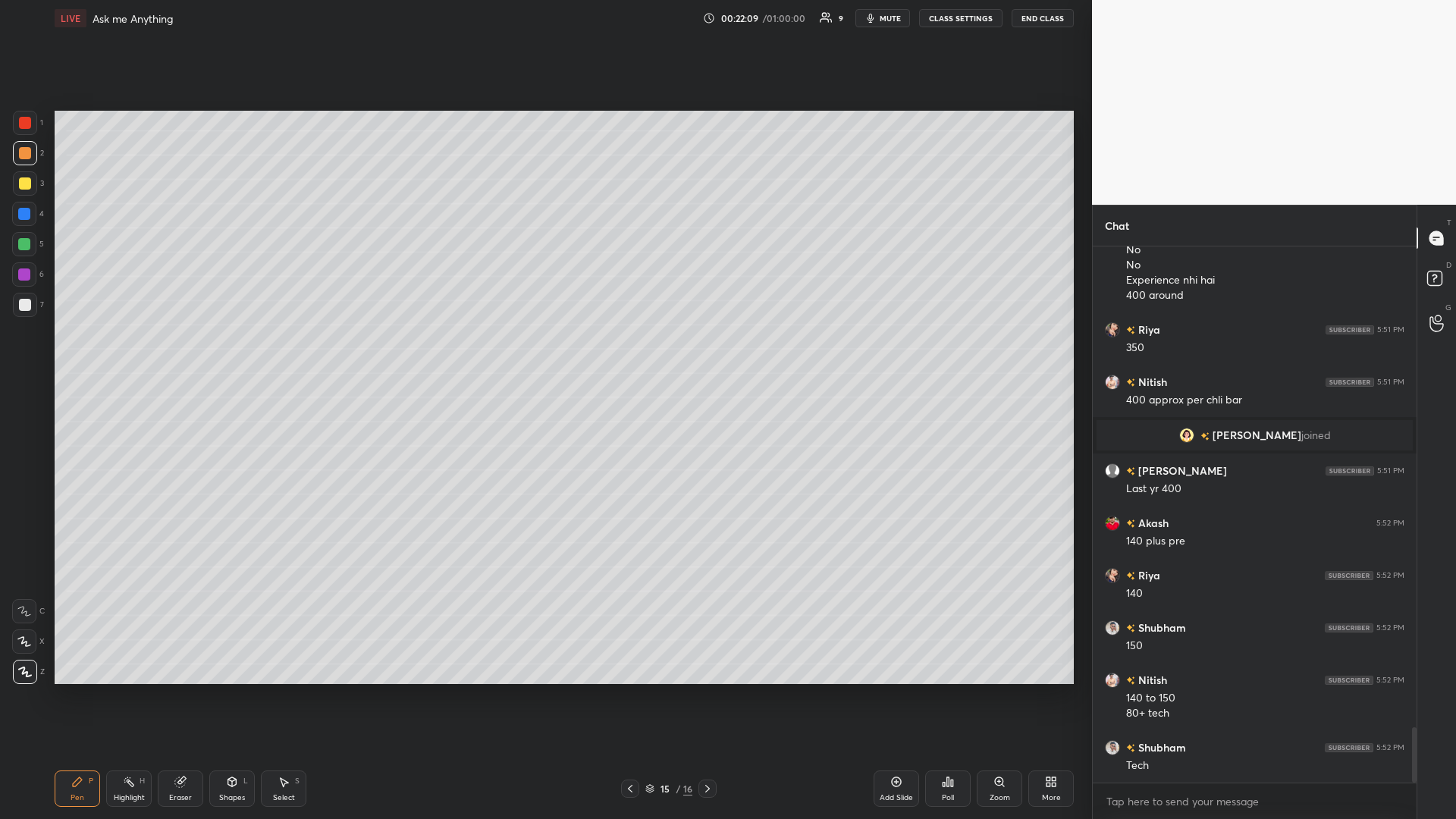
scroll to position [4628, 0]
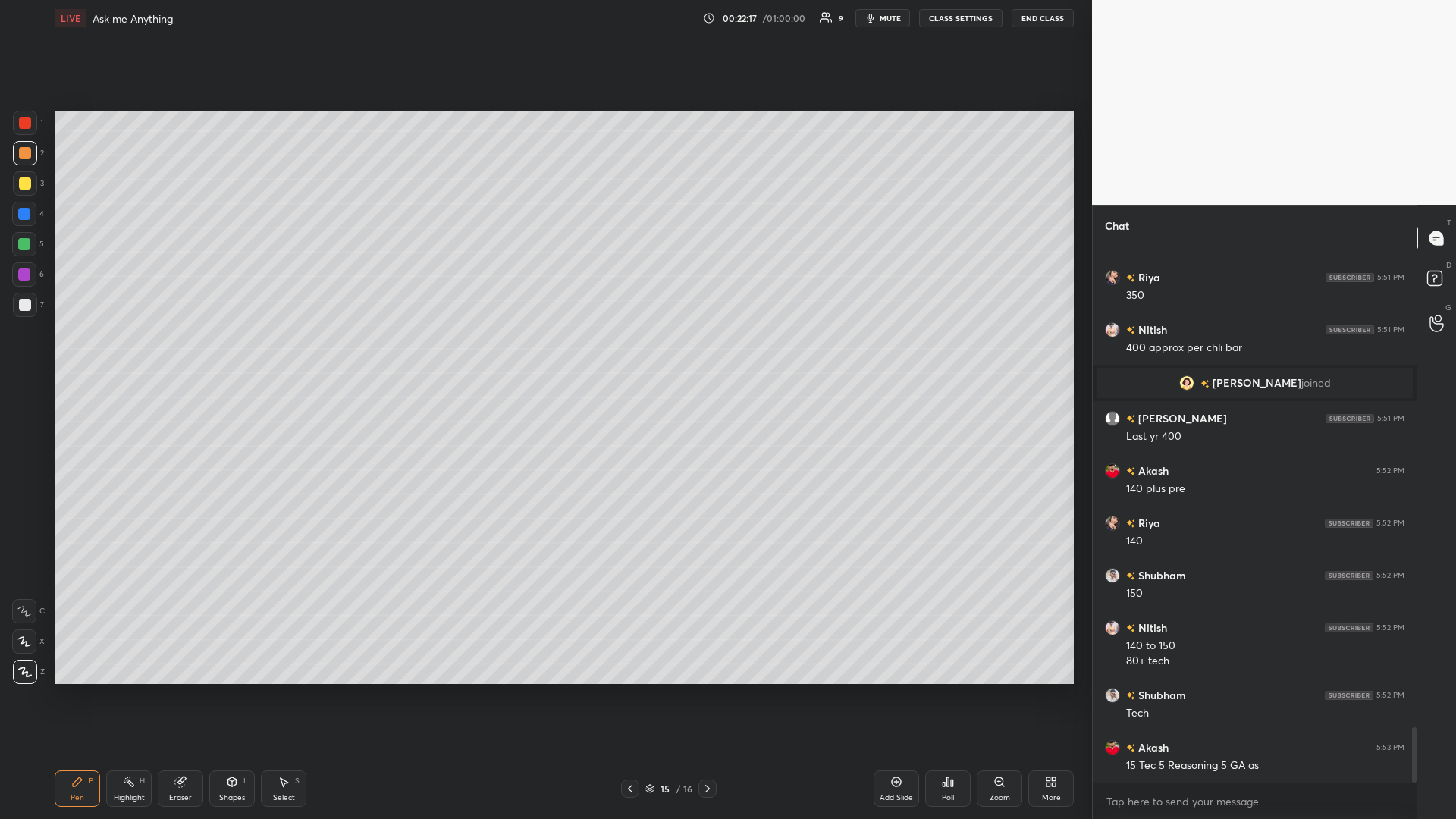
click at [175, 356] on div "Eraser" at bounding box center [180, 788] width 46 height 36
click at [23, 356] on icon at bounding box center [24, 642] width 12 height 13
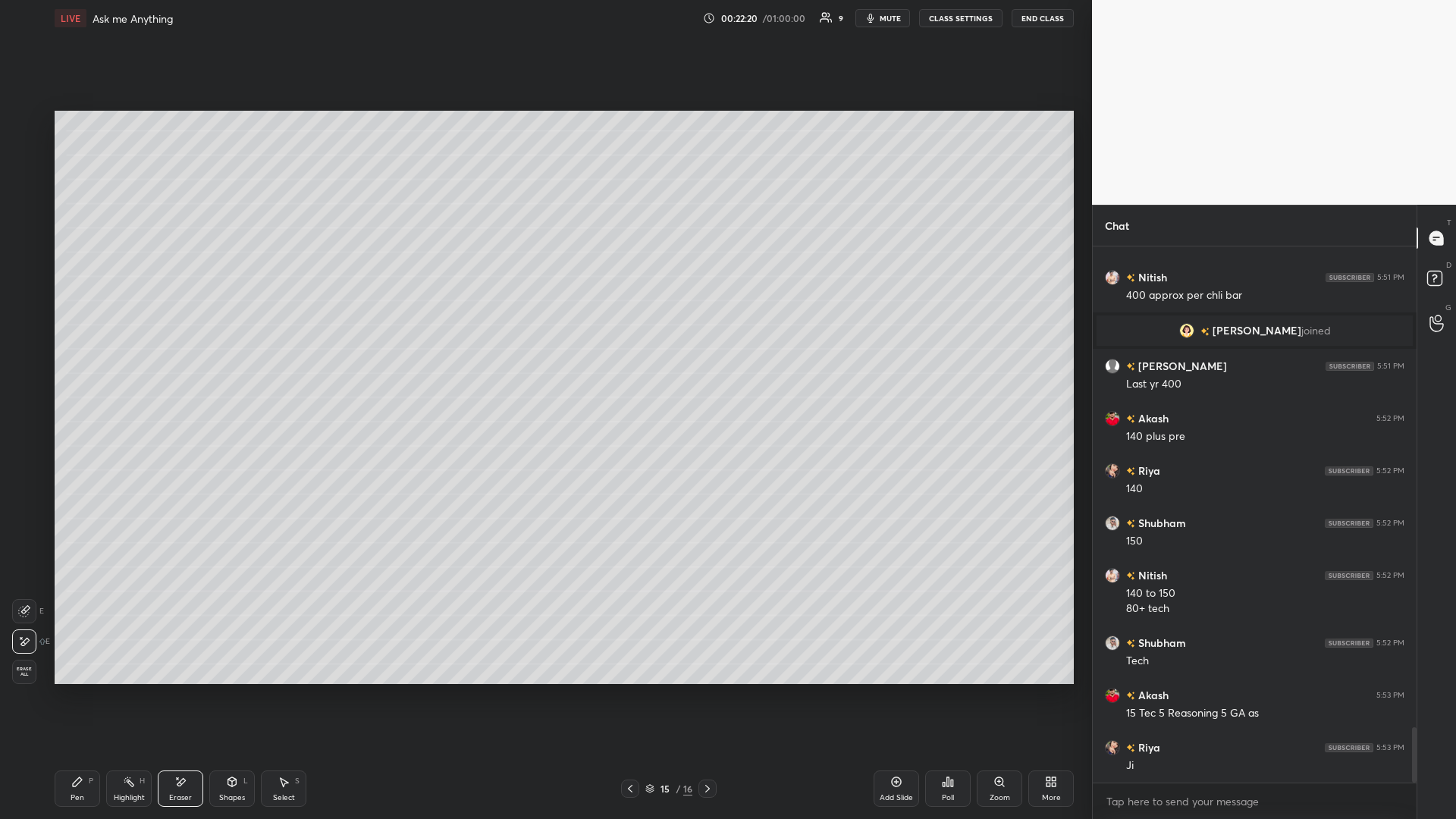
scroll to position [4732, 0]
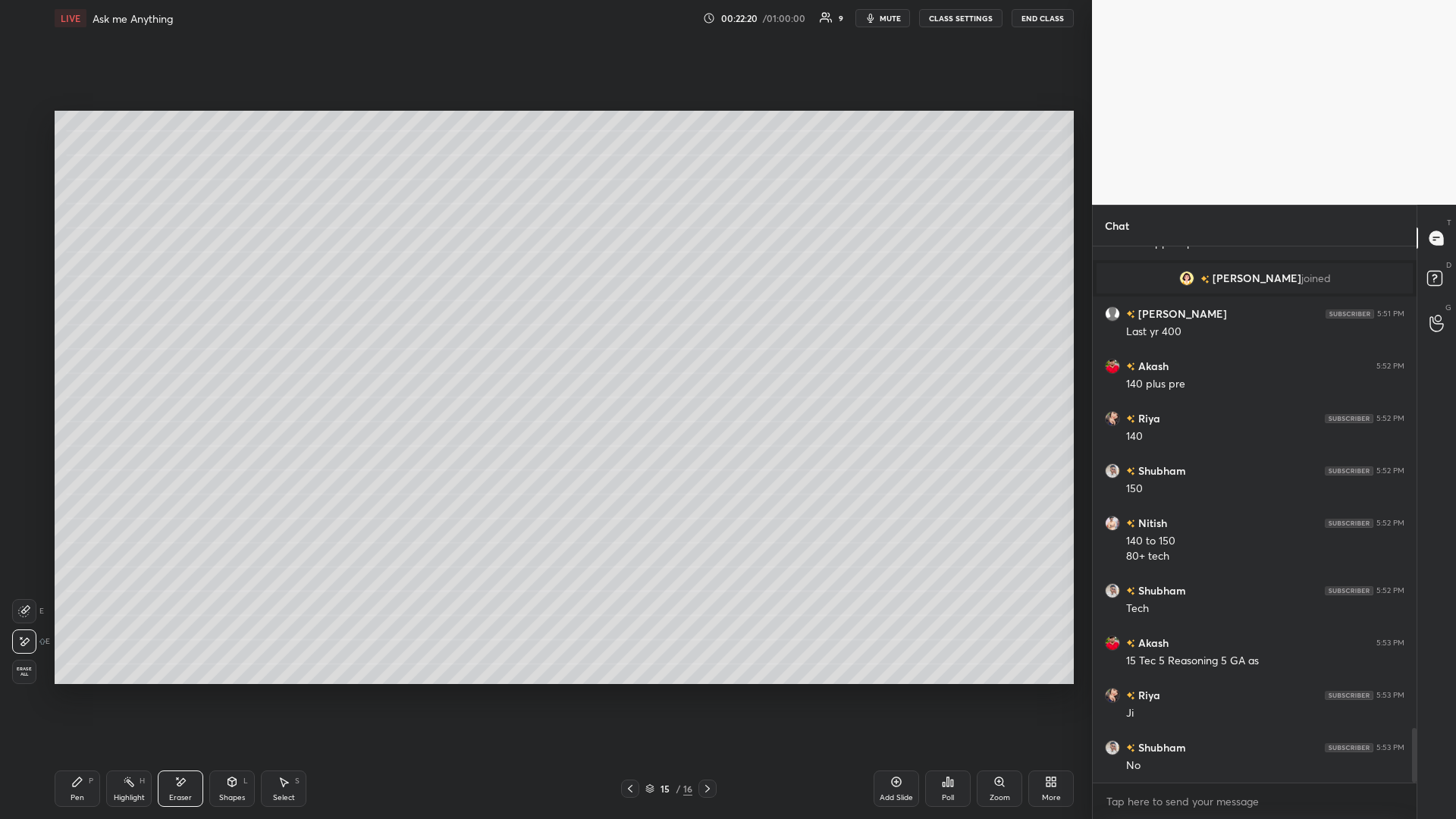
click at [130, 356] on div "Highlight H" at bounding box center [128, 788] width 46 height 36
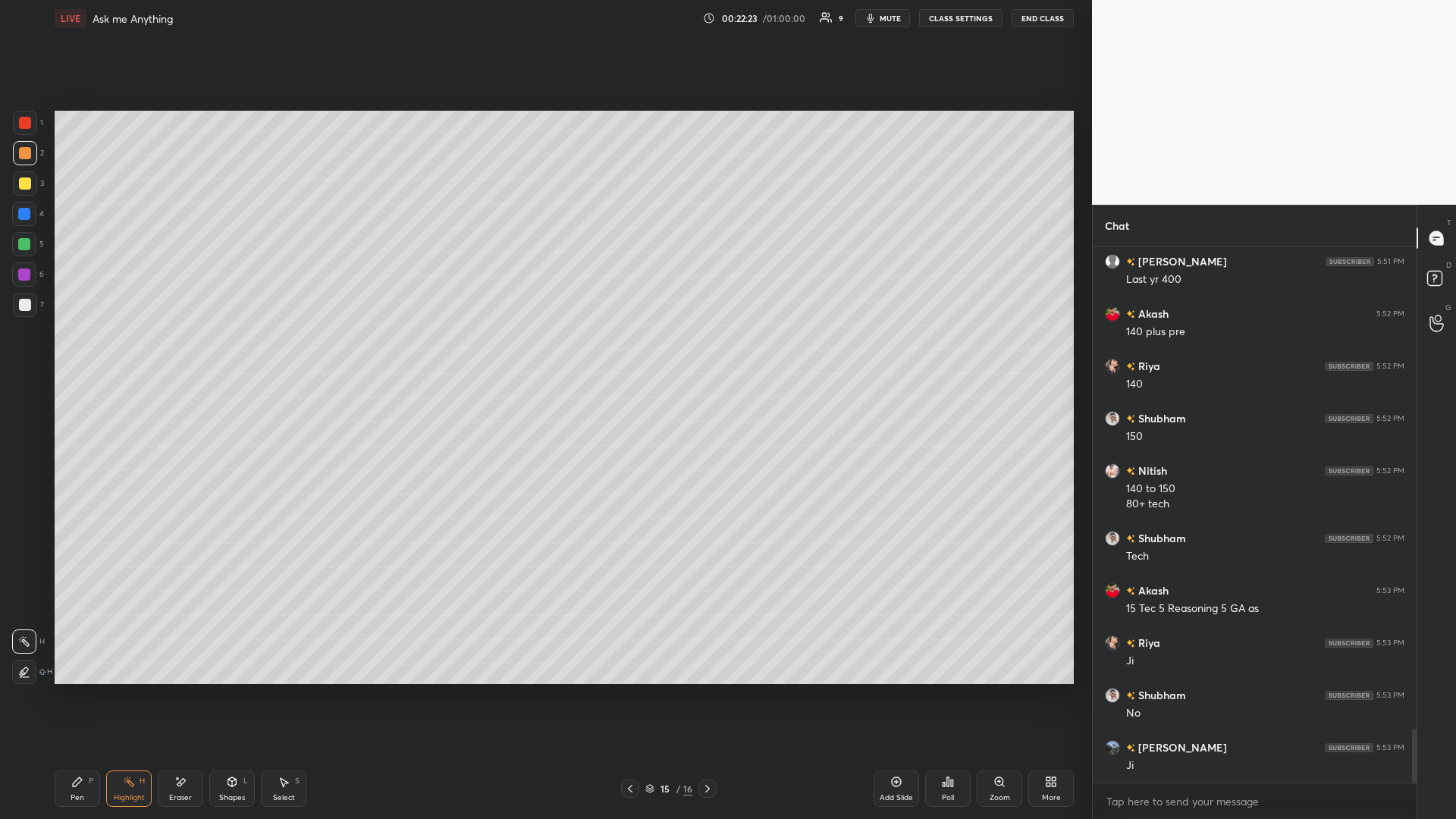
click at [150, 356] on div "Highlight H" at bounding box center [128, 788] width 46 height 36
click at [74, 356] on div "Pen P" at bounding box center [77, 788] width 46 height 36
click at [285, 356] on div "Select S" at bounding box center [283, 788] width 46 height 36
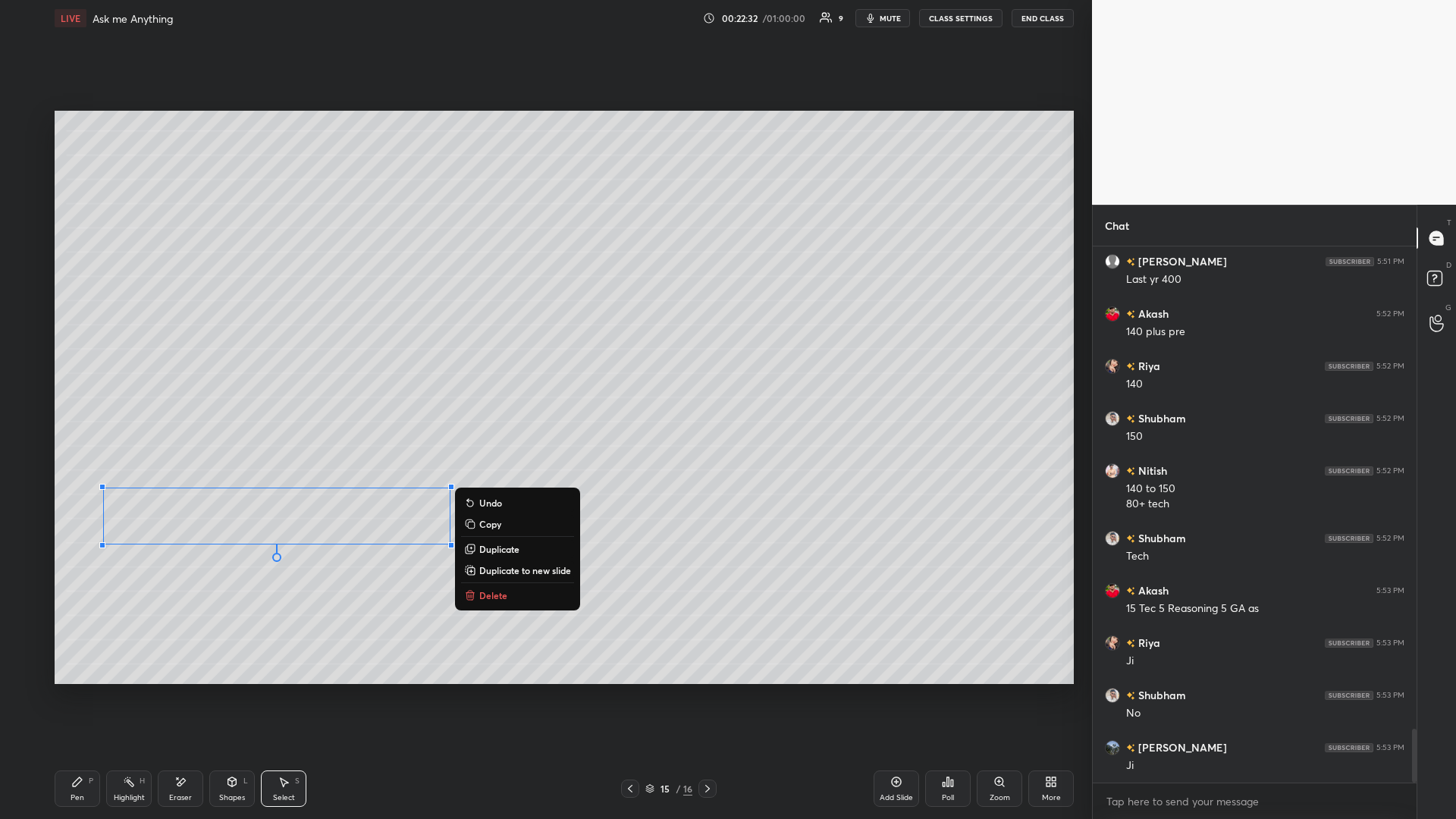
click at [82, 356] on icon at bounding box center [77, 782] width 12 height 12
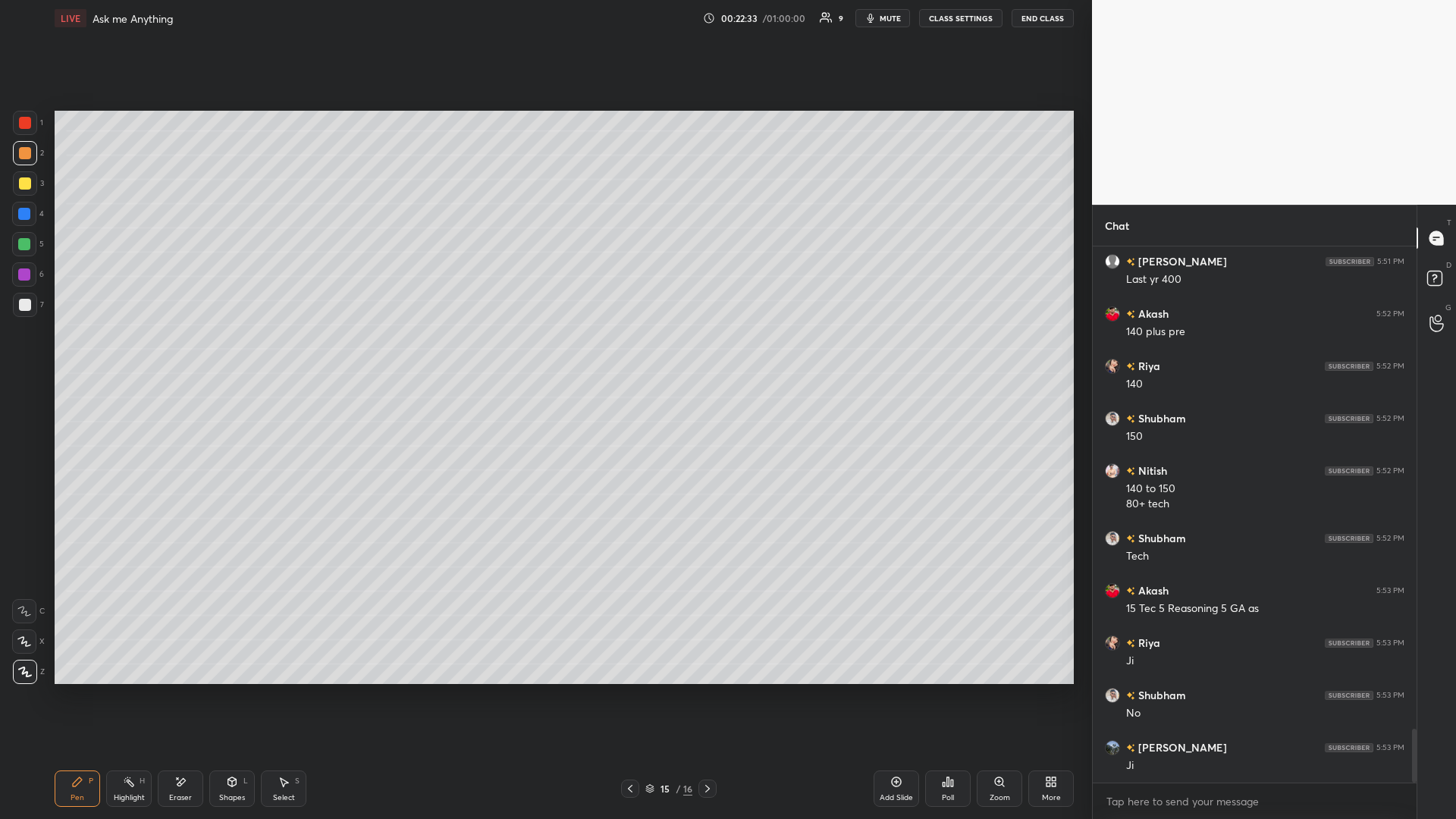
click at [22, 311] on div at bounding box center [25, 304] width 24 height 24
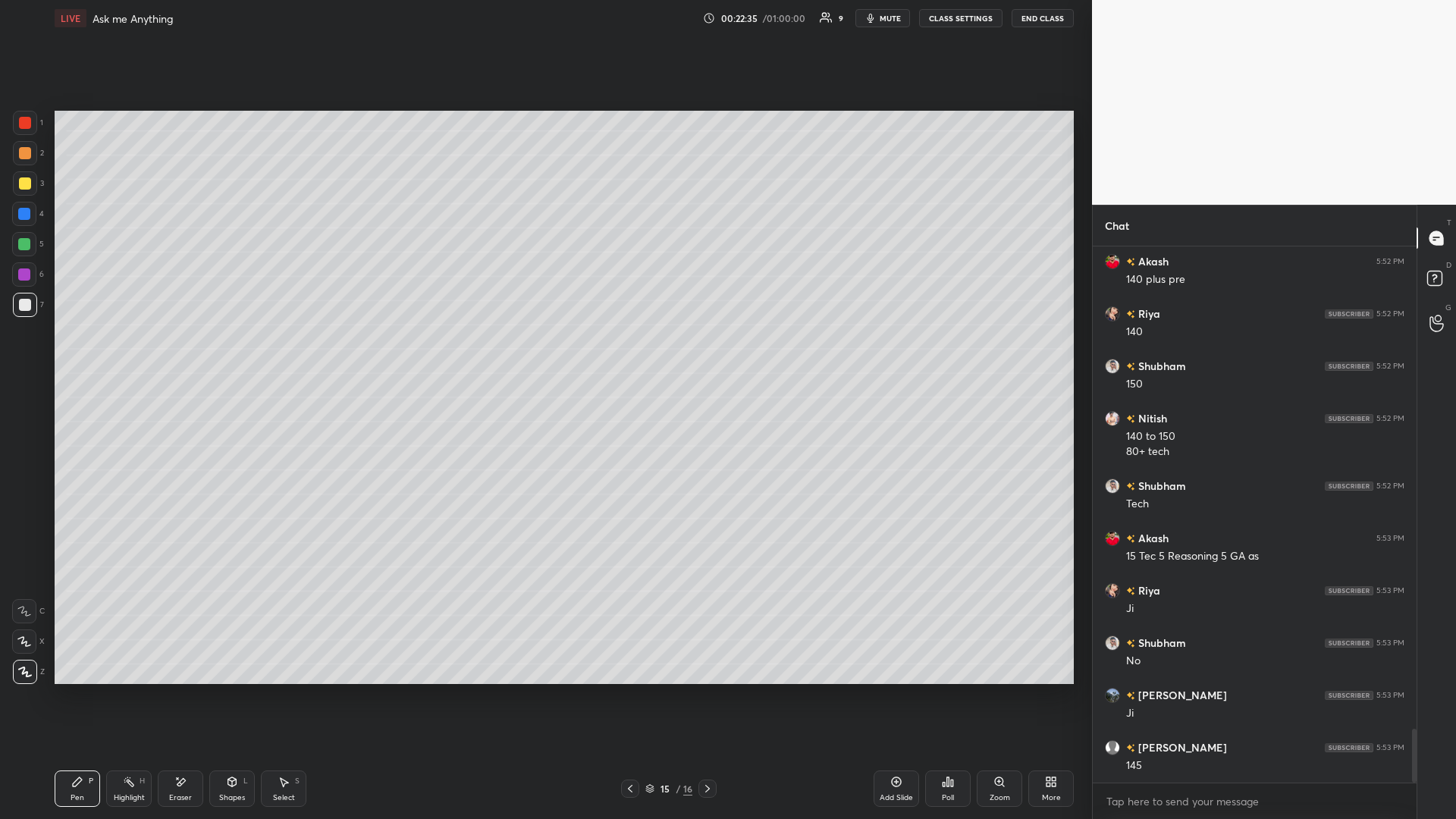
scroll to position [4889, 0]
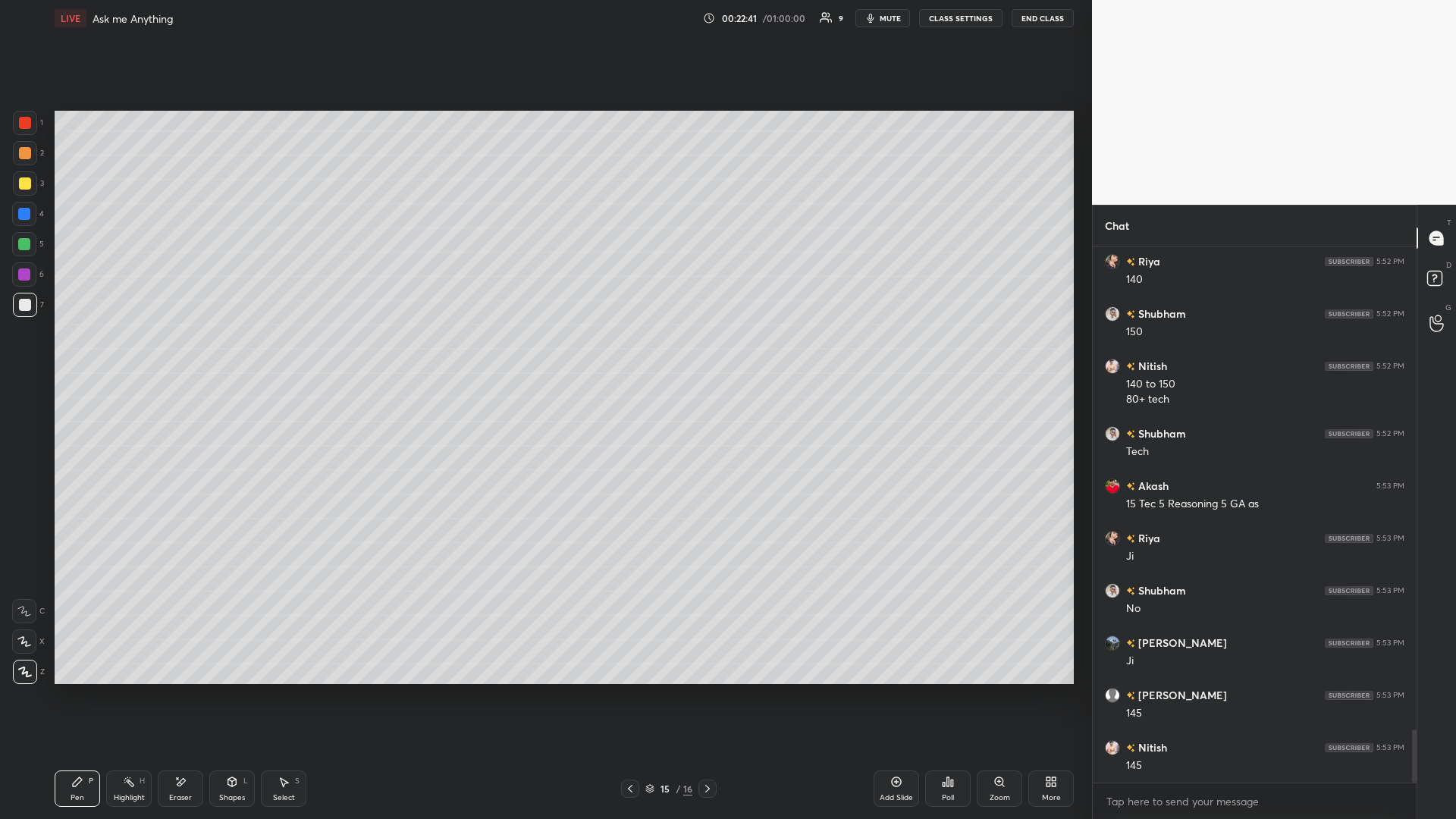
click at [122, 356] on div "Highlight H" at bounding box center [128, 788] width 46 height 36
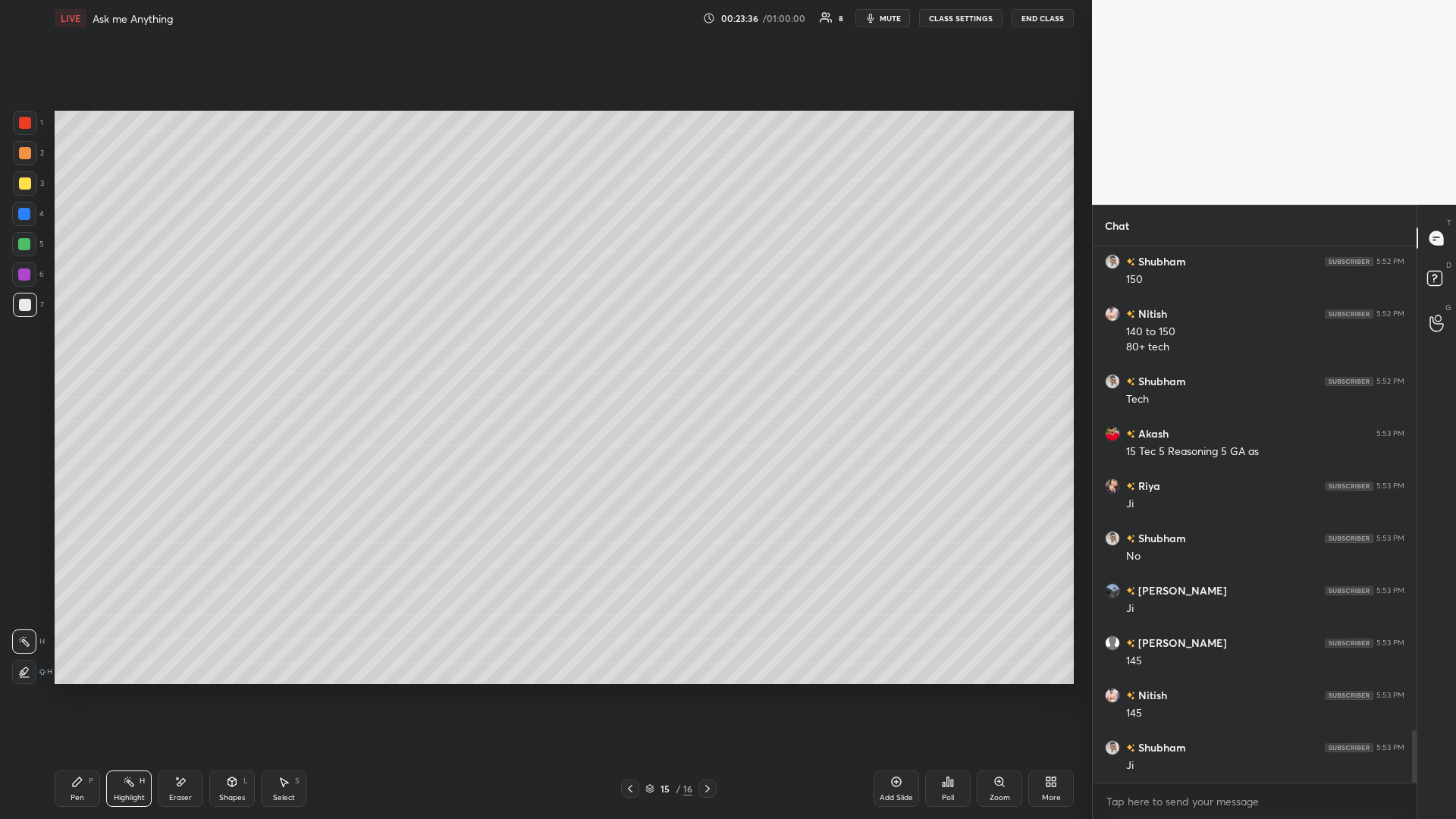
click at [544, 356] on icon at bounding box center [630, 788] width 12 height 12
click at [544, 356] on div "14 / 16" at bounding box center [668, 788] width 95 height 18
click at [544, 356] on icon at bounding box center [630, 788] width 12 height 12
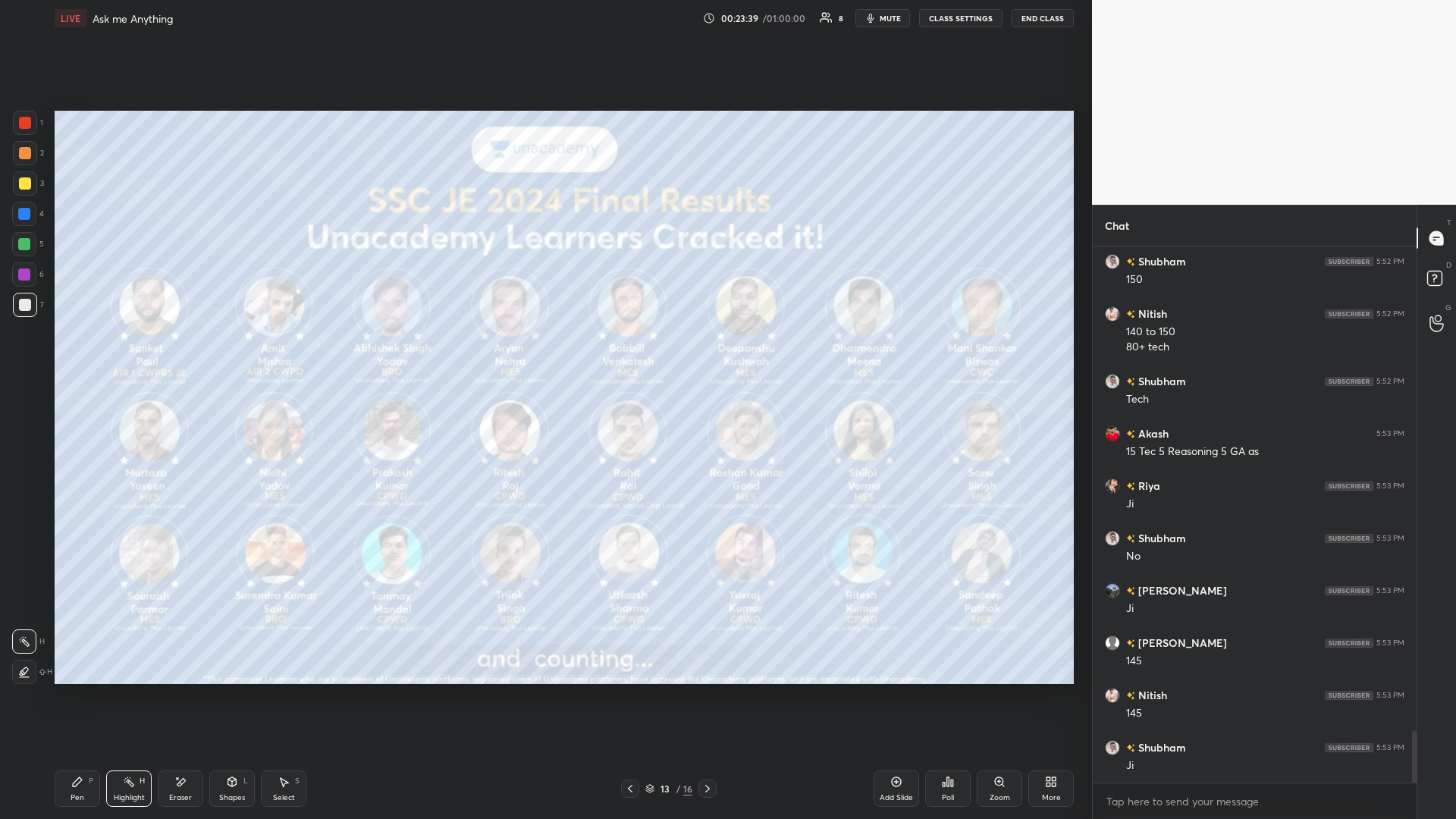
click at [544, 356] on div "13 / 16" at bounding box center [668, 788] width 410 height 18
click at [544, 356] on div at bounding box center [707, 788] width 18 height 18
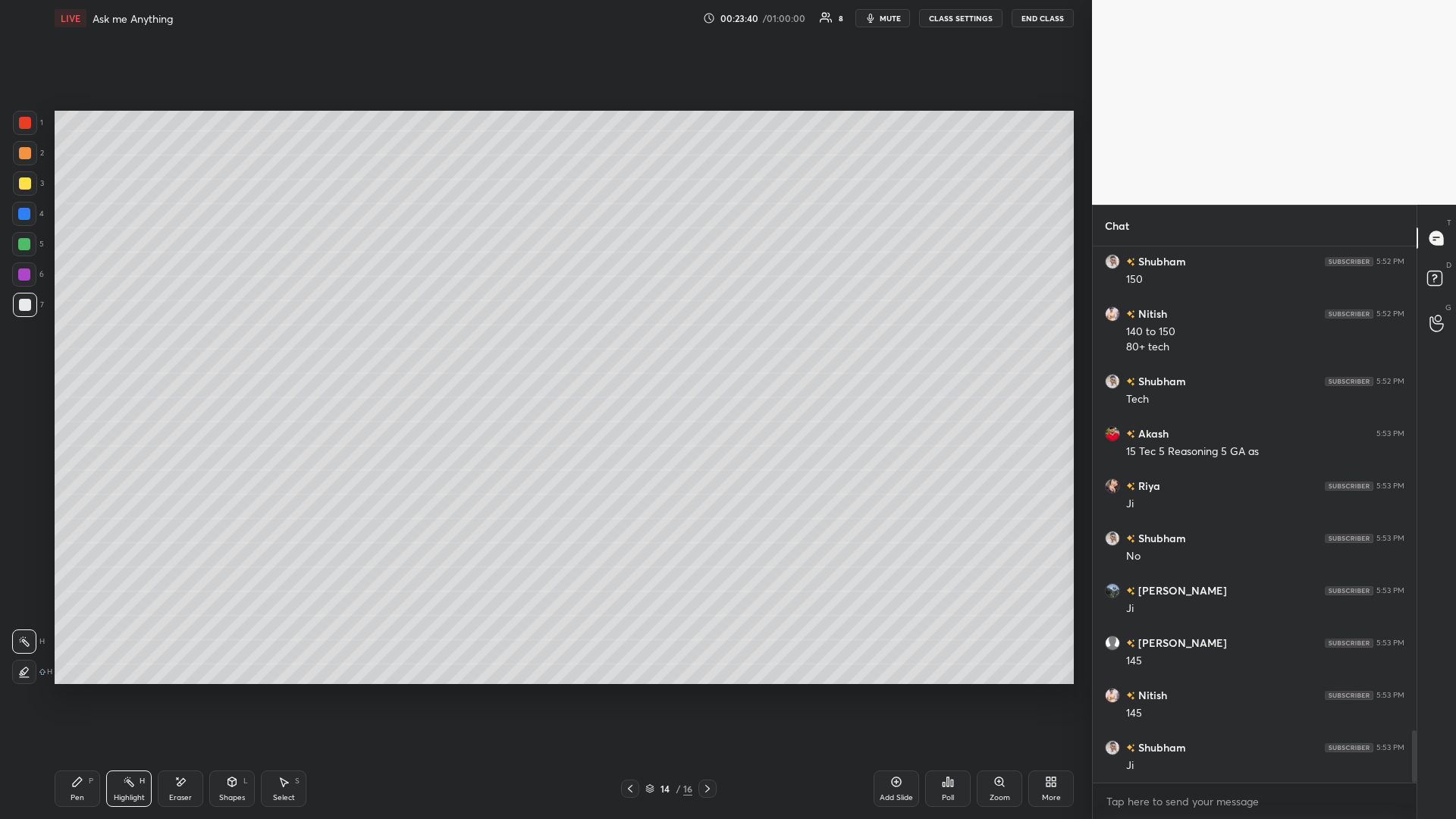
click at [544, 356] on div "14 / 16" at bounding box center [668, 788] width 410 height 18
click at [544, 356] on icon at bounding box center [707, 788] width 12 height 12
click at [544, 356] on icon at bounding box center [706, 788] width 4 height 7
click at [544, 356] on icon at bounding box center [630, 788] width 12 height 12
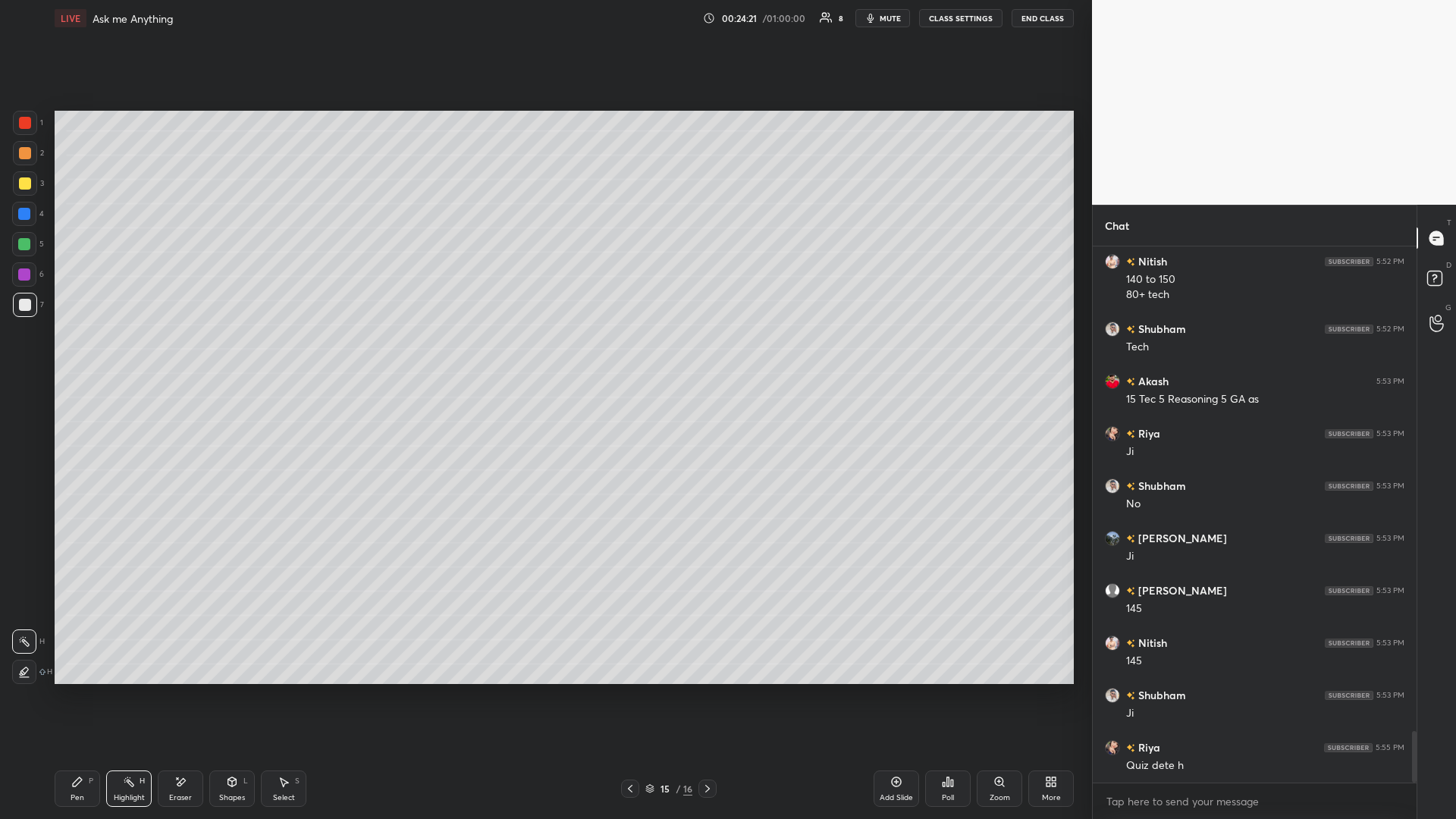
scroll to position [5046, 0]
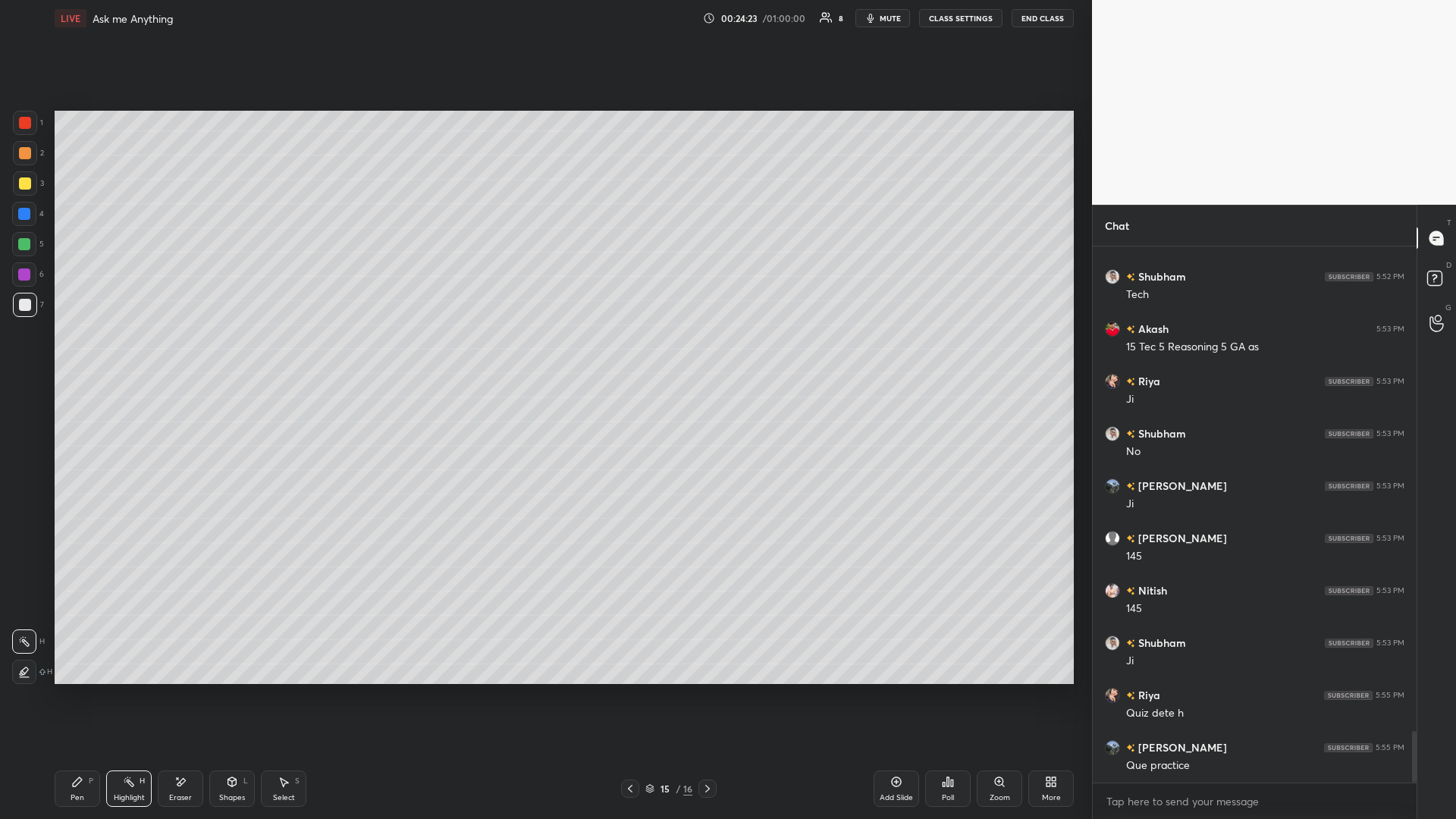
click at [122, 356] on div "Highlight H" at bounding box center [128, 788] width 46 height 36
click at [544, 356] on icon at bounding box center [630, 788] width 12 height 12
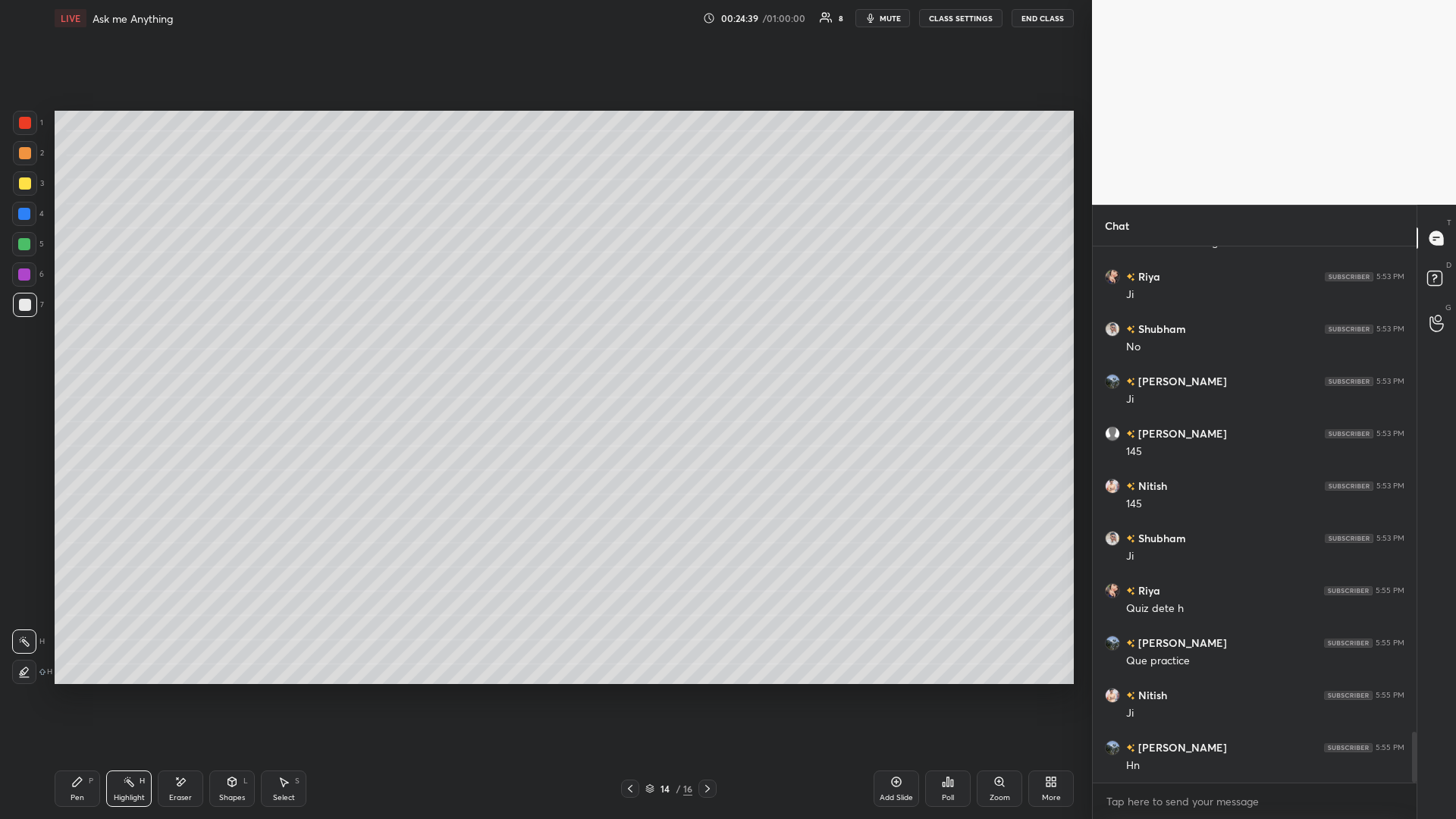
scroll to position [5256, 0]
click at [544, 356] on icon at bounding box center [707, 788] width 12 height 12
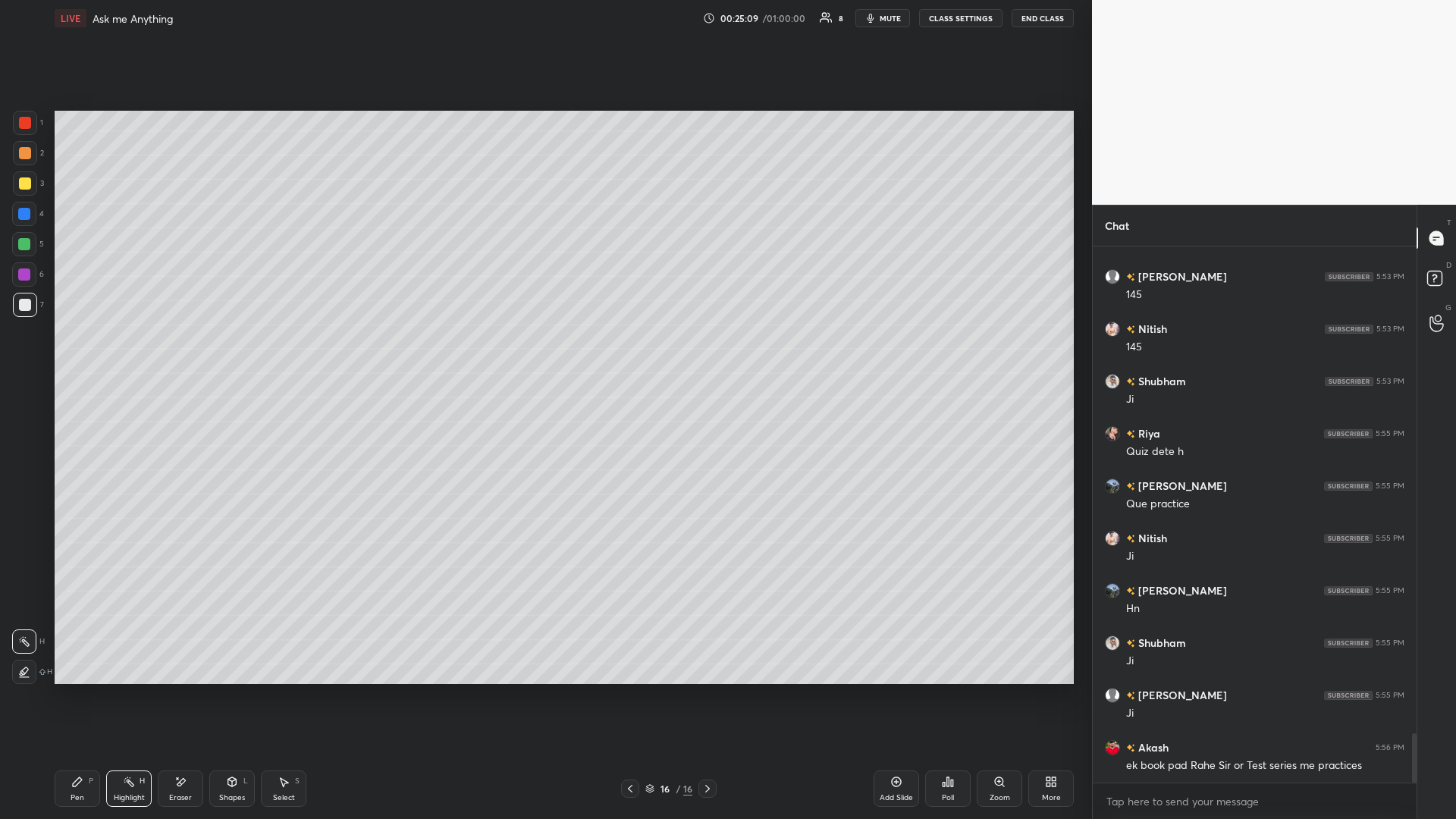
click at [544, 356] on icon at bounding box center [630, 788] width 4 height 7
click at [544, 356] on icon at bounding box center [707, 788] width 12 height 12
click at [544, 356] on icon at bounding box center [630, 788] width 12 height 12
click at [544, 356] on div at bounding box center [707, 788] width 18 height 18
click at [544, 356] on icon at bounding box center [630, 788] width 12 height 12
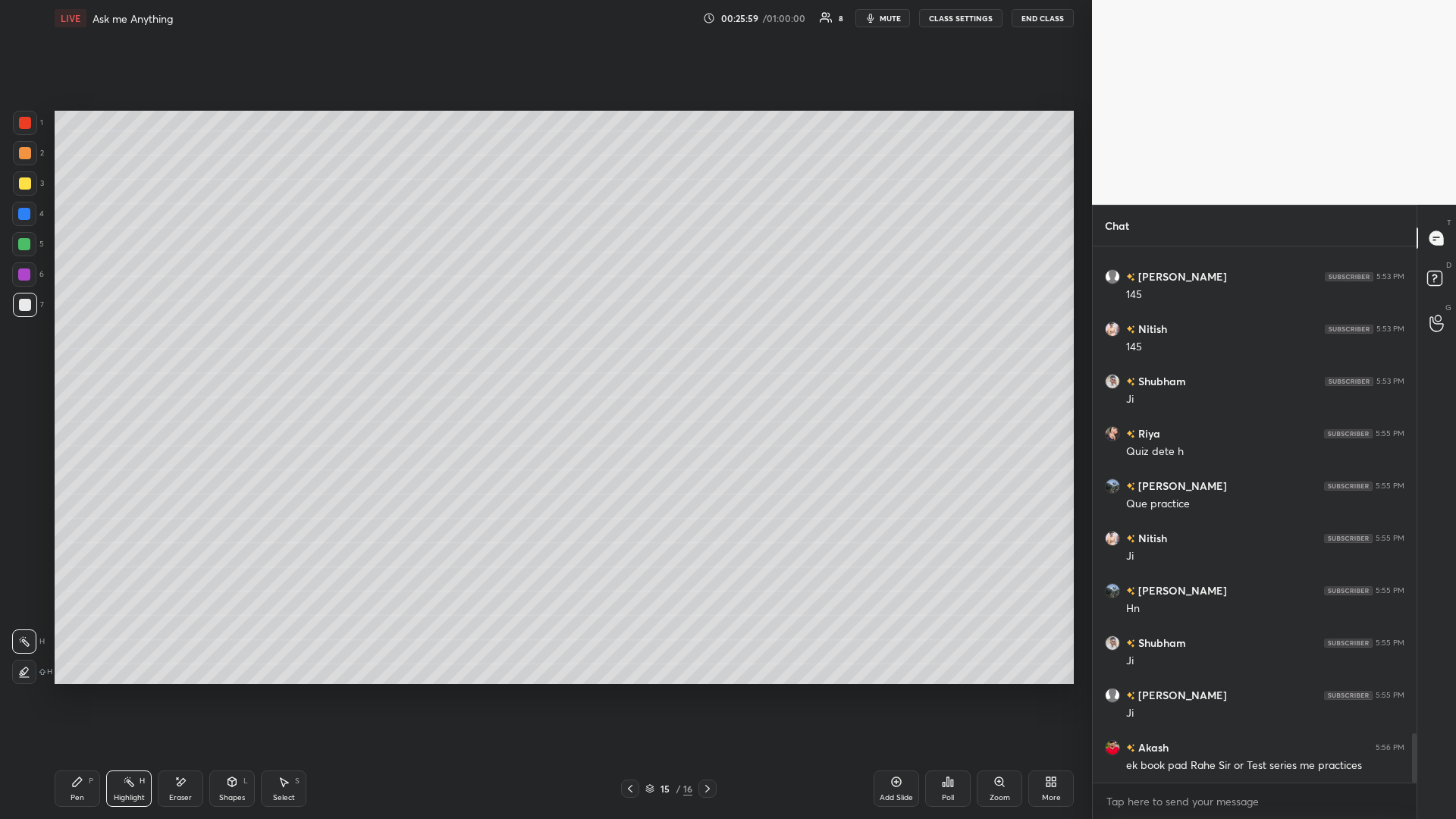
click at [544, 356] on icon at bounding box center [630, 788] width 12 height 12
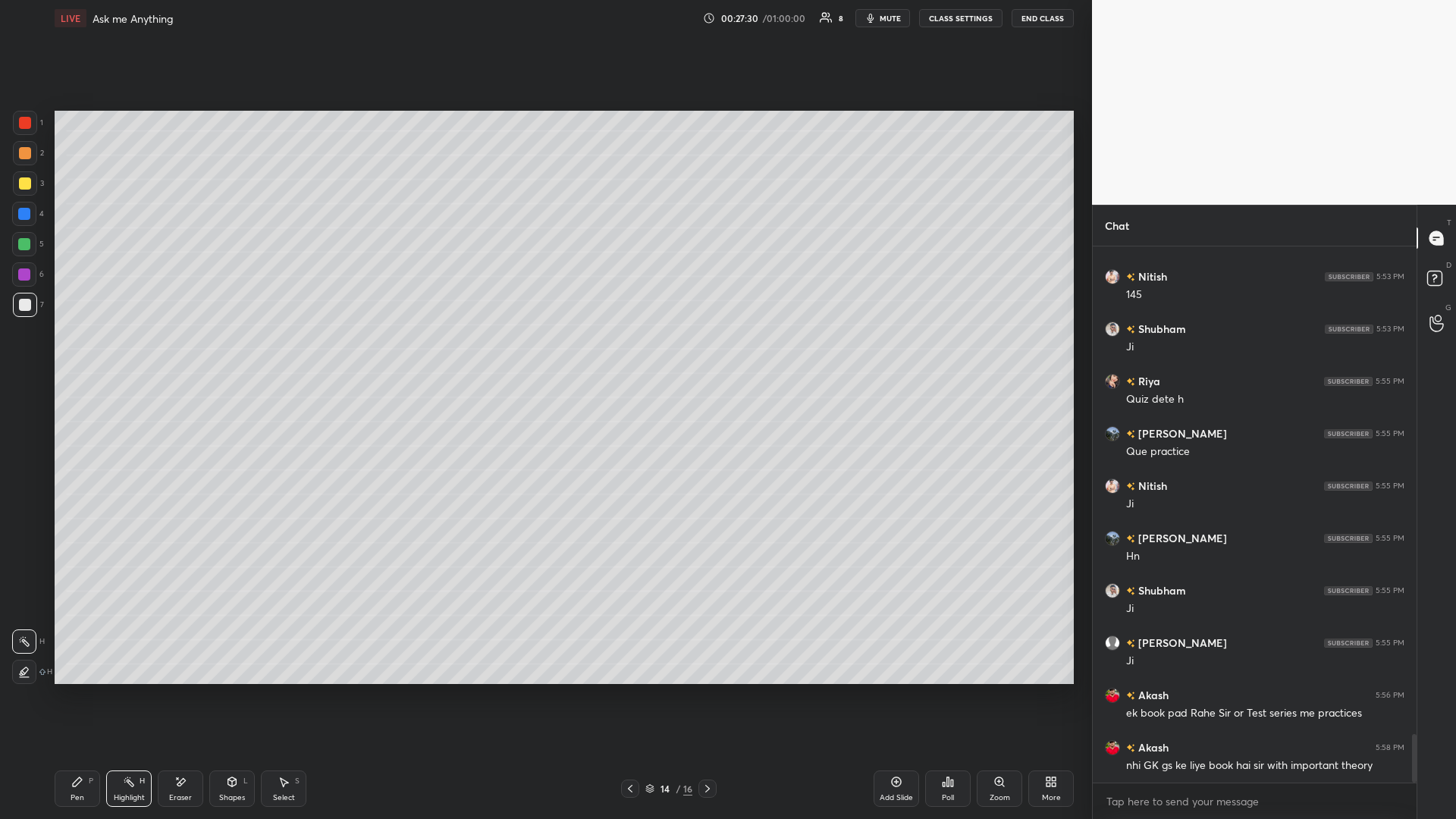
click at [544, 356] on icon at bounding box center [707, 788] width 12 height 12
click at [544, 356] on div at bounding box center [630, 788] width 18 height 18
click at [544, 356] on icon at bounding box center [630, 788] width 12 height 12
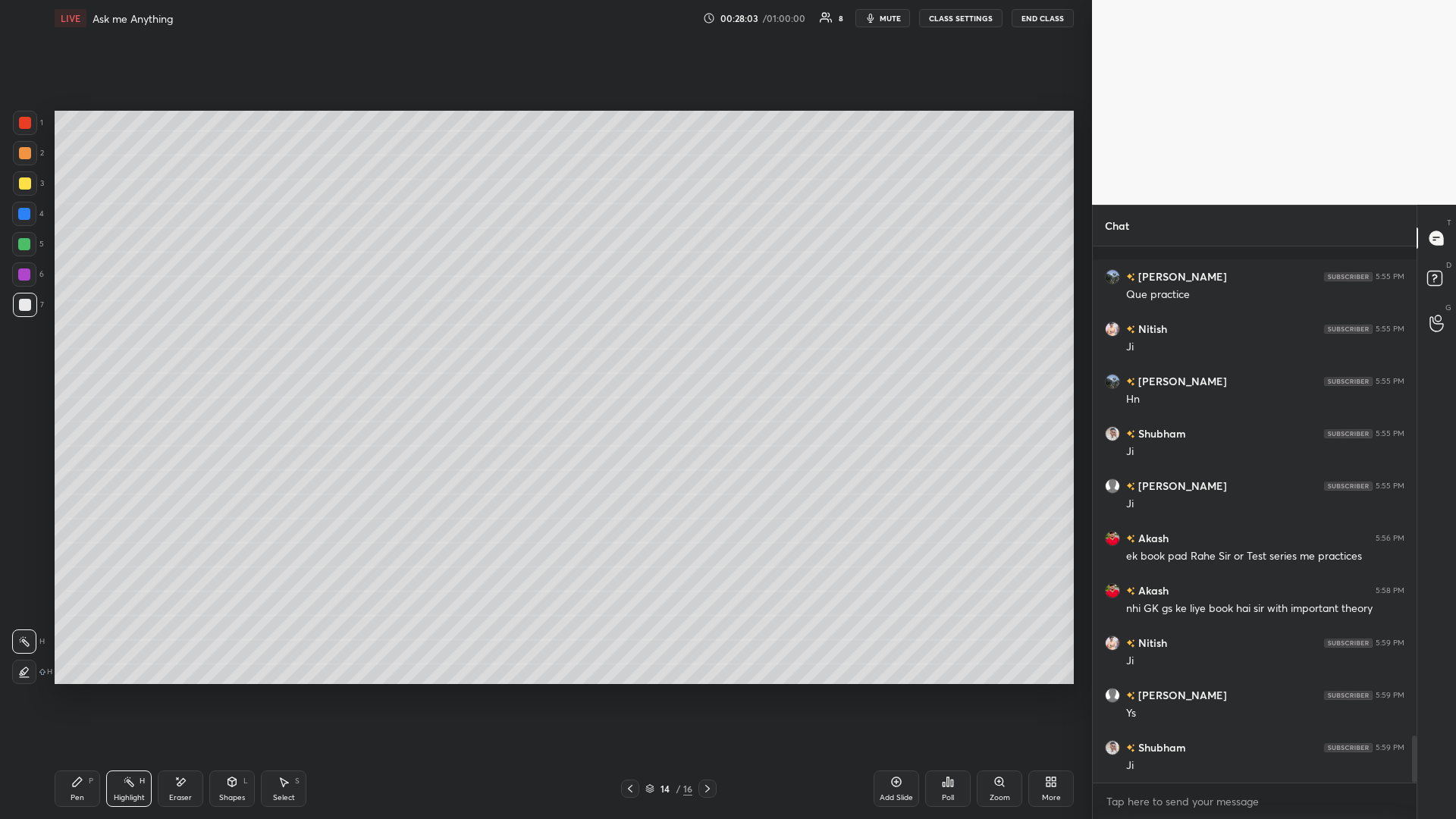
scroll to position [5621, 0]
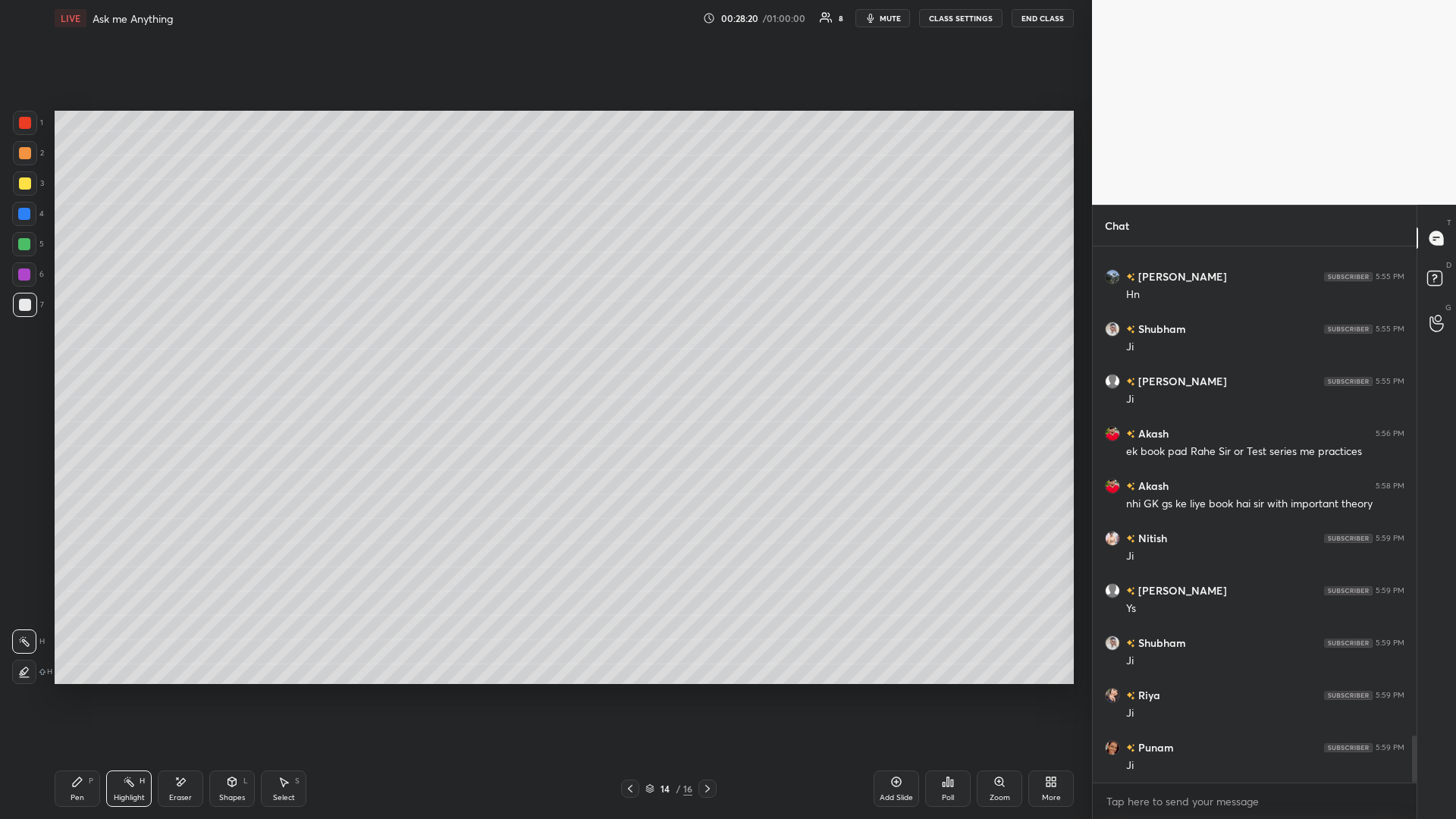
click at [544, 356] on div at bounding box center [707, 788] width 18 height 18
click at [544, 356] on icon at bounding box center [707, 788] width 12 height 12
click at [544, 356] on icon at bounding box center [630, 788] width 12 height 12
click at [544, 356] on icon at bounding box center [707, 788] width 12 height 12
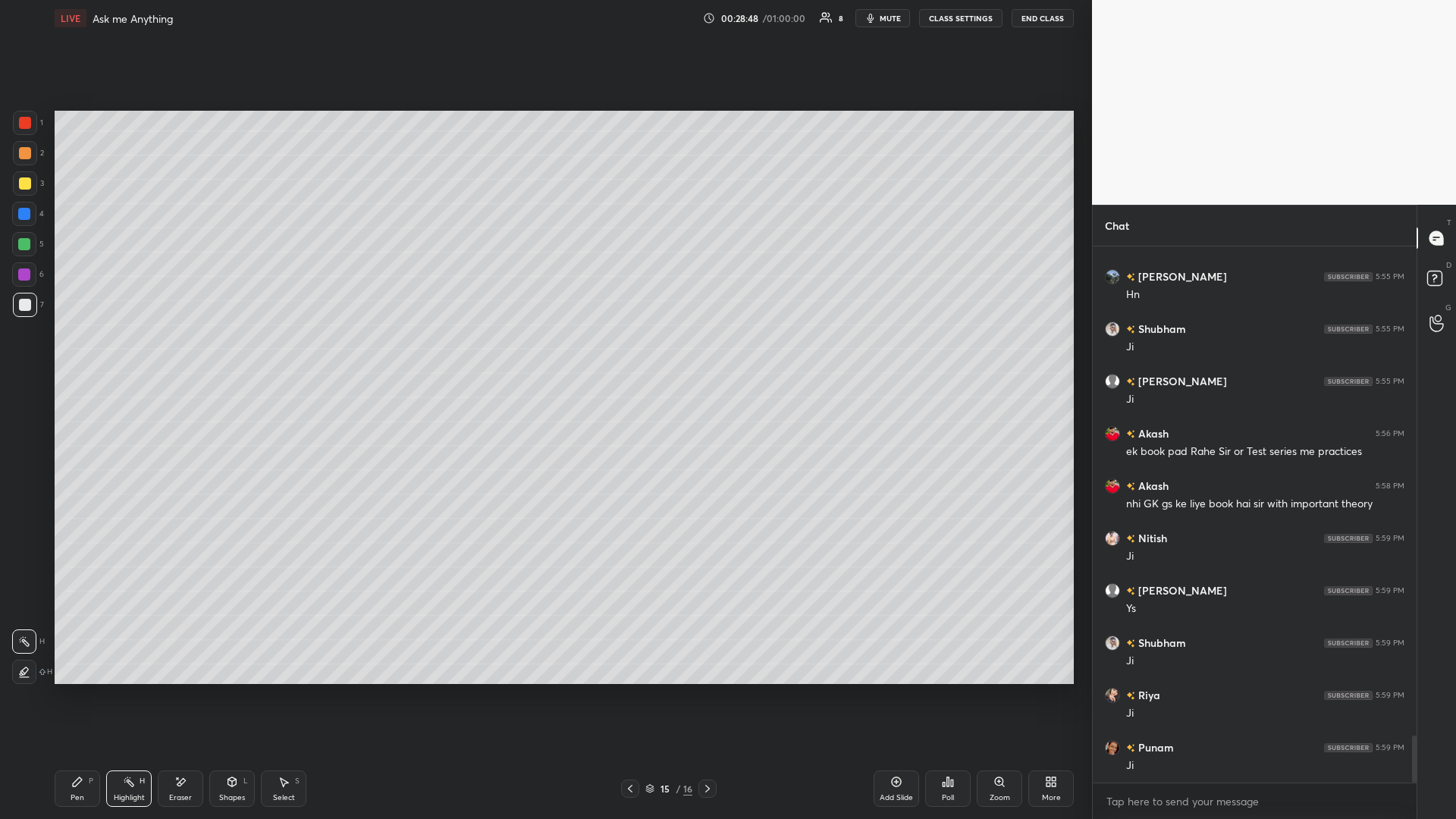
click at [131, 356] on div "Highlight H" at bounding box center [128, 788] width 46 height 36
click at [34, 244] on div at bounding box center [24, 243] width 24 height 24
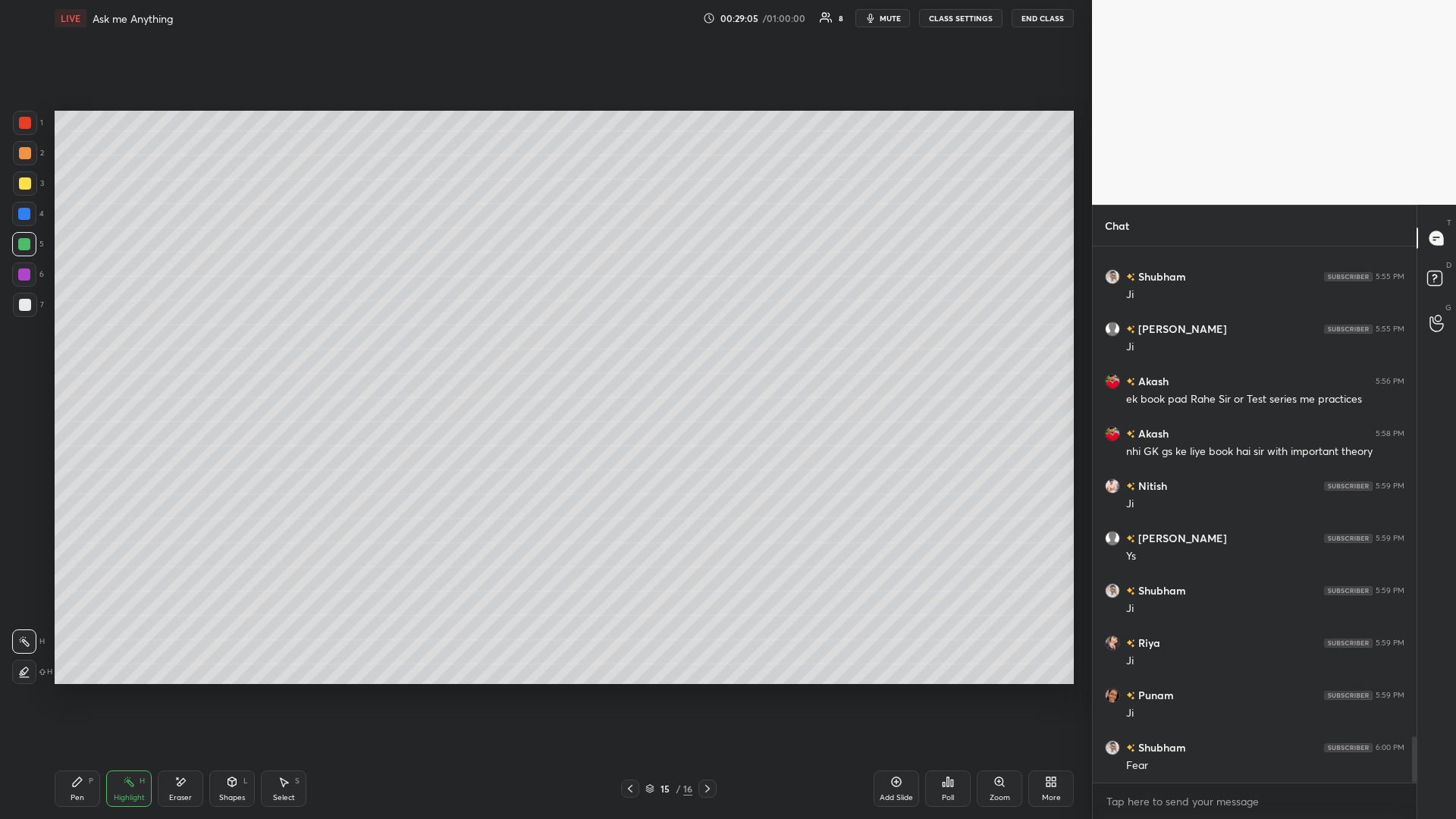
click at [544, 356] on div at bounding box center [630, 788] width 18 height 18
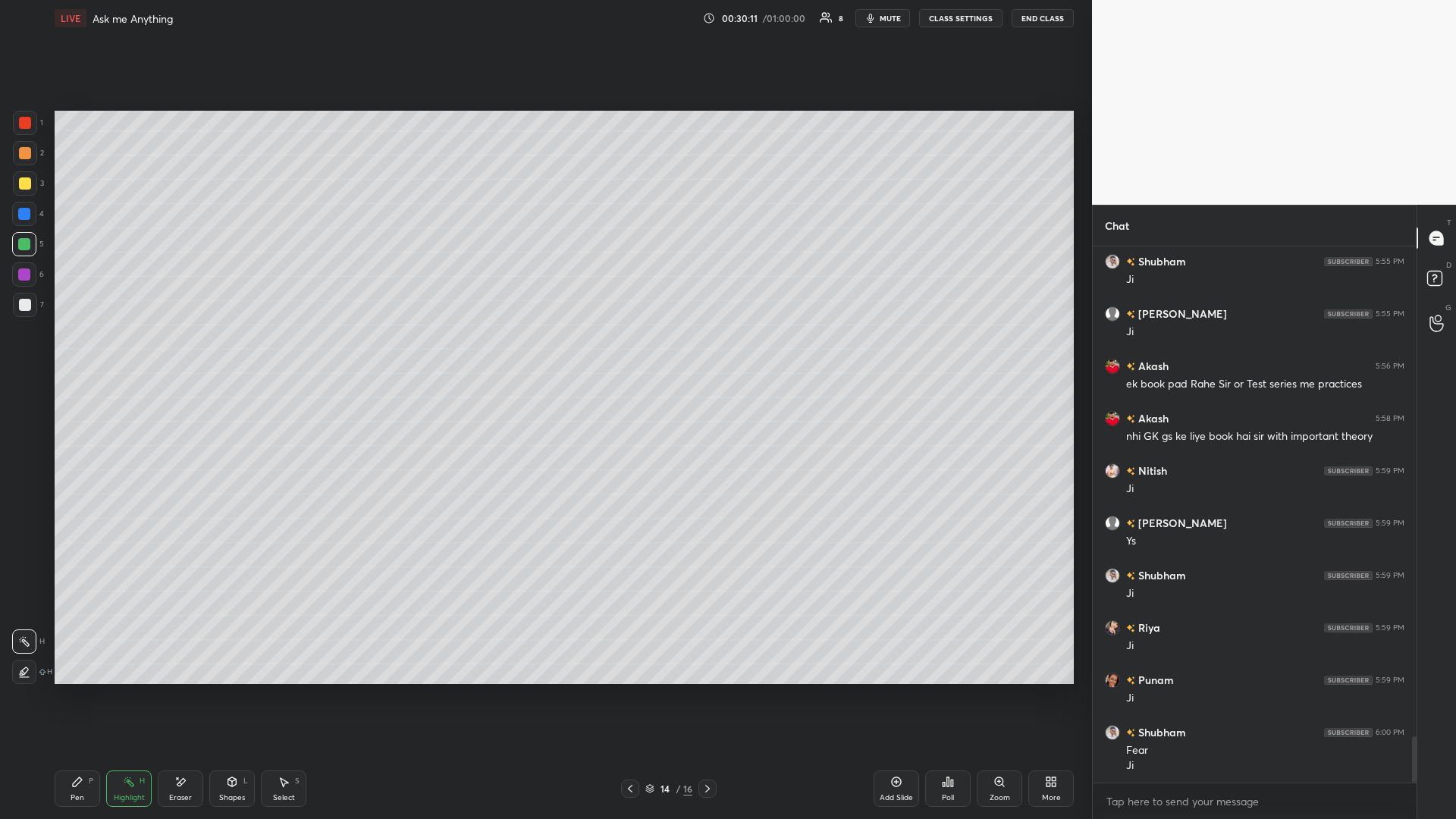
scroll to position [5741, 0]
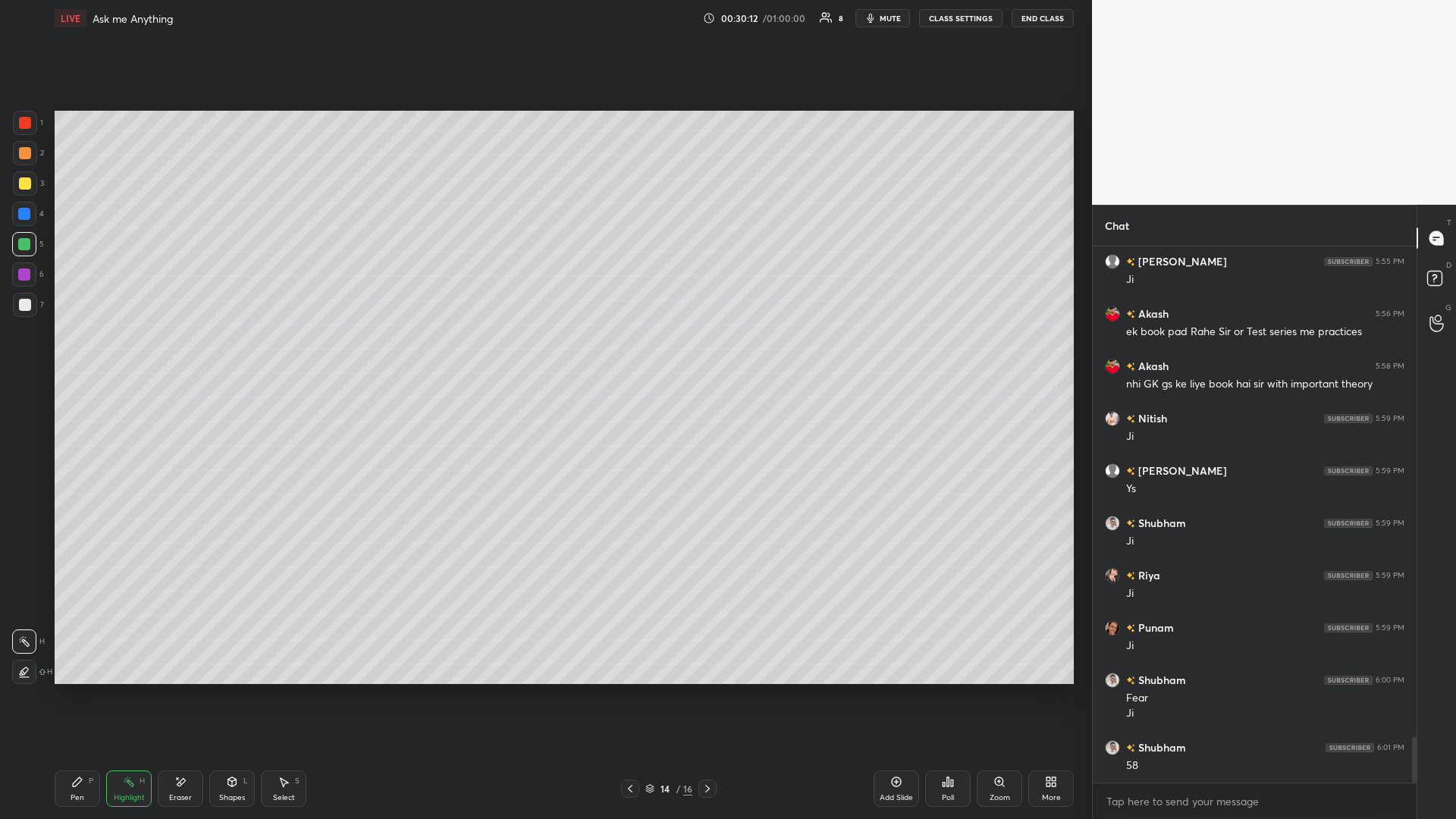
click at [65, 356] on div "Pen P" at bounding box center [77, 788] width 46 height 36
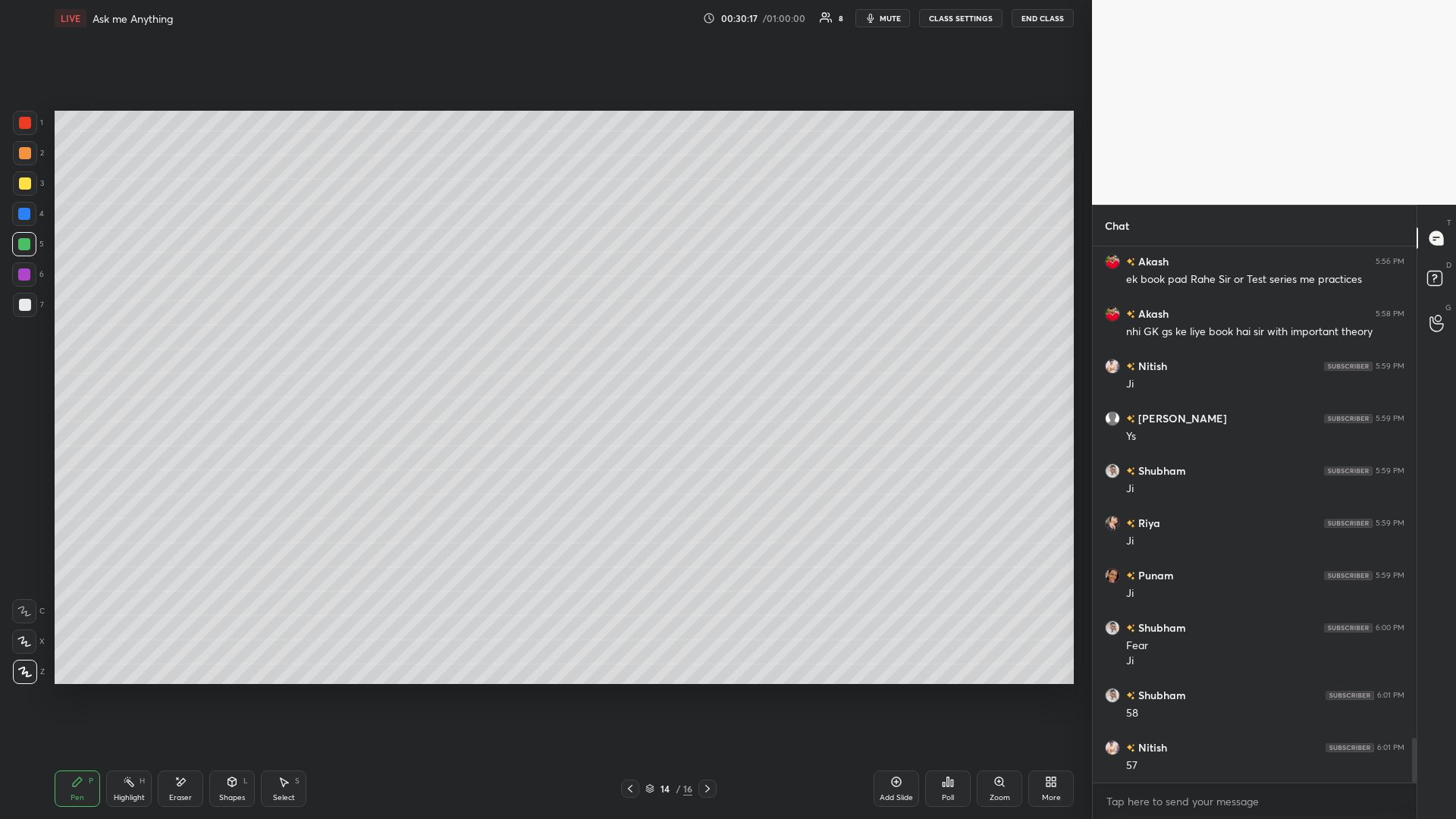
scroll to position [5846, 0]
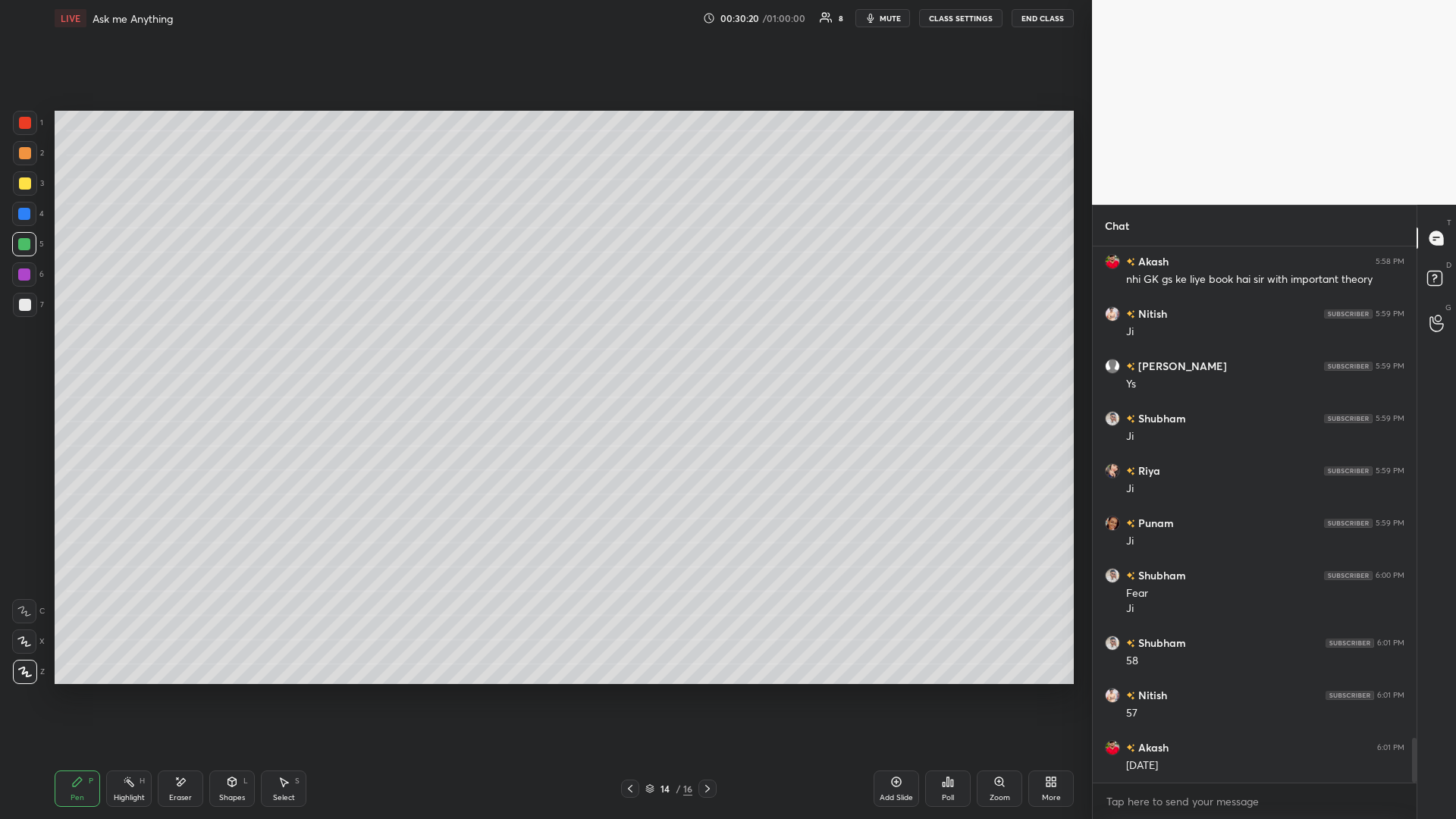
click at [544, 356] on icon at bounding box center [707, 788] width 12 height 12
click at [76, 356] on icon at bounding box center [77, 782] width 12 height 12
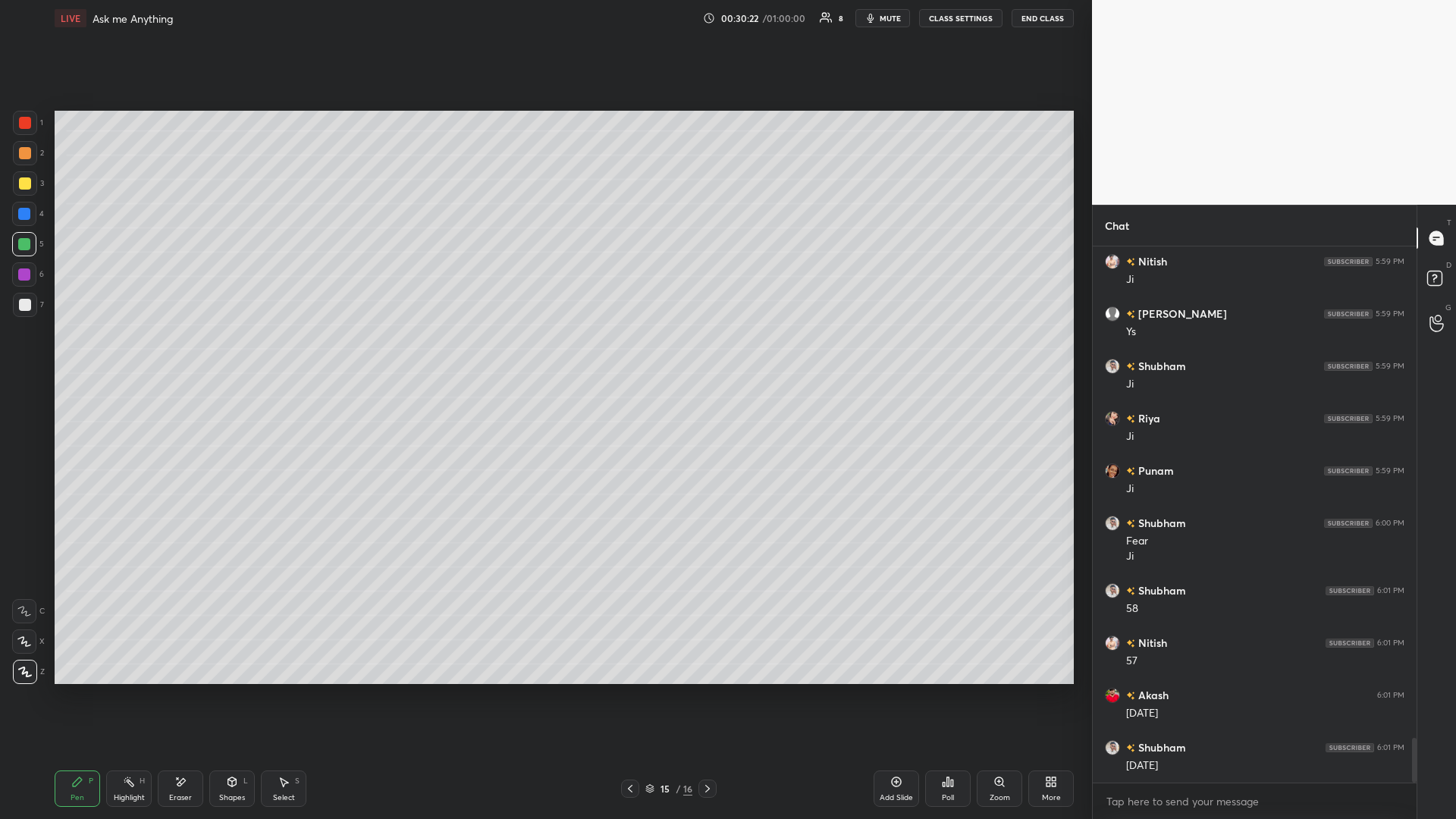
scroll to position [5951, 0]
click at [123, 356] on icon at bounding box center [128, 782] width 12 height 12
click at [544, 356] on div at bounding box center [630, 788] width 18 height 18
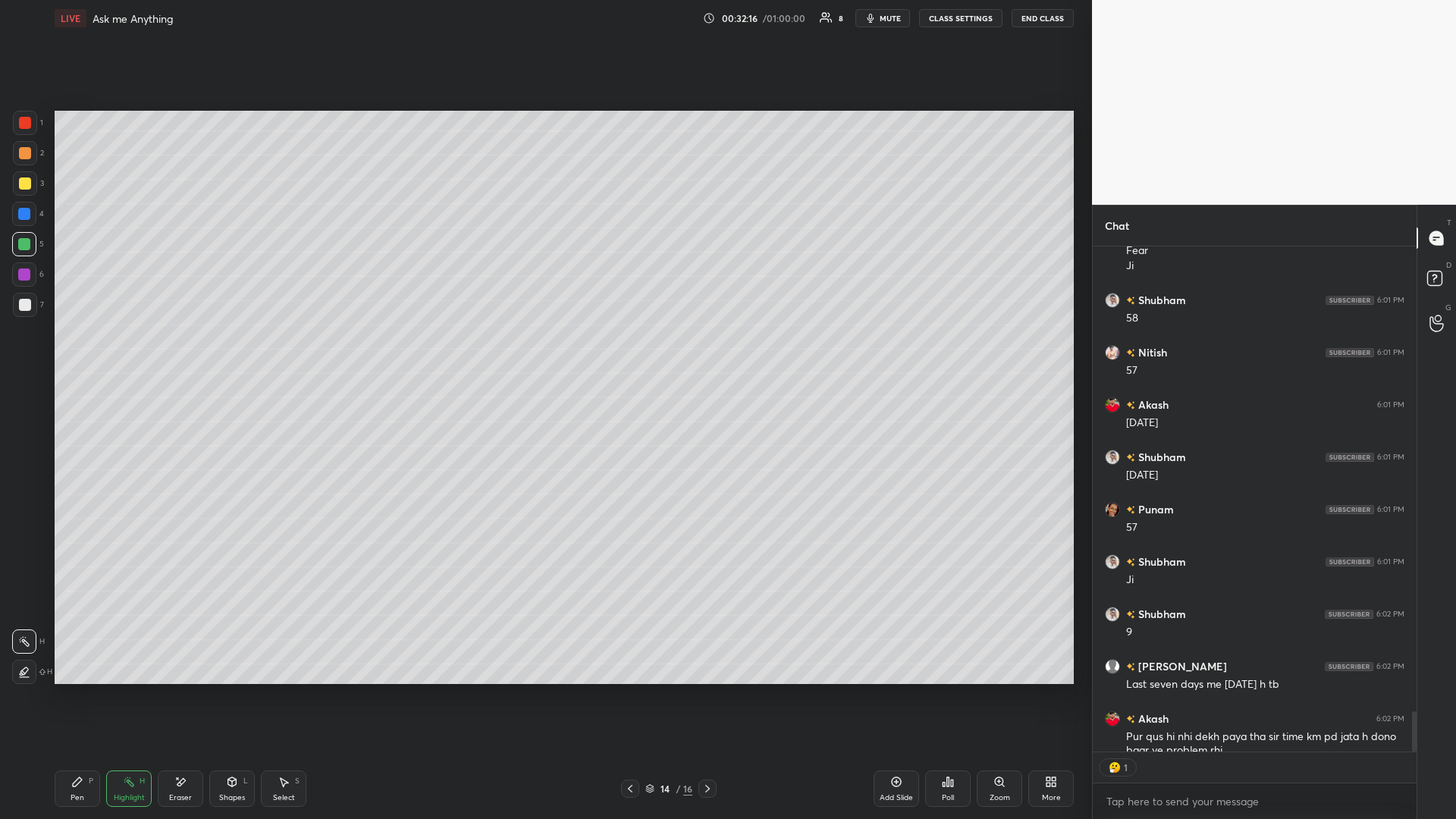
scroll to position [6189, 0]
click at [544, 356] on icon at bounding box center [706, 788] width 4 height 7
click at [68, 356] on div "Pen P" at bounding box center [77, 788] width 46 height 36
click at [132, 356] on div "Highlight H" at bounding box center [128, 788] width 46 height 36
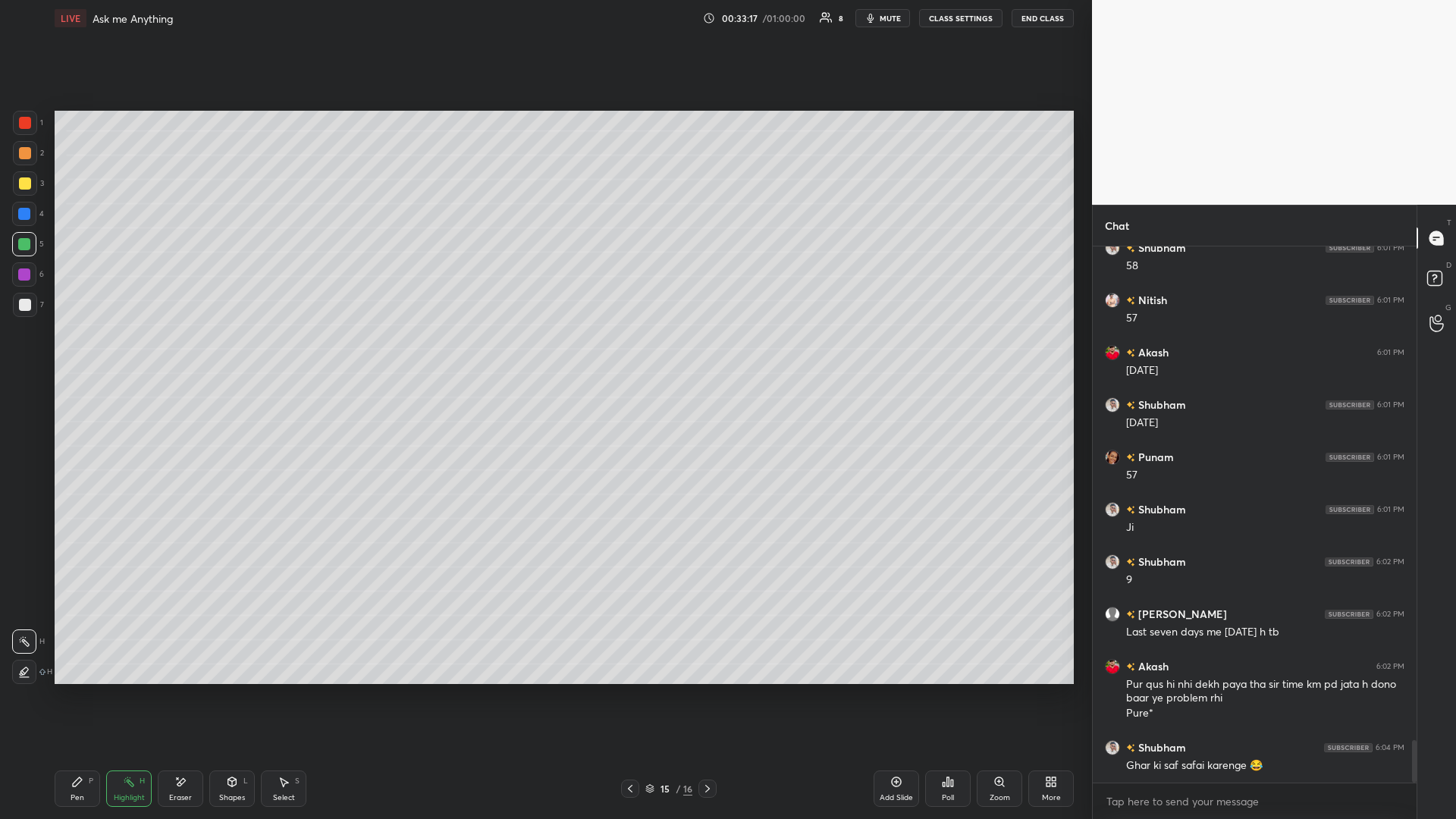
click at [95, 356] on div "Pen P" at bounding box center [77, 788] width 46 height 36
click at [136, 356] on div "Highlight H" at bounding box center [128, 788] width 46 height 36
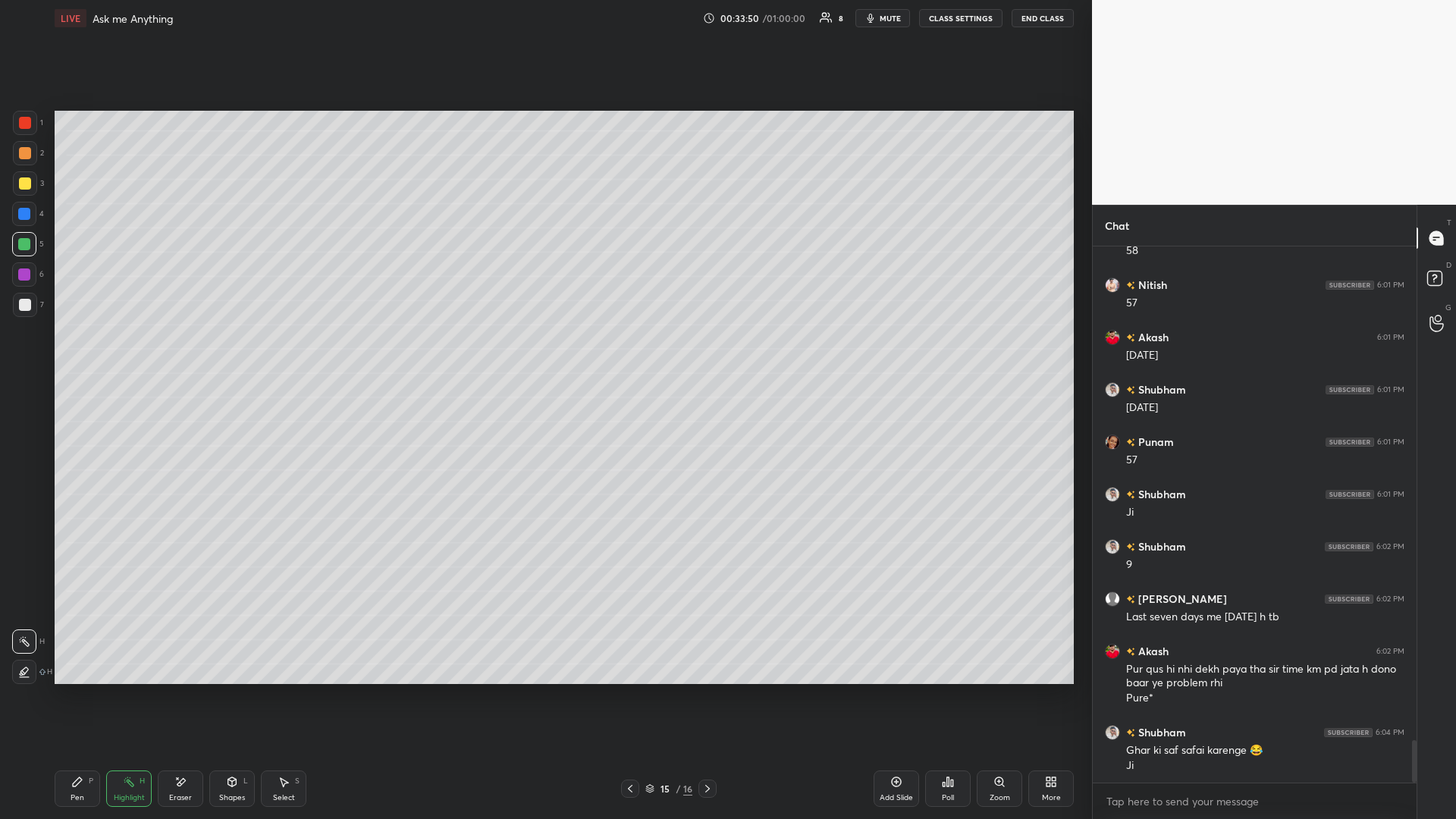
click at [179, 356] on icon at bounding box center [181, 781] width 8 height 7
click at [182, 356] on icon at bounding box center [181, 781] width 8 height 7
click at [127, 356] on div "Highlight" at bounding box center [129, 797] width 31 height 7
click at [133, 356] on icon at bounding box center [128, 782] width 12 height 12
click at [544, 356] on icon at bounding box center [630, 788] width 4 height 7
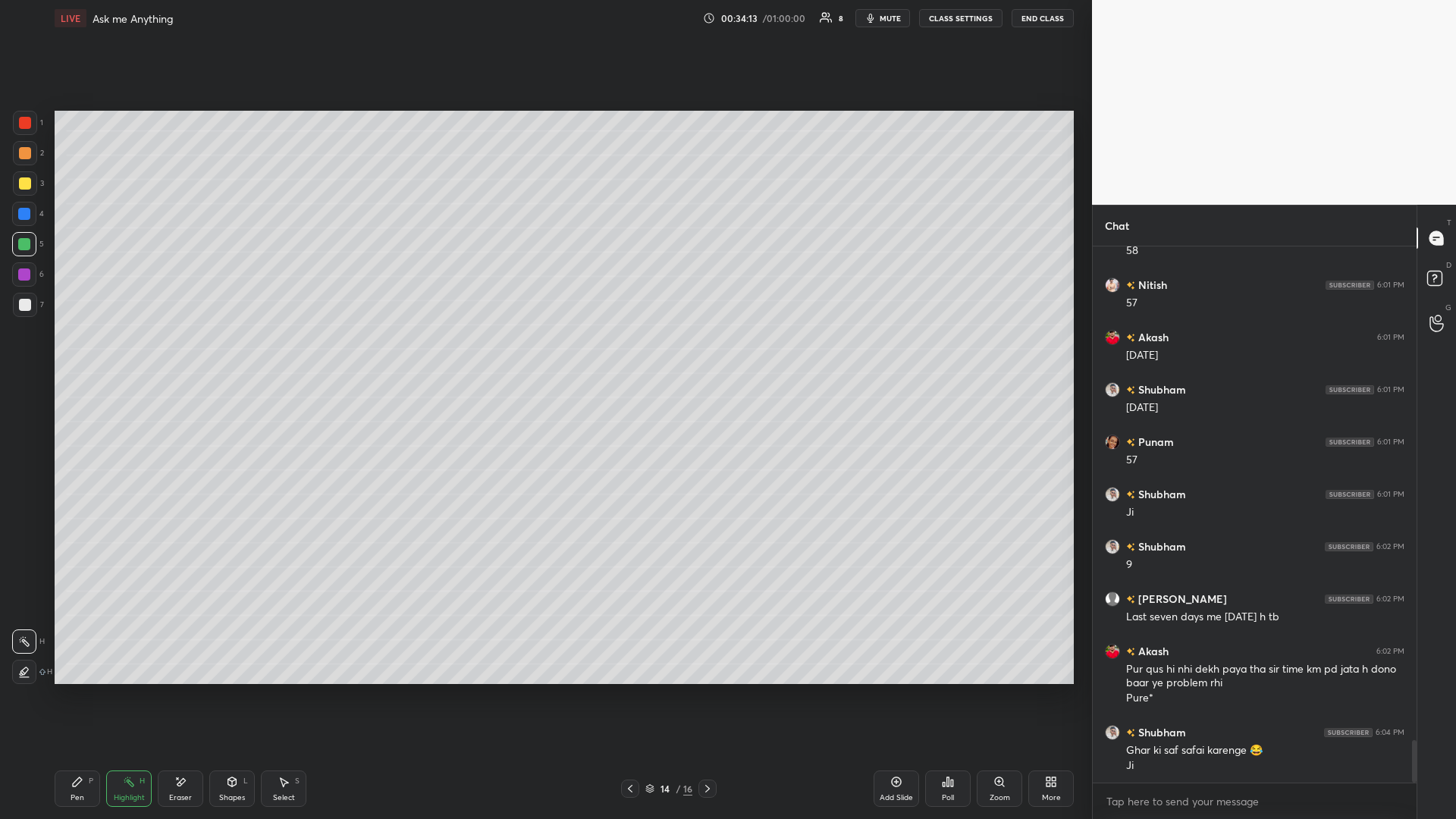
click at [544, 356] on icon at bounding box center [707, 788] width 12 height 12
click at [544, 356] on icon at bounding box center [630, 788] width 12 height 12
click at [544, 356] on icon at bounding box center [707, 788] width 12 height 12
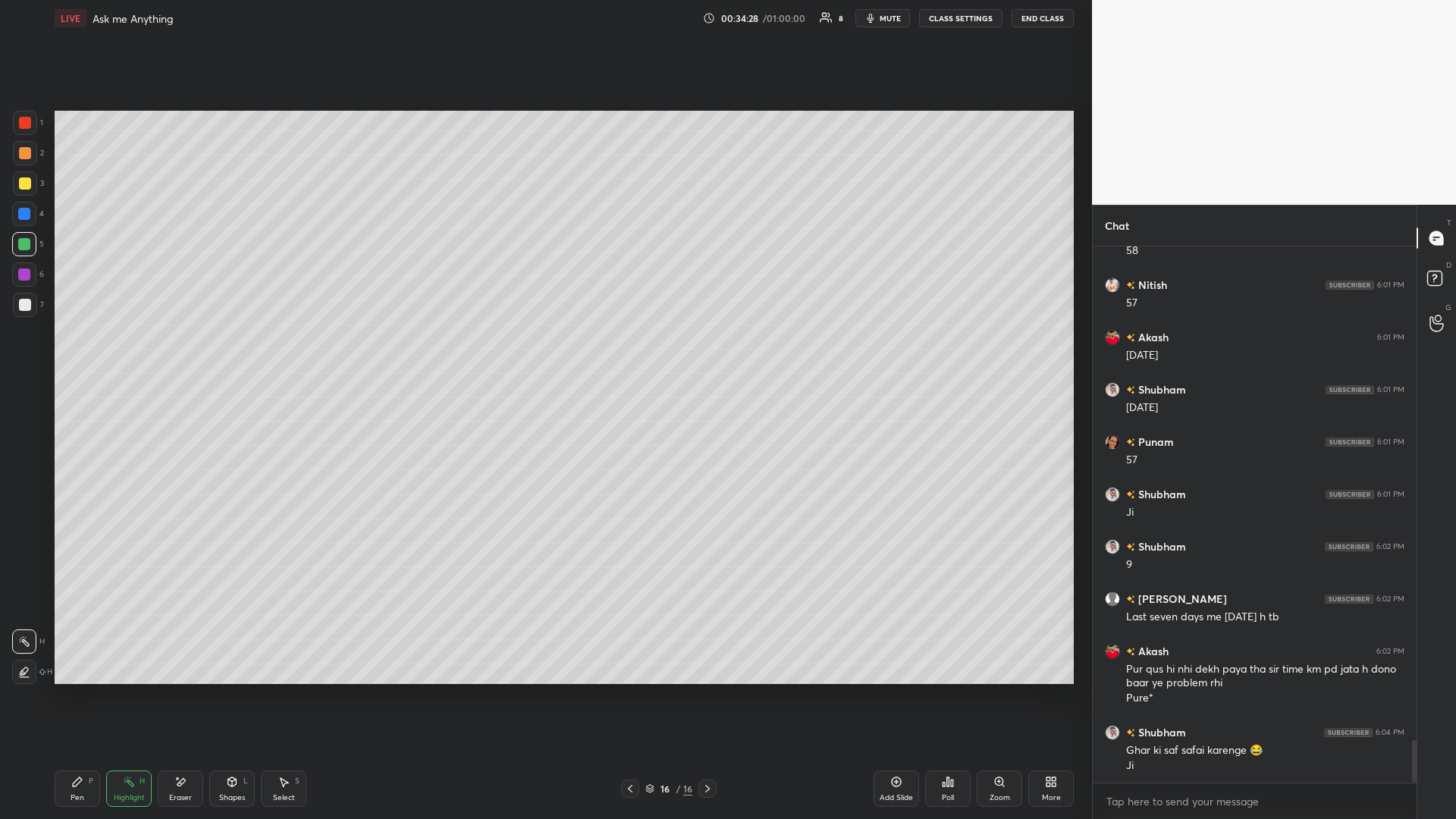
click at [544, 356] on icon at bounding box center [707, 788] width 12 height 12
click at [544, 356] on div at bounding box center [707, 788] width 18 height 18
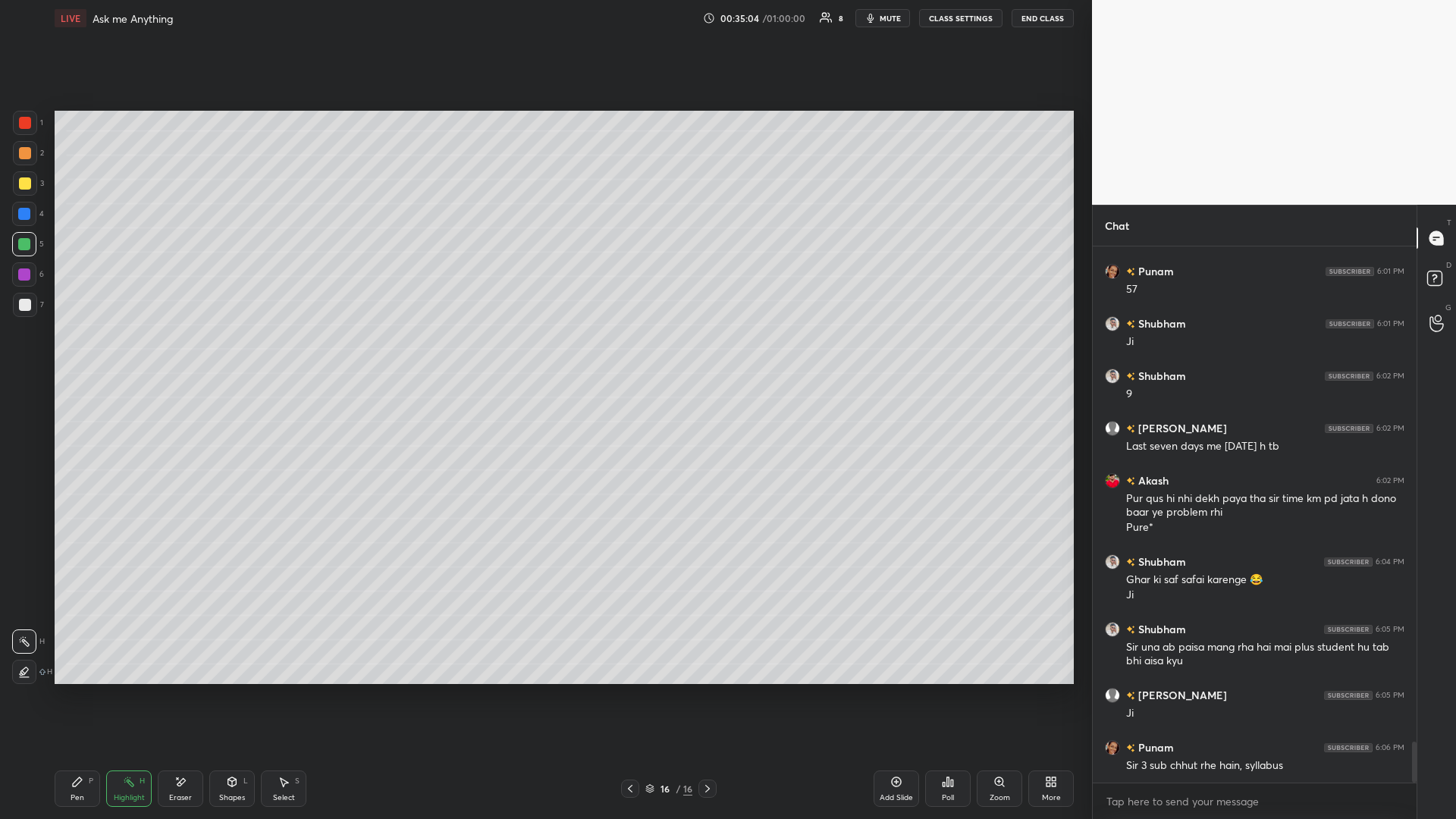
scroll to position [6479, 0]
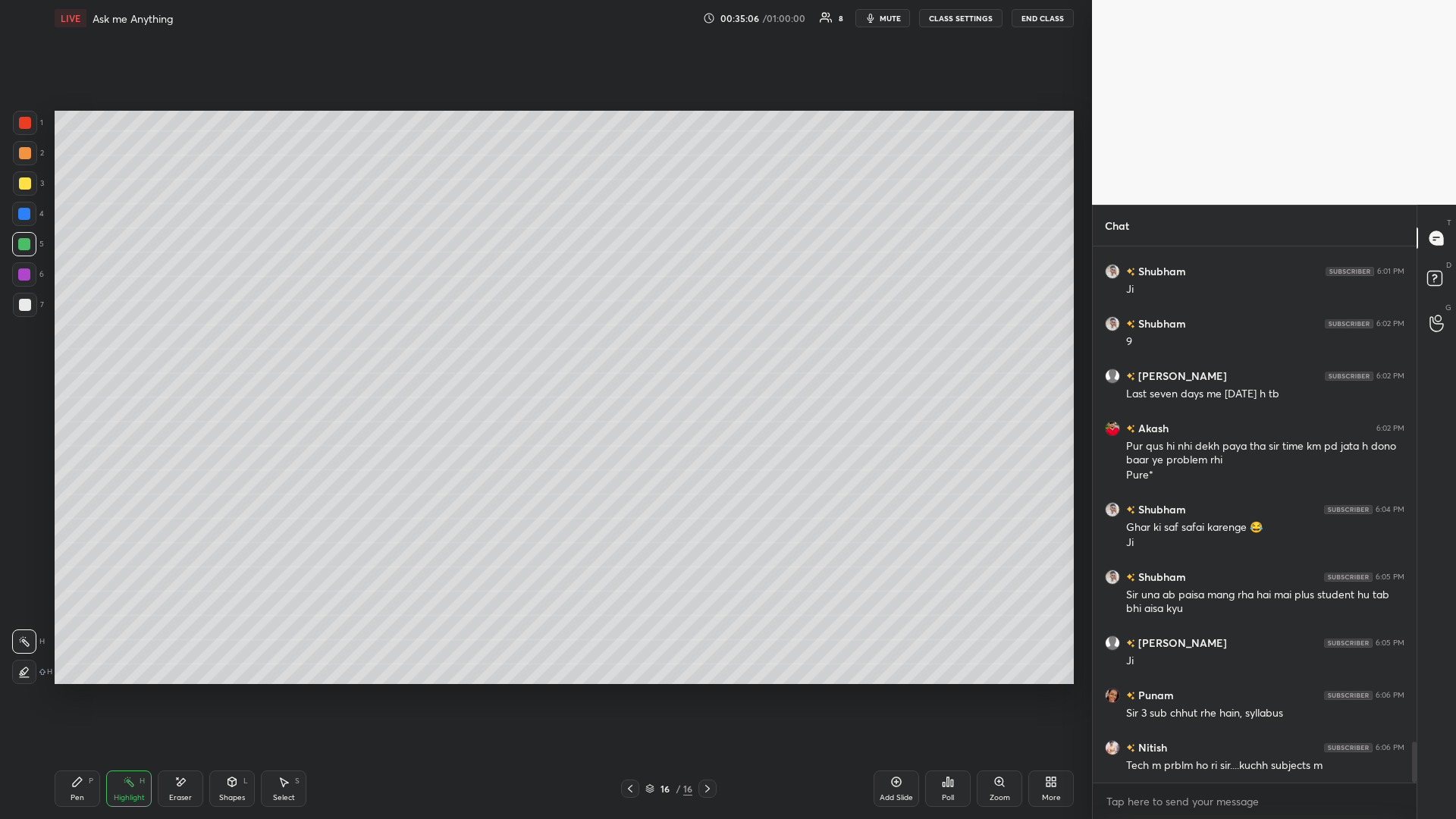
click at [544, 356] on icon at bounding box center [630, 788] width 4 height 7
click at [544, 356] on div at bounding box center [630, 788] width 18 height 18
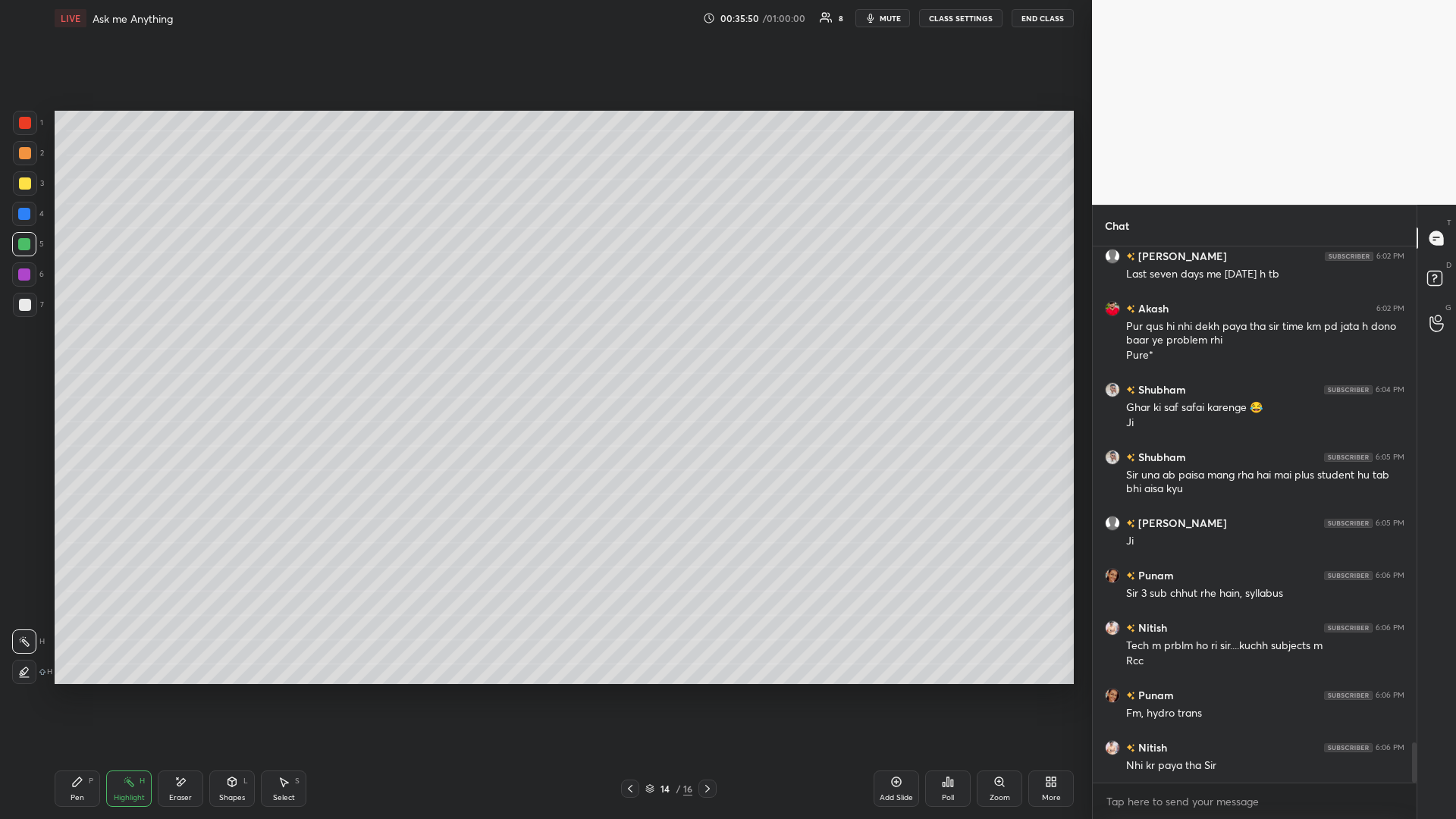
scroll to position [6651, 0]
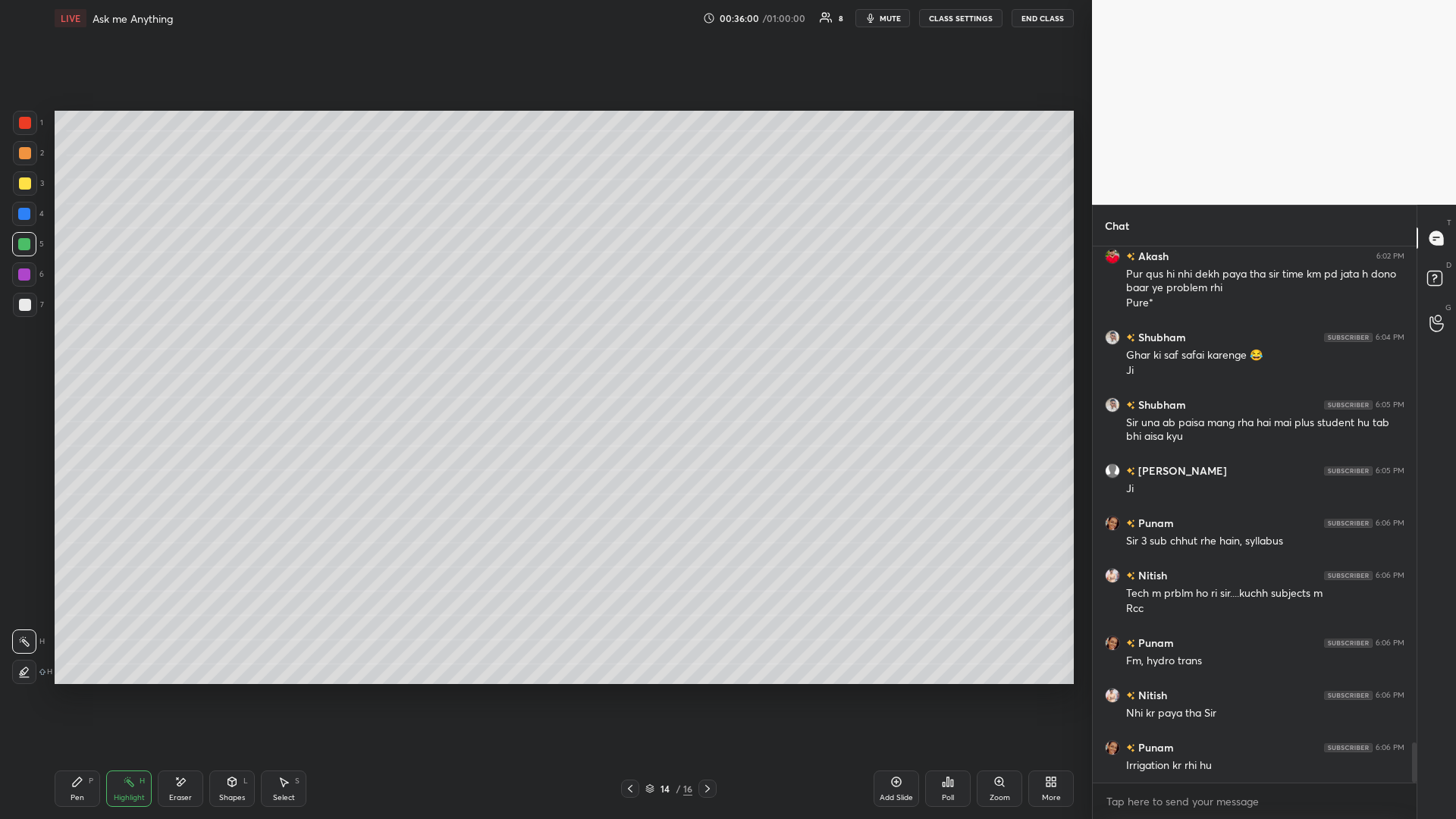
click at [26, 305] on div at bounding box center [25, 304] width 12 height 12
click at [87, 356] on div "Pen P" at bounding box center [77, 788] width 46 height 36
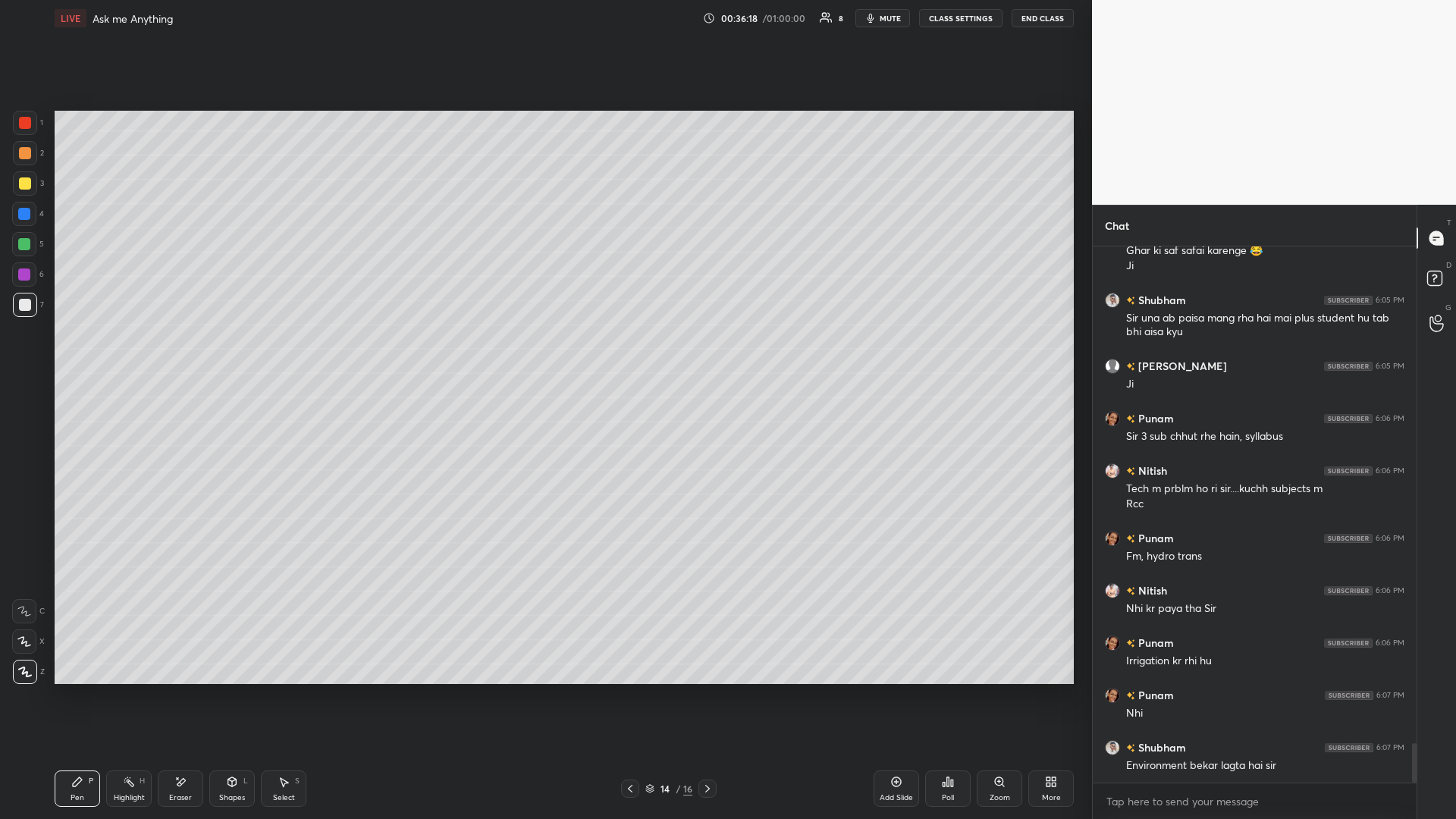
scroll to position [6822, 0]
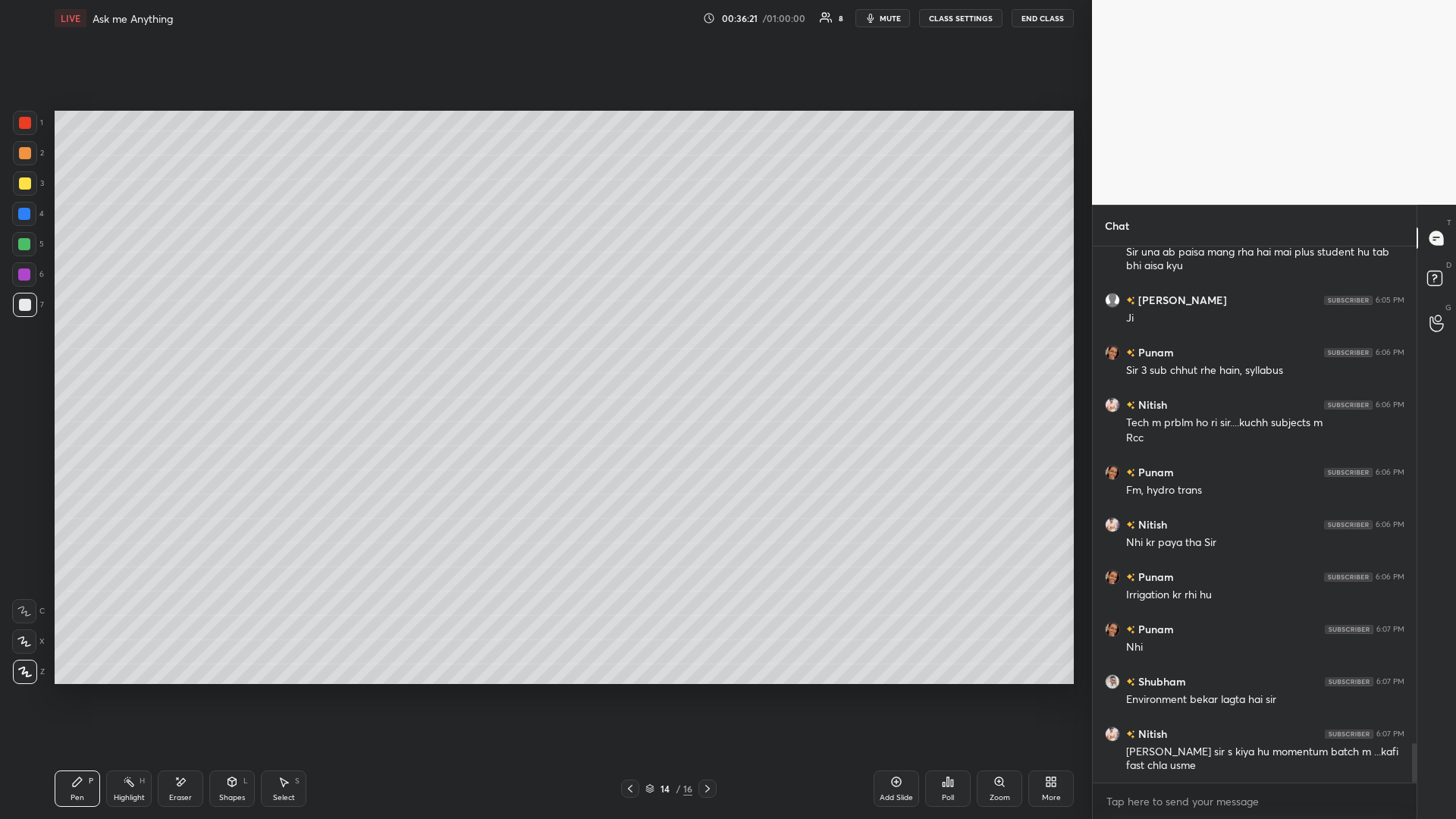
click at [126, 356] on icon at bounding box center [128, 782] width 12 height 12
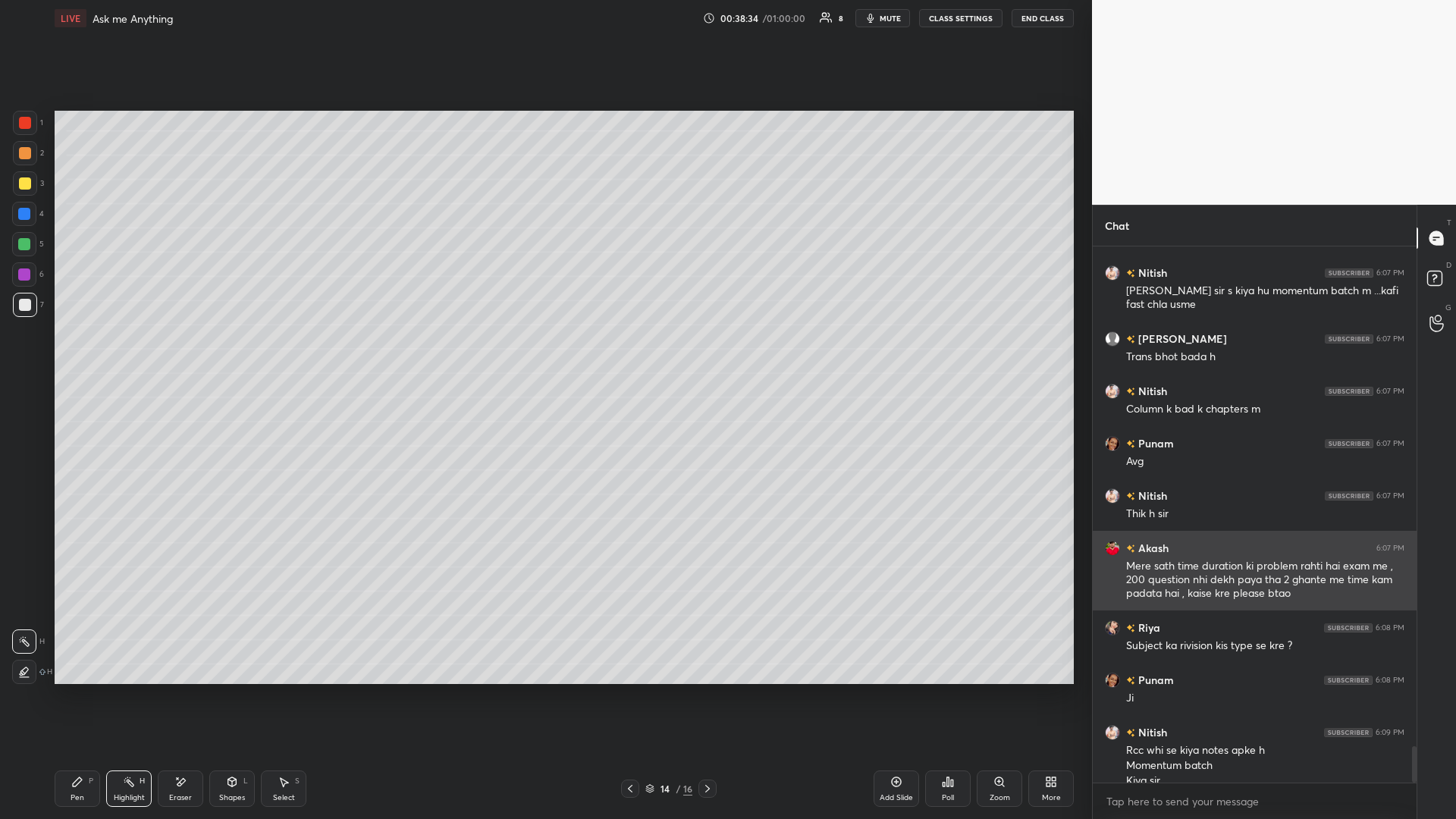
scroll to position [7298, 0]
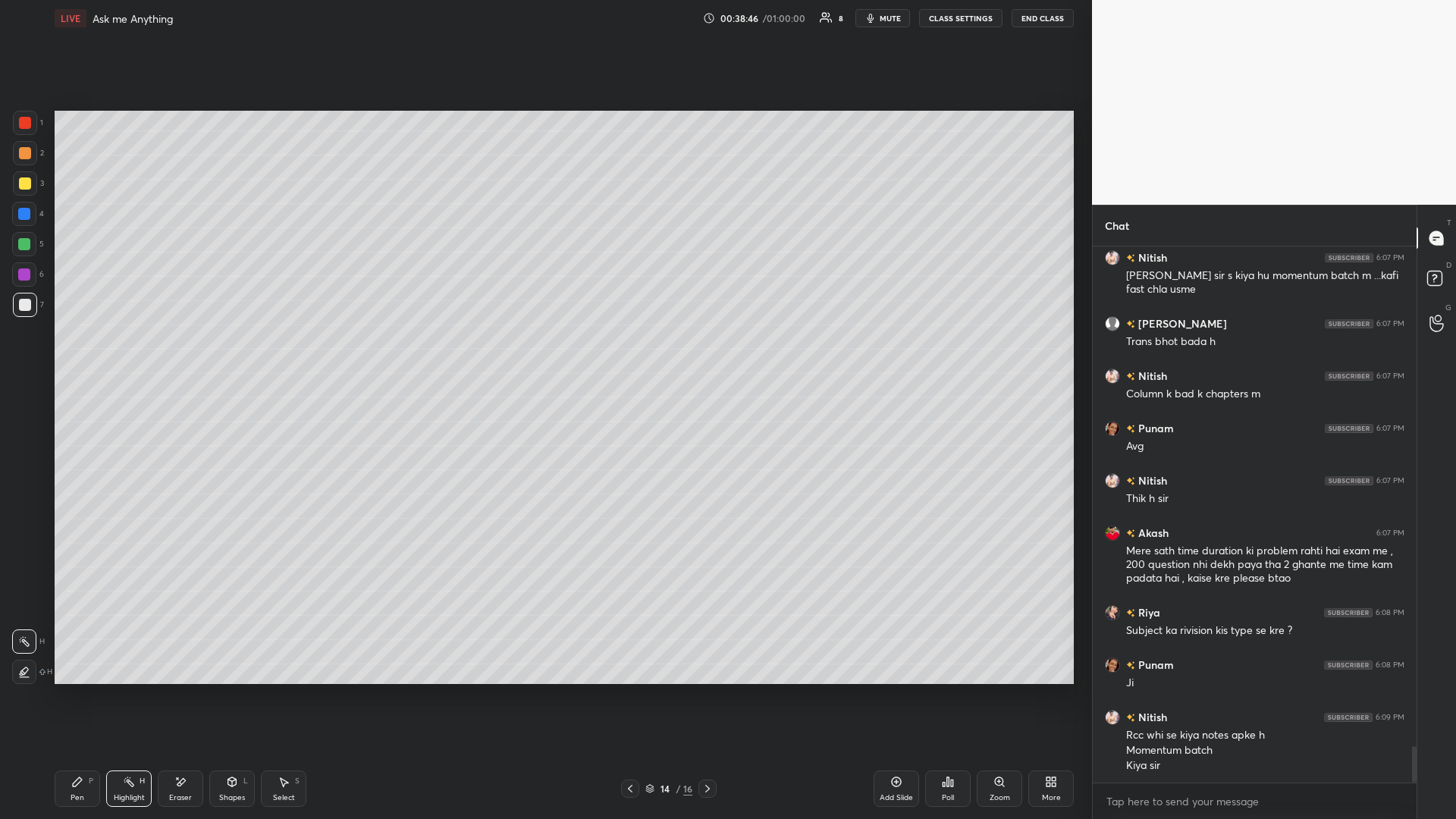
click at [71, 356] on div "Pen" at bounding box center [77, 797] width 13 height 7
click at [26, 186] on div at bounding box center [25, 183] width 12 height 12
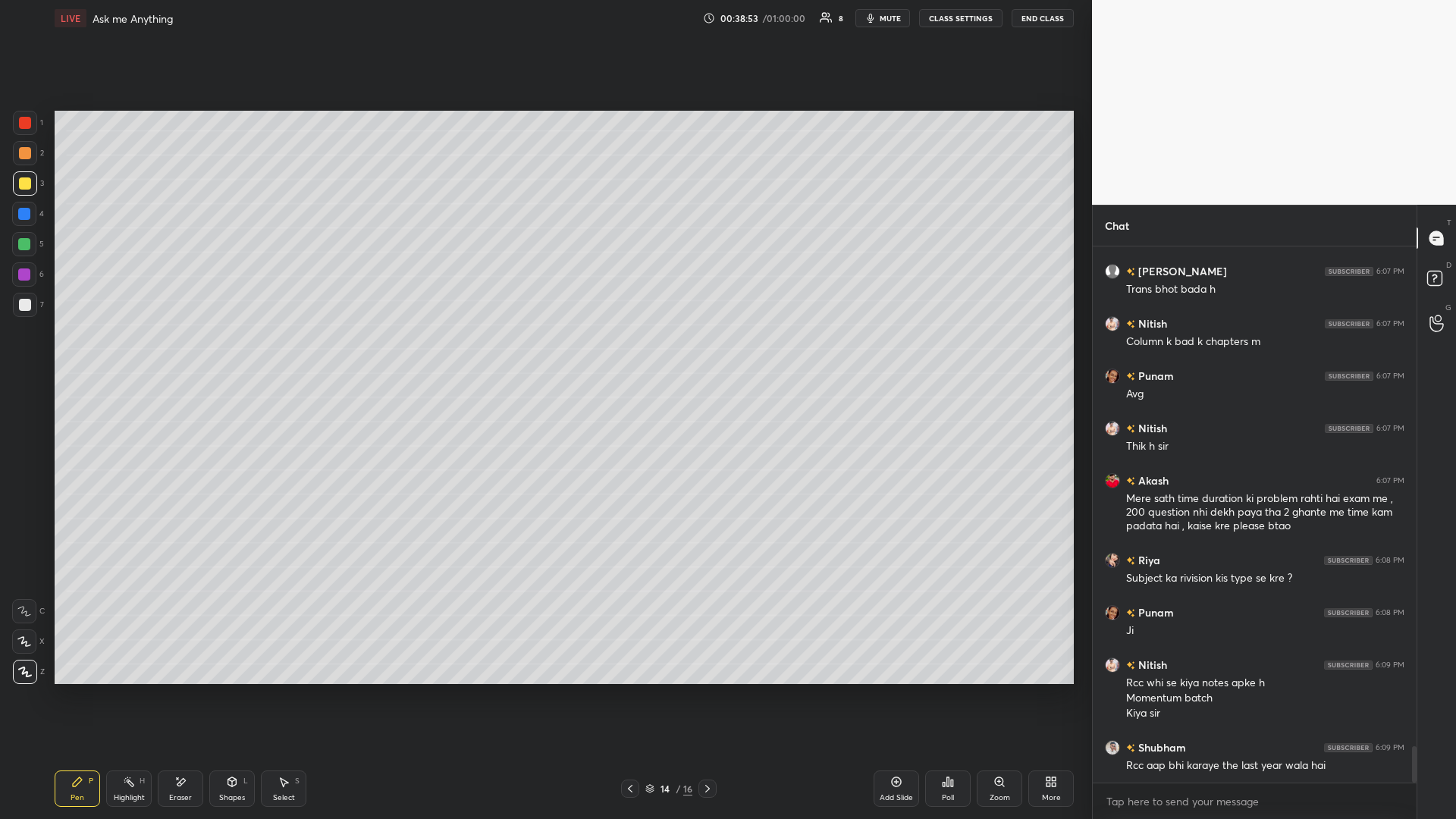
click at [544, 356] on icon at bounding box center [707, 788] width 12 height 12
click at [544, 356] on icon at bounding box center [896, 782] width 12 height 12
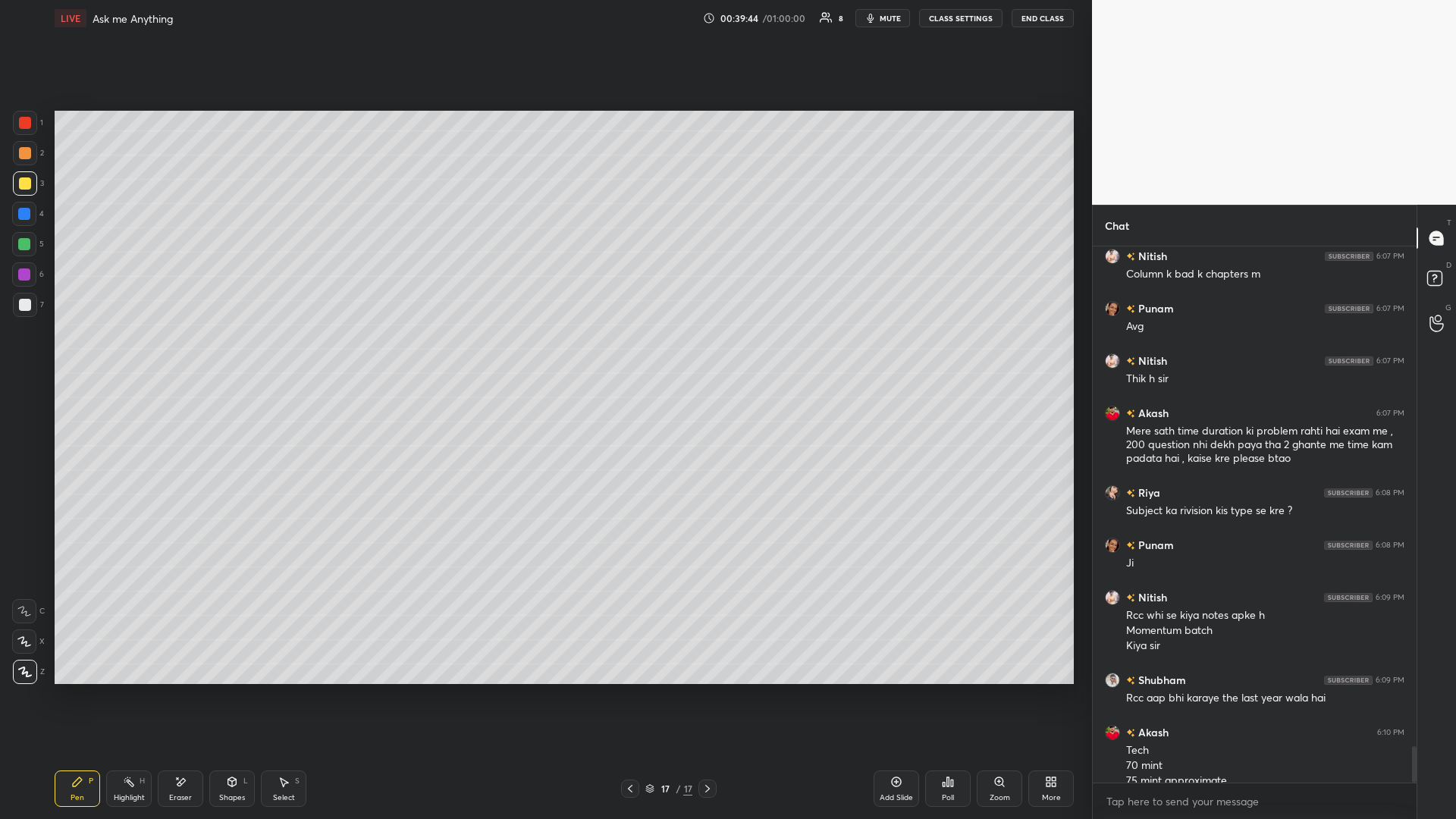
scroll to position [7433, 0]
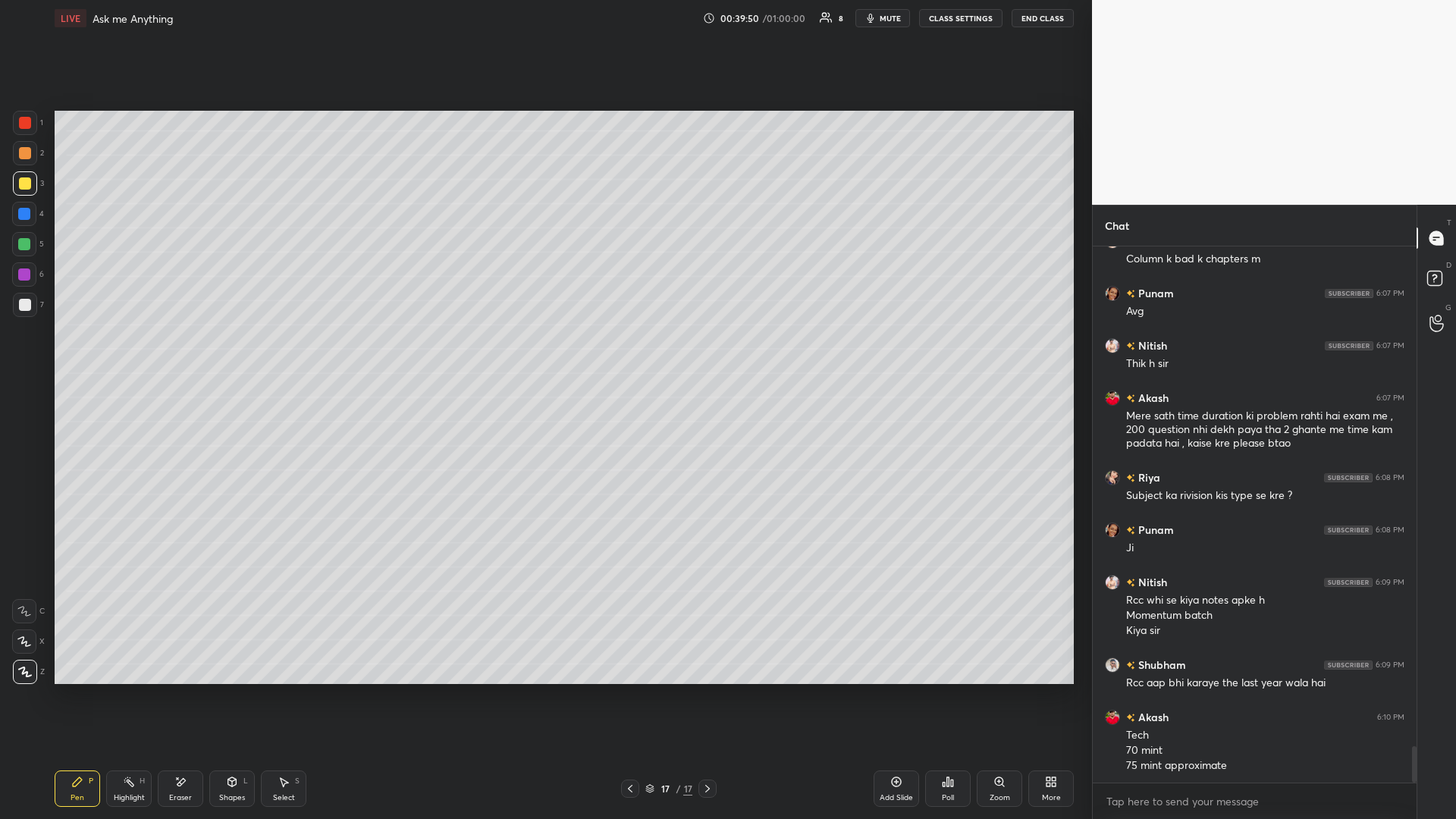
click at [178, 356] on div "Eraser" at bounding box center [180, 788] width 46 height 36
click at [77, 356] on div "Pen" at bounding box center [77, 797] width 13 height 7
click at [130, 356] on div "Highlight H" at bounding box center [128, 788] width 46 height 36
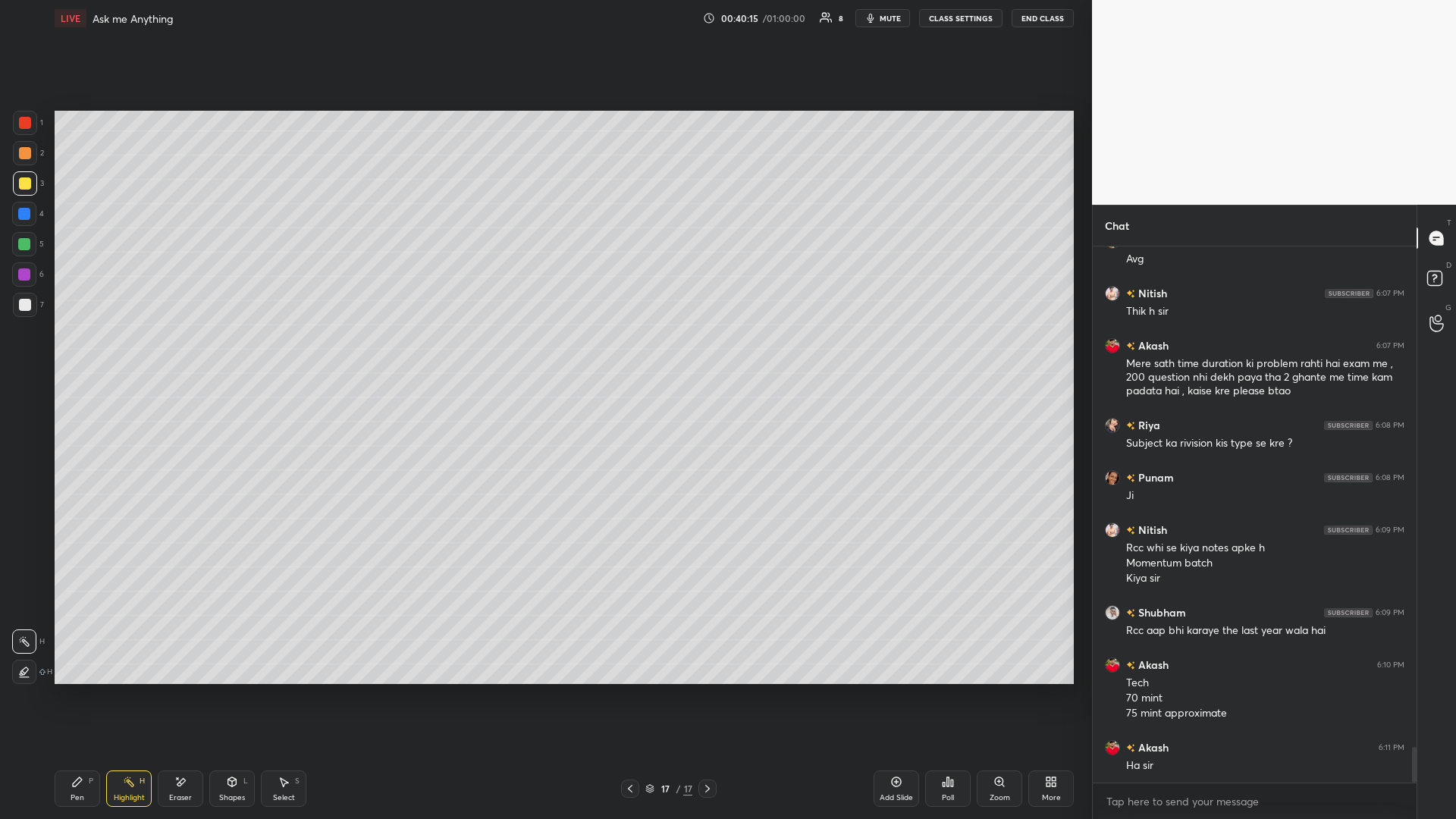
click at [72, 356] on div "Pen" at bounding box center [77, 797] width 13 height 7
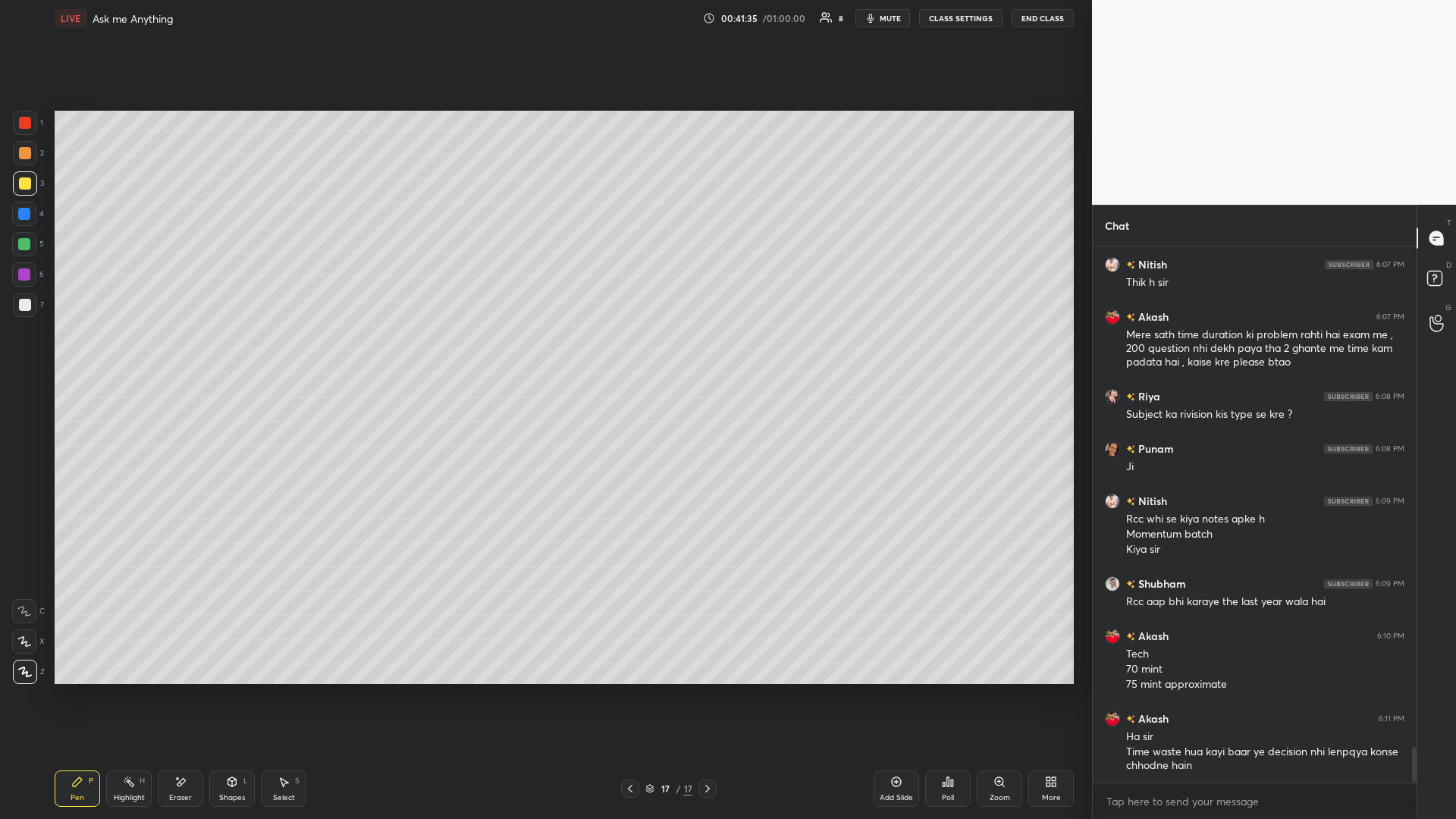
click at [133, 356] on div "Highlight H" at bounding box center [128, 788] width 46 height 36
click at [91, 356] on div "Pen P" at bounding box center [77, 788] width 46 height 36
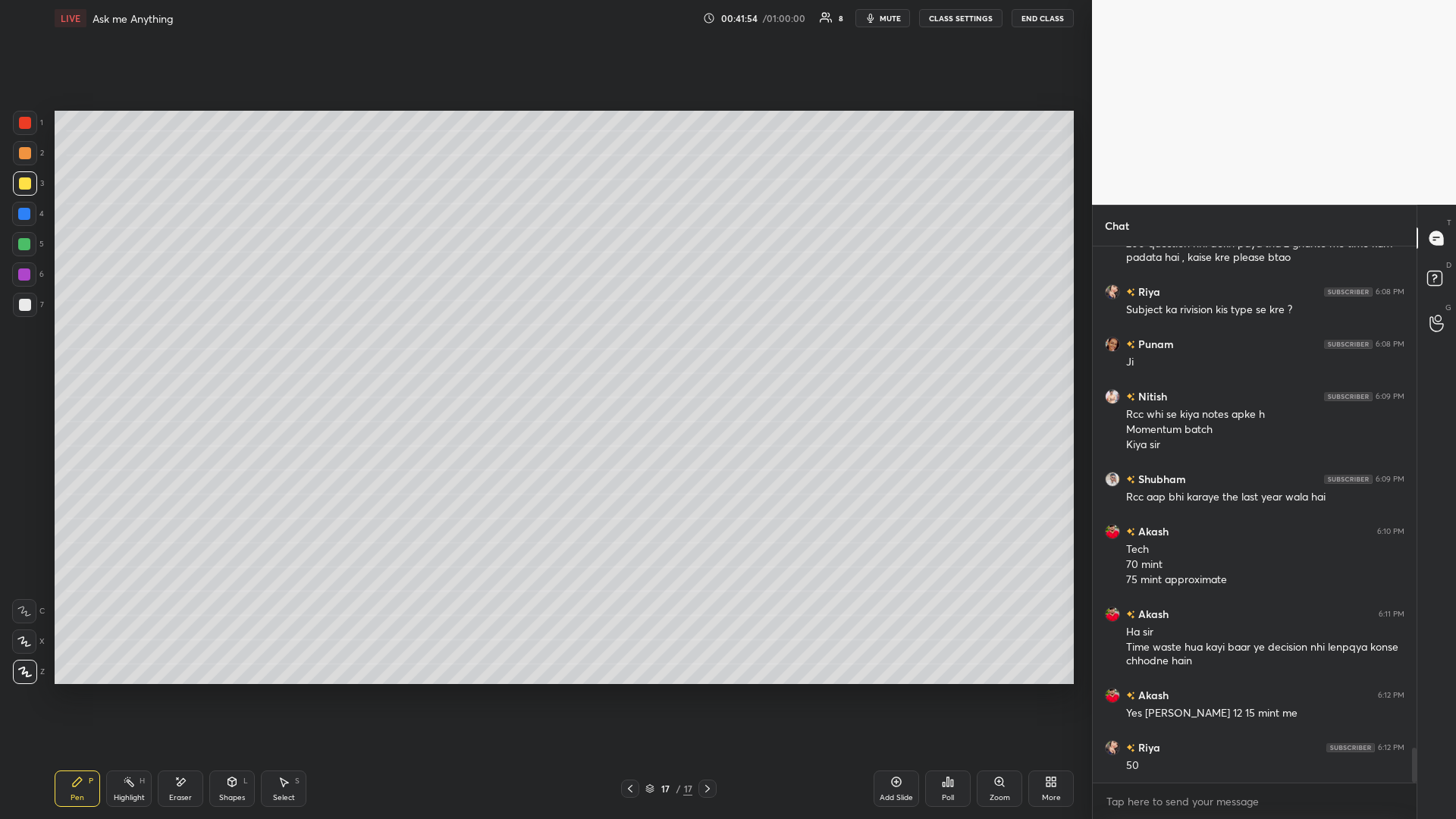
scroll to position [7671, 0]
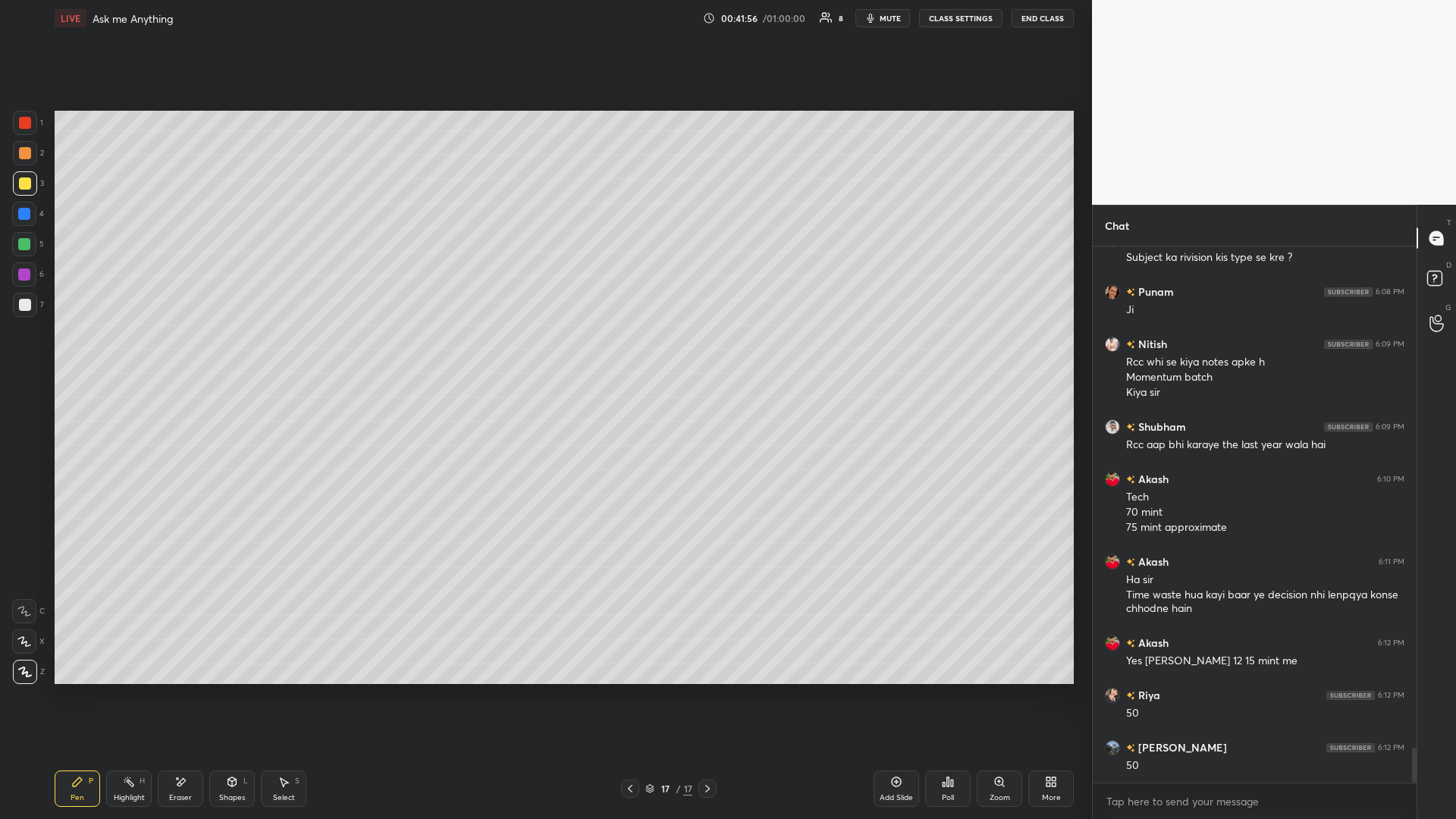
click at [117, 356] on div "Highlight H" at bounding box center [128, 788] width 46 height 36
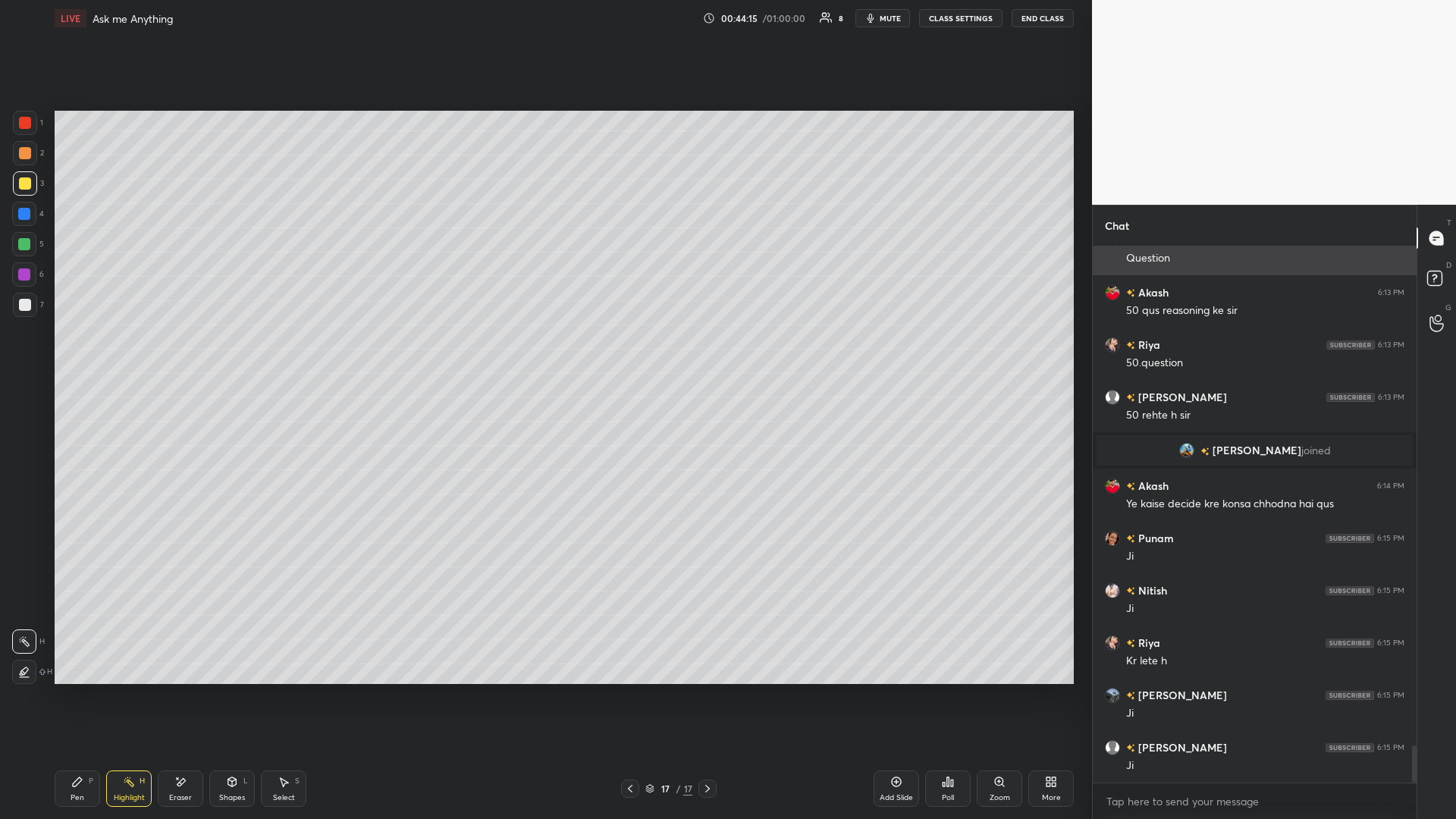
scroll to position [7293, 0]
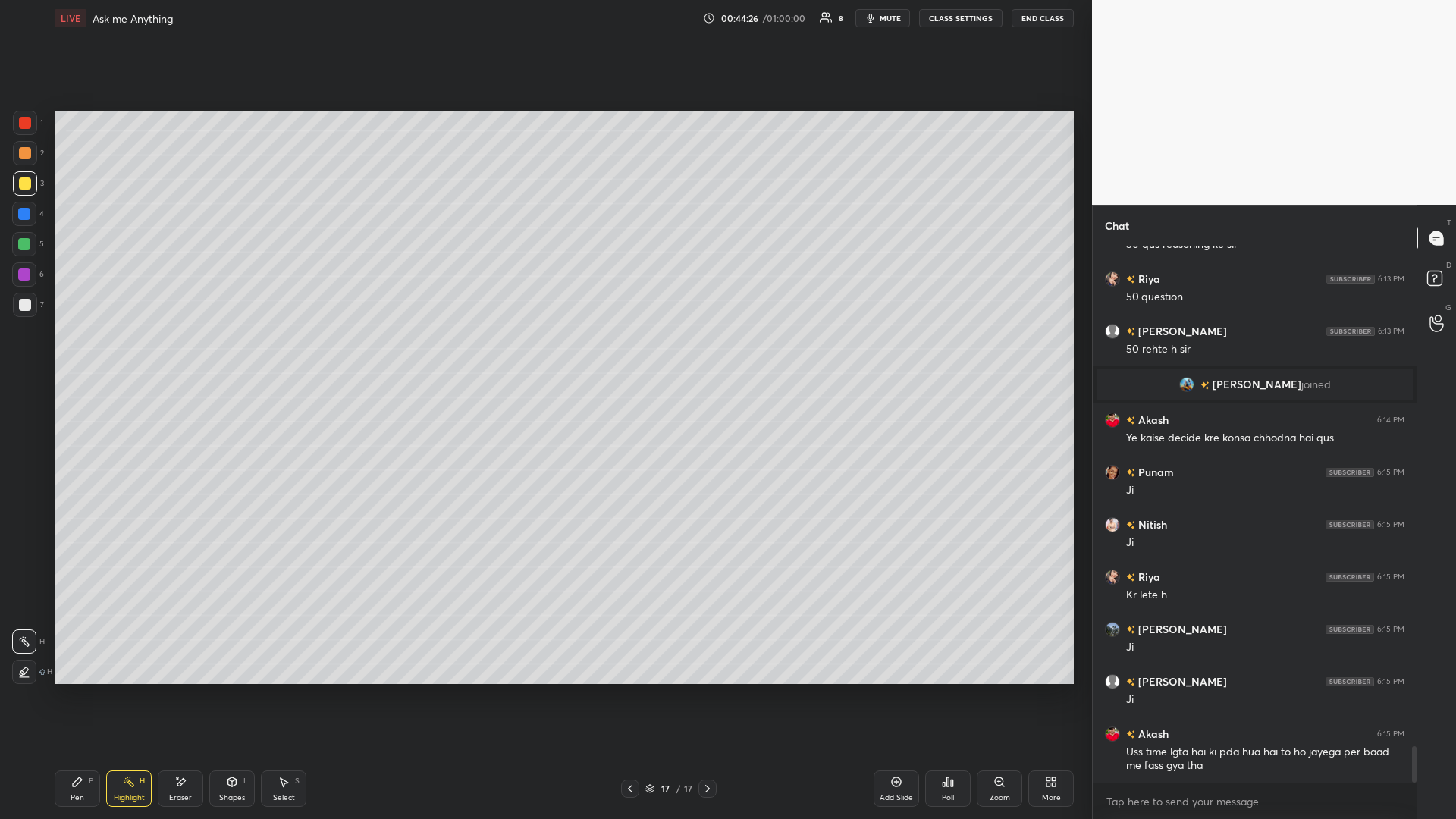
click at [81, 356] on icon at bounding box center [77, 782] width 12 height 12
click at [286, 356] on icon at bounding box center [283, 782] width 12 height 12
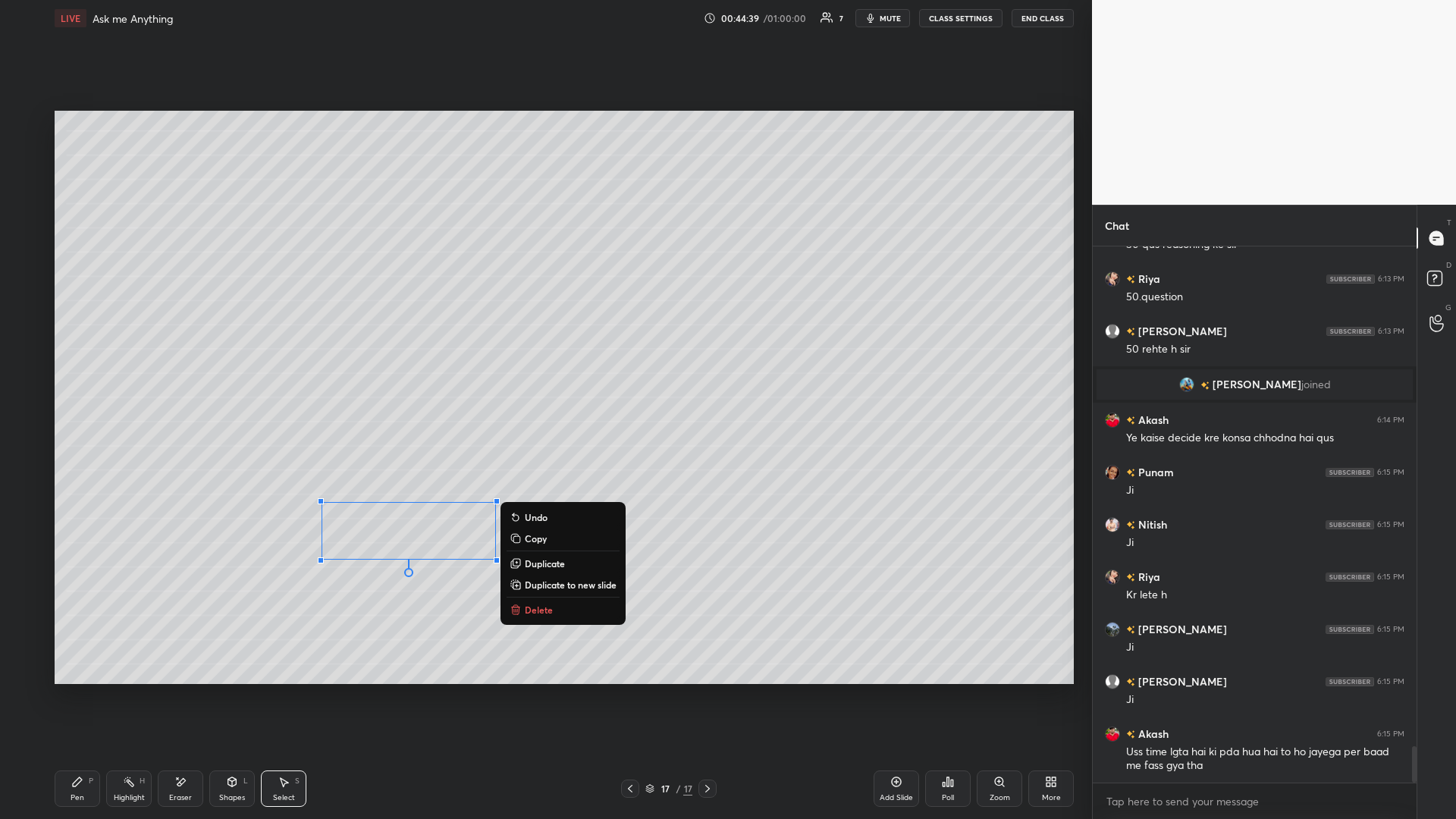
click at [538, 356] on p "Delete" at bounding box center [539, 609] width 28 height 12
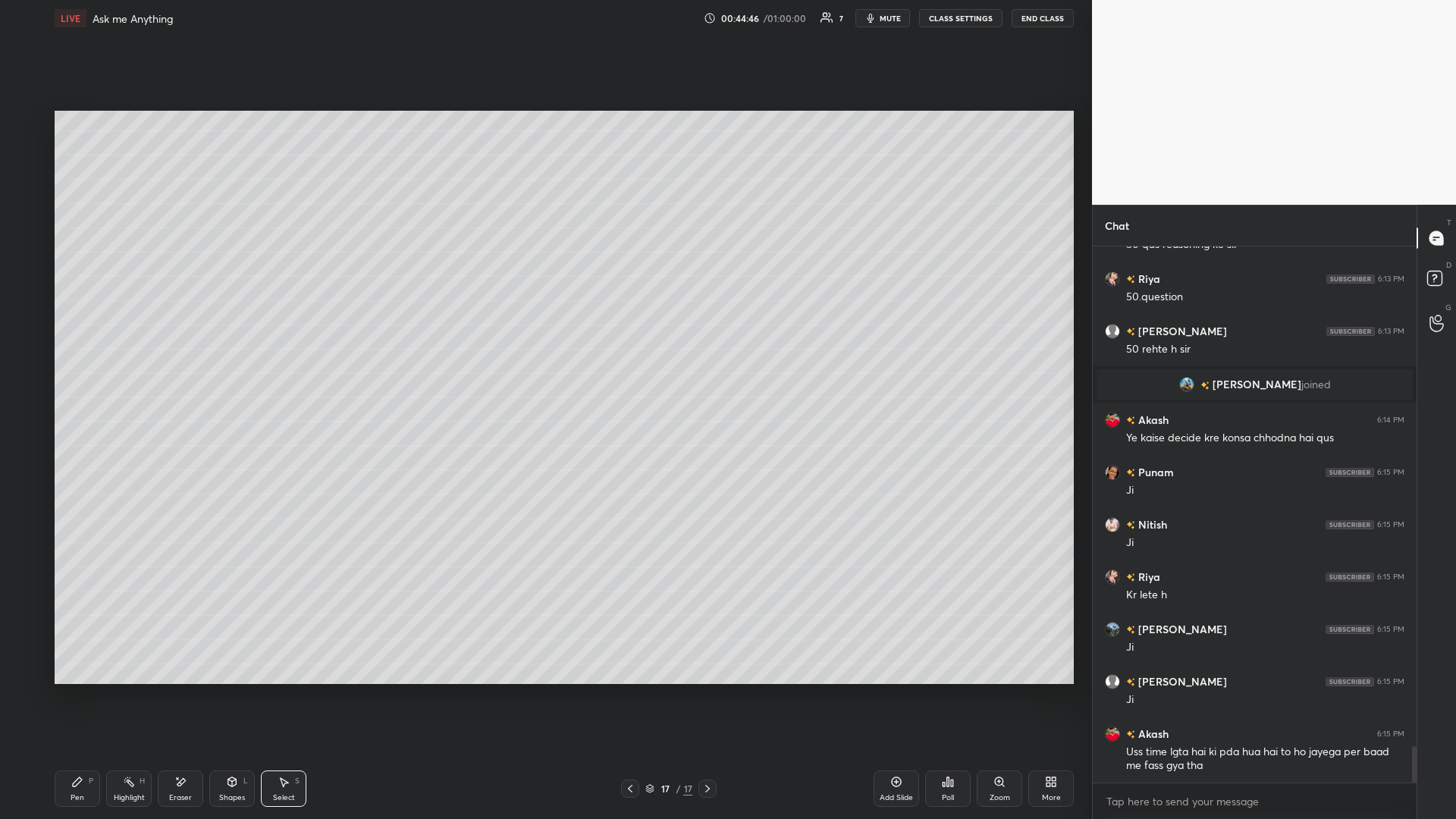
click at [127, 356] on div "Highlight H" at bounding box center [128, 788] width 46 height 36
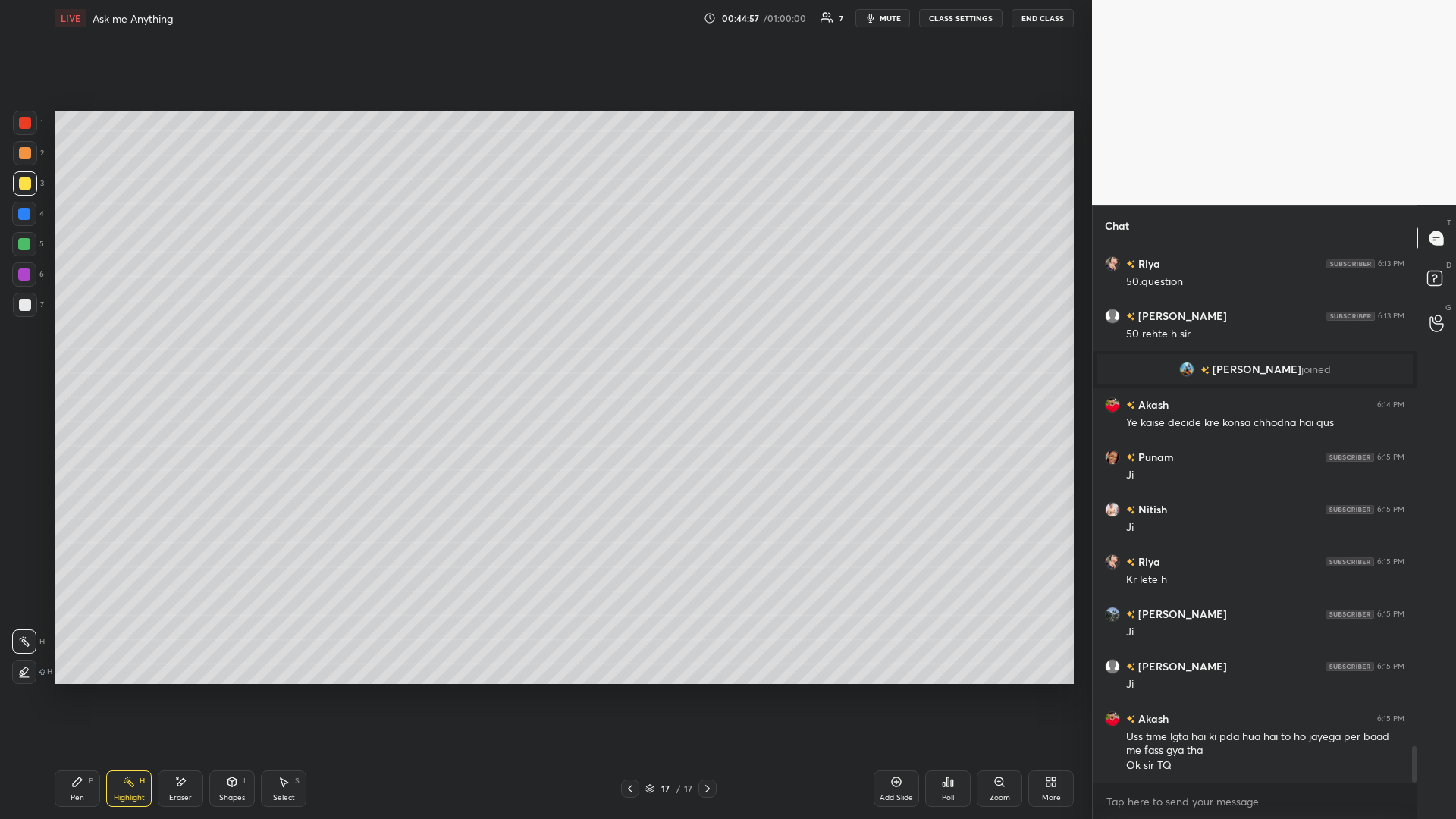
click at [544, 356] on icon at bounding box center [630, 788] width 12 height 12
click at [77, 356] on div "Pen" at bounding box center [77, 797] width 13 height 7
click at [22, 314] on div at bounding box center [25, 304] width 24 height 24
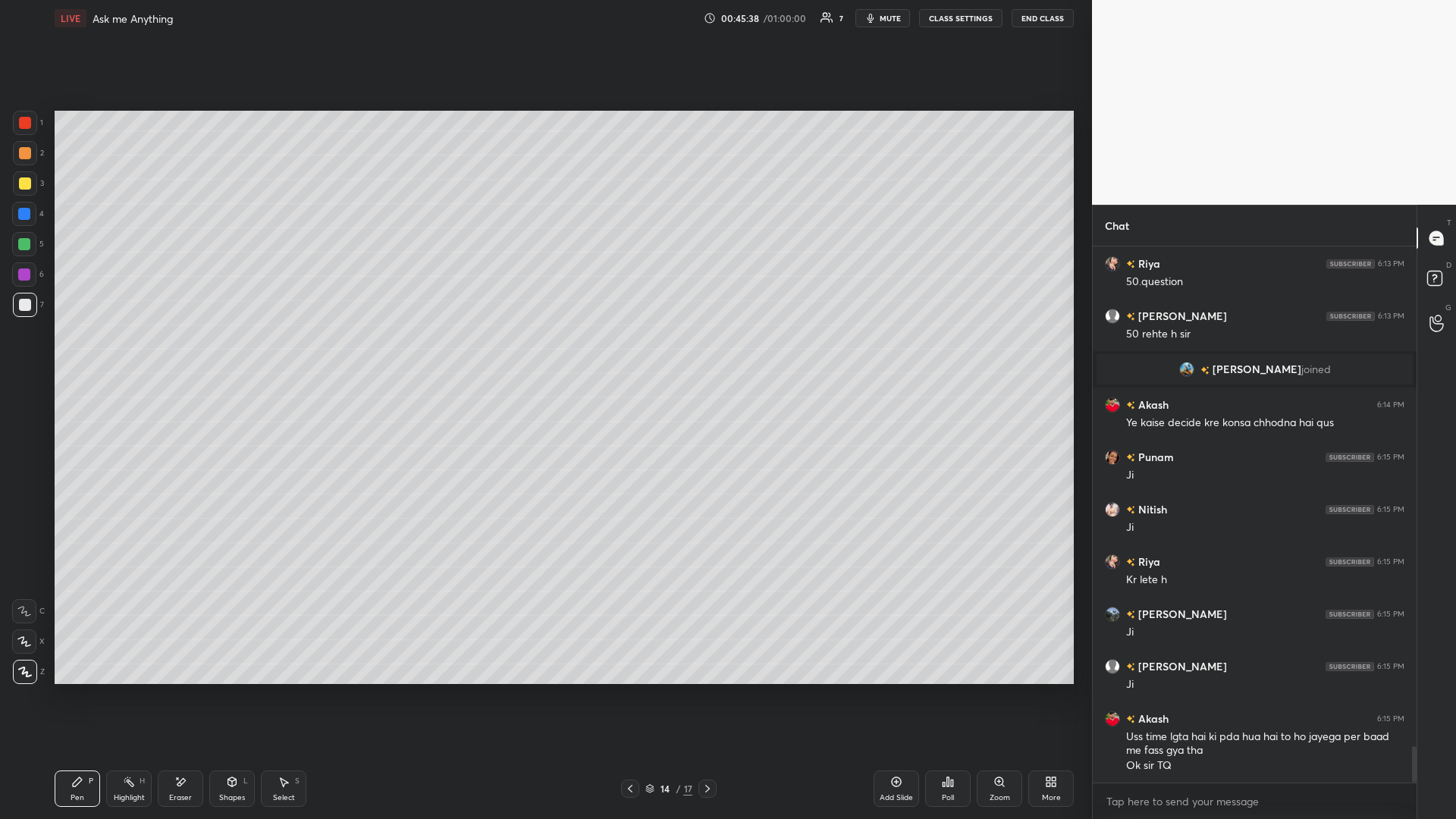
click at [544, 356] on icon at bounding box center [707, 788] width 12 height 12
click at [544, 356] on div at bounding box center [707, 788] width 18 height 18
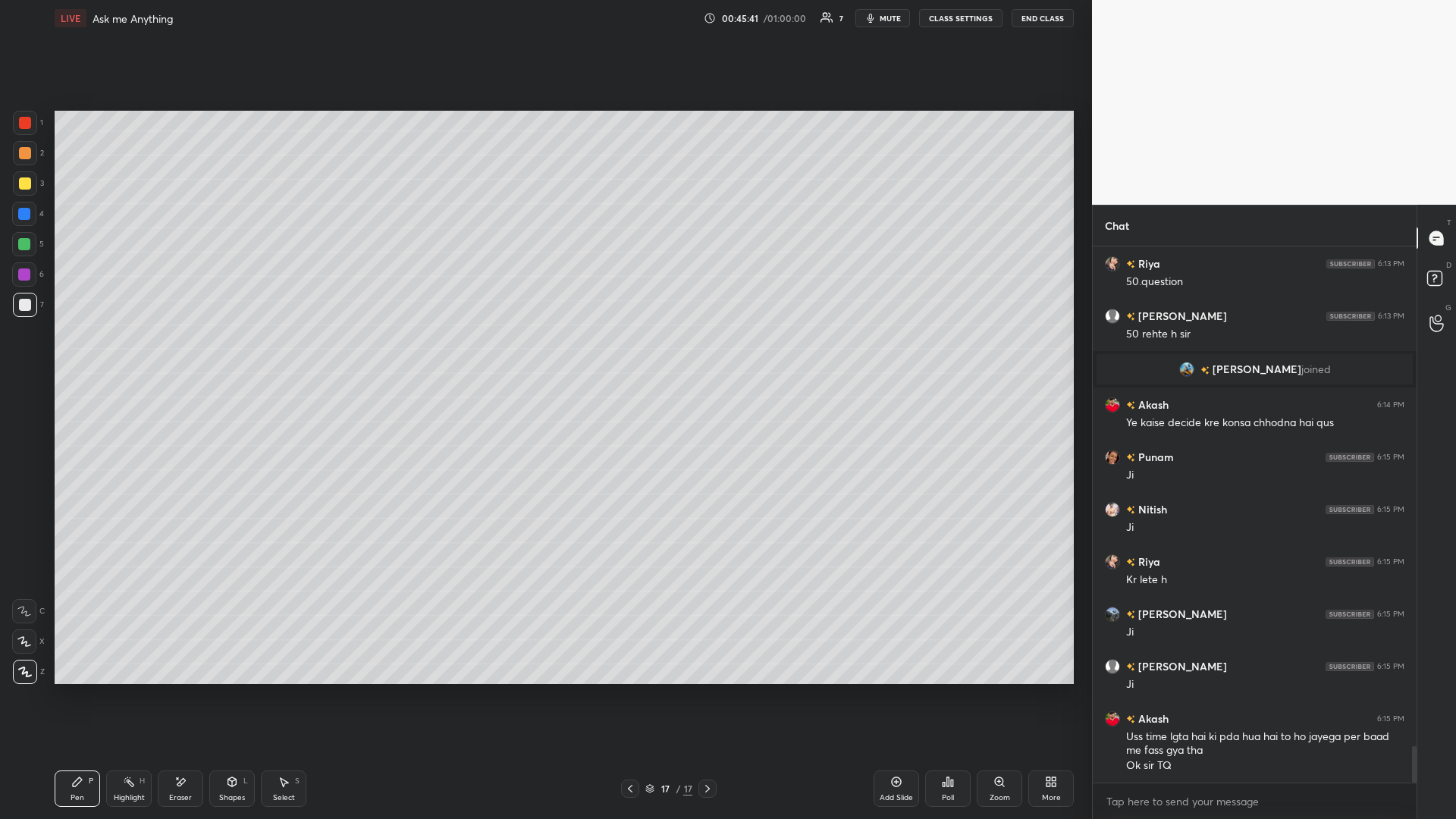
click at [141, 356] on div "H" at bounding box center [142, 780] width 5 height 7
click at [26, 276] on div at bounding box center [24, 274] width 12 height 12
click at [31, 281] on div at bounding box center [24, 274] width 24 height 24
click at [84, 356] on div "Pen P" at bounding box center [77, 788] width 46 height 36
click at [26, 242] on div at bounding box center [24, 244] width 12 height 12
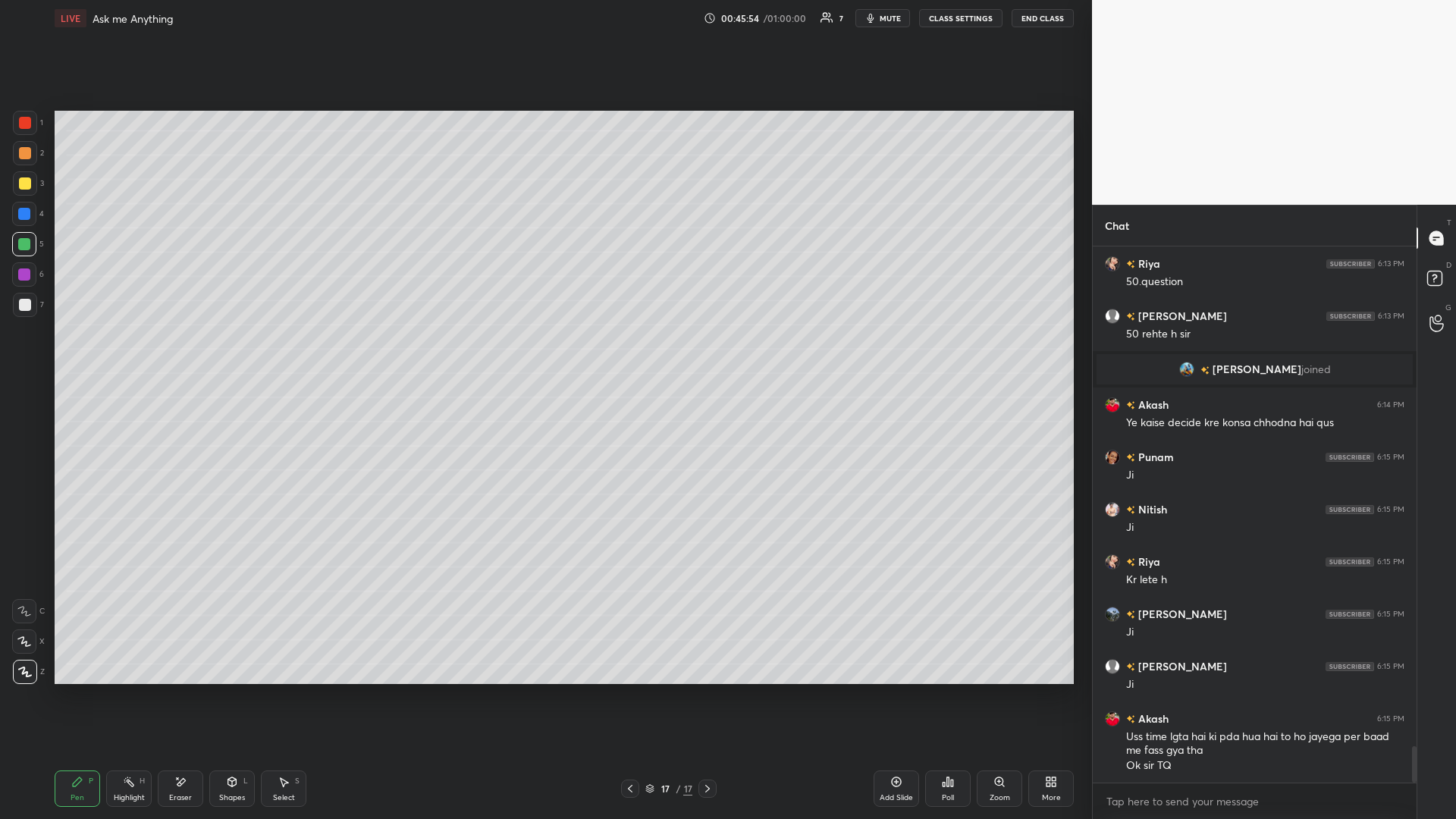
click at [30, 243] on div at bounding box center [24, 244] width 12 height 12
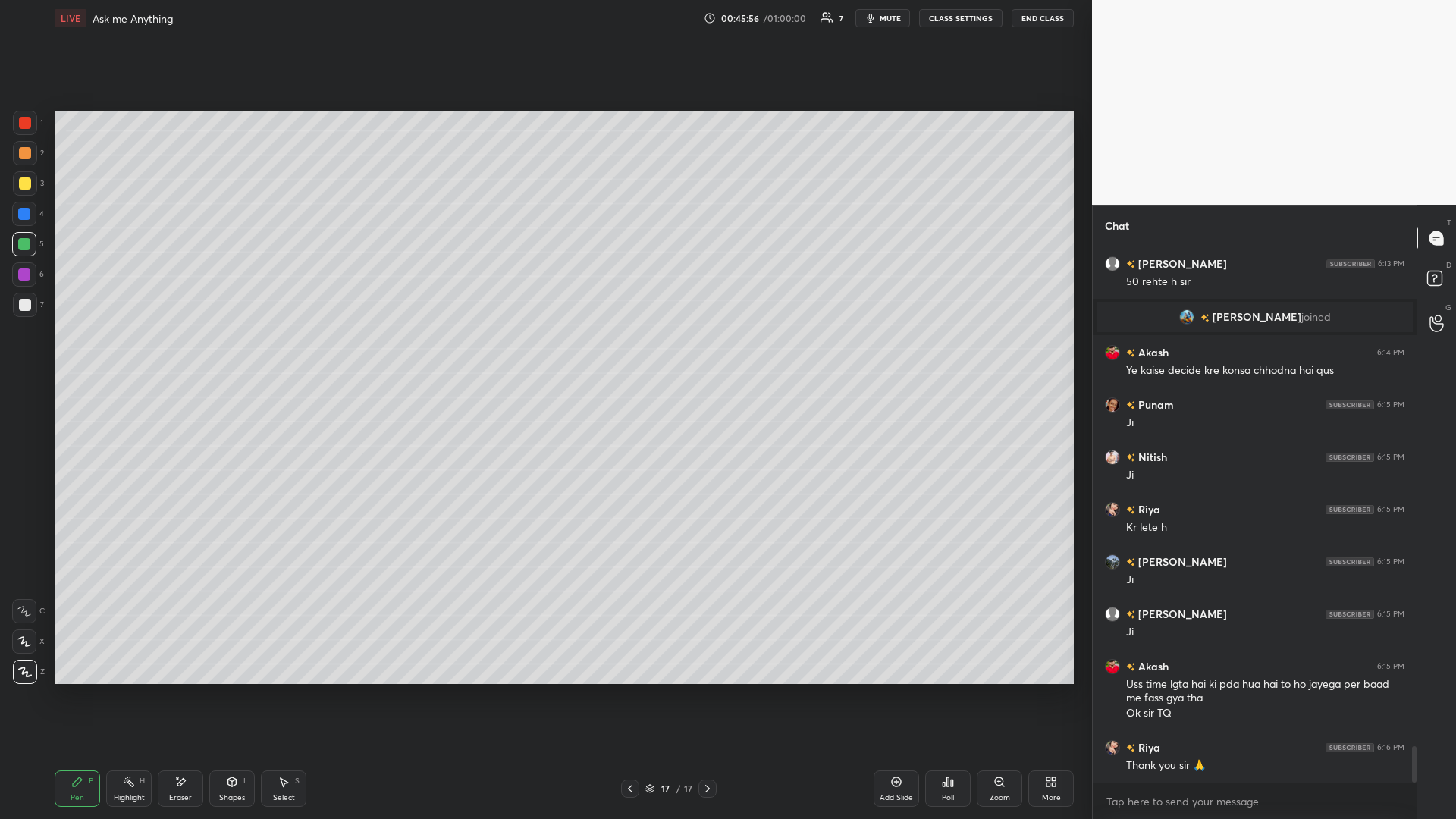
click at [544, 16] on button "End Class" at bounding box center [1042, 18] width 62 height 18
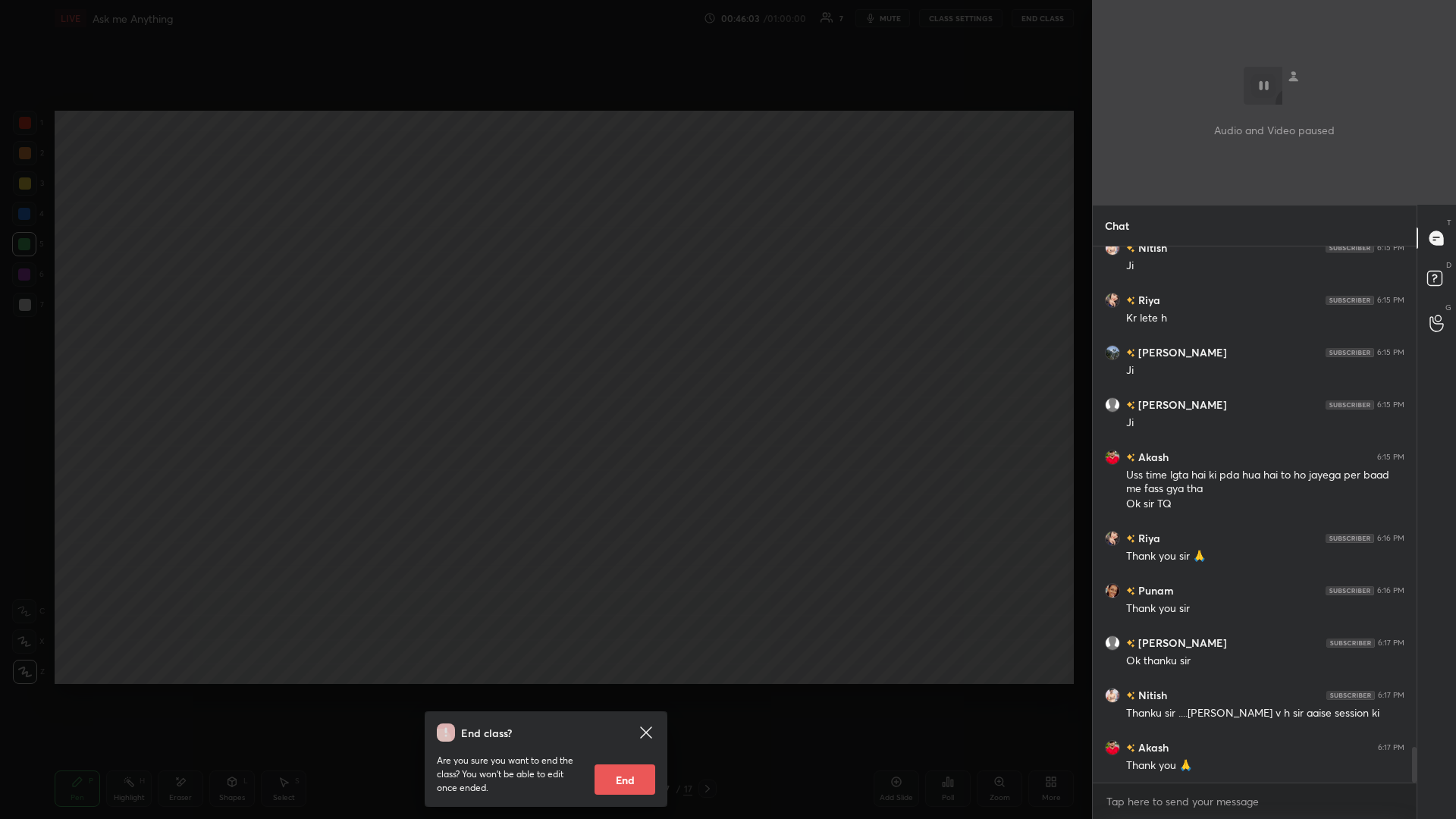
scroll to position [7622, 0]
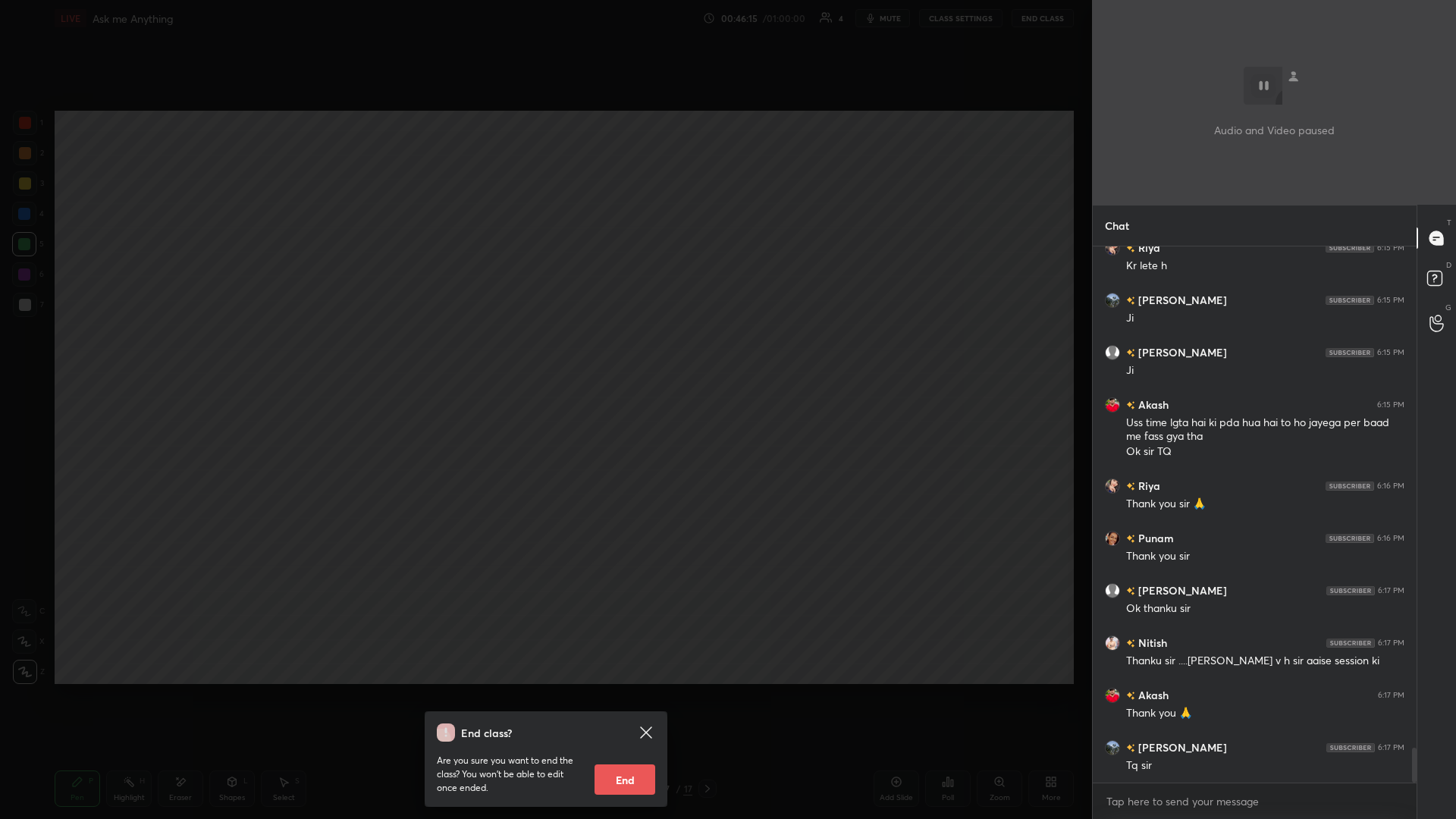
click at [544, 356] on button "End" at bounding box center [624, 779] width 60 height 31
type textarea "x"
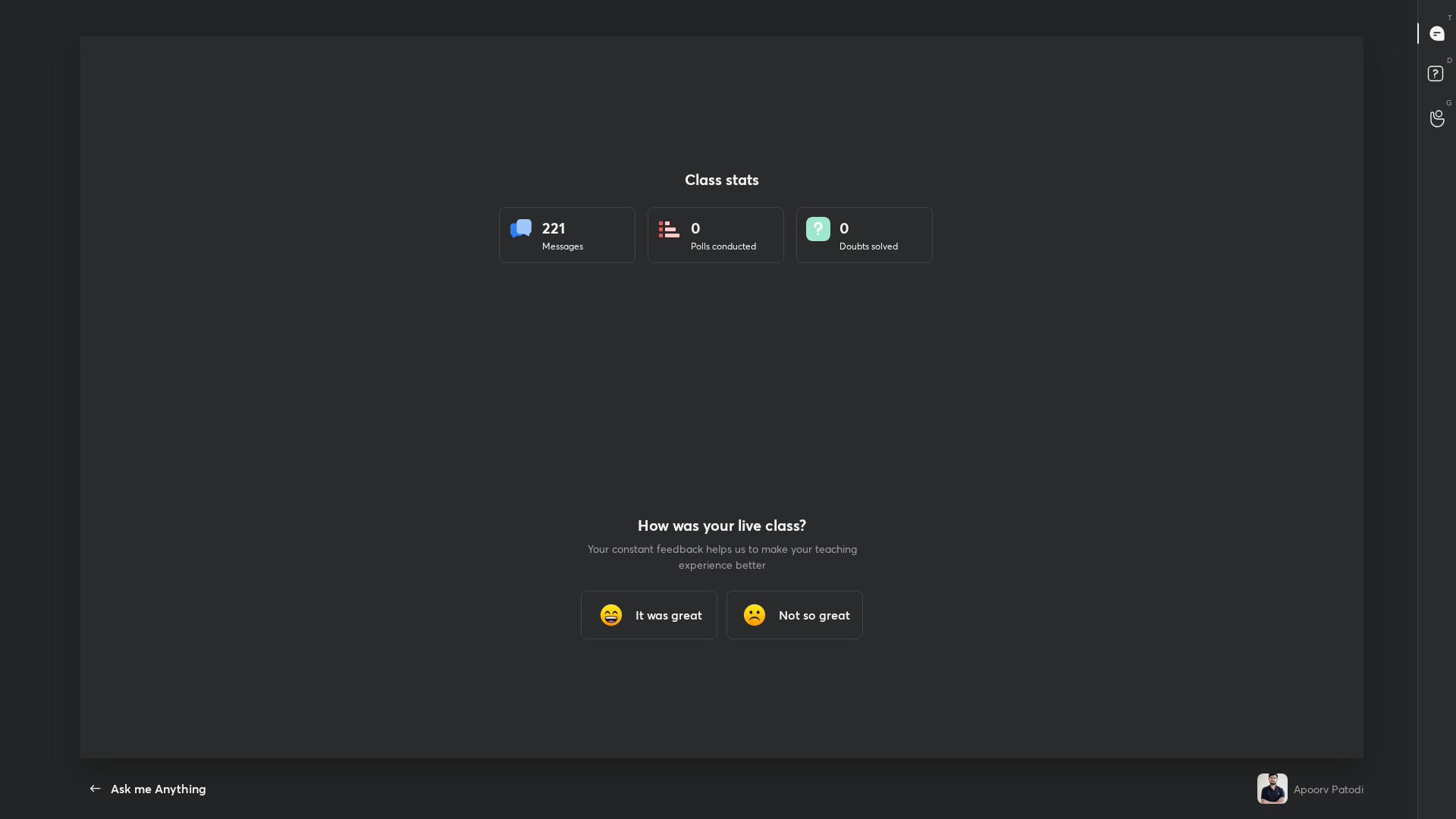
scroll to position [75093, 74372]
click at [544, 356] on div "Back Ask me Anything" at bounding box center [665, 788] width 1171 height 60
click at [544, 356] on h3 "It was great" at bounding box center [668, 615] width 67 height 18
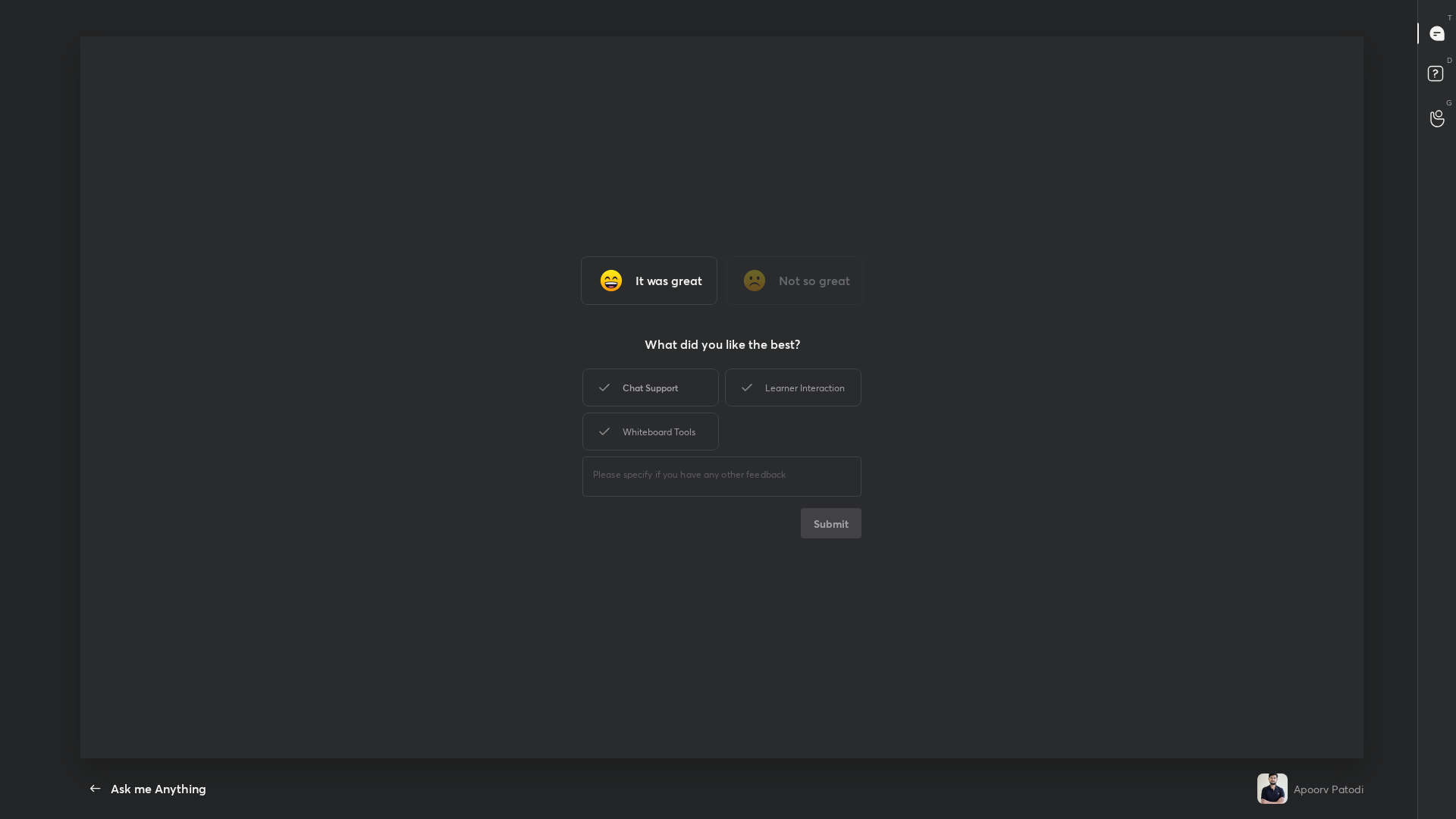
click at [544, 356] on div "Chat Support" at bounding box center [650, 387] width 136 height 38
click at [544, 356] on div "Learner Interaction" at bounding box center [793, 387] width 136 height 38
click at [544, 356] on div "Whiteboard Tools" at bounding box center [650, 432] width 136 height 38
click at [544, 356] on button "Submit" at bounding box center [831, 523] width 60 height 31
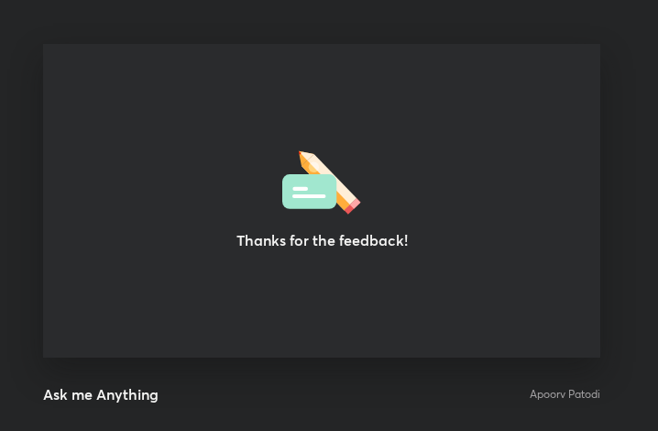
scroll to position [91332, 91002]
